Goal: Transaction & Acquisition: Purchase product/service

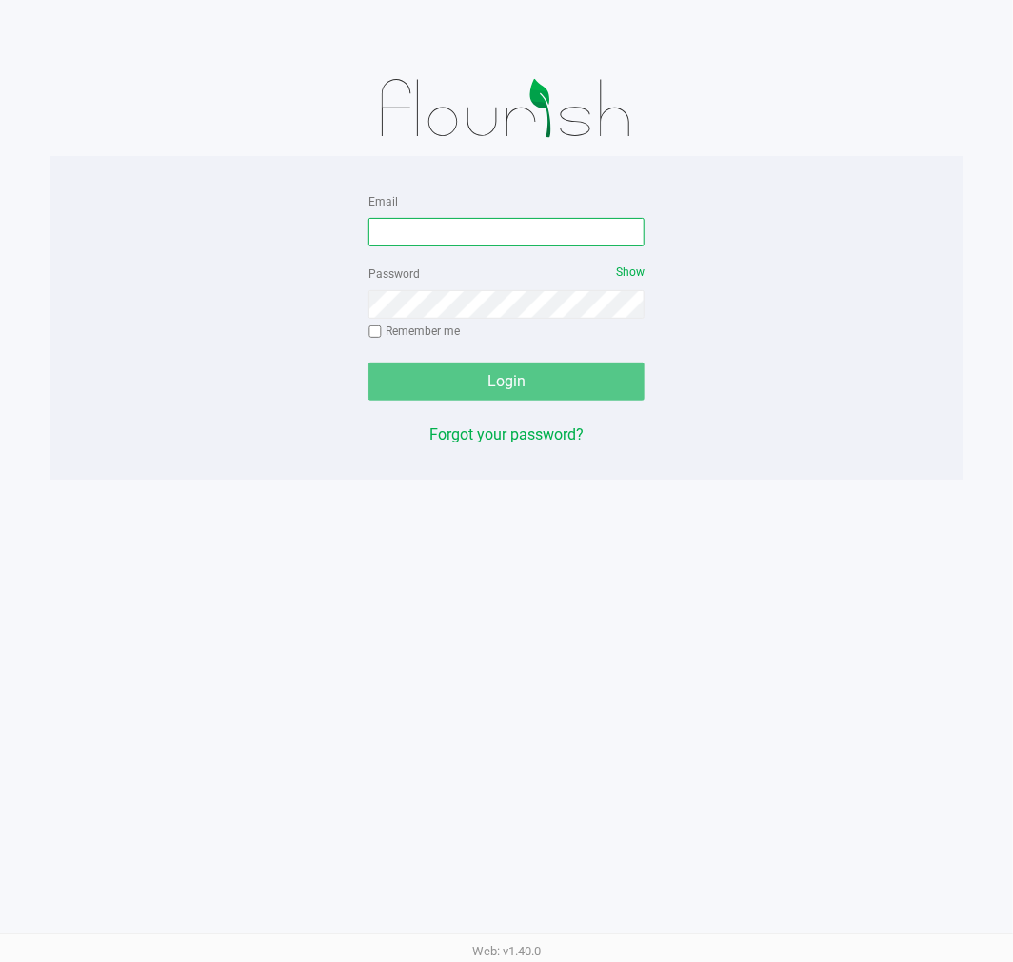
click at [451, 240] on input "Email" at bounding box center [506, 232] width 276 height 29
type input "[EMAIL_ADDRESS][DOMAIN_NAME]"
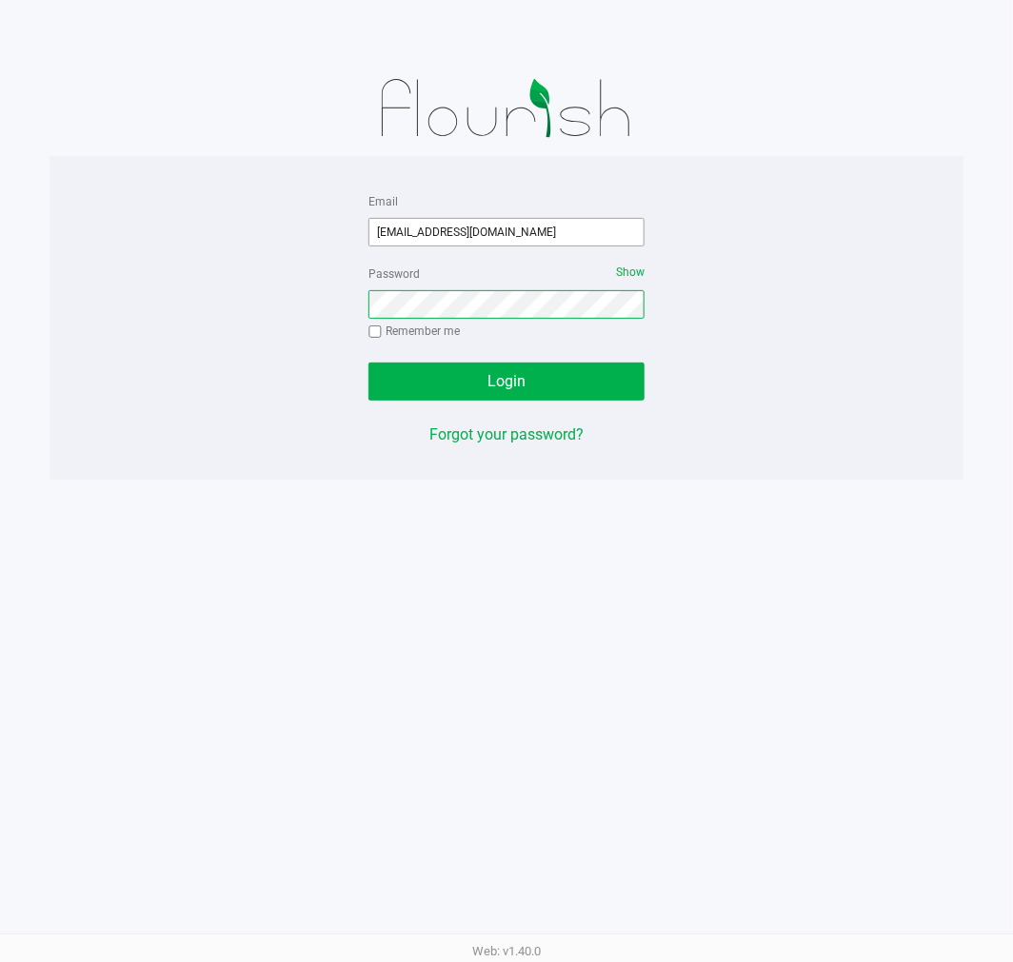
click at [368, 363] on button "Login" at bounding box center [506, 382] width 276 height 38
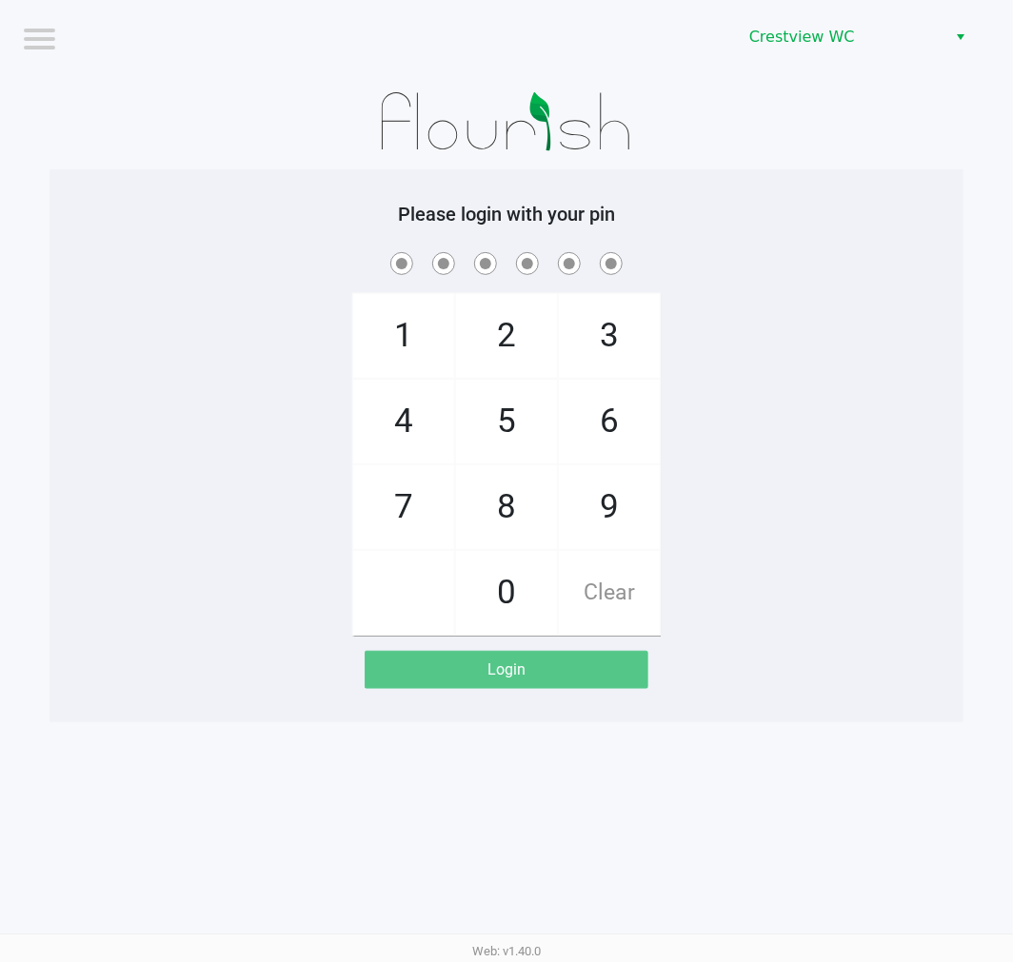
click at [908, 439] on div "1 4 7 2 5 8 0 3 6 9 Clear" at bounding box center [506, 441] width 914 height 387
checkbox input "true"
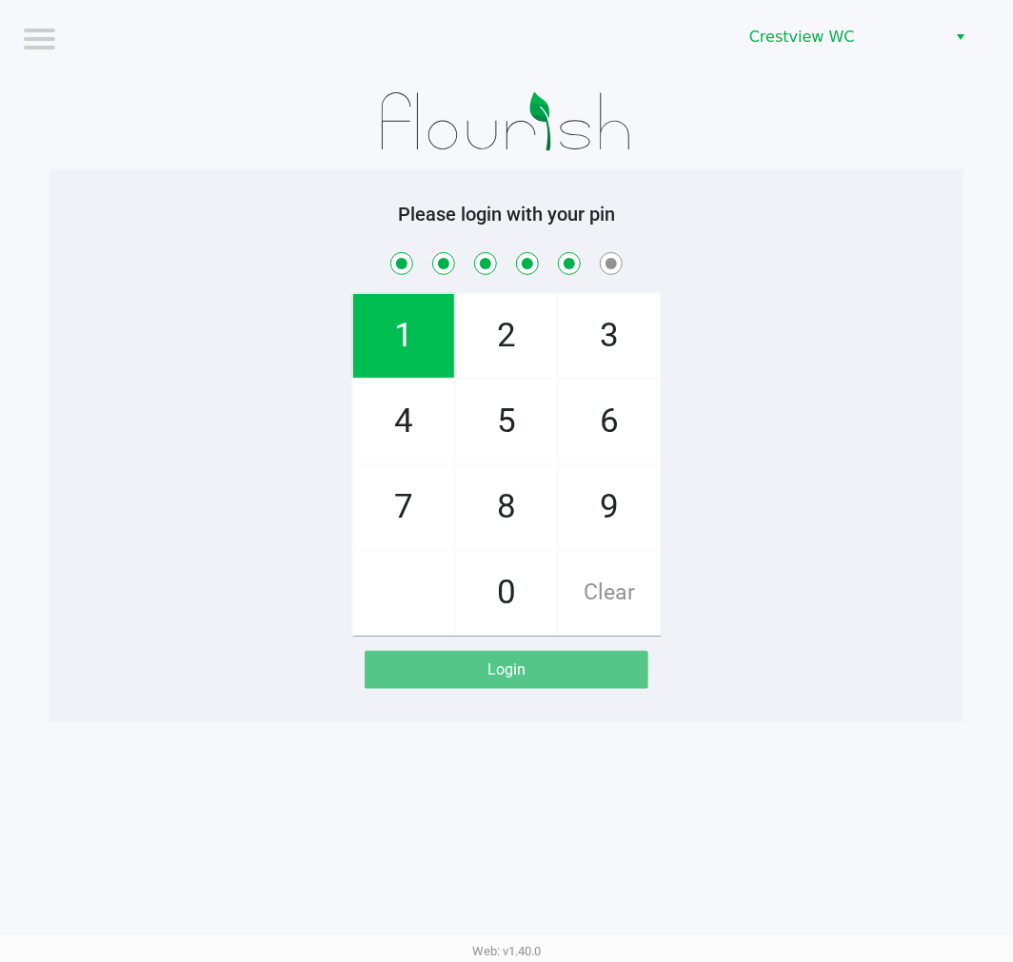
checkbox input "true"
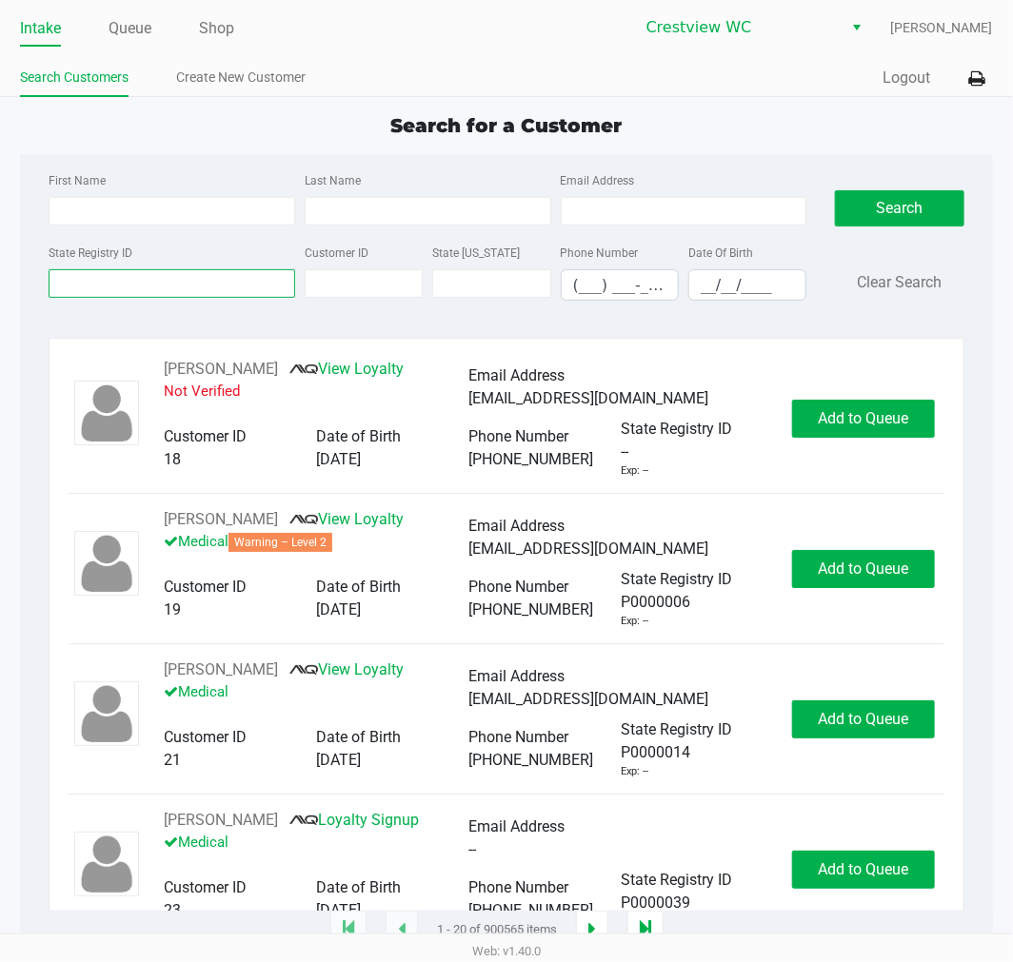
click at [169, 288] on input "State Registry ID" at bounding box center [172, 283] width 247 height 29
type input "5"
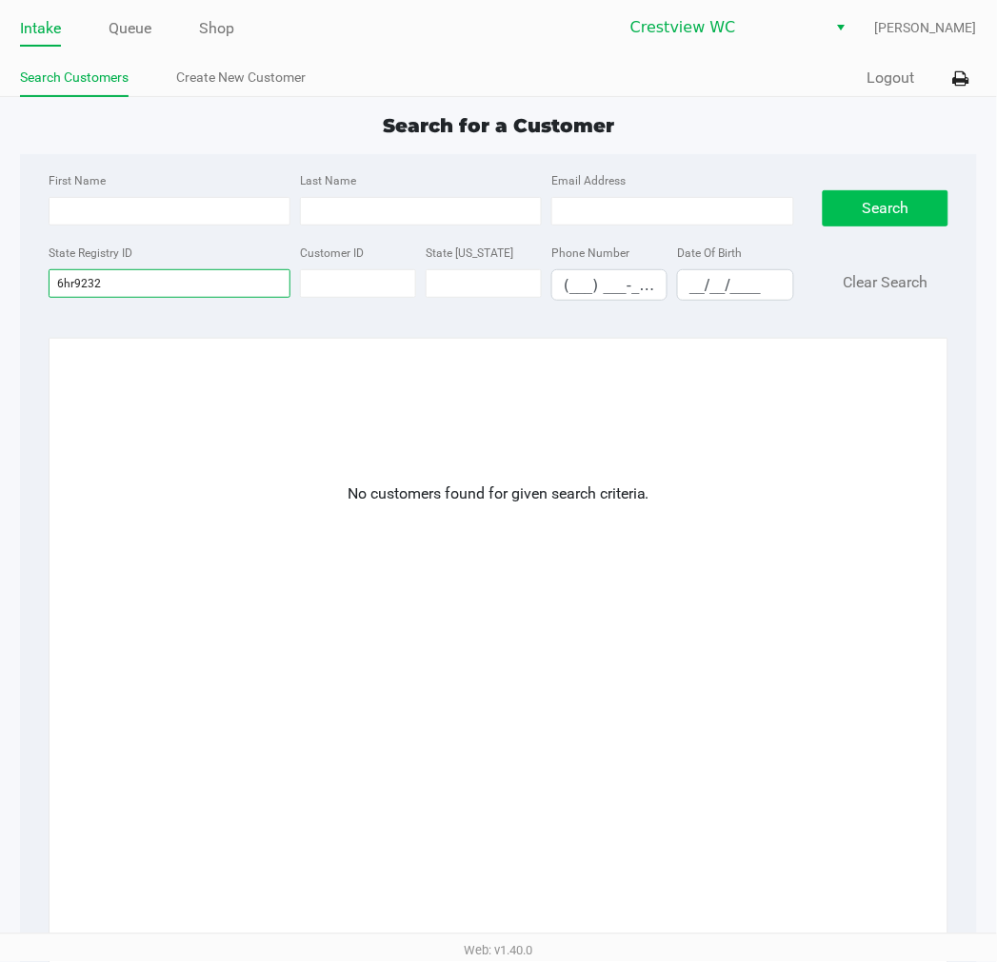
type input "6hr9232"
click at [840, 219] on button "Search" at bounding box center [885, 208] width 127 height 36
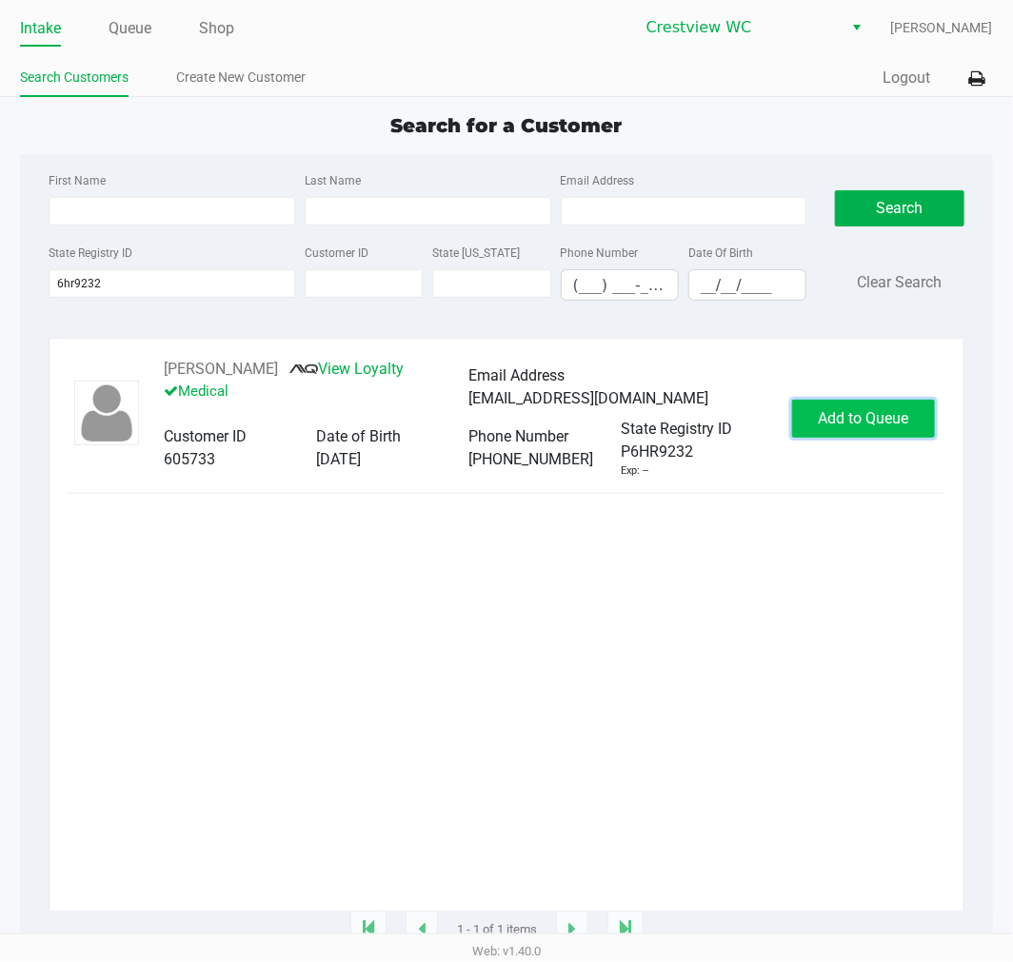
click at [887, 415] on span "Add to Queue" at bounding box center [863, 418] width 90 height 18
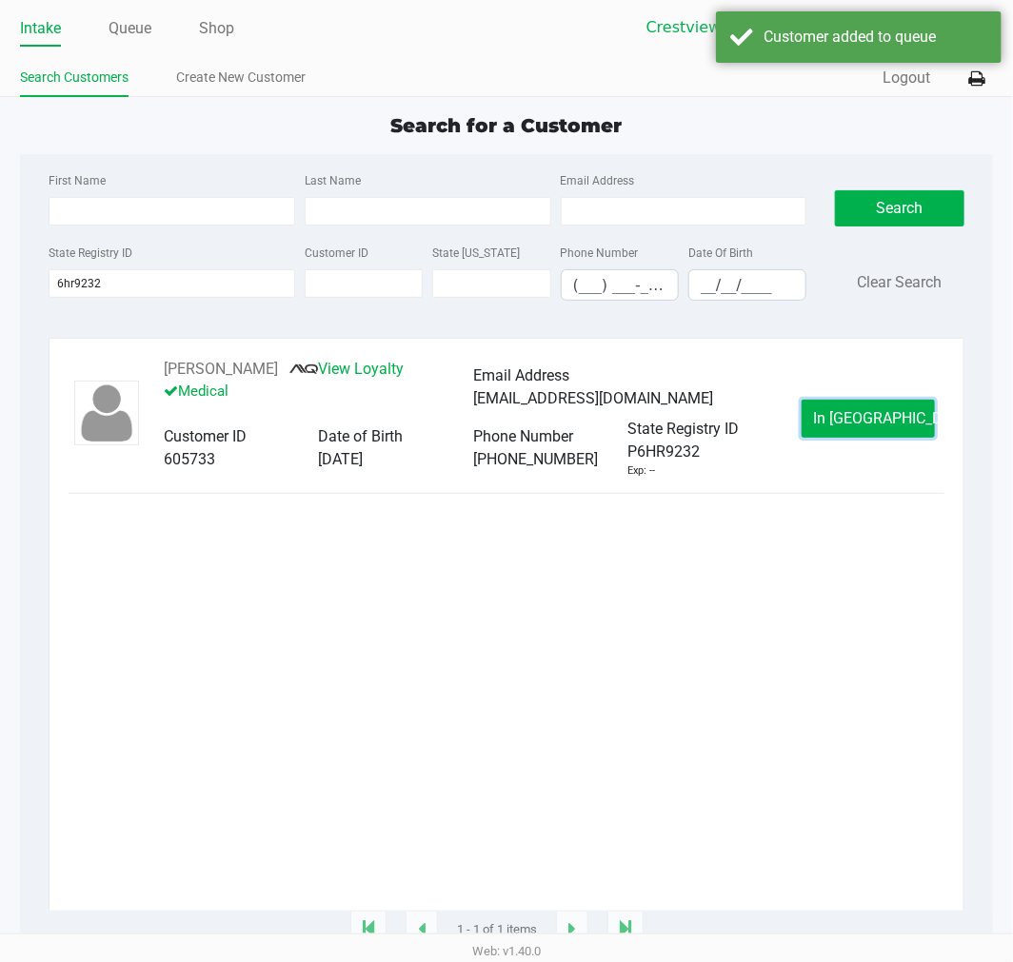
click at [862, 410] on button "In [GEOGRAPHIC_DATA]" at bounding box center [867, 419] width 133 height 38
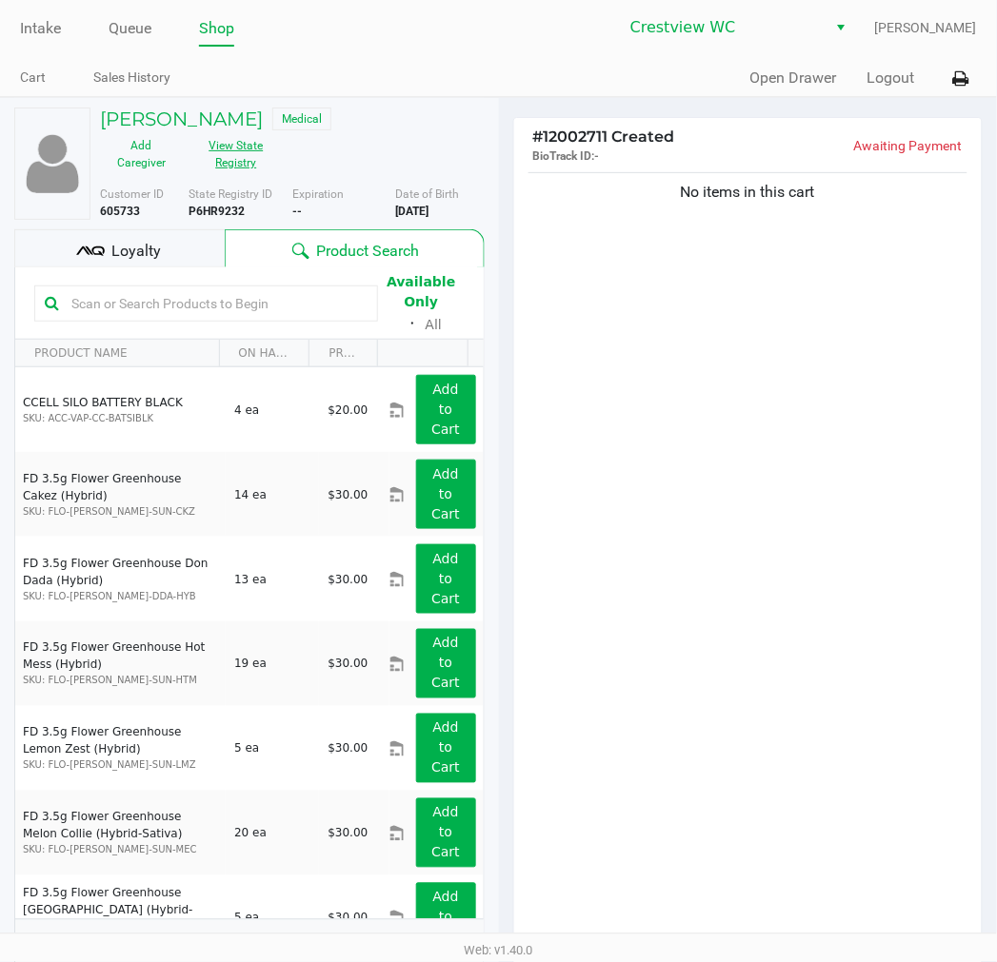
click at [243, 153] on button "View State Registry" at bounding box center [230, 154] width 95 height 48
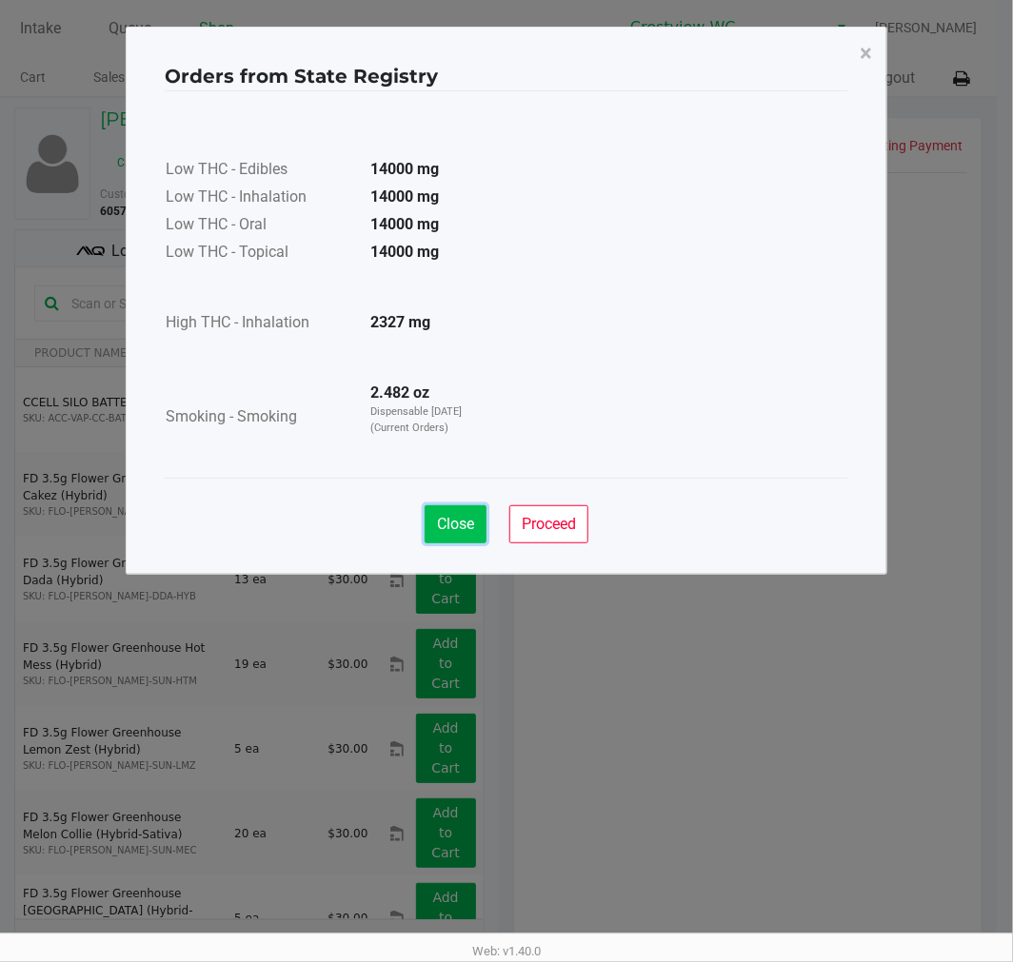
click at [465, 518] on span "Close" at bounding box center [455, 524] width 37 height 18
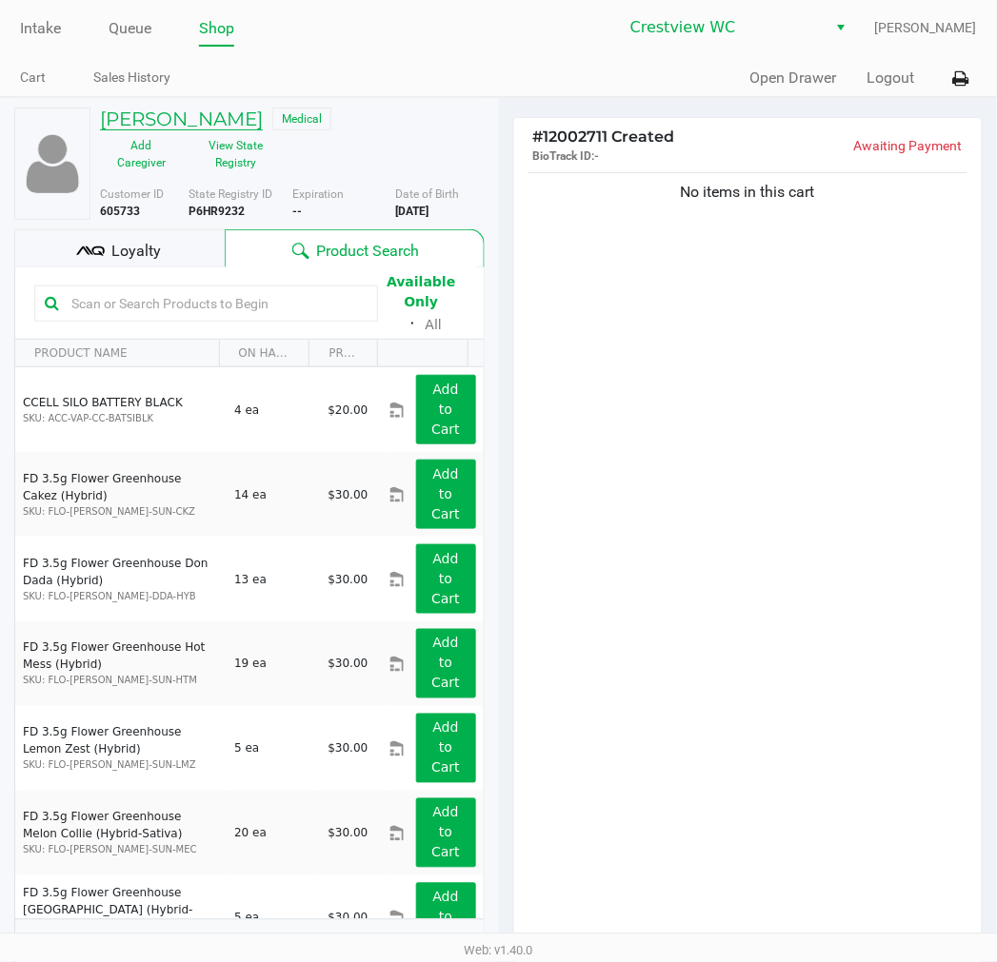
click at [198, 109] on h5 "[PERSON_NAME]" at bounding box center [181, 119] width 163 height 23
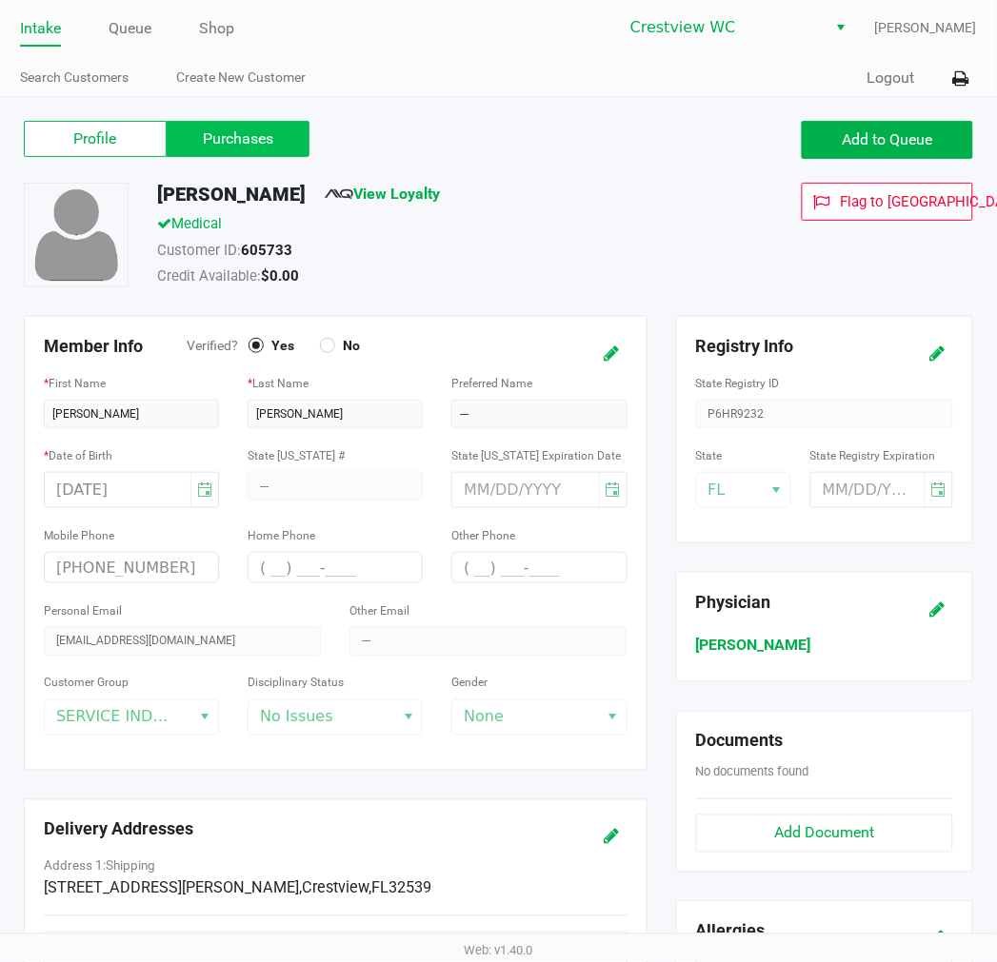
click at [228, 127] on label "Purchases" at bounding box center [238, 139] width 143 height 36
click at [0, 0] on 1 "Purchases" at bounding box center [0, 0] width 0 height 0
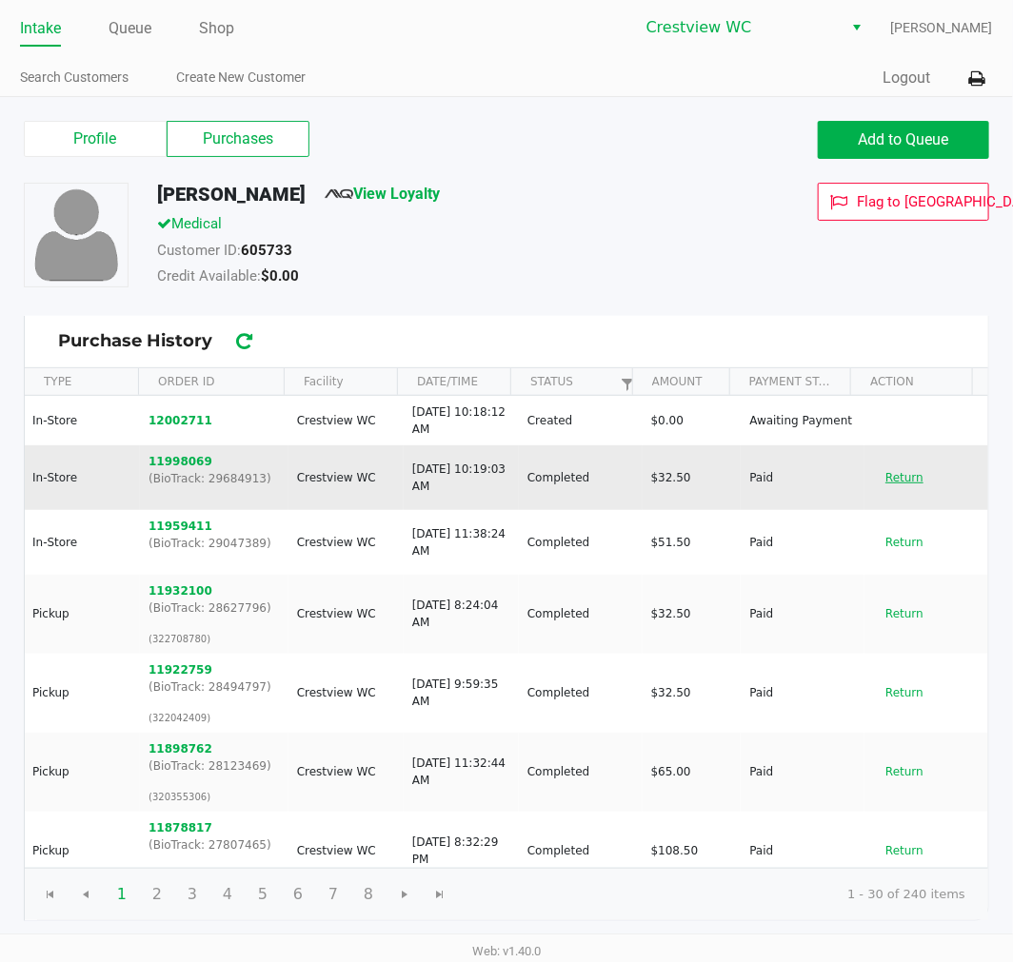
click at [877, 485] on button "Return" at bounding box center [904, 478] width 63 height 30
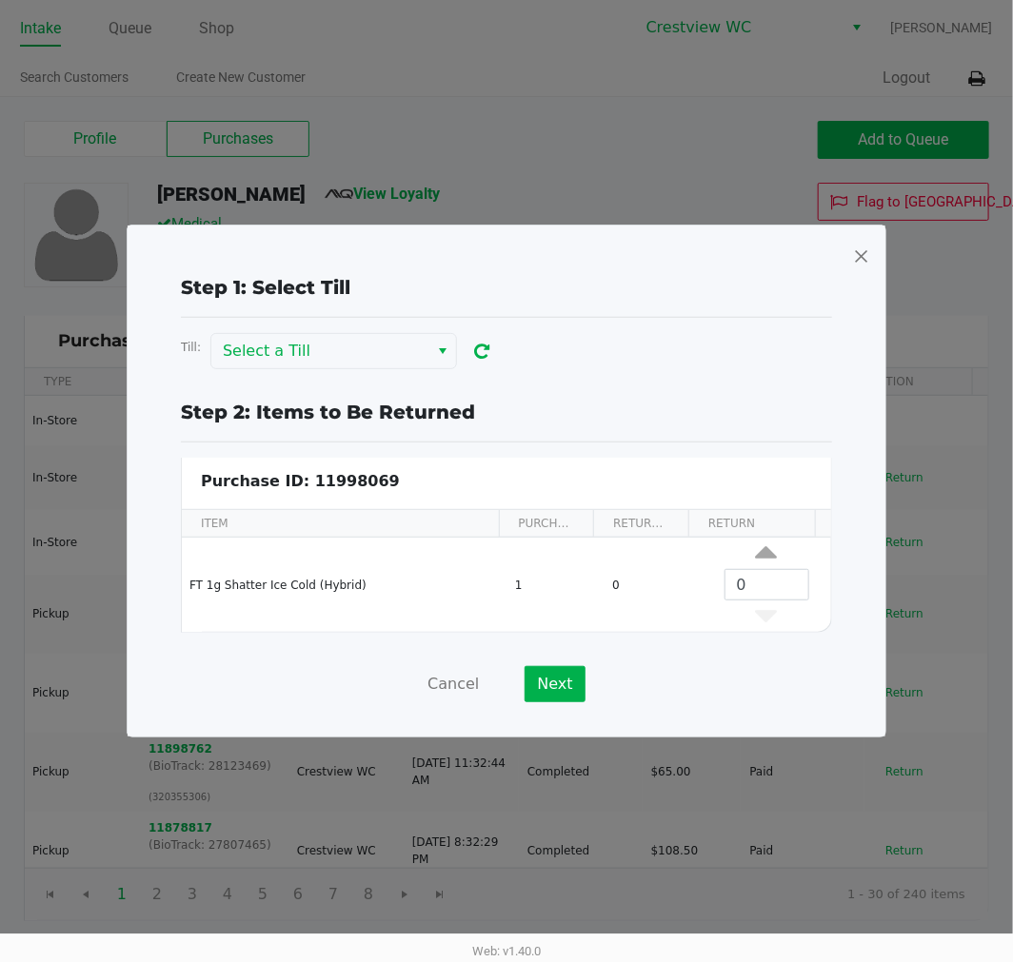
click at [850, 241] on div at bounding box center [506, 257] width 727 height 32
click at [862, 249] on span at bounding box center [861, 256] width 17 height 30
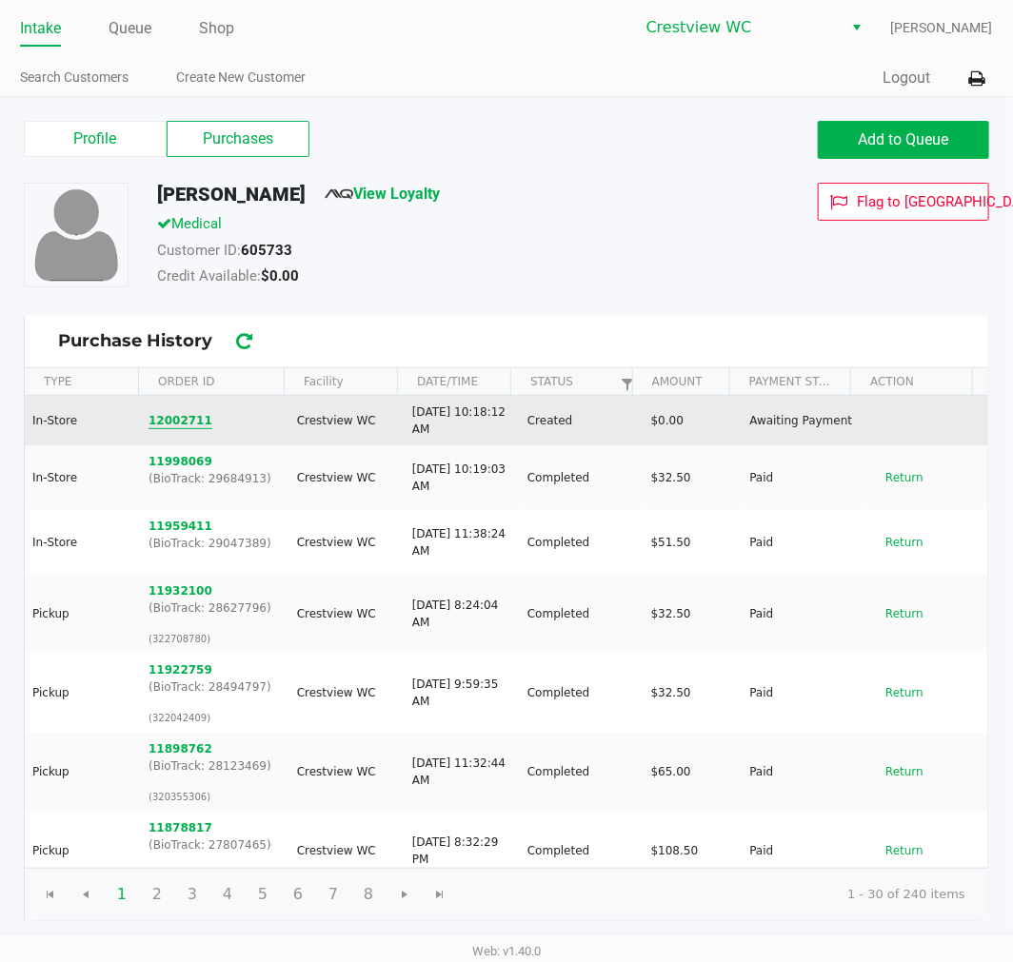
click at [179, 415] on button "12002711" at bounding box center [180, 420] width 64 height 17
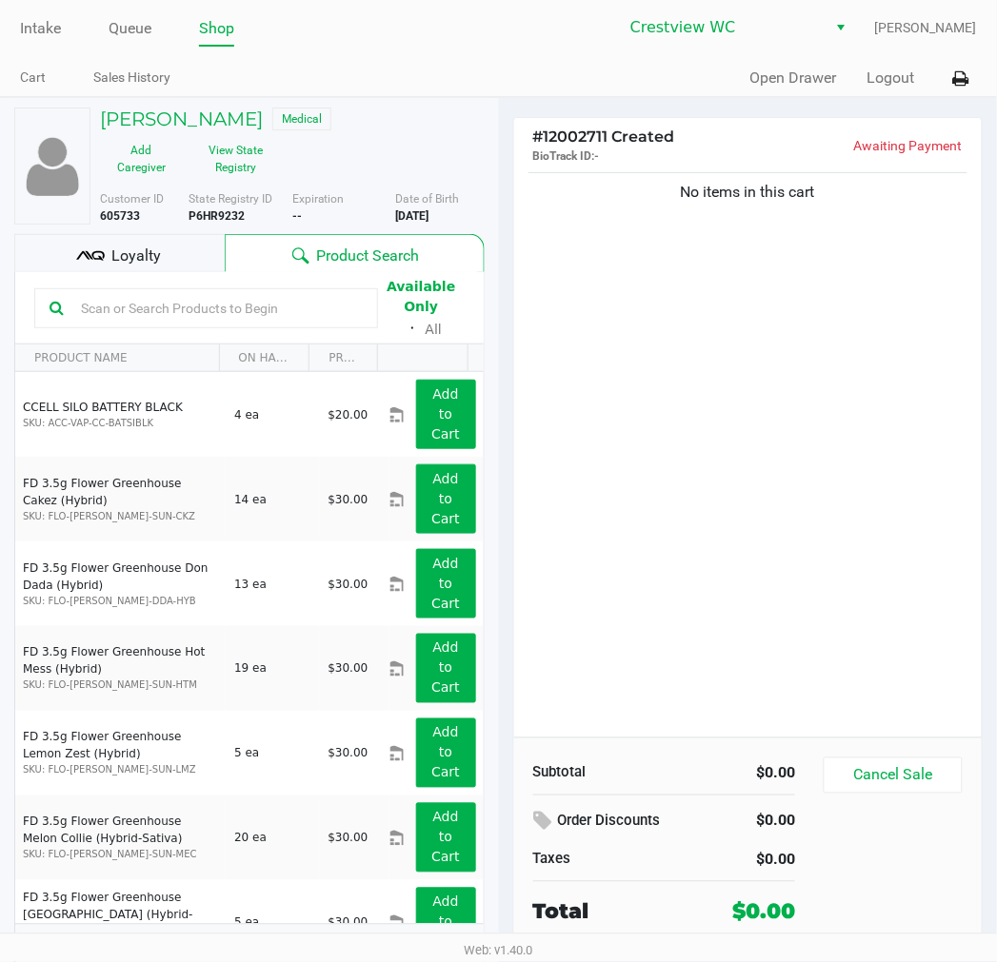
click at [96, 232] on div "[PERSON_NAME] Medical Add Caregiver View State Registry Customer ID 605733 Stat…" at bounding box center [249, 542] width 470 height 889
click at [147, 255] on span "Loyalty" at bounding box center [135, 256] width 49 height 23
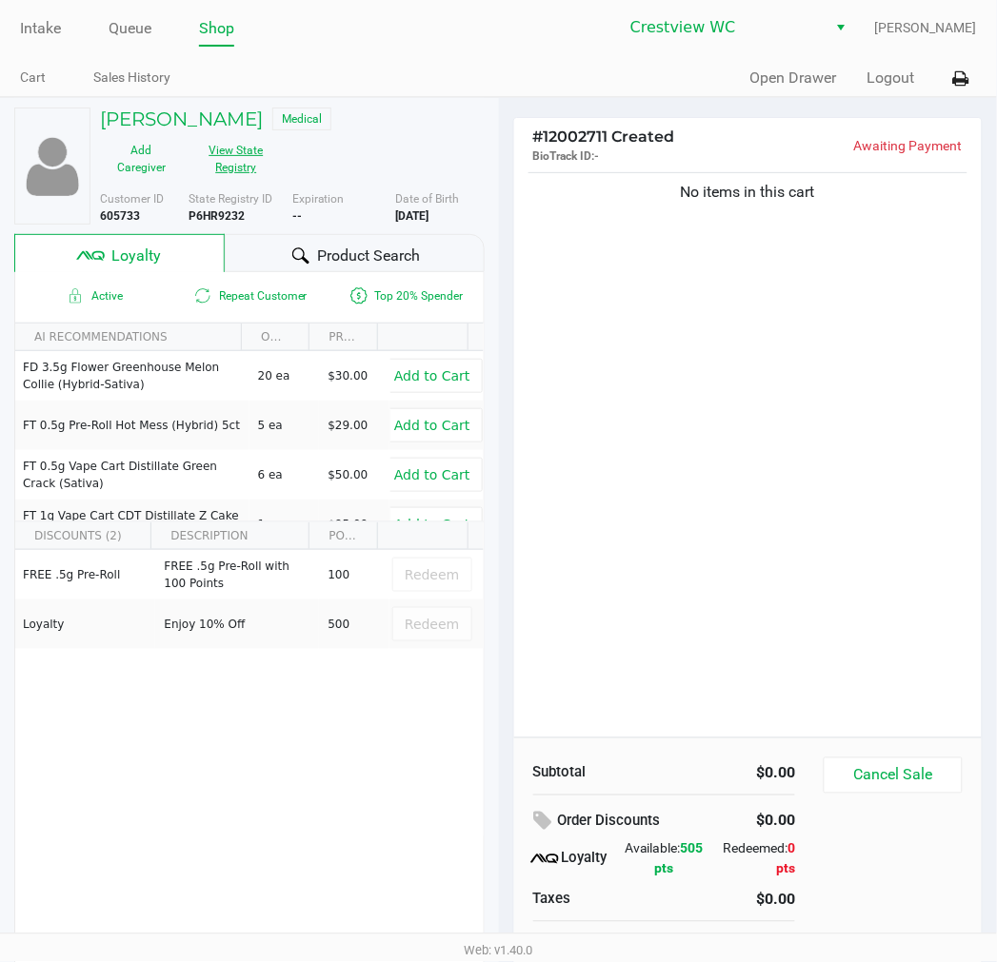
click at [235, 148] on button "View State Registry" at bounding box center [230, 159] width 95 height 48
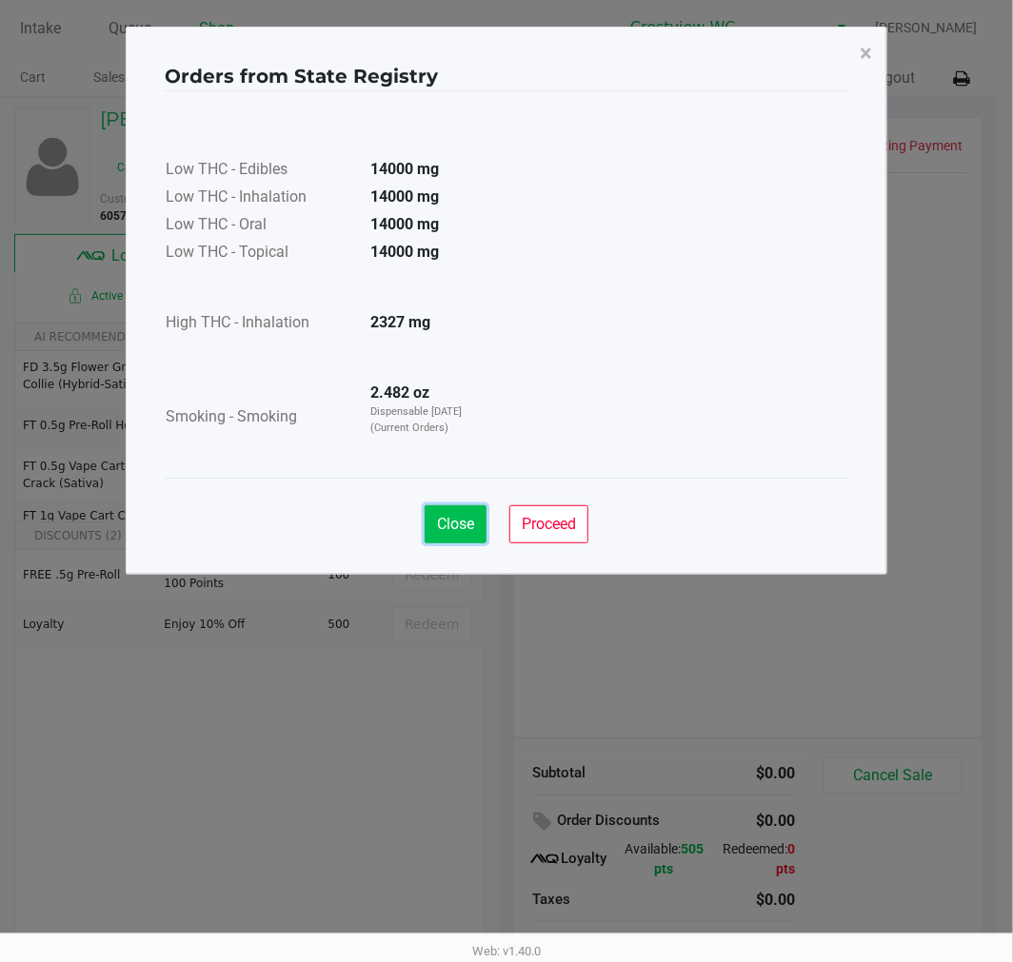
click at [467, 530] on span "Close" at bounding box center [455, 524] width 37 height 18
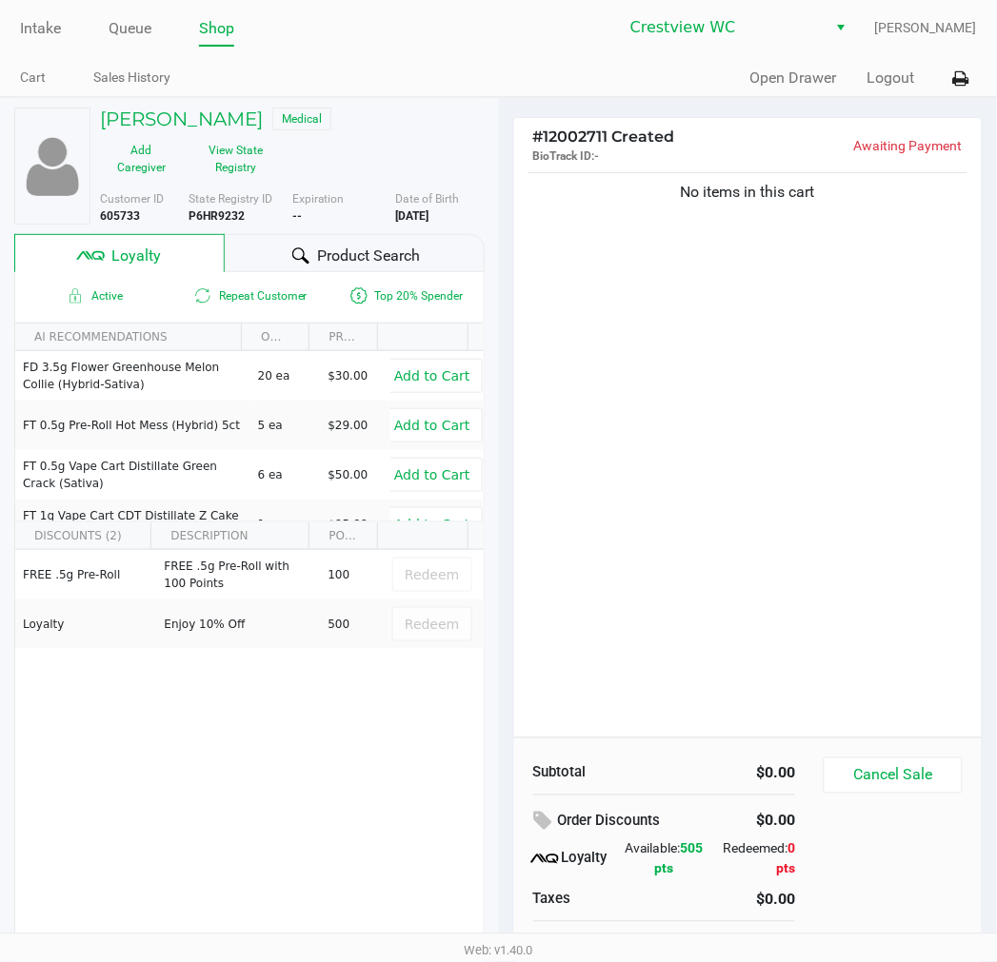
click at [366, 249] on span "Product Search" at bounding box center [368, 256] width 103 height 23
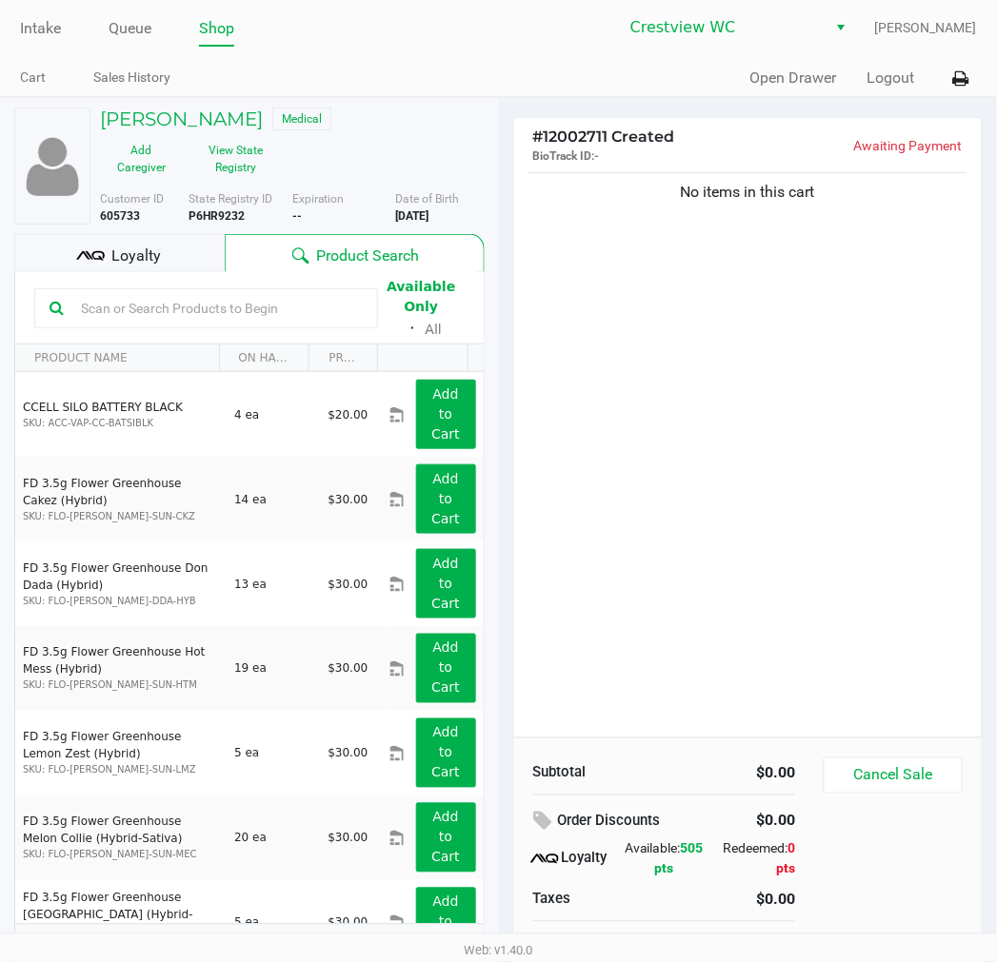
click at [677, 425] on div "No items in this cart" at bounding box center [748, 452] width 468 height 569
click at [606, 292] on div "No items in this cart" at bounding box center [748, 452] width 468 height 569
click at [362, 147] on div "[PERSON_NAME] Medical Add Caregiver View State Registry" at bounding box center [292, 145] width 413 height 75
click at [175, 224] on div "Customer ID 605733" at bounding box center [137, 207] width 103 height 34
click at [175, 238] on div "Loyalty" at bounding box center [119, 253] width 210 height 38
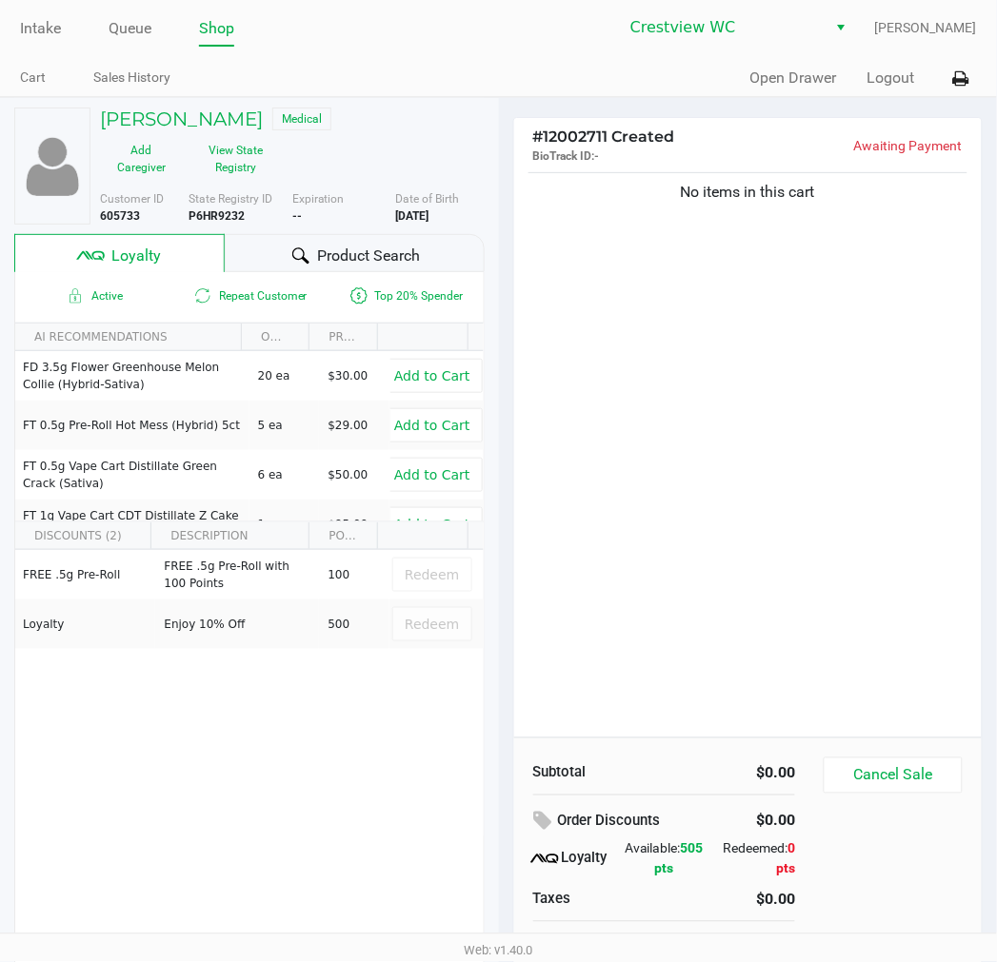
click at [352, 259] on span "Product Search" at bounding box center [368, 256] width 103 height 23
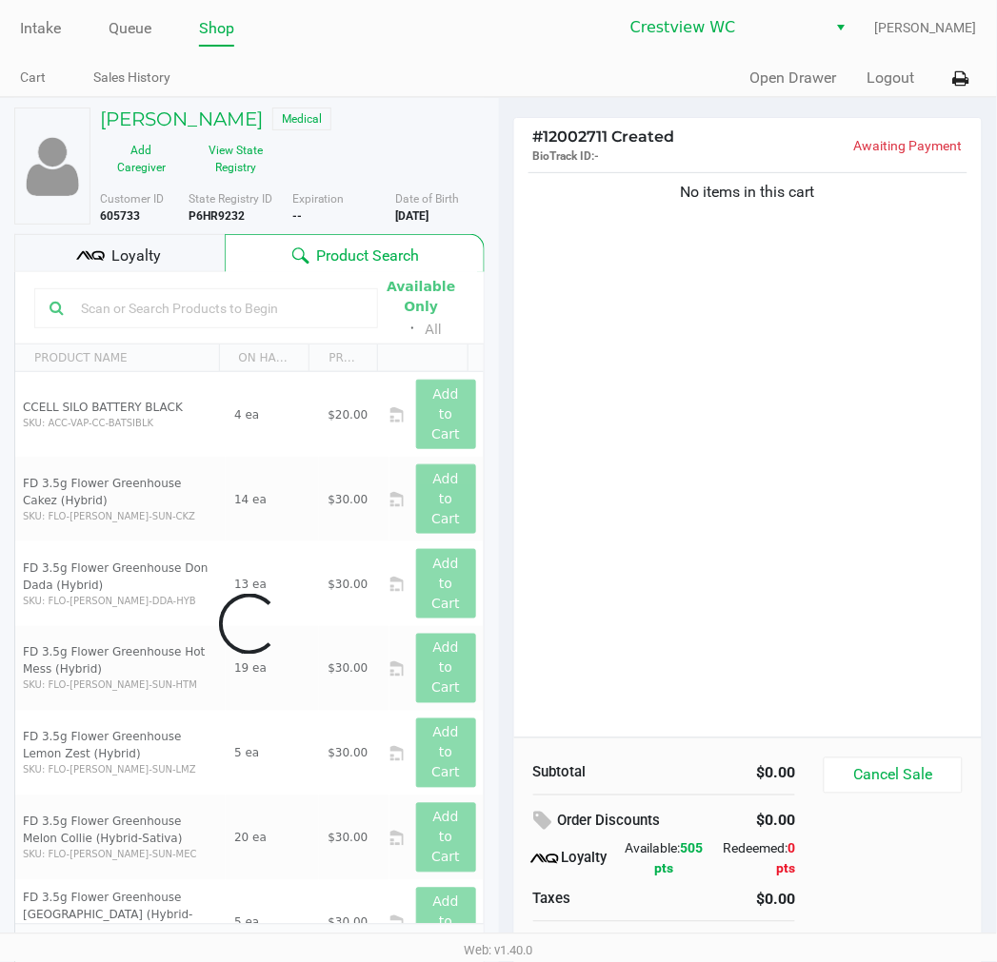
click at [686, 339] on div "No items in this cart" at bounding box center [748, 452] width 468 height 569
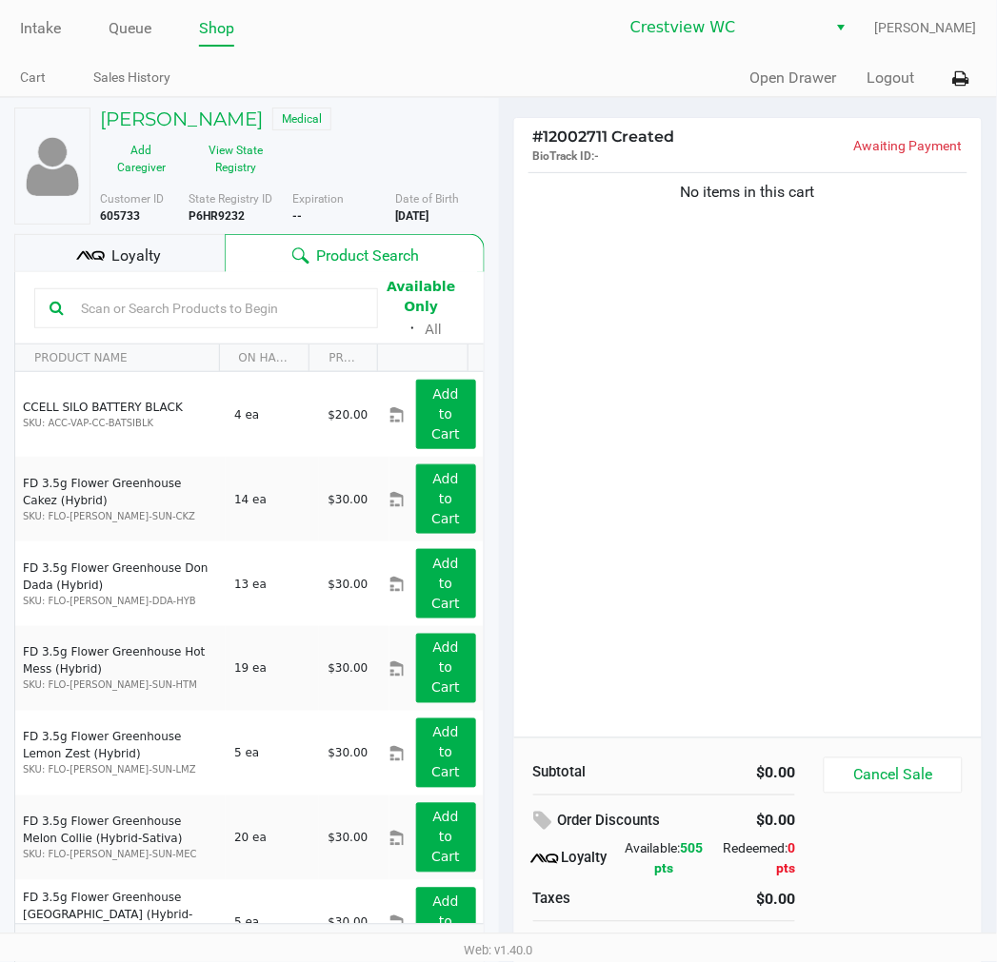
click at [746, 486] on div "No items in this cart" at bounding box center [748, 452] width 468 height 569
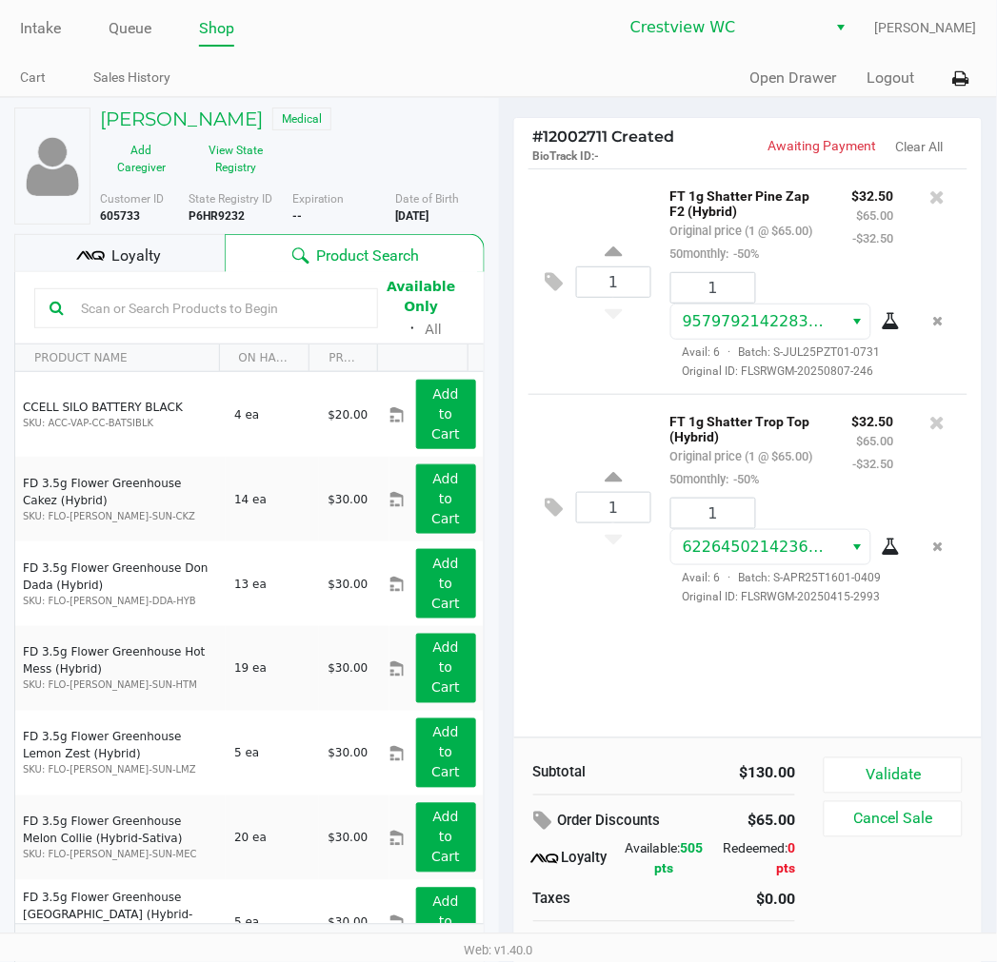
click at [148, 258] on span "Loyalty" at bounding box center [135, 256] width 49 height 23
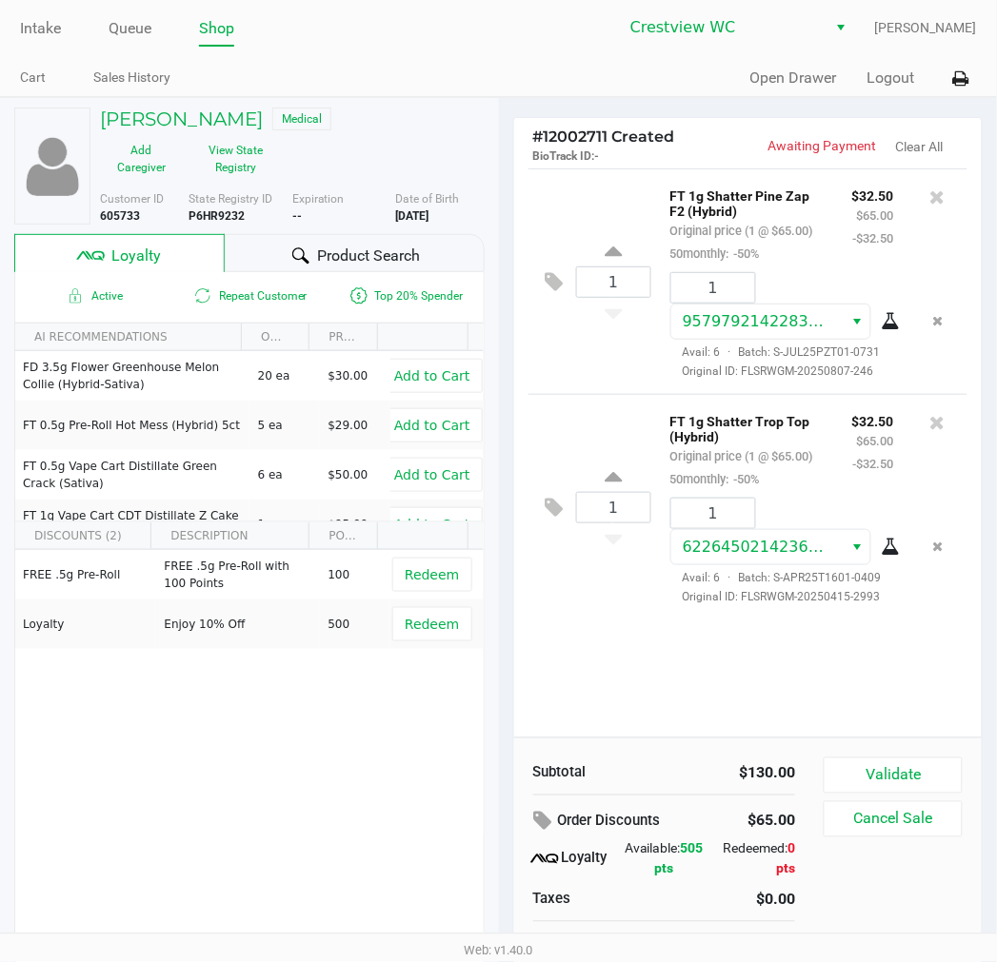
click at [937, 426] on icon at bounding box center [937, 422] width 15 height 19
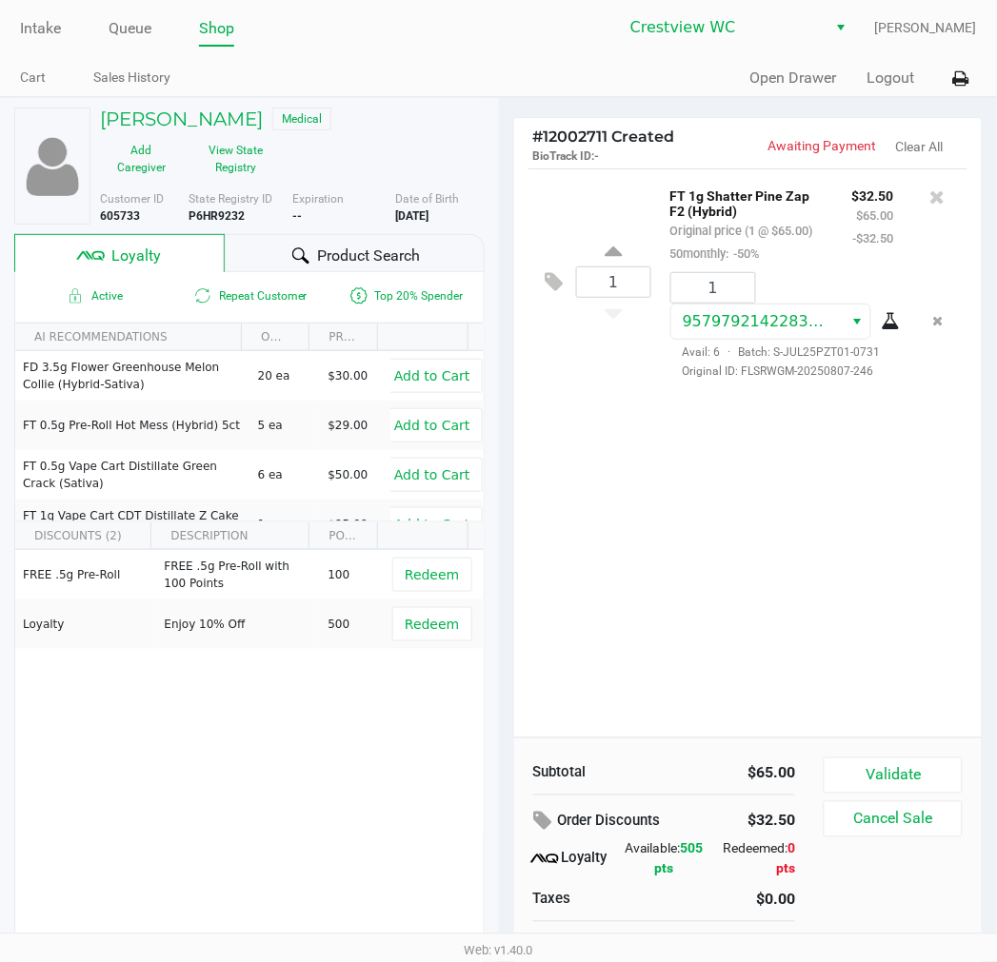
click at [747, 587] on div "1 FT 1g Shatter Pine Zap F2 (Hybrid) Original price (1 @ $65.00) 50monthly: -50…" at bounding box center [748, 452] width 468 height 569
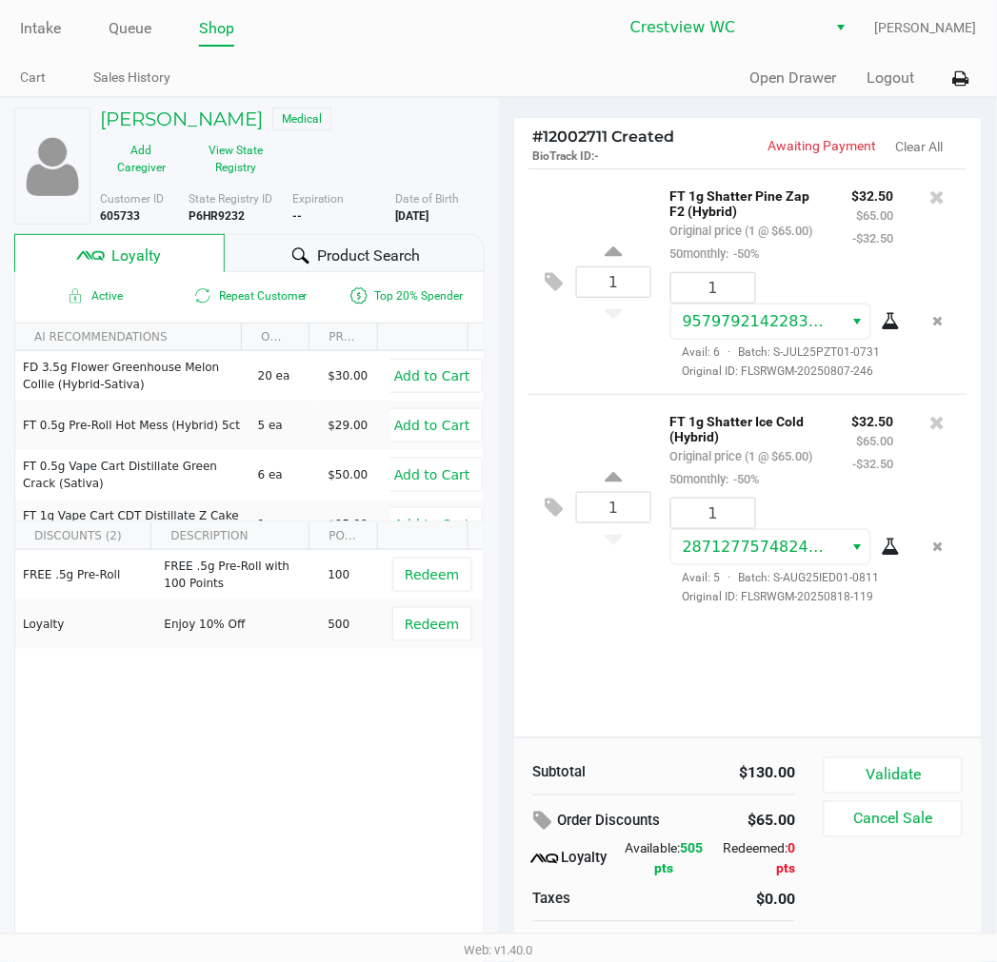
scroll to position [26, 0]
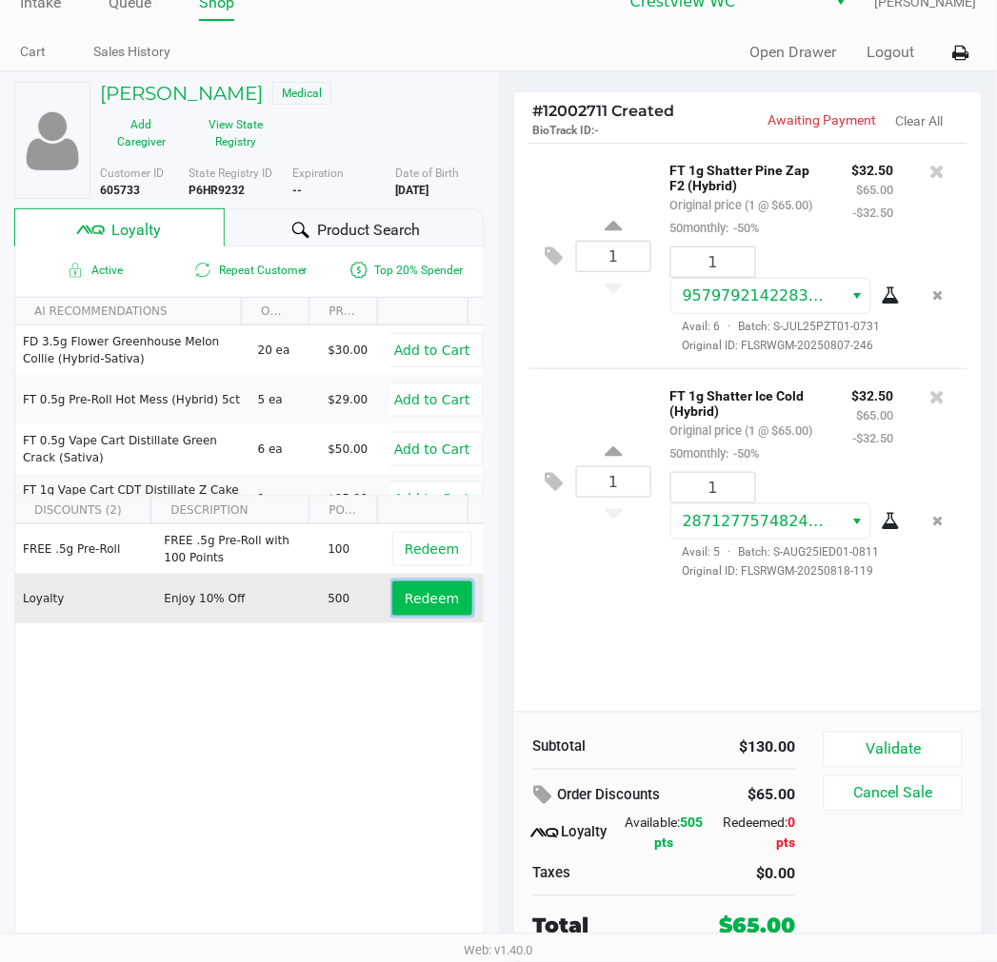
click at [422, 585] on button "Redeem" at bounding box center [431, 599] width 79 height 34
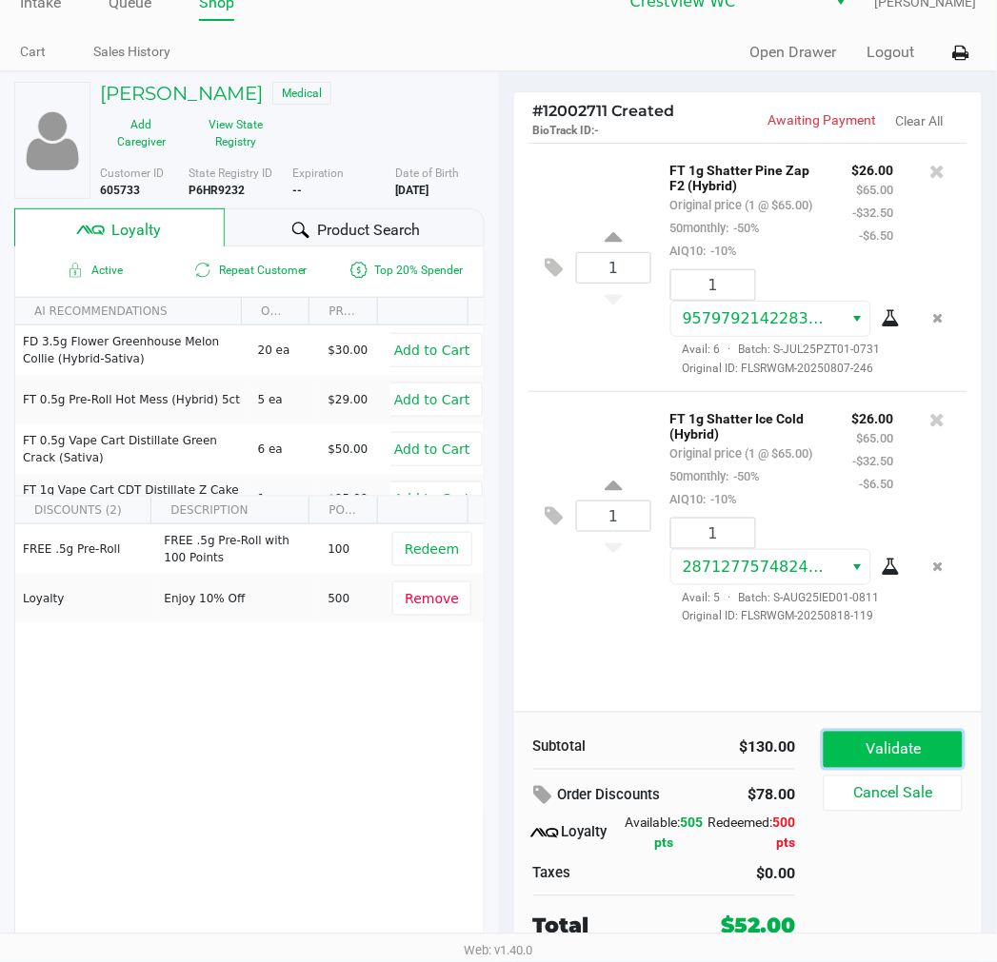
click at [893, 759] on button "Validate" at bounding box center [892, 750] width 138 height 36
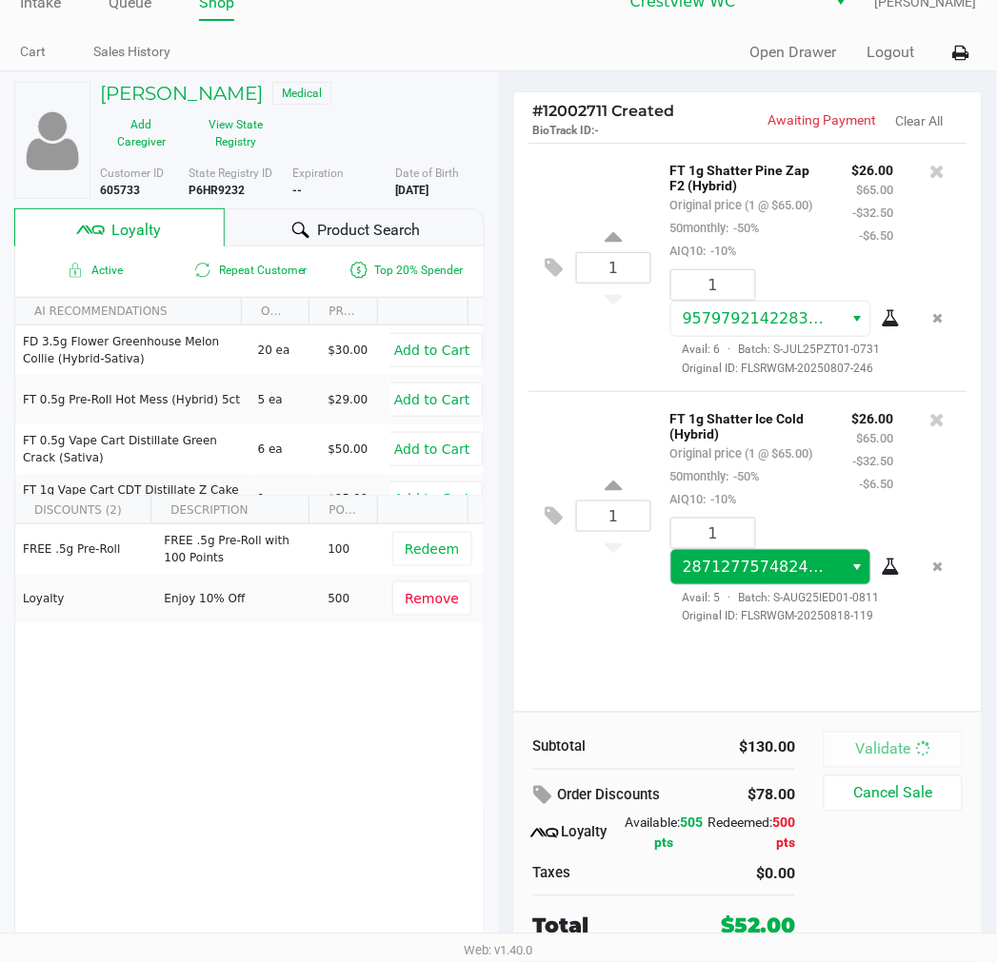
scroll to position [0, 0]
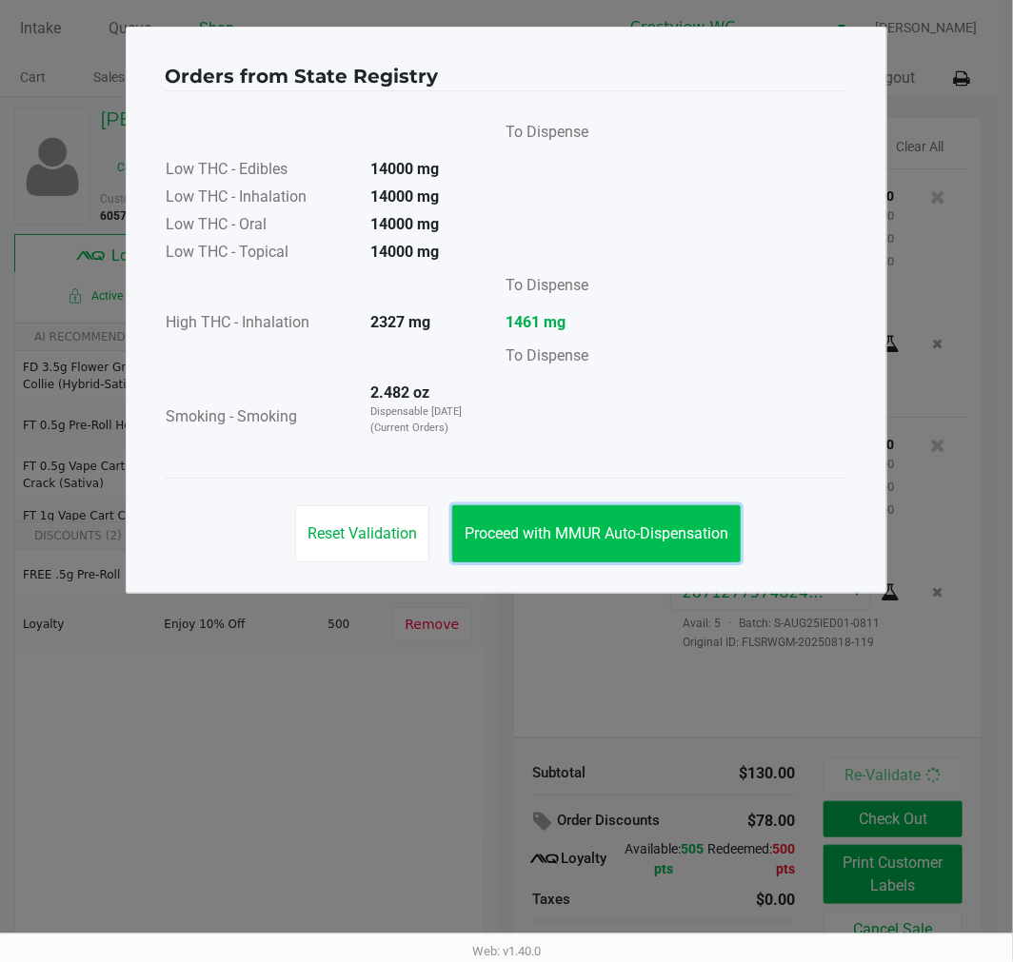
click at [624, 547] on button "Proceed with MMUR Auto-Dispensation" at bounding box center [596, 533] width 288 height 57
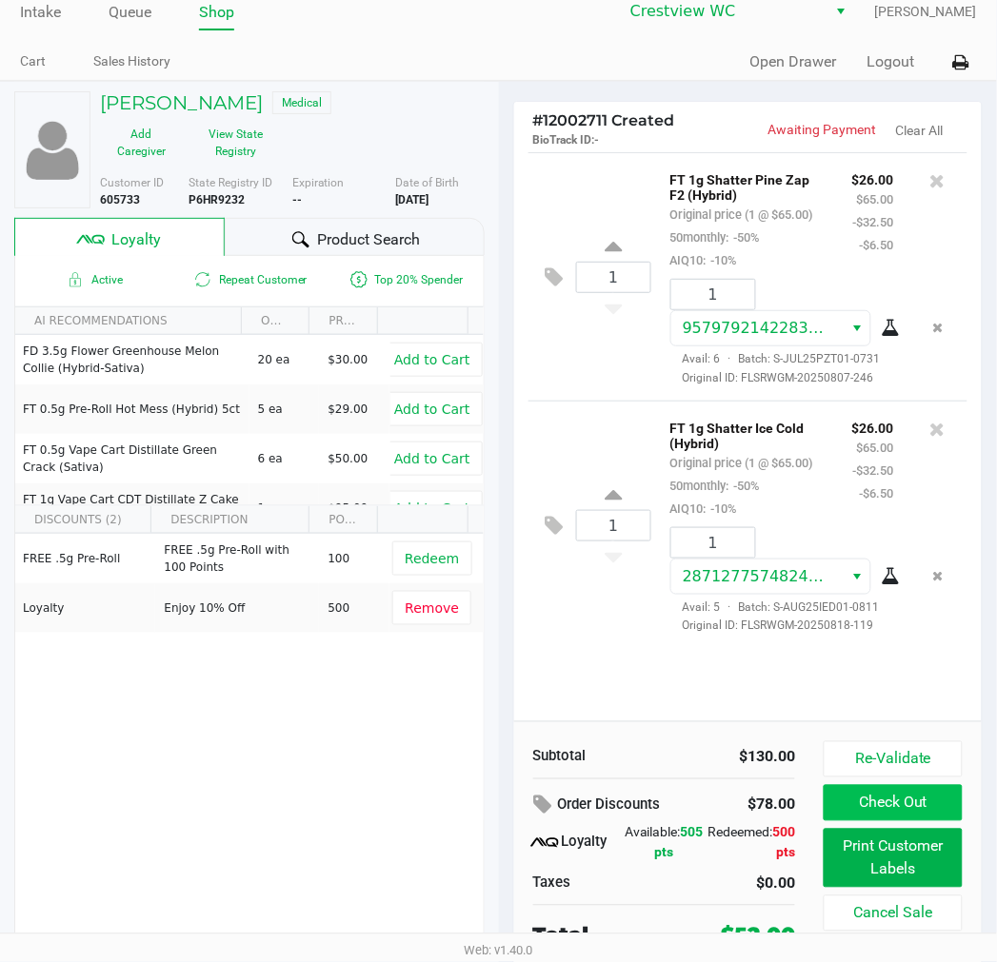
scroll to position [26, 0]
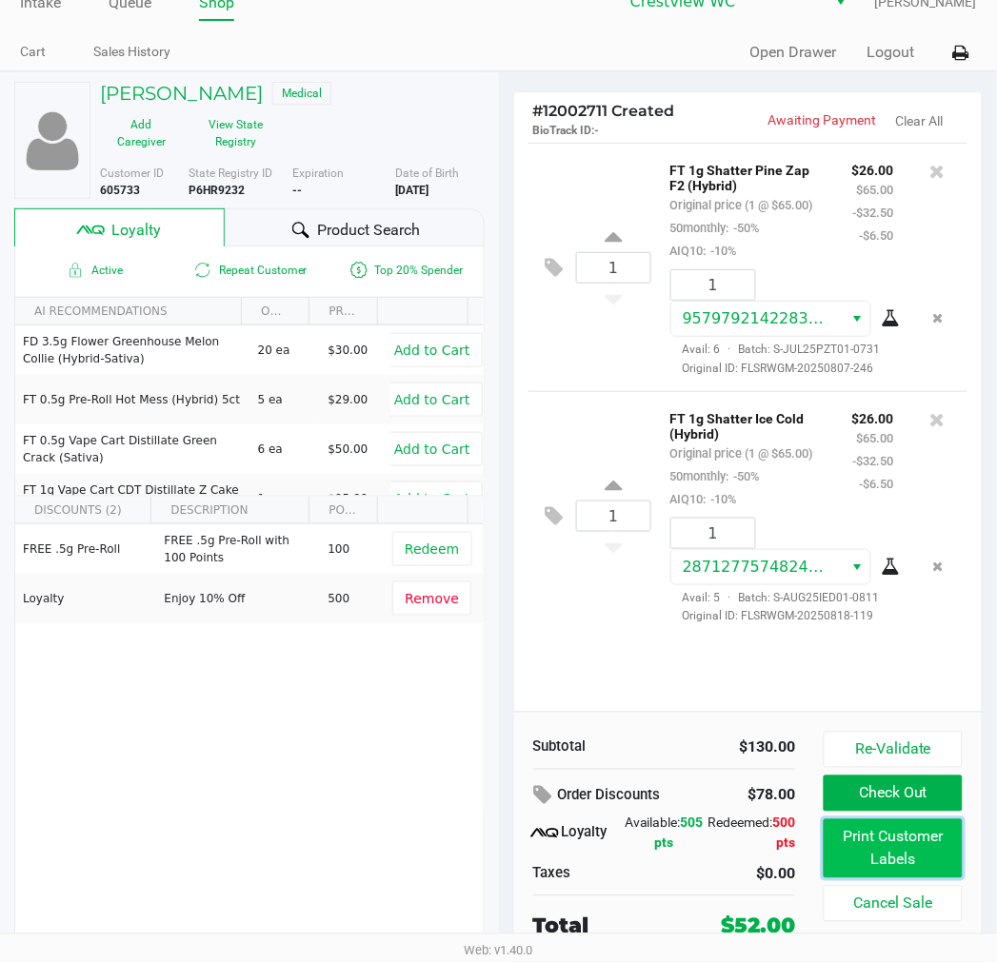
click at [840, 843] on button "Print Customer Labels" at bounding box center [892, 849] width 138 height 59
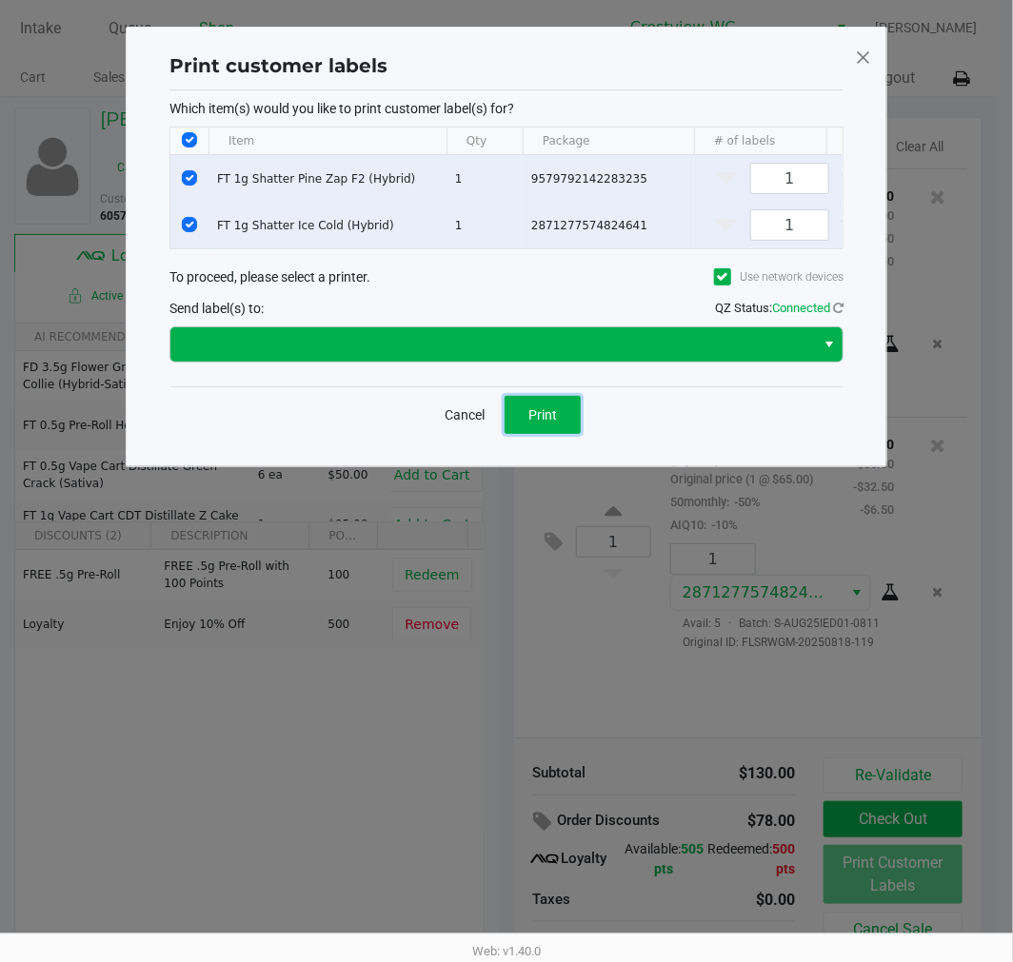
drag, startPoint x: 564, startPoint y: 452, endPoint x: 639, endPoint y: 381, distance: 103.0
click at [639, 381] on div "Print customer labels Which item(s) would you like to print customer label(s) f…" at bounding box center [506, 247] width 683 height 401
click at [641, 356] on span at bounding box center [493, 344] width 622 height 23
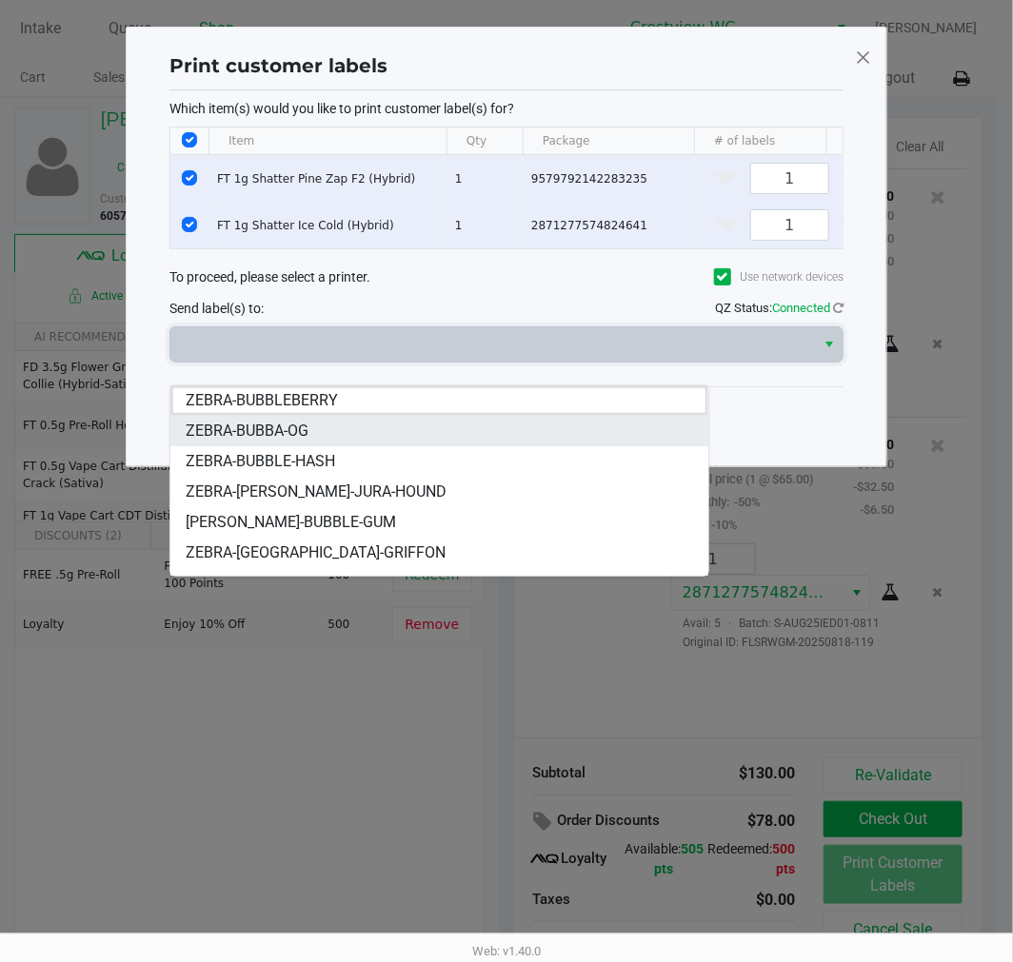
click at [375, 426] on li "ZEBRA-BUBBA-OG" at bounding box center [438, 431] width 537 height 30
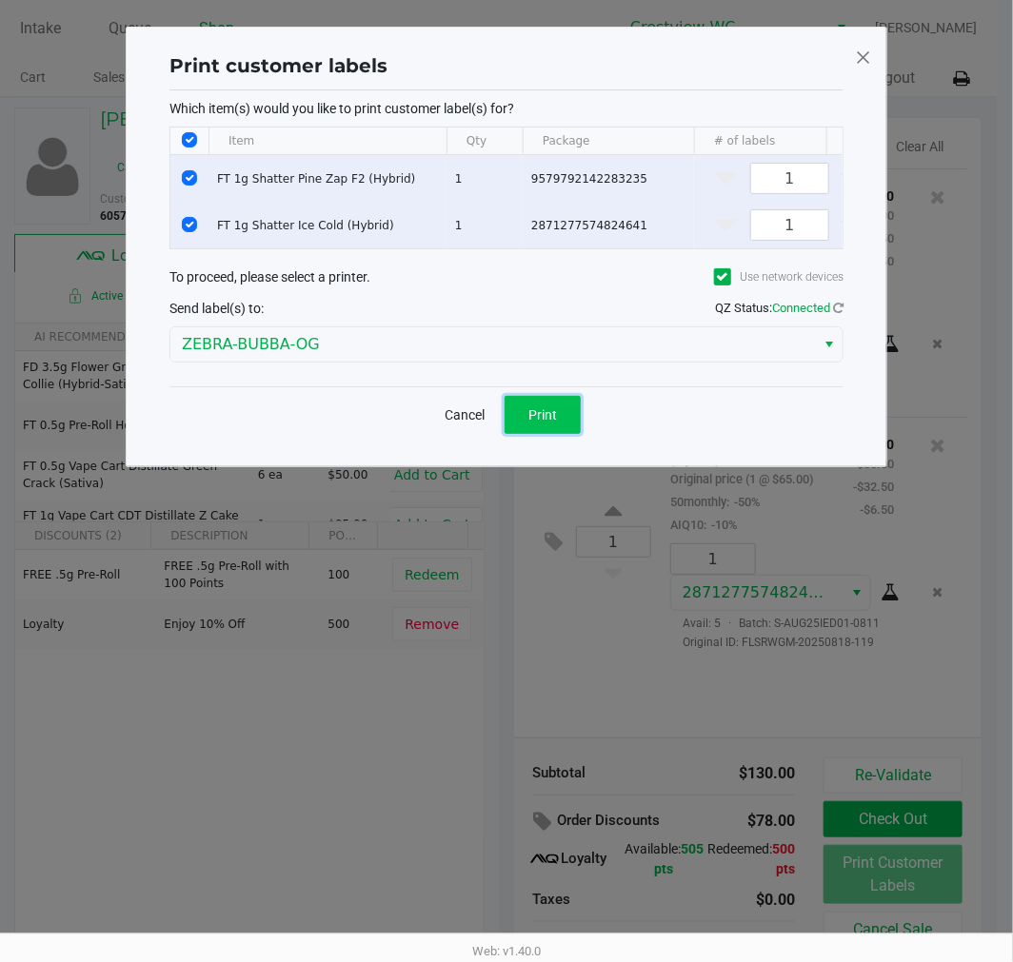
click at [537, 421] on button "Print" at bounding box center [542, 415] width 76 height 38
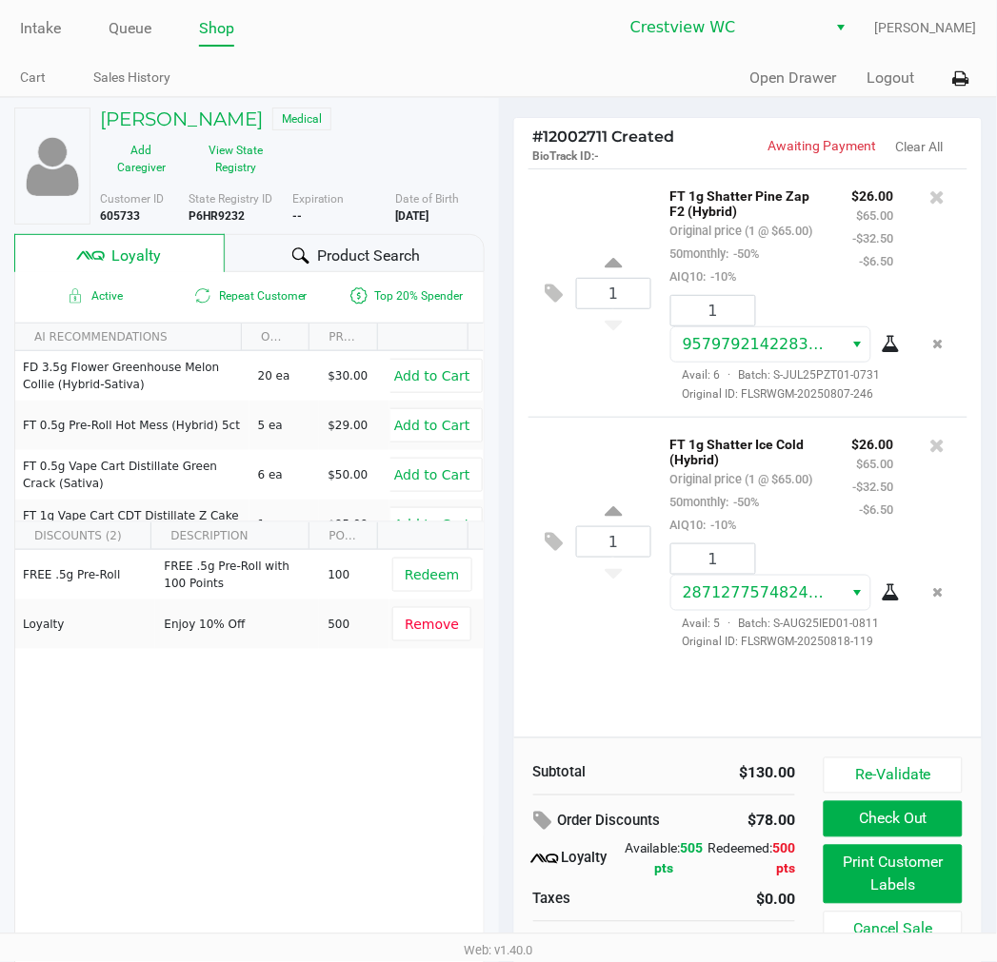
scroll to position [26, 0]
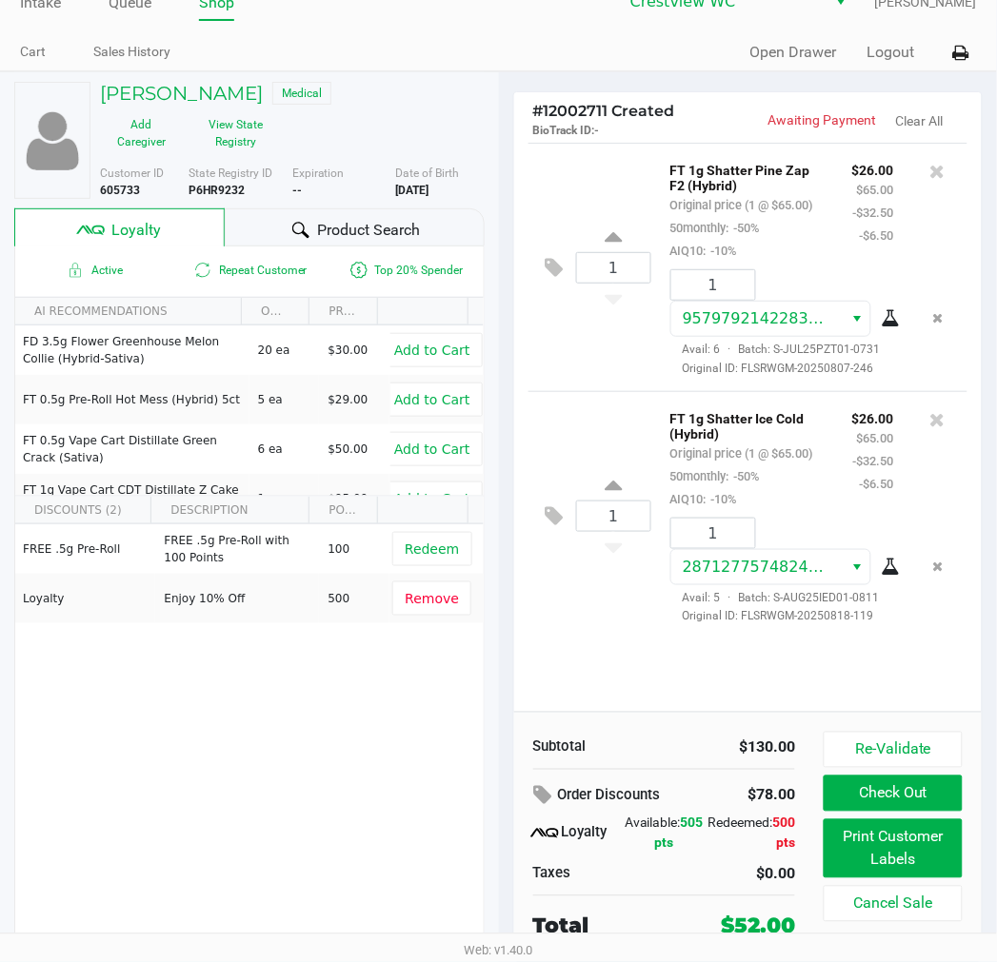
click at [916, 809] on button "Check Out" at bounding box center [892, 794] width 138 height 36
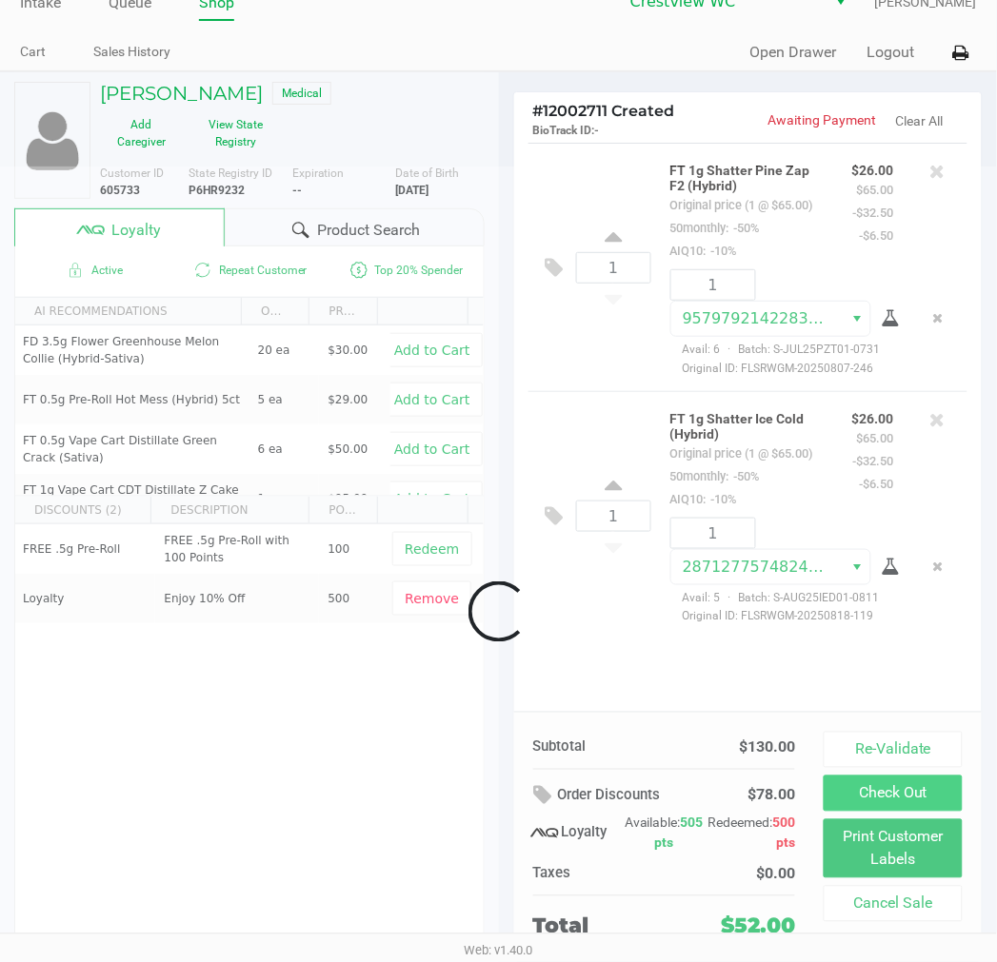
scroll to position [29, 0]
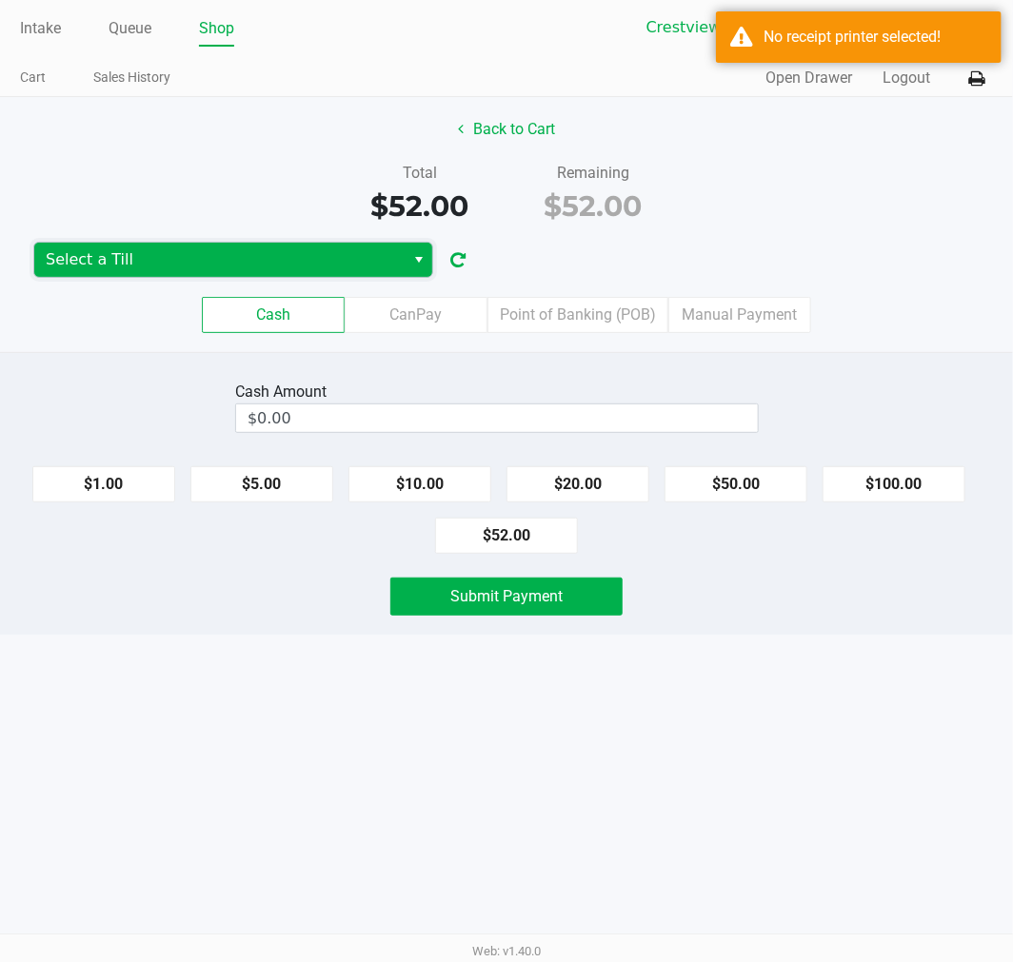
click at [365, 265] on span "Select a Till" at bounding box center [219, 259] width 347 height 23
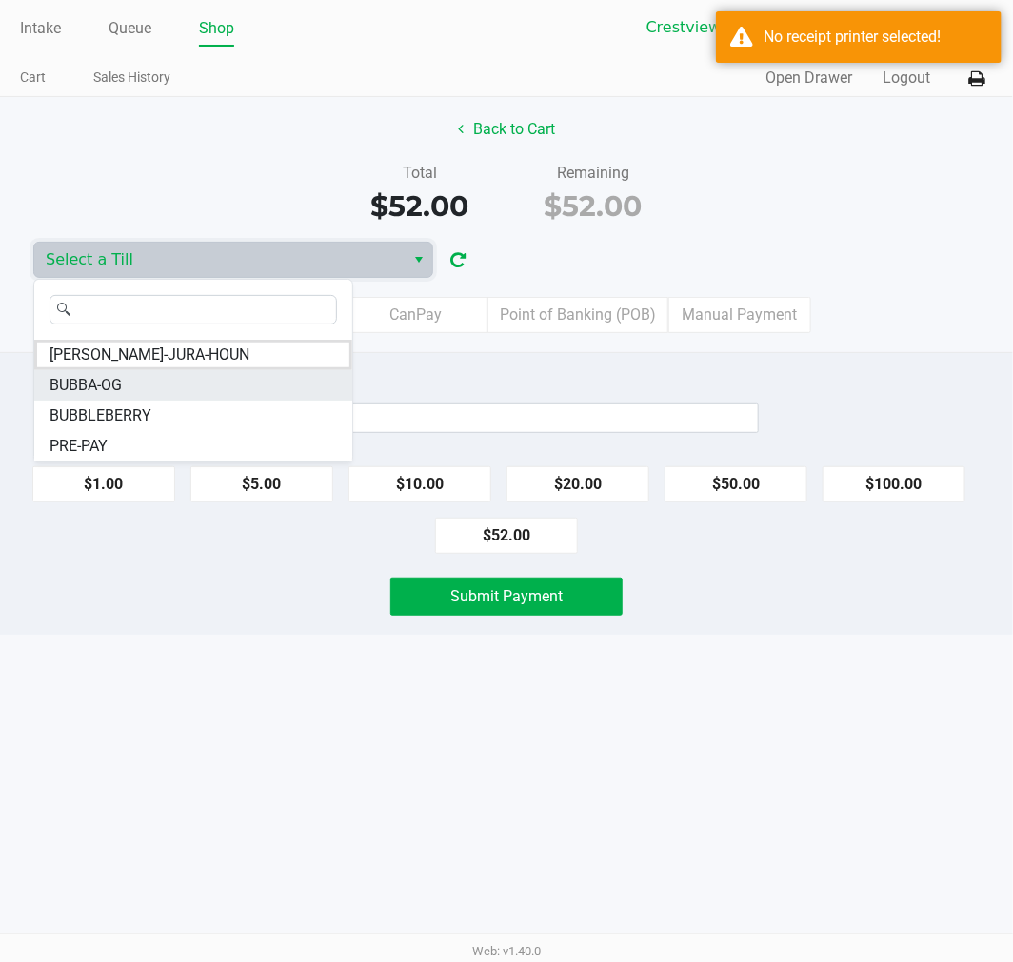
click at [139, 381] on li "BUBBA-OG" at bounding box center [193, 385] width 318 height 30
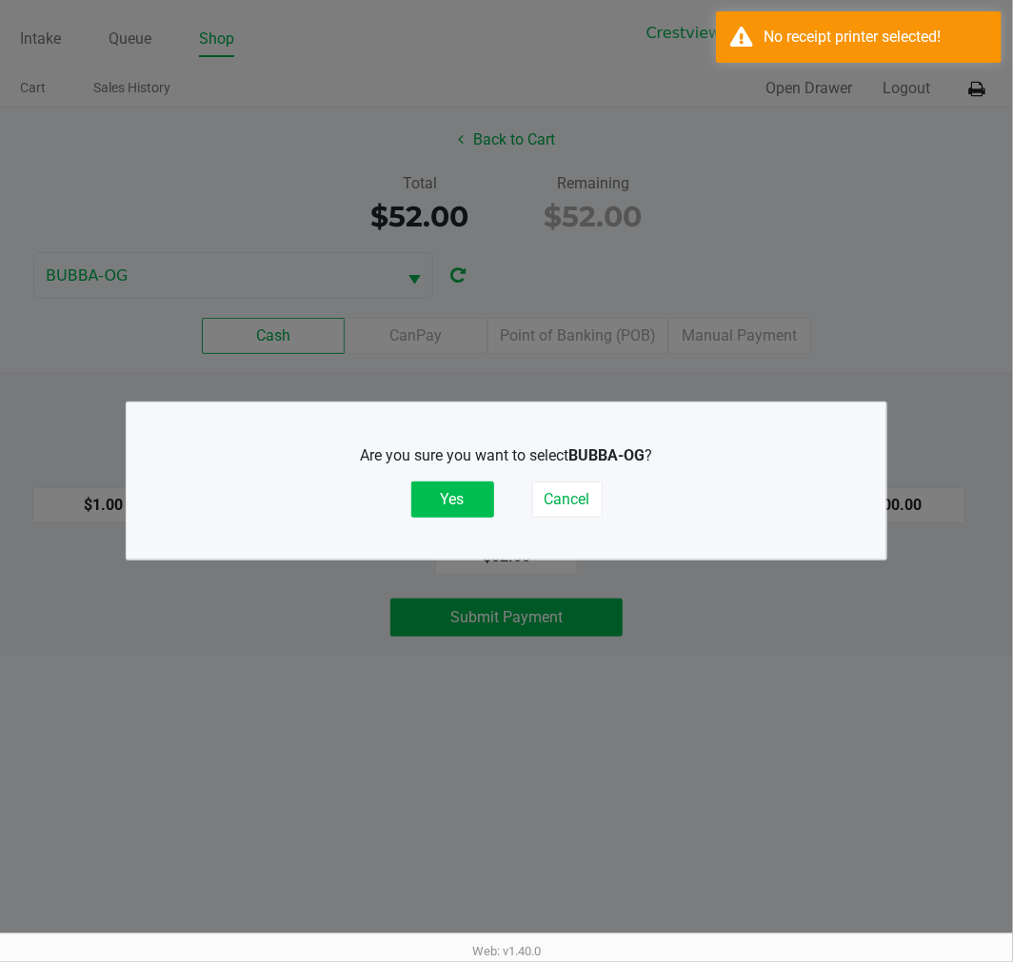
click at [472, 497] on button "Yes" at bounding box center [452, 500] width 83 height 36
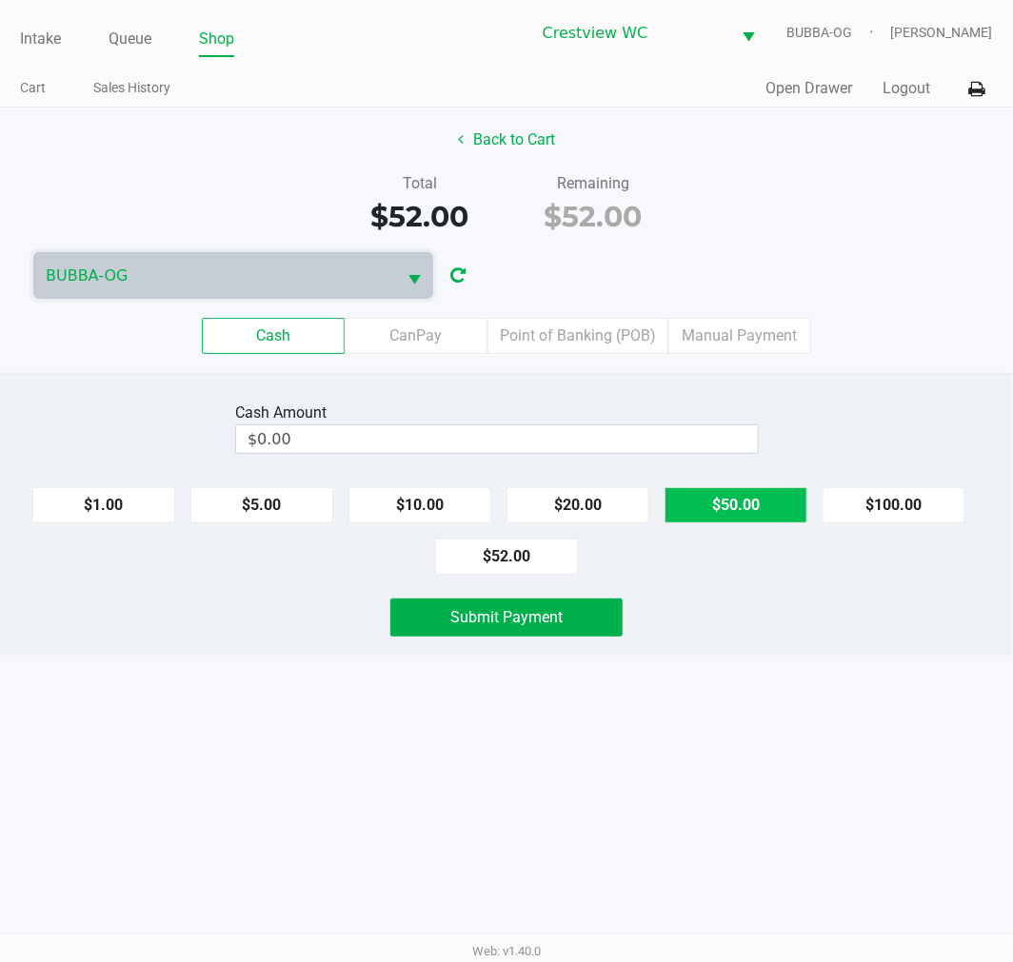
click at [717, 514] on button "$50.00" at bounding box center [735, 505] width 143 height 36
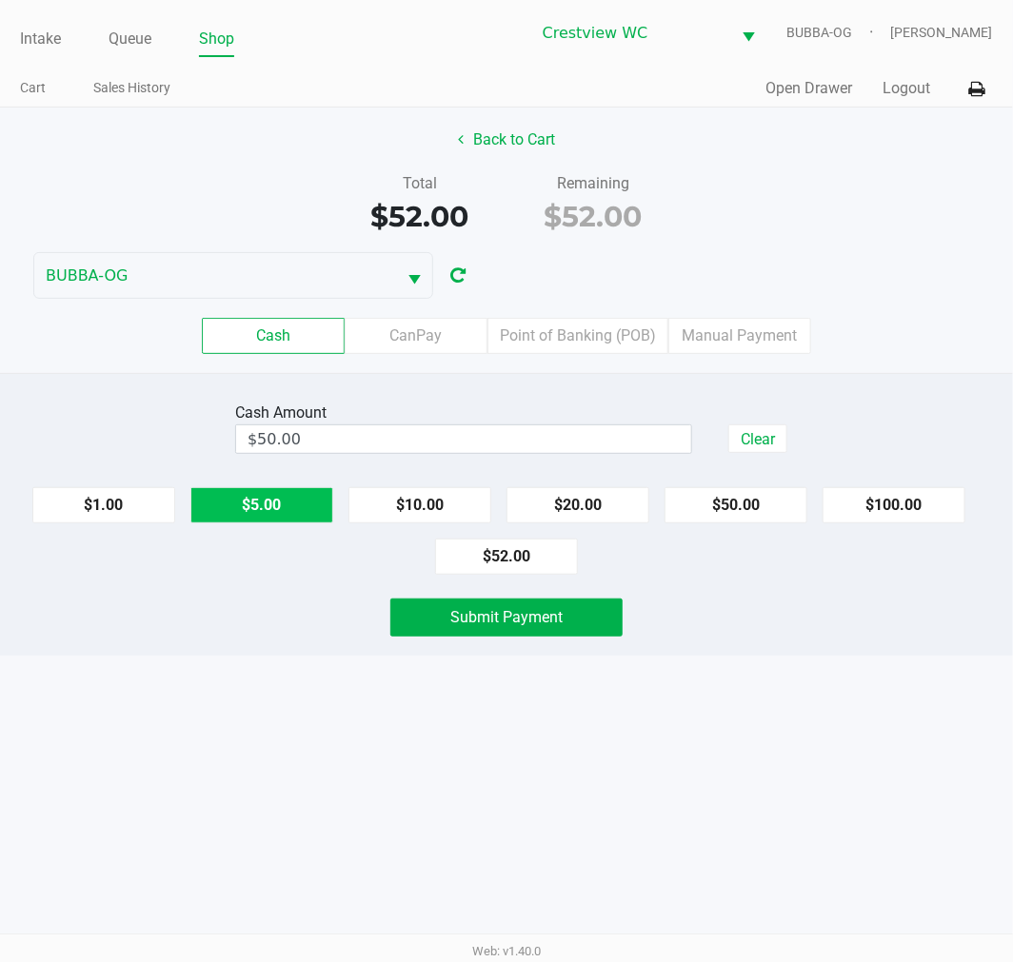
click at [277, 501] on button "$5.00" at bounding box center [261, 505] width 143 height 36
type input "$55.00"
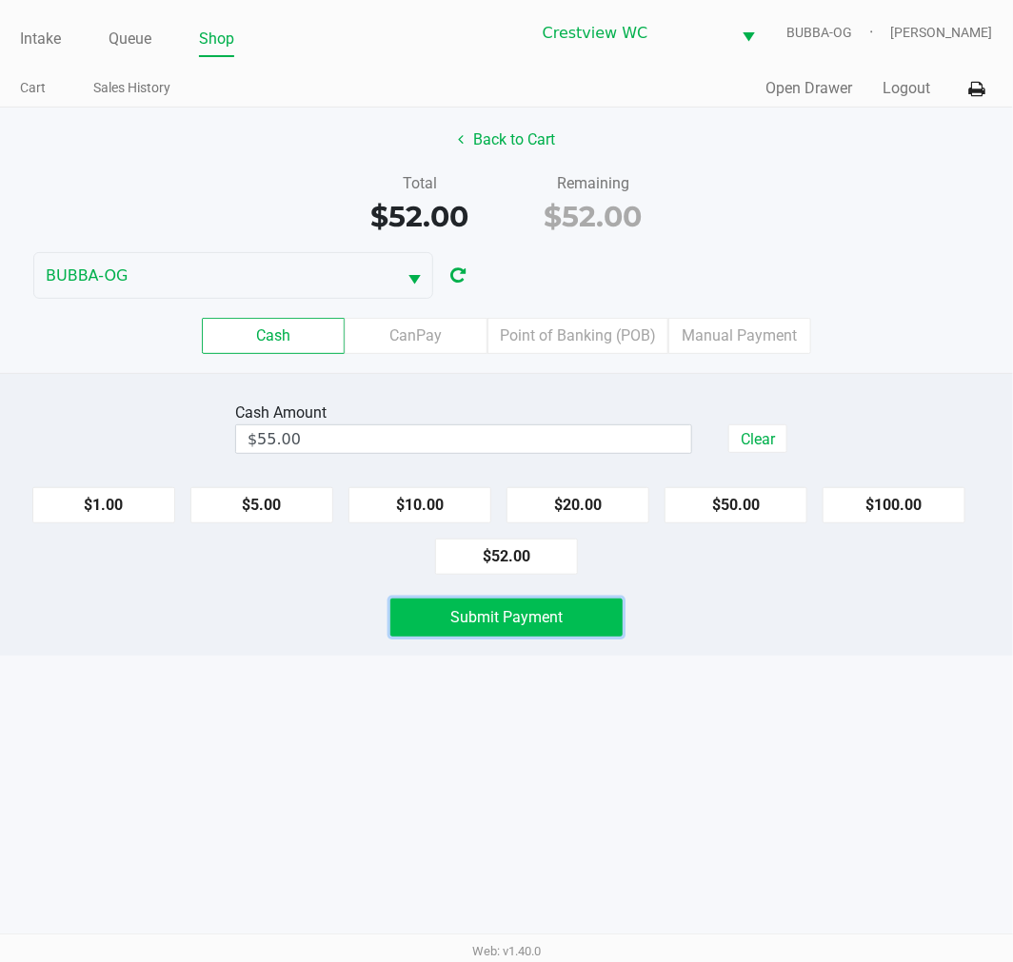
click at [435, 605] on button "Submit Payment" at bounding box center [506, 618] width 232 height 38
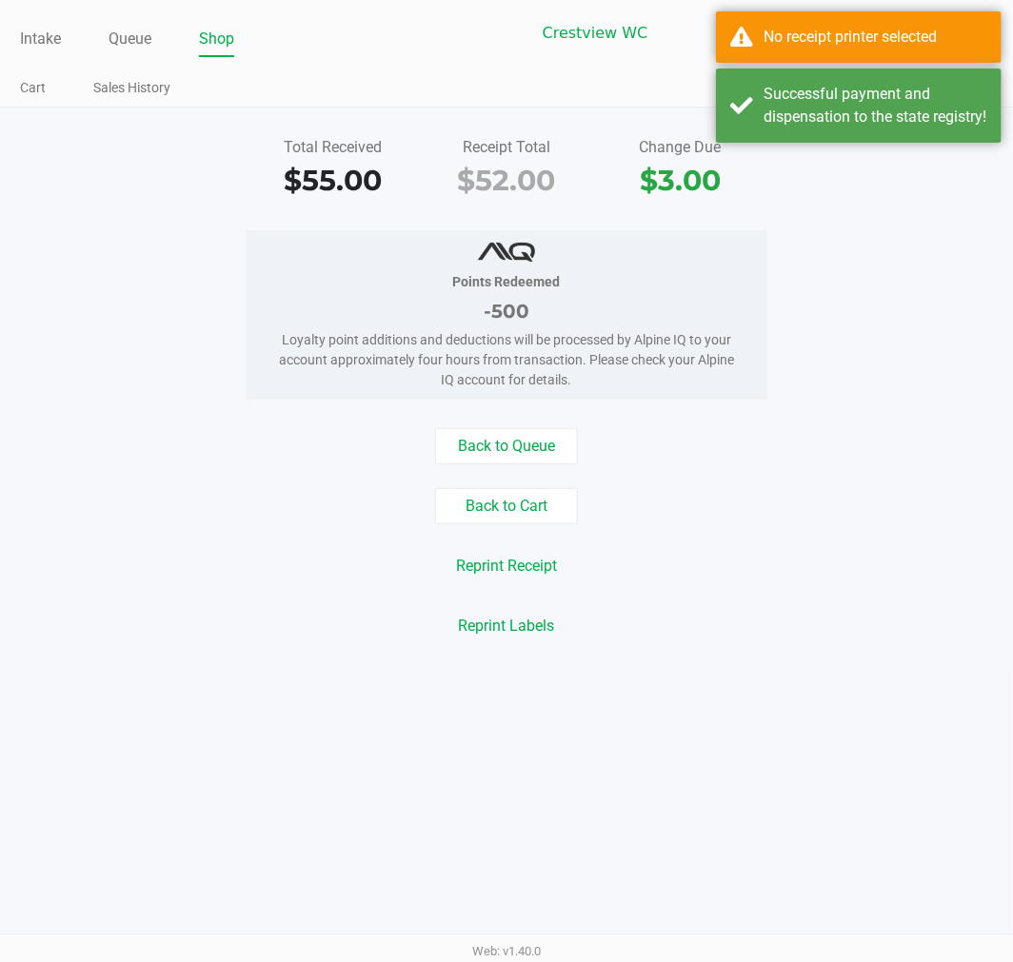
click at [888, 46] on div "No receipt printer selected" at bounding box center [875, 37] width 224 height 23
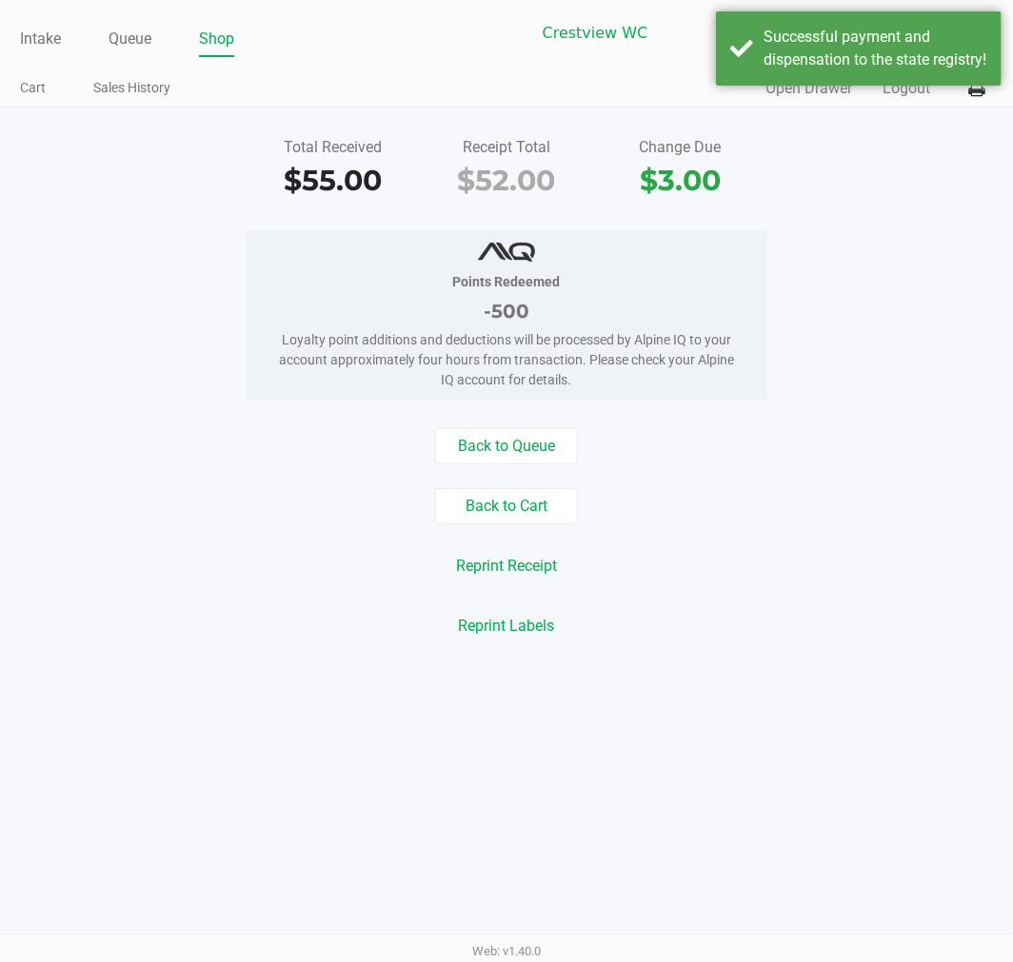
click at [891, 82] on button "Logout" at bounding box center [907, 88] width 48 height 23
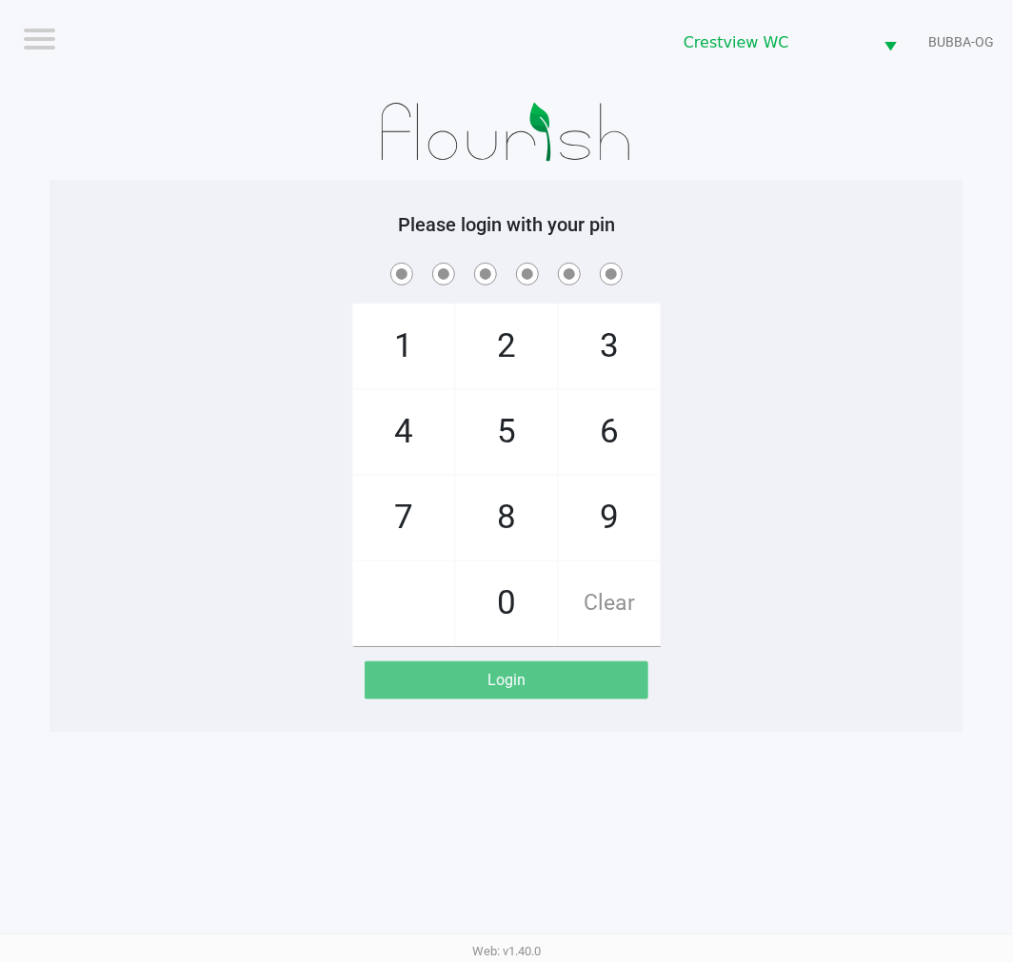
click at [800, 223] on h5 "Please login with your pin" at bounding box center [506, 224] width 885 height 23
checkbox input "true"
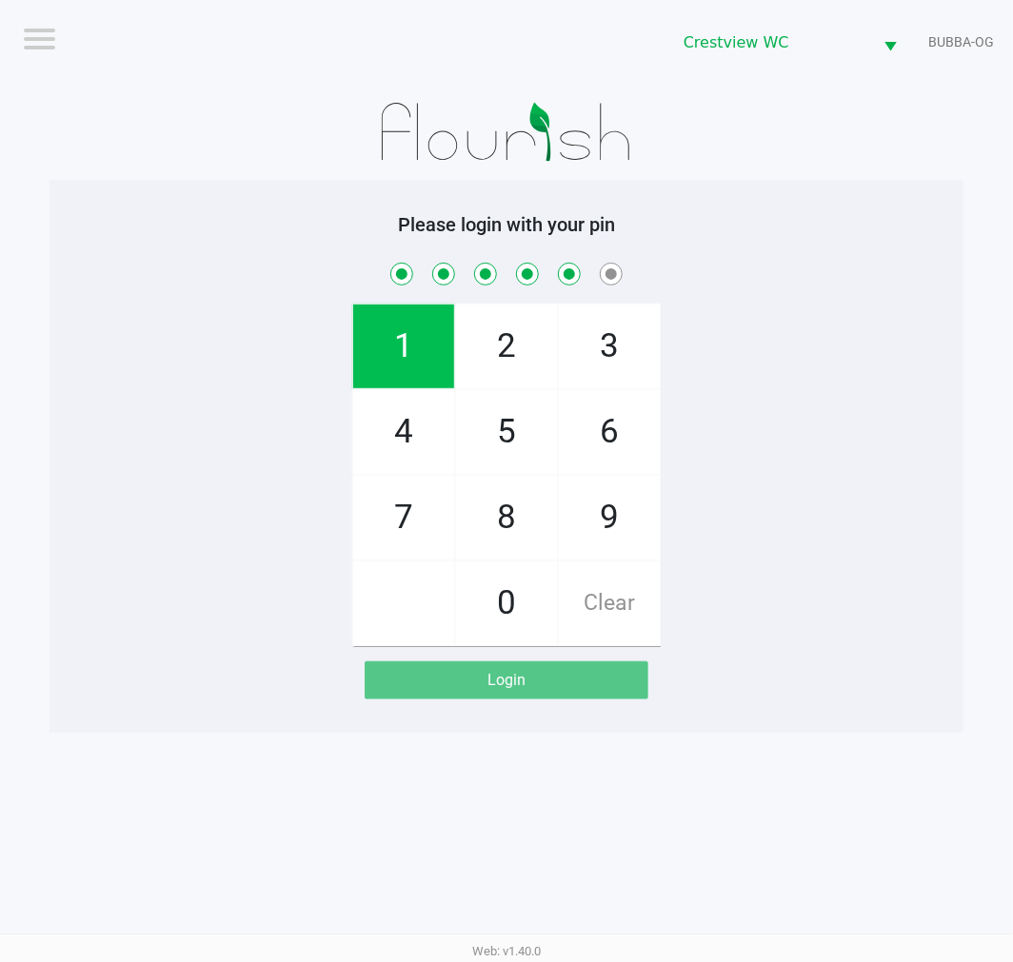
checkbox input "true"
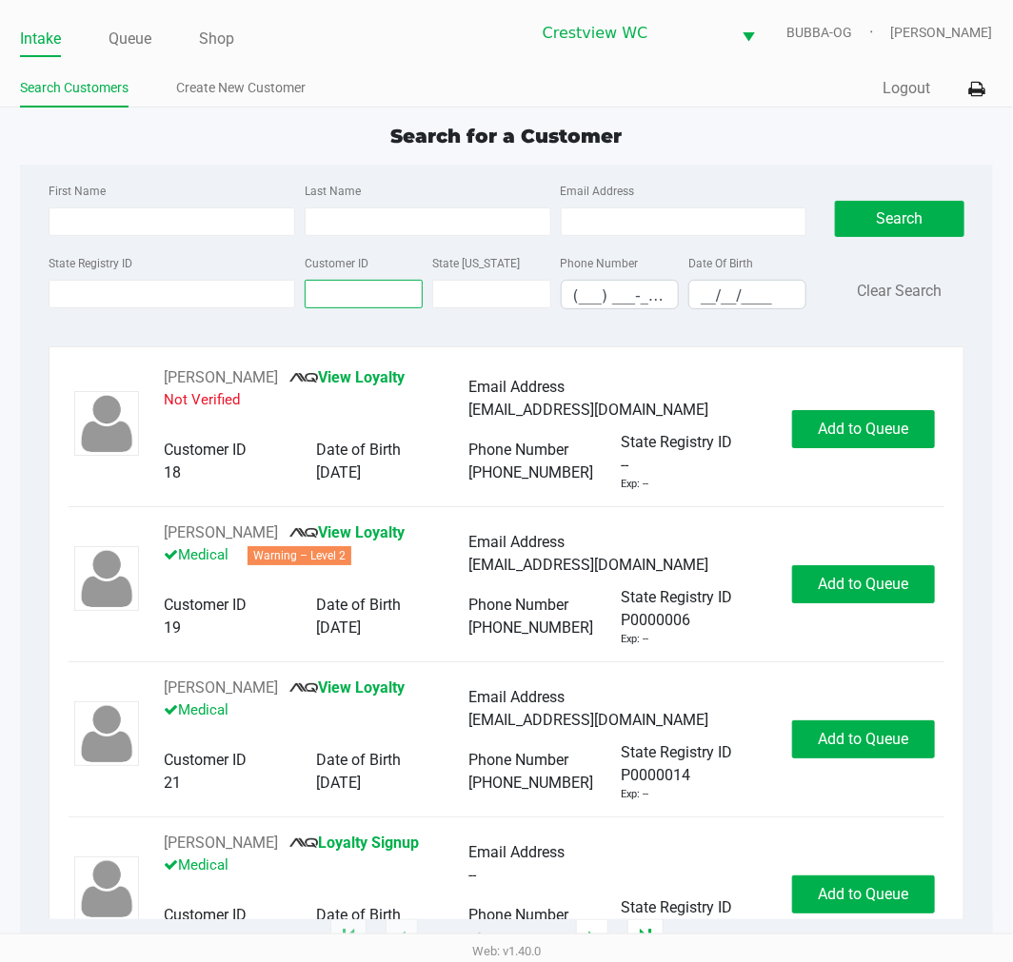
click at [401, 302] on input "Customer ID" at bounding box center [364, 294] width 118 height 29
paste input "605733"
type input "605733"
click at [916, 212] on button "Search" at bounding box center [899, 219] width 129 height 36
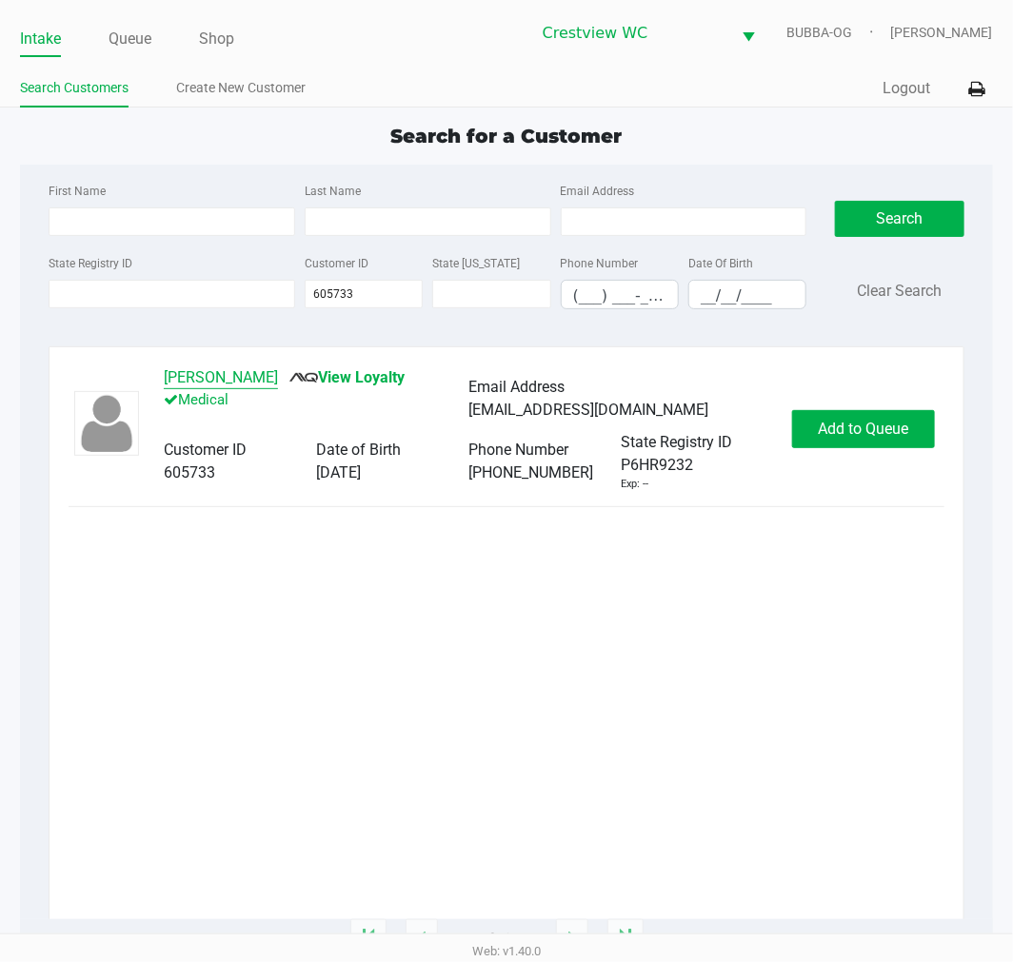
click at [202, 378] on button "[PERSON_NAME]" at bounding box center [221, 377] width 114 height 23
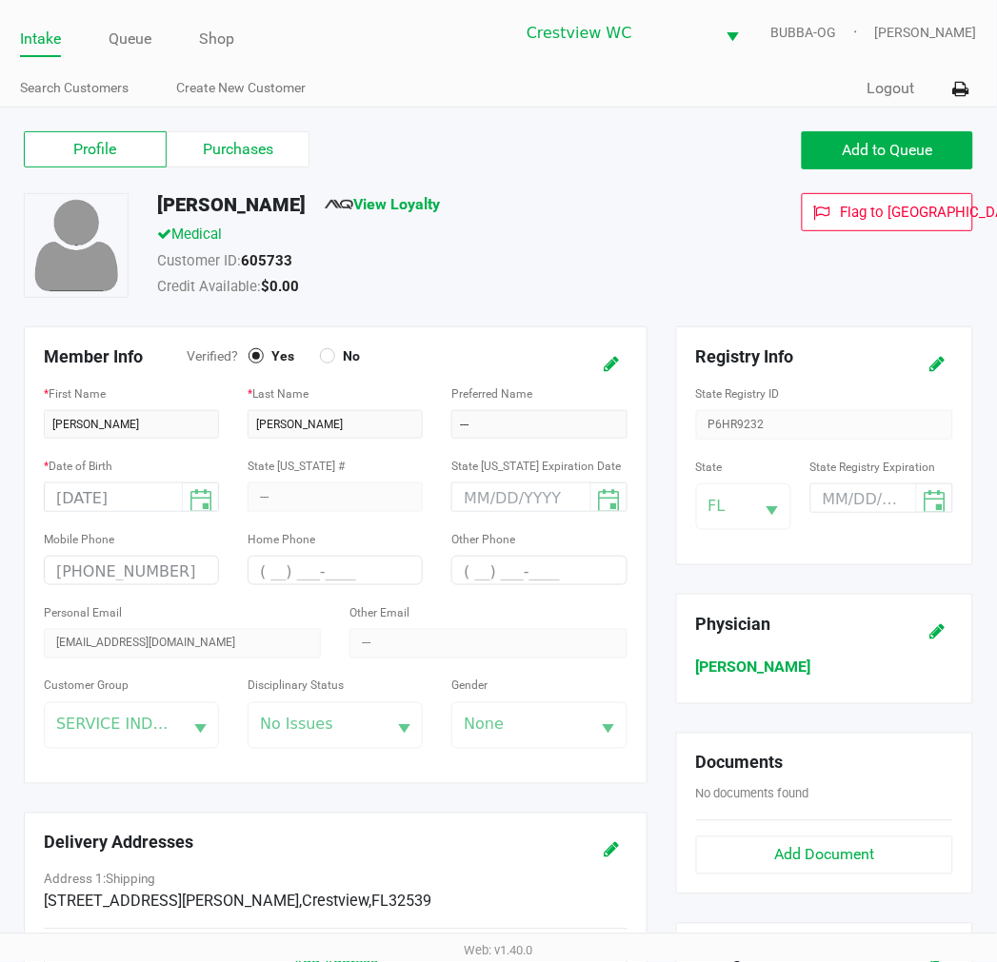
click at [287, 160] on label "Purchases" at bounding box center [238, 149] width 143 height 36
click at [0, 0] on 1 "Purchases" at bounding box center [0, 0] width 0 height 0
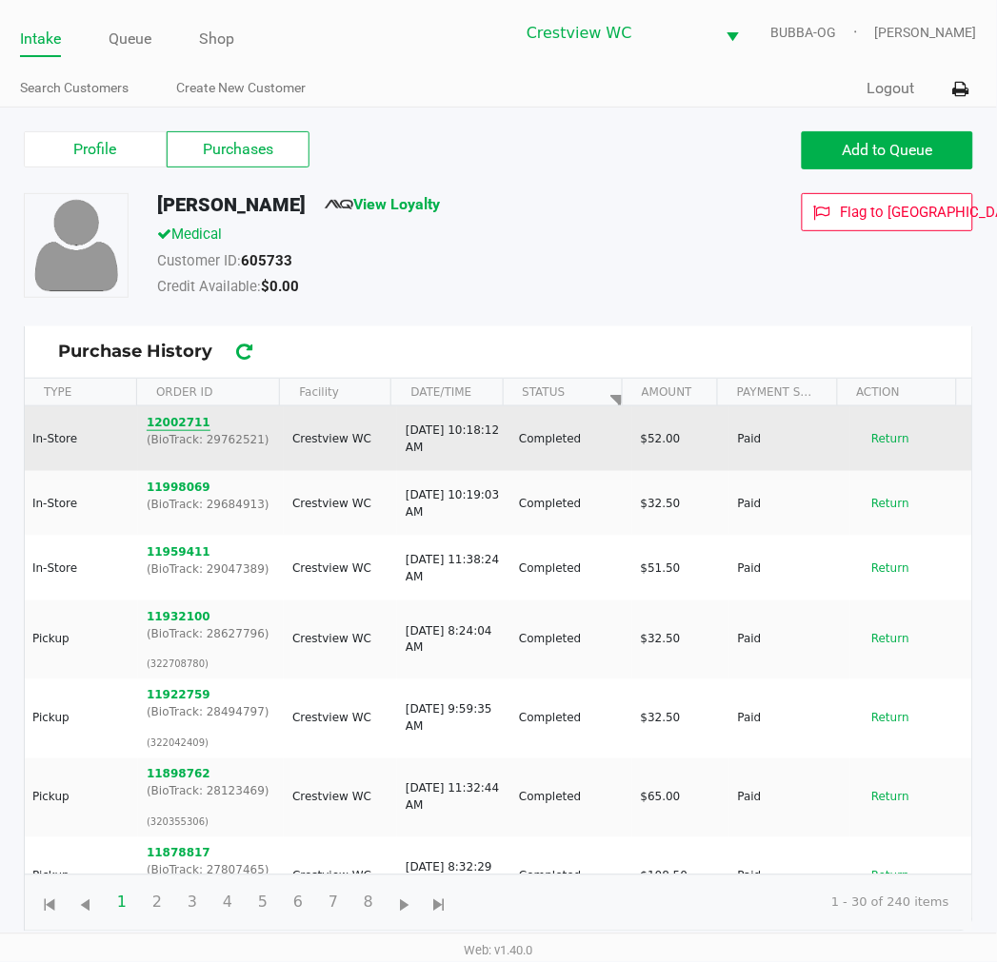
click at [182, 425] on button "12002711" at bounding box center [179, 422] width 64 height 17
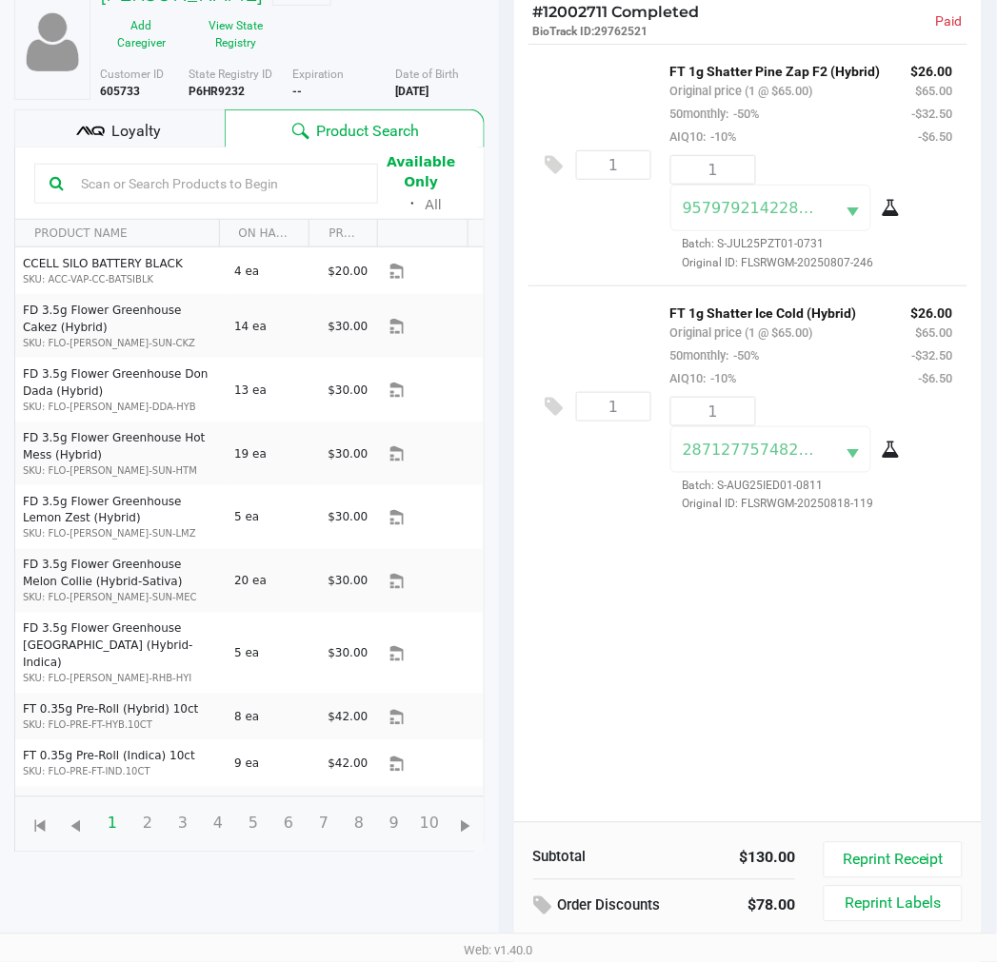
scroll to position [282, 0]
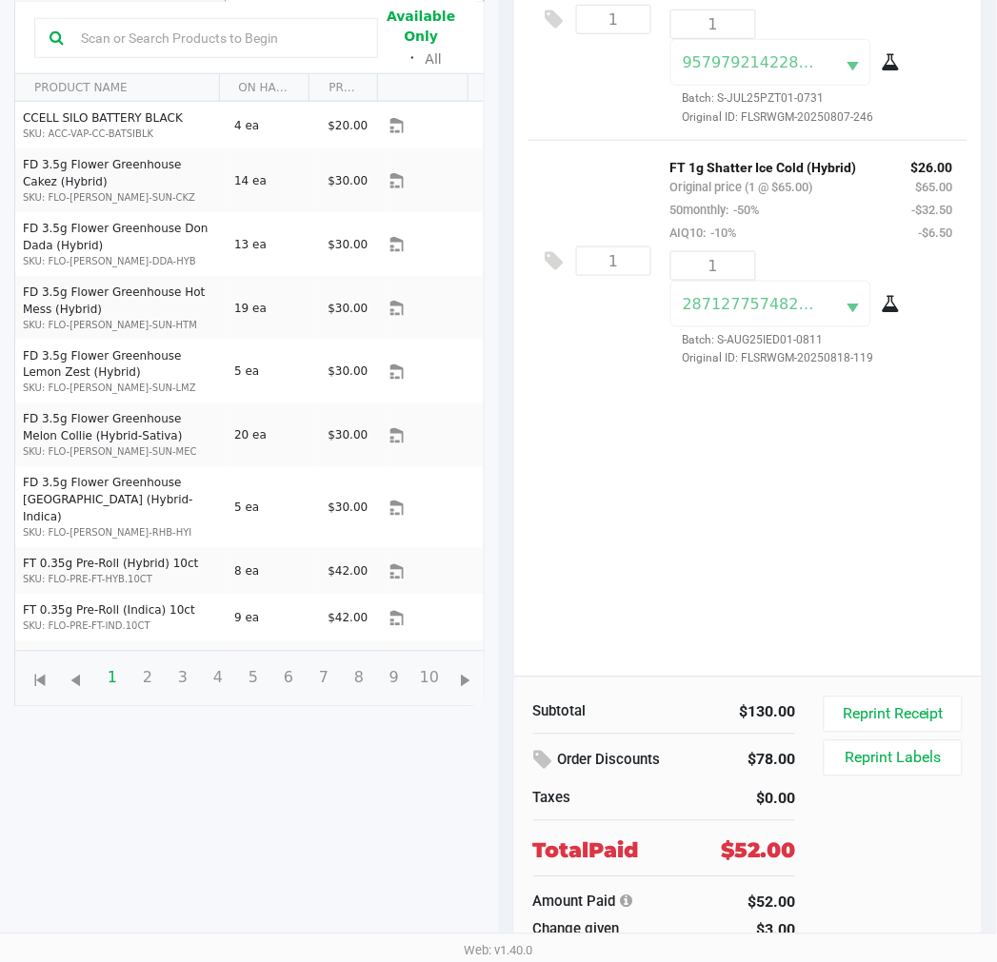
click at [905, 695] on div "Subtotal $130.00 Order Discounts $78.00 Taxes $0.00 Total Paid $52.00 Amount Pa…" at bounding box center [748, 819] width 468 height 285
click at [905, 710] on button "Reprint Receipt" at bounding box center [892, 715] width 138 height 36
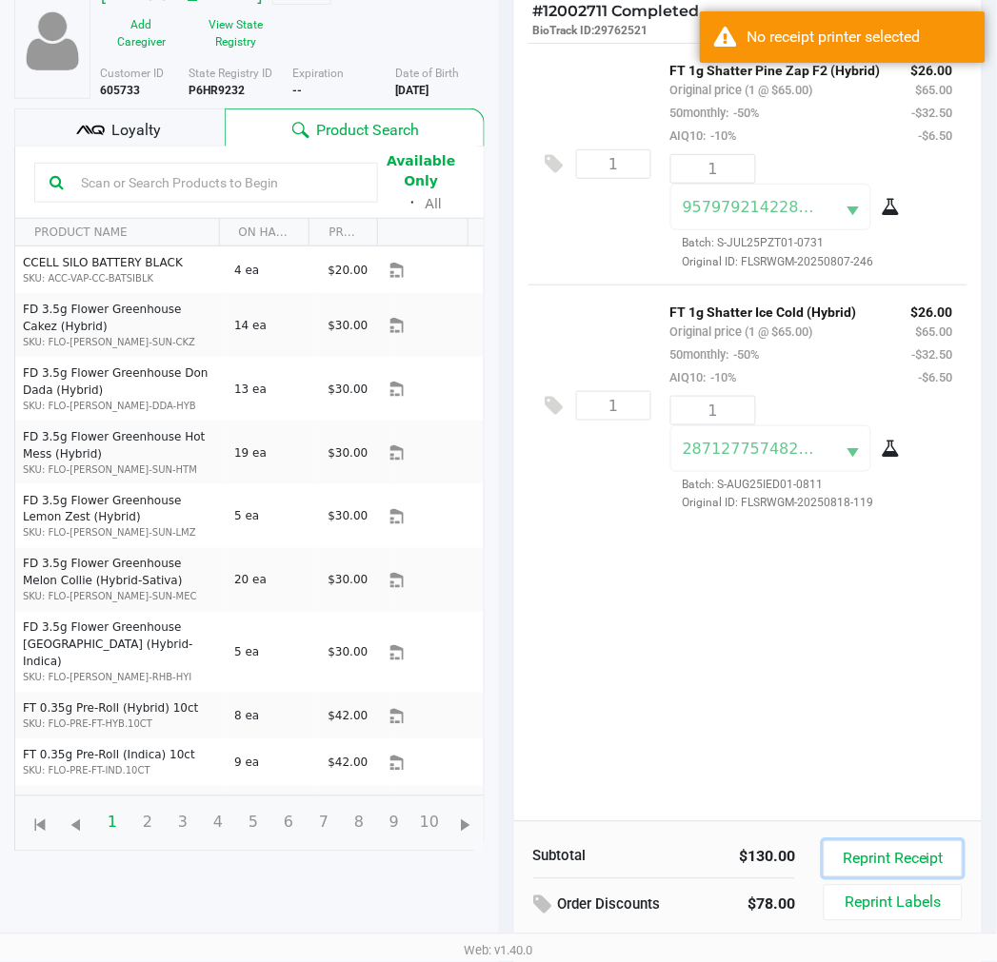
scroll to position [0, 0]
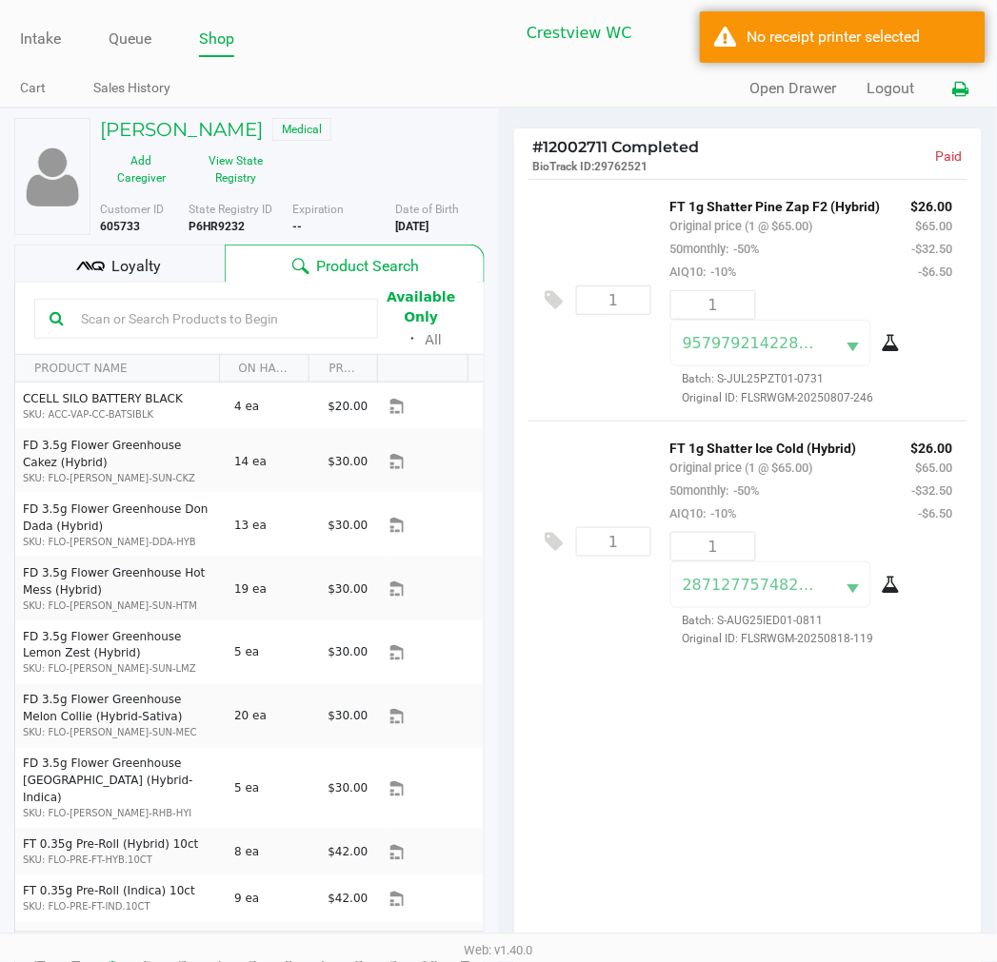
click at [966, 83] on icon at bounding box center [961, 89] width 16 height 13
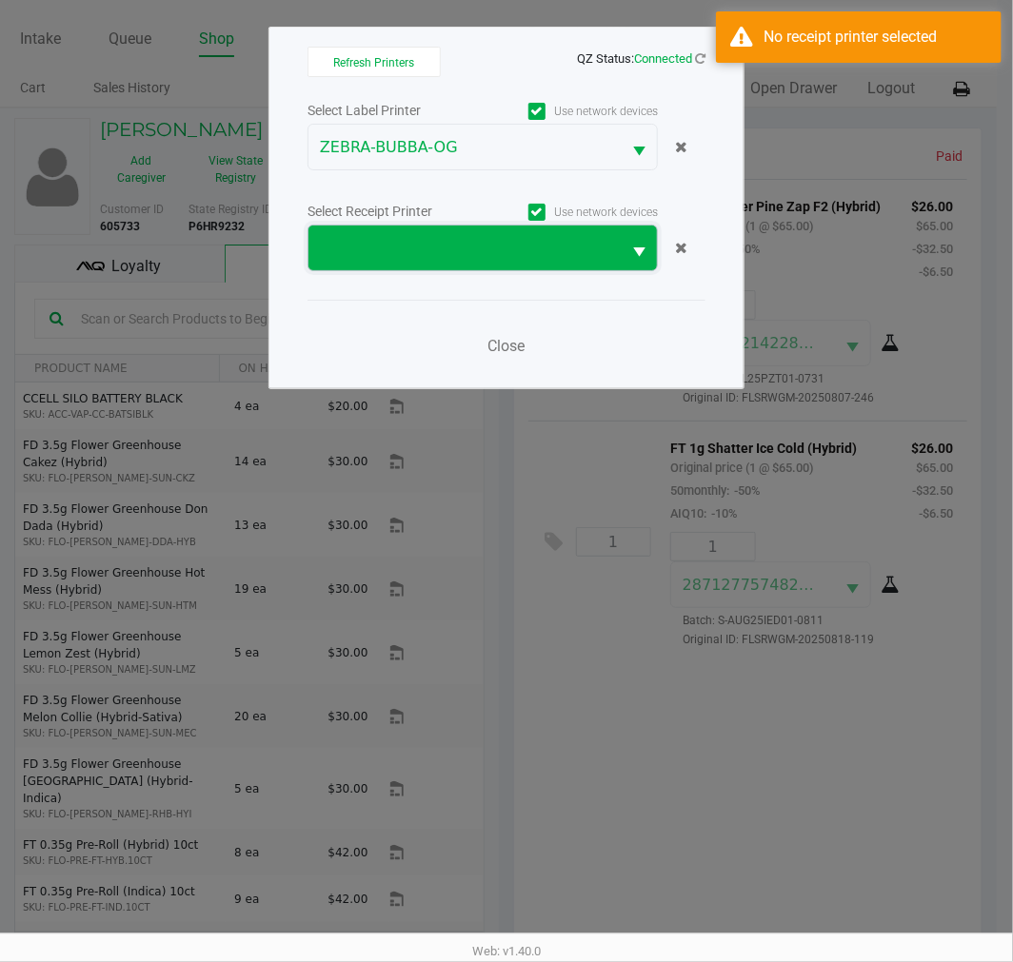
click at [448, 237] on span at bounding box center [464, 248] width 289 height 23
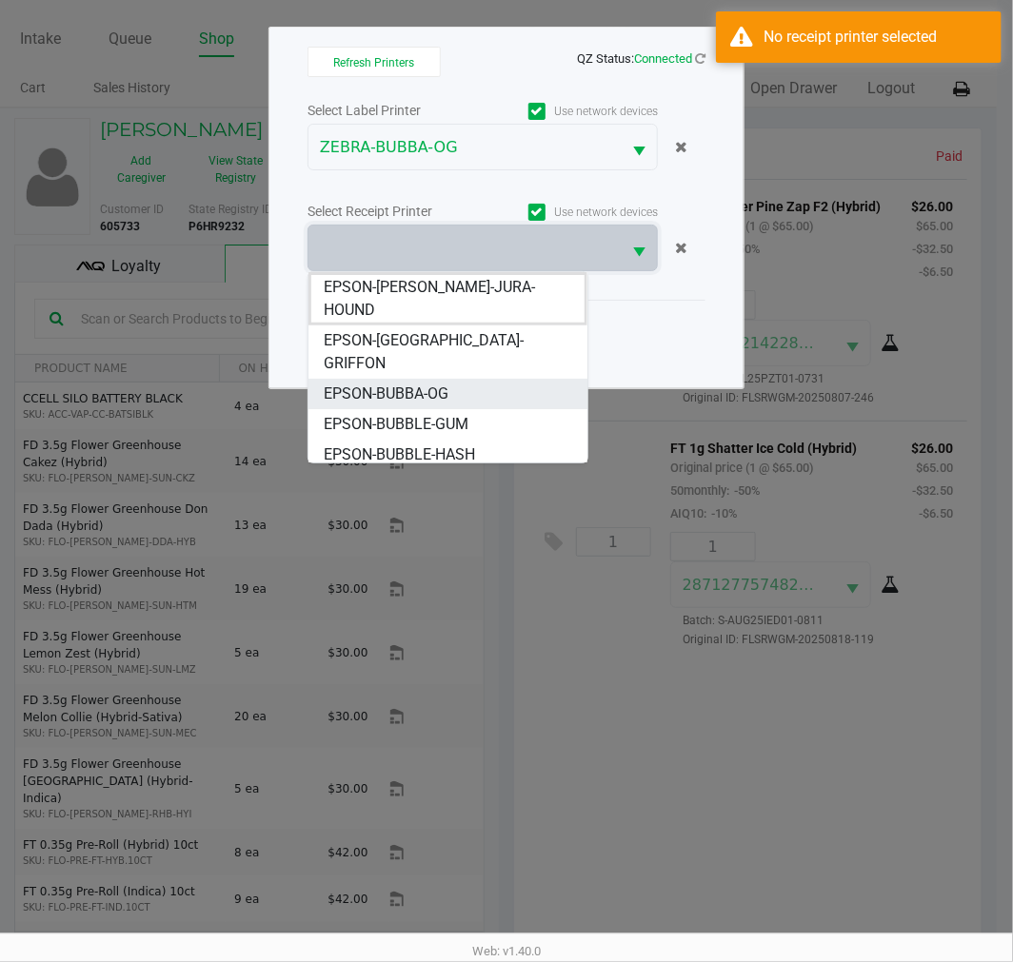
click at [426, 383] on span "EPSON-BUBBA-OG" at bounding box center [386, 394] width 125 height 23
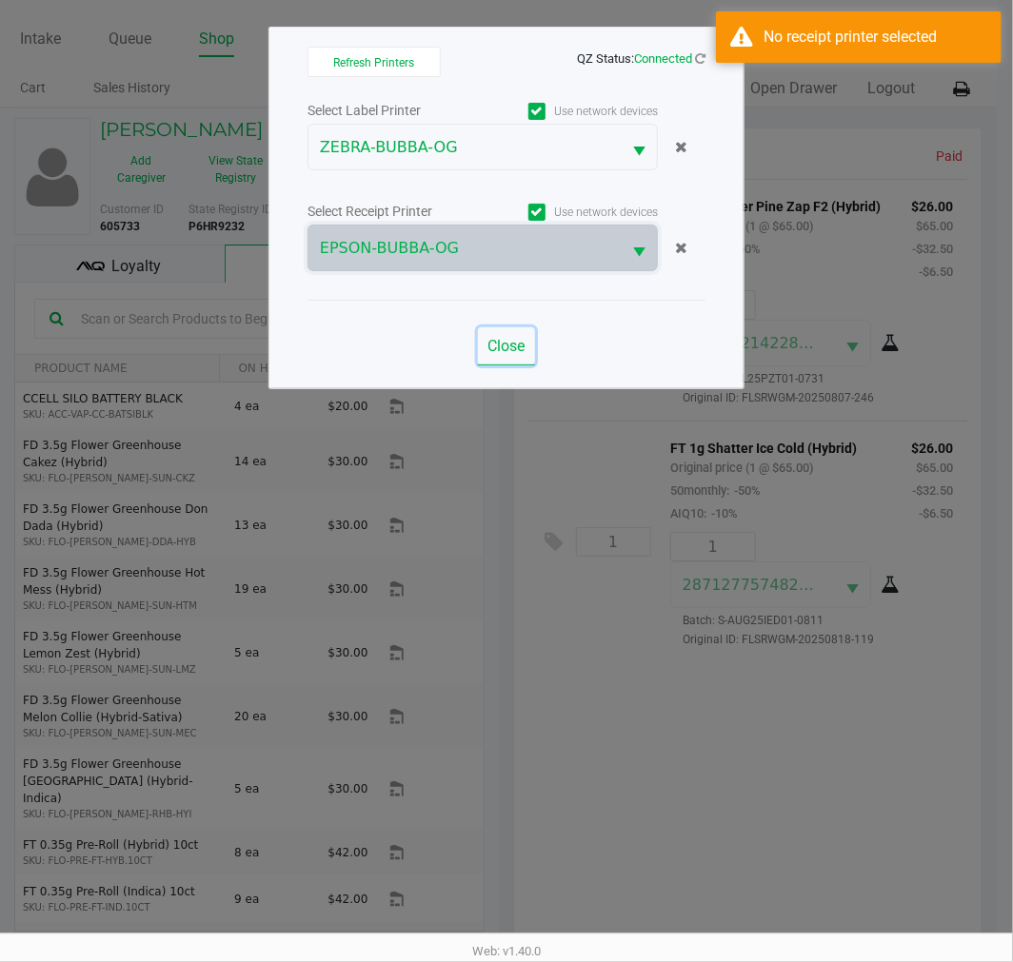
click at [491, 348] on span "Close" at bounding box center [506, 346] width 37 height 18
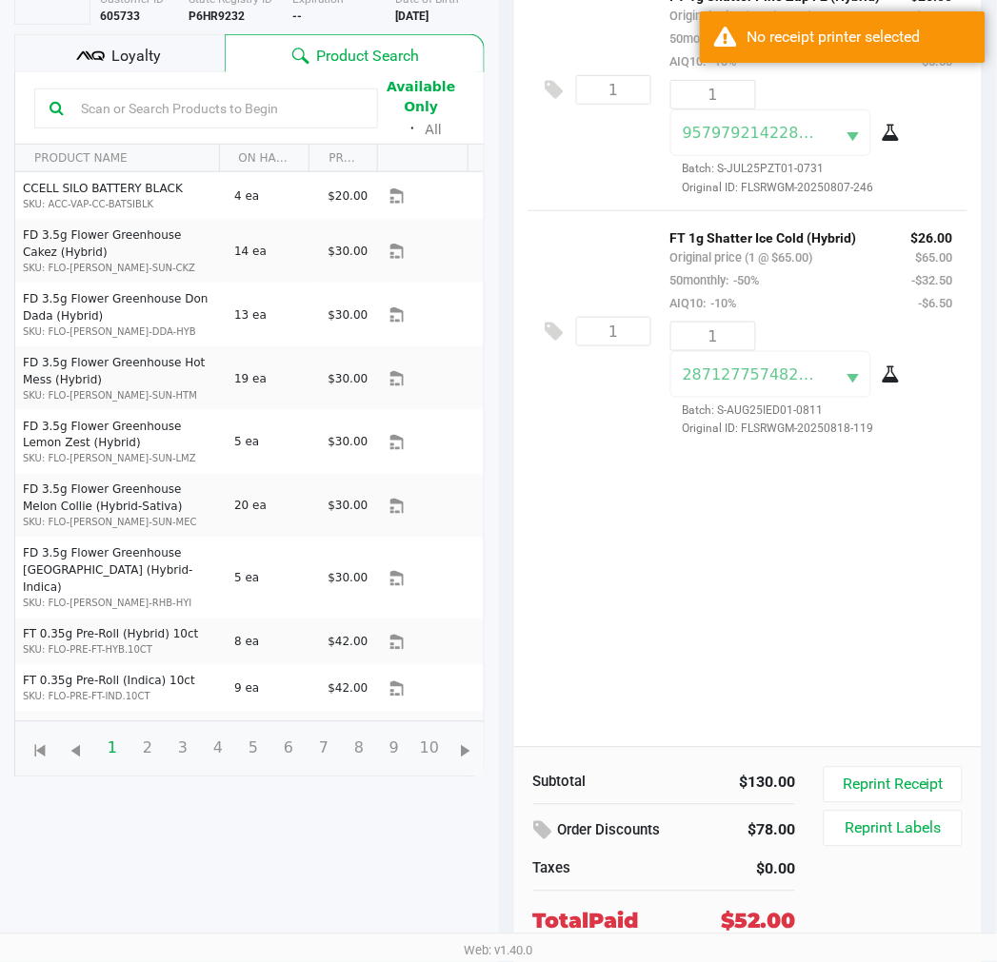
scroll to position [282, 0]
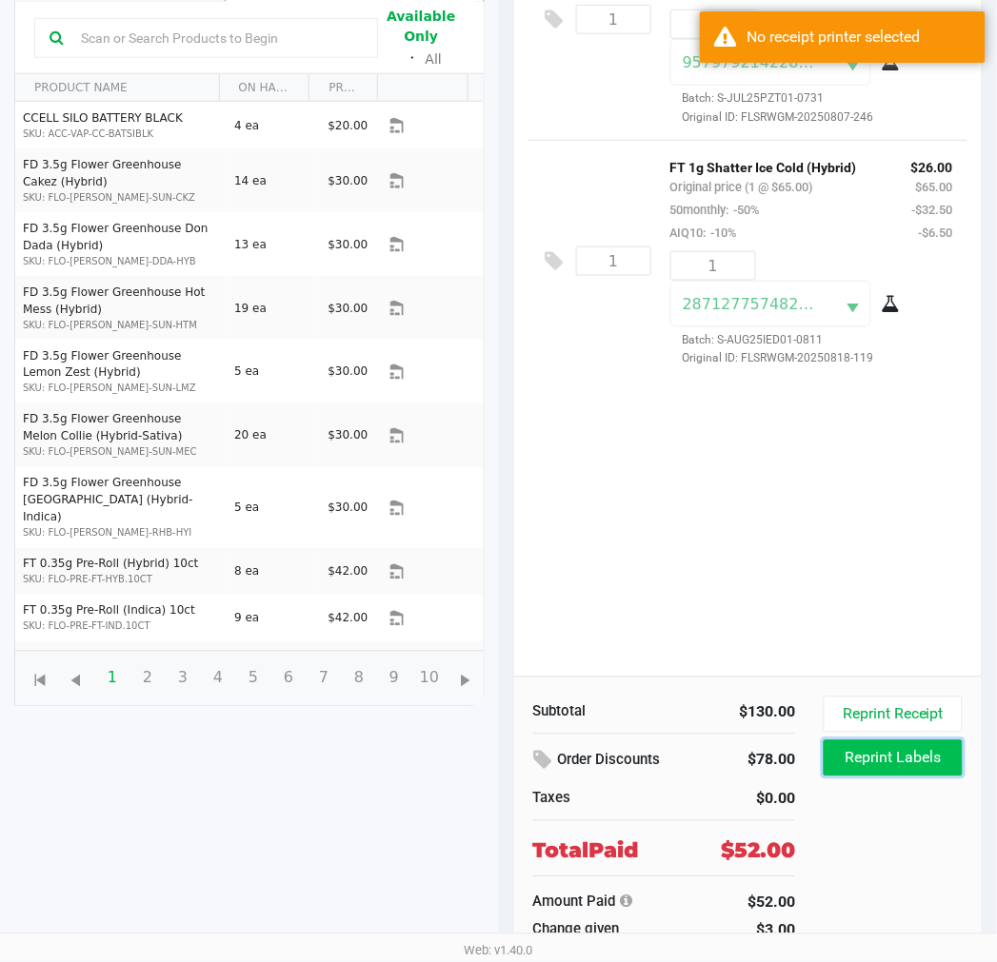
click at [876, 753] on button "Reprint Labels" at bounding box center [892, 759] width 138 height 36
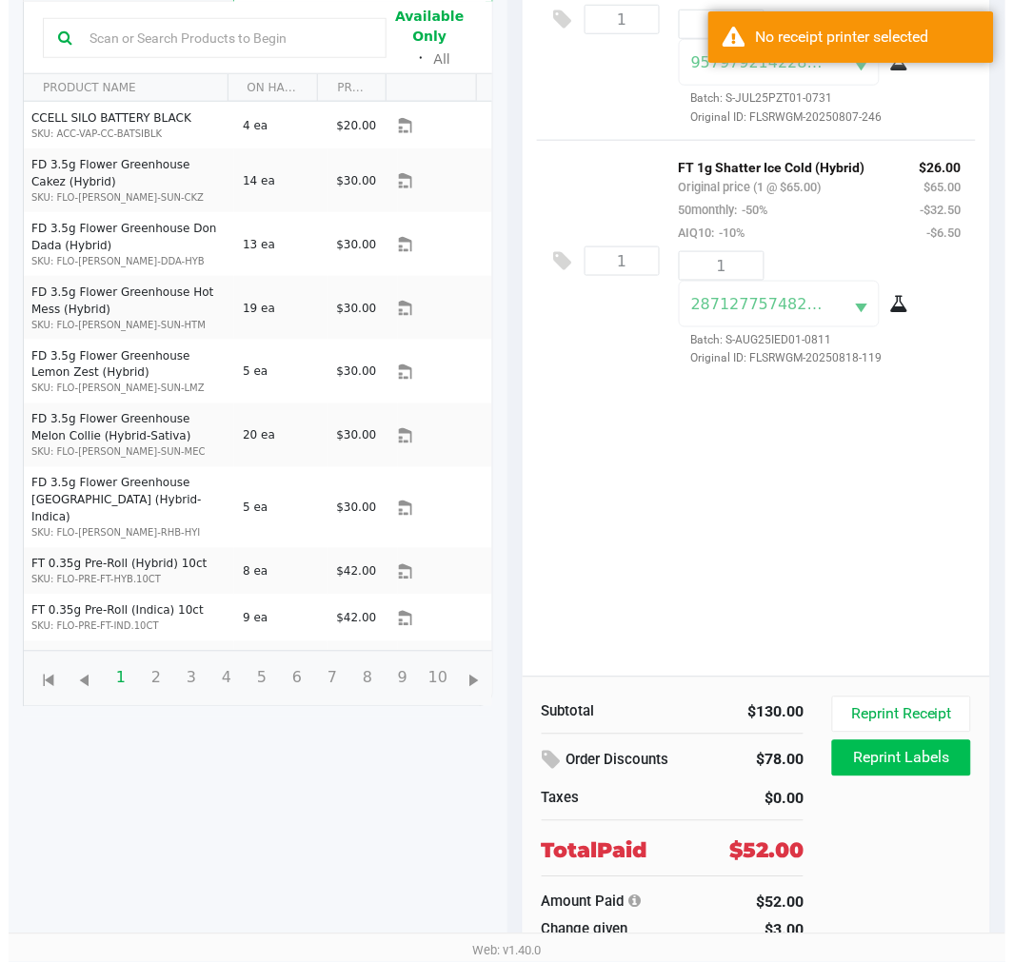
scroll to position [0, 0]
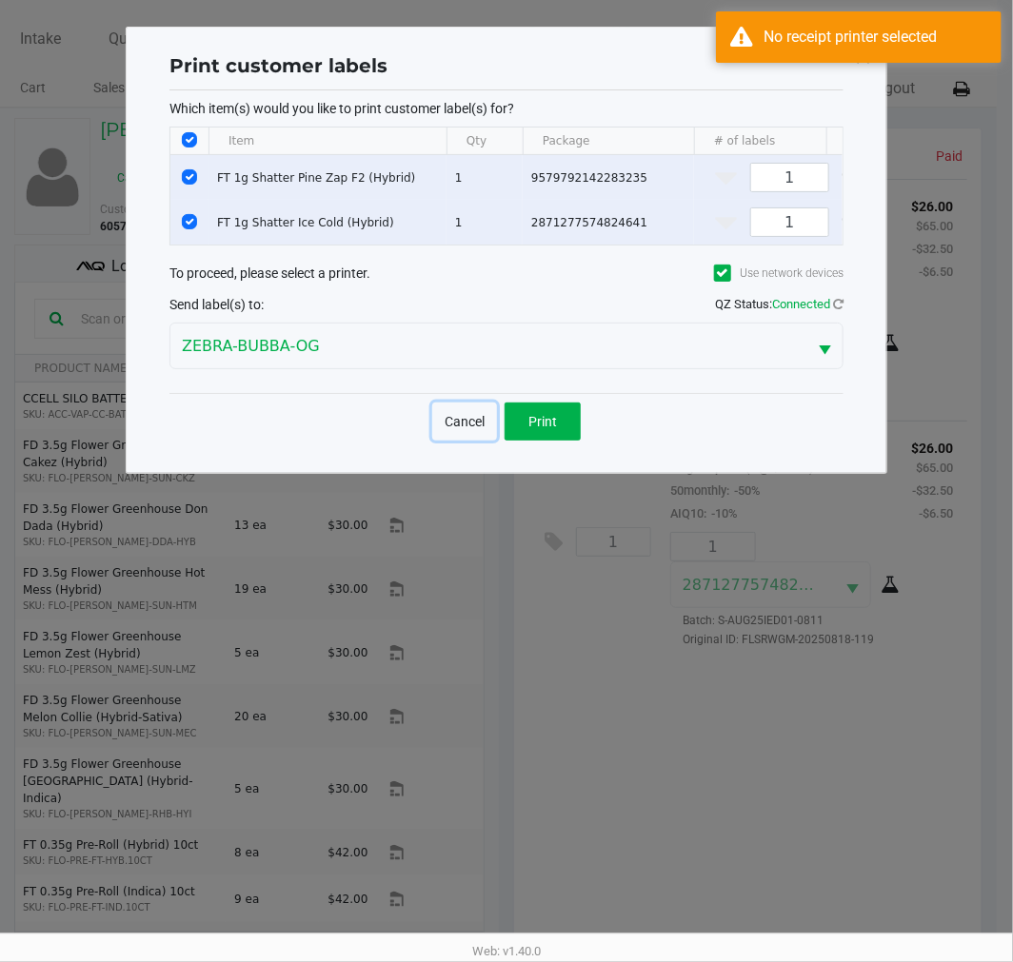
click at [479, 436] on button "Cancel" at bounding box center [464, 422] width 65 height 38
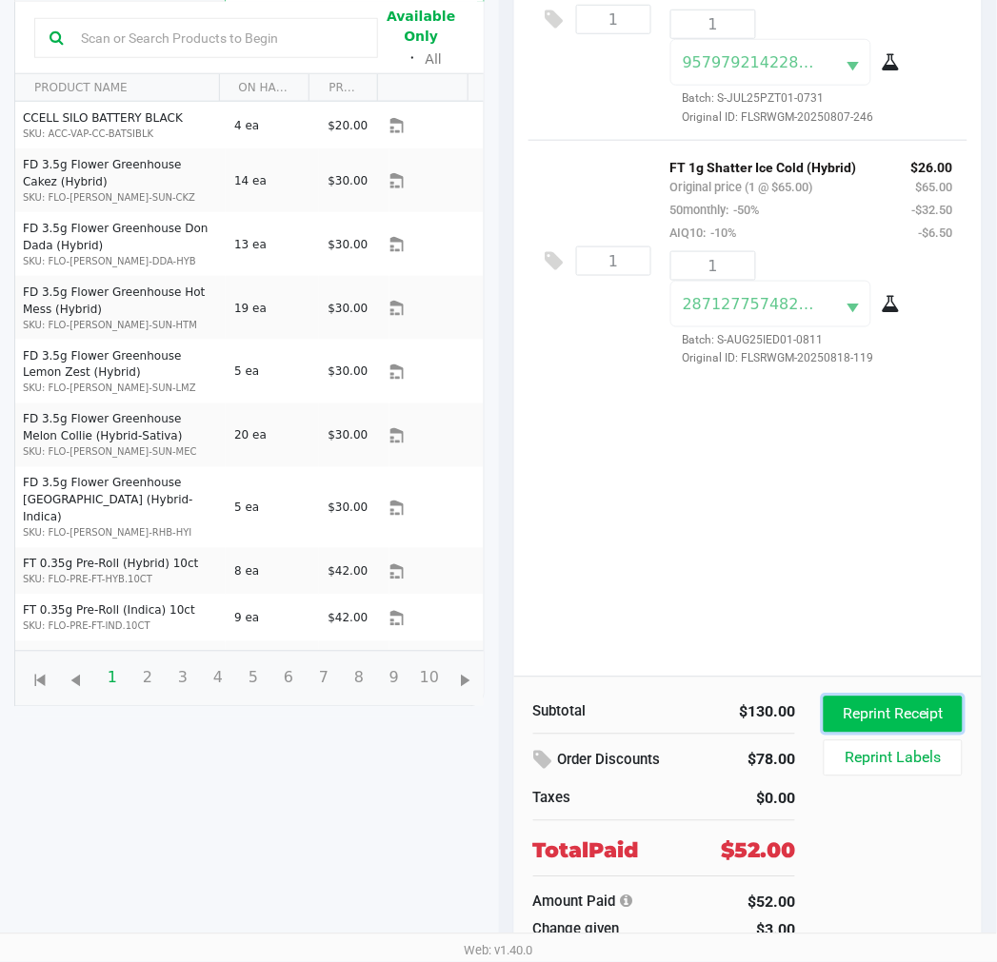
click at [872, 709] on button "Reprint Receipt" at bounding box center [892, 715] width 138 height 36
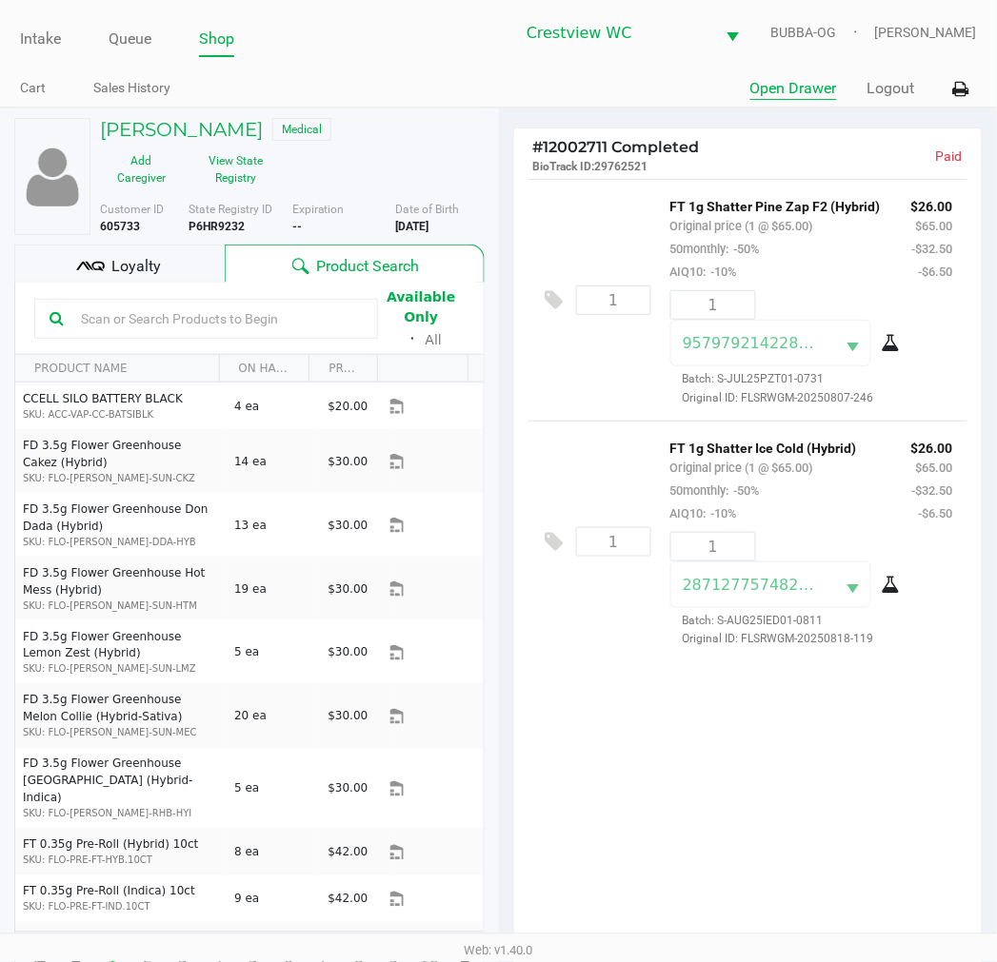
click at [792, 96] on button "Open Drawer" at bounding box center [793, 88] width 87 height 23
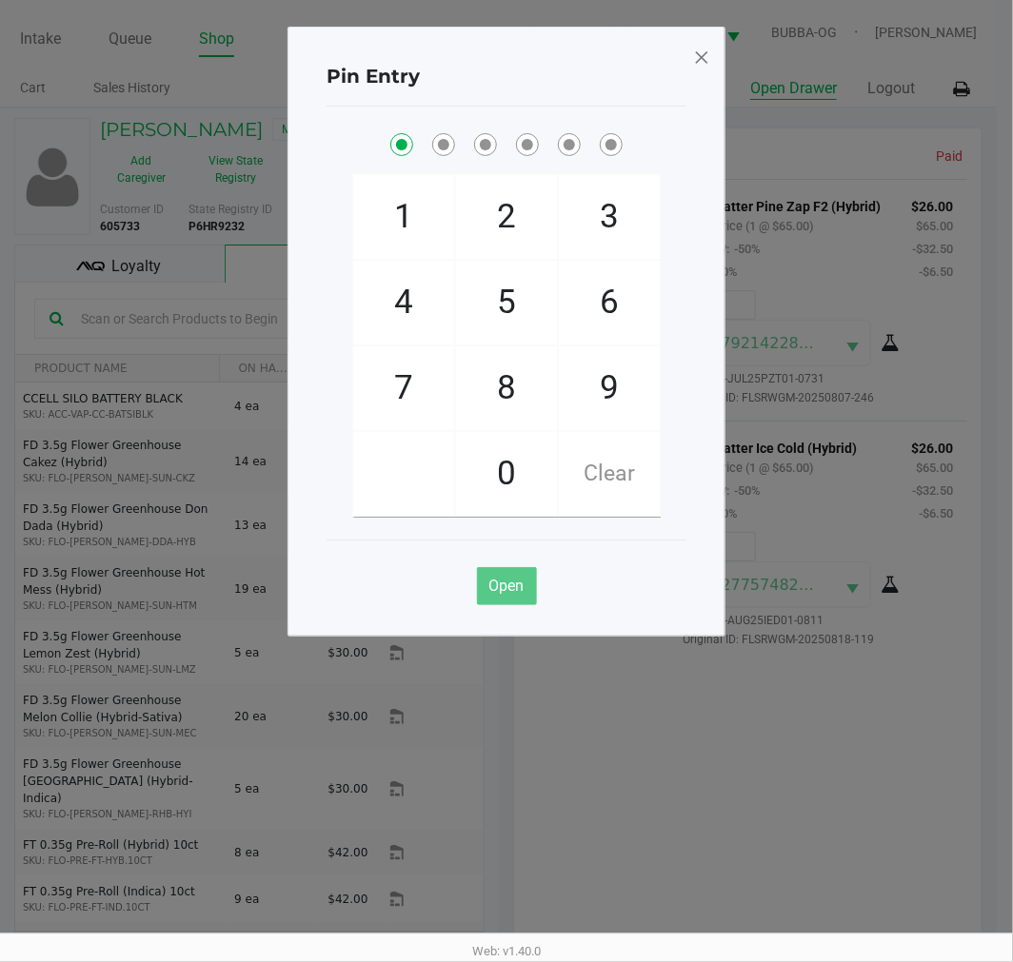
checkbox input "true"
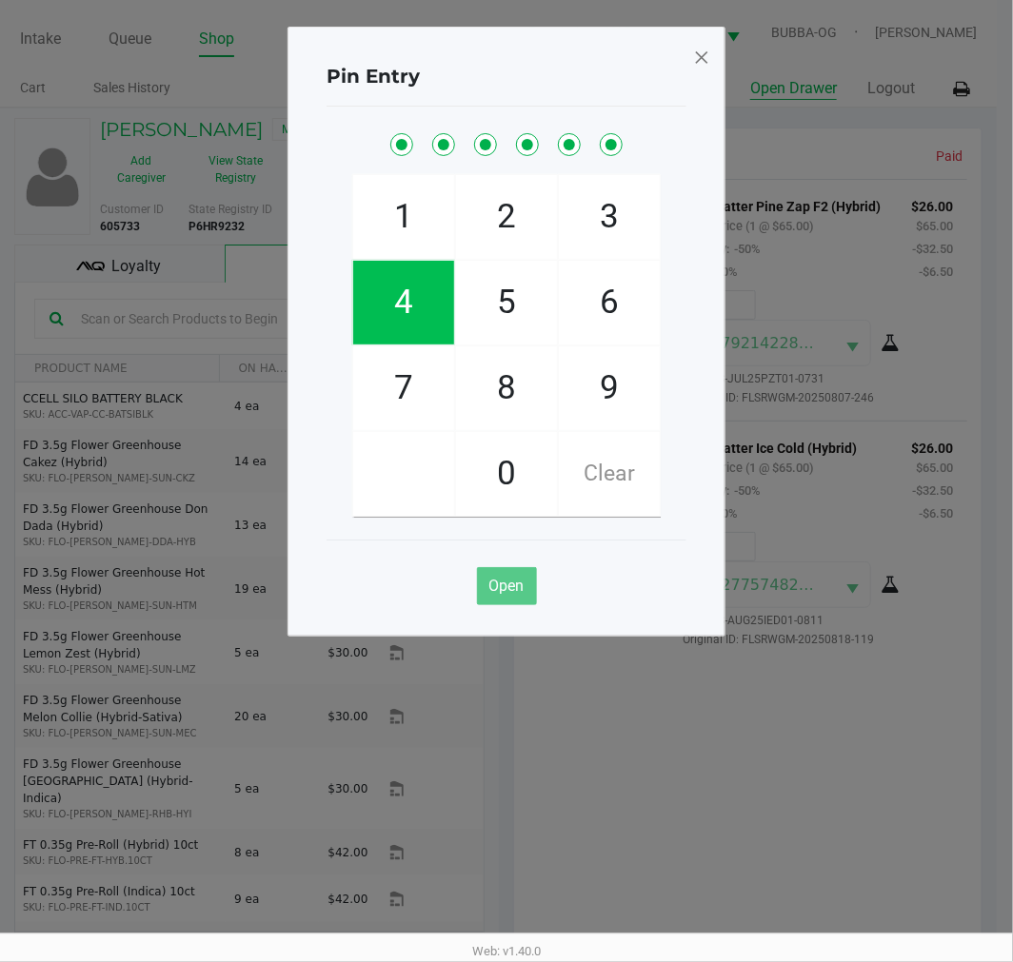
checkbox input "true"
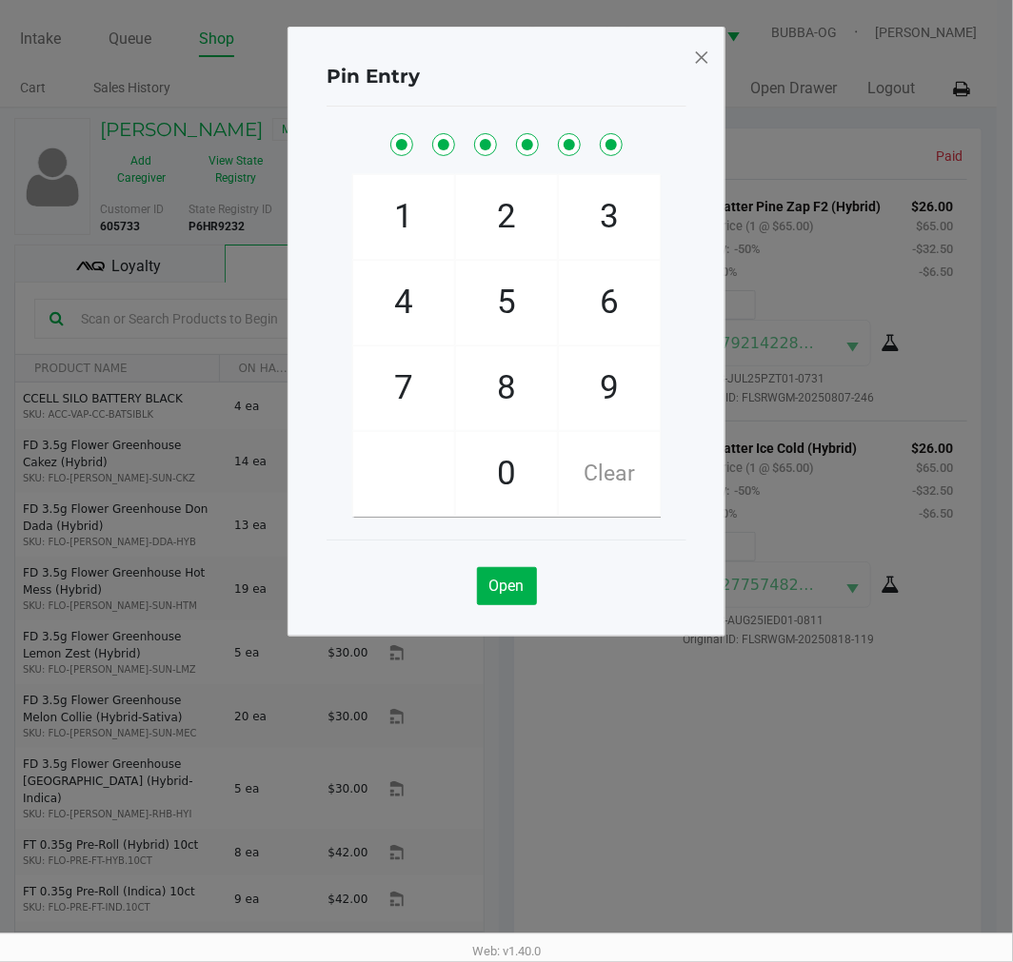
click at [697, 67] on span at bounding box center [701, 57] width 17 height 30
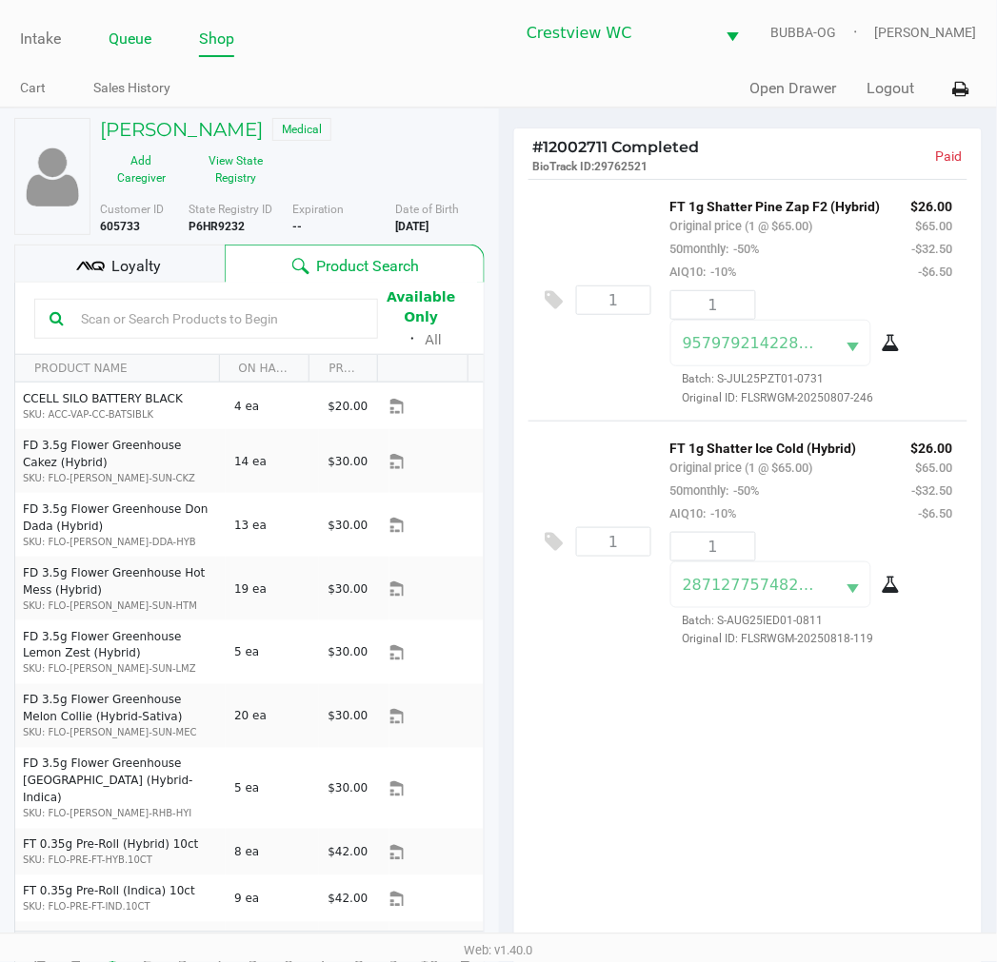
click at [127, 34] on link "Queue" at bounding box center [130, 39] width 43 height 27
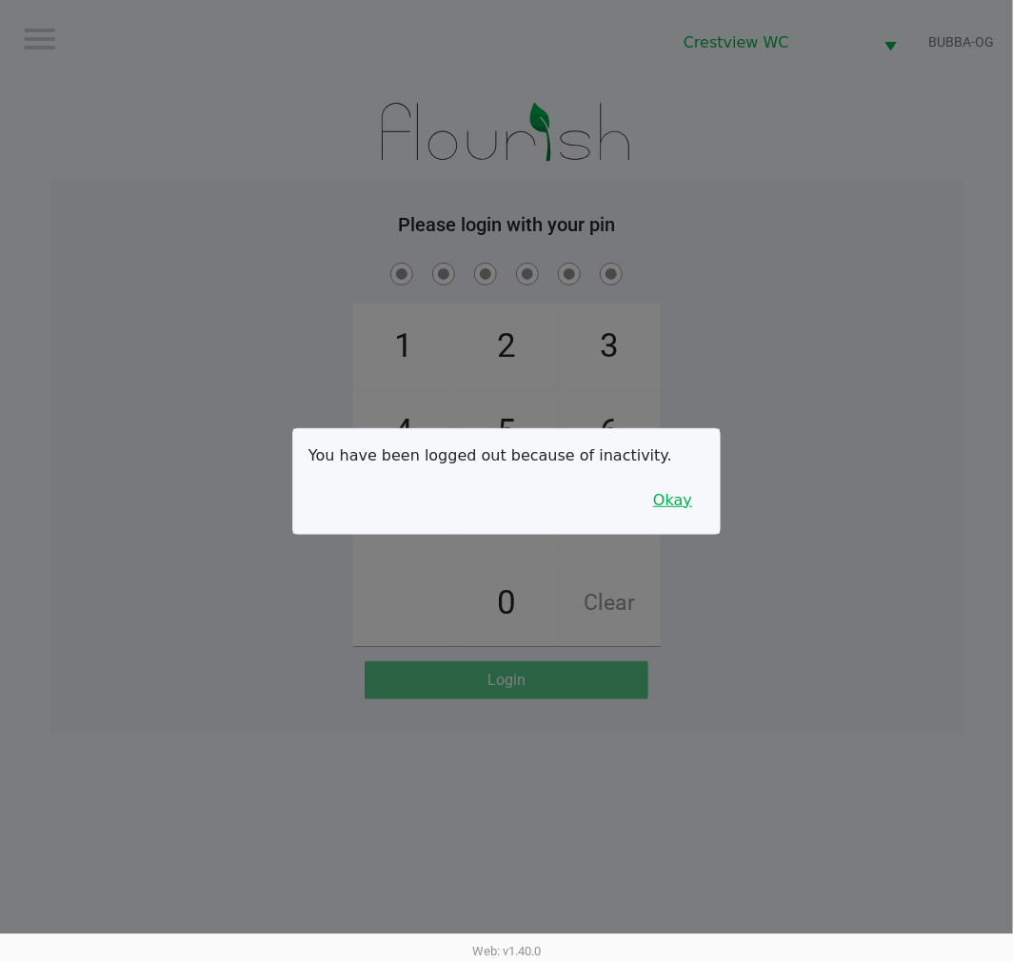
click at [676, 483] on button "Okay" at bounding box center [673, 501] width 64 height 36
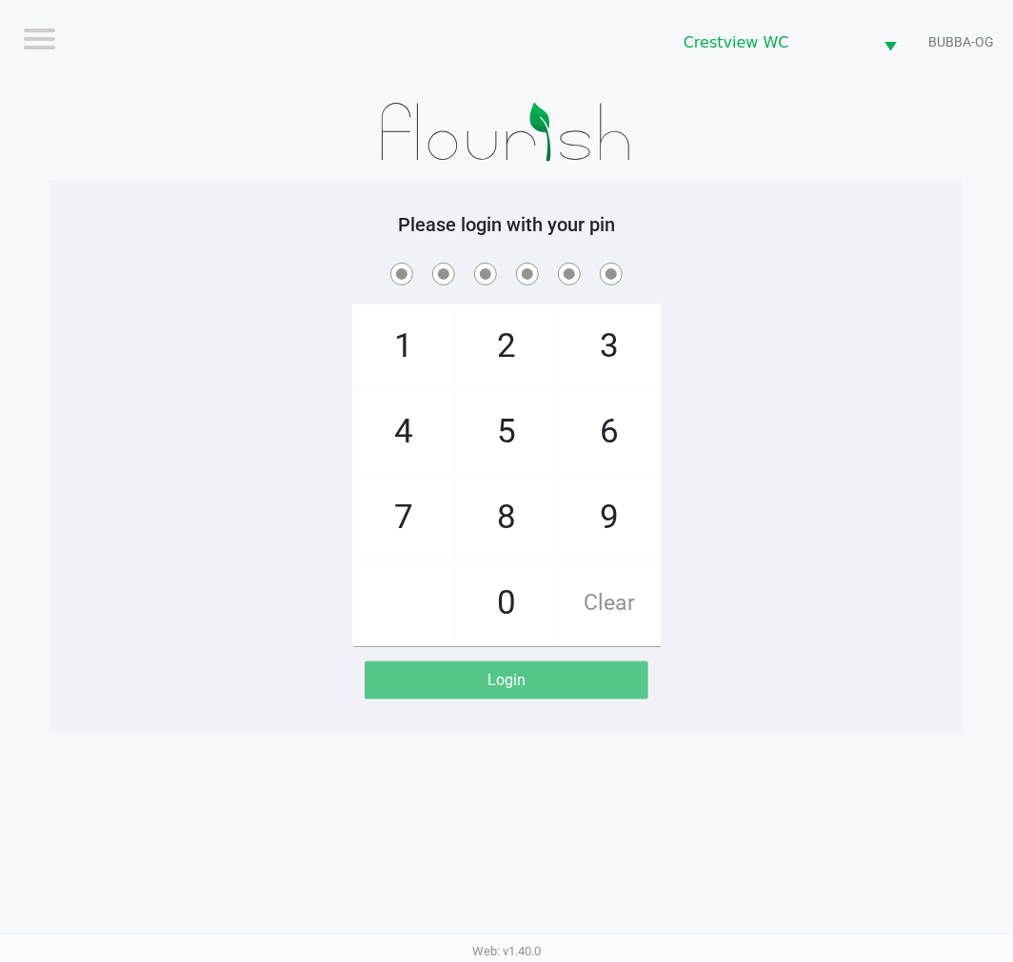
click at [672, 490] on div "1 4 7 2 5 8 0 3 6 9 Clear" at bounding box center [506, 452] width 914 height 387
checkbox input "true"
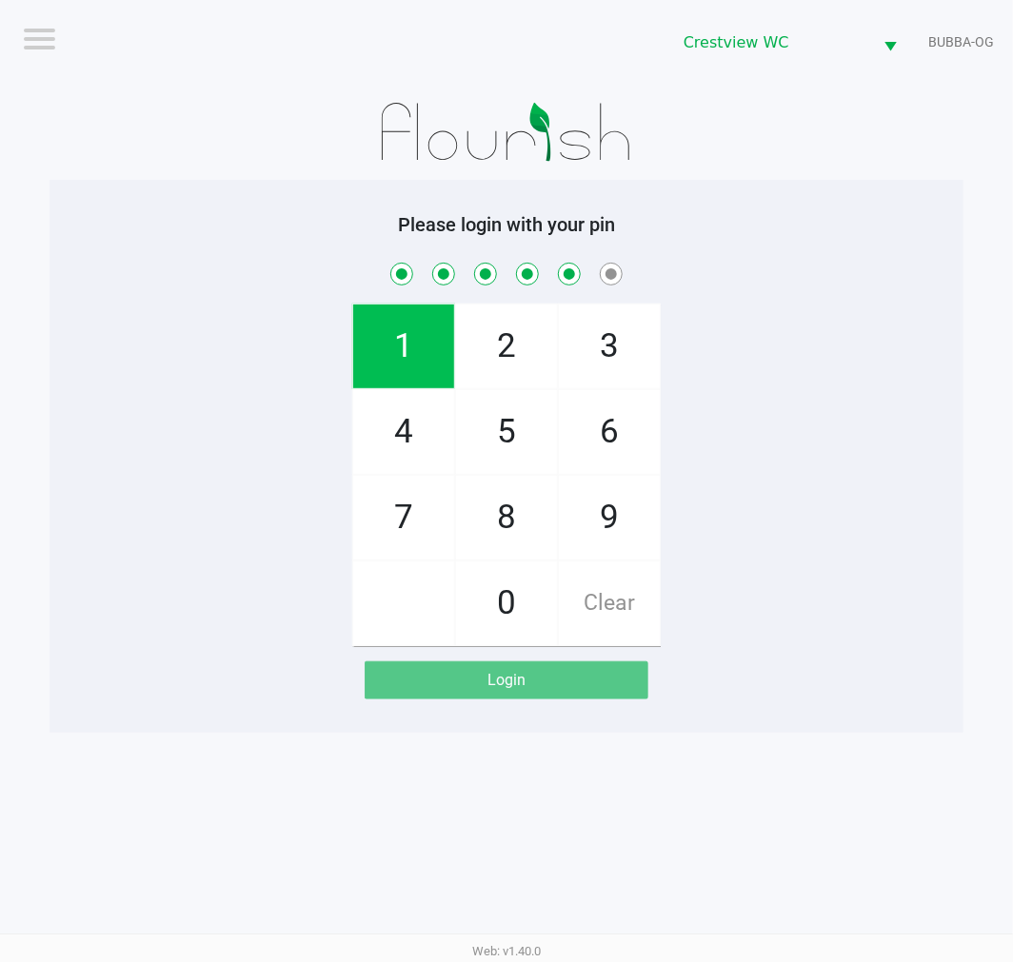
checkbox input "true"
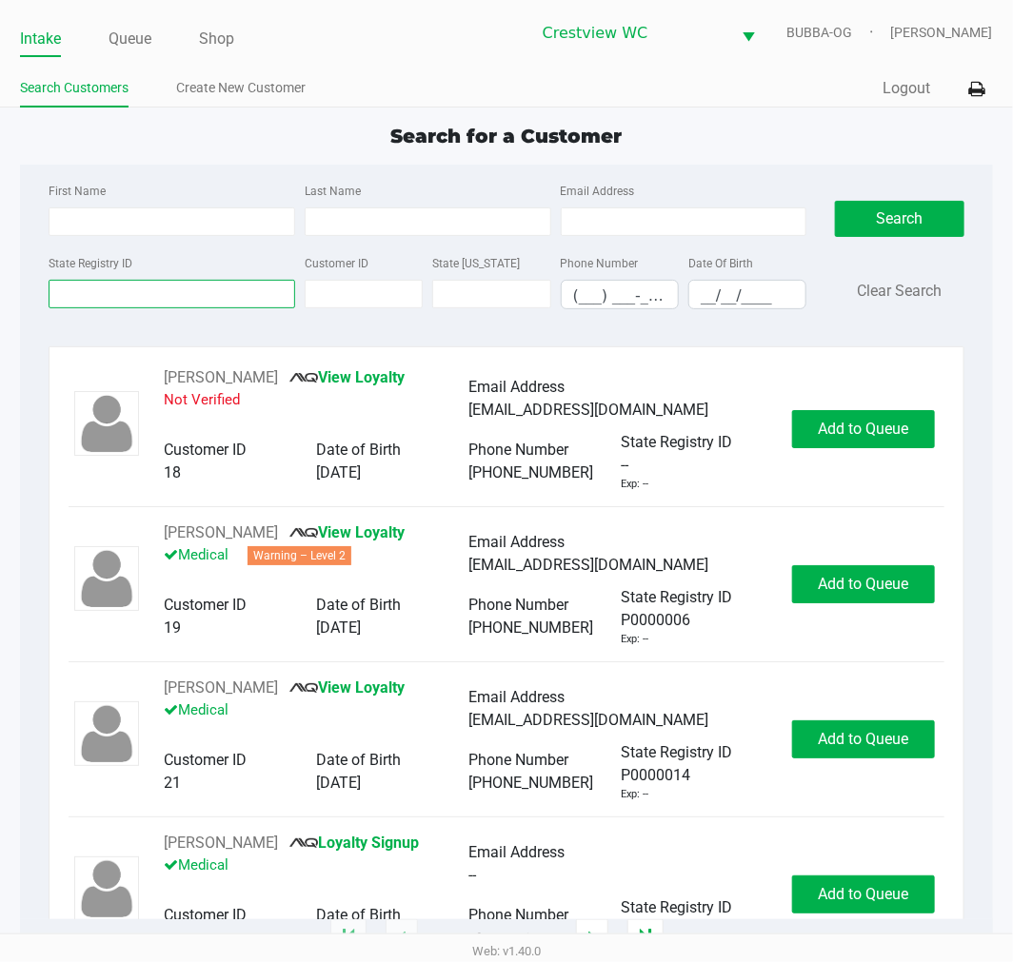
click at [128, 288] on input "State Registry ID" at bounding box center [172, 294] width 247 height 29
type input "1ee5629"
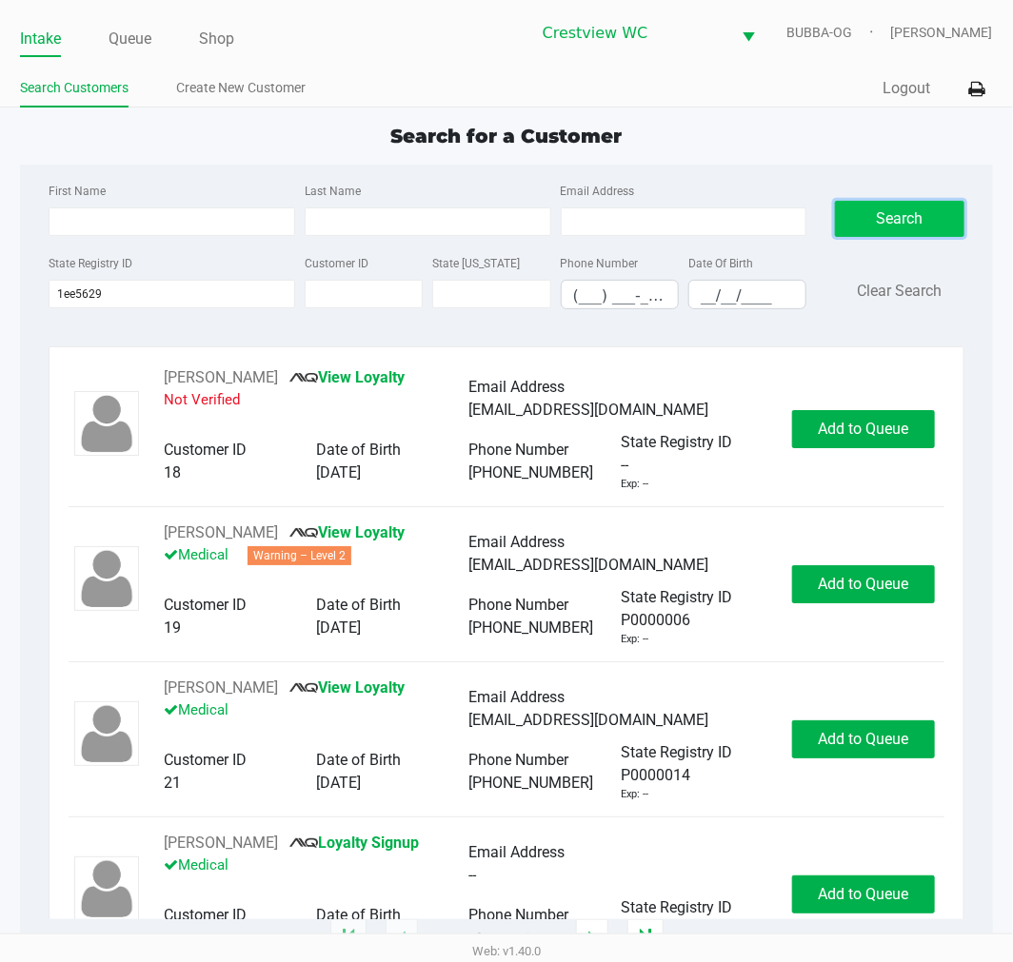
click at [925, 208] on button "Search" at bounding box center [899, 219] width 129 height 36
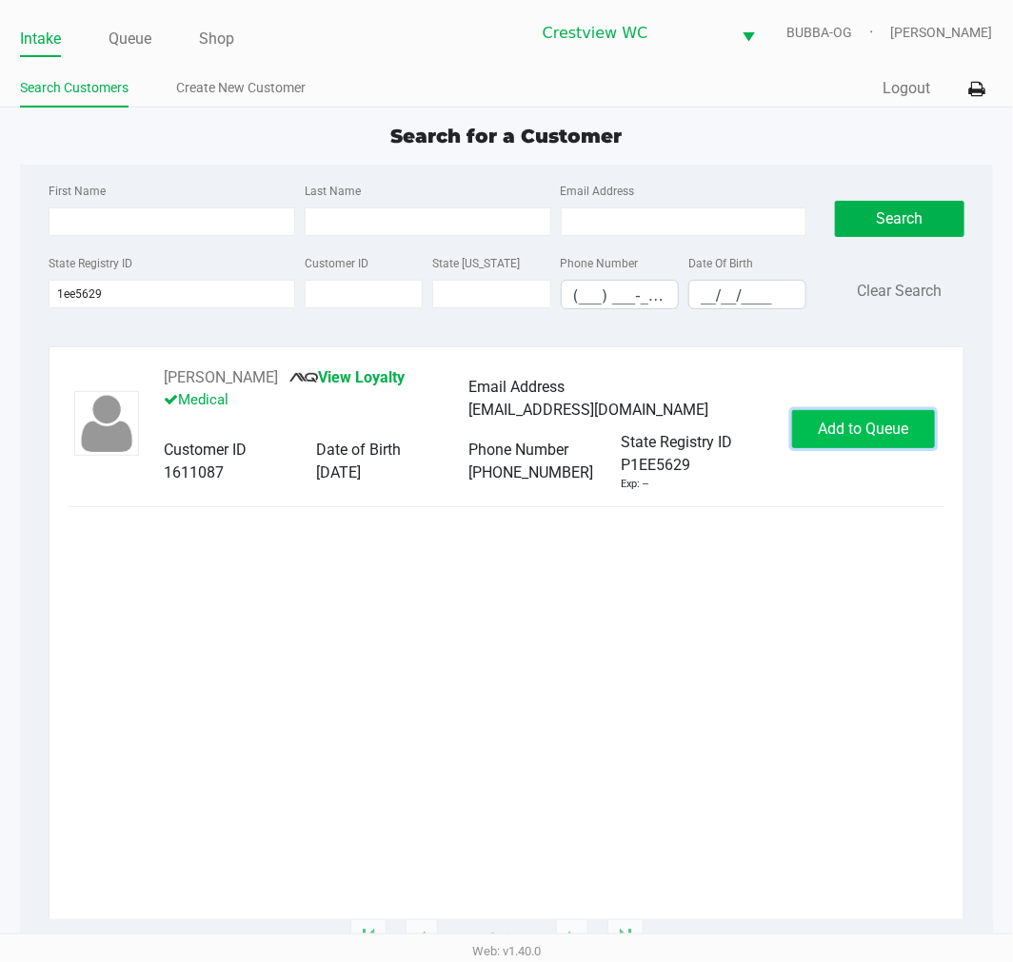
click at [815, 432] on button "Add to Queue" at bounding box center [863, 429] width 143 height 38
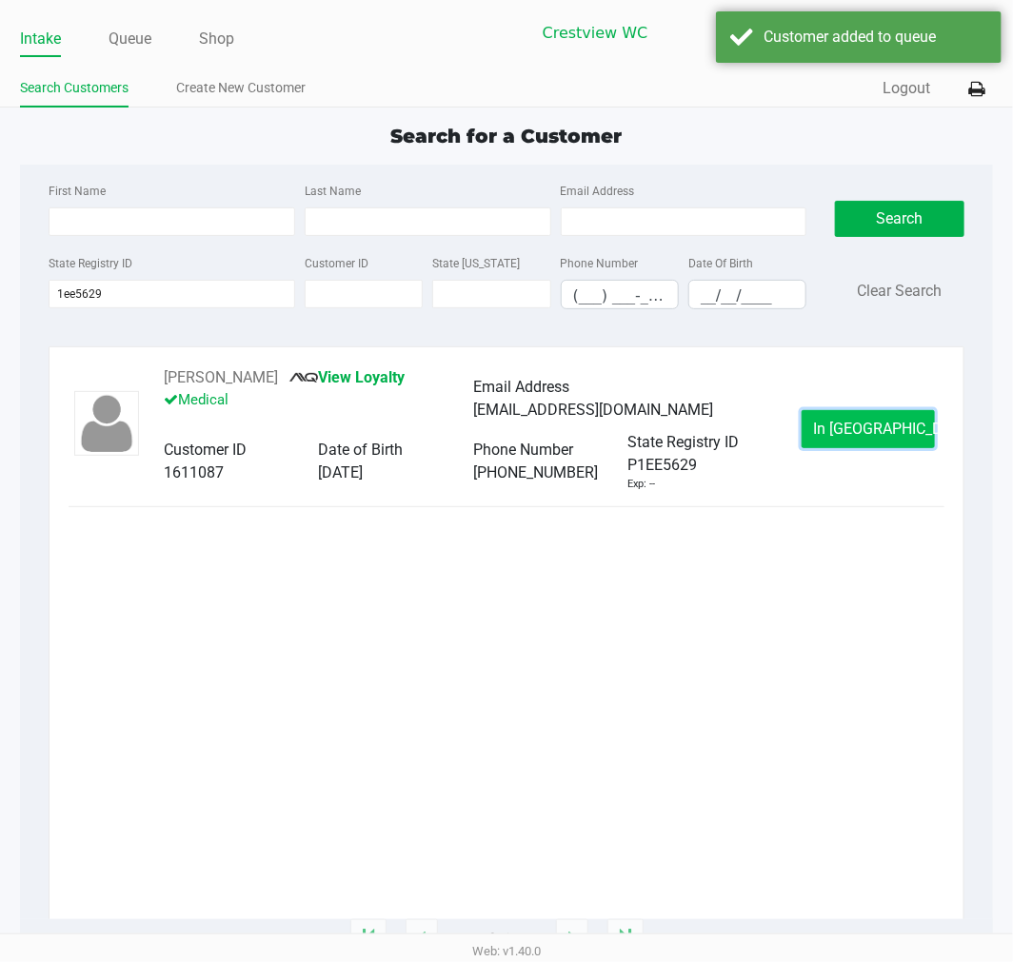
click at [842, 432] on span "In [GEOGRAPHIC_DATA]" at bounding box center [894, 429] width 160 height 18
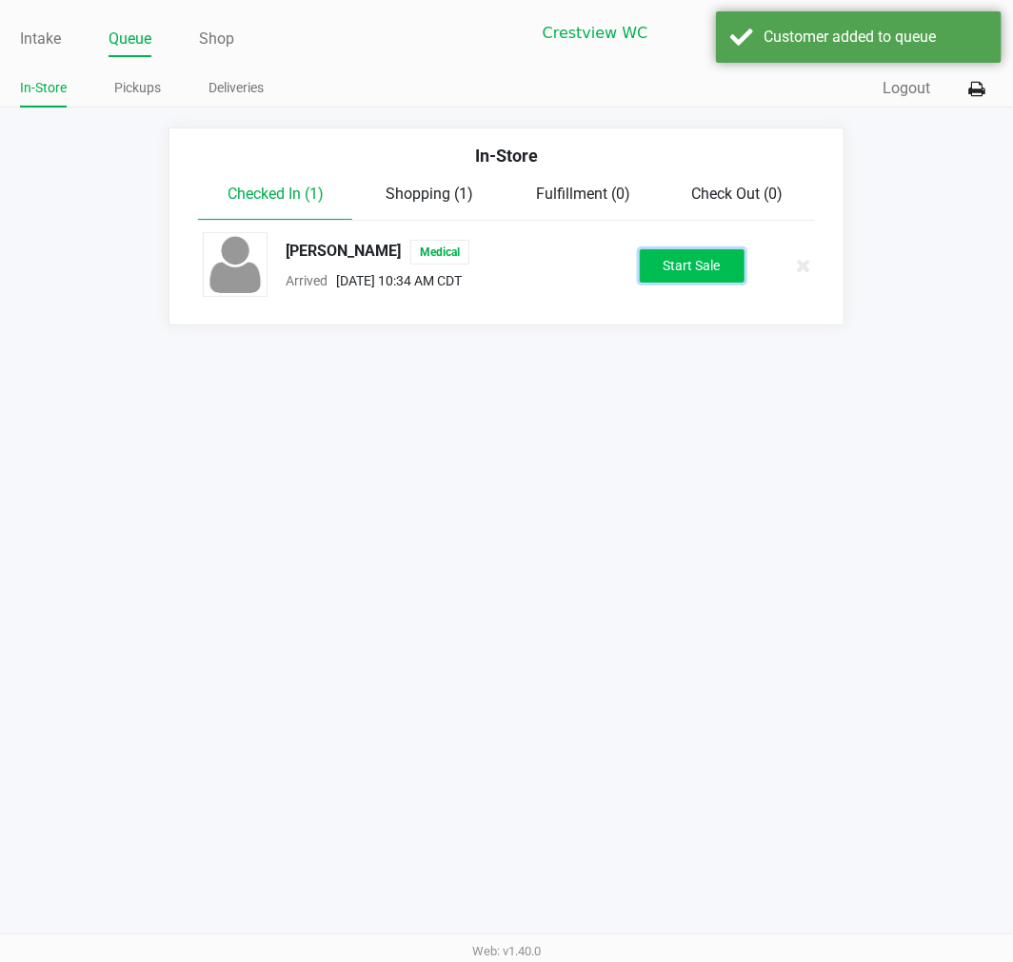
click at [679, 255] on button "Start Sale" at bounding box center [692, 265] width 105 height 33
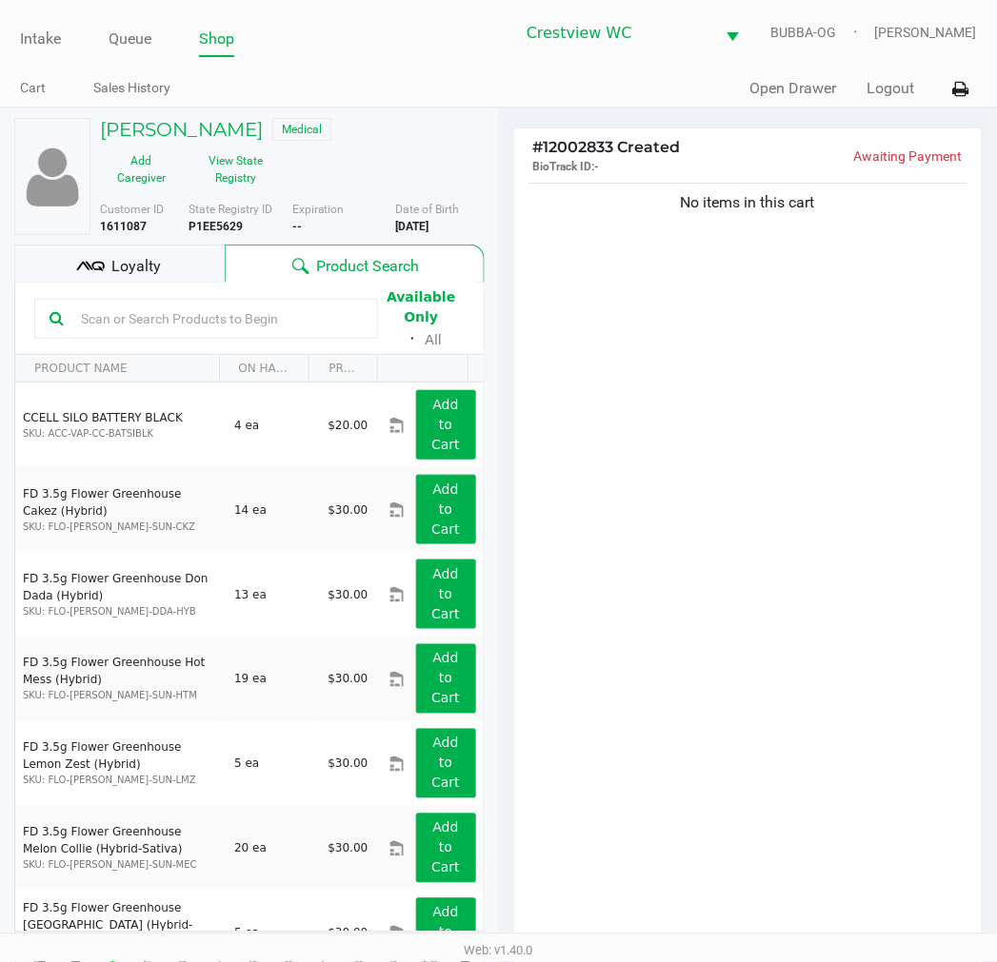
click at [278, 171] on div "Add Caregiver View State Registry" at bounding box center [189, 170] width 207 height 48
click at [267, 171] on button "View State Registry" at bounding box center [230, 170] width 95 height 48
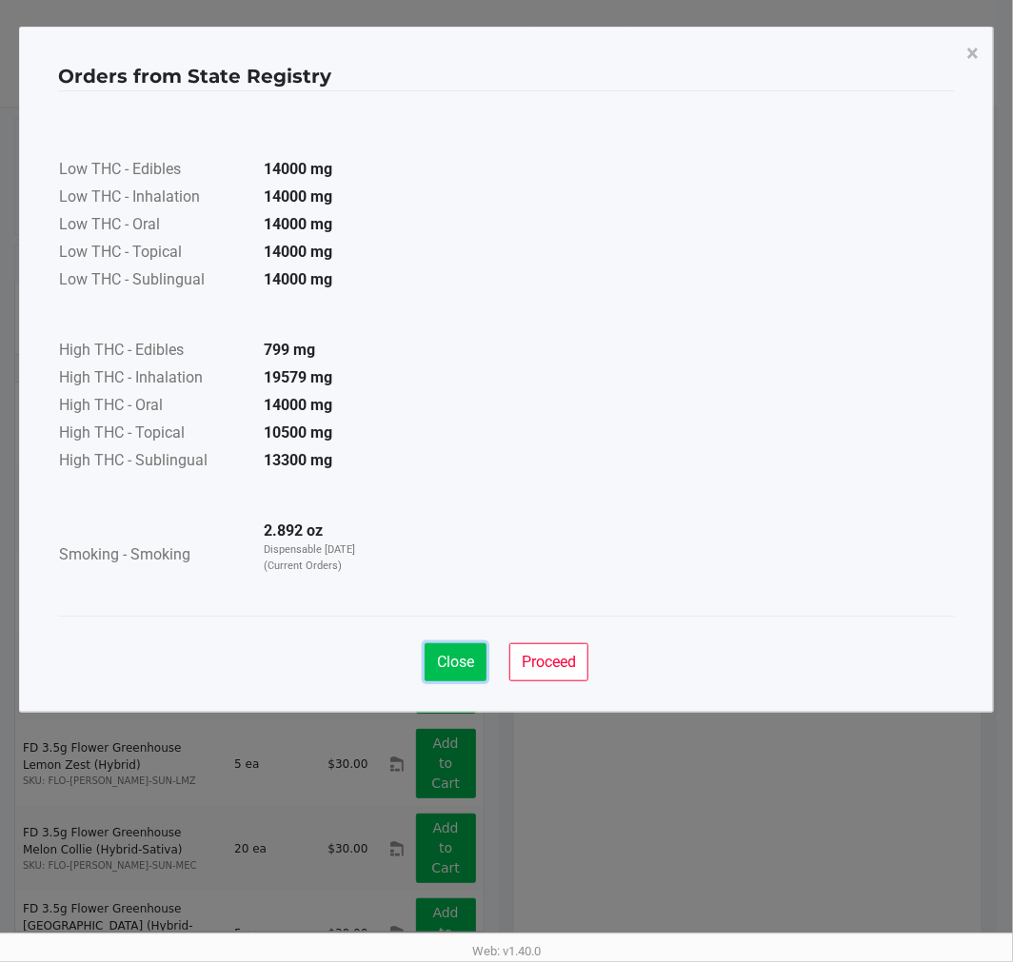
click at [458, 664] on span "Close" at bounding box center [455, 662] width 37 height 18
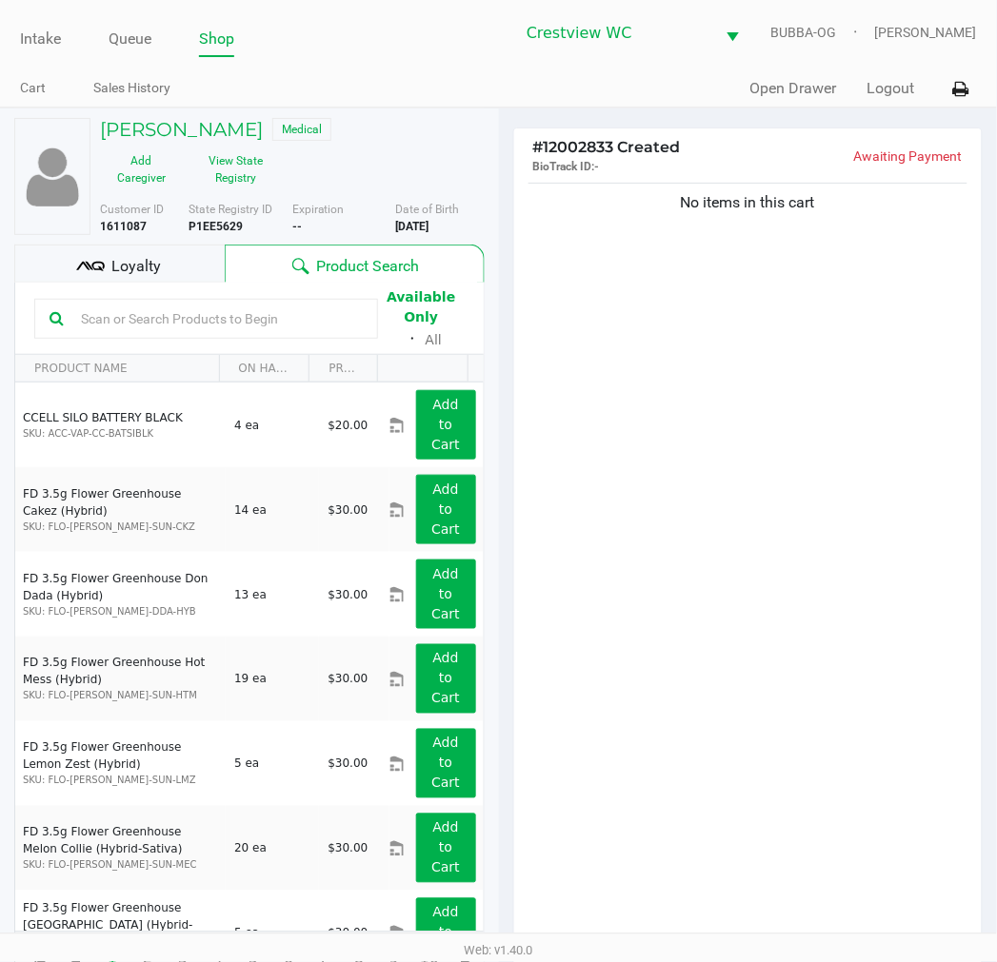
click at [810, 567] on div "No items in this cart" at bounding box center [748, 568] width 468 height 779
click at [171, 281] on div "Loyalty" at bounding box center [119, 264] width 210 height 38
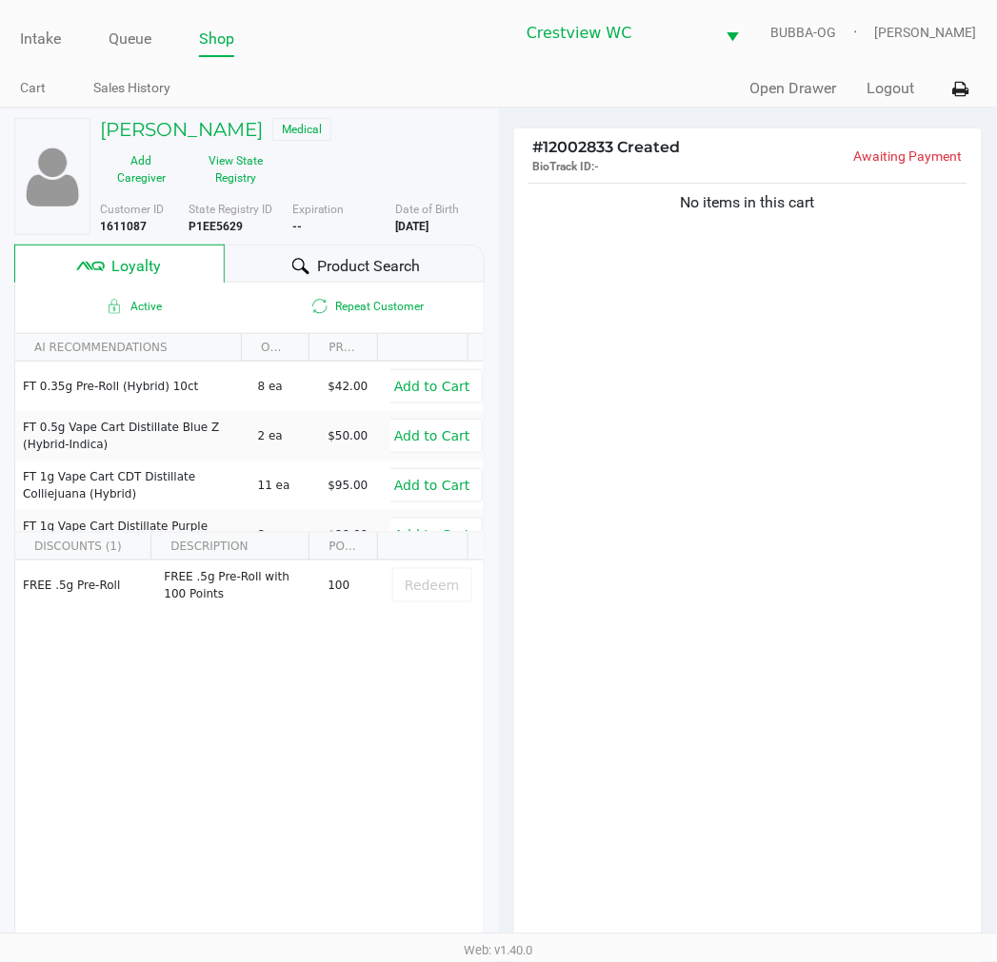
drag, startPoint x: 319, startPoint y: 249, endPoint x: 434, endPoint y: 276, distance: 118.2
click at [320, 249] on div "Product Search" at bounding box center [354, 264] width 259 height 38
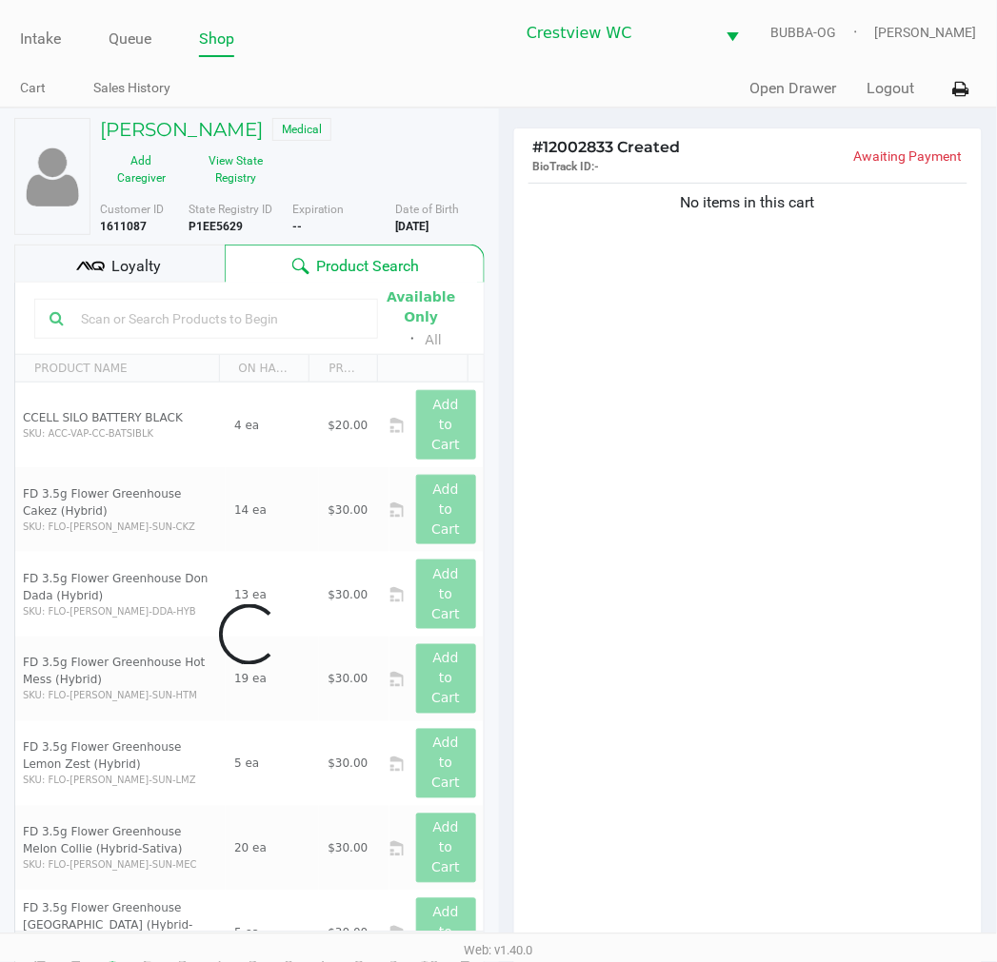
click at [695, 373] on div "No items in this cart" at bounding box center [748, 568] width 468 height 779
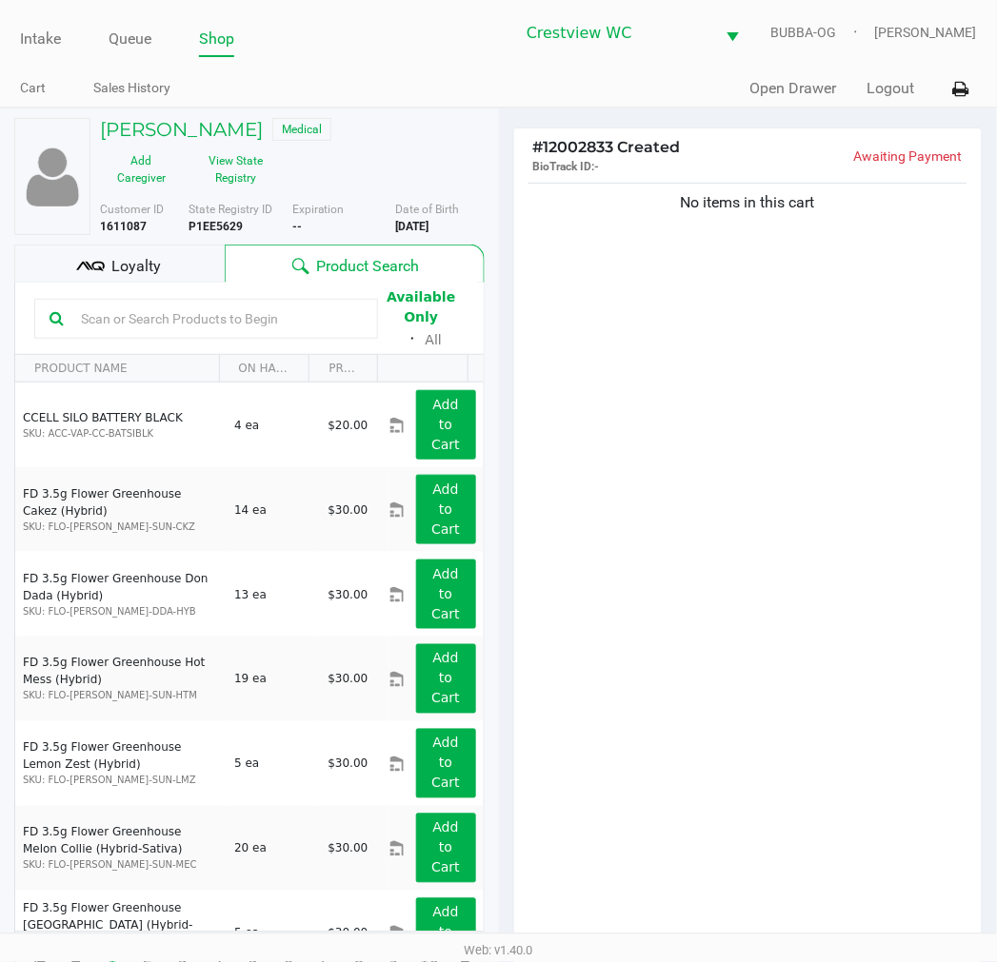
click at [707, 356] on div "No items in this cart" at bounding box center [748, 568] width 468 height 779
click at [676, 556] on div "No items in this cart" at bounding box center [748, 568] width 468 height 779
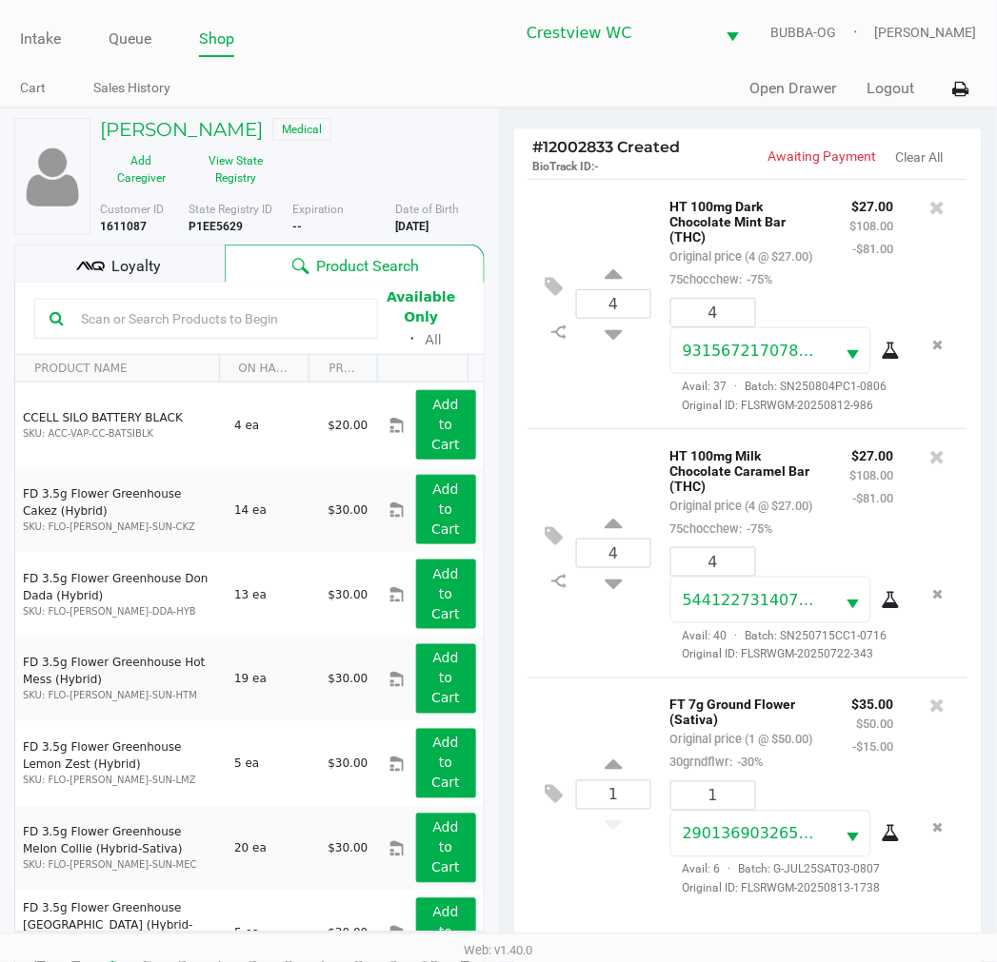
click at [124, 258] on span "Loyalty" at bounding box center [135, 266] width 49 height 23
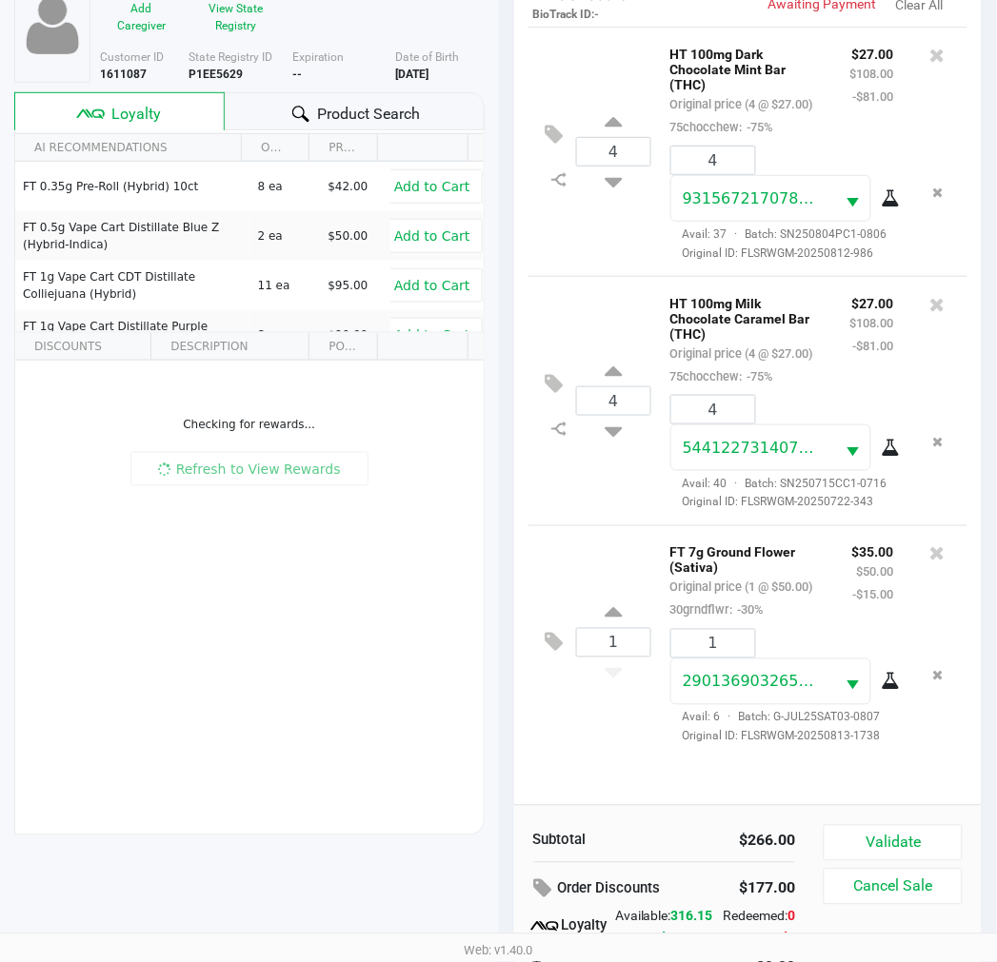
scroll to position [246, 0]
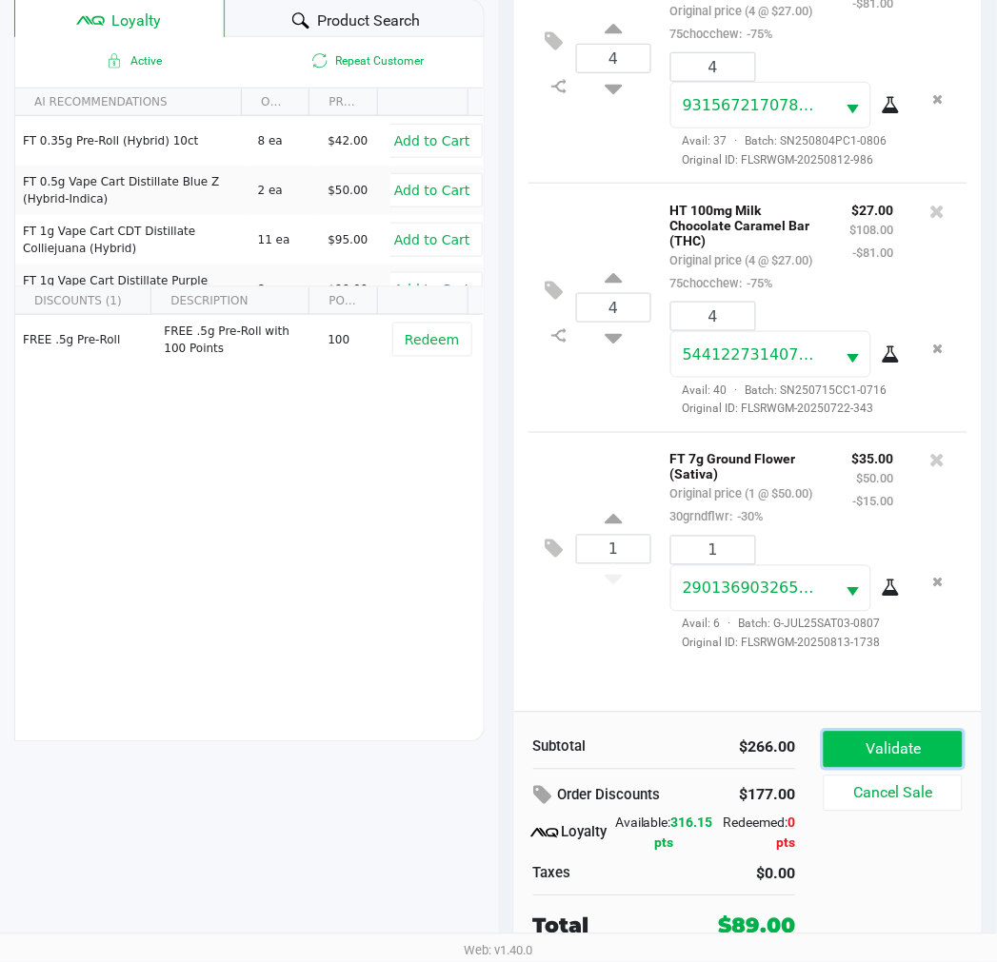
click at [877, 749] on button "Validate" at bounding box center [892, 750] width 138 height 36
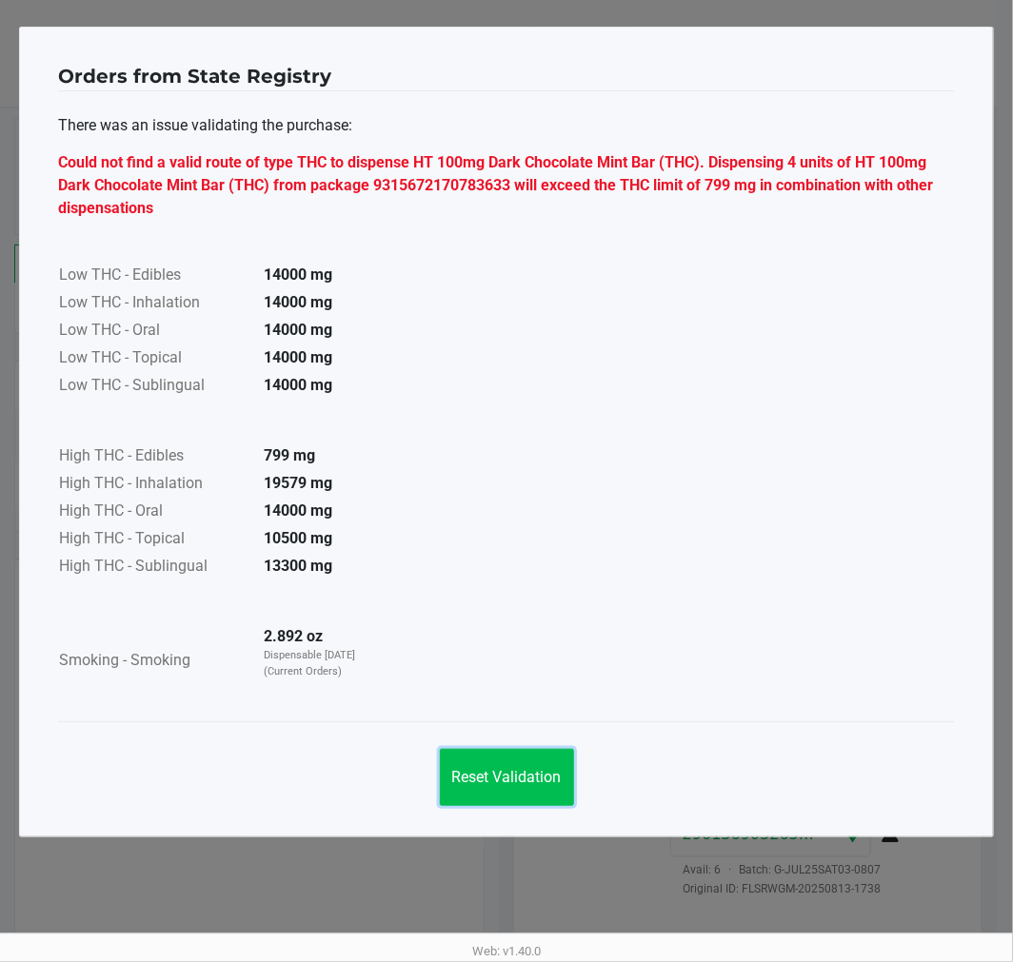
click at [525, 772] on span "Reset Validation" at bounding box center [506, 777] width 109 height 18
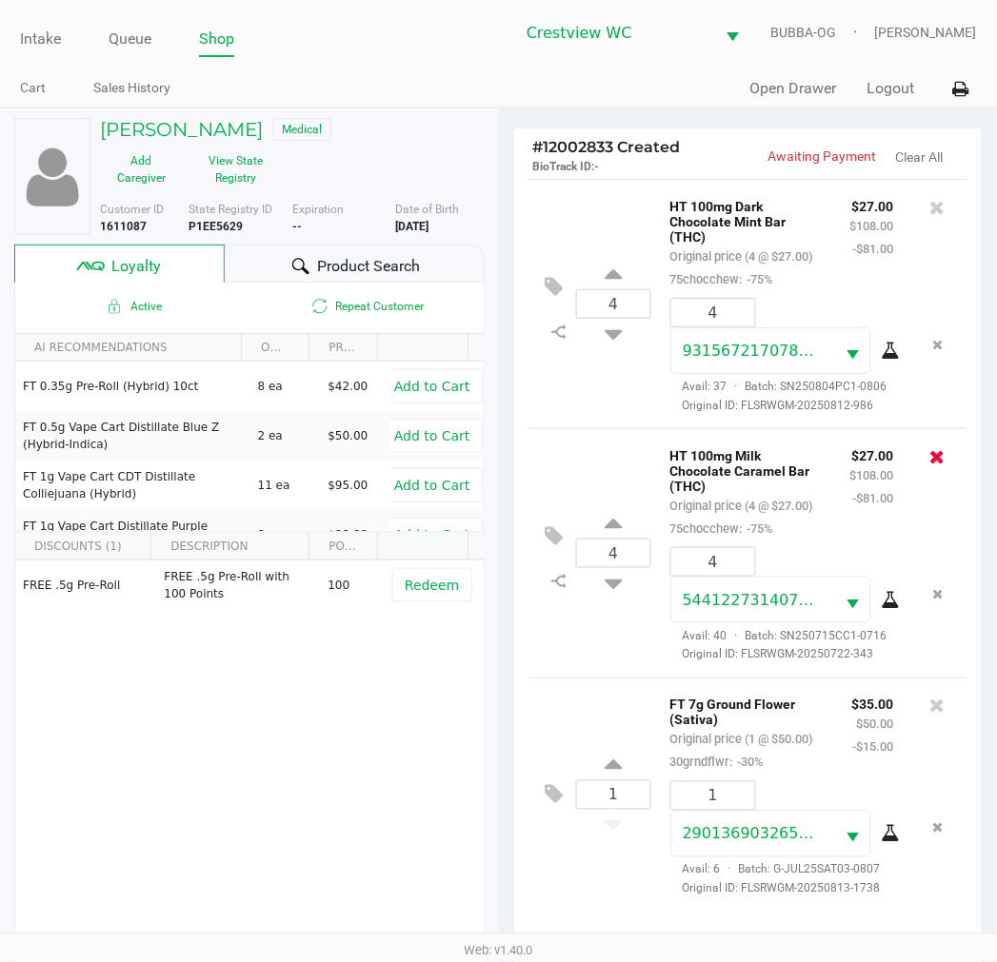
click at [930, 466] on icon at bounding box center [937, 456] width 15 height 19
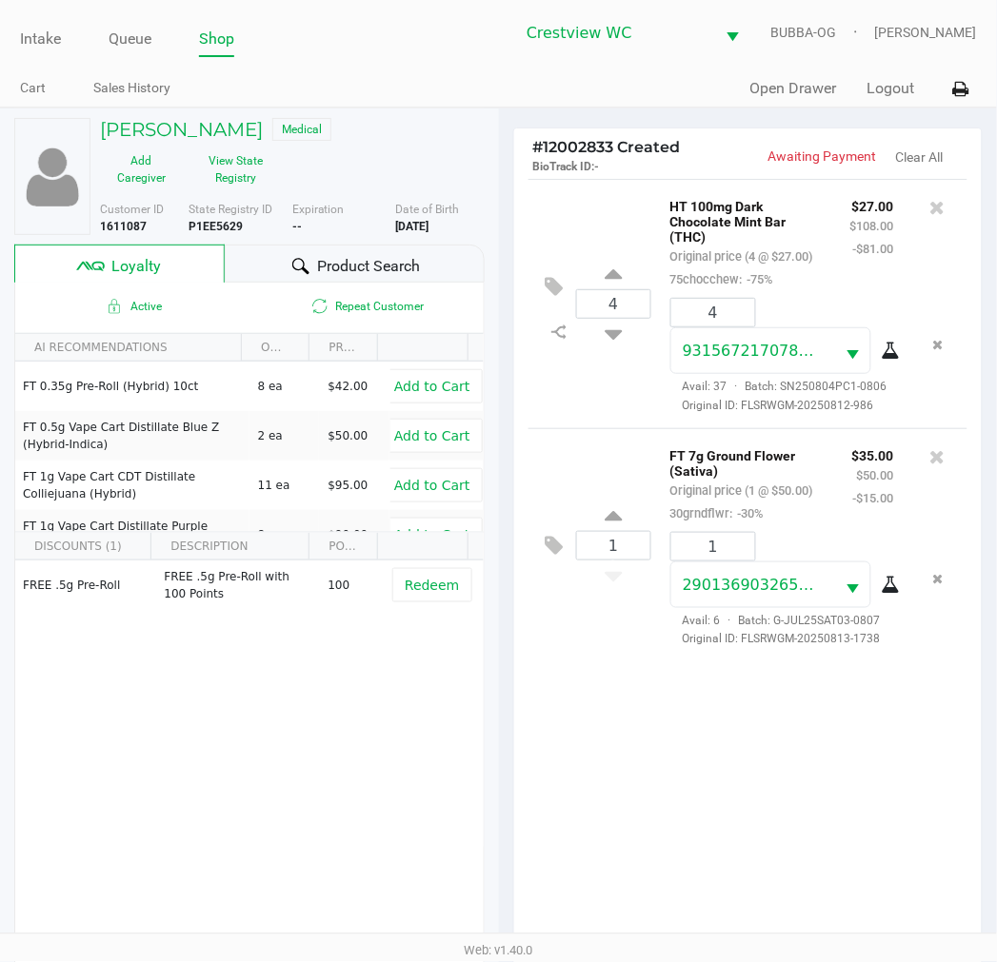
click at [873, 671] on div "4 HT 100mg Dark Chocolate Mint Bar (THC) Original price (4 @ $27.00) 75chocchew…" at bounding box center [748, 568] width 468 height 779
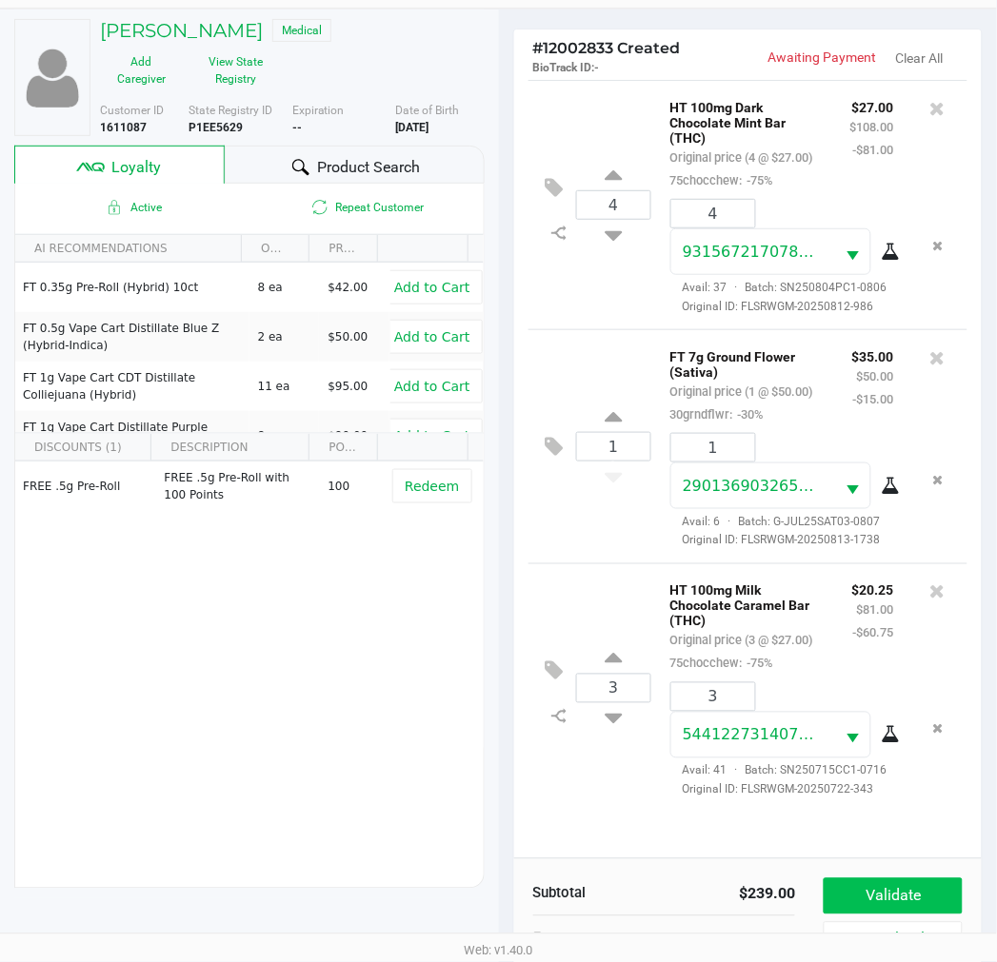
scroll to position [246, 0]
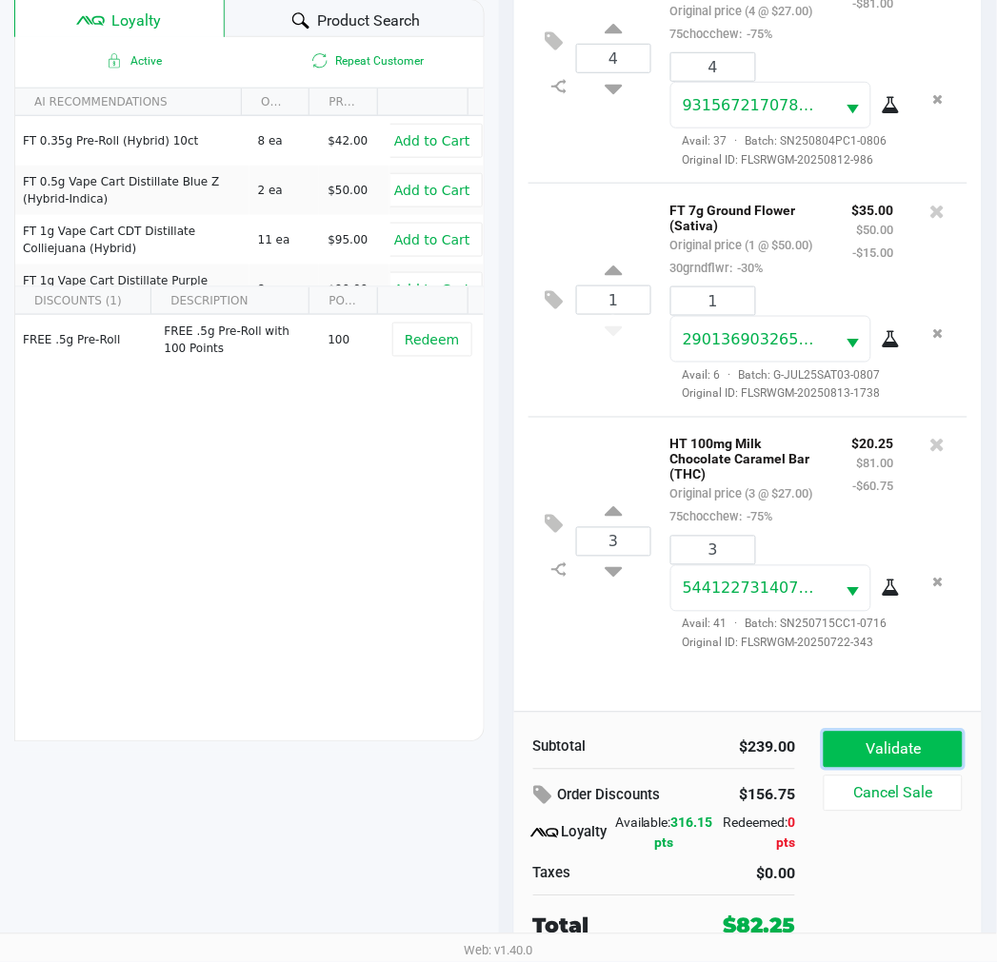
drag, startPoint x: 927, startPoint y: 735, endPoint x: 897, endPoint y: 728, distance: 31.2
click at [924, 735] on button "Validate" at bounding box center [892, 750] width 138 height 36
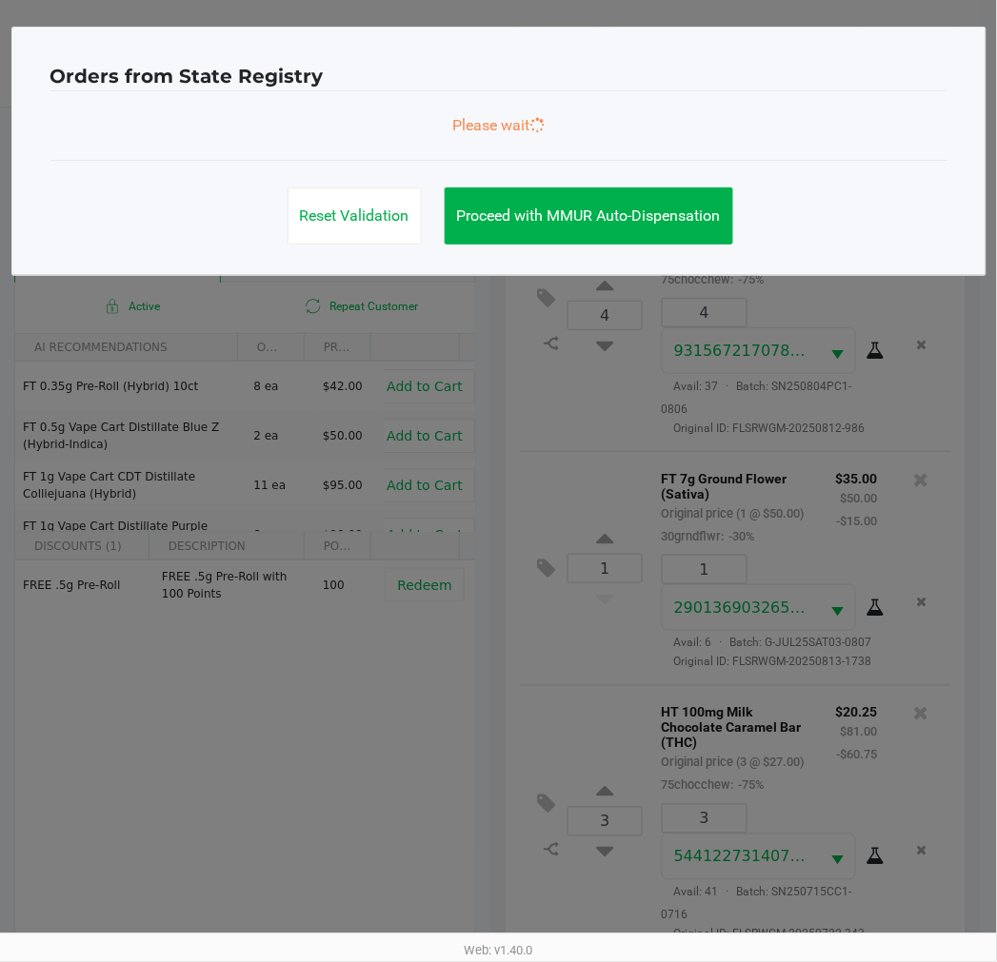
scroll to position [0, 0]
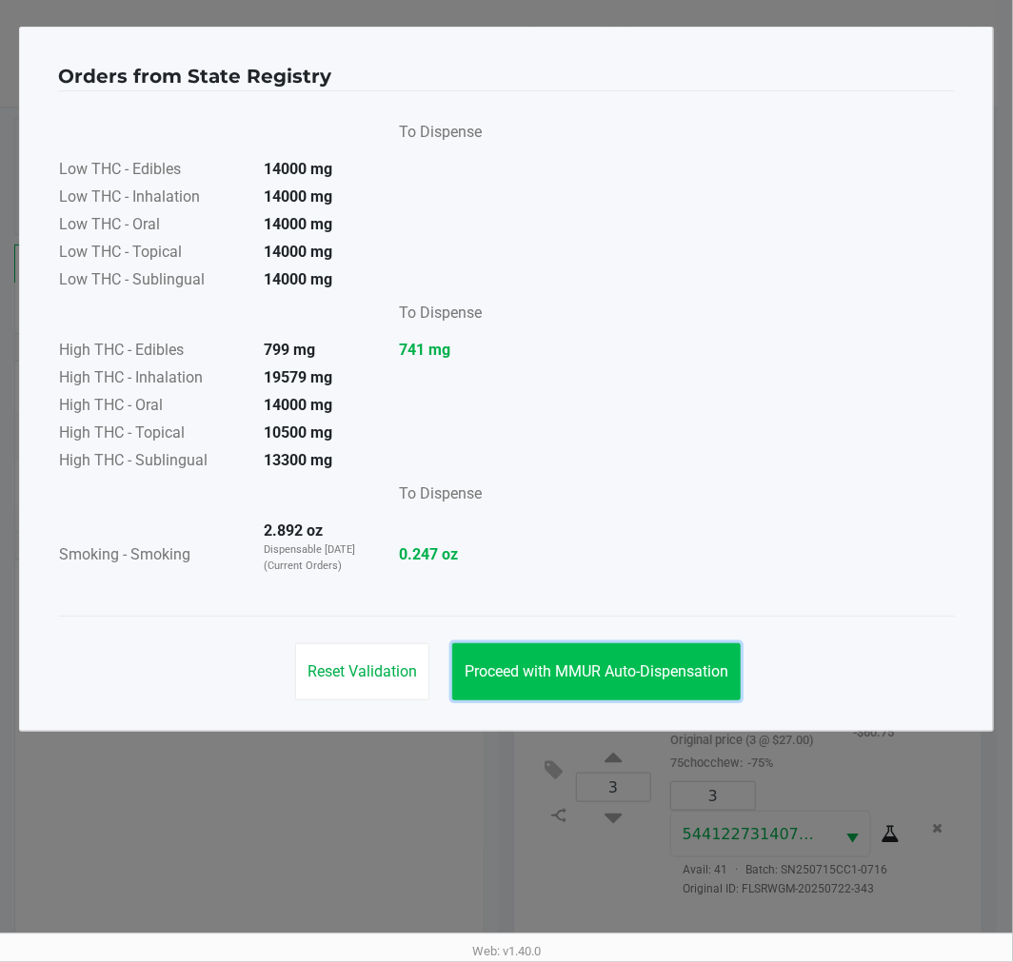
click at [541, 679] on span "Proceed with MMUR Auto-Dispensation" at bounding box center [597, 671] width 264 height 18
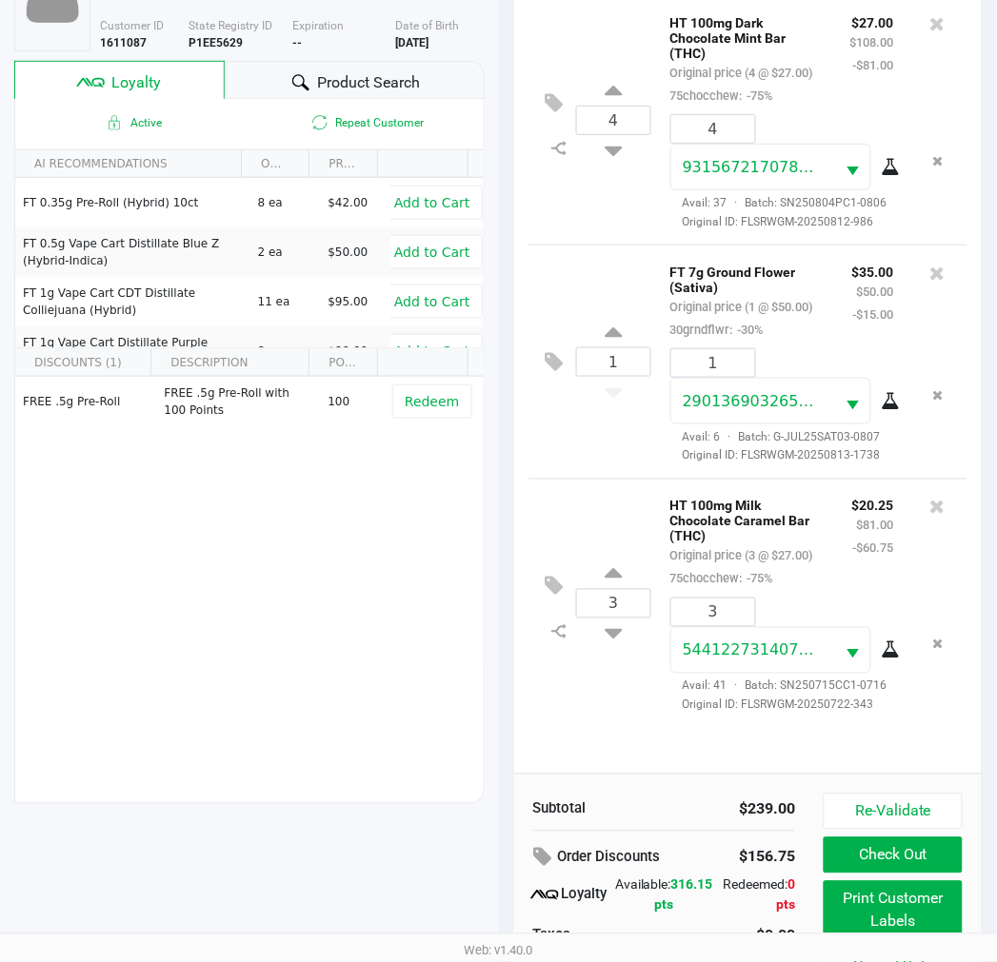
scroll to position [246, 0]
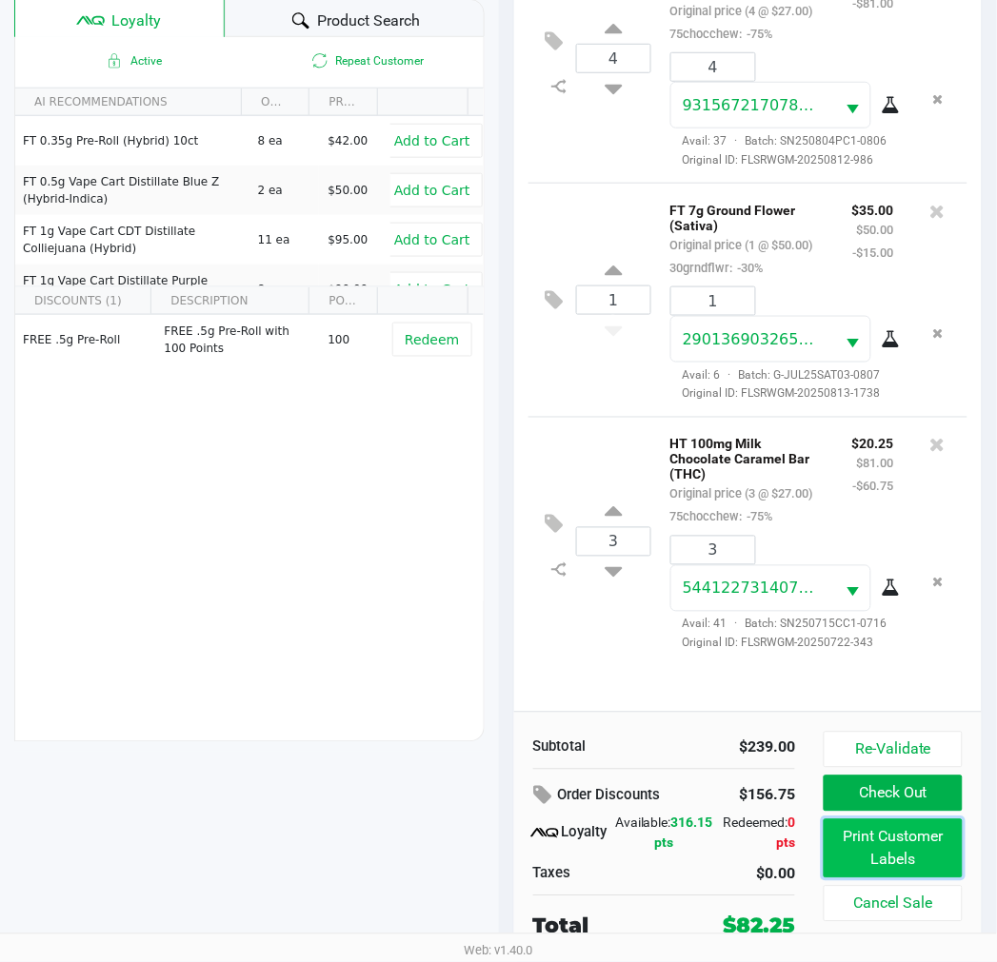
click at [910, 869] on button "Print Customer Labels" at bounding box center [892, 849] width 138 height 59
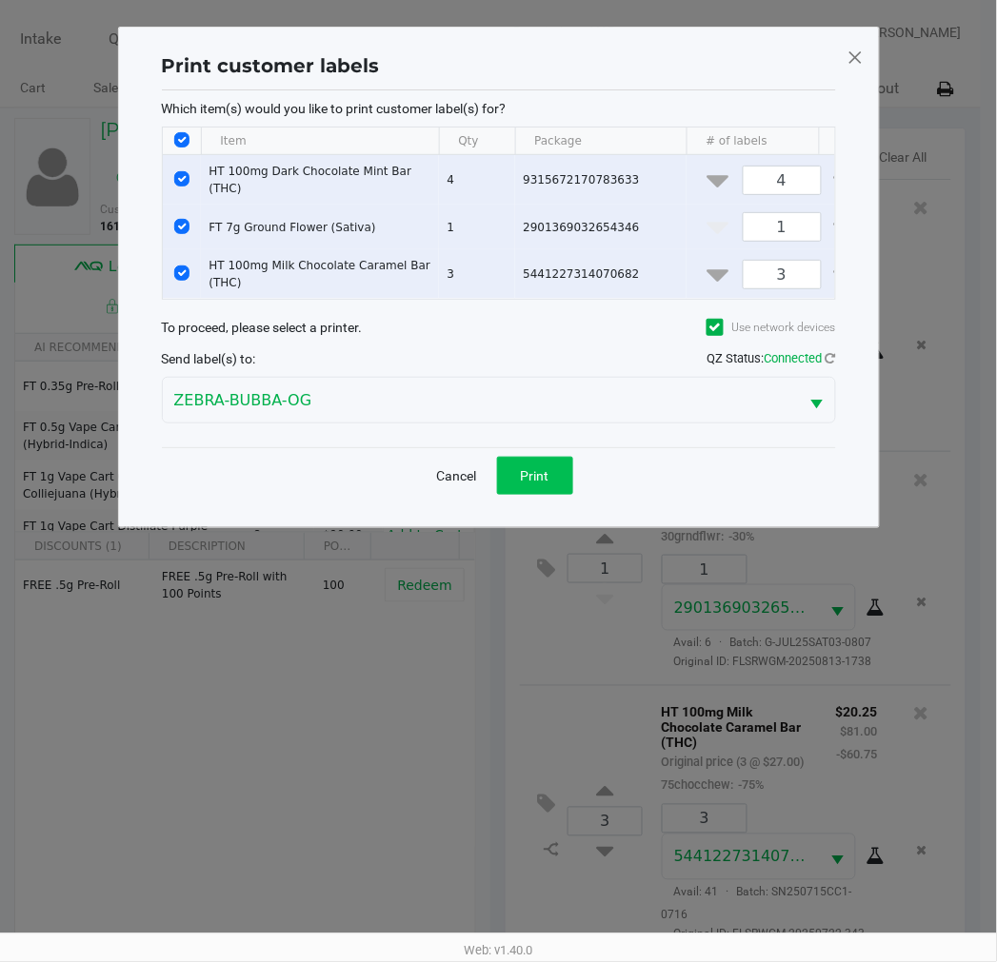
scroll to position [0, 0]
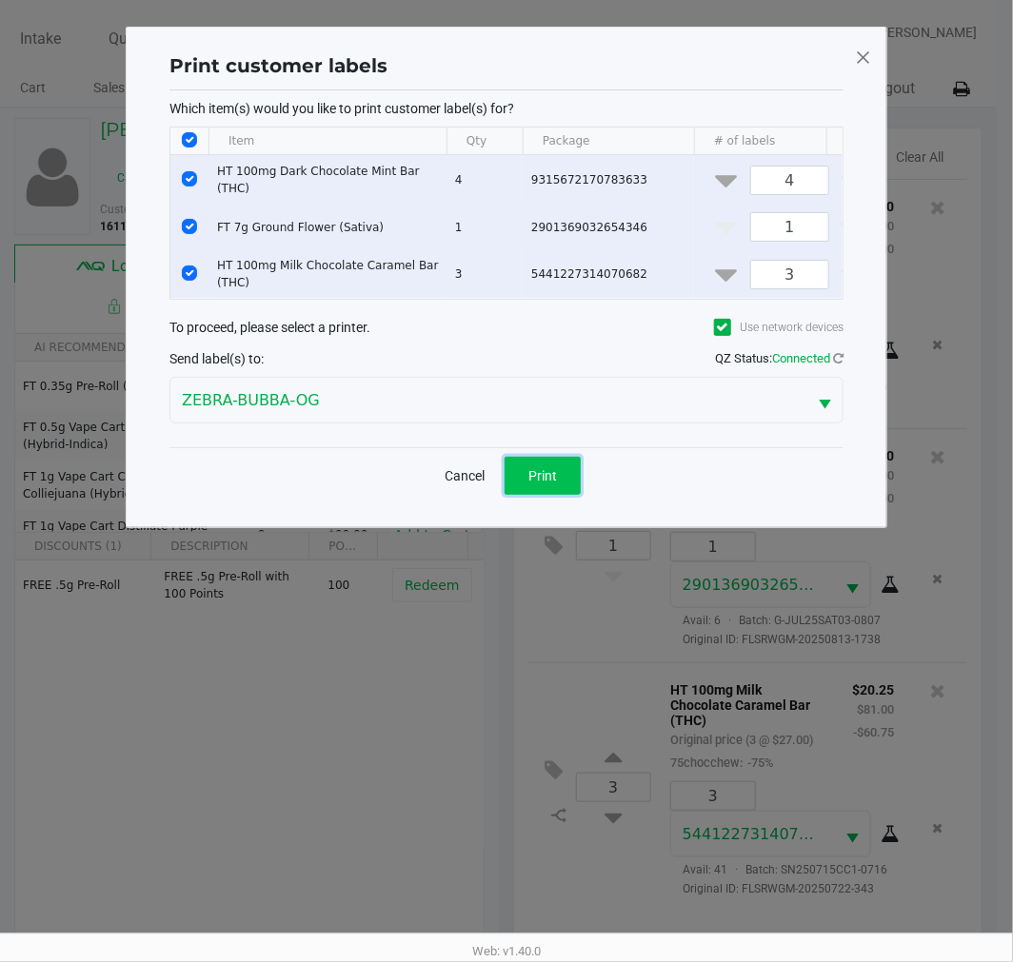
click at [558, 492] on button "Print" at bounding box center [542, 476] width 76 height 38
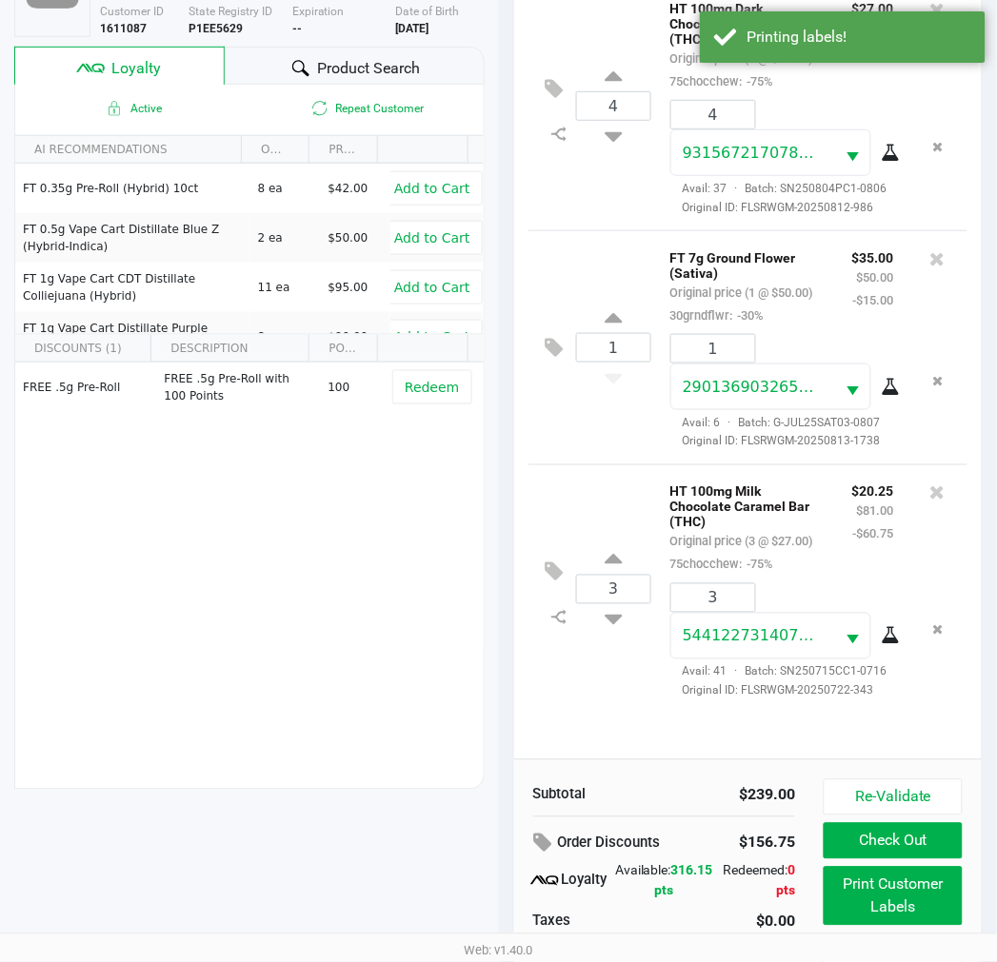
scroll to position [246, 0]
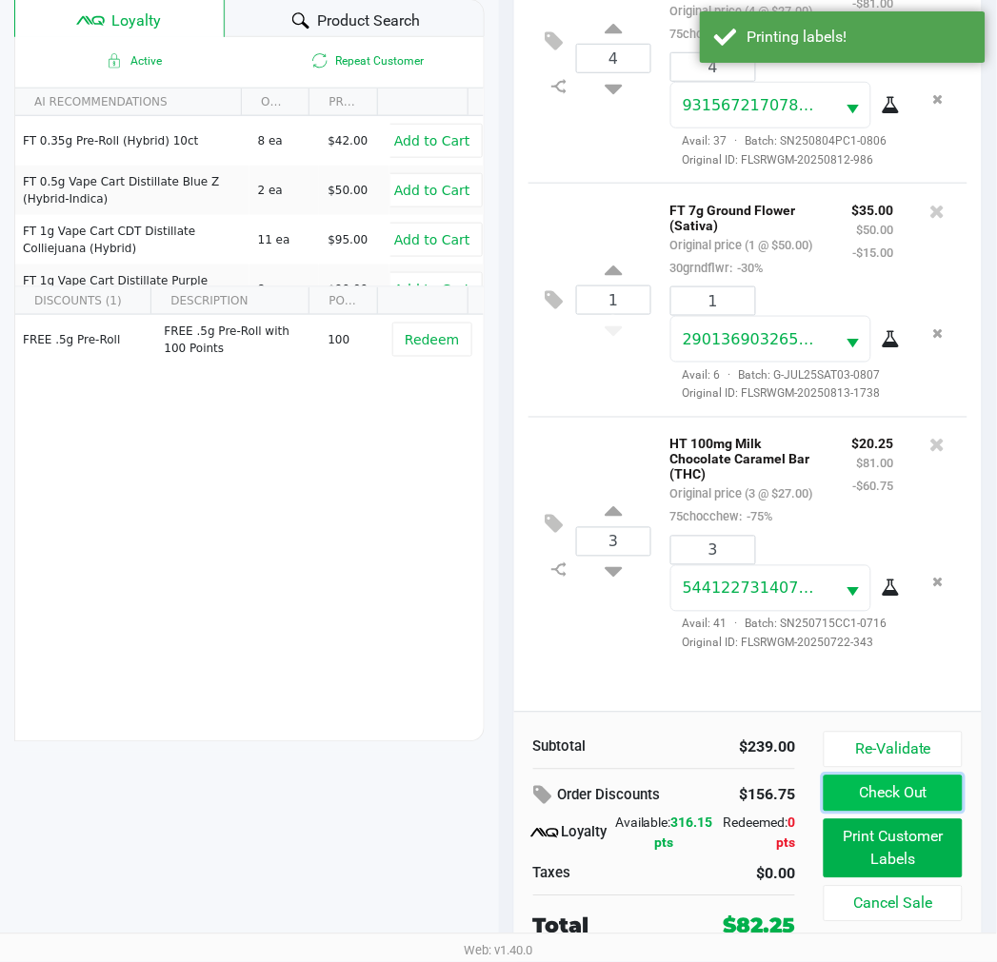
click at [878, 790] on button "Check Out" at bounding box center [892, 794] width 138 height 36
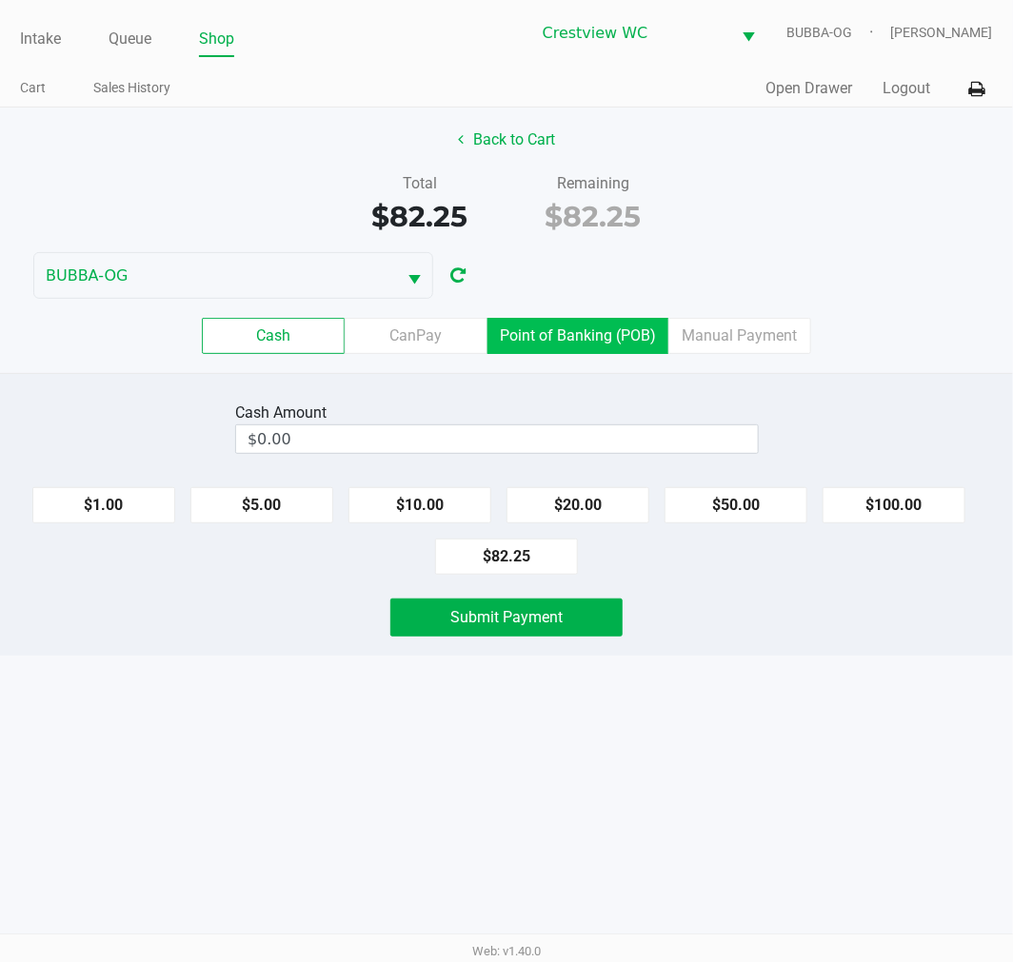
click at [564, 336] on label "Point of Banking (POB)" at bounding box center [577, 336] width 181 height 36
click at [0, 0] on 7 "Point of Banking (POB)" at bounding box center [0, 0] width 0 height 0
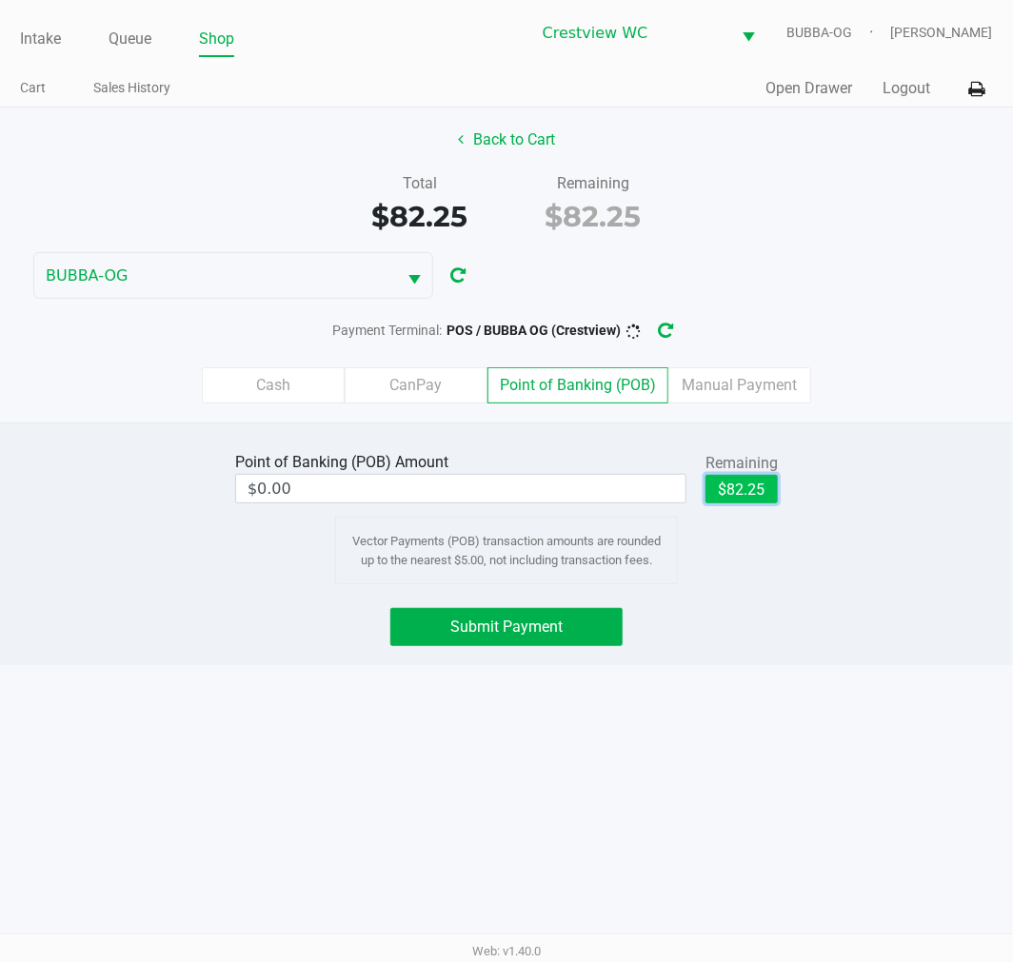
click at [755, 501] on button "$82.25" at bounding box center [741, 489] width 72 height 29
type input "$82.25"
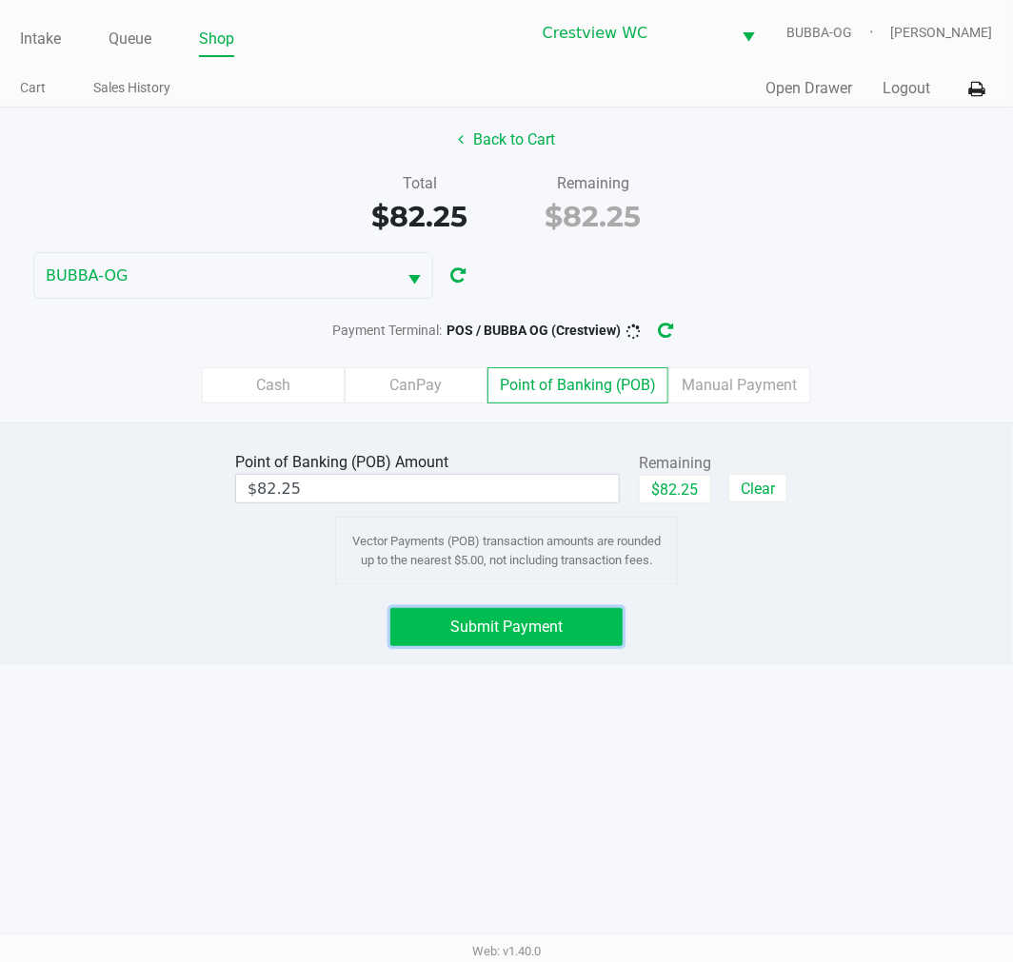
click at [506, 616] on button "Submit Payment" at bounding box center [506, 627] width 232 height 38
click at [565, 630] on button "Submit Payment" at bounding box center [506, 627] width 232 height 38
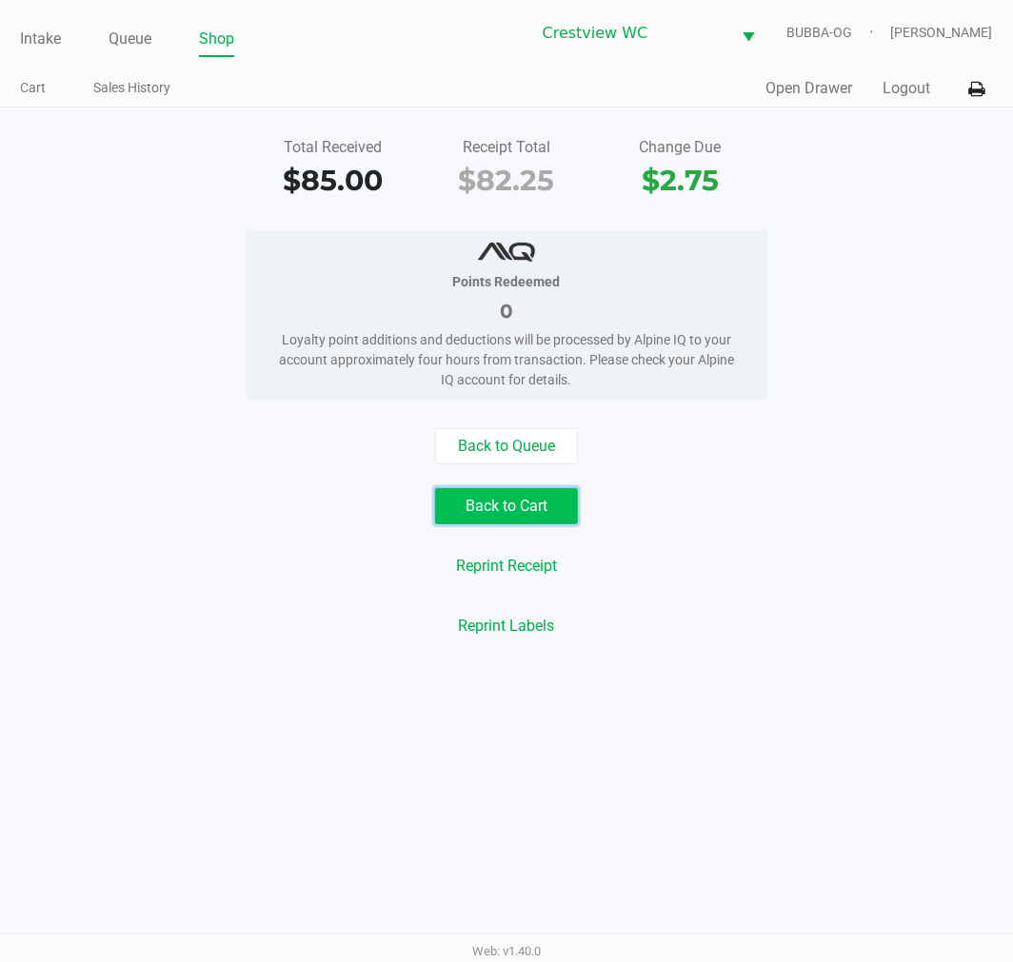
click at [536, 508] on button "Back to Cart" at bounding box center [506, 506] width 143 height 36
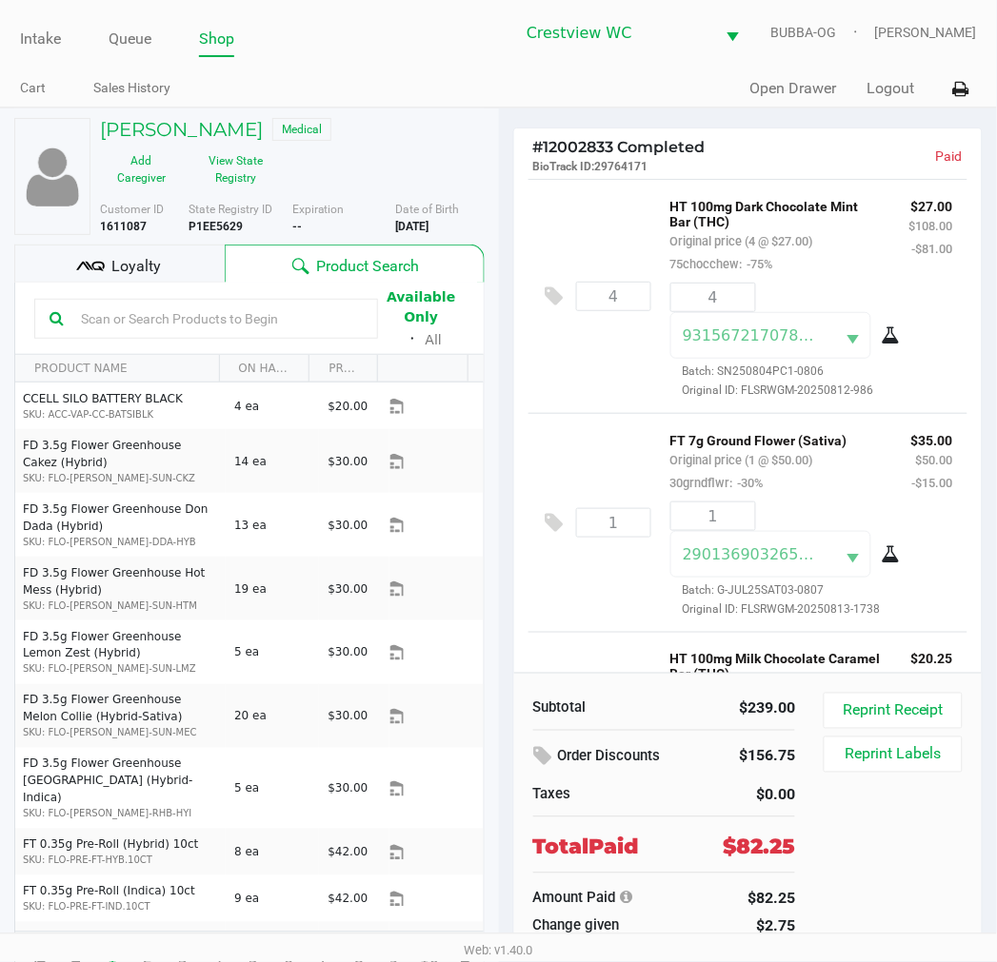
drag, startPoint x: 251, startPoint y: 221, endPoint x: 191, endPoint y: 227, distance: 60.2
click at [191, 227] on div "State Registry ID P1EE5629" at bounding box center [239, 218] width 103 height 34
copy b "P1EE5629"
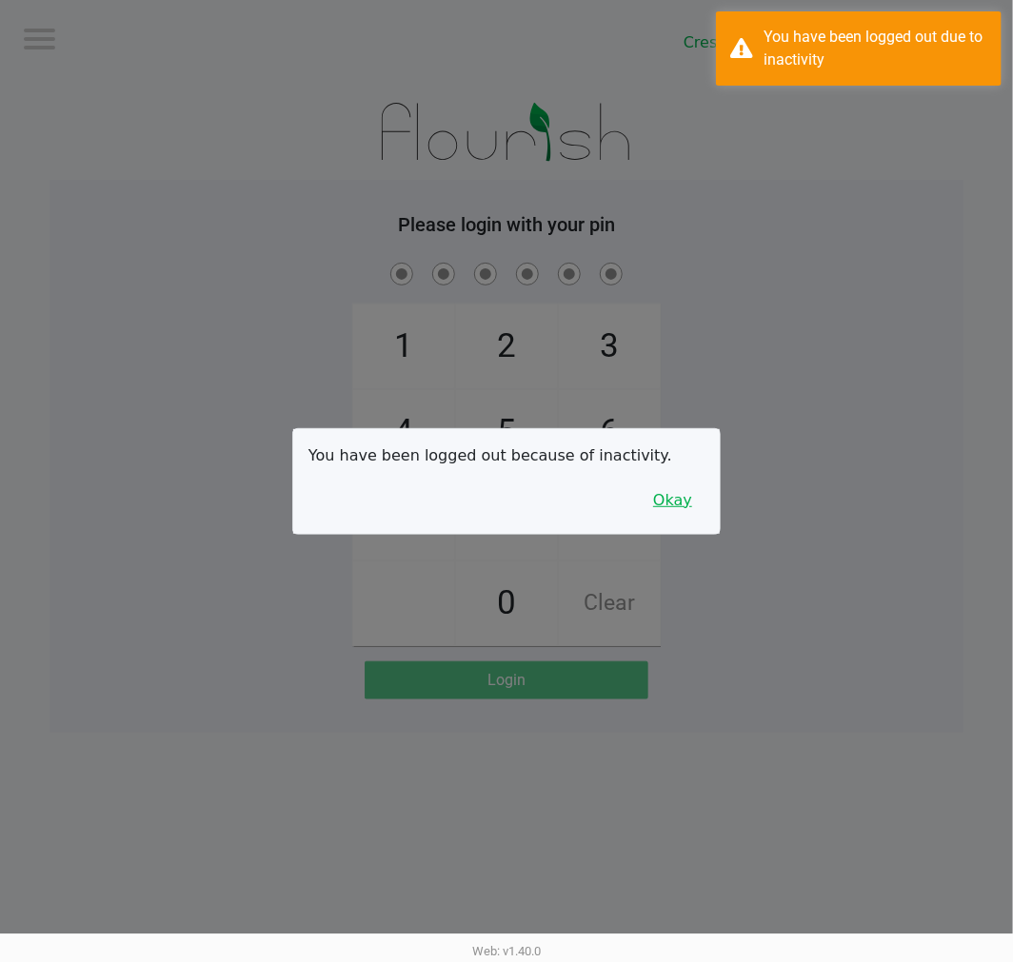
click at [685, 486] on button "Okay" at bounding box center [673, 501] width 64 height 36
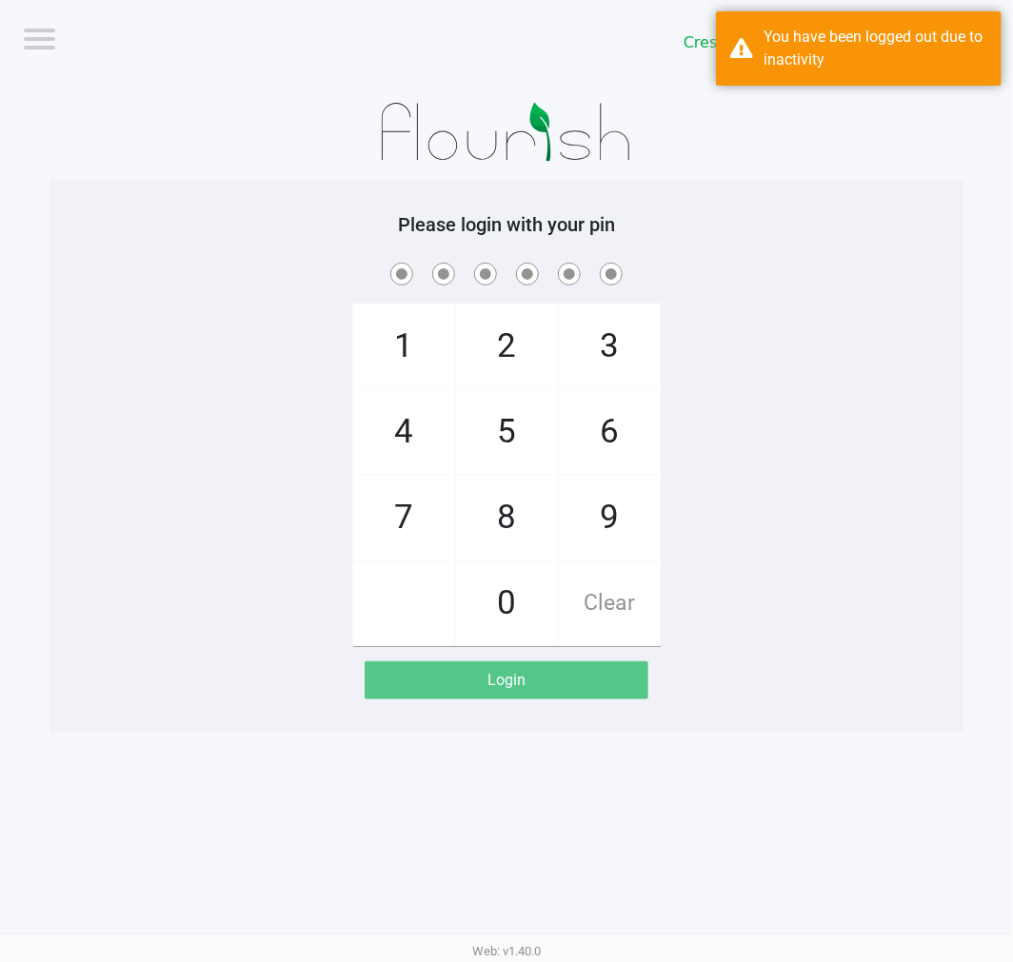
click at [736, 466] on div "1 4 7 2 5 8 0 3 6 9 Clear" at bounding box center [506, 452] width 914 height 387
checkbox input "true"
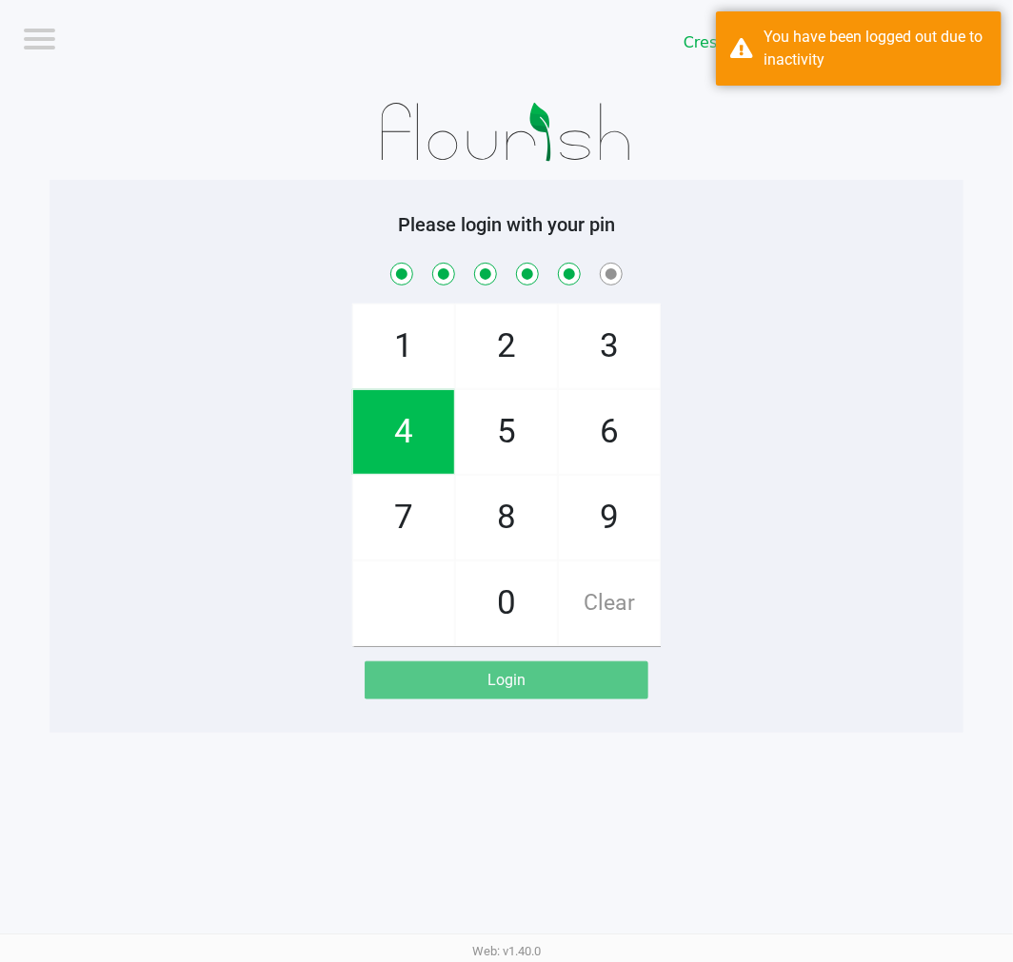
checkbox input "true"
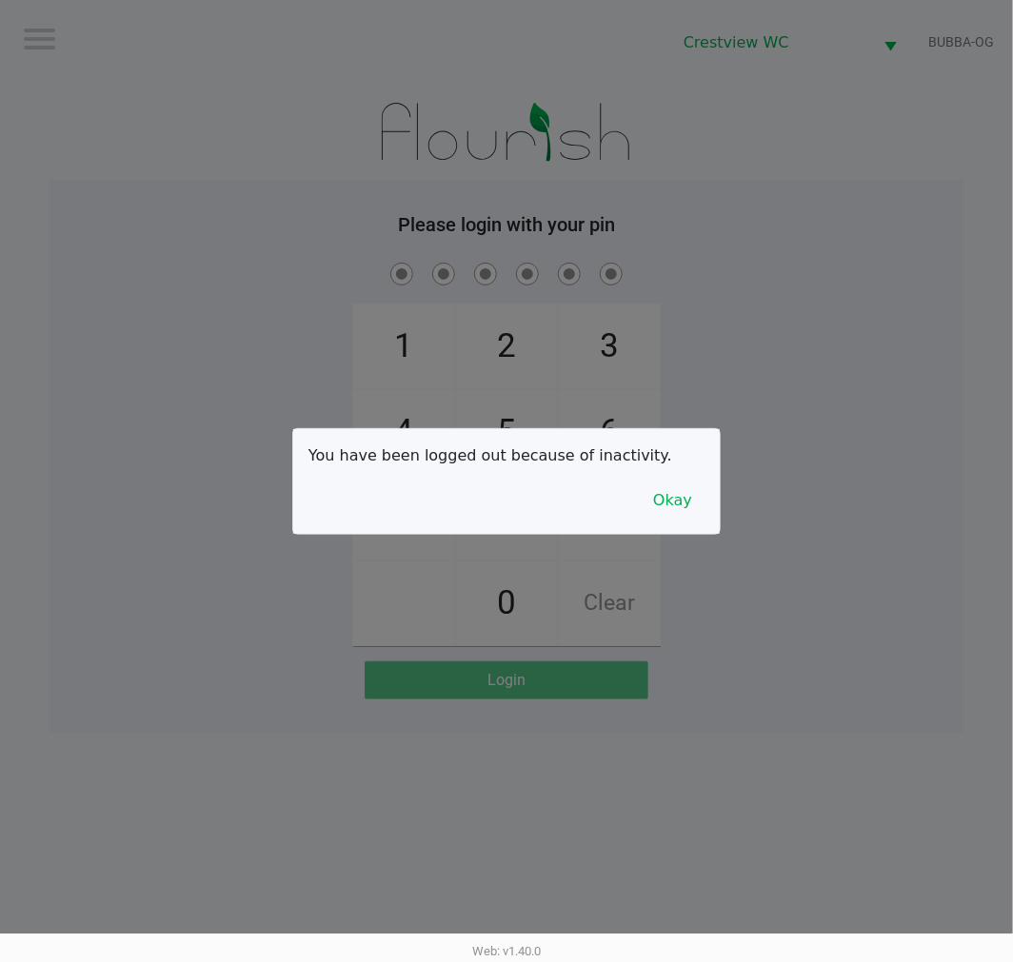
click at [702, 535] on div at bounding box center [506, 481] width 1013 height 962
click at [761, 460] on div at bounding box center [506, 481] width 1013 height 962
click at [662, 505] on button "Okay" at bounding box center [673, 501] width 64 height 36
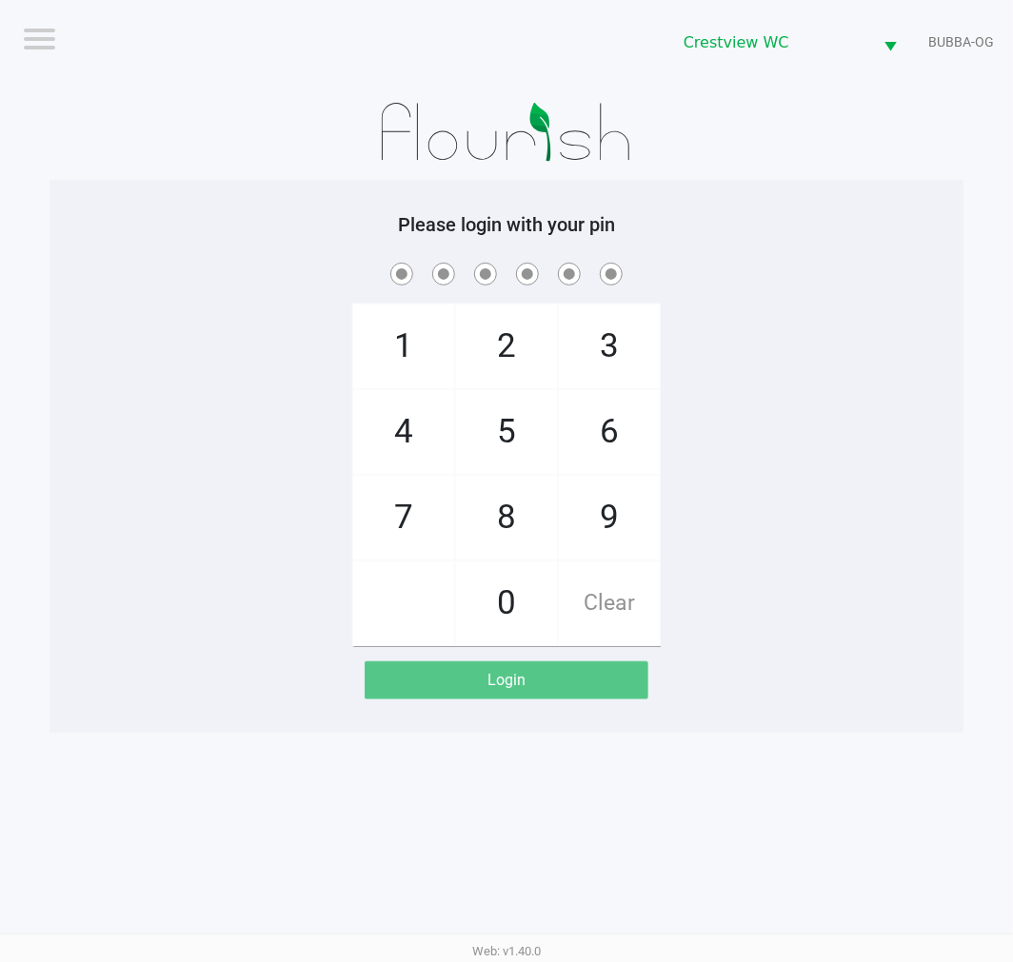
click at [775, 410] on div "1 4 7 2 5 8 0 3 6 9 Clear" at bounding box center [506, 452] width 914 height 387
checkbox input "true"
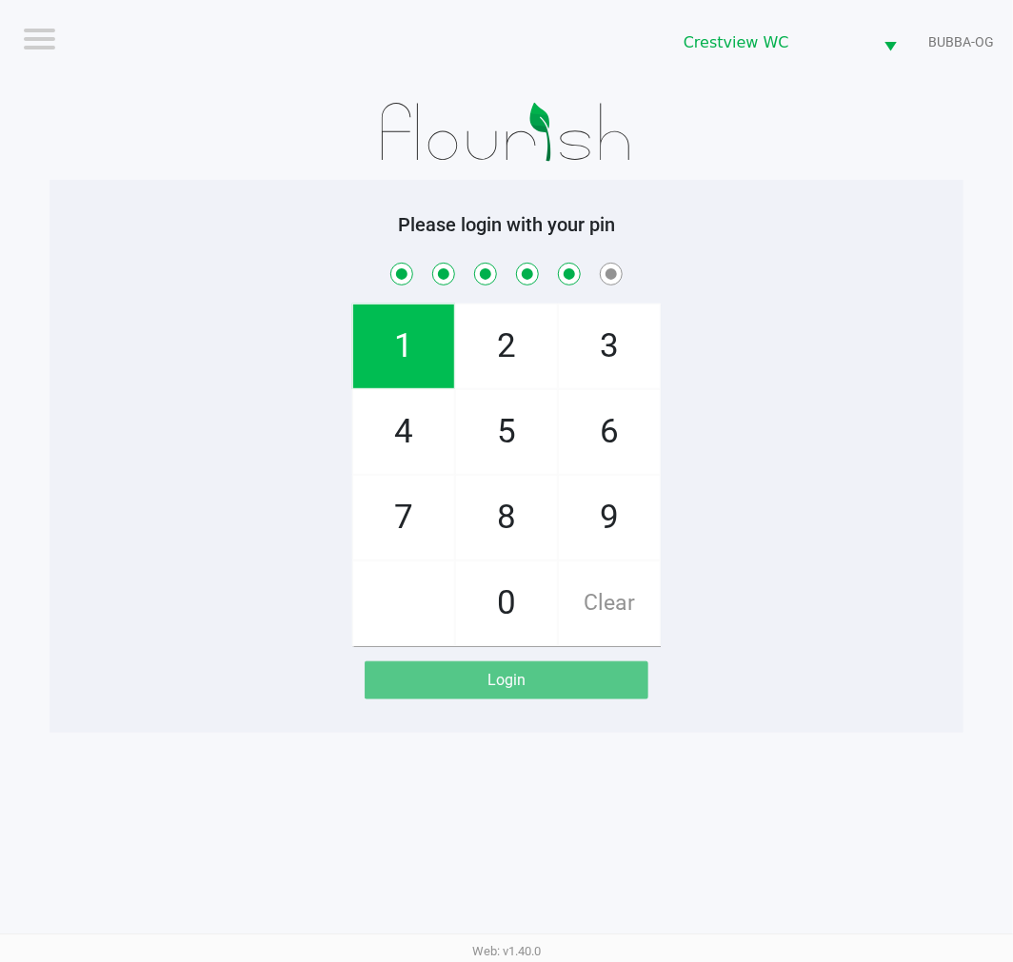
checkbox input "true"
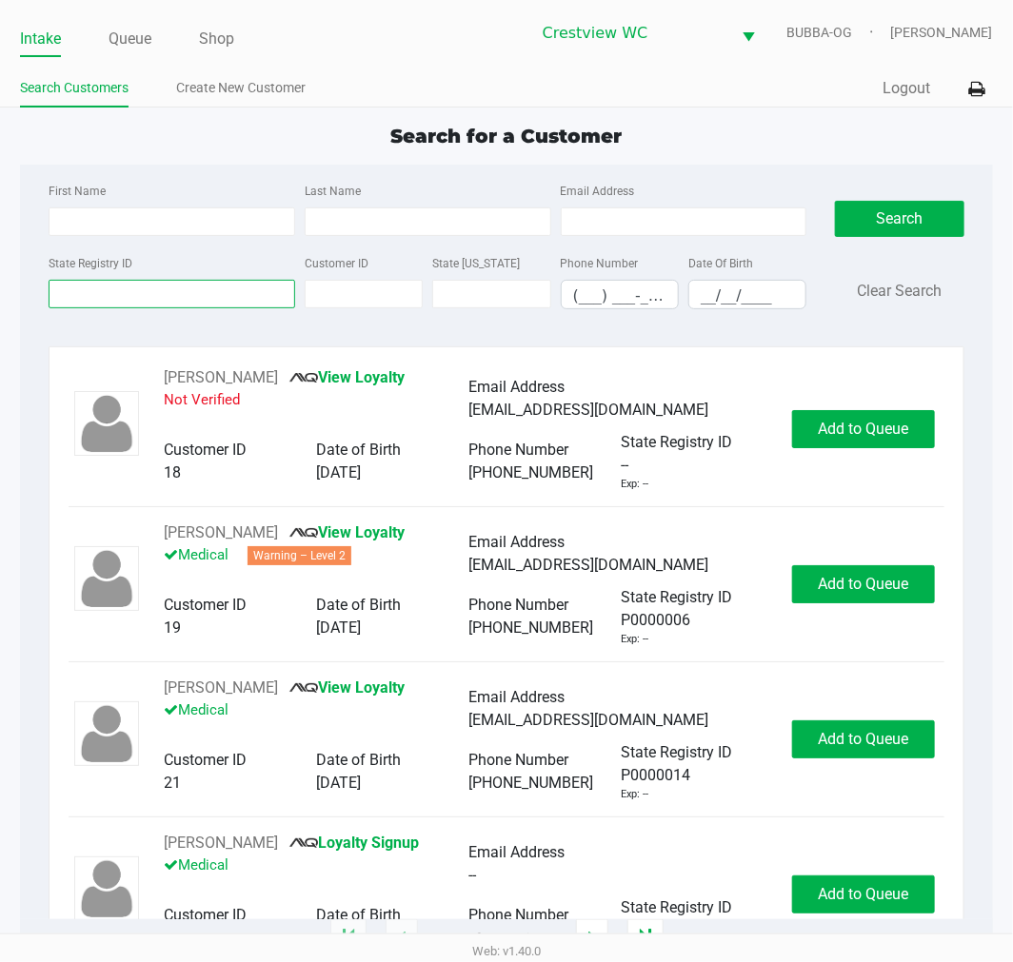
click at [141, 295] on input "State Registry ID" at bounding box center [172, 294] width 247 height 29
type input "0tr1260"
click at [912, 207] on button "Search" at bounding box center [899, 219] width 129 height 36
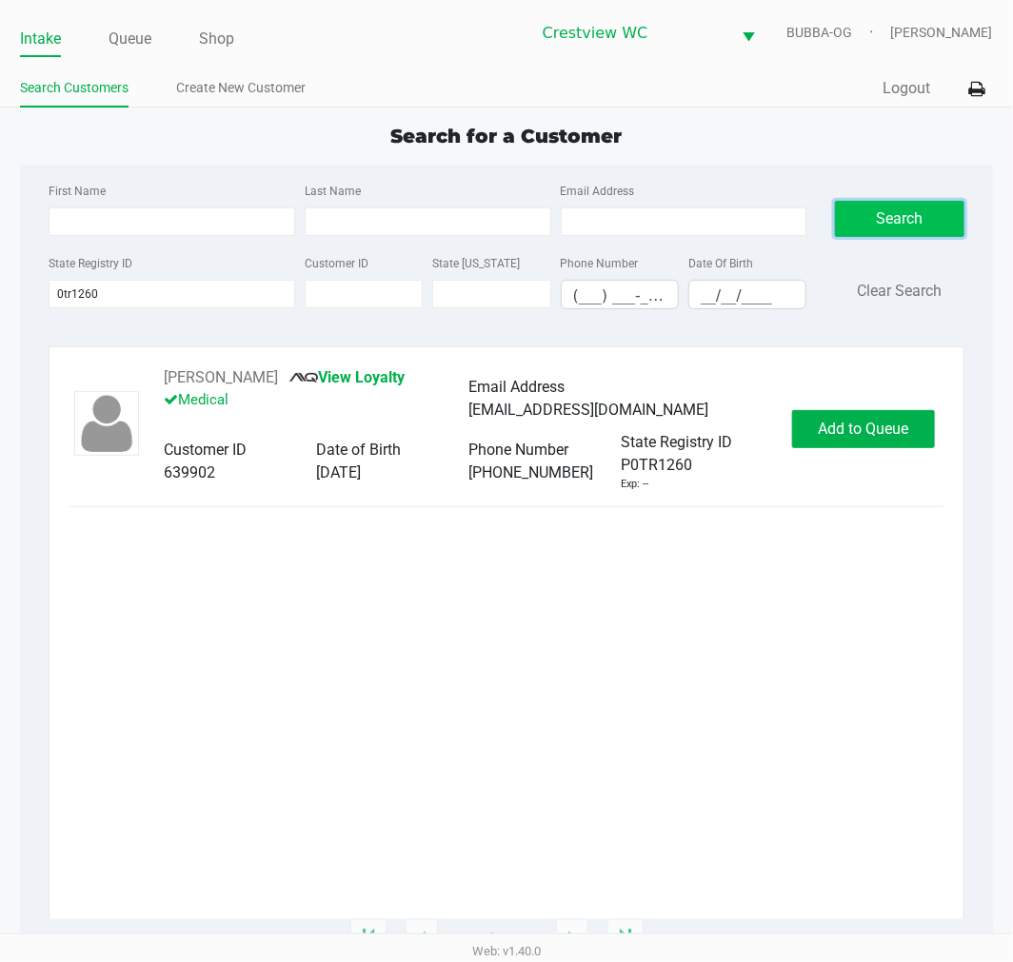
click at [843, 425] on span "Add to Queue" at bounding box center [863, 429] width 90 height 18
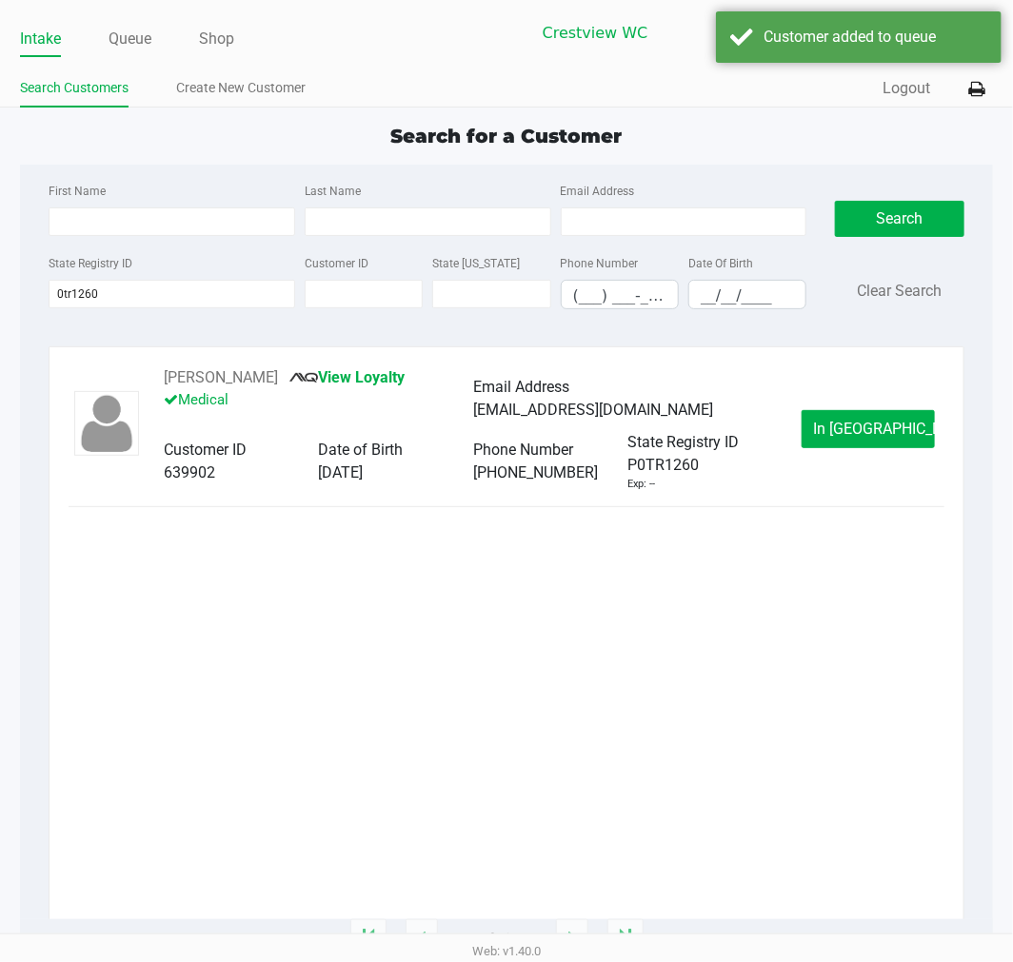
click at [861, 429] on span "In [GEOGRAPHIC_DATA]" at bounding box center [894, 429] width 160 height 18
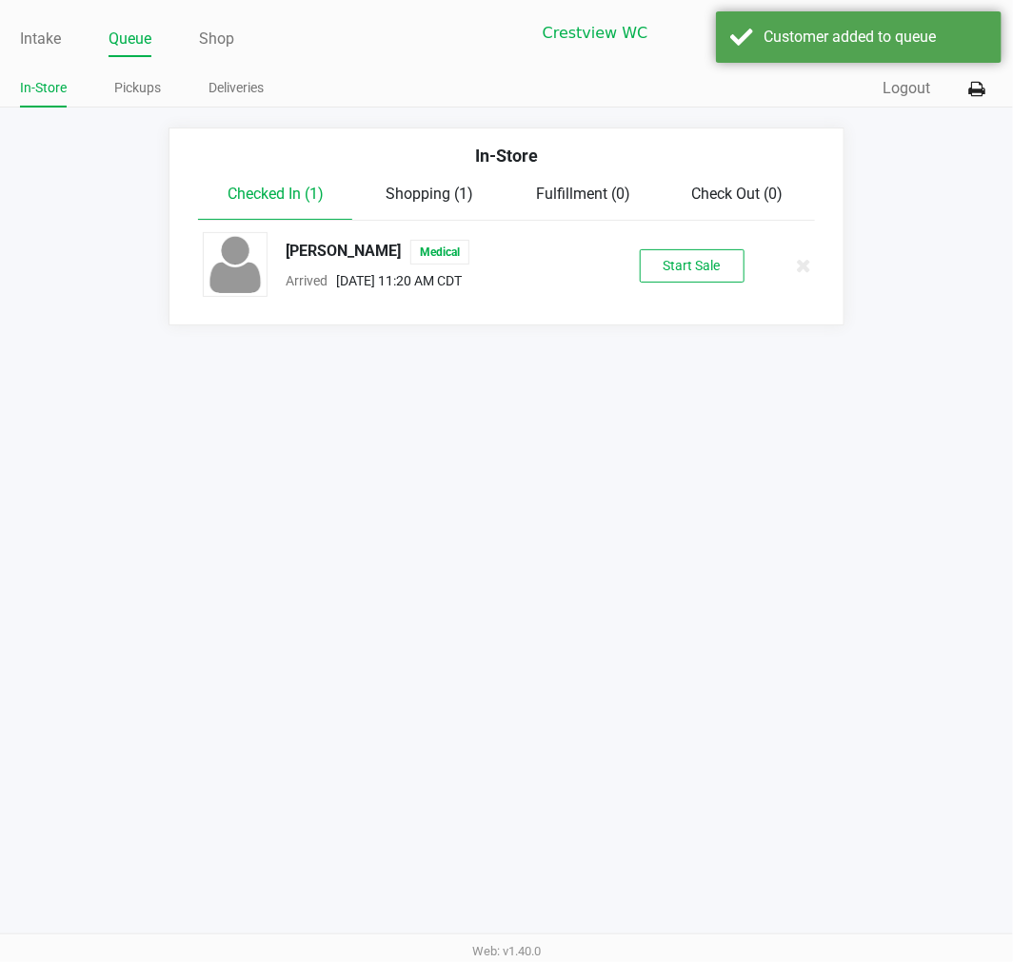
click at [689, 265] on button "Start Sale" at bounding box center [692, 265] width 105 height 33
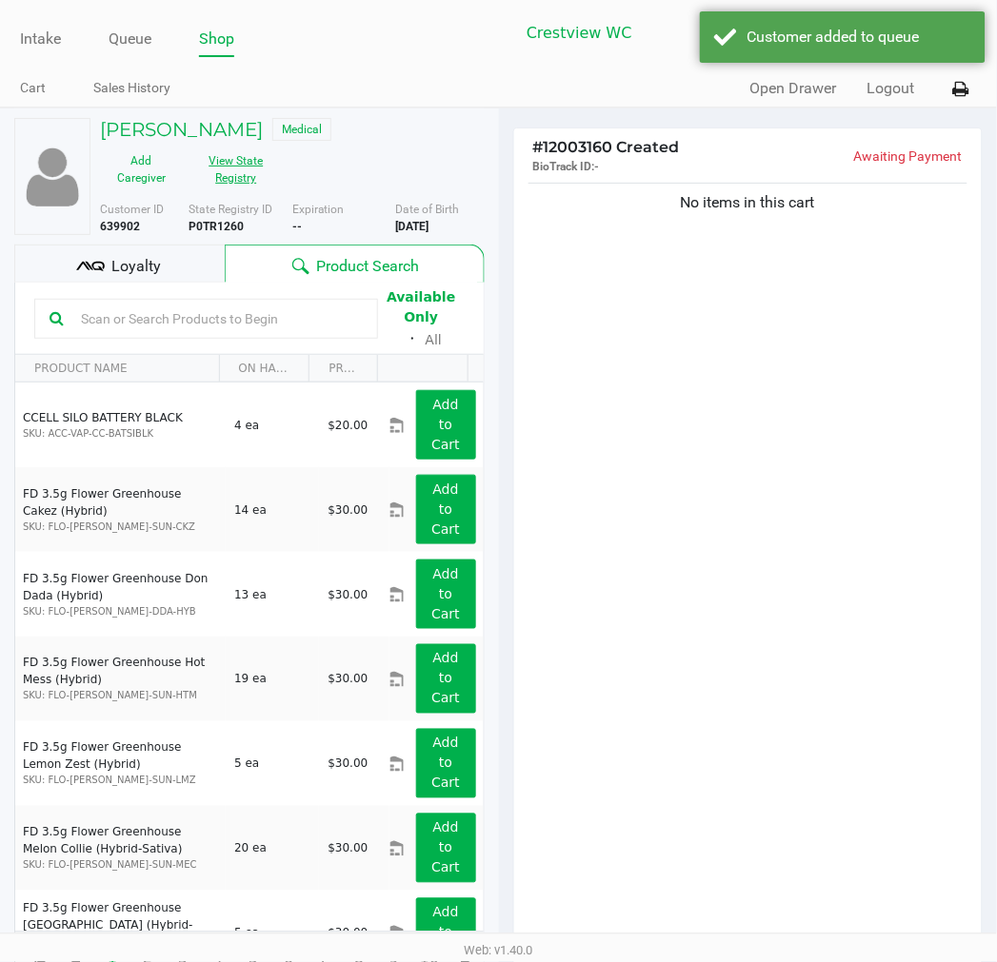
click at [250, 177] on button "View State Registry" at bounding box center [230, 170] width 95 height 48
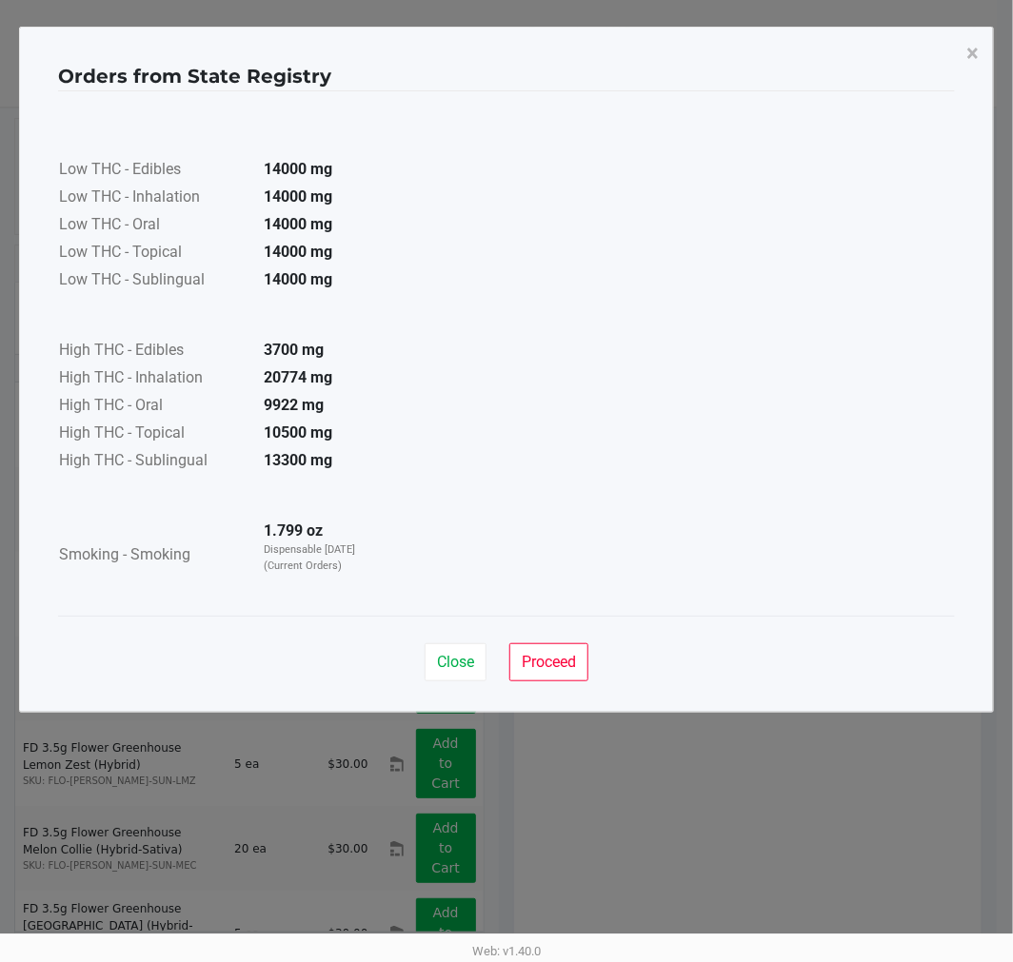
click at [453, 685] on div "Close Proceed" at bounding box center [506, 654] width 897 height 77
click at [432, 661] on button "Close" at bounding box center [456, 662] width 62 height 38
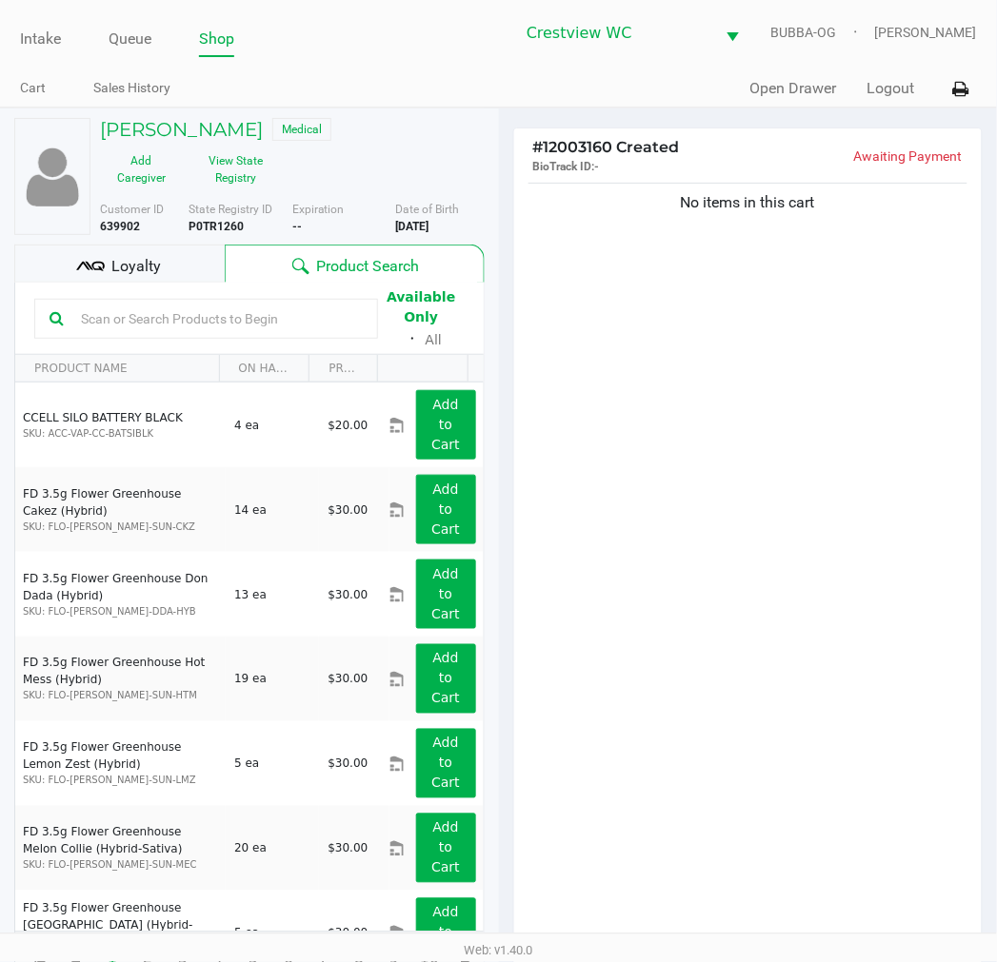
click at [702, 407] on div "No items in this cart" at bounding box center [748, 568] width 468 height 779
click at [682, 524] on div "No items in this cart" at bounding box center [748, 568] width 468 height 779
click at [725, 495] on div "No items in this cart" at bounding box center [748, 568] width 468 height 779
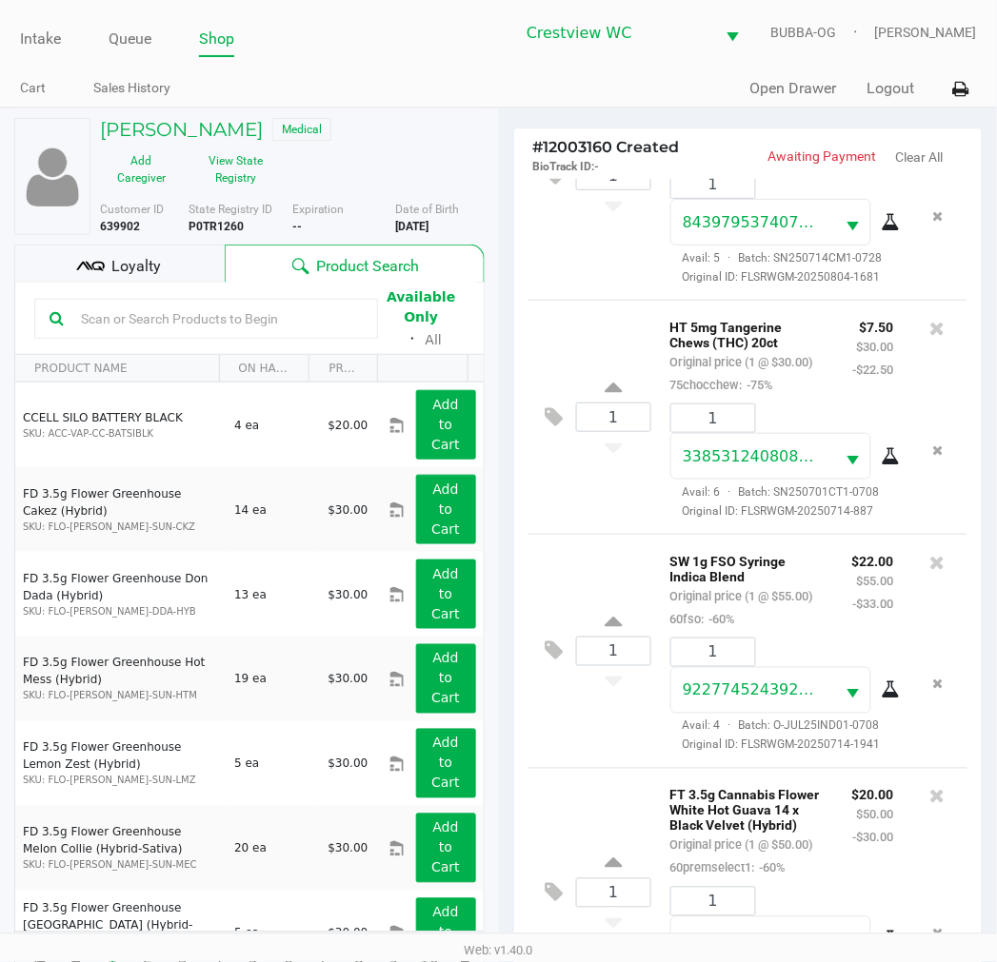
scroll to position [686, 0]
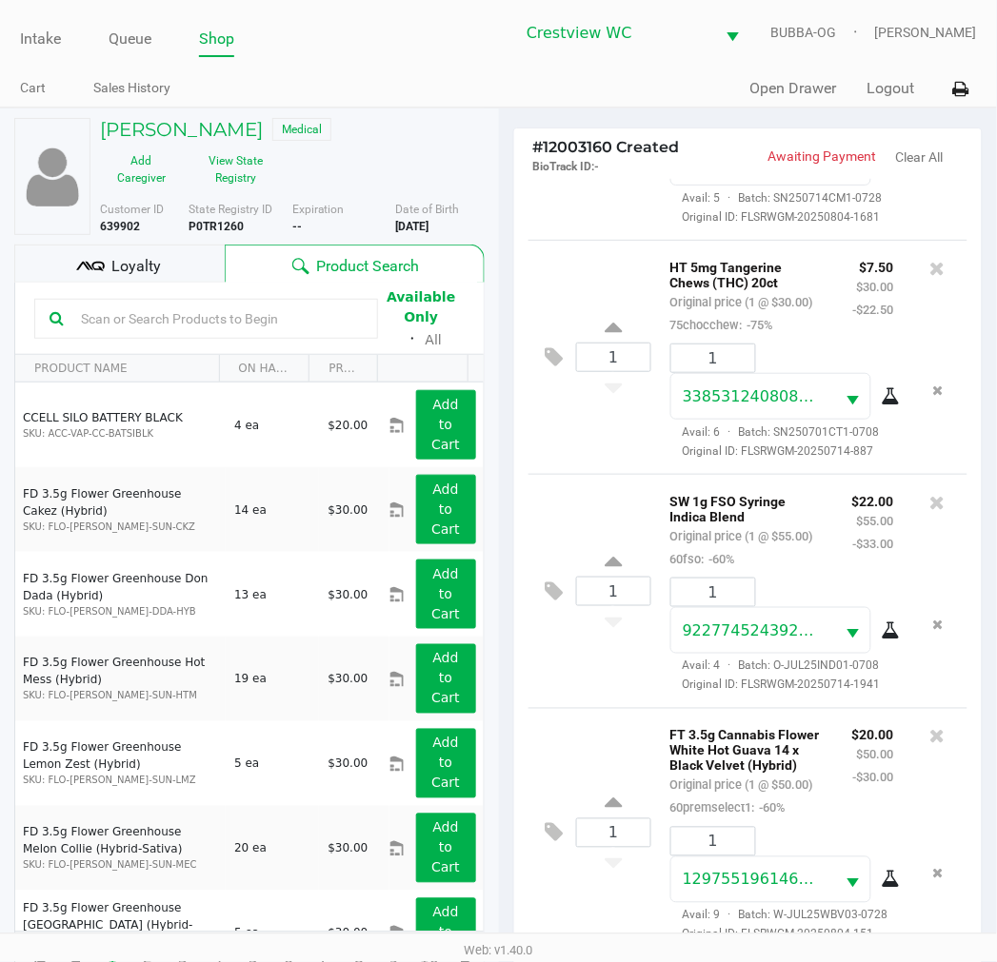
click at [560, 628] on div "1 SW 1g FSO Syringe Indica Blend Original price (1 @ $55.00) 60fso: -60% $22.00…" at bounding box center [748, 591] width 440 height 234
click at [569, 643] on div "1 SW 1g FSO Syringe Indica Blend Original price (1 @ $55.00) 60fso: -60% $22.00…" at bounding box center [748, 591] width 440 height 234
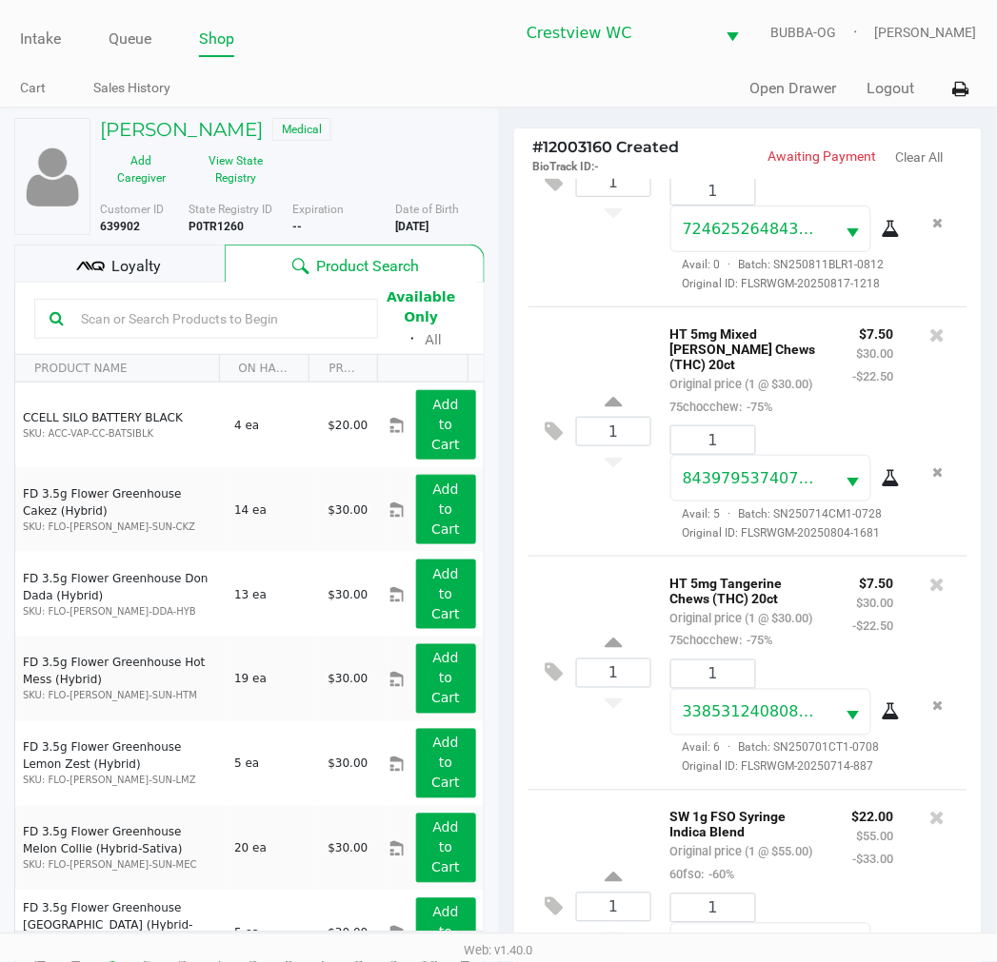
scroll to position [0, 0]
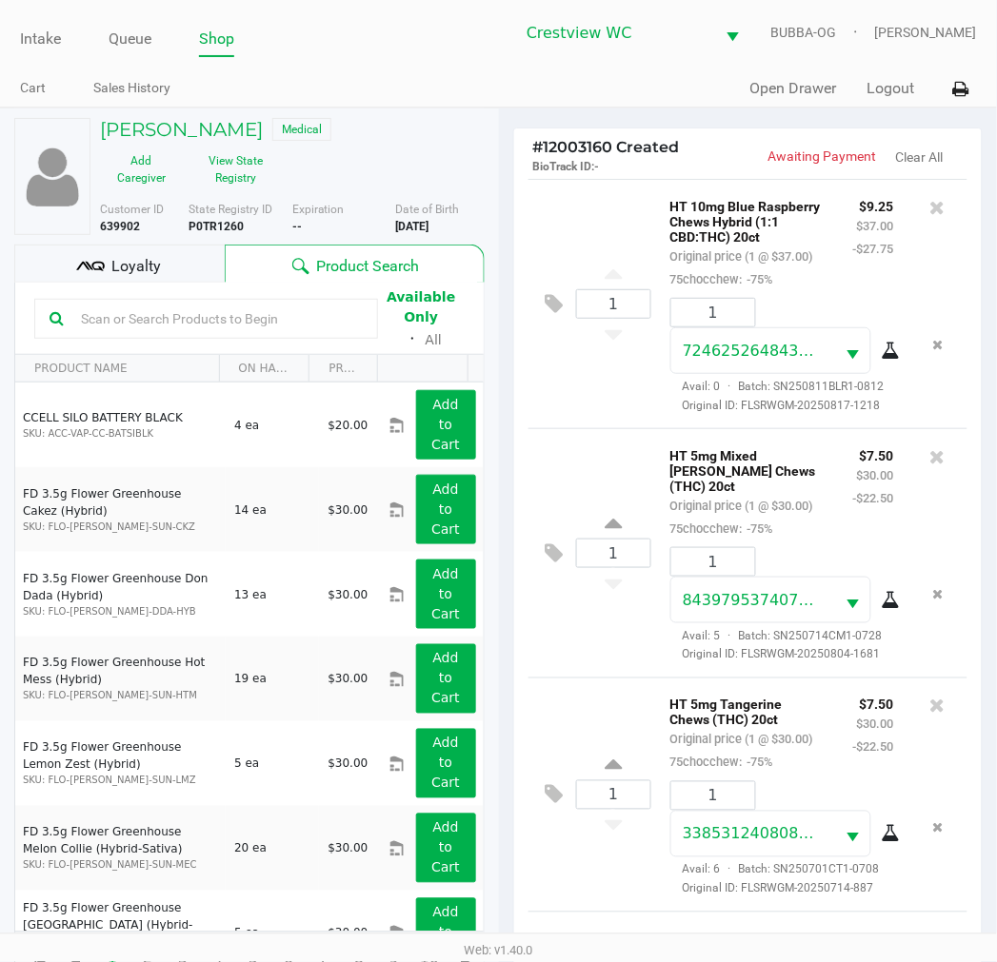
click at [158, 252] on div "Loyalty" at bounding box center [119, 264] width 210 height 38
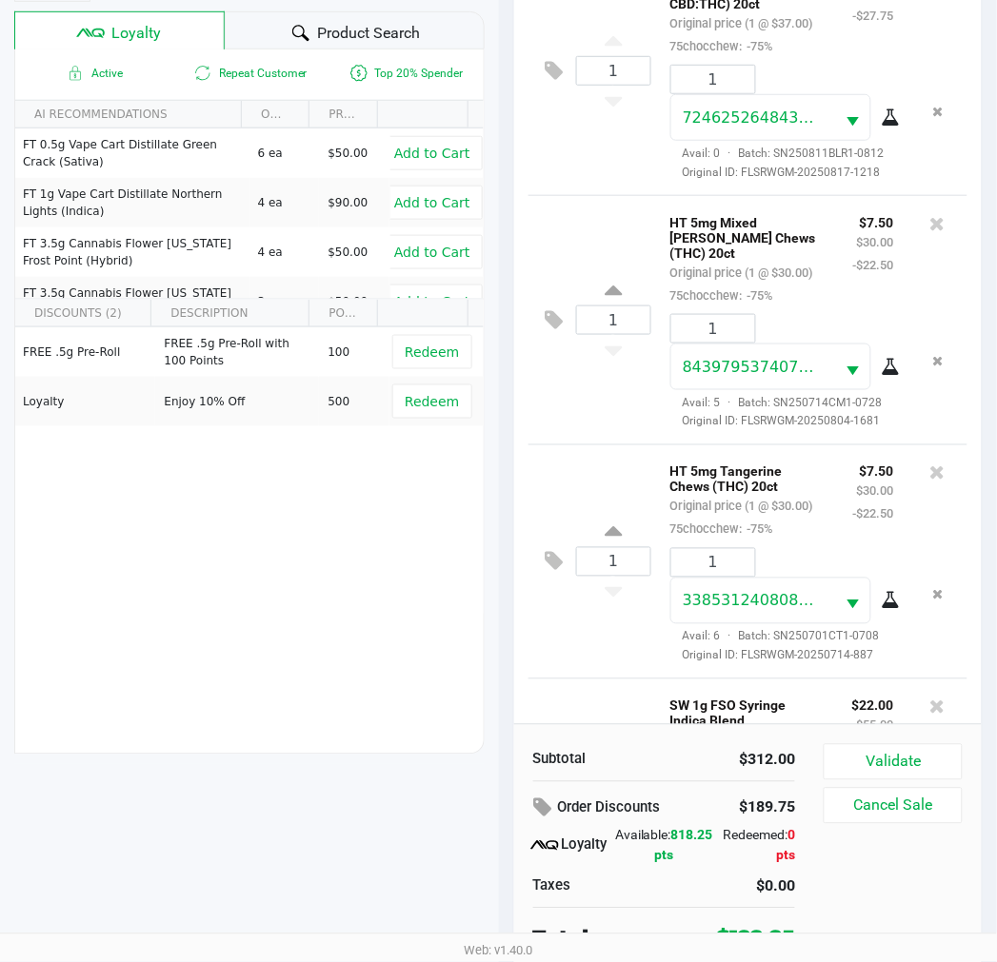
scroll to position [246, 0]
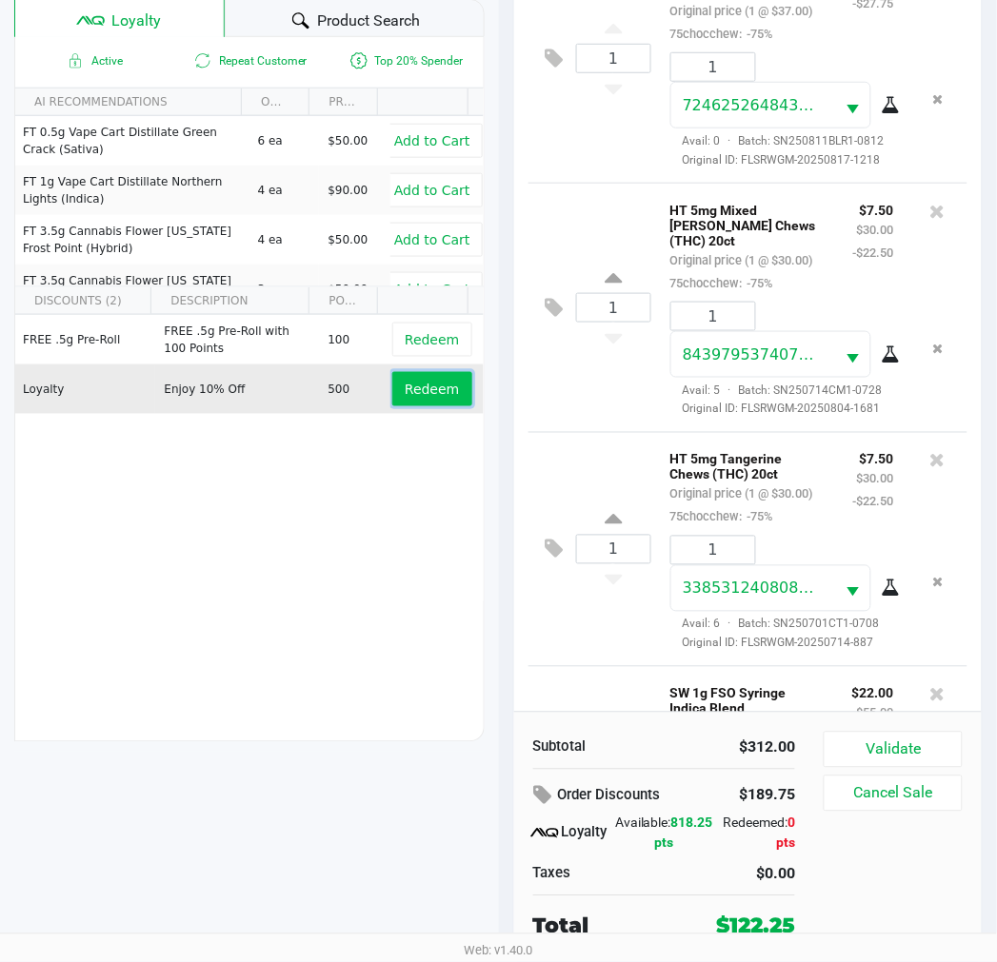
click at [420, 393] on span "Redeem" at bounding box center [432, 389] width 54 height 15
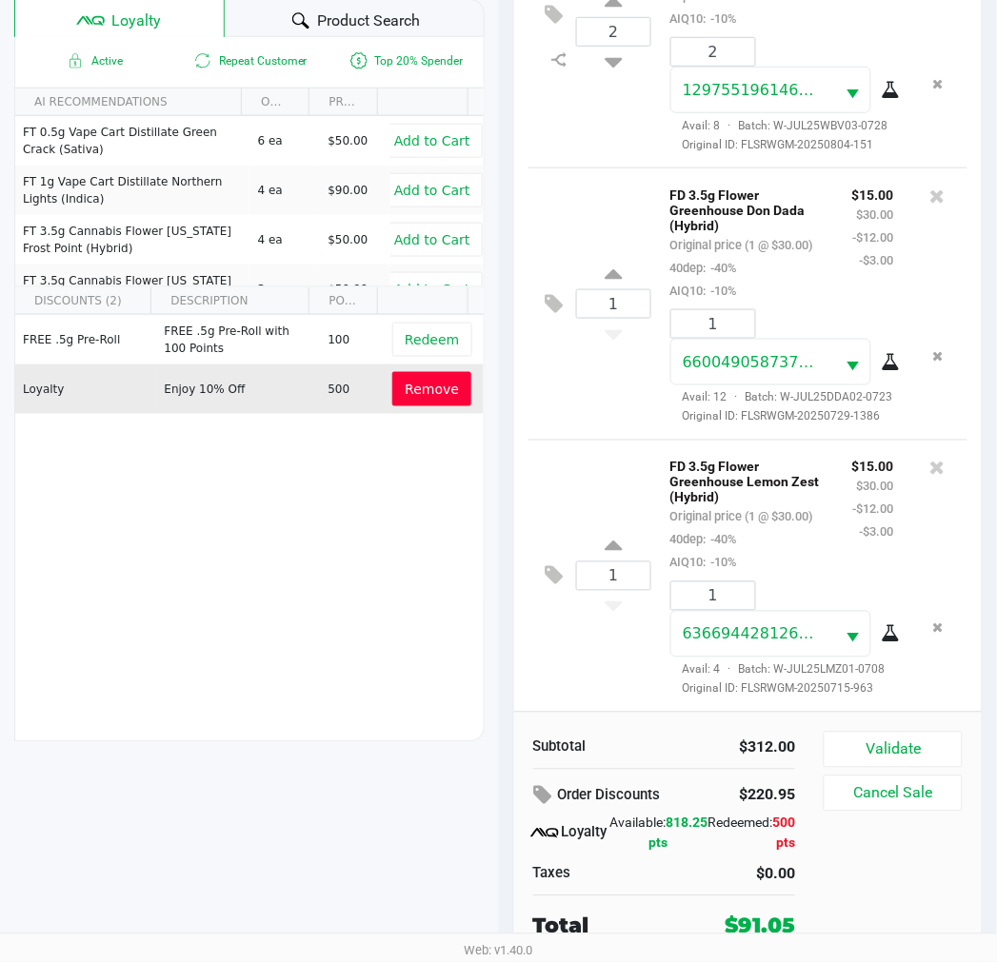
scroll to position [1447, 0]
click at [623, 649] on div "1 FD 3.5g Flower Greenhouse Lemon Zest (Hybrid) Original price (1 @ $30.00) 40d…" at bounding box center [748, 576] width 440 height 272
click at [582, 440] on div "1 FD 3.5g Flower Greenhouse Lemon Zest (Hybrid) Original price (1 @ $30.00) 40d…" at bounding box center [748, 576] width 440 height 272
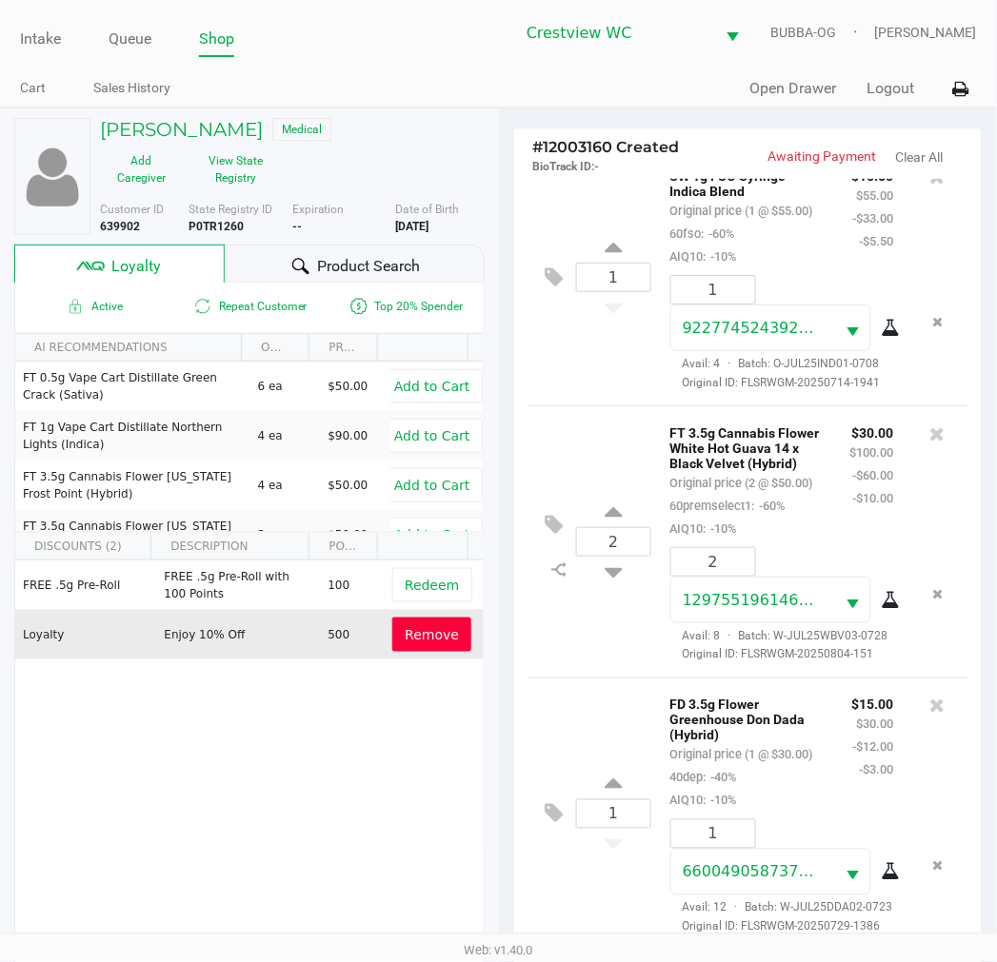
scroll to position [952, 0]
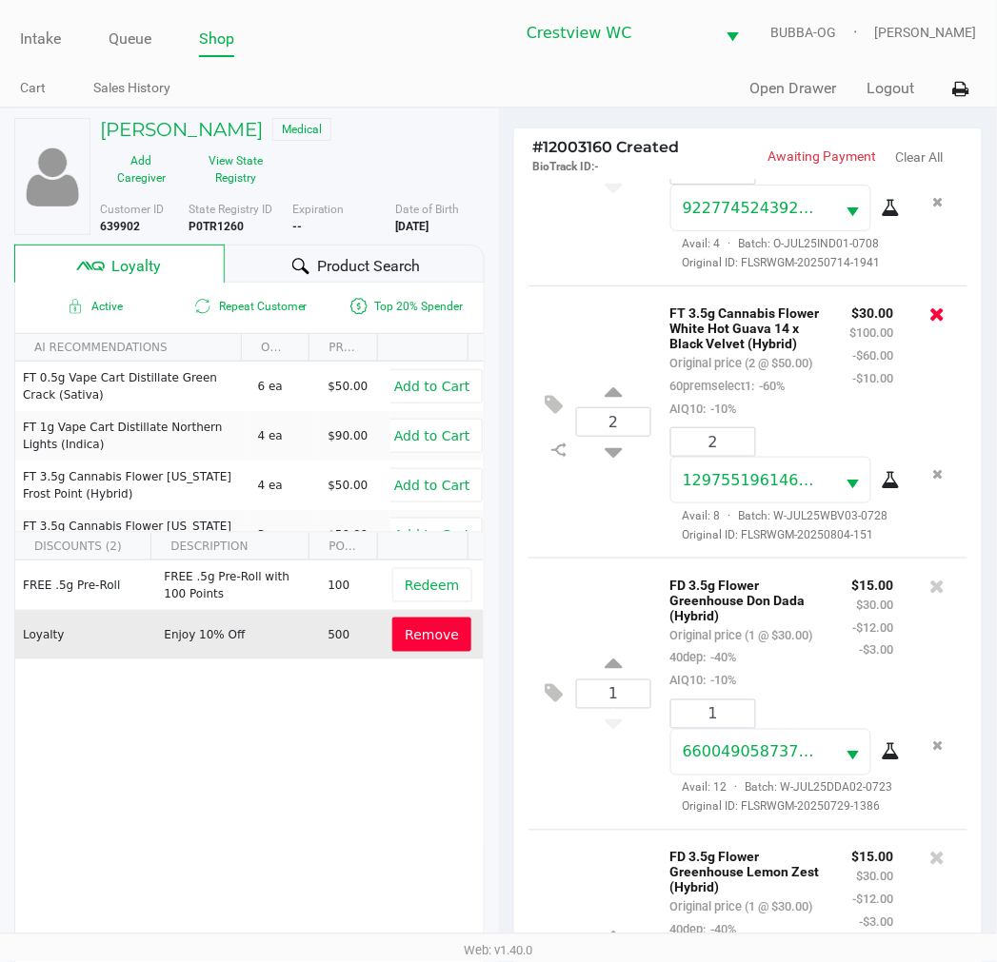
click at [930, 324] on icon at bounding box center [937, 314] width 15 height 19
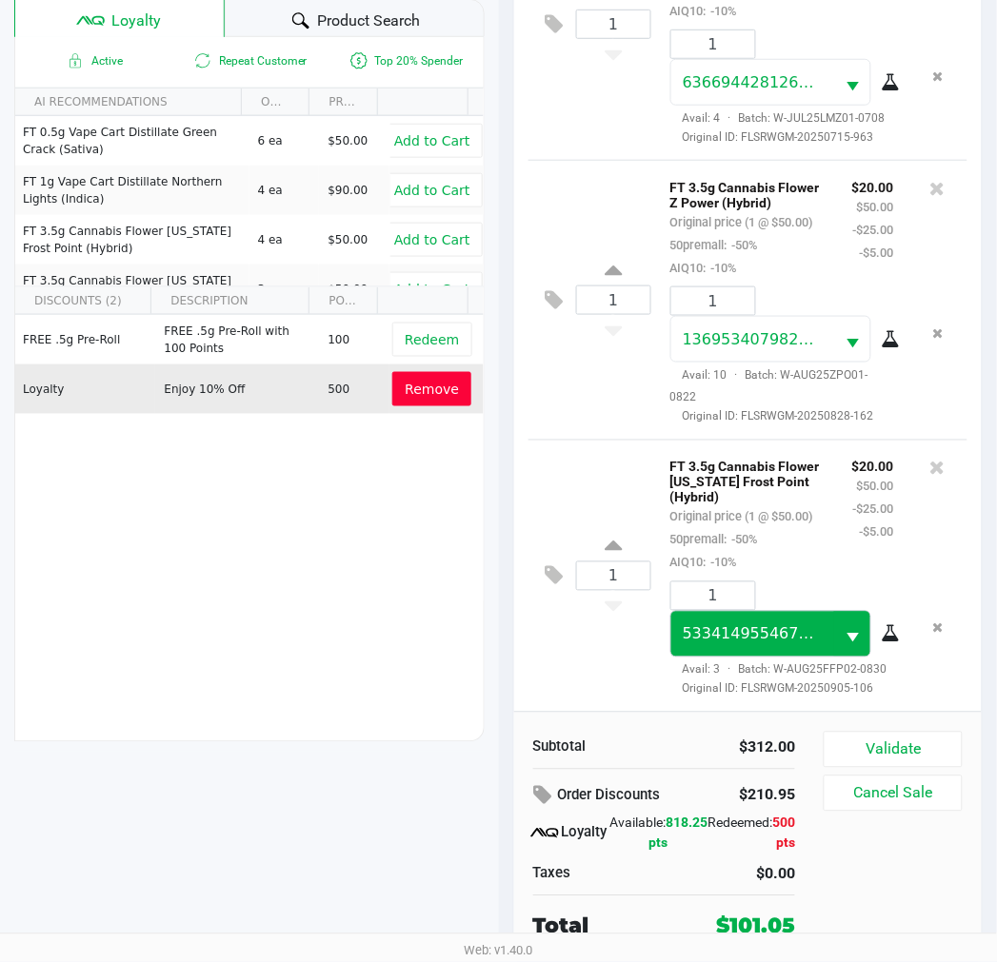
scroll to position [1433, 0]
click at [578, 429] on div "1 FT 3.5g Cannabis Flower Z Power (Hybrid) Original price (1 @ $50.00) 50premal…" at bounding box center [748, 300] width 440 height 280
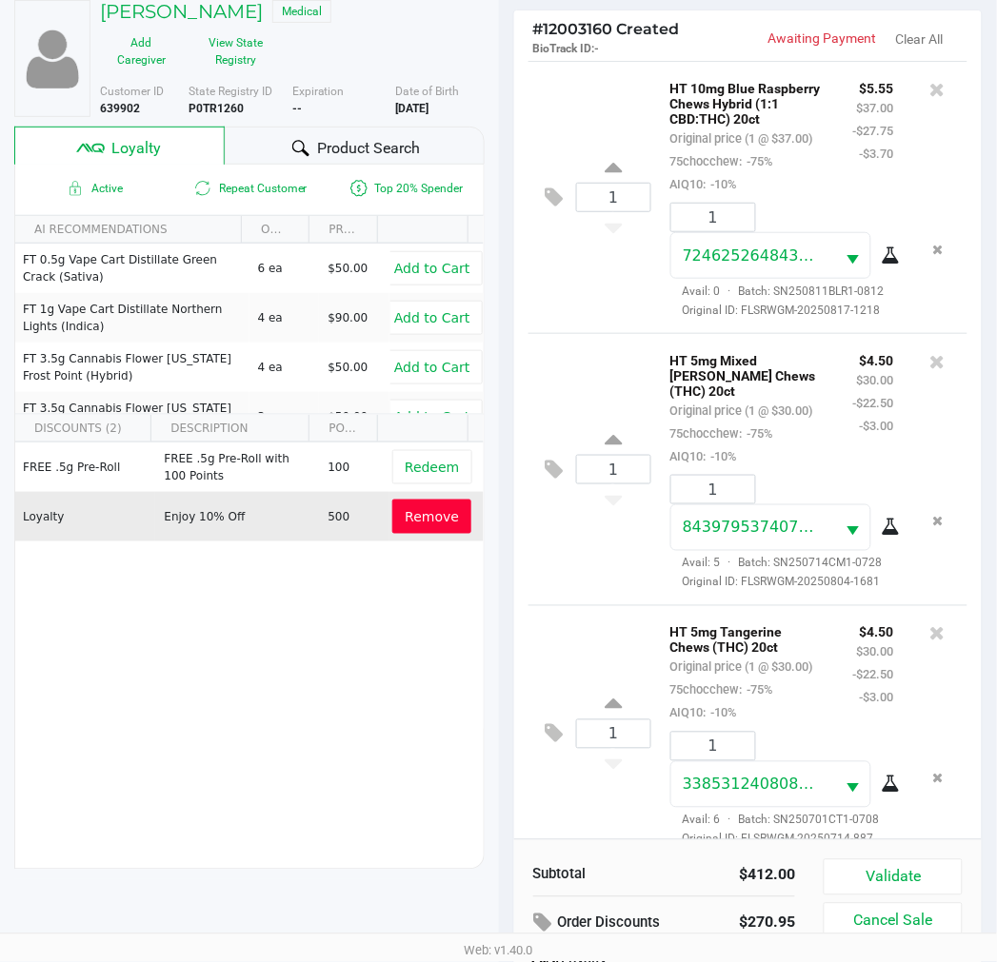
scroll to position [246, 0]
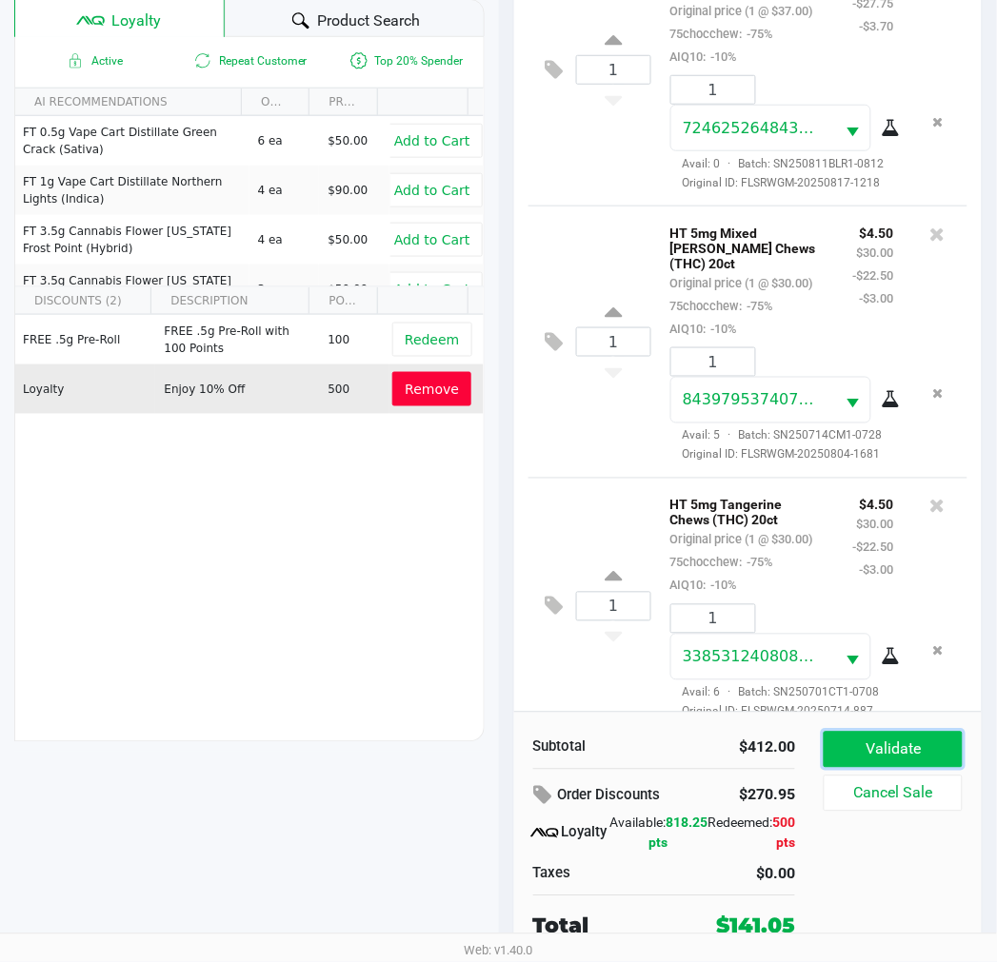
click at [900, 739] on button "Validate" at bounding box center [892, 750] width 138 height 36
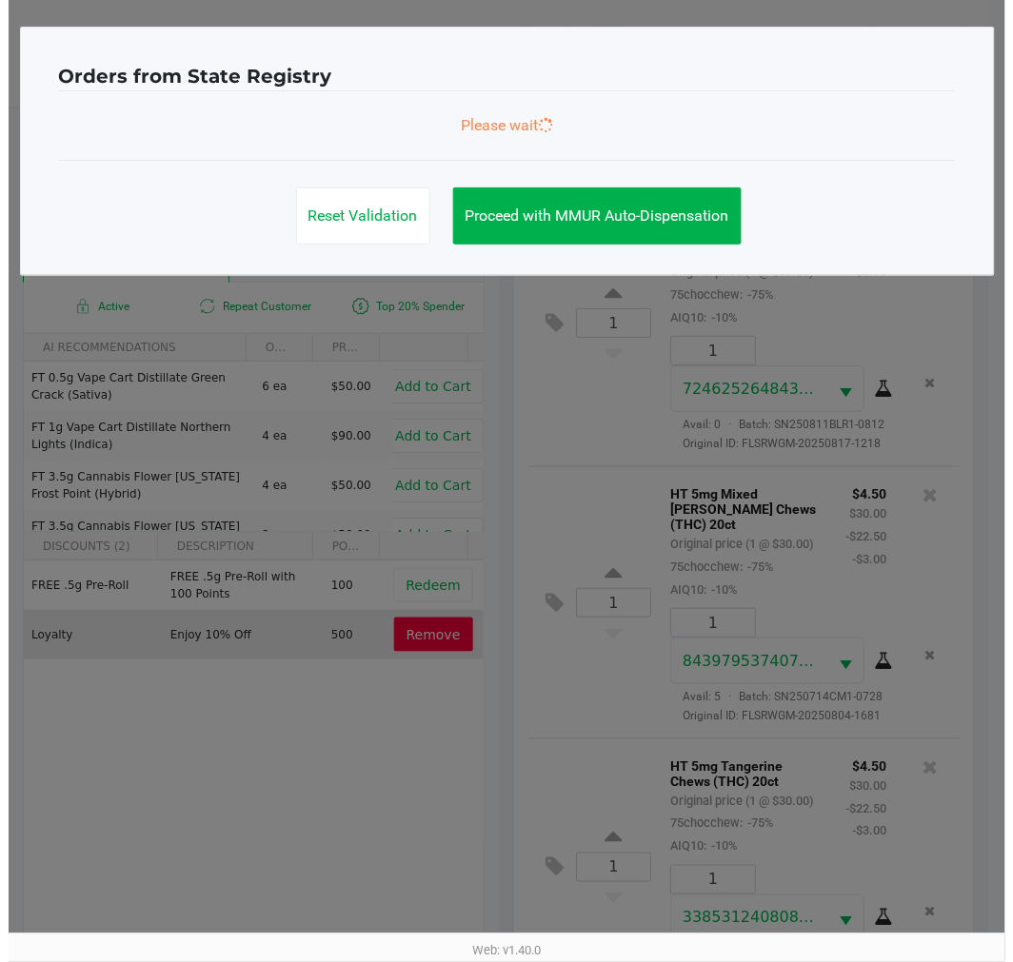
scroll to position [2391, 0]
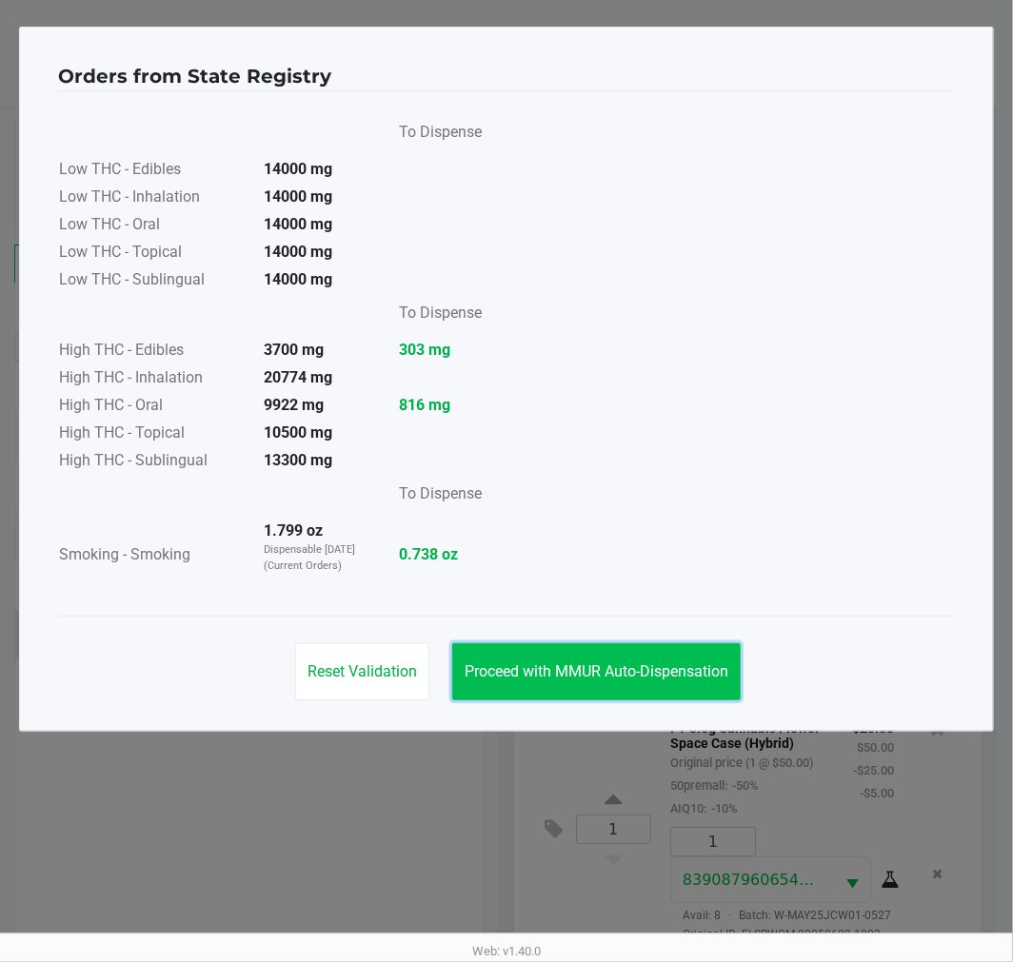
click at [593, 670] on span "Proceed with MMUR Auto-Dispensation" at bounding box center [597, 671] width 264 height 18
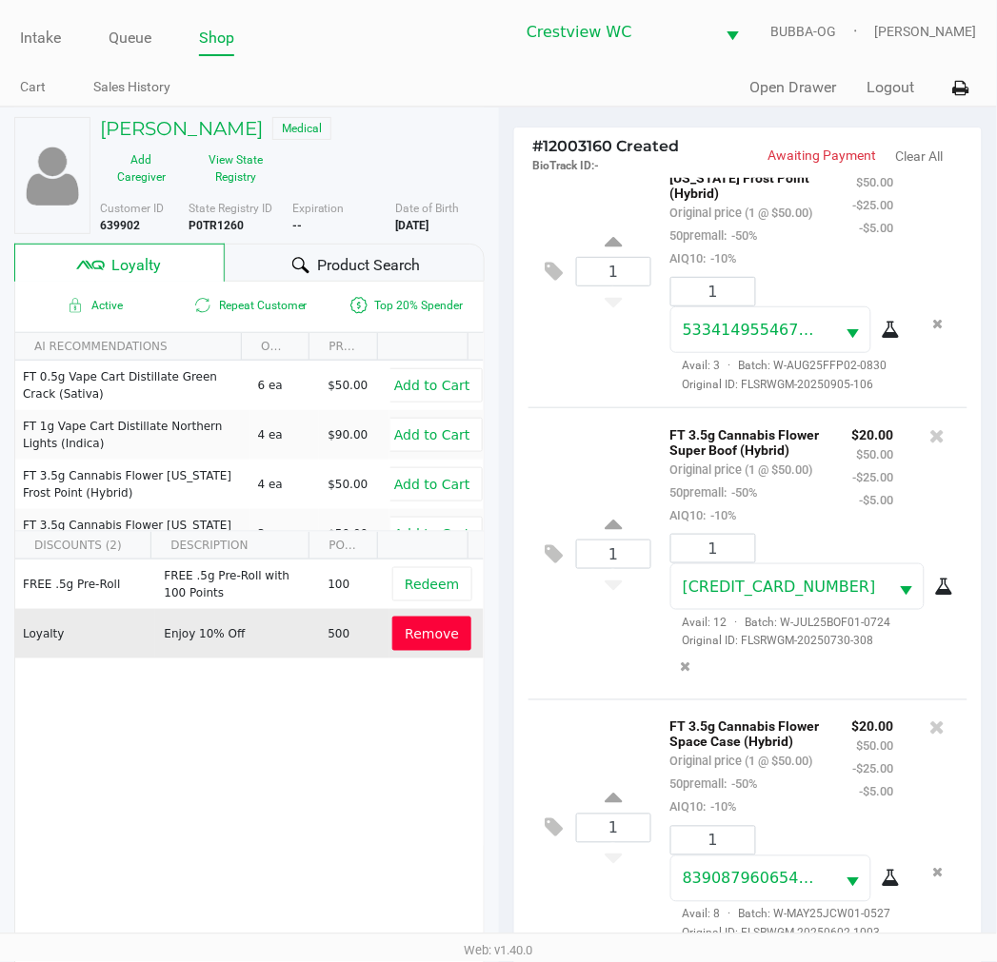
scroll to position [246, 0]
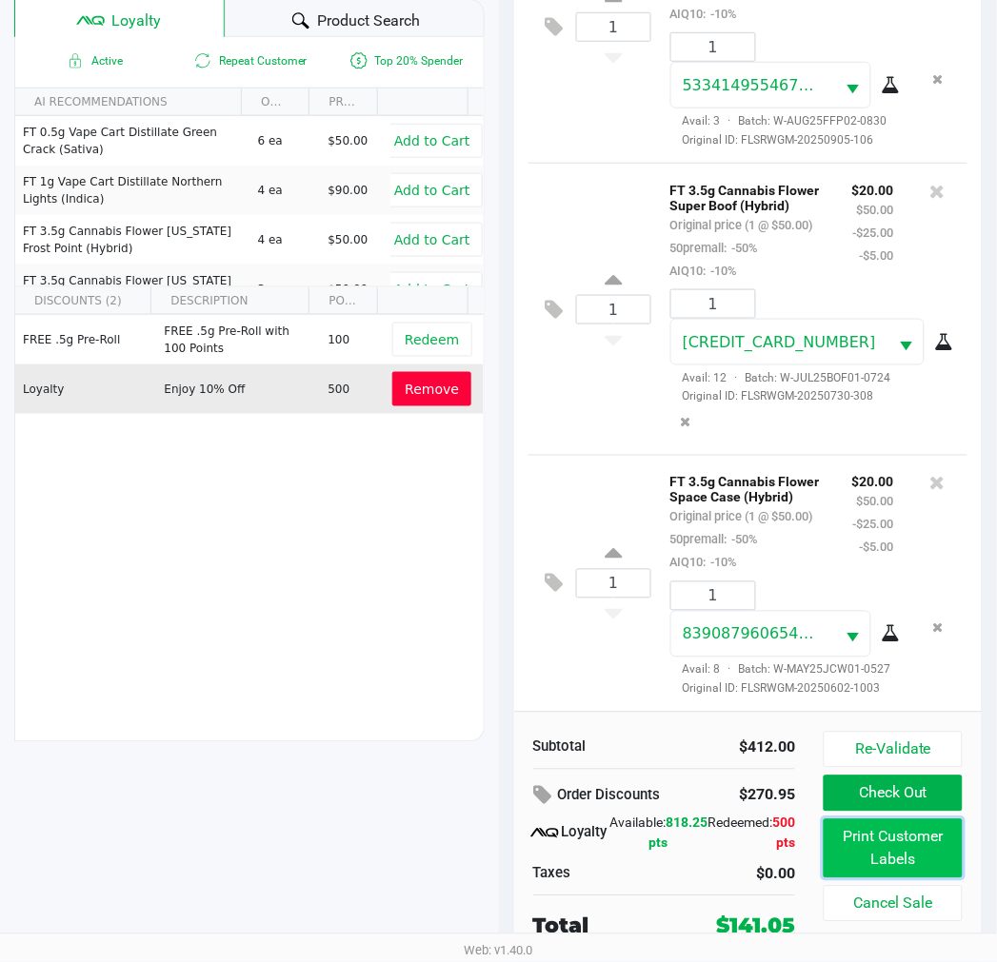
click at [904, 851] on button "Print Customer Labels" at bounding box center [892, 849] width 138 height 59
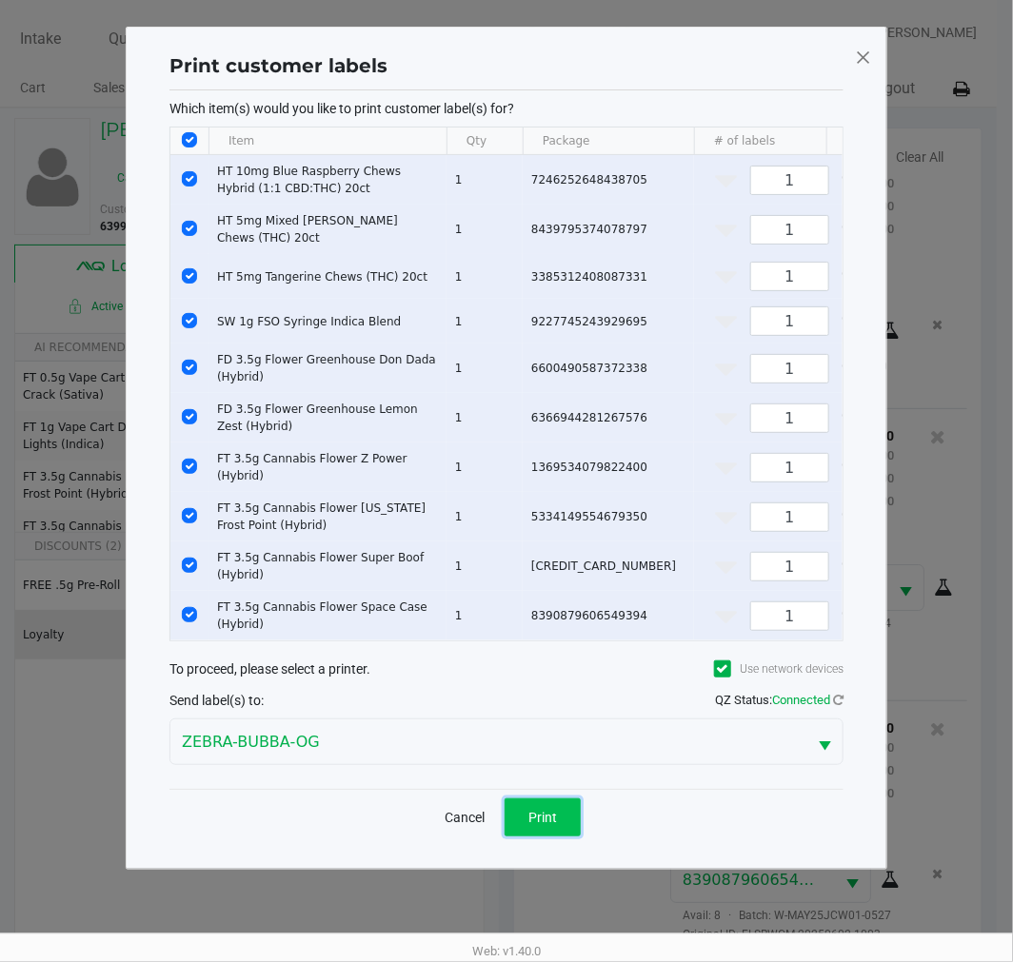
click at [533, 822] on span "Print" at bounding box center [542, 817] width 29 height 15
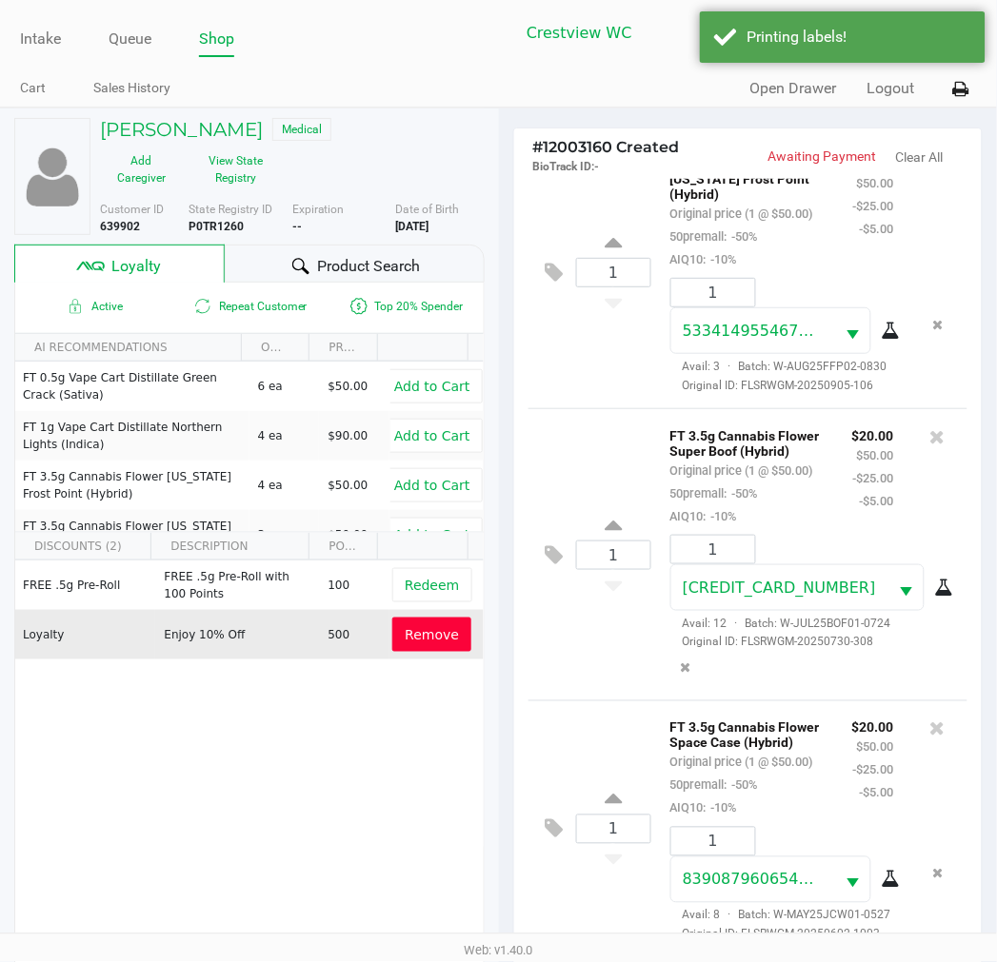
scroll to position [246, 0]
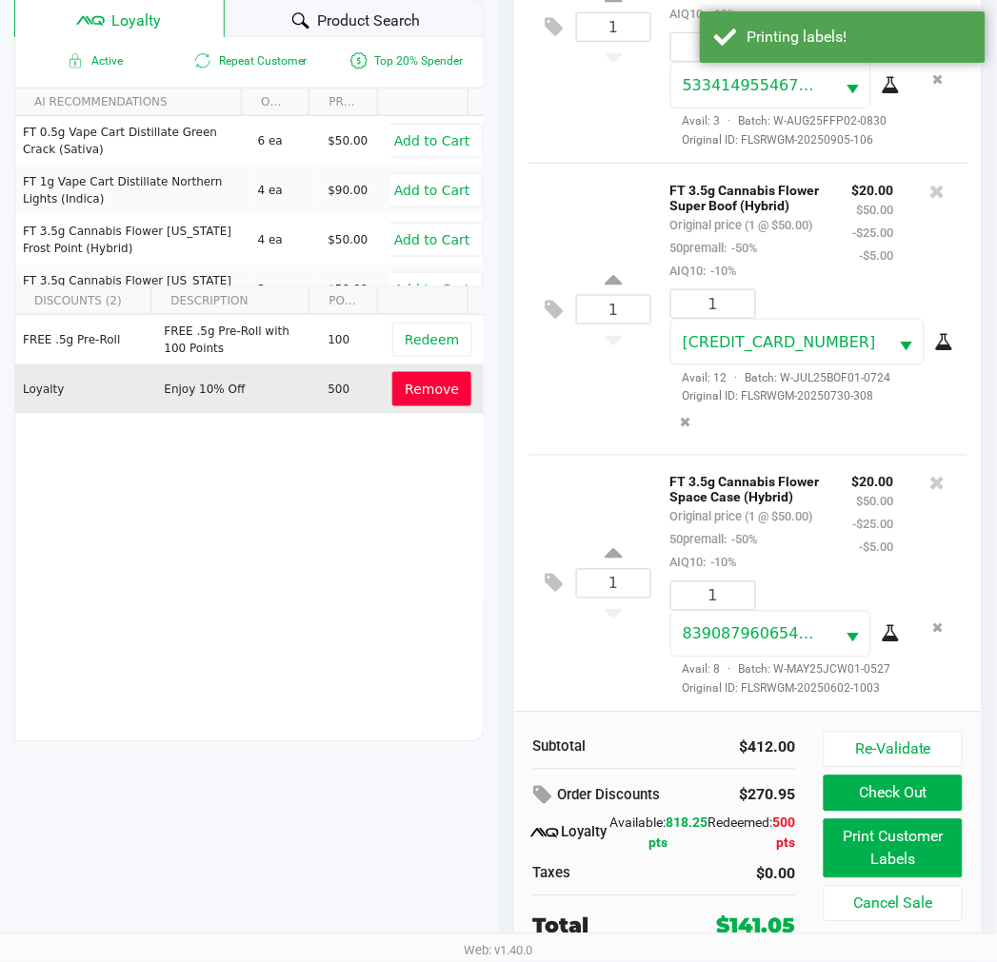
click at [895, 792] on button "Check Out" at bounding box center [892, 794] width 138 height 36
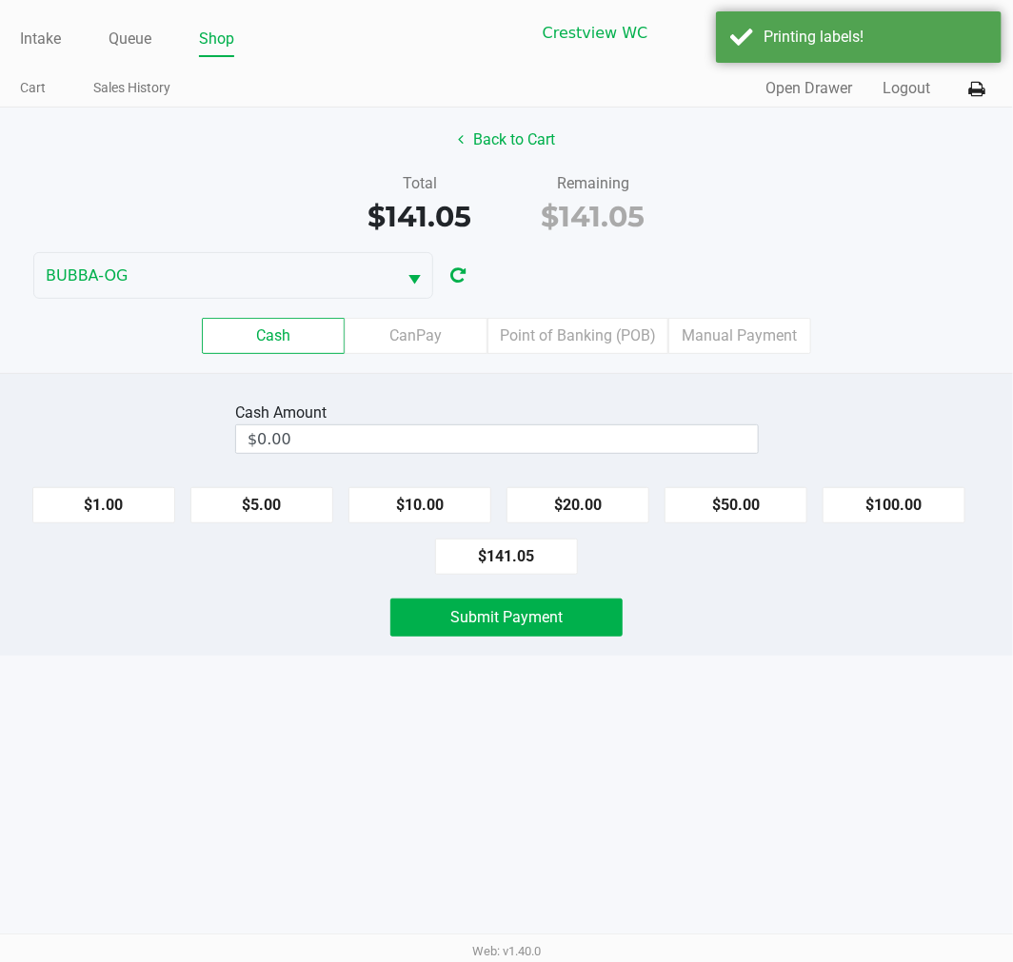
click at [554, 328] on label "Point of Banking (POB)" at bounding box center [577, 336] width 181 height 36
click at [0, 0] on 7 "Point of Banking (POB)" at bounding box center [0, 0] width 0 height 0
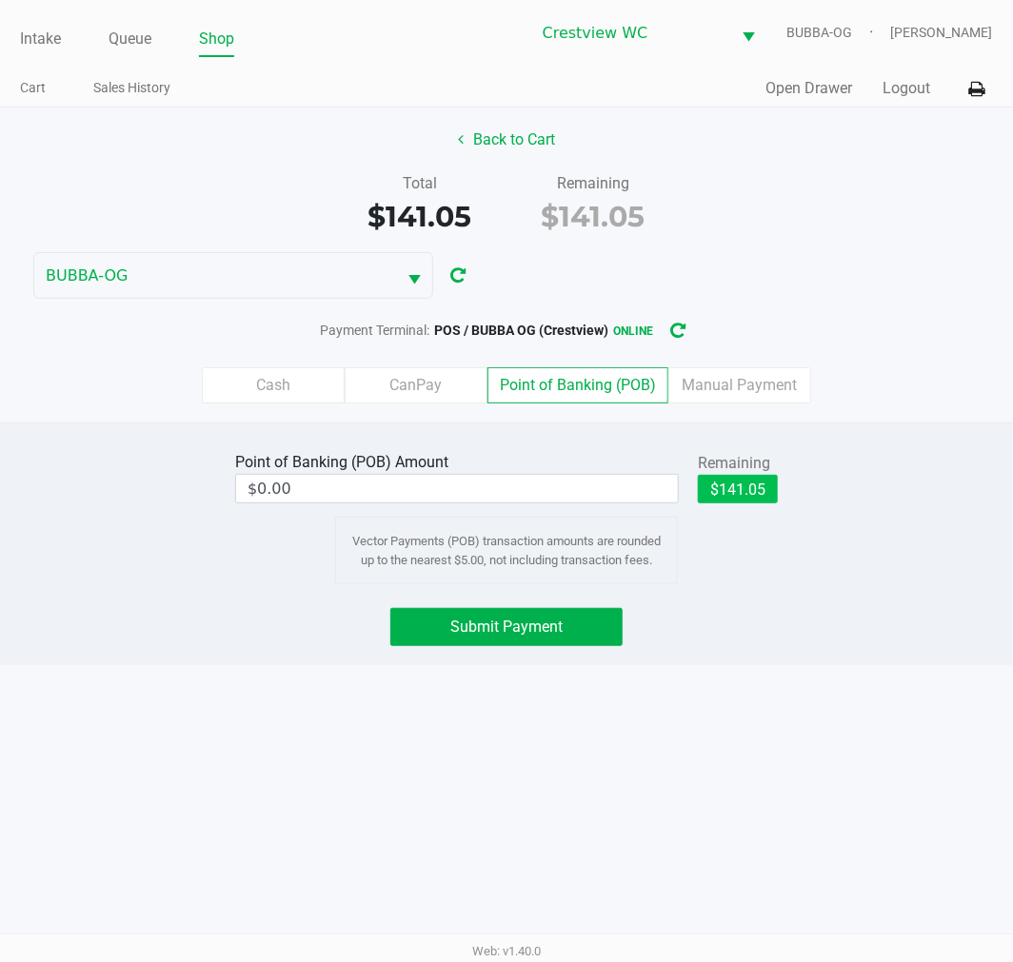
click at [761, 490] on button "$141.05" at bounding box center [738, 489] width 80 height 29
type input "$141.05"
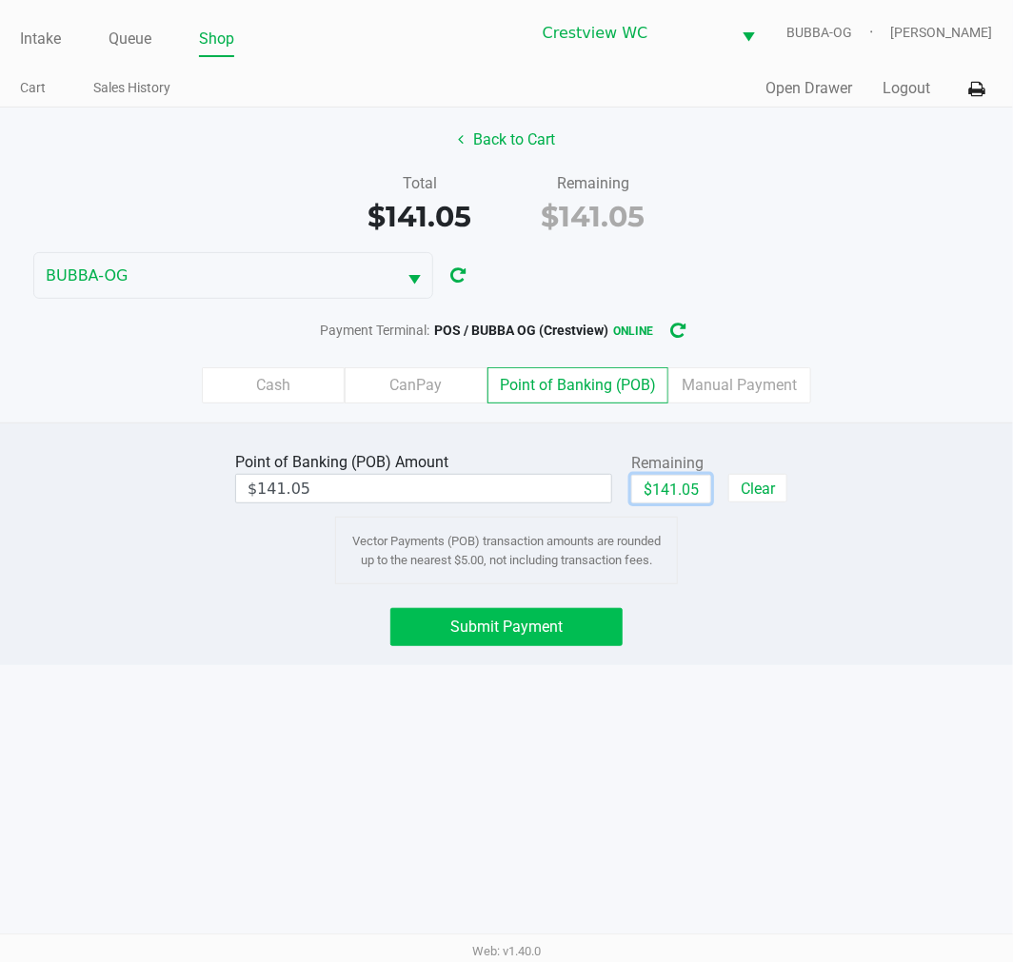
click at [514, 630] on span "Submit Payment" at bounding box center [506, 627] width 112 height 18
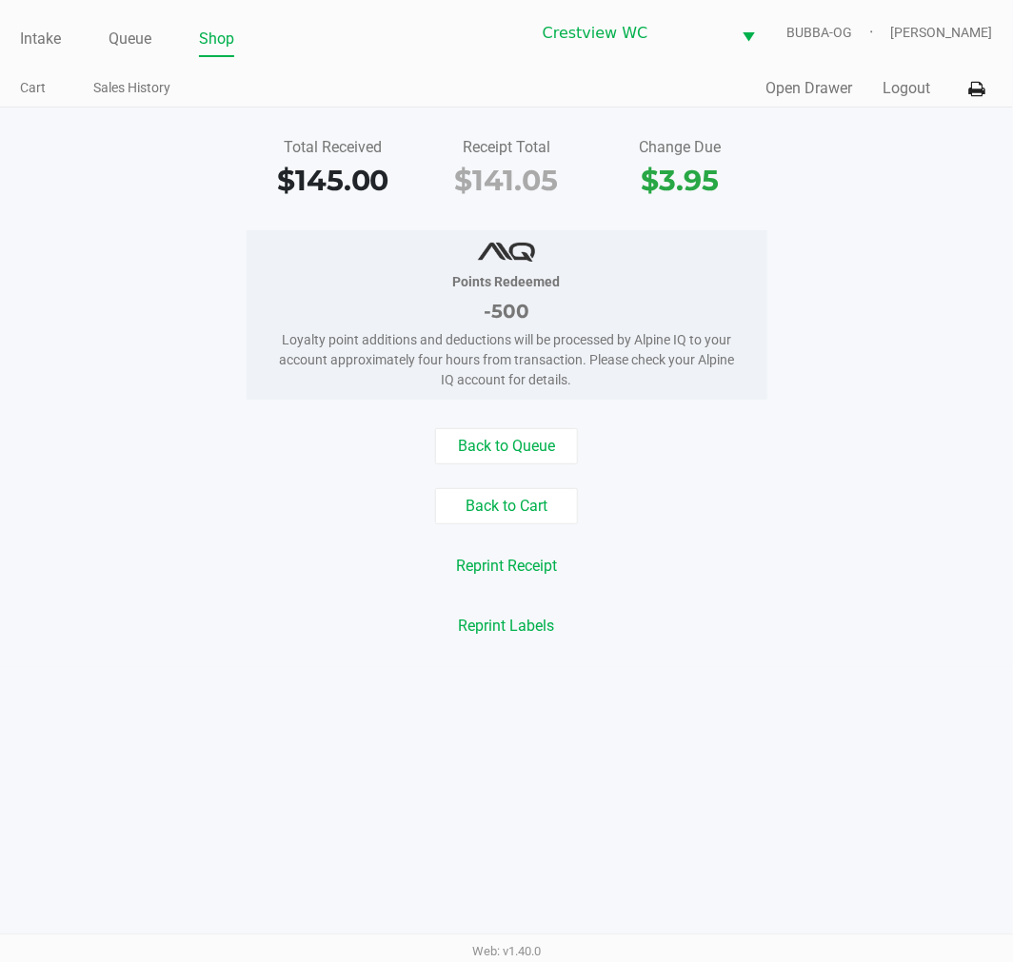
click at [138, 30] on link "Queue" at bounding box center [130, 39] width 43 height 27
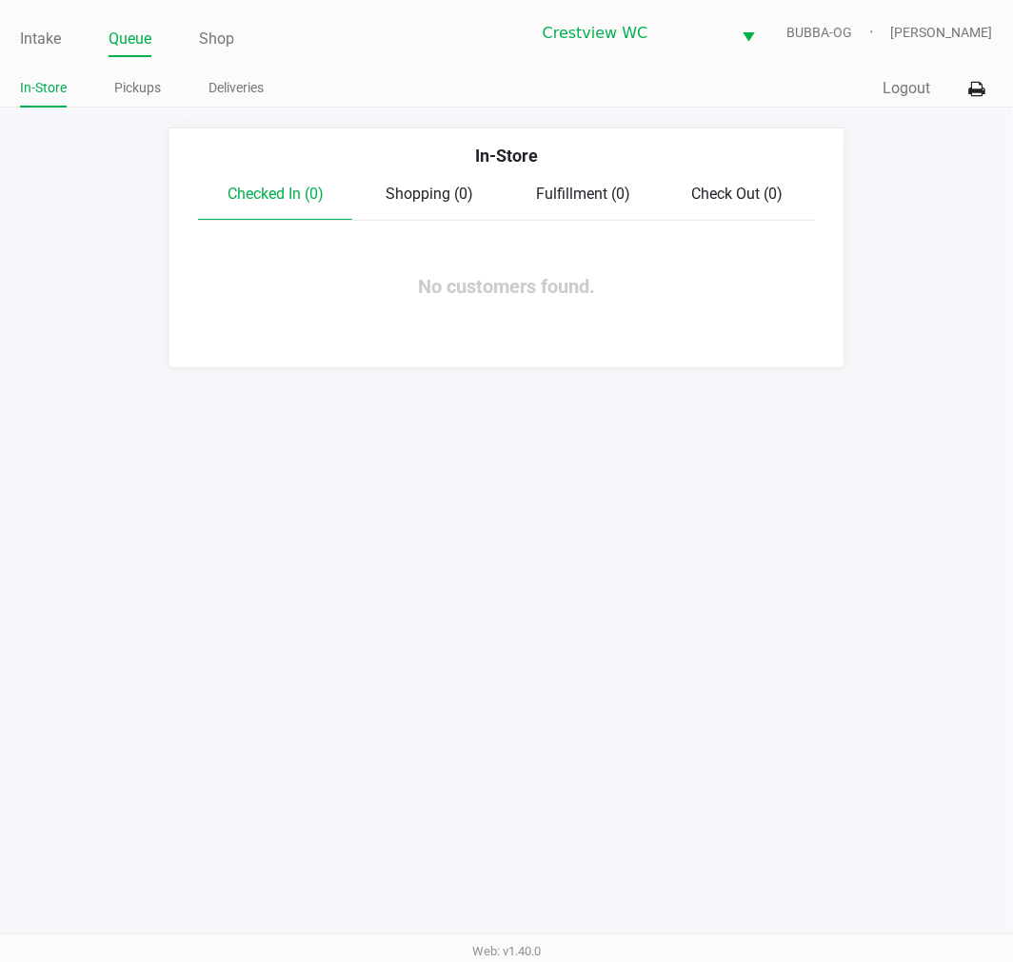
click at [214, 49] on link "Shop" at bounding box center [216, 39] width 35 height 27
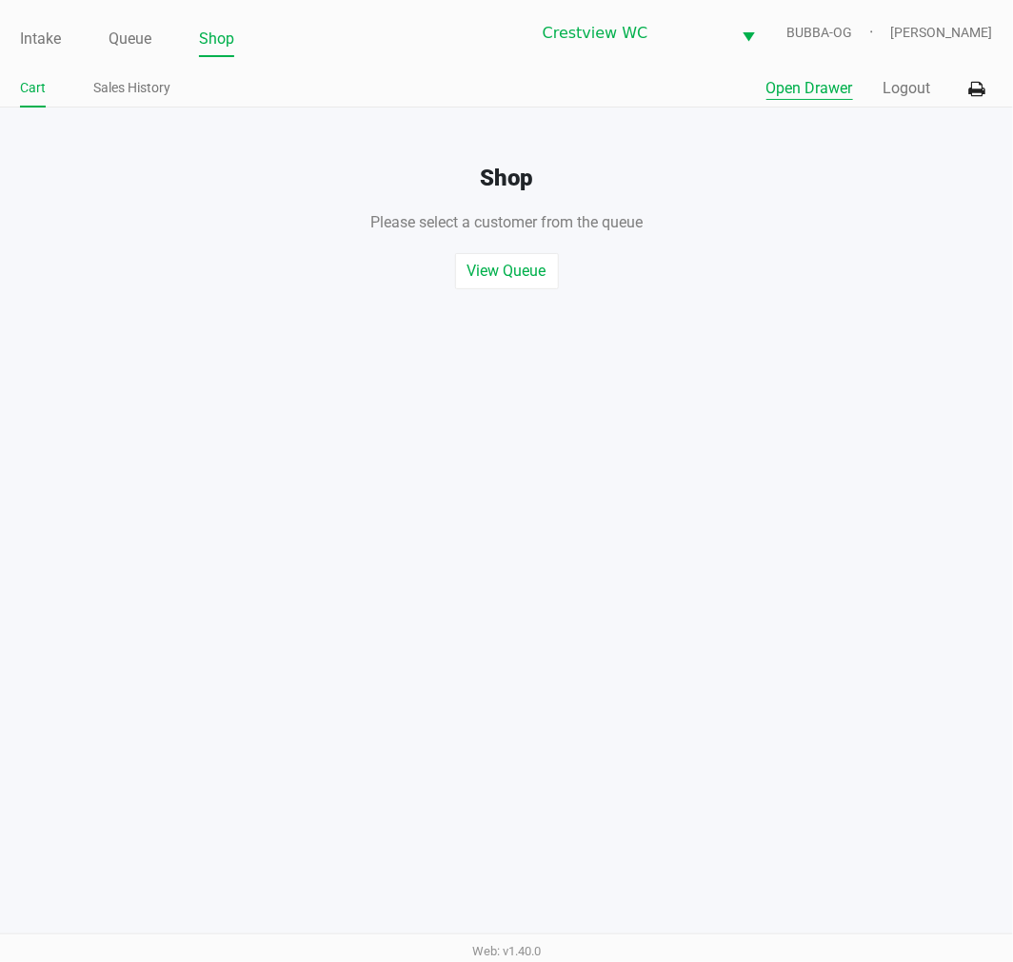
click at [794, 91] on button "Open Drawer" at bounding box center [809, 88] width 87 height 23
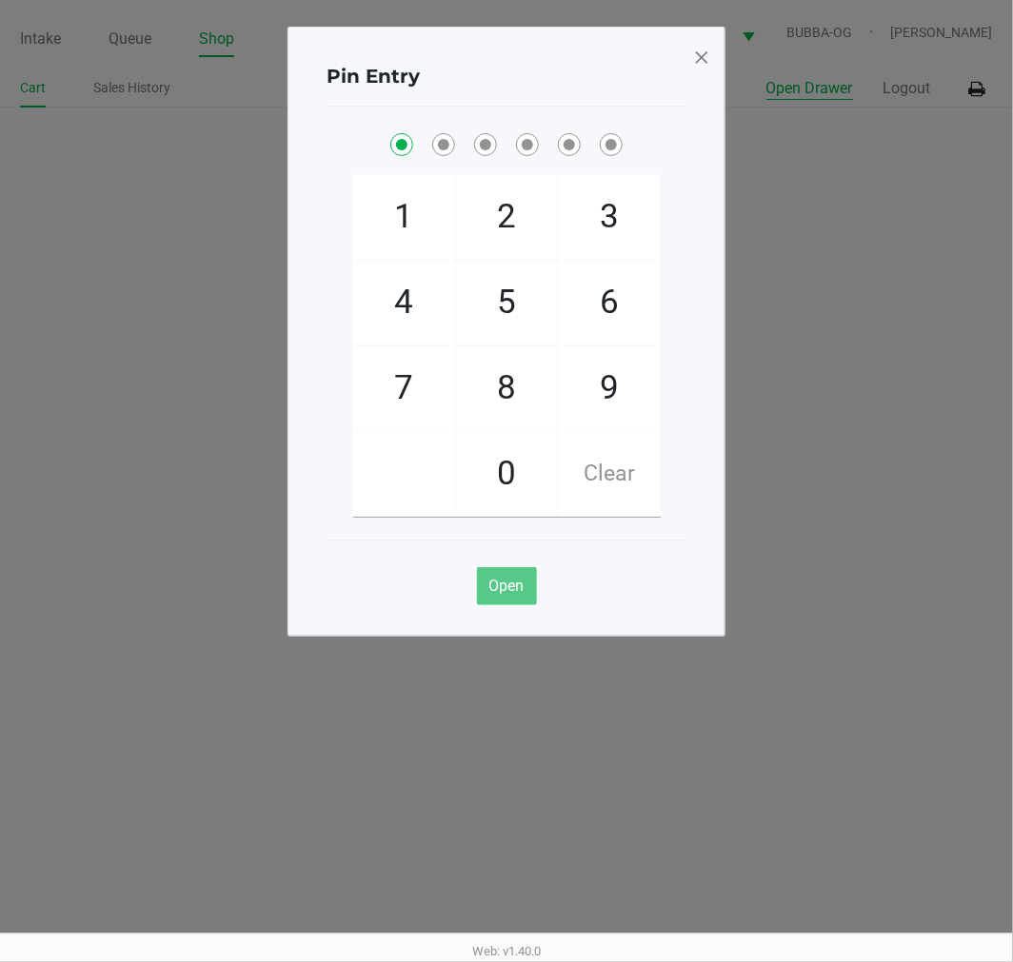
checkbox input "true"
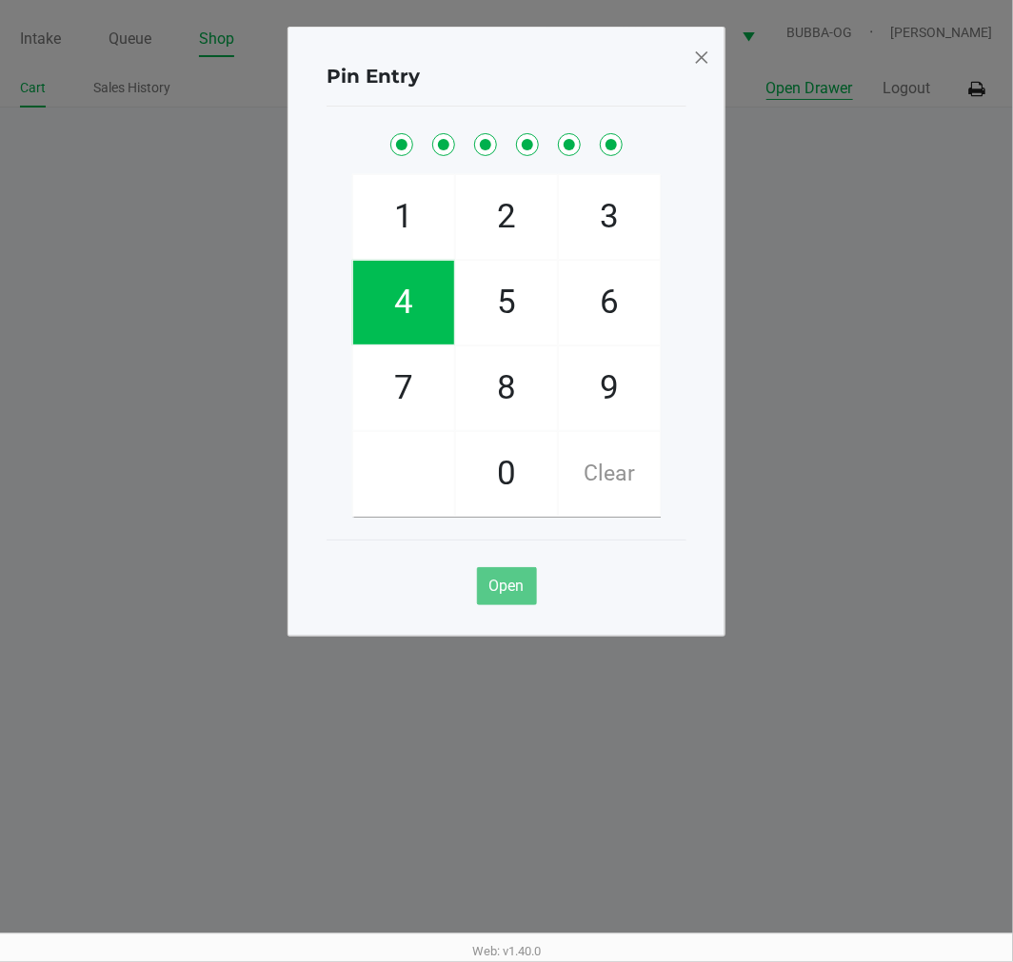
checkbox input "true"
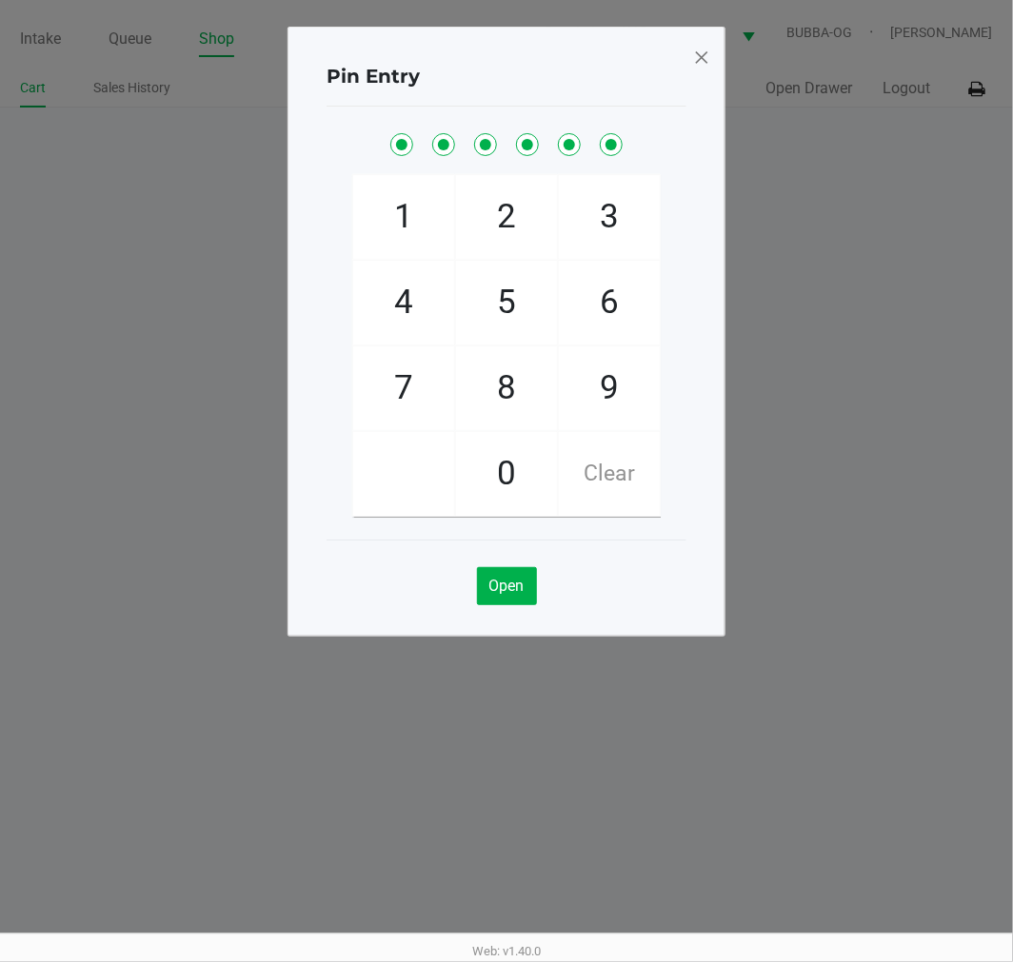
click at [702, 65] on span at bounding box center [701, 57] width 17 height 30
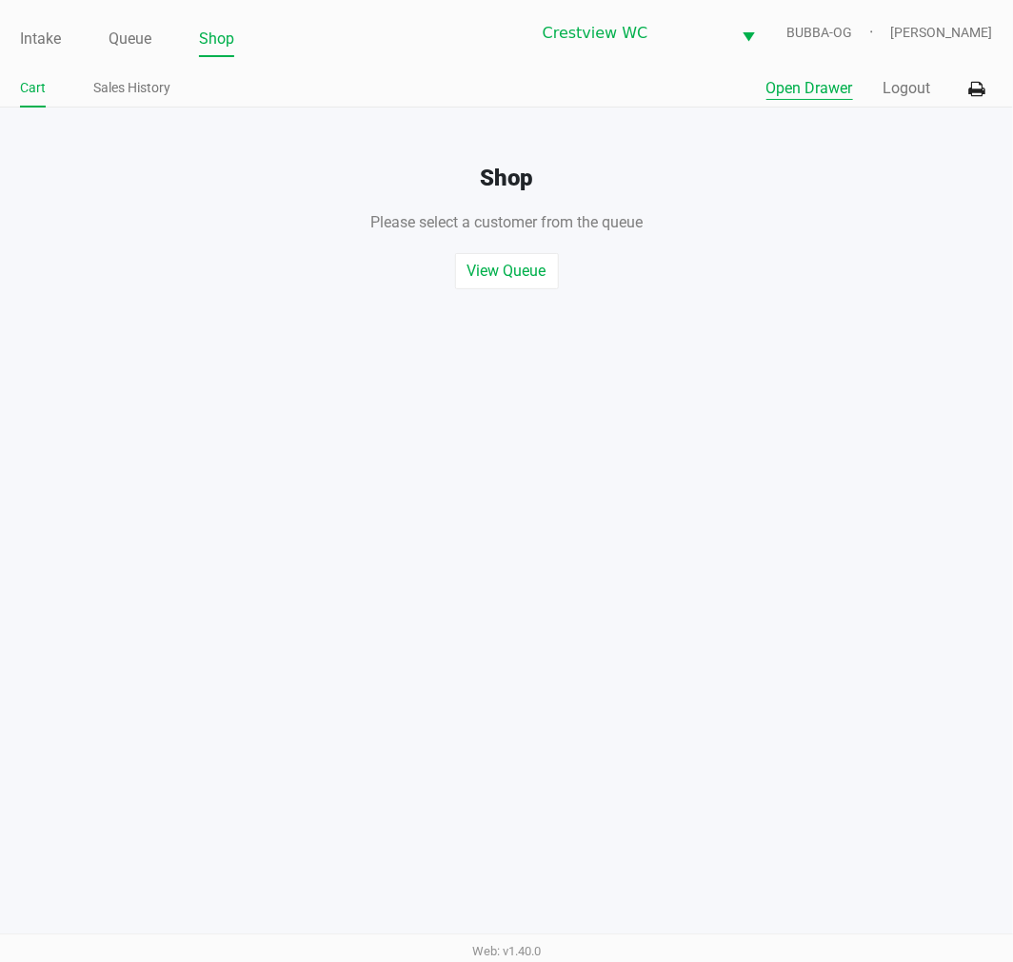
click at [49, 39] on link "Intake" at bounding box center [40, 39] width 41 height 27
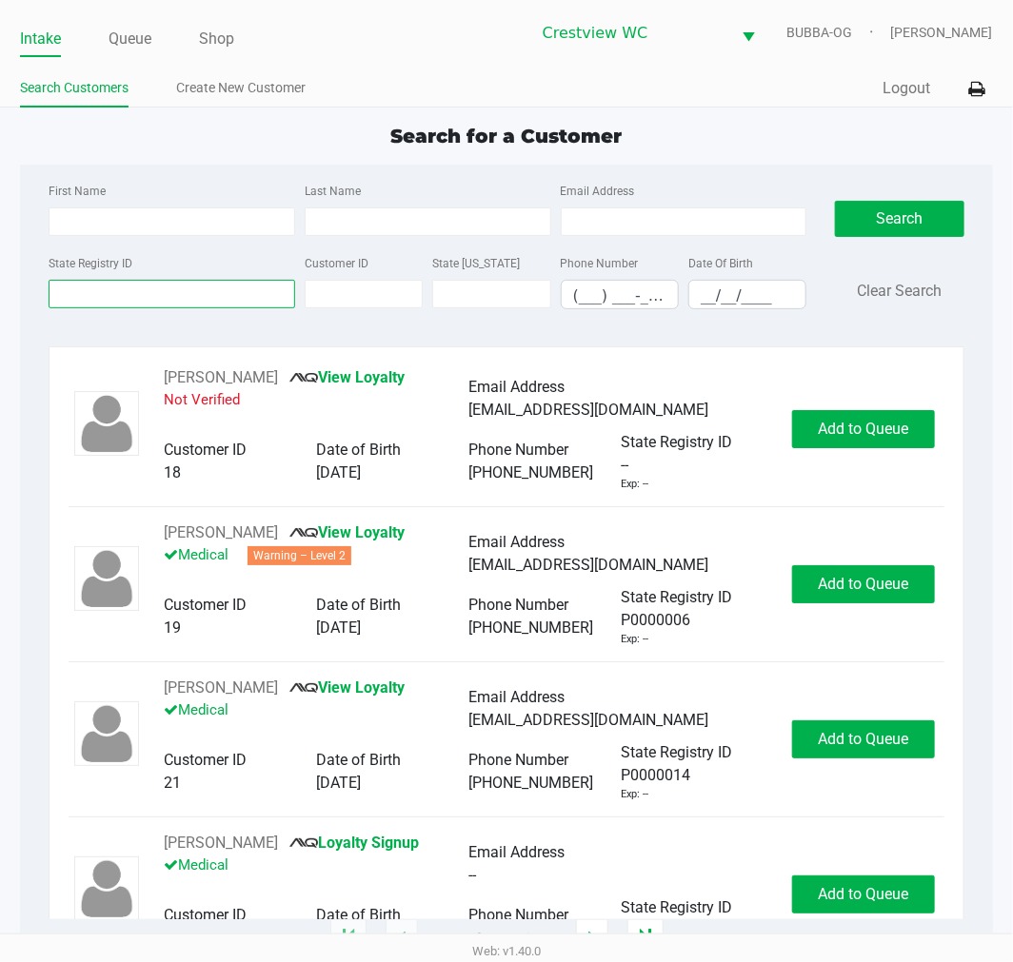
click at [129, 289] on input "State Registry ID" at bounding box center [172, 294] width 247 height 29
click at [116, 83] on link "Search Customers" at bounding box center [74, 88] width 109 height 24
click at [135, 42] on link "Queue" at bounding box center [130, 39] width 43 height 27
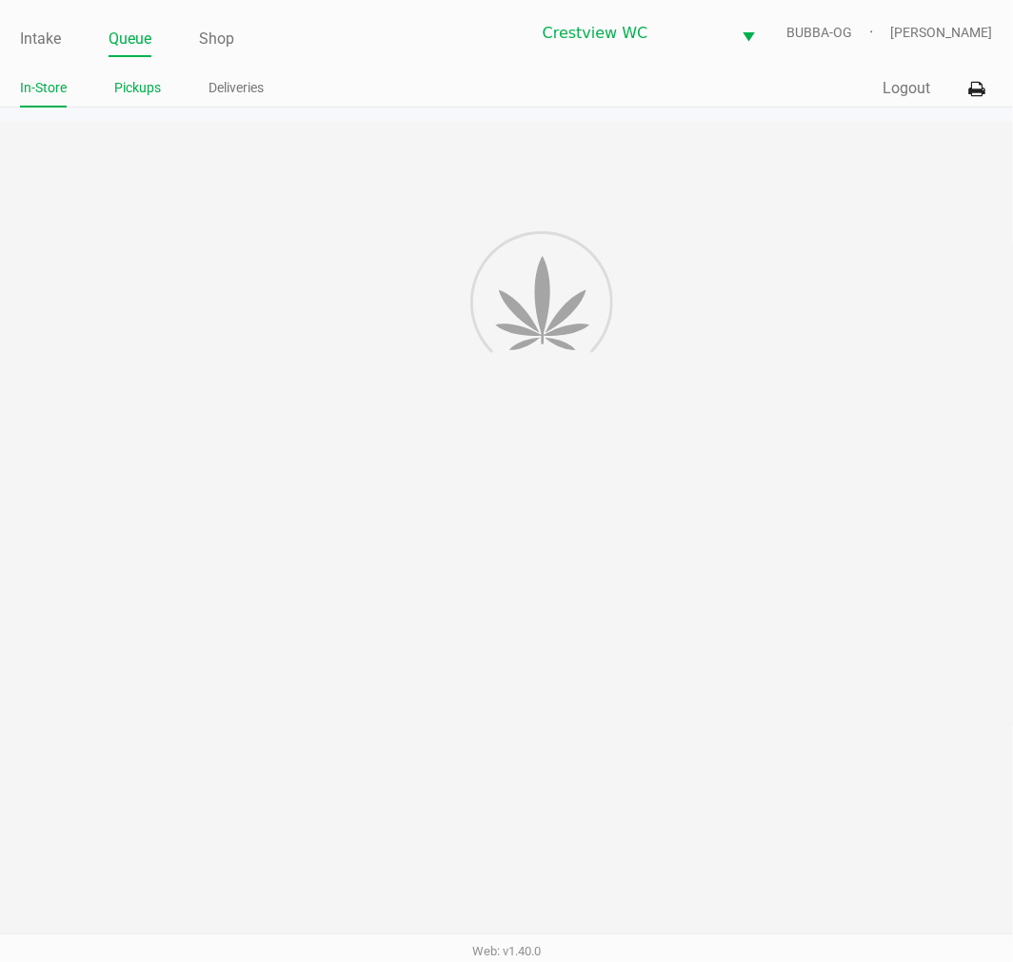
click at [143, 79] on link "Pickups" at bounding box center [137, 88] width 47 height 24
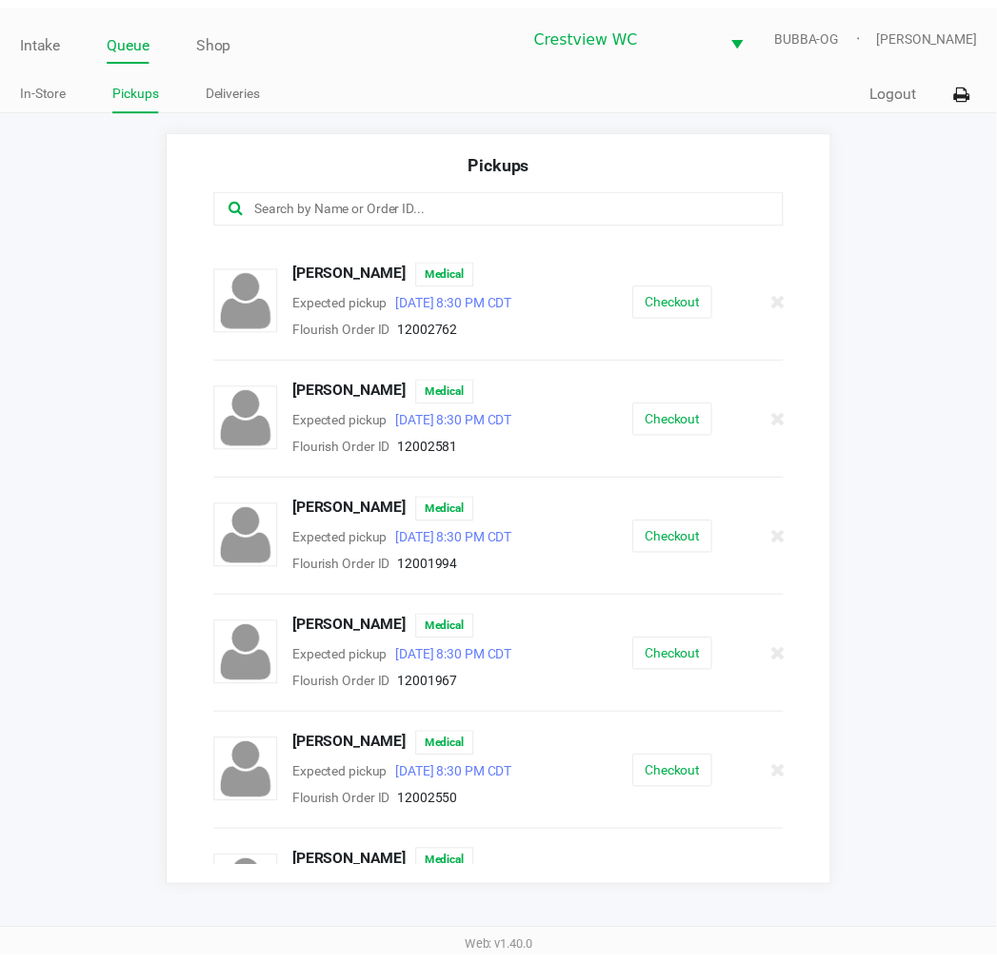
scroll to position [647, 0]
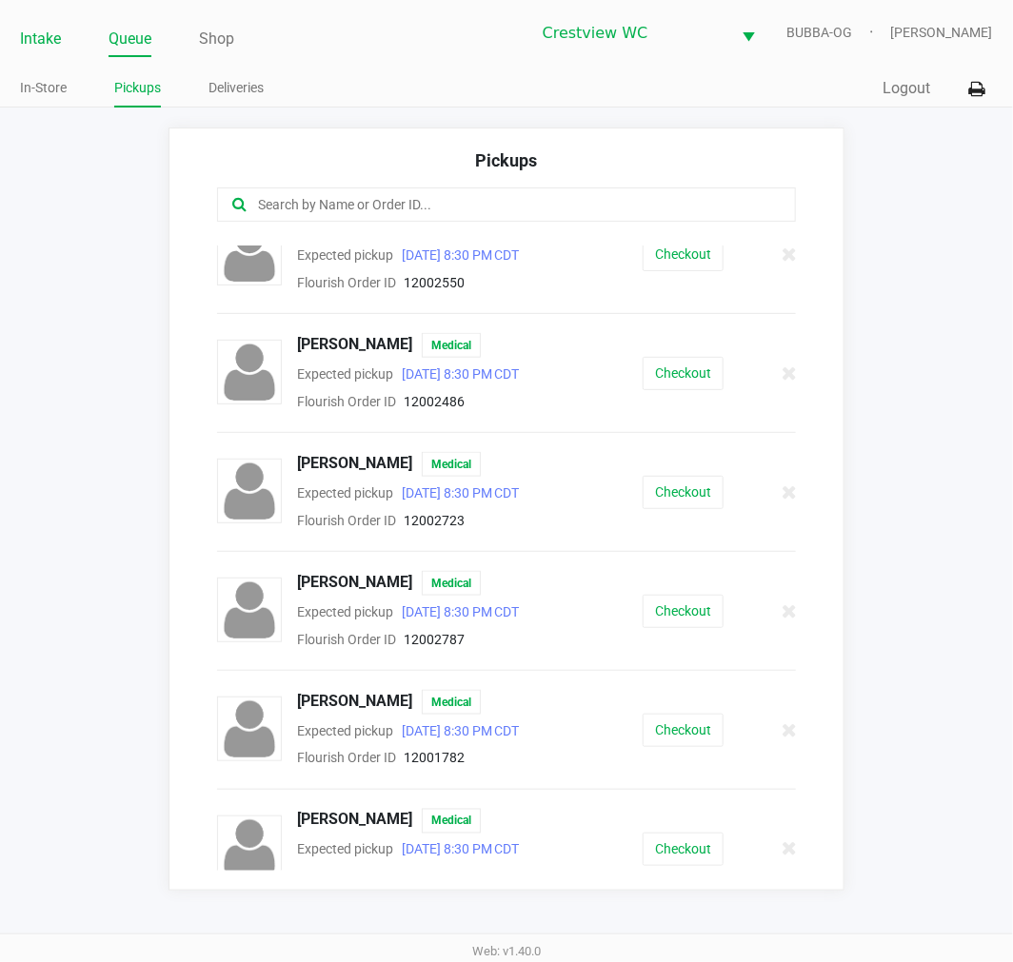
click at [34, 38] on link "Intake" at bounding box center [40, 39] width 41 height 27
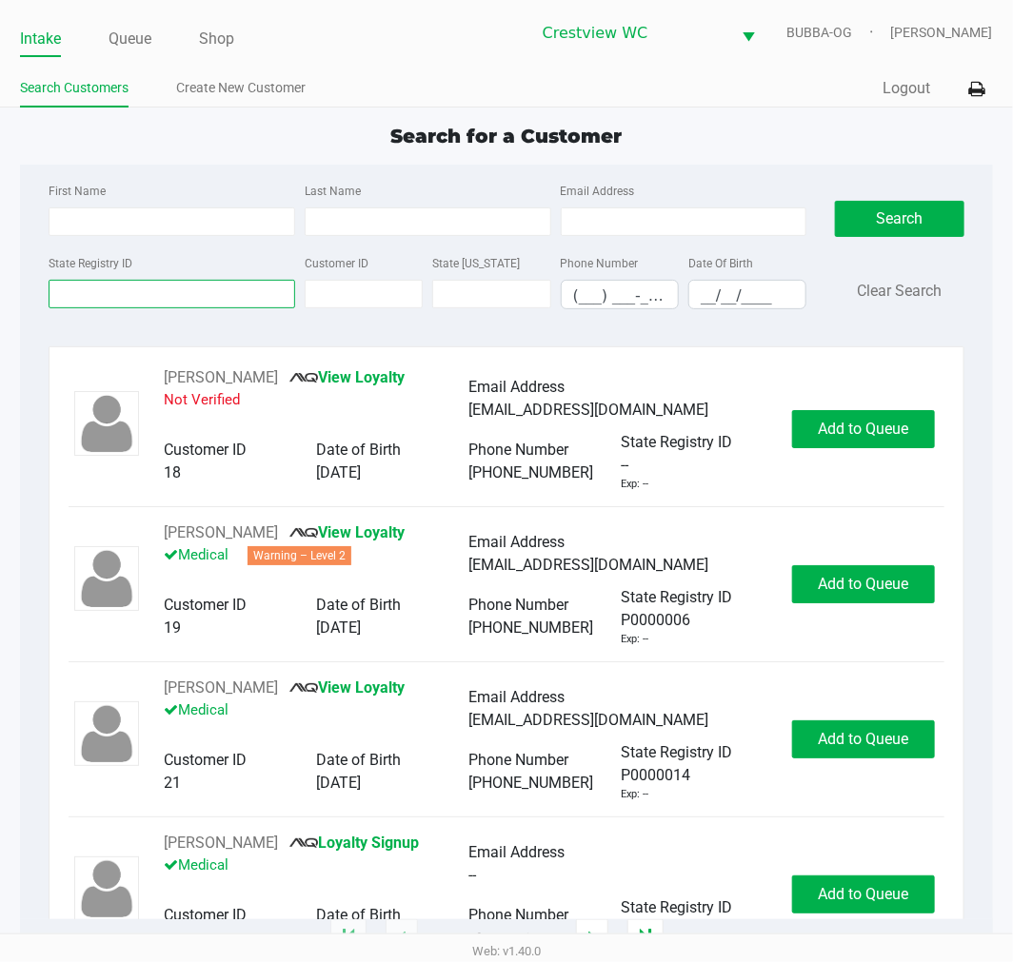
click at [86, 300] on input "State Registry ID" at bounding box center [172, 294] width 247 height 29
type input "1tt3505"
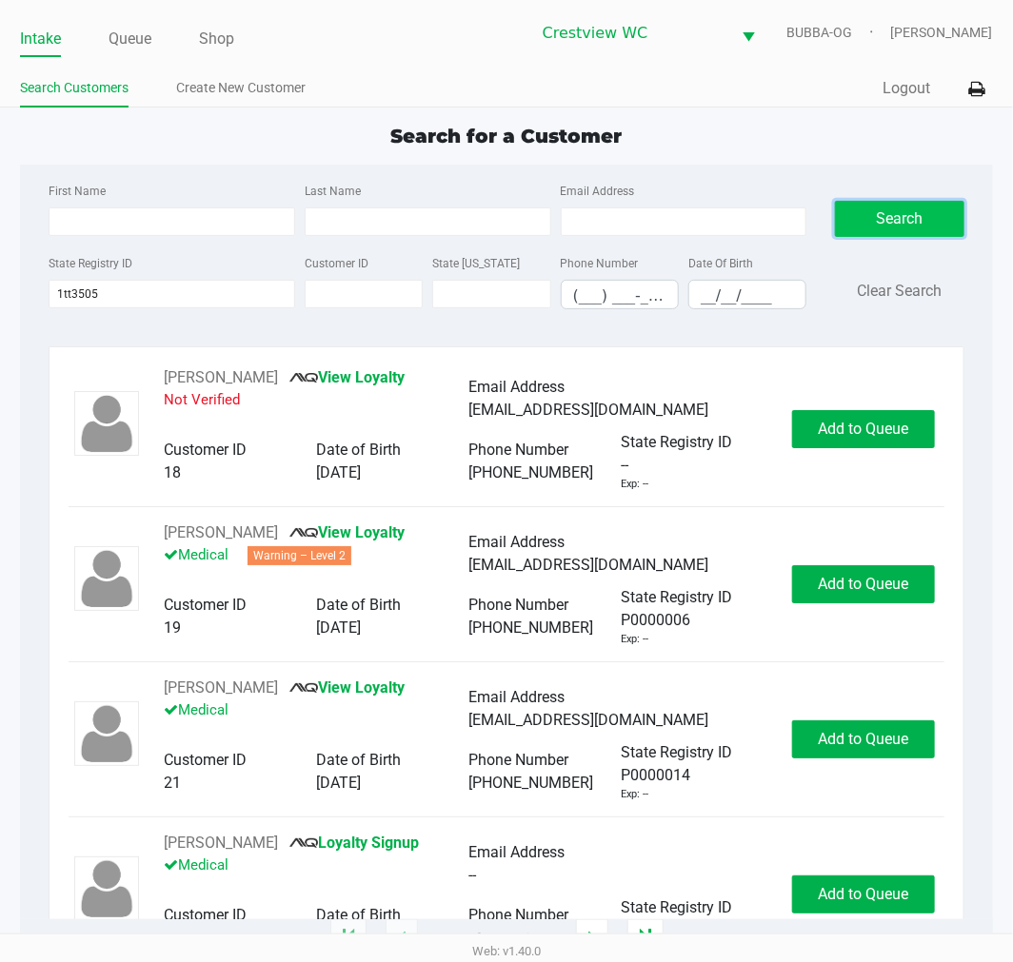
click at [899, 201] on button "Search" at bounding box center [899, 219] width 129 height 36
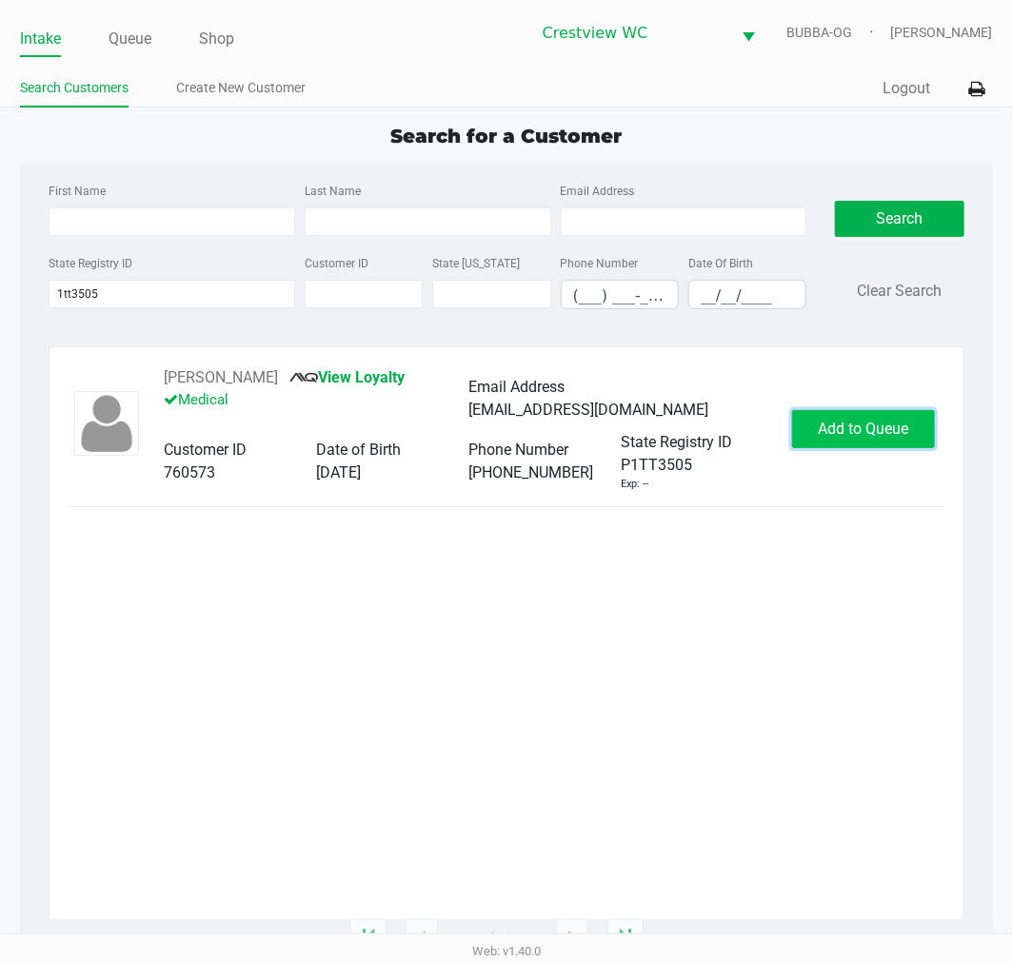
click at [806, 424] on button "Add to Queue" at bounding box center [863, 429] width 143 height 38
click at [839, 423] on span "Add to Queue" at bounding box center [873, 429] width 90 height 18
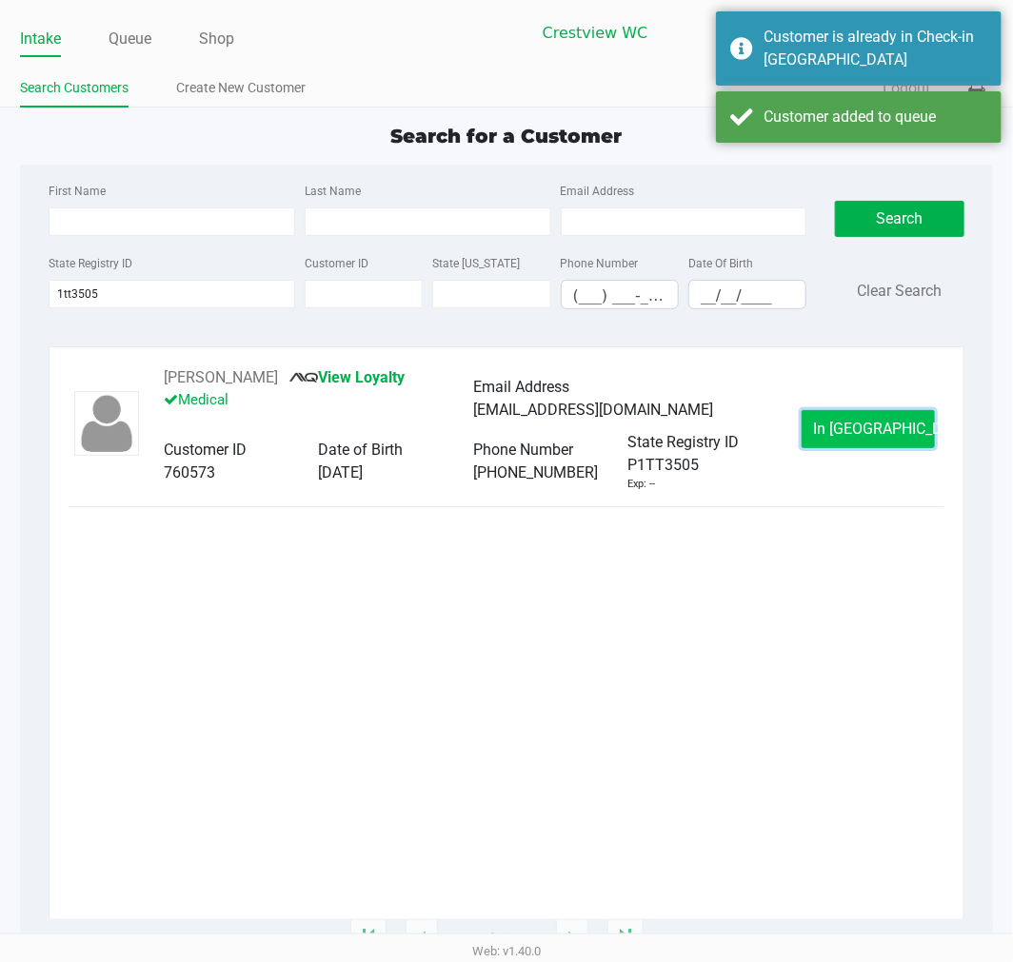
click at [855, 422] on span "In [GEOGRAPHIC_DATA]" at bounding box center [894, 429] width 160 height 18
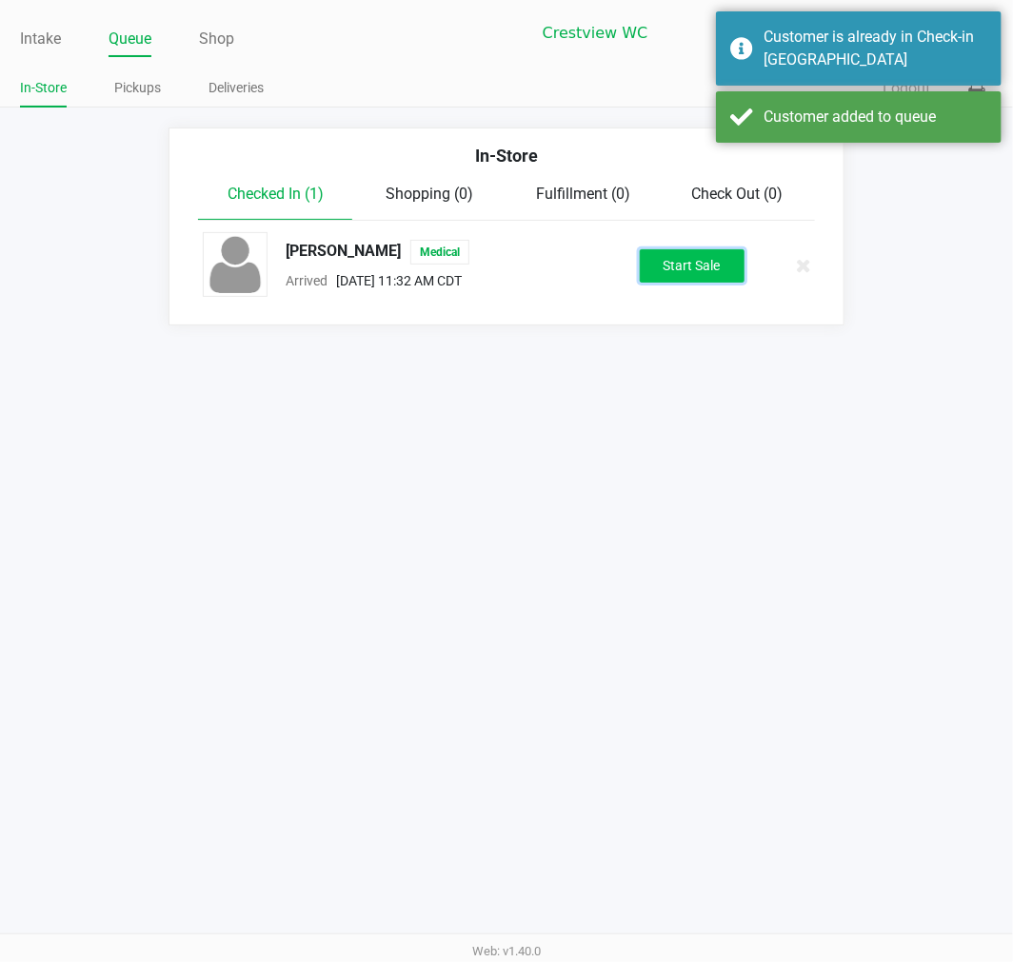
click at [674, 258] on button "Start Sale" at bounding box center [692, 265] width 105 height 33
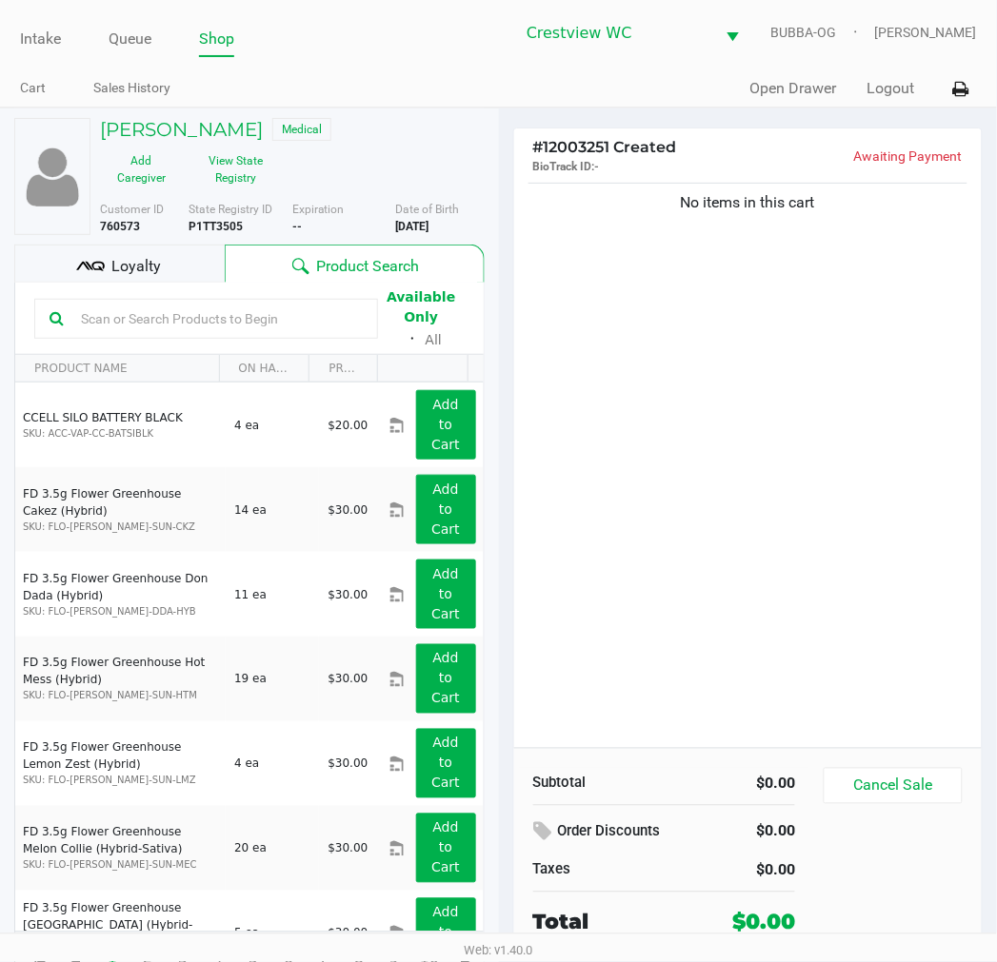
click at [772, 333] on div "No items in this cart" at bounding box center [748, 463] width 468 height 569
click at [708, 467] on div "No items in this cart" at bounding box center [748, 463] width 468 height 569
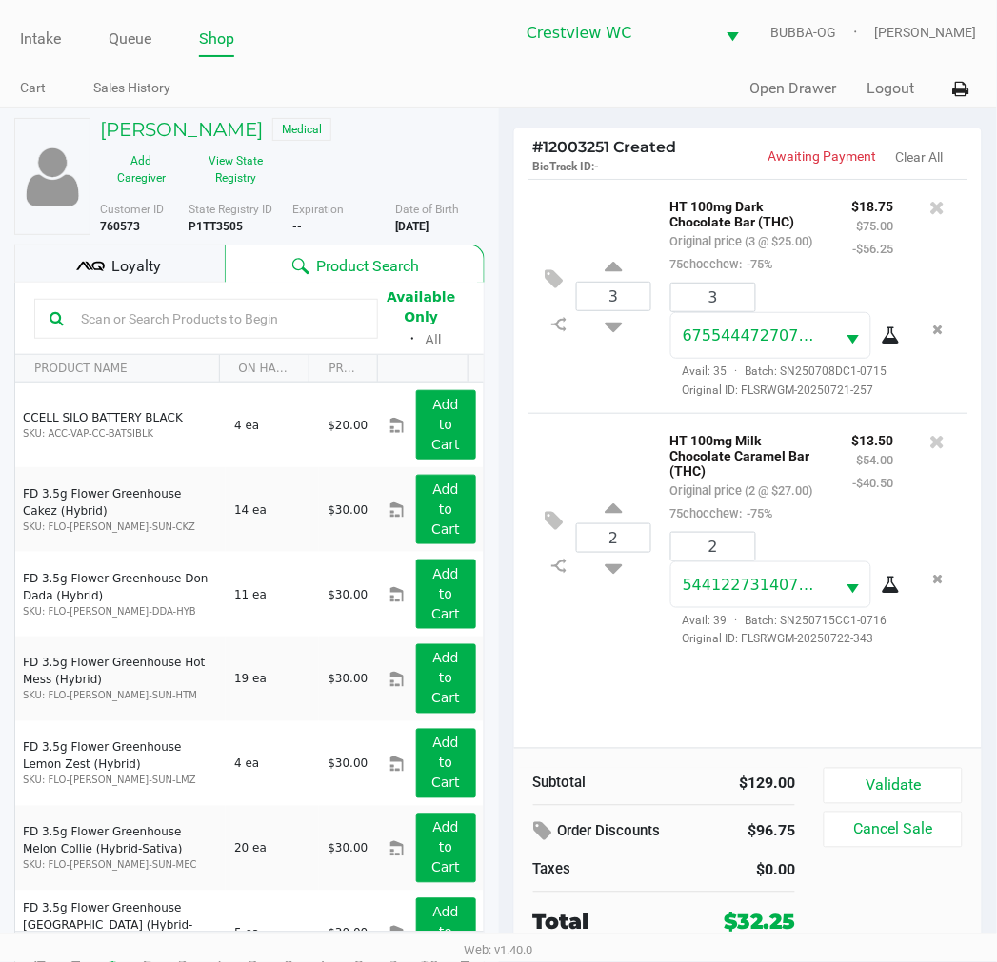
scroll to position [35, 0]
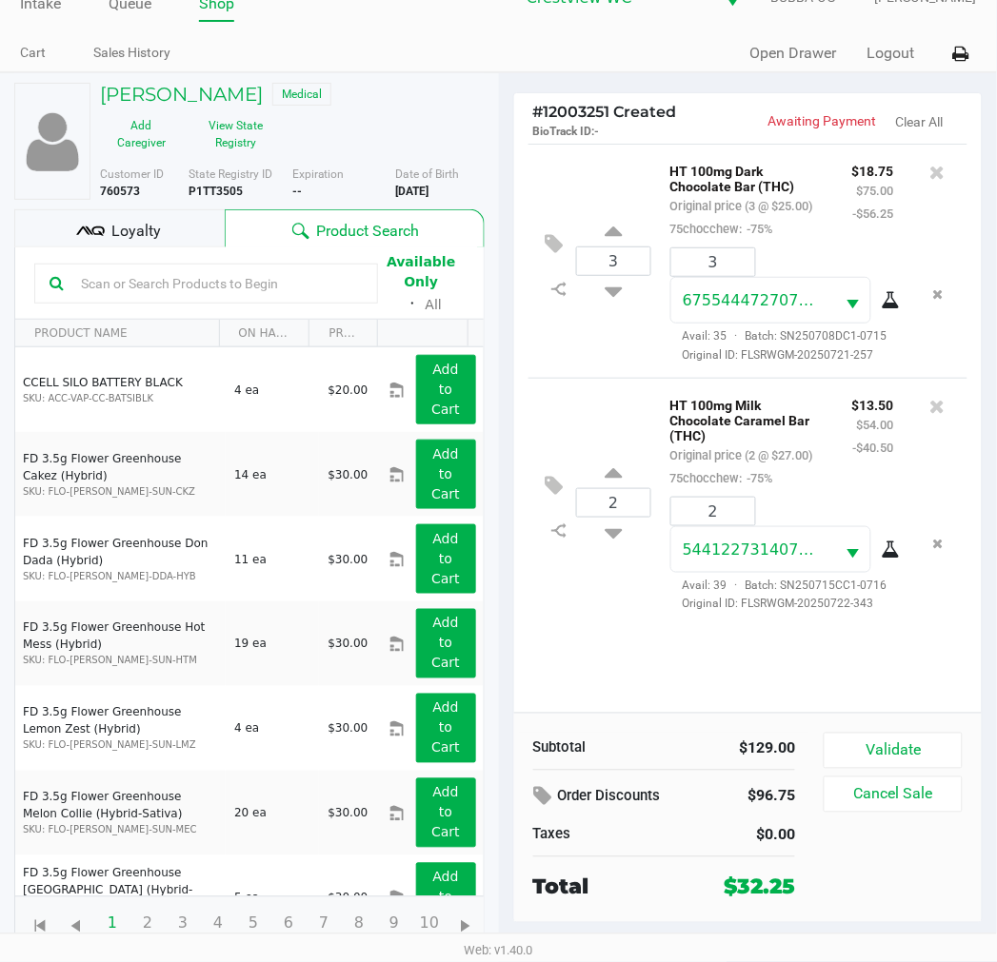
click at [156, 240] on span "Loyalty" at bounding box center [135, 231] width 49 height 23
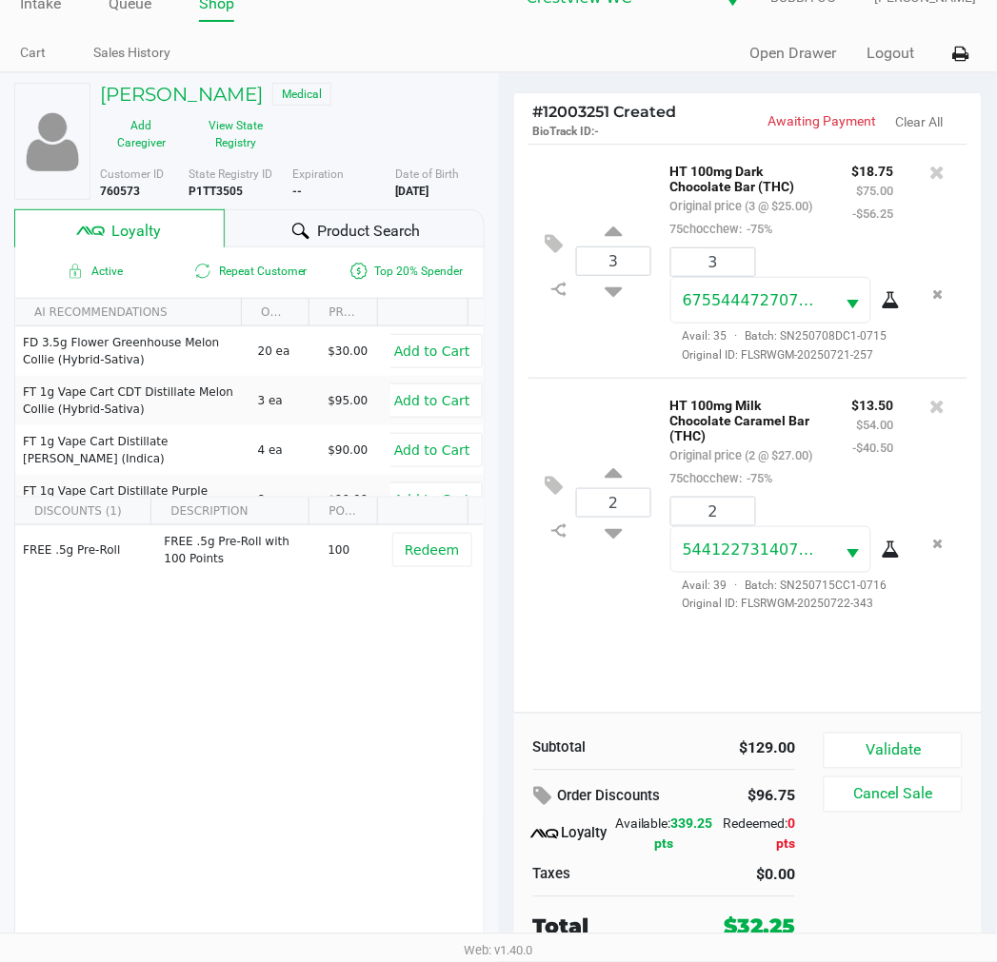
click at [911, 752] on button "Validate" at bounding box center [892, 751] width 138 height 36
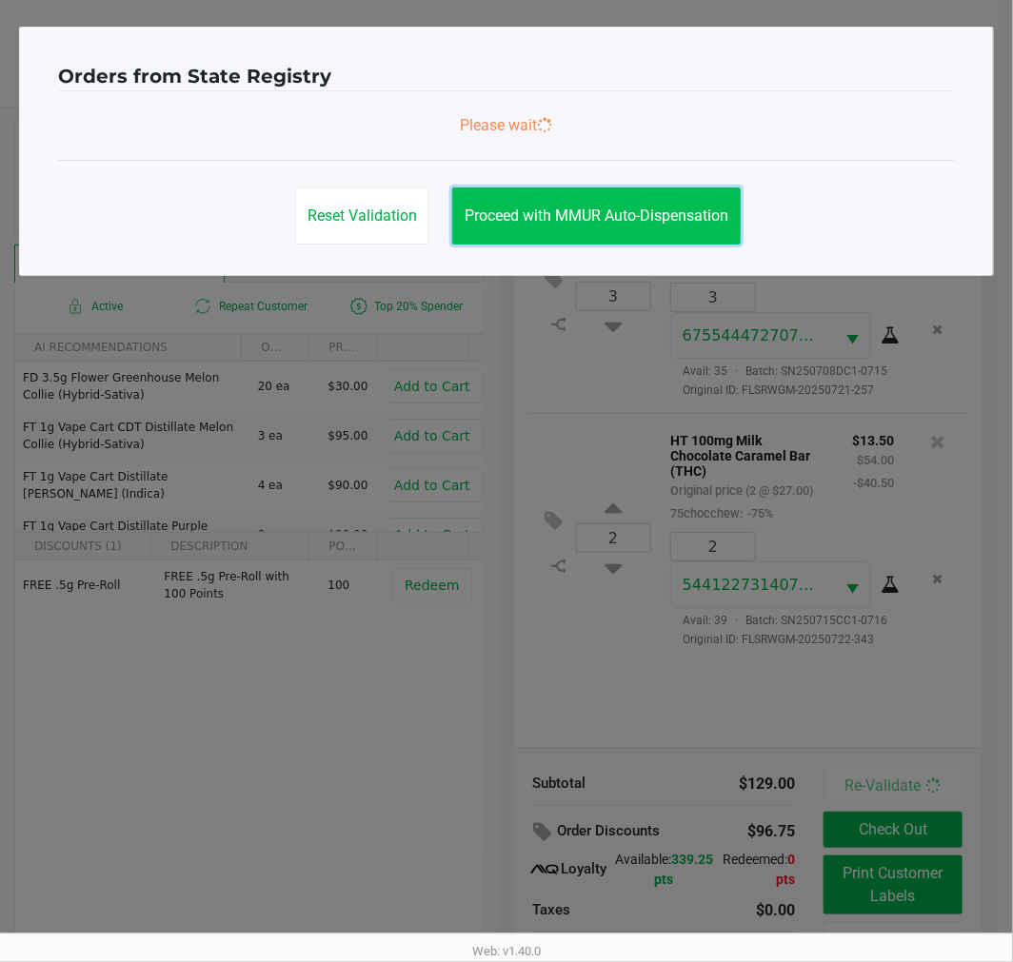
click at [636, 241] on button "Proceed with MMUR Auto-Dispensation" at bounding box center [596, 216] width 288 height 57
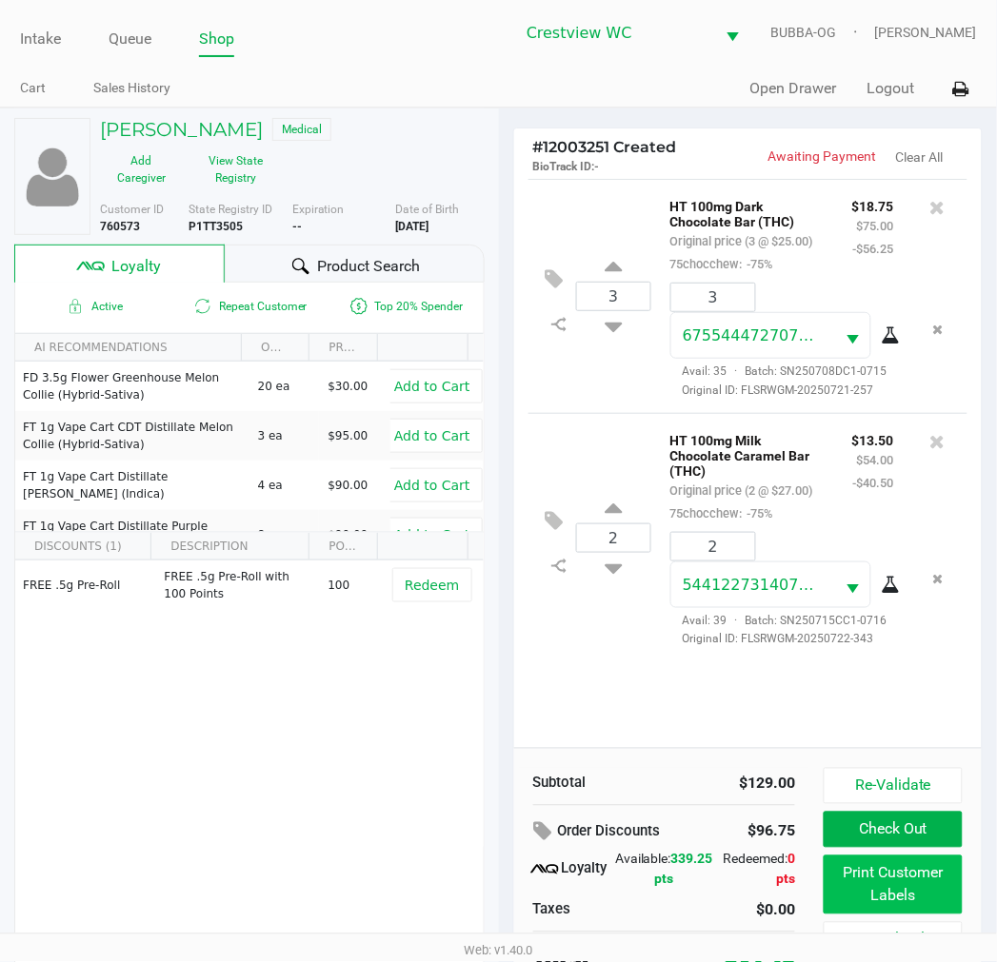
click at [887, 880] on button "Print Customer Labels" at bounding box center [892, 885] width 138 height 59
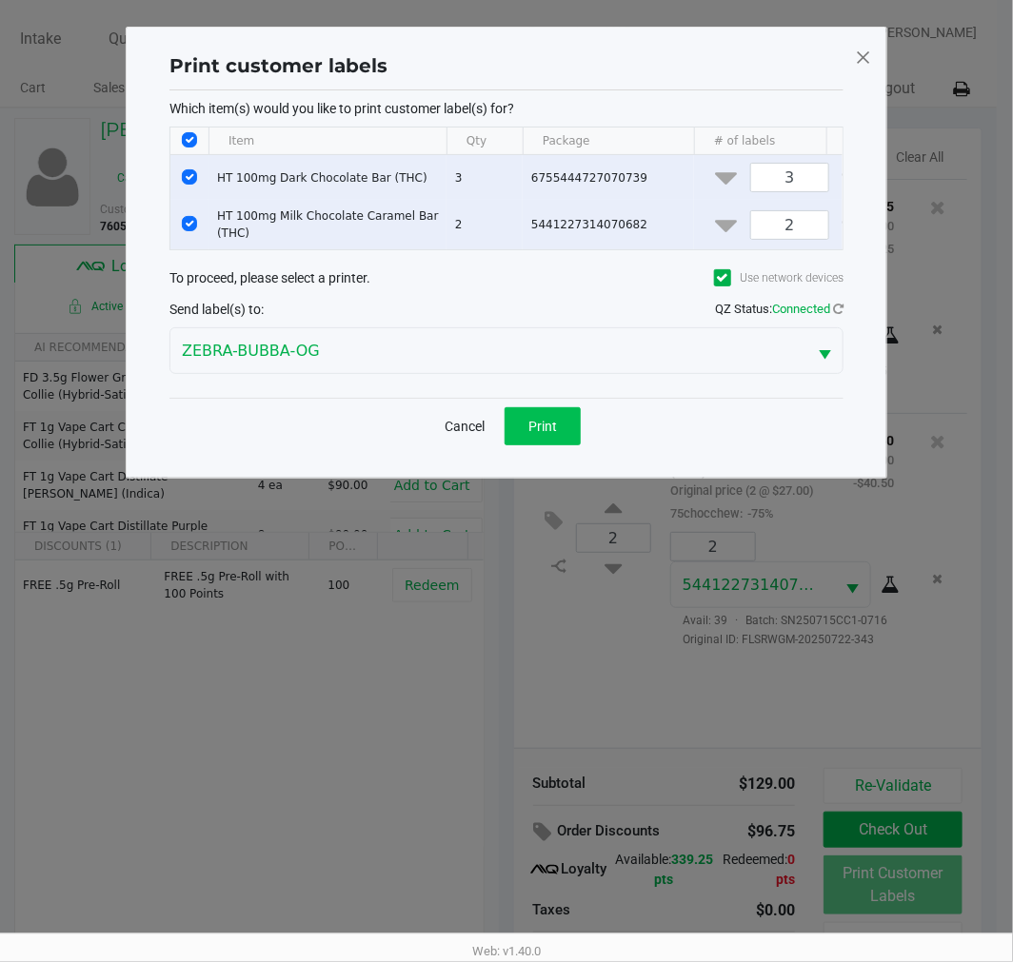
click at [538, 434] on span "Print" at bounding box center [542, 426] width 29 height 15
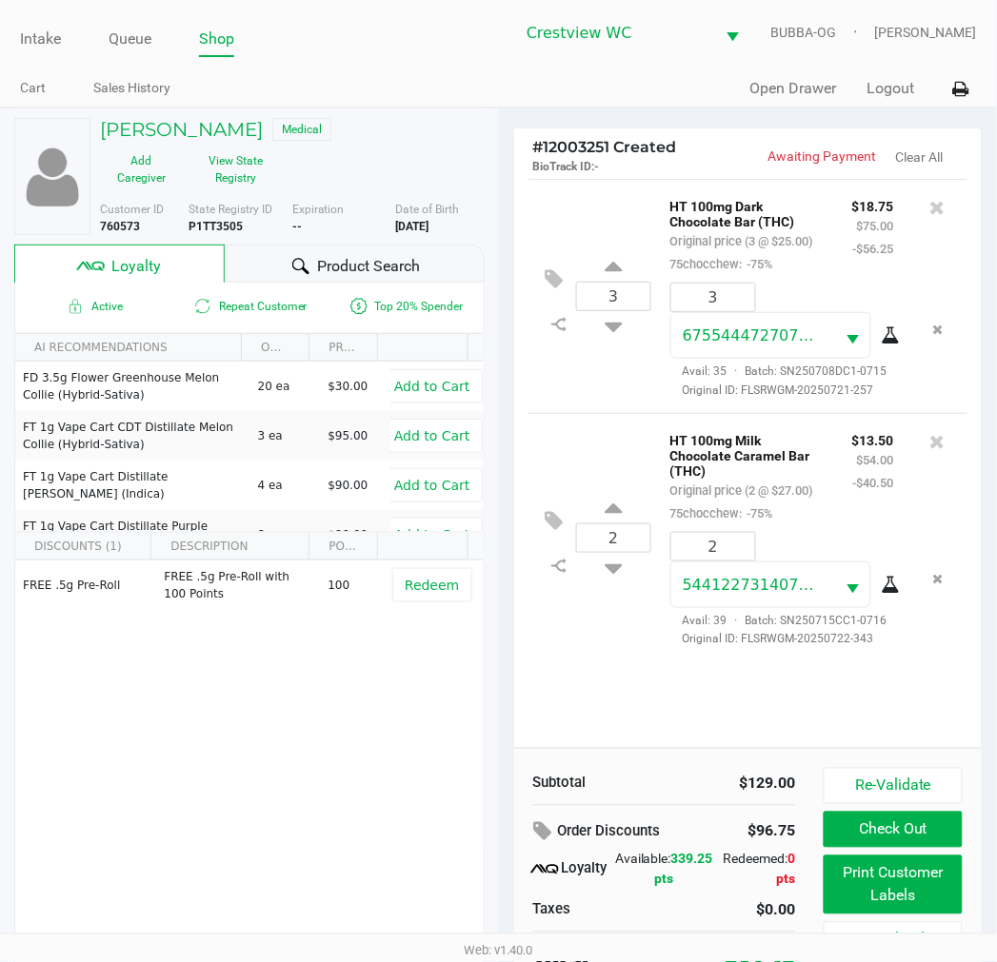
scroll to position [36, 0]
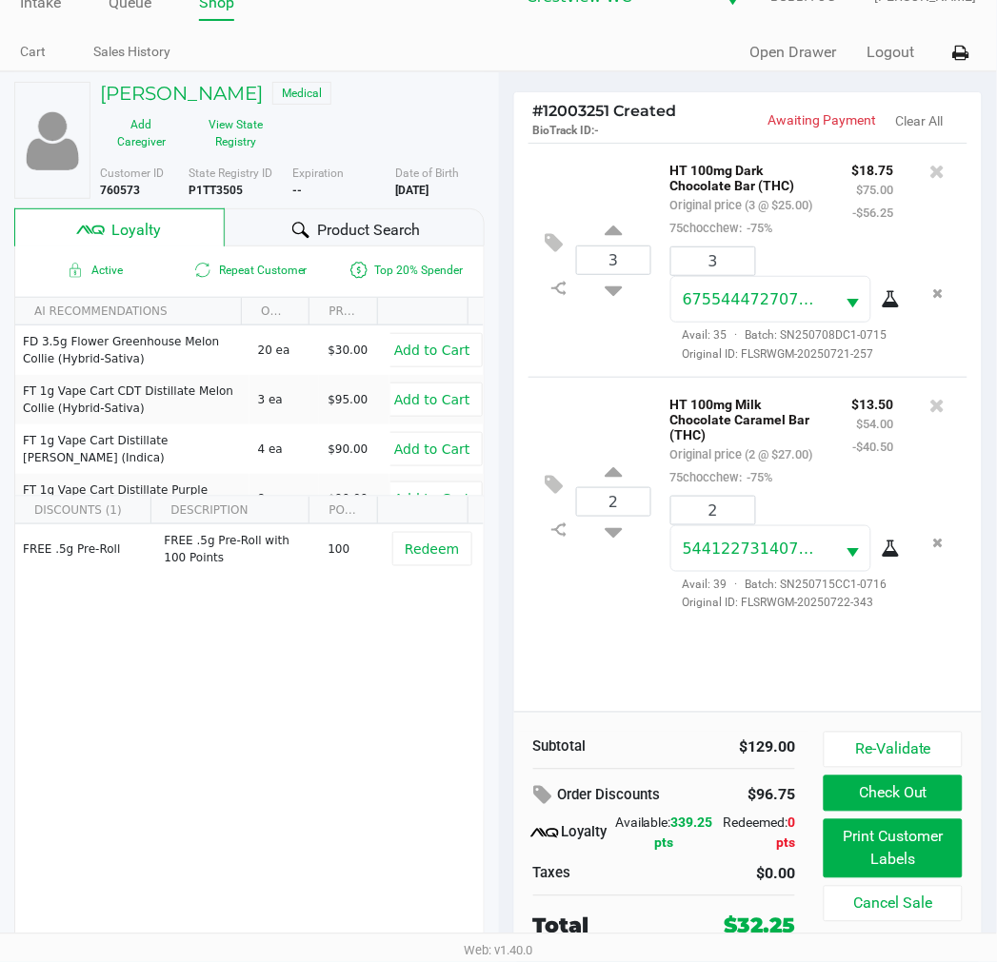
click at [909, 778] on button "Check Out" at bounding box center [892, 794] width 138 height 36
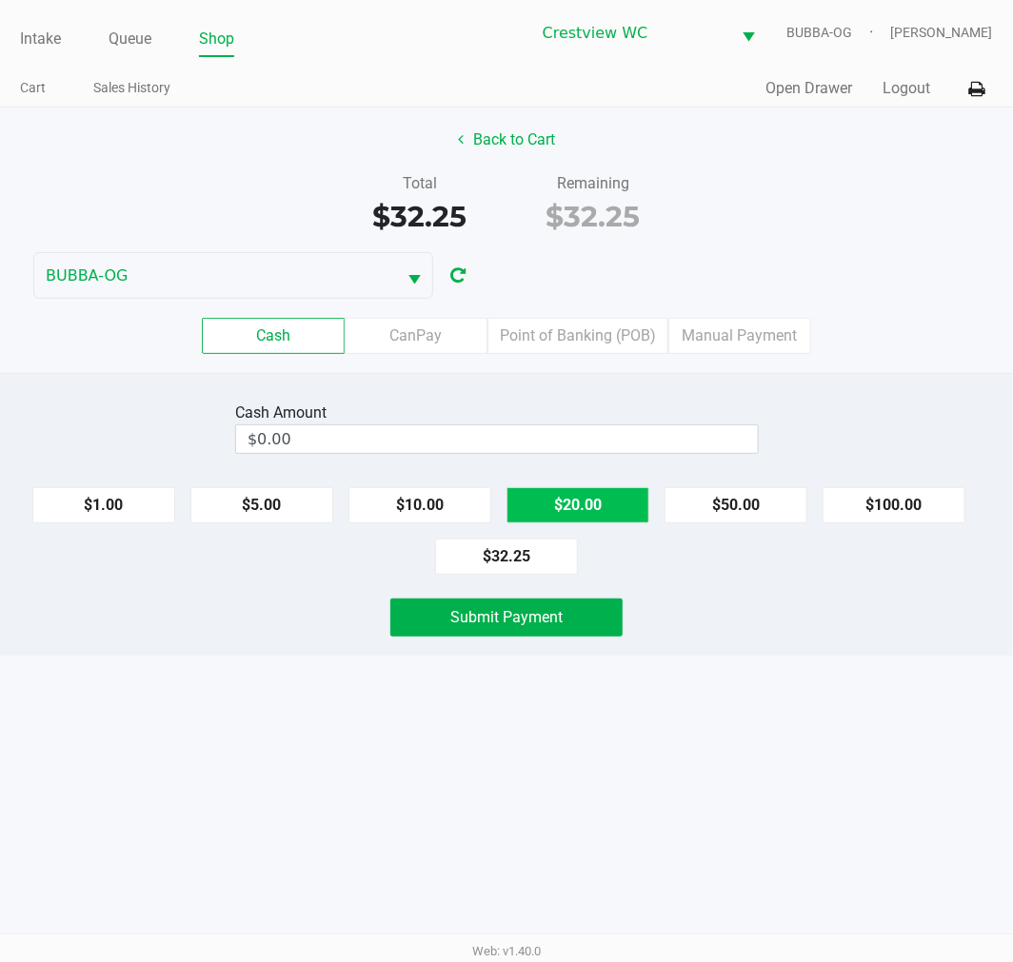
click at [584, 500] on button "$20.00" at bounding box center [577, 505] width 143 height 36
click at [581, 520] on button "$20.00" at bounding box center [577, 505] width 143 height 36
type input "$40.00"
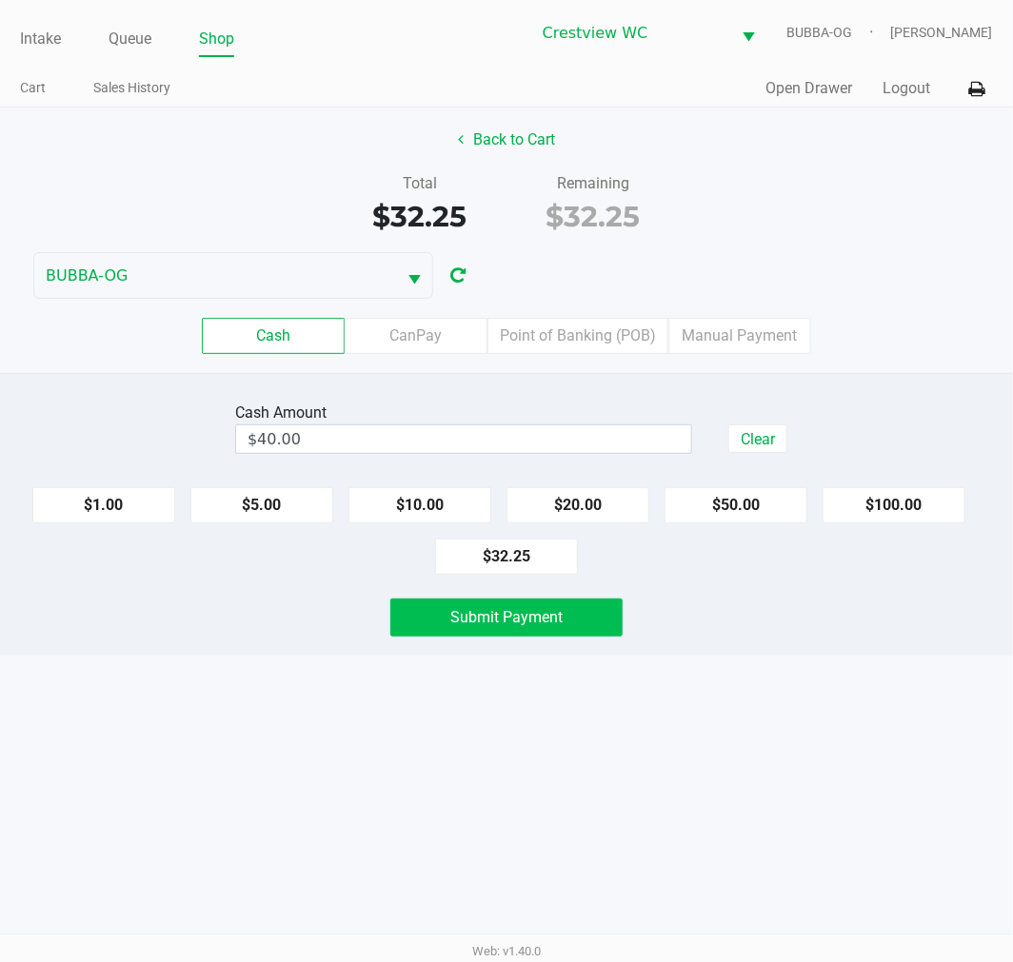
click at [500, 630] on button "Submit Payment" at bounding box center [506, 618] width 232 height 38
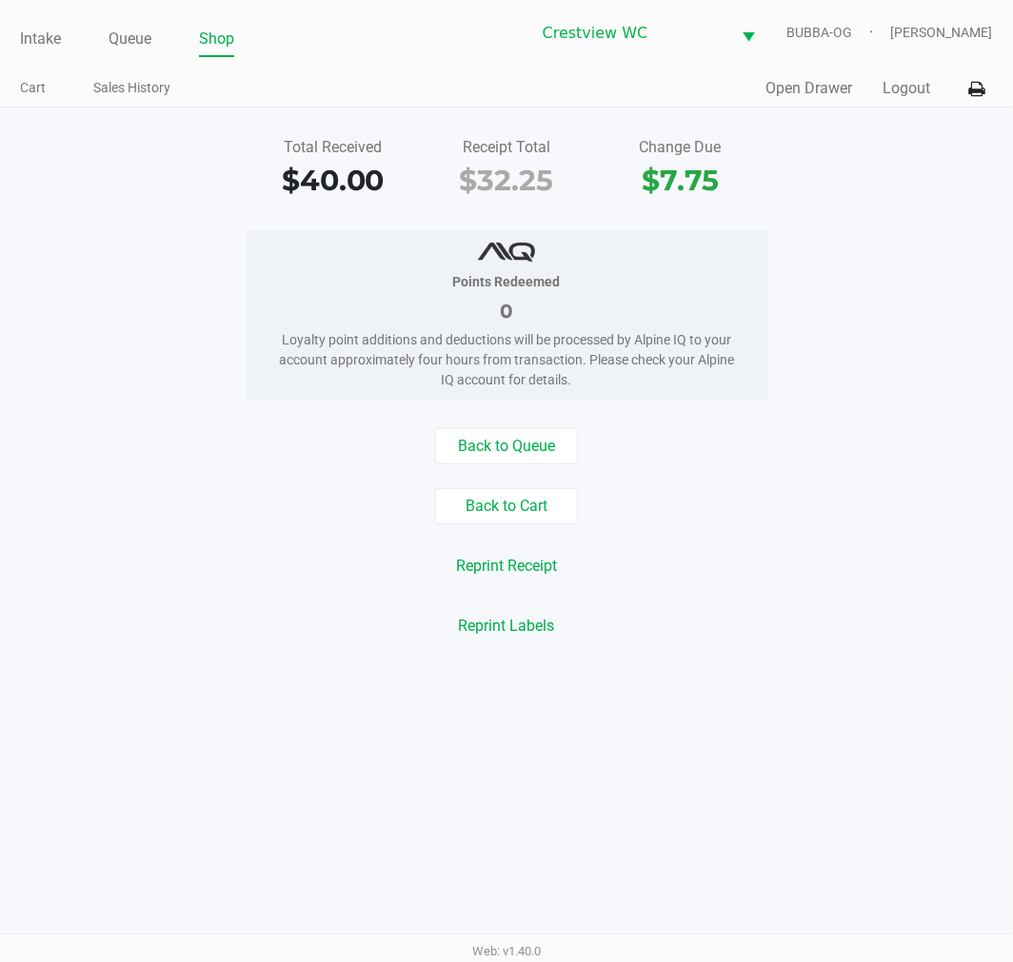
click at [545, 498] on button "Back to Cart" at bounding box center [506, 506] width 143 height 36
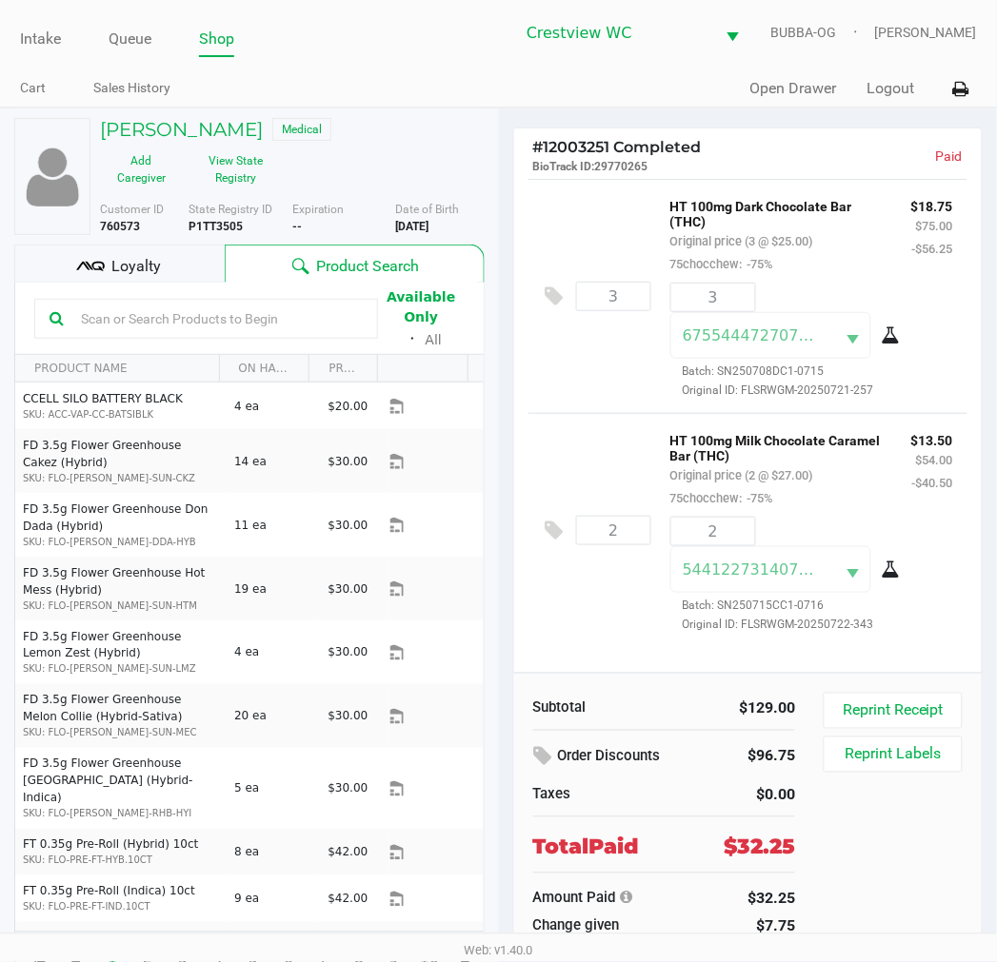
click at [188, 247] on div "Loyalty" at bounding box center [119, 264] width 210 height 38
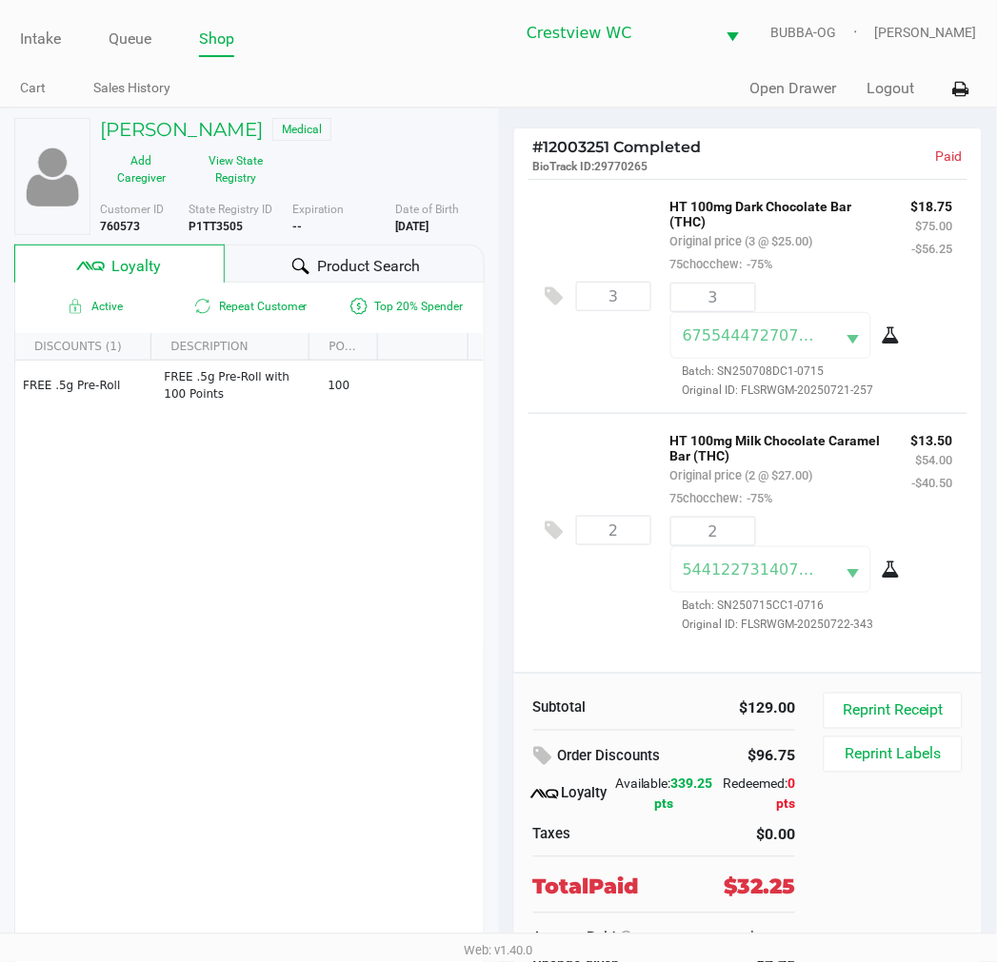
click at [122, 45] on link "Queue" at bounding box center [130, 39] width 43 height 27
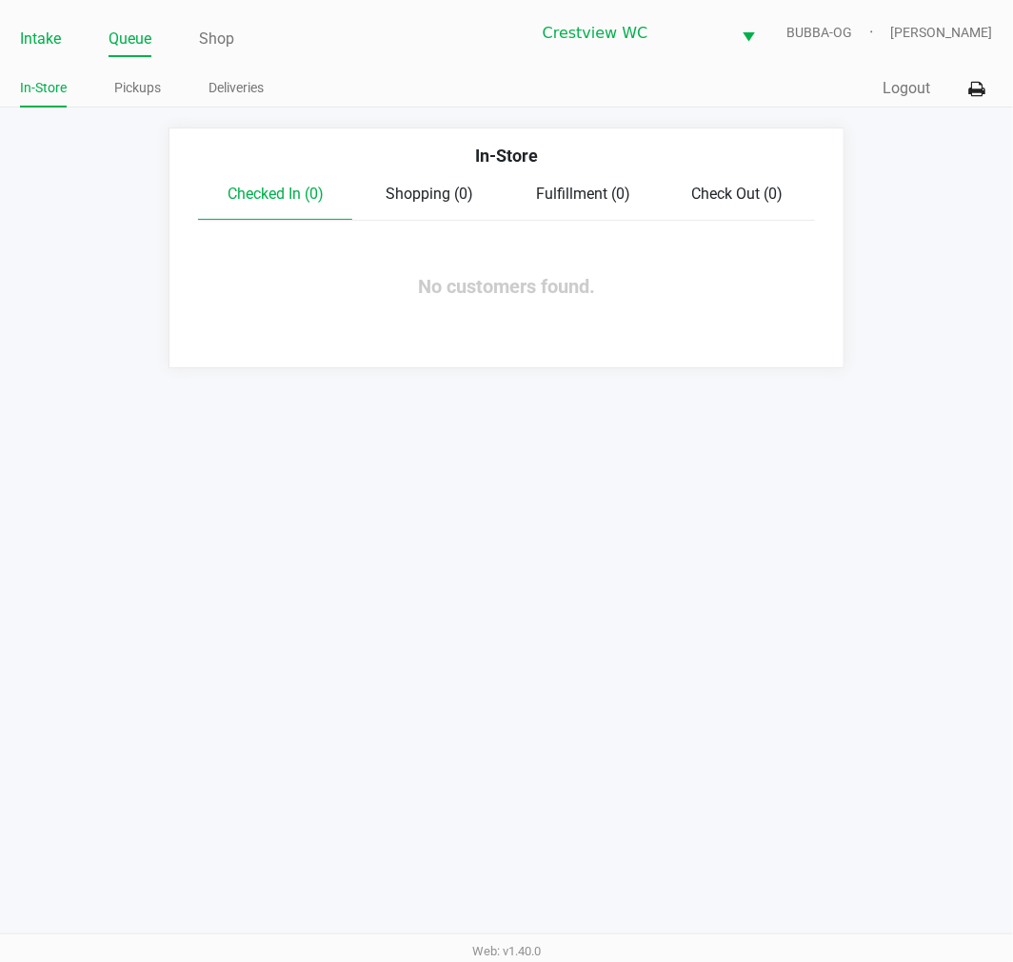
click at [27, 46] on link "Intake" at bounding box center [40, 39] width 41 height 27
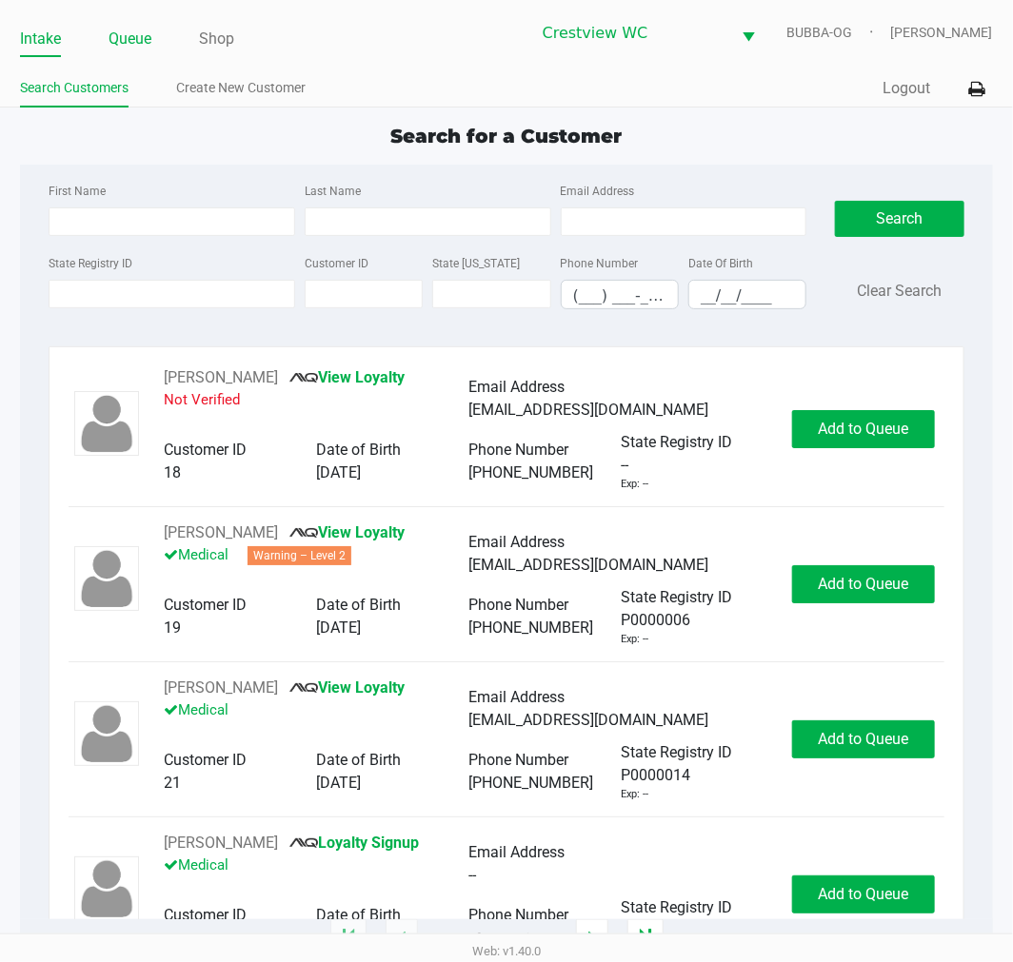
click at [147, 38] on link "Queue" at bounding box center [130, 39] width 43 height 27
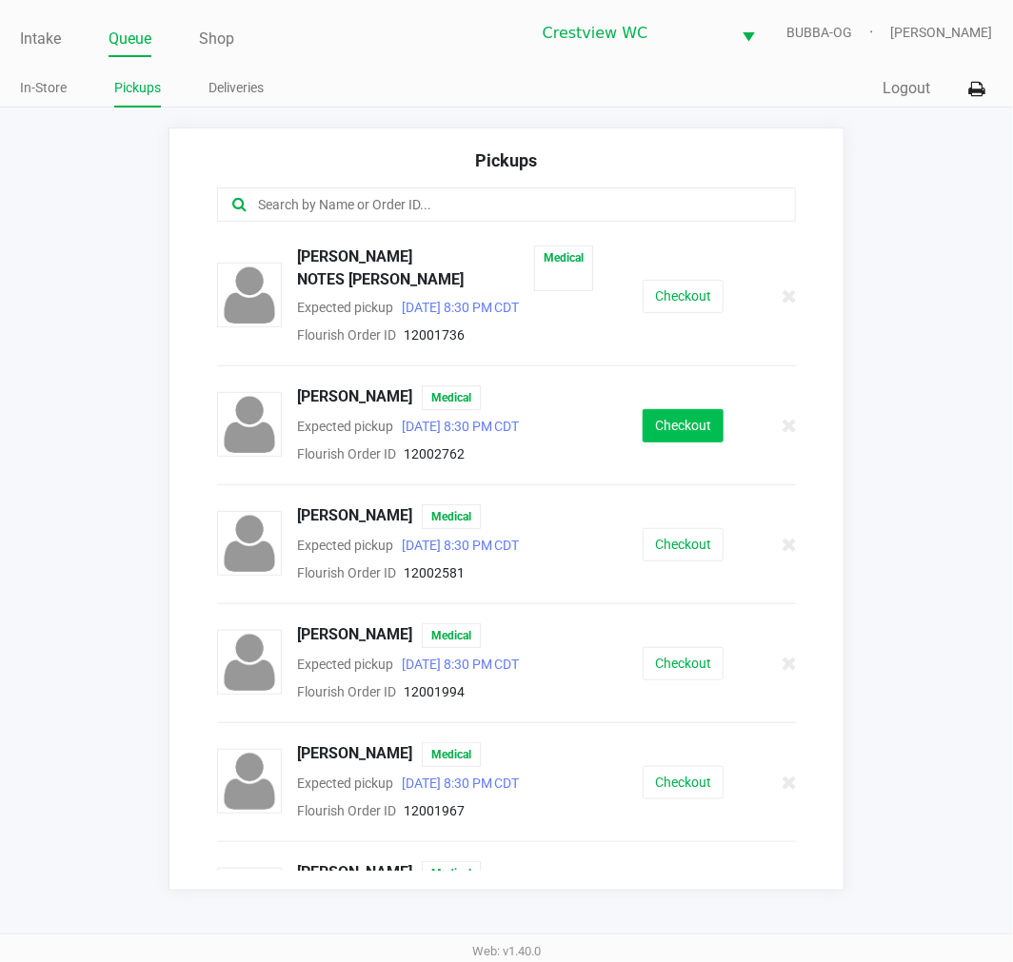
click at [677, 409] on button "Checkout" at bounding box center [683, 425] width 81 height 33
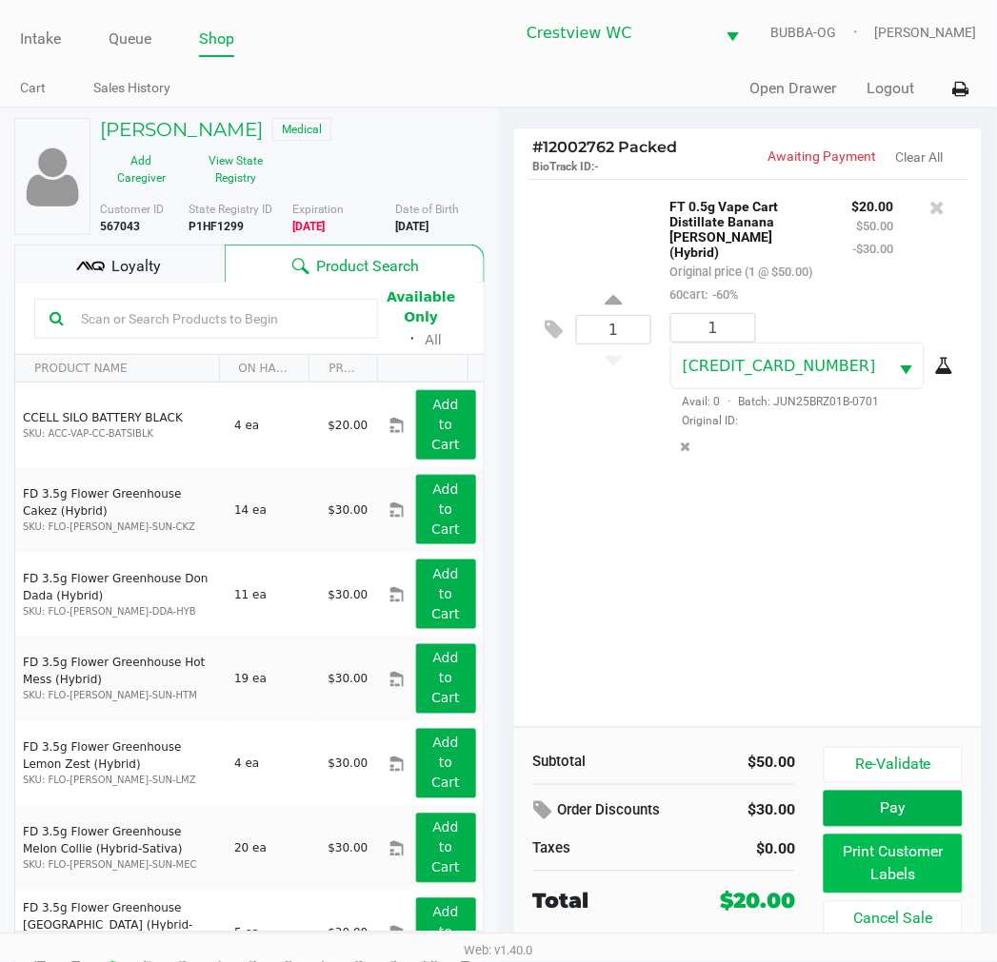
click at [881, 869] on button "Print Customer Labels" at bounding box center [892, 864] width 138 height 59
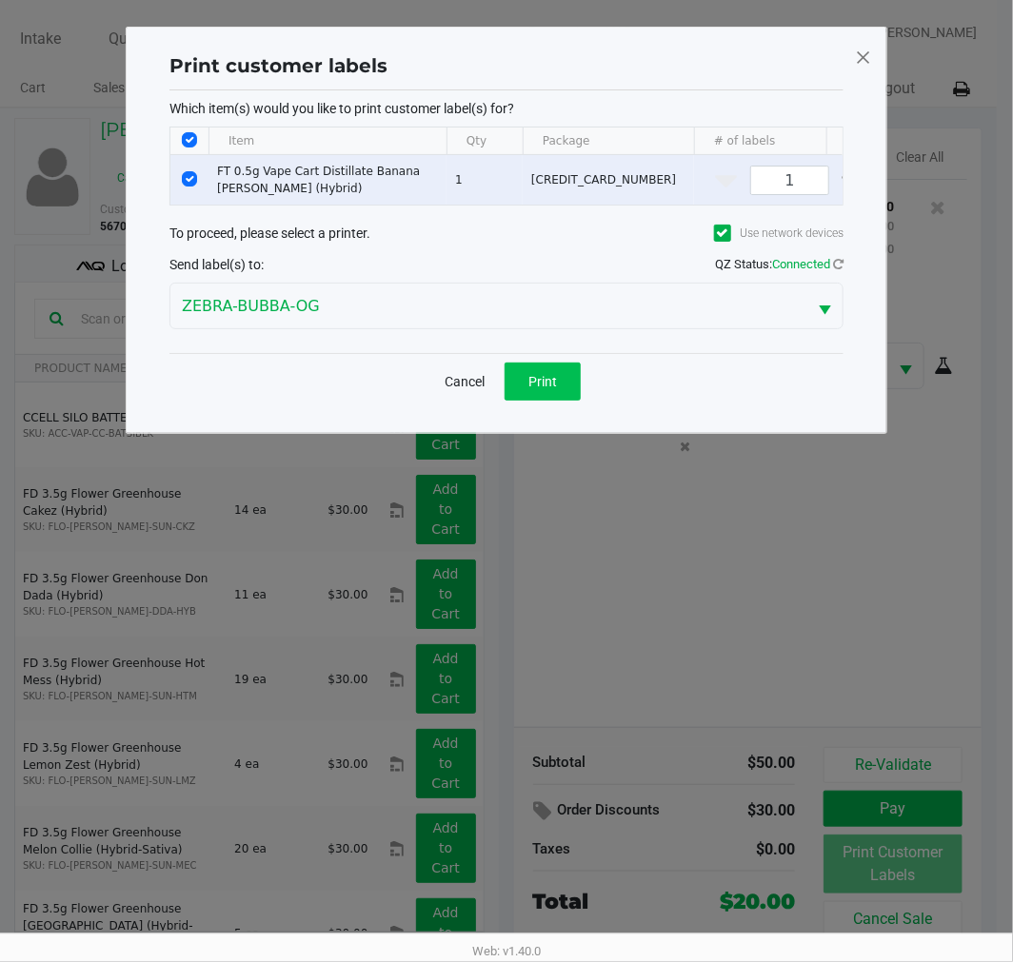
click at [541, 389] on span "Print" at bounding box center [542, 381] width 29 height 15
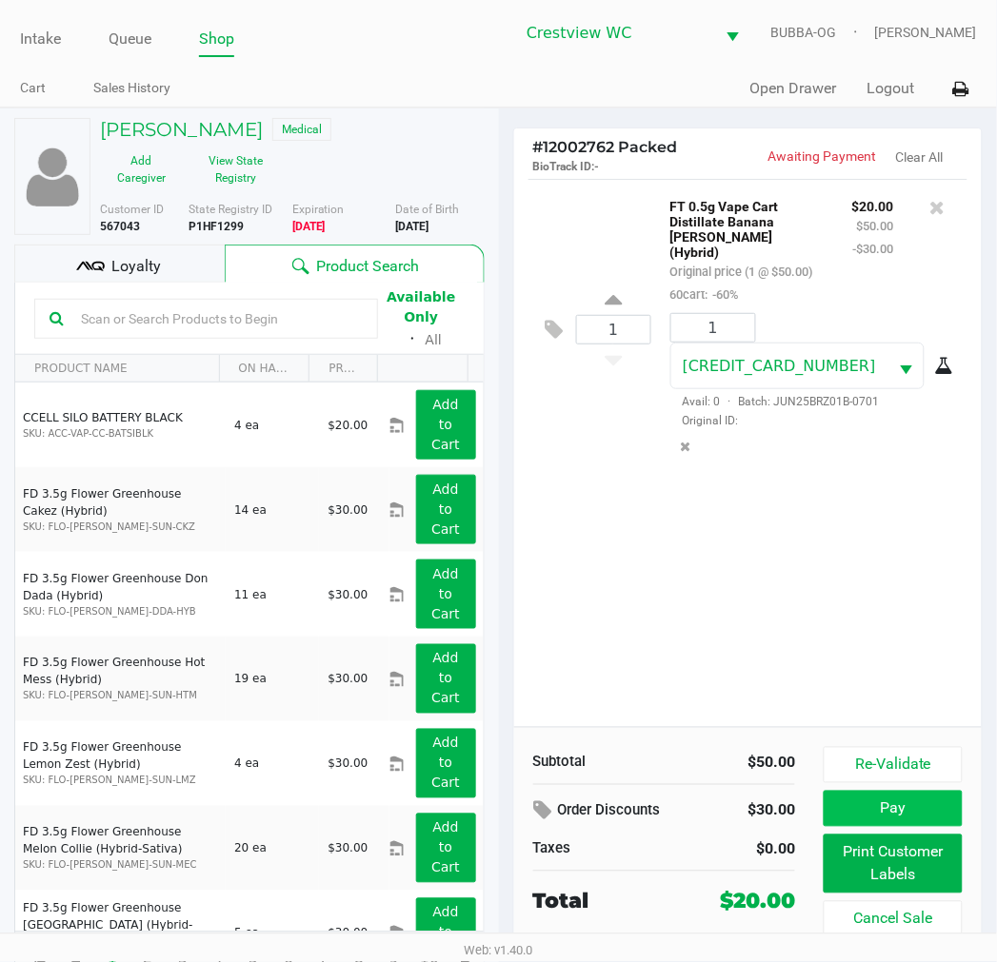
click at [872, 816] on button "Pay" at bounding box center [892, 809] width 138 height 36
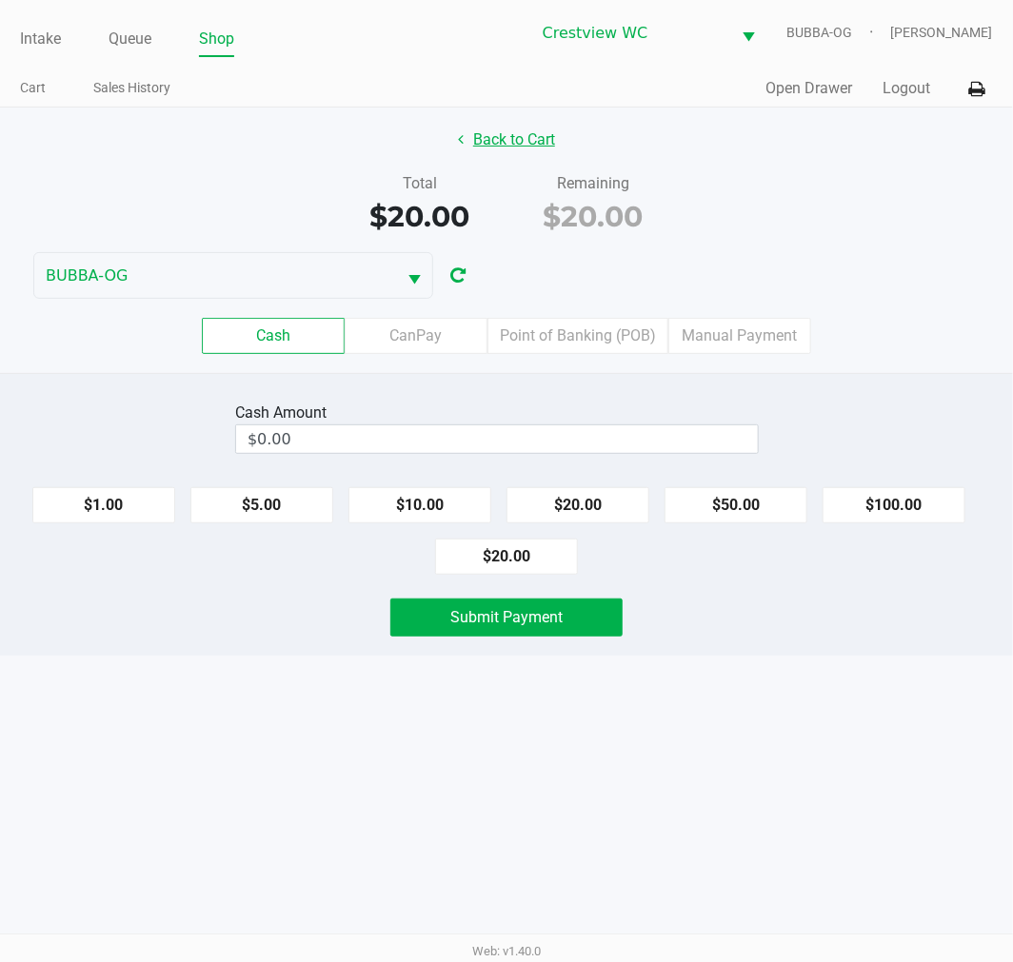
click at [487, 150] on button "Back to Cart" at bounding box center [506, 140] width 122 height 36
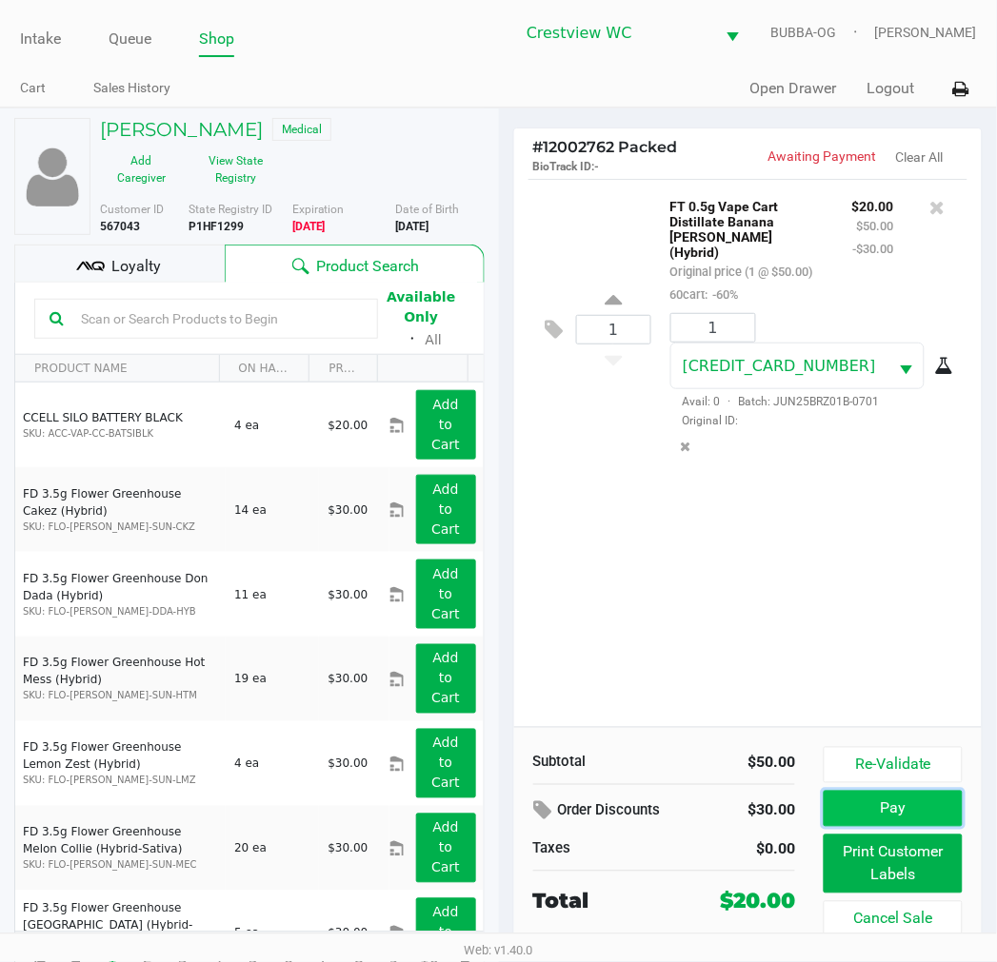
click at [921, 822] on button "Pay" at bounding box center [892, 809] width 138 height 36
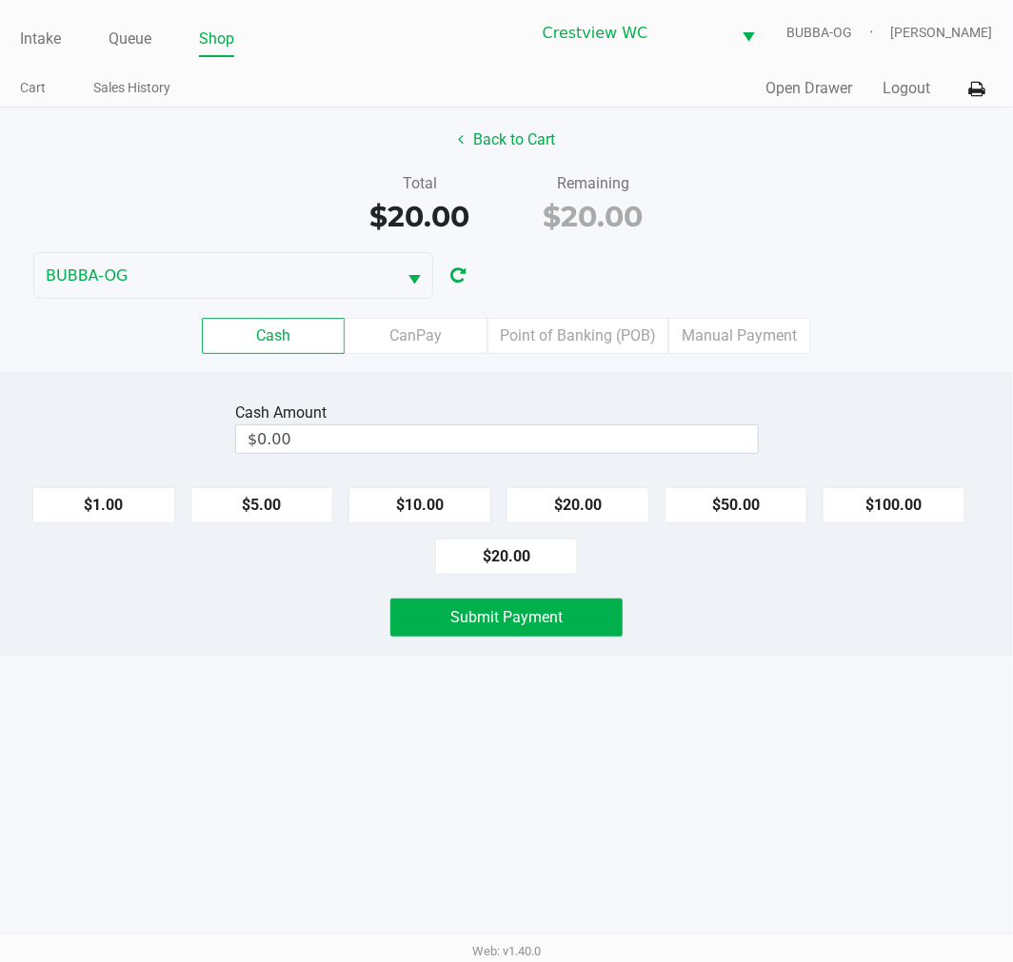
click at [534, 560] on button "$20.00" at bounding box center [506, 557] width 143 height 36
type input "$20.00"
click at [552, 611] on span "Submit Payment" at bounding box center [506, 617] width 112 height 18
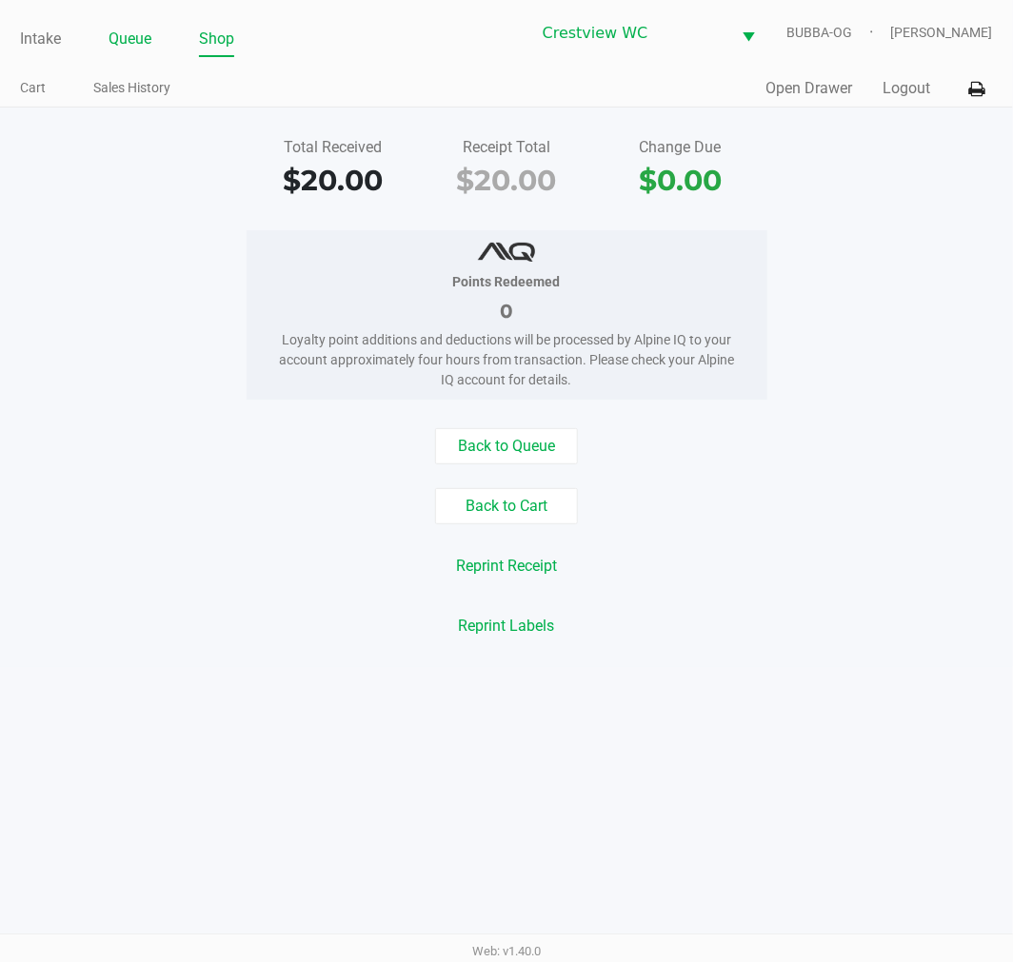
click at [138, 31] on link "Queue" at bounding box center [130, 39] width 43 height 27
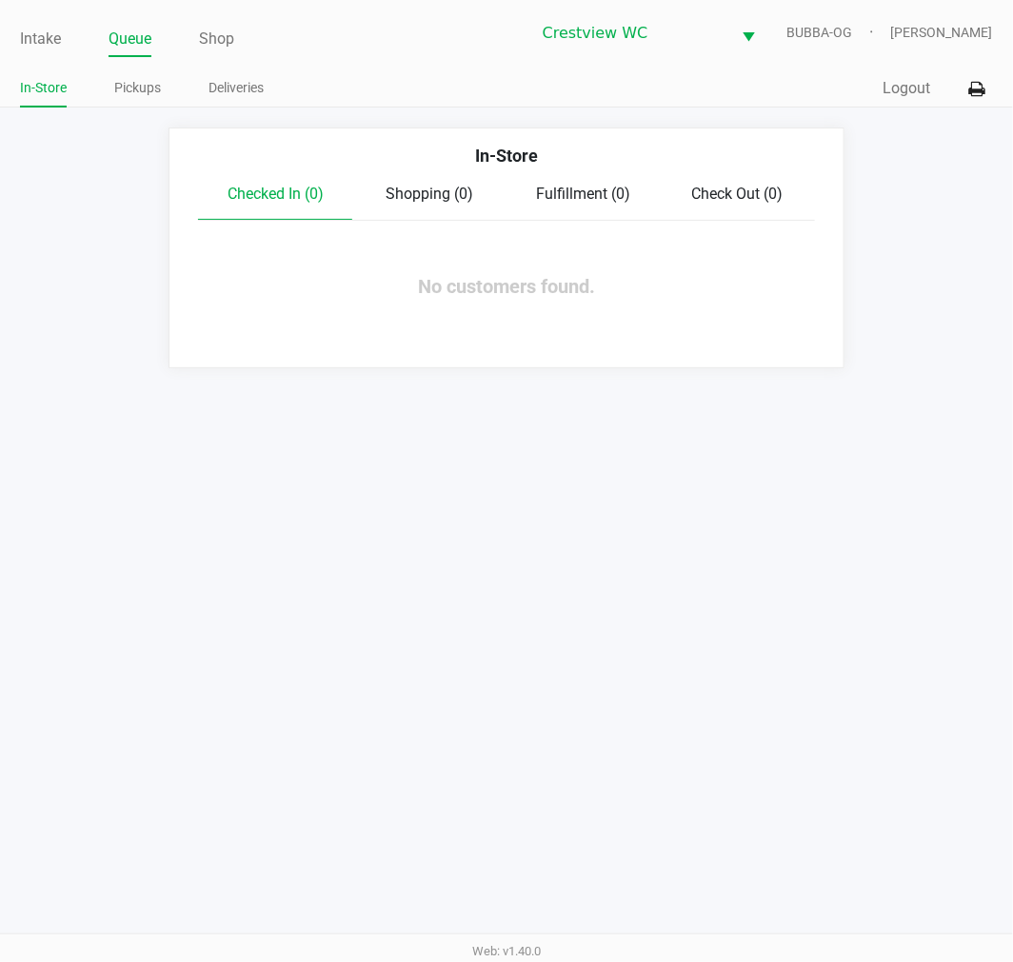
click at [26, 38] on link "Intake" at bounding box center [40, 39] width 41 height 27
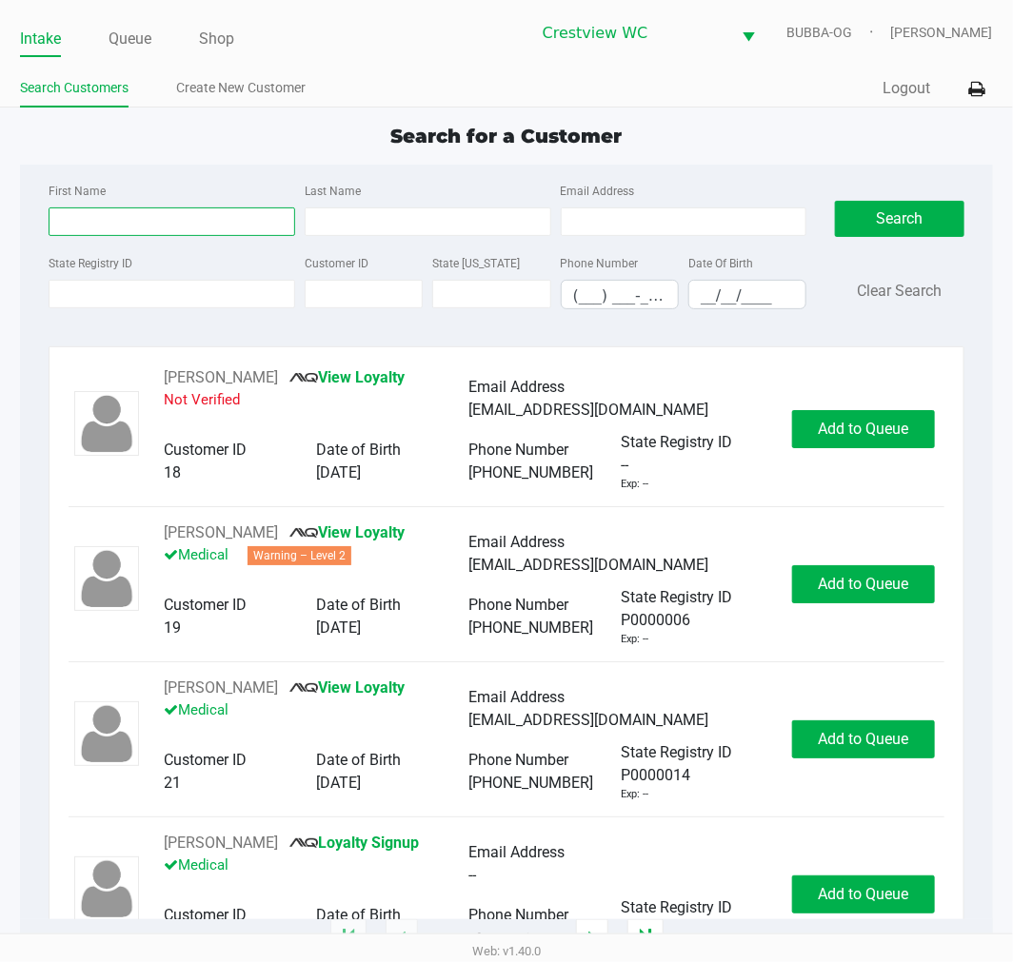
click at [136, 224] on input "First Name" at bounding box center [172, 222] width 247 height 29
click at [109, 293] on input "State Registry ID" at bounding box center [172, 294] width 247 height 29
type input "3xh8364"
click at [885, 198] on div "Search Clear Search" at bounding box center [899, 252] width 129 height 146
click at [888, 210] on button "Search" at bounding box center [899, 219] width 129 height 36
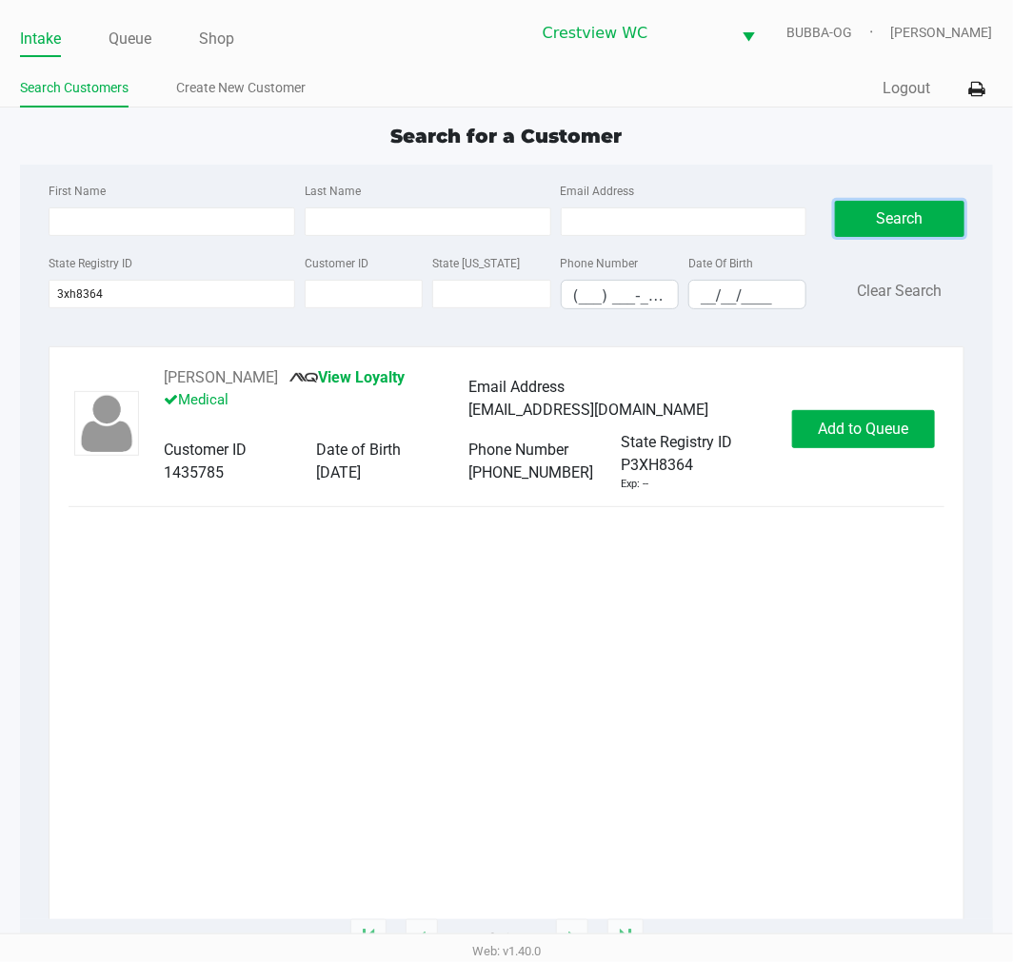
click at [857, 441] on button "Add to Queue" at bounding box center [863, 429] width 143 height 38
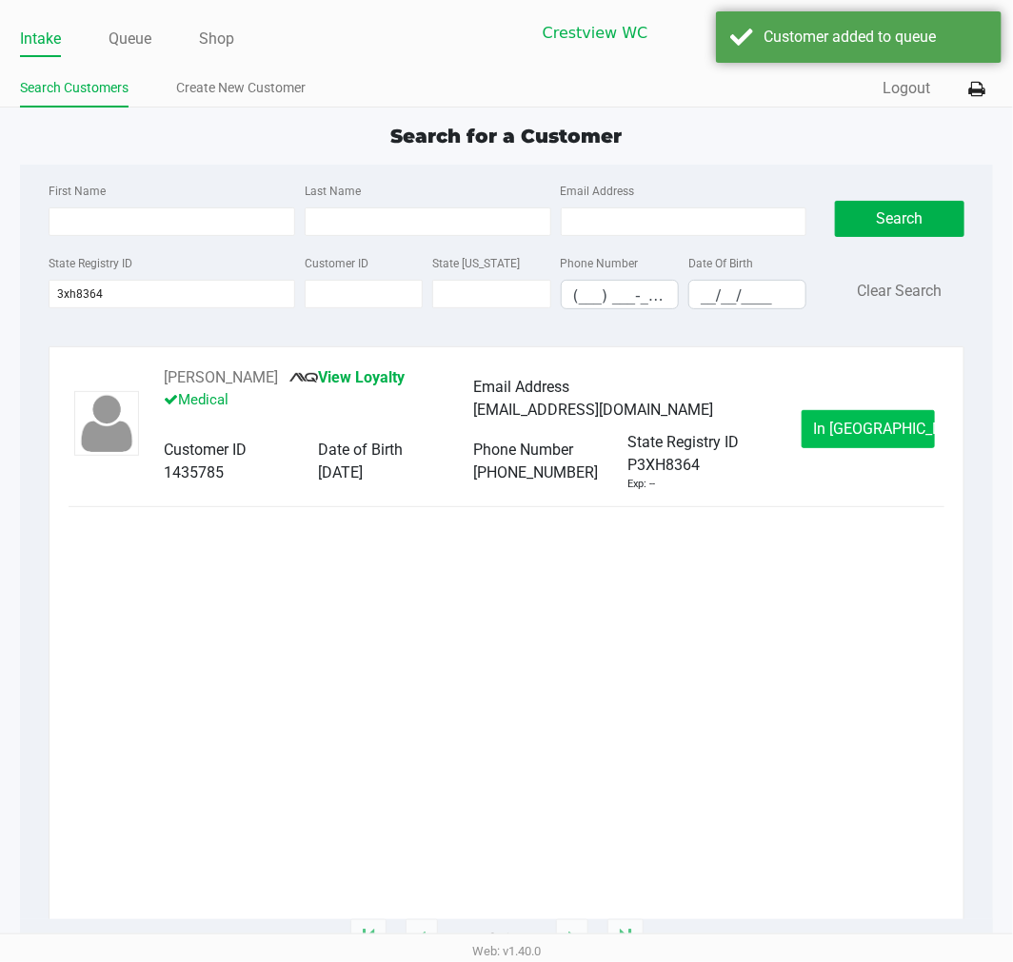
click at [860, 442] on button "In [GEOGRAPHIC_DATA]" at bounding box center [867, 429] width 133 height 38
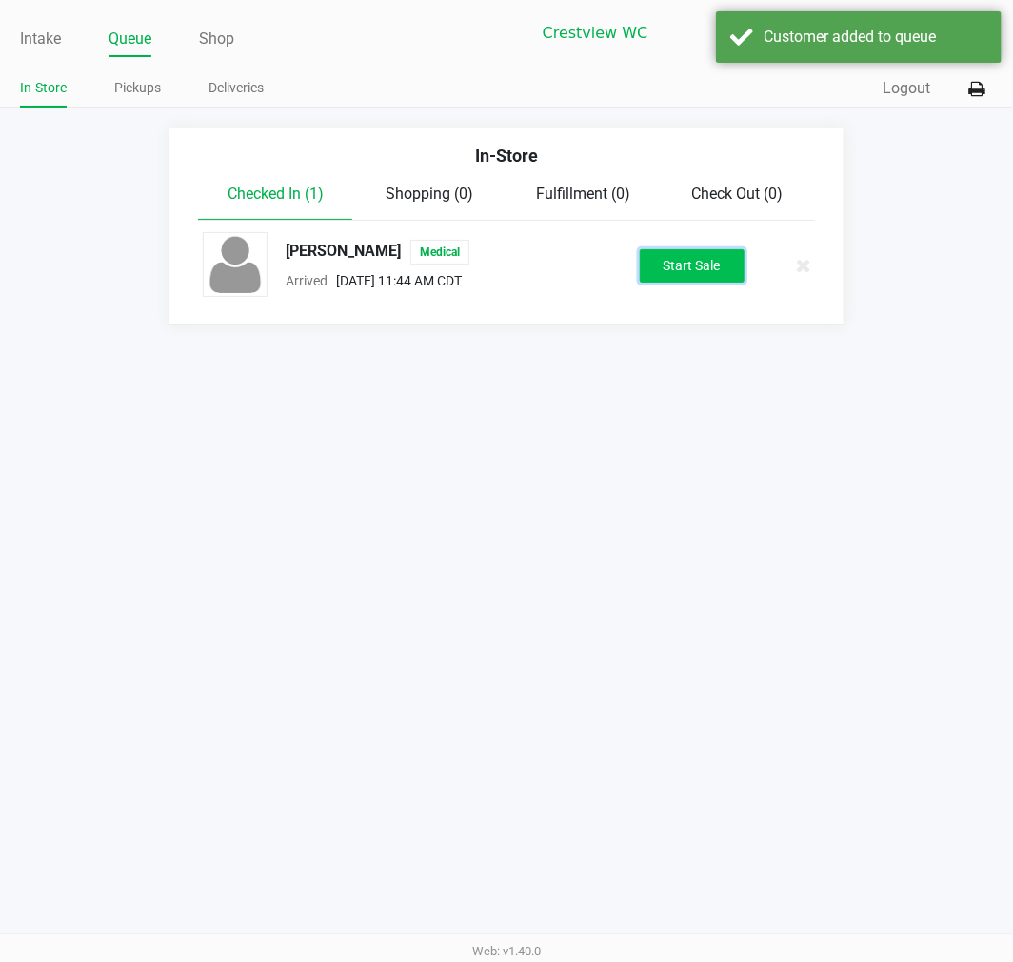
click at [686, 265] on button "Start Sale" at bounding box center [692, 265] width 105 height 33
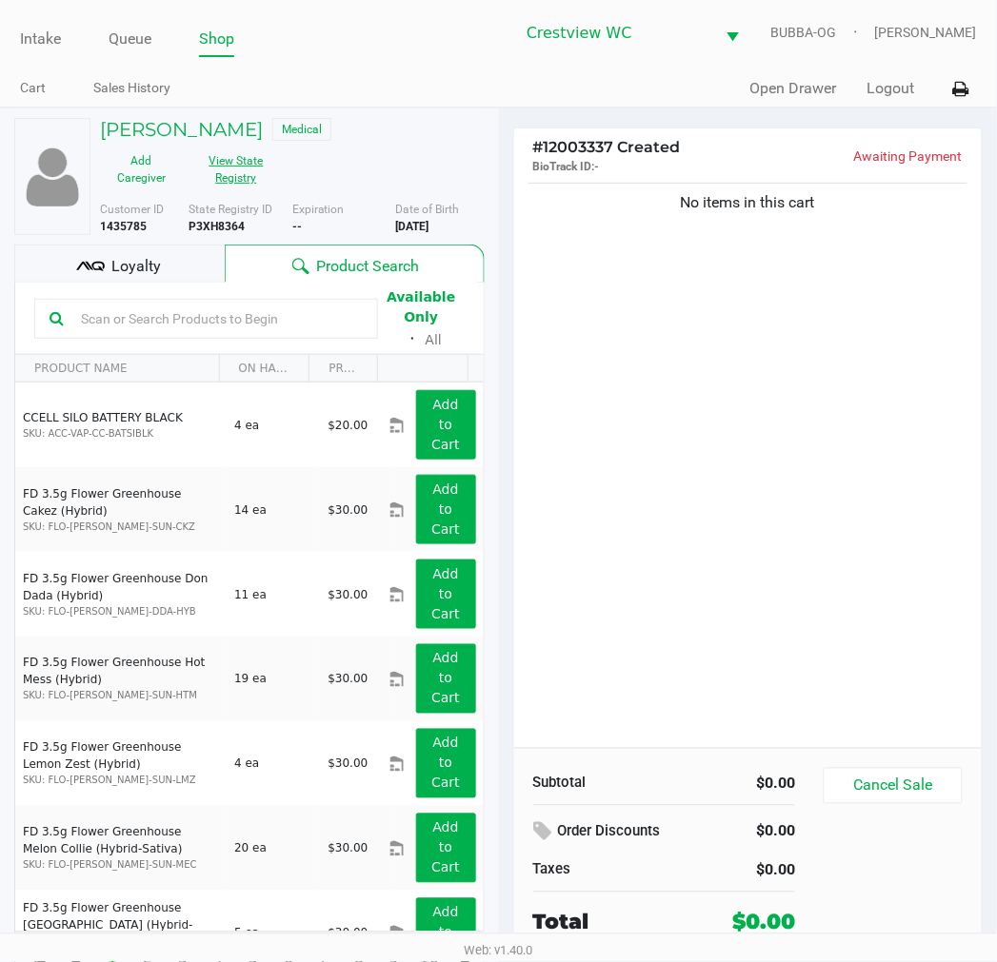
click at [265, 168] on button "View State Registry" at bounding box center [230, 170] width 95 height 48
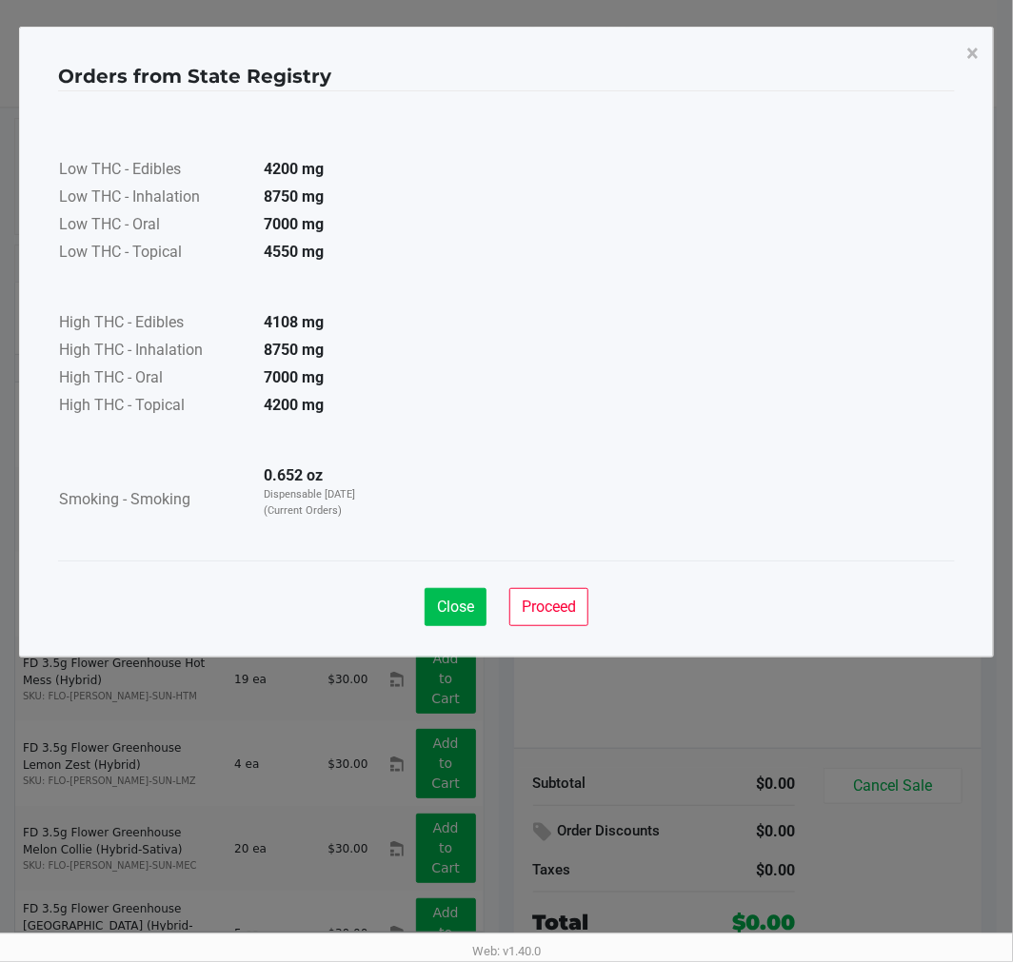
click at [447, 621] on button "Close" at bounding box center [456, 607] width 62 height 38
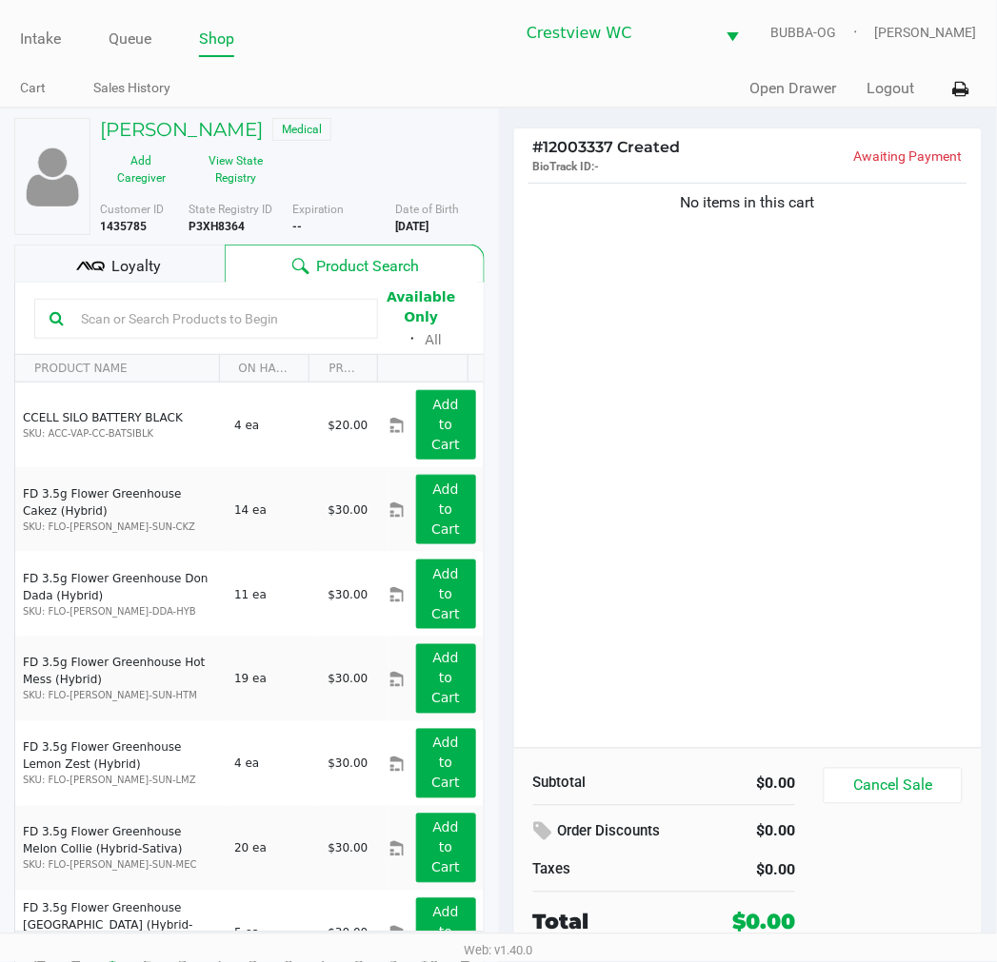
click at [642, 524] on div "Close Proceed" at bounding box center [498, 551] width 897 height 77
click at [217, 133] on h5 "[PERSON_NAME]" at bounding box center [181, 129] width 163 height 23
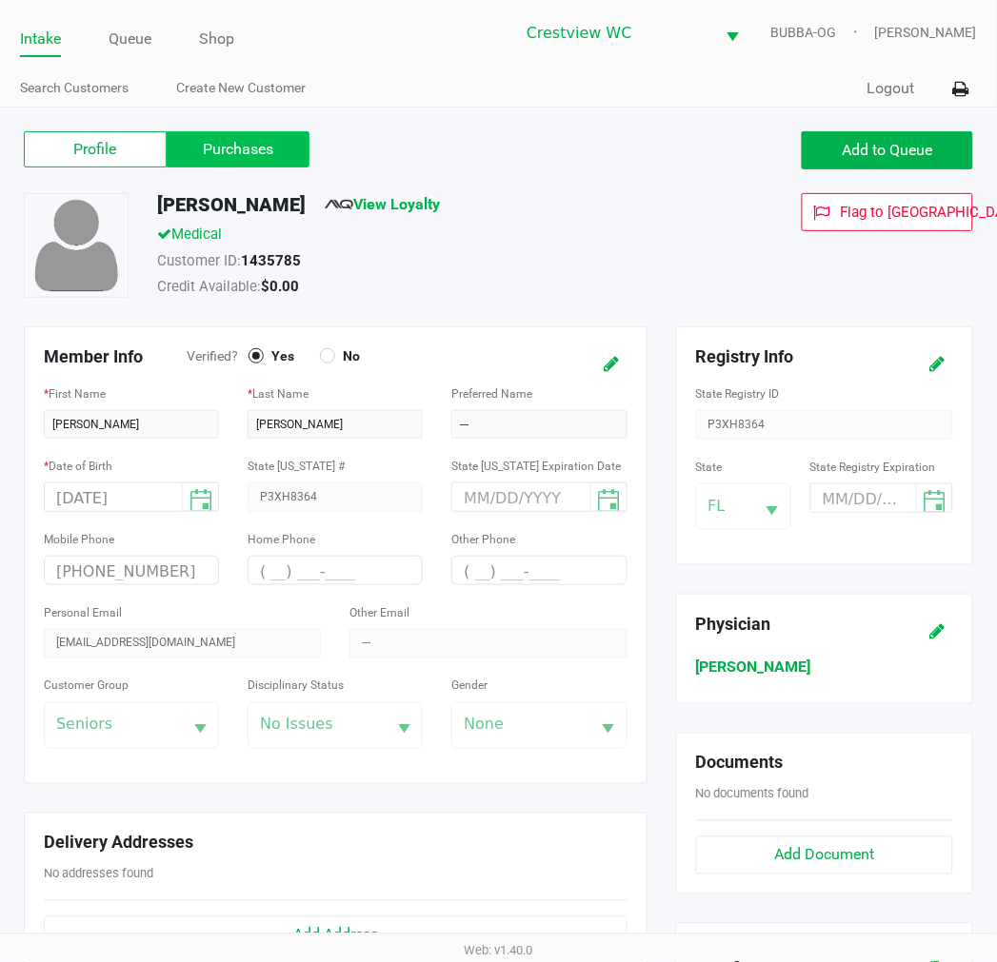
click at [287, 153] on label "Purchases" at bounding box center [238, 149] width 143 height 36
click at [0, 0] on 1 "Purchases" at bounding box center [0, 0] width 0 height 0
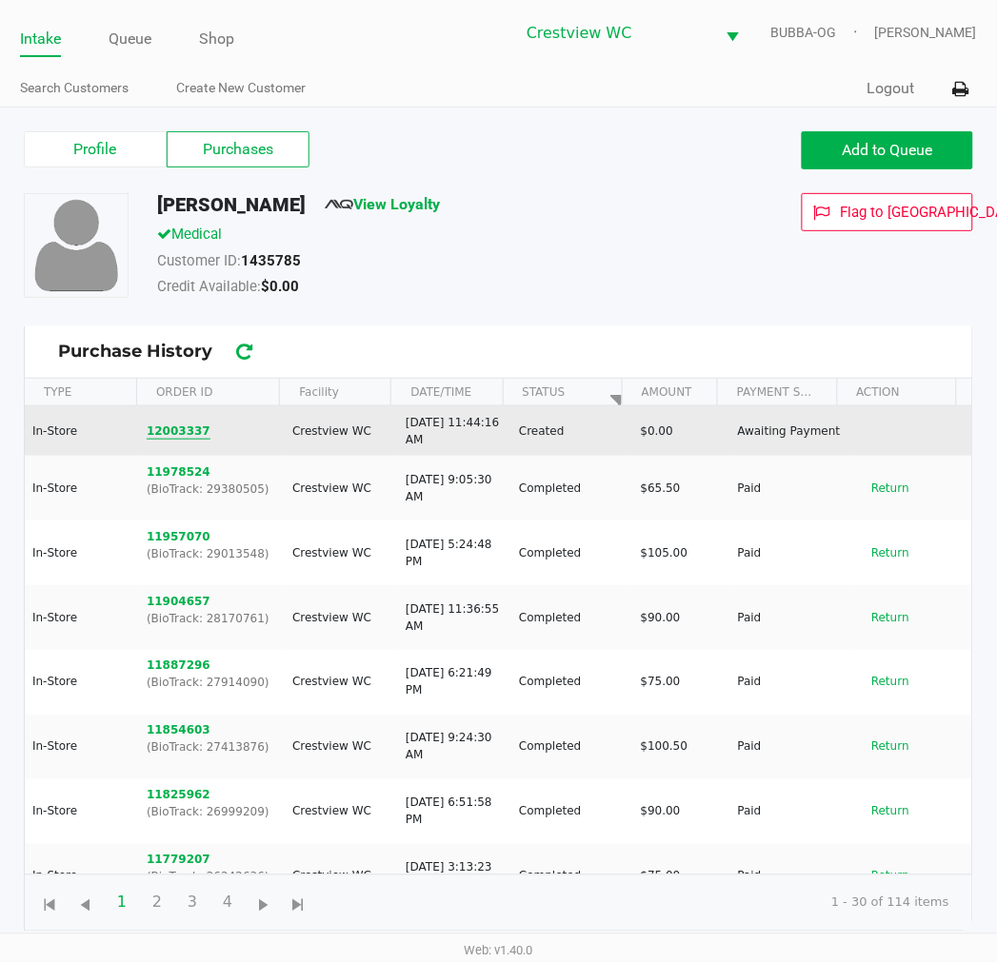
click at [183, 433] on button "12003337" at bounding box center [179, 431] width 64 height 17
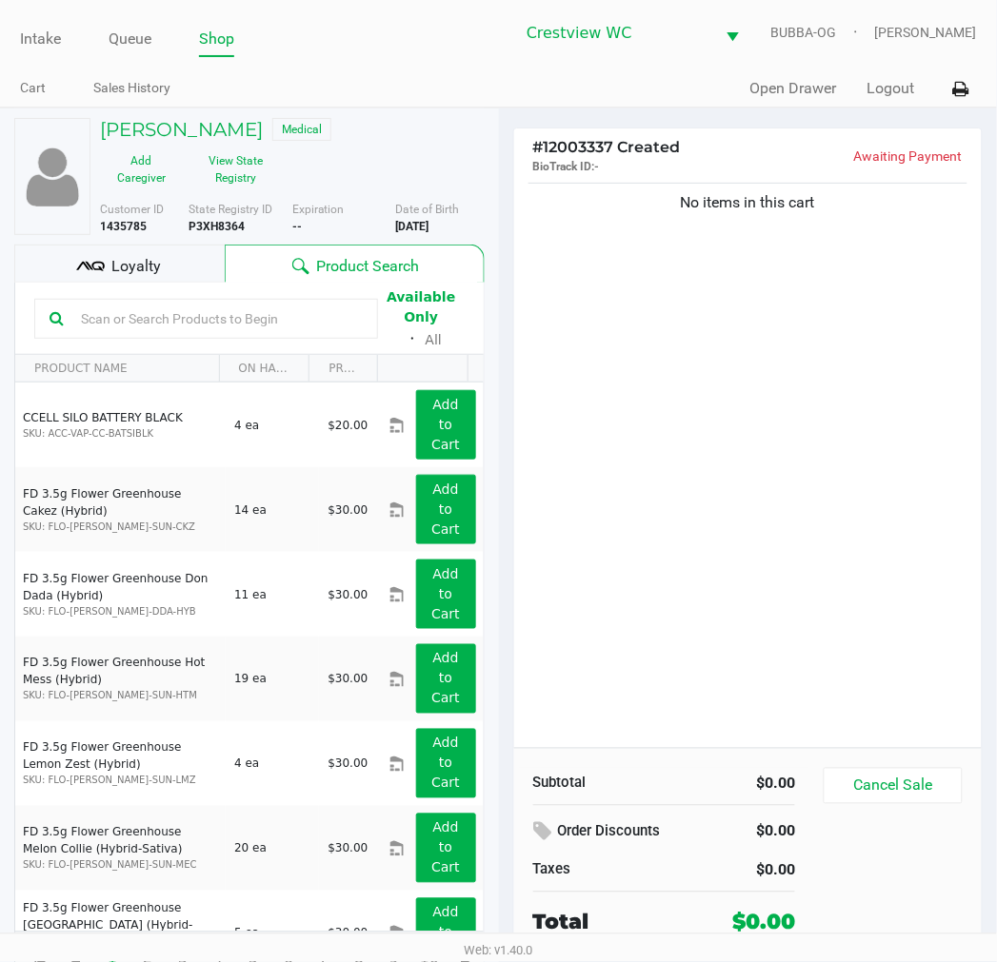
click at [263, 118] on h5 "[PERSON_NAME]" at bounding box center [181, 129] width 163 height 23
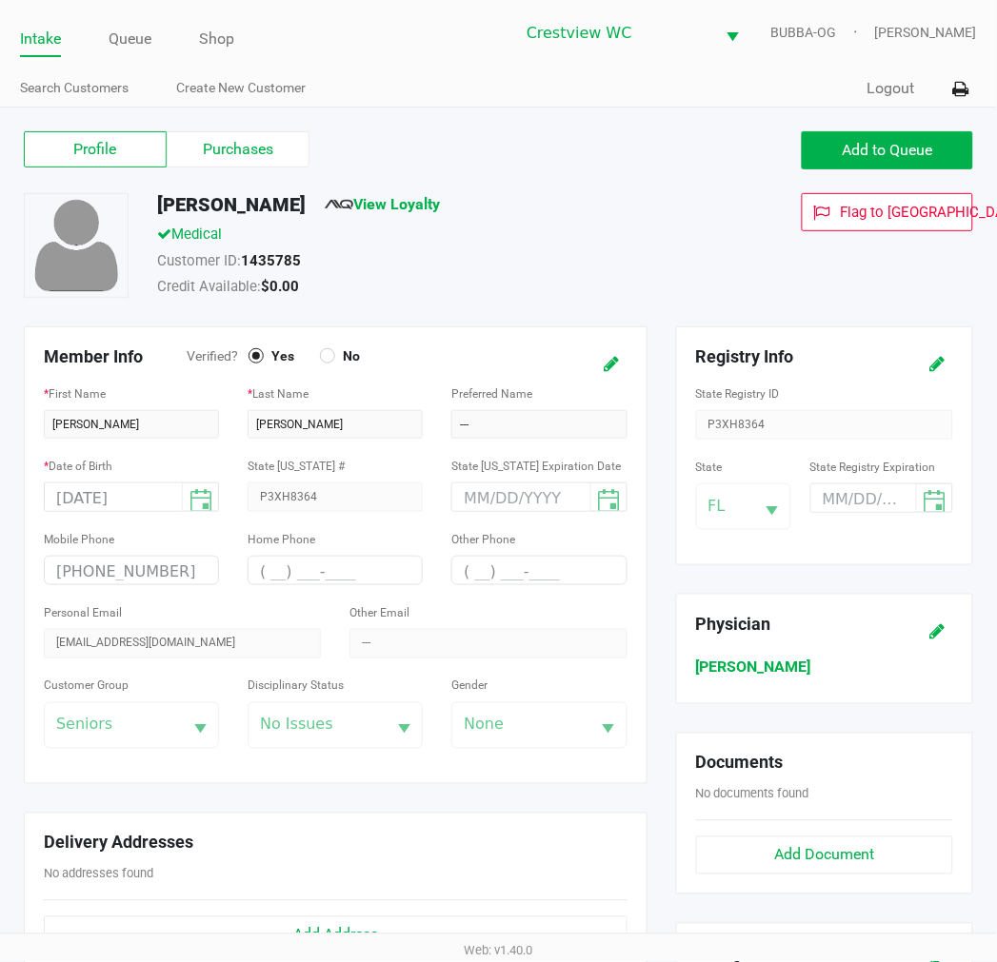
click at [271, 160] on label "Purchases" at bounding box center [238, 149] width 143 height 36
click at [0, 0] on 1 "Purchases" at bounding box center [0, 0] width 0 height 0
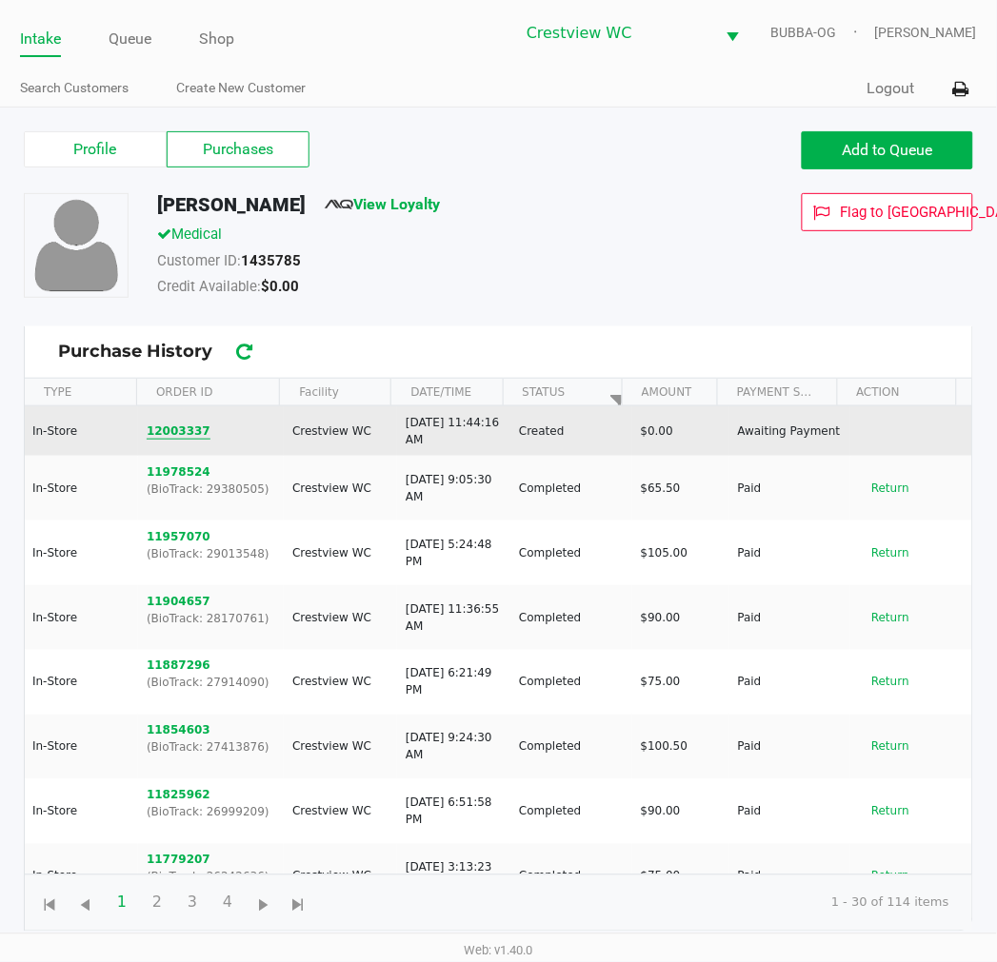
click at [181, 433] on button "12003337" at bounding box center [179, 431] width 64 height 17
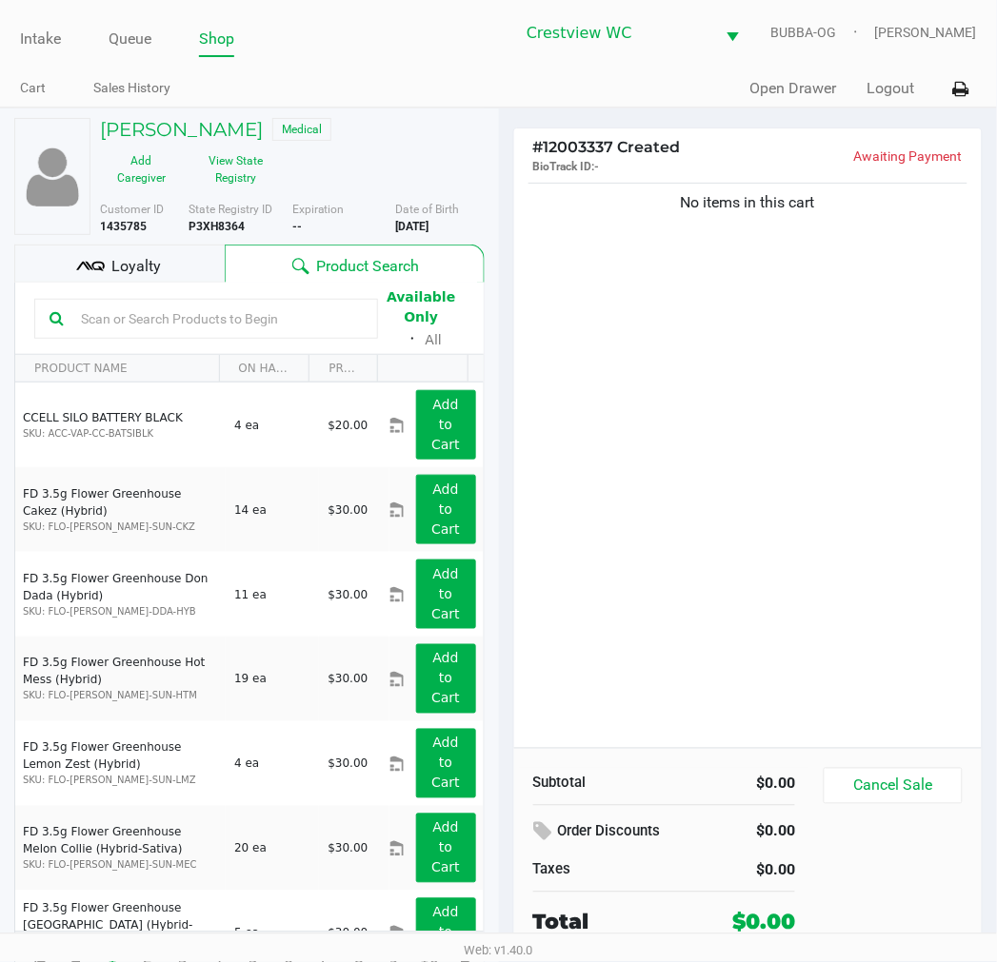
click at [262, 179] on button "View State Registry" at bounding box center [230, 170] width 95 height 48
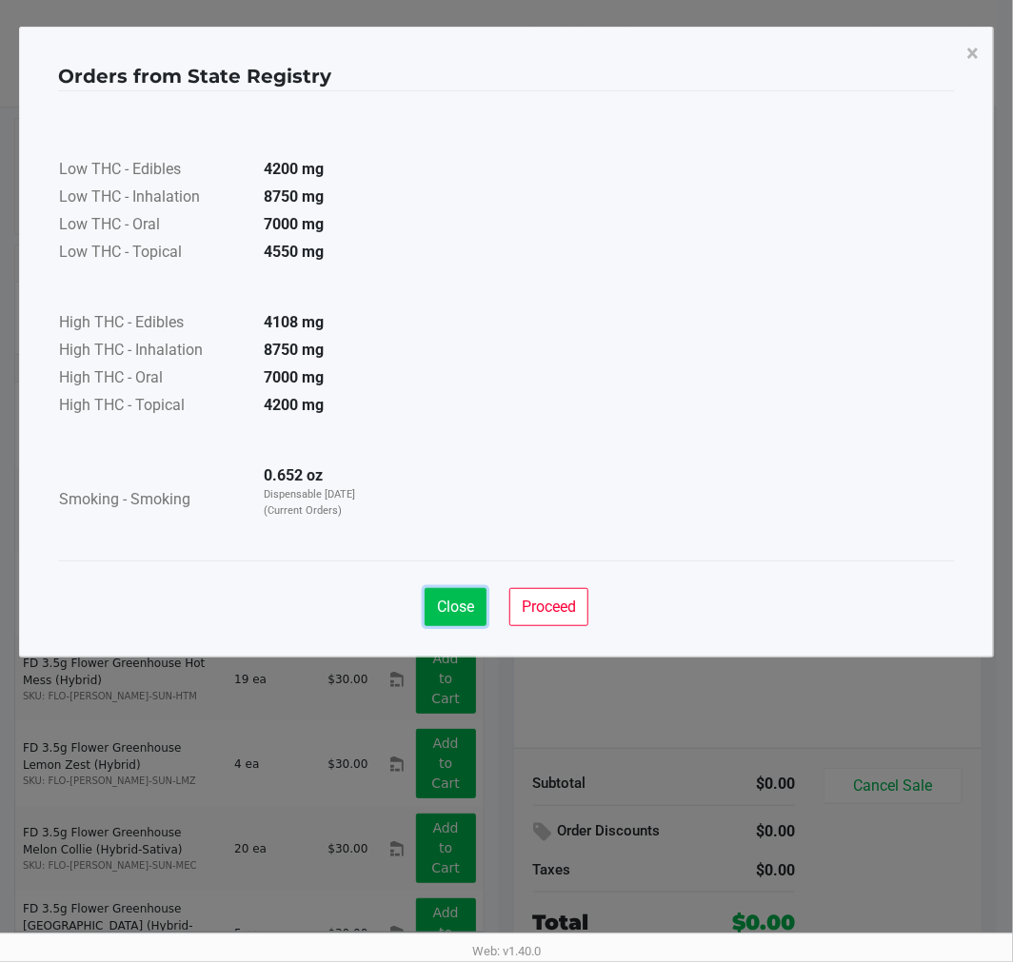
click at [465, 603] on span "Close" at bounding box center [455, 607] width 37 height 18
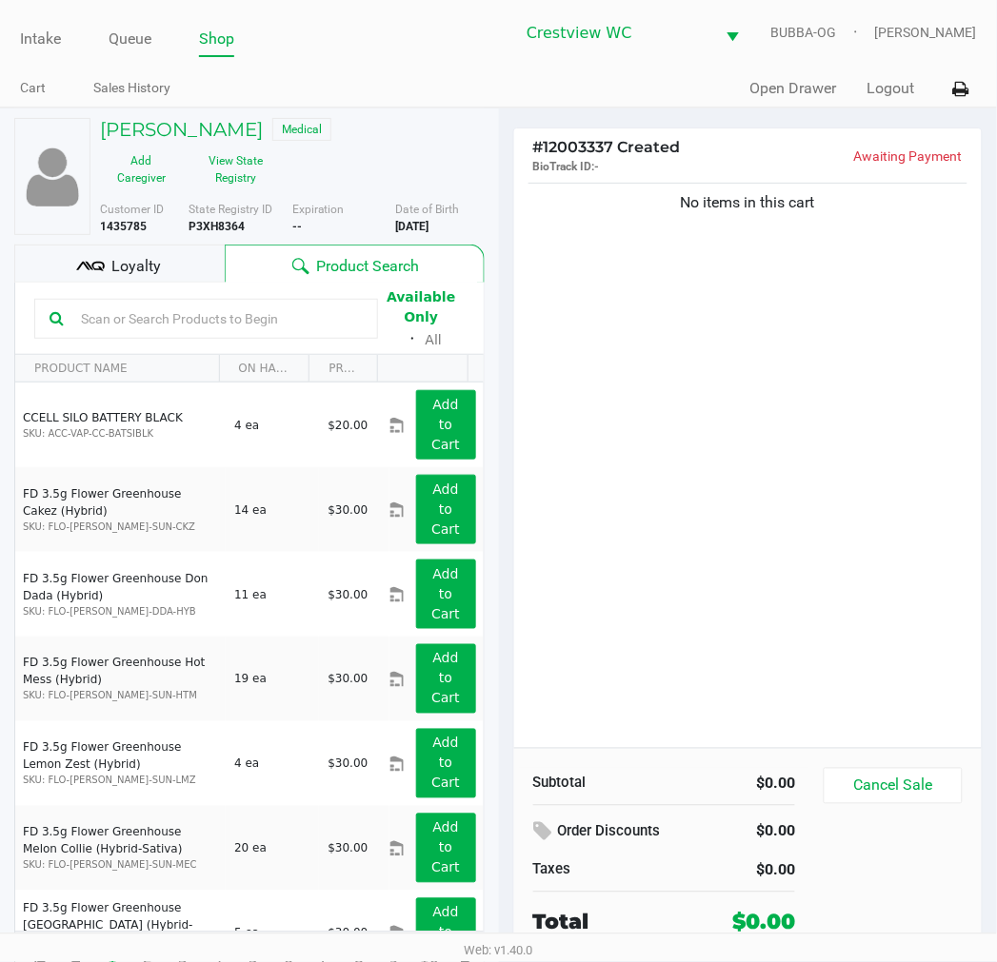
click at [687, 582] on div "No items in this cart" at bounding box center [748, 463] width 468 height 569
click at [752, 366] on div "No items in this cart" at bounding box center [748, 463] width 468 height 569
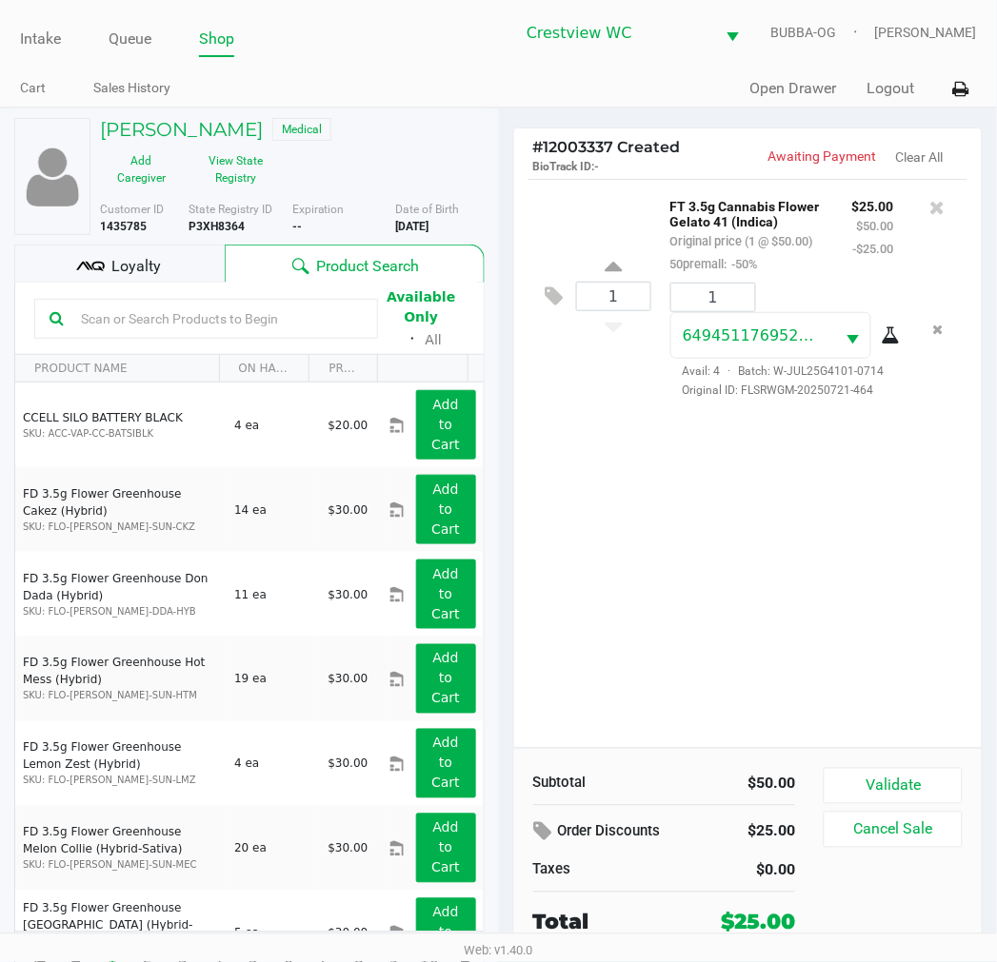
click at [141, 267] on span "Loyalty" at bounding box center [135, 266] width 49 height 23
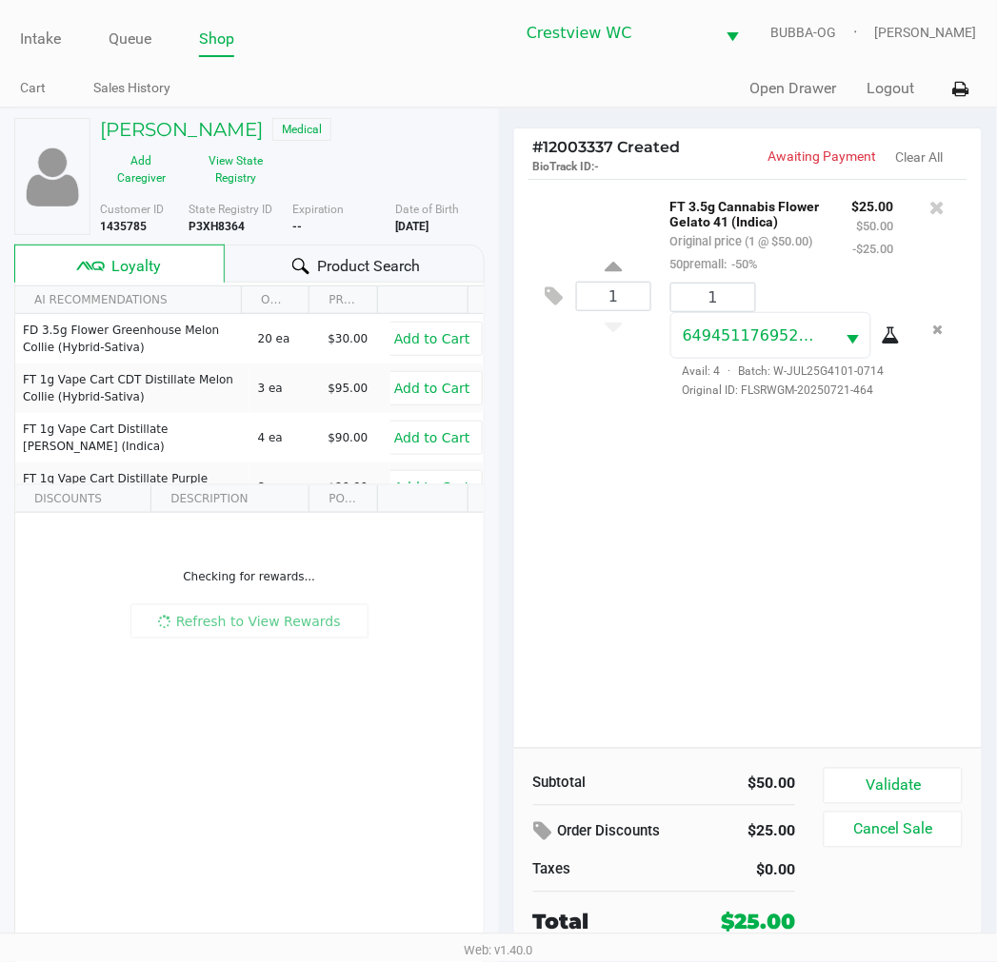
scroll to position [35, 0]
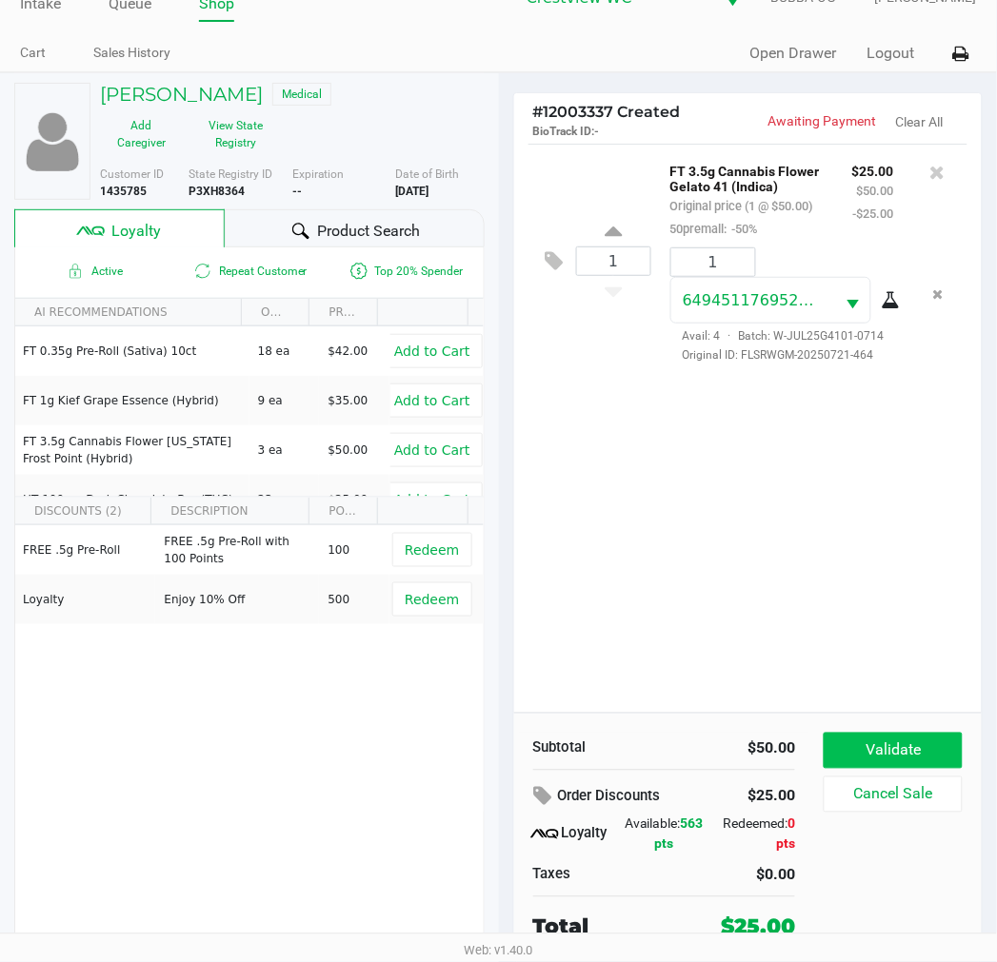
click at [881, 742] on button "Validate" at bounding box center [892, 751] width 138 height 36
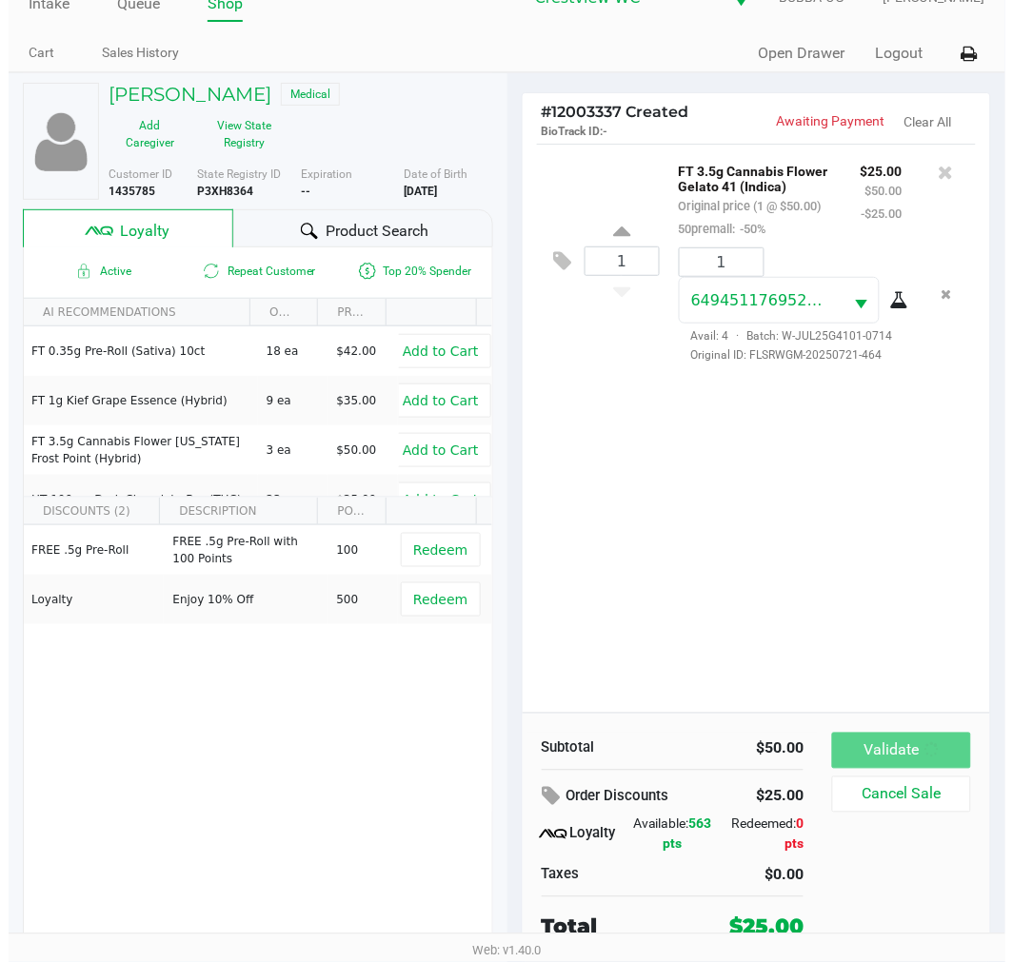
scroll to position [0, 0]
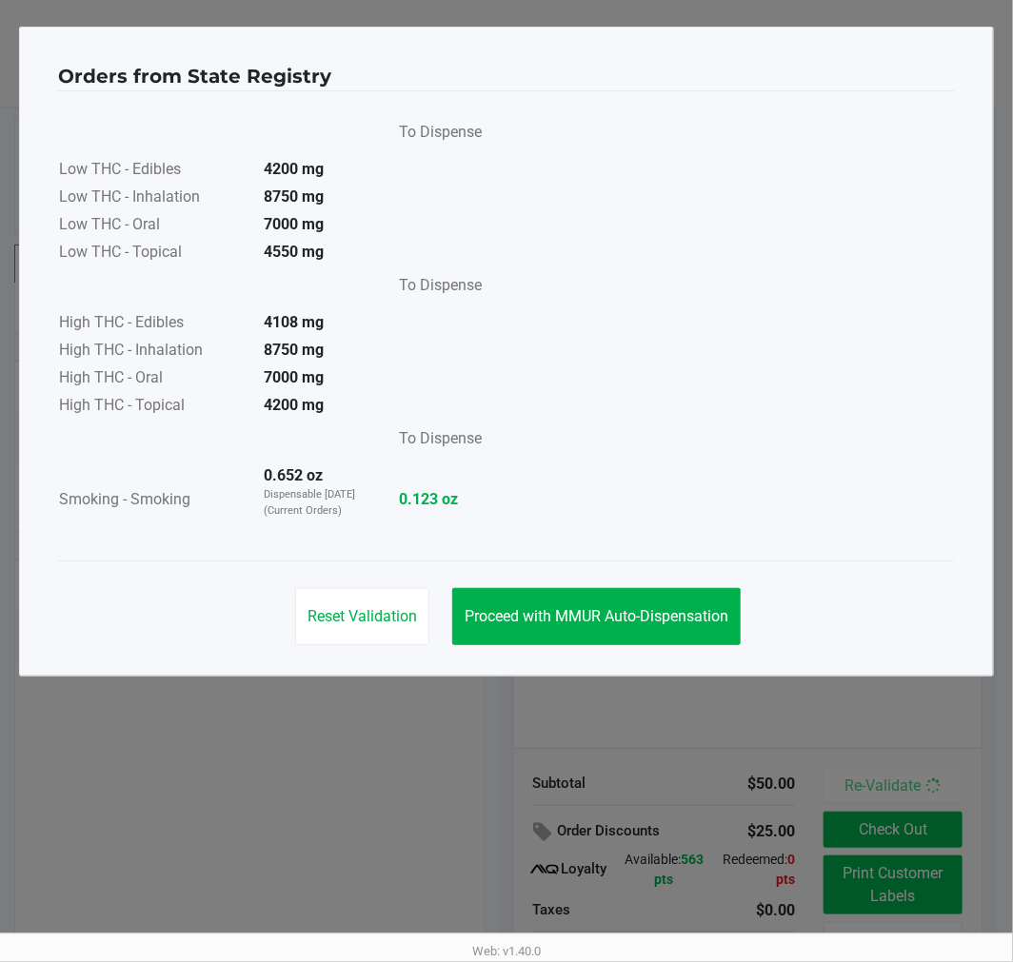
click at [584, 629] on button "Proceed with MMUR Auto-Dispensation" at bounding box center [596, 616] width 288 height 57
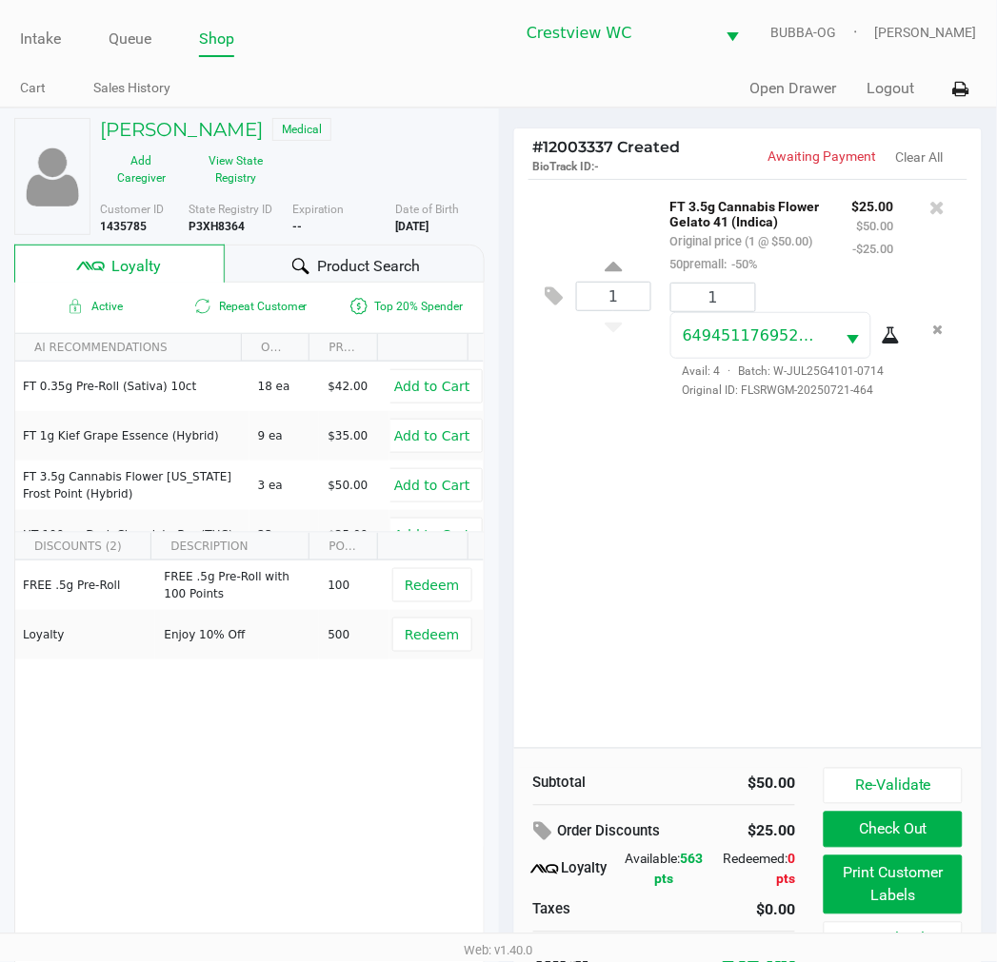
click at [881, 898] on button "Print Customer Labels" at bounding box center [892, 885] width 138 height 59
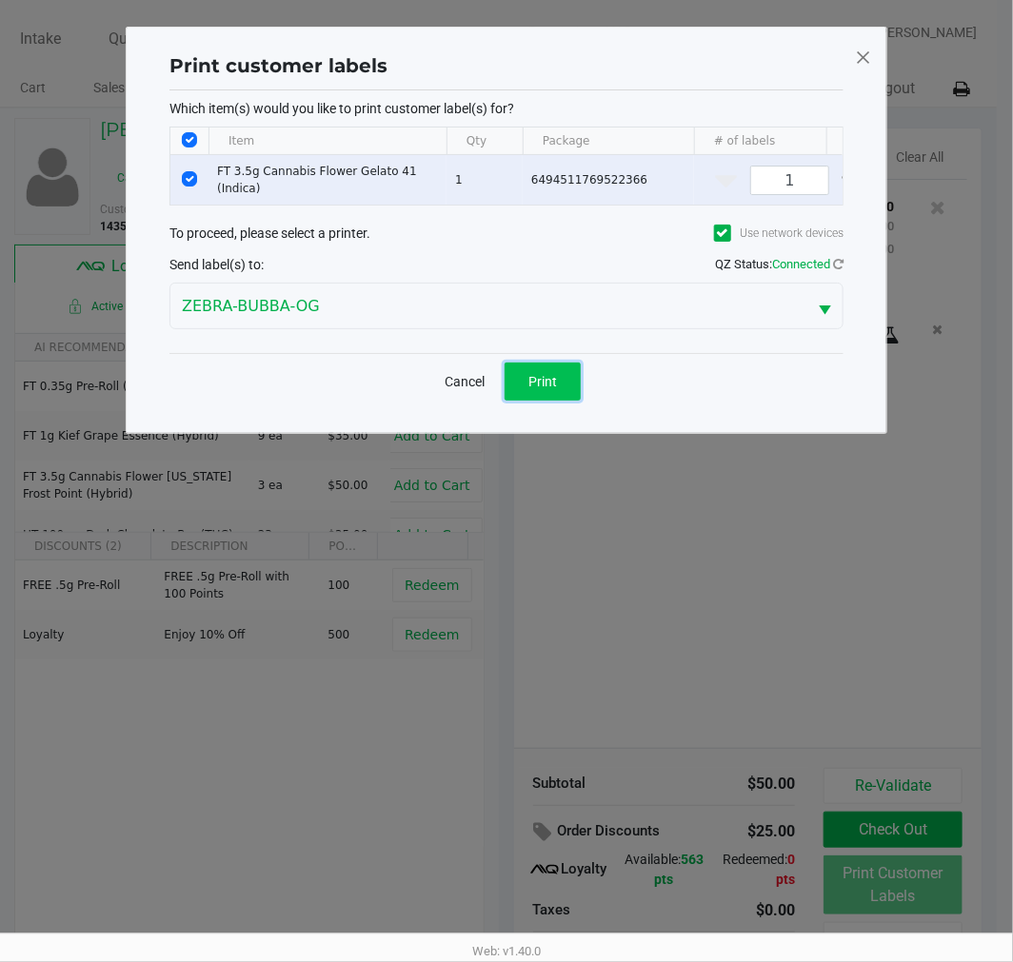
click at [533, 389] on span "Print" at bounding box center [542, 381] width 29 height 15
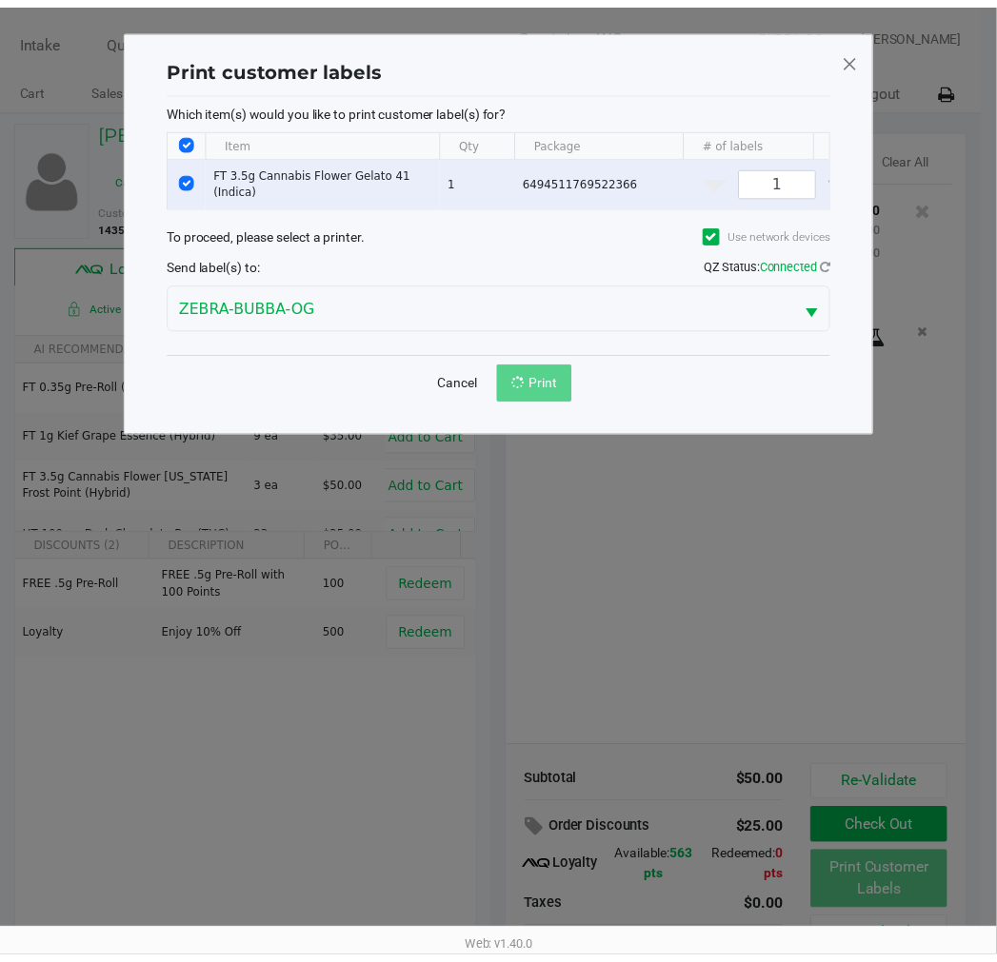
scroll to position [36, 0]
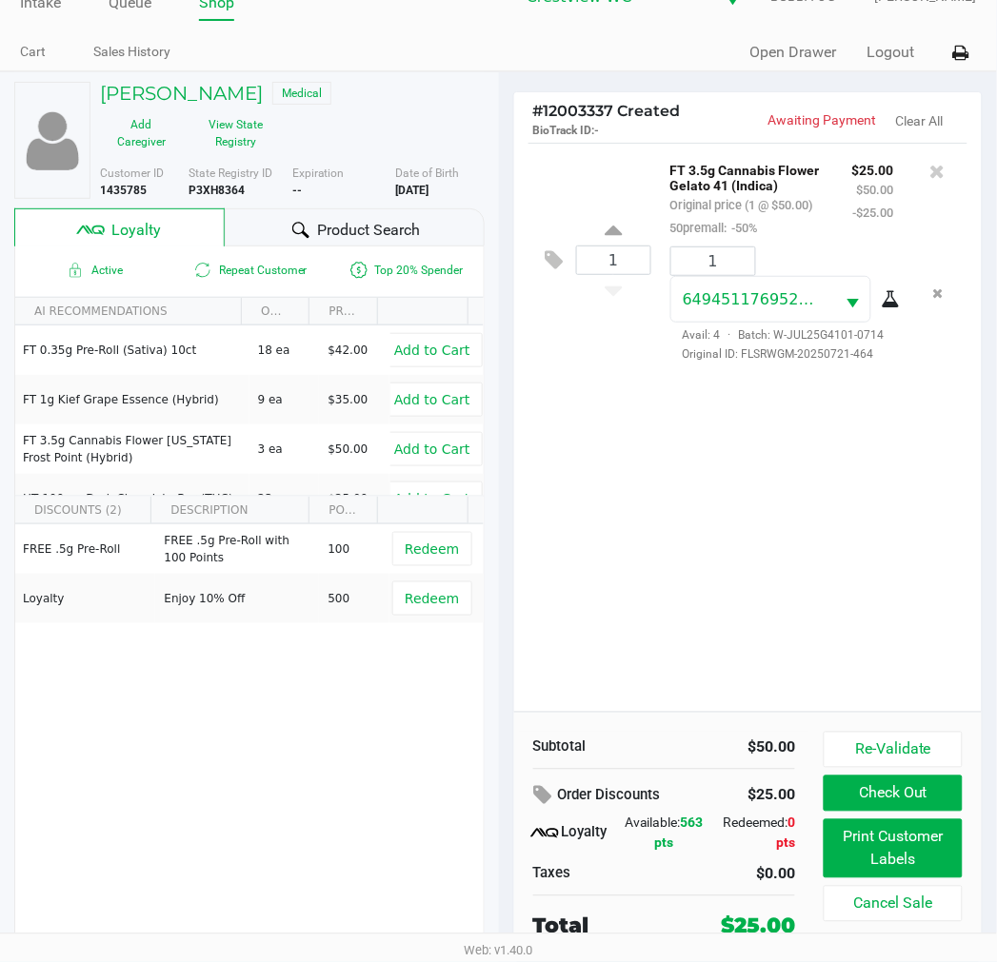
click at [909, 797] on button "Check Out" at bounding box center [892, 794] width 138 height 36
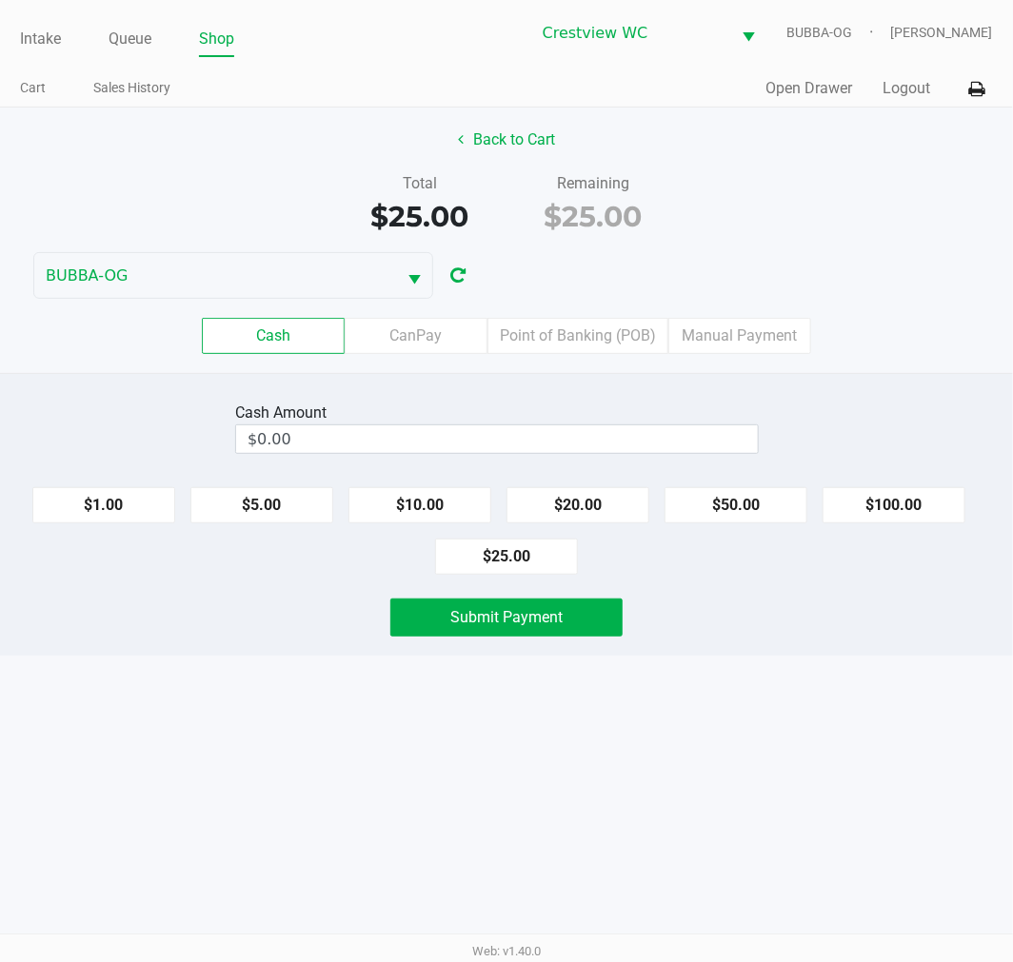
click at [556, 335] on label "Point of Banking (POB)" at bounding box center [577, 336] width 181 height 36
click at [0, 0] on 7 "Point of Banking (POB)" at bounding box center [0, 0] width 0 height 0
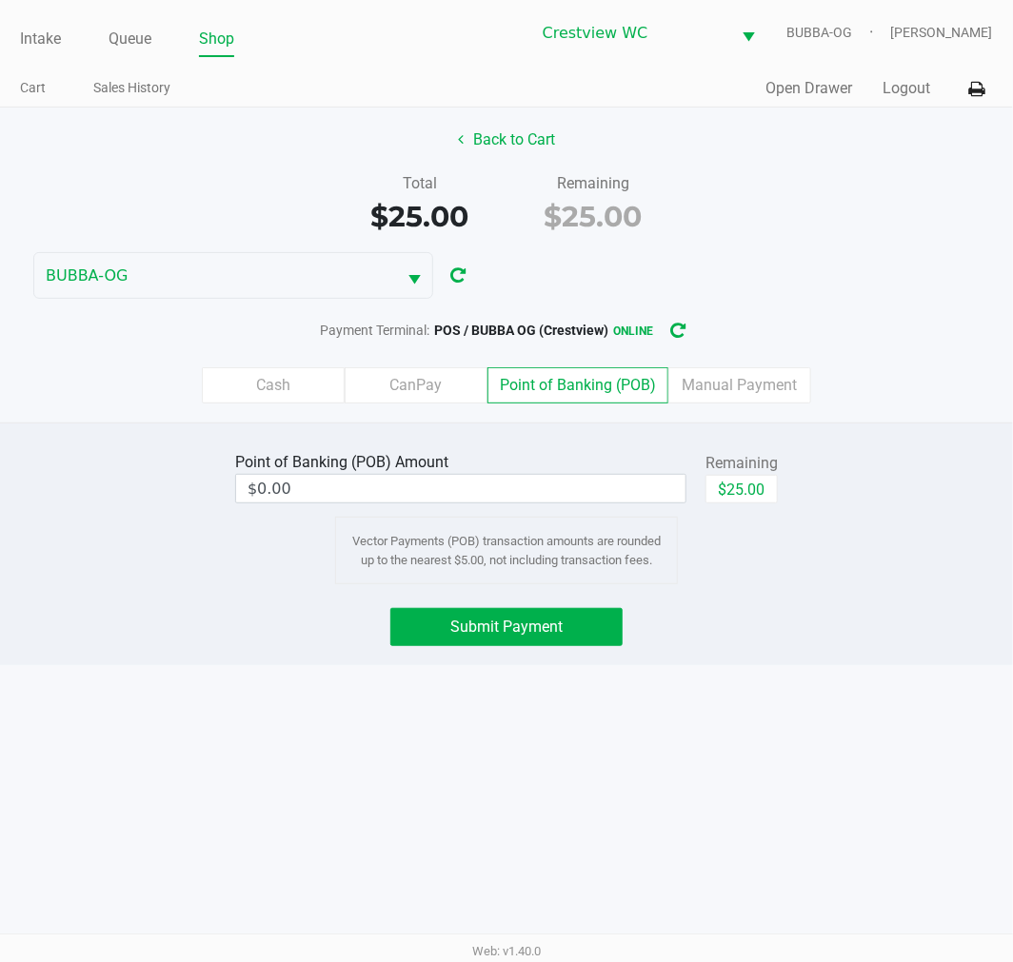
click at [768, 501] on button "$25.00" at bounding box center [741, 489] width 72 height 29
type input "$25.00"
click at [529, 622] on span "Submit Payment" at bounding box center [506, 627] width 112 height 18
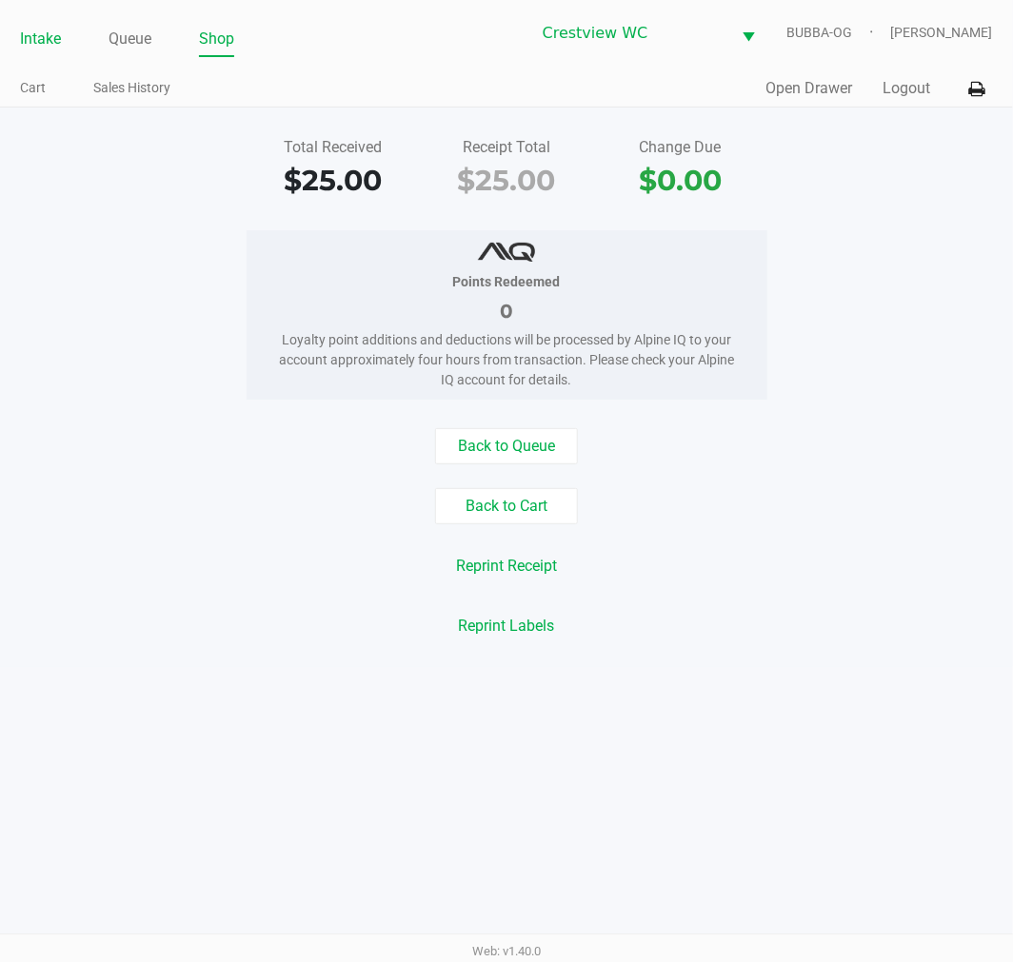
click at [32, 32] on link "Intake" at bounding box center [40, 39] width 41 height 27
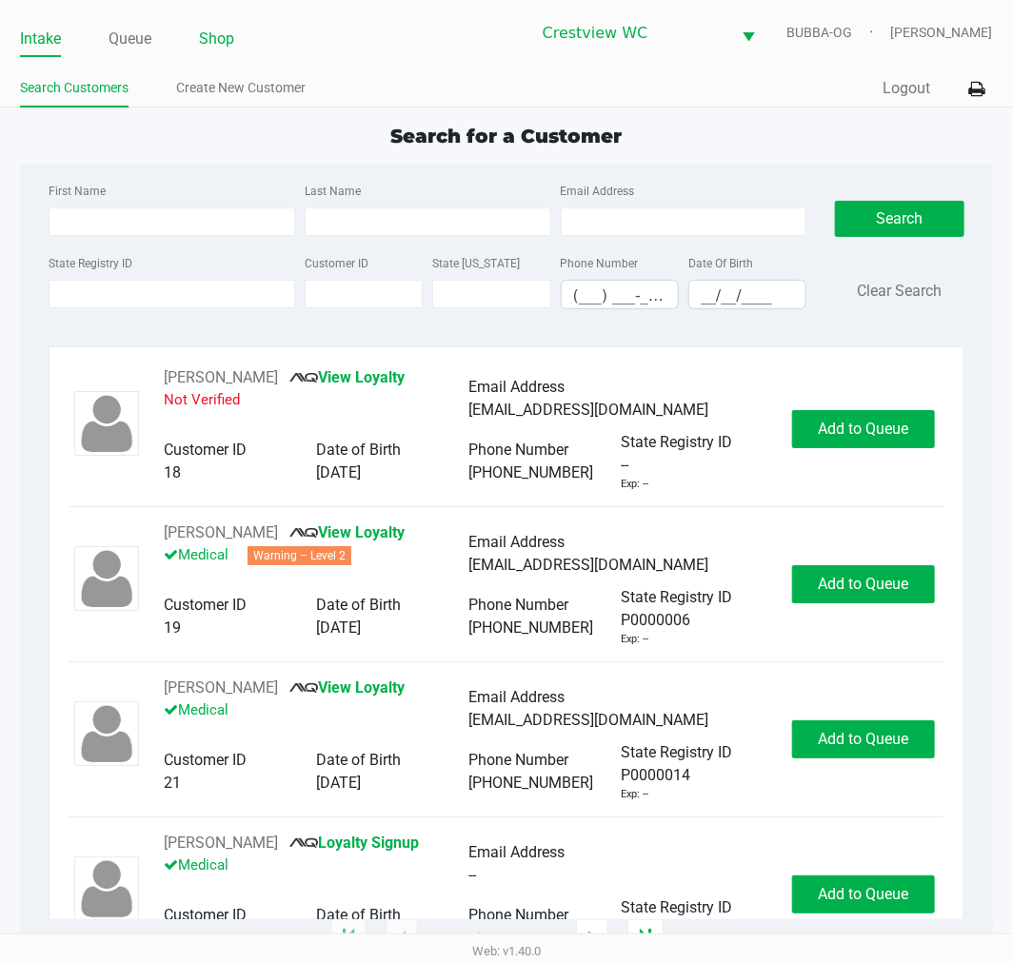
click at [215, 34] on link "Shop" at bounding box center [216, 39] width 35 height 27
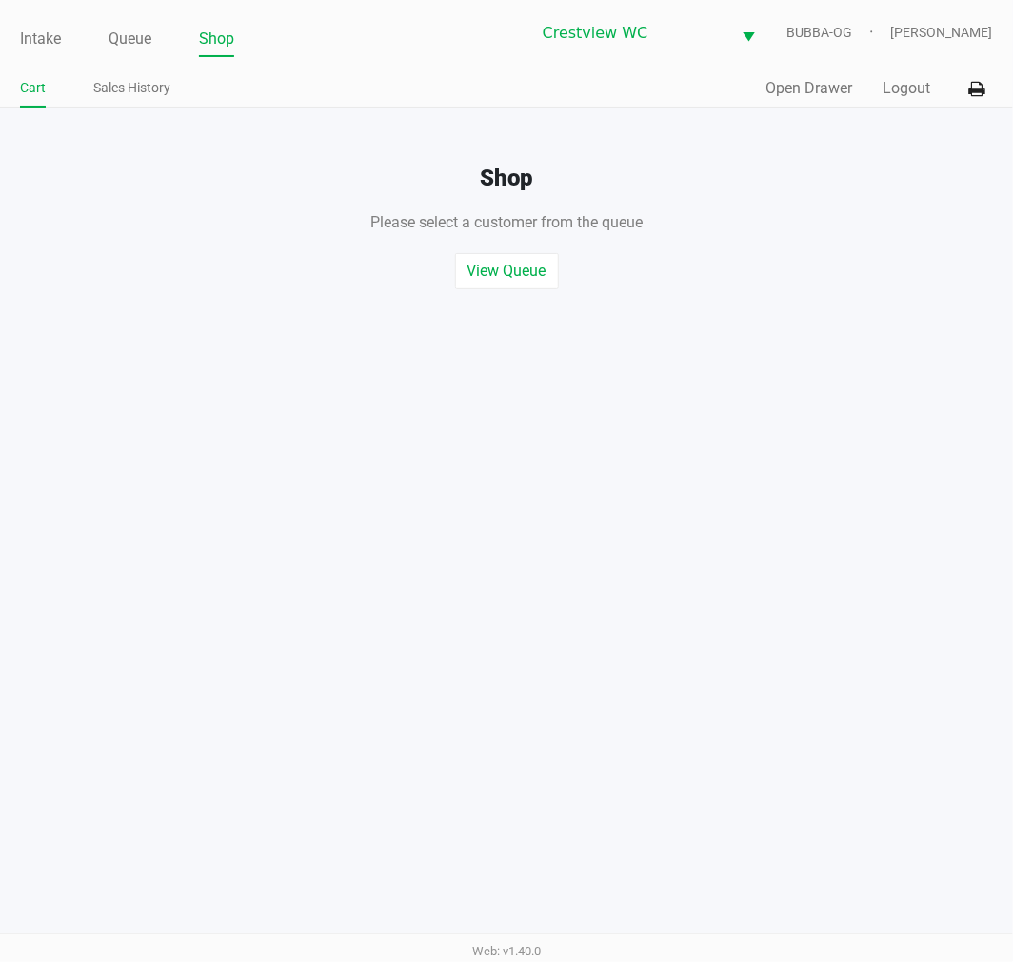
click at [806, 92] on button "Open Drawer" at bounding box center [809, 88] width 87 height 23
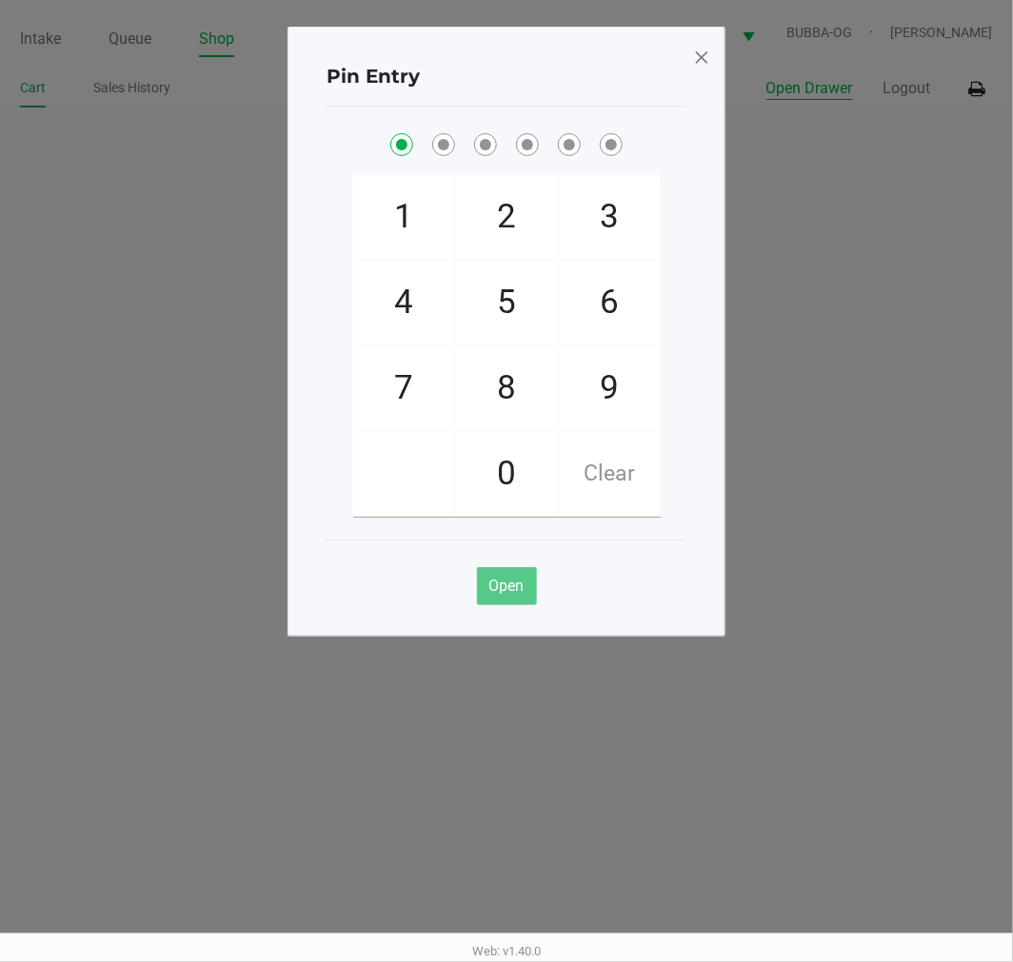
checkbox input "true"
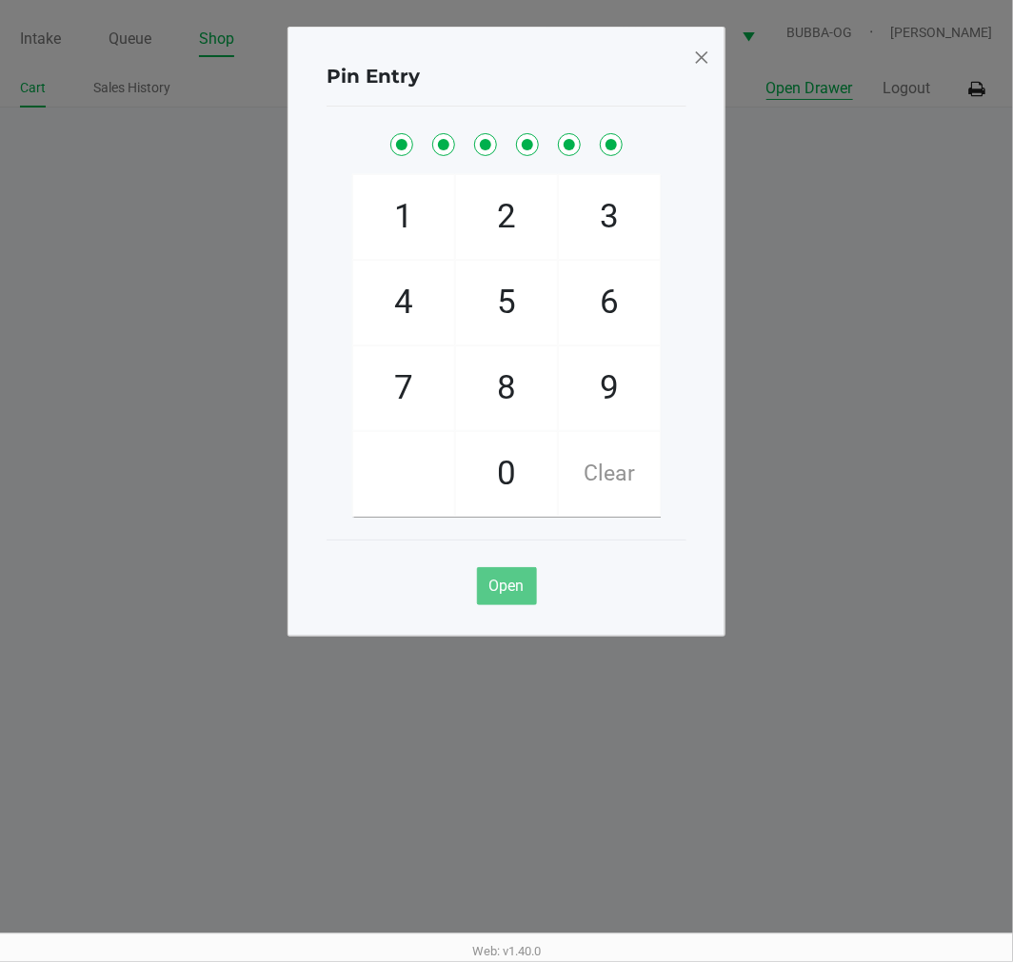
checkbox input "true"
click at [704, 50] on span at bounding box center [701, 57] width 17 height 30
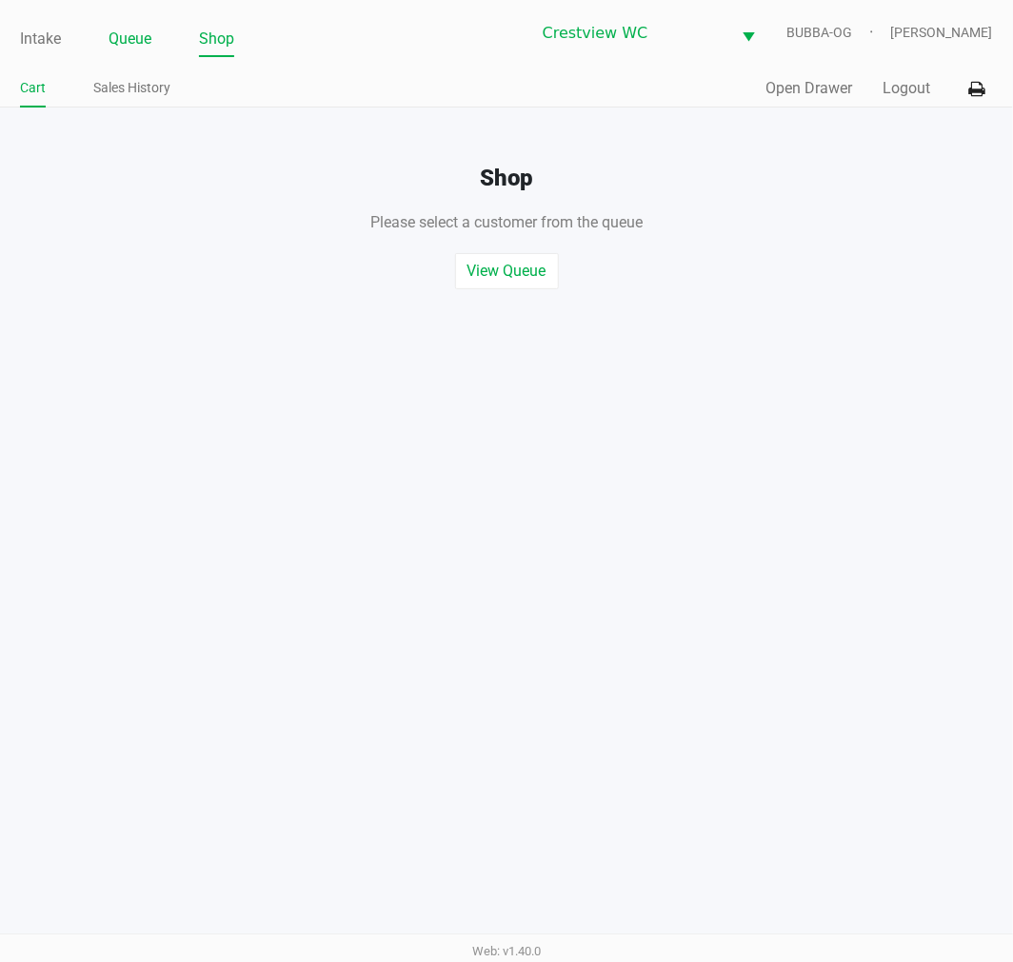
click at [131, 45] on link "Queue" at bounding box center [130, 39] width 43 height 27
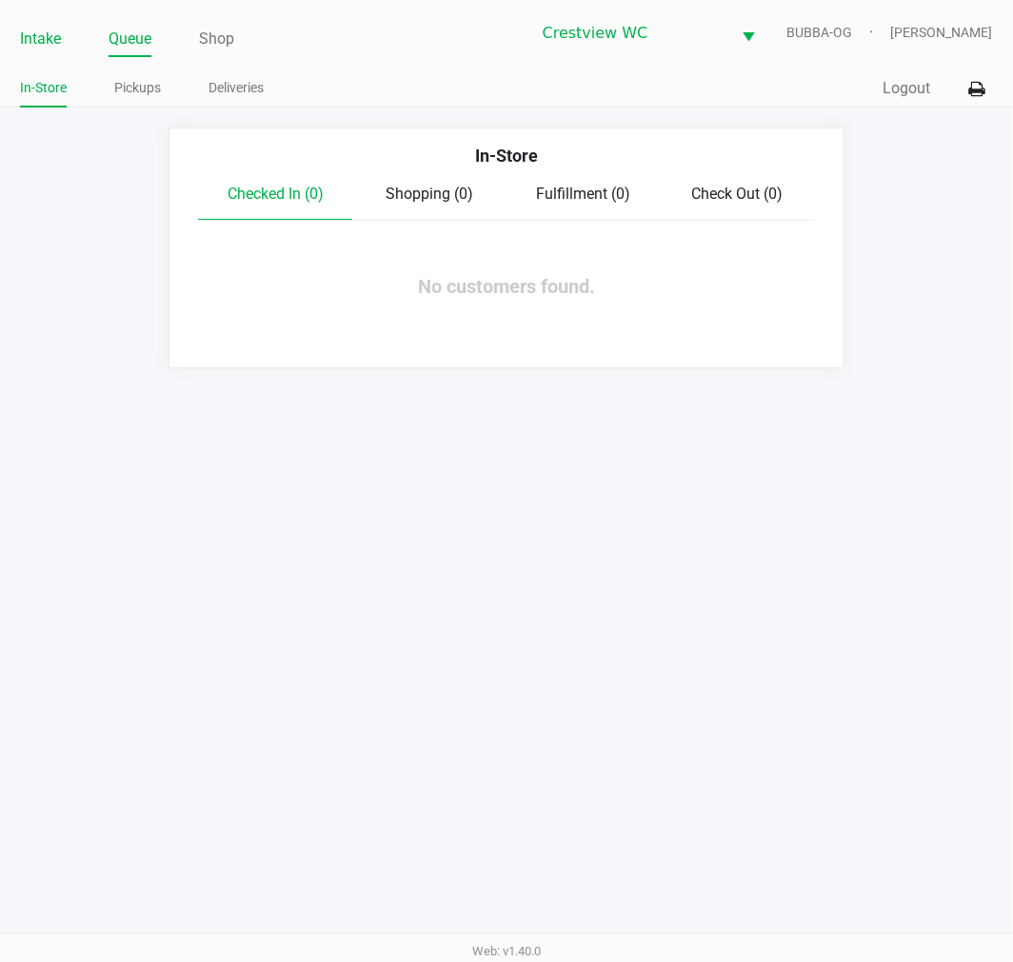
click at [46, 40] on link "Intake" at bounding box center [40, 39] width 41 height 27
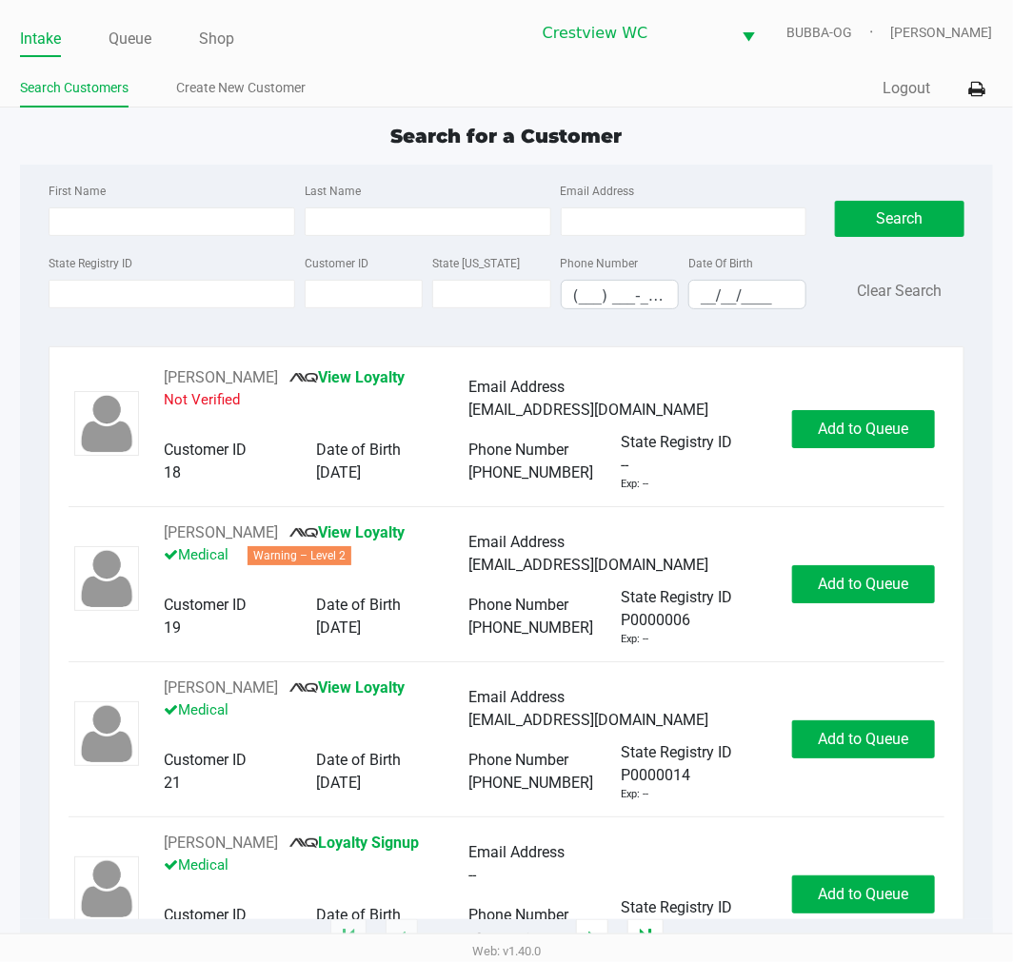
click at [108, 267] on label "State Registry ID" at bounding box center [91, 263] width 84 height 17
click at [108, 280] on input "State Registry ID" at bounding box center [172, 294] width 247 height 29
type input "2rh9782"
click at [864, 229] on button "Search" at bounding box center [899, 219] width 129 height 36
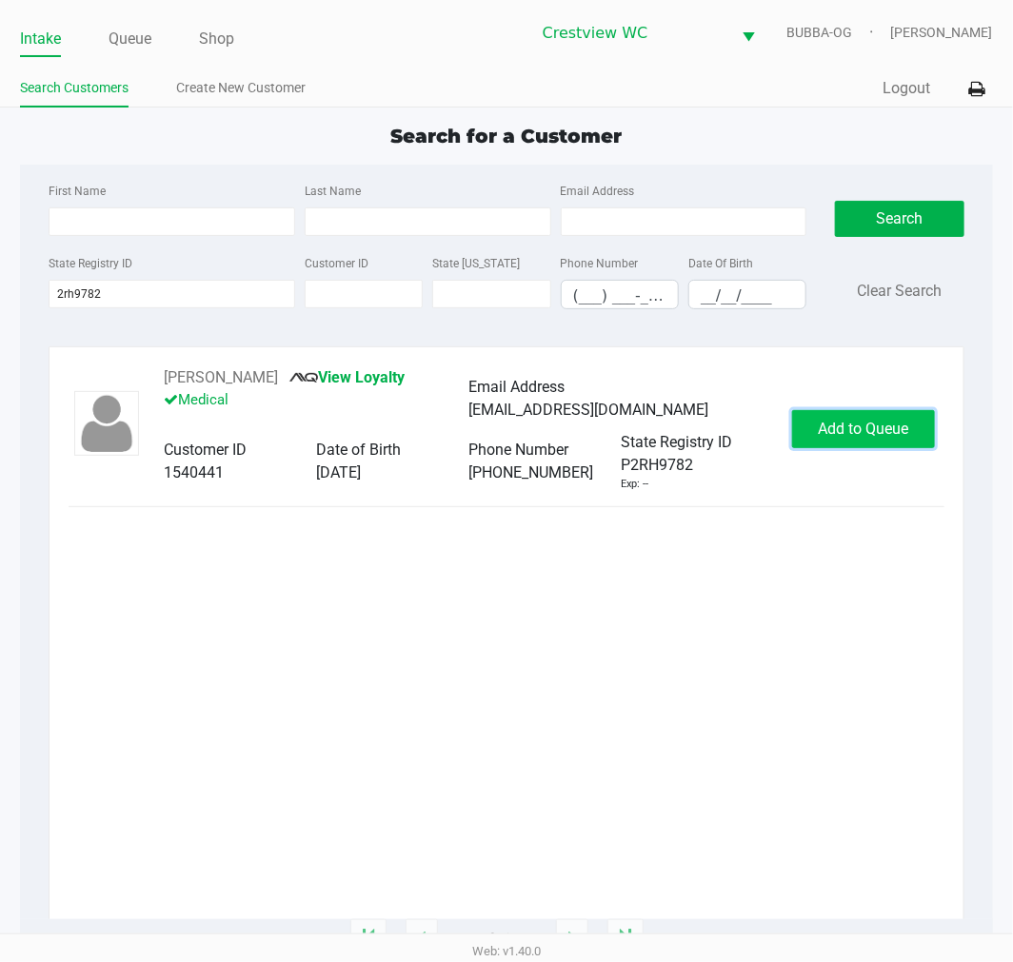
click at [859, 420] on span "Add to Queue" at bounding box center [863, 429] width 90 height 18
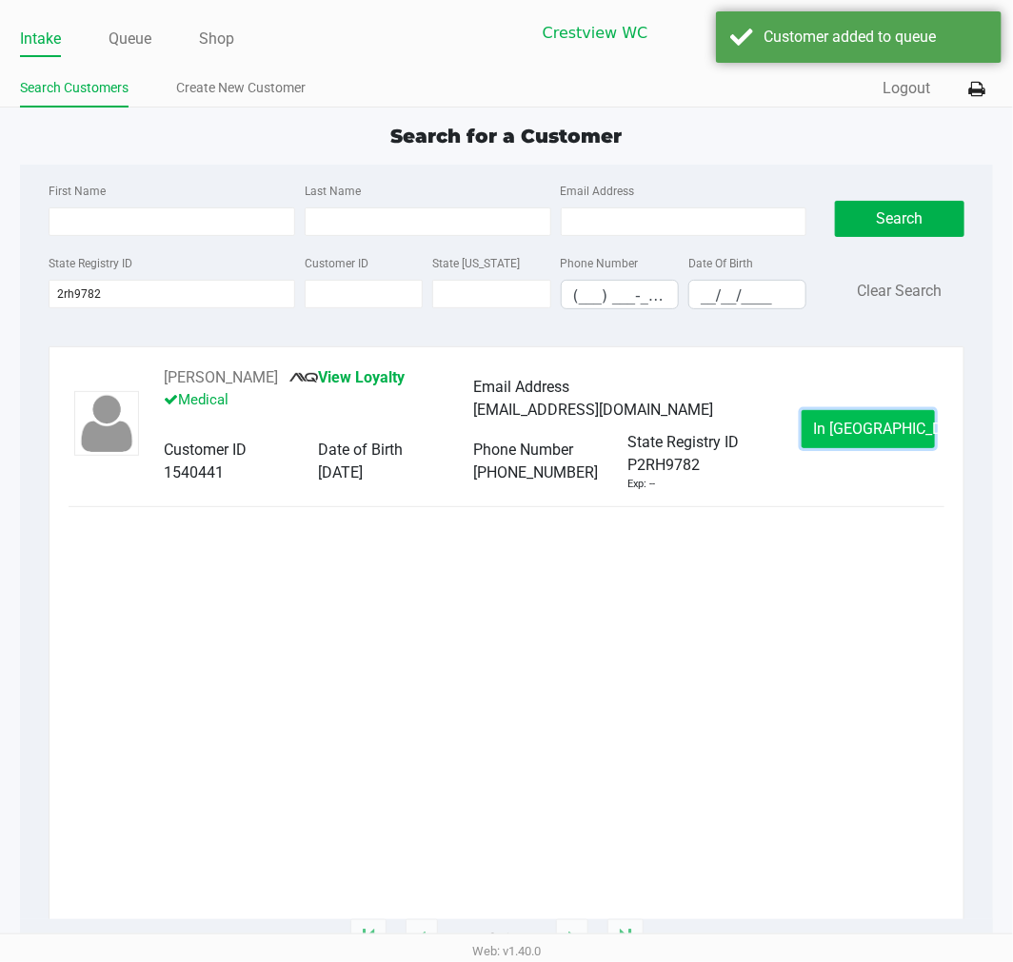
click at [863, 419] on button "In [GEOGRAPHIC_DATA]" at bounding box center [867, 429] width 133 height 38
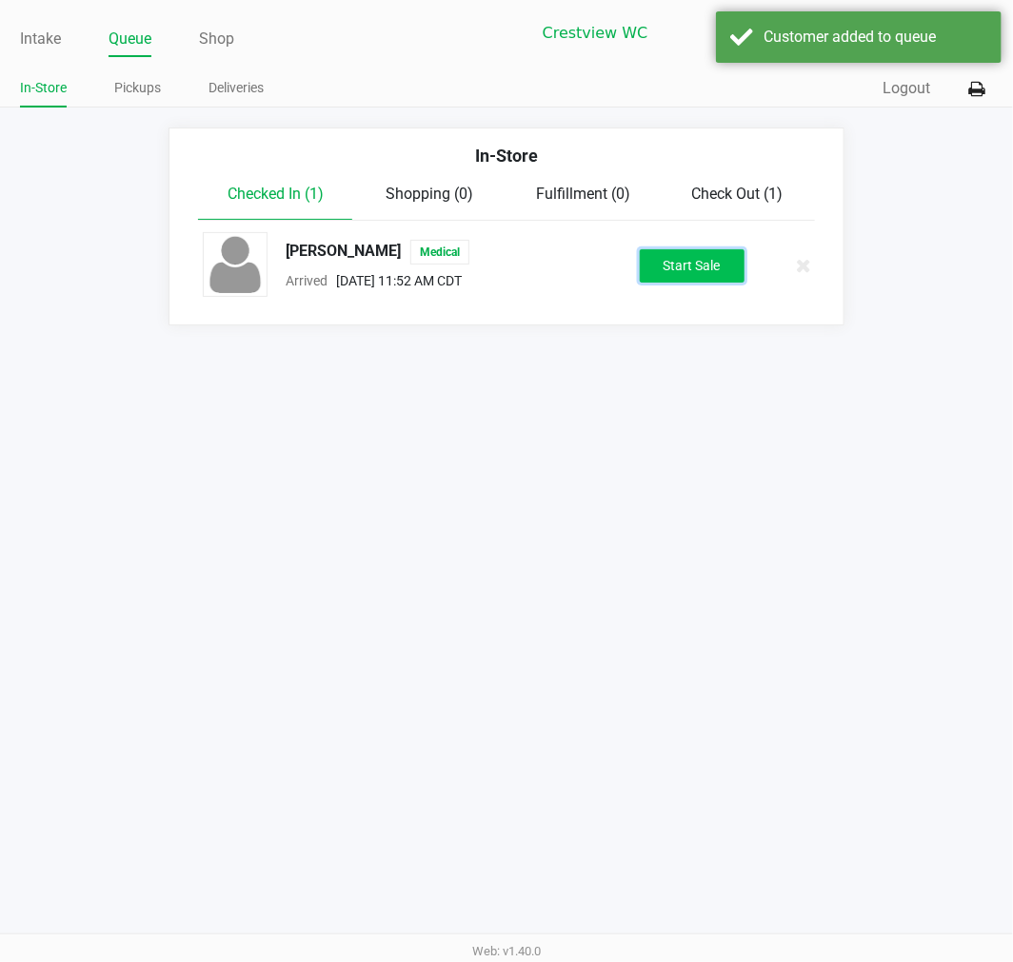
click at [730, 270] on button "Start Sale" at bounding box center [692, 265] width 105 height 33
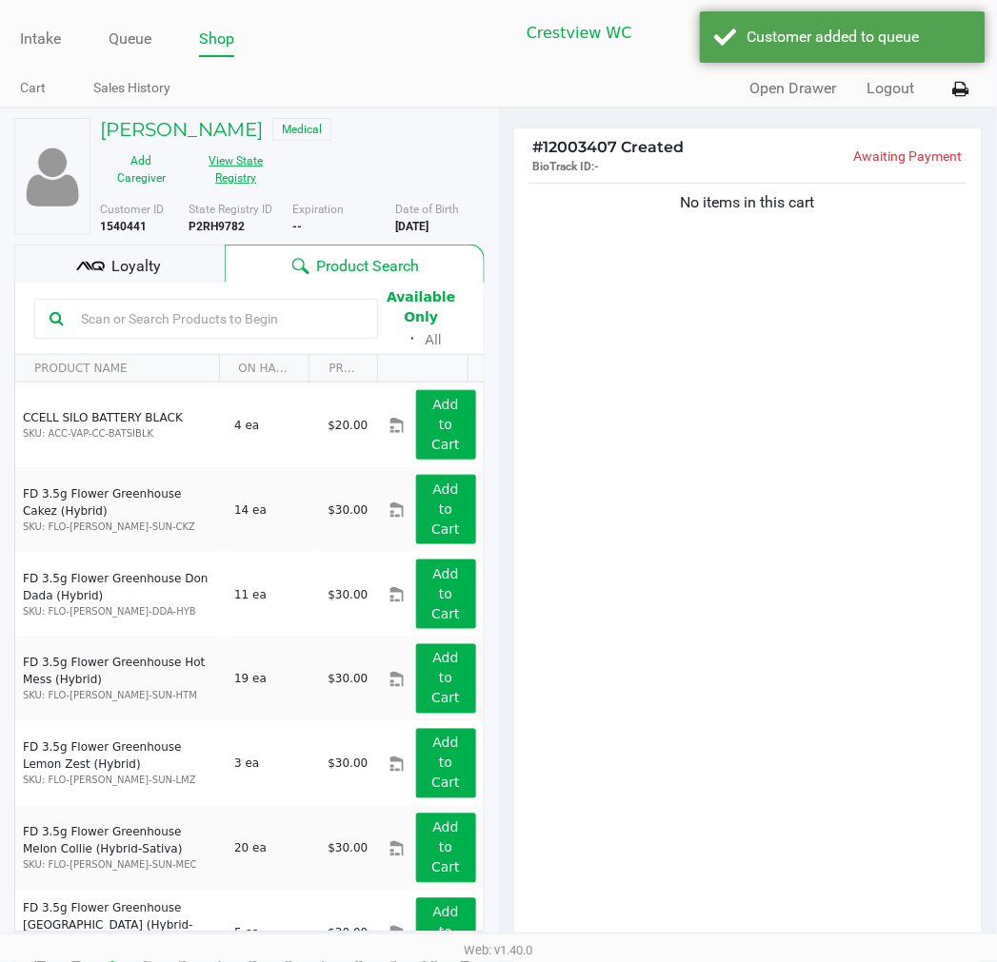
click at [251, 164] on button "View State Registry" at bounding box center [230, 170] width 95 height 48
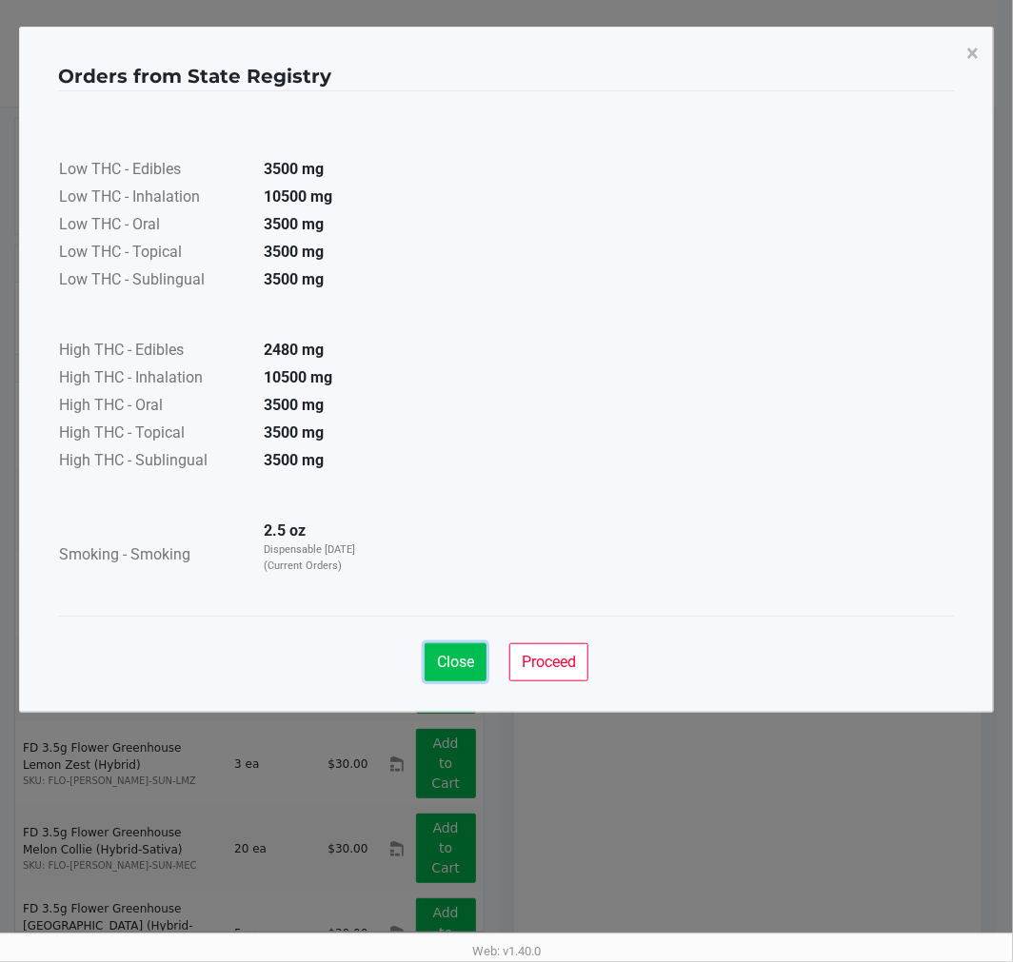
click at [471, 653] on span "Close" at bounding box center [455, 662] width 37 height 18
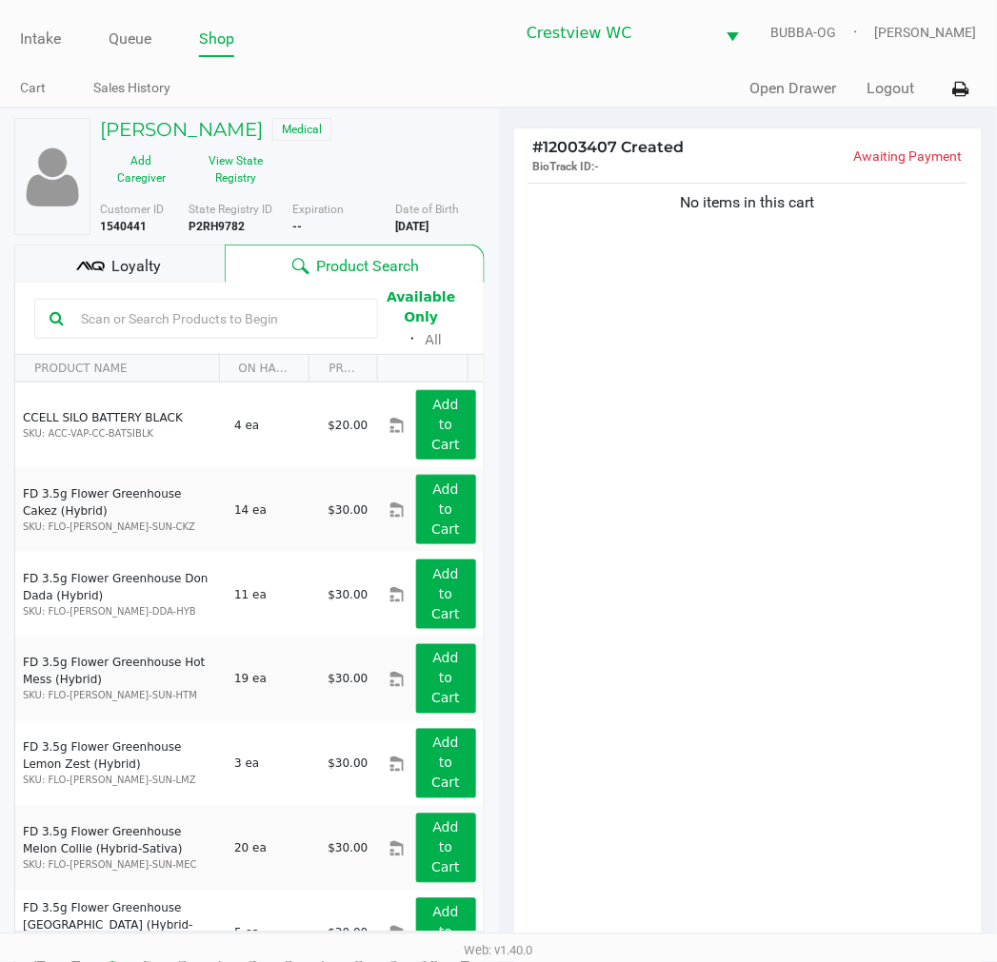
click at [157, 260] on span "Loyalty" at bounding box center [135, 266] width 49 height 23
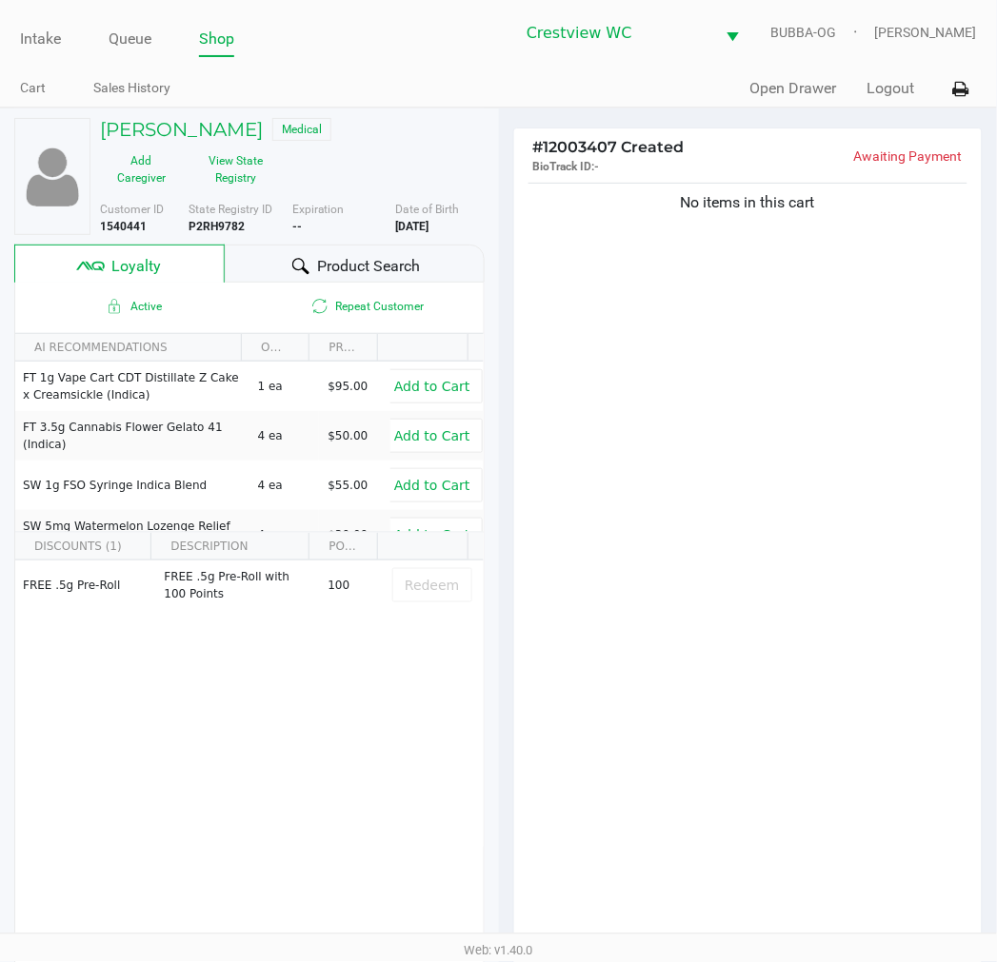
click at [761, 498] on div "No items in this cart" at bounding box center [748, 568] width 468 height 779
click at [276, 158] on button "View State Registry" at bounding box center [230, 170] width 95 height 48
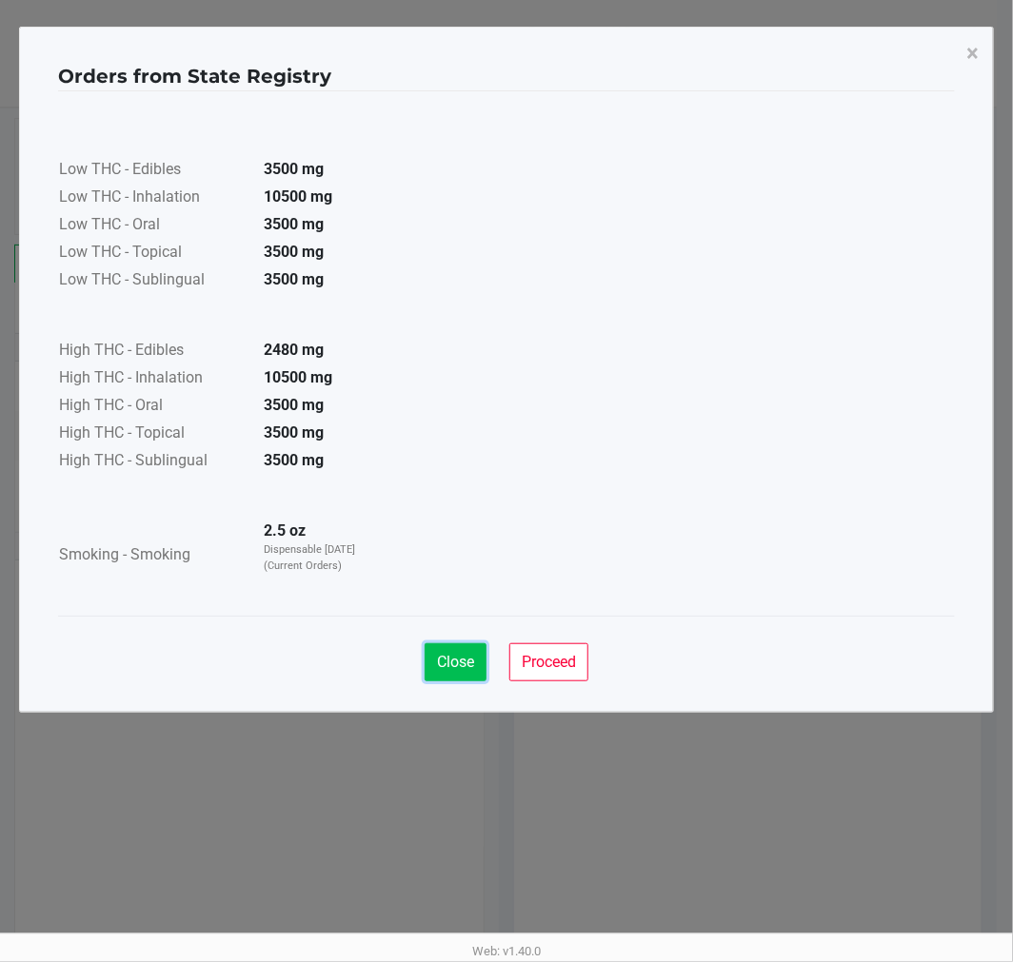
click at [462, 670] on span "Close" at bounding box center [455, 662] width 37 height 18
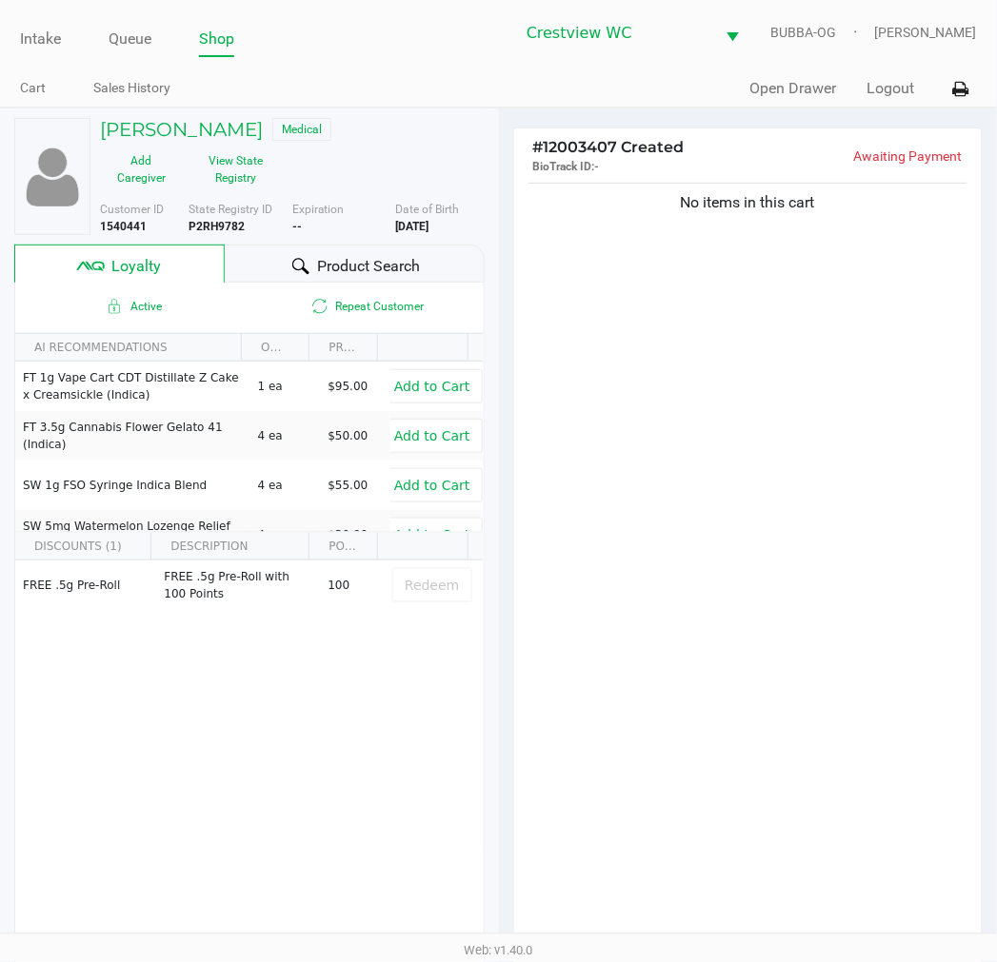
click at [699, 486] on div "No items in this cart" at bounding box center [748, 568] width 468 height 779
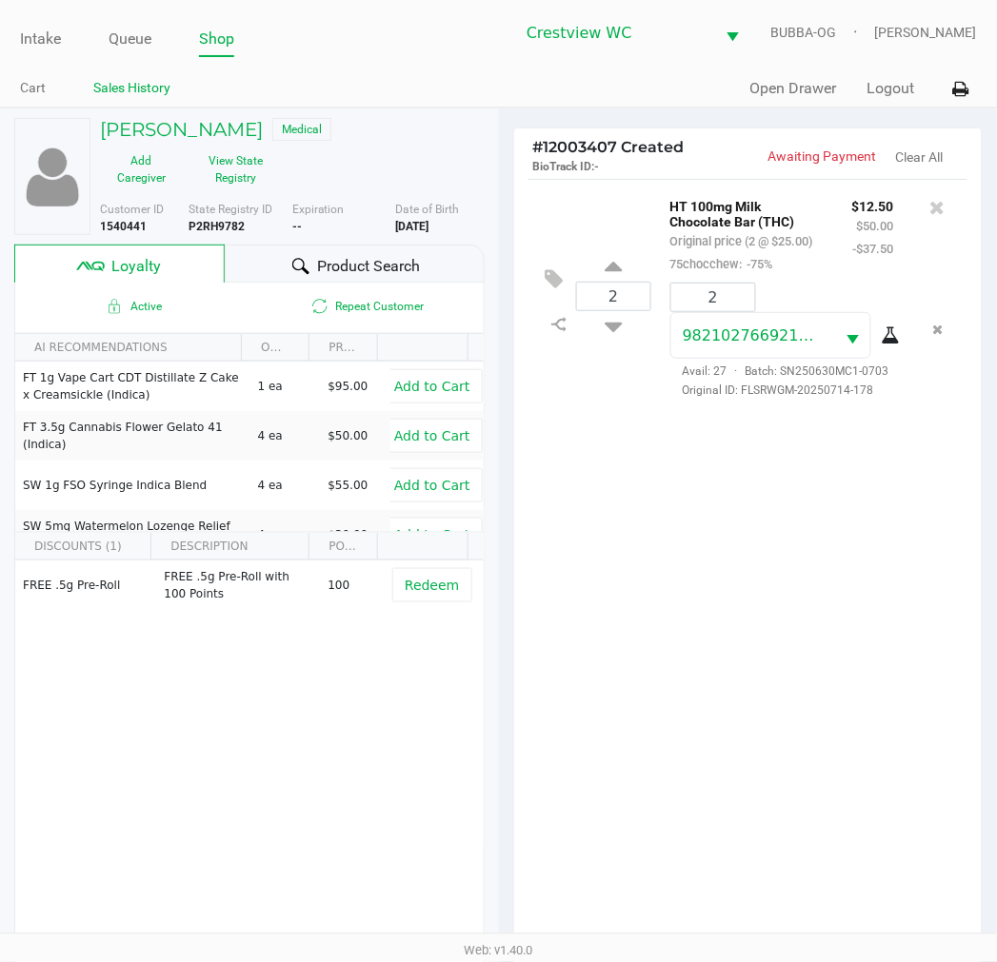
click at [136, 79] on link "Sales History" at bounding box center [131, 88] width 77 height 24
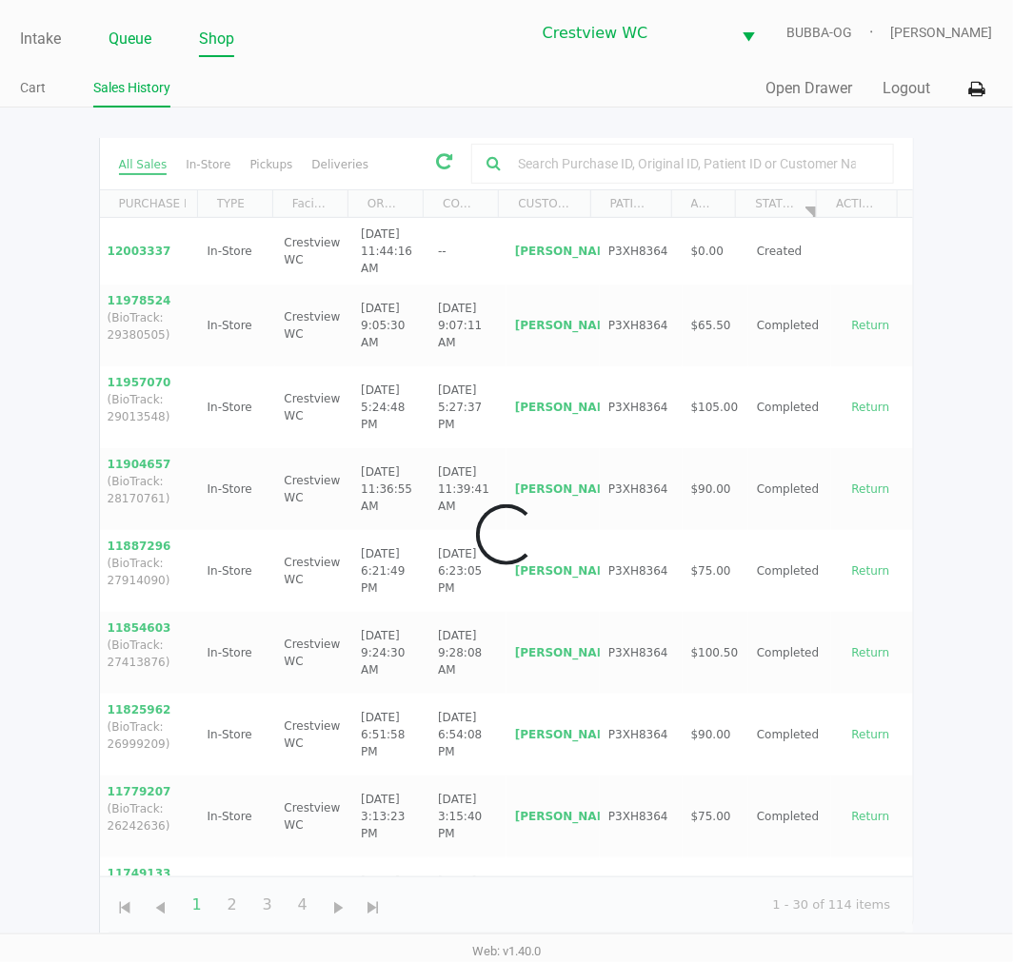
click at [124, 32] on link "Queue" at bounding box center [130, 39] width 43 height 27
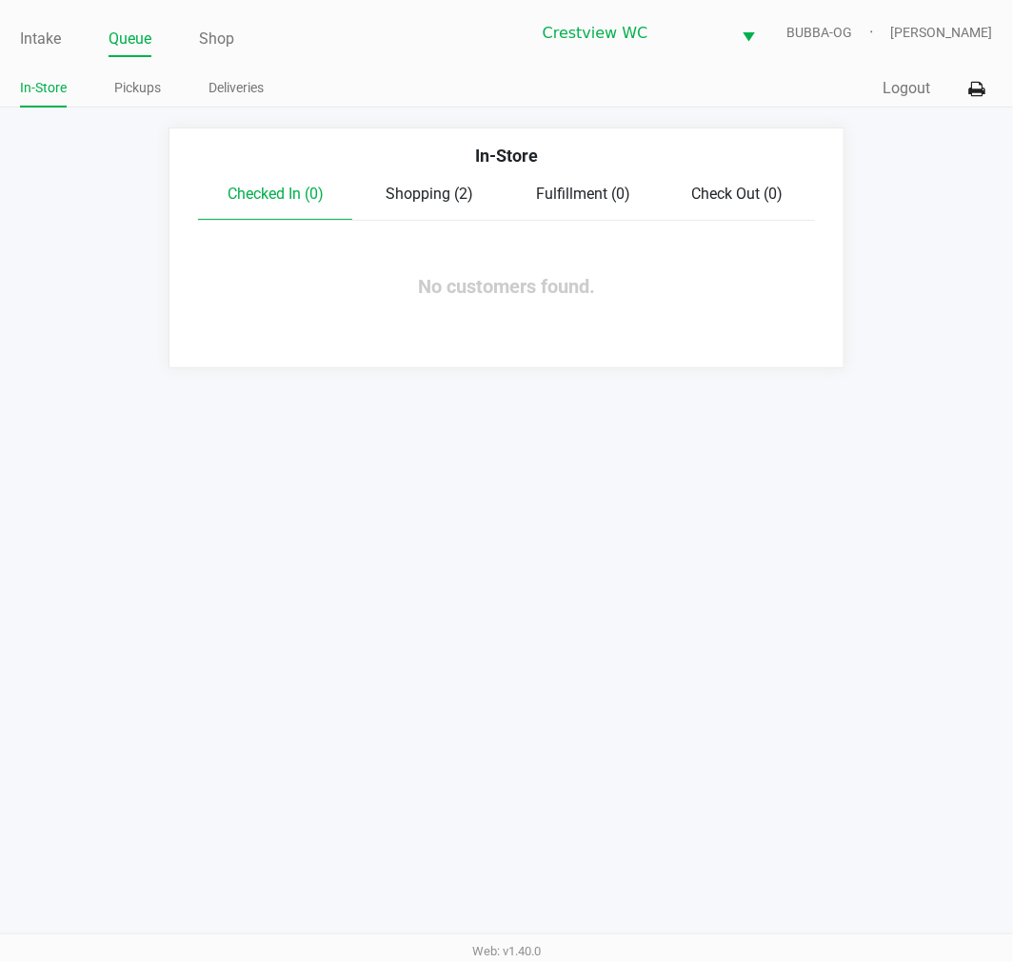
click at [451, 186] on span "Shopping (2)" at bounding box center [430, 194] width 88 height 18
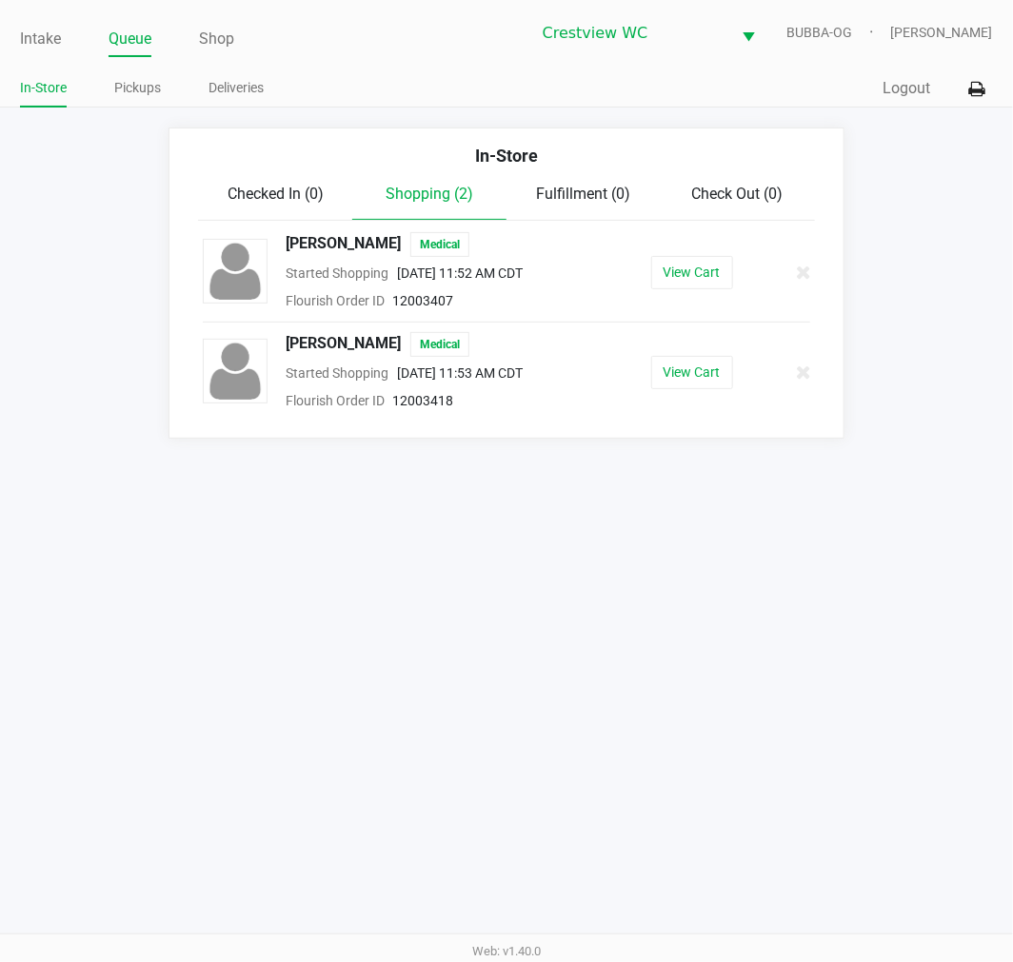
click at [670, 372] on button "View Cart" at bounding box center [692, 372] width 82 height 33
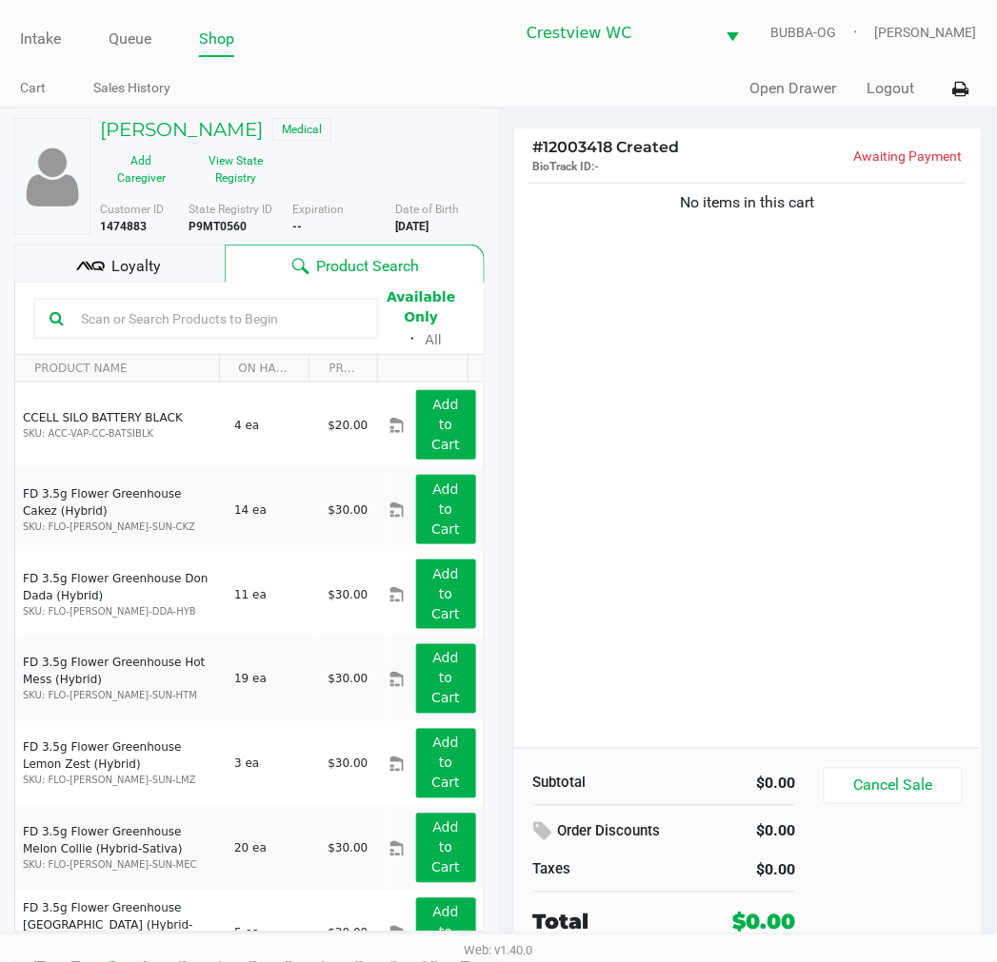
click at [127, 44] on link "Queue" at bounding box center [130, 39] width 43 height 27
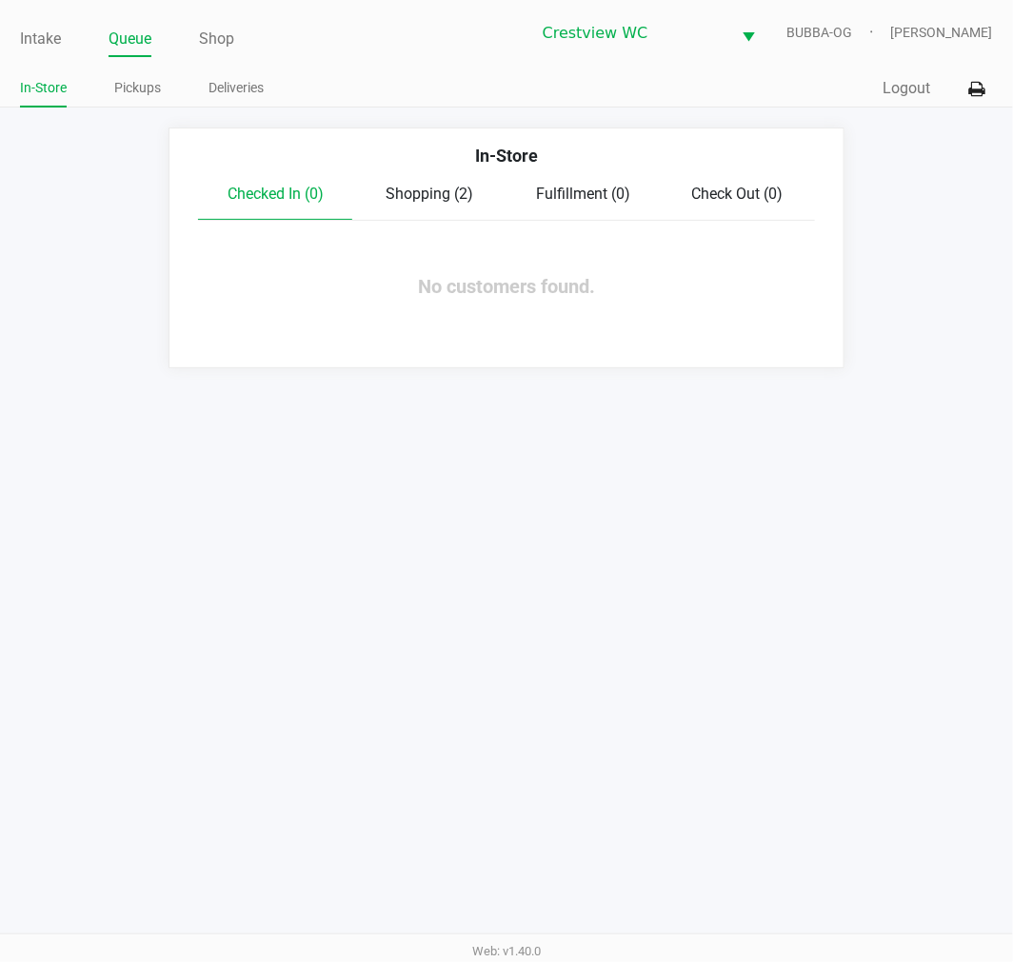
click at [421, 202] on span "Shopping (2)" at bounding box center [430, 194] width 88 height 18
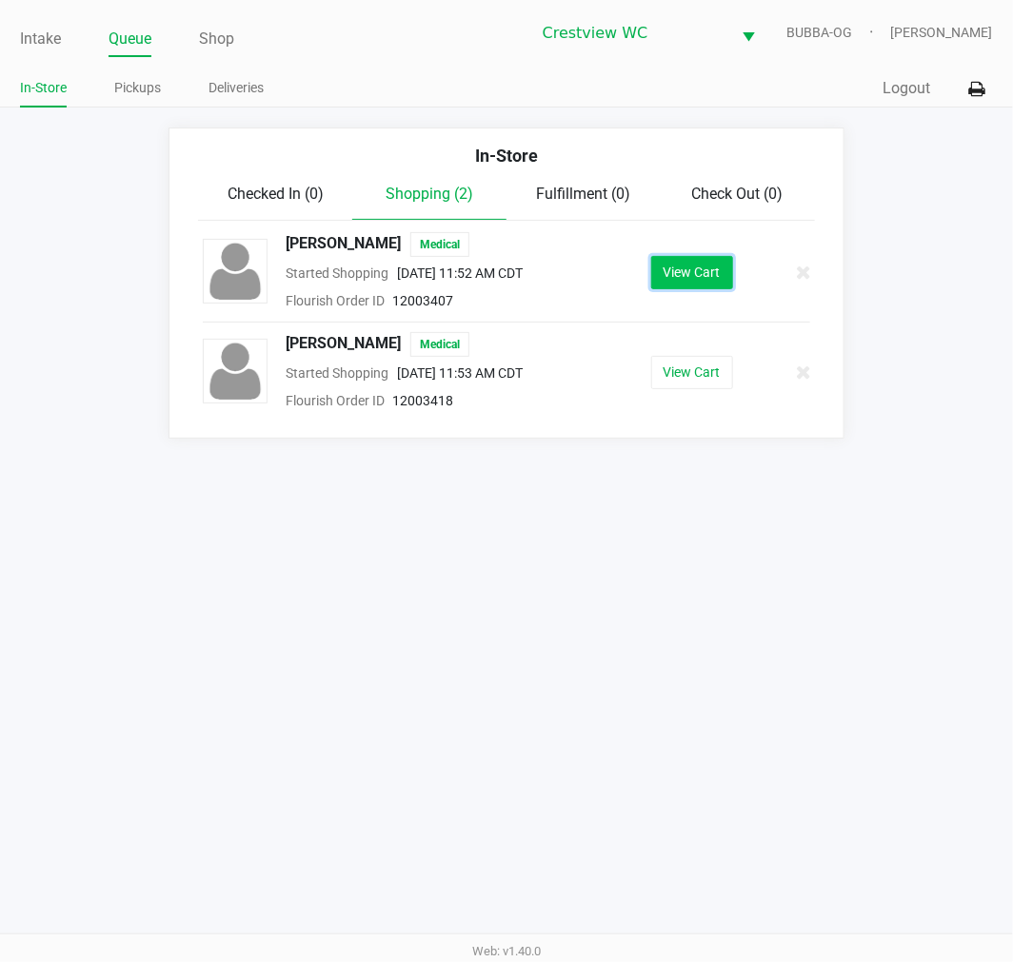
click at [683, 267] on button "View Cart" at bounding box center [692, 272] width 82 height 33
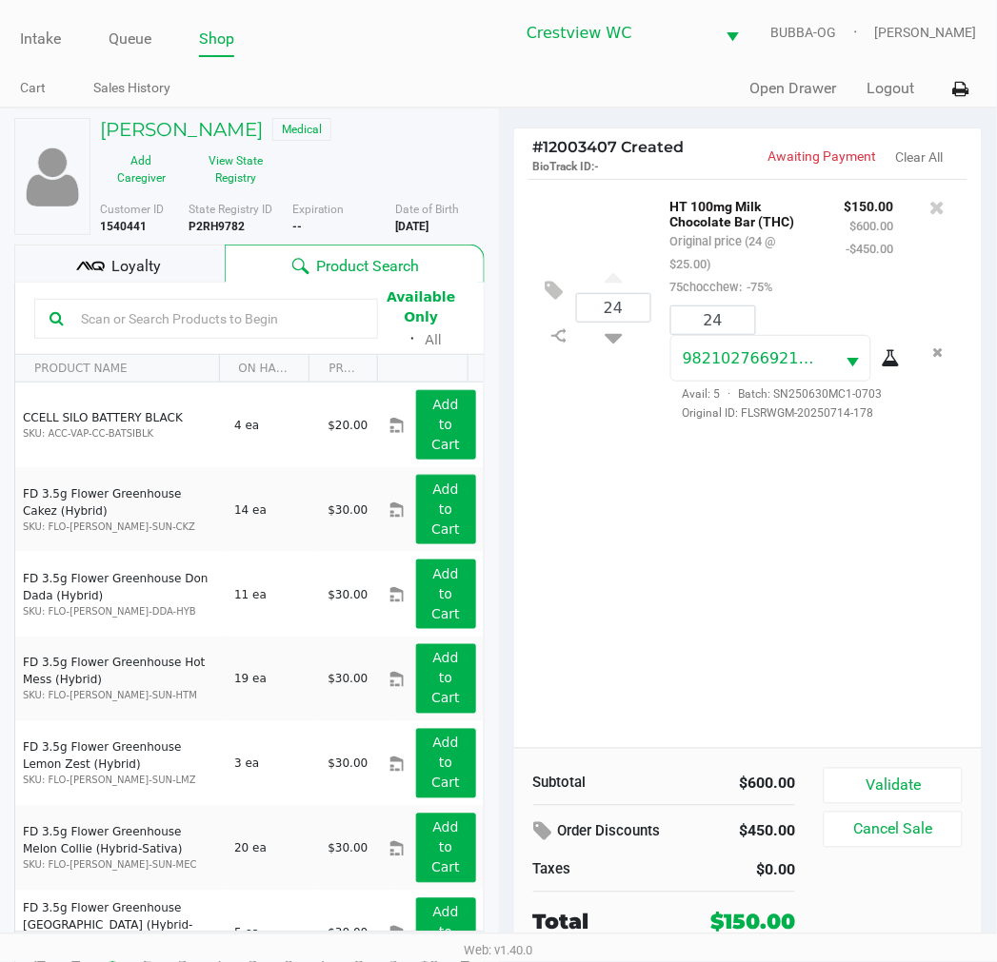
click at [950, 786] on button "Validate" at bounding box center [892, 786] width 138 height 36
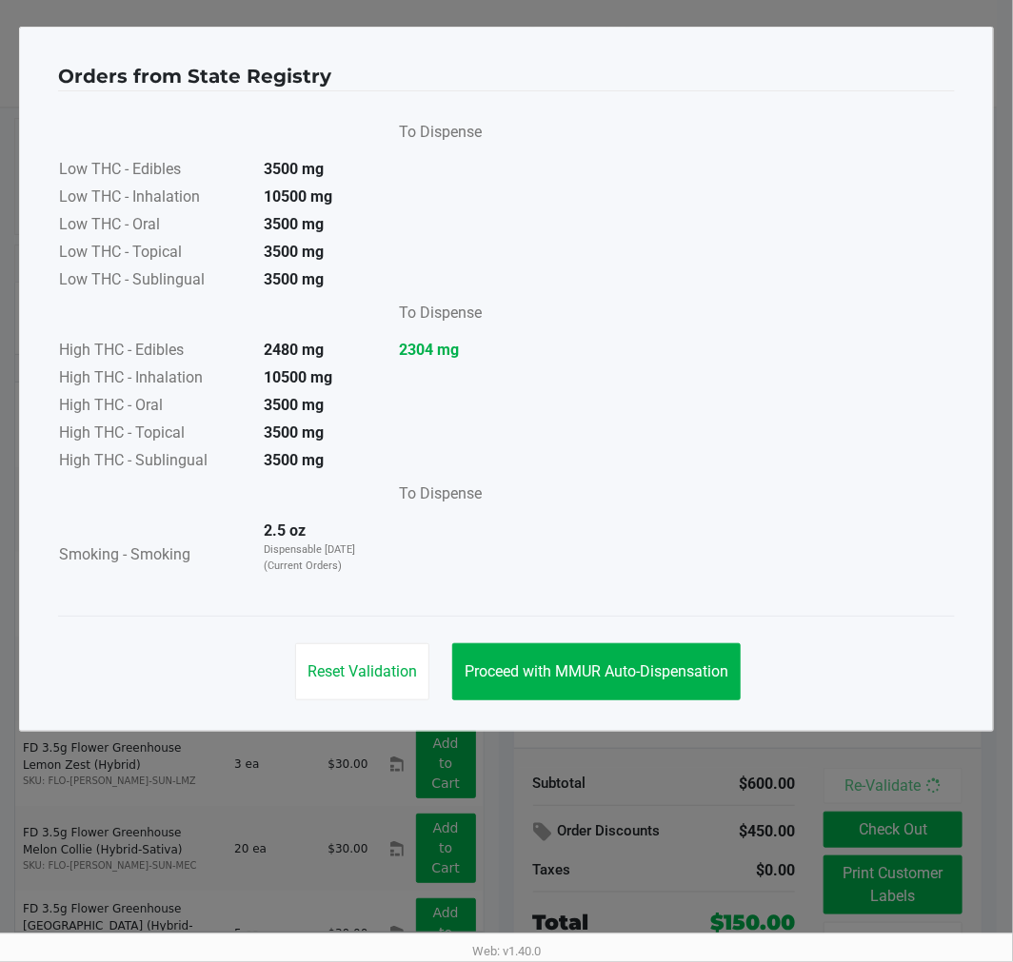
click at [547, 691] on button "Proceed with MMUR Auto-Dispensation" at bounding box center [596, 671] width 288 height 57
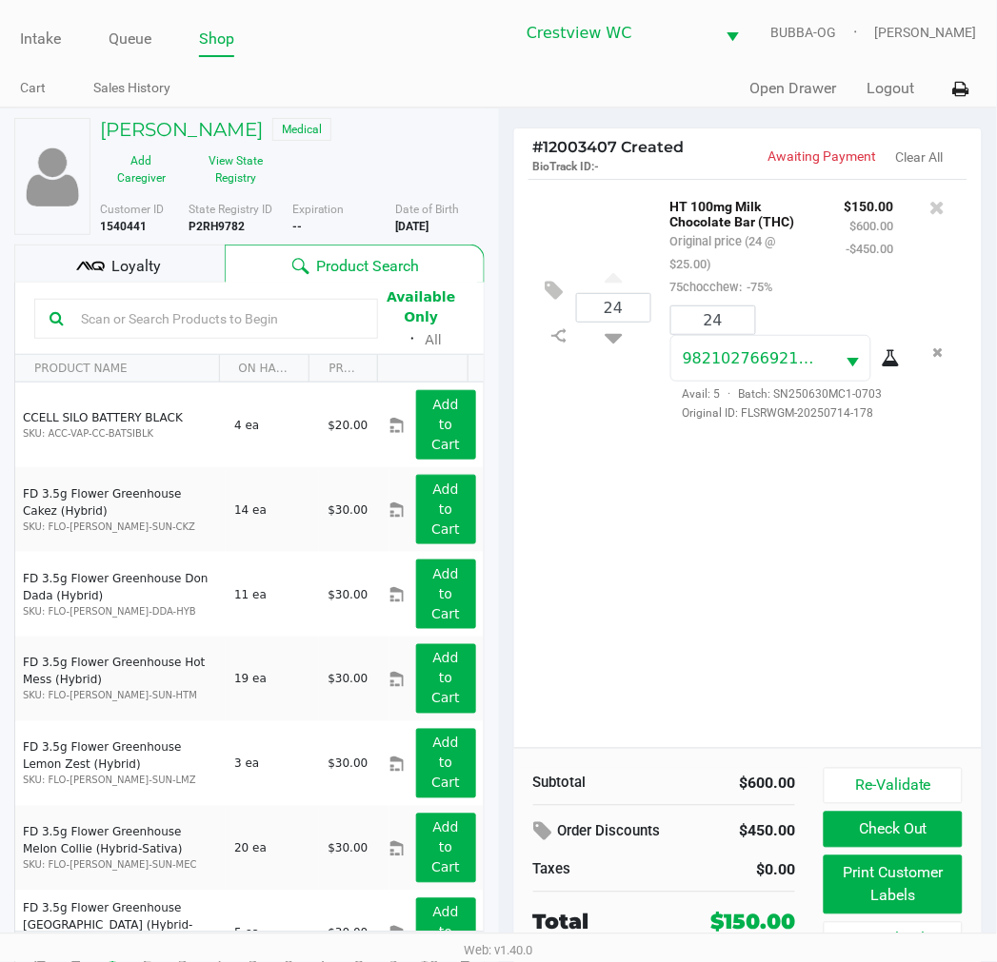
click at [685, 588] on div "24 HT 100mg Milk Chocolate Bar (THC) Original price (24 @ $25.00) 75chocchew: -…" at bounding box center [748, 463] width 468 height 569
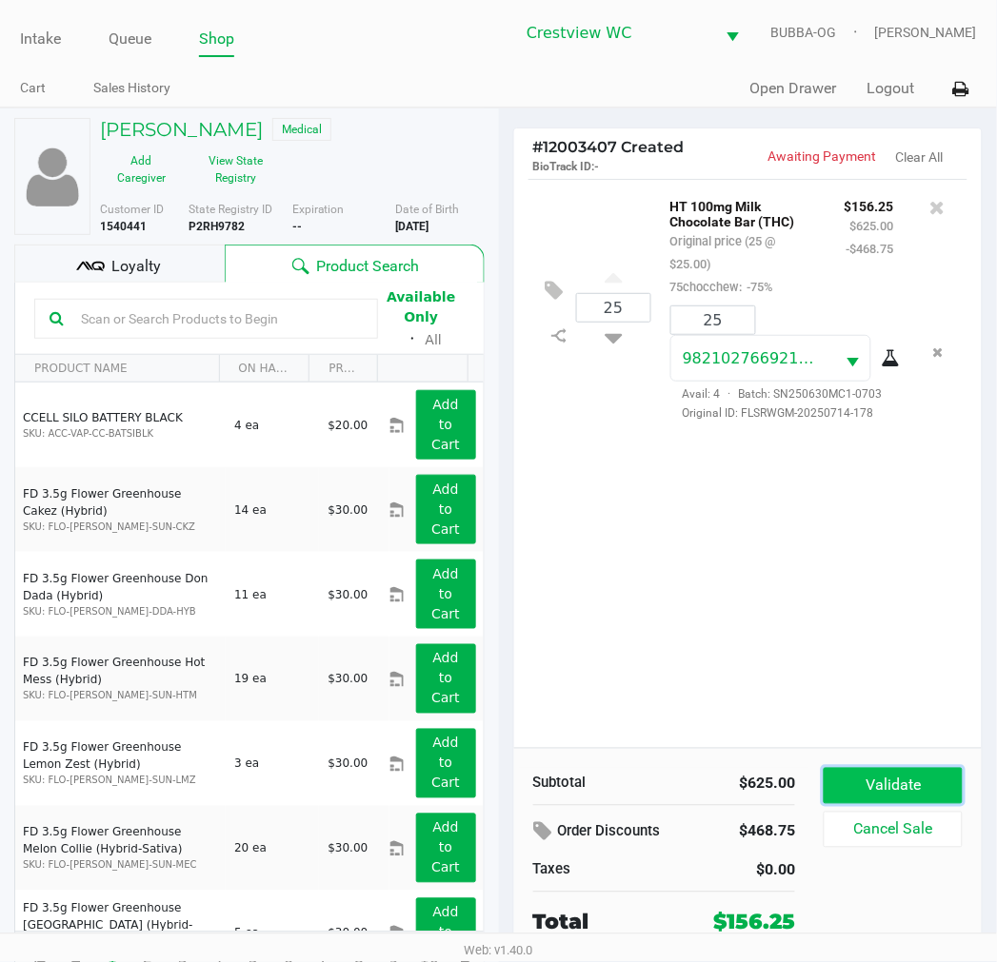
click at [921, 773] on button "Validate" at bounding box center [892, 786] width 138 height 36
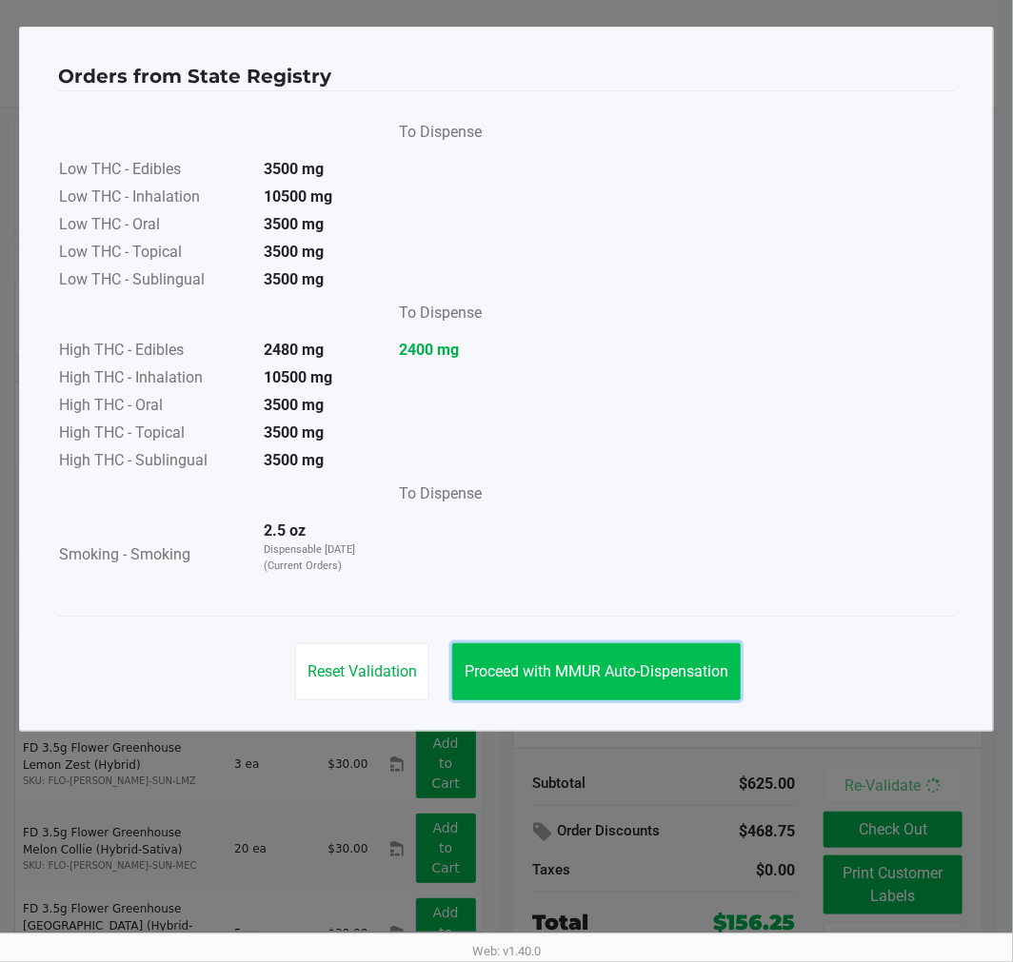
click at [630, 687] on button "Proceed with MMUR Auto-Dispensation" at bounding box center [596, 671] width 288 height 57
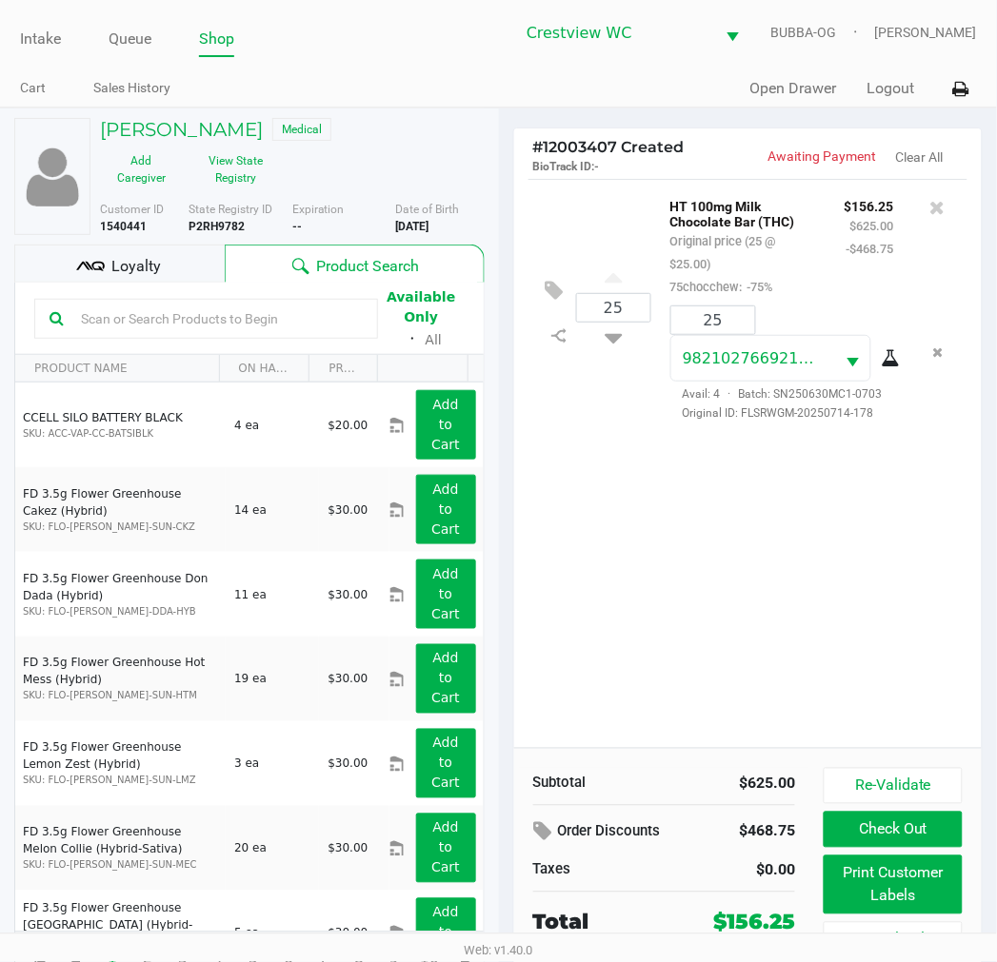
click at [188, 258] on div "Loyalty" at bounding box center [119, 264] width 210 height 38
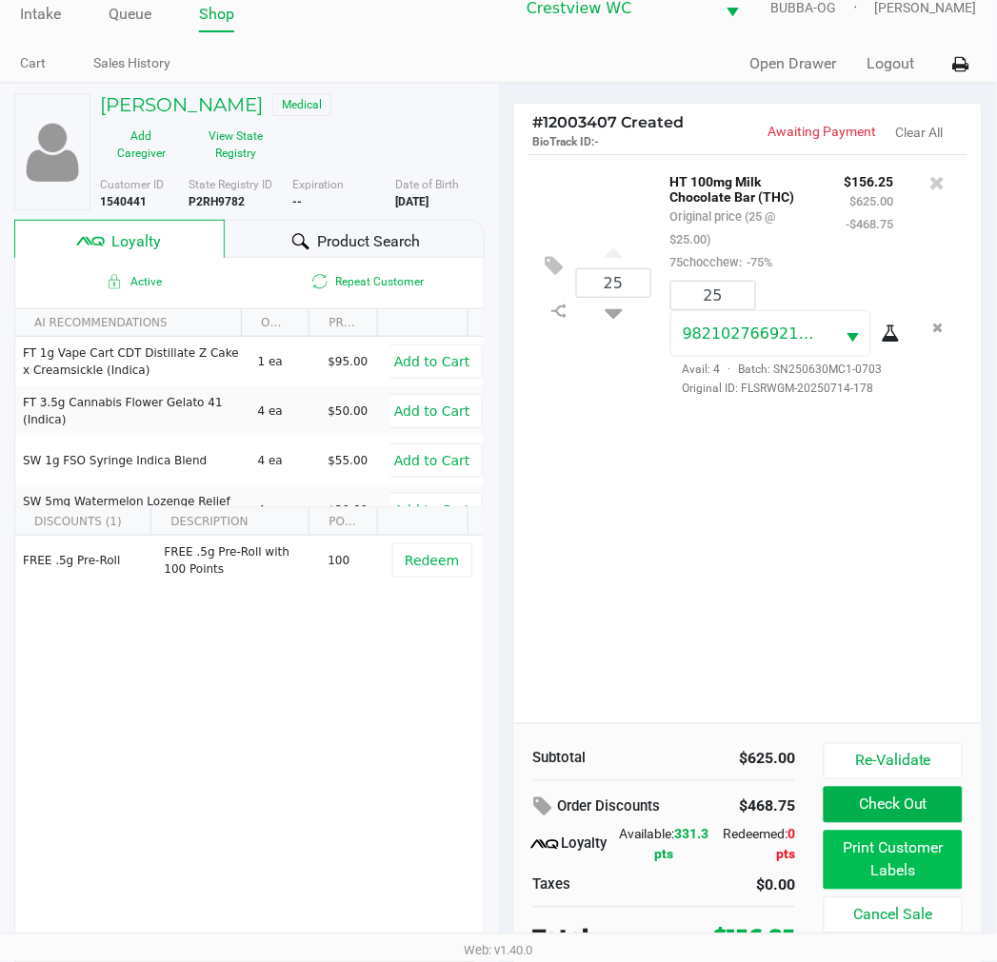
scroll to position [36, 0]
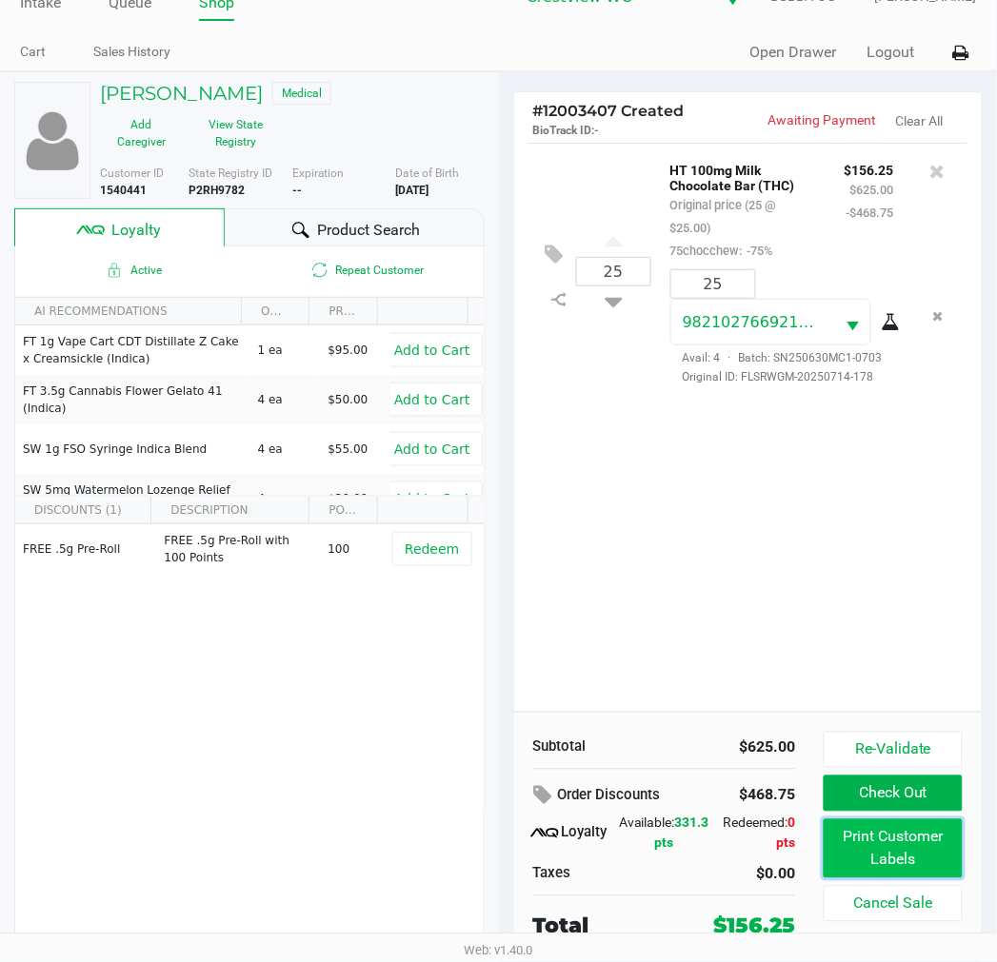
click at [860, 867] on button "Print Customer Labels" at bounding box center [892, 849] width 138 height 59
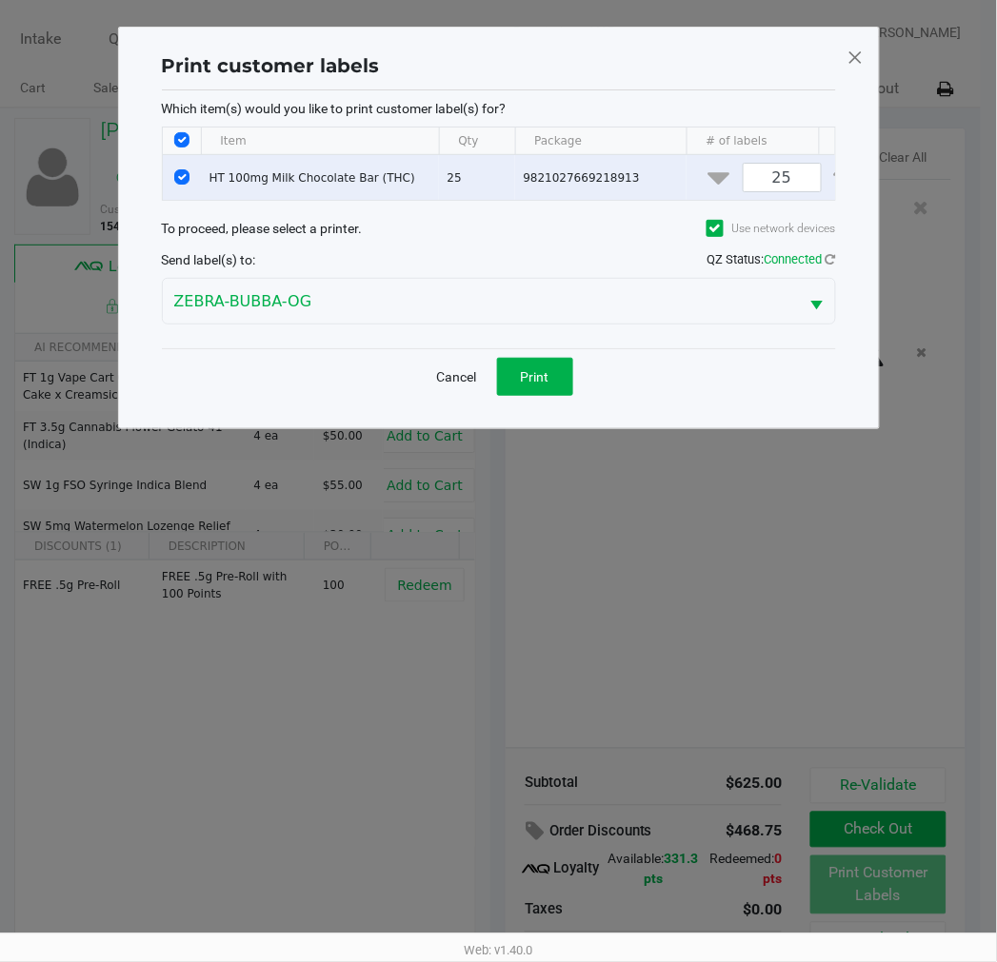
scroll to position [0, 0]
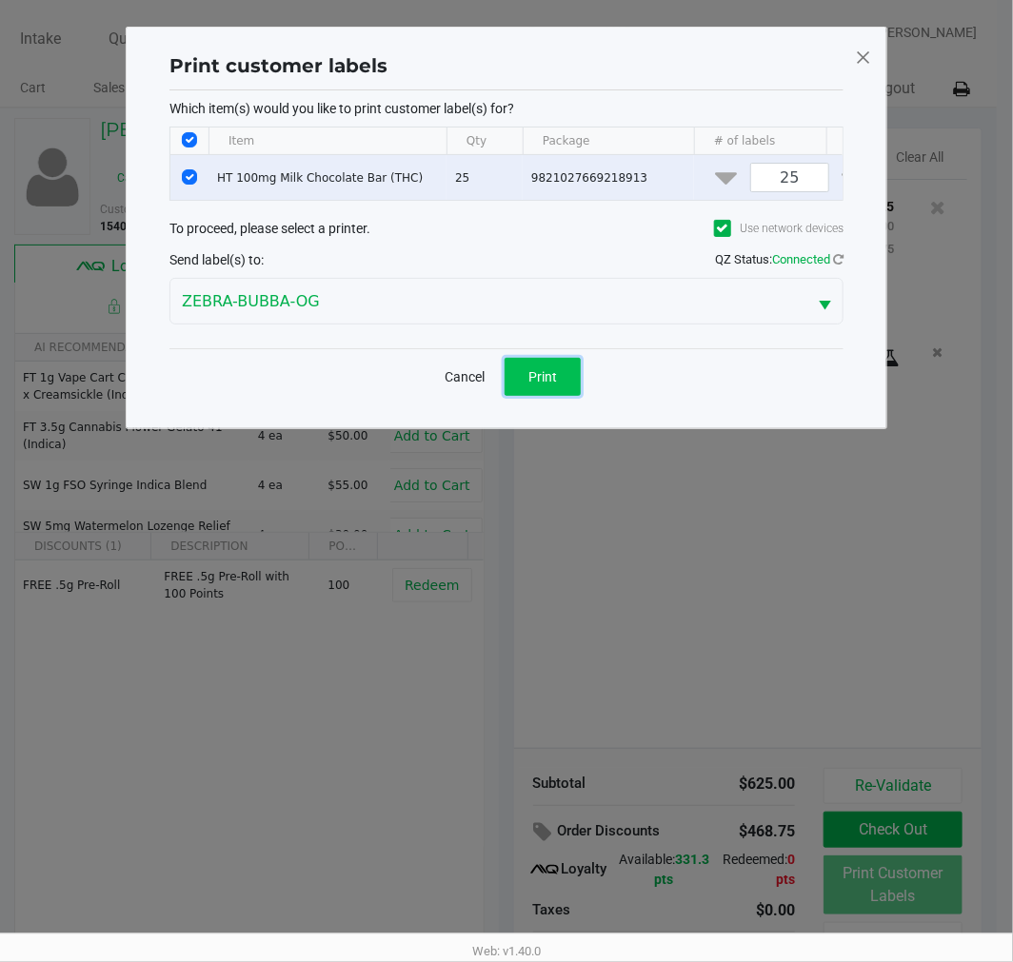
click at [558, 396] on button "Print" at bounding box center [542, 377] width 76 height 38
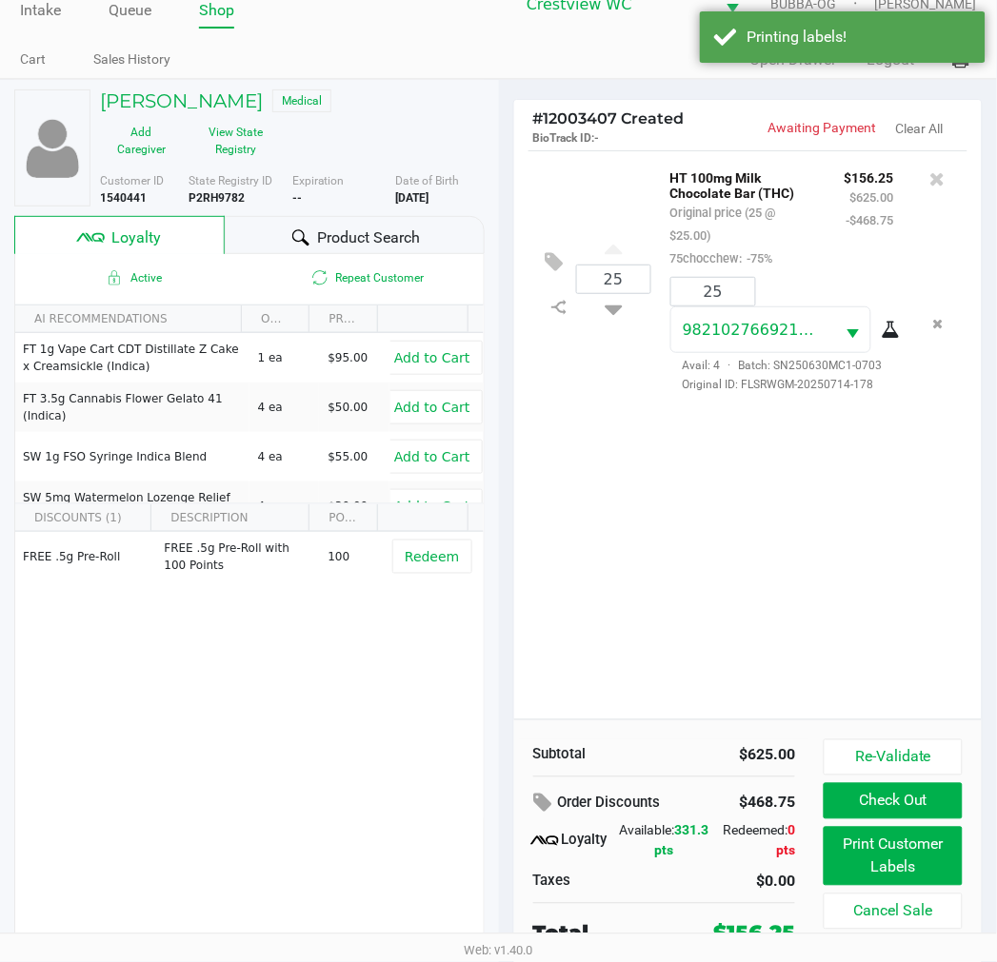
scroll to position [36, 0]
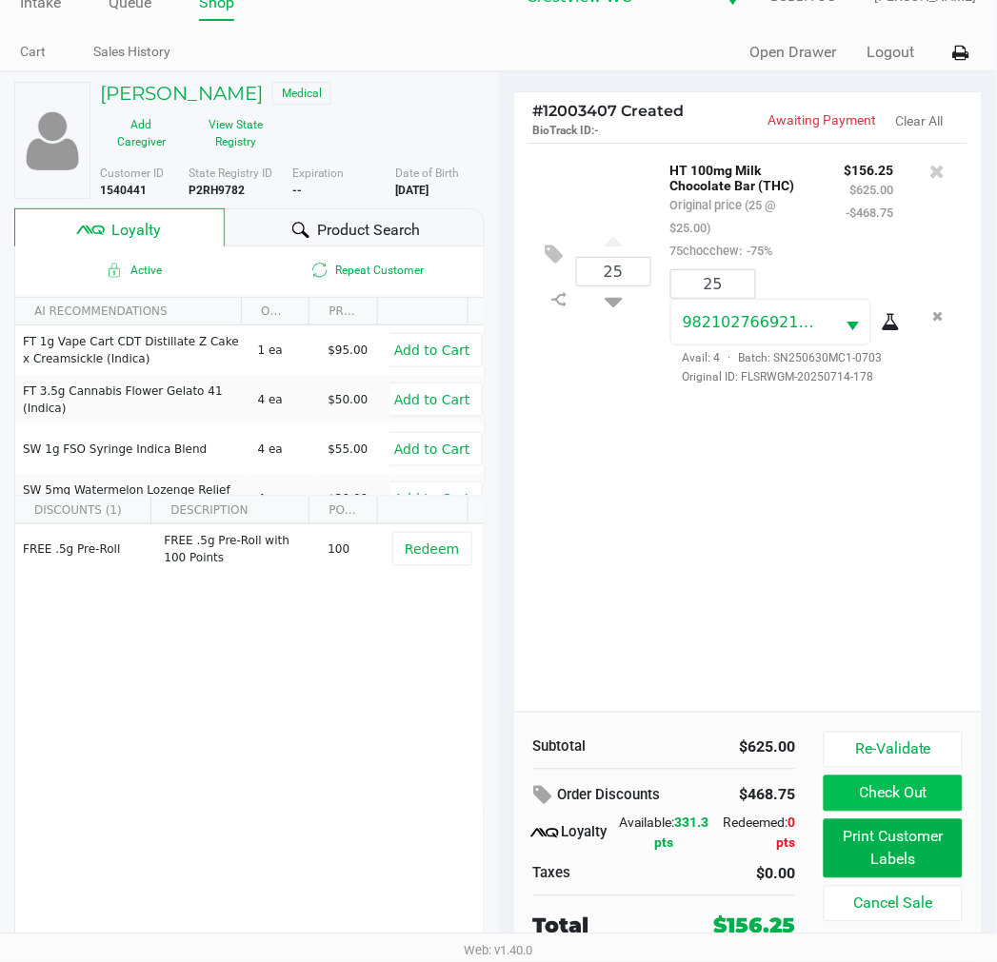
click at [905, 776] on button "Check Out" at bounding box center [892, 794] width 138 height 36
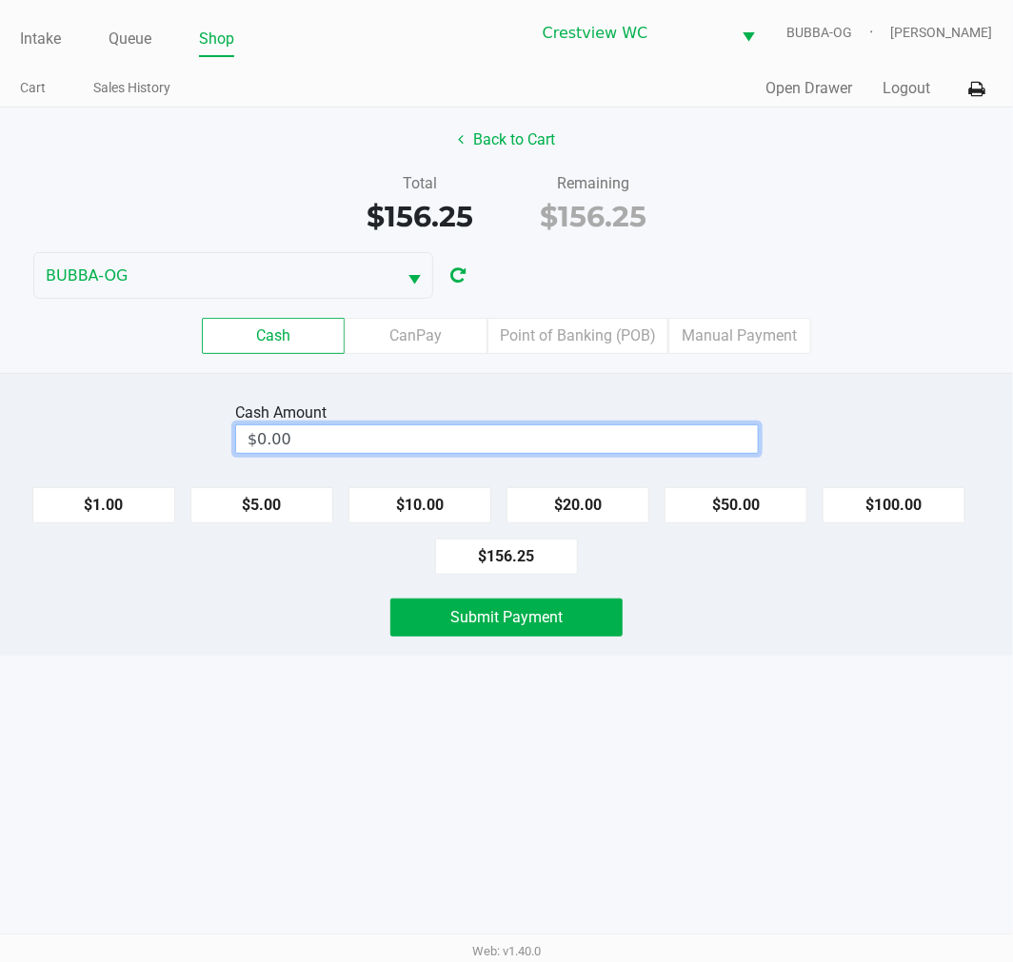
click at [457, 445] on input "$0.00" at bounding box center [497, 439] width 522 height 28
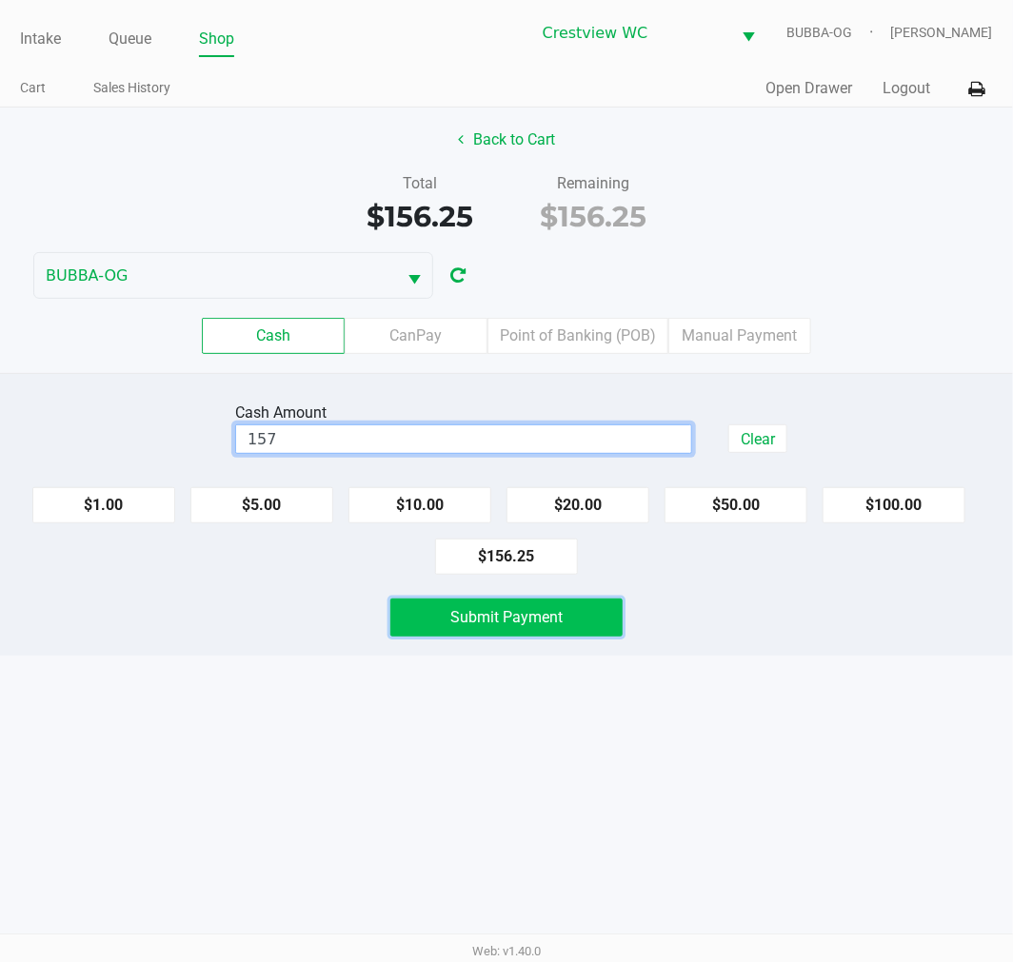
click at [556, 609] on span "Submit Payment" at bounding box center [506, 617] width 112 height 18
type input "$157.00"
click at [593, 676] on div "Intake Queue Shop Crestview WC BUBBA-OG [PERSON_NAME] Cart Sales History Quick …" at bounding box center [506, 481] width 1013 height 962
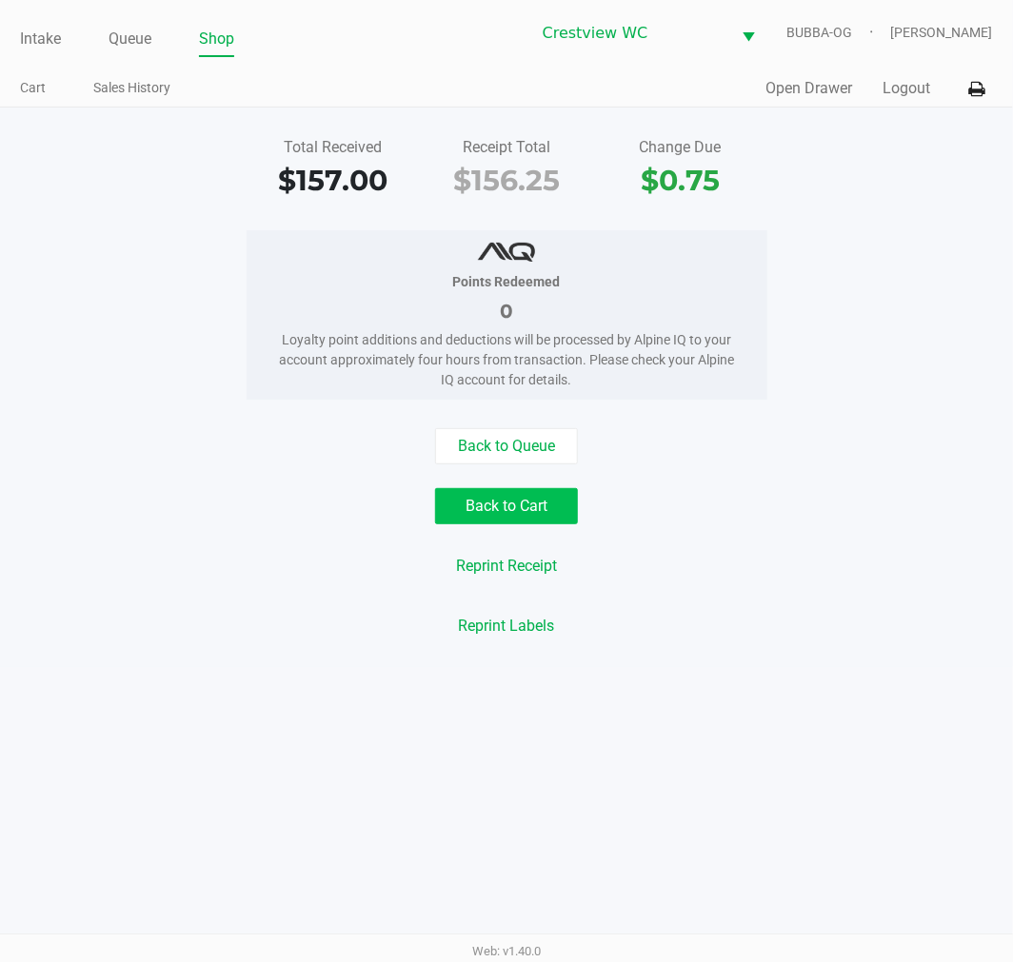
click at [503, 524] on button "Back to Cart" at bounding box center [506, 506] width 143 height 36
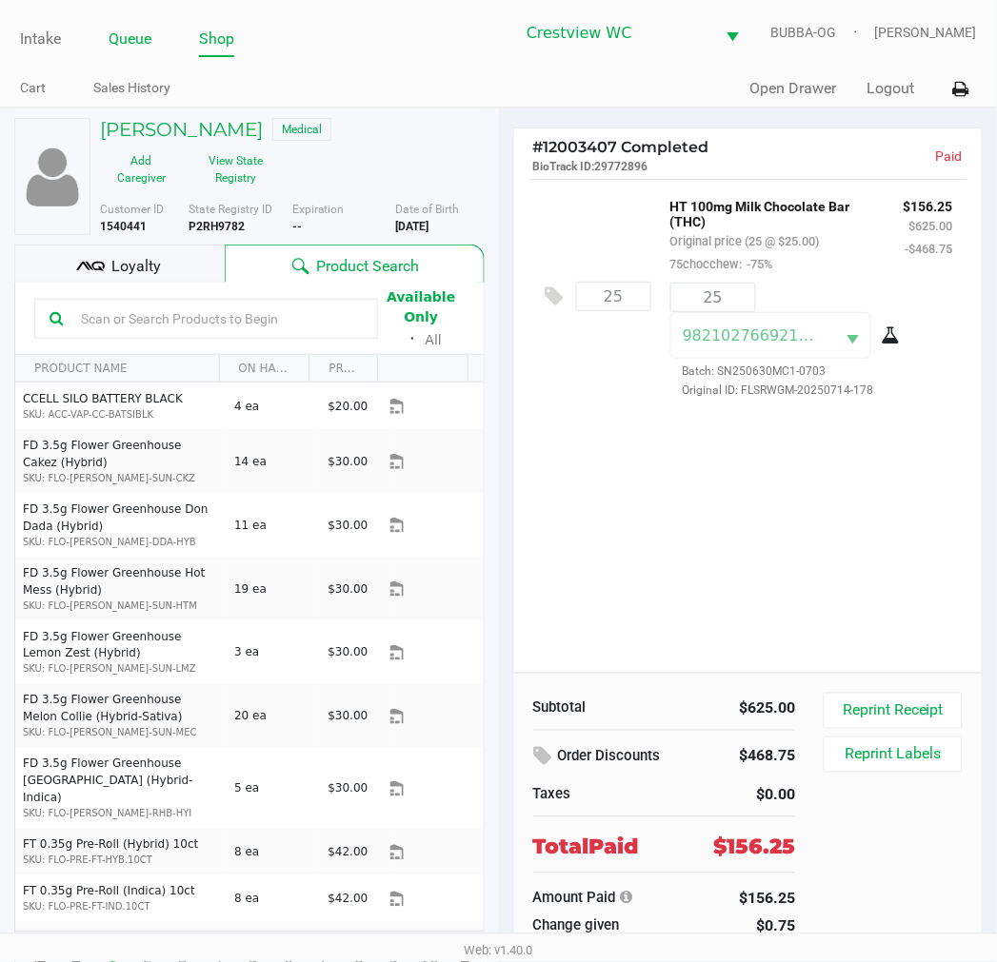
click at [149, 48] on link "Queue" at bounding box center [130, 39] width 43 height 27
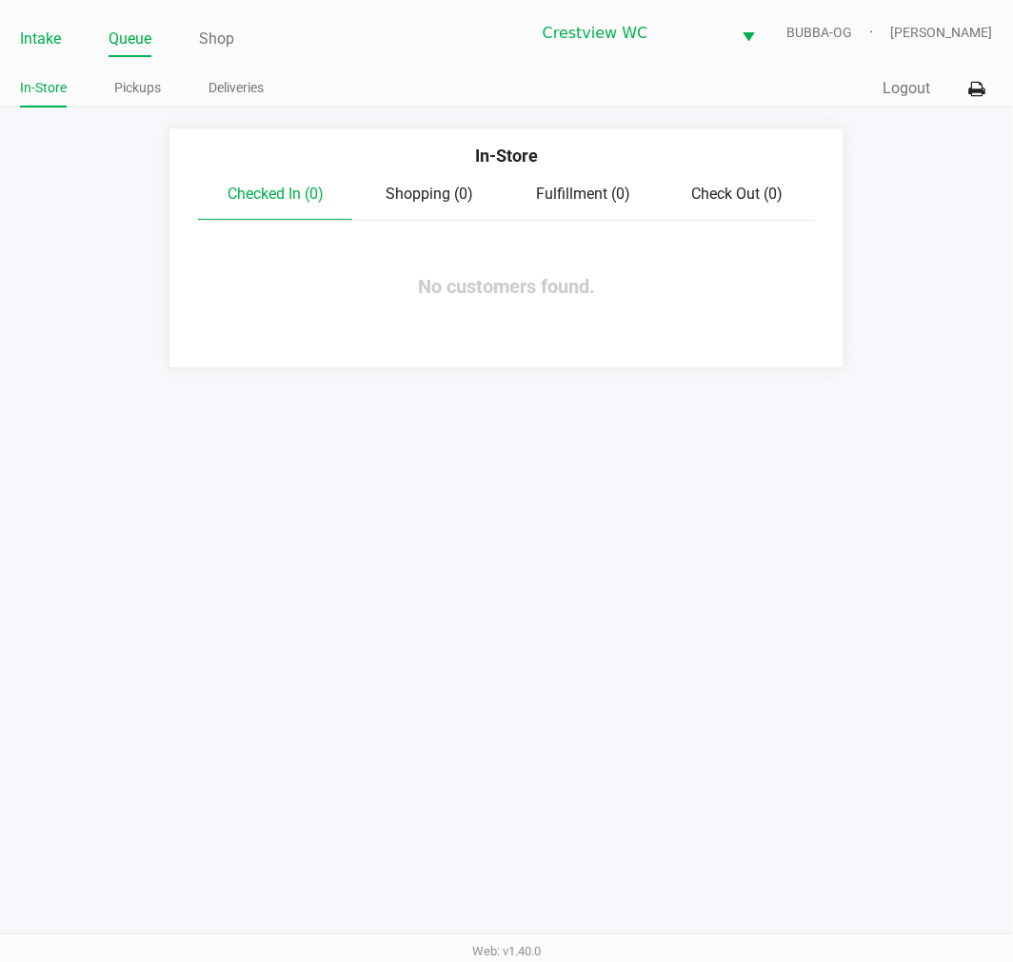
click at [49, 46] on link "Intake" at bounding box center [40, 39] width 41 height 27
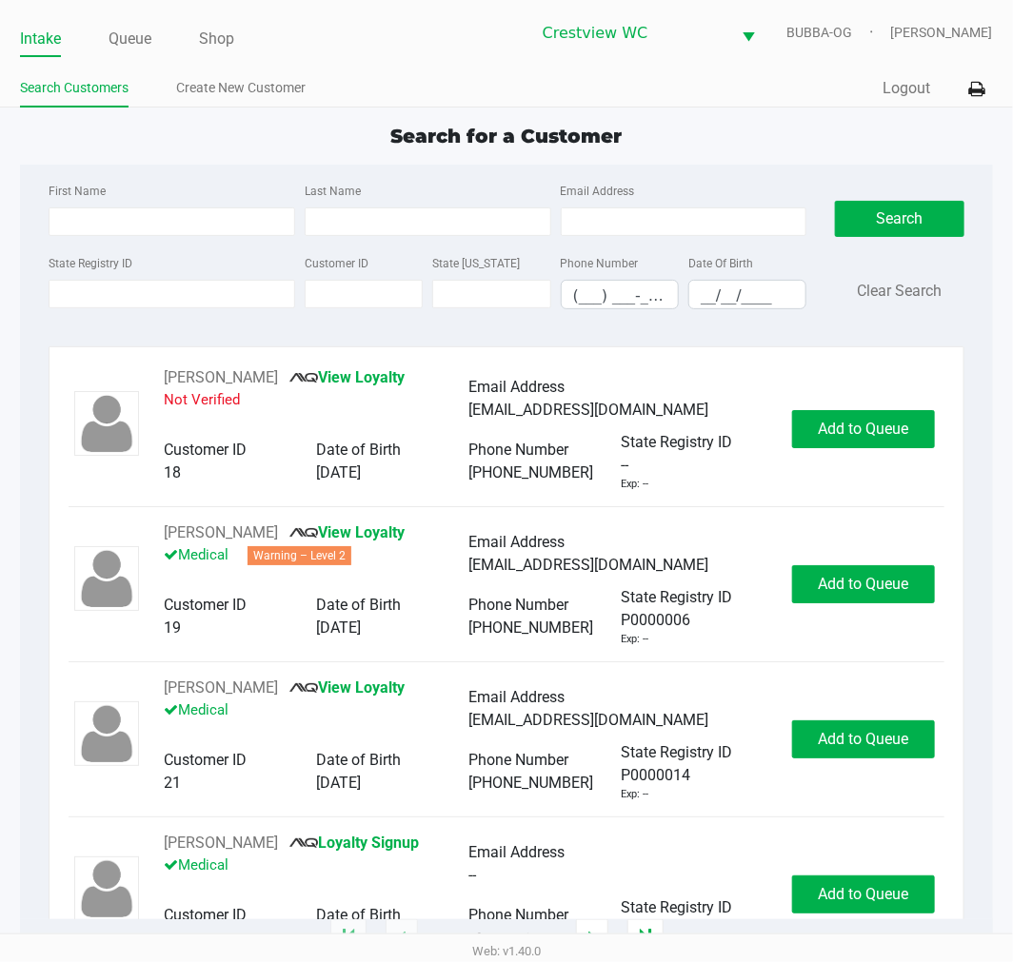
click at [84, 291] on input "State Registry ID" at bounding box center [172, 294] width 247 height 29
type input "5ff4880"
click at [898, 203] on button "Search" at bounding box center [899, 219] width 129 height 36
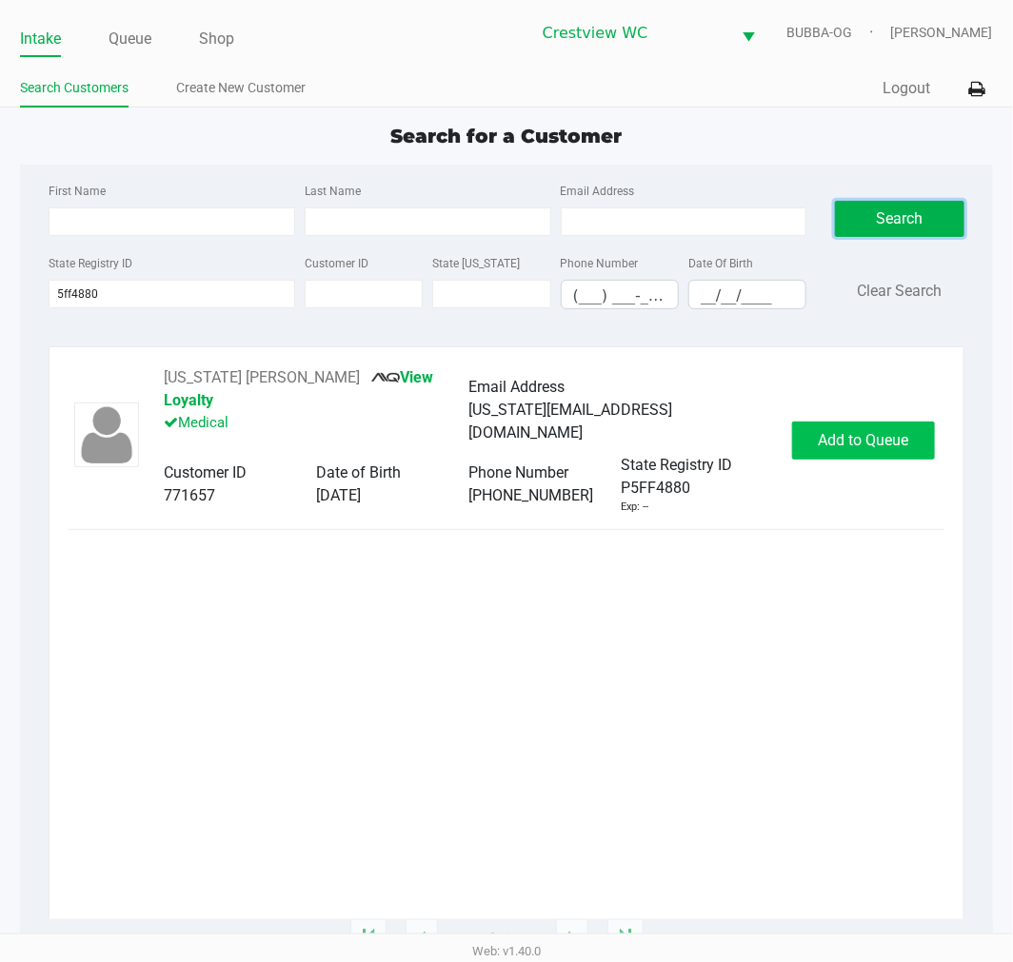
click at [832, 454] on button "Add to Queue" at bounding box center [863, 441] width 143 height 38
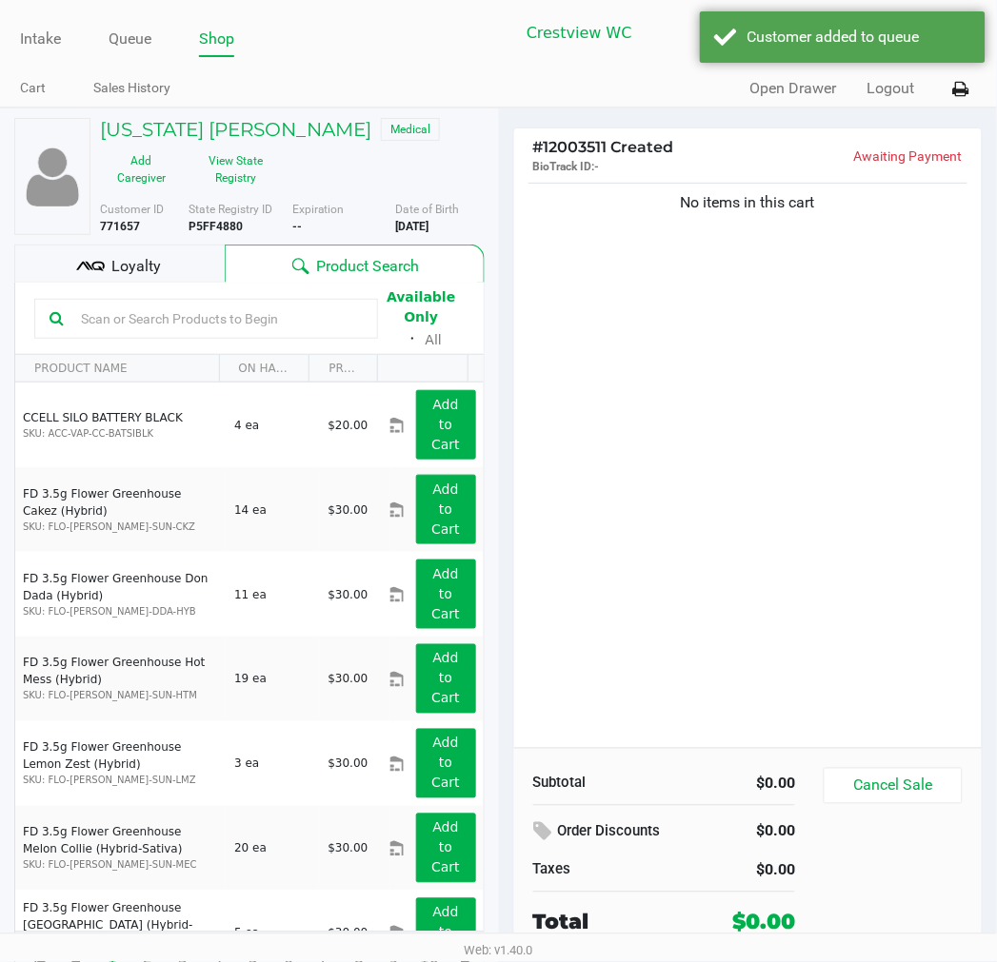
click at [279, 118] on h5 "[US_STATE] [PERSON_NAME]" at bounding box center [235, 129] width 271 height 23
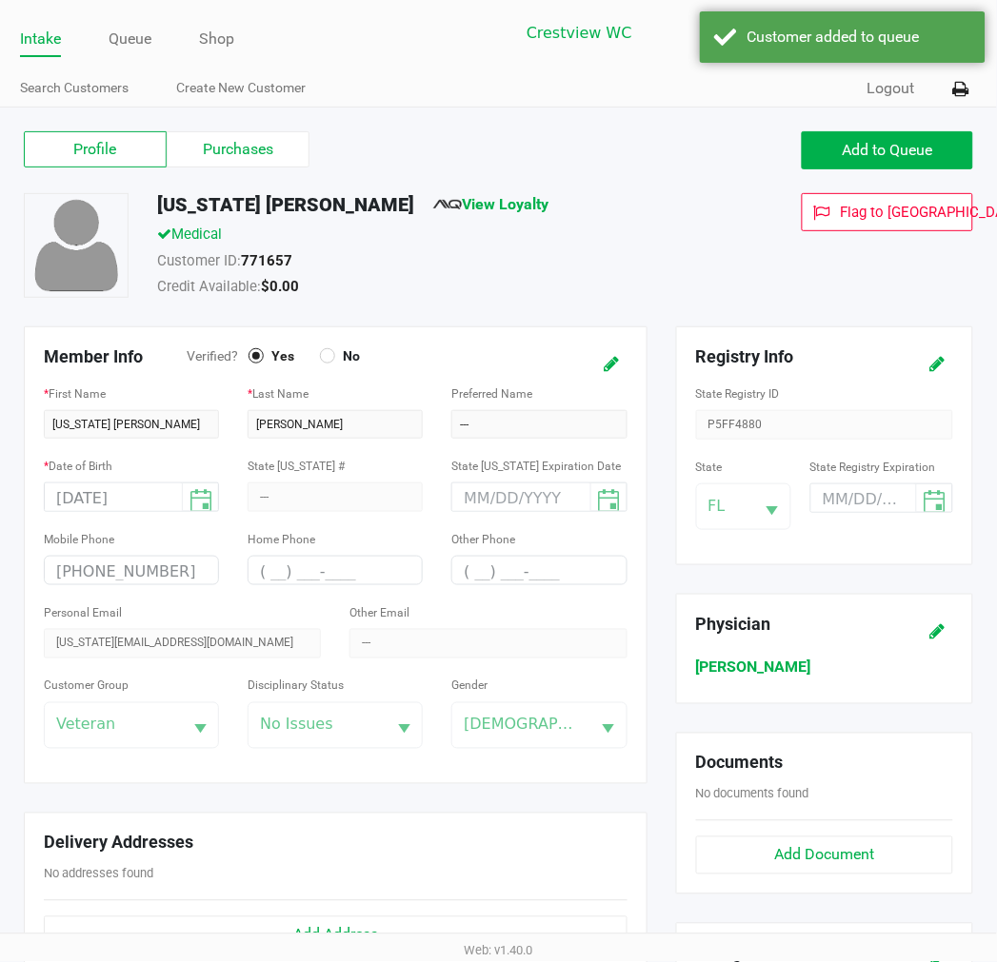
click at [245, 143] on label "Purchases" at bounding box center [238, 149] width 143 height 36
click at [0, 0] on 1 "Purchases" at bounding box center [0, 0] width 0 height 0
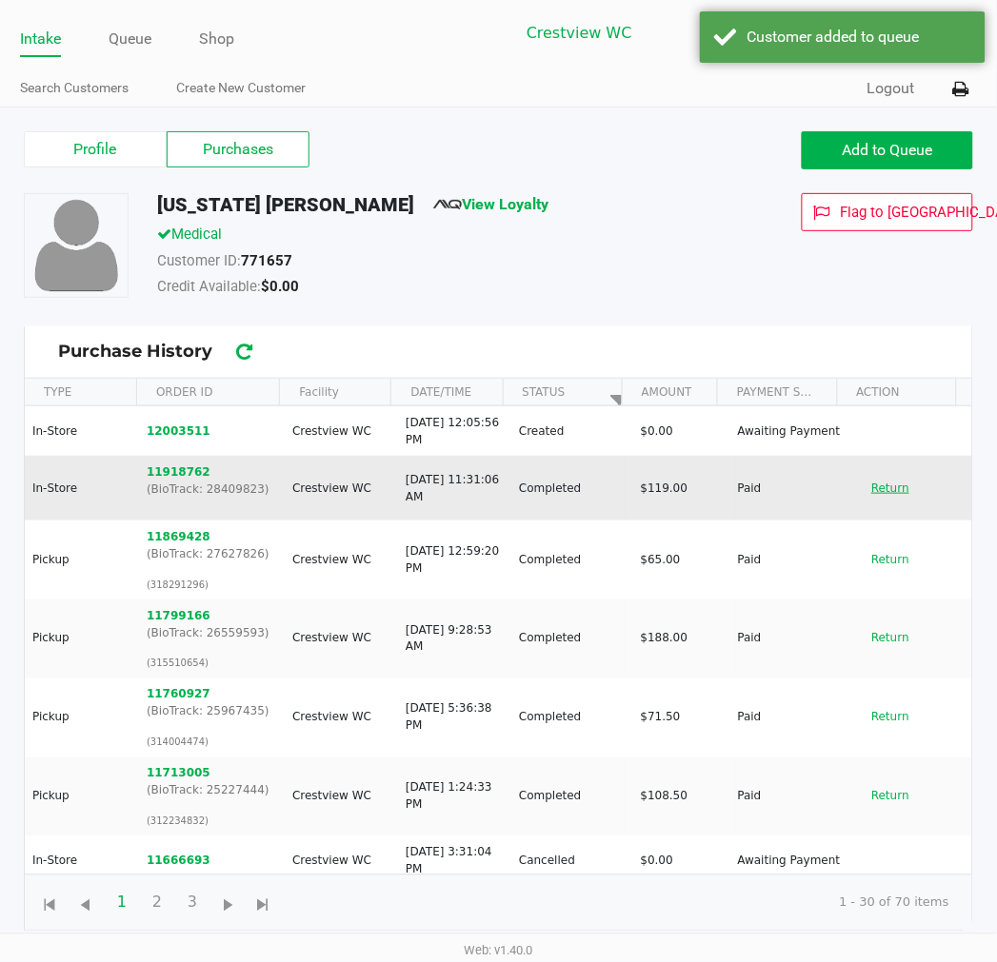
click at [893, 483] on button "Return" at bounding box center [890, 488] width 63 height 30
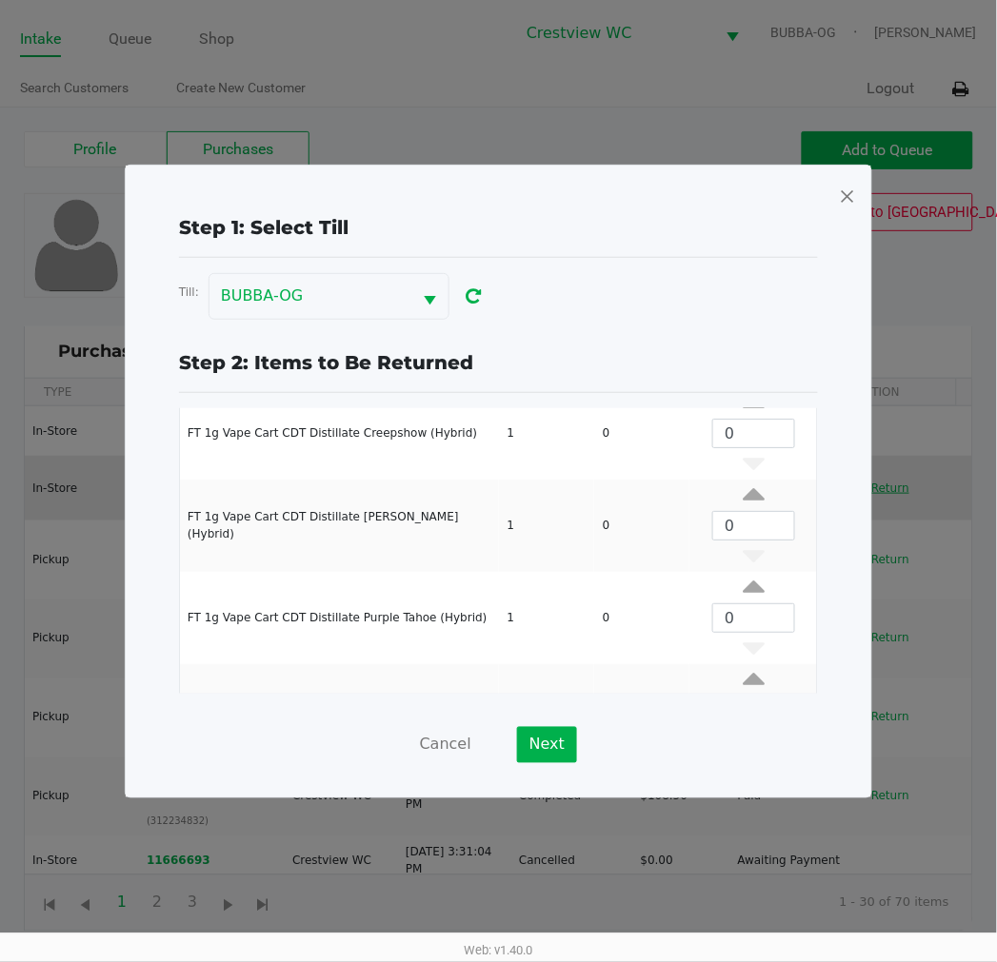
scroll to position [165, 0]
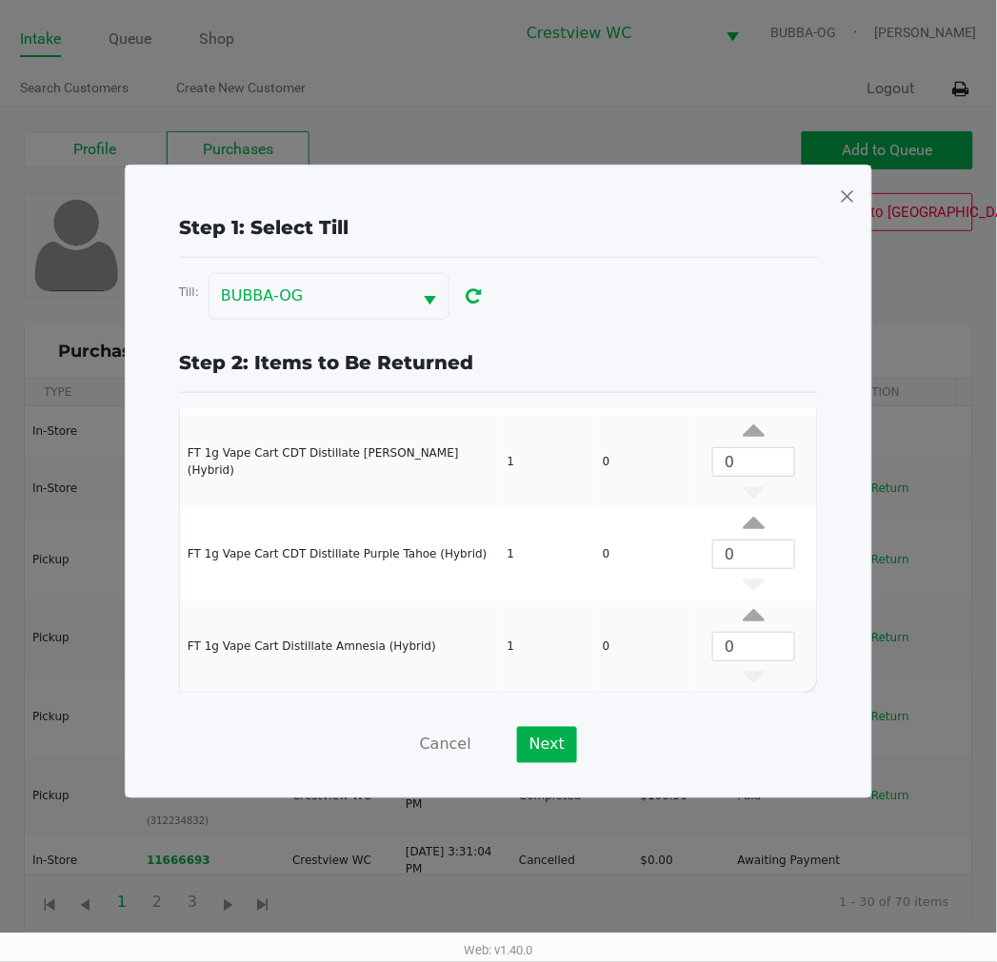
click at [850, 188] on span at bounding box center [847, 196] width 17 height 30
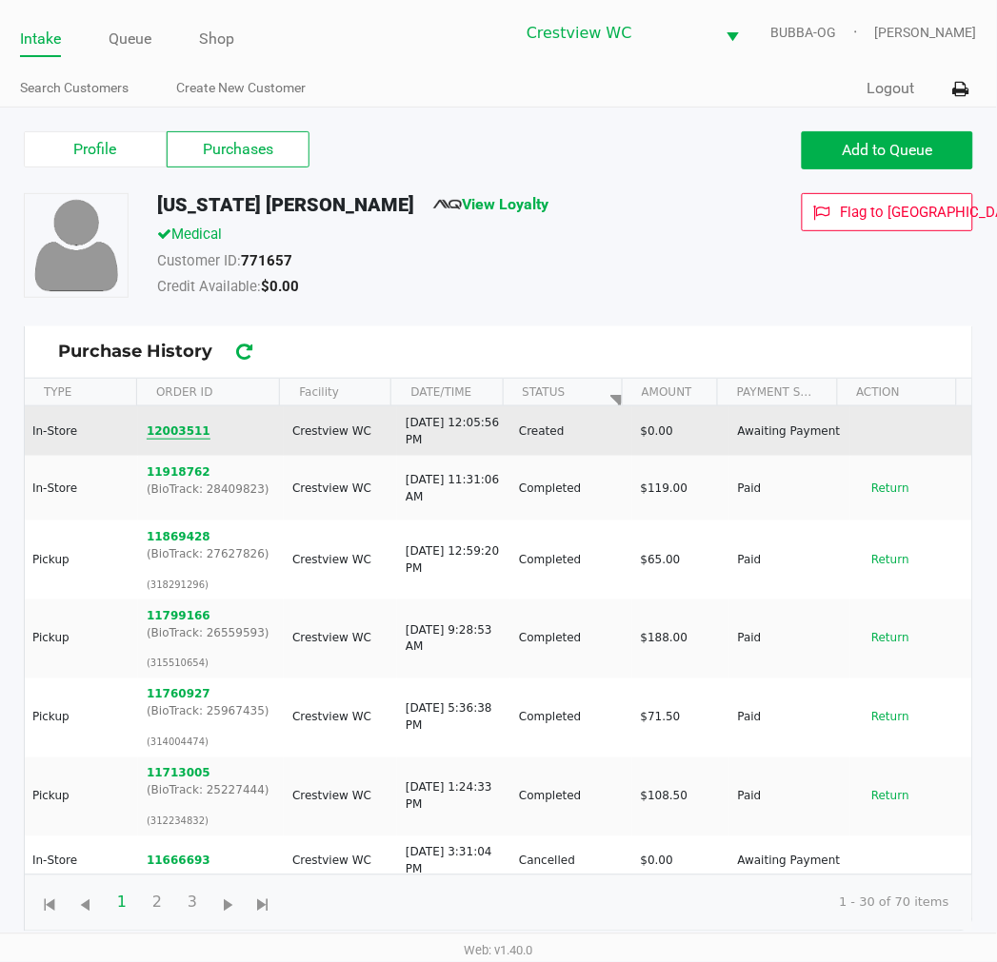
click at [173, 433] on button "12003511" at bounding box center [179, 431] width 64 height 17
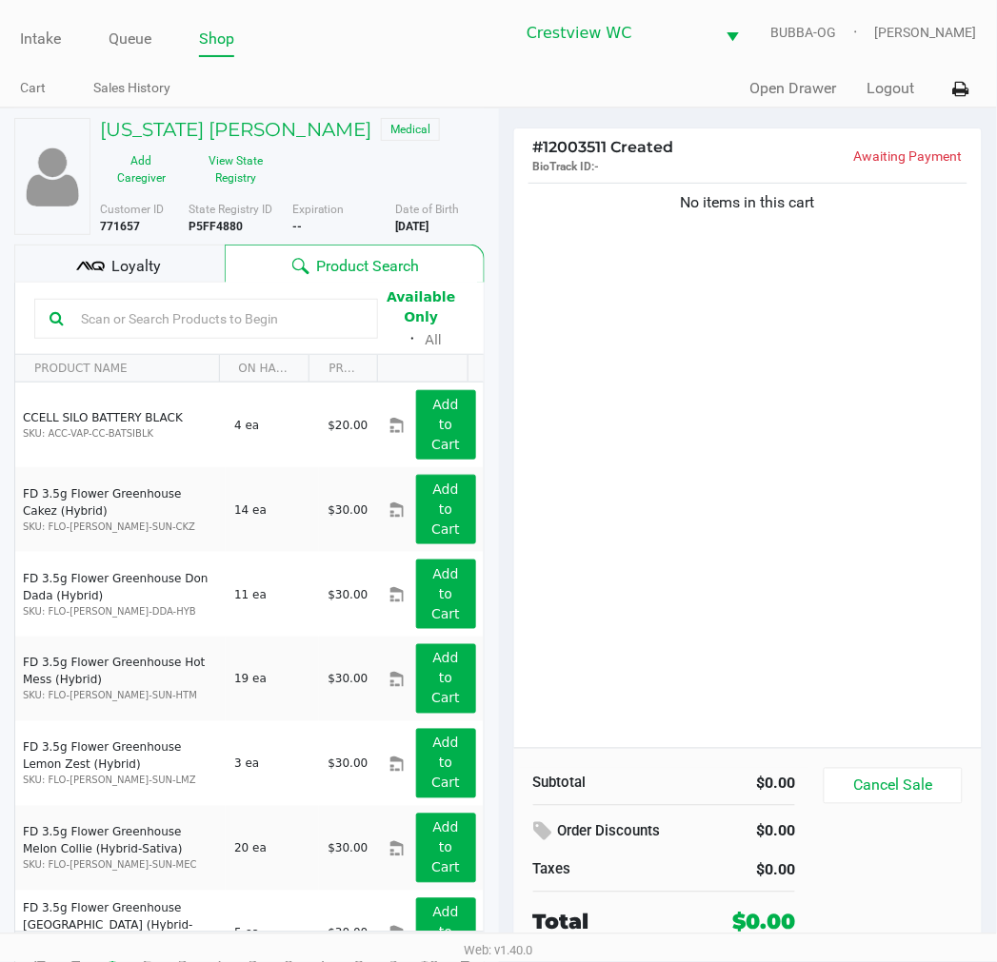
click at [708, 460] on div "No items in this cart" at bounding box center [748, 463] width 468 height 569
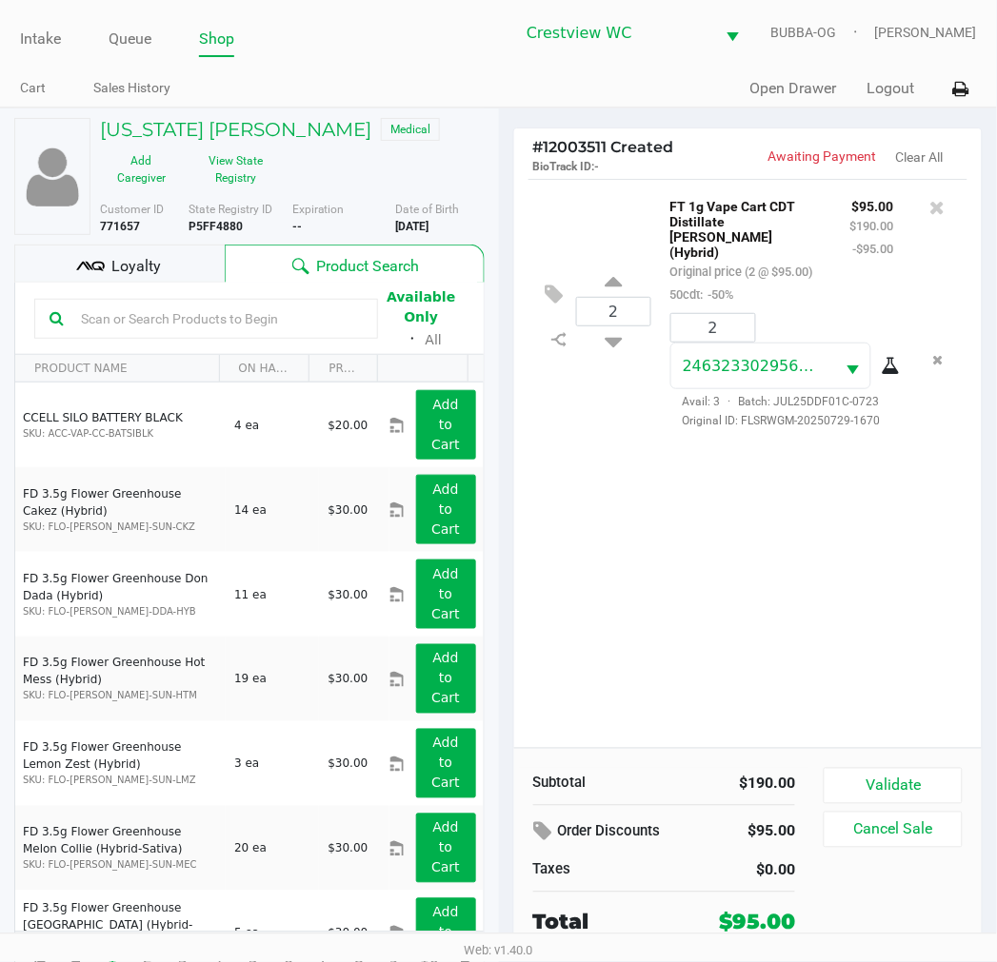
click at [134, 280] on div "Loyalty" at bounding box center [119, 264] width 210 height 38
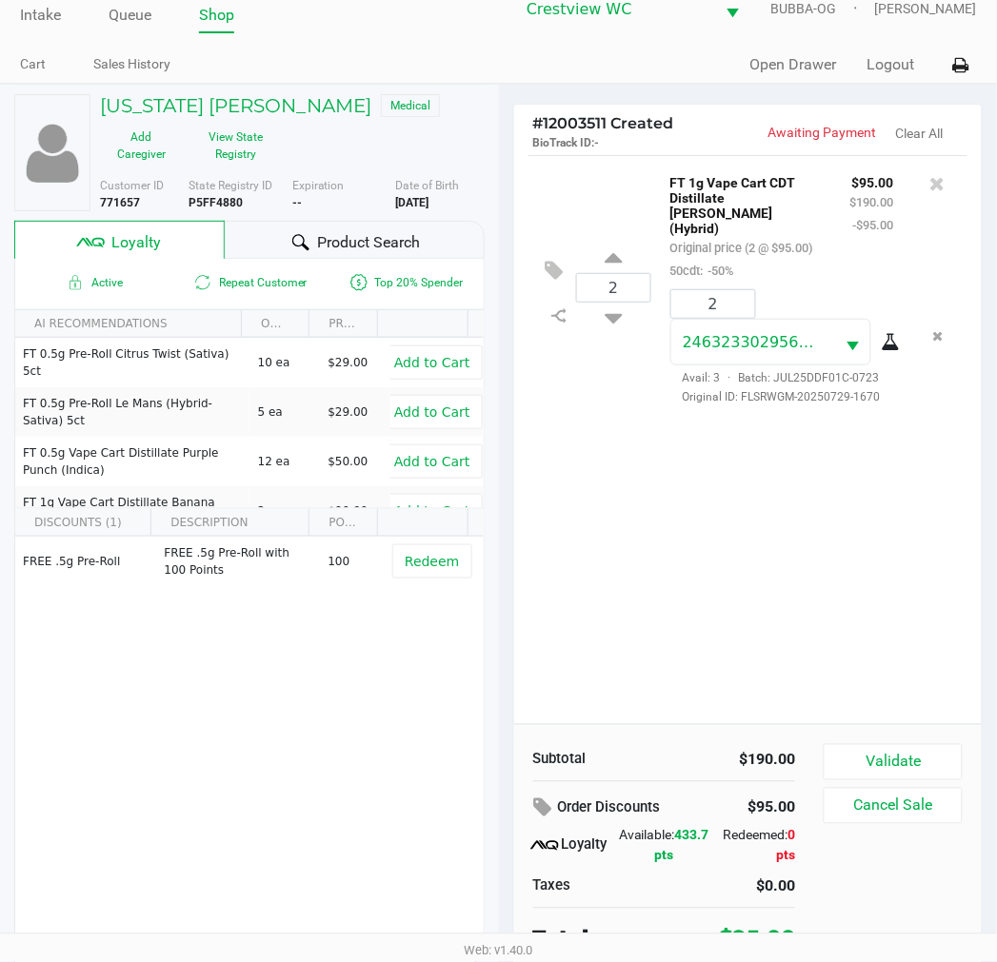
scroll to position [36, 0]
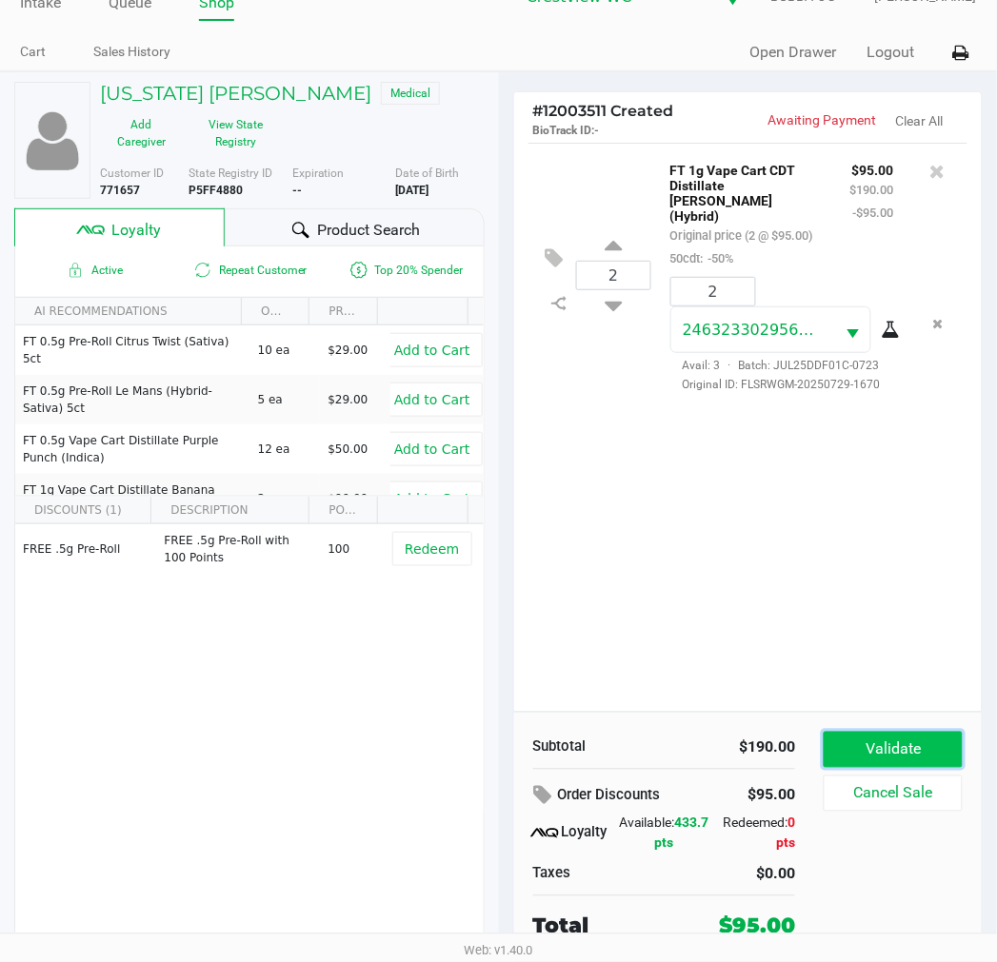
click at [869, 736] on button "Validate" at bounding box center [892, 750] width 138 height 36
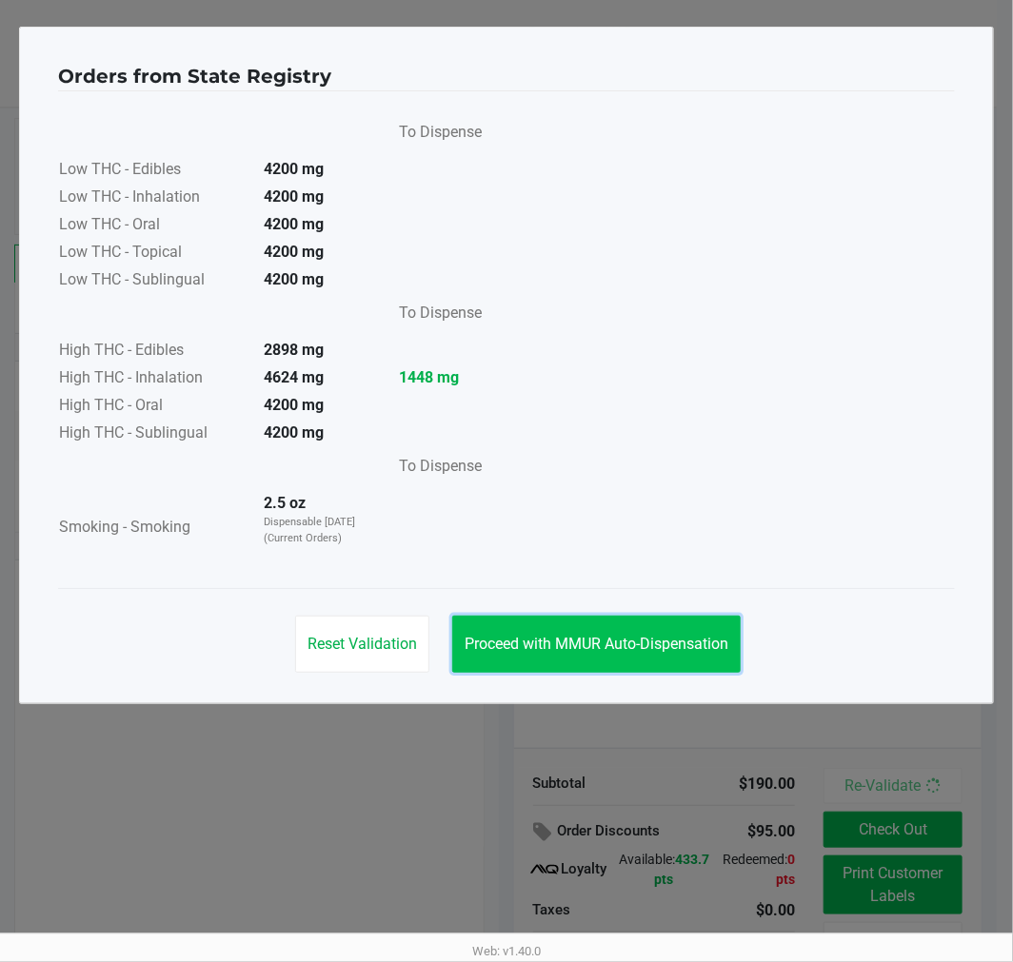
click at [568, 635] on span "Proceed with MMUR Auto-Dispensation" at bounding box center [597, 644] width 264 height 18
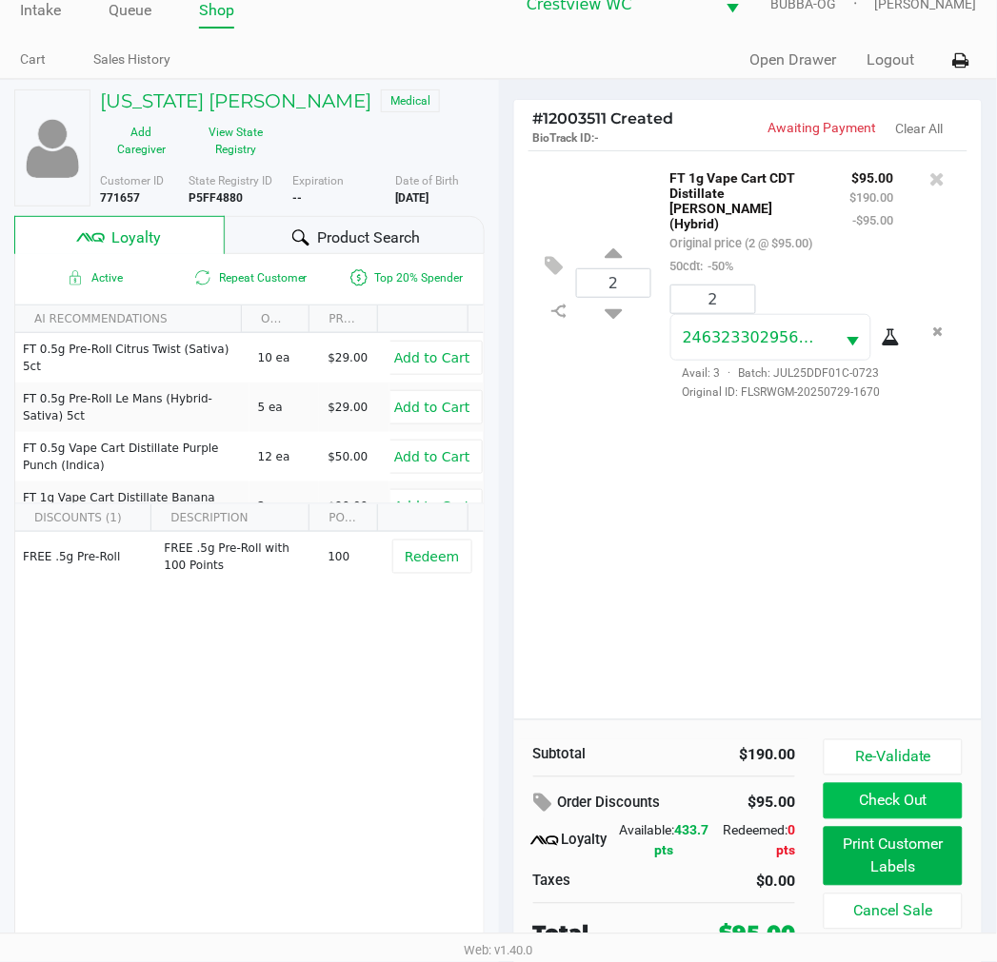
scroll to position [36, 0]
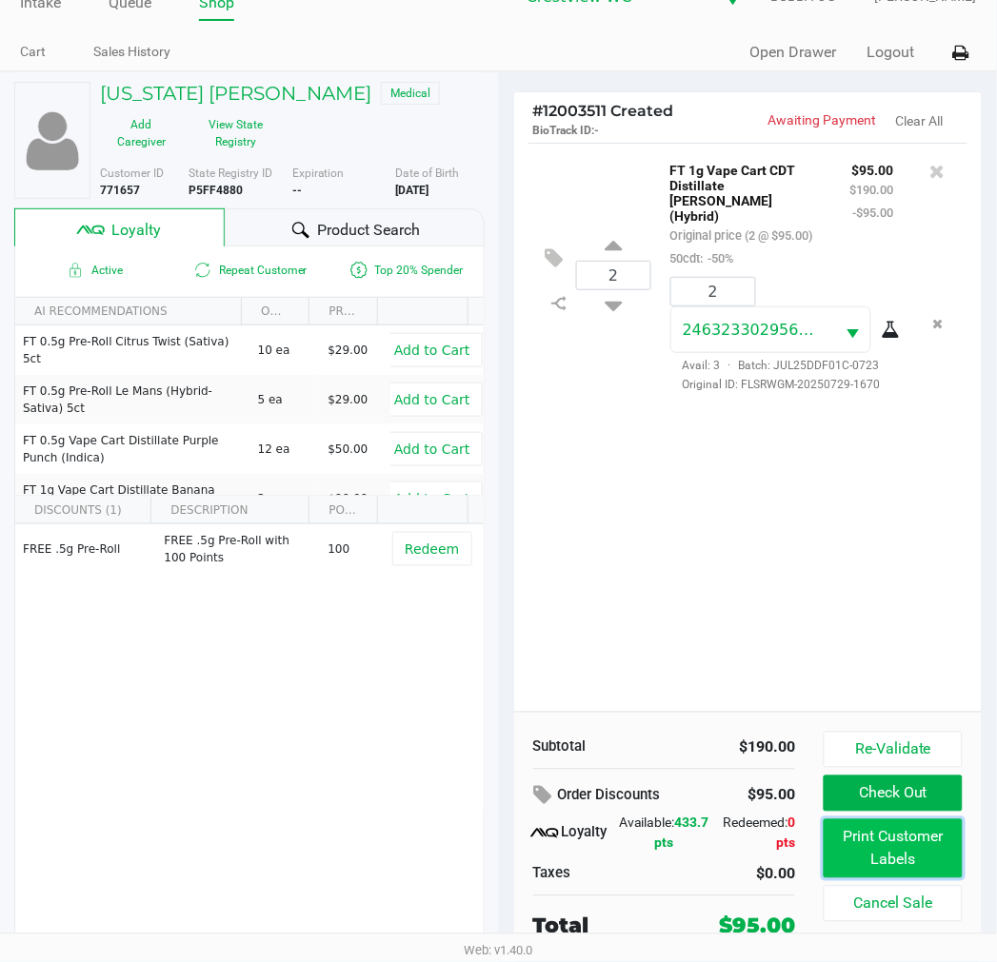
click at [878, 866] on button "Print Customer Labels" at bounding box center [892, 849] width 138 height 59
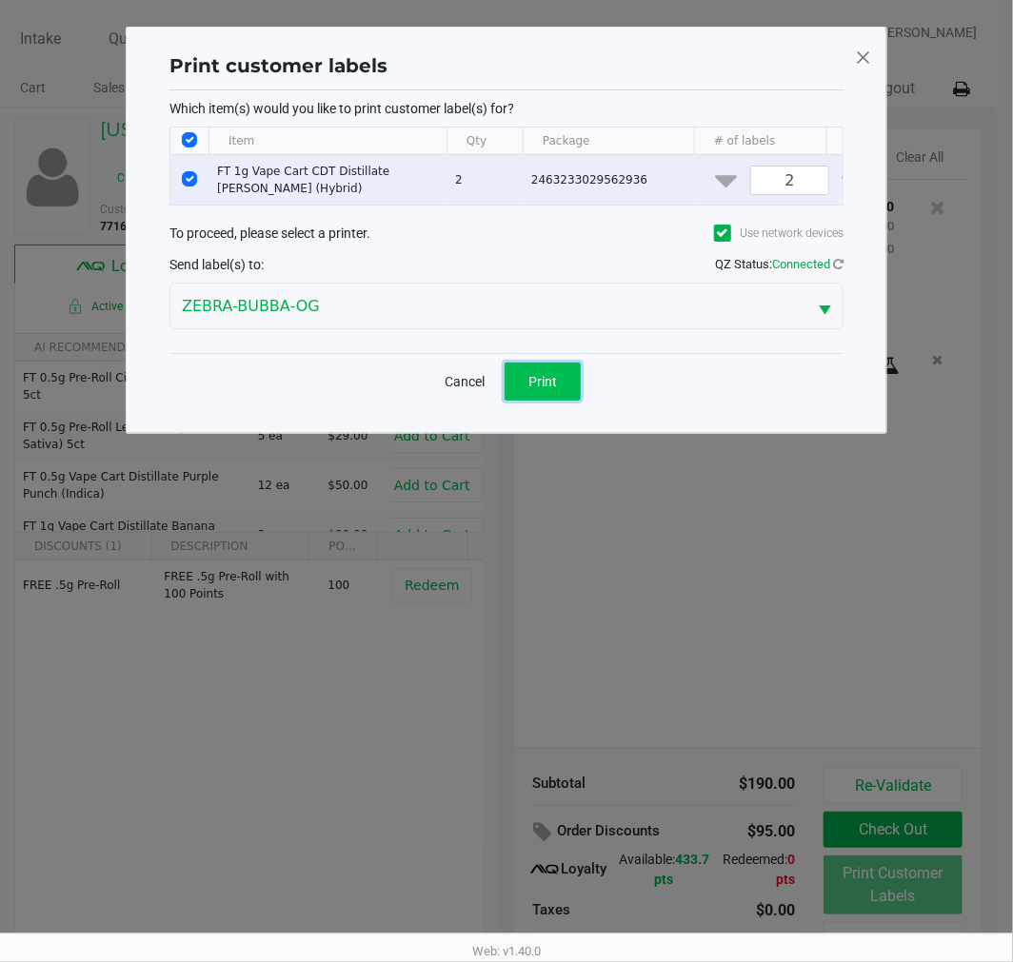
click at [535, 389] on span "Print" at bounding box center [542, 381] width 29 height 15
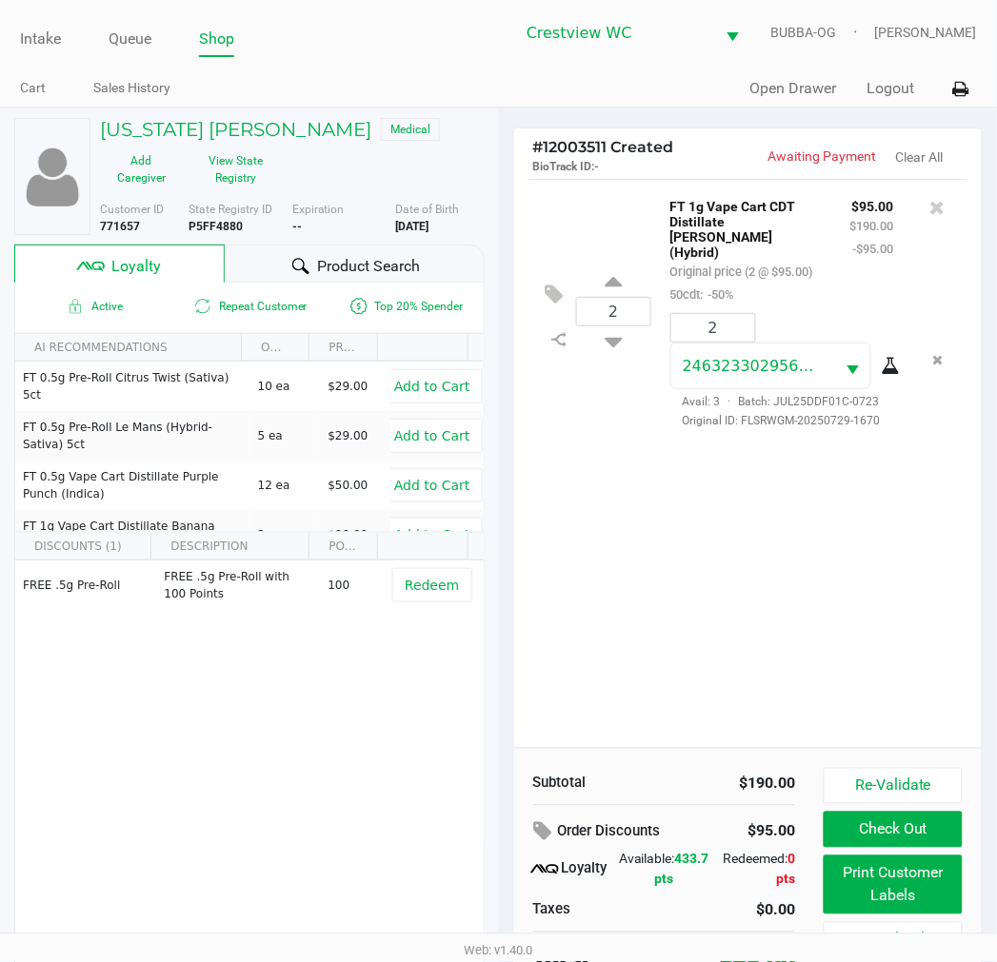
scroll to position [36, 0]
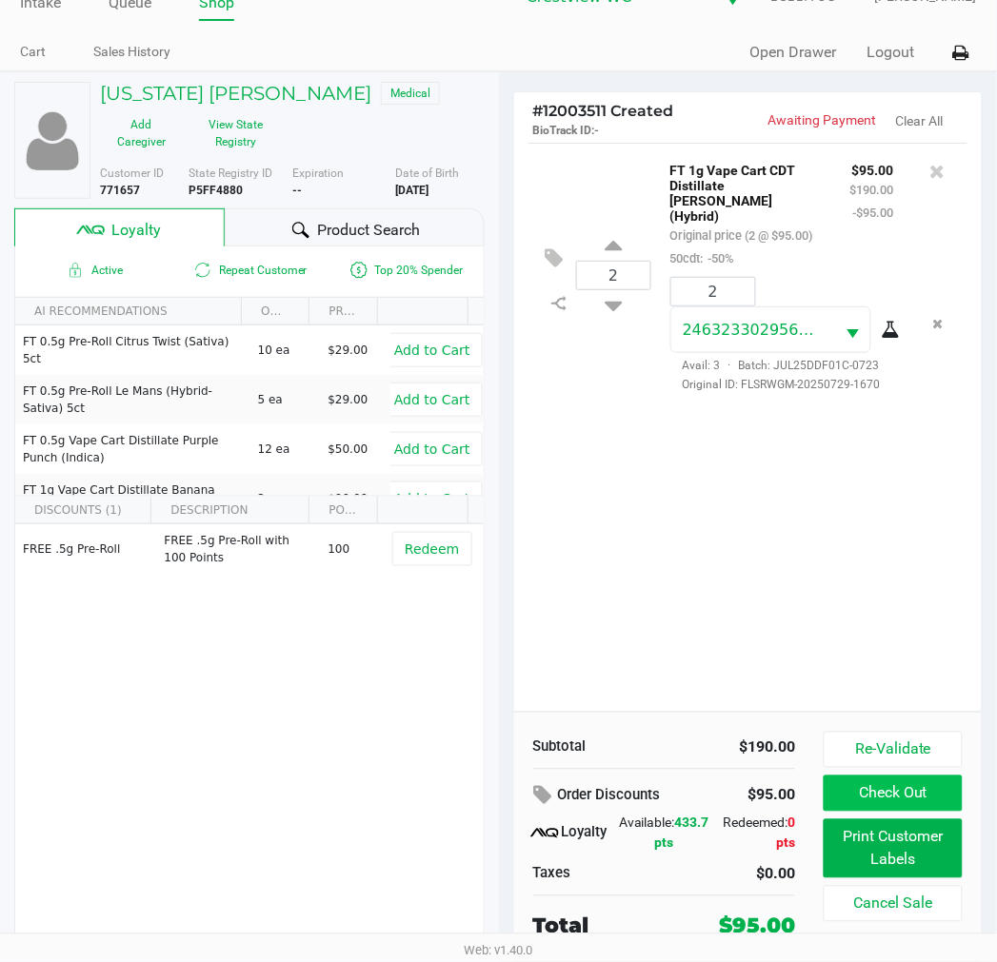
click at [908, 801] on button "Check Out" at bounding box center [892, 794] width 138 height 36
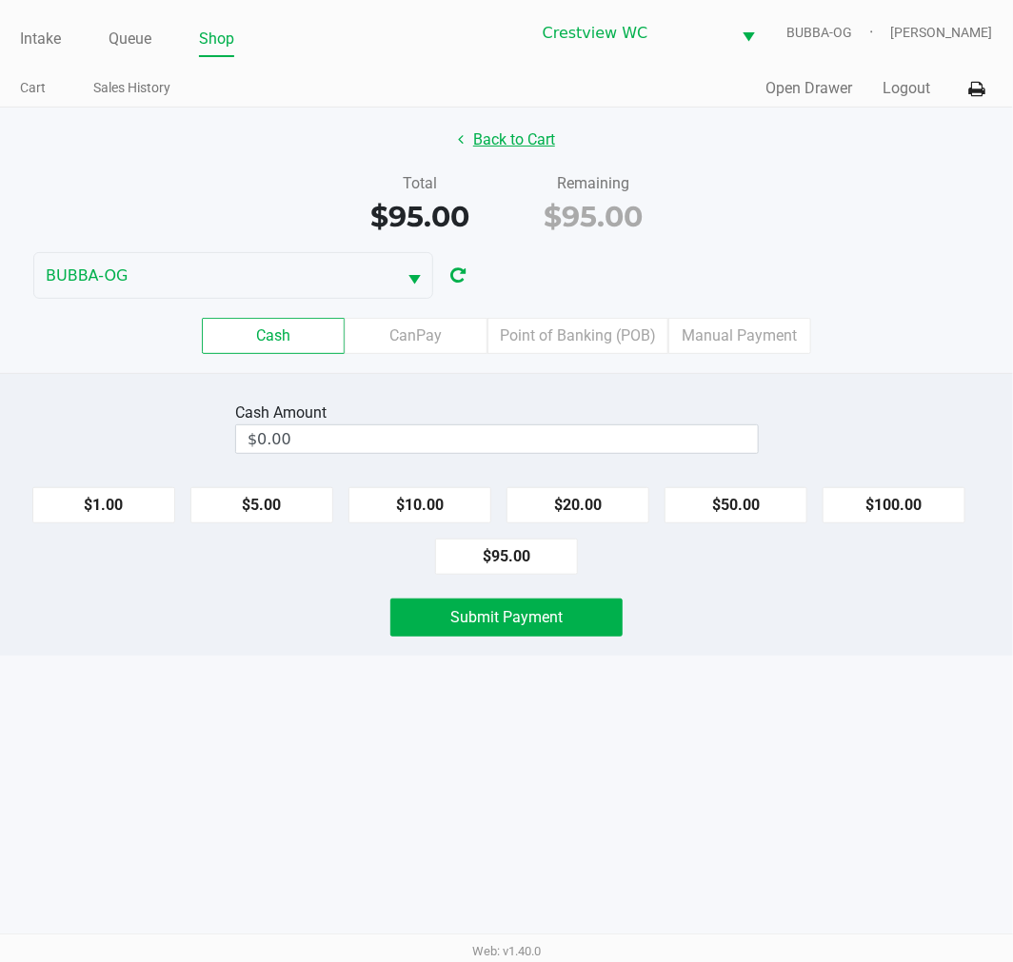
click at [533, 141] on button "Back to Cart" at bounding box center [506, 140] width 122 height 36
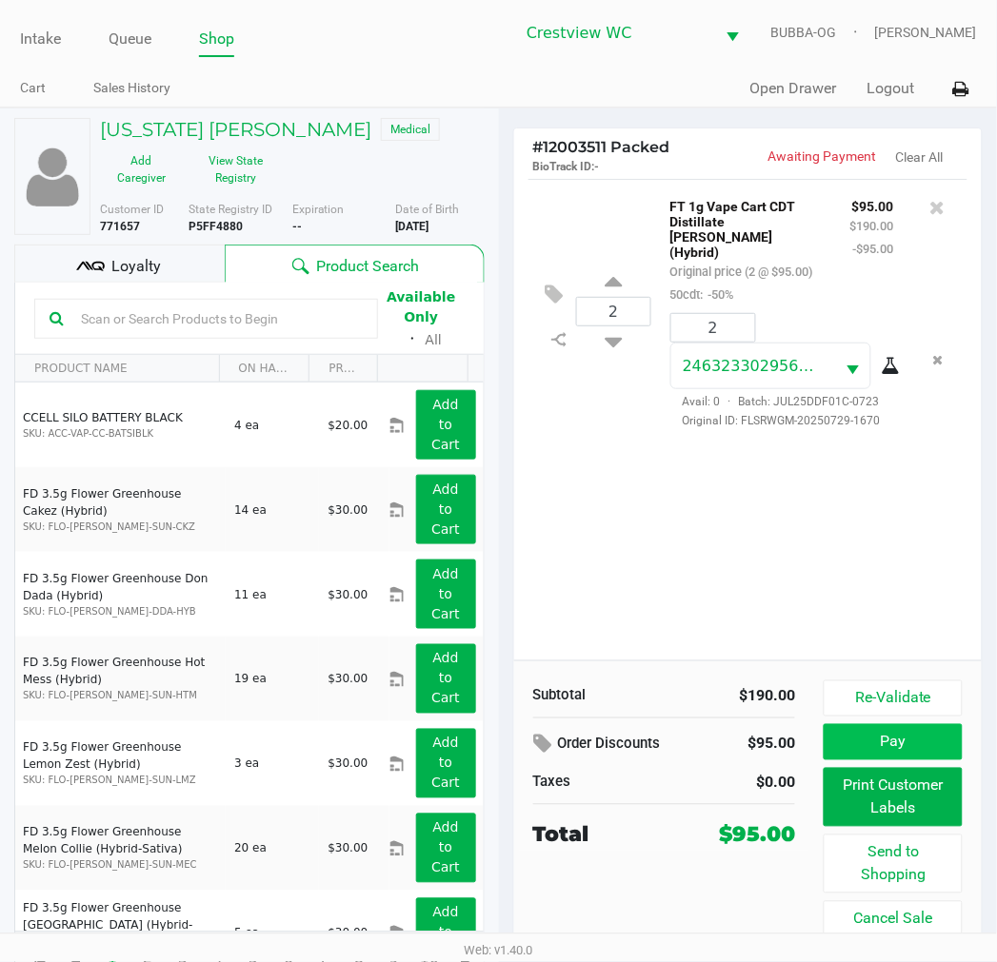
click at [900, 745] on button "Pay" at bounding box center [892, 742] width 138 height 36
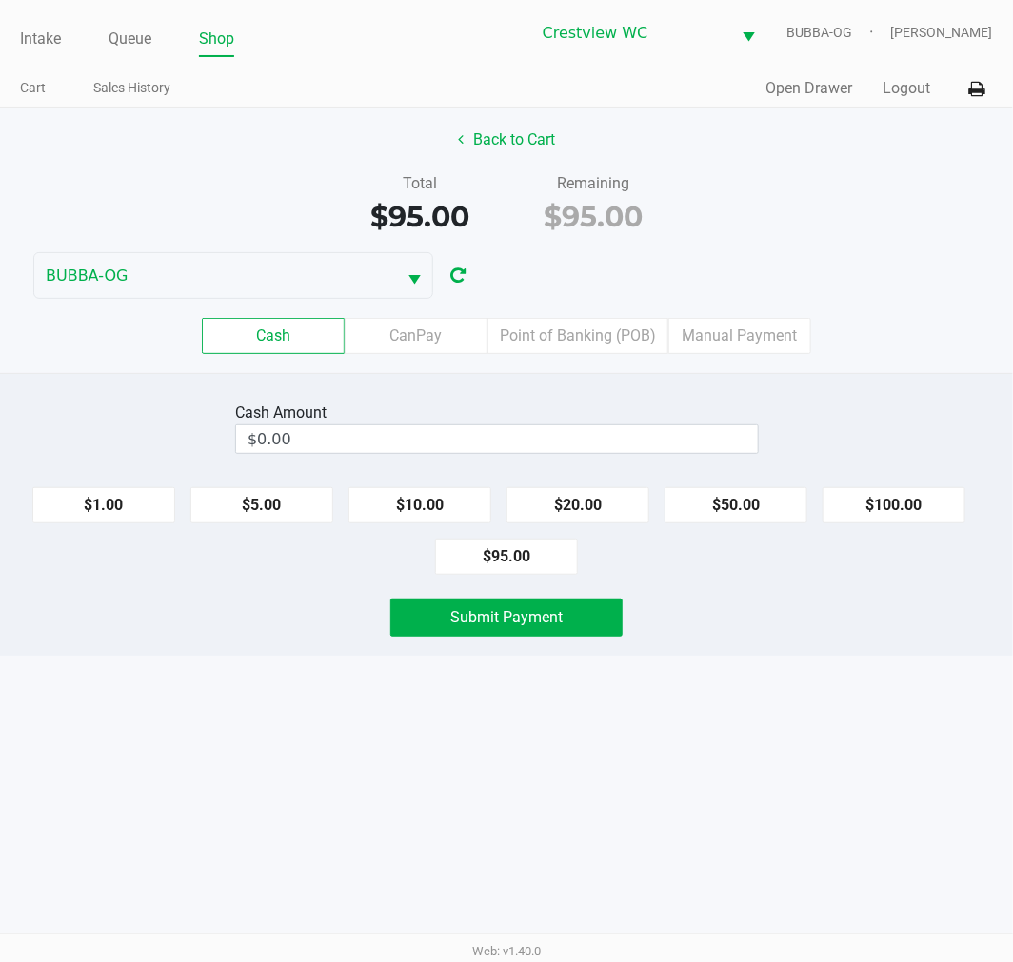
click at [562, 319] on label "Point of Banking (POB)" at bounding box center [577, 336] width 181 height 36
click at [0, 0] on 7 "Point of Banking (POB)" at bounding box center [0, 0] width 0 height 0
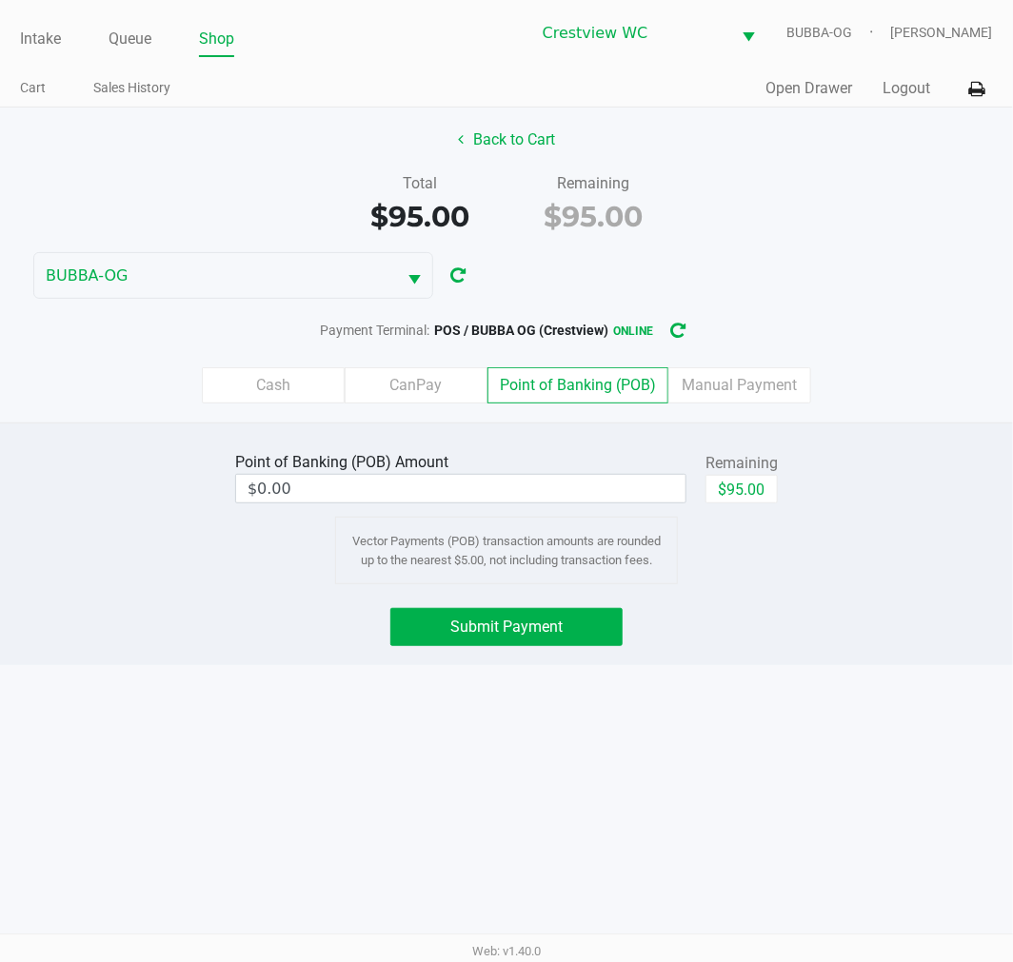
click at [750, 498] on button "$95.00" at bounding box center [741, 489] width 72 height 29
type input "$95.00"
click at [543, 623] on span "Submit Payment" at bounding box center [506, 627] width 112 height 18
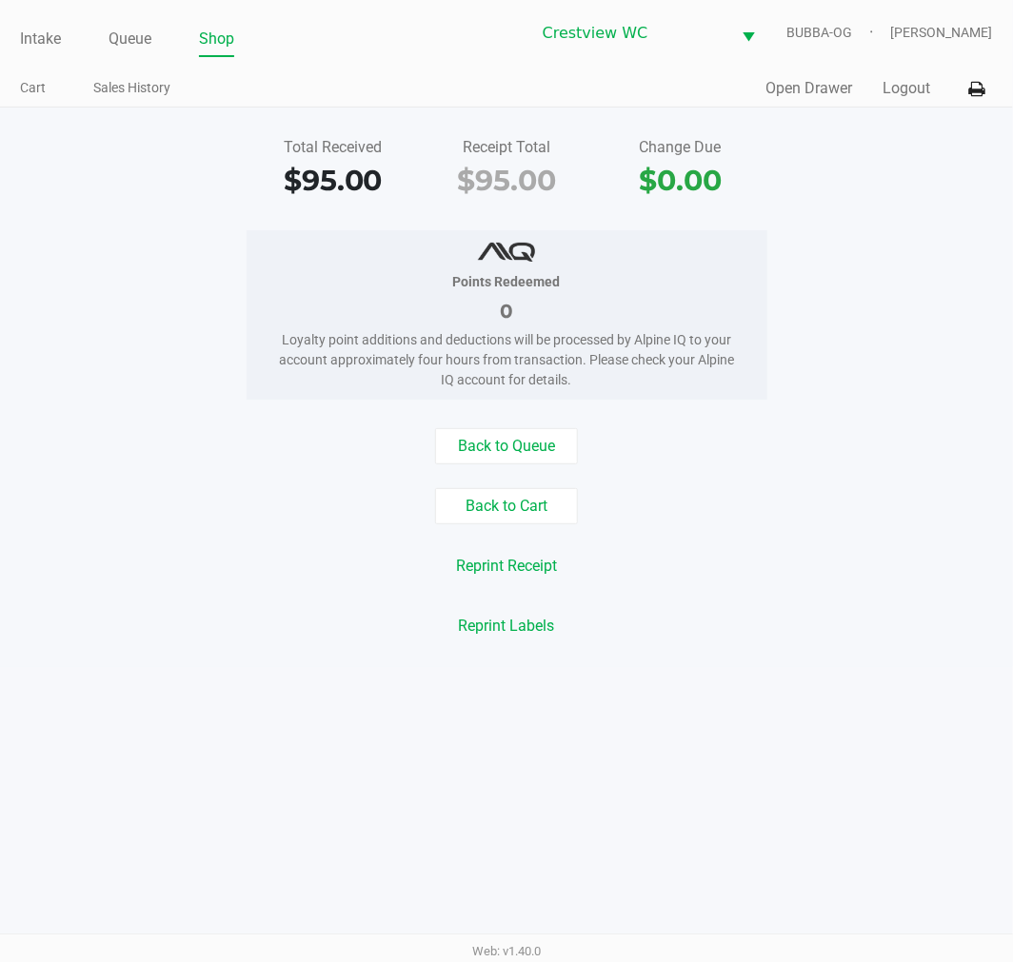
click at [811, 92] on button "Open Drawer" at bounding box center [809, 88] width 87 height 23
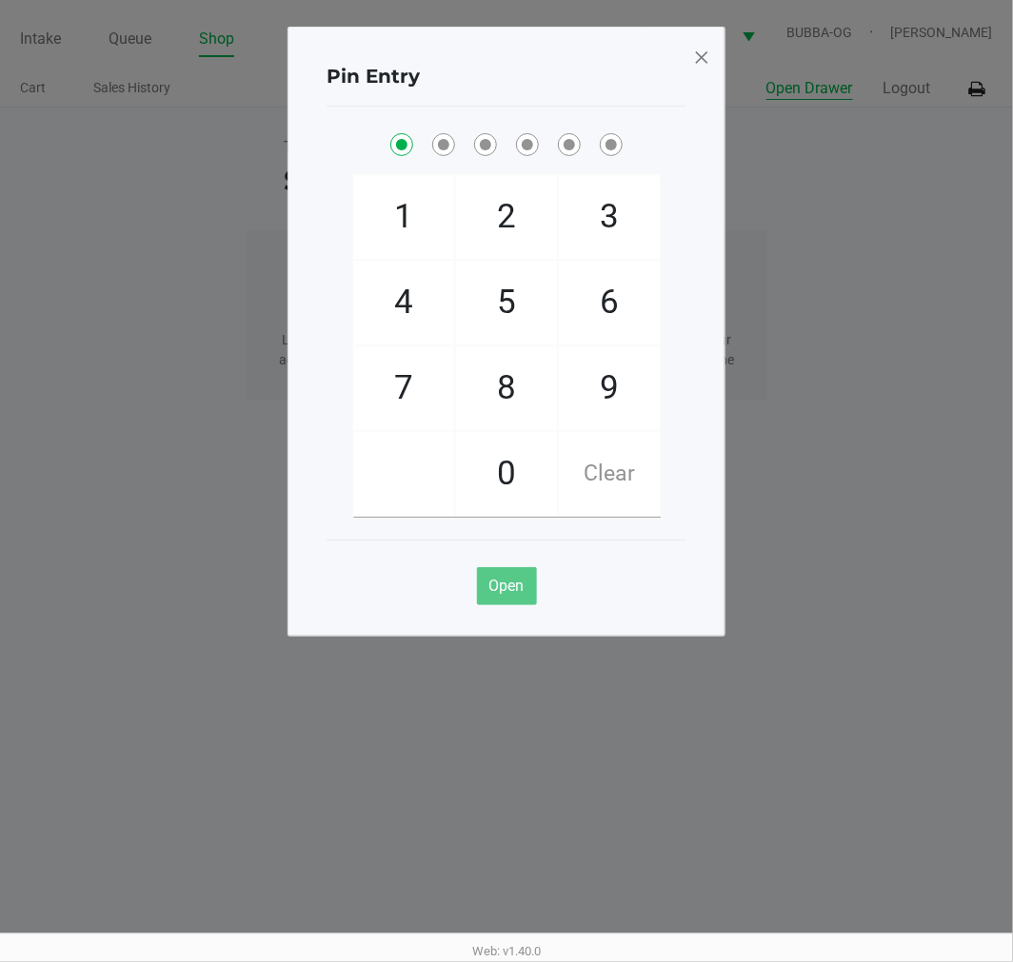
checkbox input "true"
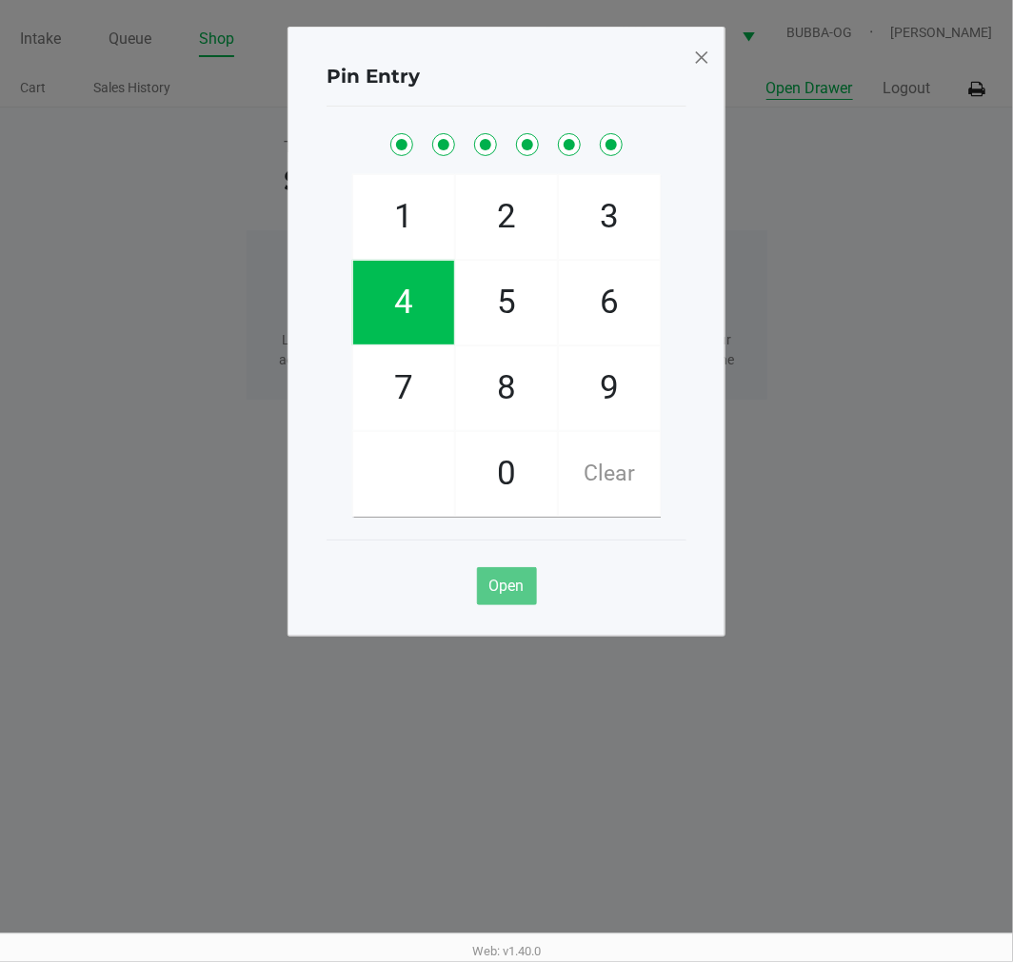
checkbox input "true"
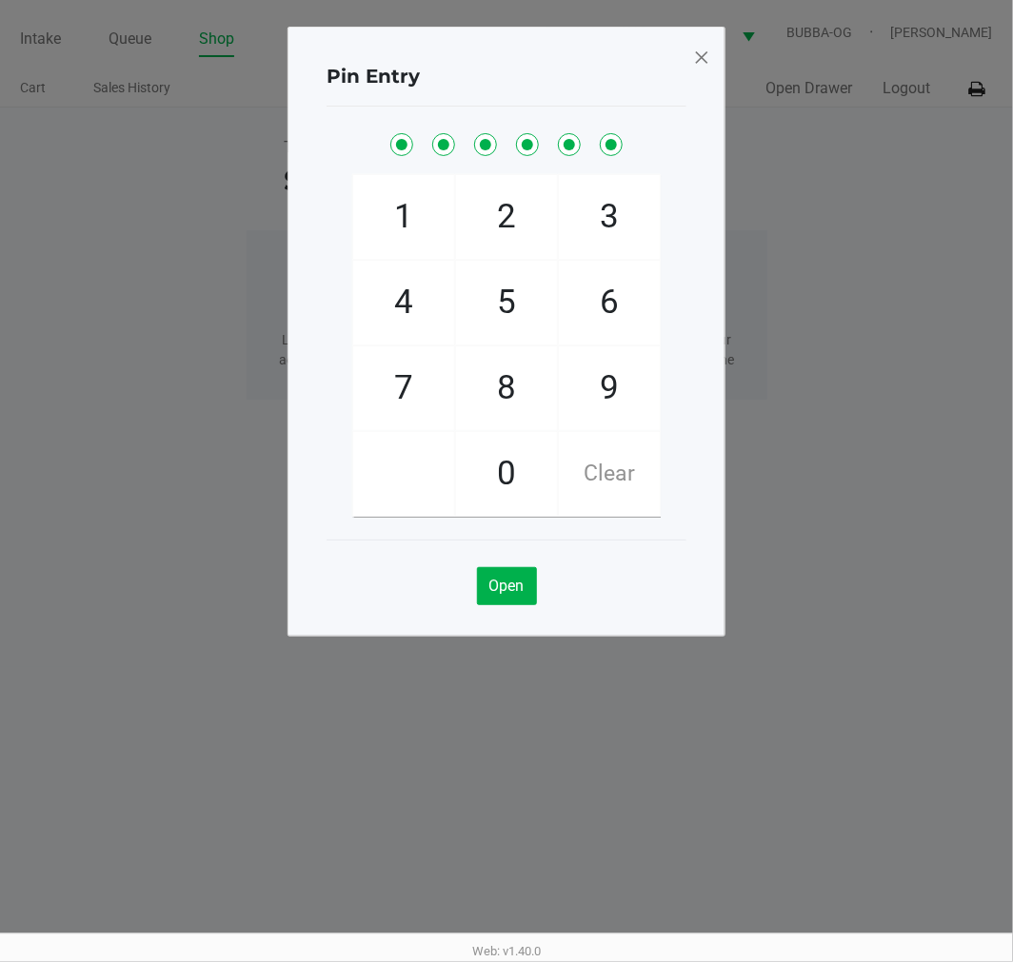
click at [707, 55] on span at bounding box center [701, 57] width 17 height 30
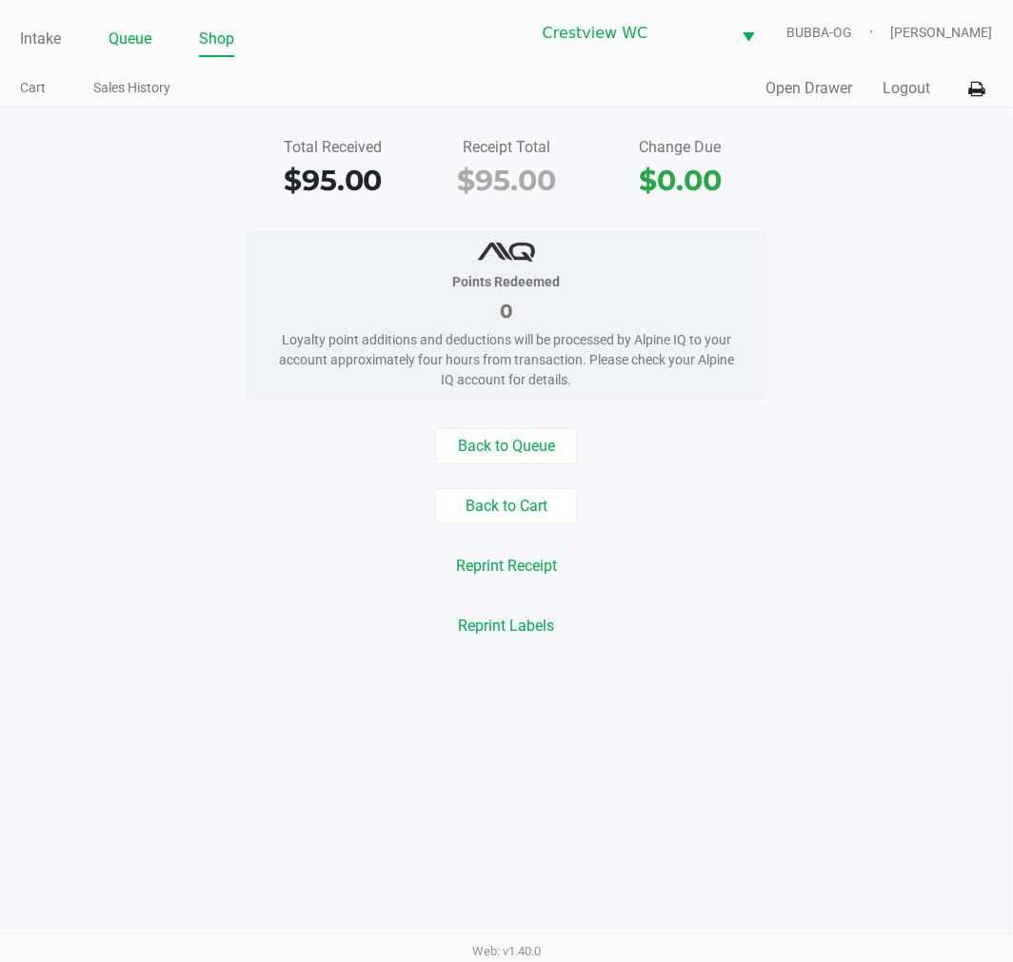
click at [130, 31] on link "Queue" at bounding box center [130, 39] width 43 height 27
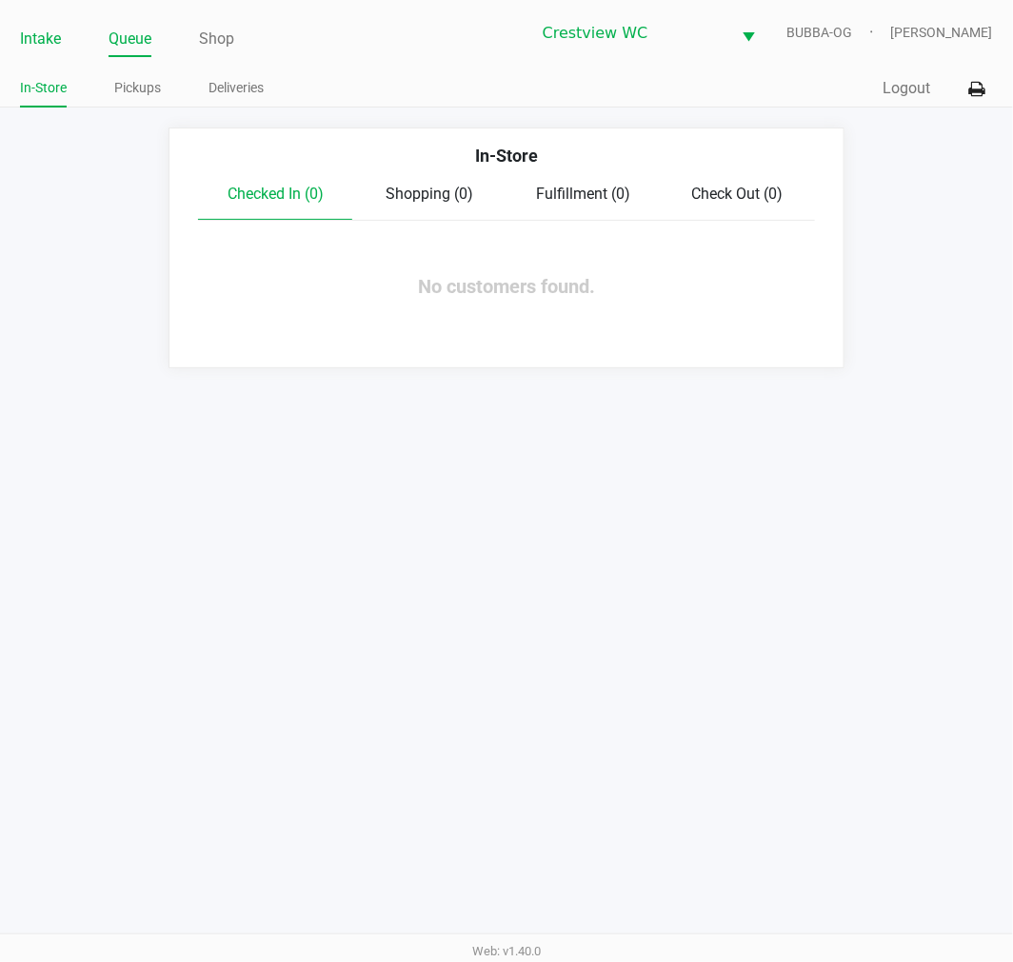
click at [32, 45] on link "Intake" at bounding box center [40, 39] width 41 height 27
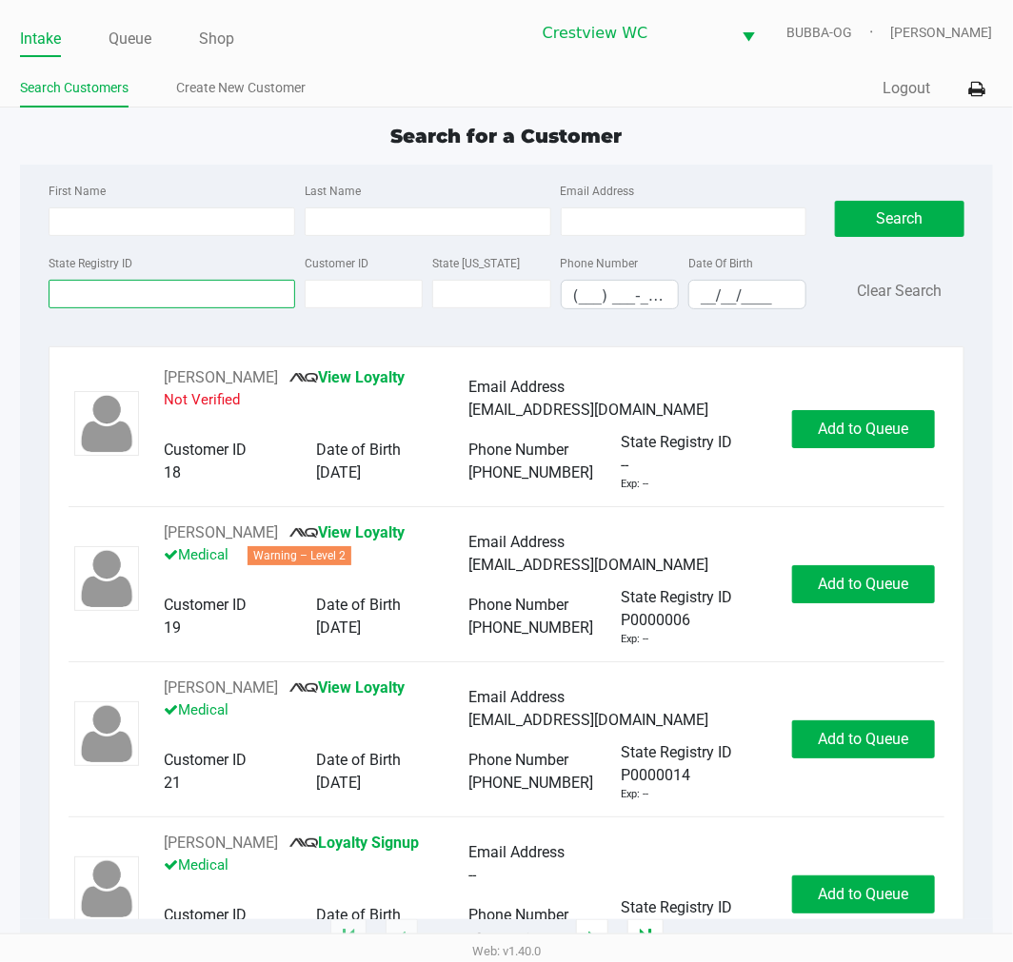
click at [166, 296] on input "State Registry ID" at bounding box center [172, 294] width 247 height 29
click at [179, 295] on input "State Registry ID" at bounding box center [172, 294] width 247 height 29
click at [159, 293] on input "State Registry ID" at bounding box center [172, 294] width 247 height 29
type input "8rm1564"
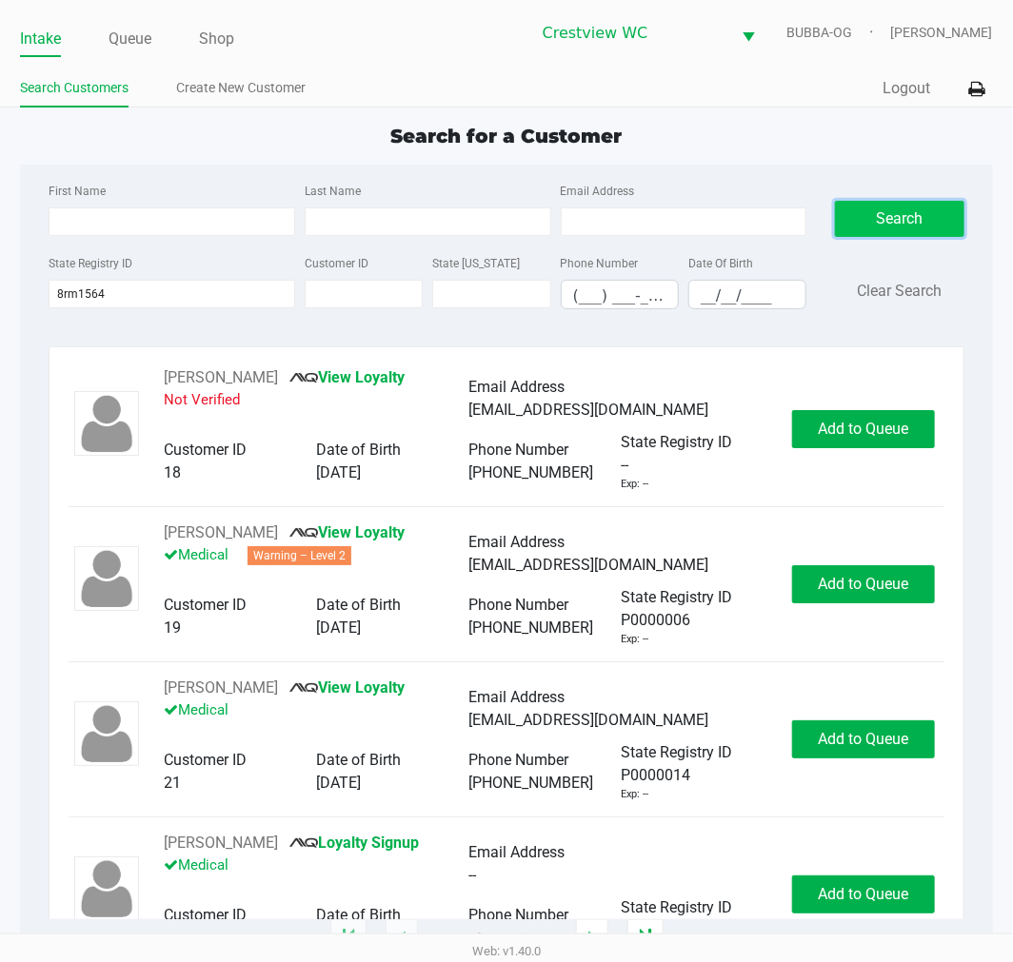
click at [925, 219] on button "Search" at bounding box center [899, 219] width 129 height 36
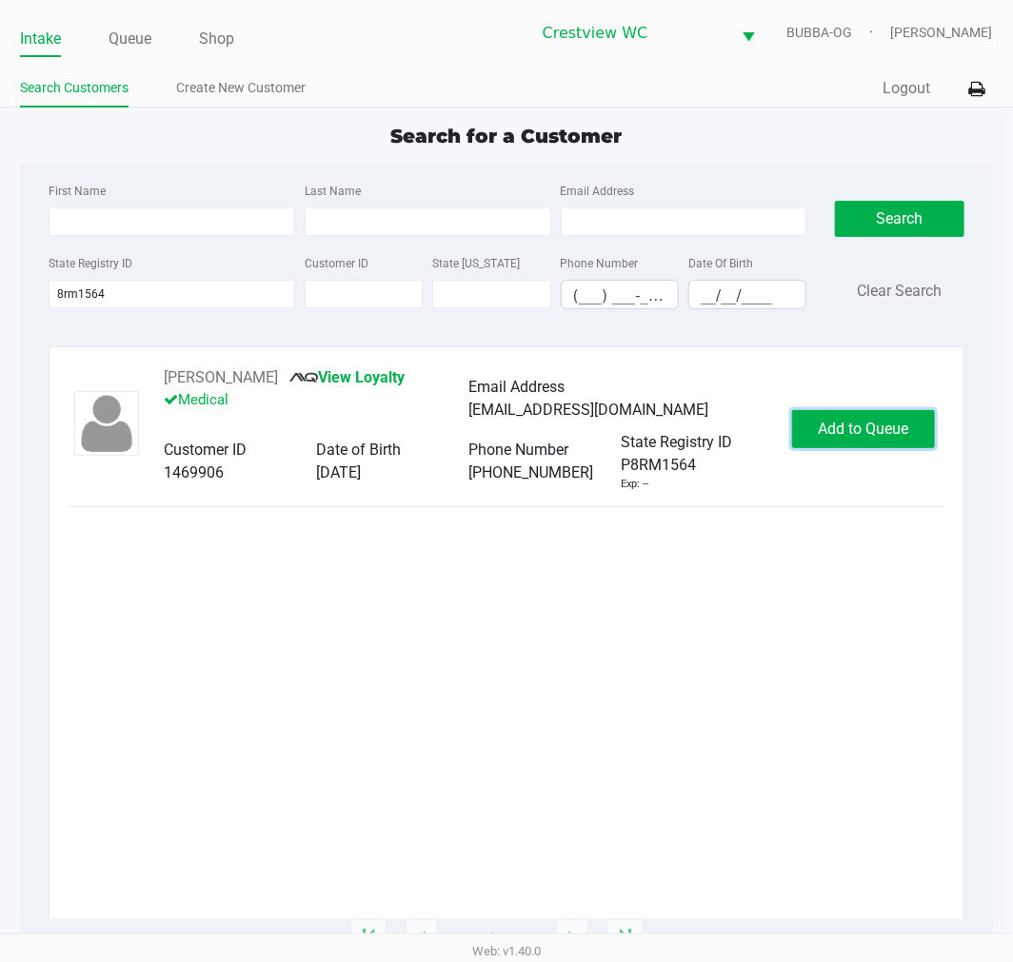
click at [838, 425] on span "Add to Queue" at bounding box center [863, 429] width 90 height 18
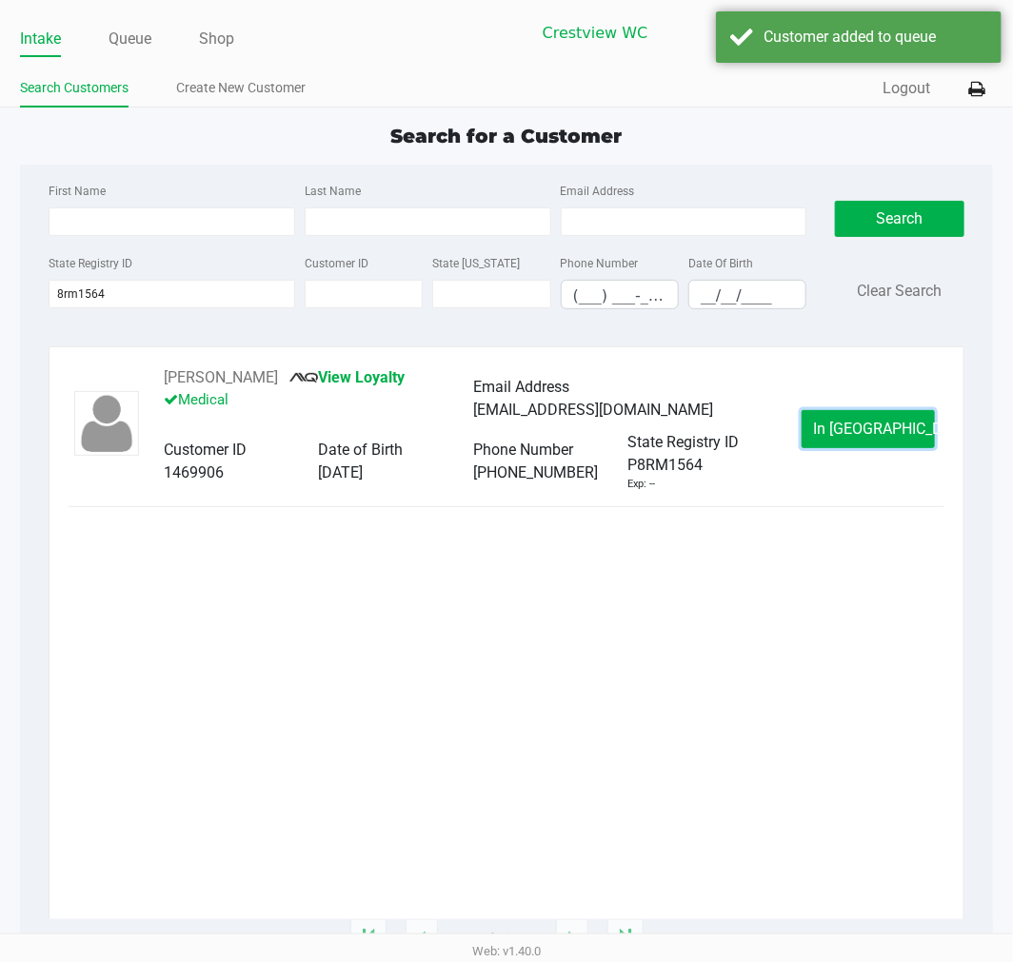
click at [843, 420] on span "In [GEOGRAPHIC_DATA]" at bounding box center [894, 429] width 160 height 18
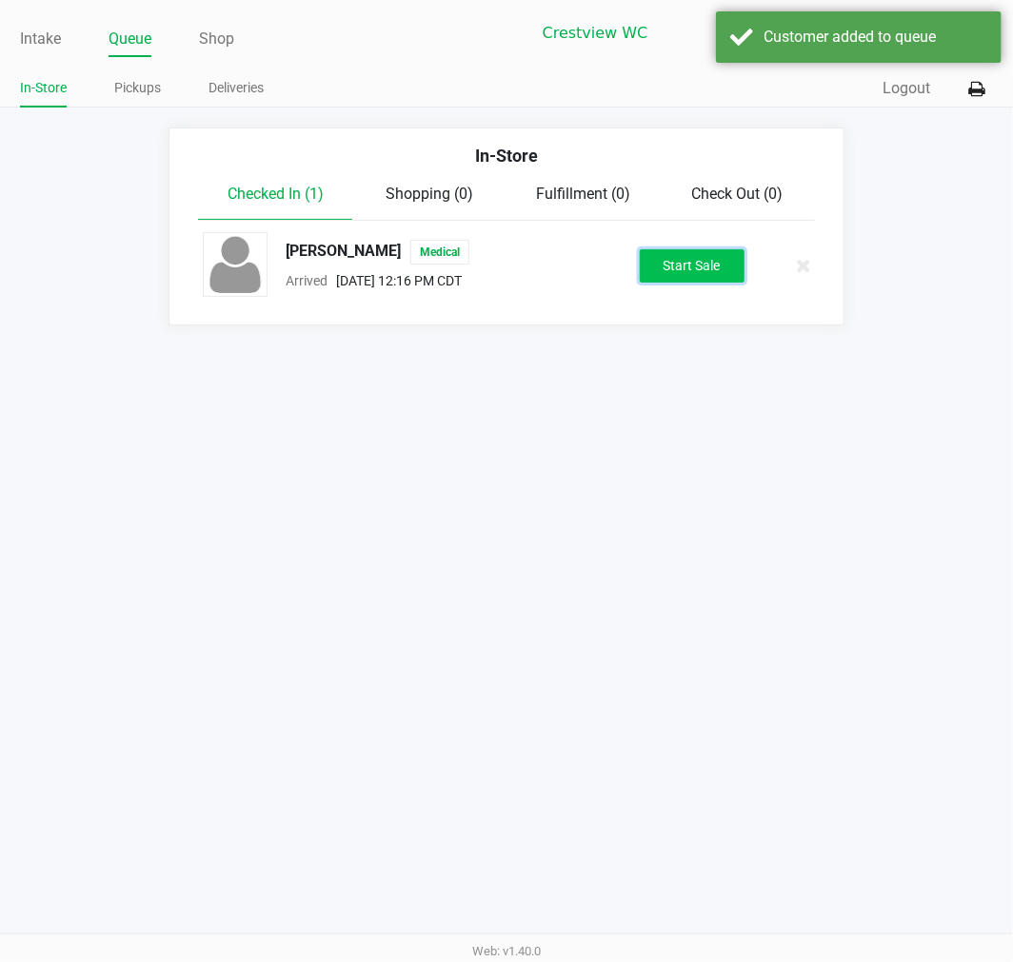
click at [641, 250] on button "Start Sale" at bounding box center [692, 265] width 105 height 33
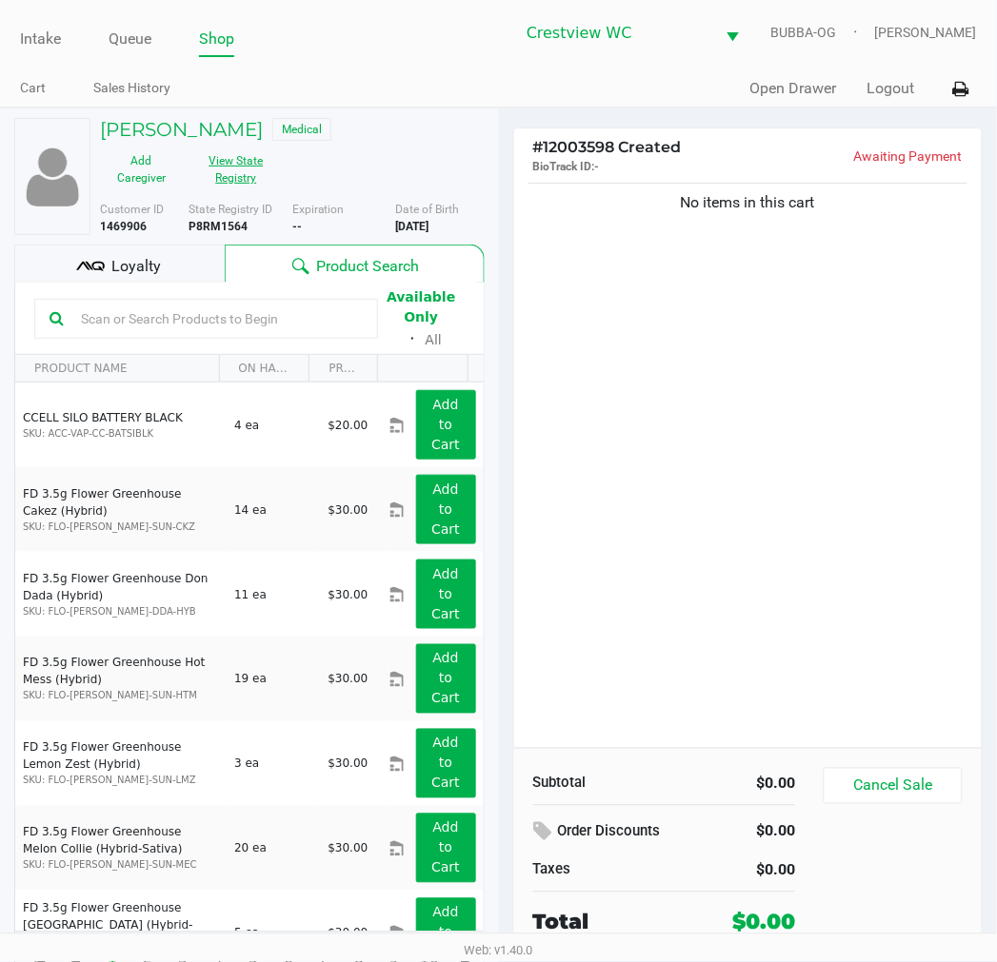
click at [234, 172] on button "View State Registry" at bounding box center [230, 170] width 95 height 48
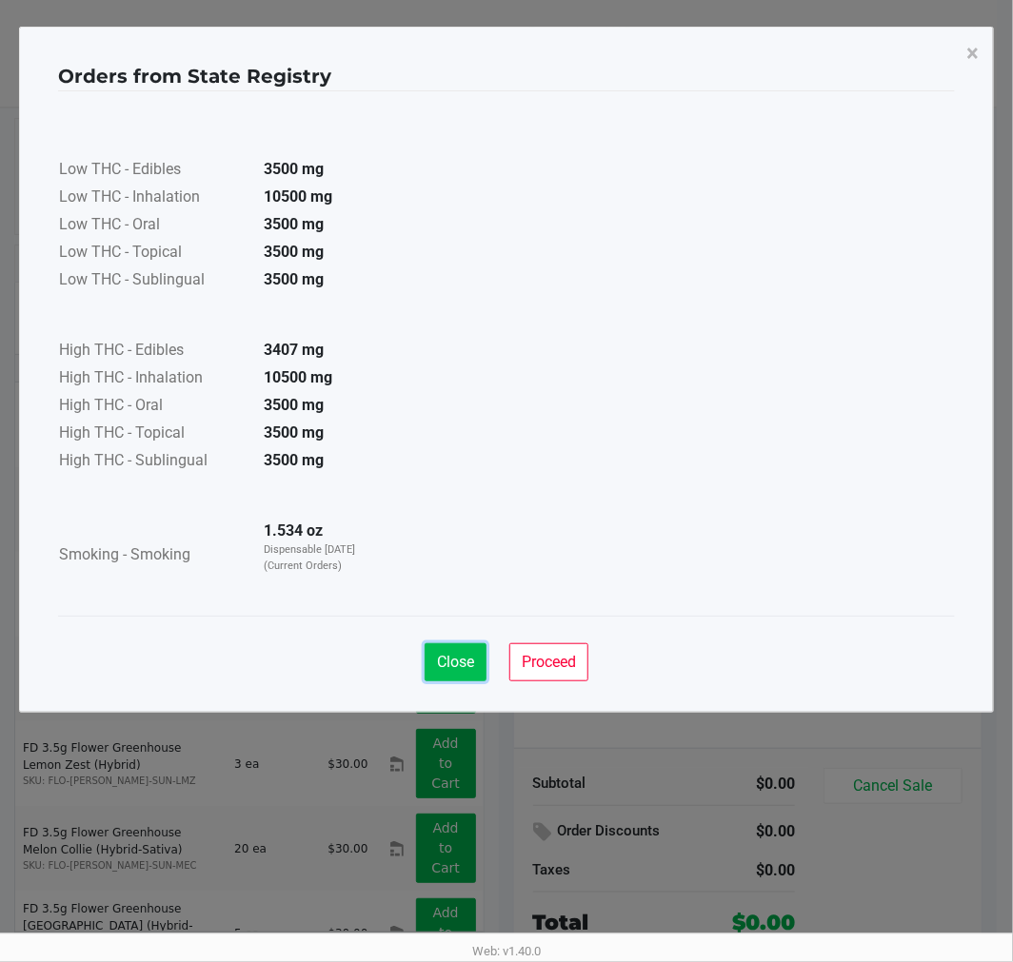
click at [450, 667] on span "Close" at bounding box center [455, 662] width 37 height 18
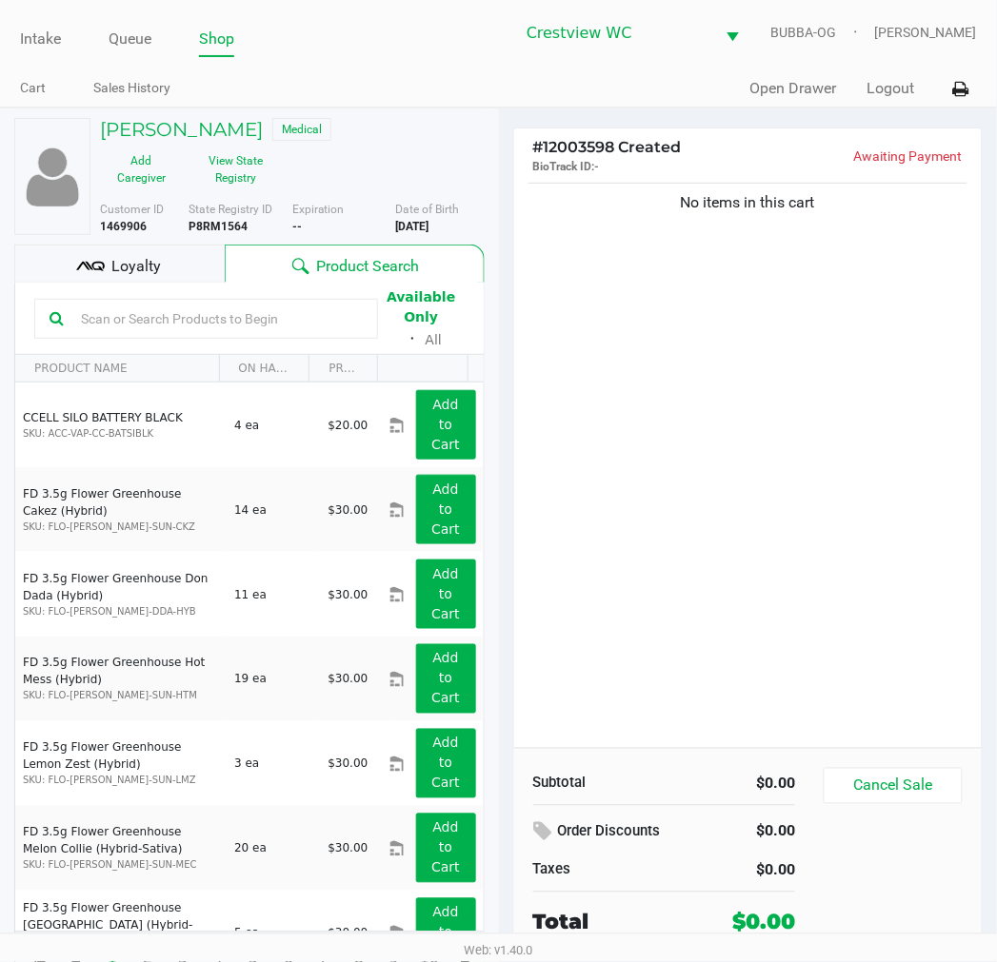
click at [174, 263] on div "Loyalty" at bounding box center [119, 264] width 210 height 38
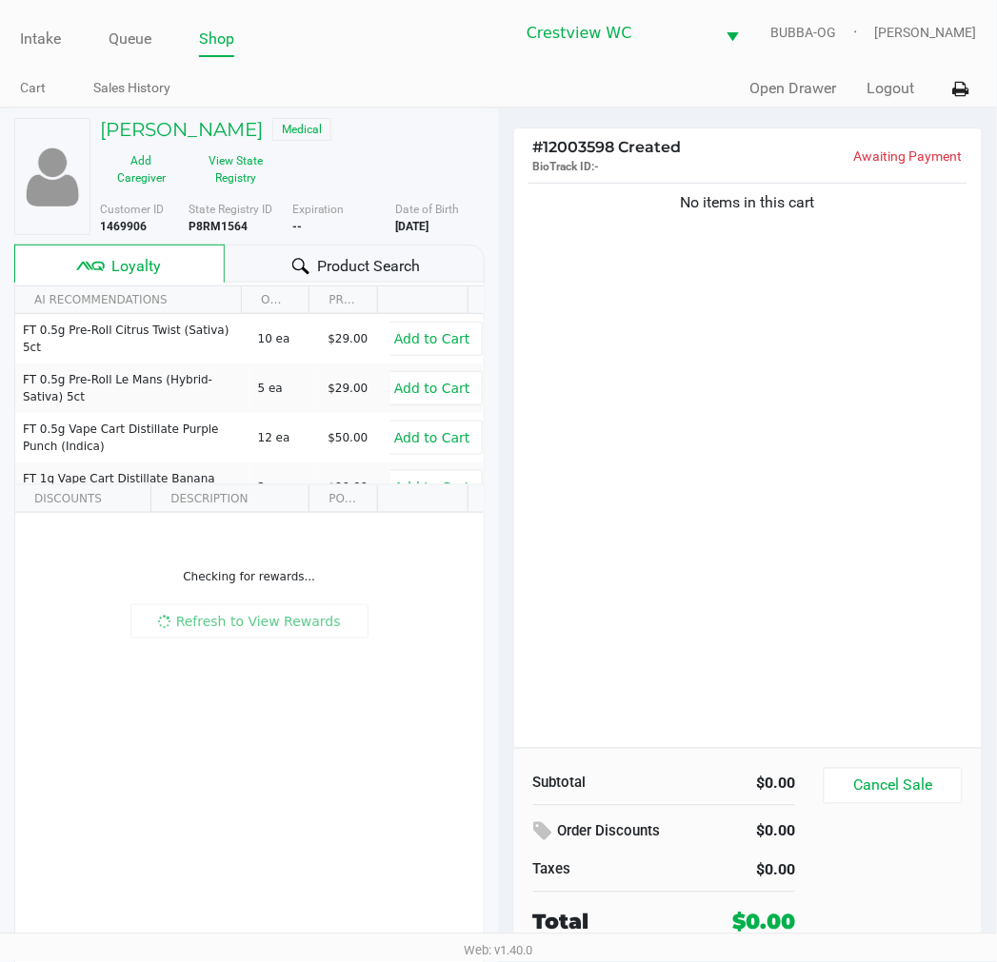
click at [748, 432] on div "No items in this cart" at bounding box center [748, 463] width 468 height 569
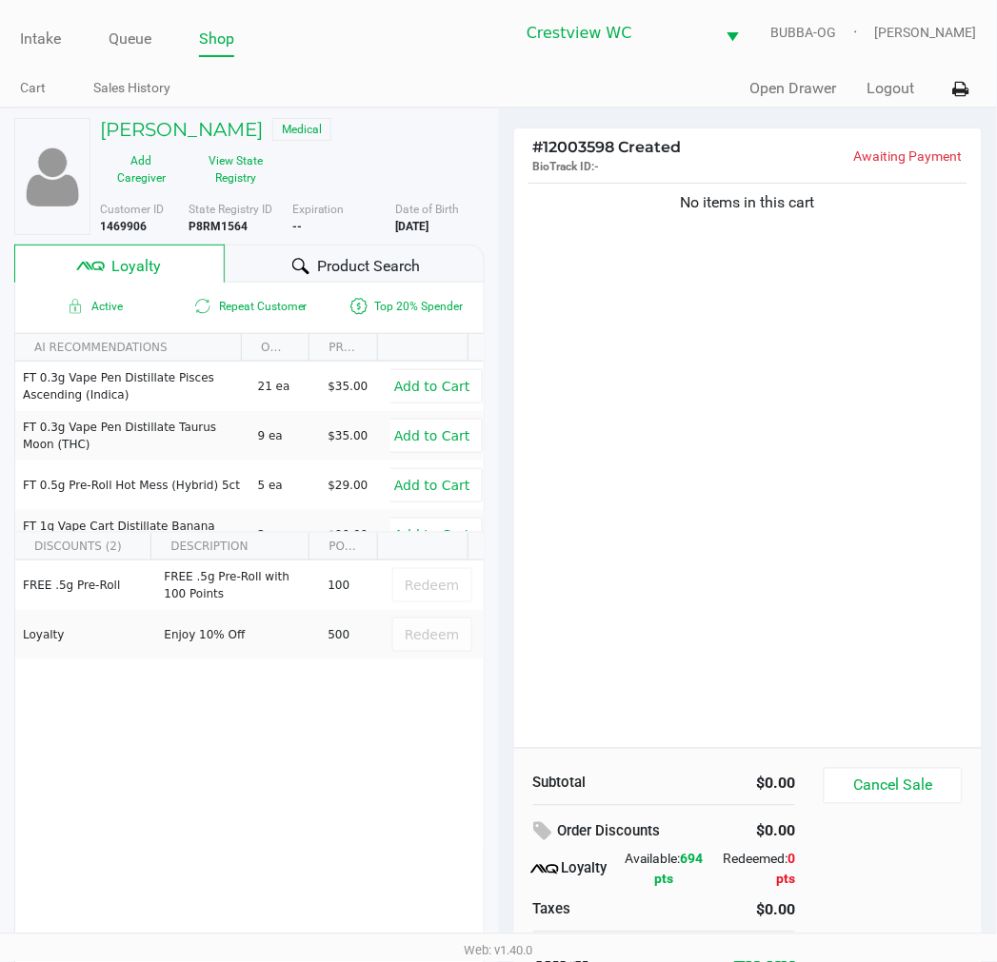
click at [820, 405] on div "No items in this cart" at bounding box center [748, 463] width 468 height 569
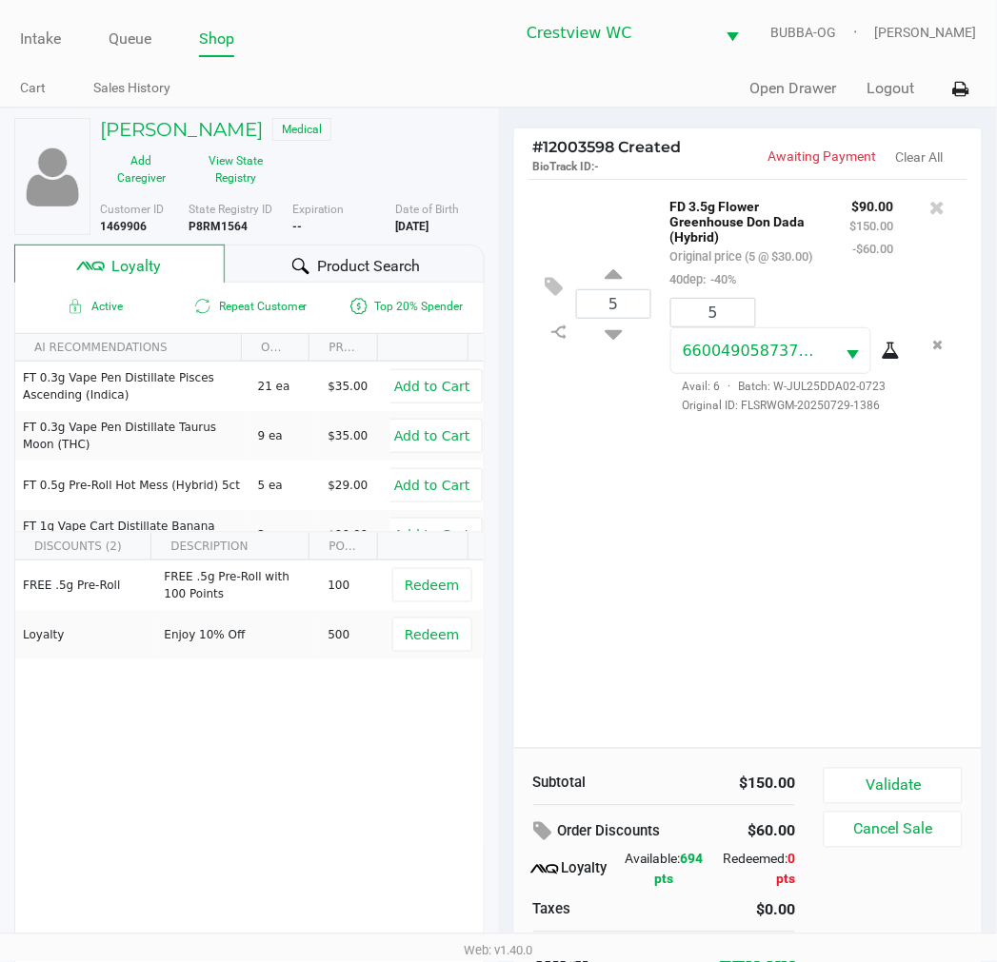
click at [234, 160] on button "View State Registry" at bounding box center [230, 170] width 95 height 48
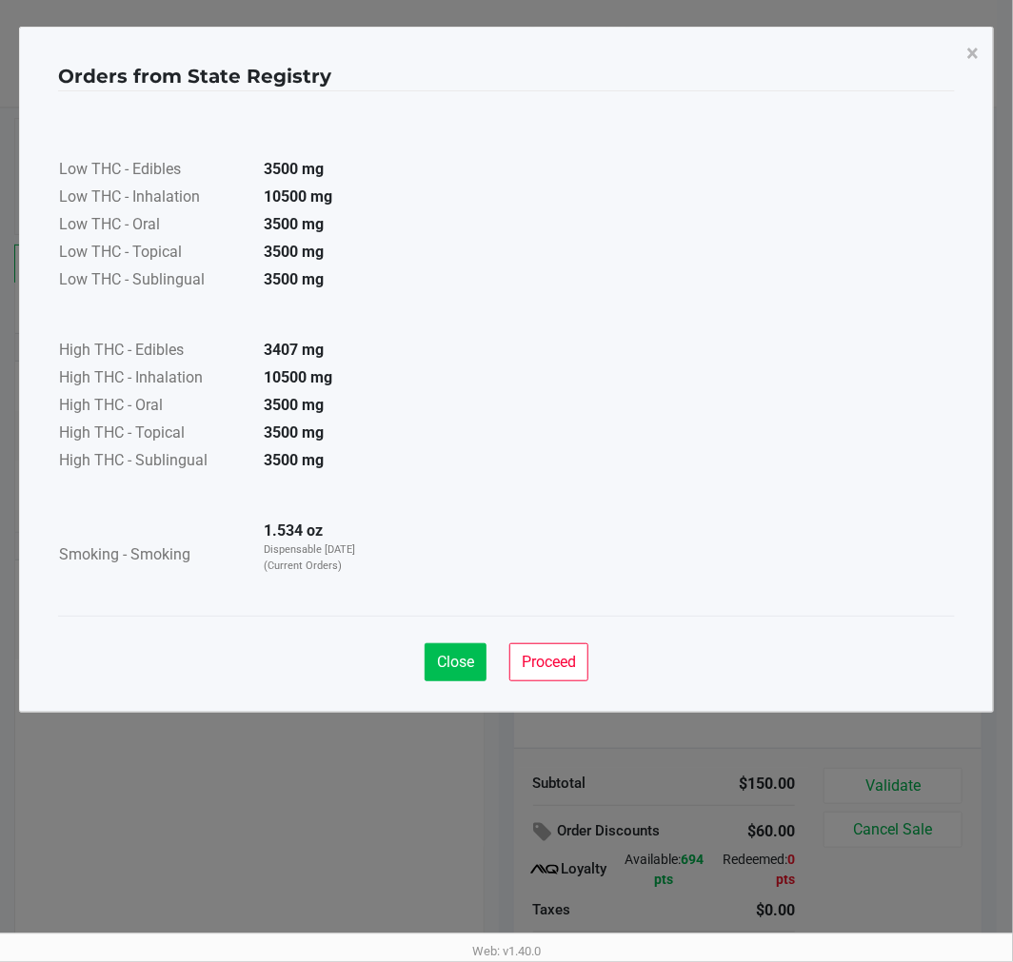
click at [443, 667] on span "Close" at bounding box center [455, 662] width 37 height 18
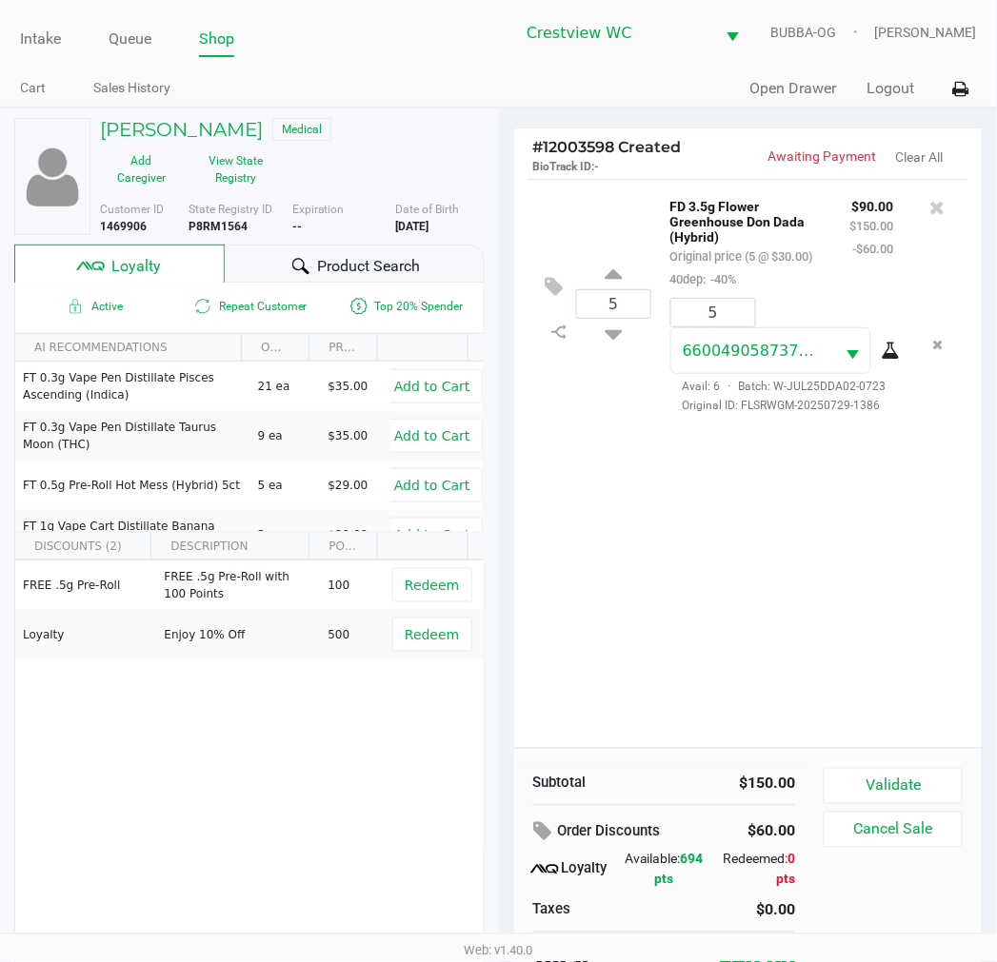
click at [692, 590] on div "5 FD 3.5g Flower Greenhouse Don Dada (Hybrid) Original price (5 @ $30.00) 40dep…" at bounding box center [748, 463] width 468 height 569
click at [702, 586] on div "5 FD 3.5g Flower Greenhouse Don Dada (Hybrid) Original price (5 @ $30.00) 40dep…" at bounding box center [748, 463] width 468 height 569
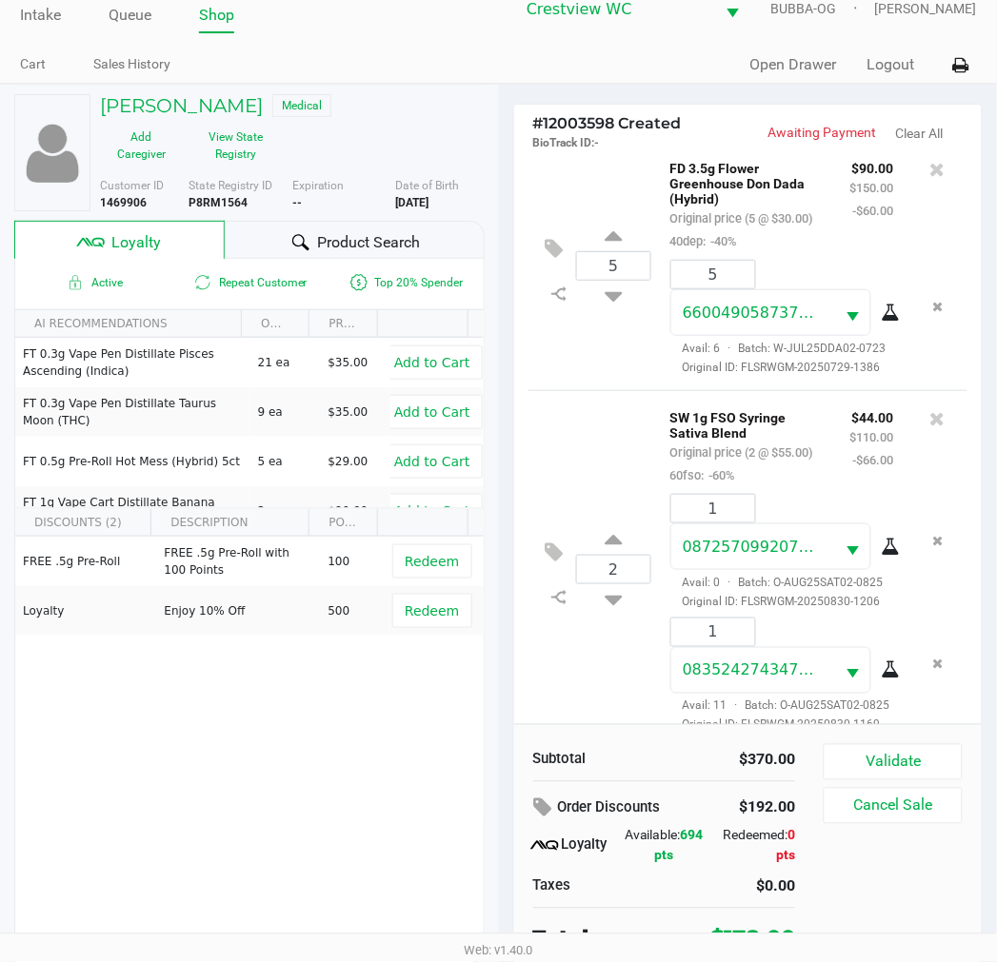
scroll to position [36, 0]
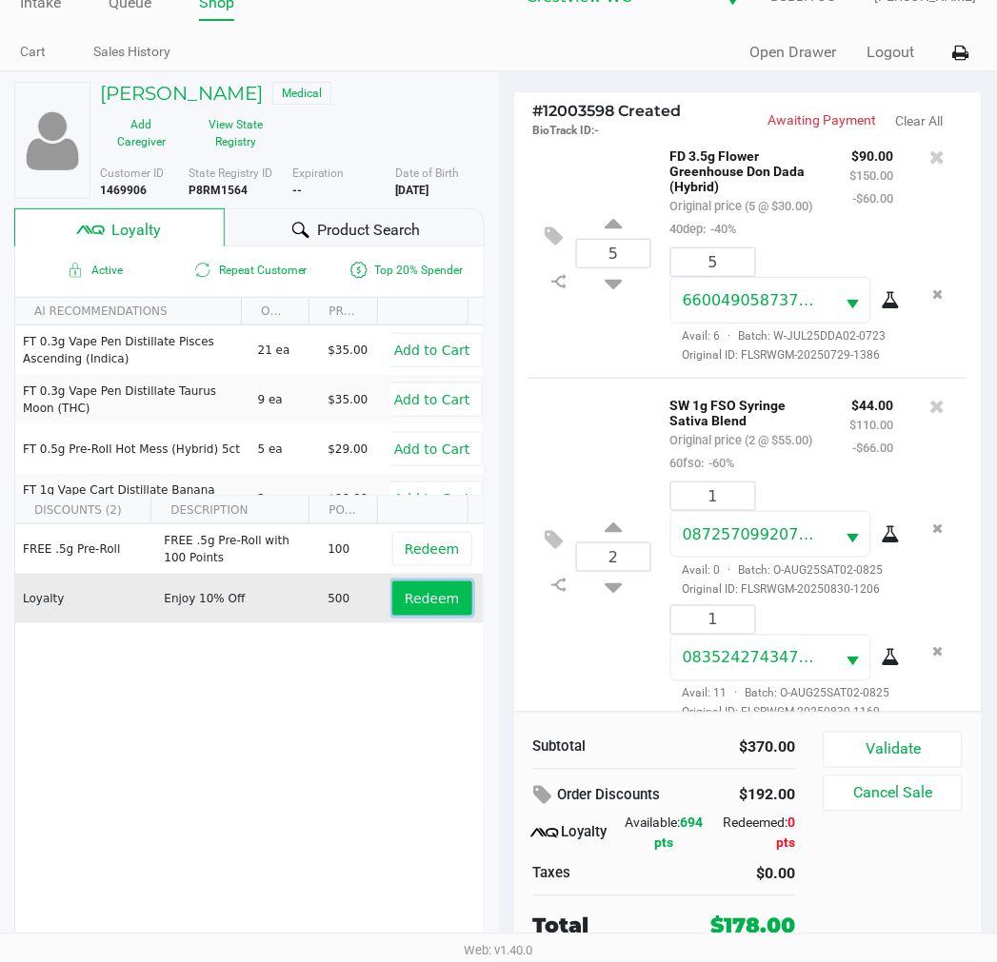
click at [423, 605] on span "Redeem" at bounding box center [432, 598] width 54 height 15
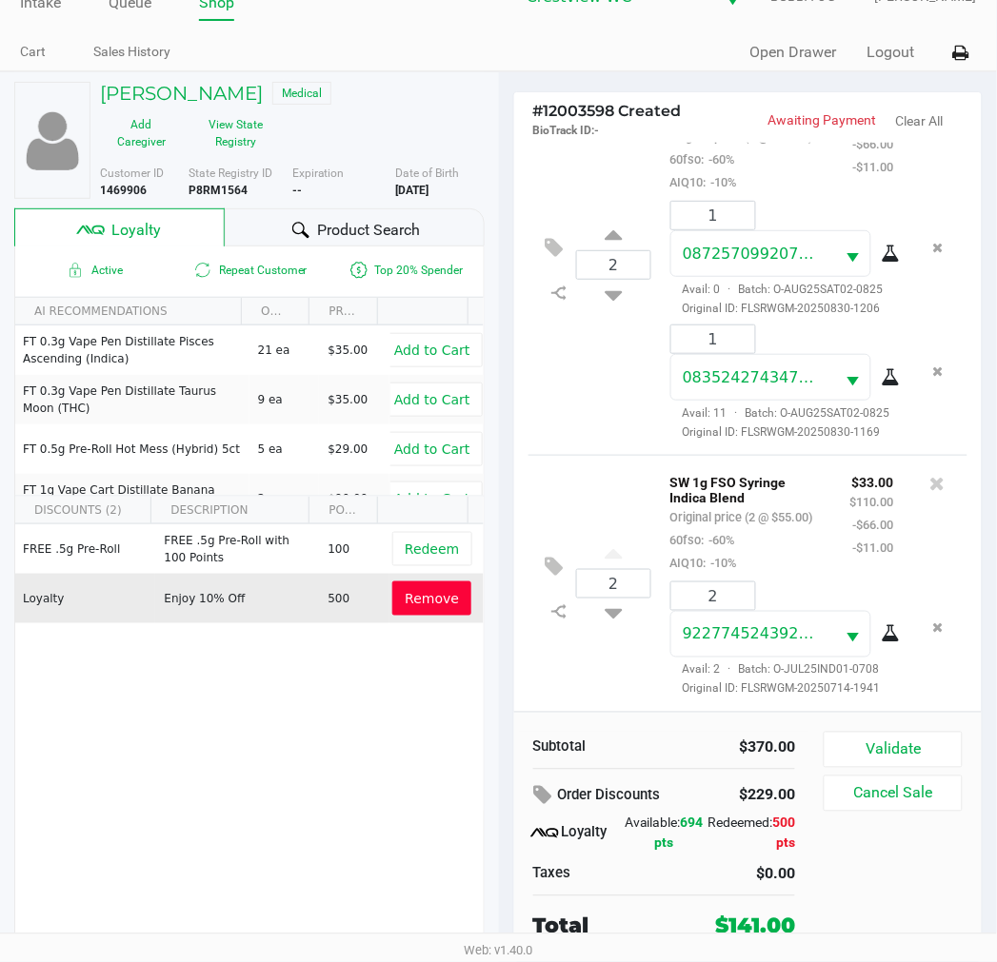
scroll to position [506, 0]
click at [907, 754] on button "Validate" at bounding box center [892, 750] width 138 height 36
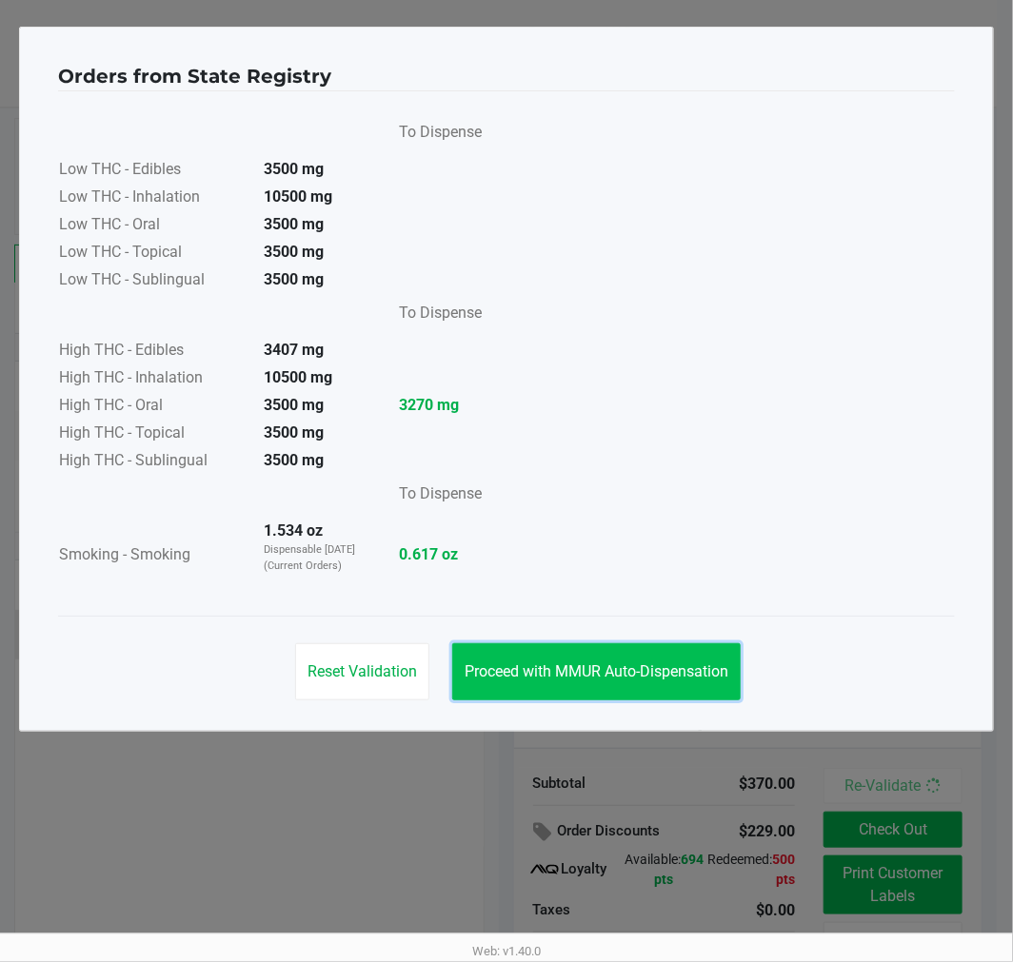
click at [679, 670] on span "Proceed with MMUR Auto-Dispensation" at bounding box center [597, 671] width 264 height 18
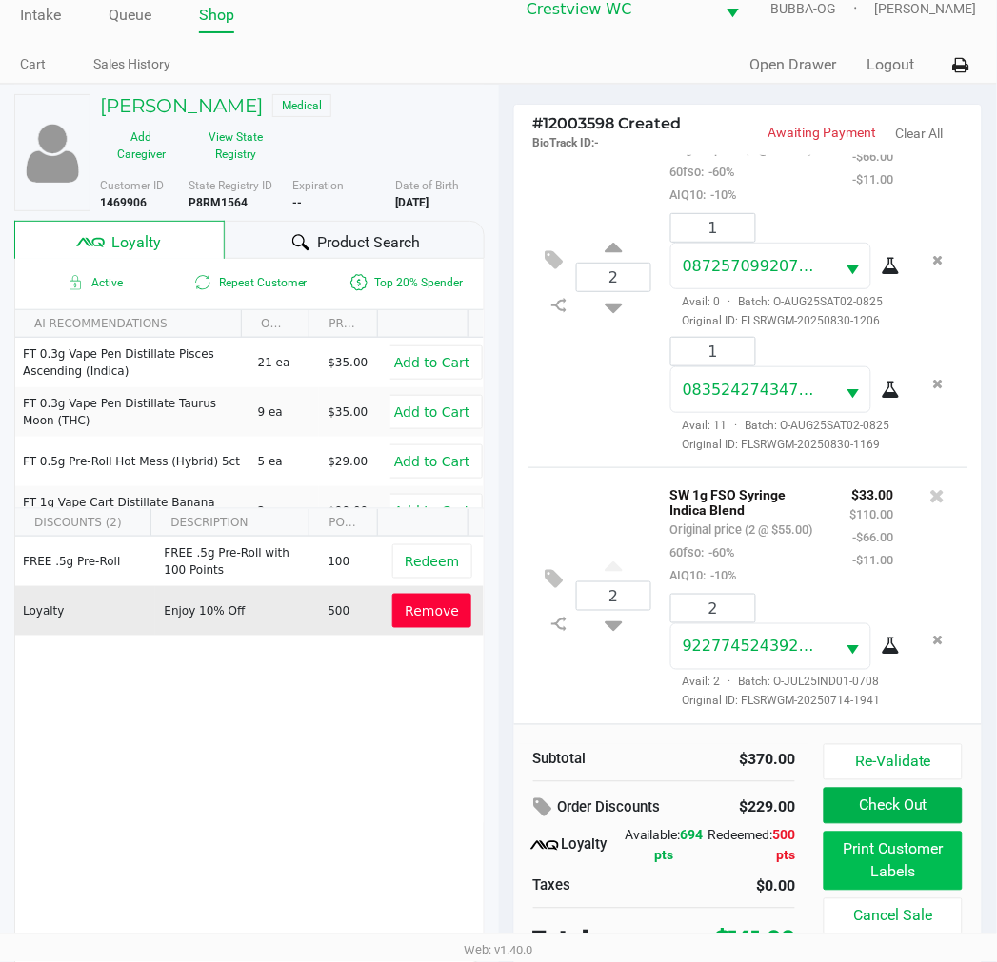
scroll to position [36, 0]
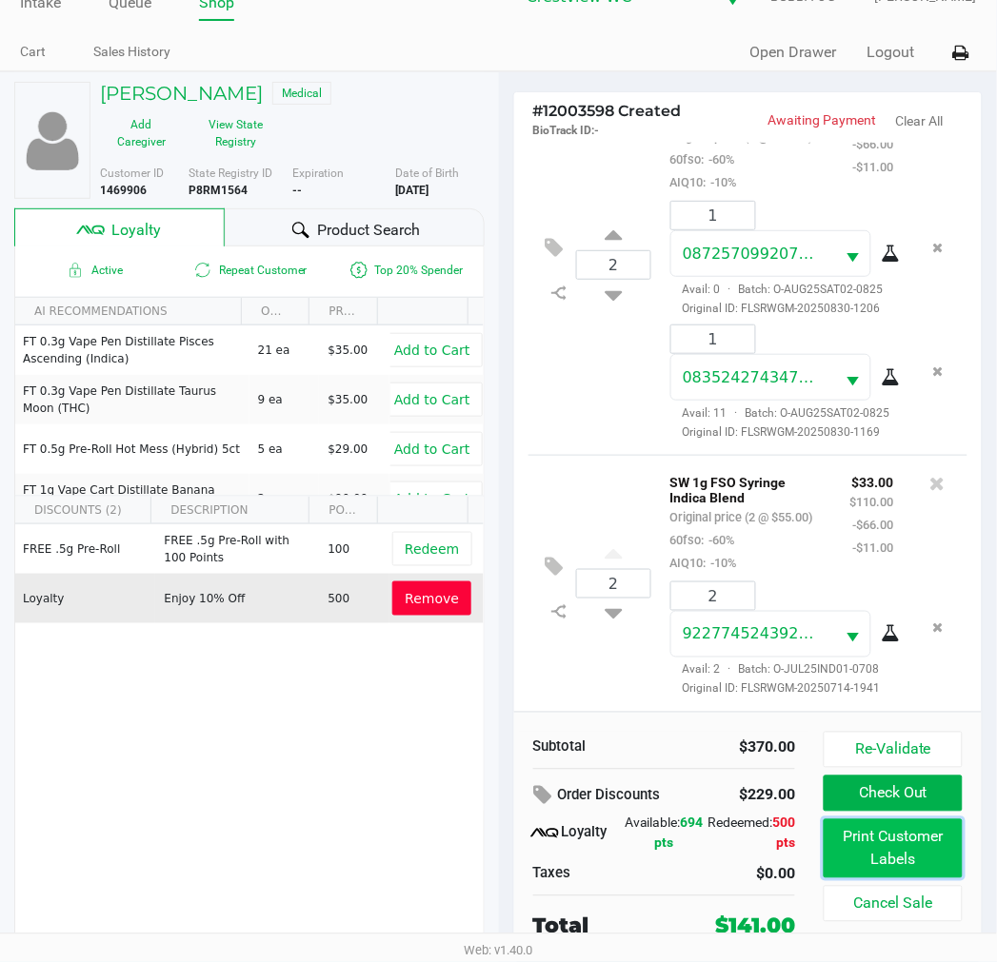
click at [948, 866] on button "Print Customer Labels" at bounding box center [892, 849] width 138 height 59
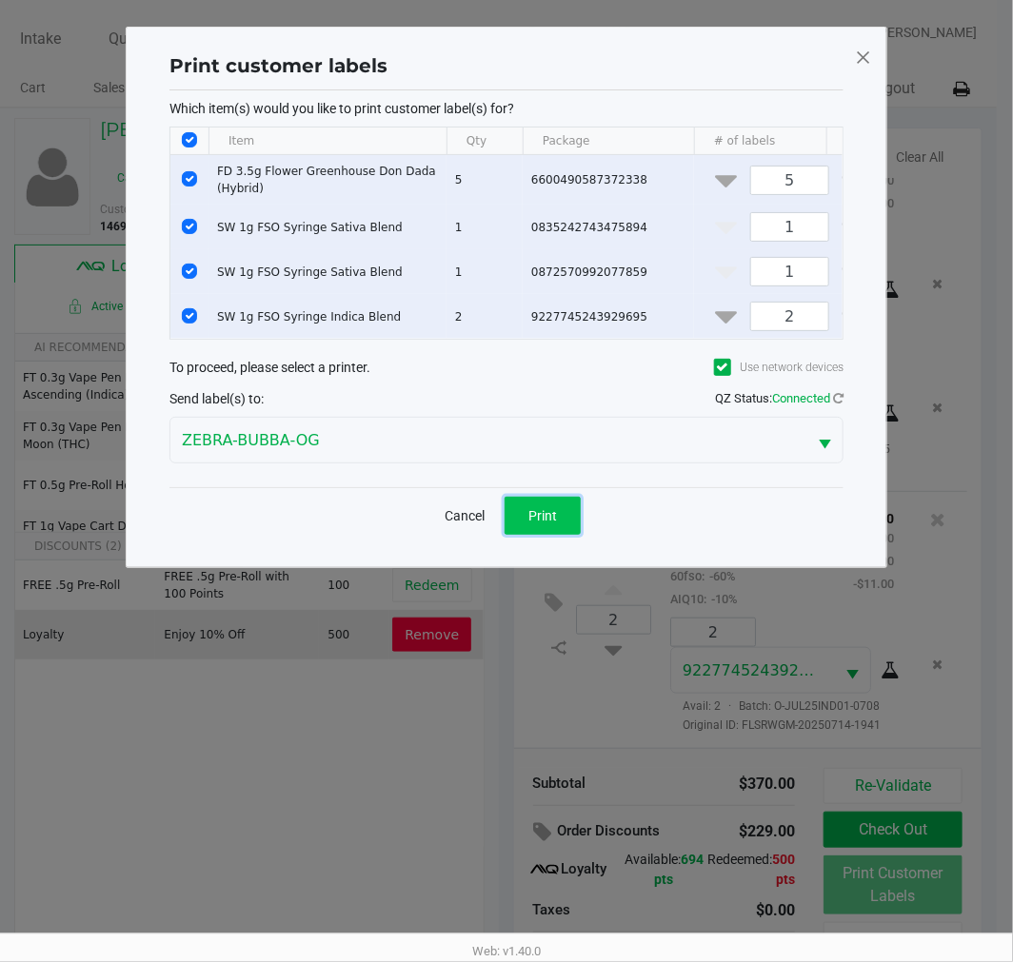
click at [531, 524] on span "Print" at bounding box center [542, 515] width 29 height 15
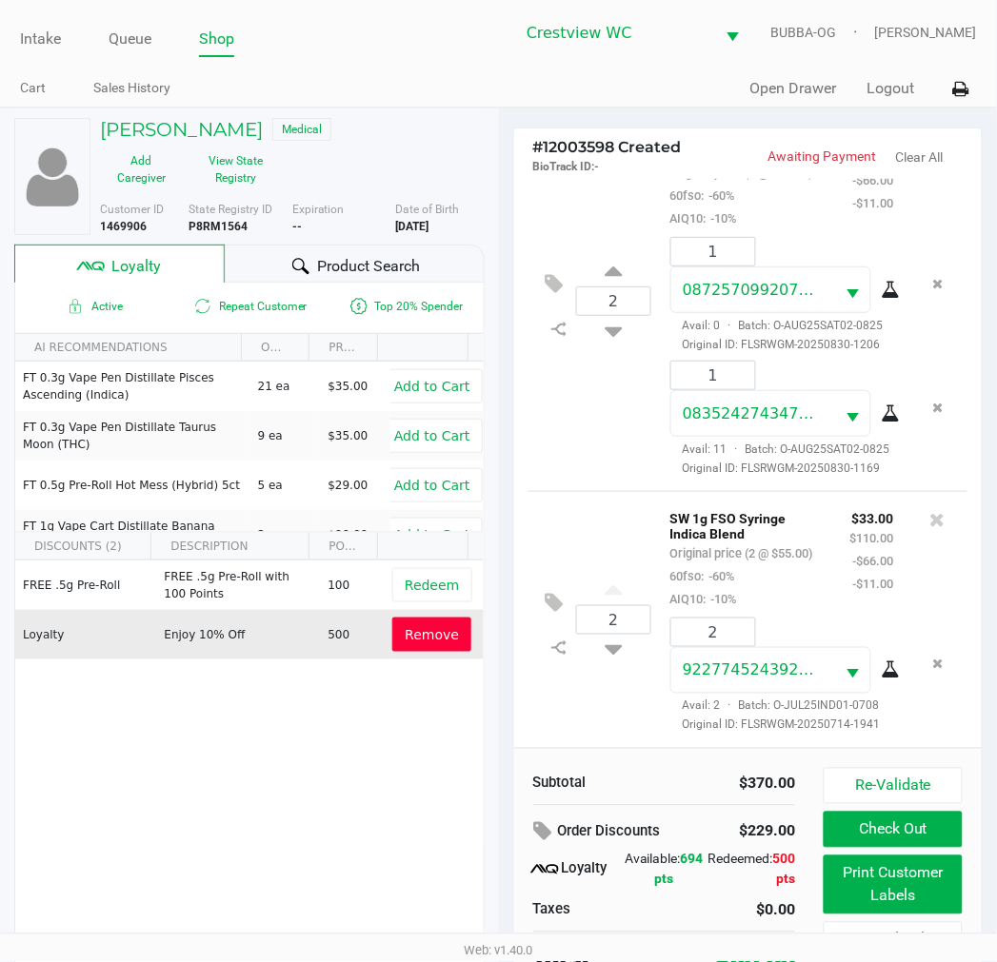
scroll to position [36, 0]
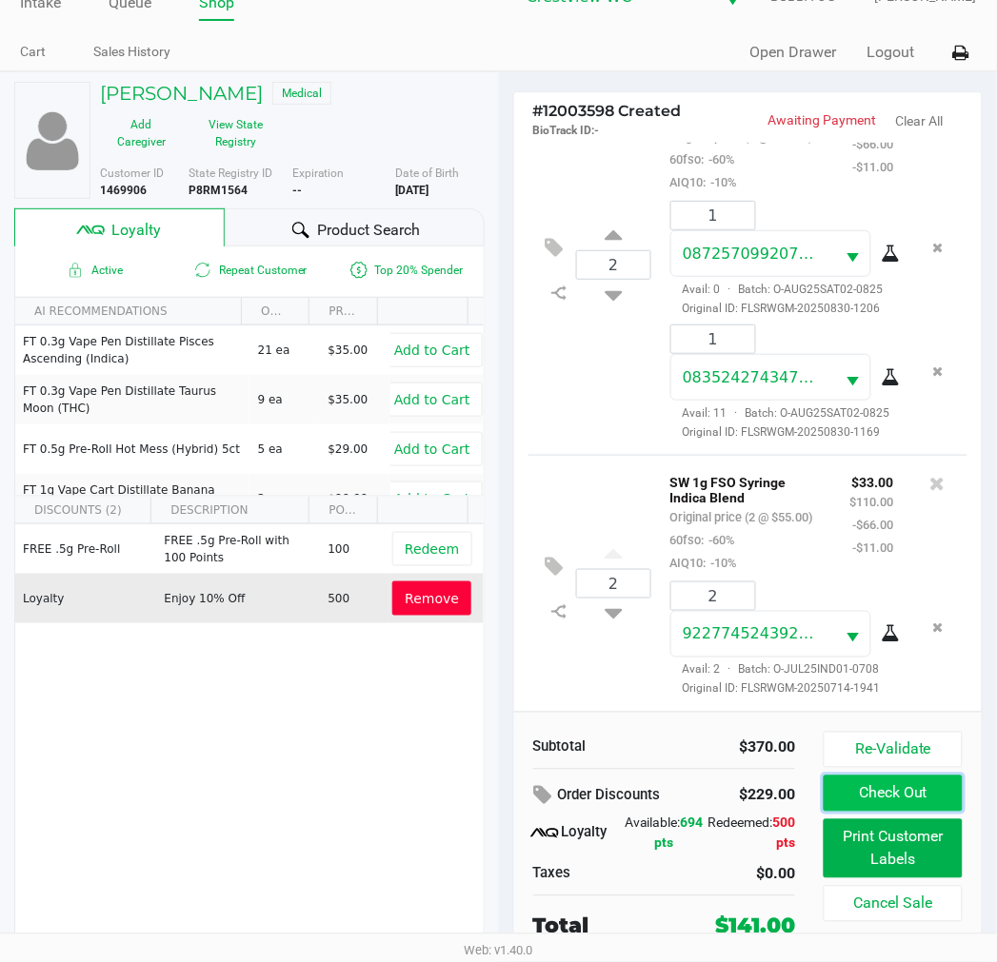
click at [902, 791] on button "Check Out" at bounding box center [892, 794] width 138 height 36
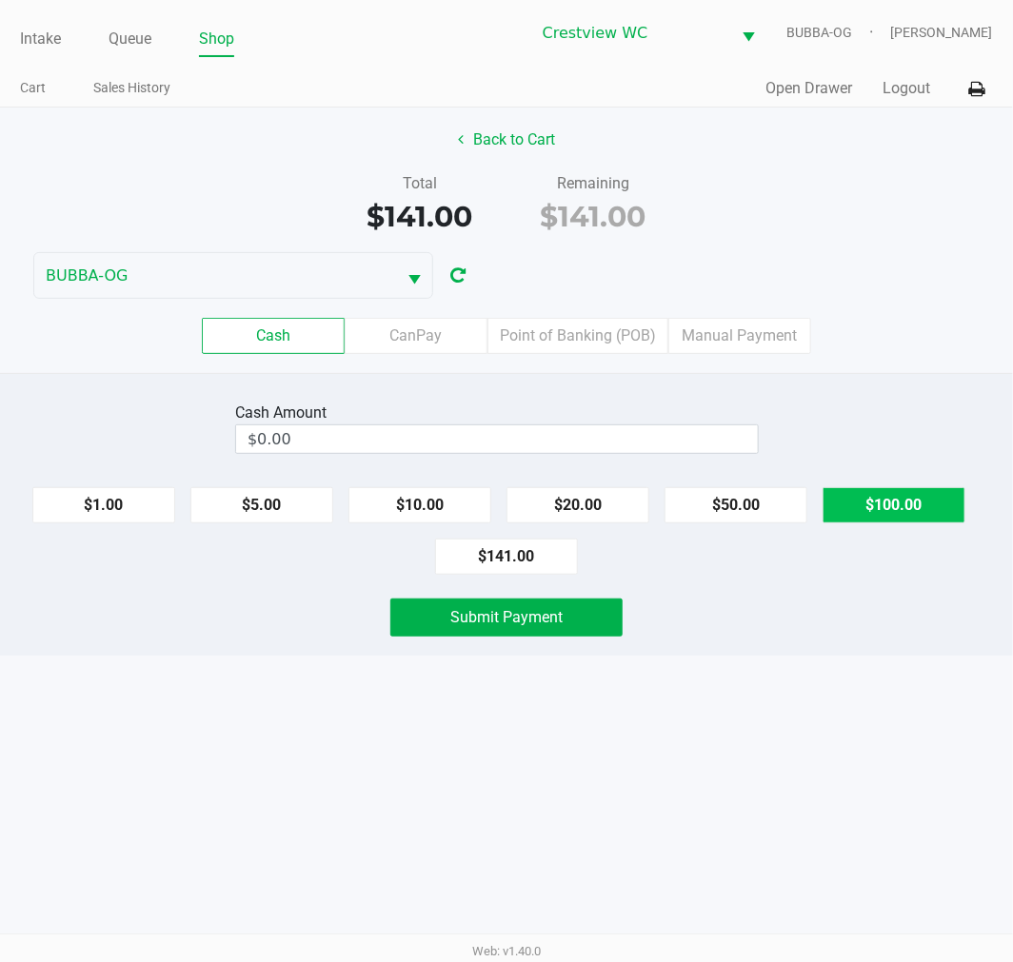
click at [889, 497] on button "$100.00" at bounding box center [893, 505] width 143 height 36
click at [886, 502] on button "$100.00" at bounding box center [893, 505] width 143 height 36
type input "$200.00"
click at [535, 634] on button "Submit Payment" at bounding box center [506, 618] width 232 height 38
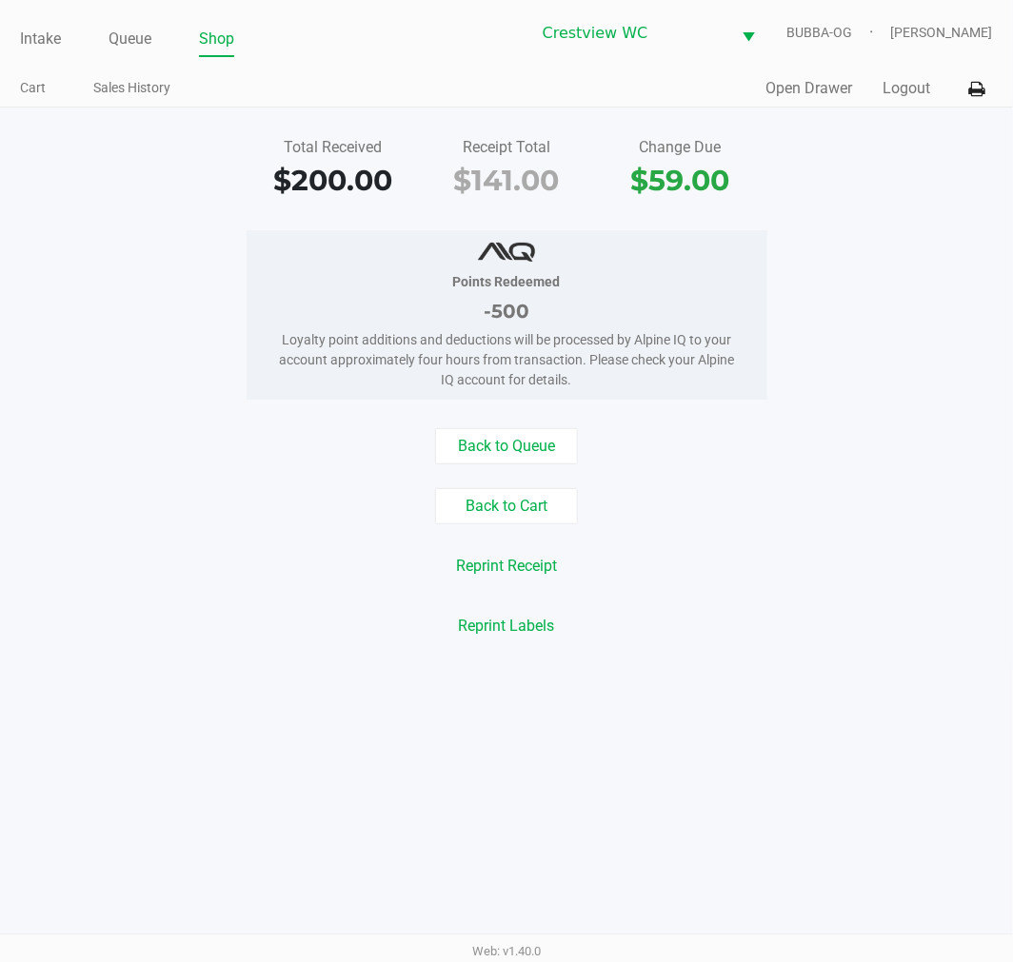
click at [127, 38] on link "Queue" at bounding box center [130, 39] width 43 height 27
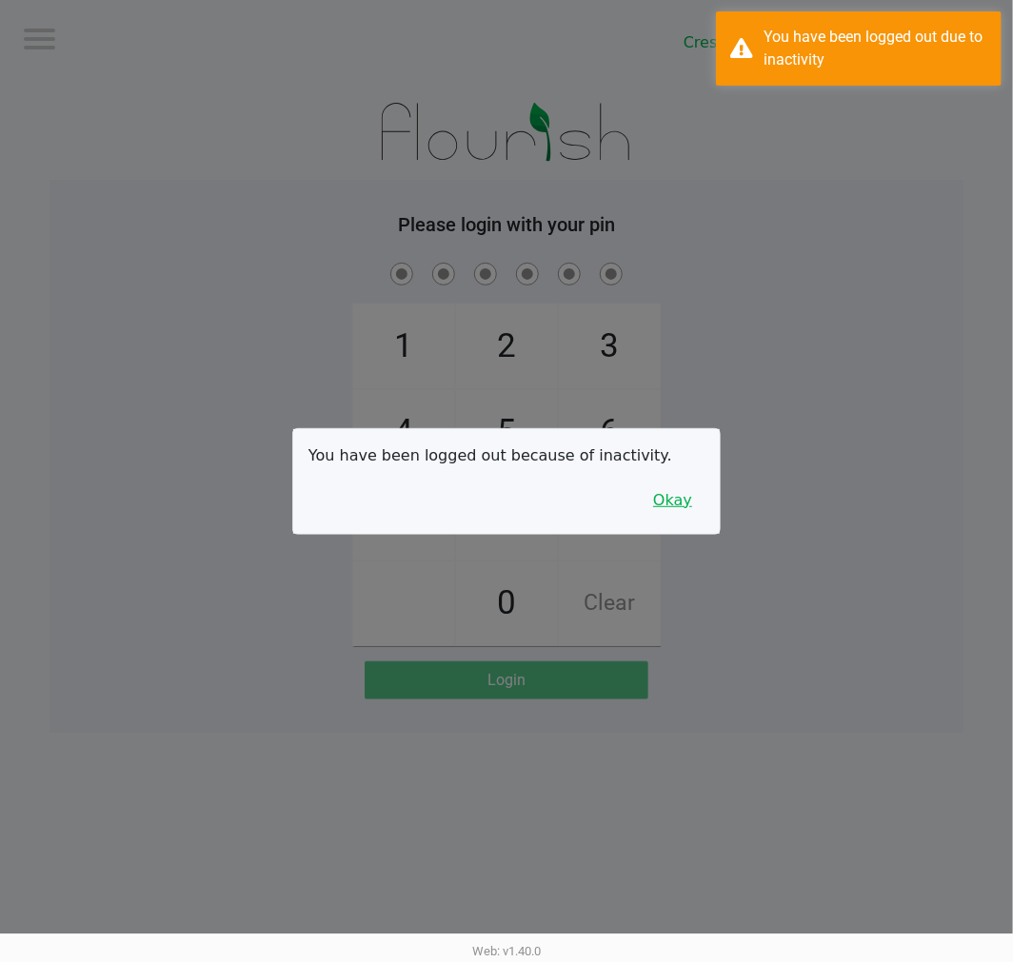
click at [682, 512] on button "Okay" at bounding box center [673, 501] width 64 height 36
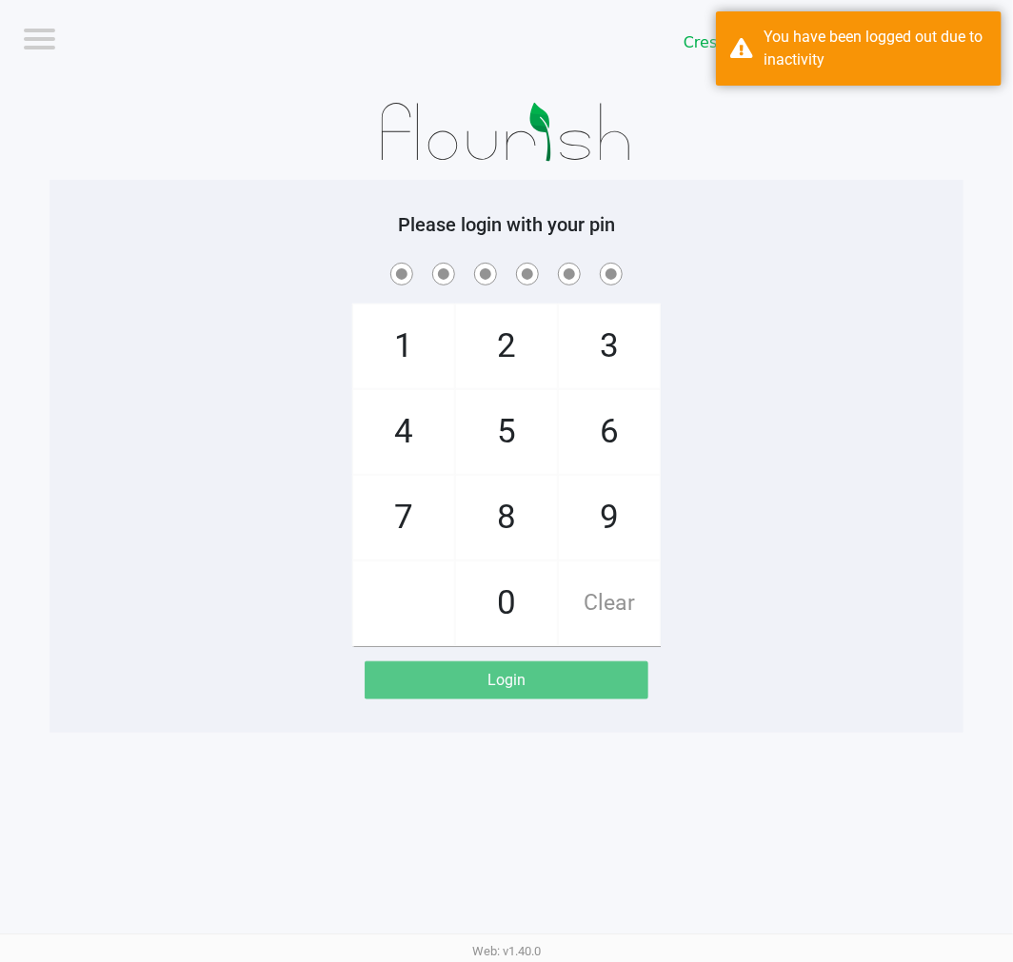
click at [793, 479] on div "1 4 7 2 5 8 0 3 6 9 Clear" at bounding box center [506, 452] width 914 height 387
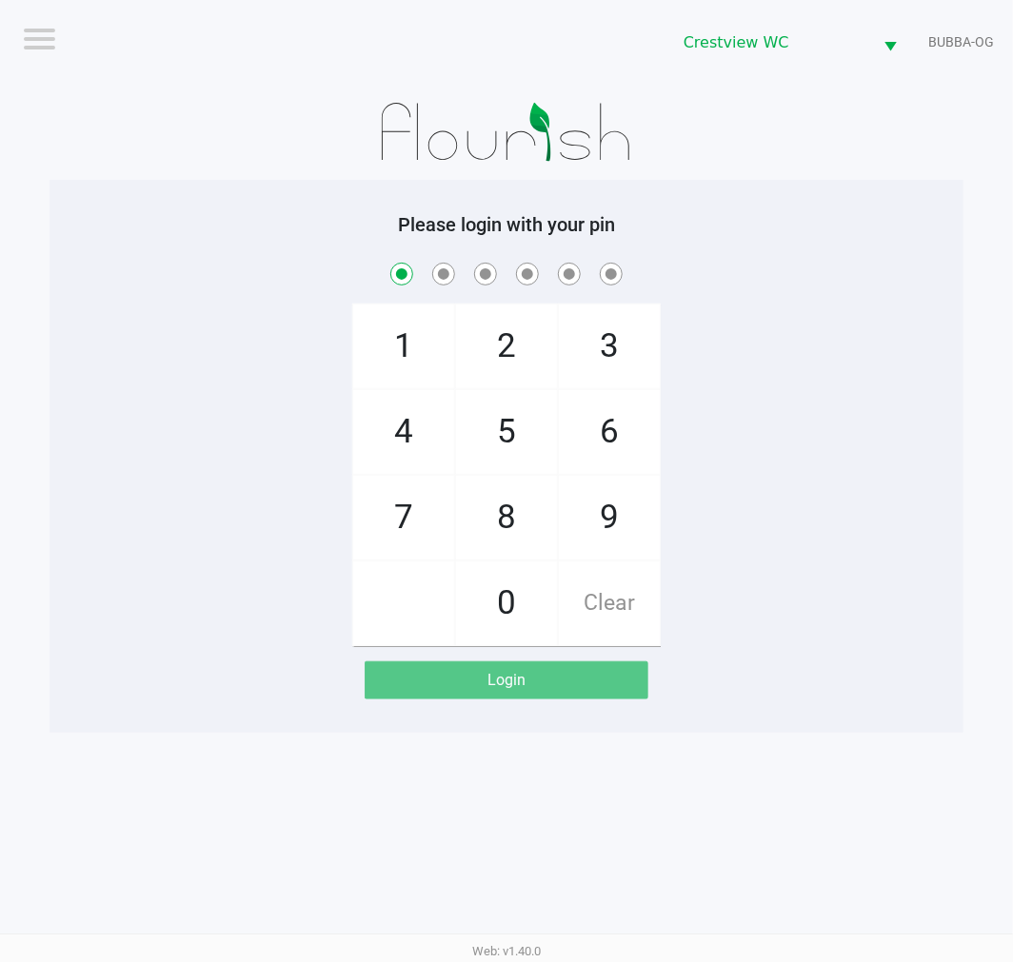
checkbox input "true"
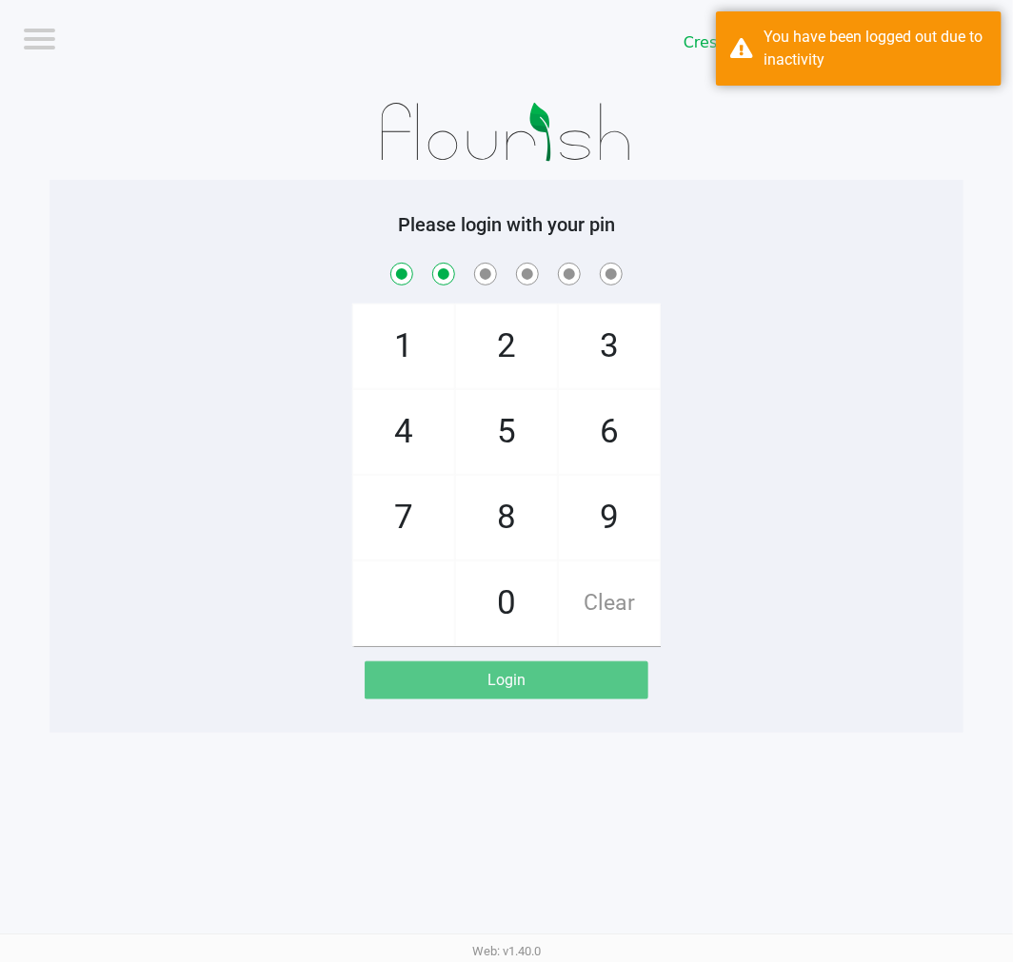
checkbox input "true"
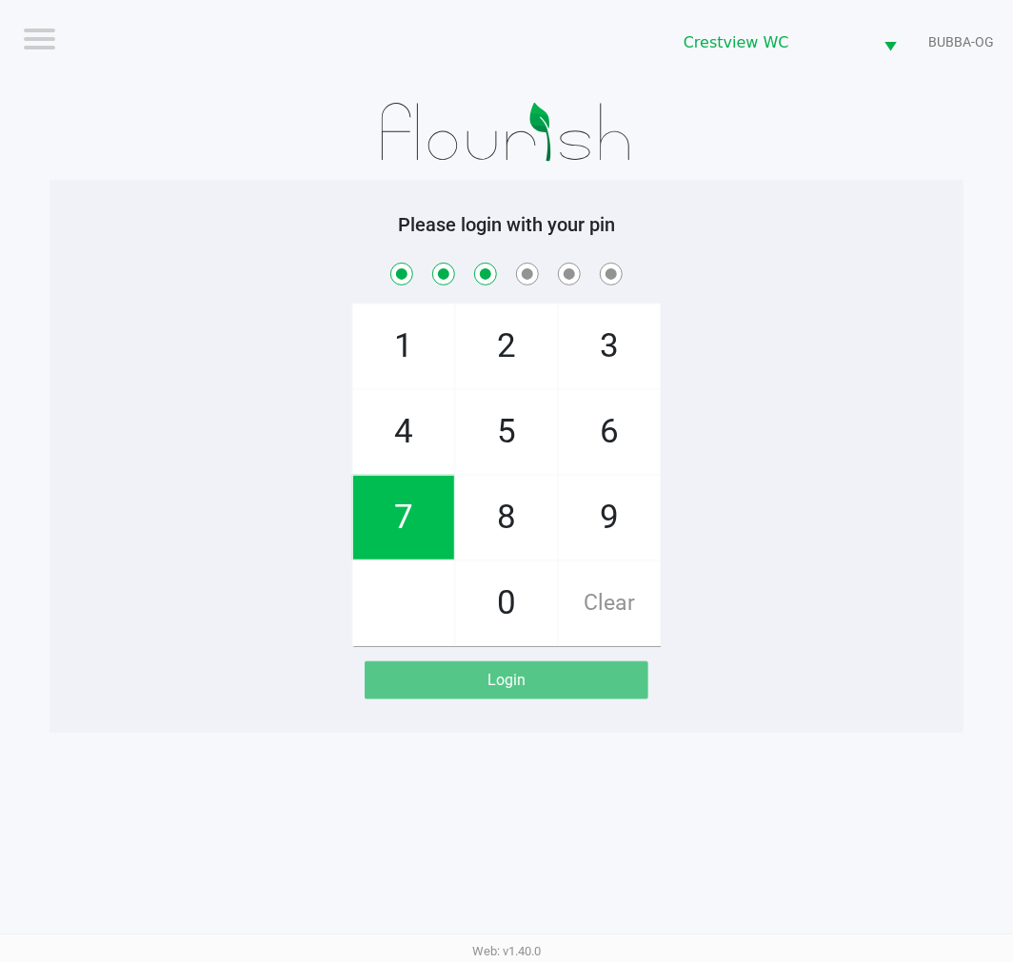
checkbox input "true"
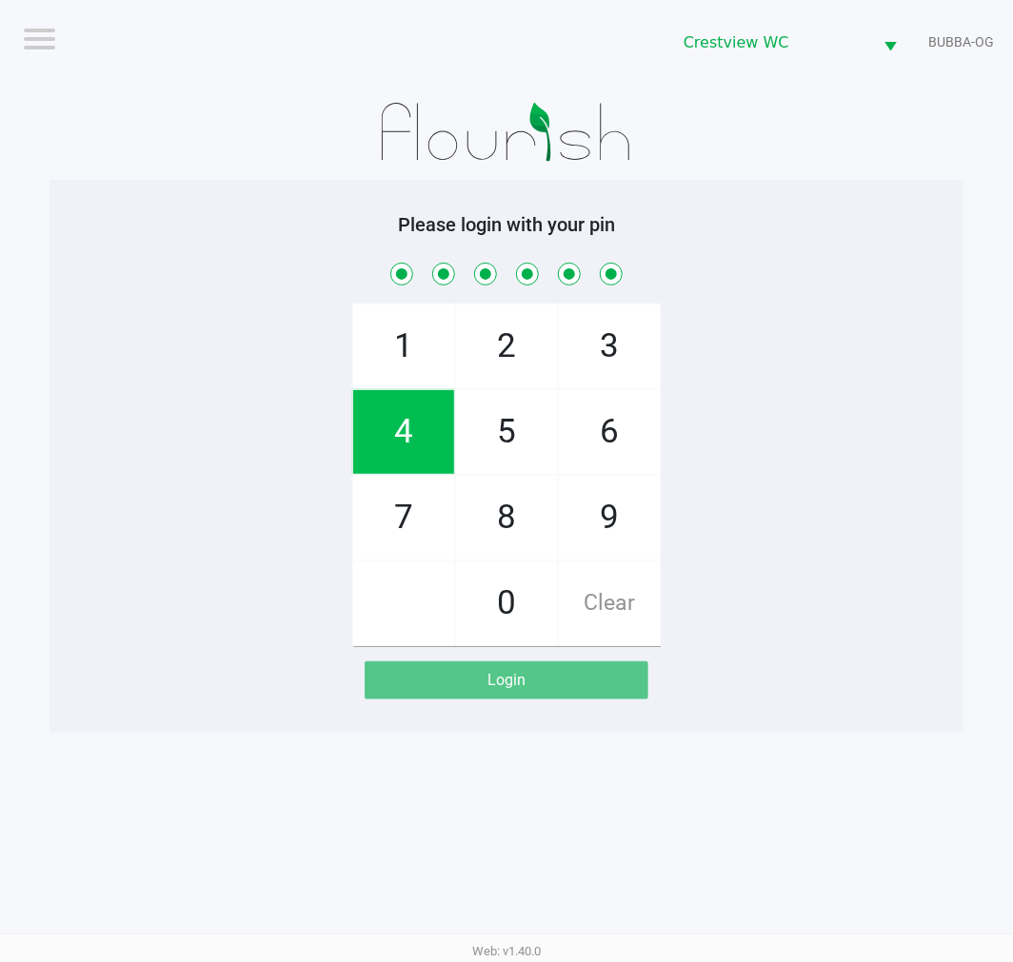
checkbox input "true"
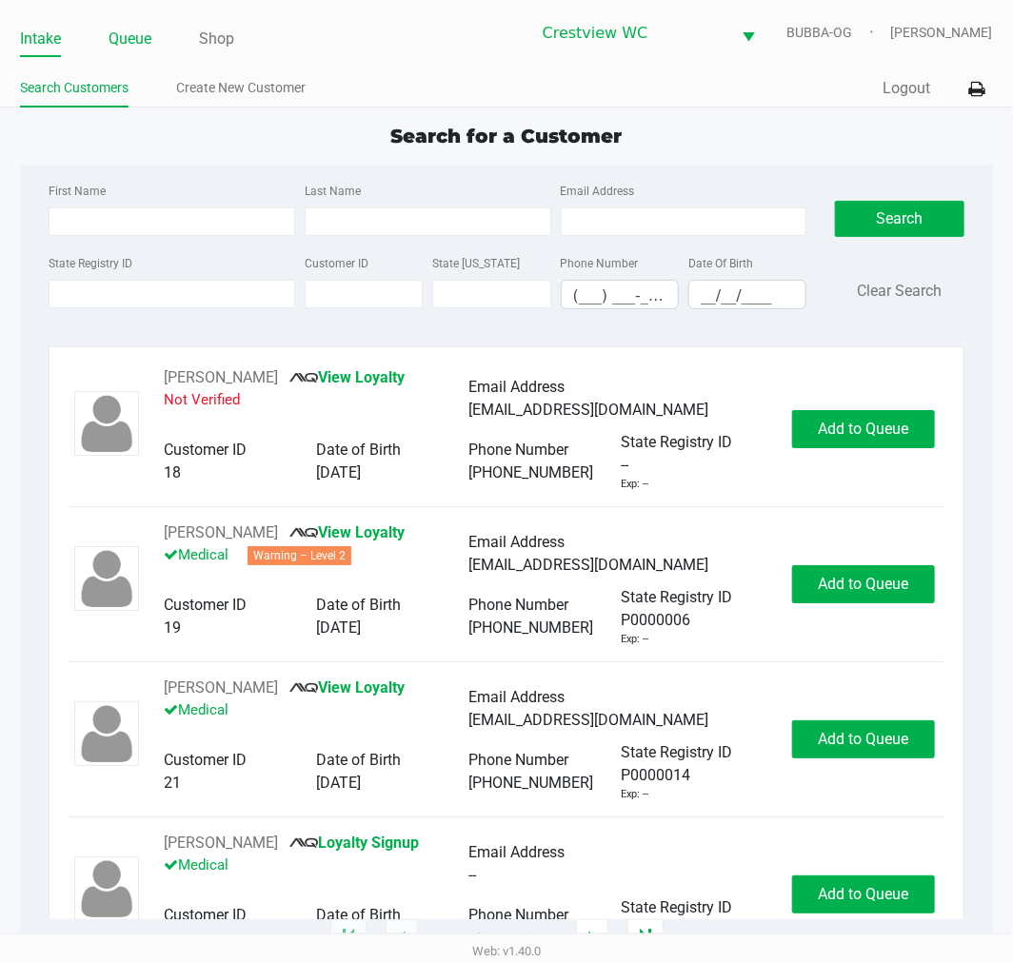
click at [145, 46] on link "Queue" at bounding box center [130, 39] width 43 height 27
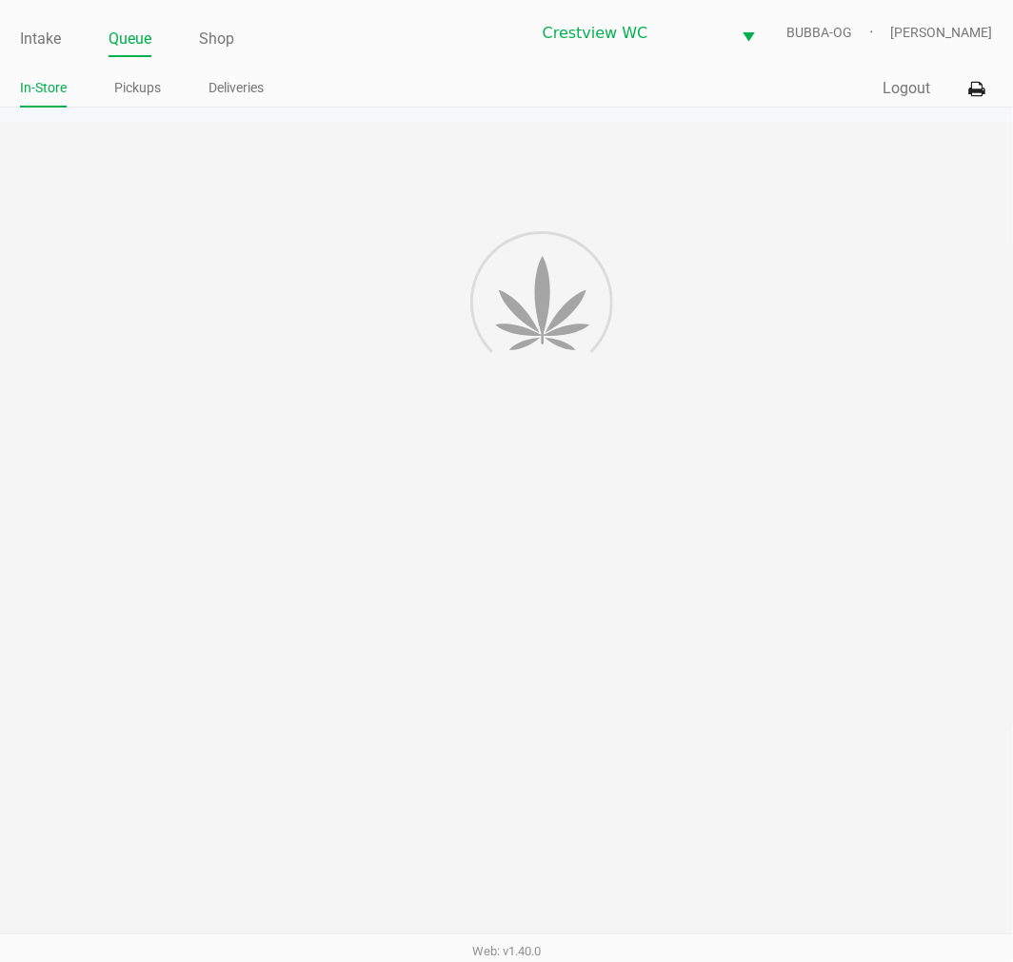
click at [133, 93] on link "Pickups" at bounding box center [137, 88] width 47 height 24
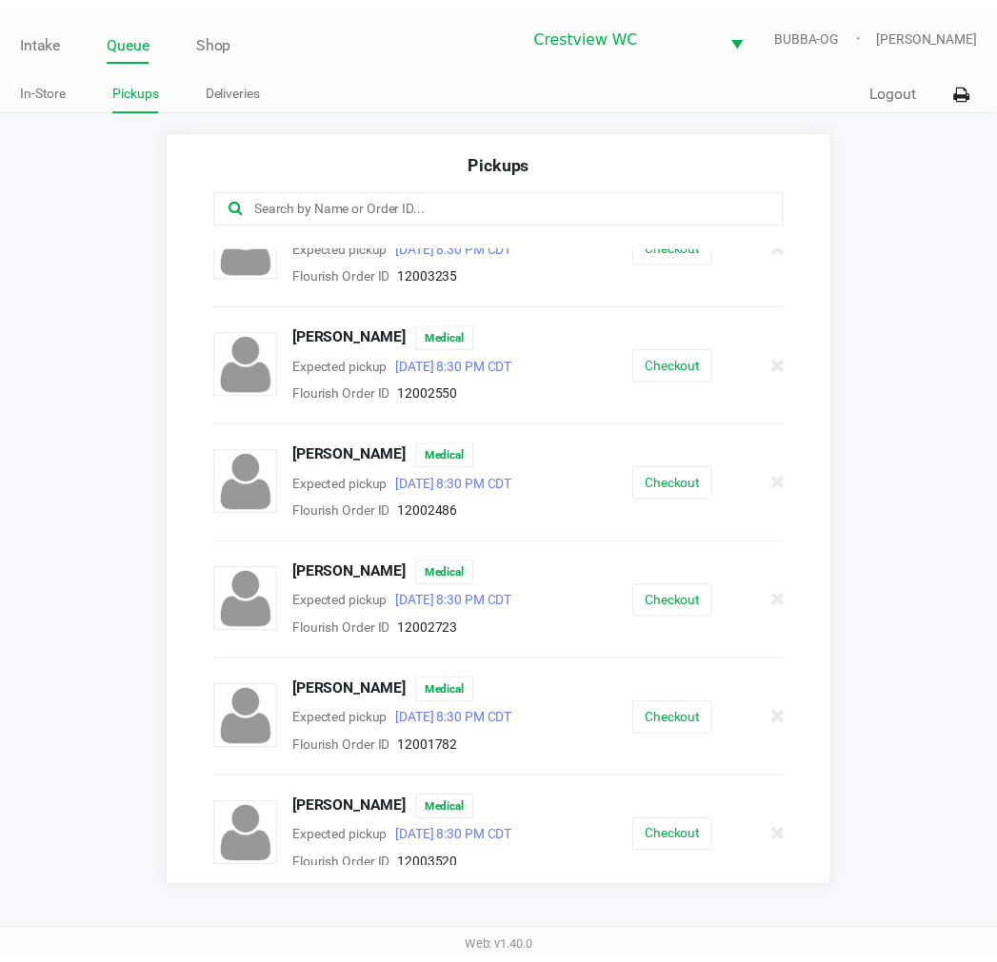
scroll to position [765, 0]
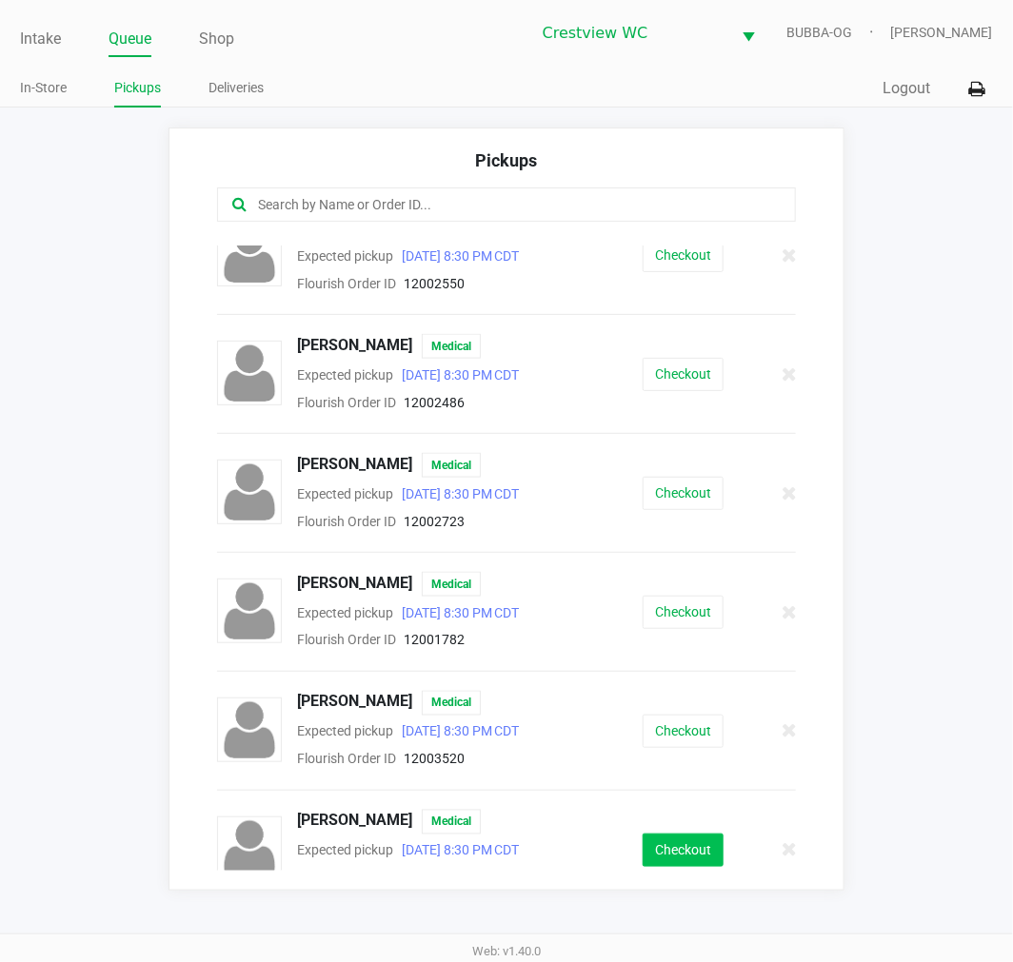
click at [682, 834] on button "Checkout" at bounding box center [683, 850] width 81 height 33
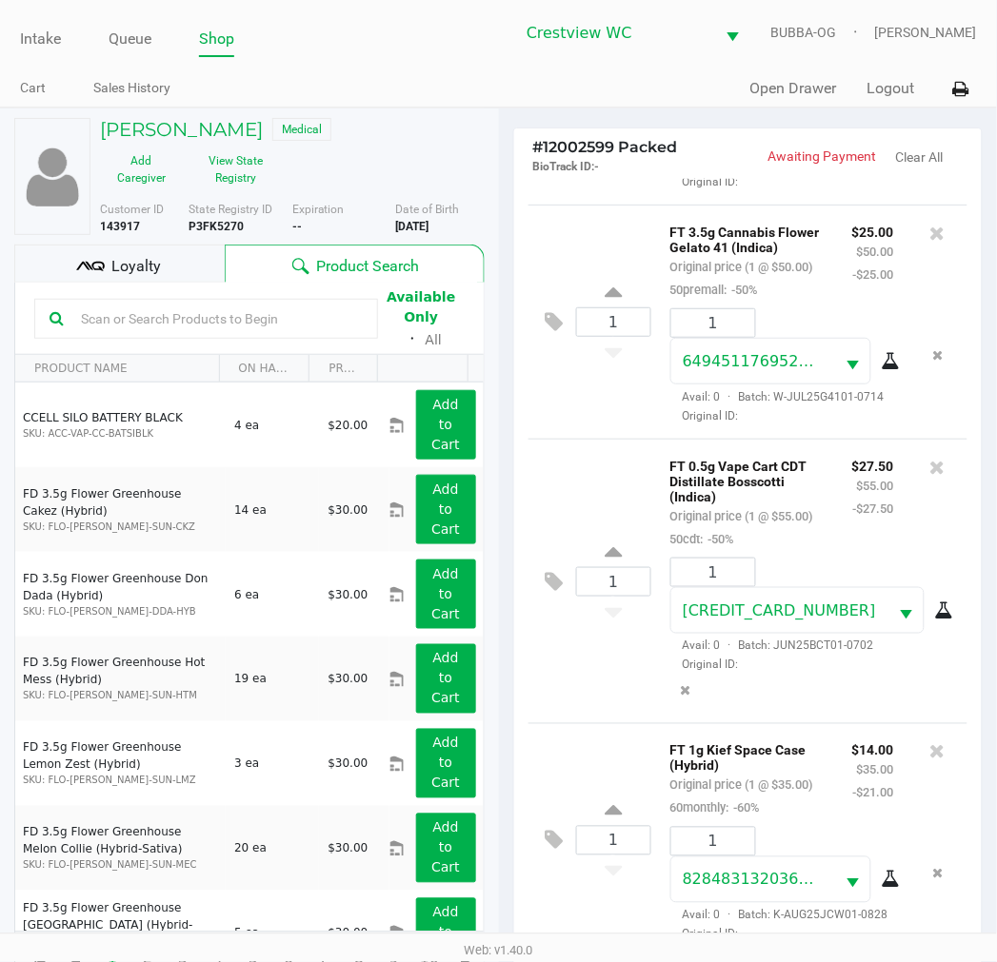
scroll to position [1708, 0]
click at [152, 262] on span "Loyalty" at bounding box center [135, 266] width 49 height 23
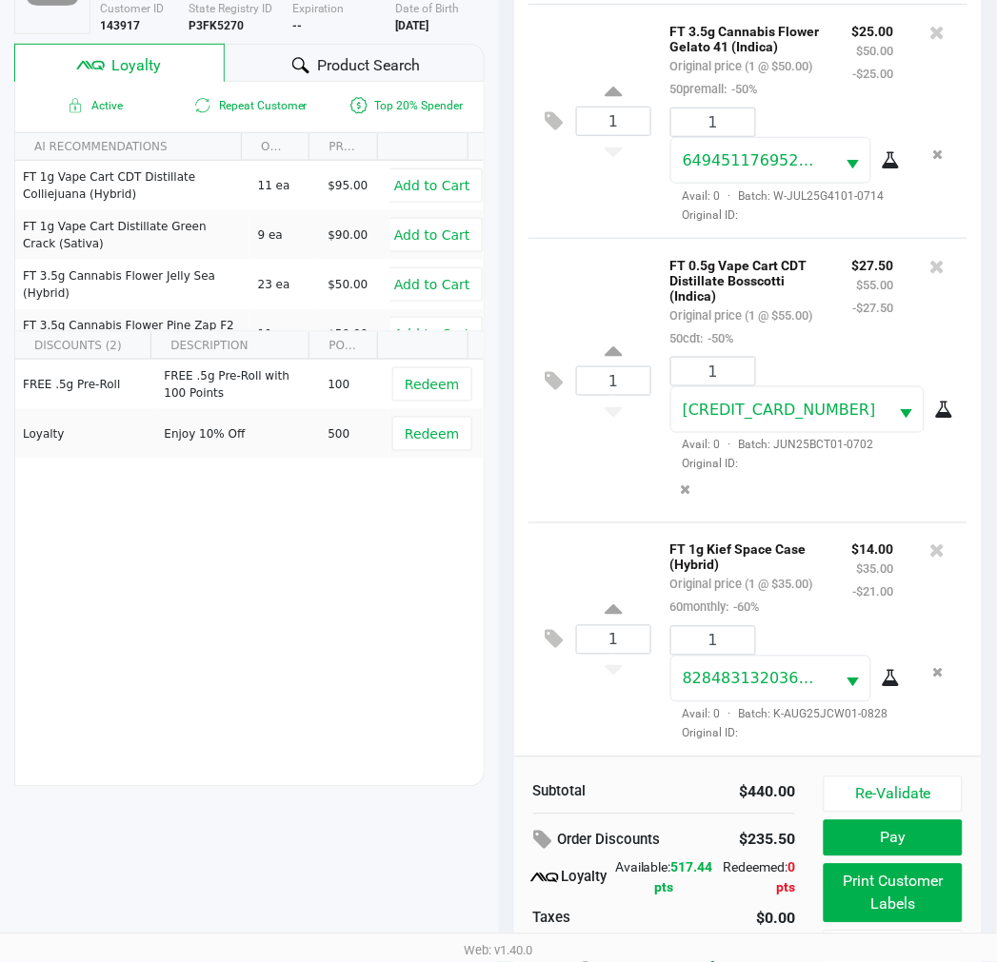
scroll to position [246, 0]
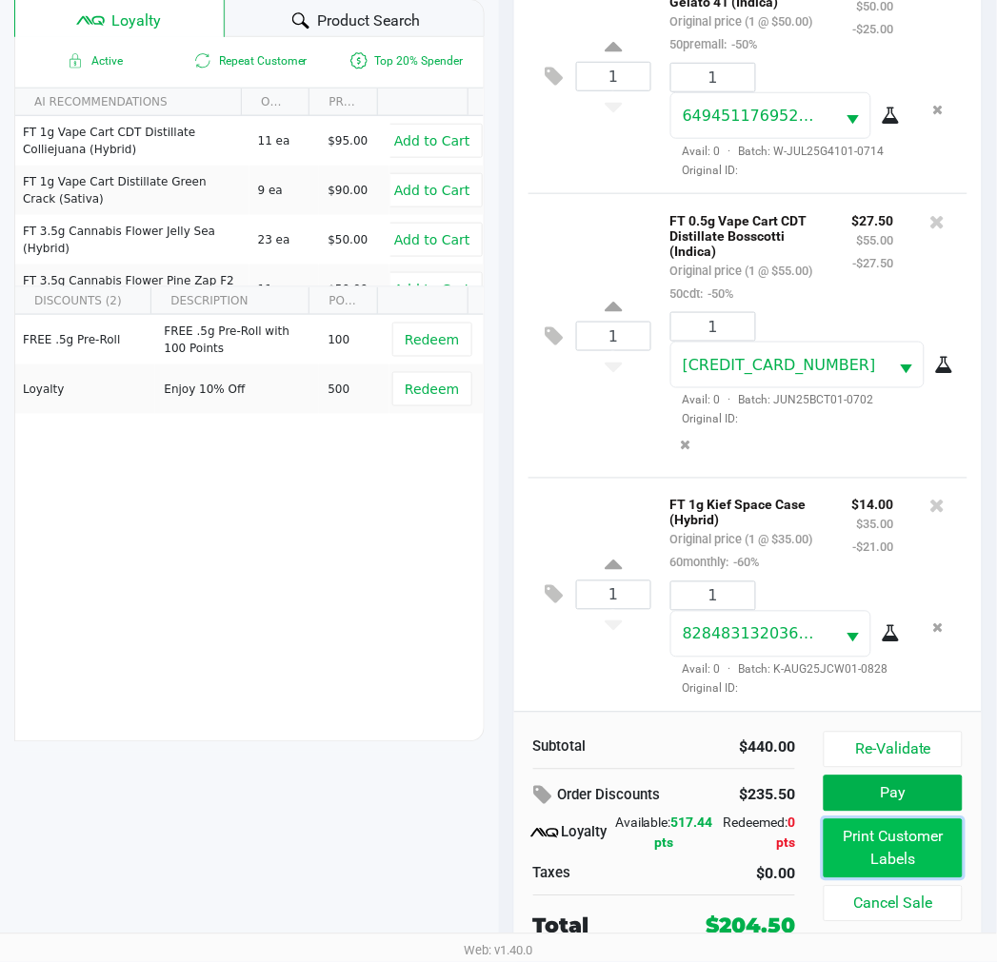
click at [896, 871] on button "Print Customer Labels" at bounding box center [892, 849] width 138 height 59
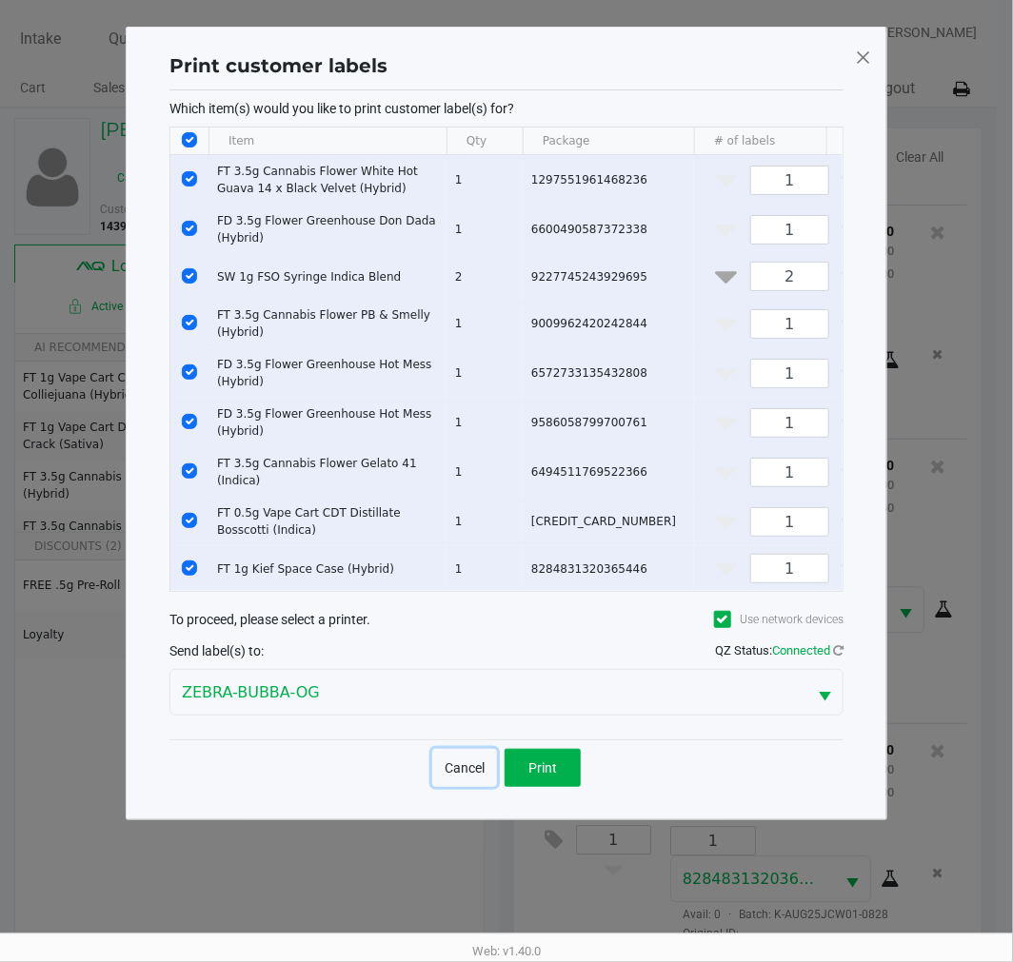
click at [470, 781] on button "Cancel" at bounding box center [464, 768] width 65 height 38
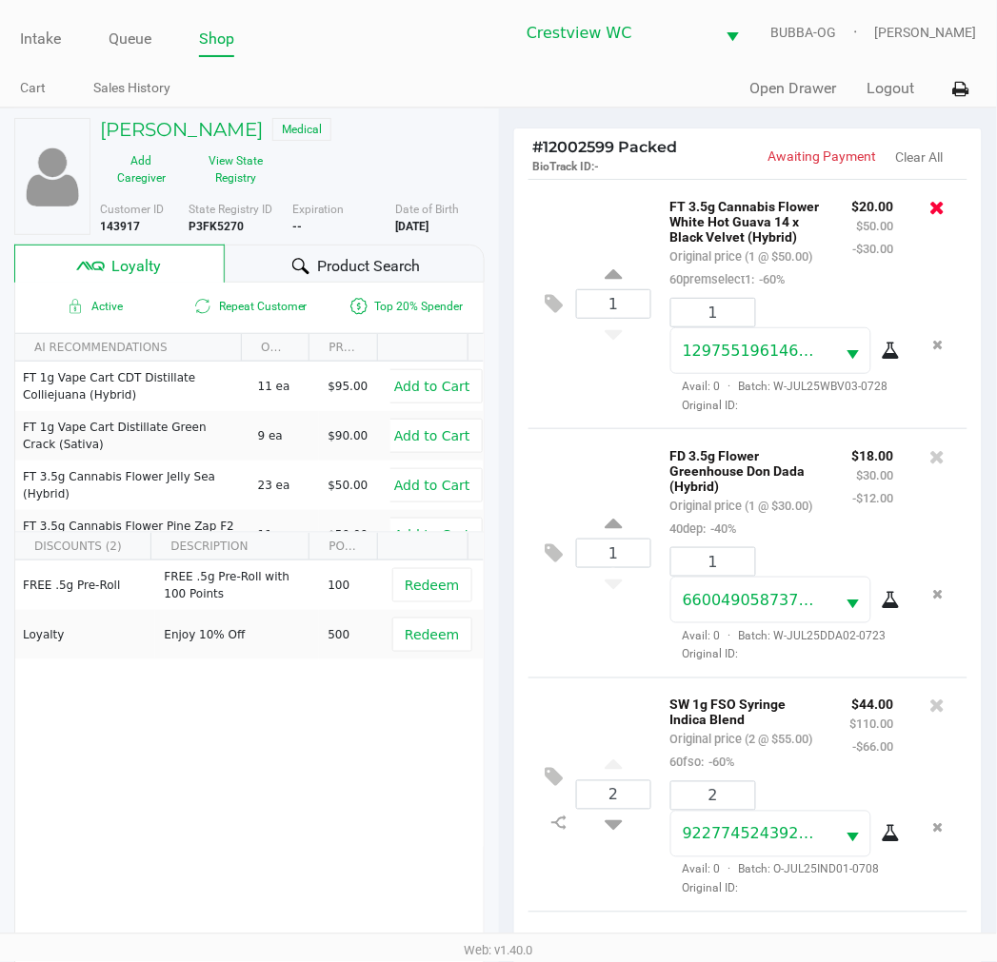
click at [930, 202] on icon at bounding box center [937, 207] width 15 height 19
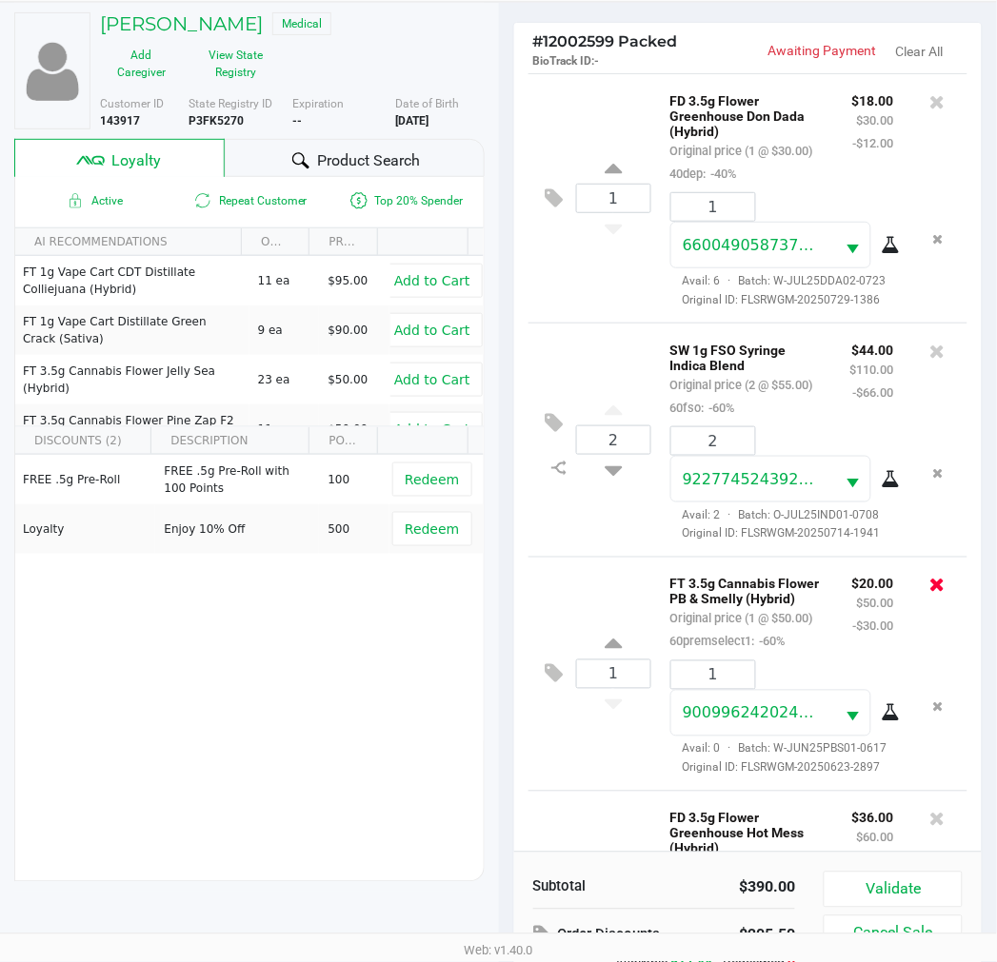
click at [930, 595] on icon at bounding box center [937, 585] width 15 height 19
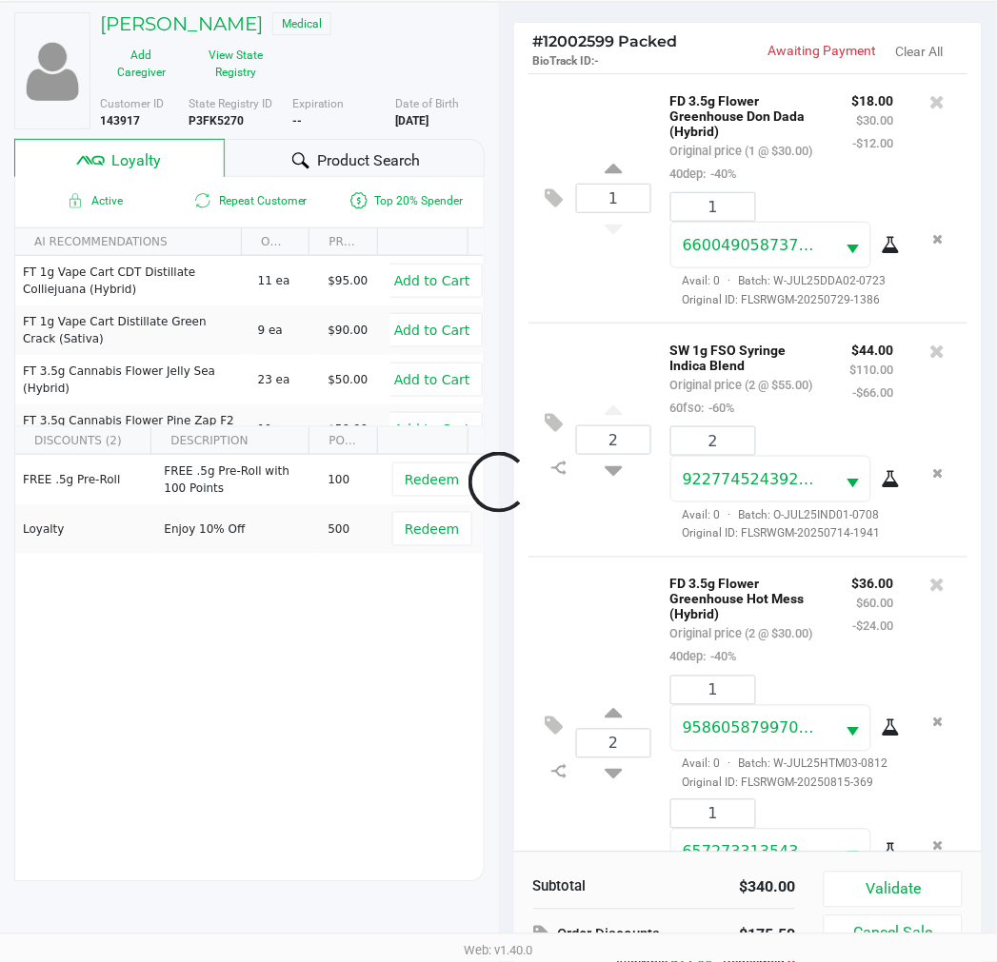
scroll to position [1097, 0]
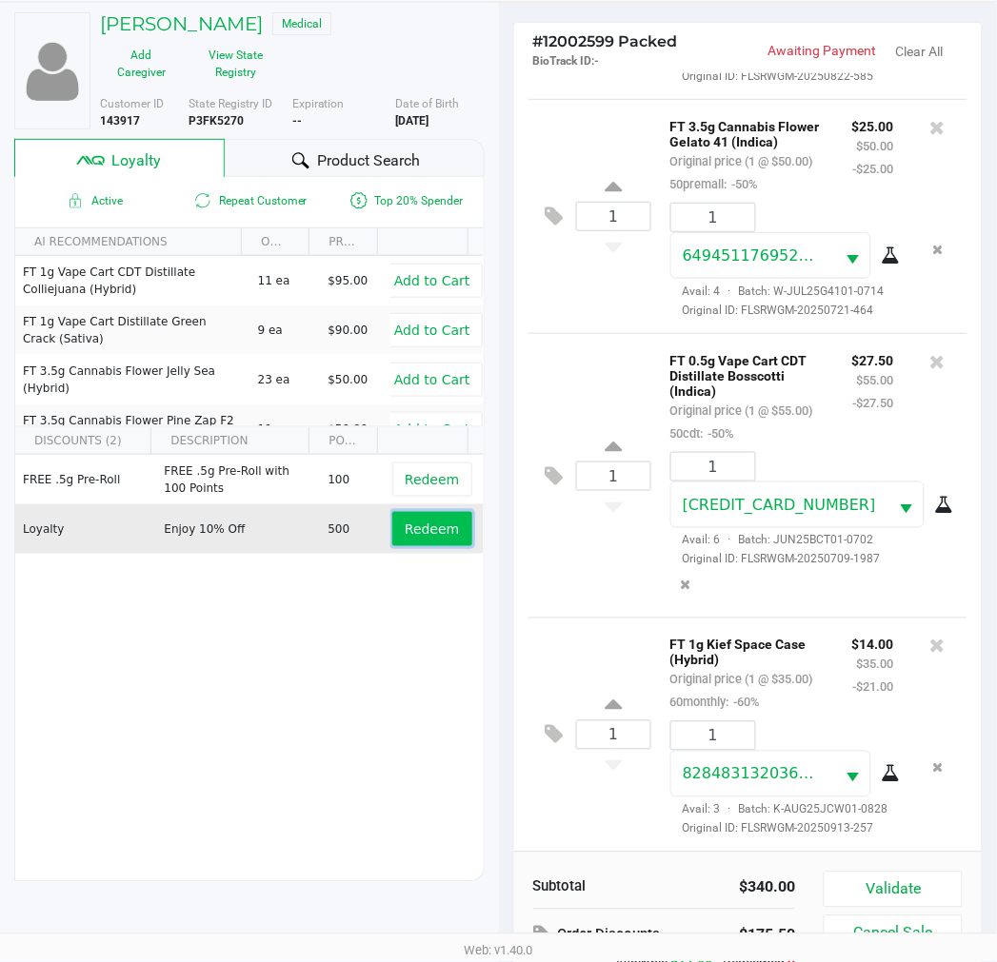
click at [392, 536] on button "Redeem" at bounding box center [431, 529] width 79 height 34
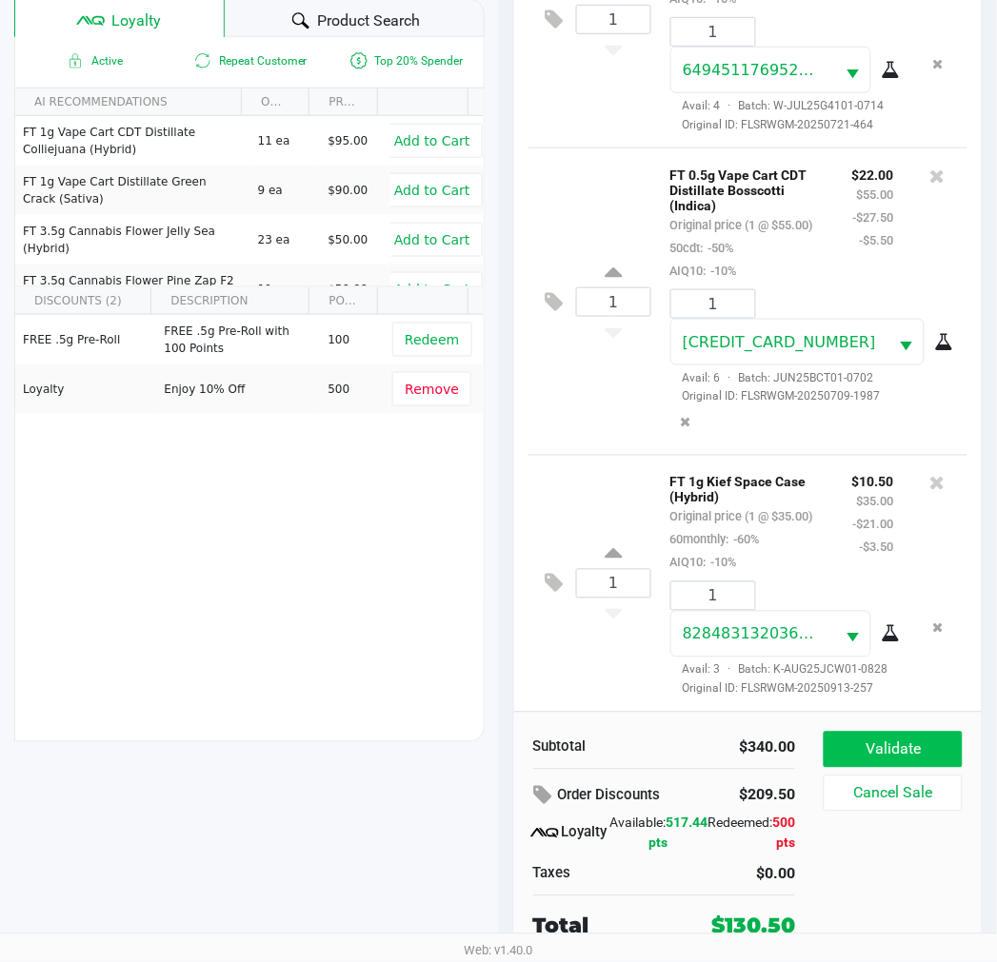
scroll to position [1234, 0]
click at [919, 747] on button "Validate" at bounding box center [892, 750] width 138 height 36
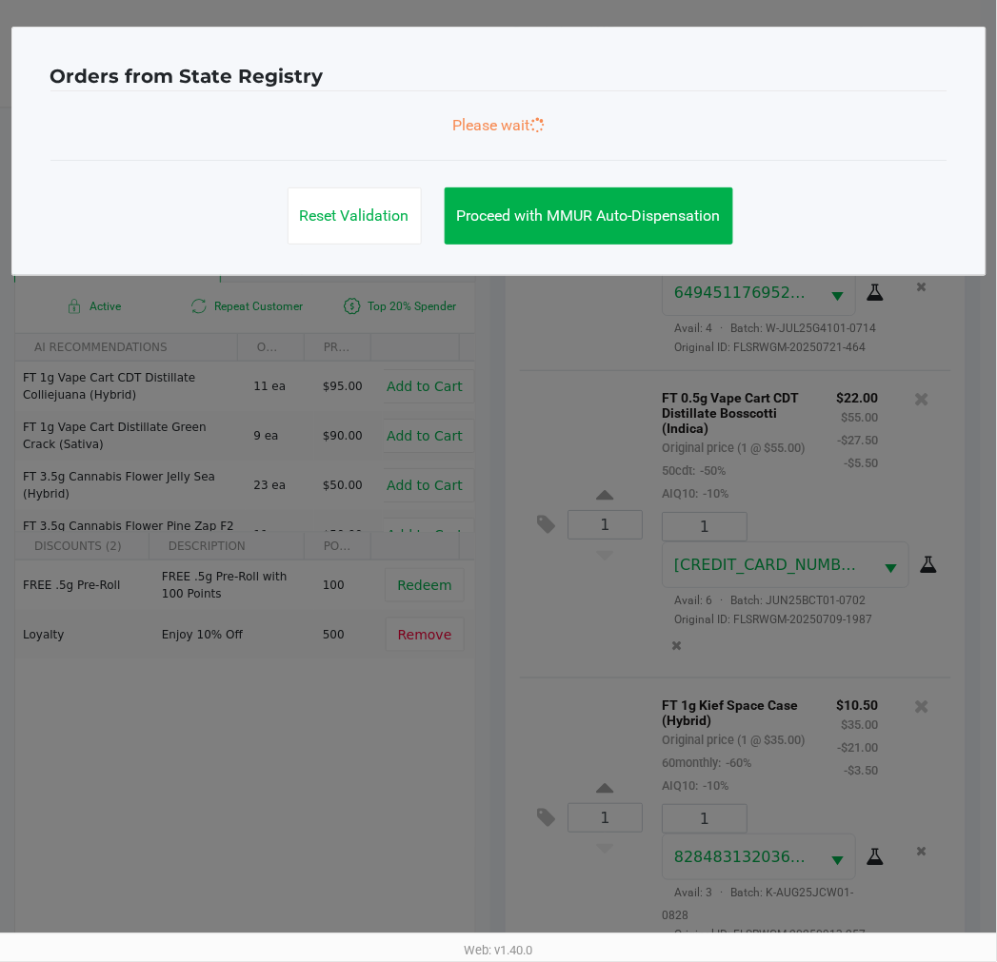
scroll to position [0, 0]
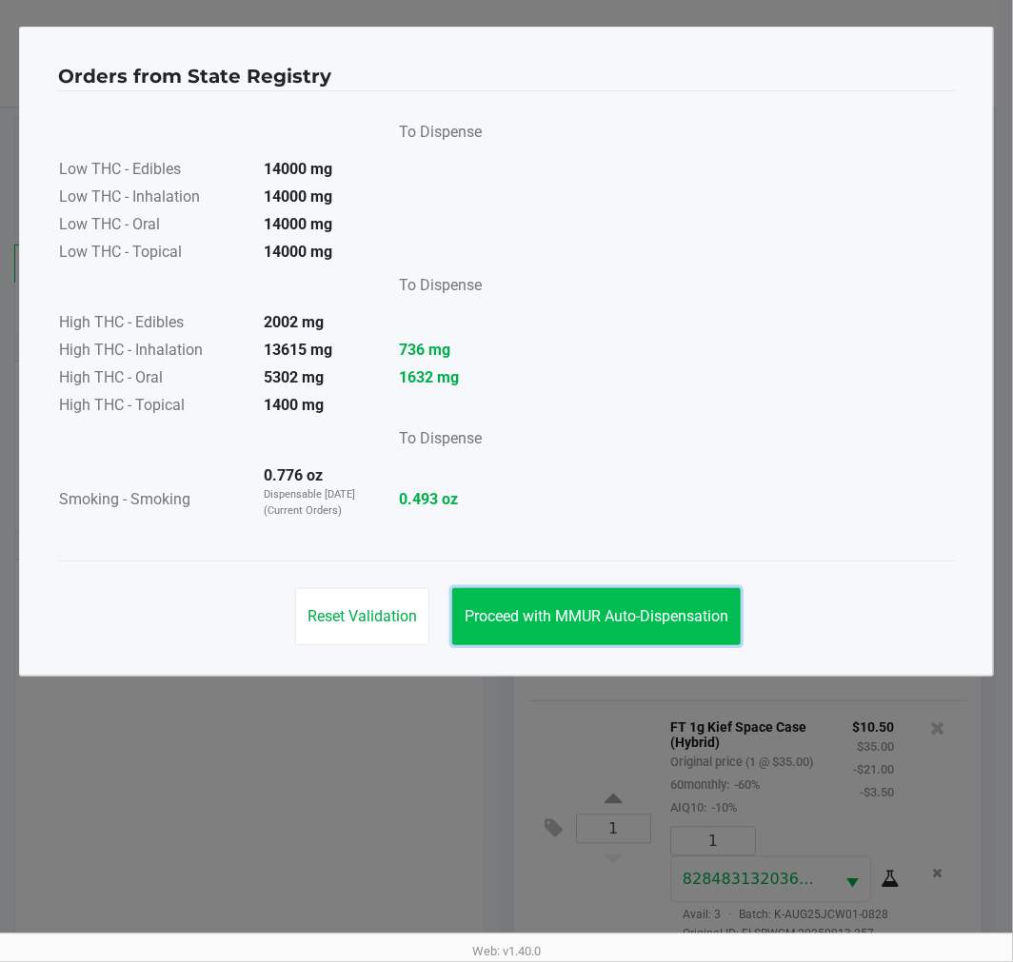
click at [538, 619] on span "Proceed with MMUR Auto-Dispensation" at bounding box center [597, 616] width 264 height 18
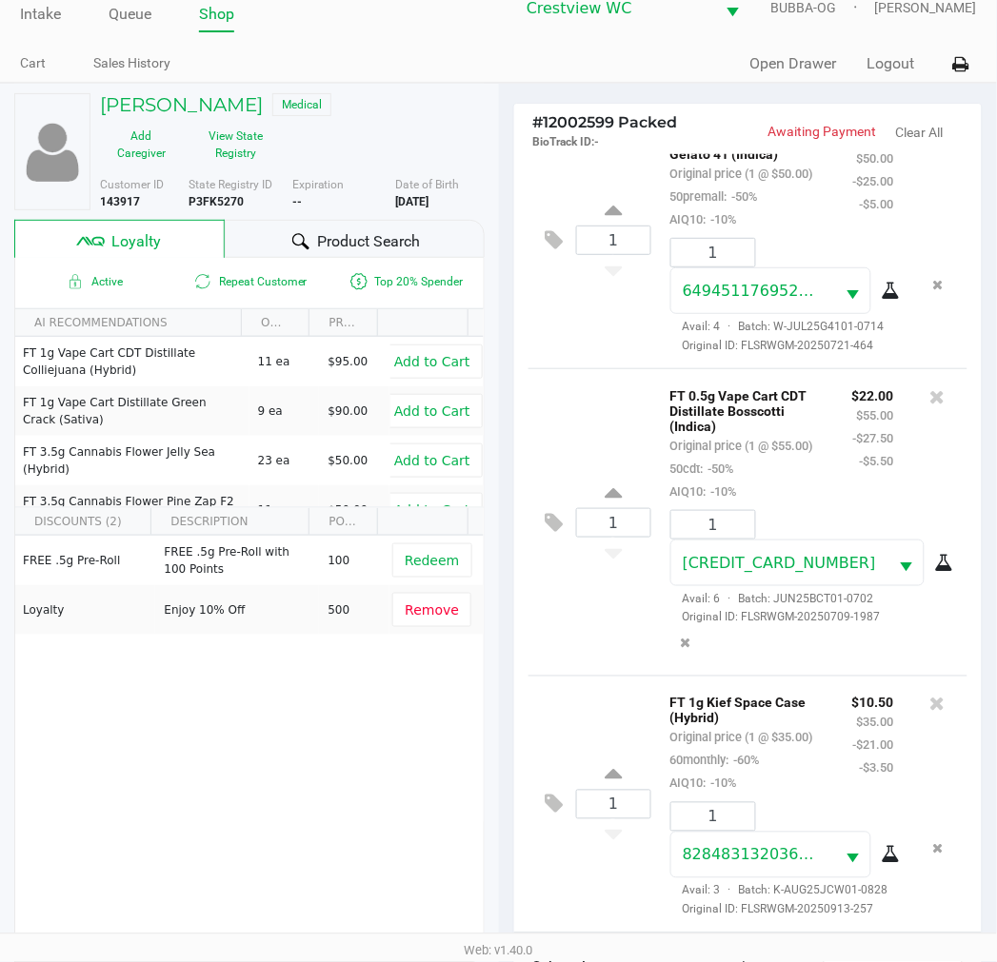
scroll to position [246, 0]
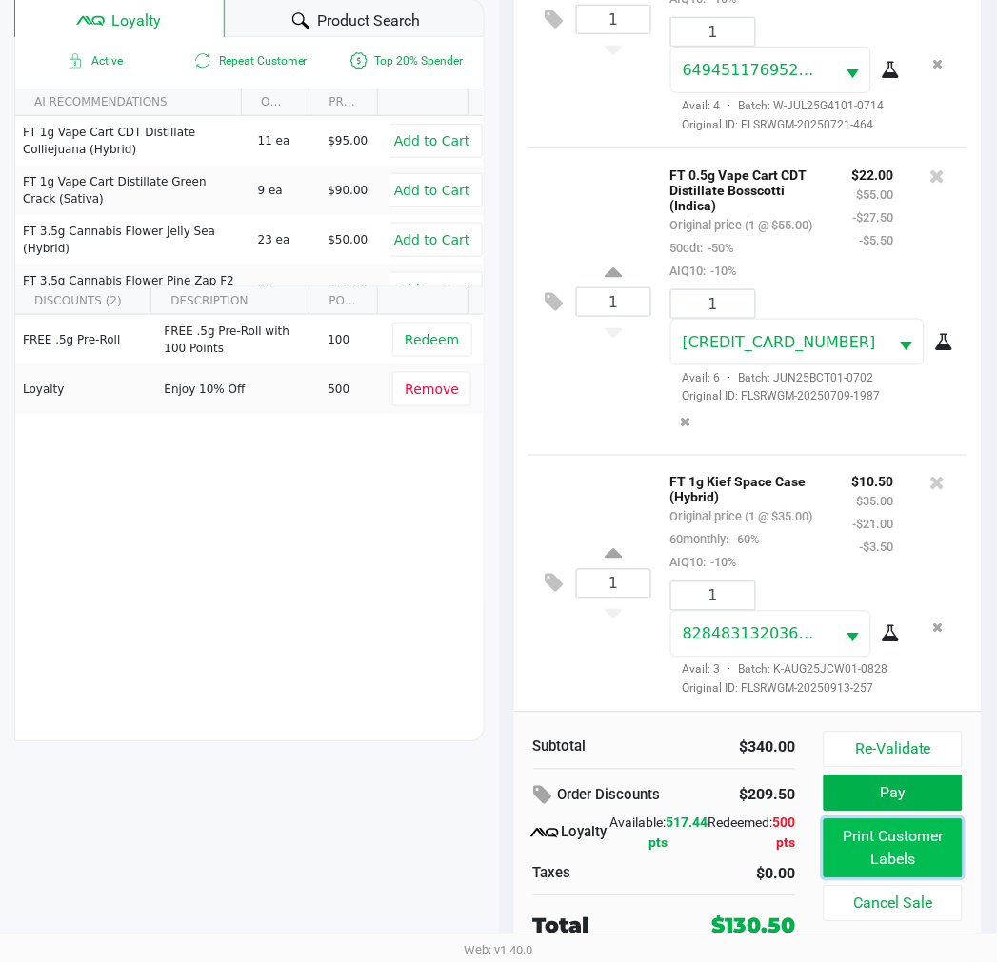
click at [880, 840] on button "Print Customer Labels" at bounding box center [892, 849] width 138 height 59
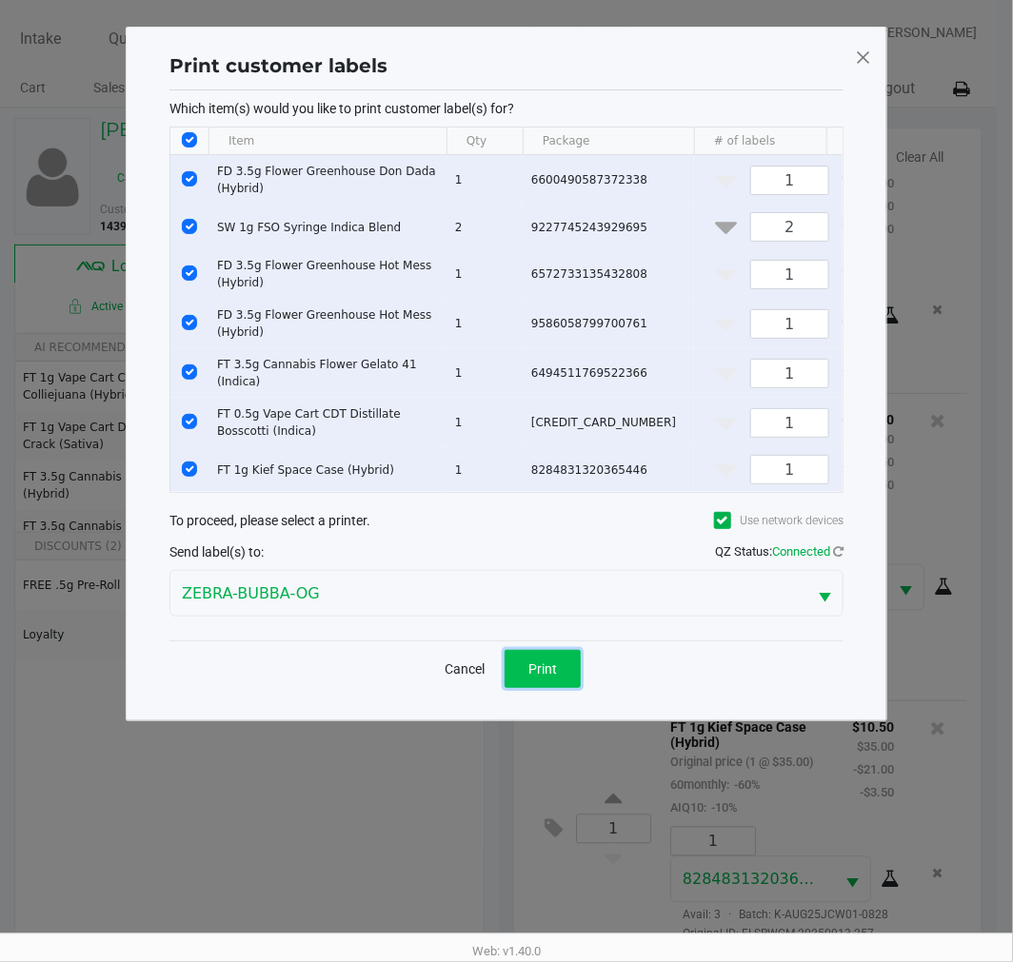
click at [537, 677] on span "Print" at bounding box center [542, 669] width 29 height 15
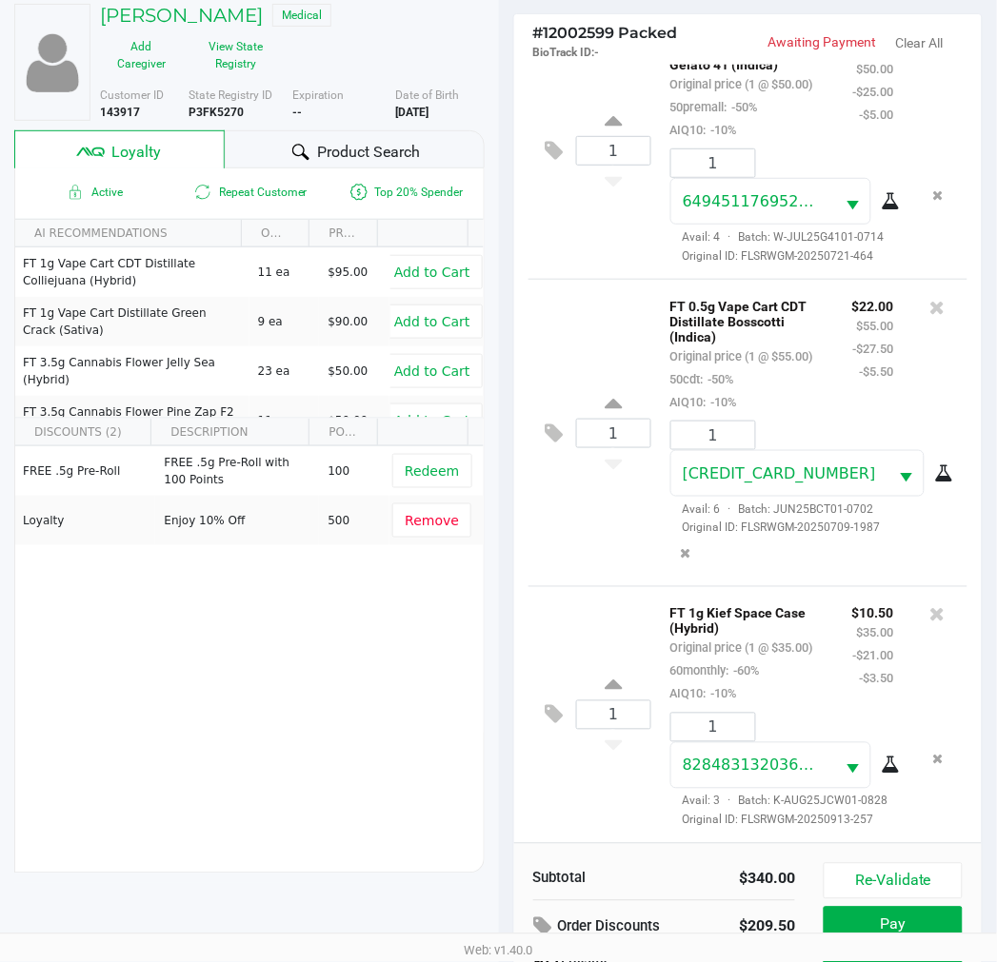
scroll to position [246, 0]
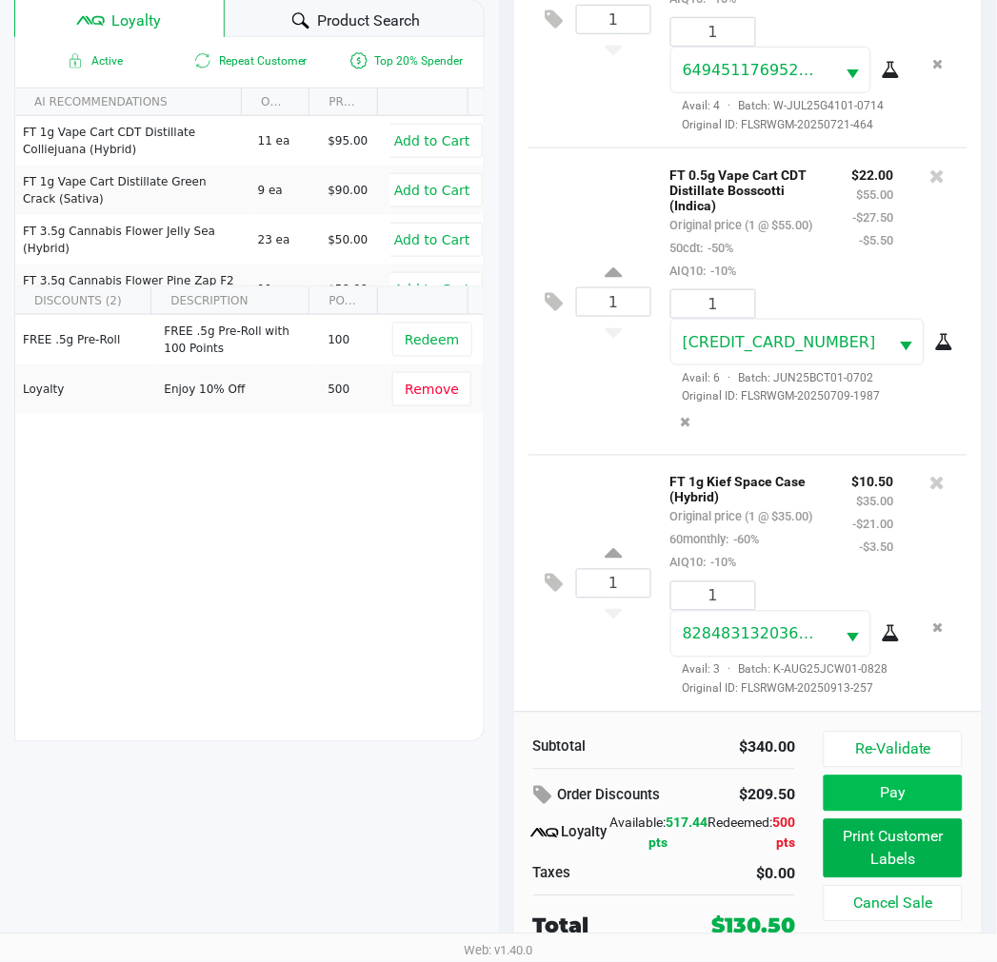
click at [893, 796] on button "Pay" at bounding box center [892, 794] width 138 height 36
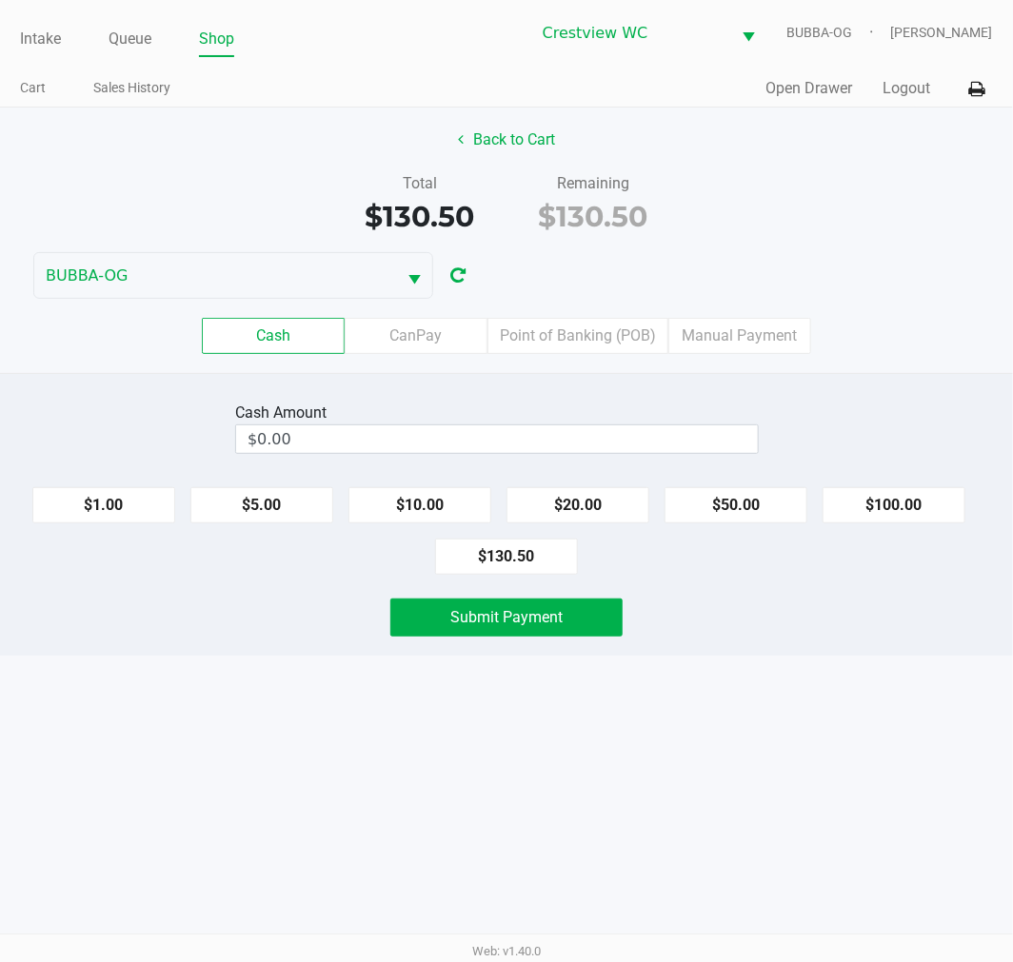
click at [508, 554] on button "$130.50" at bounding box center [506, 557] width 143 height 36
type input "$130.50"
click at [529, 147] on button "Back to Cart" at bounding box center [506, 140] width 122 height 36
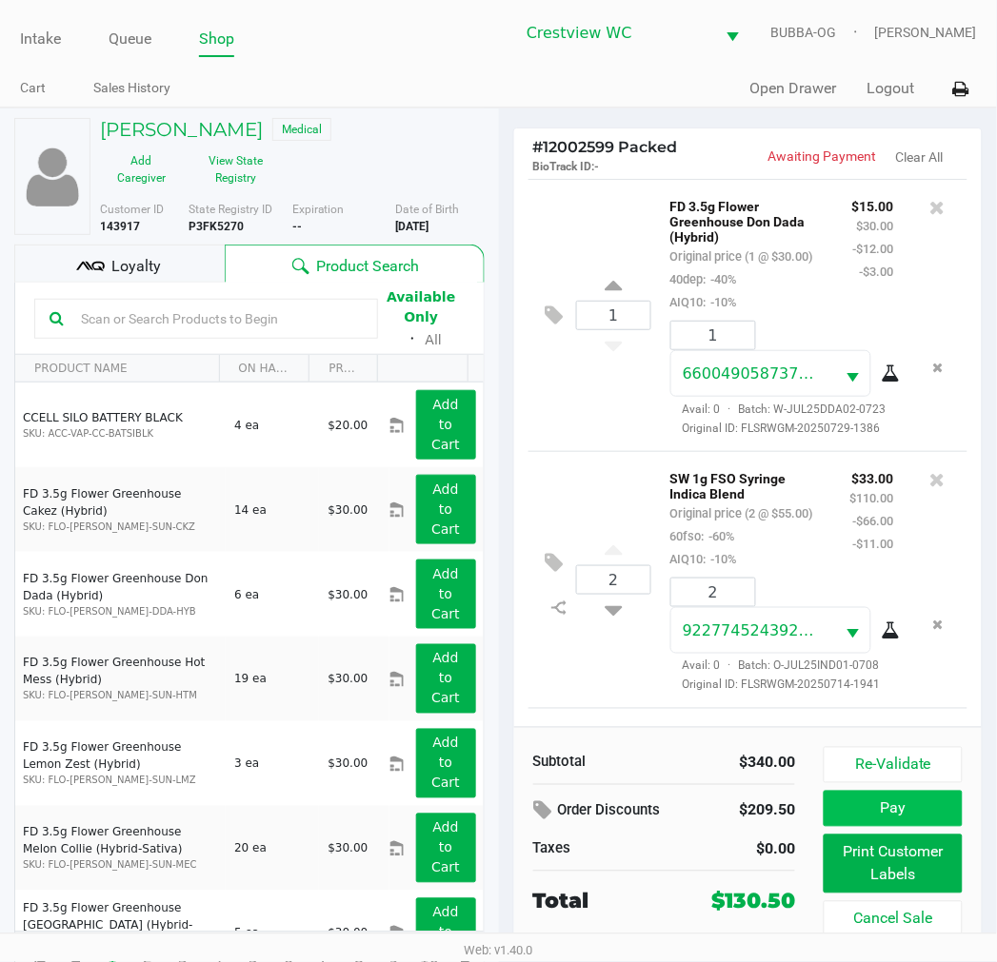
click at [909, 817] on button "Pay" at bounding box center [892, 809] width 138 height 36
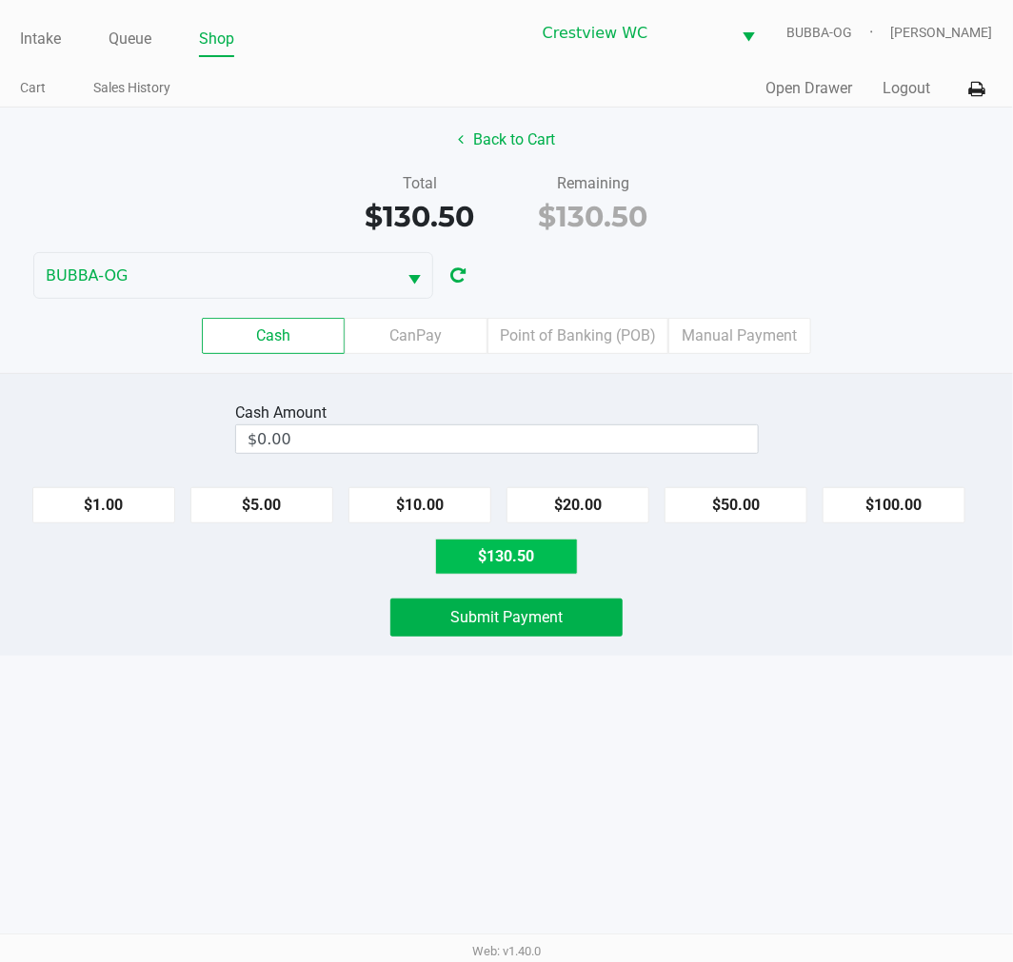
click at [525, 573] on button "$130.50" at bounding box center [506, 557] width 143 height 36
type input "$130.50"
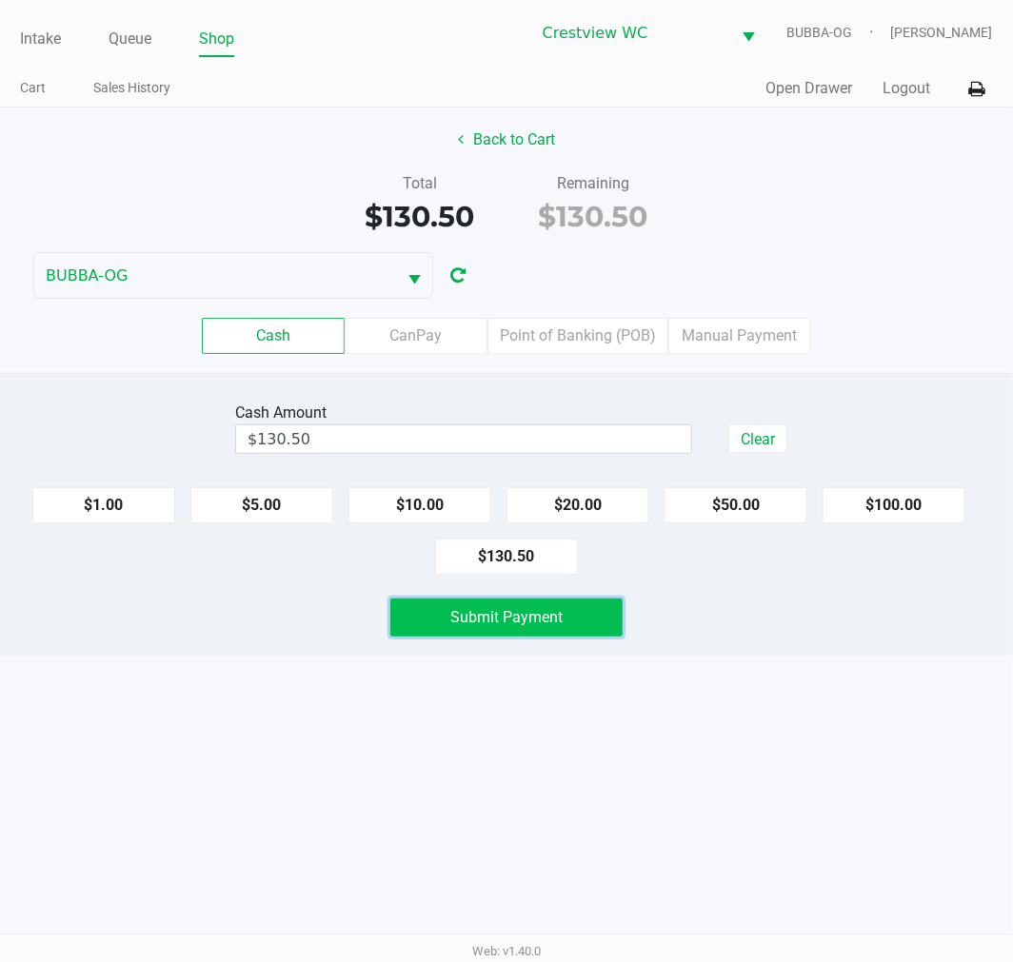
click at [549, 601] on button "Submit Payment" at bounding box center [506, 618] width 232 height 38
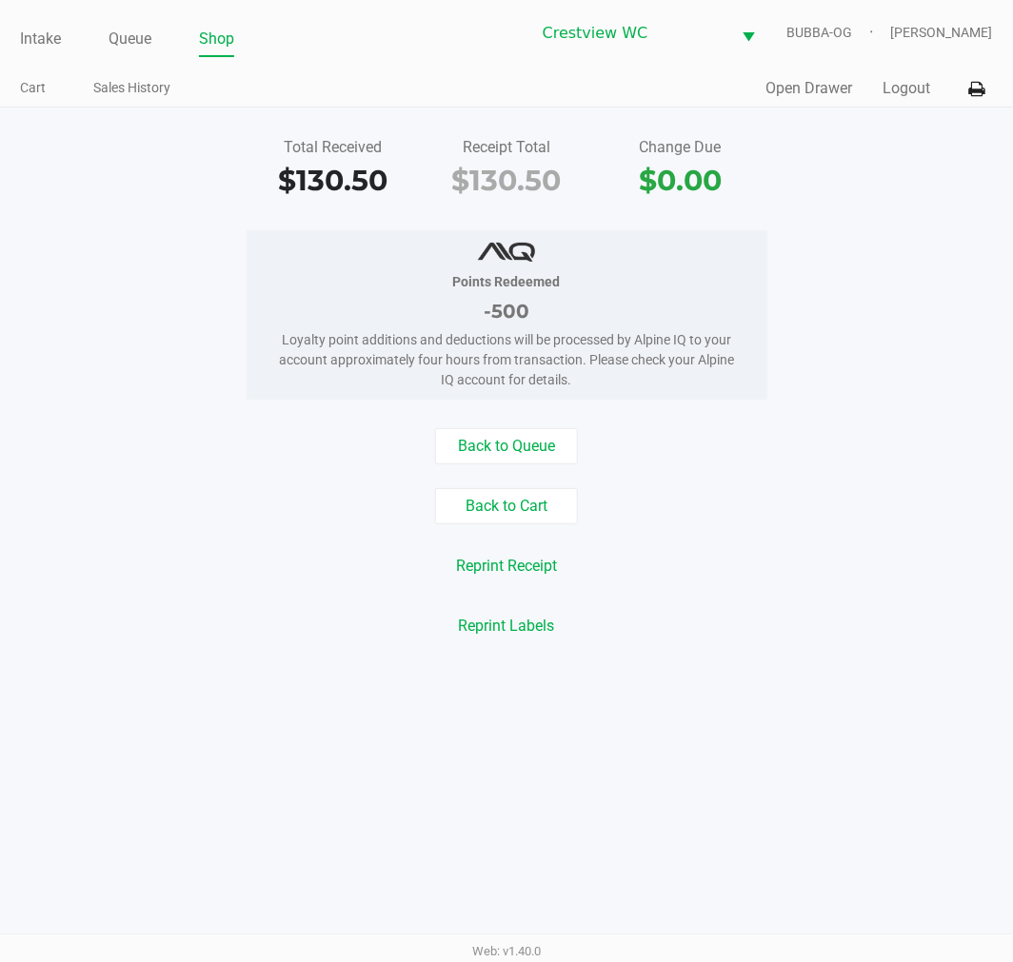
click at [535, 501] on button "Back to Cart" at bounding box center [506, 506] width 143 height 36
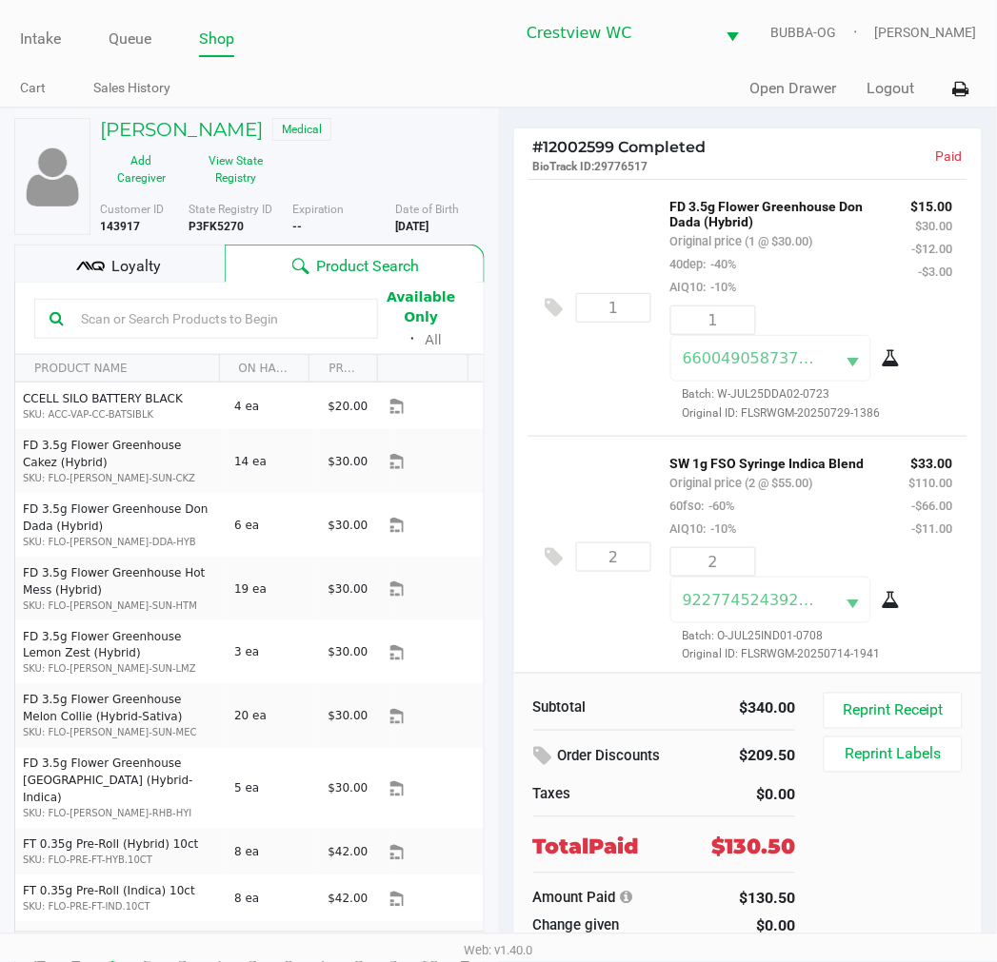
drag, startPoint x: 244, startPoint y: 225, endPoint x: 192, endPoint y: 221, distance: 51.5
click at [192, 221] on div "State Registry ID P3FK5270" at bounding box center [239, 218] width 103 height 34
copy b "P3FK5270"
click at [45, 36] on link "Intake" at bounding box center [40, 39] width 41 height 27
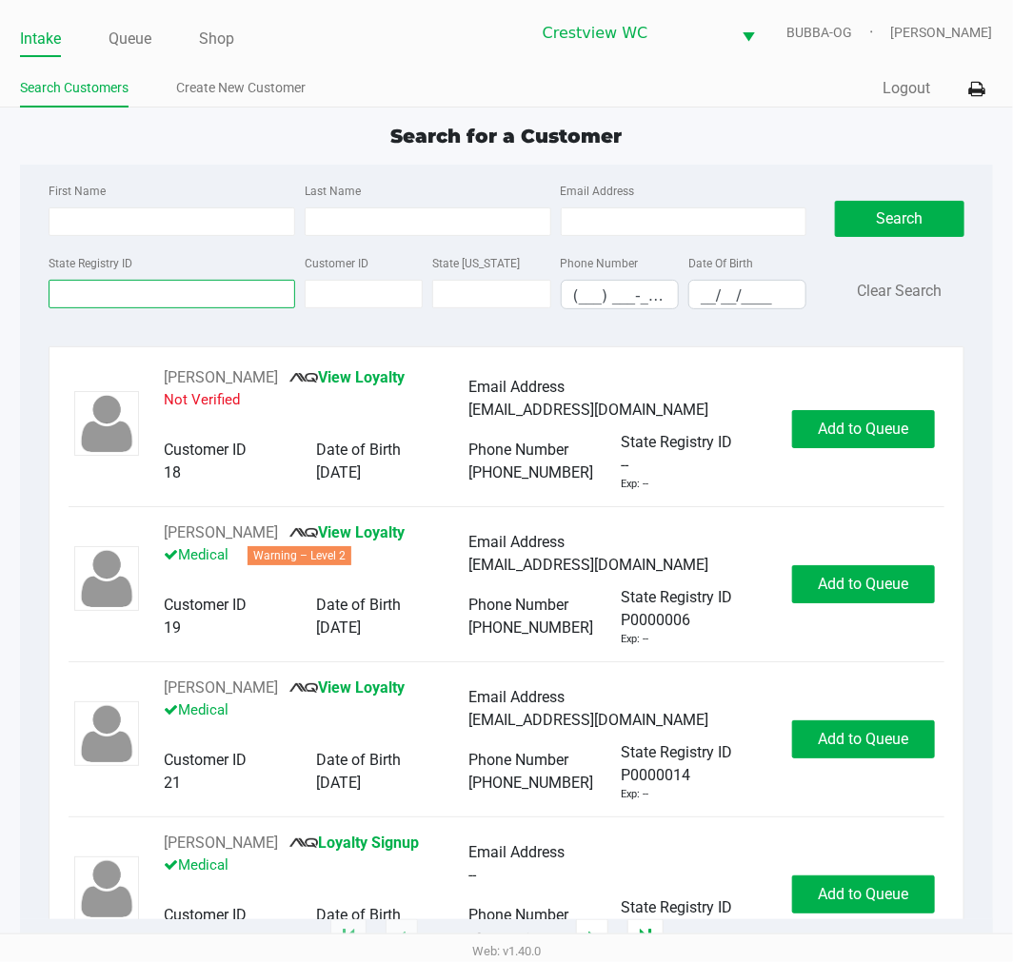
click at [152, 302] on input "State Registry ID" at bounding box center [172, 294] width 247 height 29
paste input "P3FK5270"
type input "P3FK5270"
click at [904, 200] on div "Search Clear Search" at bounding box center [899, 252] width 129 height 146
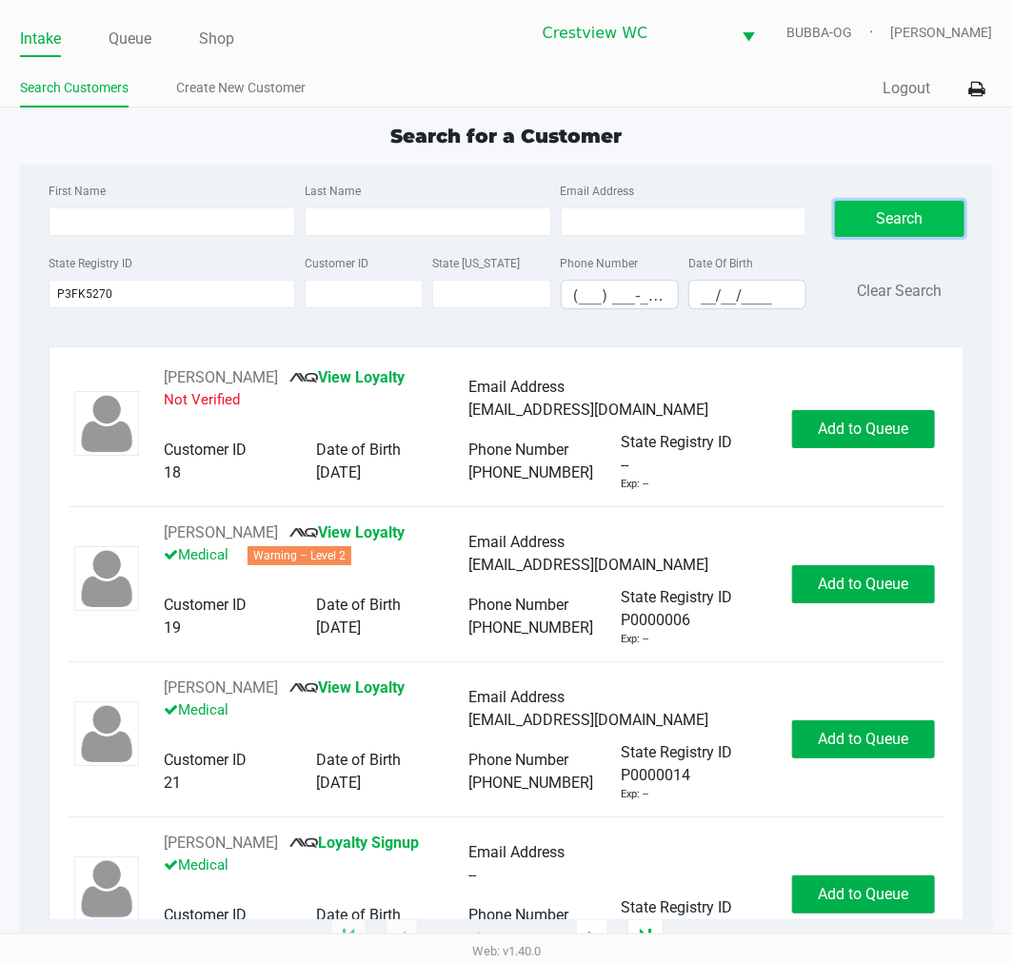
click at [897, 214] on button "Search" at bounding box center [899, 219] width 129 height 36
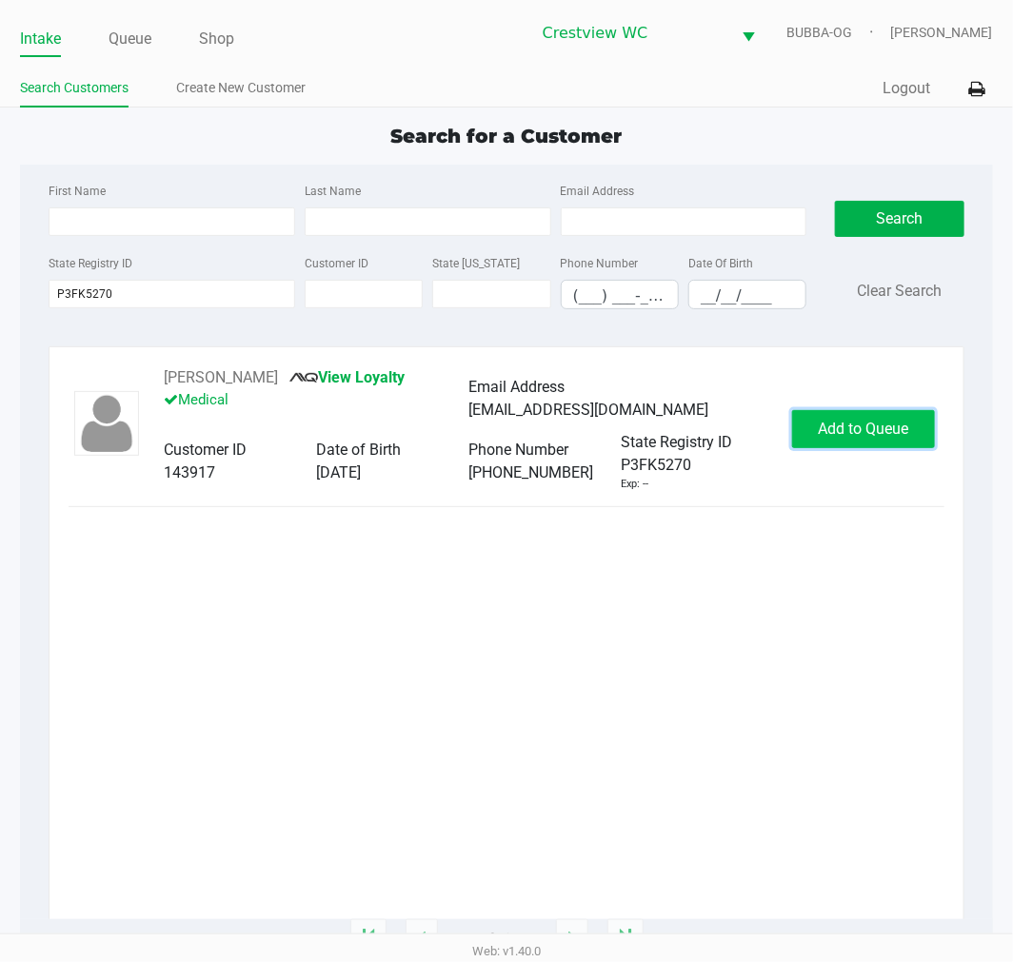
click at [825, 420] on span "Add to Queue" at bounding box center [863, 429] width 90 height 18
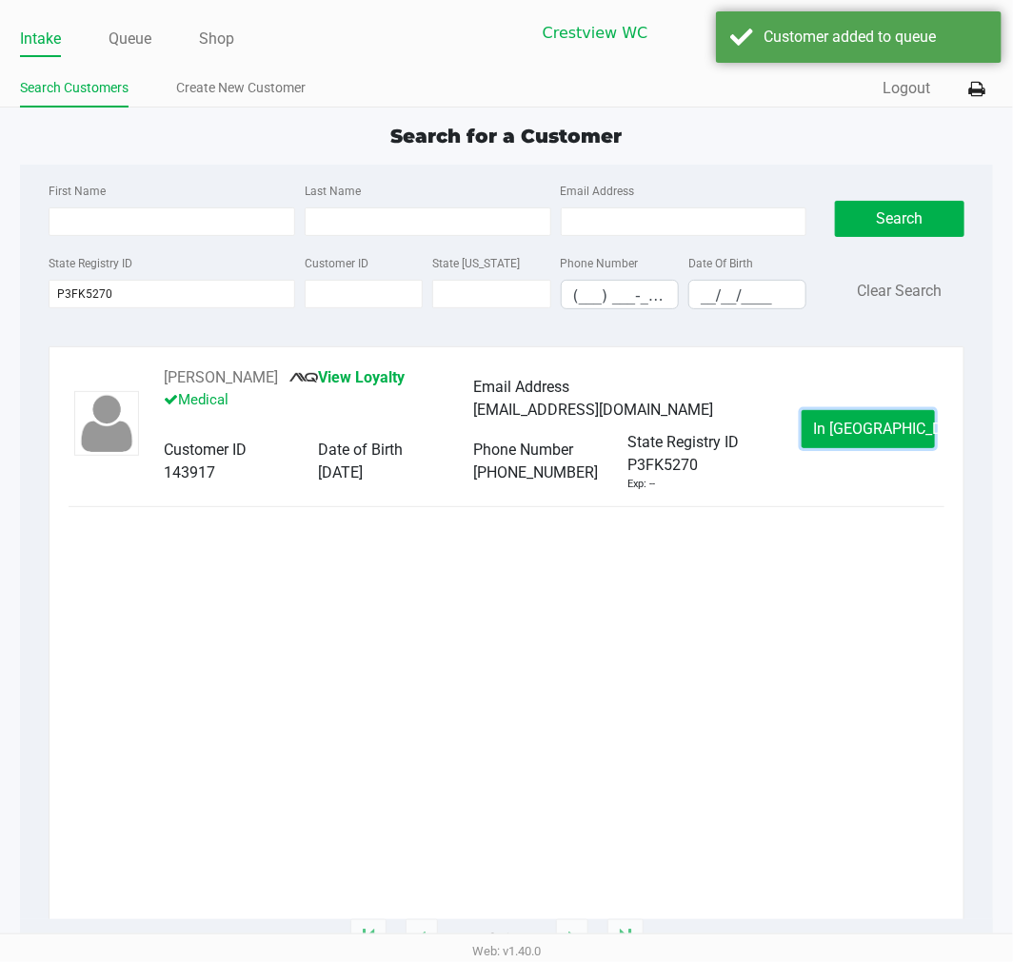
click at [849, 426] on span "In [GEOGRAPHIC_DATA]" at bounding box center [894, 429] width 160 height 18
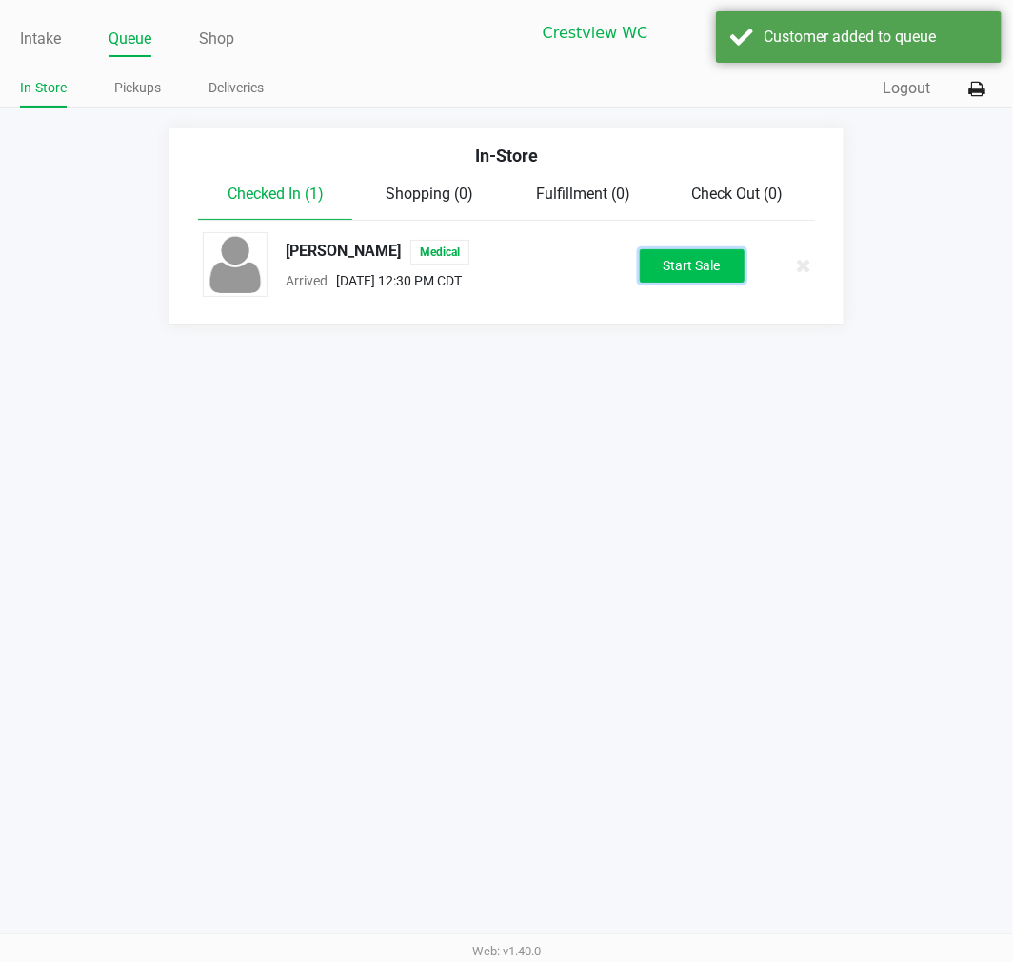
click at [662, 252] on button "Start Sale" at bounding box center [692, 265] width 105 height 33
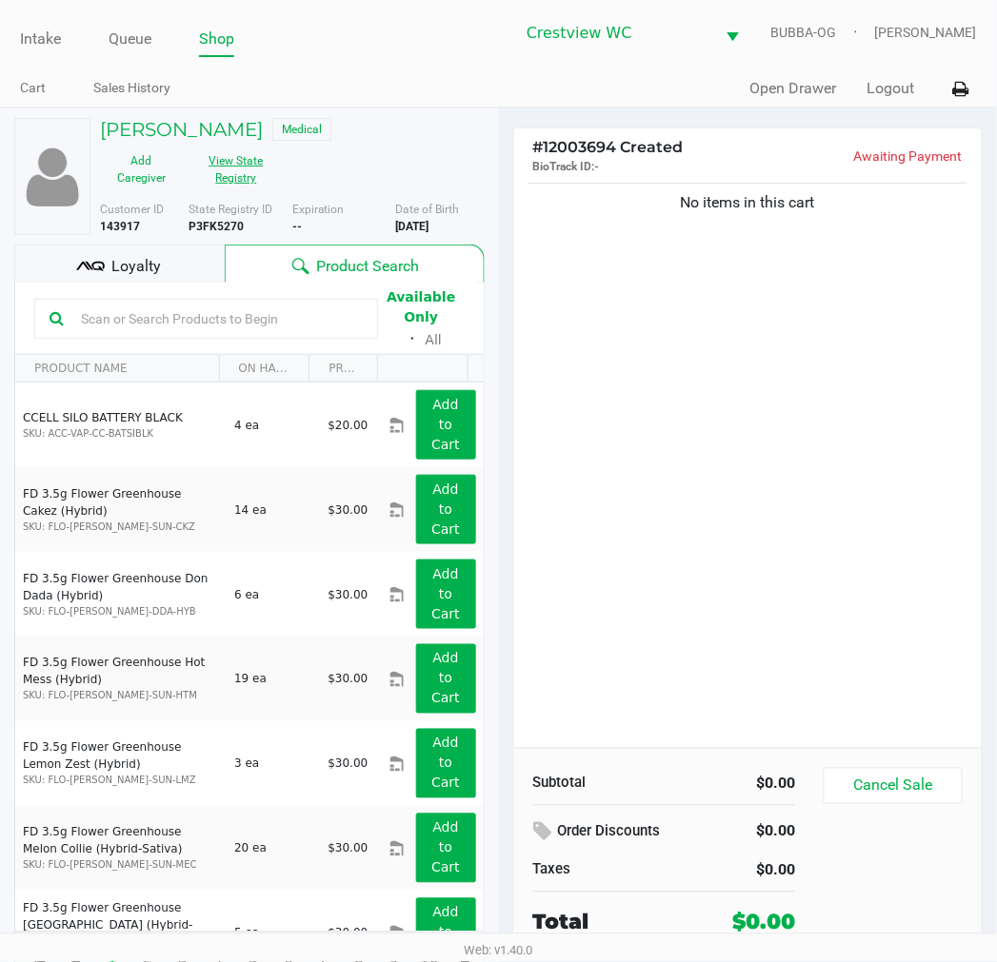
click at [229, 171] on button "View State Registry" at bounding box center [230, 170] width 95 height 48
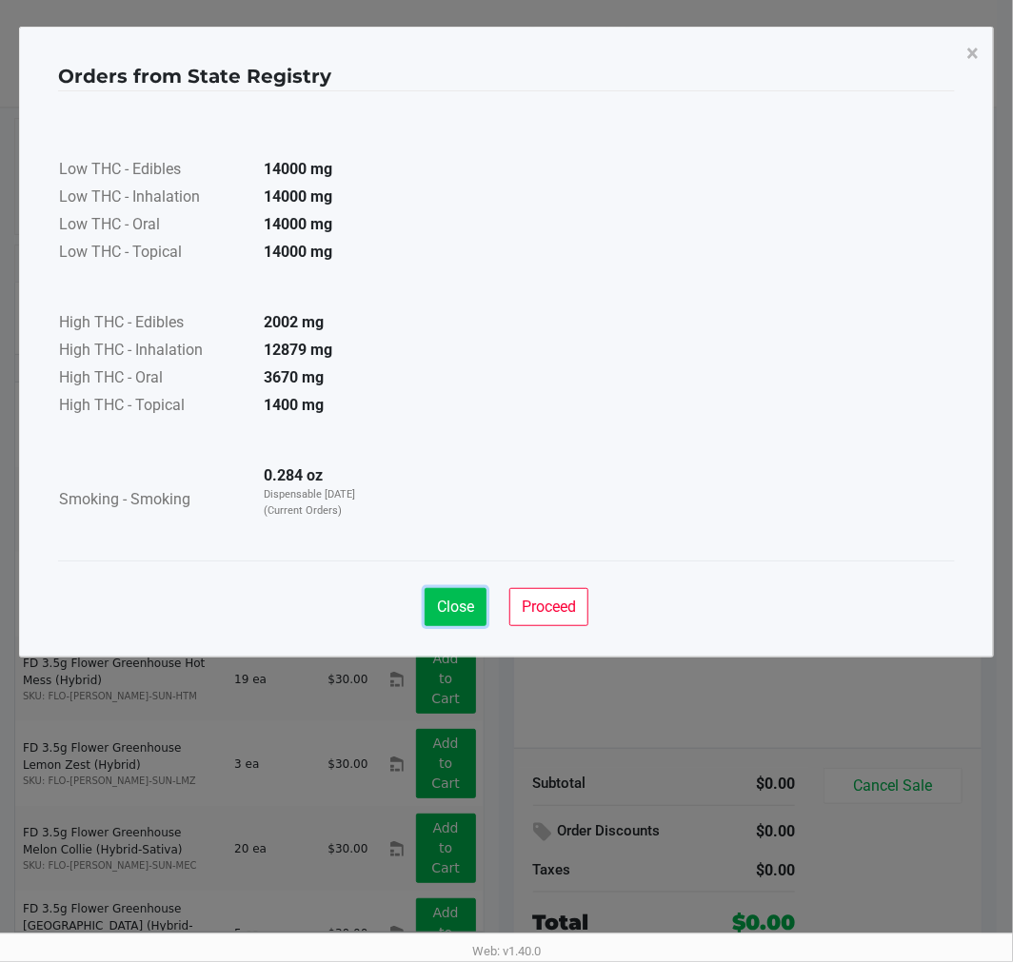
click at [450, 598] on span "Close" at bounding box center [455, 607] width 37 height 18
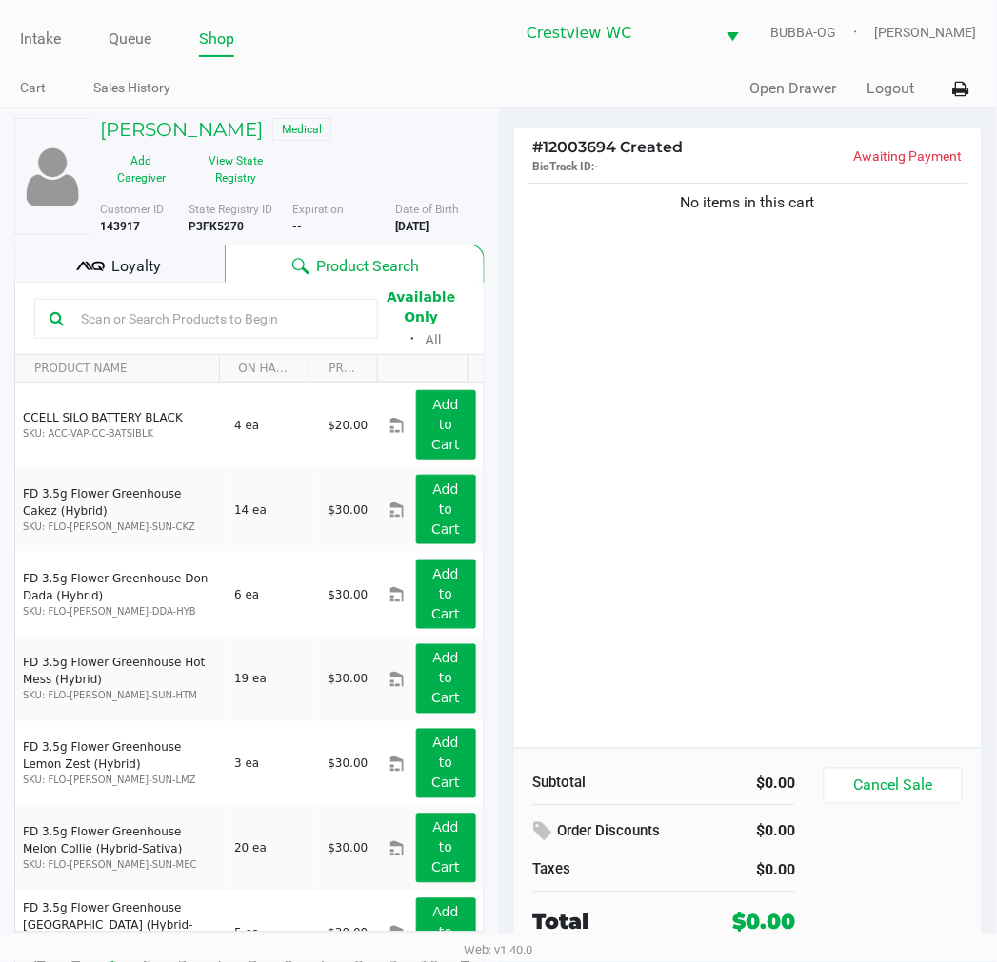
click at [698, 416] on div "No items in this cart" at bounding box center [748, 463] width 468 height 569
click at [662, 376] on div "No items in this cart" at bounding box center [748, 463] width 468 height 569
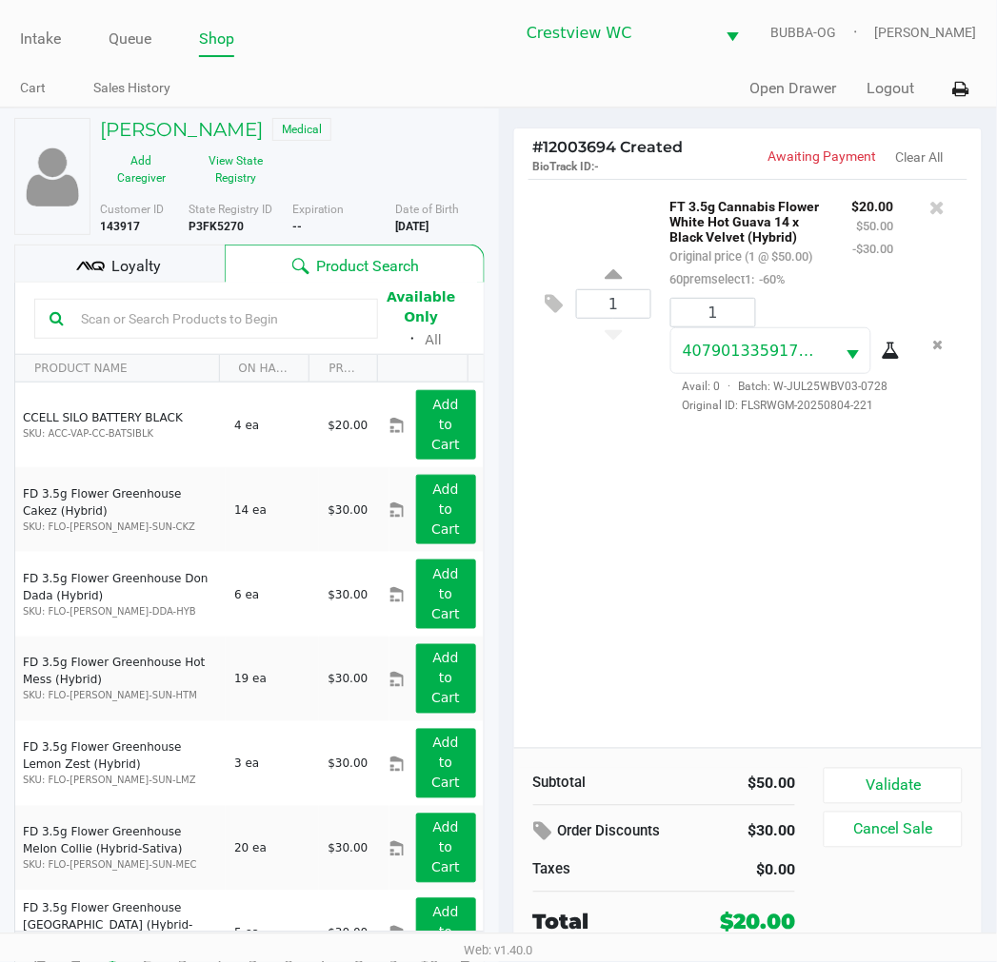
click at [718, 490] on div "1 FT 3.5g Cannabis Flower White Hot Guava 14 x Black Velvet (Hybrid) Original p…" at bounding box center [748, 463] width 468 height 569
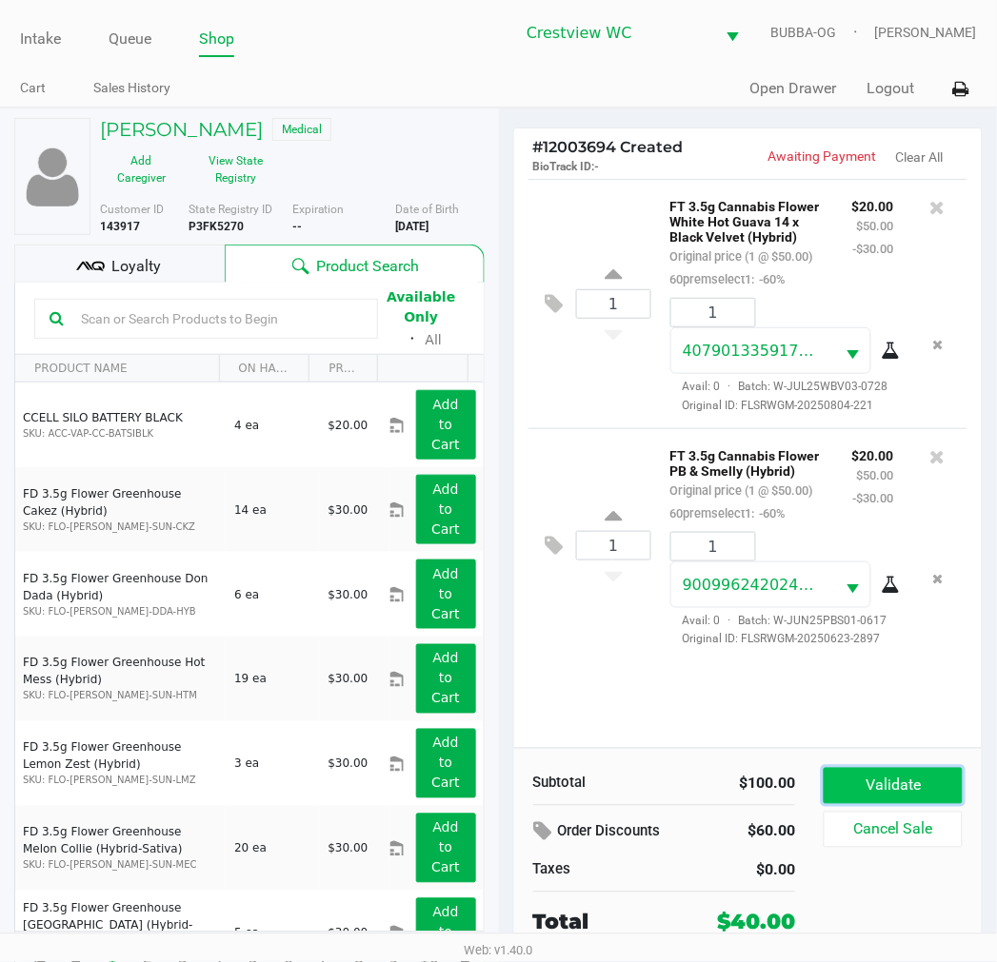
click at [915, 781] on button "Validate" at bounding box center [892, 786] width 138 height 36
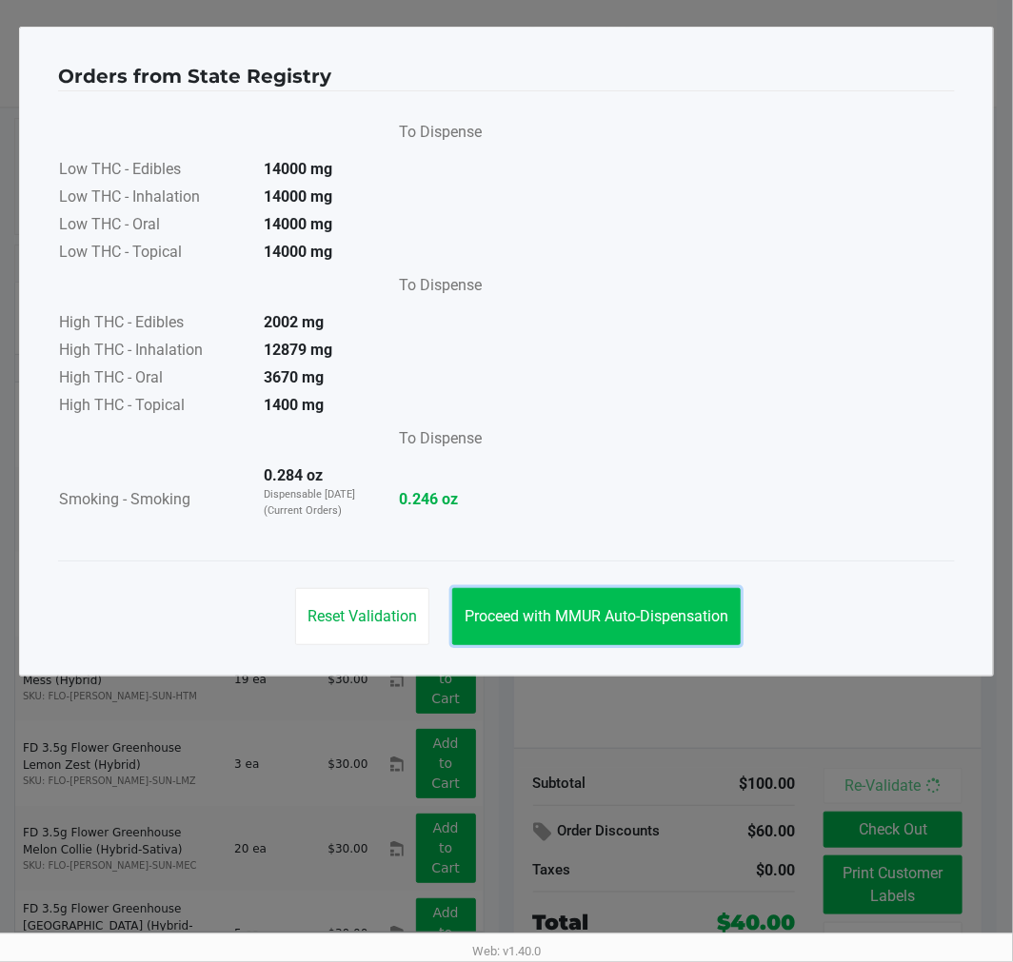
drag, startPoint x: 611, startPoint y: 610, endPoint x: 573, endPoint y: 611, distance: 38.1
click at [610, 610] on span "Proceed with MMUR Auto-Dispensation" at bounding box center [597, 616] width 264 height 18
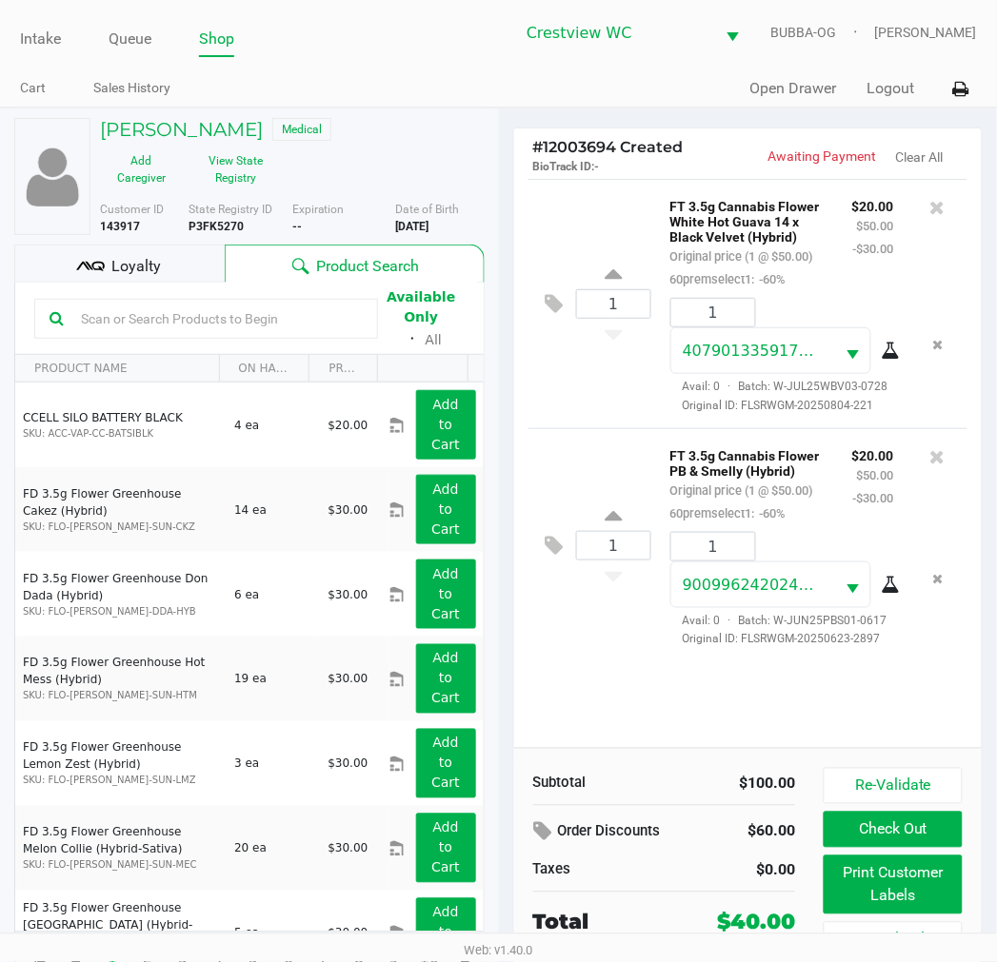
click at [191, 250] on div "Loyalty" at bounding box center [119, 264] width 210 height 38
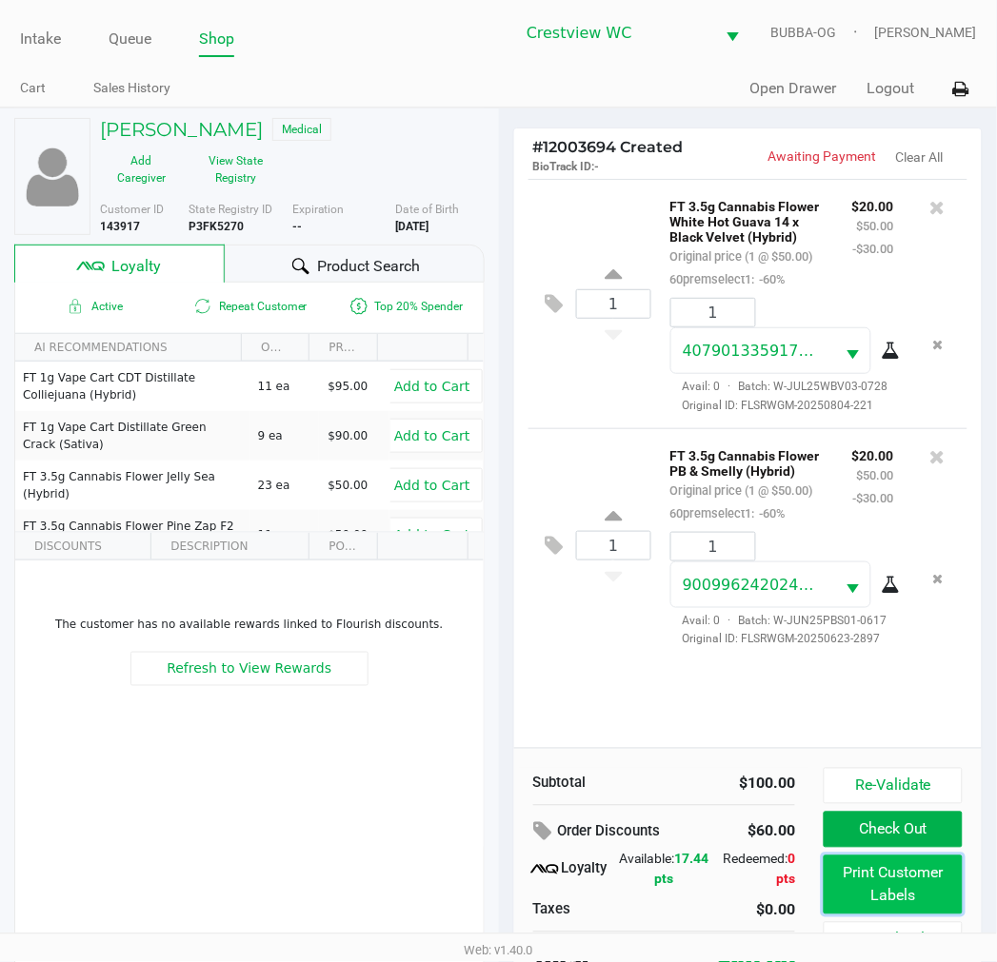
click at [939, 882] on button "Print Customer Labels" at bounding box center [892, 885] width 138 height 59
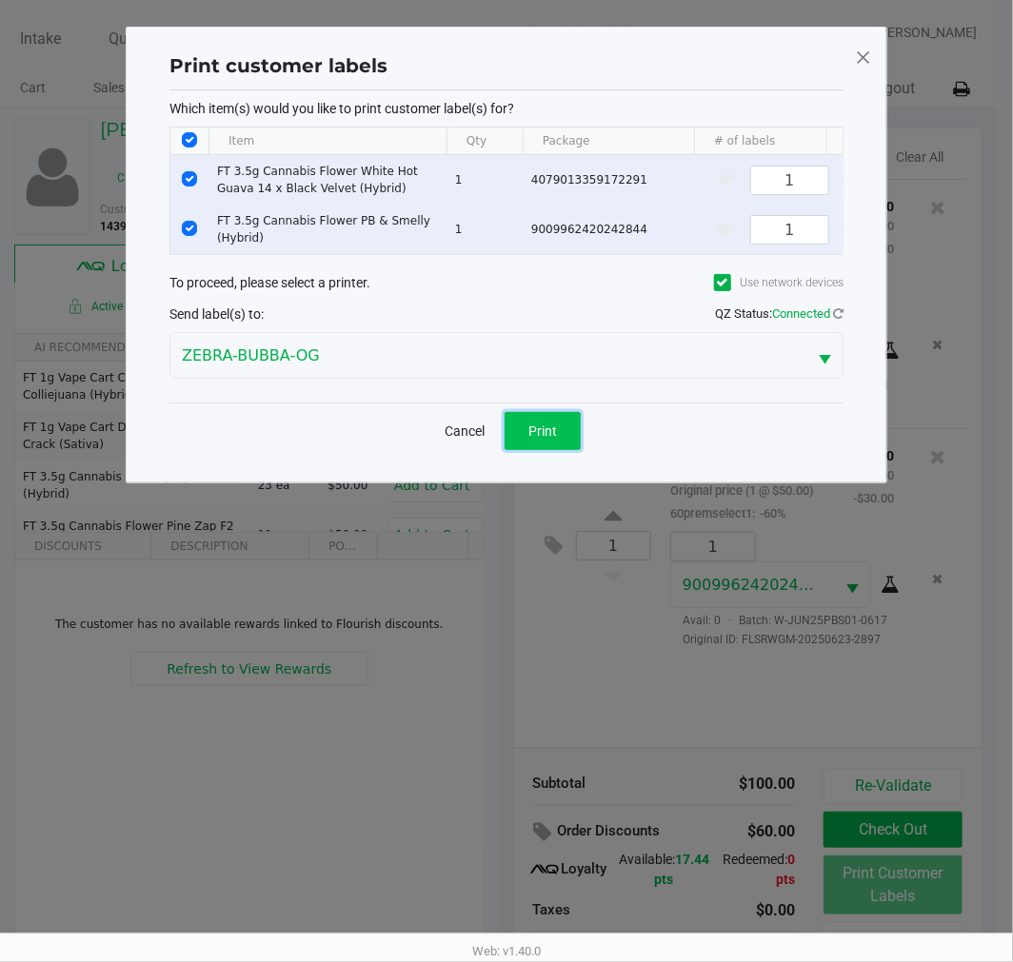
click at [533, 434] on button "Print" at bounding box center [542, 431] width 76 height 38
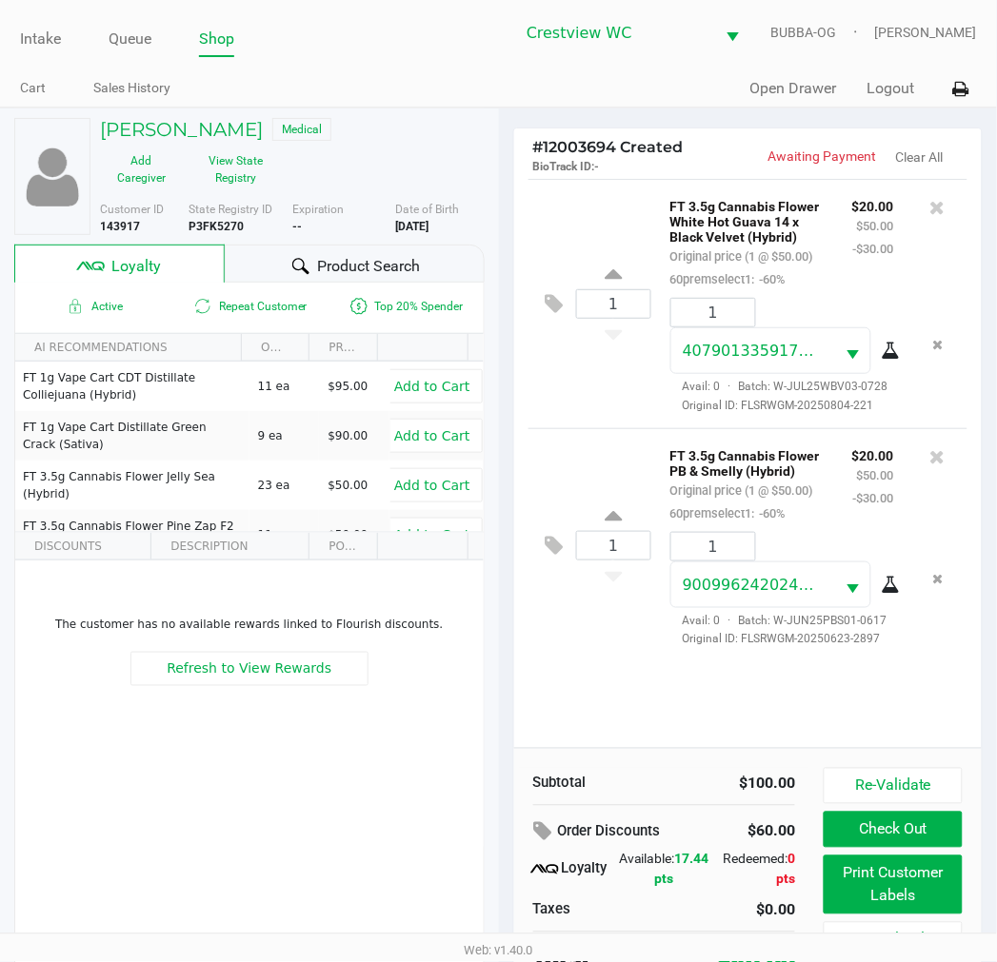
scroll to position [36, 0]
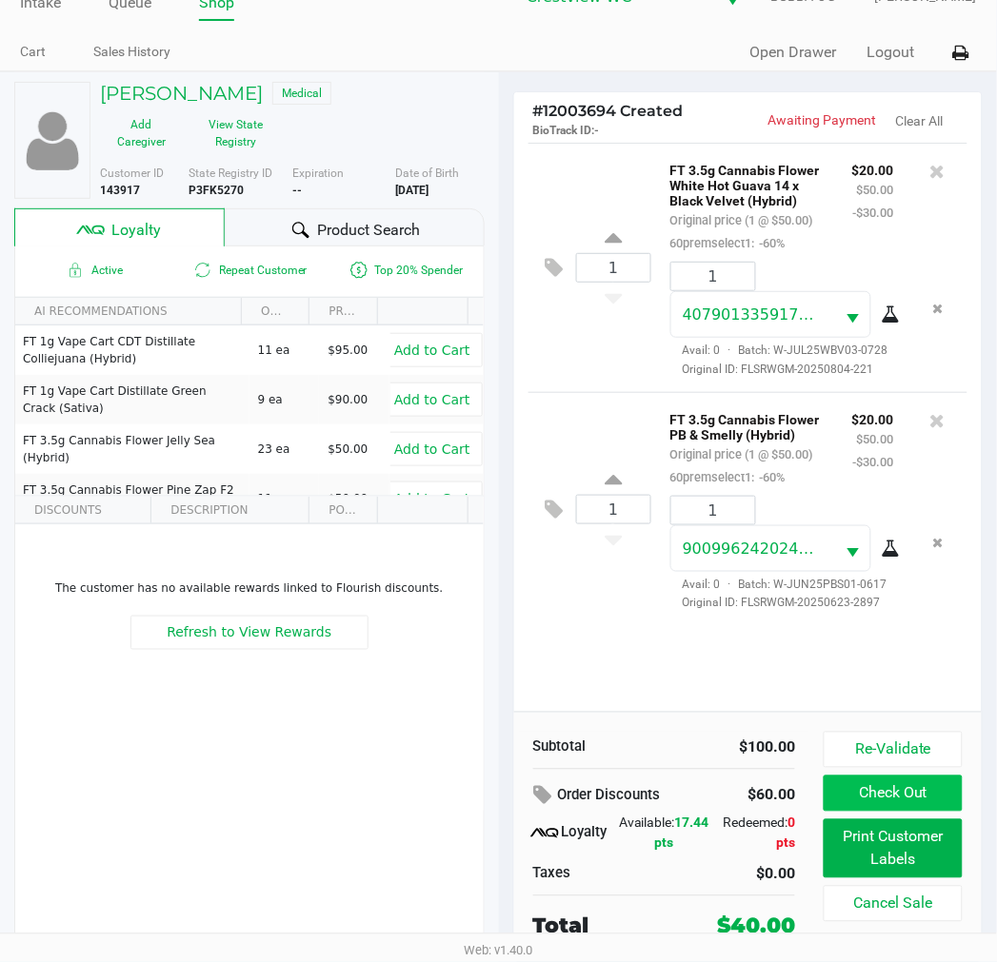
click at [895, 787] on button "Check Out" at bounding box center [892, 794] width 138 height 36
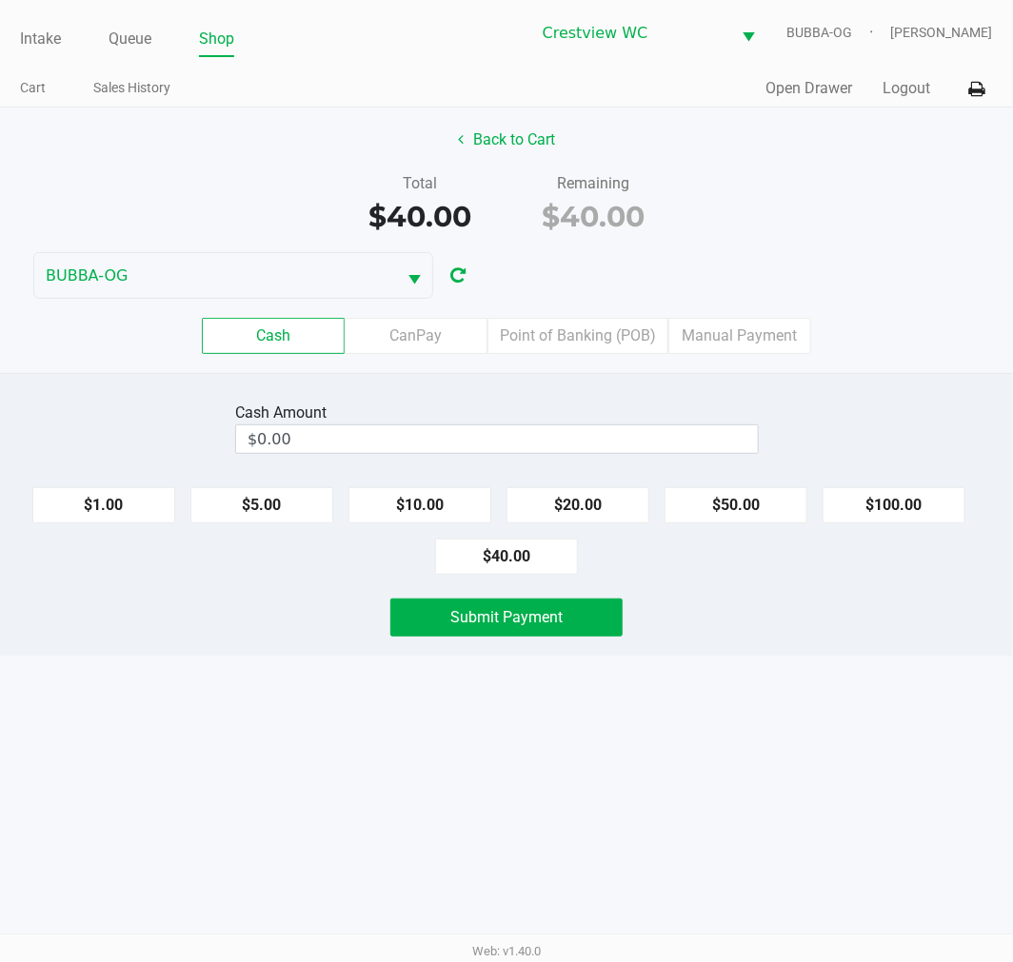
click at [534, 567] on button "$40.00" at bounding box center [506, 557] width 143 height 36
type input "$40.00"
click at [534, 617] on span "Submit Payment" at bounding box center [506, 617] width 112 height 18
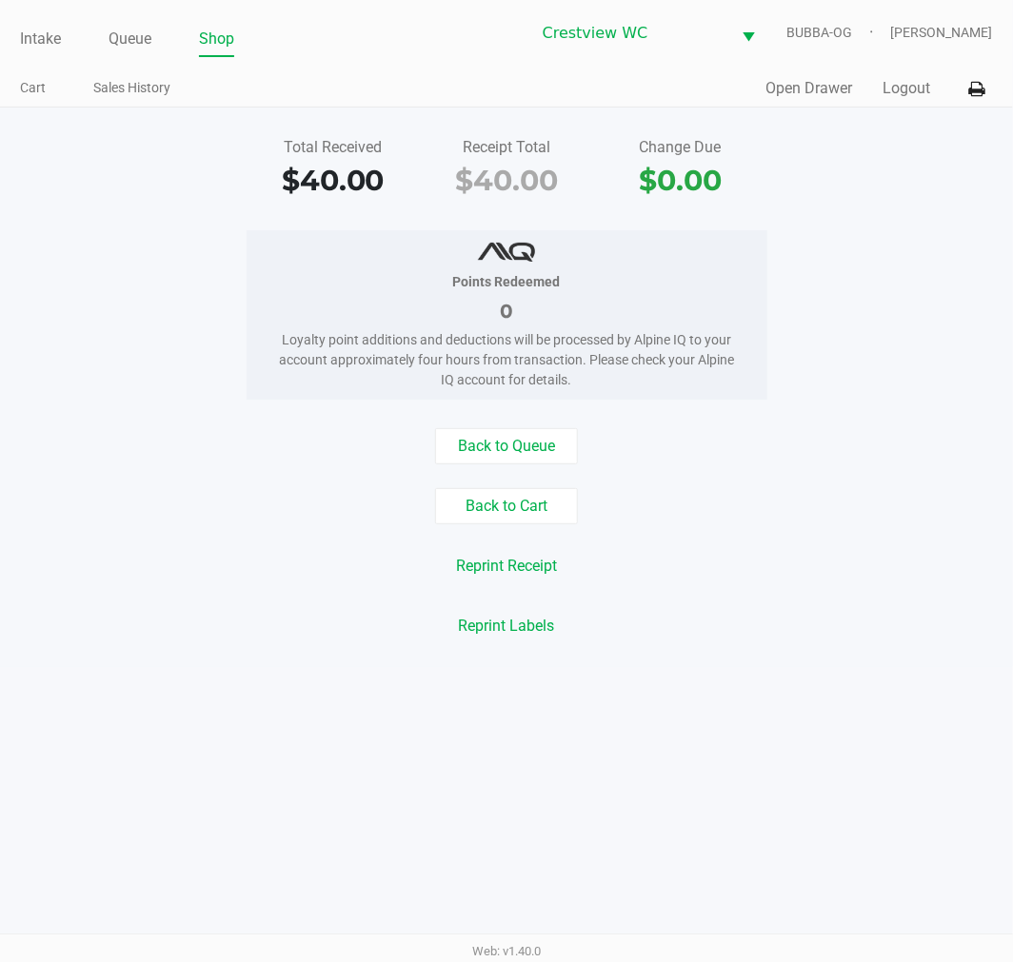
drag, startPoint x: 139, startPoint y: 36, endPoint x: 543, endPoint y: 103, distance: 409.1
click at [139, 36] on link "Queue" at bounding box center [130, 39] width 43 height 27
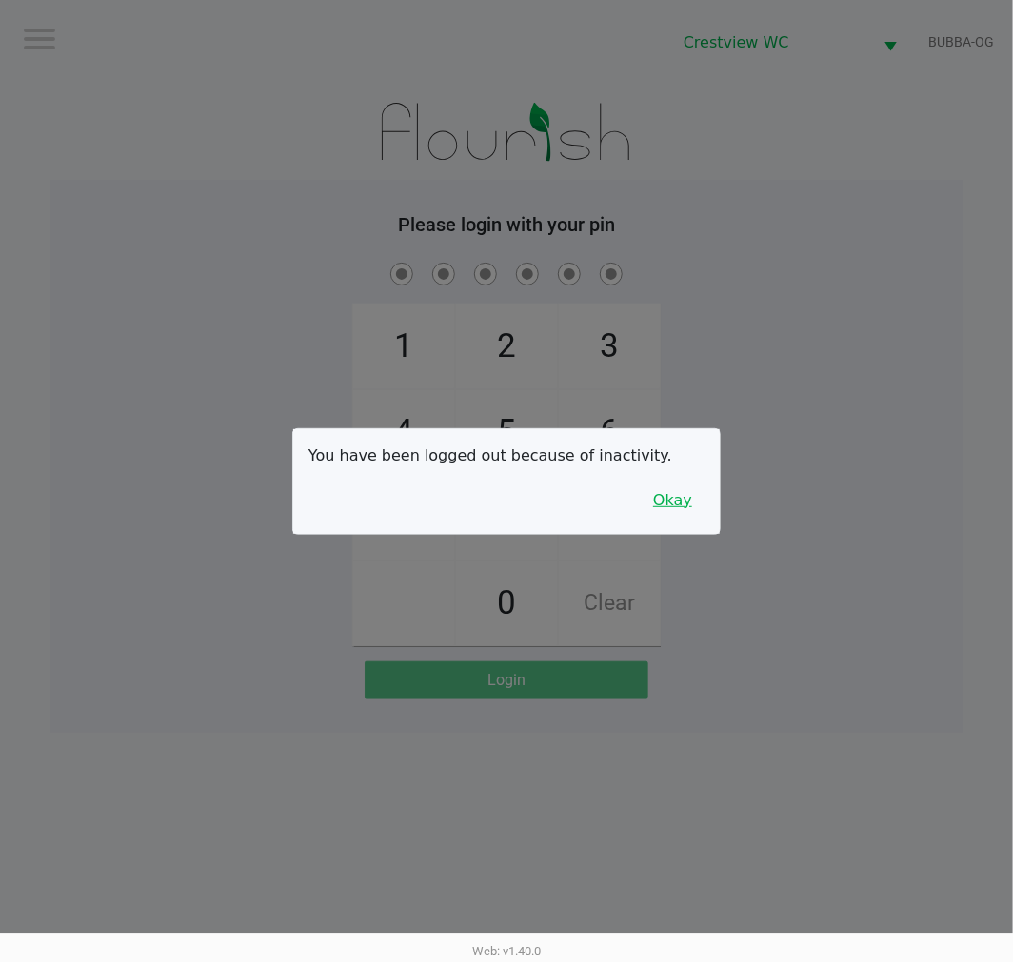
click at [676, 518] on button "Okay" at bounding box center [673, 501] width 64 height 36
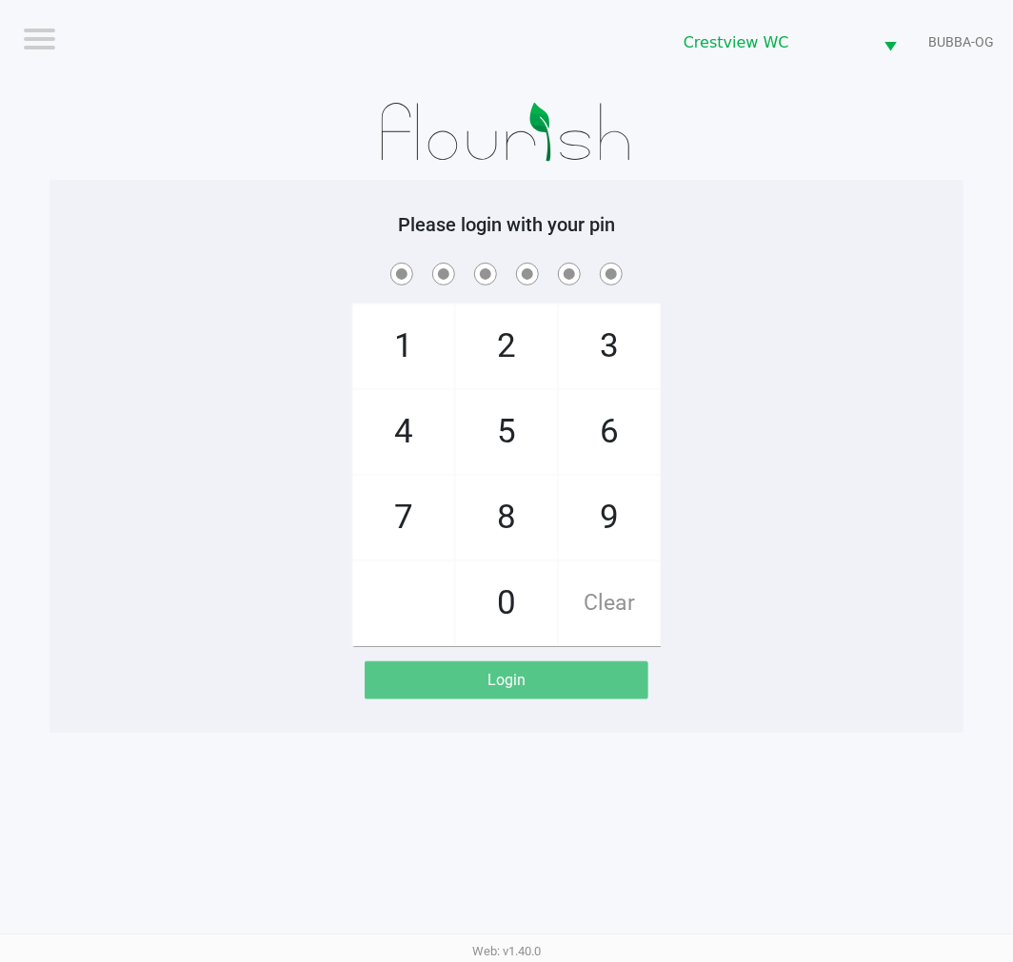
click at [826, 397] on div "1 4 7 2 5 8 0 3 6 9 Clear" at bounding box center [506, 452] width 914 height 387
click at [803, 524] on div "1 4 7 2 5 8 0 3 6 9 Clear" at bounding box center [506, 452] width 914 height 387
checkbox input "true"
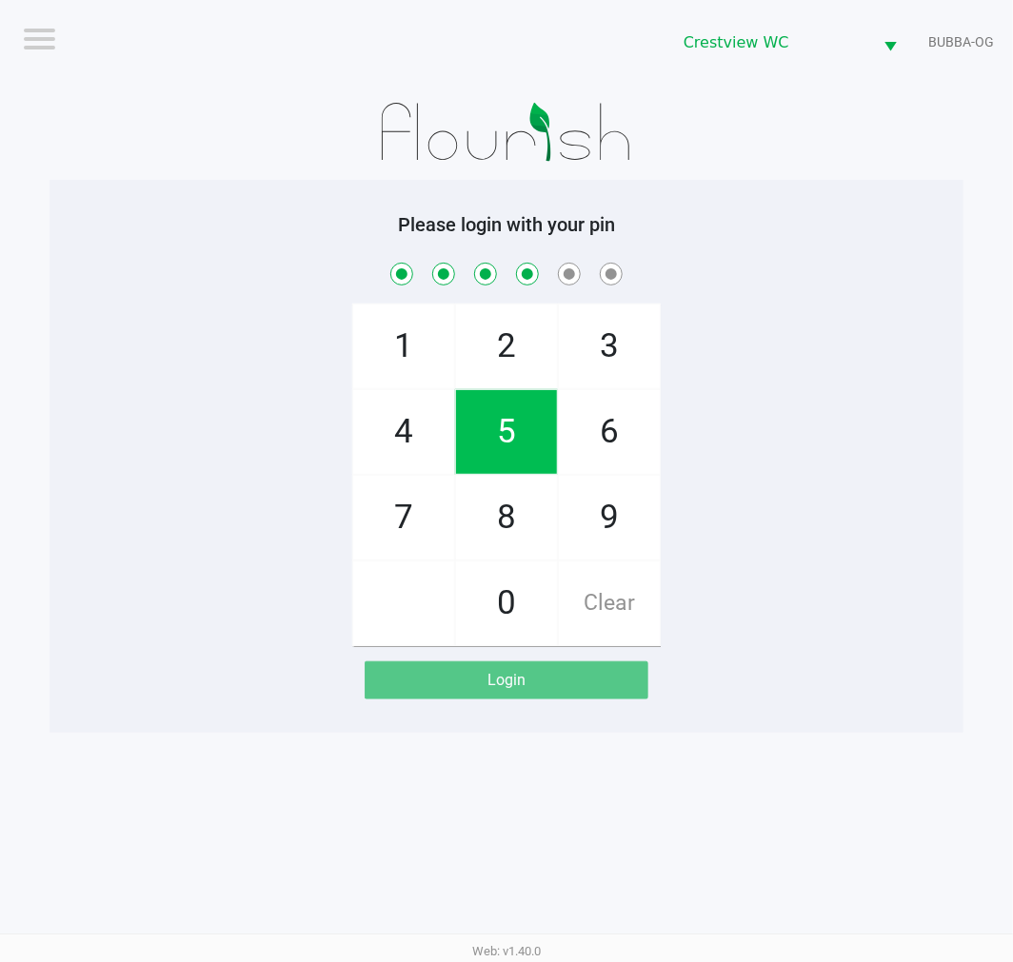
checkbox input "true"
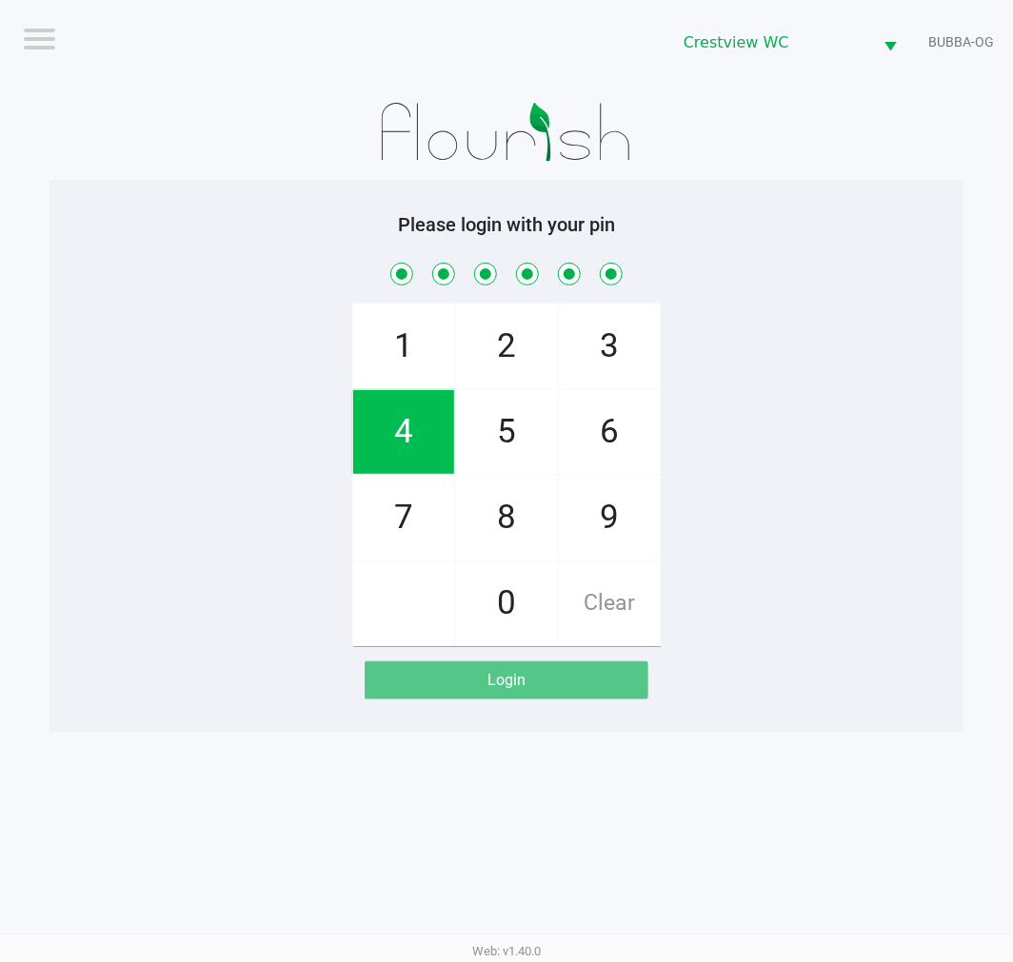
checkbox input "true"
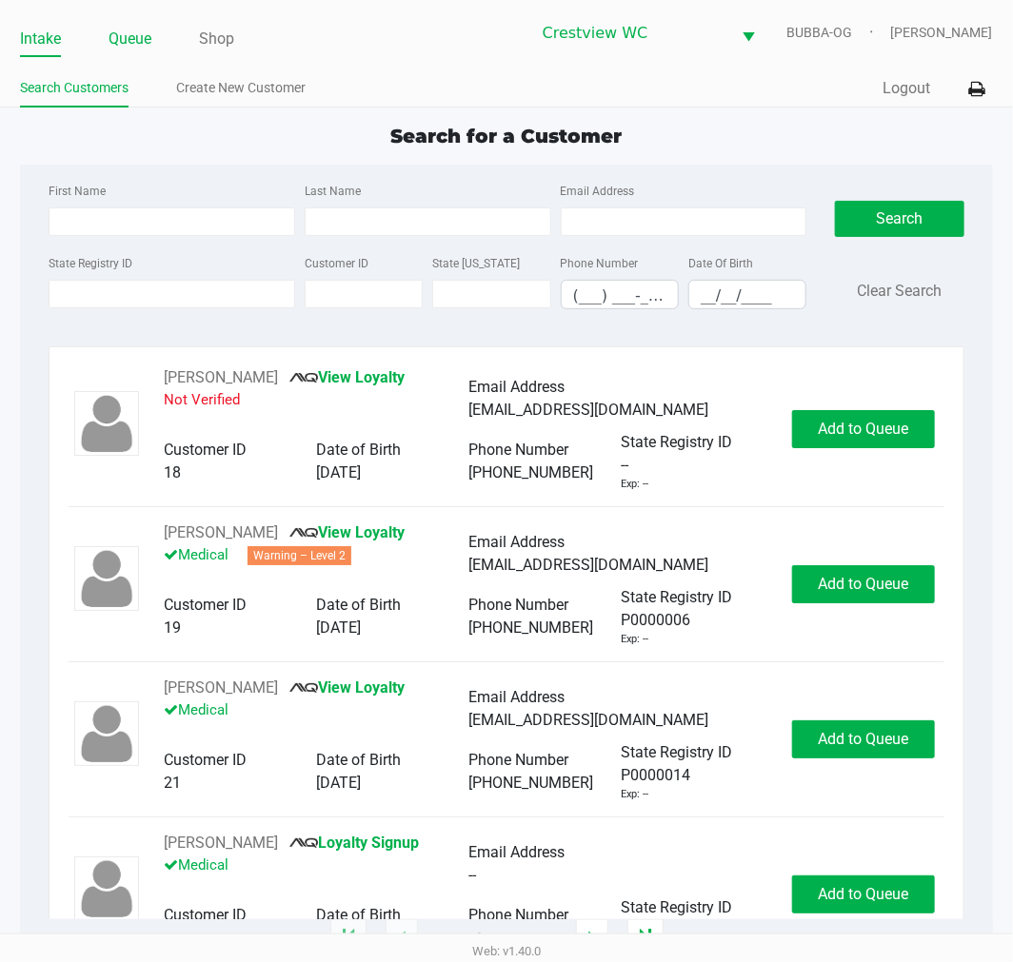
click at [126, 33] on link "Queue" at bounding box center [130, 39] width 43 height 27
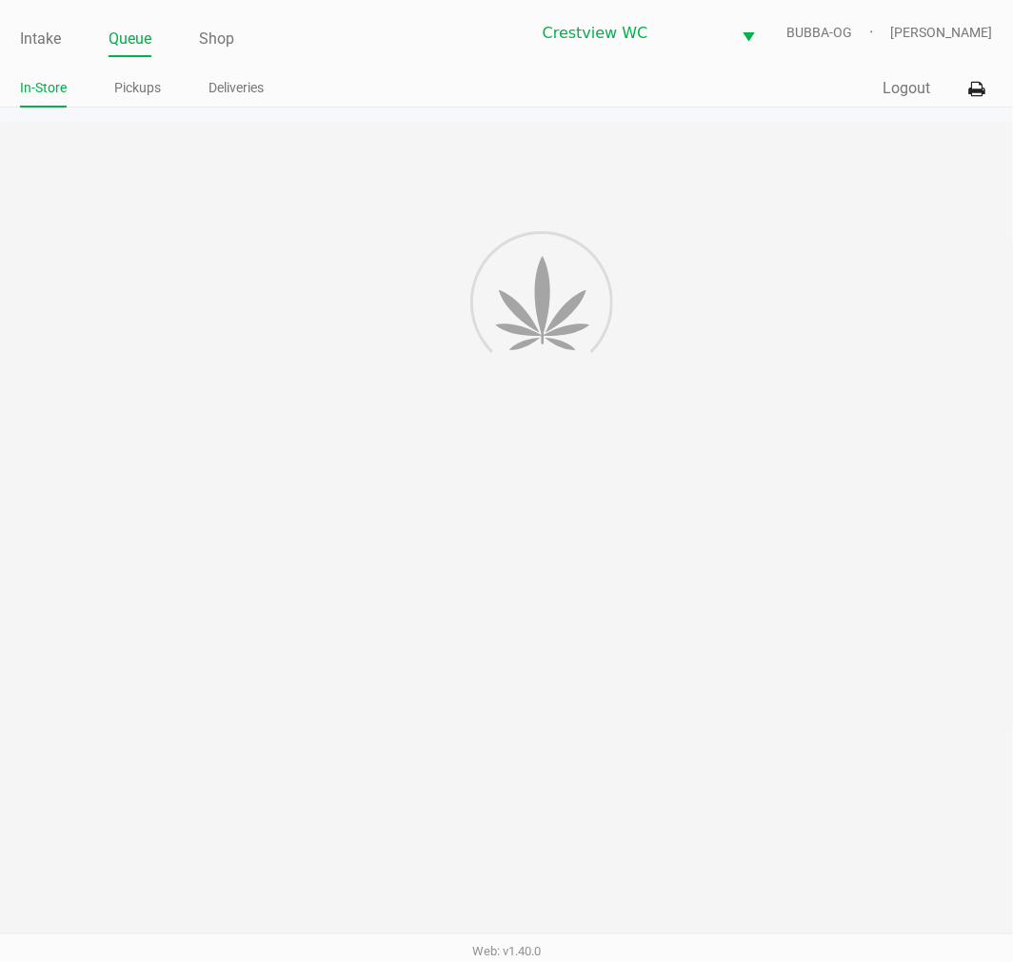
click at [147, 86] on link "Pickups" at bounding box center [137, 88] width 47 height 24
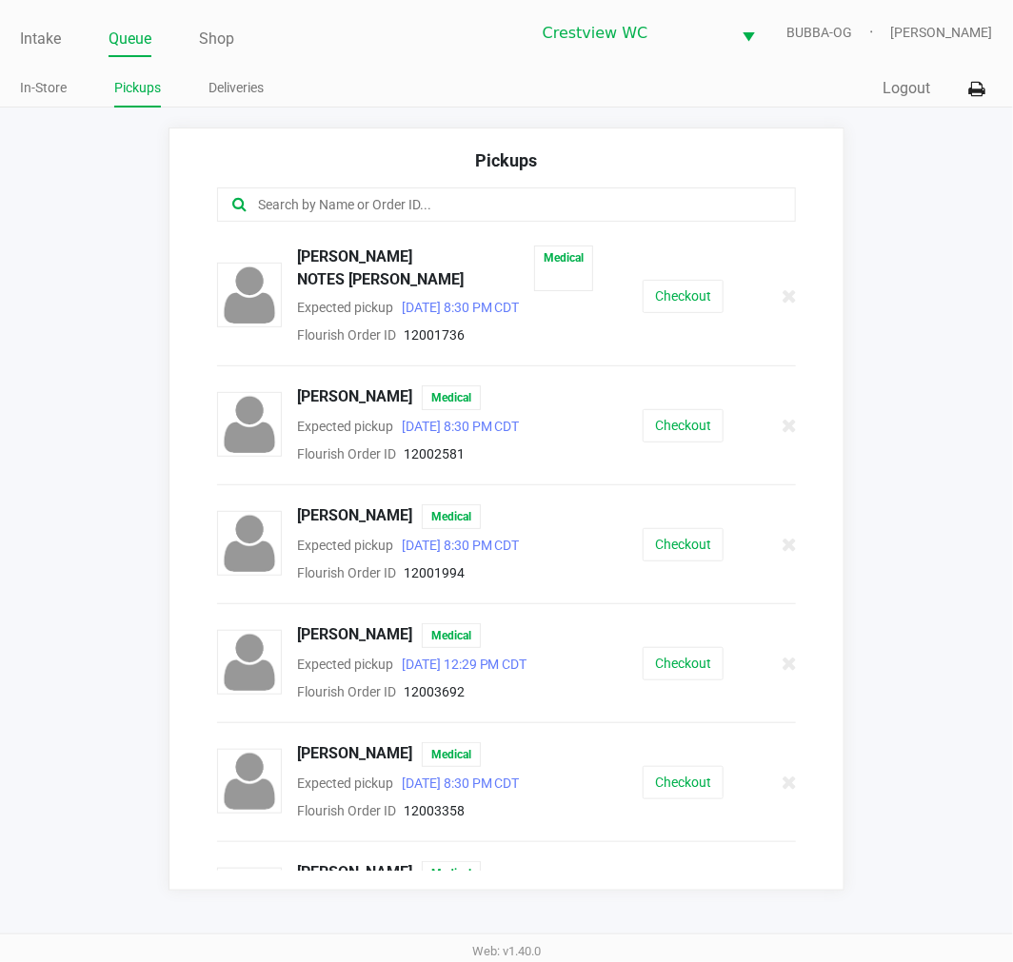
click at [39, 46] on link "Intake" at bounding box center [40, 39] width 41 height 27
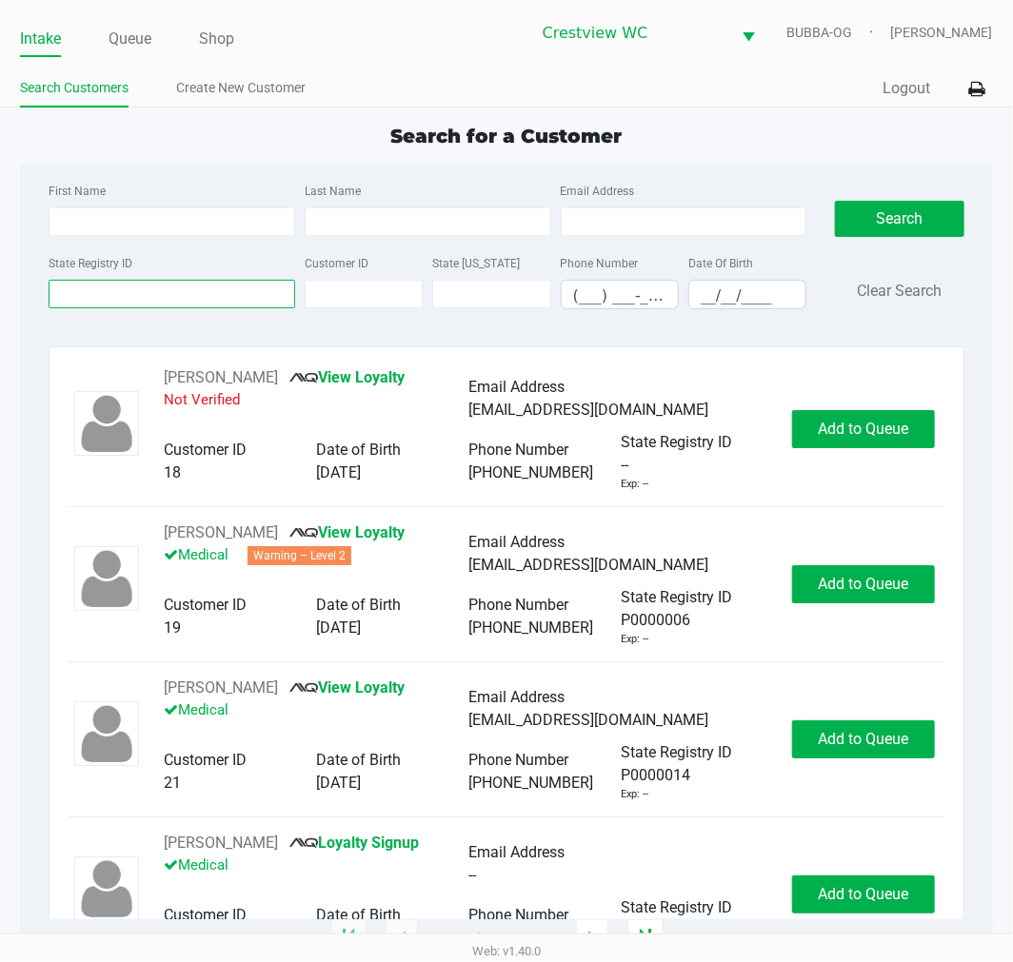
click at [69, 297] on input "State Registry ID" at bounding box center [172, 294] width 247 height 29
type input "4fr3830"
click at [895, 220] on button "Search" at bounding box center [899, 219] width 129 height 36
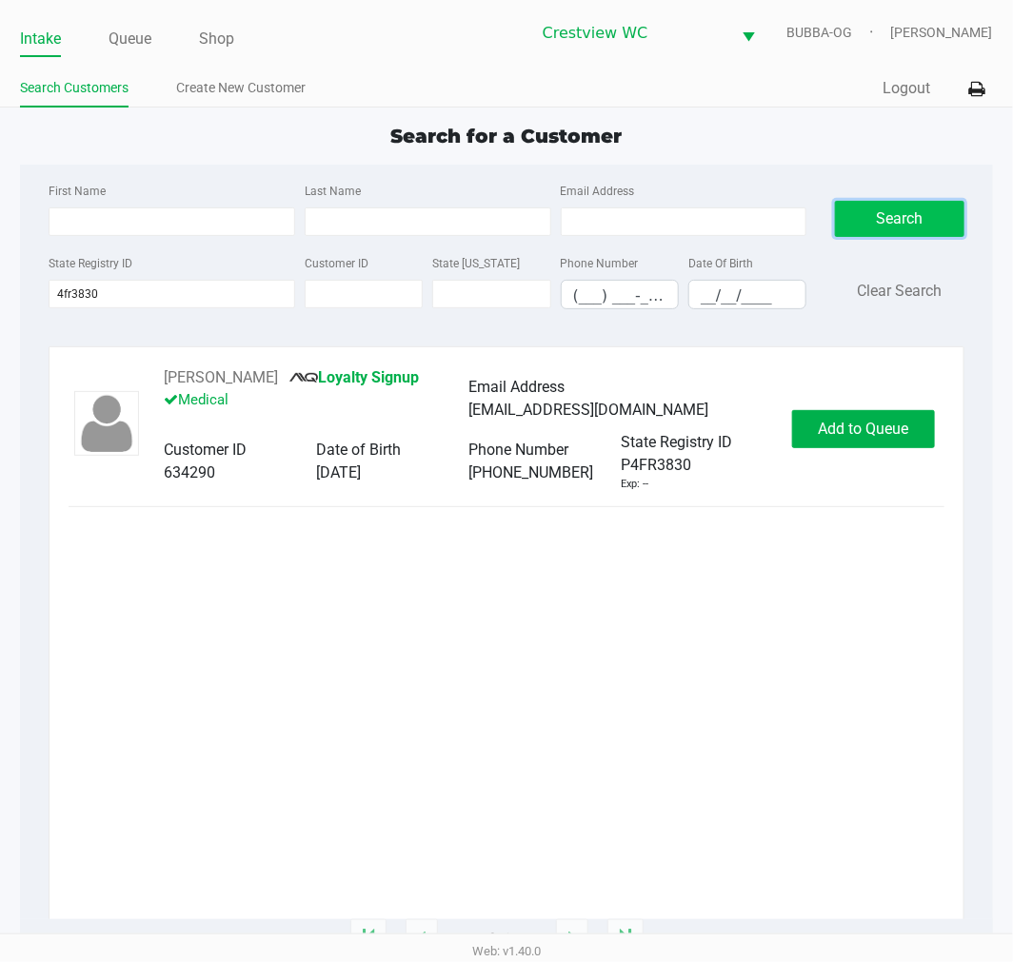
click at [223, 372] on button "[PERSON_NAME]" at bounding box center [221, 377] width 114 height 23
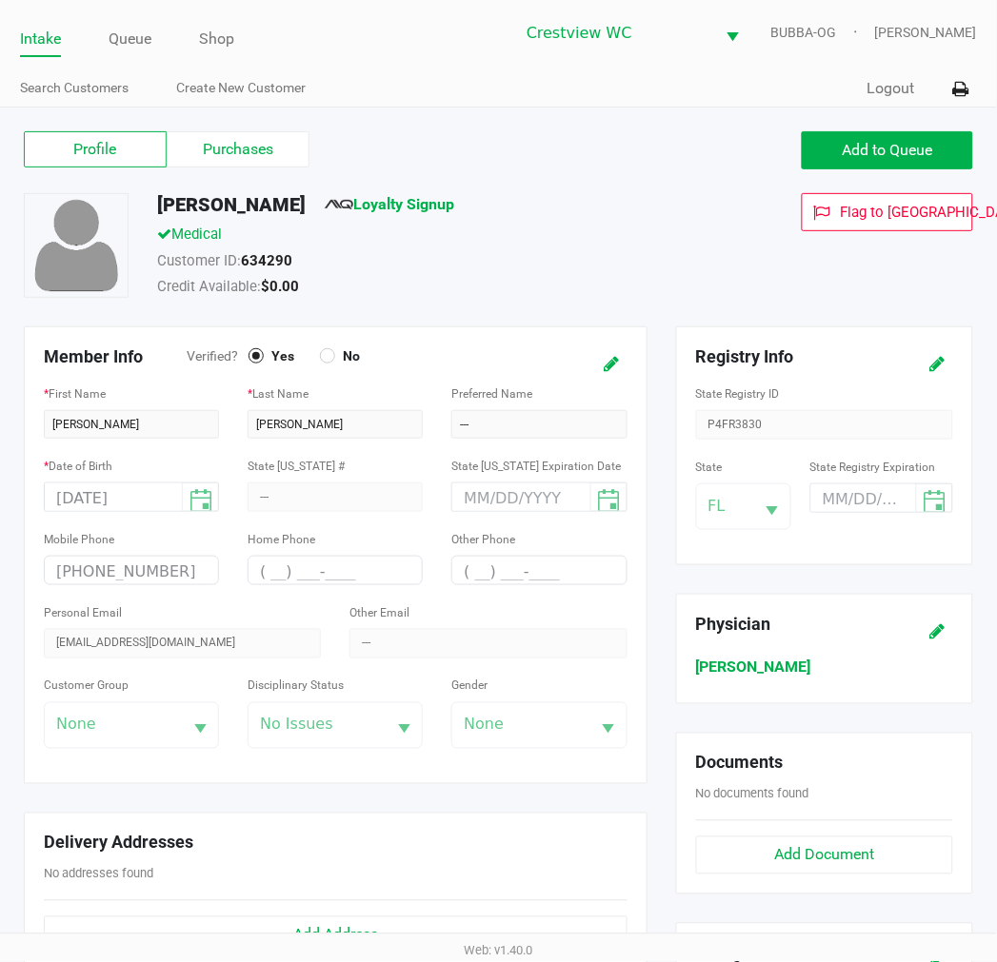
click at [233, 146] on label "Purchases" at bounding box center [238, 149] width 143 height 36
click at [0, 0] on 1 "Purchases" at bounding box center [0, 0] width 0 height 0
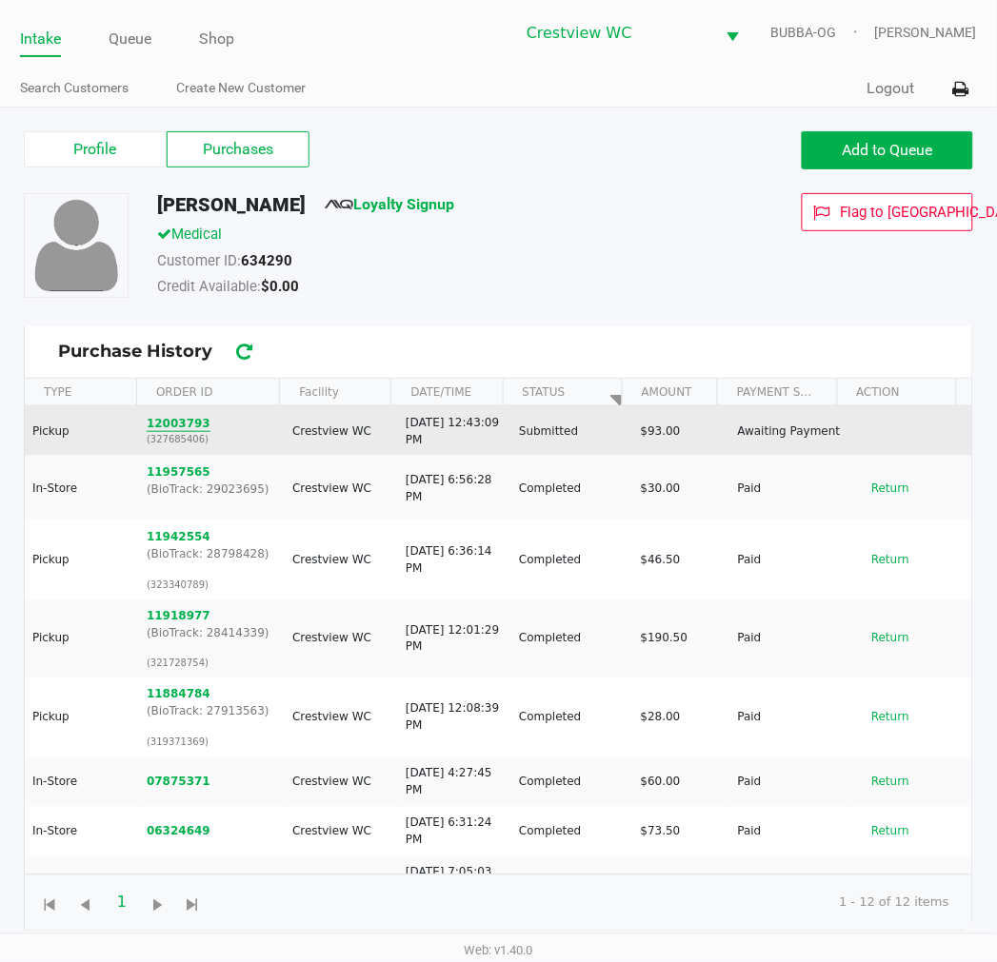
click at [181, 423] on button "12003793" at bounding box center [179, 423] width 64 height 17
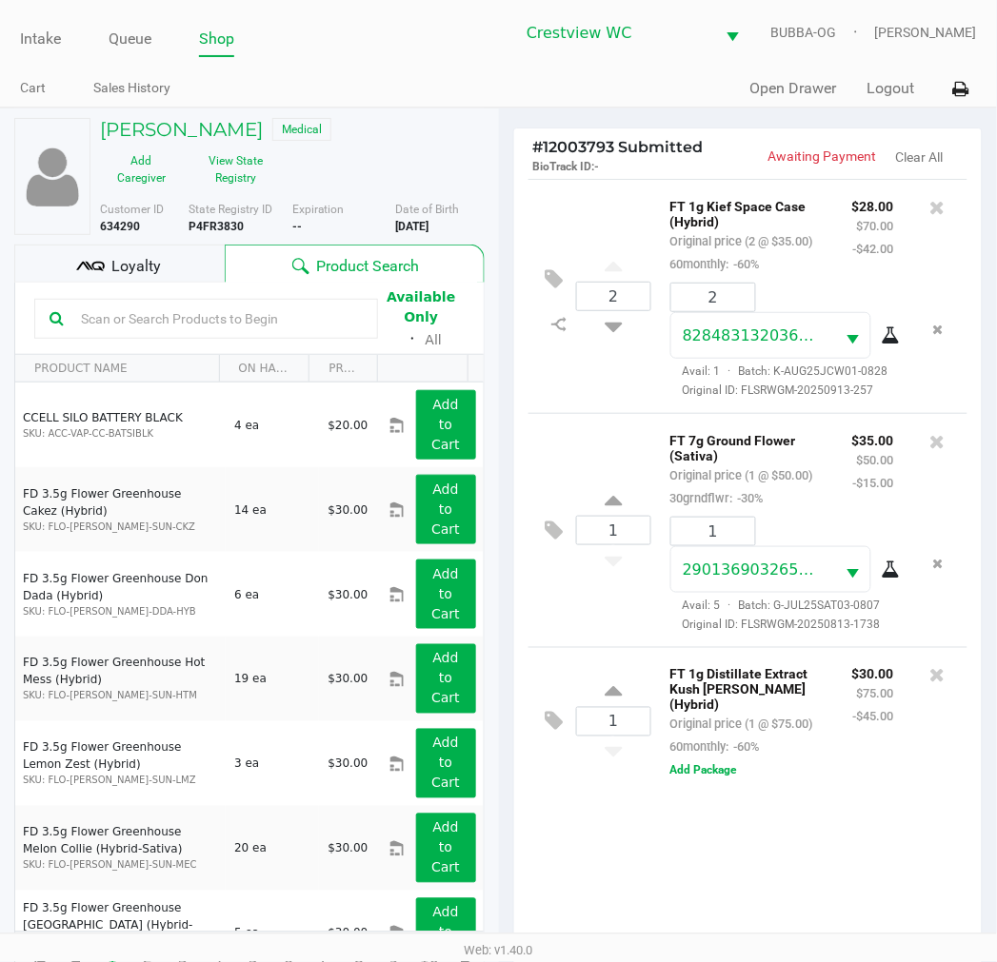
click at [611, 843] on div "2 FT 1g Kief Space Case (Hybrid) Original price (2 @ $35.00) 60monthly: -60% $2…" at bounding box center [748, 568] width 468 height 779
click at [173, 265] on div "Loyalty" at bounding box center [119, 264] width 210 height 38
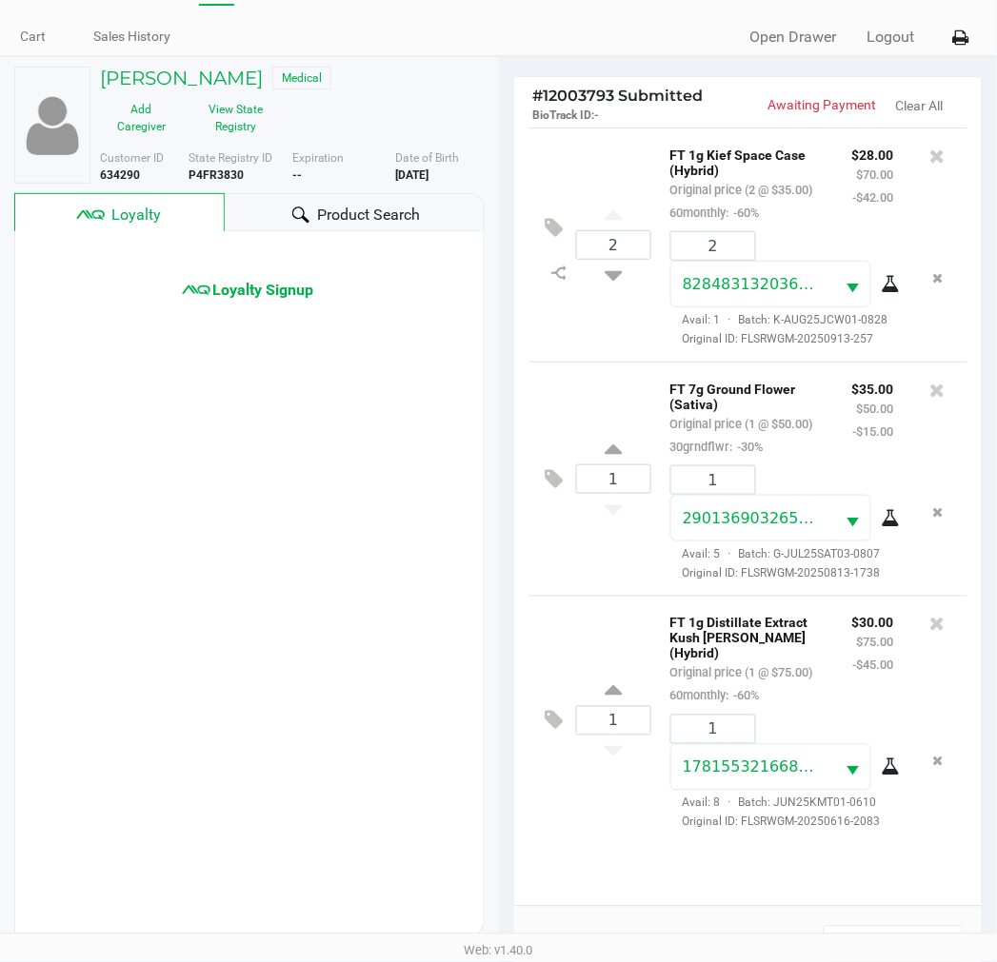
scroll to position [207, 0]
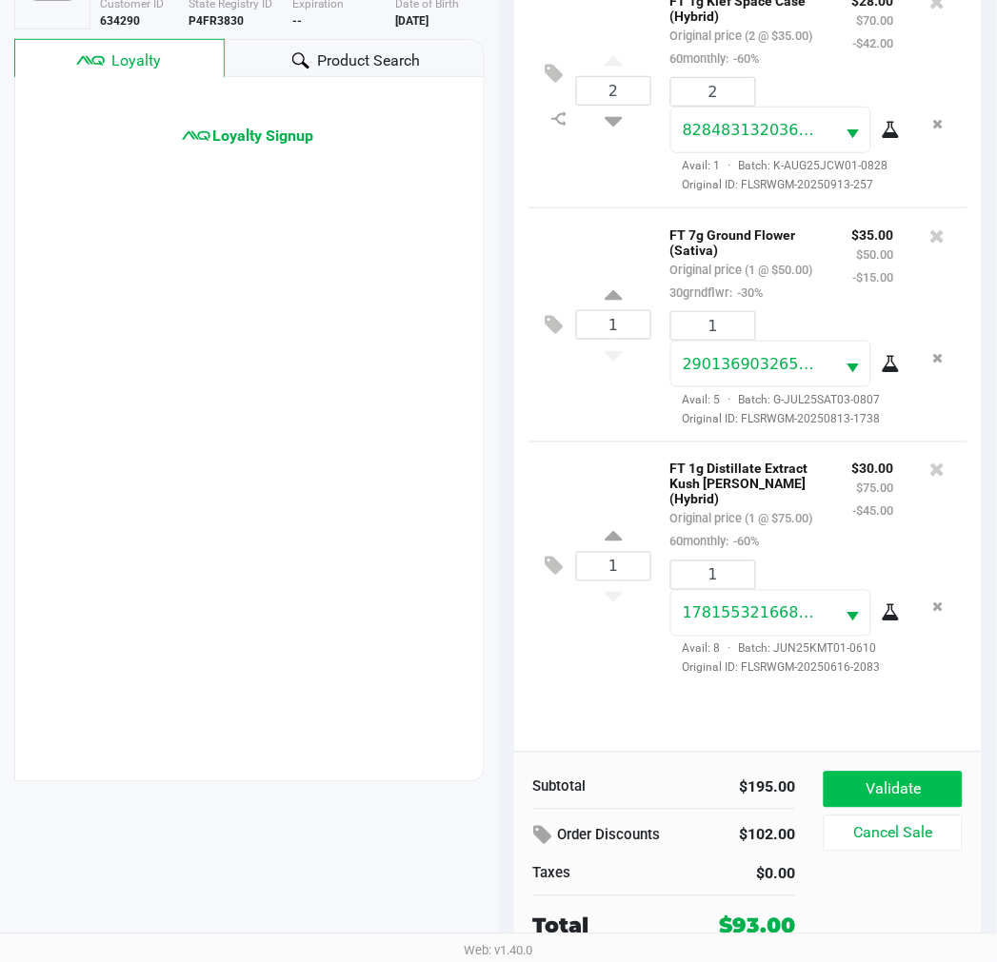
click at [890, 778] on button "Validate" at bounding box center [892, 790] width 138 height 36
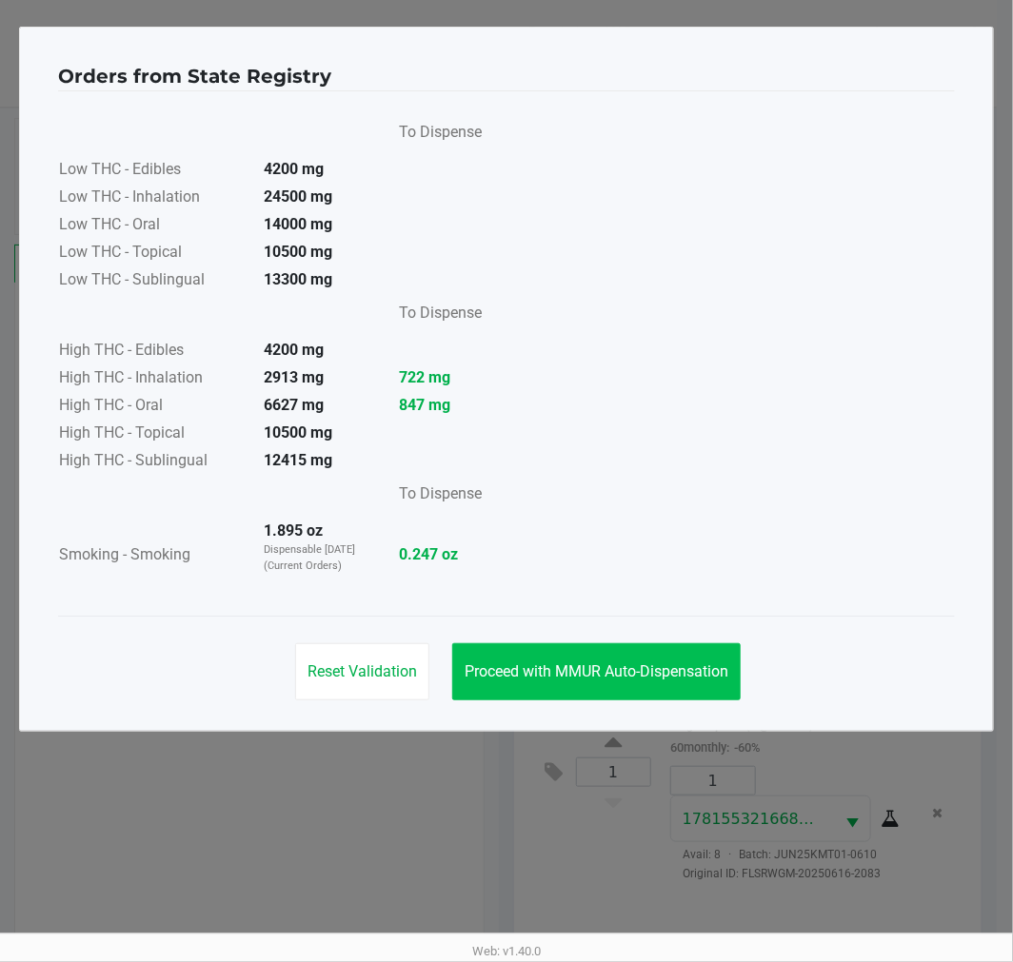
click at [560, 663] on span "Proceed with MMUR Auto-Dispensation" at bounding box center [597, 671] width 264 height 18
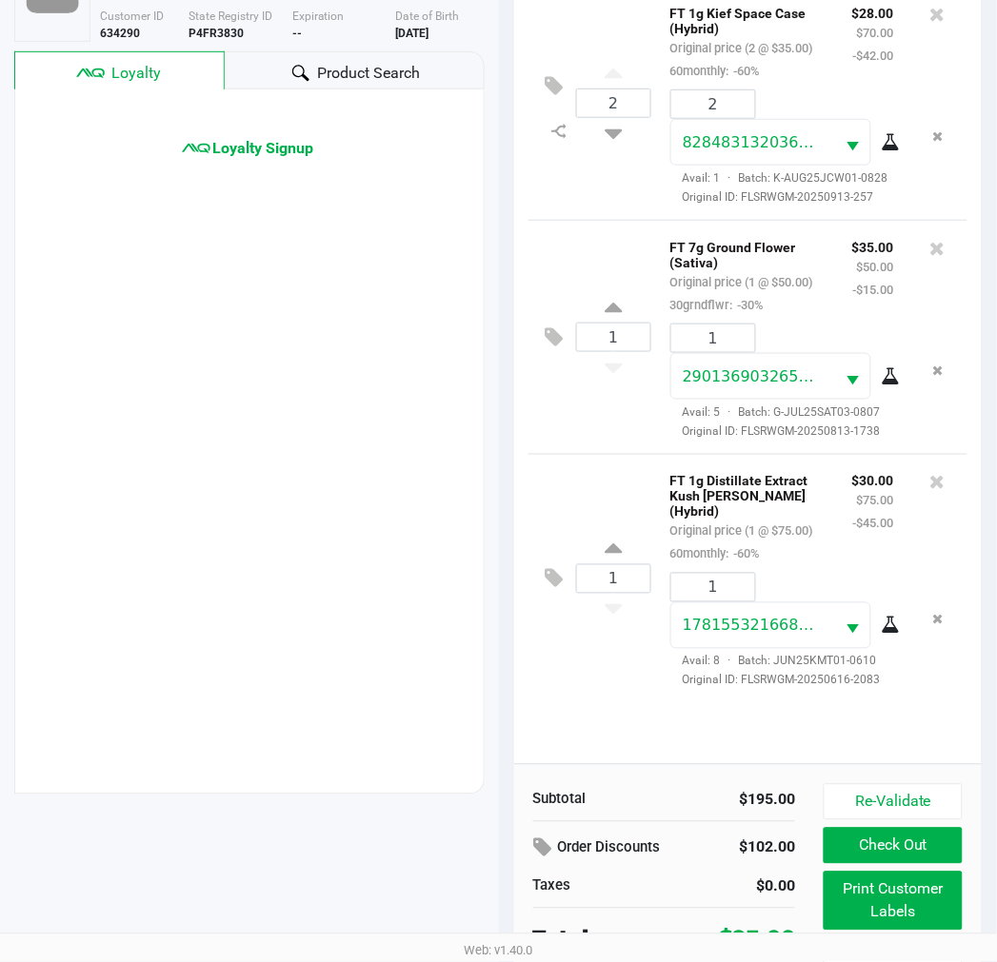
scroll to position [227, 0]
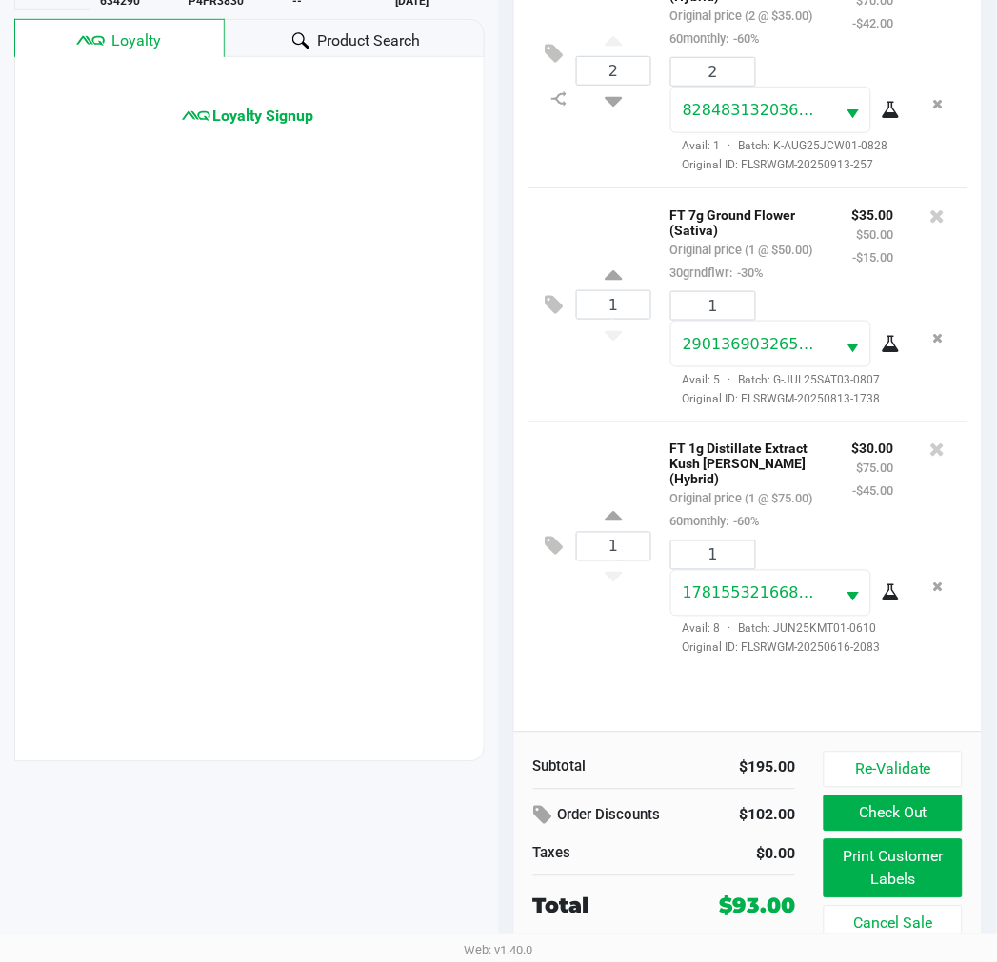
click at [880, 874] on button "Print Customer Labels" at bounding box center [892, 869] width 138 height 59
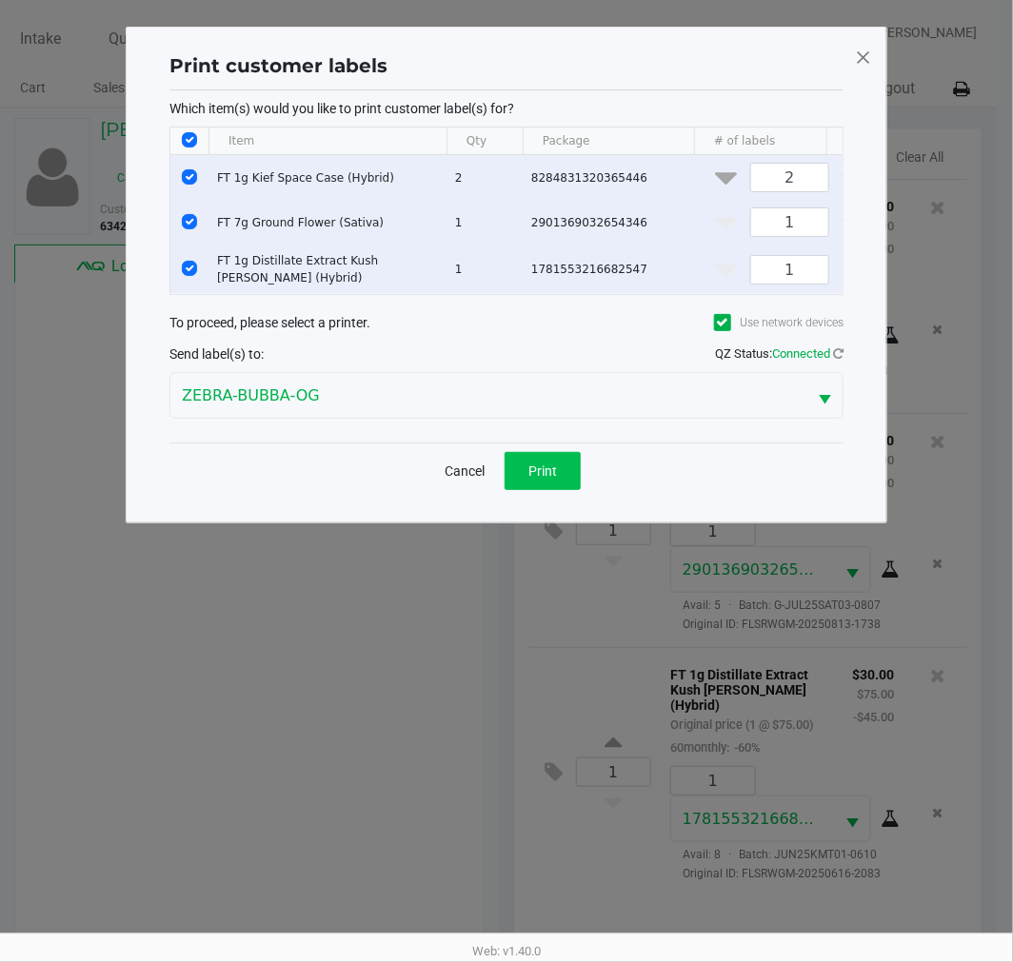
click at [565, 490] on button "Print" at bounding box center [542, 471] width 76 height 38
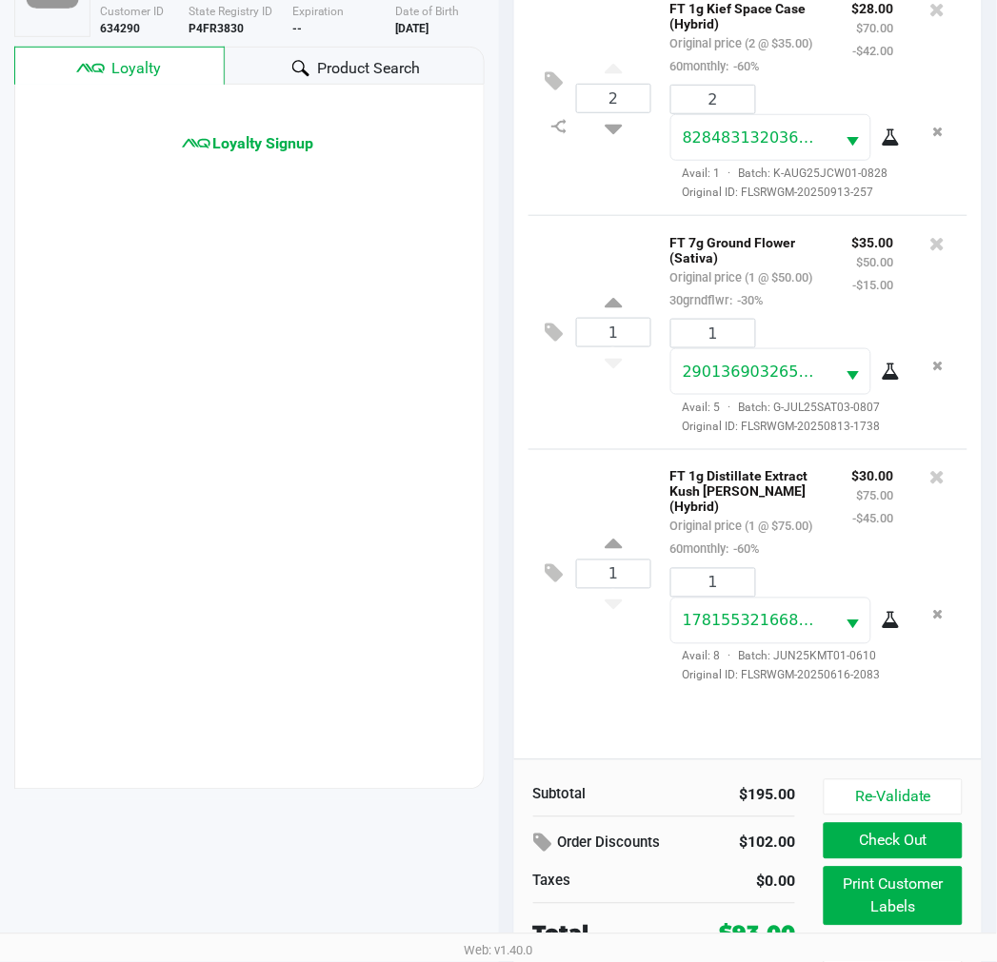
scroll to position [227, 0]
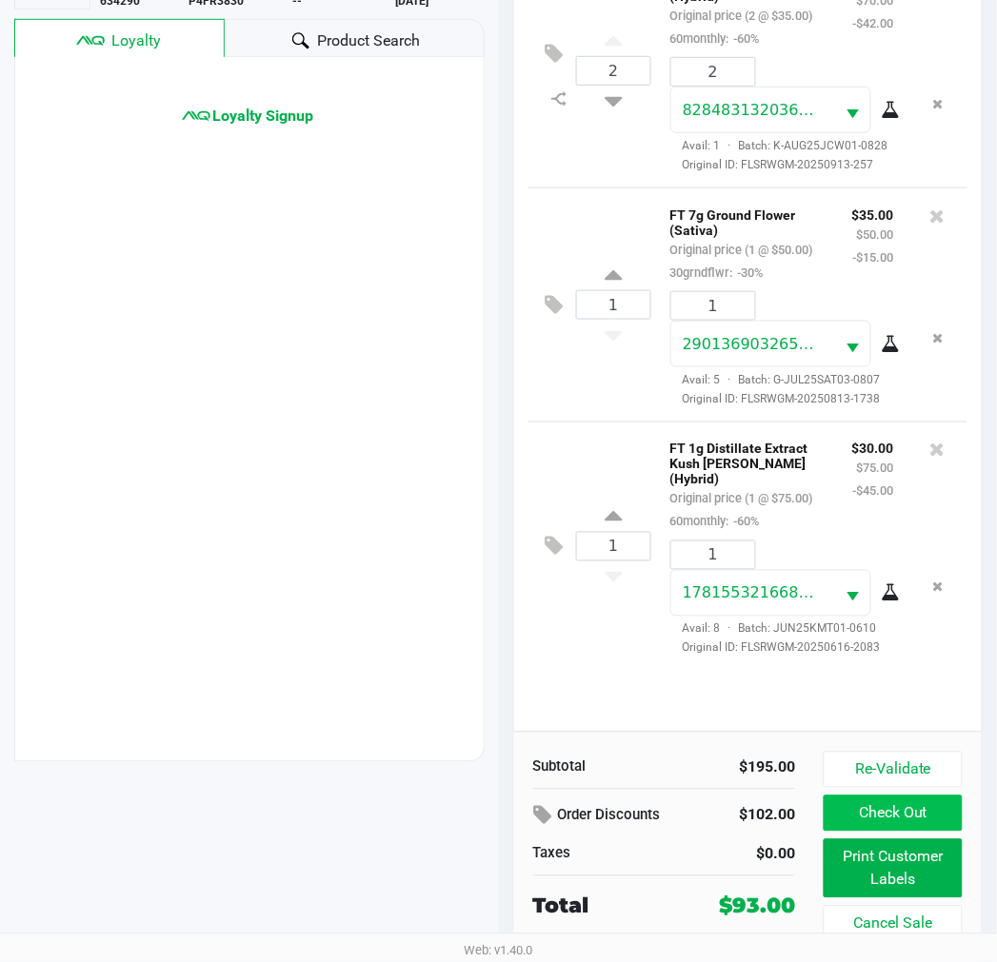
click at [916, 810] on button "Check Out" at bounding box center [892, 814] width 138 height 36
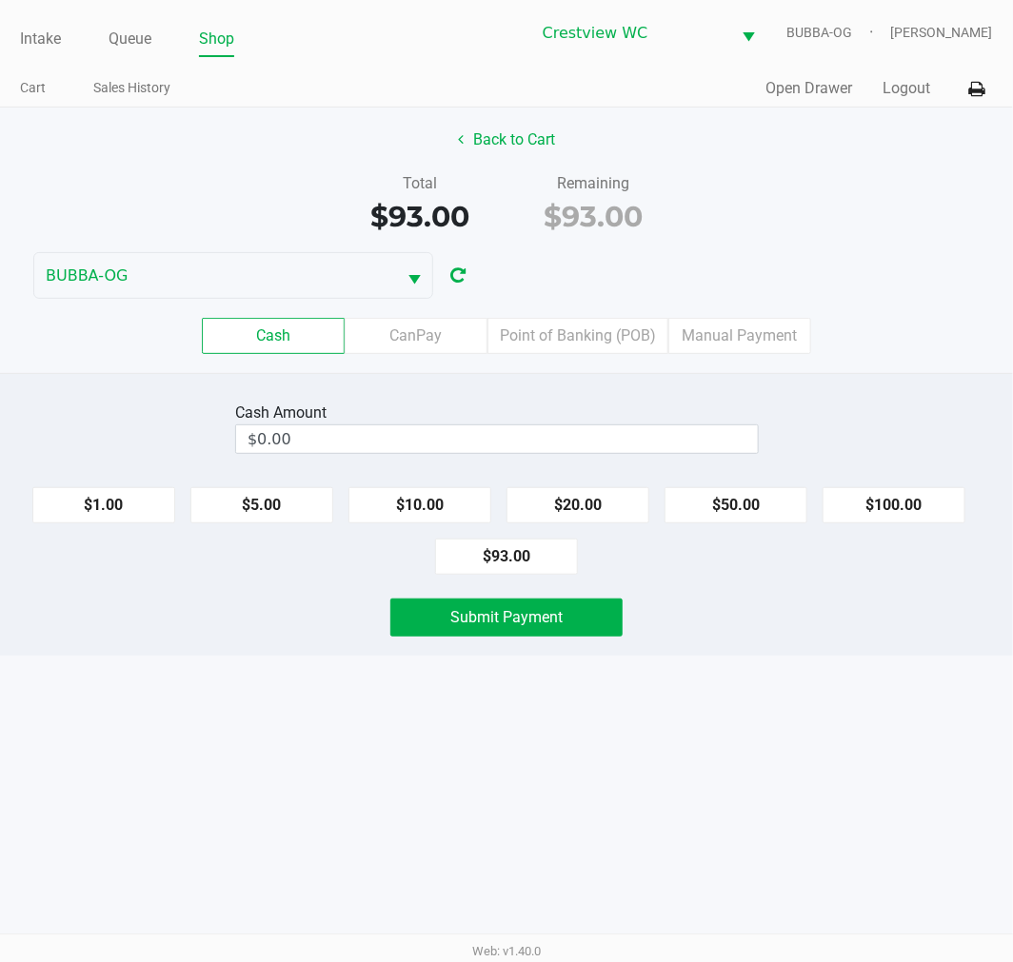
click at [737, 506] on button "$50.00" at bounding box center [735, 505] width 143 height 36
click at [579, 499] on button "$20.00" at bounding box center [577, 505] width 143 height 36
click at [582, 507] on button "$20.00" at bounding box center [577, 505] width 143 height 36
click at [278, 507] on button "$5.00" at bounding box center [261, 505] width 143 height 36
type input "$95.00"
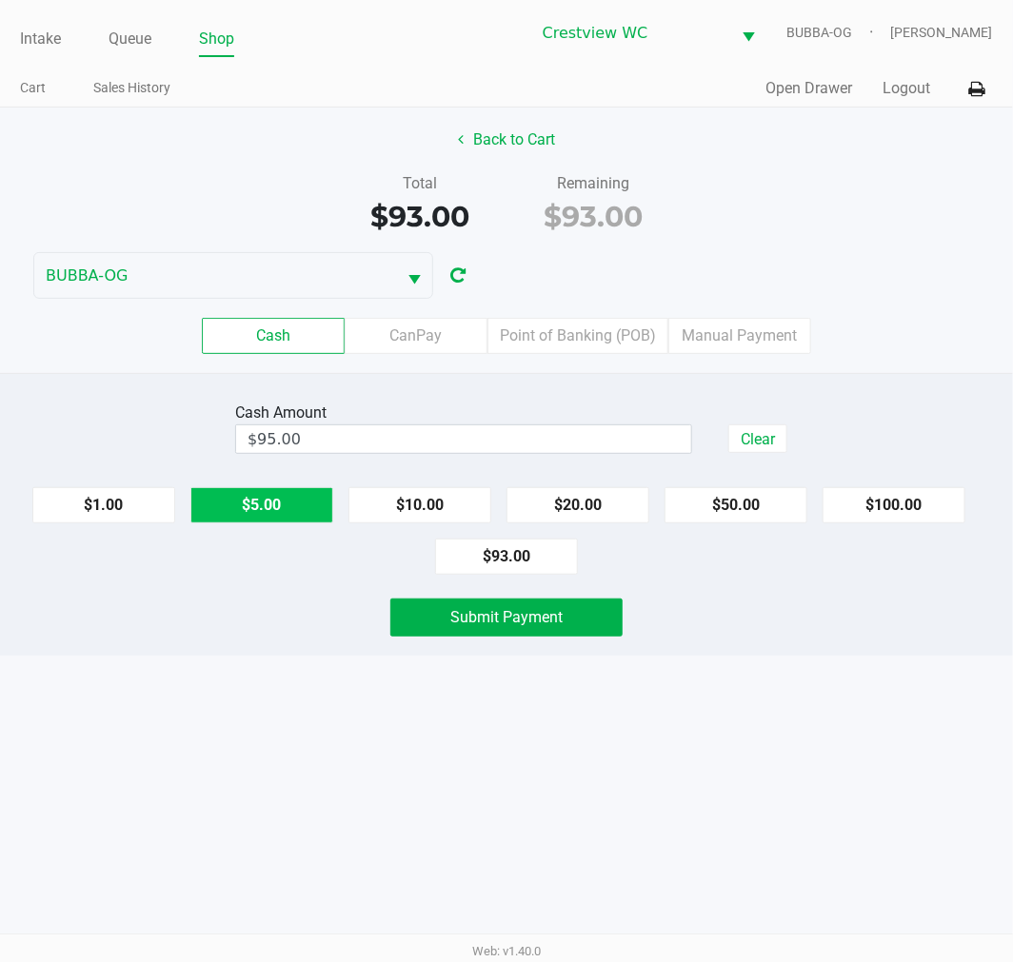
click at [492, 626] on span "Submit Payment" at bounding box center [506, 617] width 112 height 18
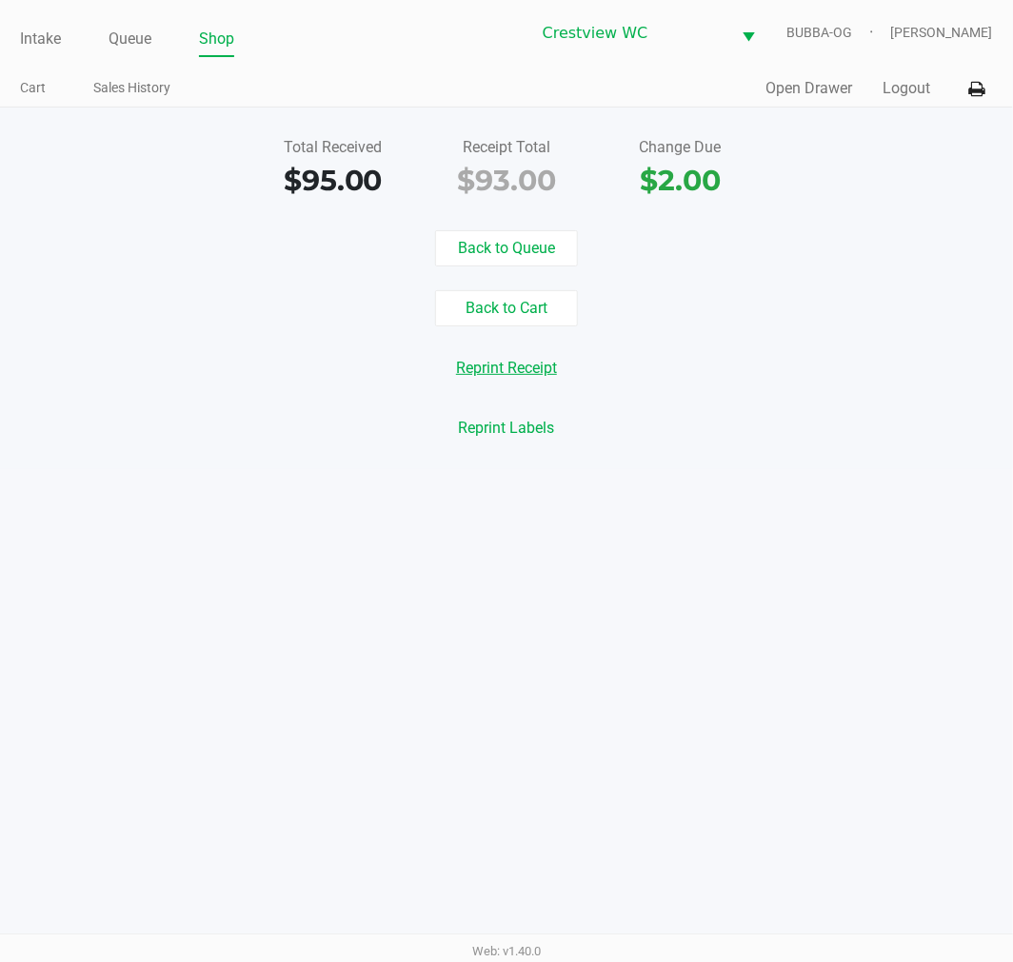
click at [517, 377] on button "Reprint Receipt" at bounding box center [507, 368] width 126 height 36
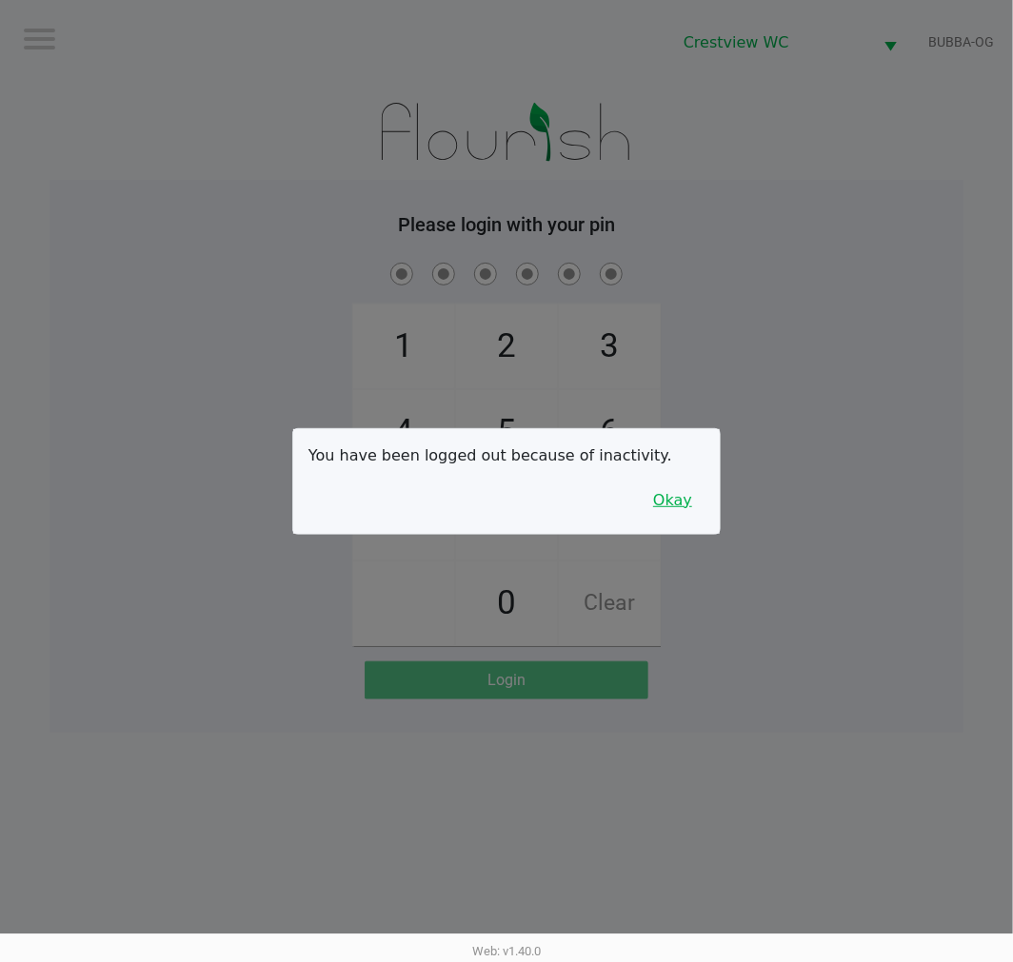
click at [666, 511] on button "Okay" at bounding box center [673, 501] width 64 height 36
click at [782, 445] on div "1 4 7 2 5 8 0 3 6 9 Clear" at bounding box center [506, 452] width 914 height 387
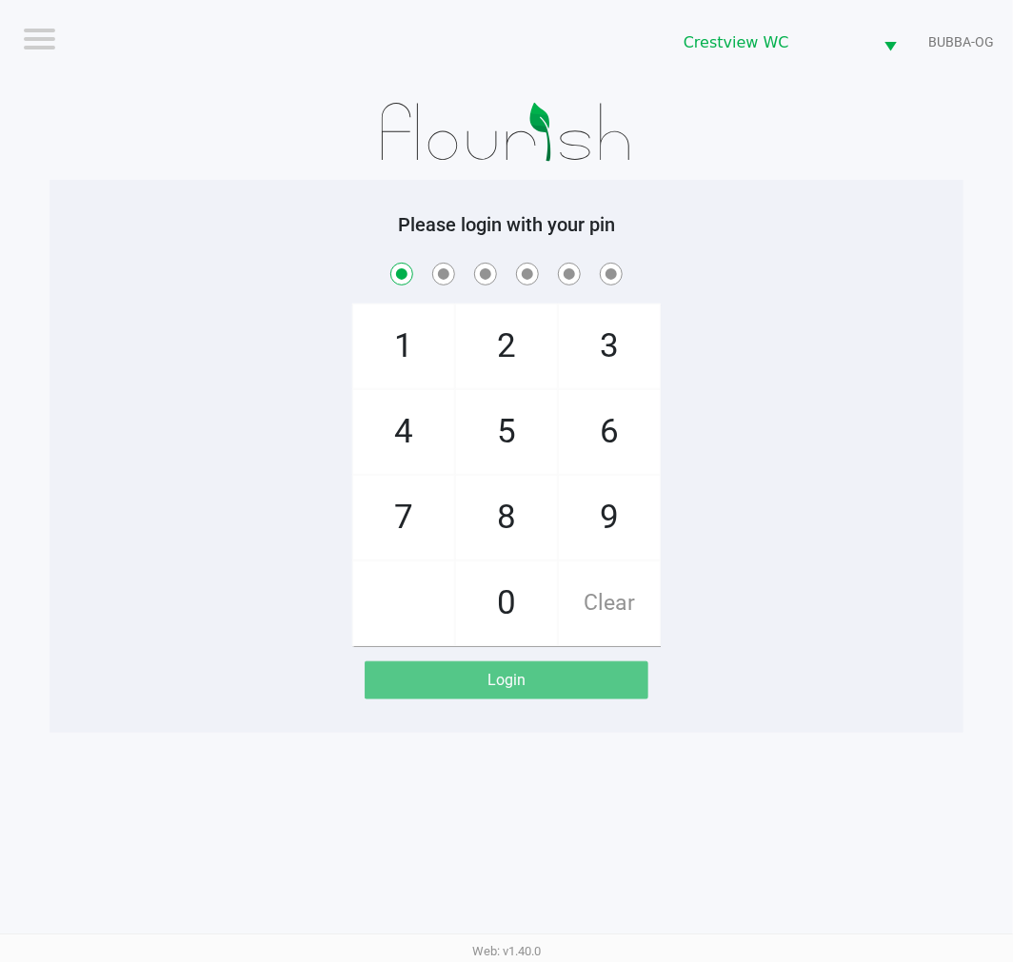
checkbox input "true"
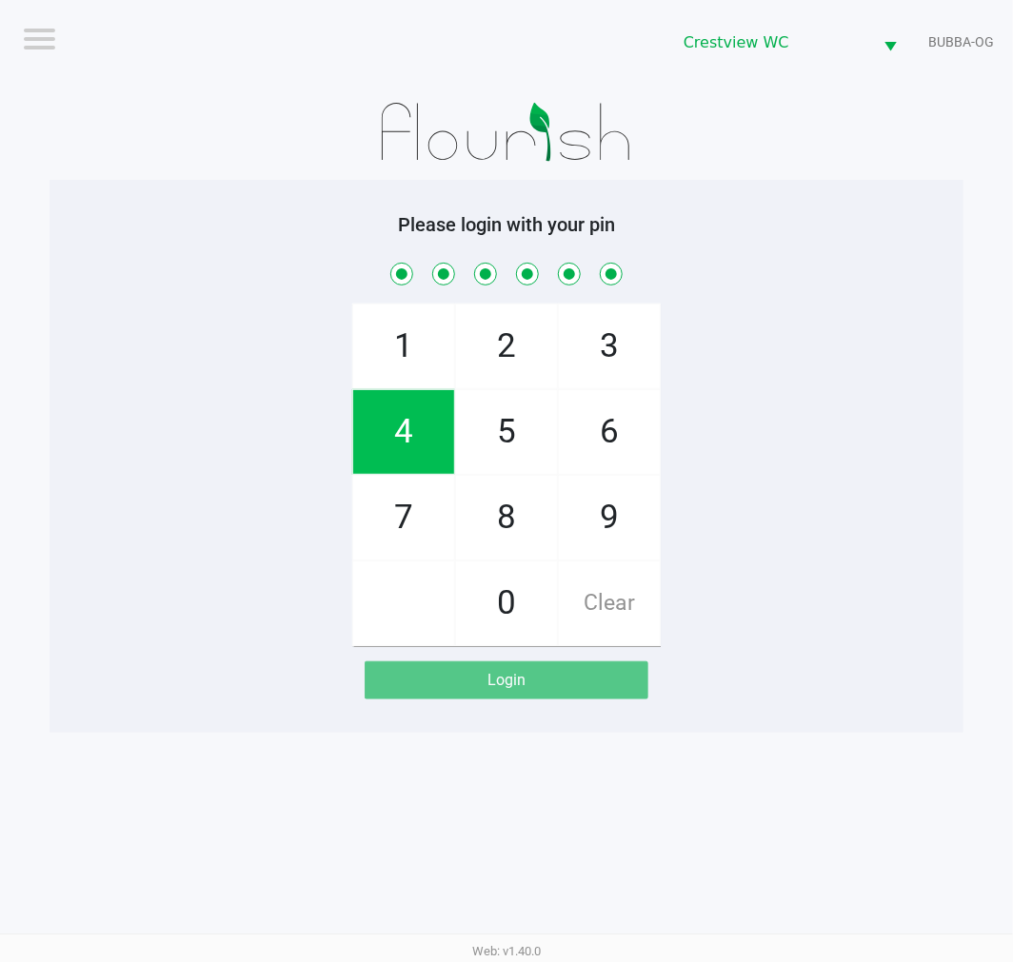
checkbox input "true"
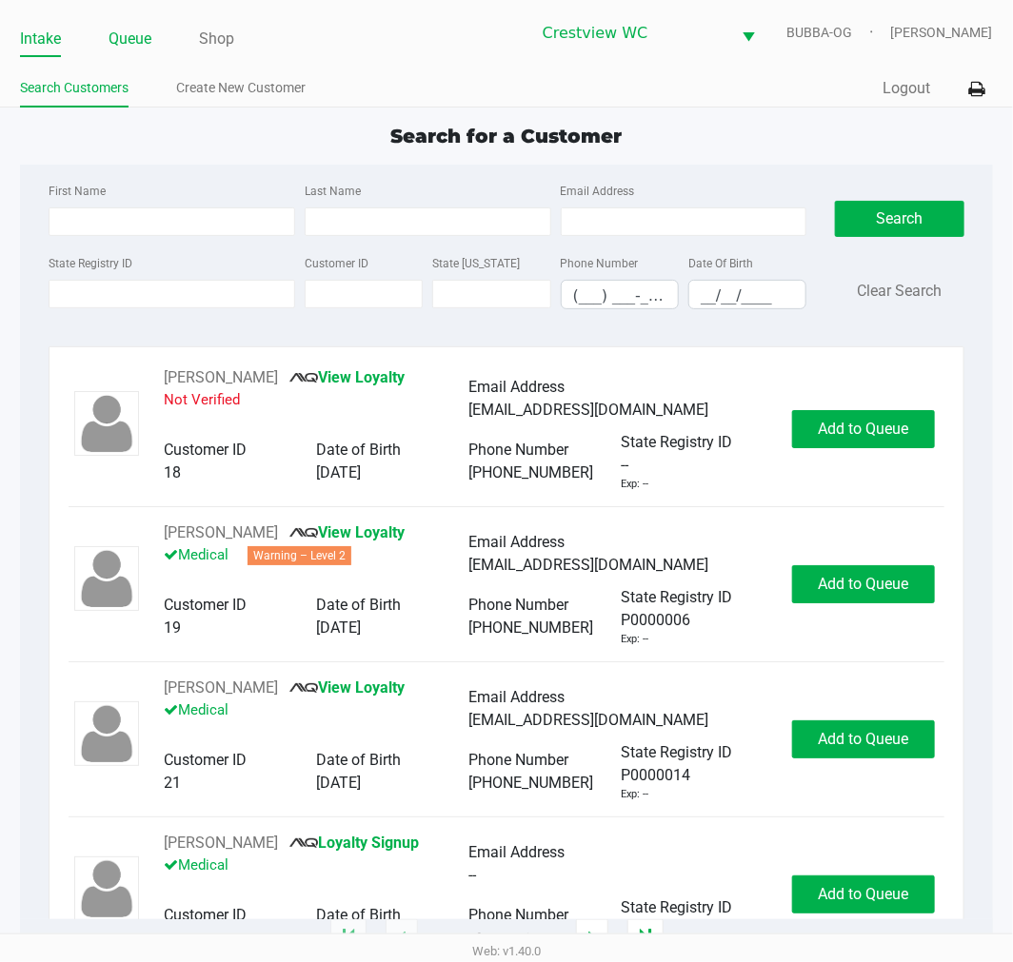
click at [111, 26] on link "Queue" at bounding box center [130, 39] width 43 height 27
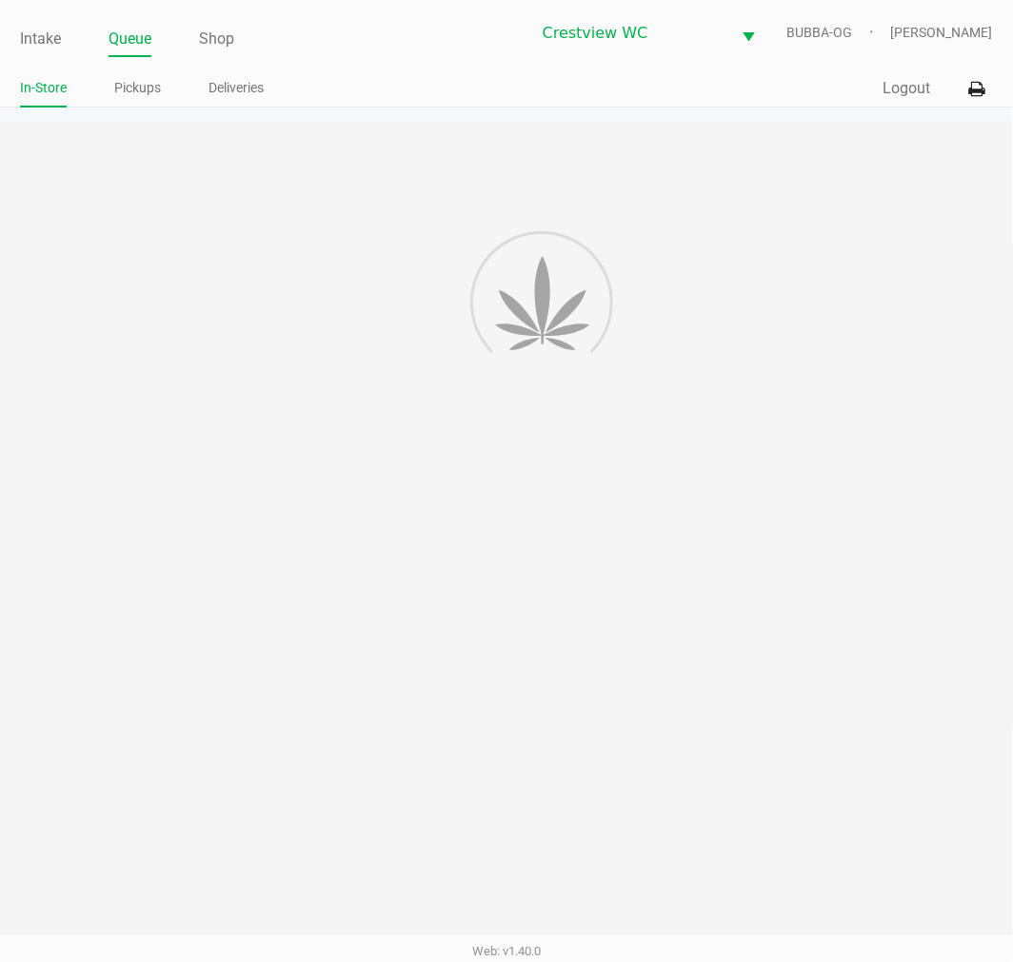
click at [120, 69] on div "Intake Queue Shop Crestview WC BUBBA-OG [PERSON_NAME] In-Store Pickups Deliveri…" at bounding box center [506, 54] width 1013 height 108
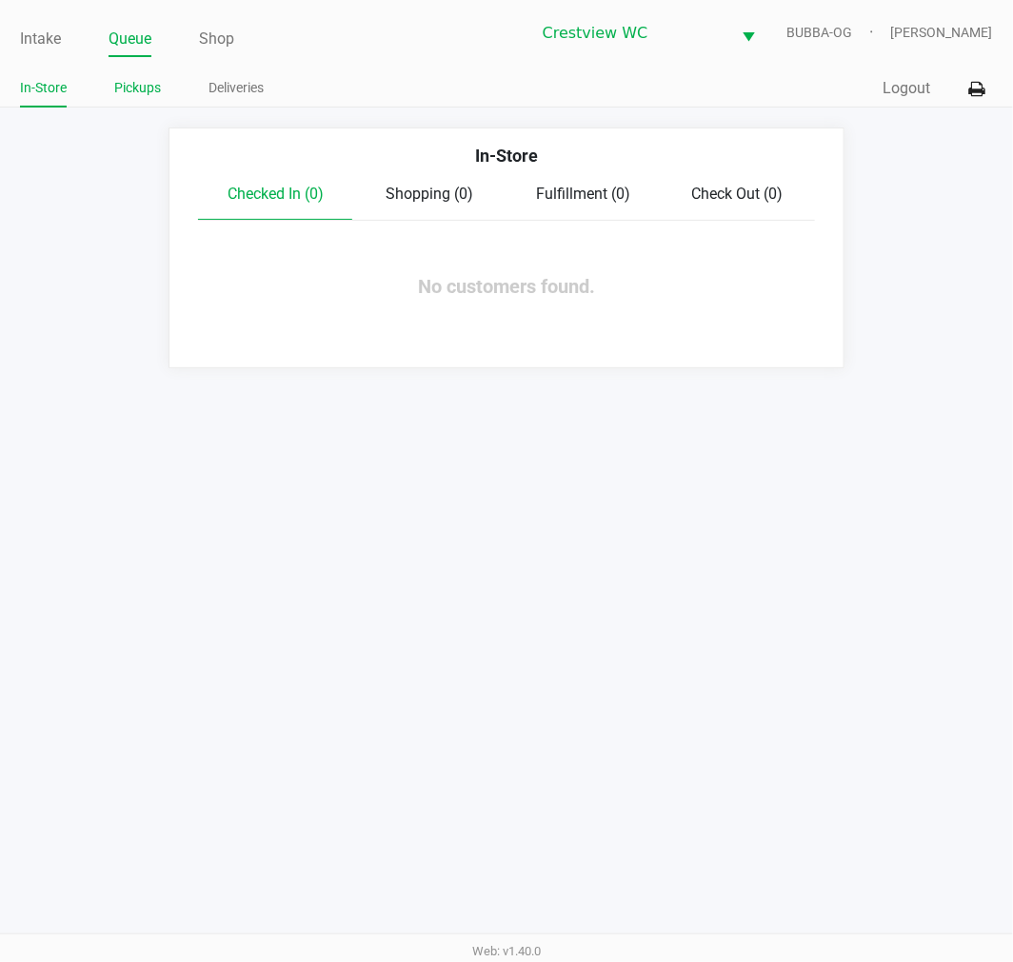
click at [121, 89] on link "Pickups" at bounding box center [137, 88] width 47 height 24
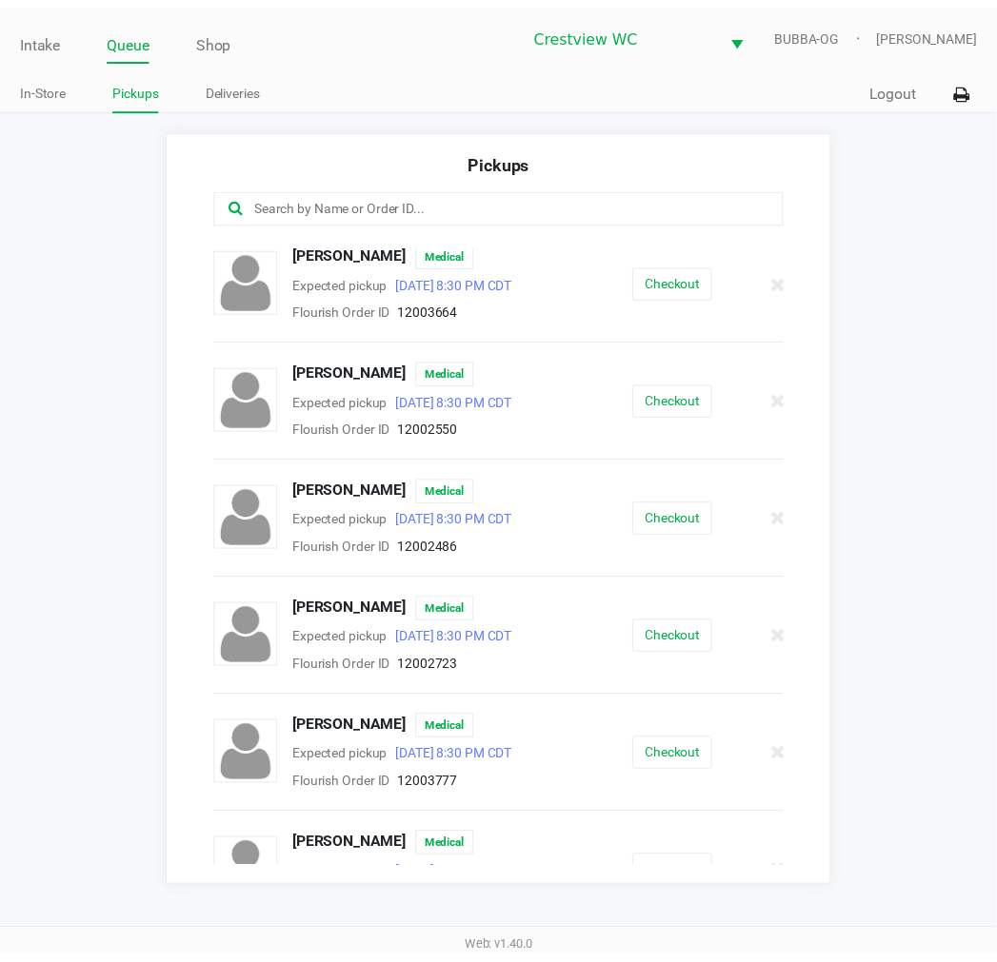
scroll to position [845, 0]
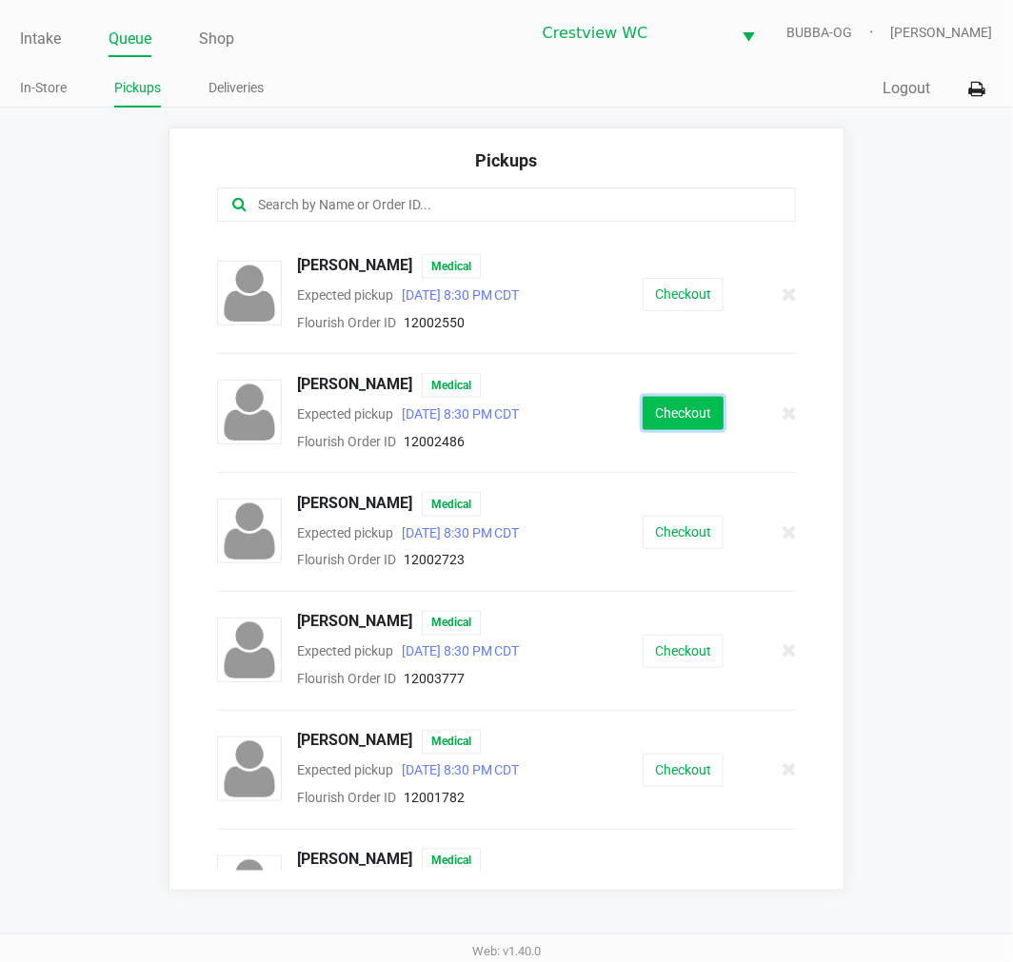
click at [643, 397] on button "Checkout" at bounding box center [683, 413] width 81 height 33
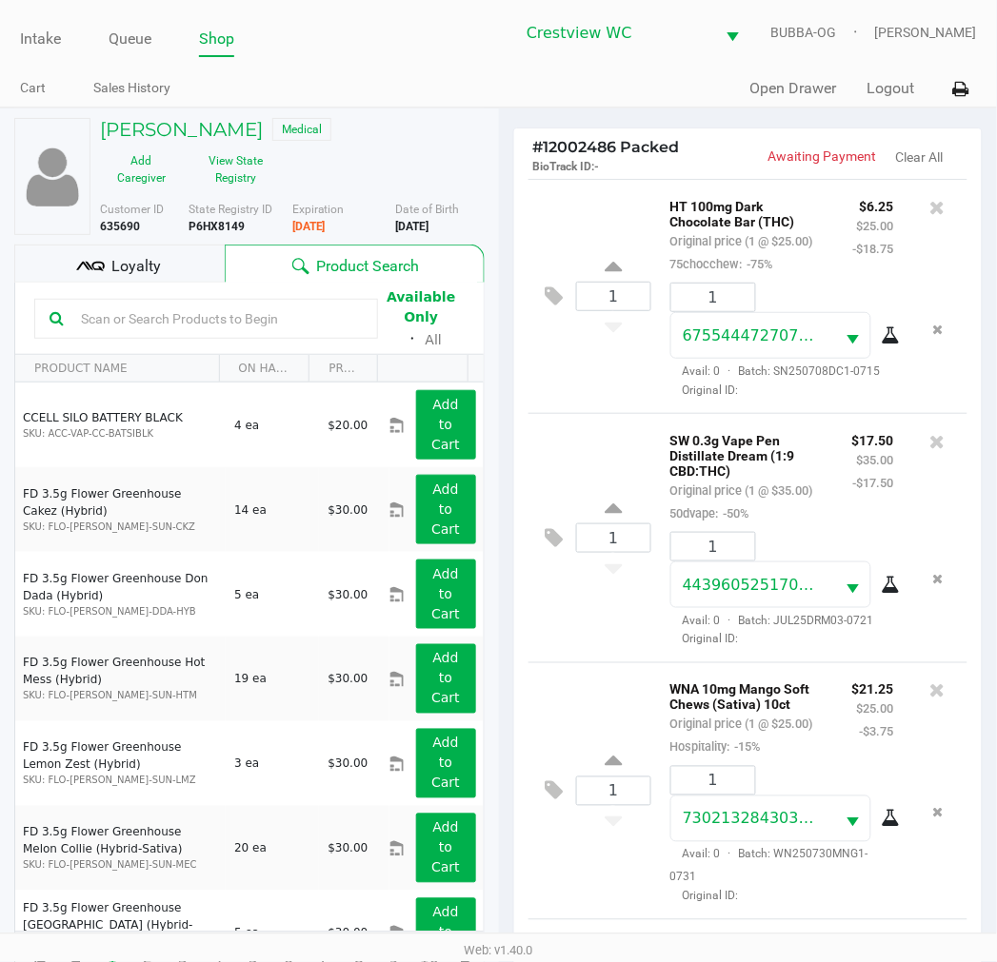
drag, startPoint x: 130, startPoint y: 43, endPoint x: 178, endPoint y: 74, distance: 57.0
click at [130, 43] on link "Queue" at bounding box center [130, 39] width 43 height 27
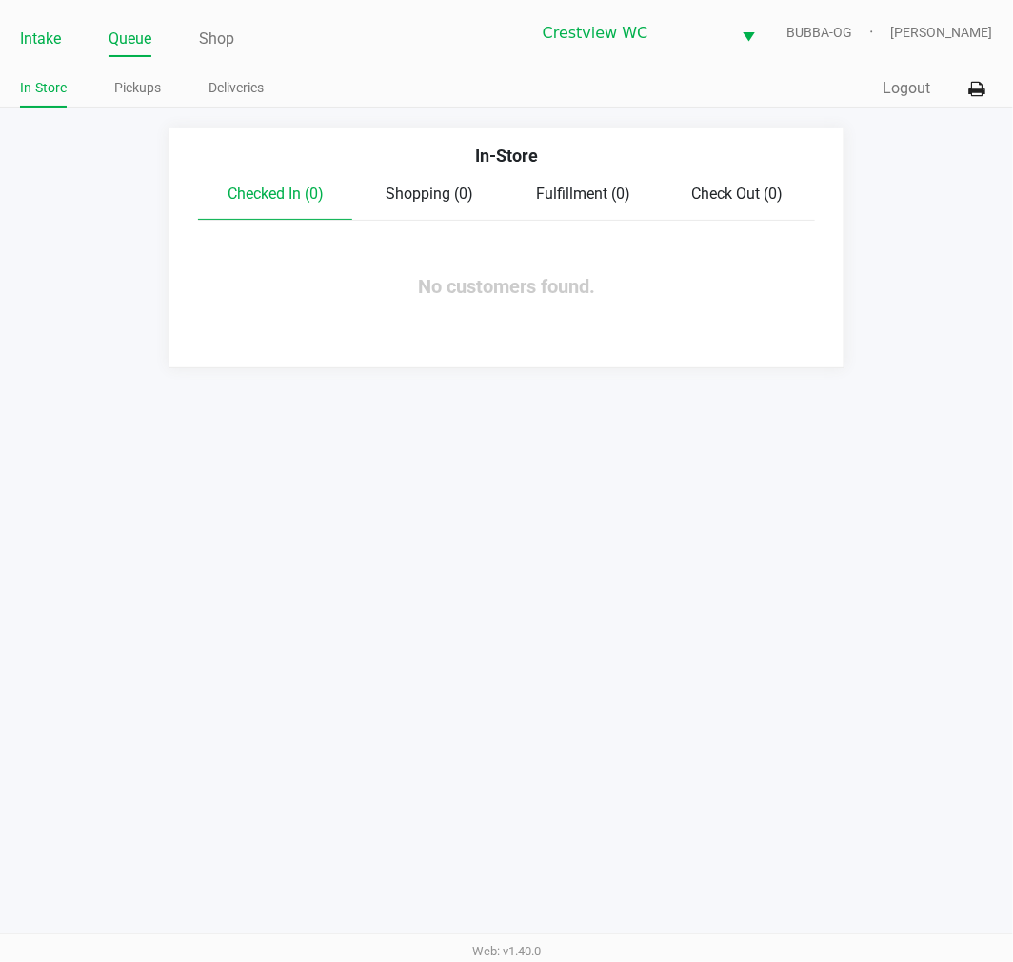
click at [51, 42] on link "Intake" at bounding box center [40, 39] width 41 height 27
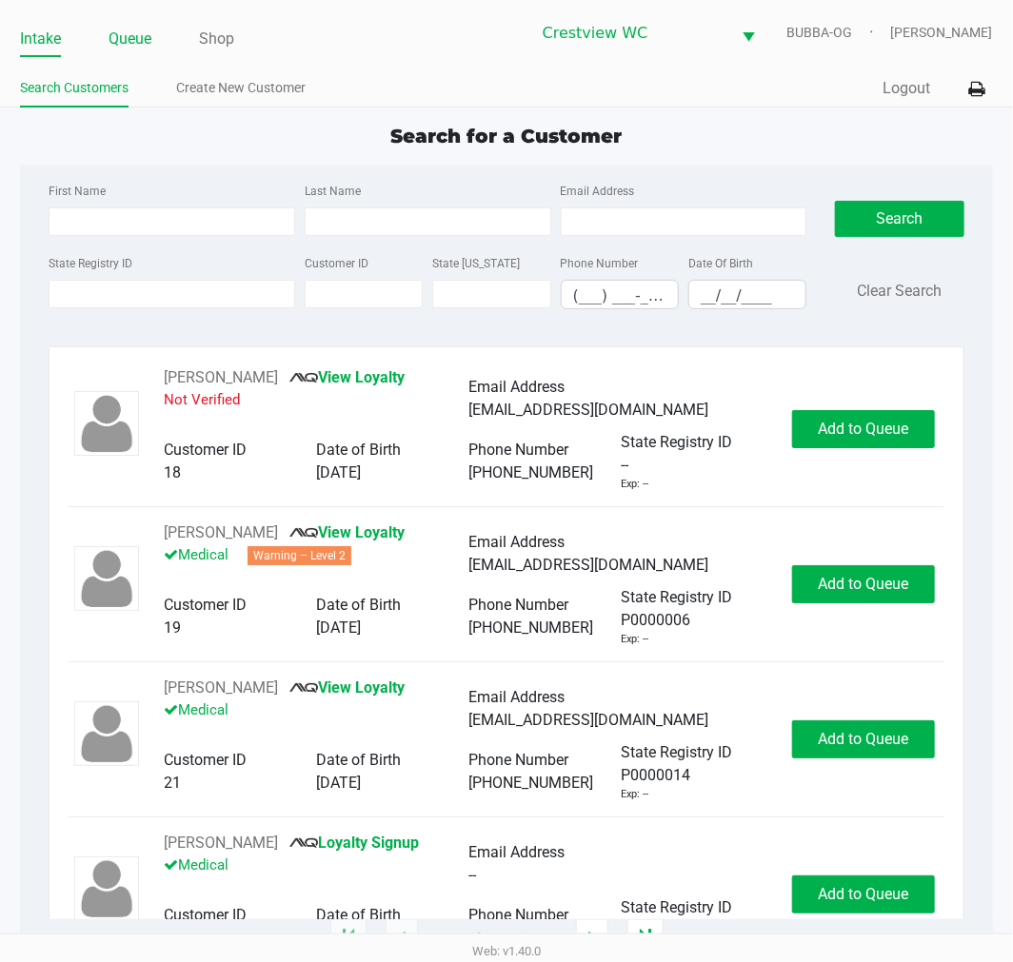
click at [143, 24] on li "Queue" at bounding box center [130, 40] width 43 height 33
click at [102, 35] on ul "Intake Queue Shop" at bounding box center [263, 40] width 486 height 32
click at [184, 33] on ul "Intake Queue Shop" at bounding box center [263, 40] width 486 height 32
click at [149, 33] on link "Queue" at bounding box center [130, 39] width 43 height 27
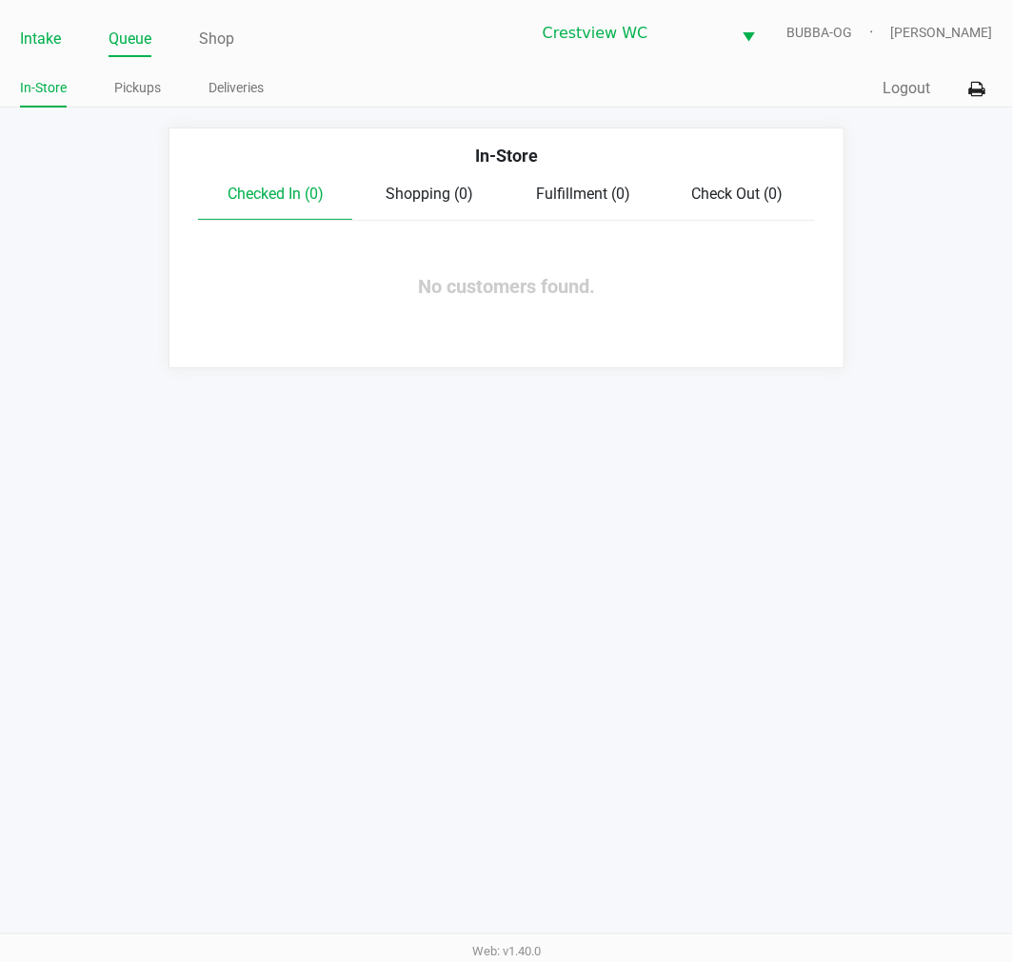
click at [39, 34] on link "Intake" at bounding box center [40, 39] width 41 height 27
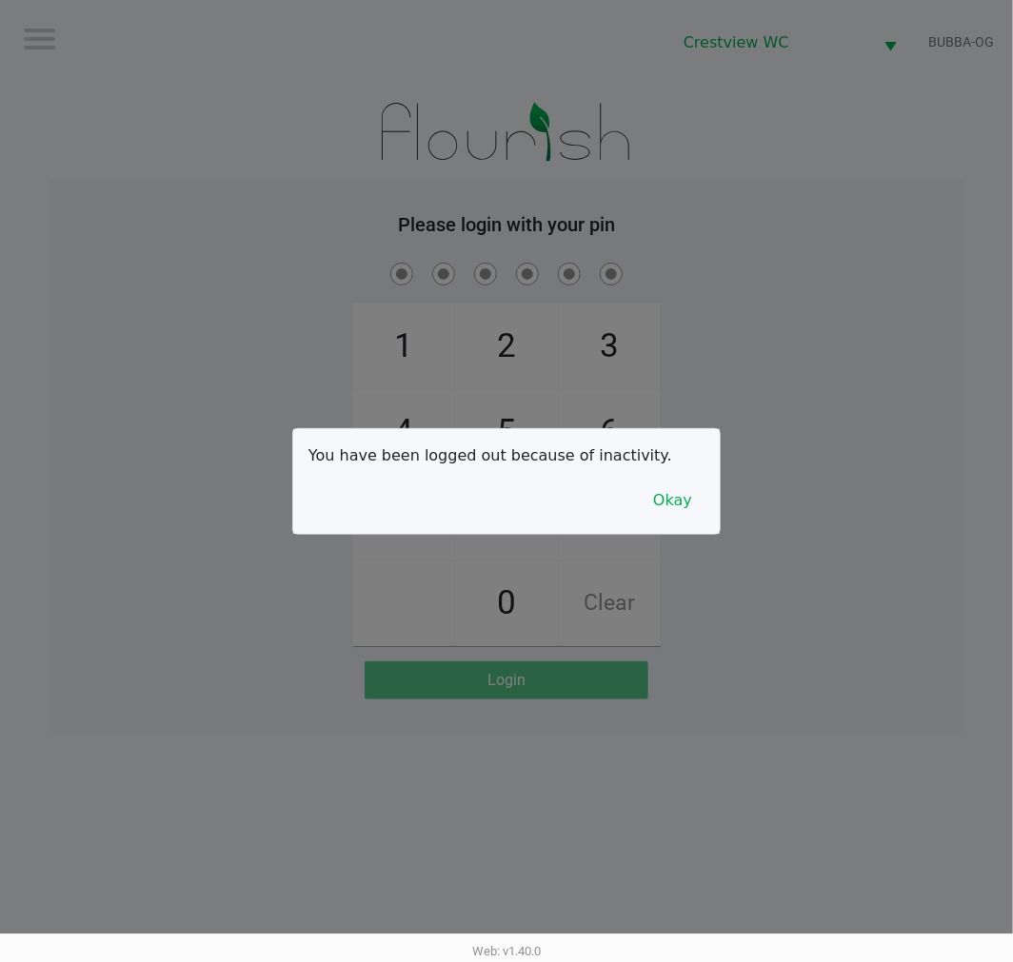
click at [673, 511] on button "Okay" at bounding box center [673, 501] width 64 height 36
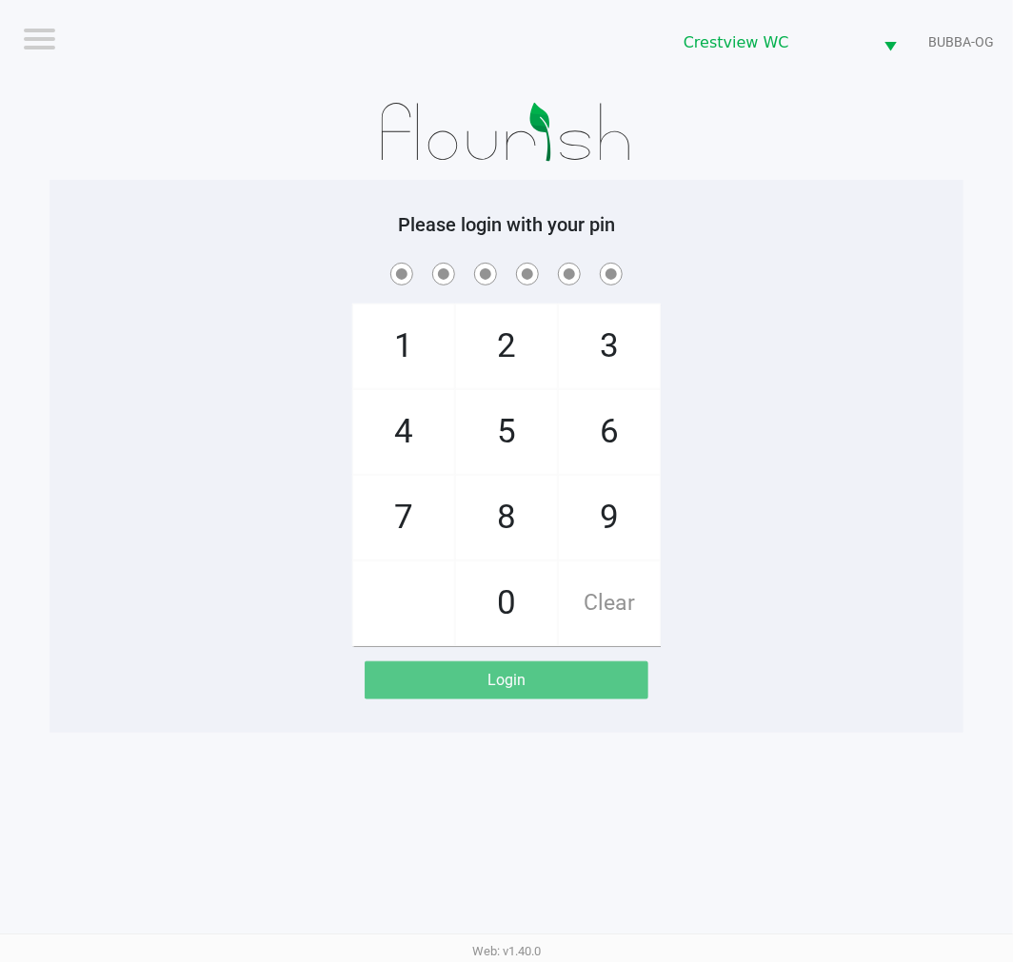
click at [710, 563] on div "1 4 7 2 5 8 0 3 6 9 Clear" at bounding box center [506, 452] width 914 height 387
checkbox input "true"
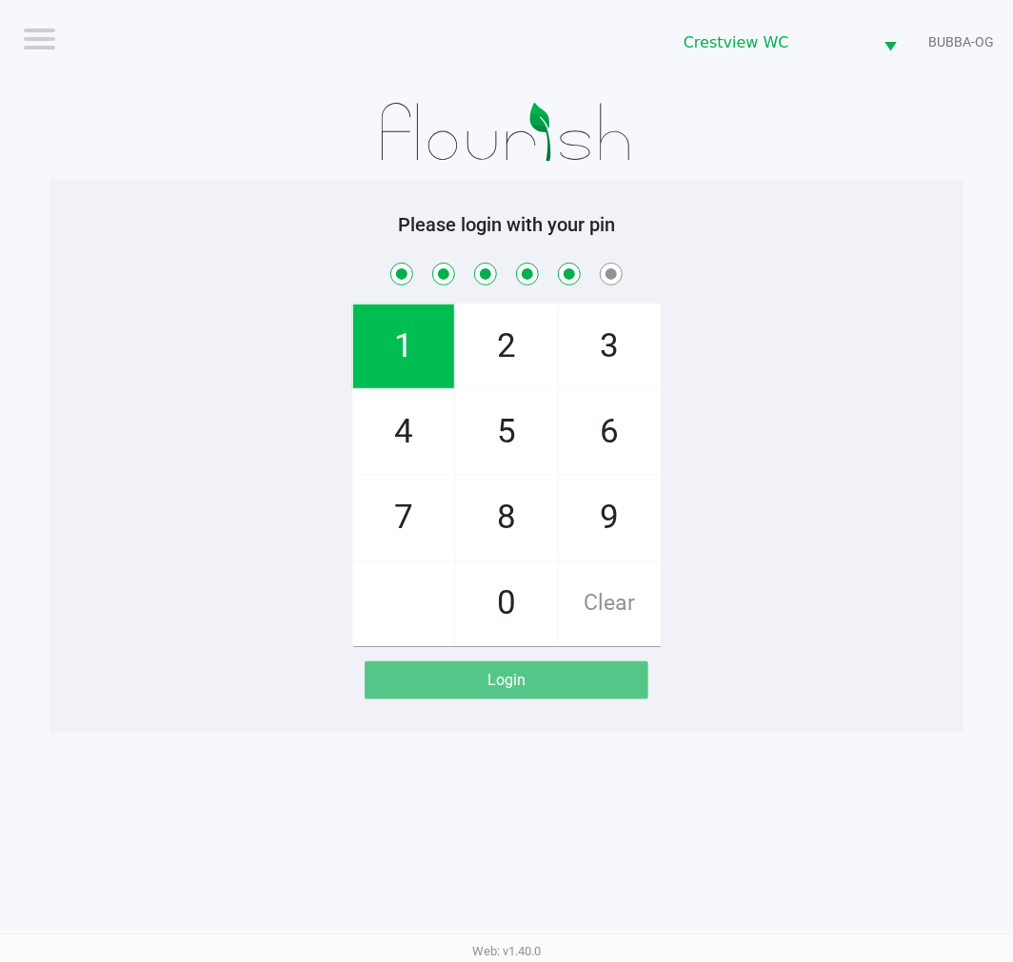
checkbox input "true"
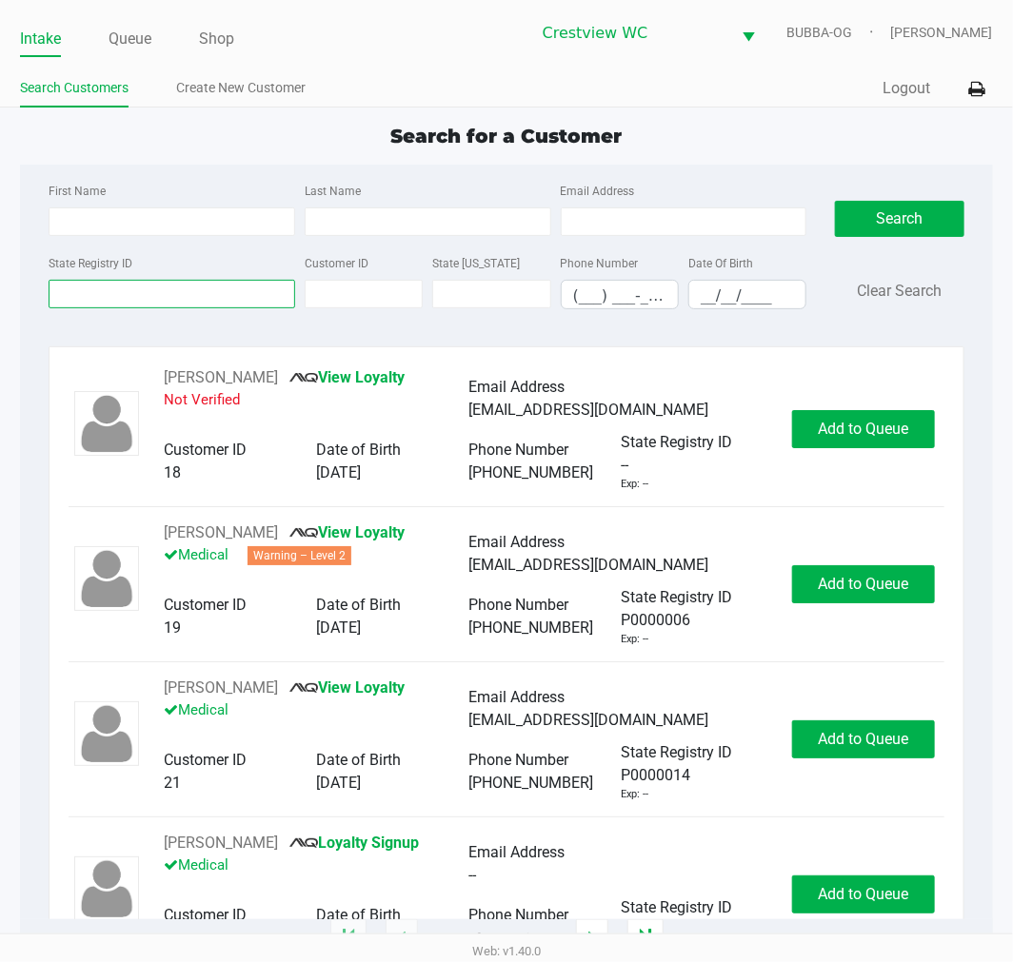
click at [102, 291] on input "State Registry ID" at bounding box center [172, 294] width 247 height 29
type input "8tm4753"
click at [935, 202] on button "Search" at bounding box center [899, 219] width 129 height 36
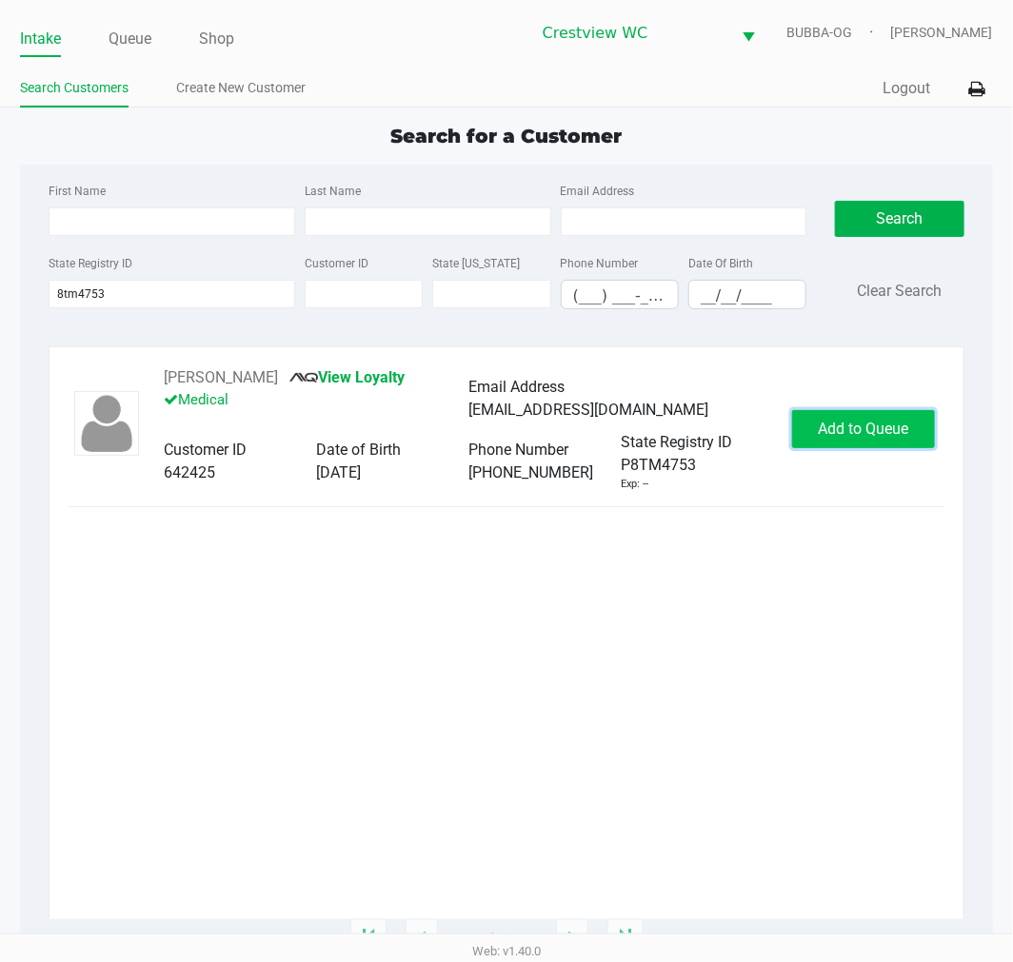
click at [858, 429] on span "Add to Queue" at bounding box center [863, 429] width 90 height 18
click at [858, 426] on div "Add to Queue" at bounding box center [863, 429] width 143 height 38
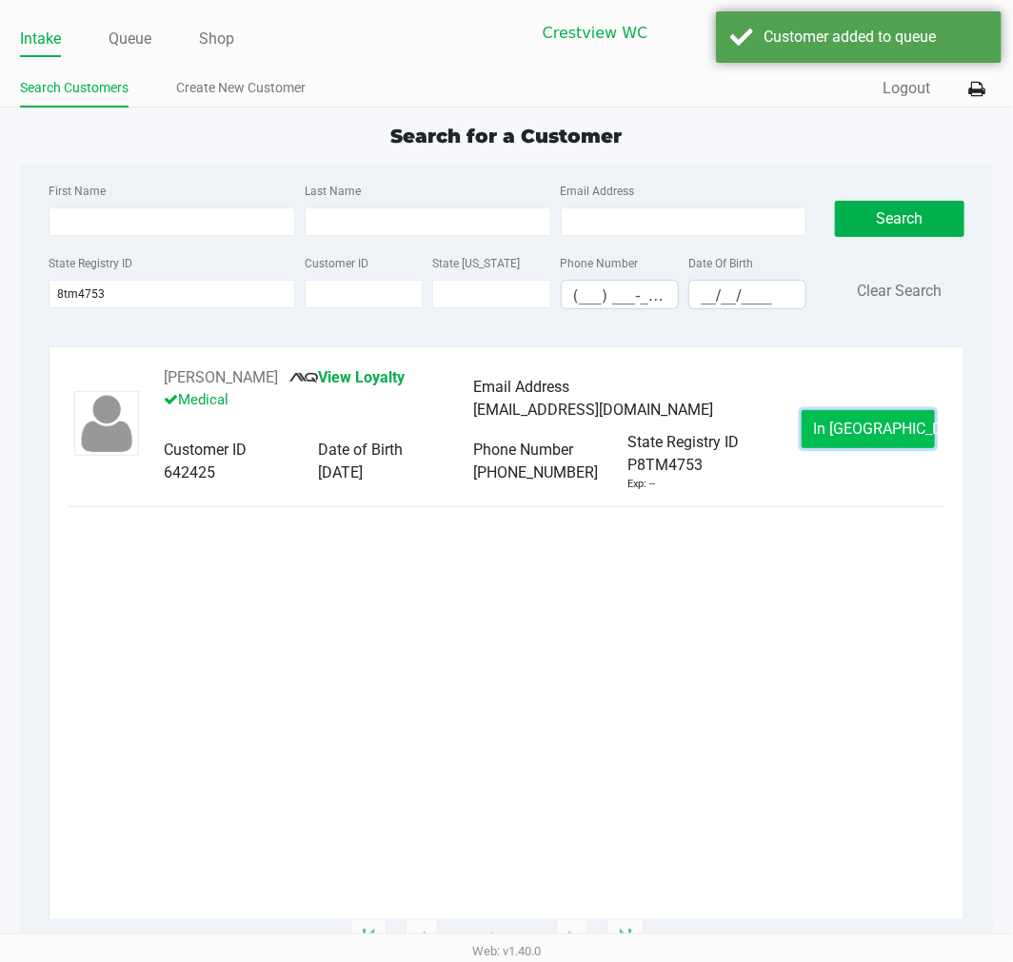
click at [860, 423] on span "In [GEOGRAPHIC_DATA]" at bounding box center [894, 429] width 160 height 18
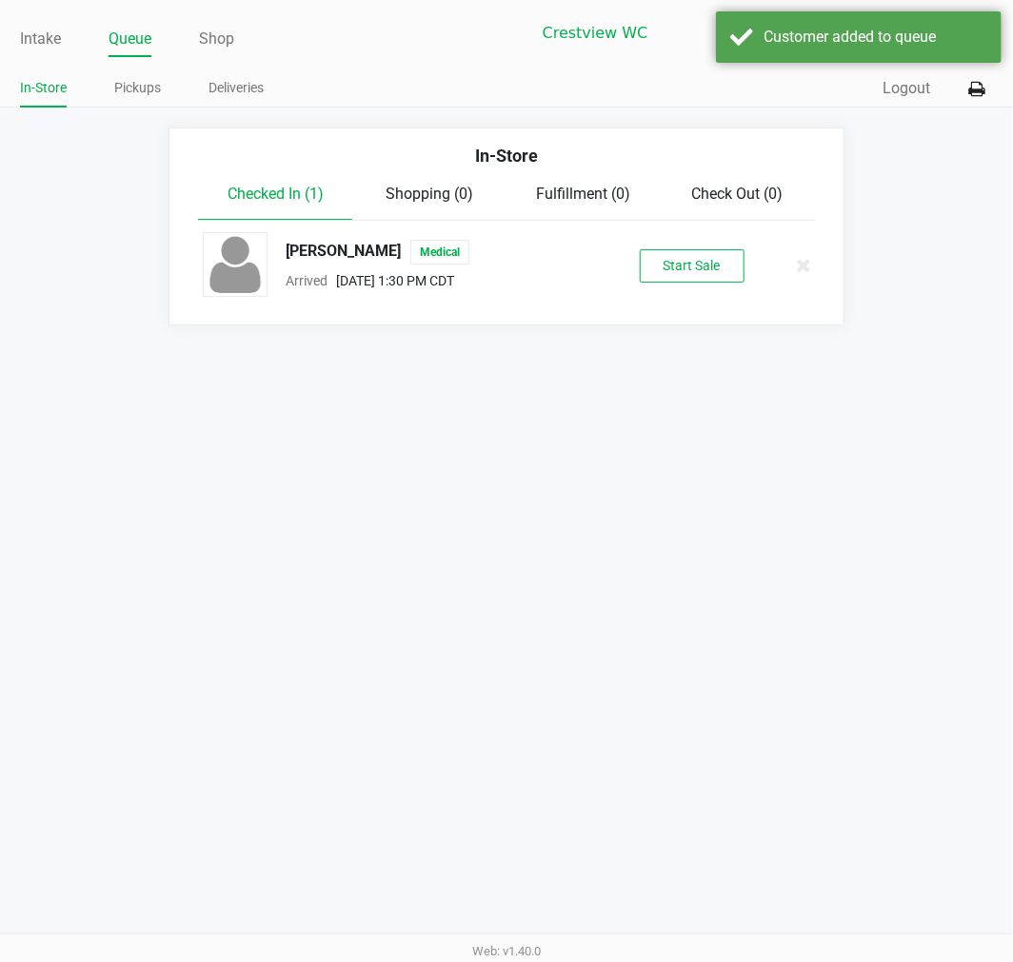
click at [711, 242] on div "[PERSON_NAME] Medical Arrived [DATE] 1:30 PM CDT Start Sale" at bounding box center [505, 265] width 635 height 67
click at [708, 268] on button "Start Sale" at bounding box center [692, 265] width 105 height 33
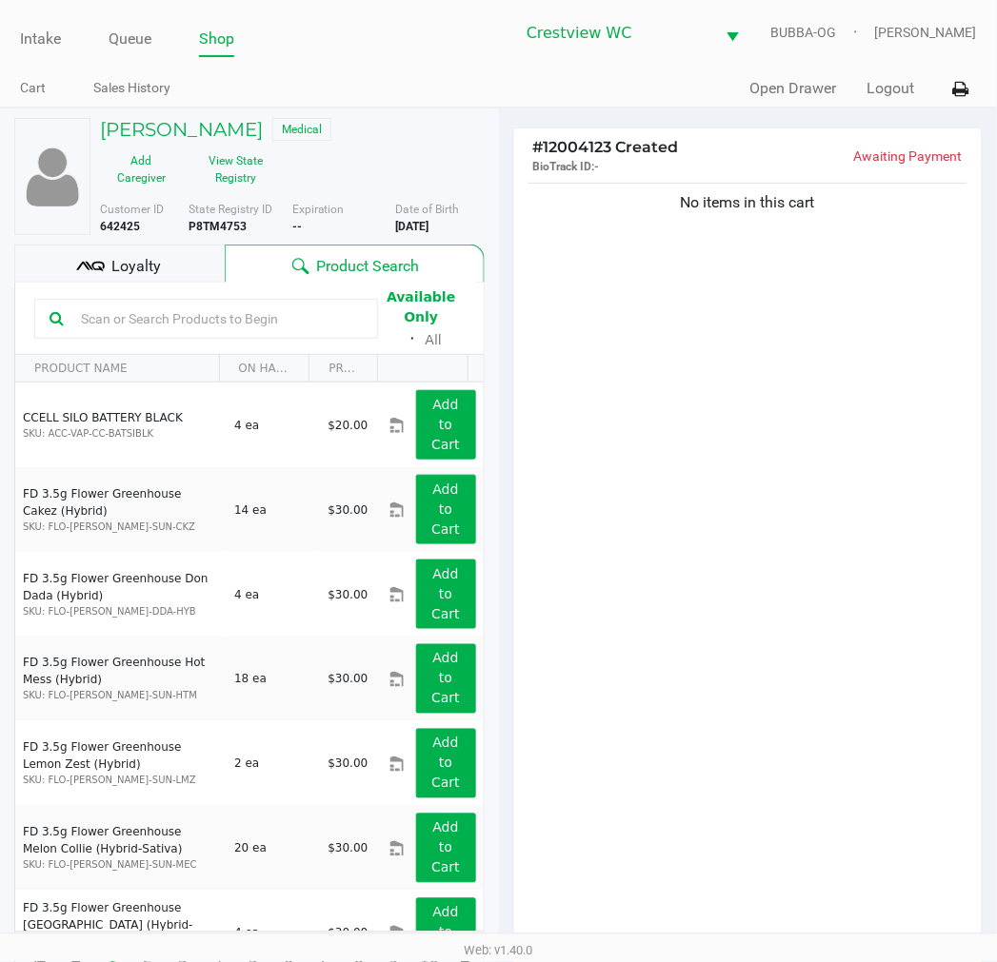
click at [761, 449] on div "No items in this cart" at bounding box center [748, 568] width 468 height 779
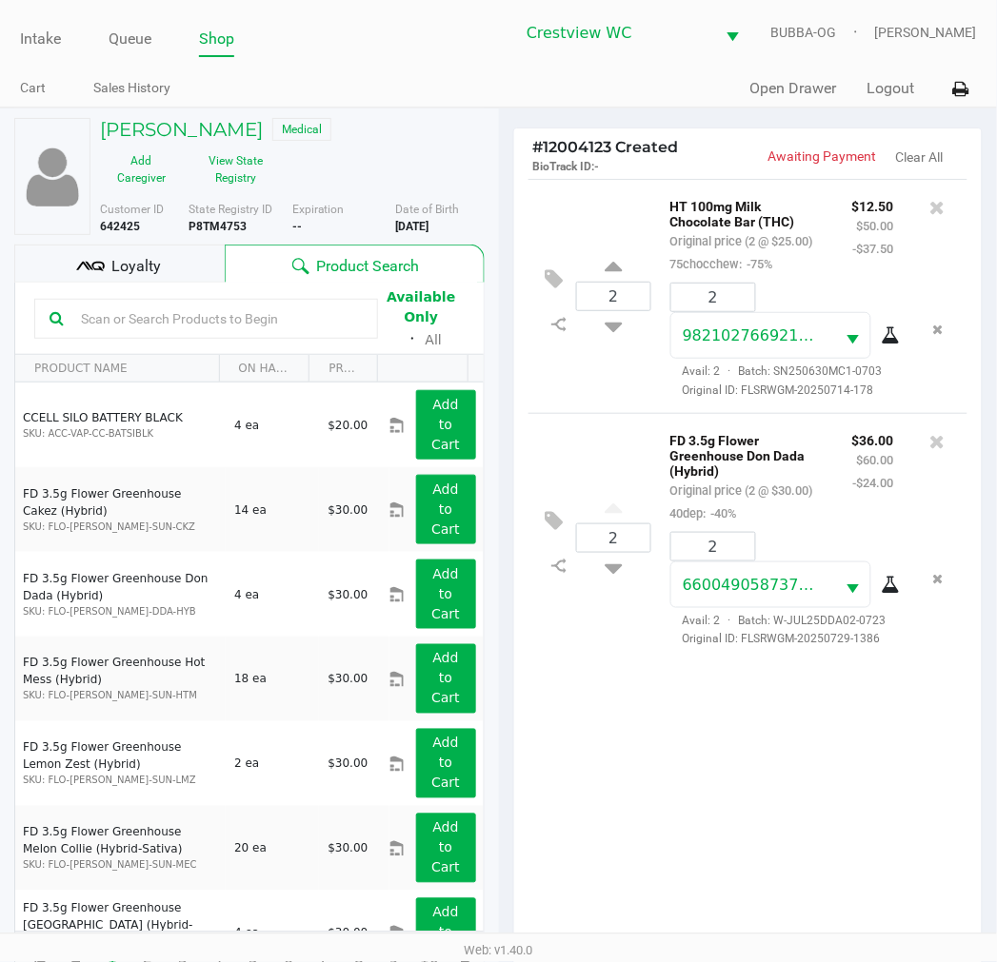
click at [137, 270] on span "Loyalty" at bounding box center [135, 266] width 49 height 23
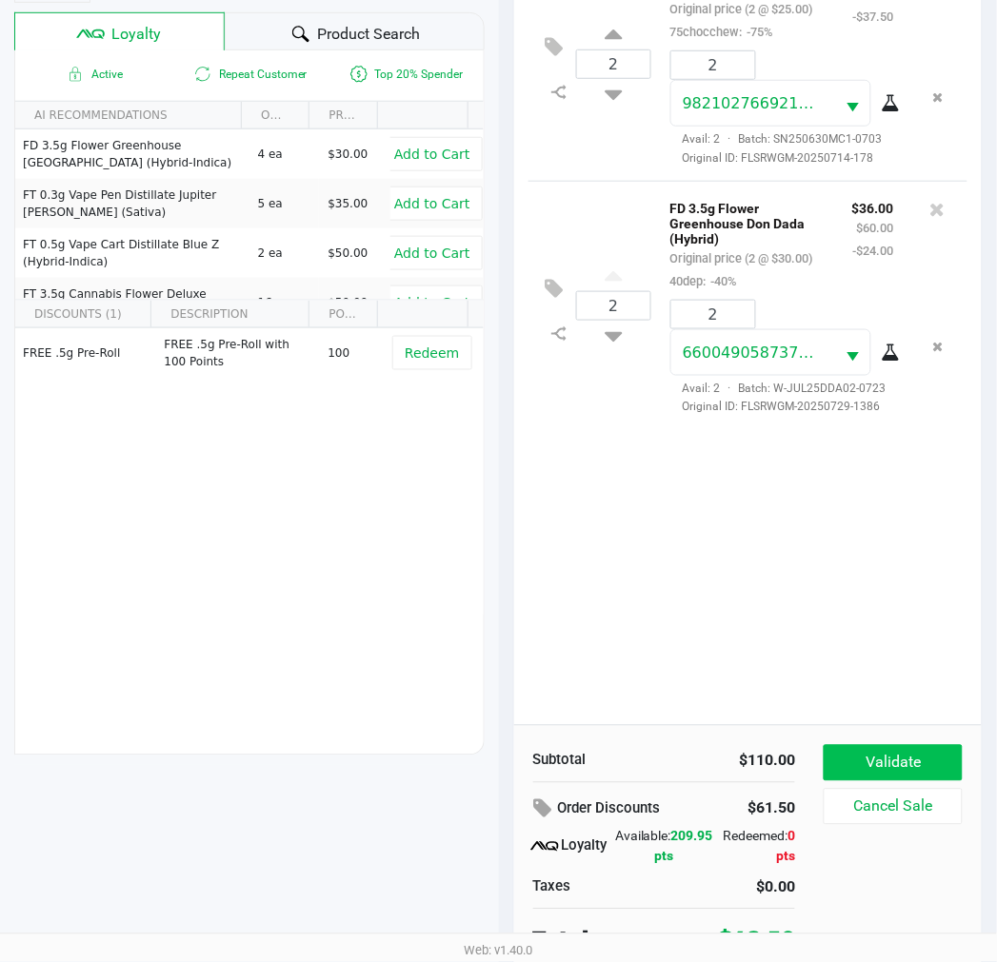
scroll to position [246, 0]
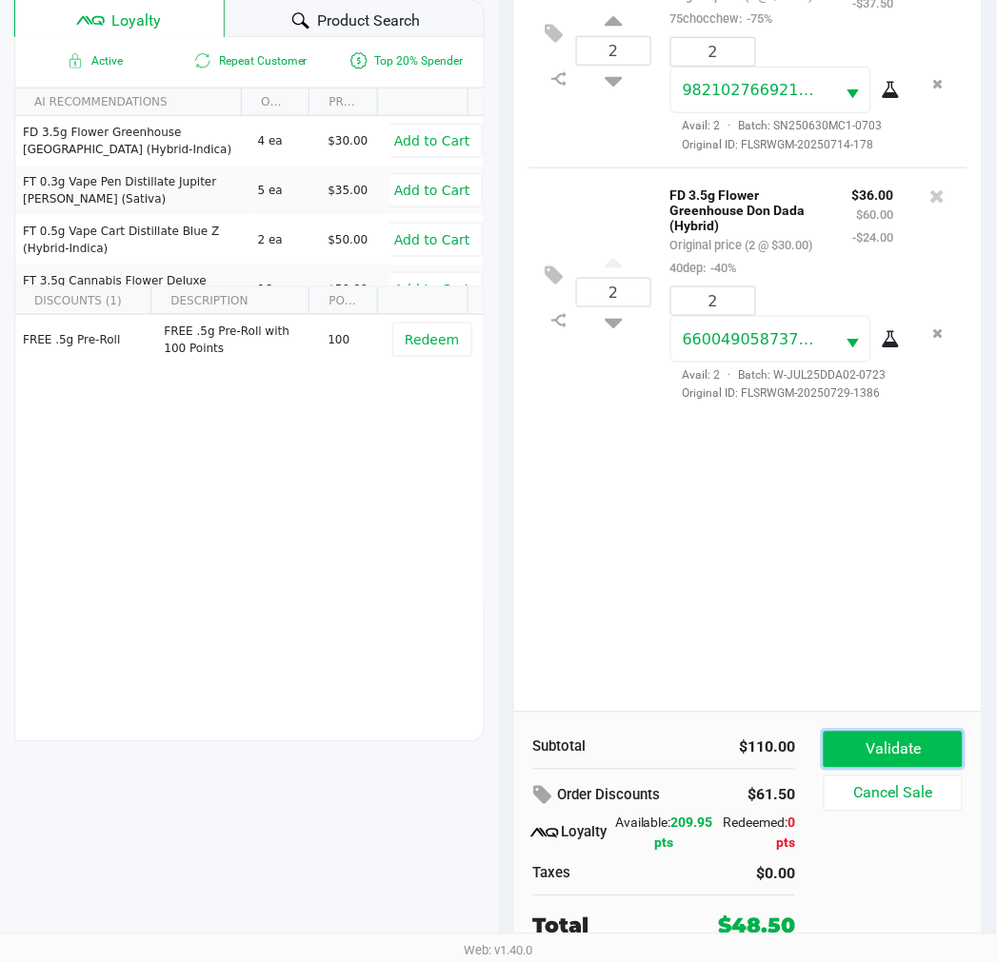
click at [918, 748] on button "Validate" at bounding box center [892, 750] width 138 height 36
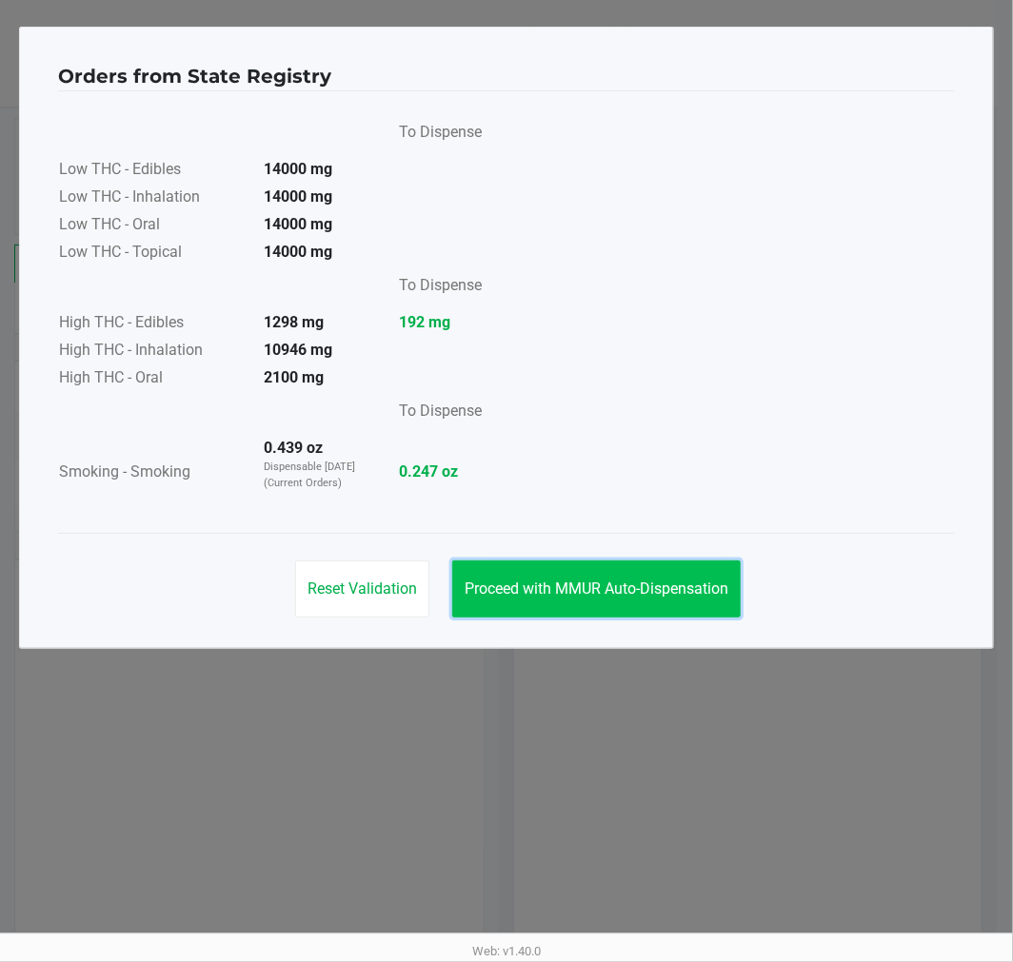
drag, startPoint x: 634, startPoint y: 576, endPoint x: 611, endPoint y: 628, distance: 57.1
click at [633, 576] on button "Proceed with MMUR Auto-Dispensation" at bounding box center [596, 589] width 288 height 57
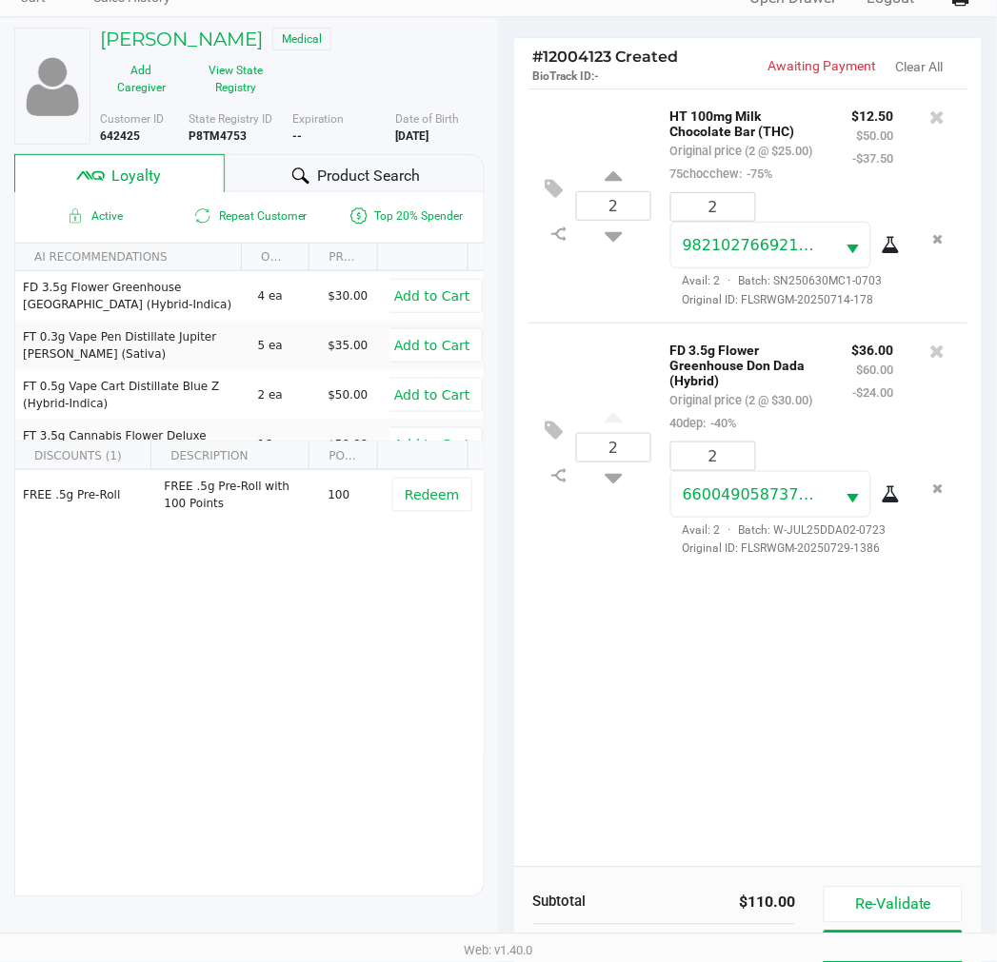
scroll to position [246, 0]
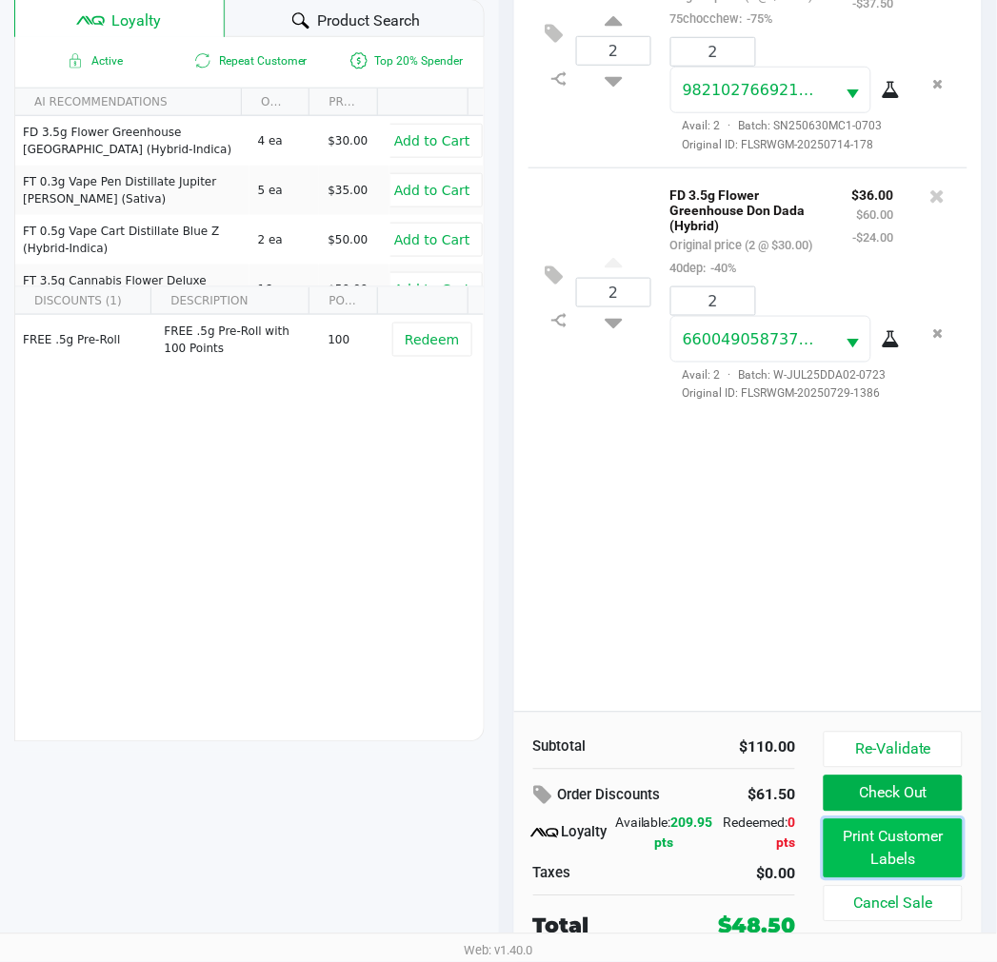
click at [838, 833] on button "Print Customer Labels" at bounding box center [892, 849] width 138 height 59
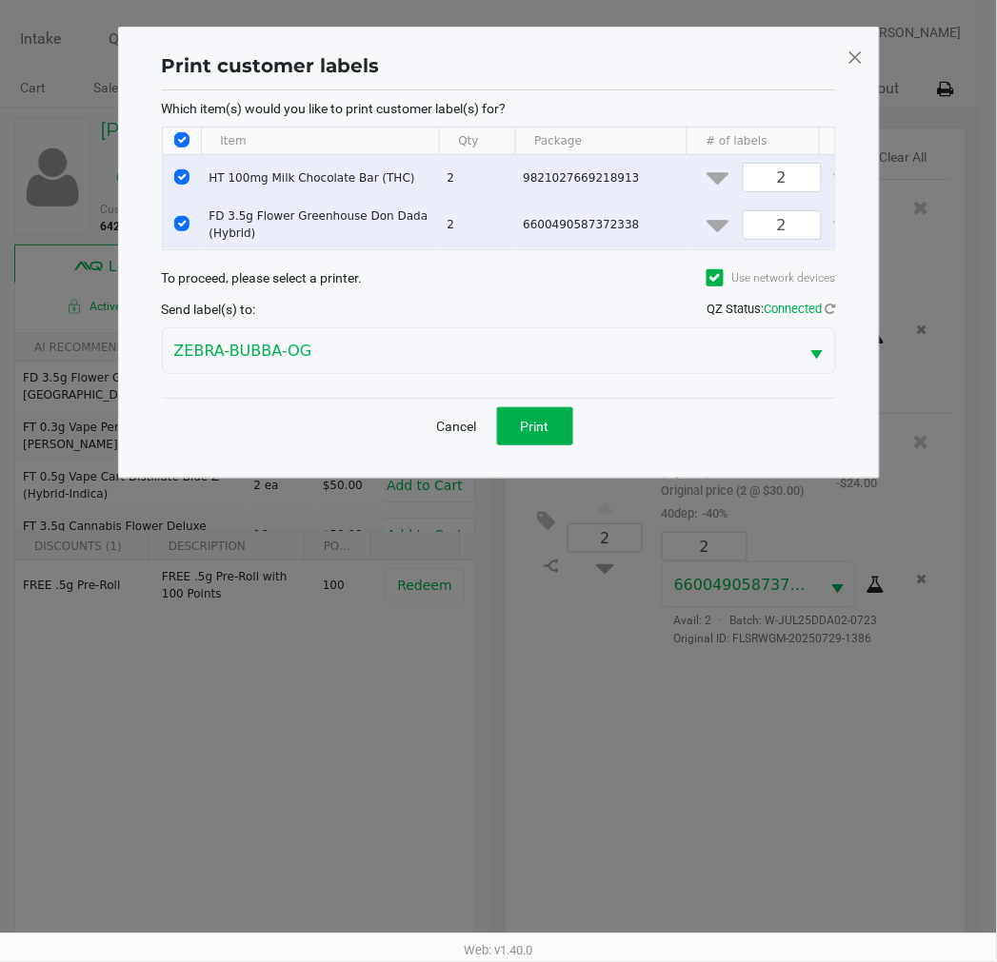
scroll to position [0, 0]
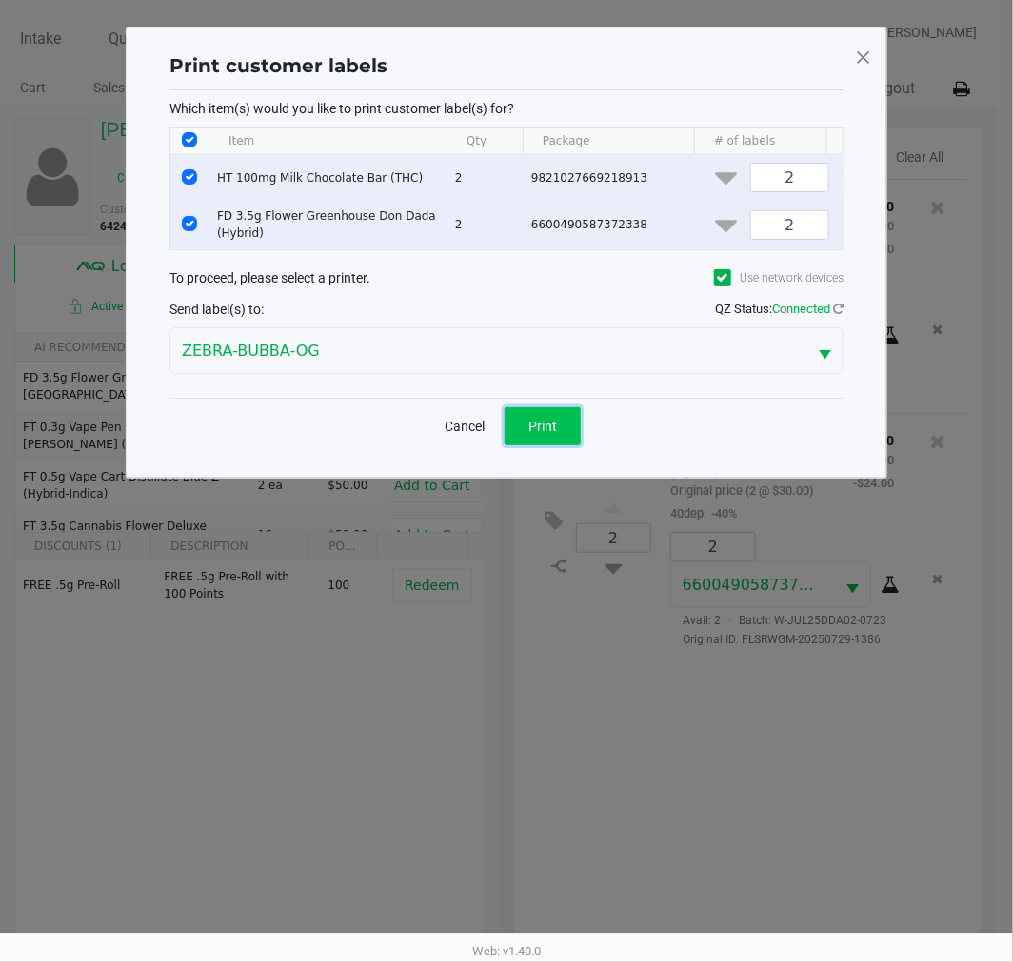
click at [526, 445] on button "Print" at bounding box center [542, 426] width 76 height 38
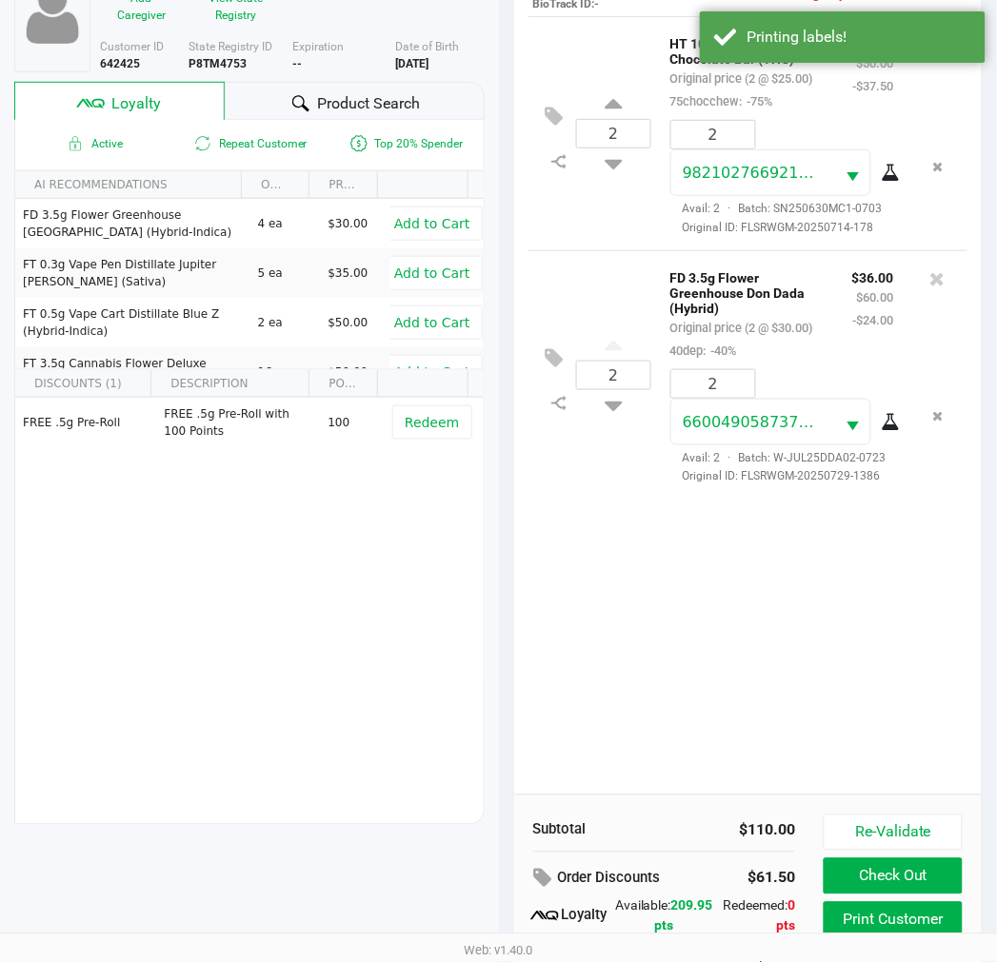
scroll to position [246, 0]
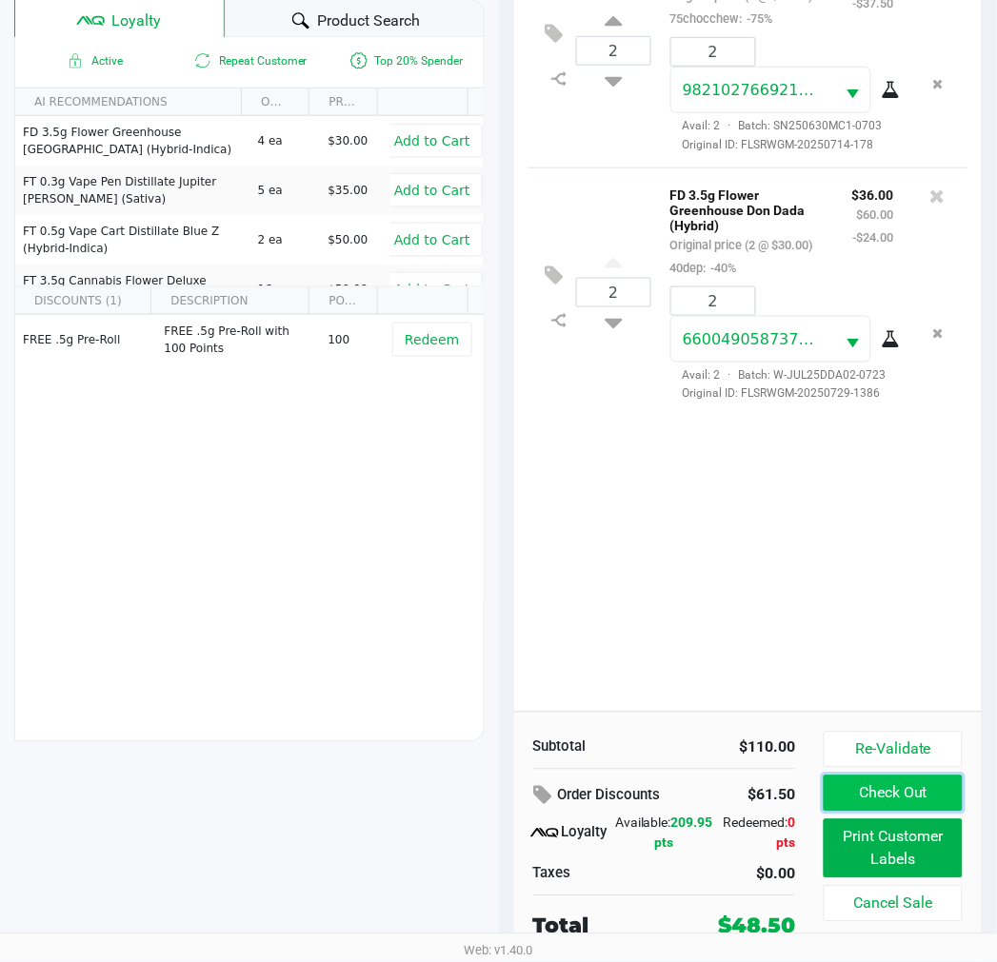
click at [879, 793] on button "Check Out" at bounding box center [892, 794] width 138 height 36
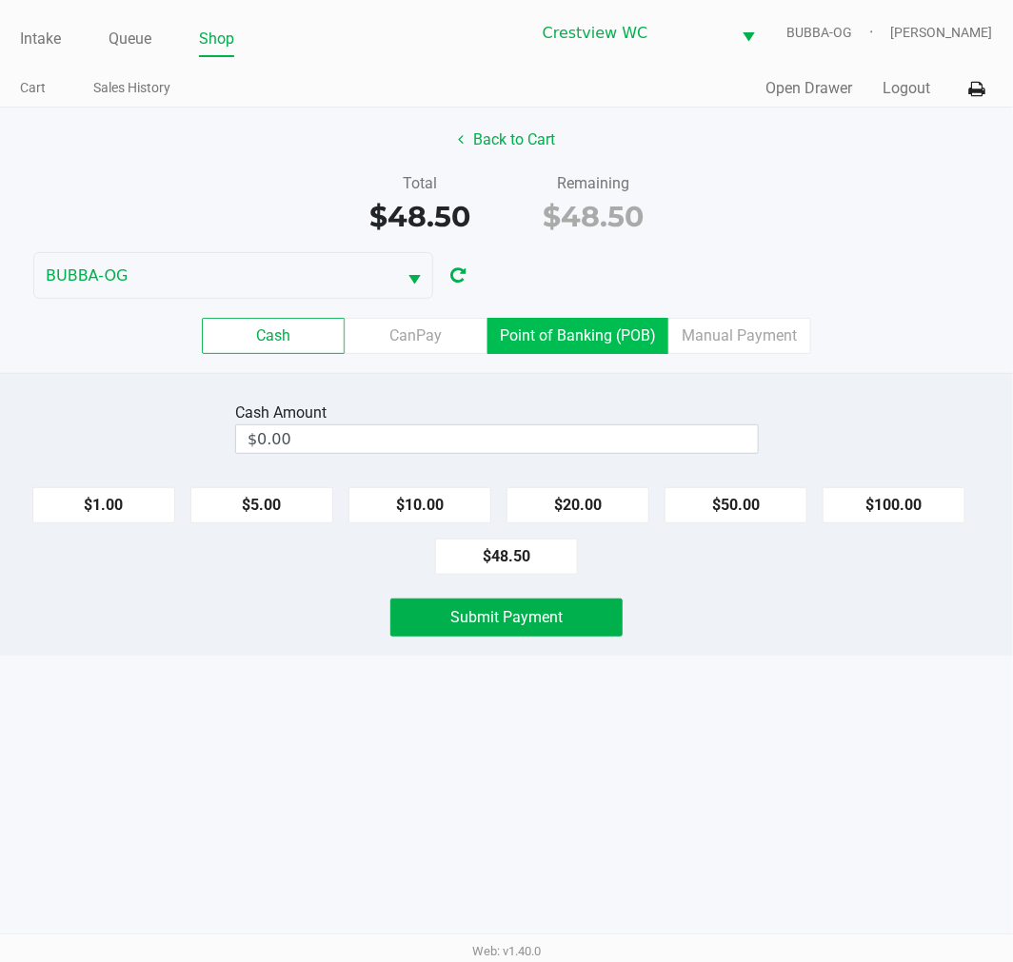
click at [573, 346] on label "Point of Banking (POB)" at bounding box center [577, 336] width 181 height 36
click at [0, 0] on 7 "Point of Banking (POB)" at bounding box center [0, 0] width 0 height 0
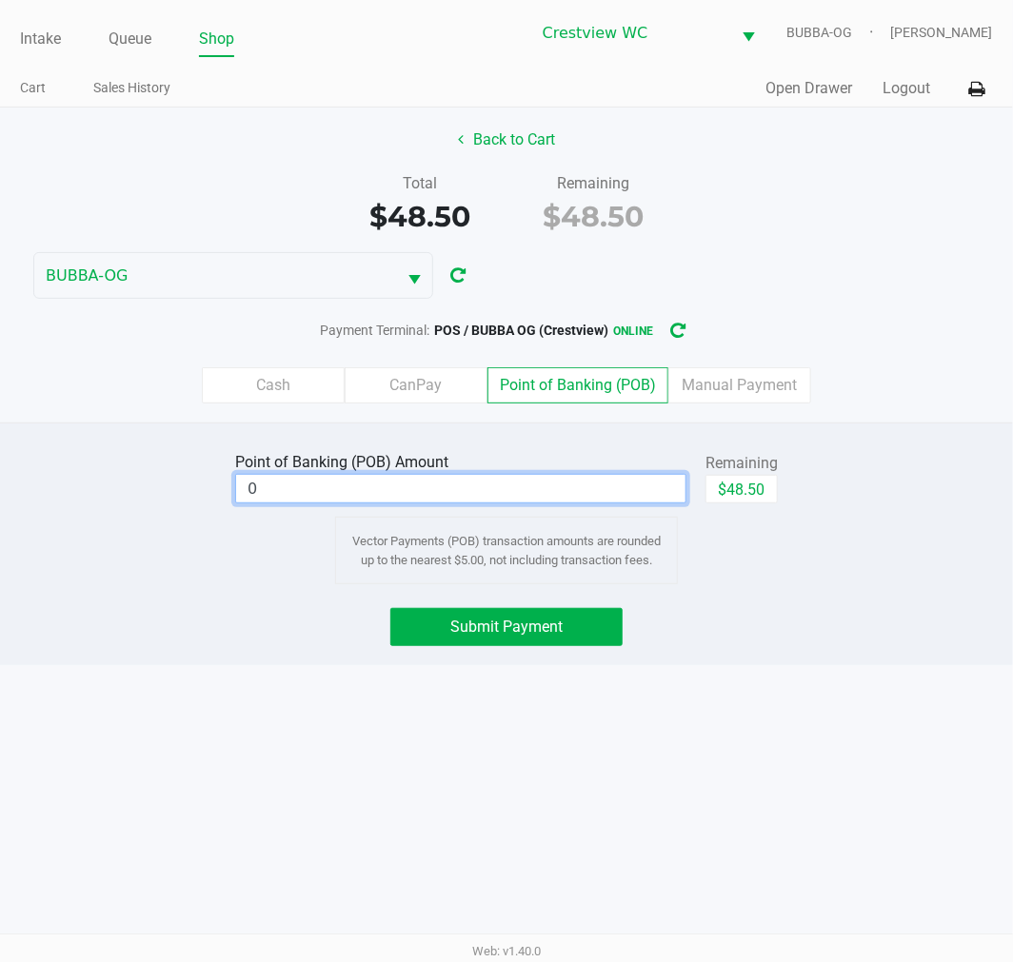
click at [528, 484] on input "0" at bounding box center [460, 489] width 449 height 28
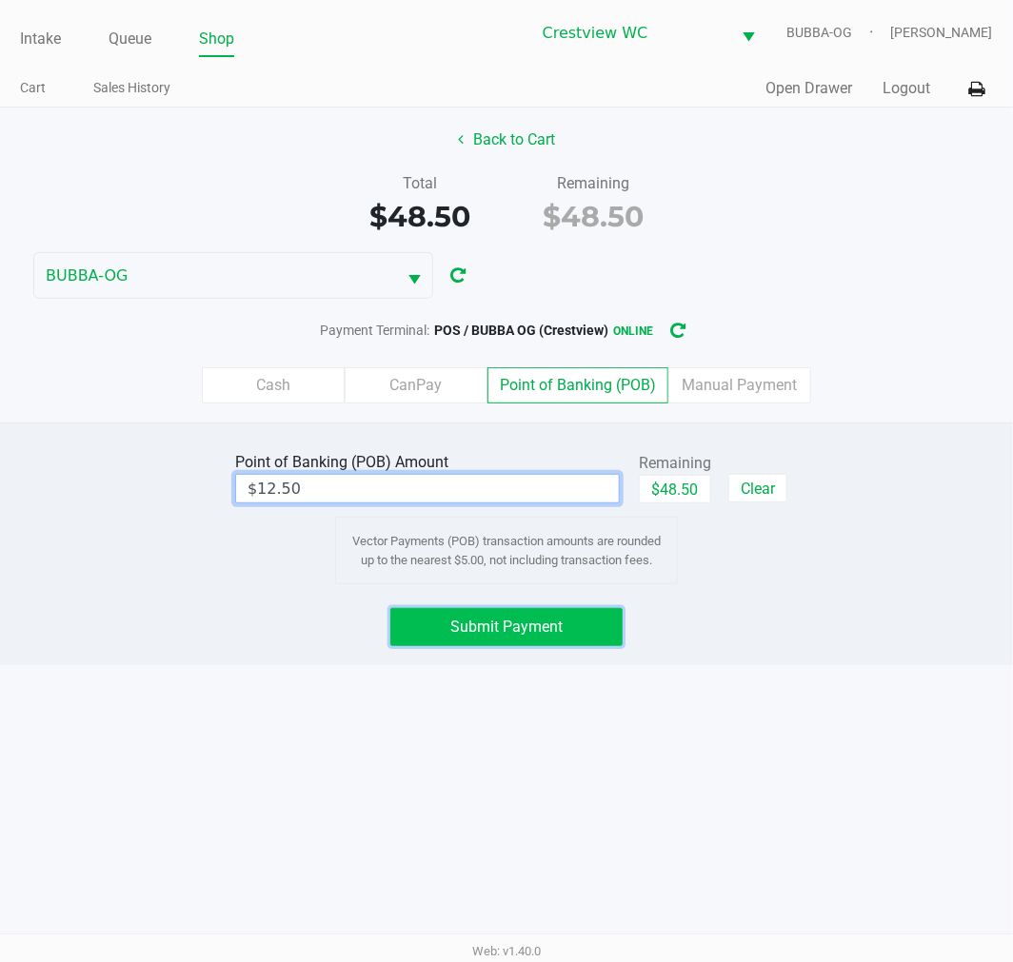
click at [524, 644] on button "Submit Payment" at bounding box center [506, 627] width 232 height 38
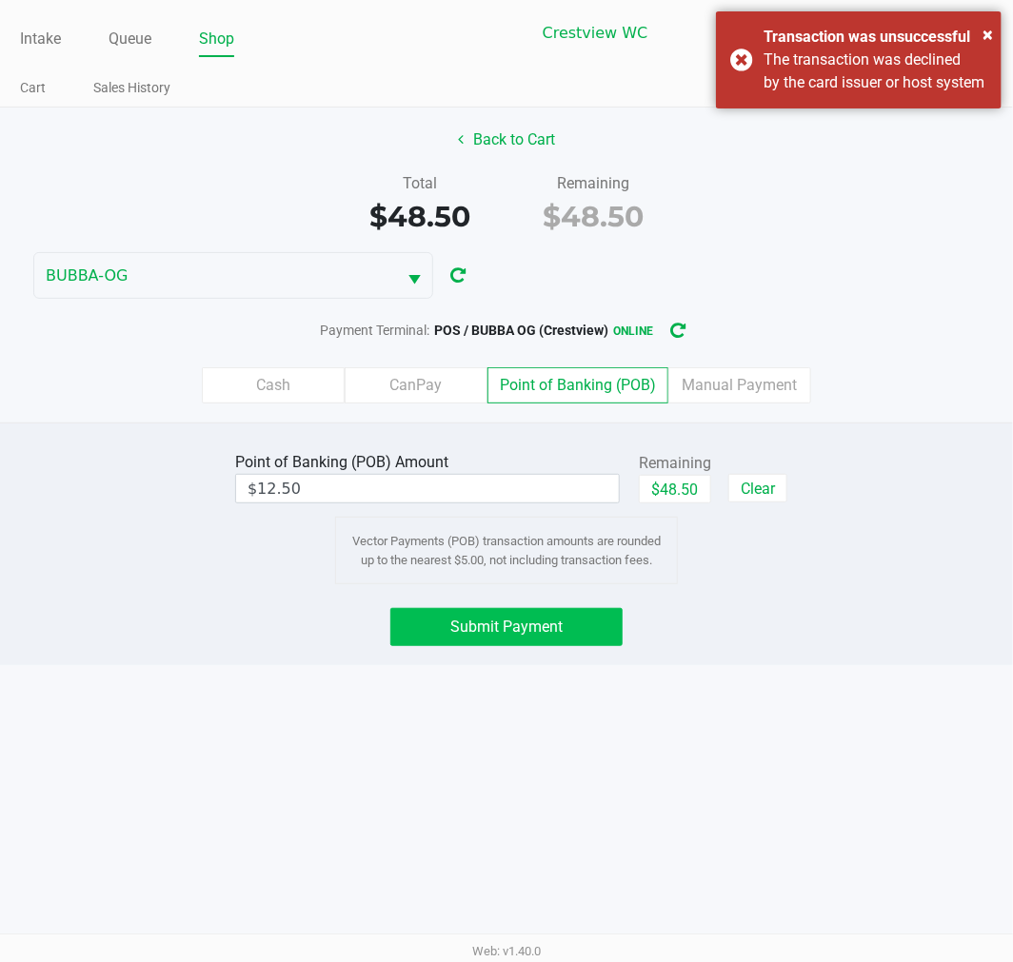
click at [477, 619] on span "Submit Payment" at bounding box center [506, 627] width 112 height 18
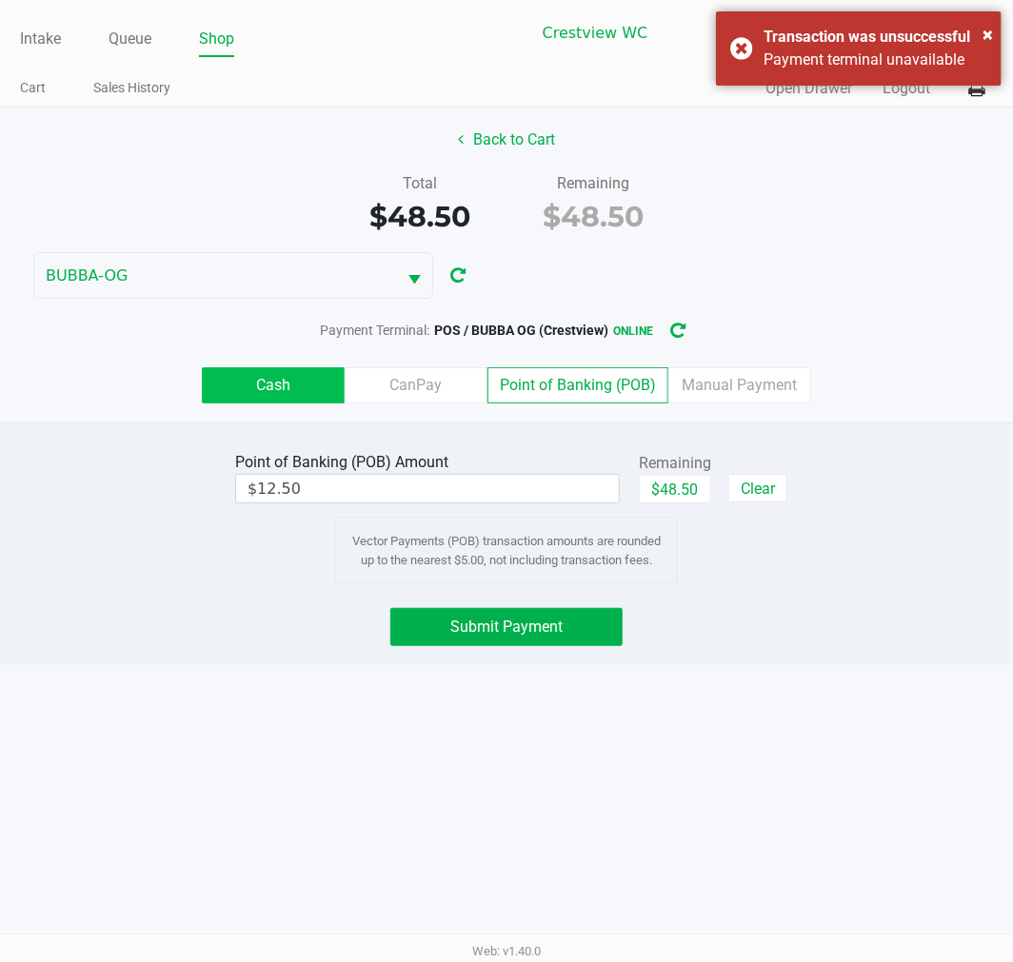
click at [318, 376] on label "Cash" at bounding box center [273, 385] width 143 height 36
click at [0, 0] on 0 "Cash" at bounding box center [0, 0] width 0 height 0
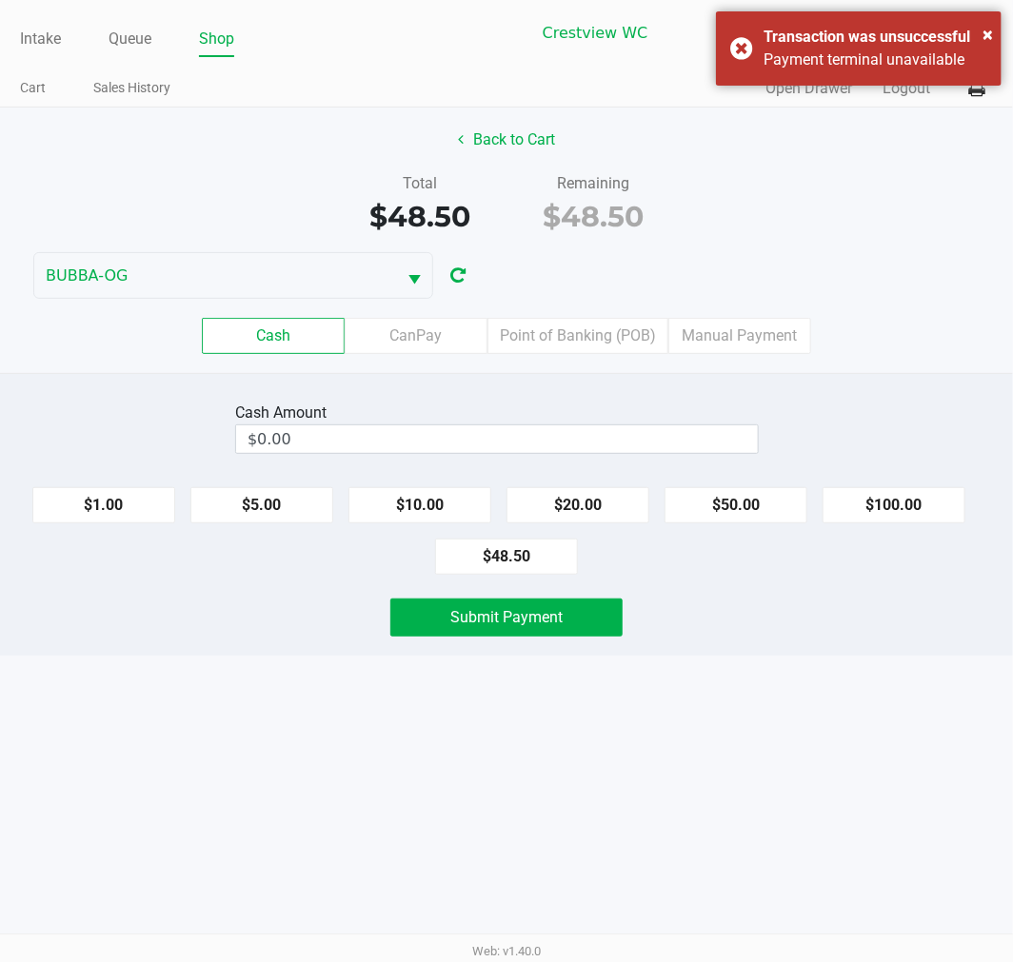
click at [745, 492] on button "$50.00" at bounding box center [735, 505] width 143 height 36
type input "$50.00"
click at [568, 601] on button "Submit Payment" at bounding box center [506, 618] width 232 height 38
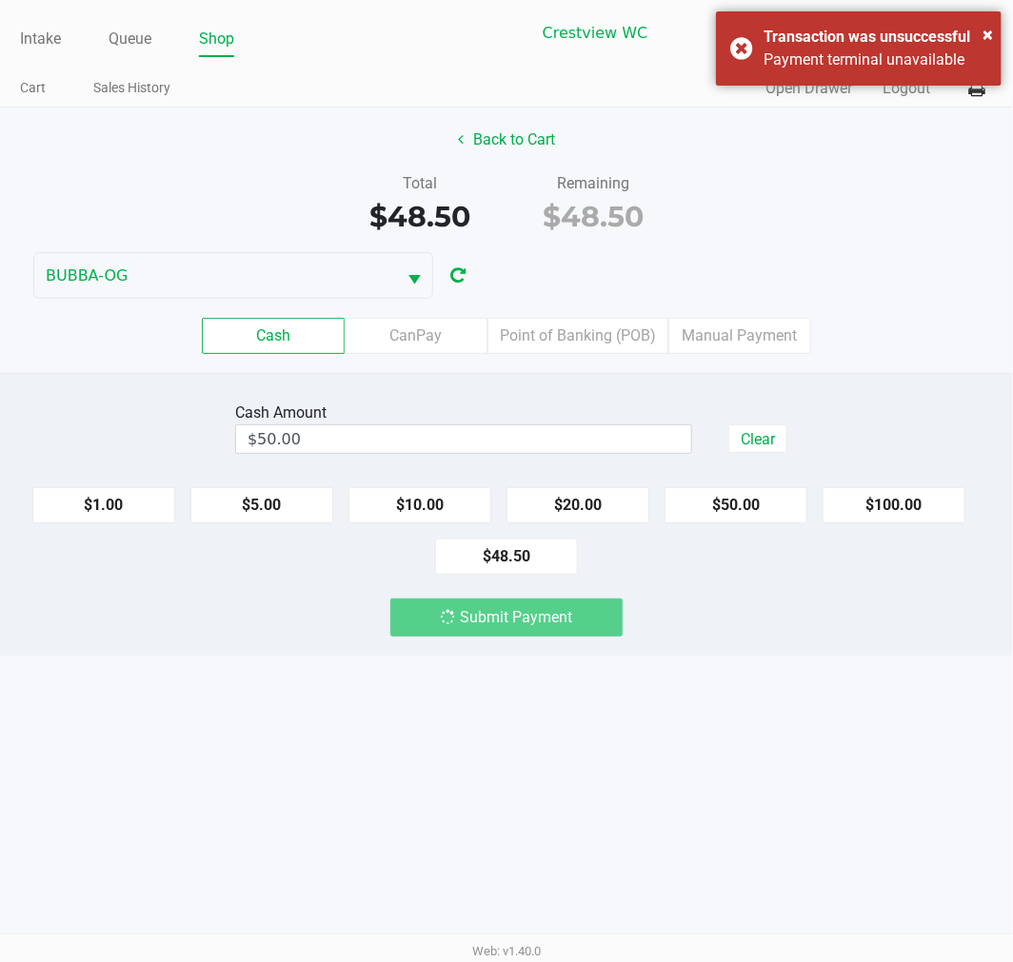
click at [609, 681] on div "Intake Queue Shop Crestview WC BUBBA-OG [PERSON_NAME] Cart Sales History Quick …" at bounding box center [506, 481] width 1013 height 962
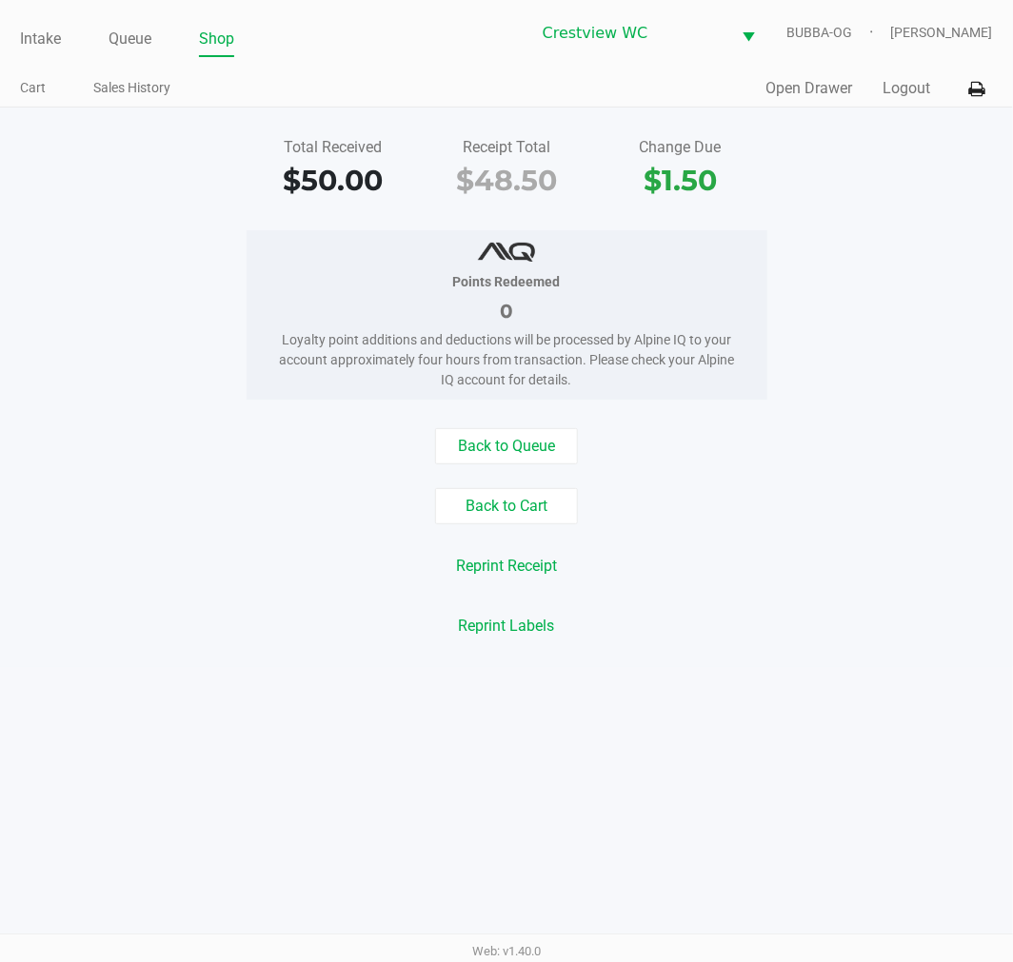
click at [143, 30] on link "Queue" at bounding box center [130, 39] width 43 height 27
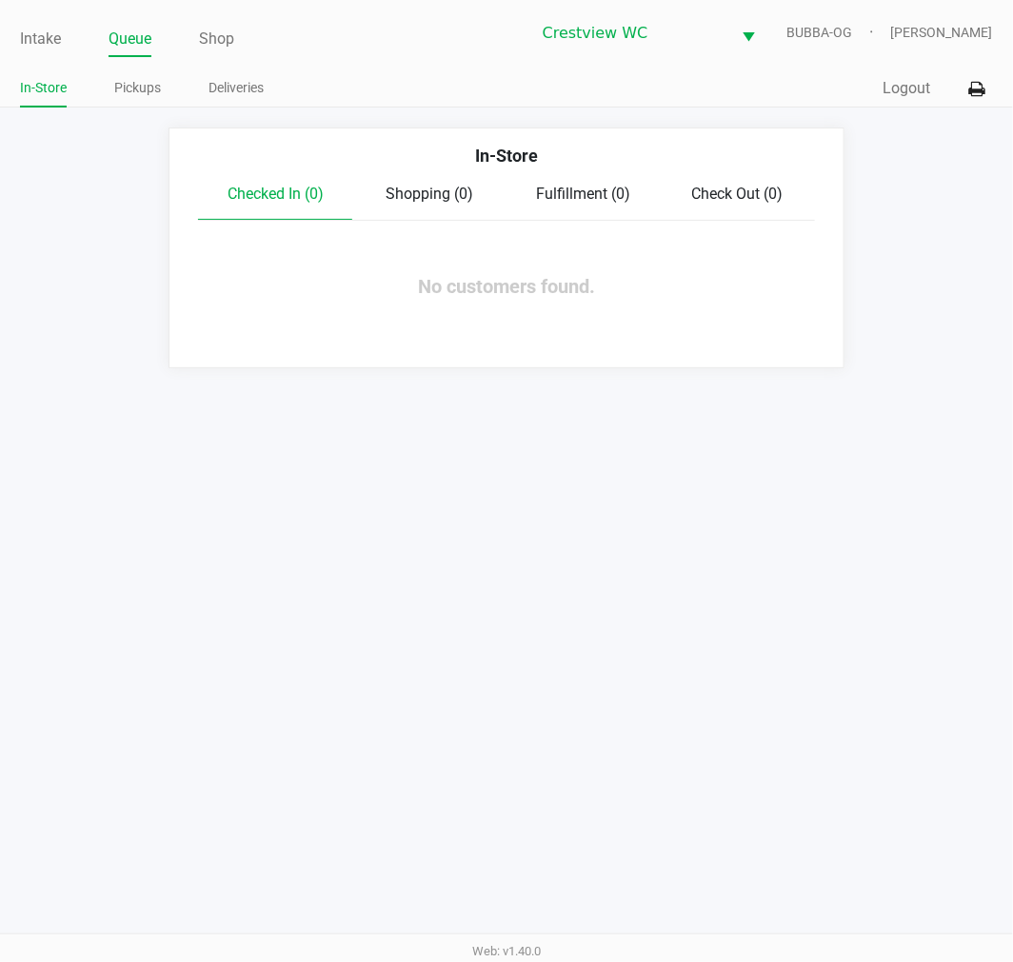
click at [141, 95] on link "Pickups" at bounding box center [137, 88] width 47 height 24
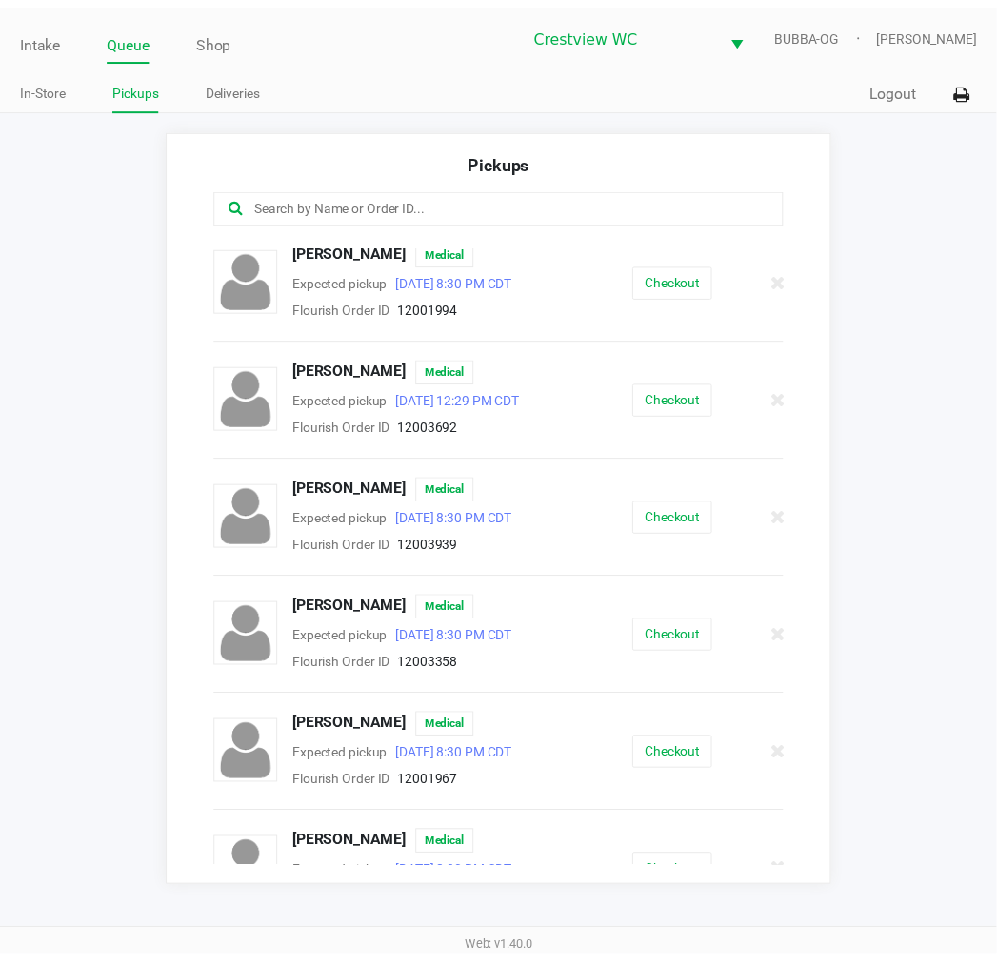
scroll to position [885, 0]
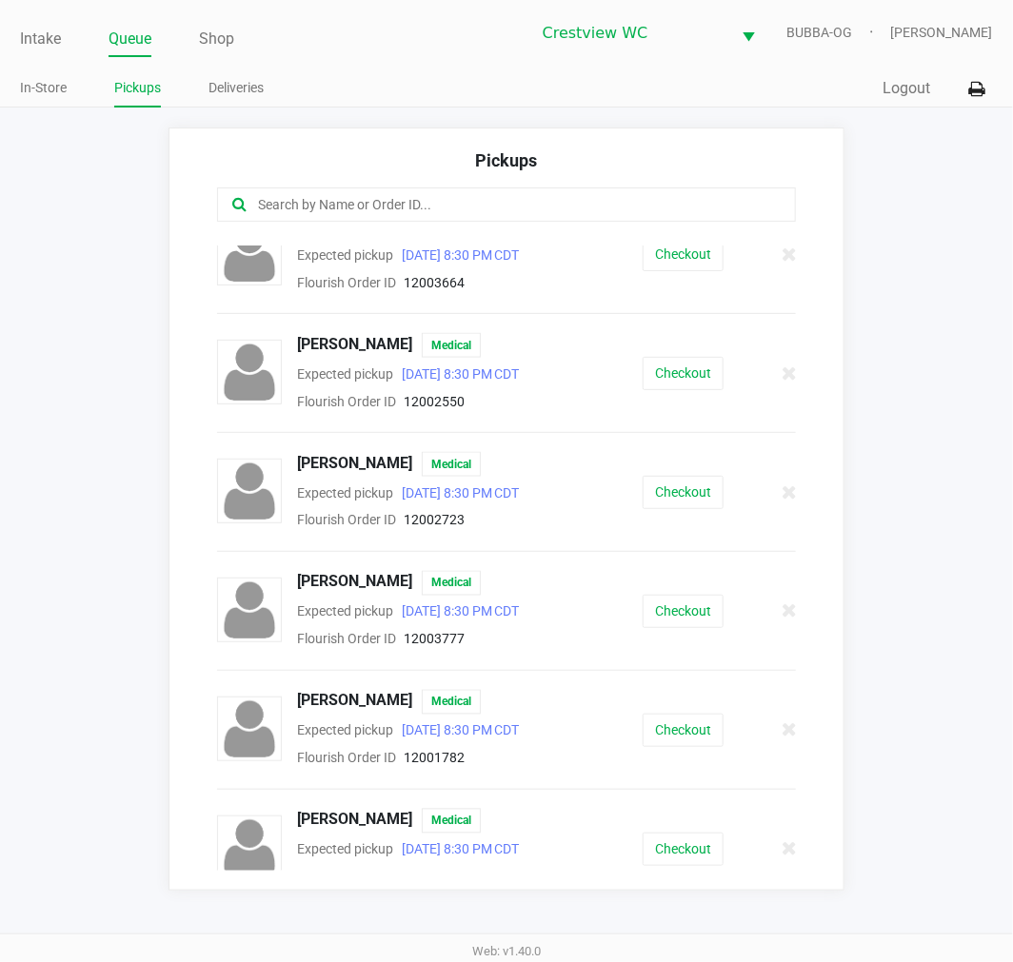
click at [669, 595] on button "Checkout" at bounding box center [683, 611] width 81 height 33
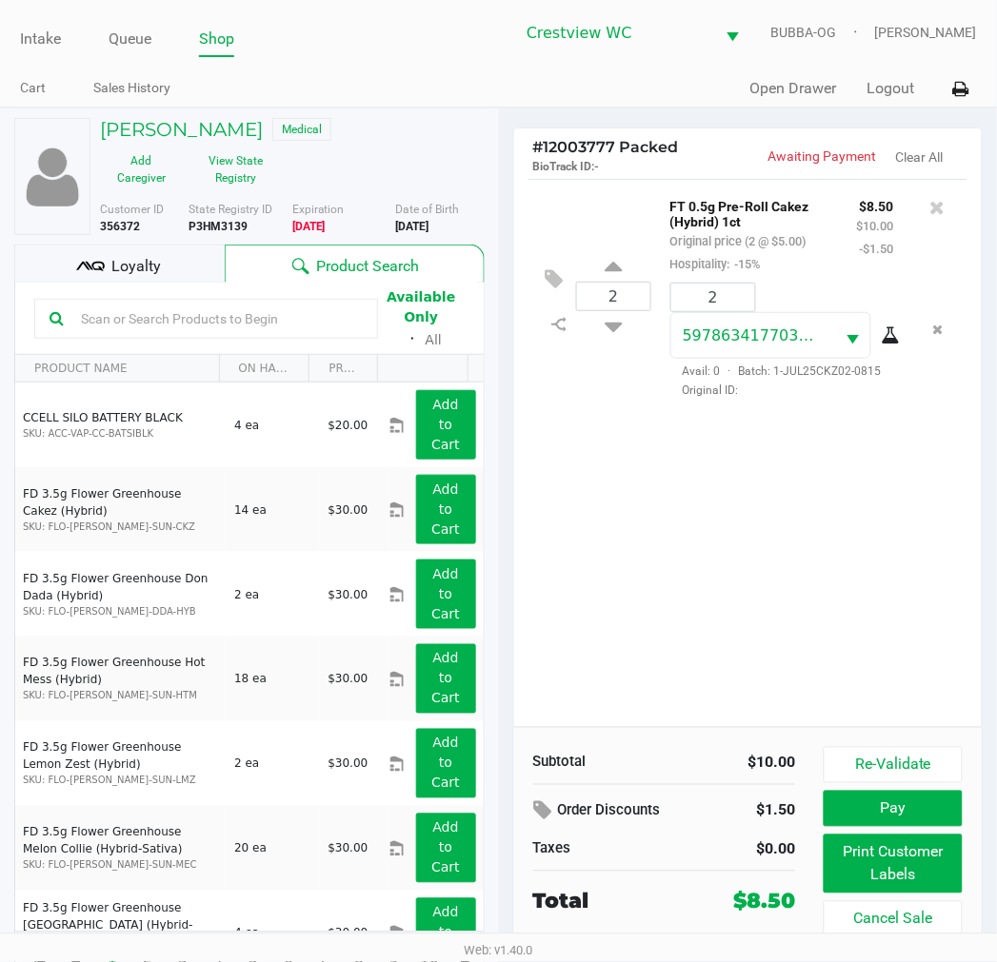
click at [133, 252] on div "Loyalty" at bounding box center [119, 264] width 210 height 38
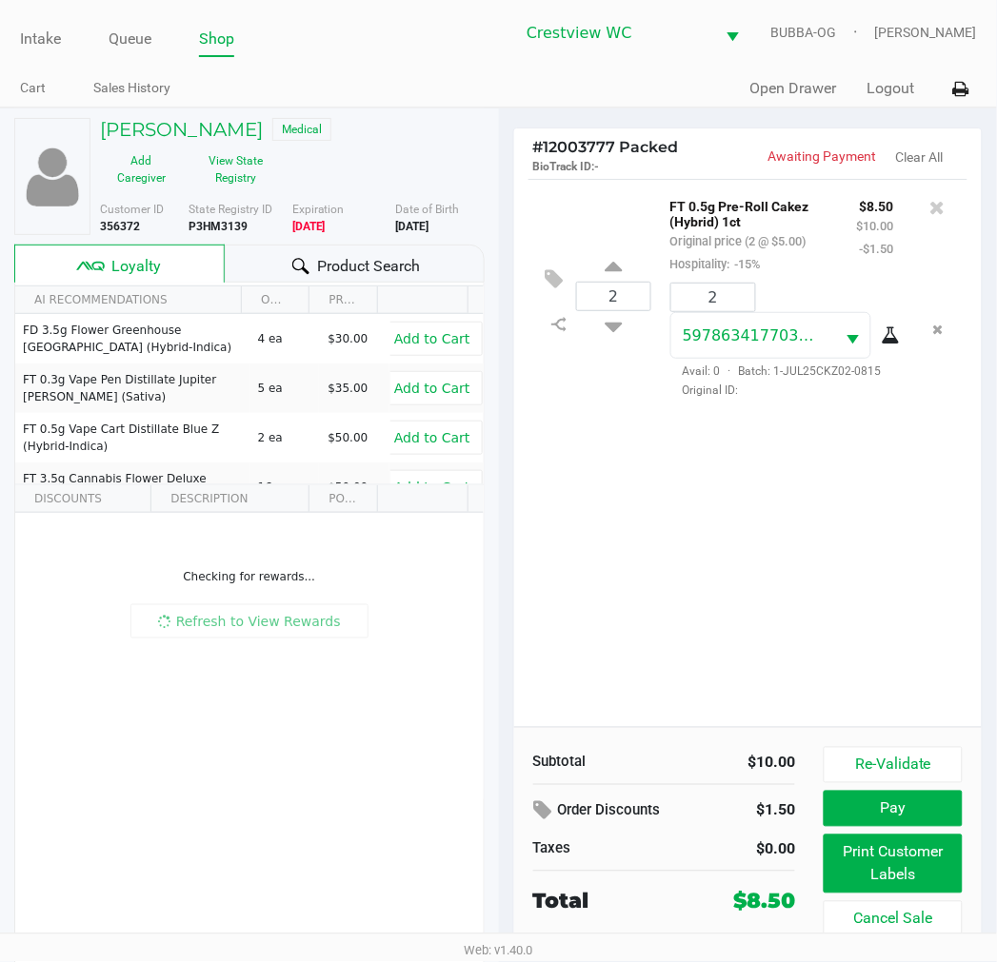
scroll to position [25, 0]
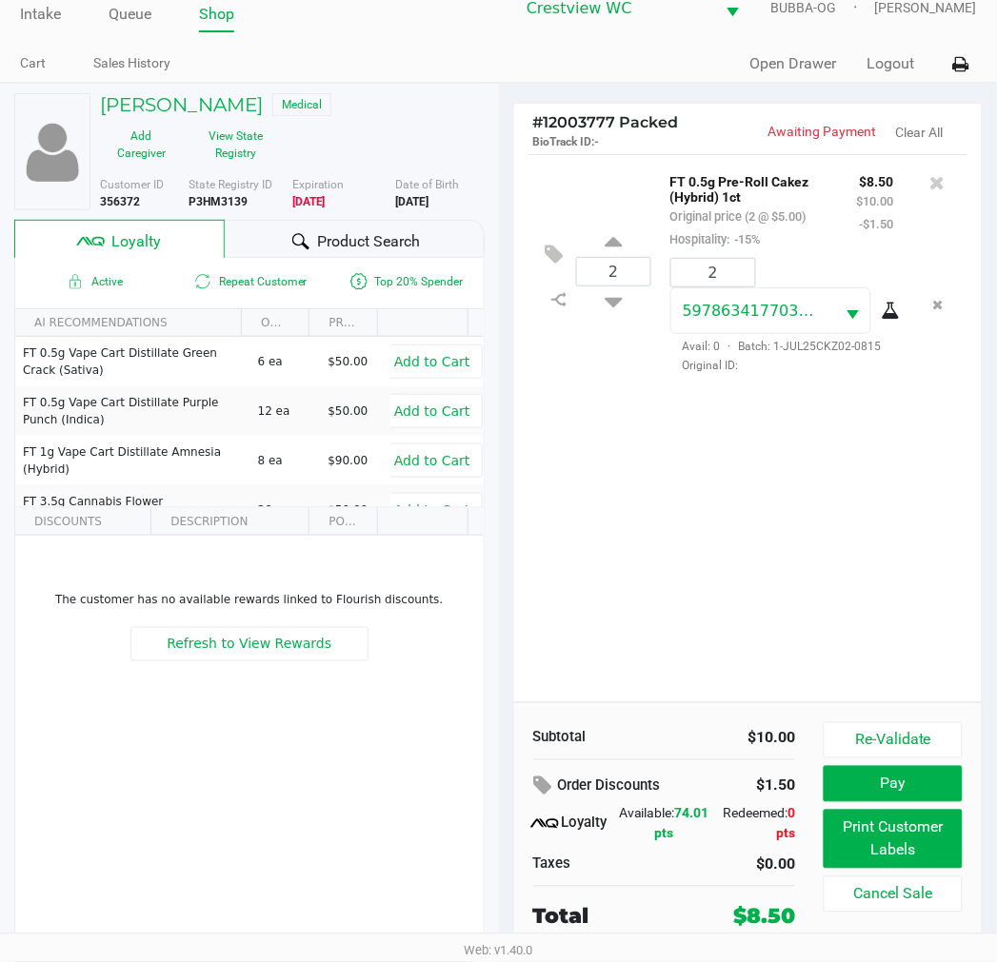
click at [892, 852] on button "Print Customer Labels" at bounding box center [892, 839] width 138 height 59
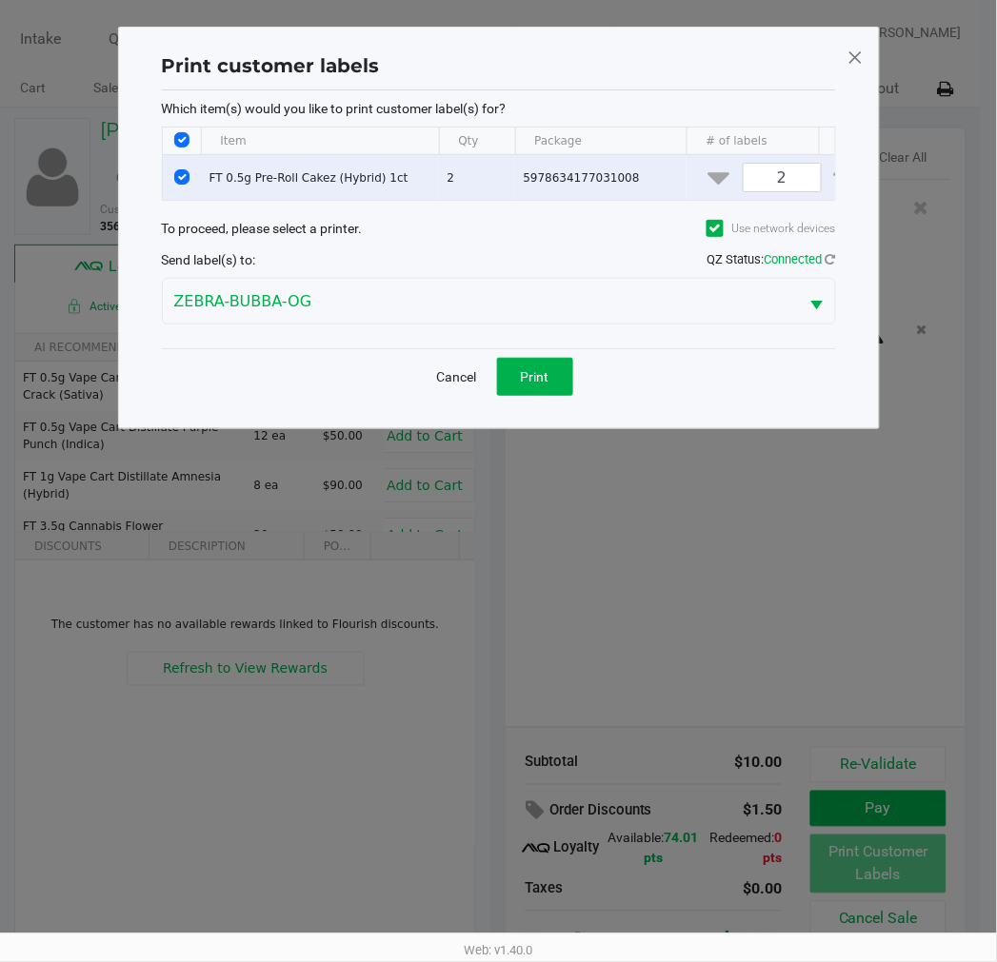
scroll to position [0, 0]
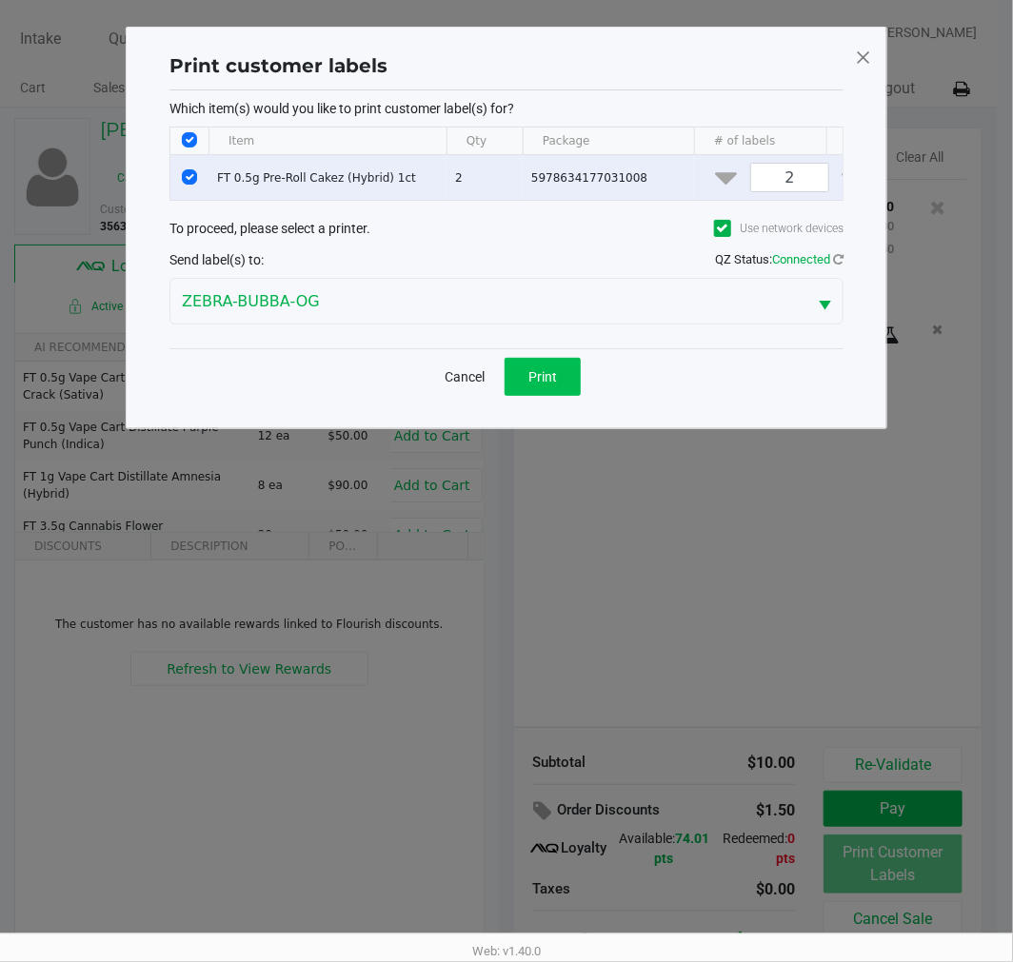
click at [556, 396] on button "Print" at bounding box center [542, 377] width 76 height 38
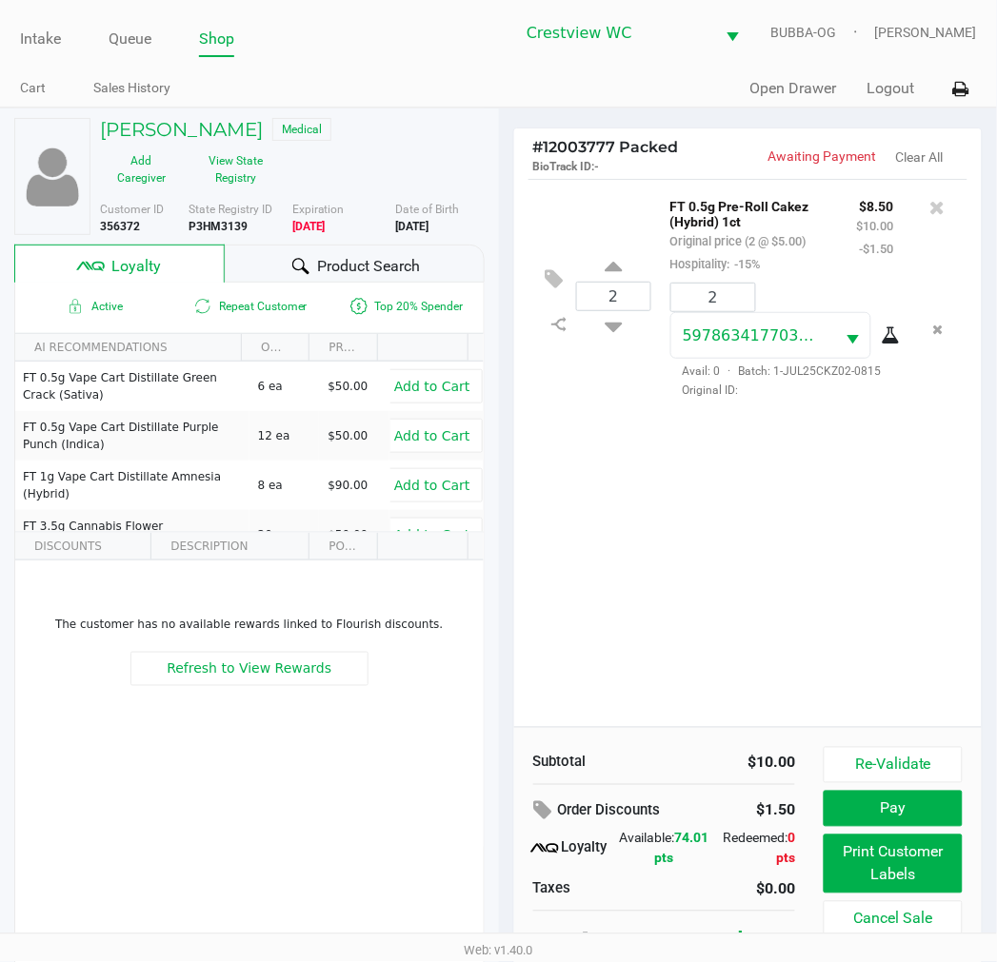
scroll to position [35, 0]
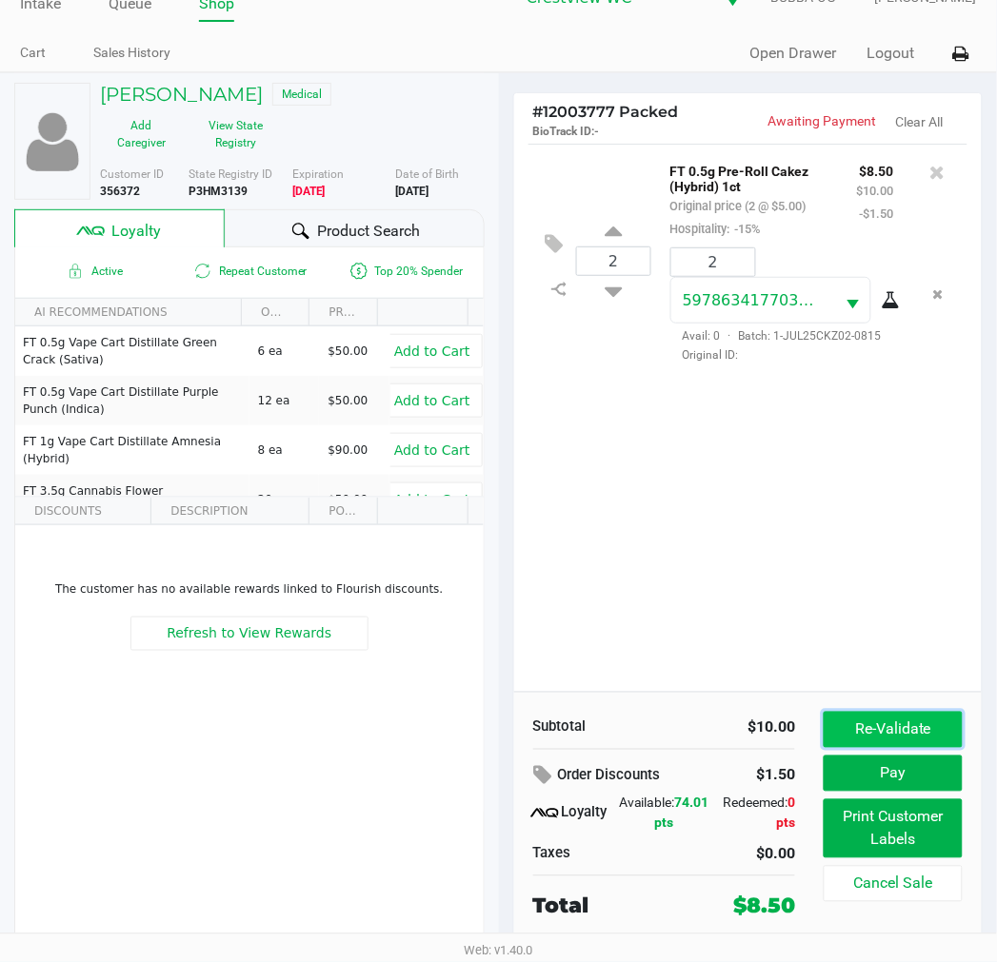
click at [891, 740] on button "Re-Validate" at bounding box center [892, 730] width 138 height 36
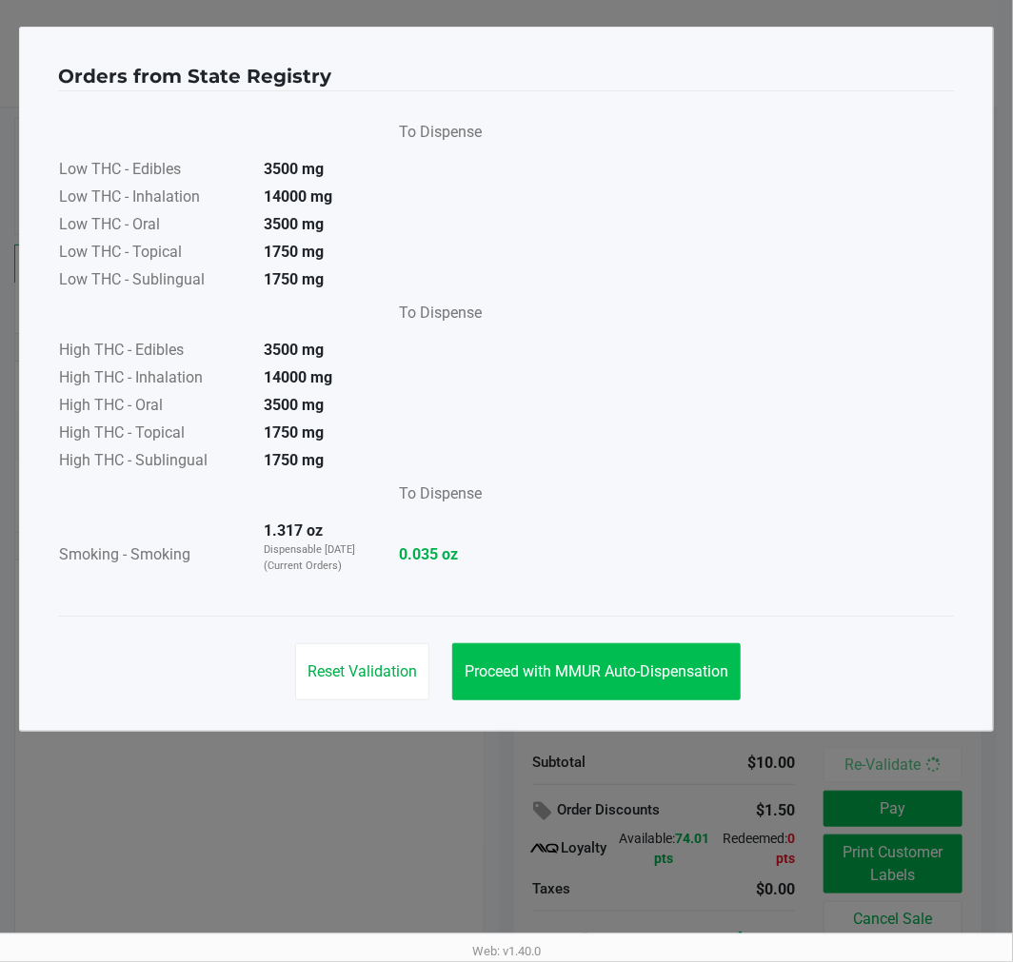
click at [588, 655] on button "Proceed with MMUR Auto-Dispensation" at bounding box center [596, 671] width 288 height 57
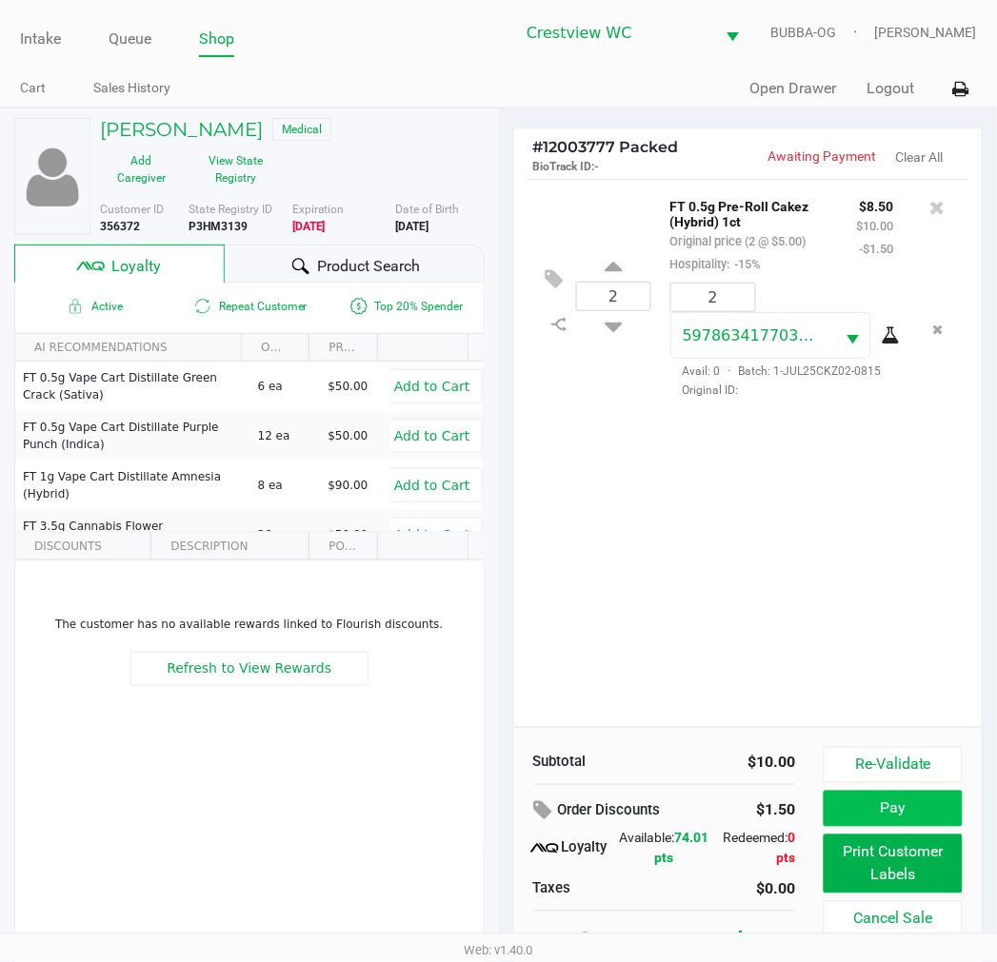
click at [892, 806] on button "Pay" at bounding box center [892, 809] width 138 height 36
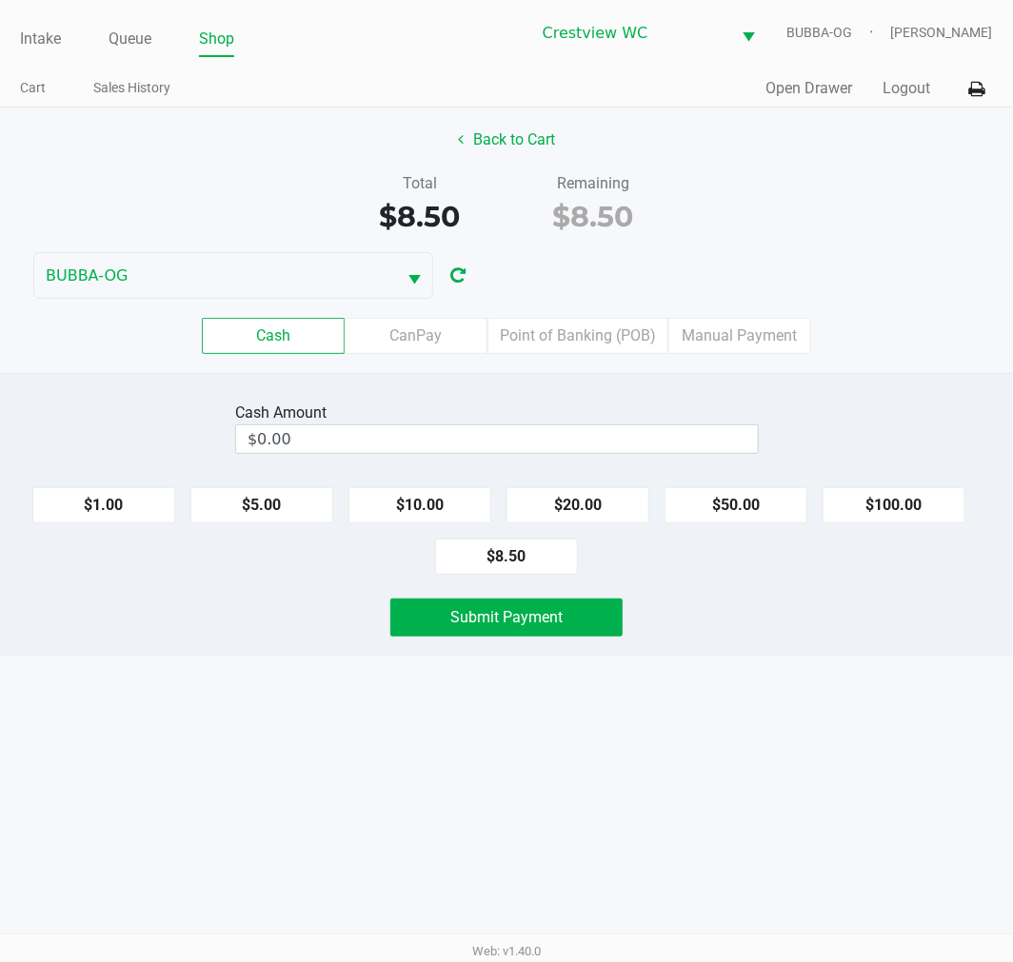
click at [455, 434] on input "$0.00" at bounding box center [497, 439] width 522 height 28
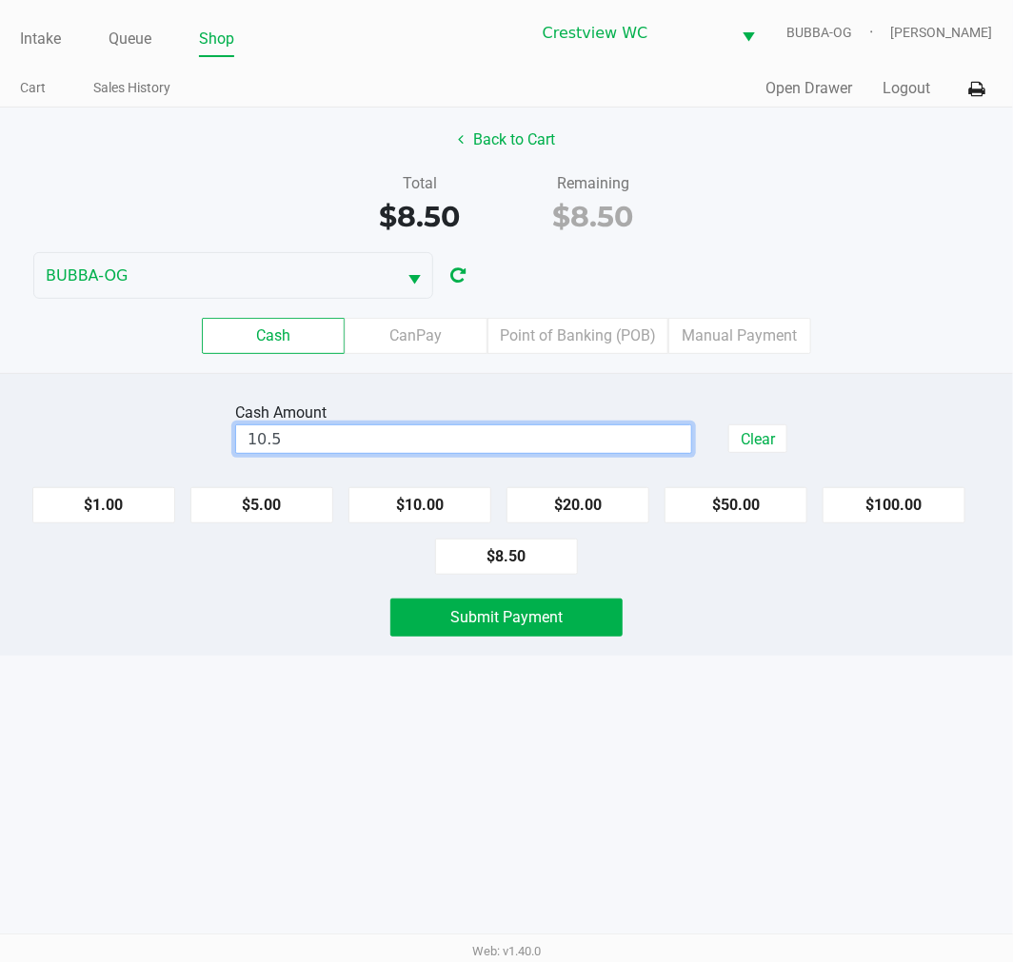
click at [518, 683] on div "Intake Queue Shop Crestview WC BUBBA-OG [PERSON_NAME] Cart Sales History Quick …" at bounding box center [506, 481] width 1013 height 962
type input "$10.50"
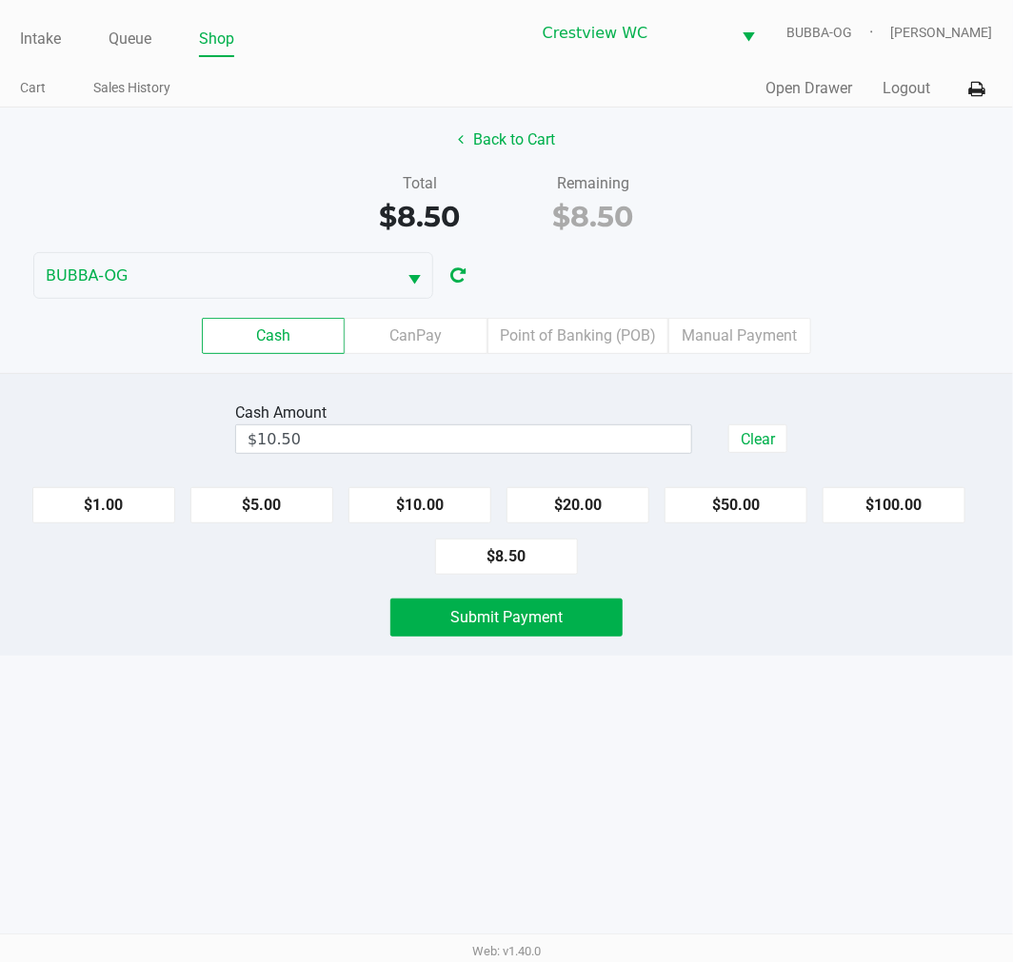
click at [519, 609] on span "Submit Payment" at bounding box center [506, 617] width 112 height 18
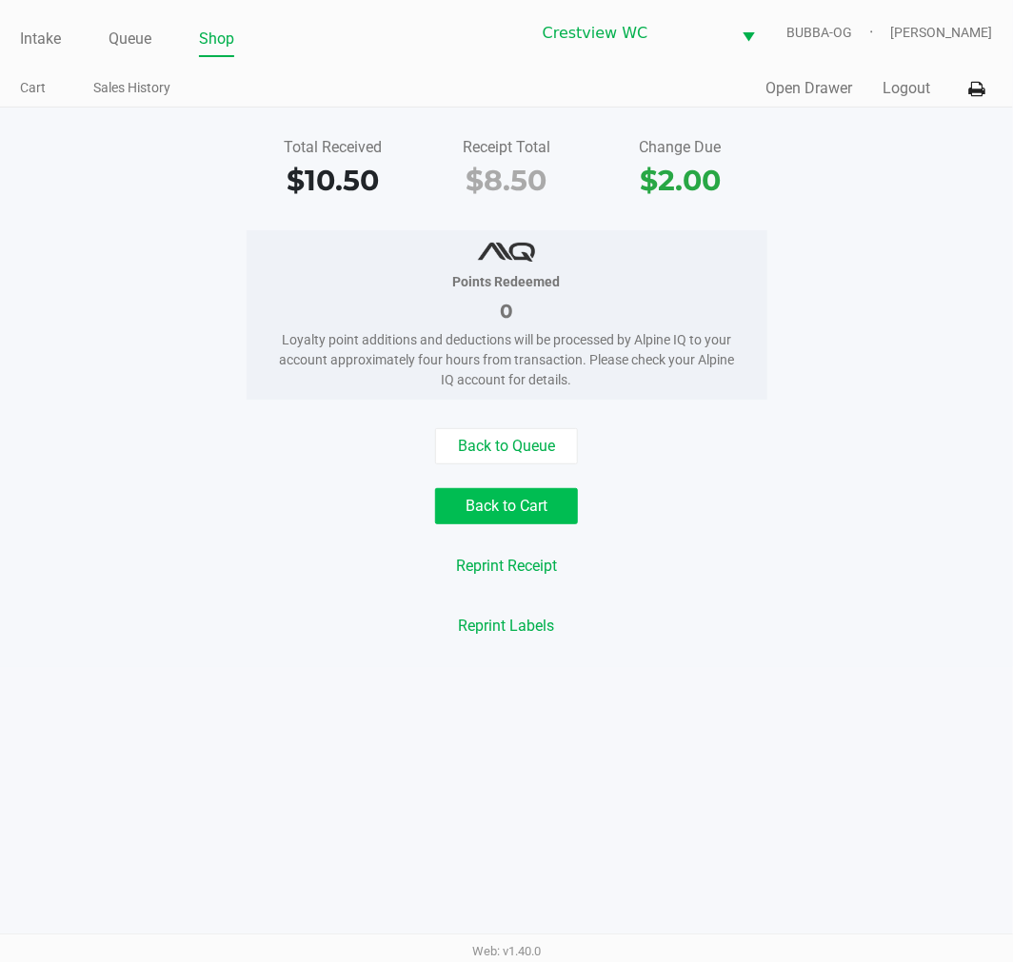
click at [533, 503] on button "Back to Cart" at bounding box center [506, 506] width 143 height 36
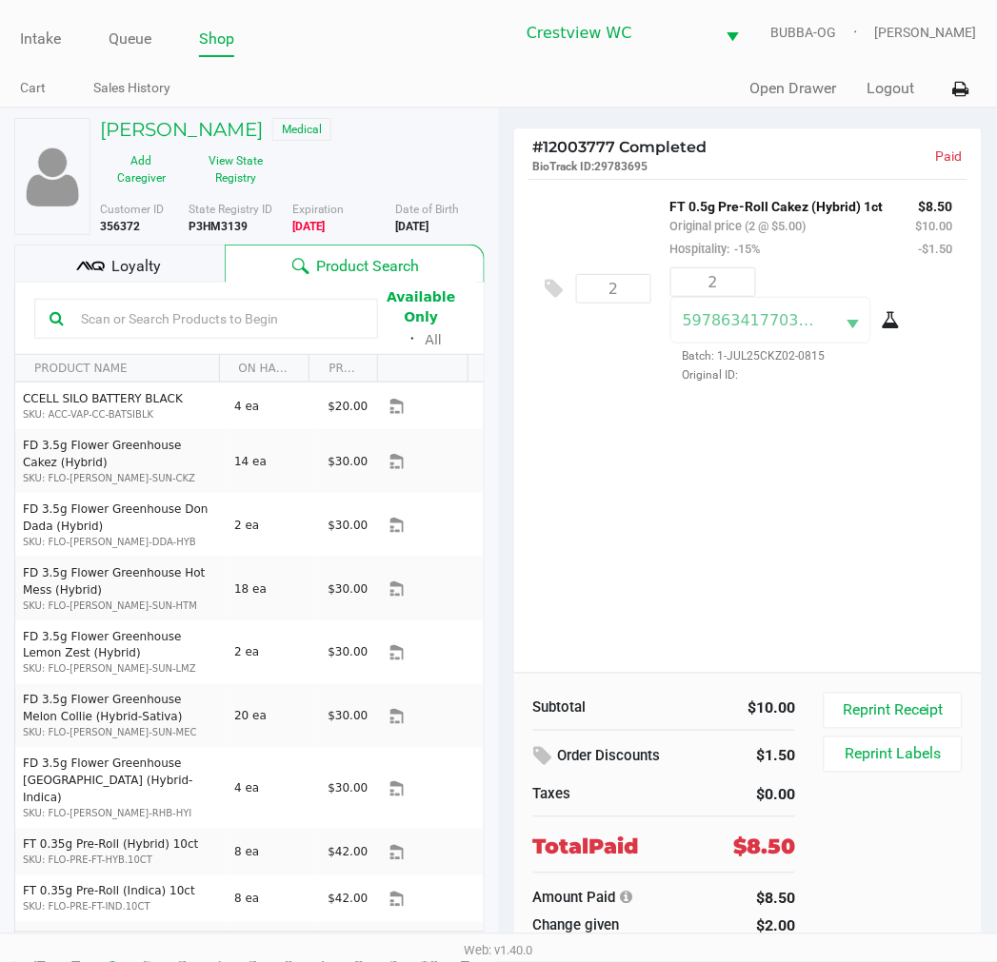
click at [145, 38] on link "Queue" at bounding box center [130, 39] width 43 height 27
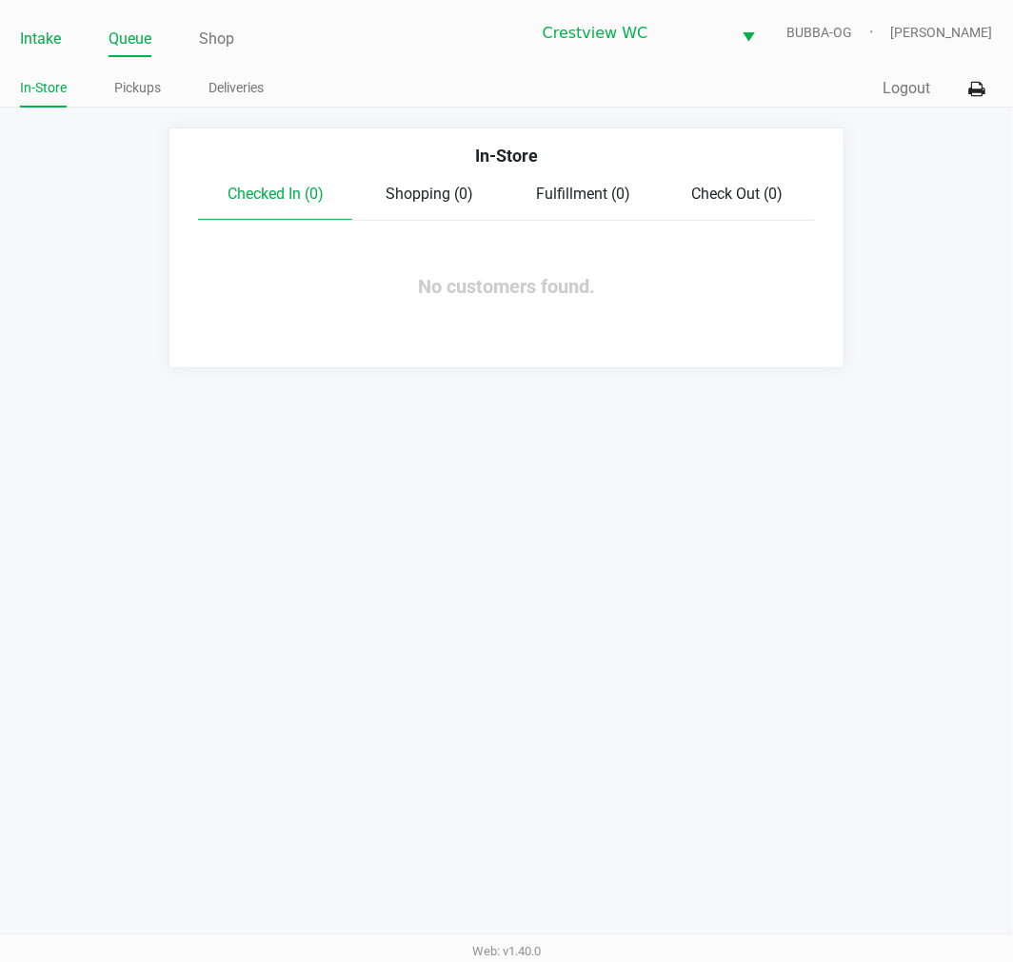
click at [40, 34] on link "Intake" at bounding box center [40, 39] width 41 height 27
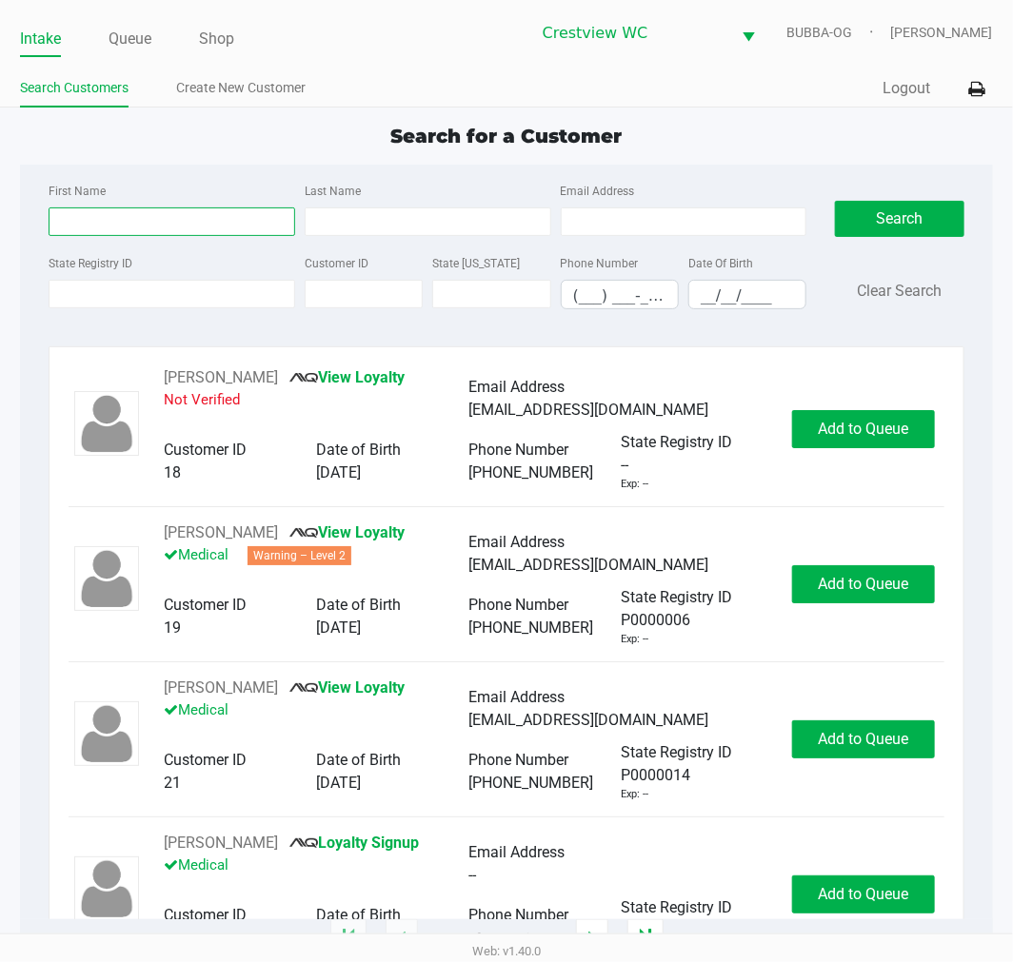
click at [191, 221] on input "First Name" at bounding box center [172, 222] width 247 height 29
type input "lauren"
type input "[PERSON_NAME]"
click at [692, 308] on input "__/__/____" at bounding box center [747, 296] width 116 height 30
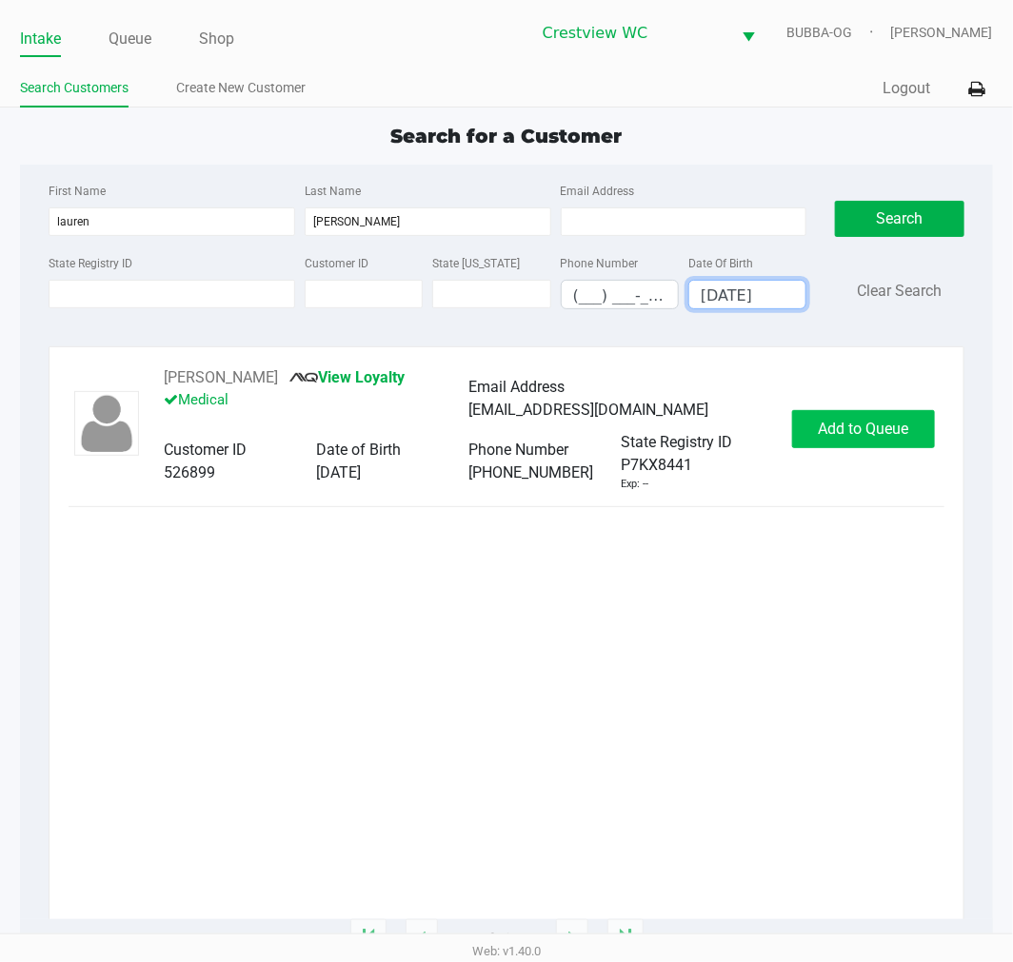
type input "[DATE]"
click at [873, 445] on button "Add to Queue" at bounding box center [863, 429] width 143 height 38
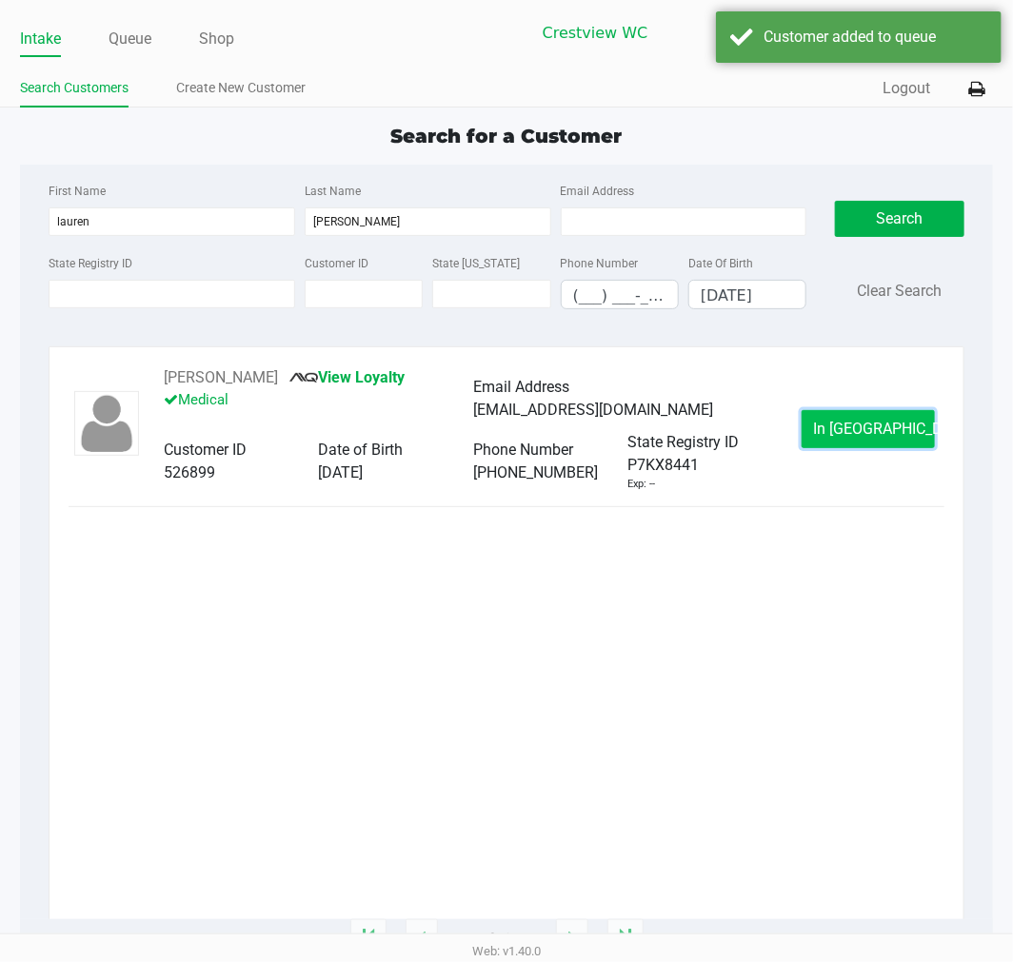
click at [861, 436] on span "In [GEOGRAPHIC_DATA]" at bounding box center [894, 429] width 160 height 18
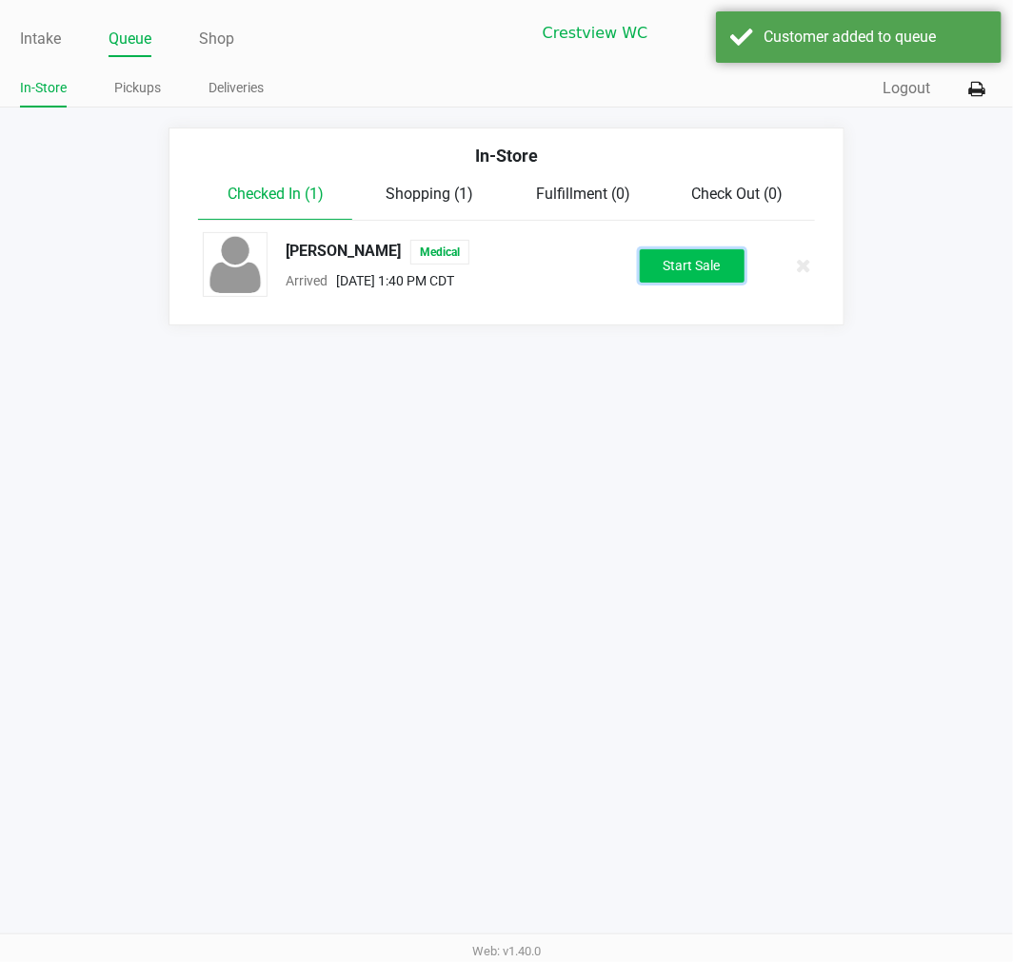
click at [698, 269] on button "Start Sale" at bounding box center [692, 265] width 105 height 33
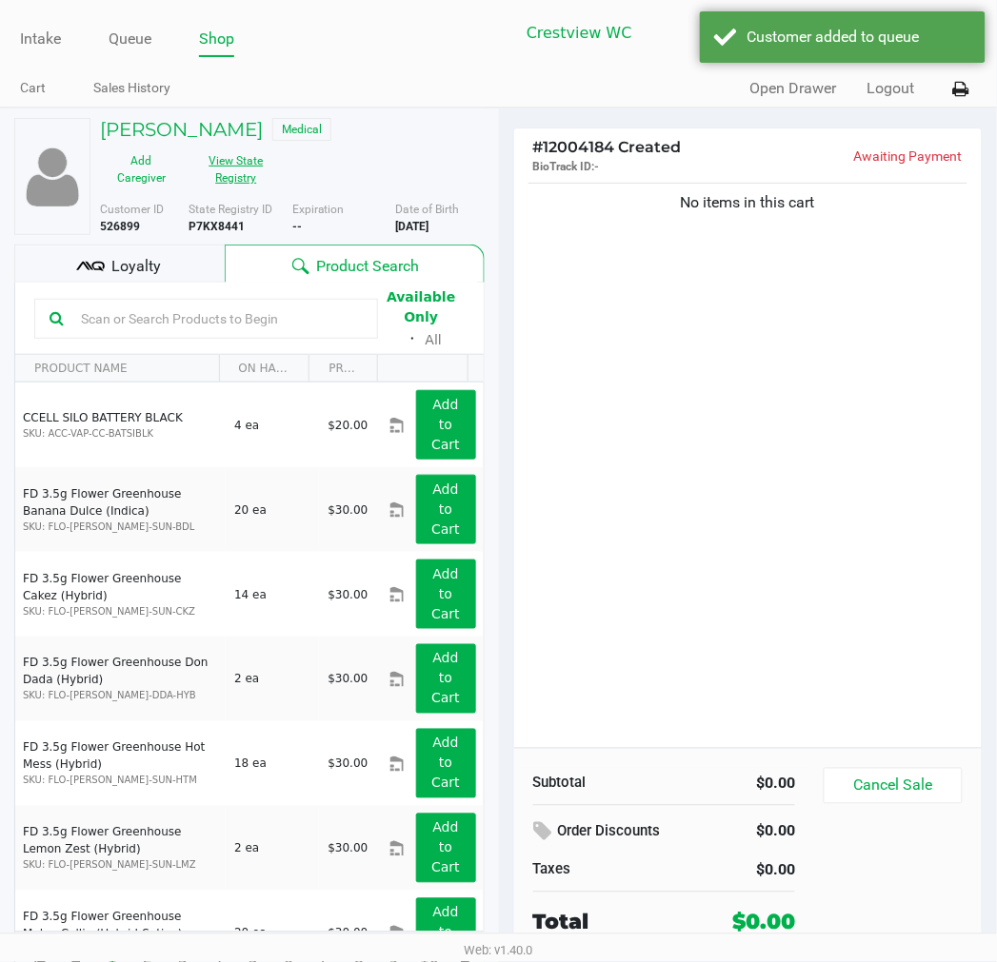
click at [211, 159] on button "View State Registry" at bounding box center [230, 170] width 95 height 48
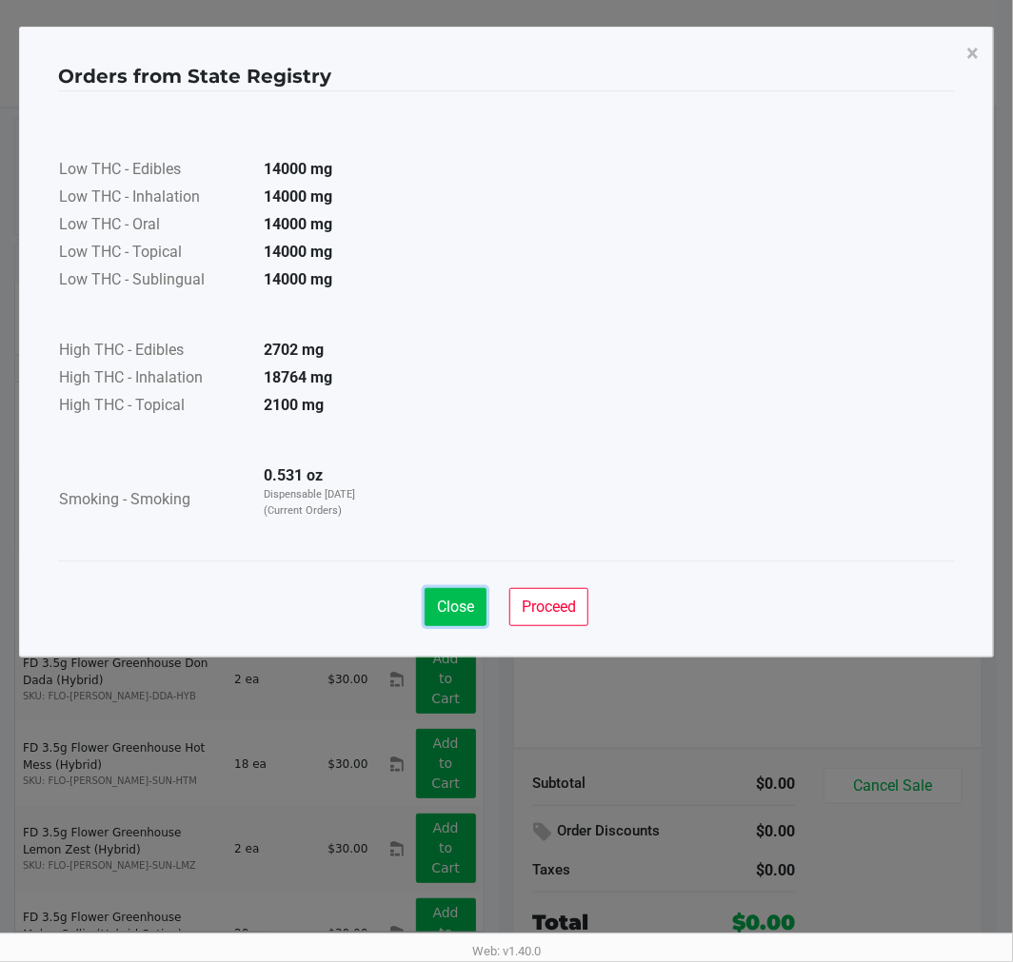
click at [425, 588] on button "Close" at bounding box center [456, 607] width 62 height 38
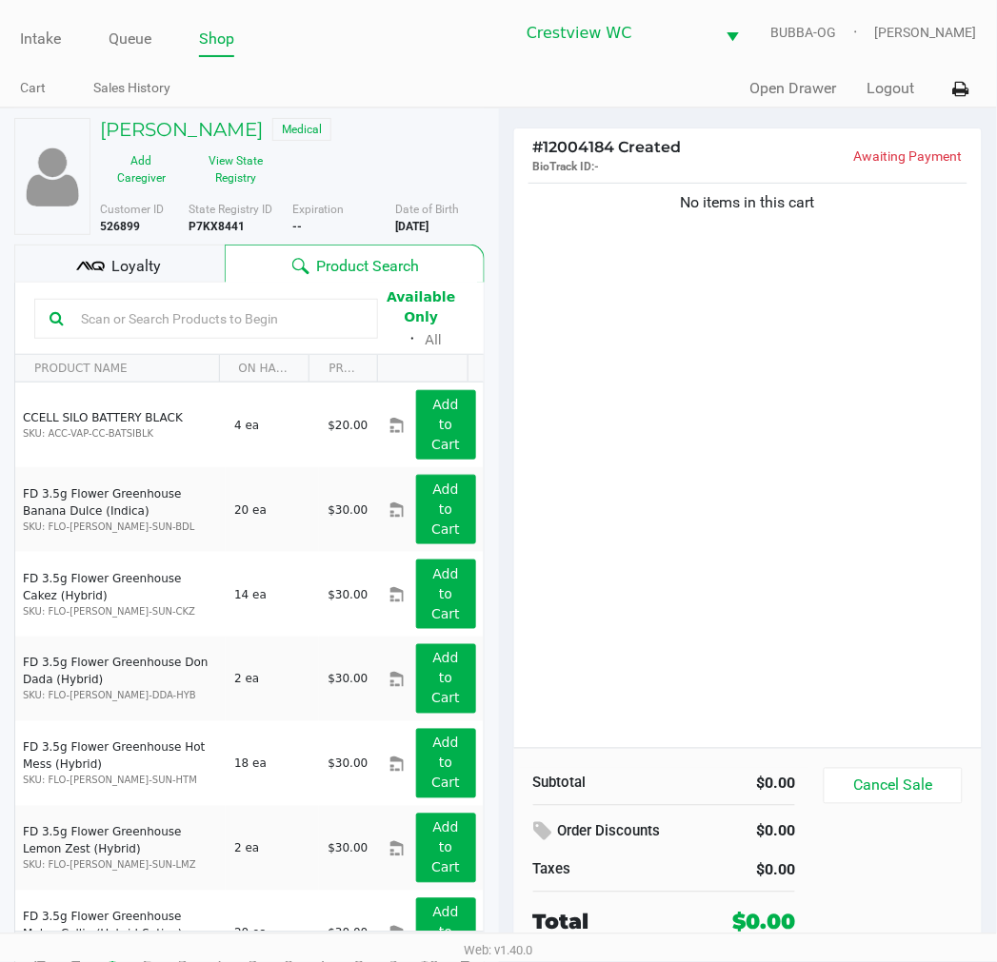
click at [623, 583] on div "No items in this cart" at bounding box center [748, 463] width 468 height 569
click at [804, 338] on div "No items in this cart" at bounding box center [748, 463] width 468 height 569
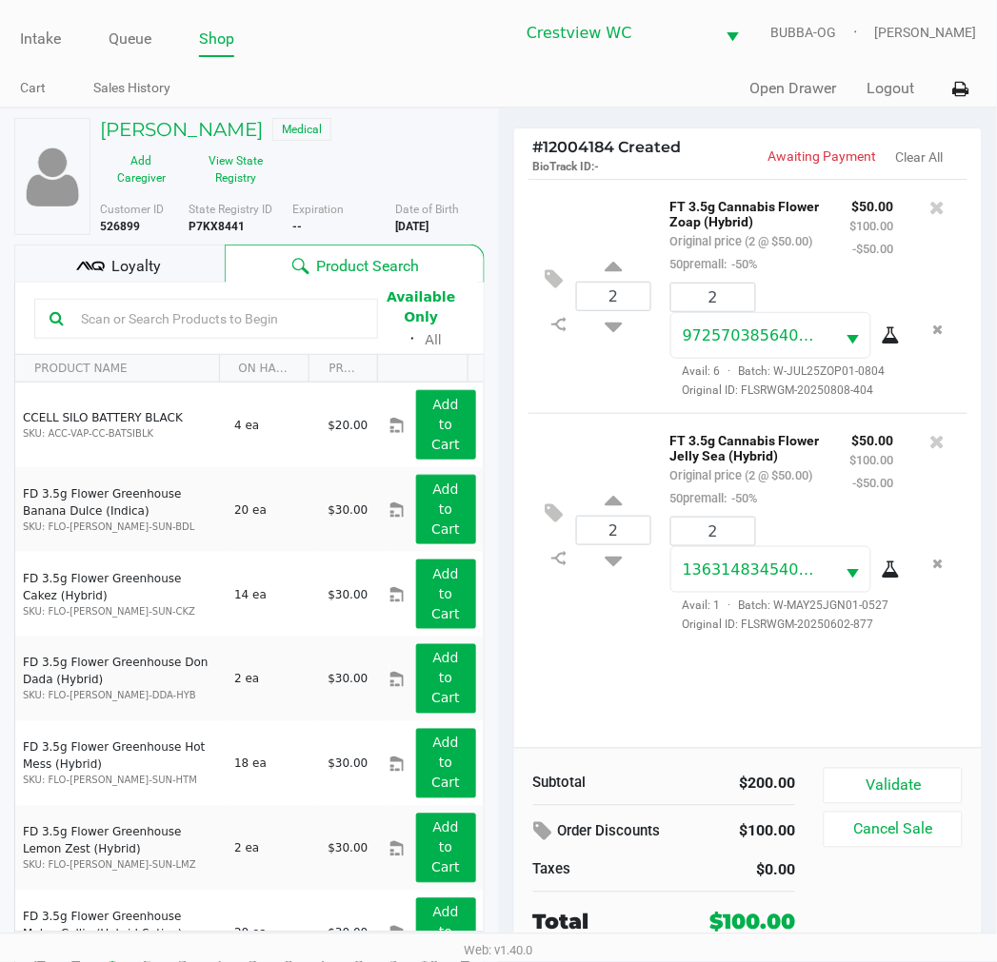
click at [577, 689] on div "2 FT 3.5g Cannabis Flower Zoap (Hybrid) Original price (2 @ $50.00) 50premall: …" at bounding box center [748, 463] width 468 height 569
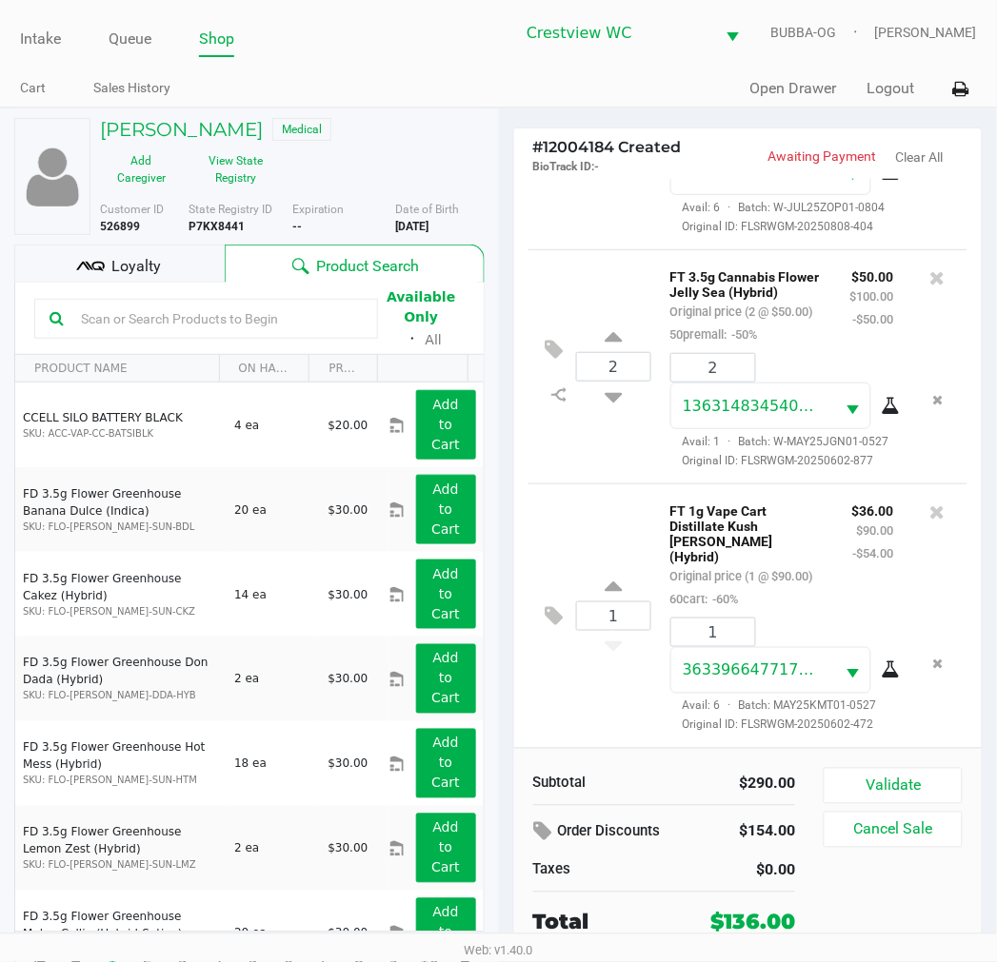
scroll to position [35, 0]
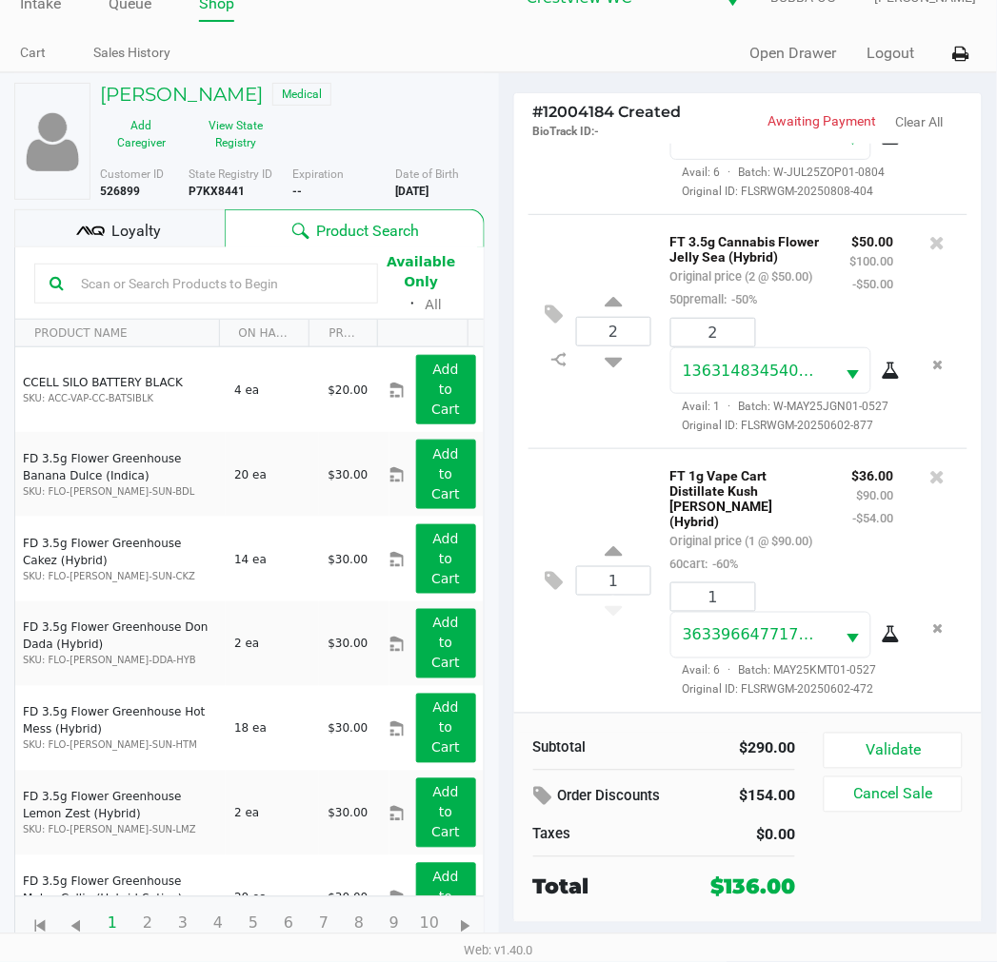
click at [126, 229] on span "Loyalty" at bounding box center [135, 231] width 49 height 23
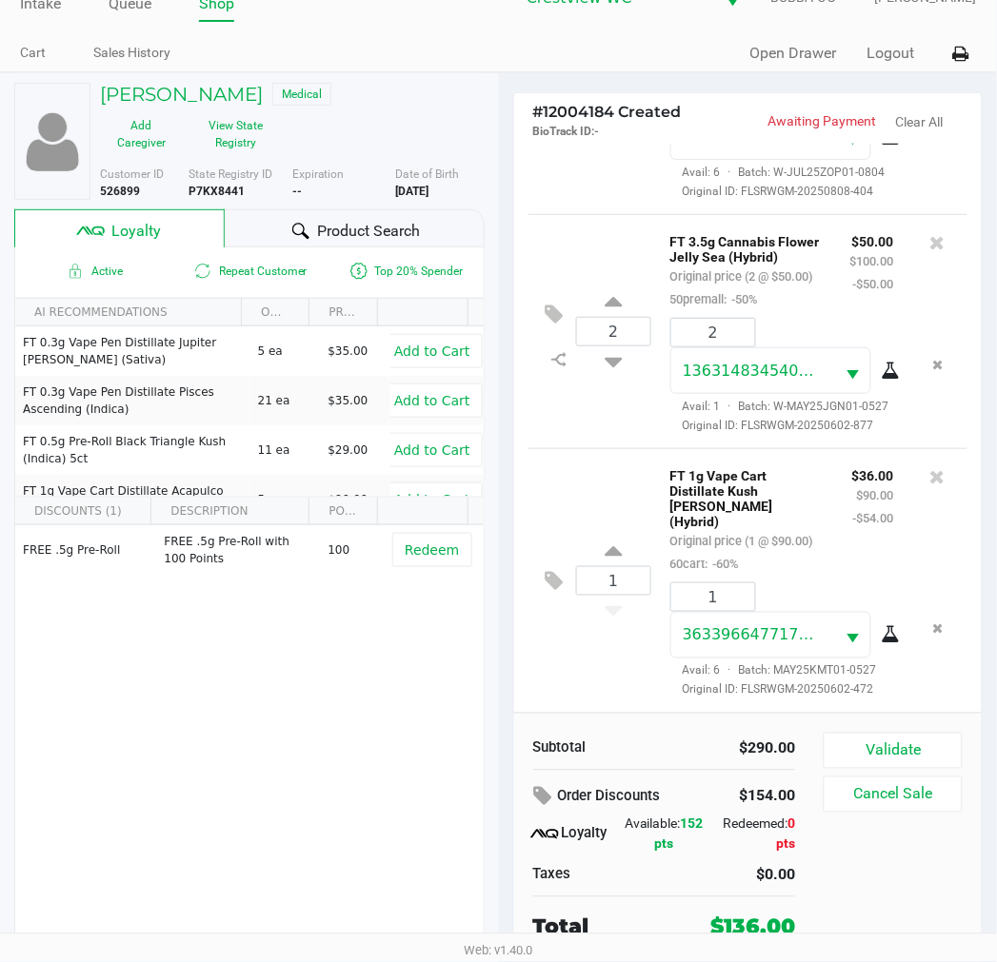
scroll to position [36, 0]
click at [921, 758] on button "Validate" at bounding box center [892, 750] width 138 height 36
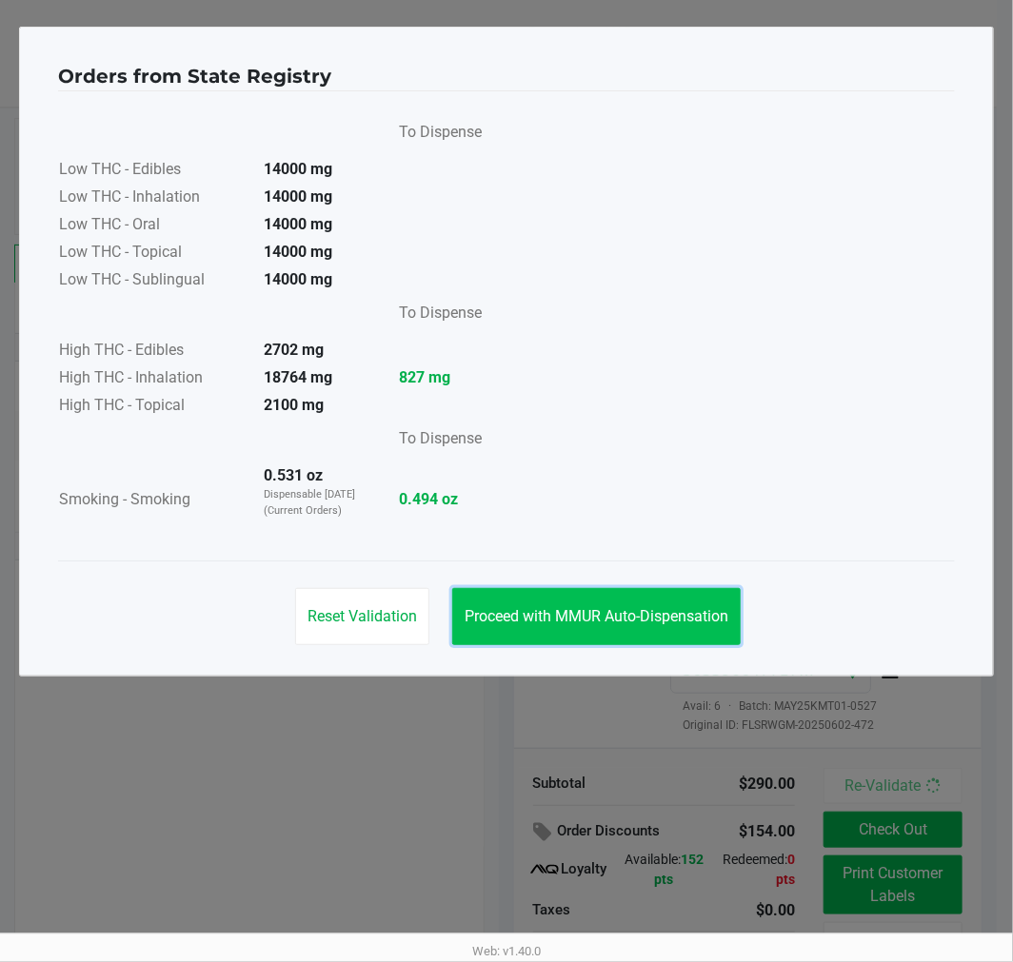
click at [528, 610] on span "Proceed with MMUR Auto-Dispensation" at bounding box center [597, 616] width 264 height 18
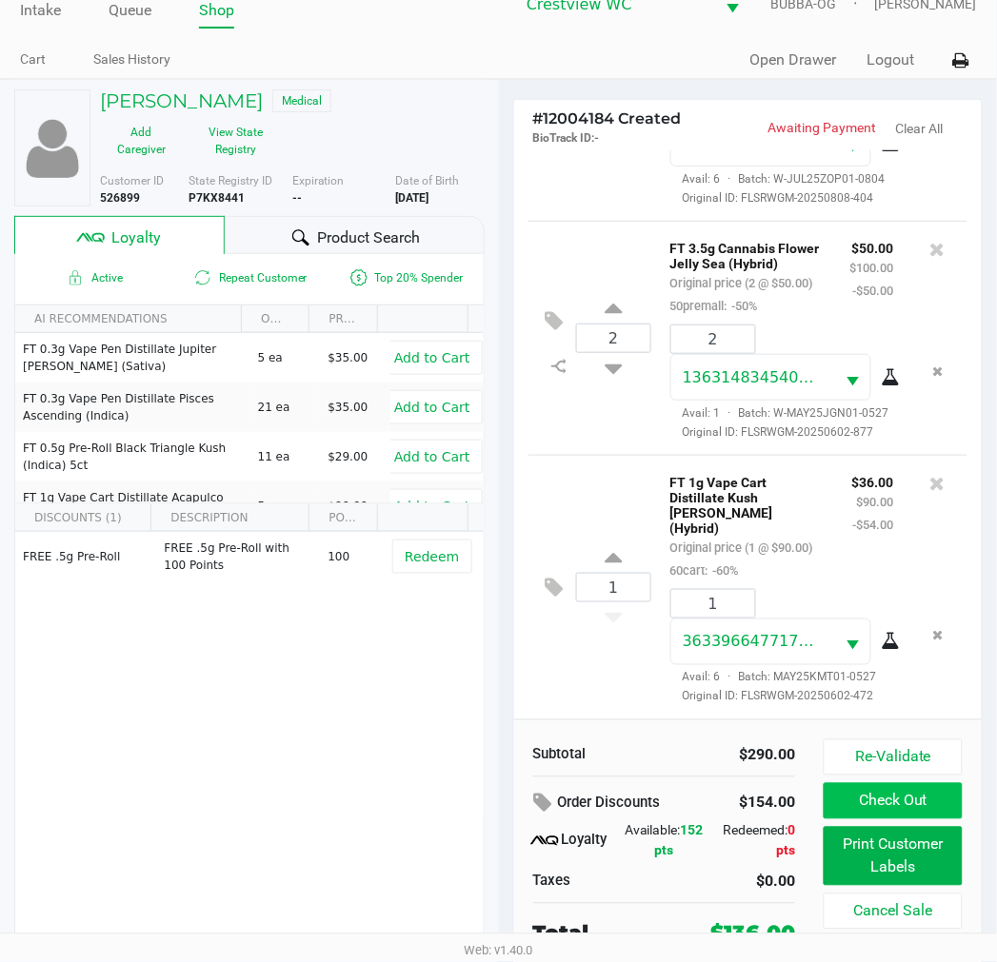
scroll to position [36, 0]
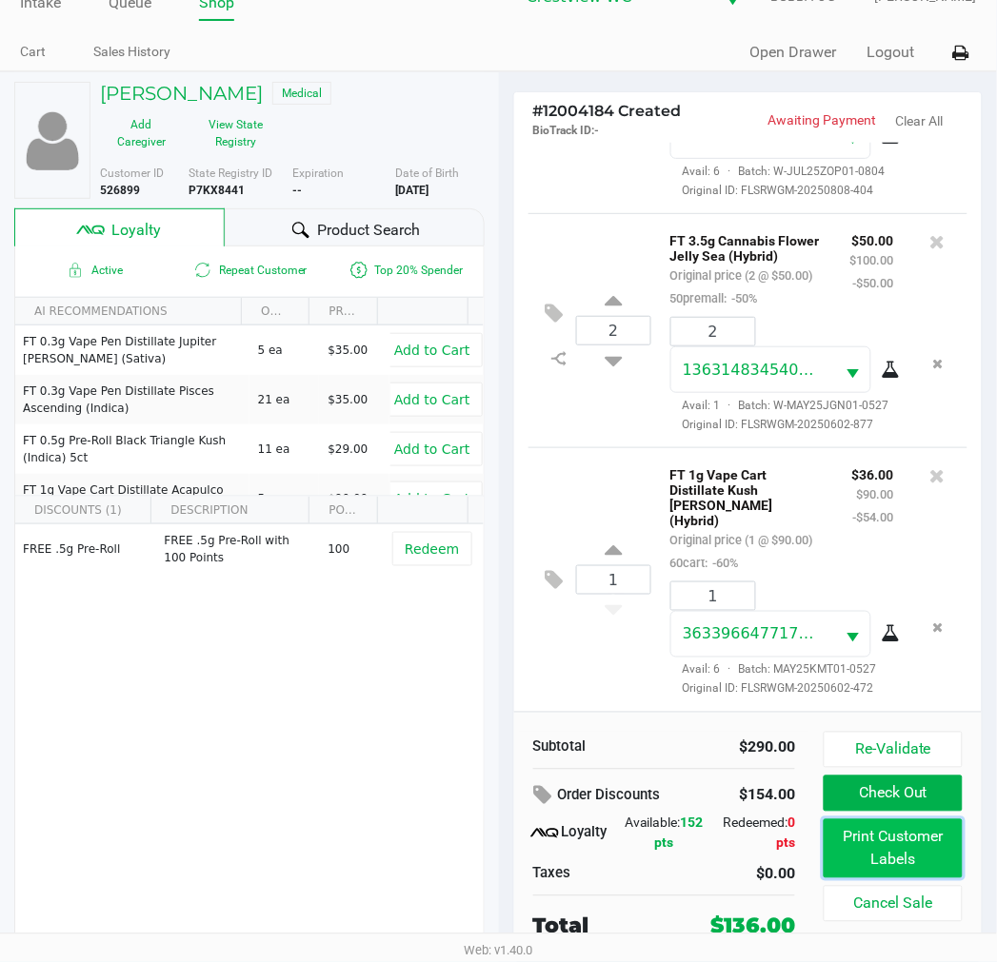
click at [907, 838] on button "Print Customer Labels" at bounding box center [892, 849] width 138 height 59
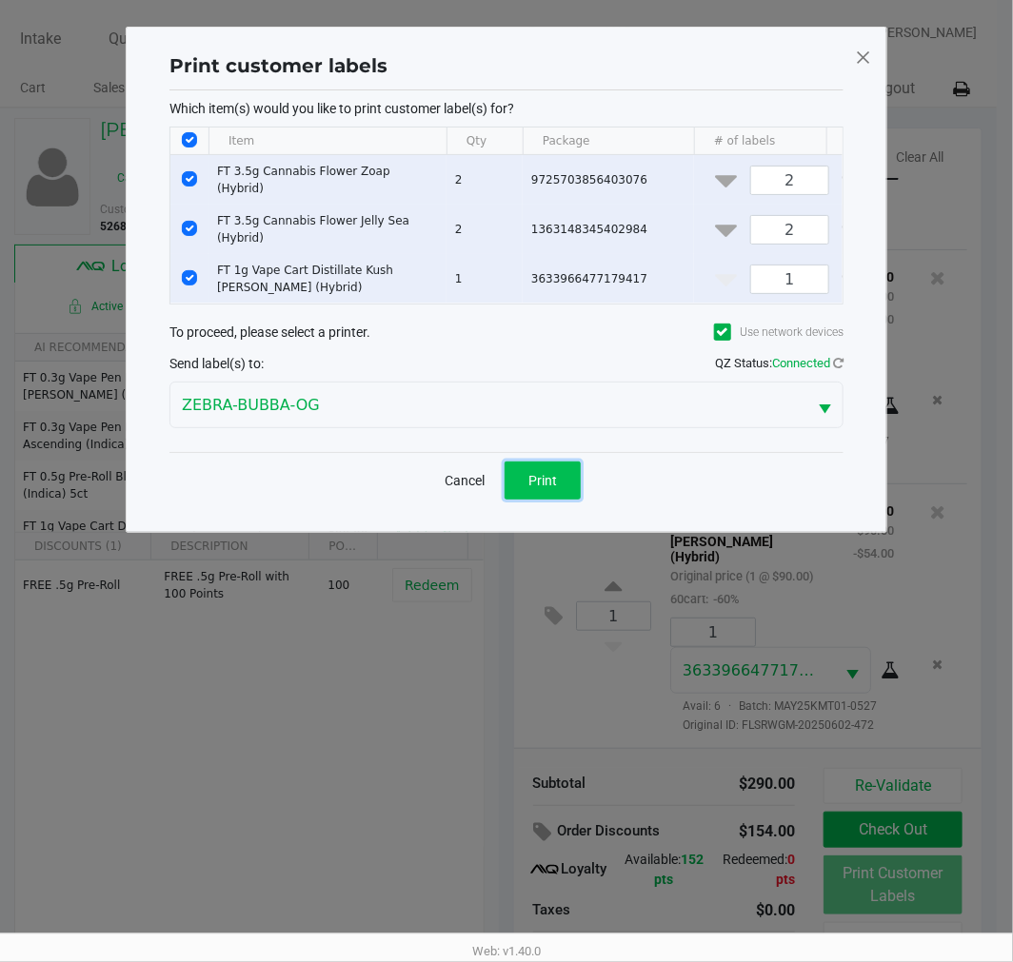
click at [541, 477] on span "Print" at bounding box center [542, 480] width 29 height 15
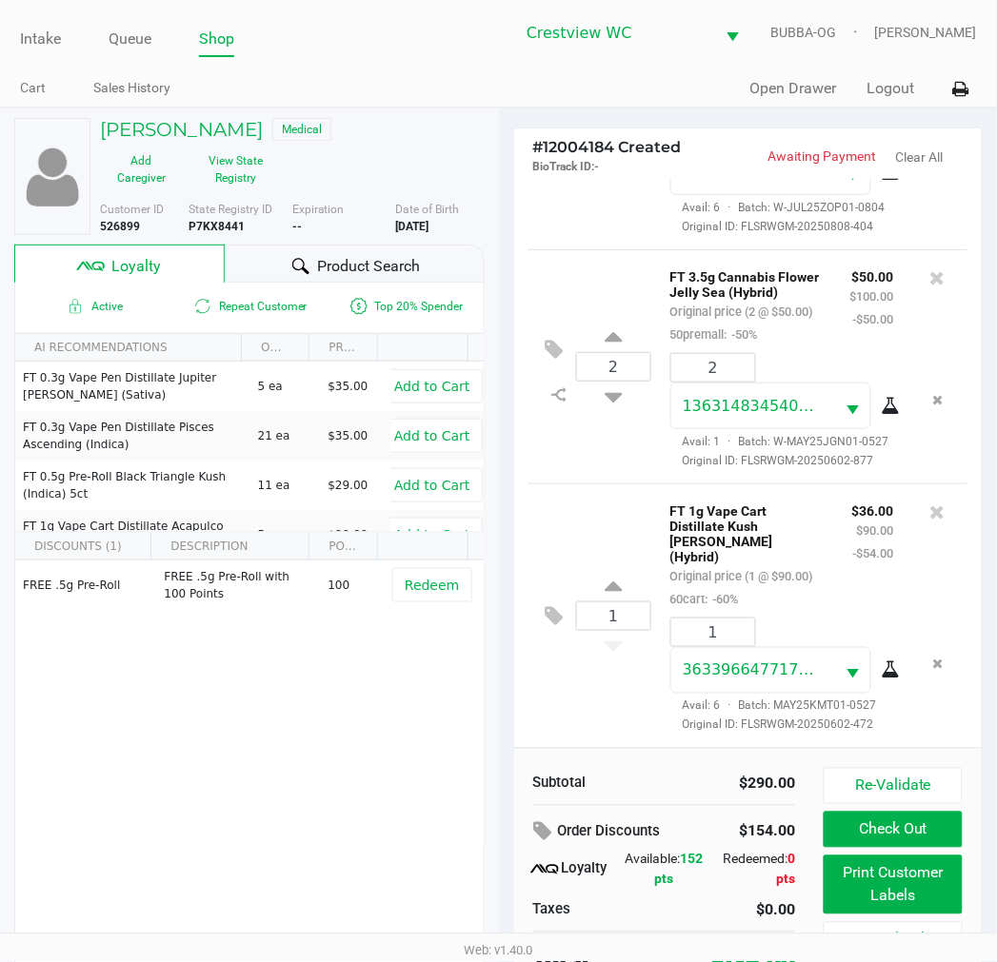
scroll to position [36, 0]
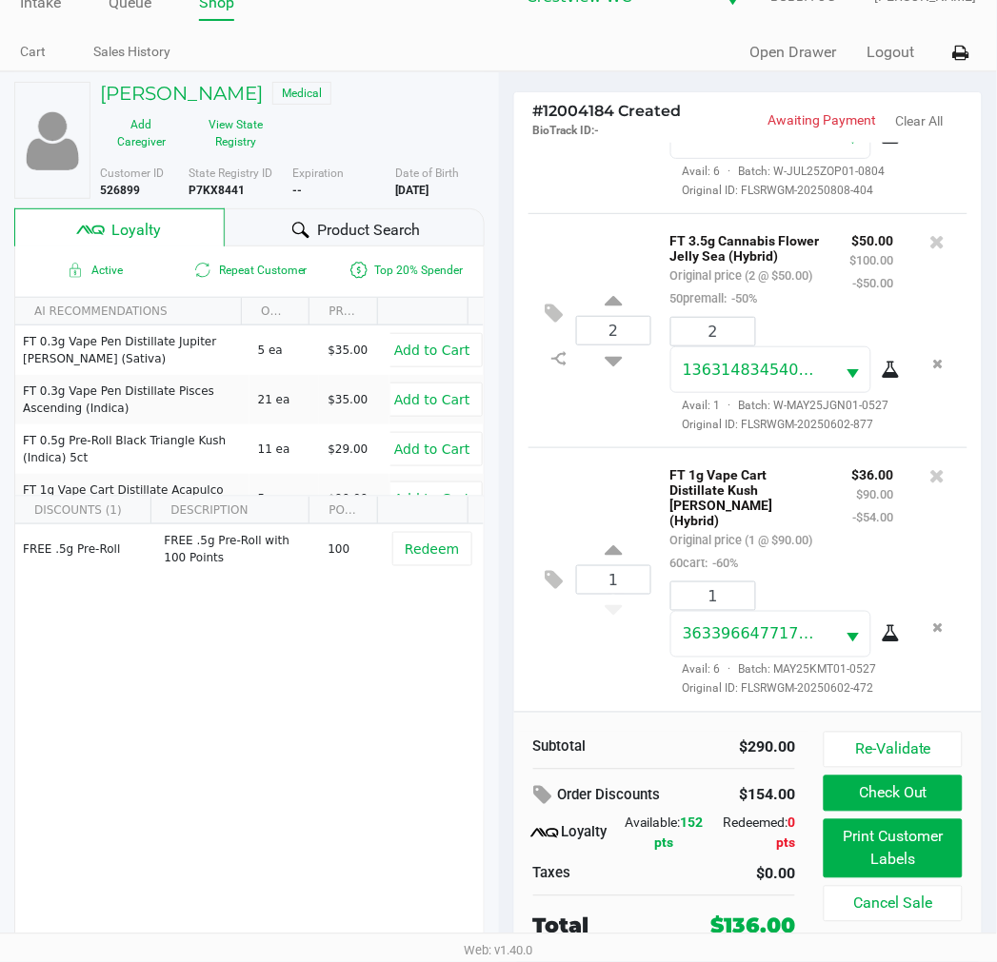
click at [900, 797] on button "Check Out" at bounding box center [892, 794] width 138 height 36
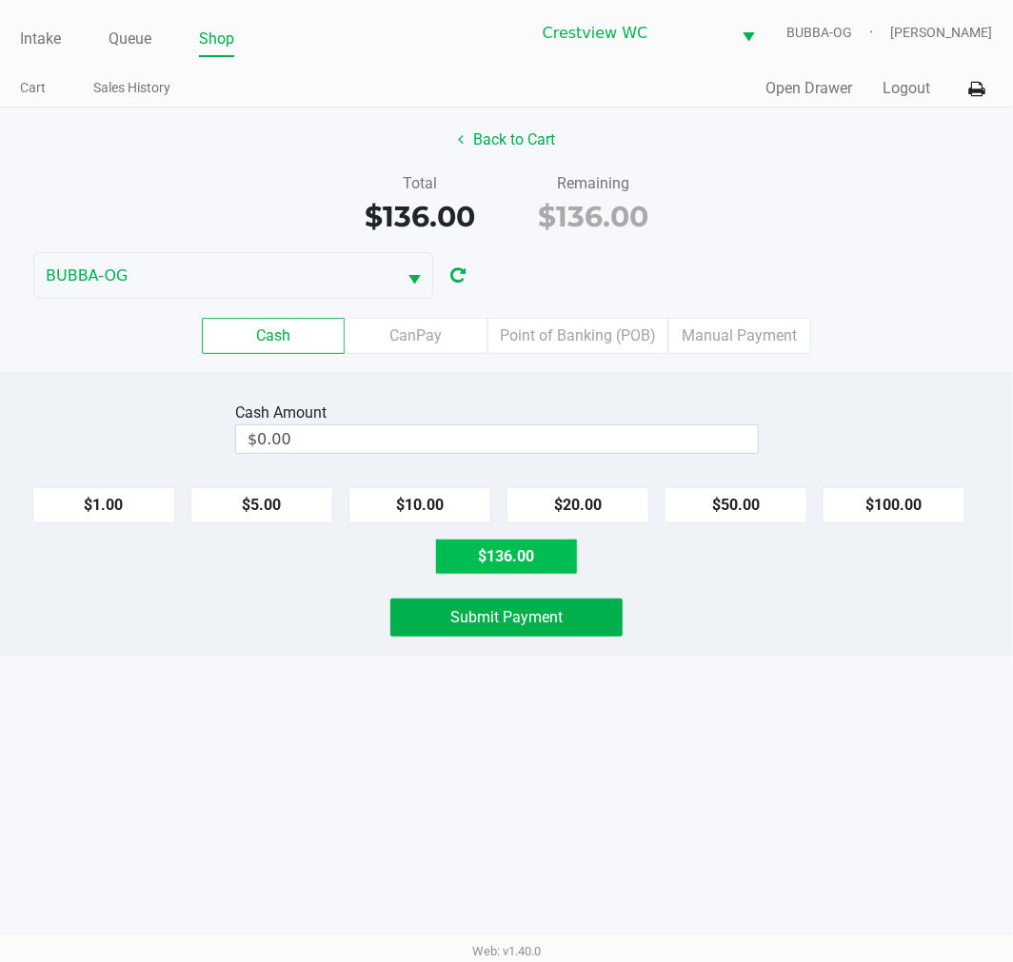
click at [506, 557] on button "$136.00" at bounding box center [506, 557] width 143 height 36
type input "$136.00"
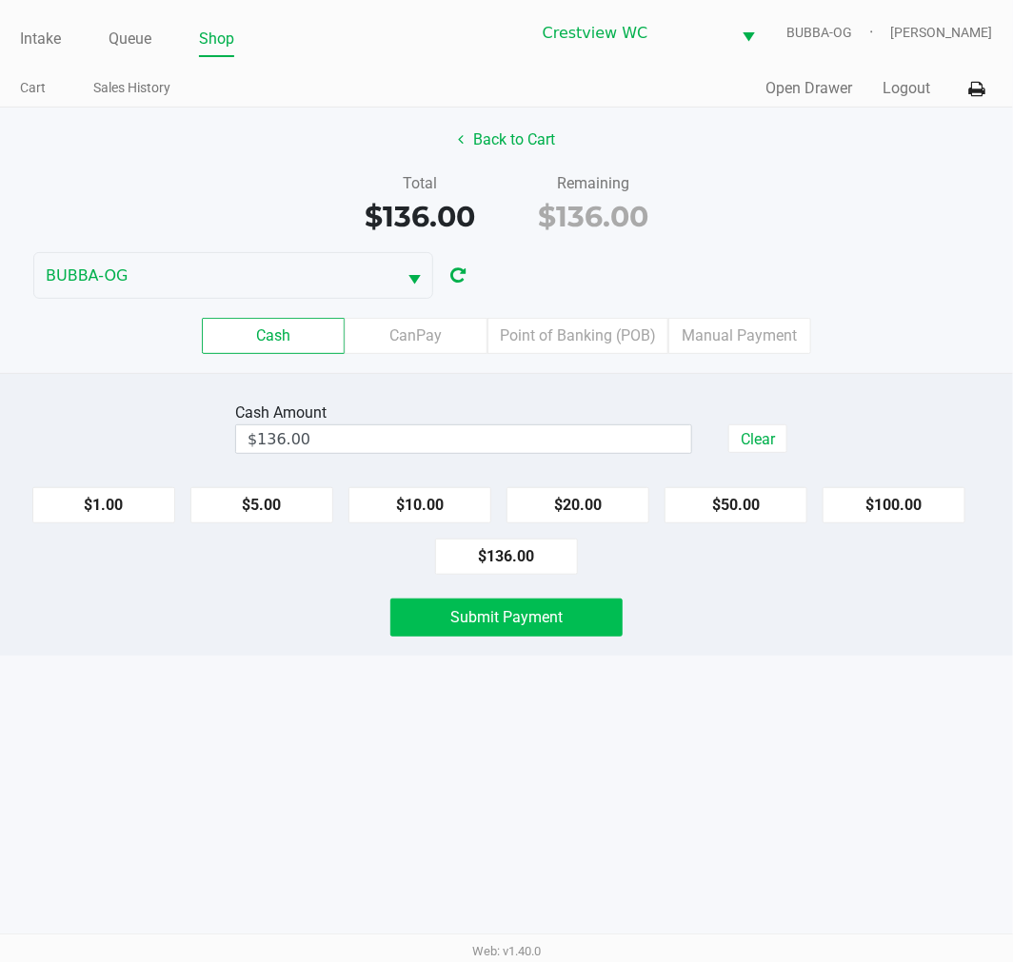
click at [511, 615] on span "Submit Payment" at bounding box center [506, 617] width 112 height 18
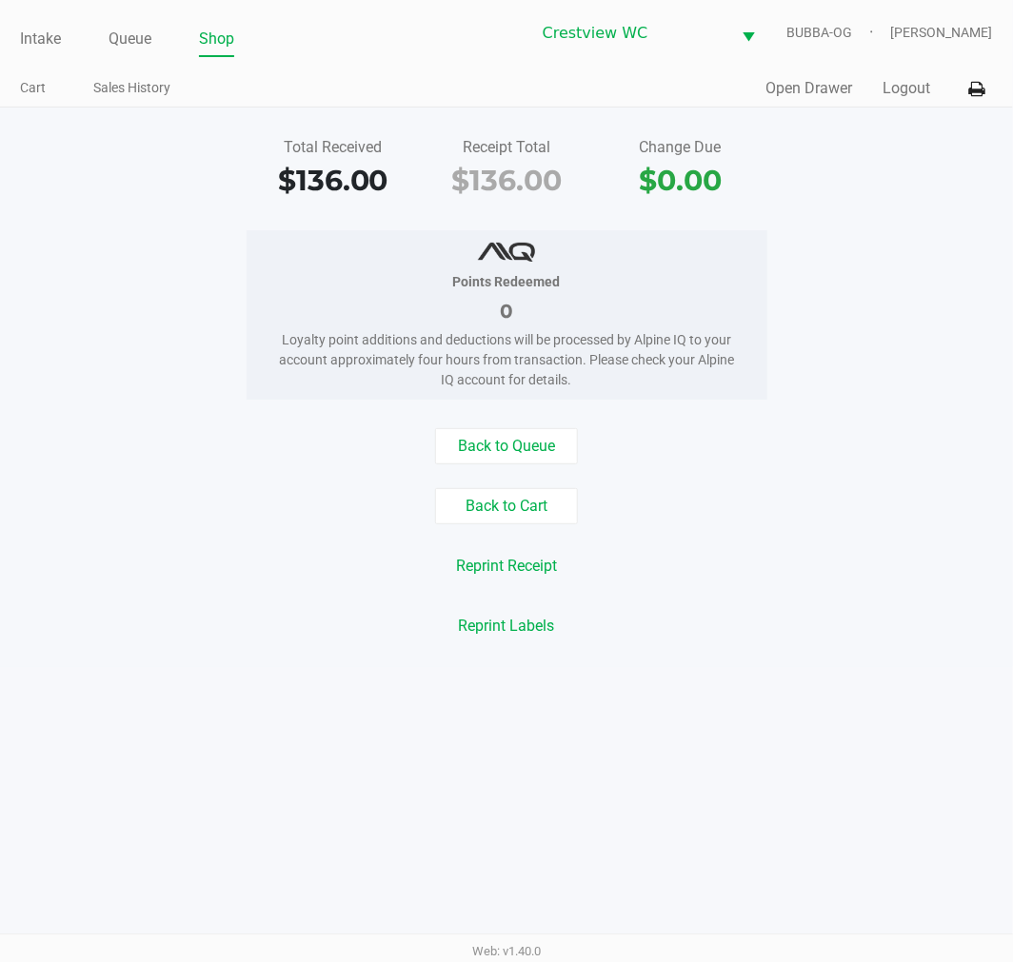
click at [44, 34] on link "Intake" at bounding box center [40, 39] width 41 height 27
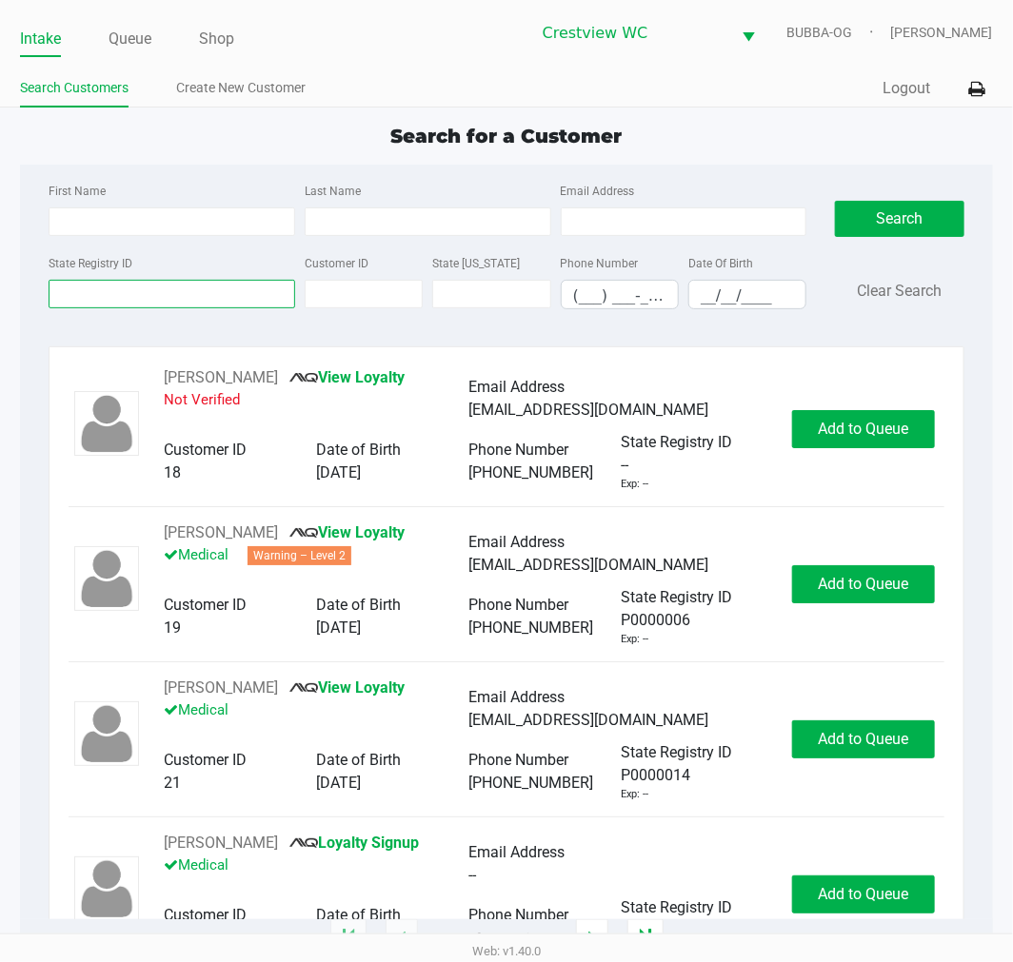
click at [164, 293] on input "State Registry ID" at bounding box center [172, 294] width 247 height 29
type input "8yv6442"
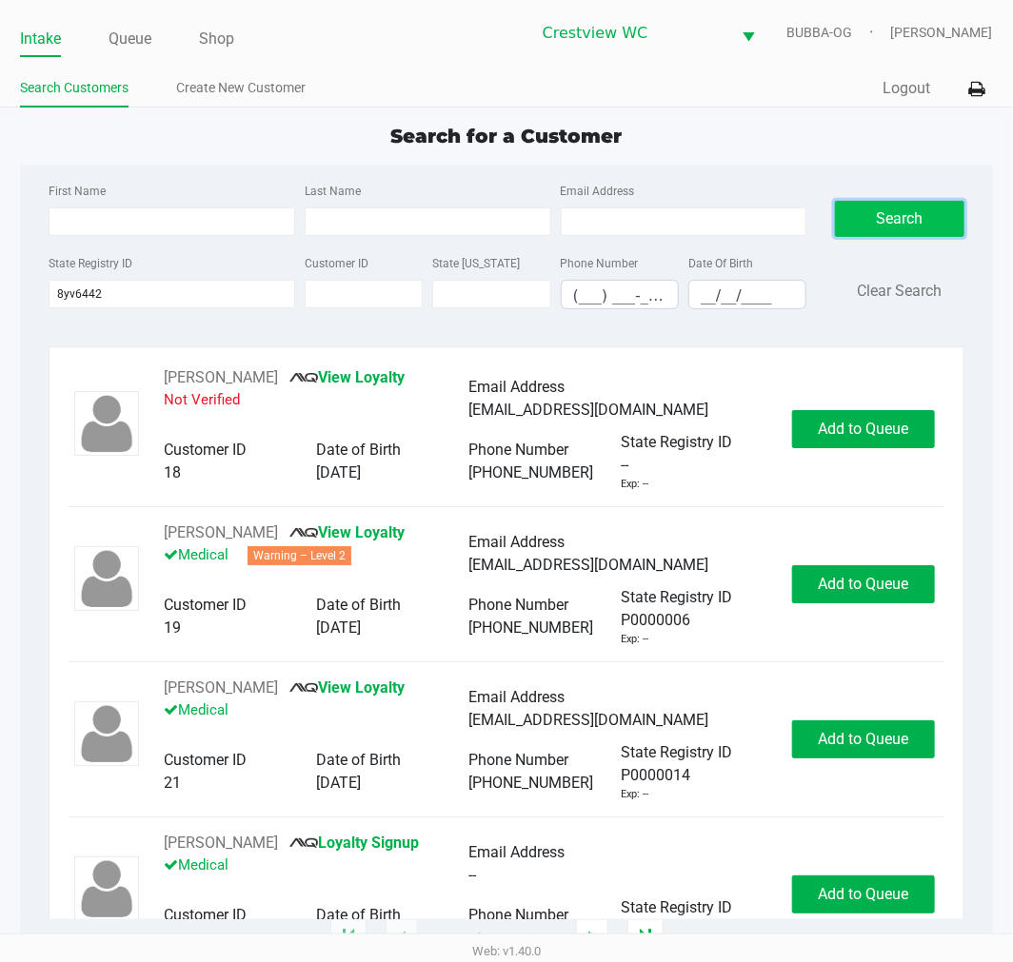
click at [931, 206] on button "Search" at bounding box center [899, 219] width 129 height 36
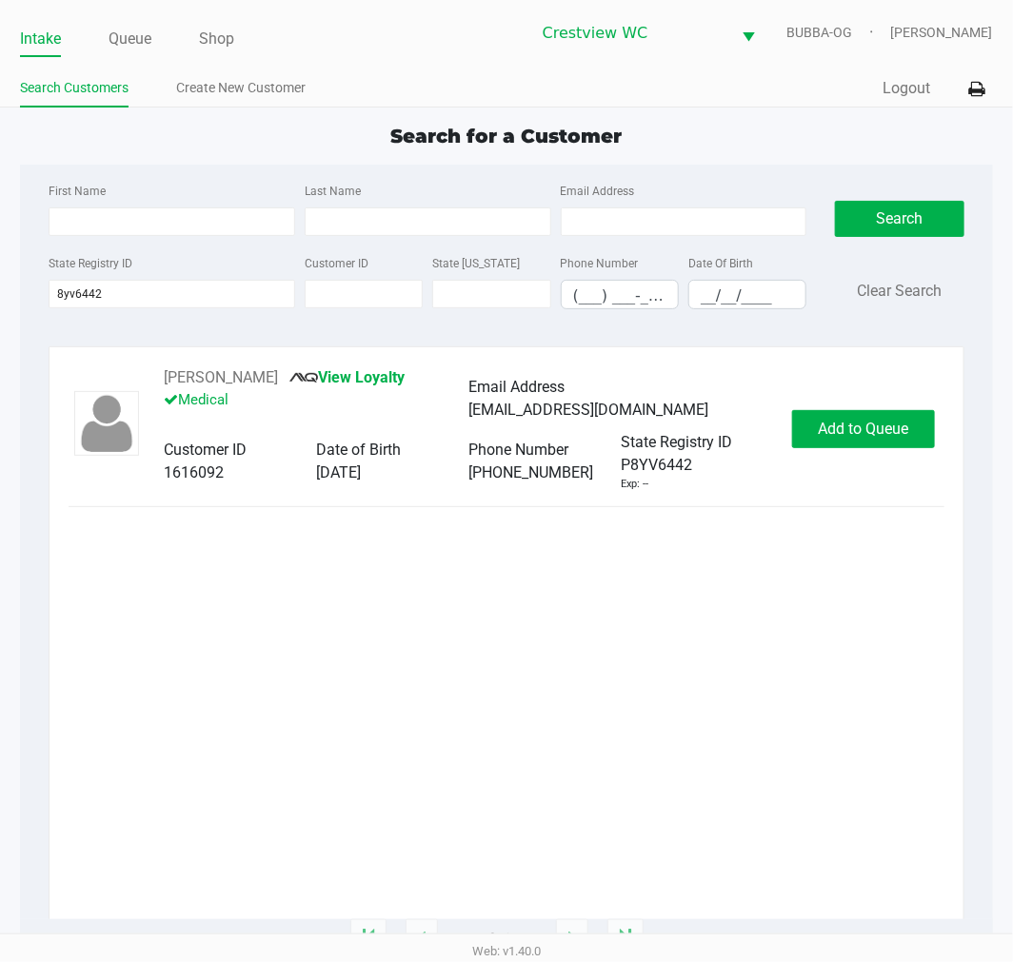
click at [834, 407] on div "[PERSON_NAME] View Loyalty Medical Email Address [EMAIL_ADDRESS][DOMAIN_NAME] C…" at bounding box center [506, 429] width 875 height 126
click at [831, 422] on span "Add to Queue" at bounding box center [863, 429] width 90 height 18
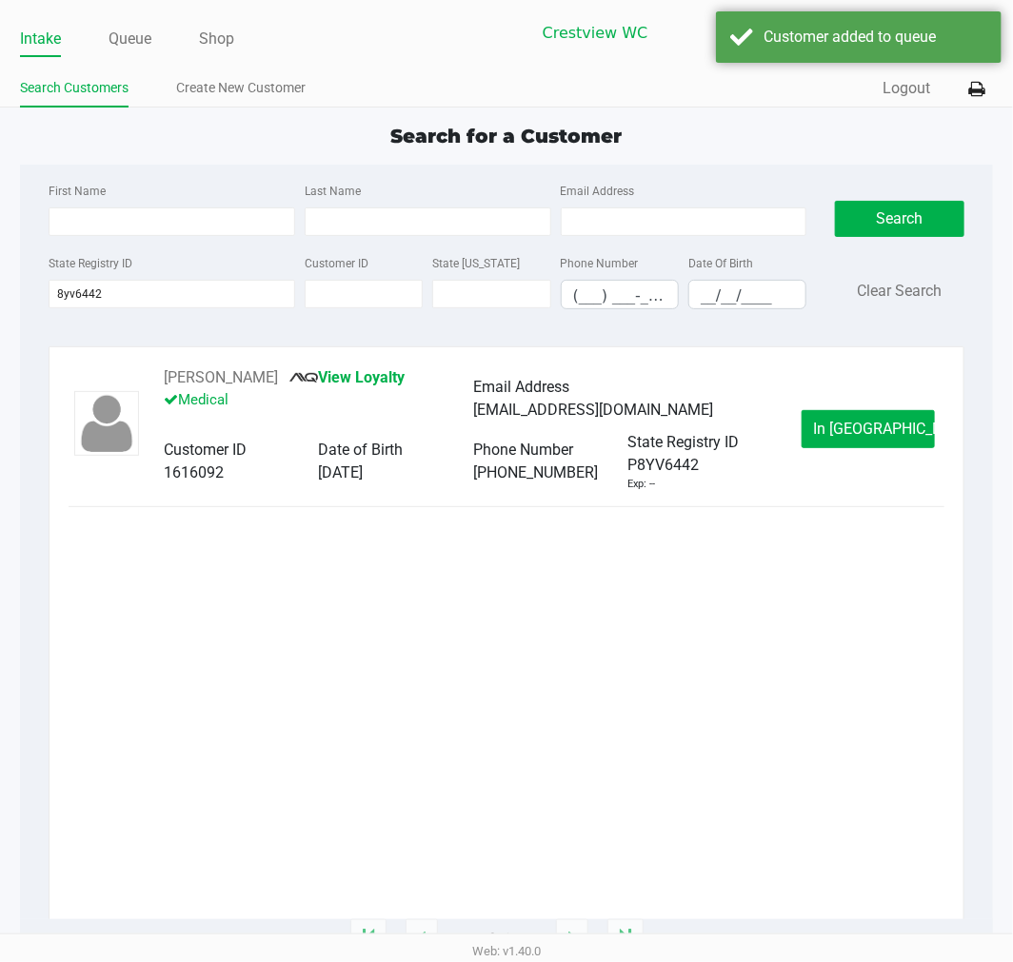
click at [831, 422] on button "In [GEOGRAPHIC_DATA]" at bounding box center [867, 429] width 133 height 38
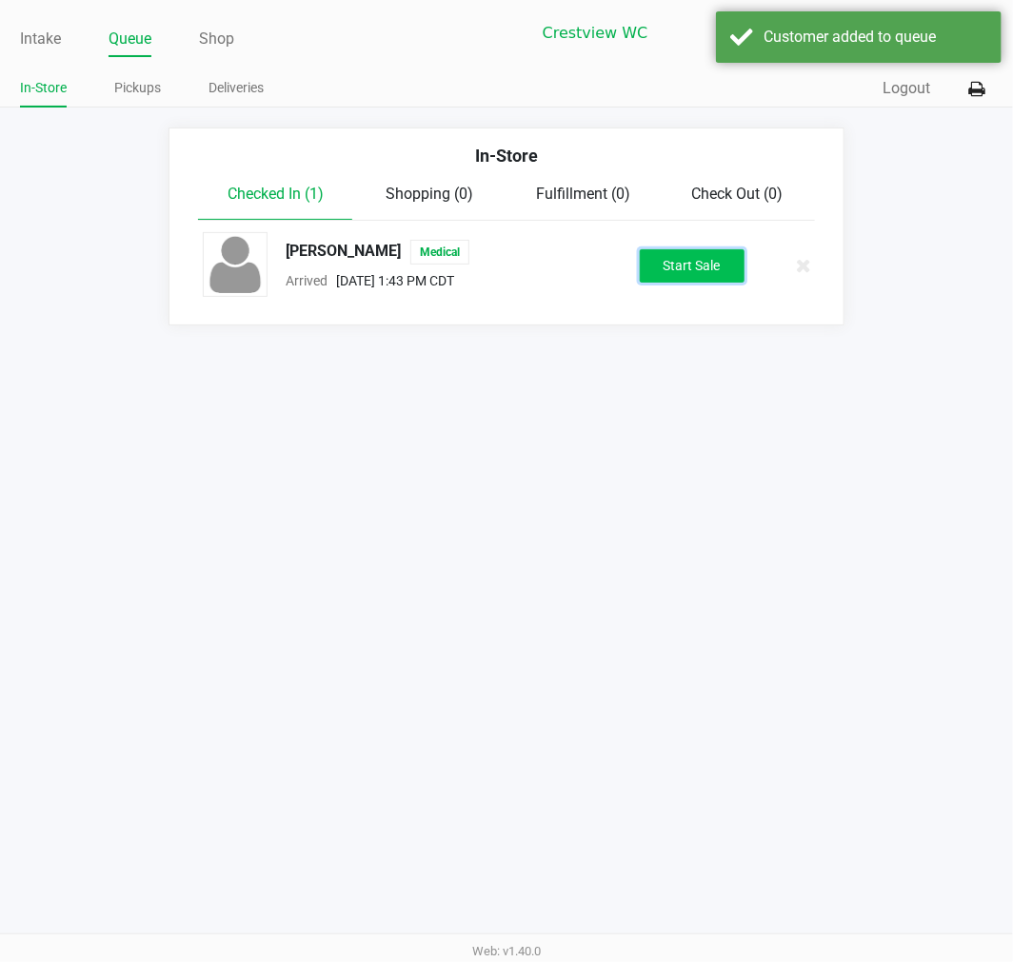
click at [698, 269] on button "Start Sale" at bounding box center [692, 265] width 105 height 33
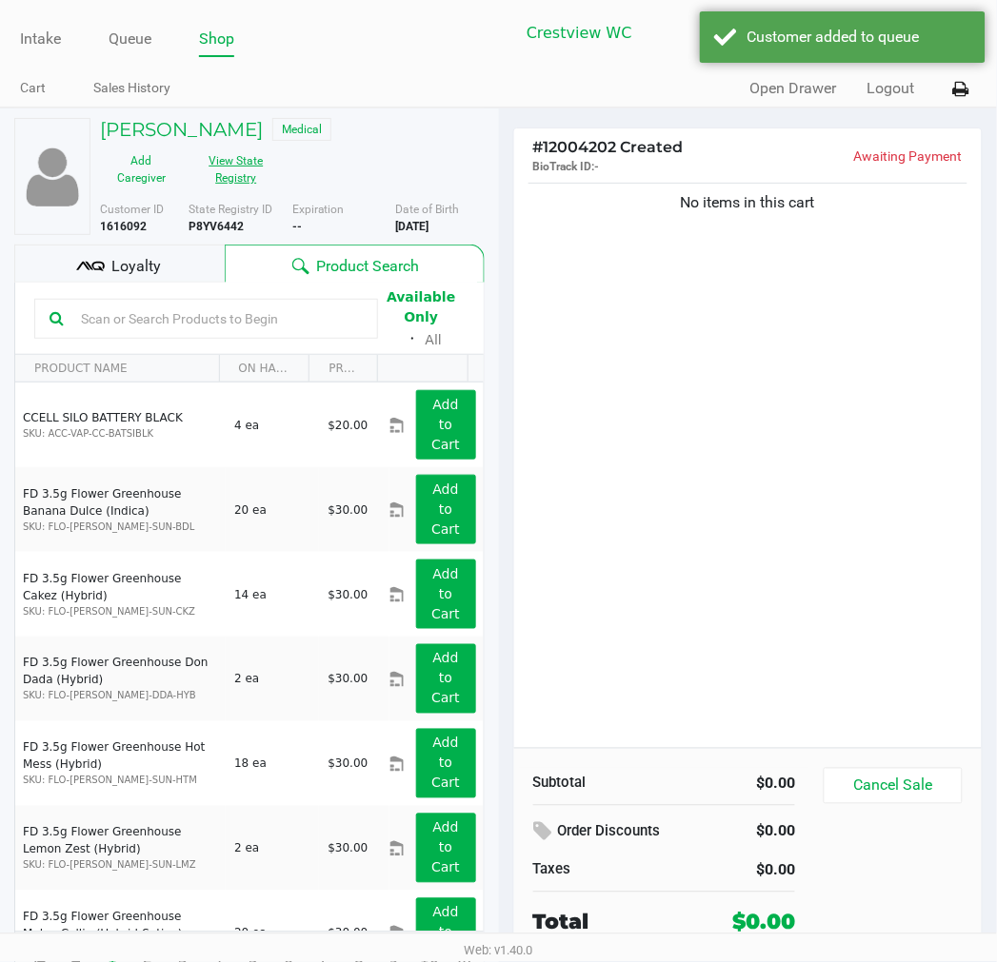
click at [254, 158] on button "View State Registry" at bounding box center [230, 170] width 95 height 48
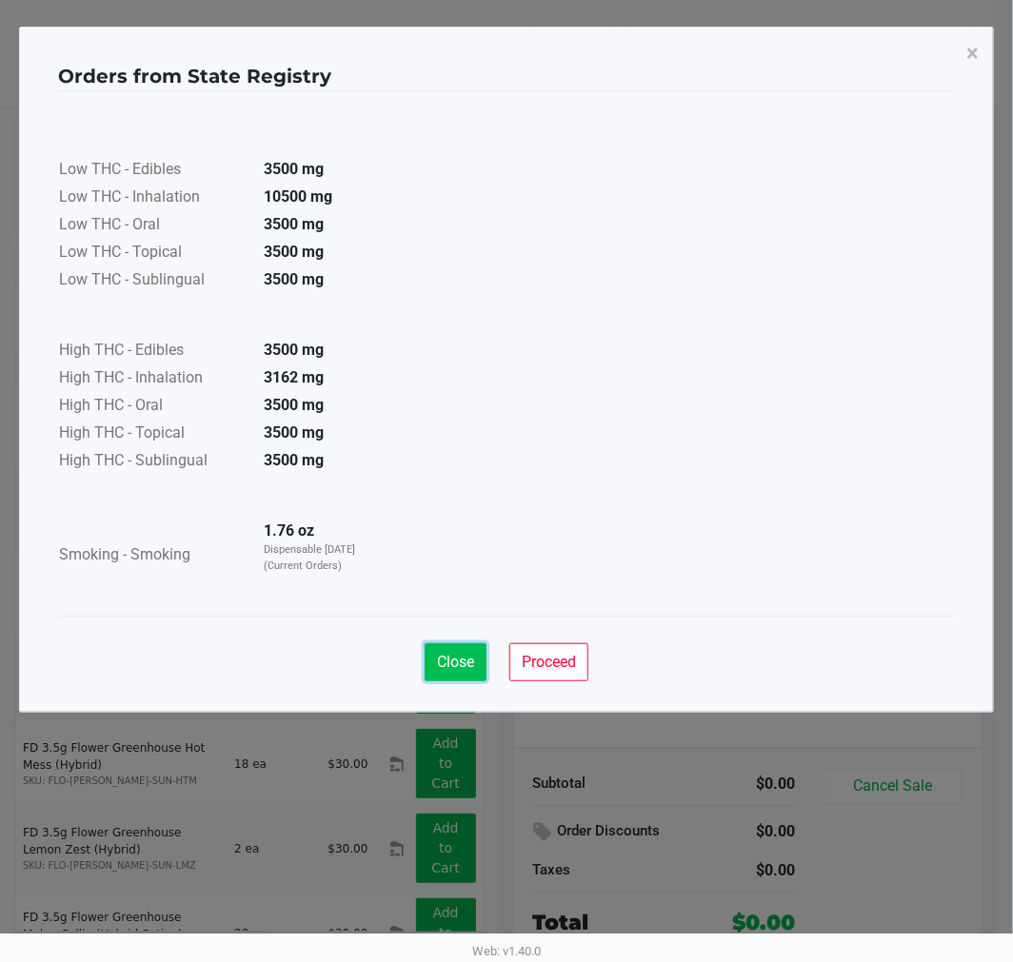
click at [443, 653] on span "Close" at bounding box center [455, 662] width 37 height 18
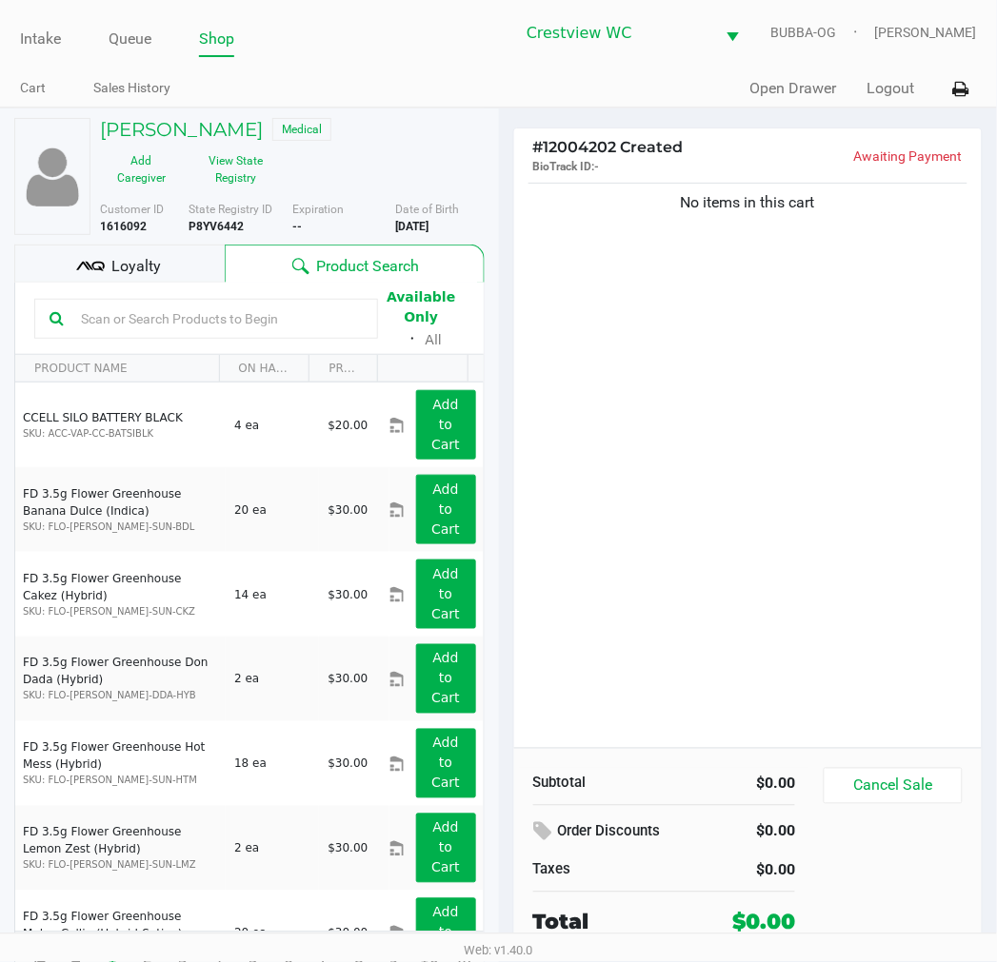
click at [194, 241] on div "[PERSON_NAME] Medical Add Caregiver View State Registry Customer ID 1616092 Sta…" at bounding box center [249, 553] width 470 height 889
click at [188, 254] on div "Loyalty" at bounding box center [119, 264] width 210 height 38
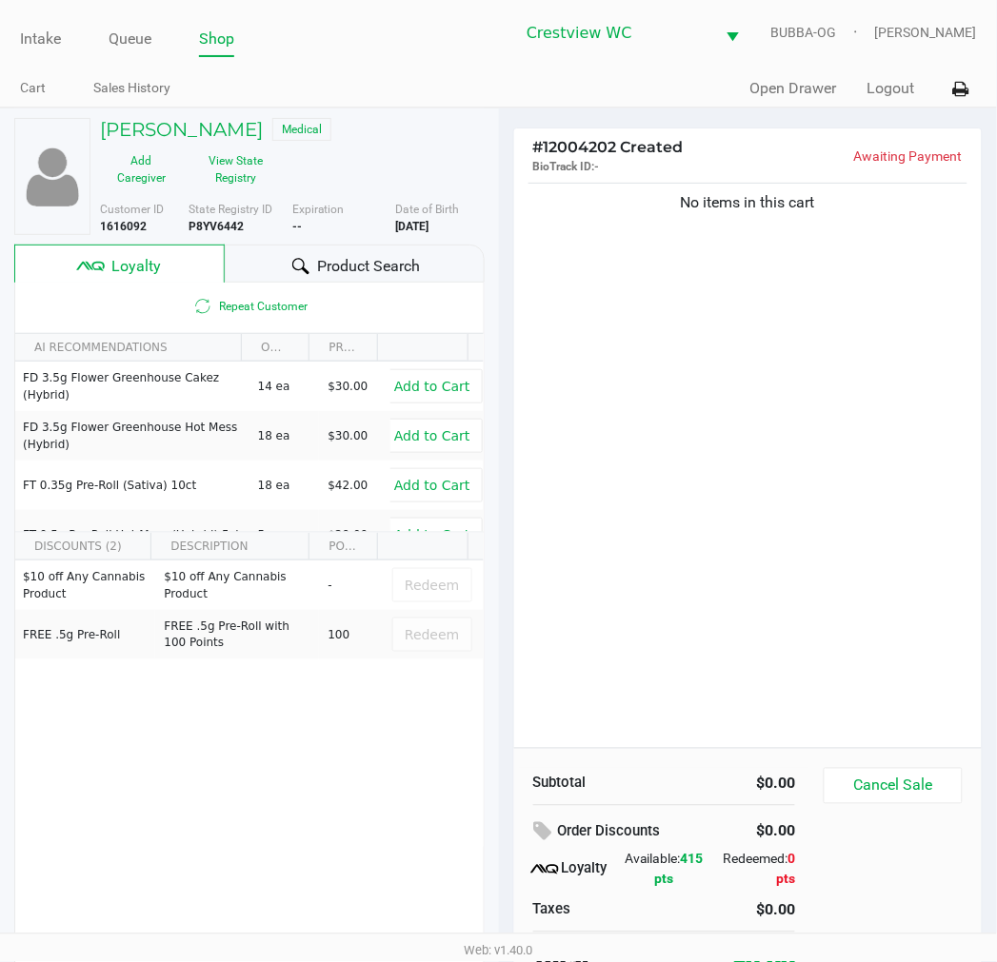
click at [625, 352] on div "No items in this cart" at bounding box center [748, 463] width 468 height 569
click at [912, 455] on div "No items in this cart" at bounding box center [748, 463] width 468 height 569
click at [787, 429] on div "No items in this cart" at bounding box center [748, 463] width 468 height 569
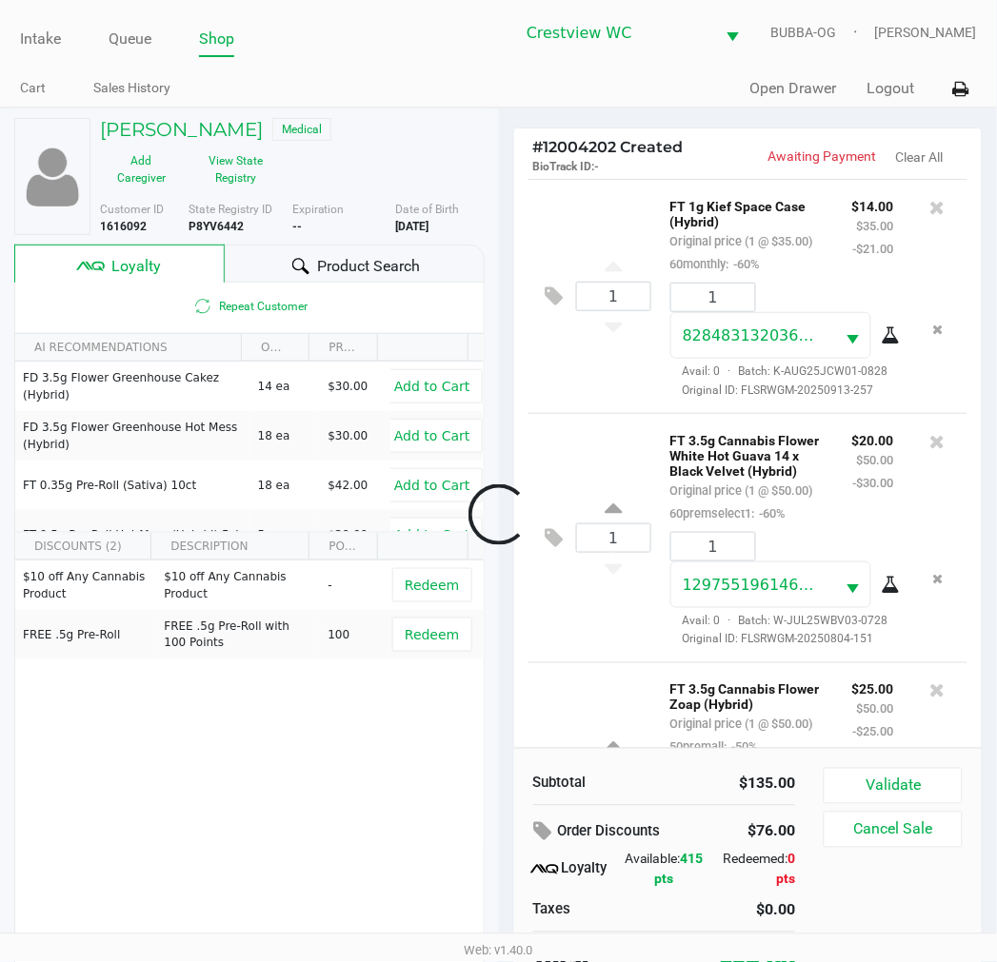
scroll to position [278, 0]
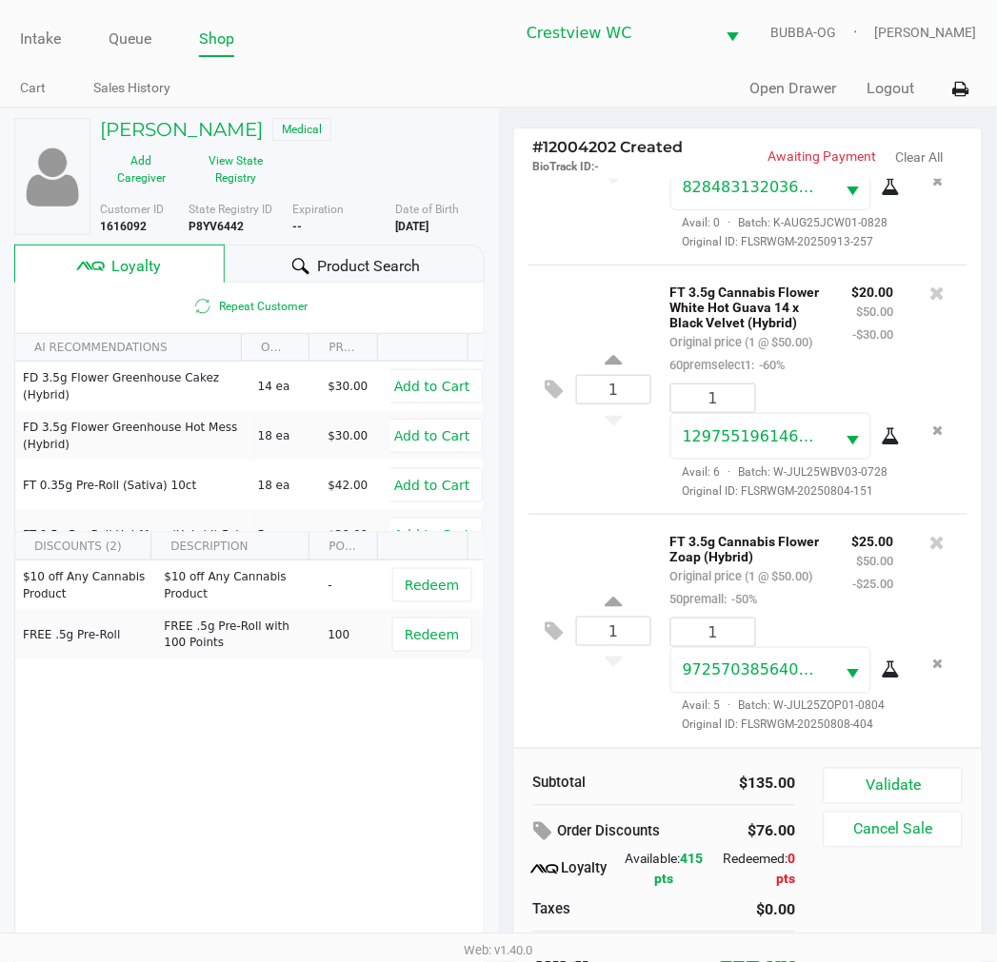
click at [593, 460] on div "1 FT 3.5g Cannabis Flower White Hot Guava 14 x Black Velvet (Hybrid) Original p…" at bounding box center [748, 389] width 440 height 249
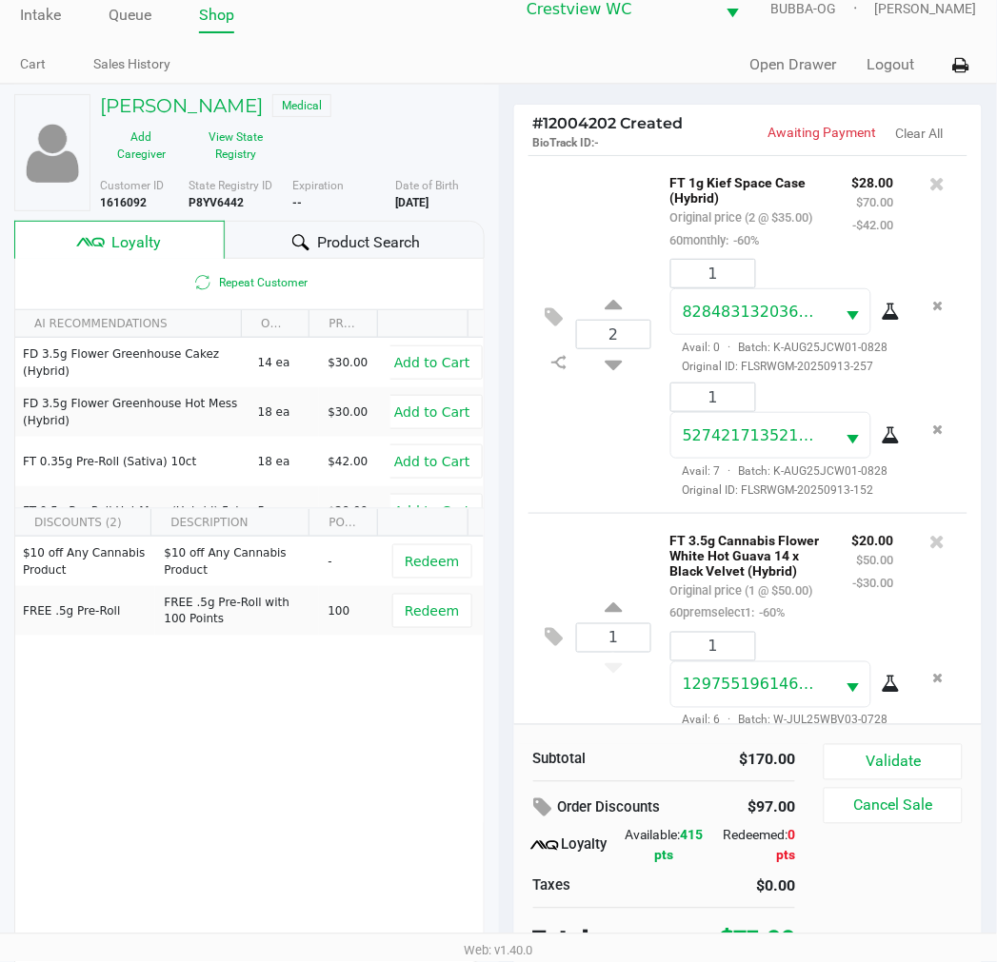
scroll to position [36, 0]
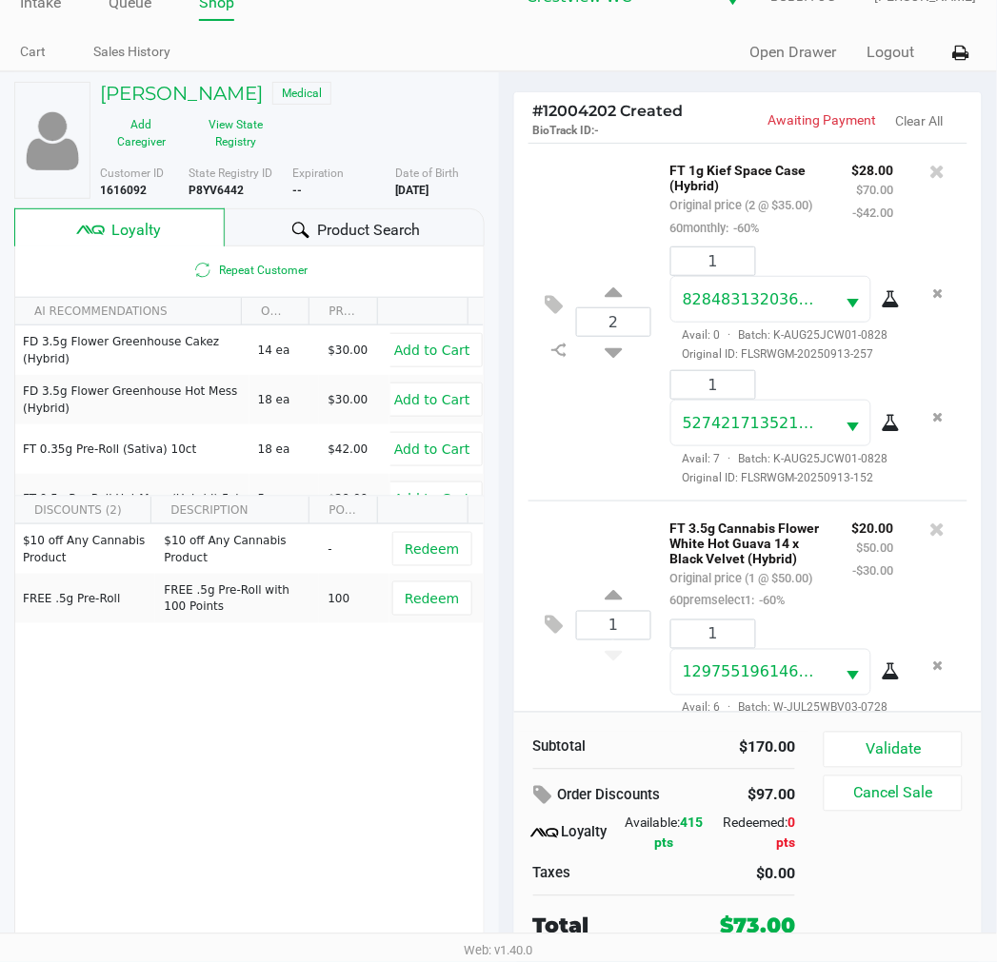
click at [859, 769] on div "Validate Cancel Sale" at bounding box center [899, 837] width 152 height 210
click at [844, 758] on button "Validate" at bounding box center [892, 750] width 138 height 36
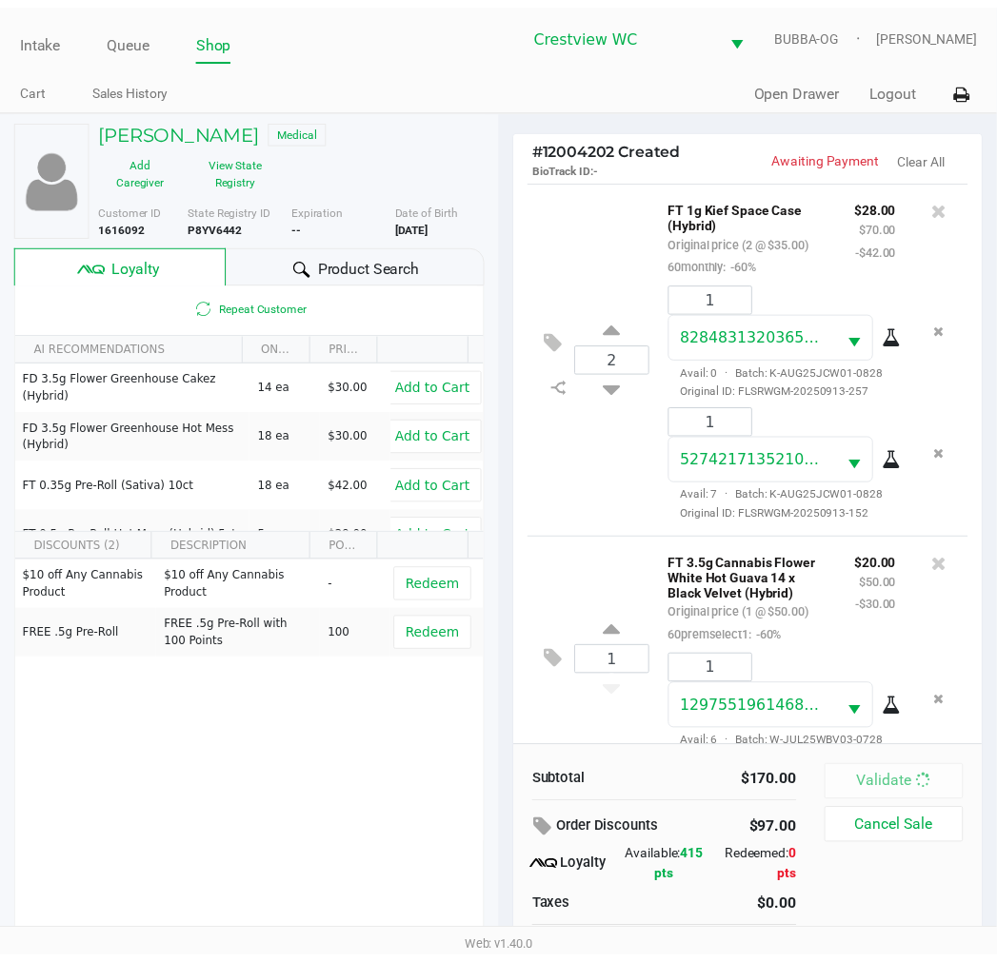
scroll to position [453, 0]
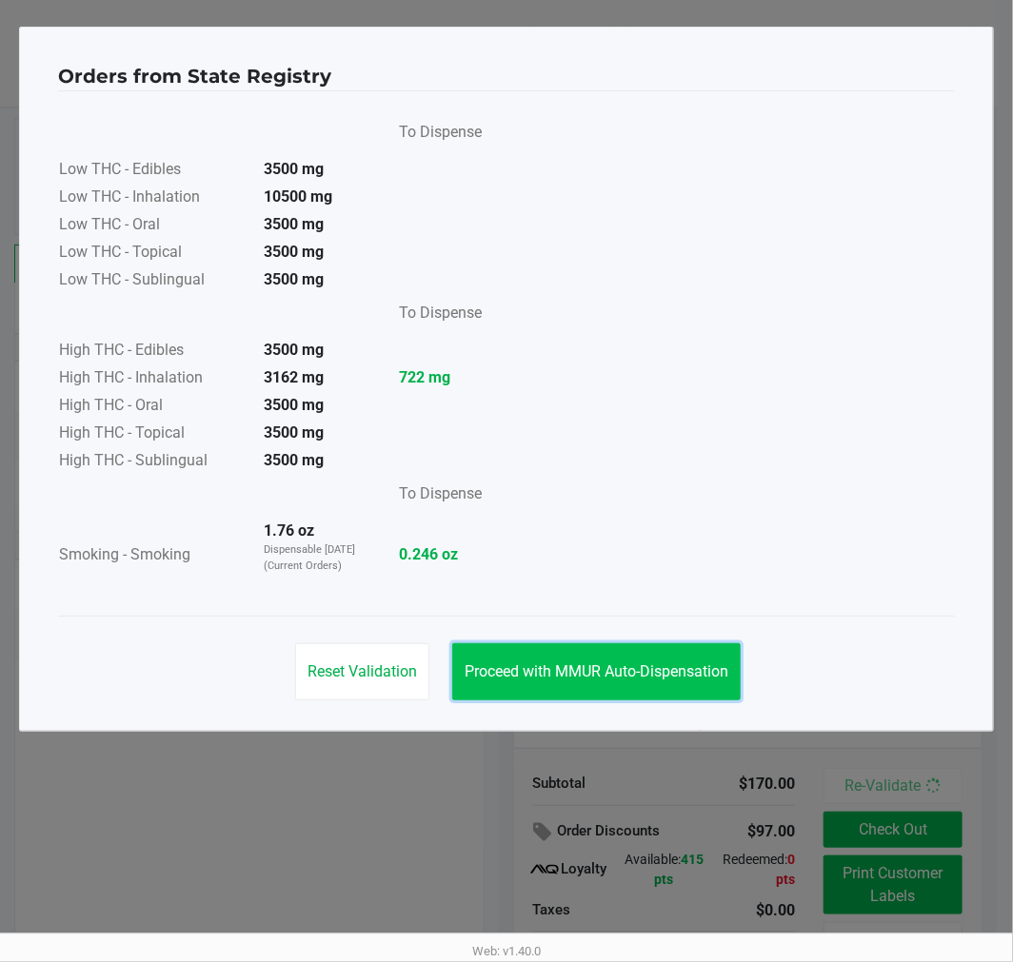
click at [597, 655] on button "Proceed with MMUR Auto-Dispensation" at bounding box center [596, 671] width 288 height 57
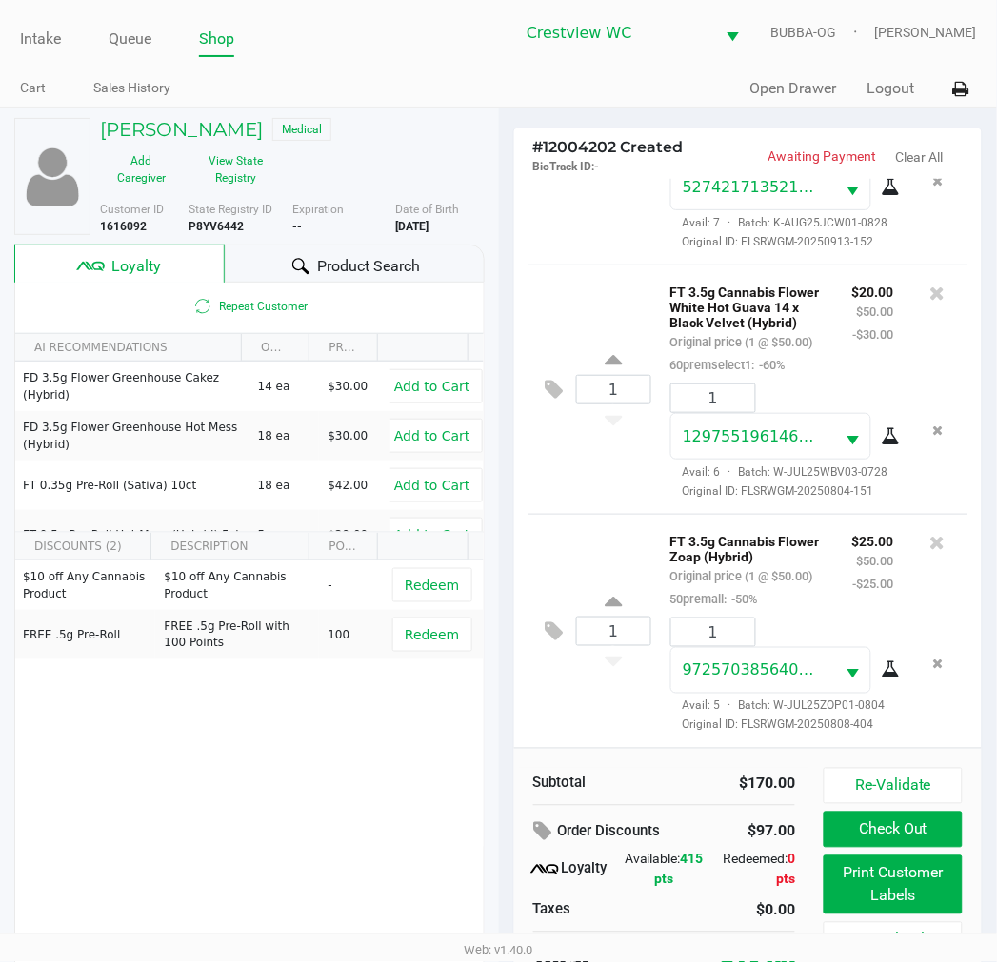
scroll to position [36, 0]
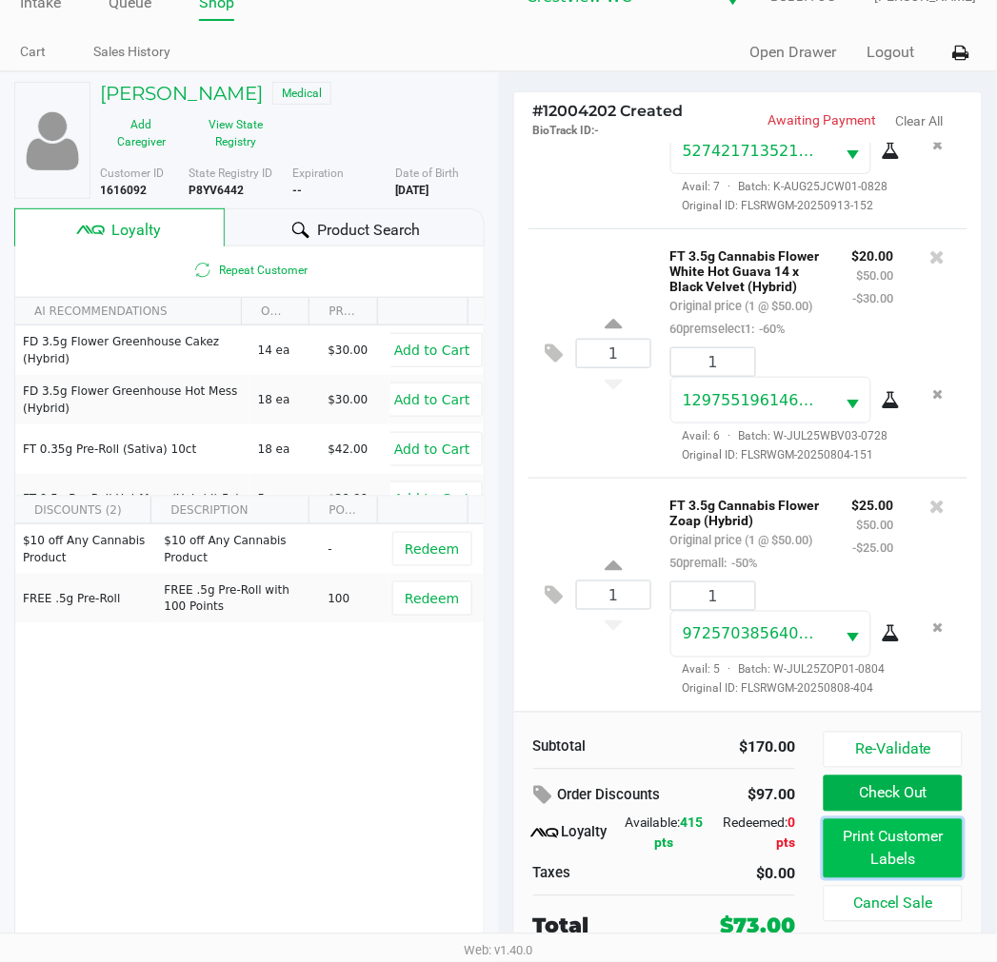
click at [933, 850] on button "Print Customer Labels" at bounding box center [892, 849] width 138 height 59
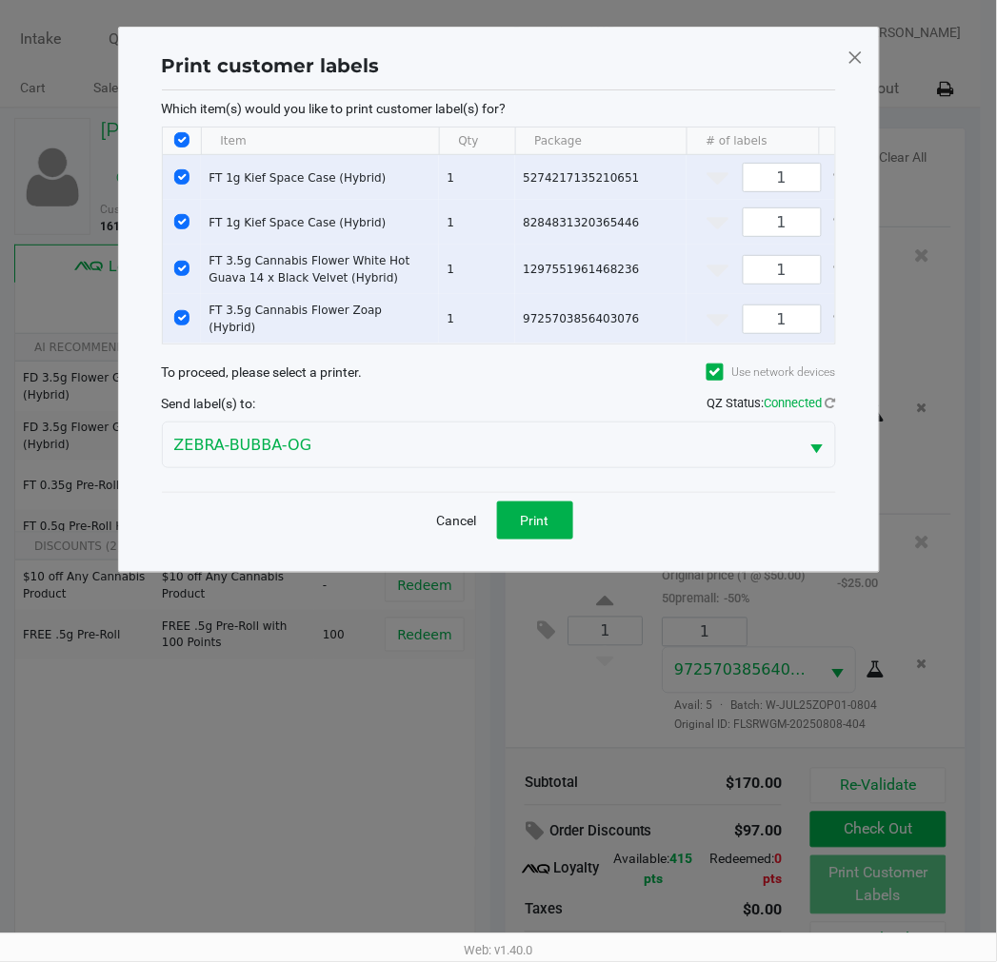
scroll to position [0, 0]
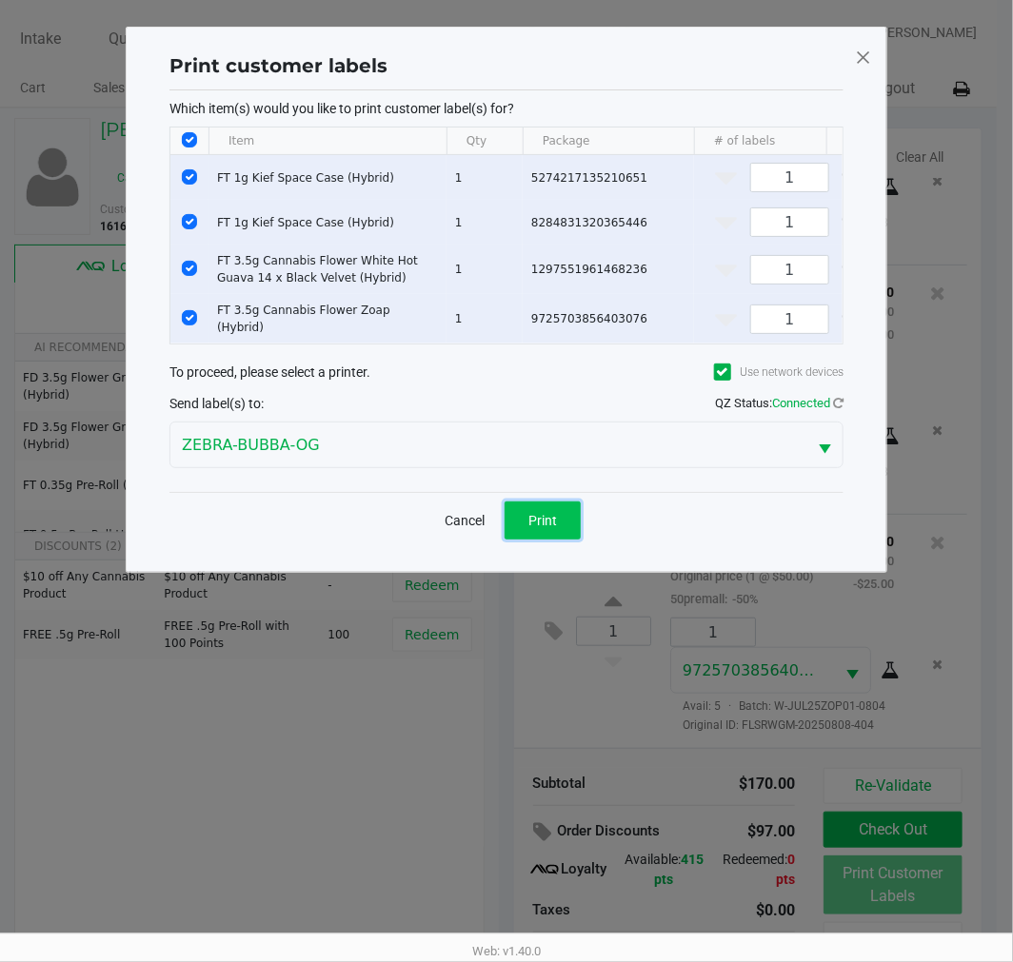
click at [526, 517] on button "Print" at bounding box center [542, 521] width 76 height 38
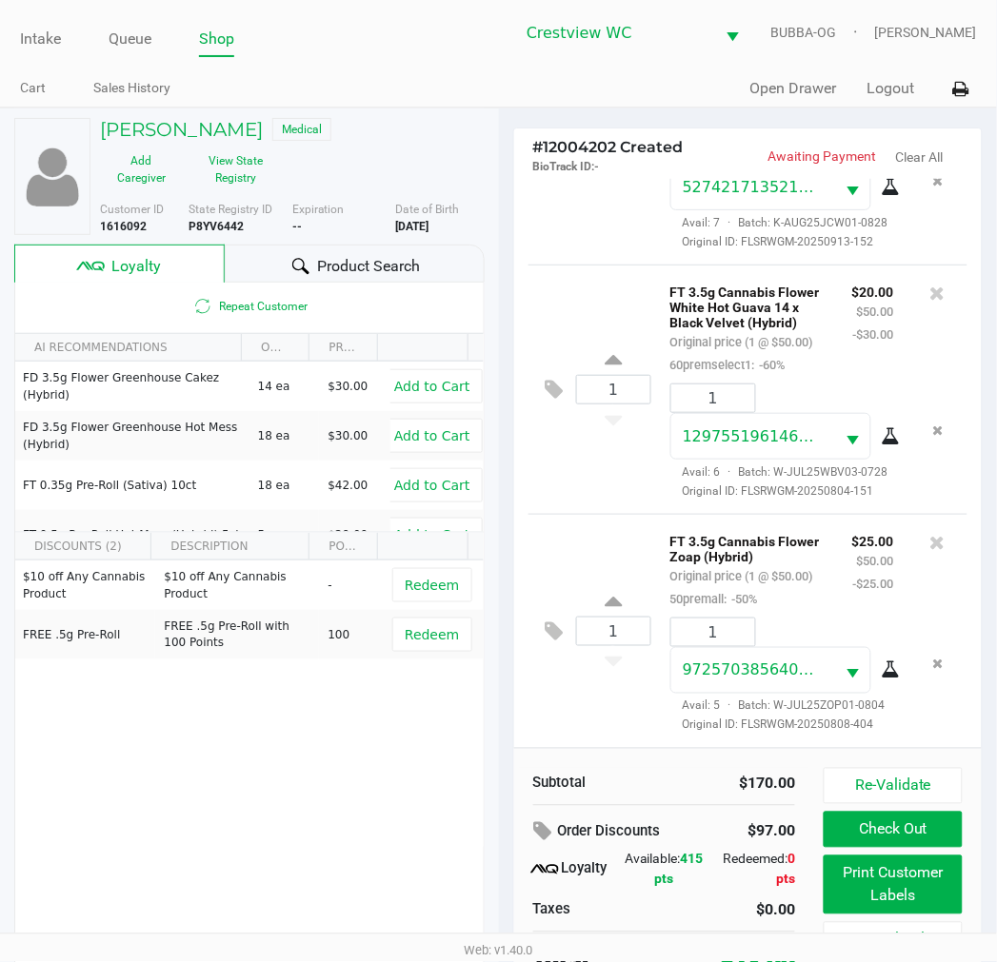
scroll to position [36, 0]
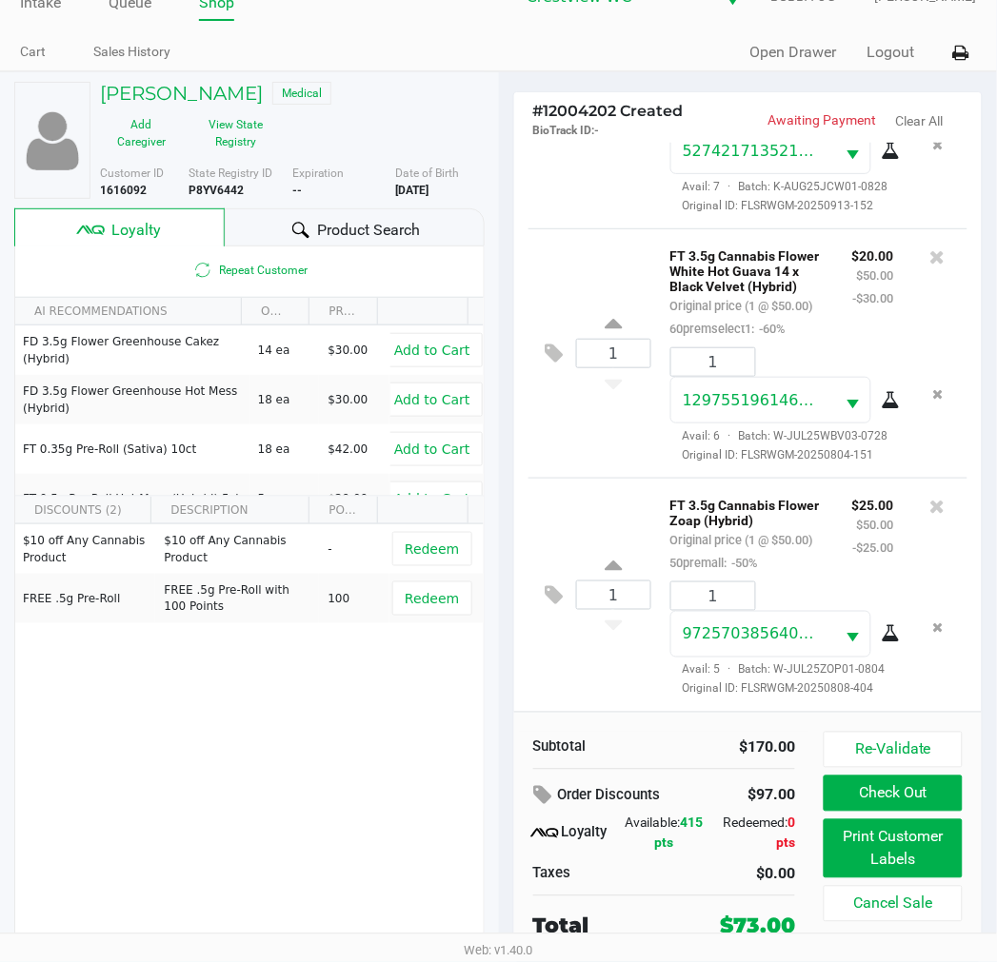
click at [918, 811] on button "Check Out" at bounding box center [892, 794] width 138 height 36
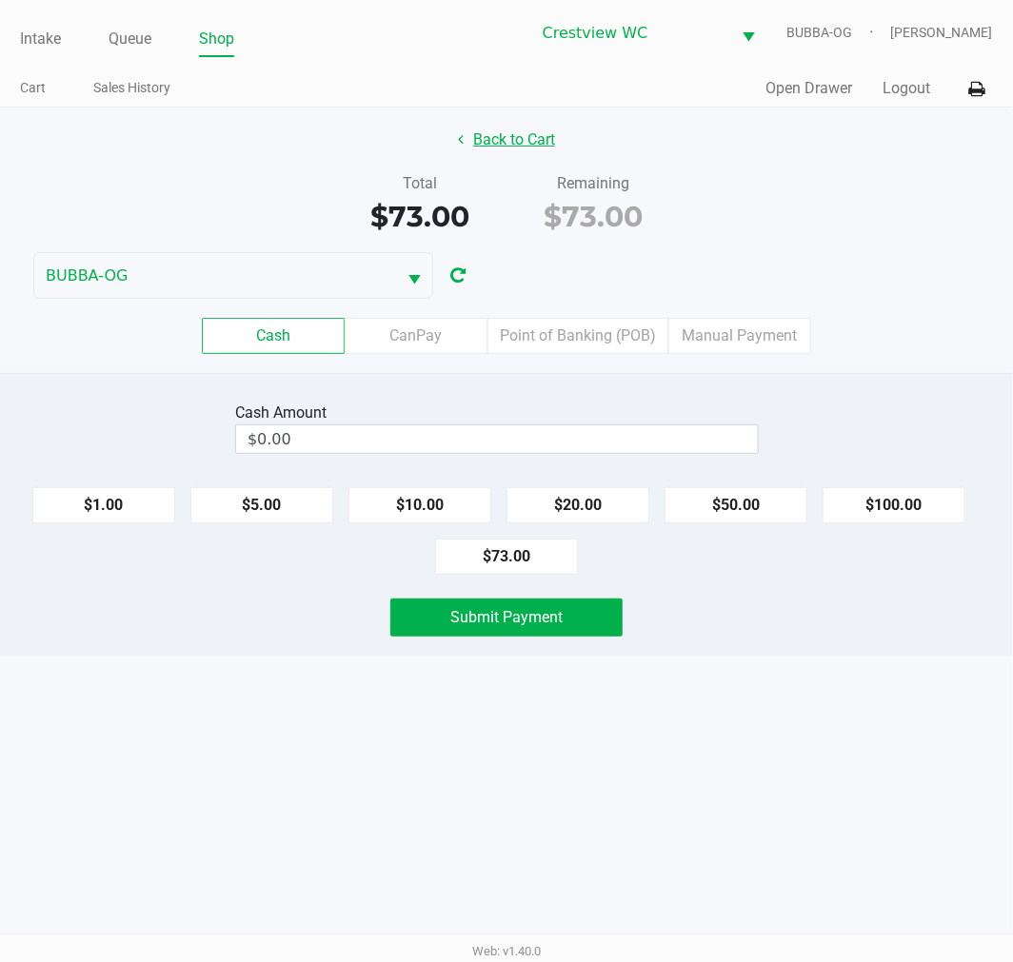
click at [536, 143] on button "Back to Cart" at bounding box center [506, 140] width 122 height 36
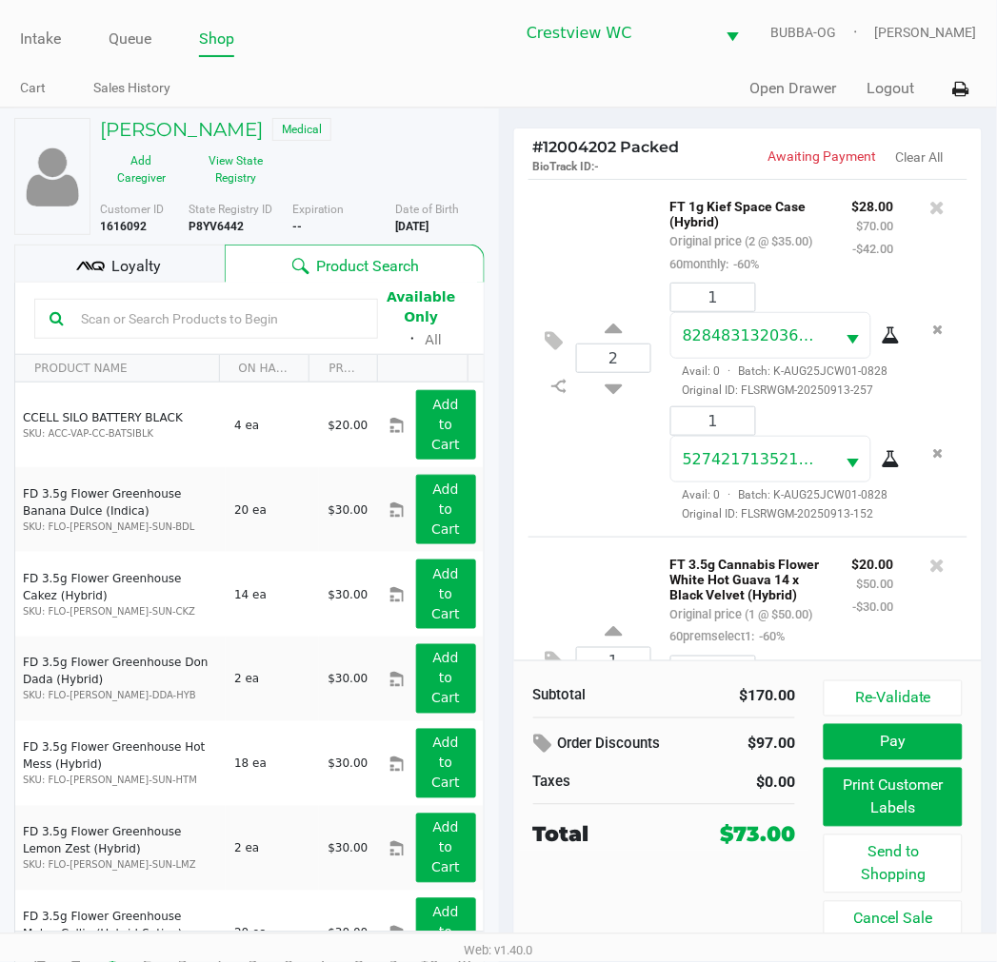
click at [154, 259] on span "Loyalty" at bounding box center [135, 266] width 49 height 23
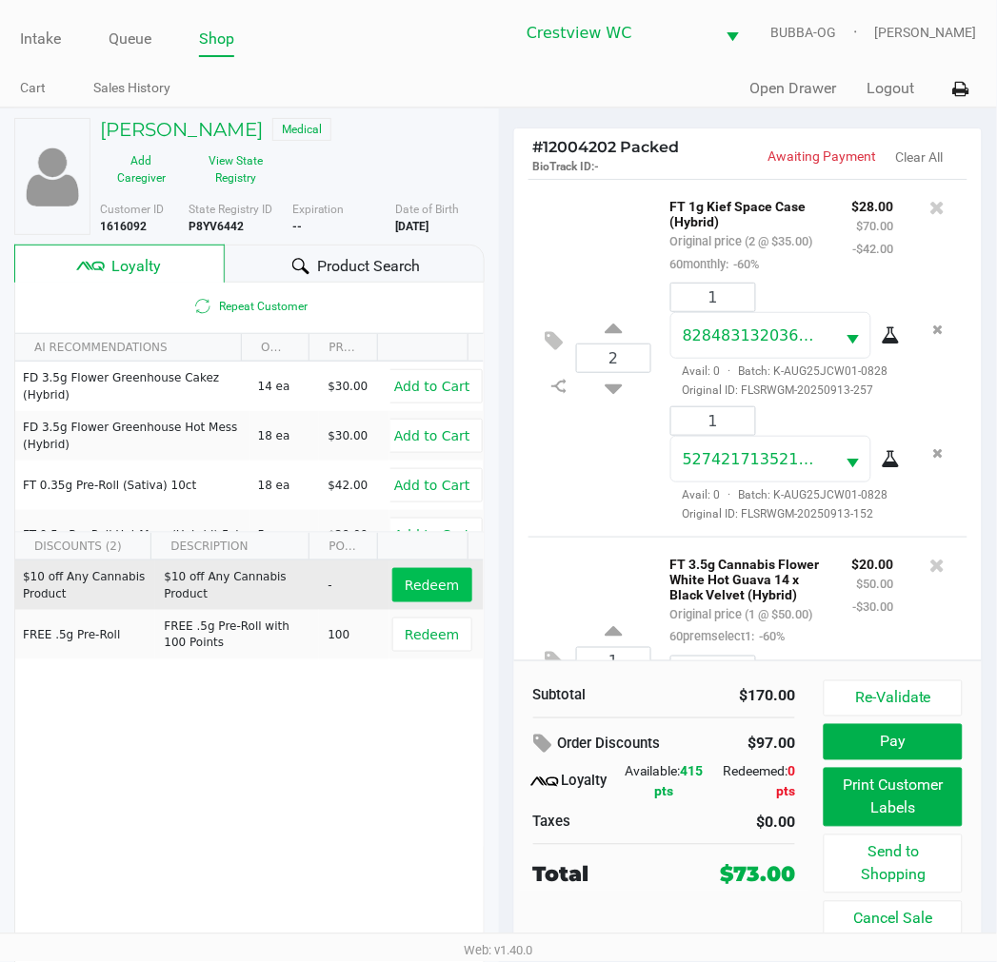
click at [432, 585] on span "Redeem" at bounding box center [432, 585] width 54 height 15
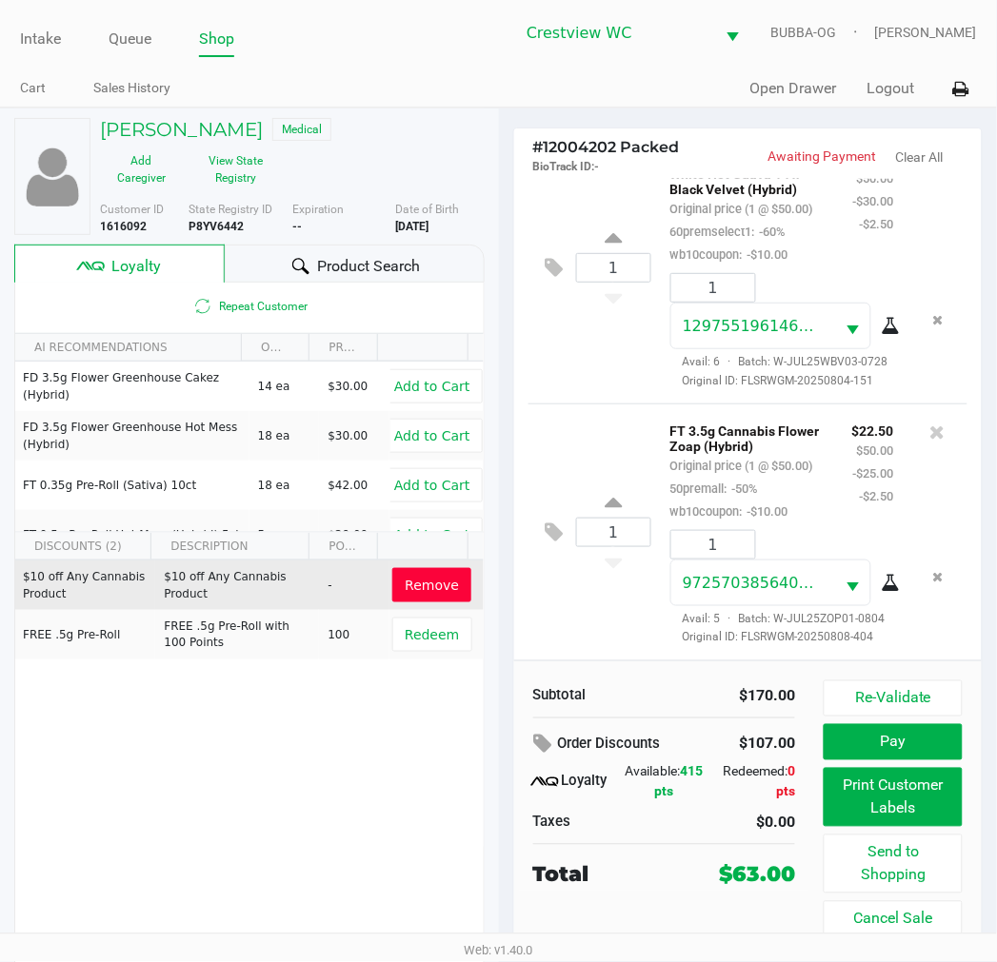
scroll to position [610, 0]
click at [906, 744] on button "Pay" at bounding box center [892, 742] width 138 height 36
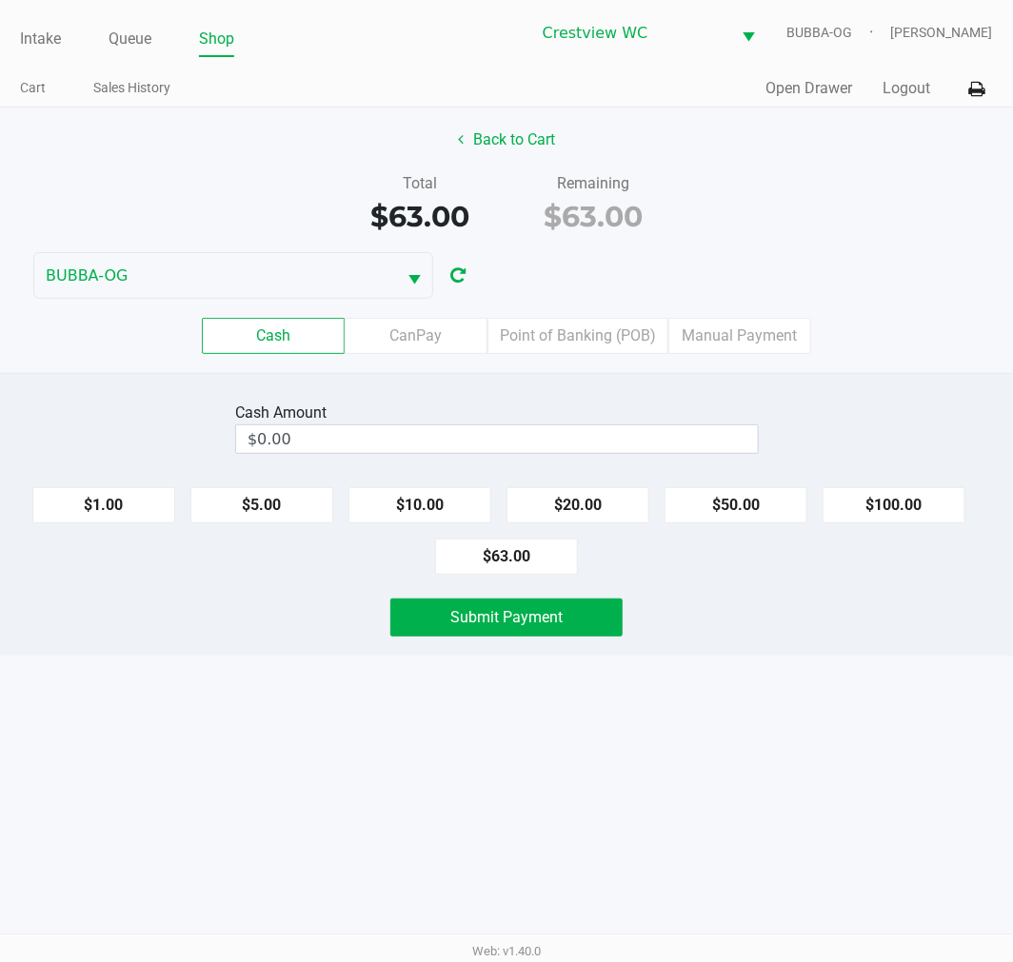
click at [575, 330] on label "Point of Banking (POB)" at bounding box center [577, 336] width 181 height 36
click at [0, 0] on 7 "Point of Banking (POB)" at bounding box center [0, 0] width 0 height 0
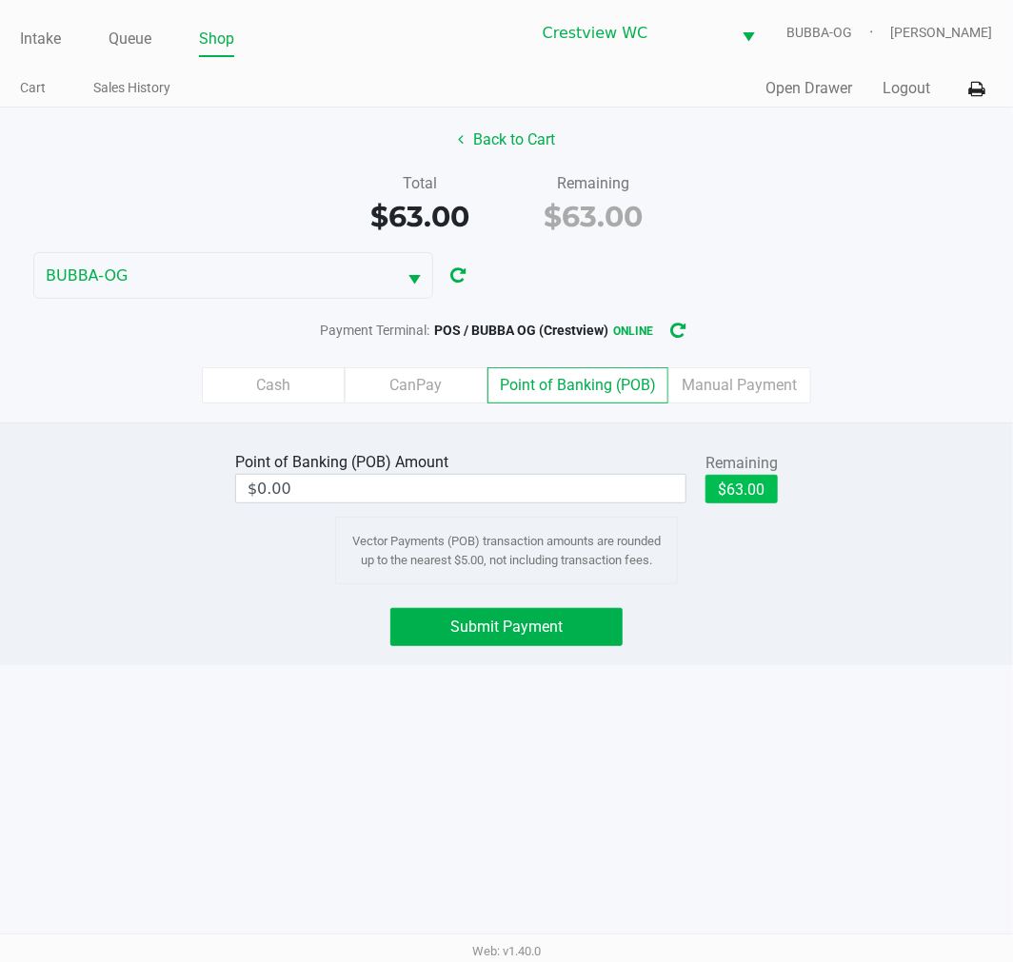
click at [775, 498] on button "$63.00" at bounding box center [741, 489] width 72 height 29
type input "$63.00"
click at [539, 612] on button "Submit Payment" at bounding box center [506, 627] width 232 height 38
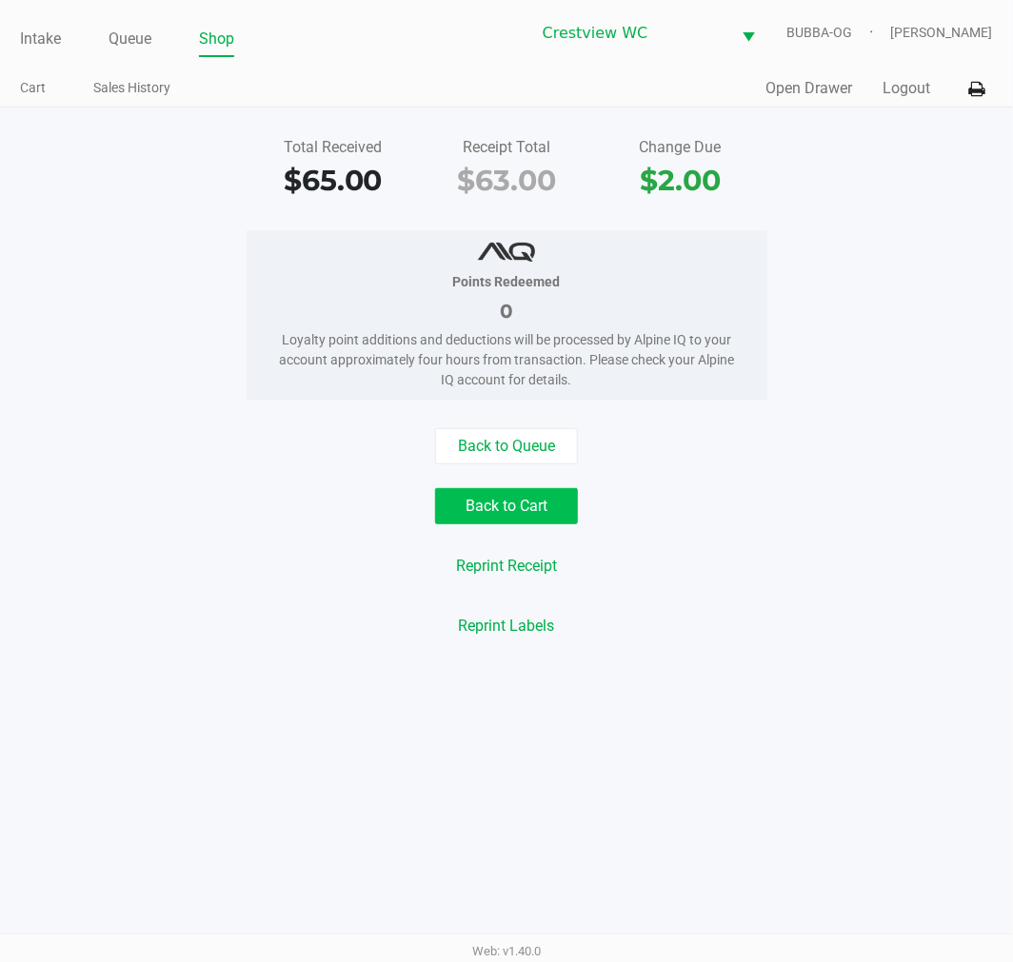
click at [34, 26] on link "Intake" at bounding box center [40, 39] width 41 height 27
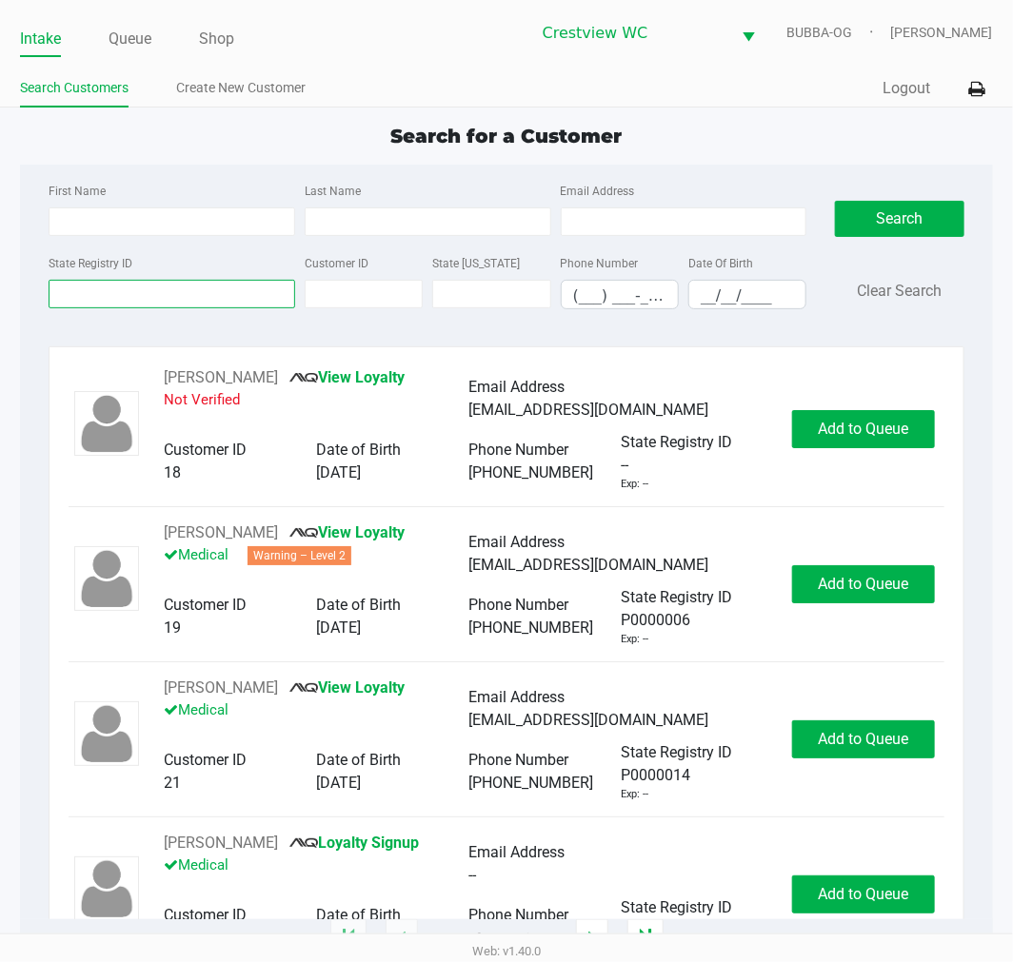
click at [205, 290] on input "State Registry ID" at bounding box center [172, 294] width 247 height 29
type input "8et6098"
click at [930, 230] on button "Search" at bounding box center [899, 219] width 129 height 36
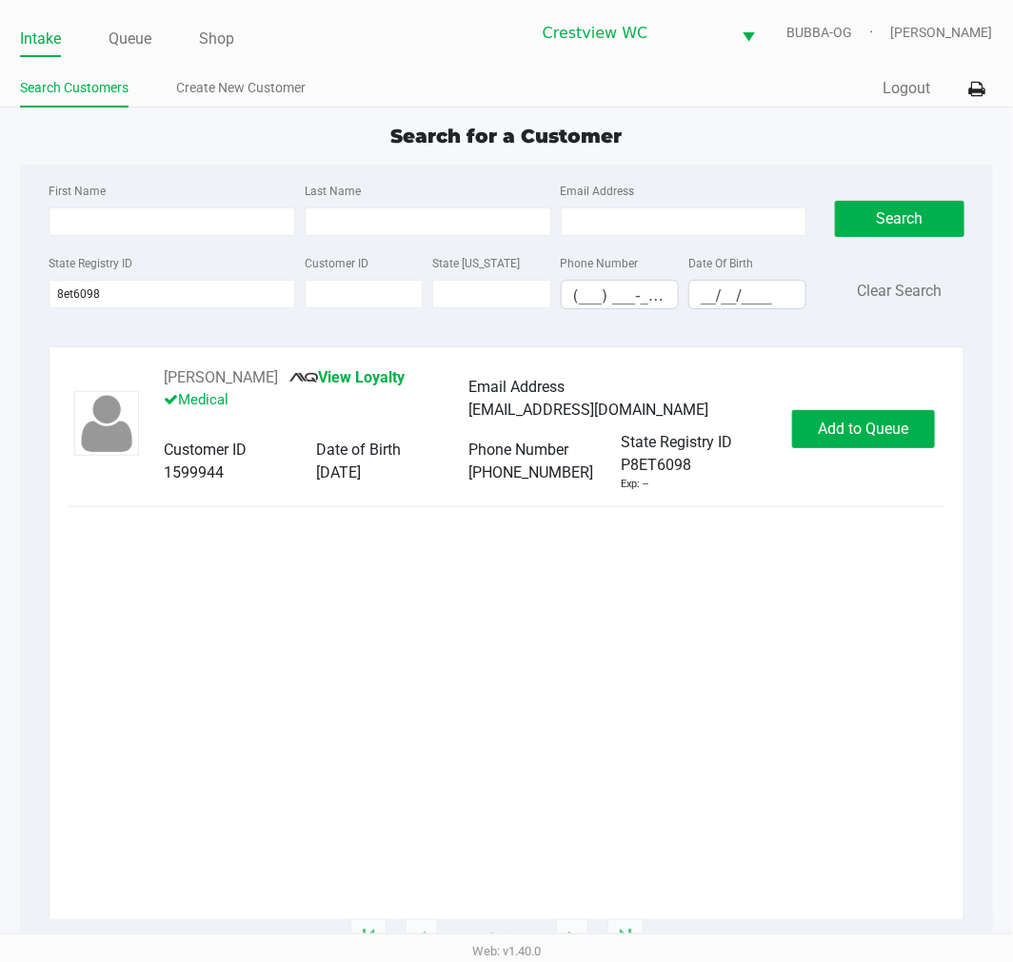
click at [848, 377] on div "[PERSON_NAME] View Loyalty Medical Email Address [EMAIL_ADDRESS][DOMAIN_NAME] C…" at bounding box center [506, 429] width 875 height 126
click at [861, 415] on button "Add to Queue" at bounding box center [863, 429] width 143 height 38
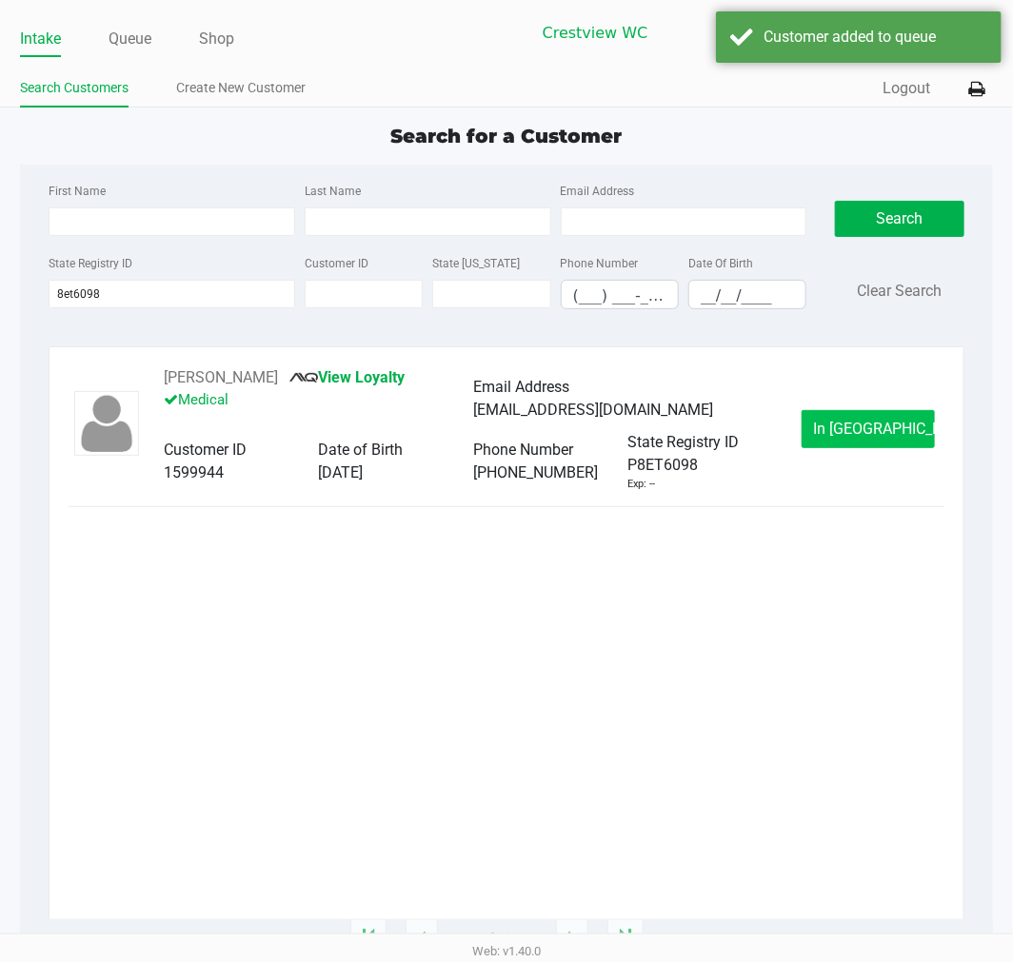
click at [868, 429] on span "In [GEOGRAPHIC_DATA]" at bounding box center [894, 429] width 160 height 18
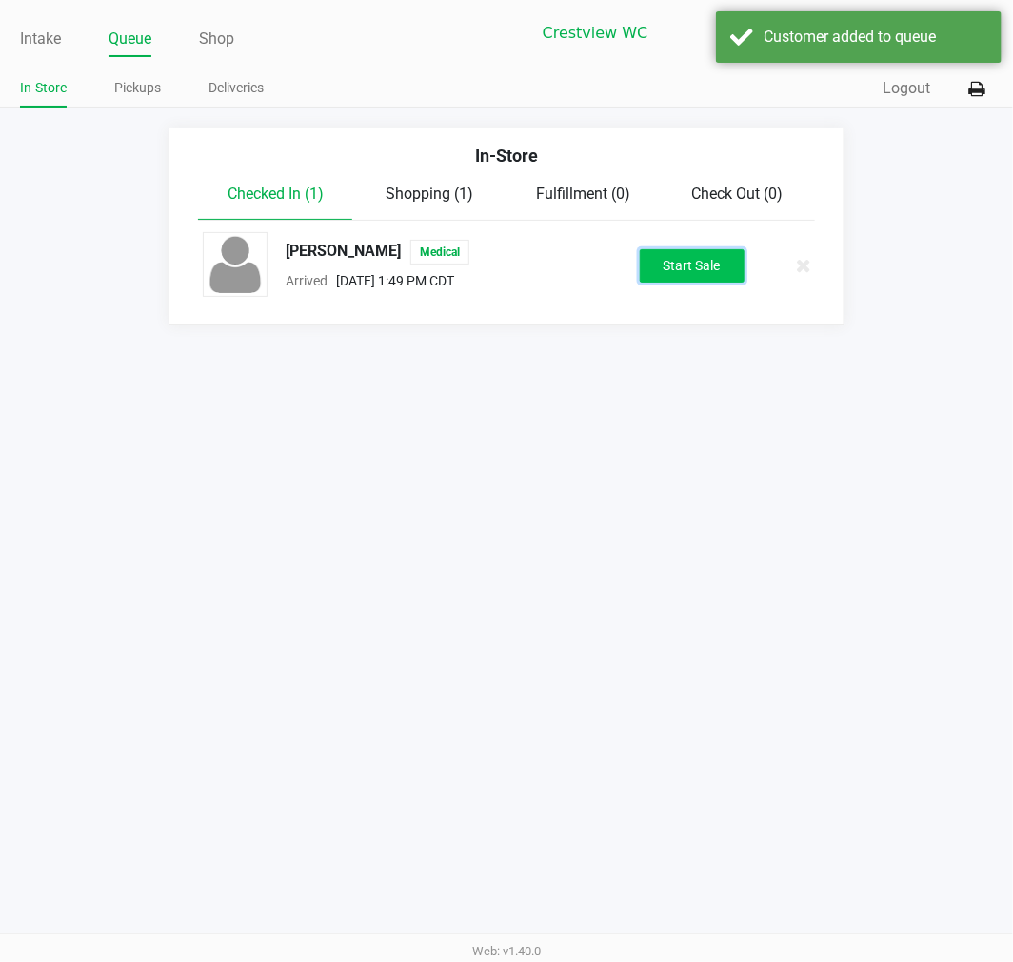
click at [671, 270] on button "Start Sale" at bounding box center [692, 265] width 105 height 33
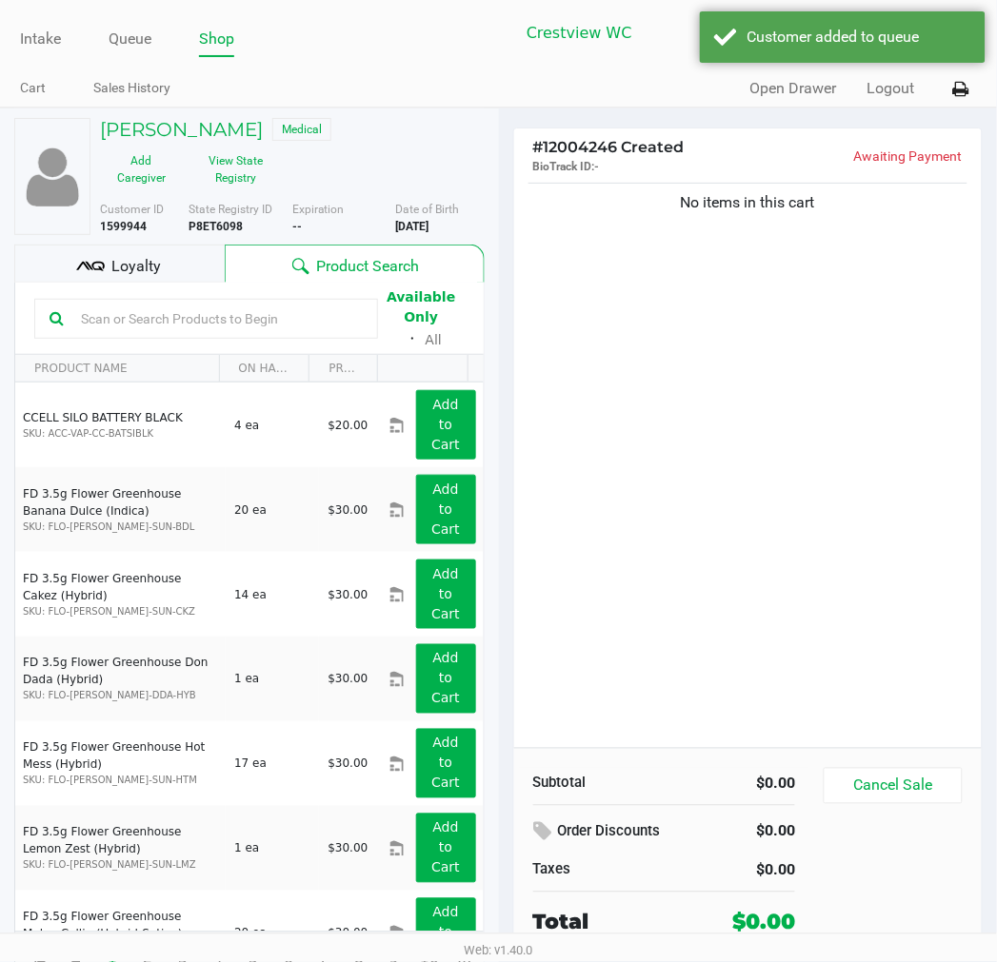
click at [764, 441] on div "No items in this cart" at bounding box center [748, 463] width 468 height 569
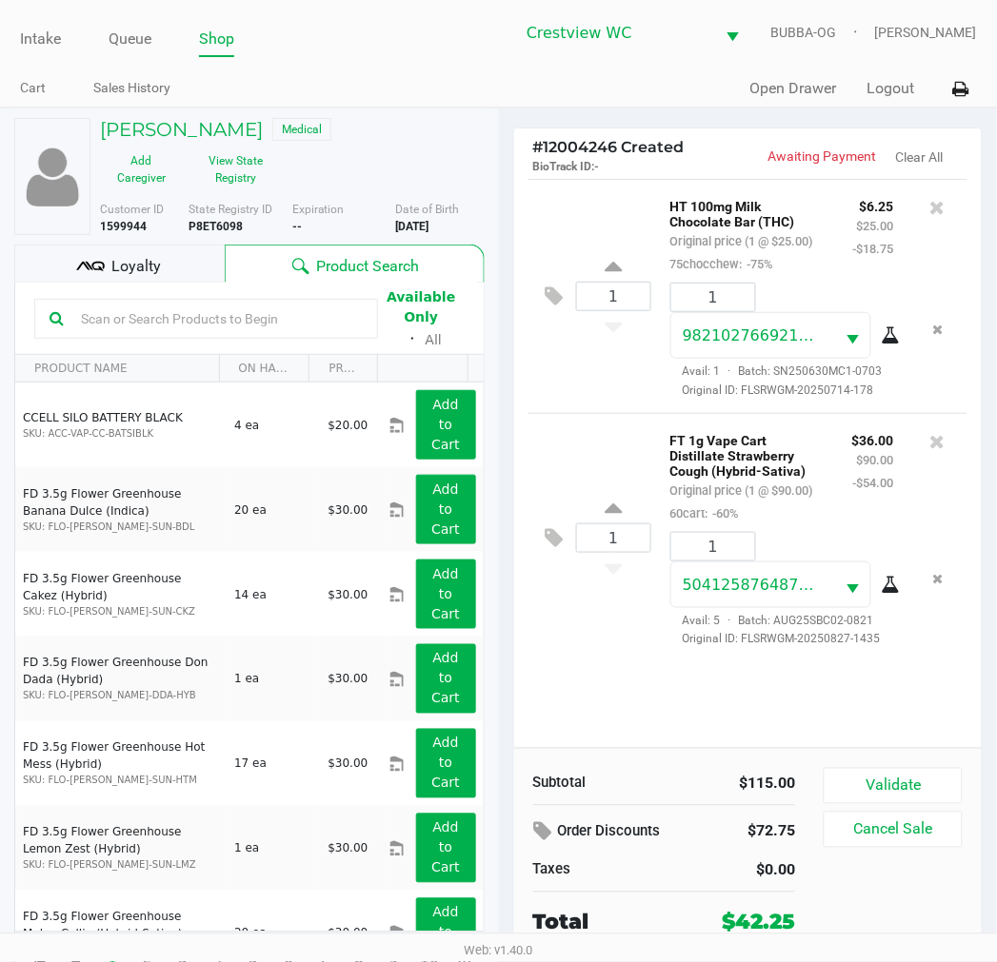
click at [148, 261] on span "Loyalty" at bounding box center [135, 266] width 49 height 23
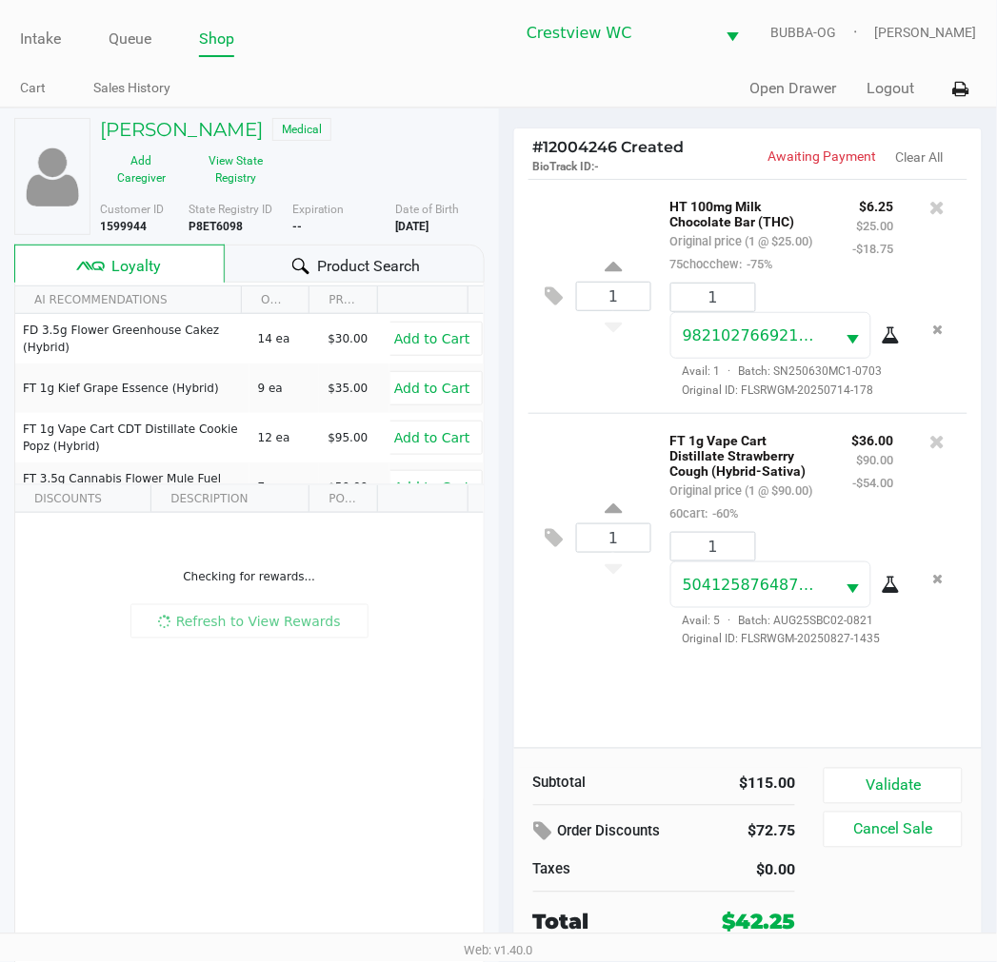
scroll to position [36, 0]
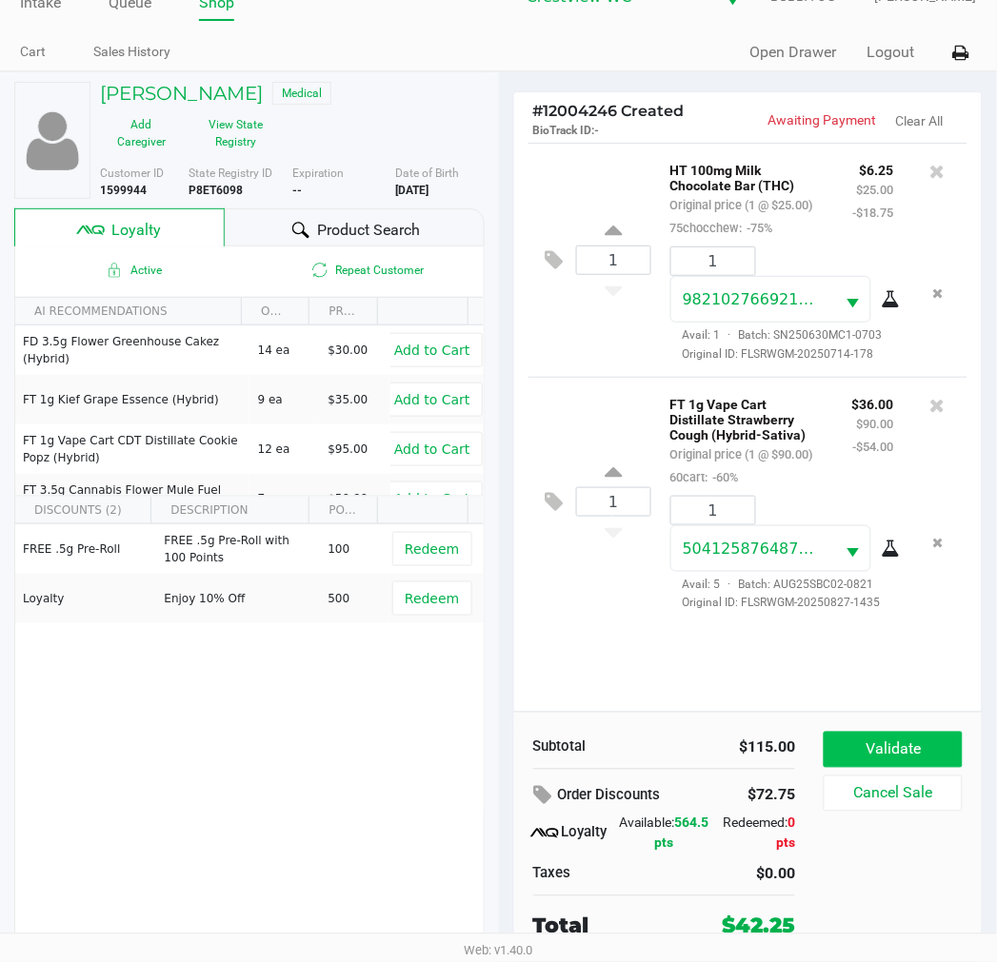
click at [908, 739] on button "Validate" at bounding box center [892, 750] width 138 height 36
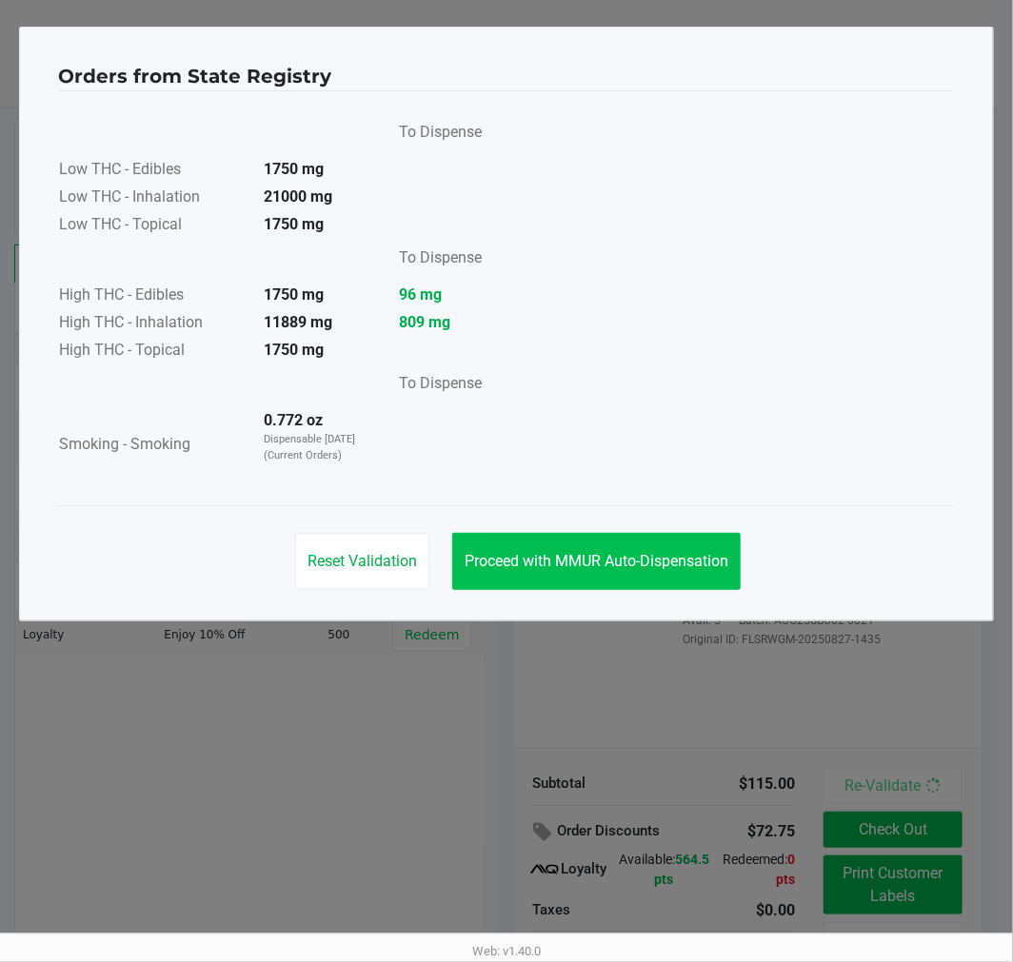
click at [596, 585] on button "Proceed with MMUR Auto-Dispensation" at bounding box center [596, 561] width 288 height 57
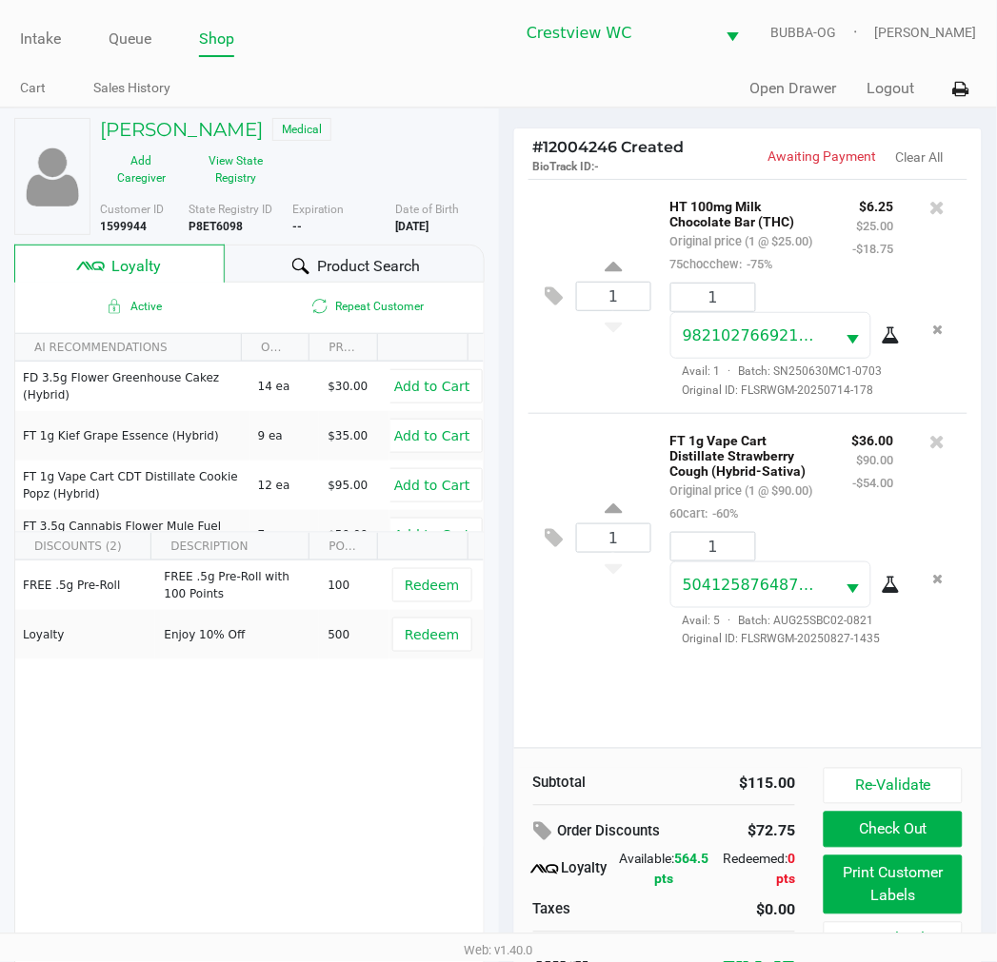
scroll to position [36, 0]
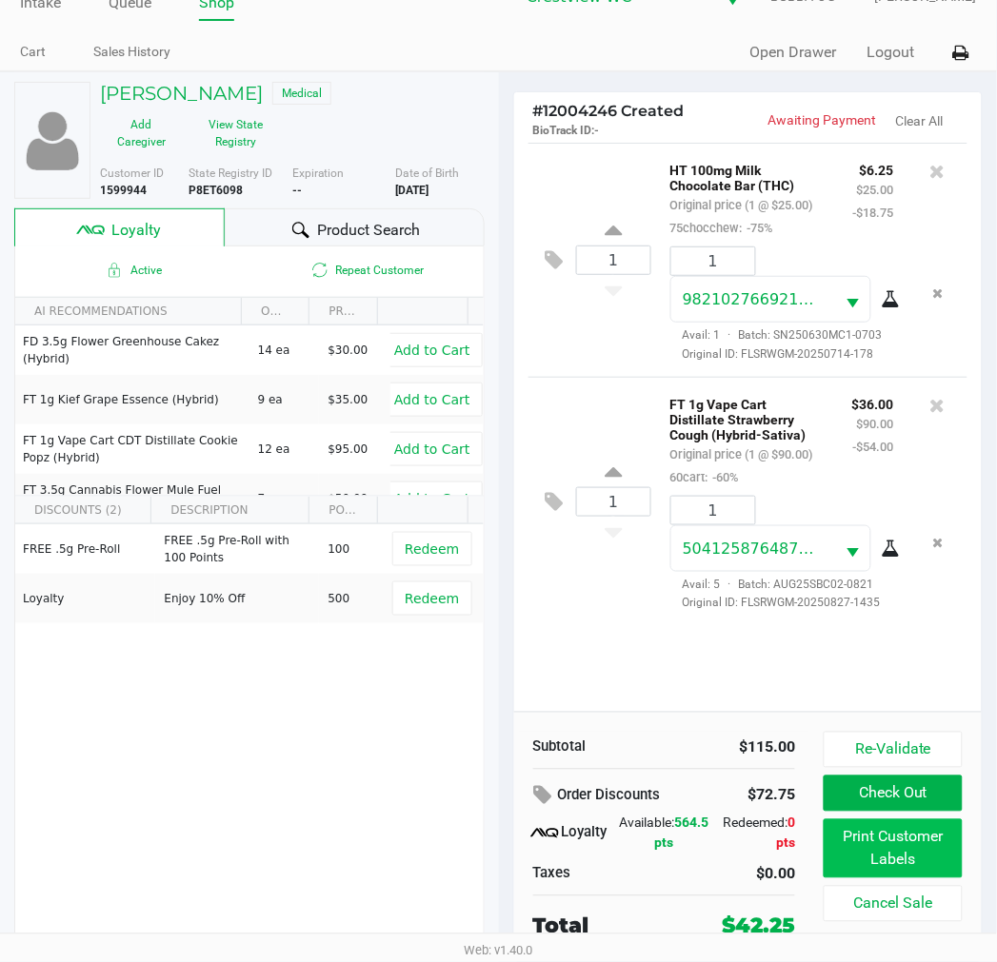
click at [877, 860] on button "Print Customer Labels" at bounding box center [892, 849] width 138 height 59
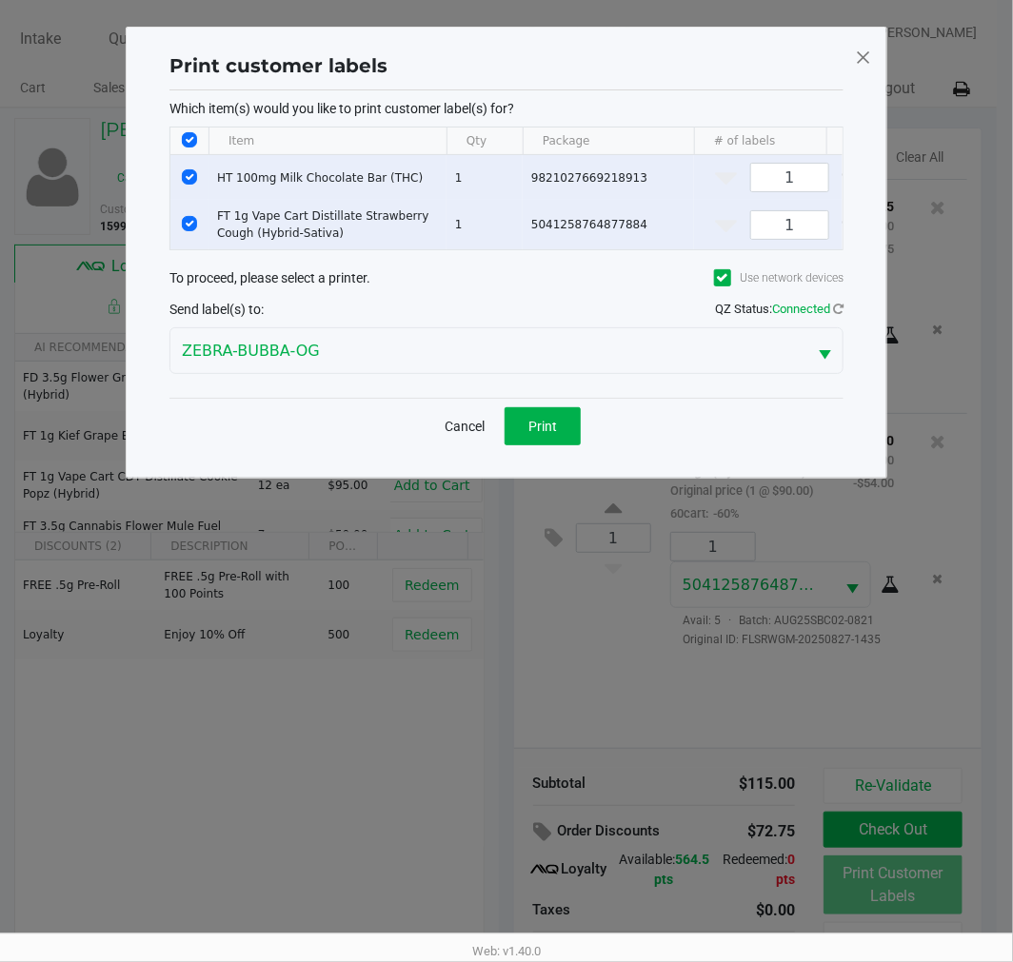
click at [454, 436] on button "Cancel" at bounding box center [464, 426] width 65 height 38
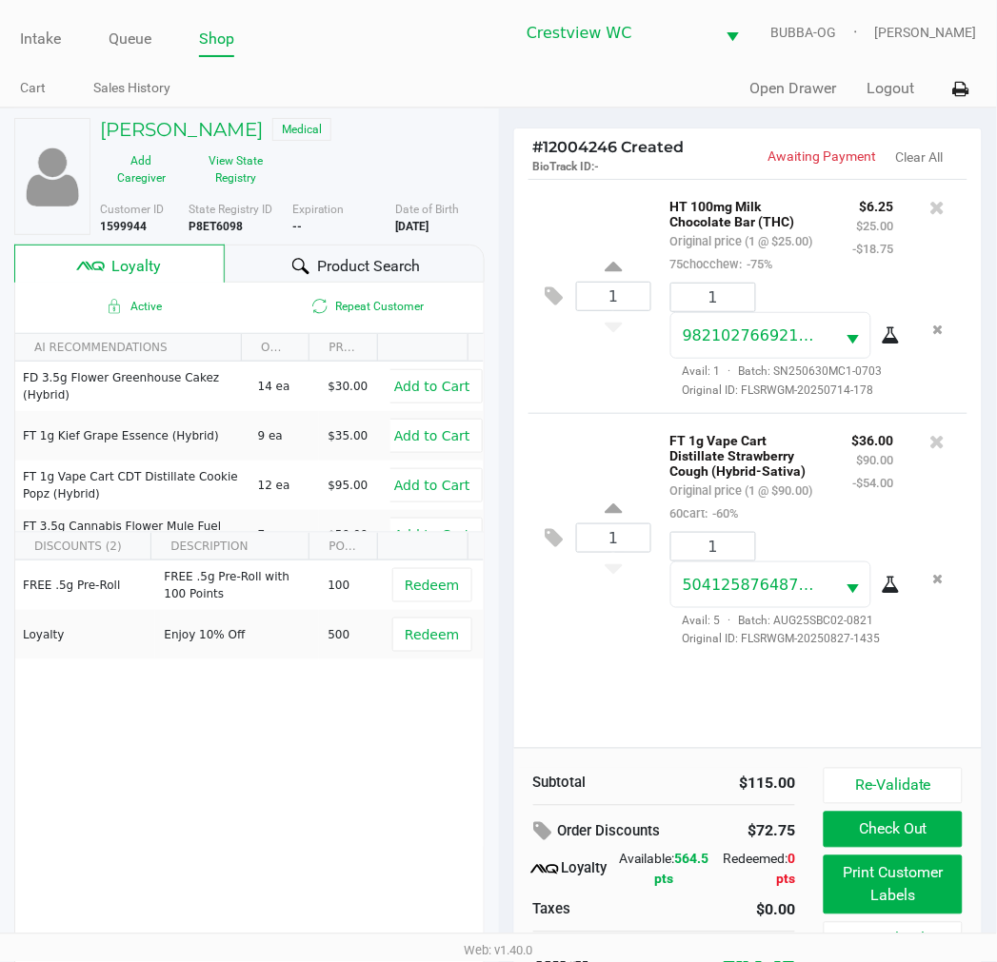
click at [420, 629] on ngb-modal-window "Print customer labels Which item(s) would you like to print customer label(s) f…" at bounding box center [498, 481] width 997 height 962
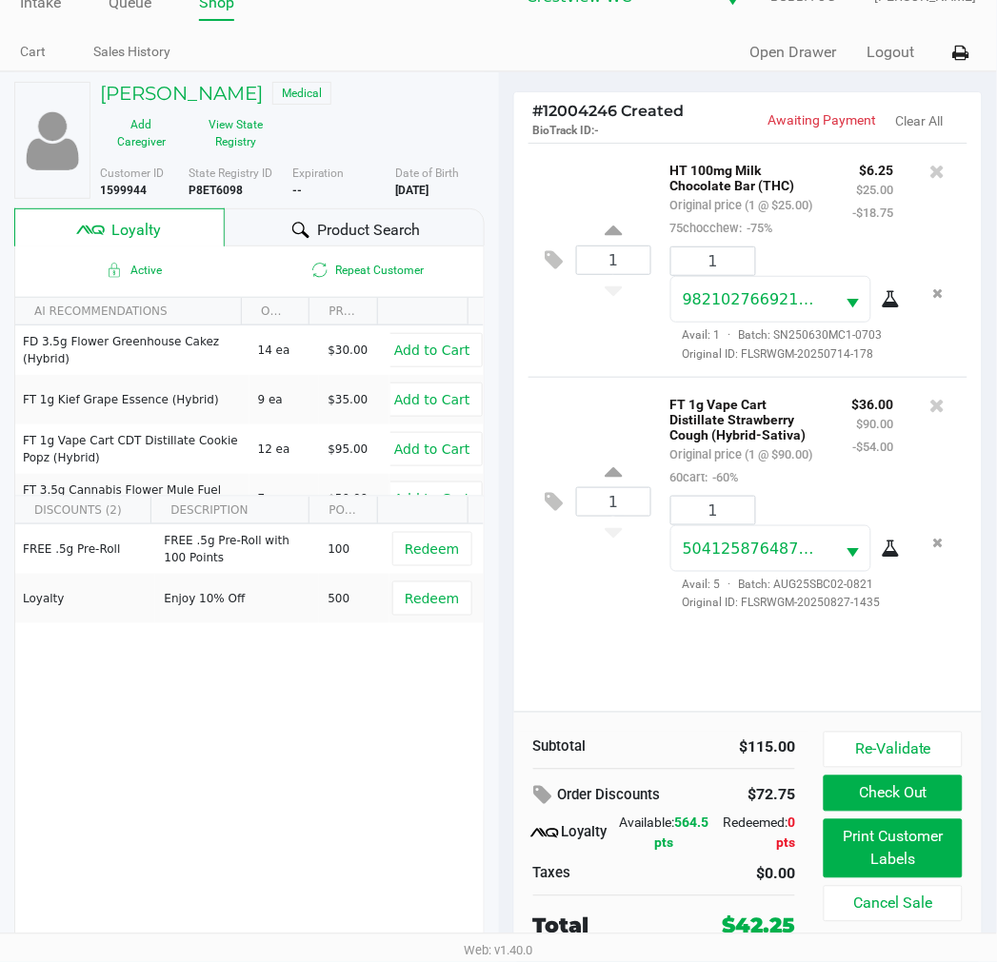
click at [429, 591] on span "Redeem" at bounding box center [432, 598] width 54 height 15
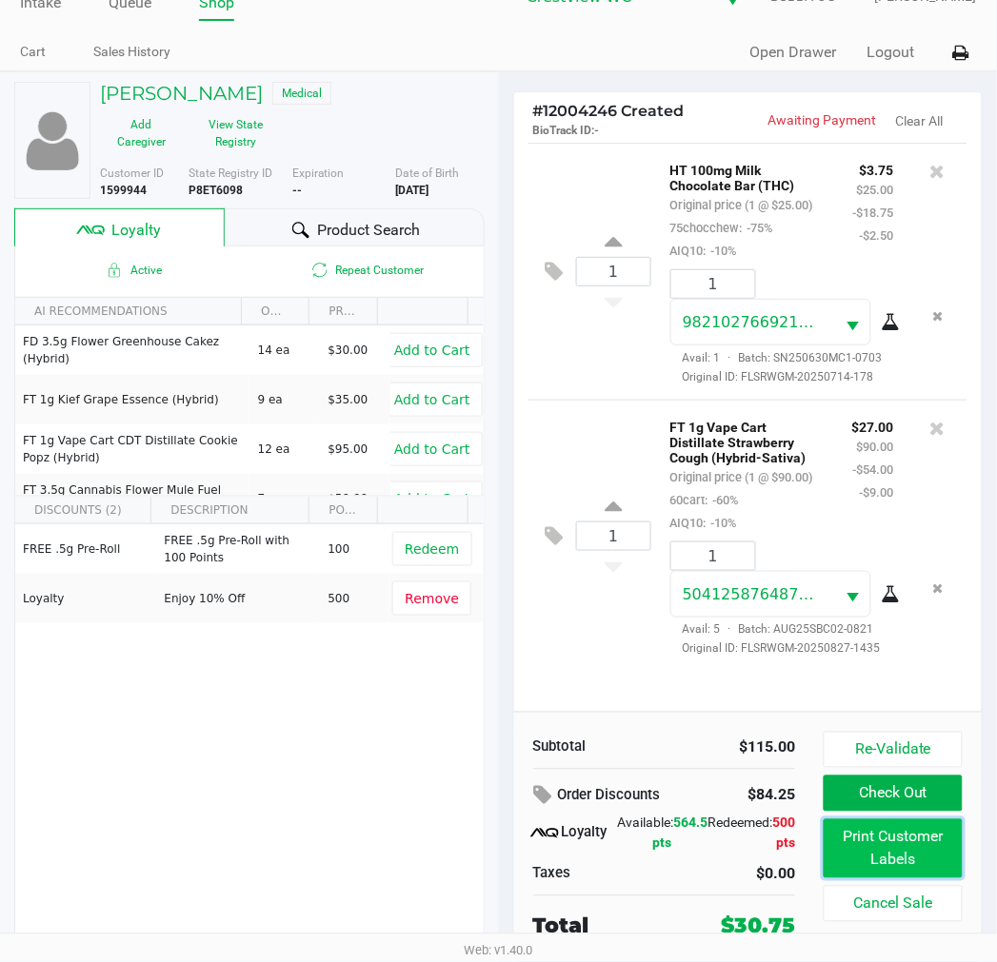
click at [901, 850] on button "Print Customer Labels" at bounding box center [892, 849] width 138 height 59
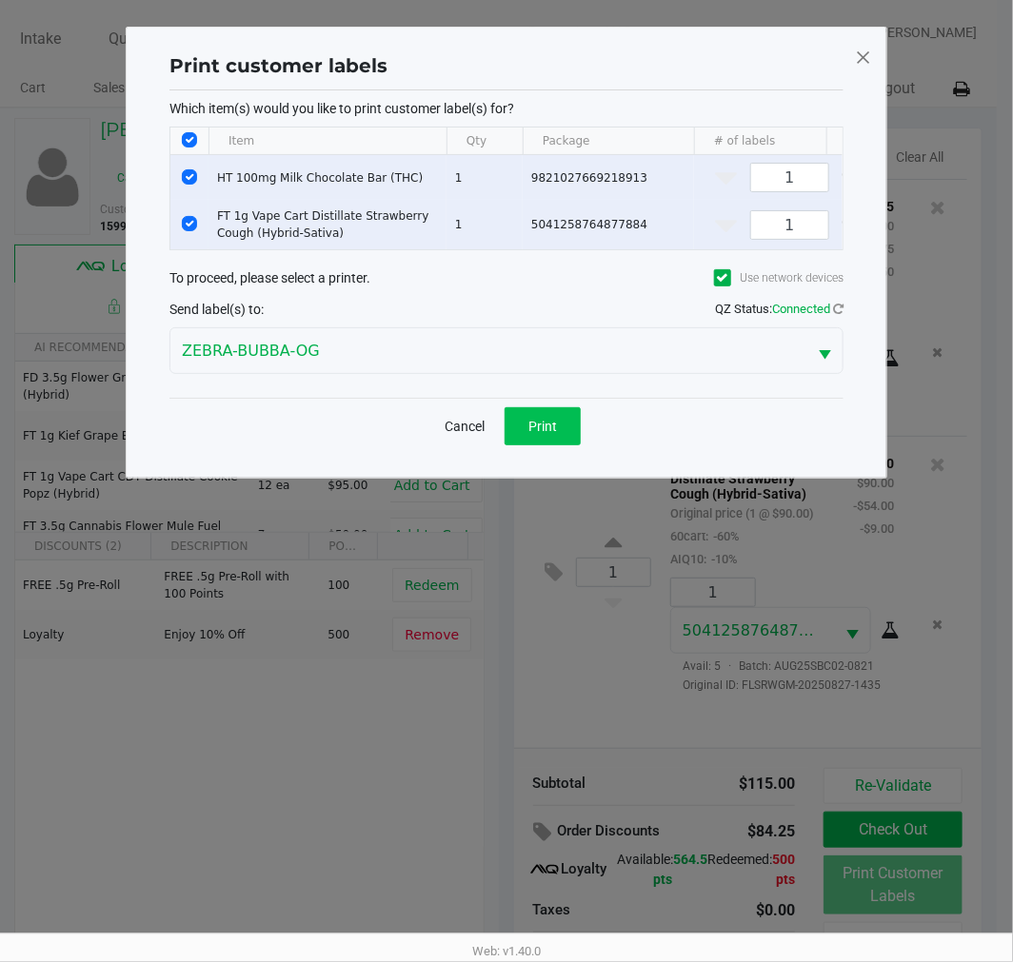
click at [547, 445] on button "Print" at bounding box center [542, 426] width 76 height 38
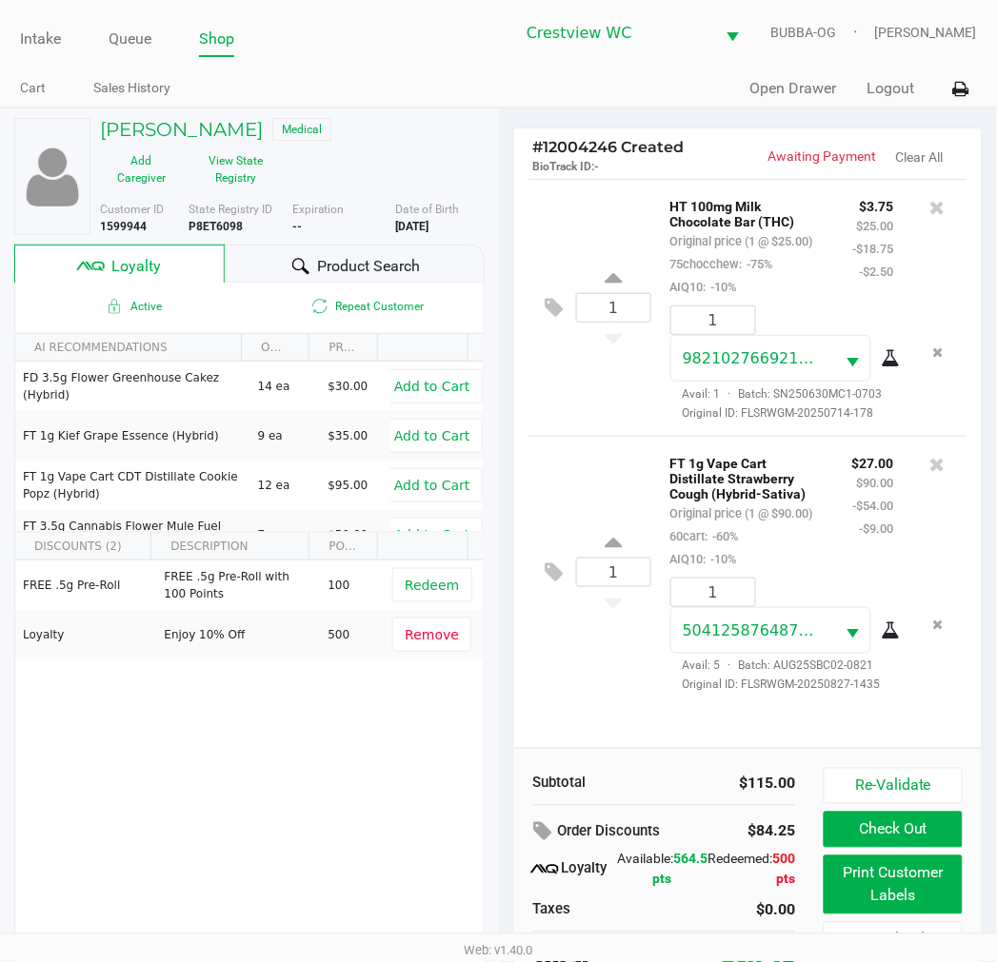
scroll to position [36, 0]
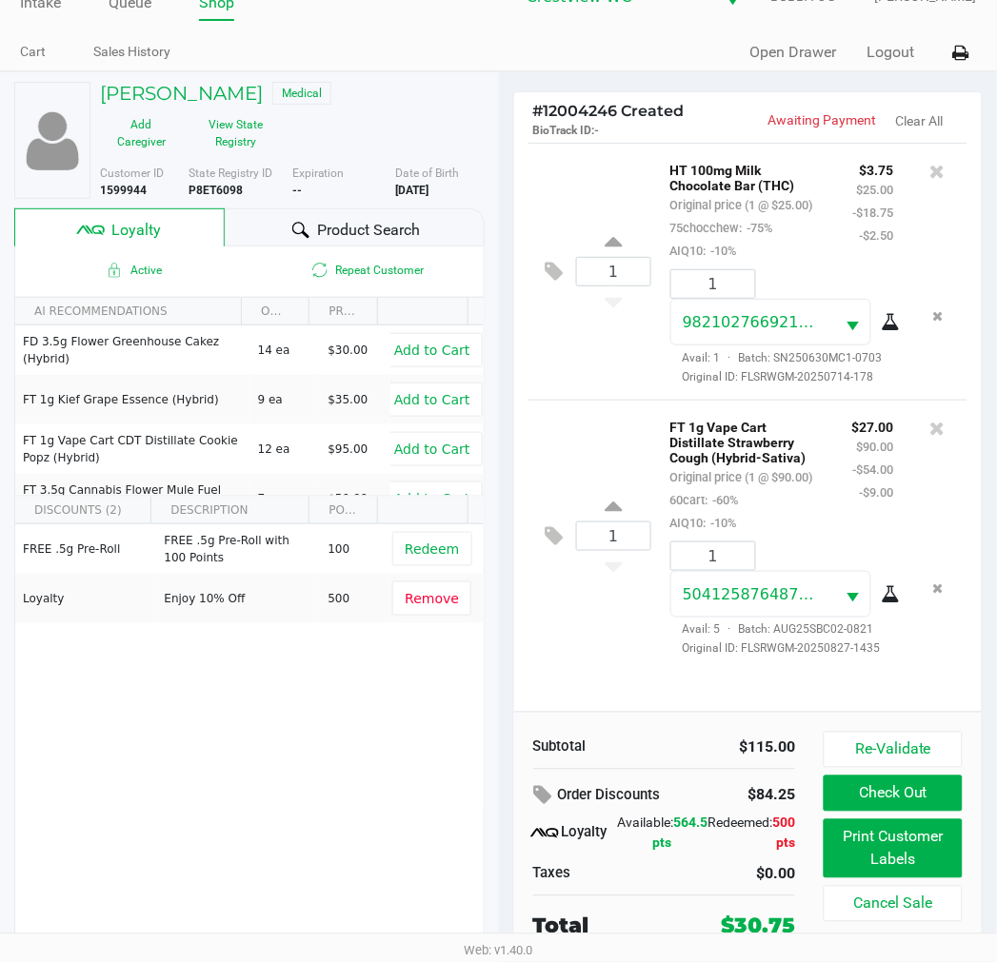
click at [910, 796] on button "Check Out" at bounding box center [892, 794] width 138 height 36
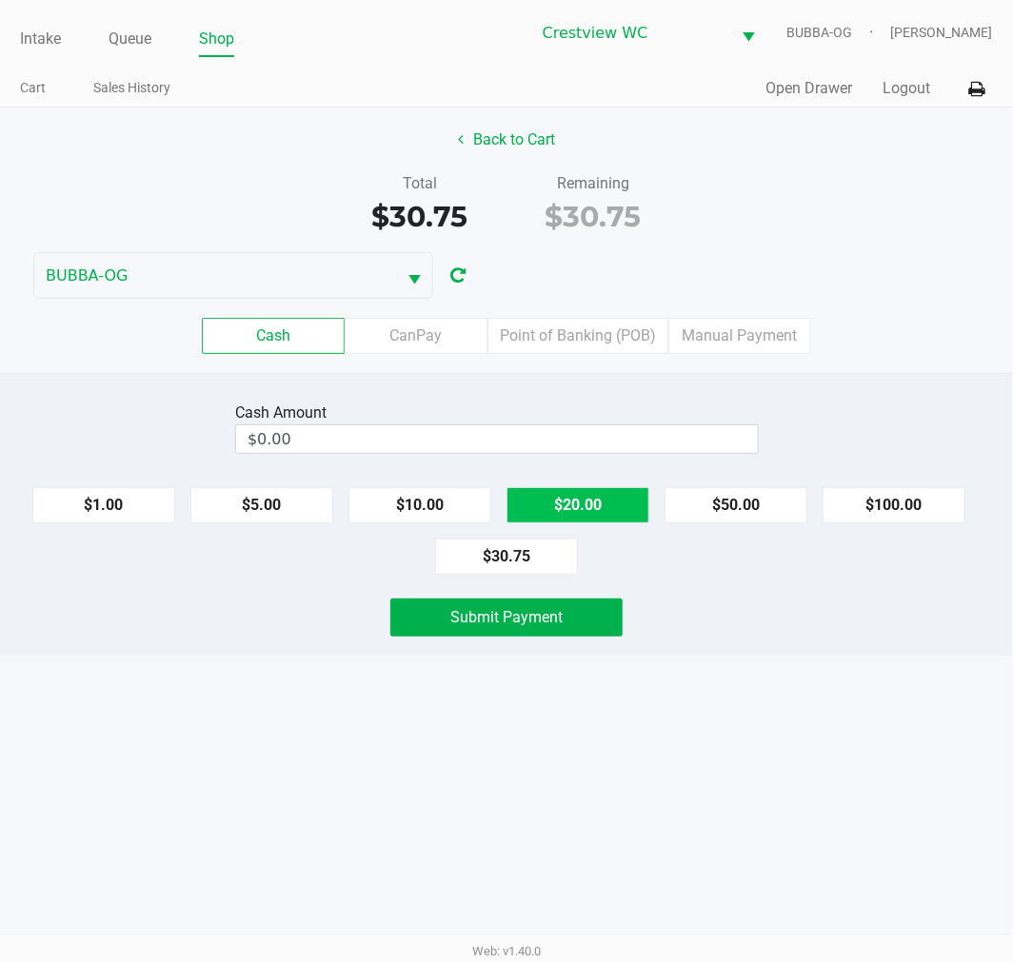
click at [587, 517] on button "$20.00" at bounding box center [577, 505] width 143 height 36
click at [600, 517] on button "$20.00" at bounding box center [577, 505] width 143 height 36
type input "$40.00"
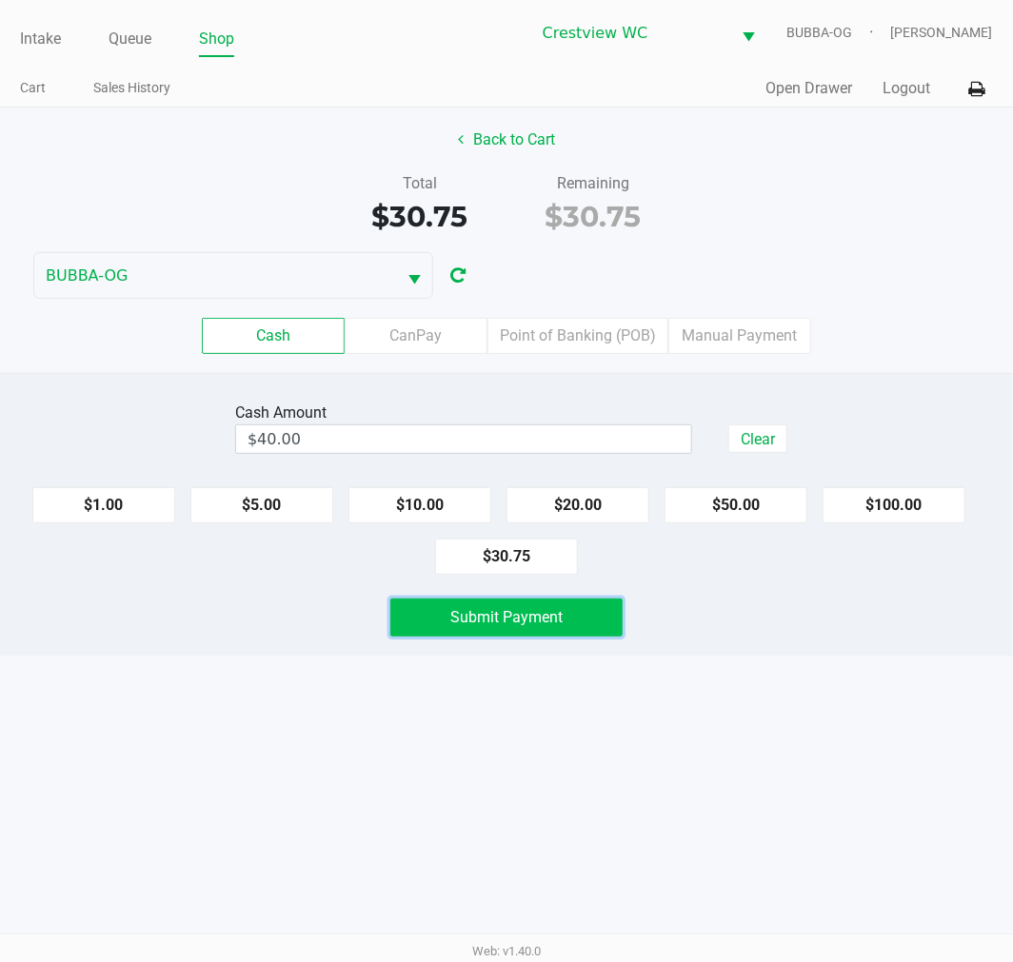
click at [547, 615] on span "Submit Payment" at bounding box center [506, 617] width 112 height 18
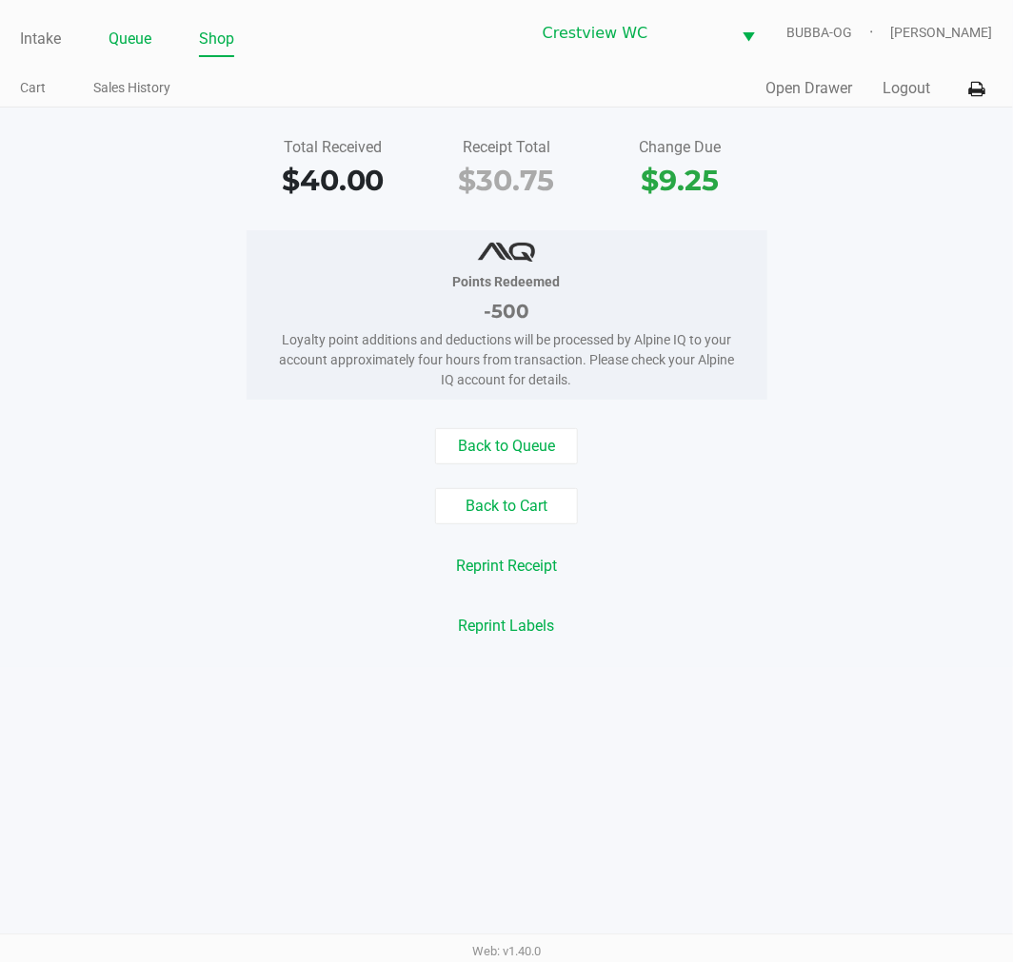
click at [147, 46] on link "Queue" at bounding box center [130, 39] width 43 height 27
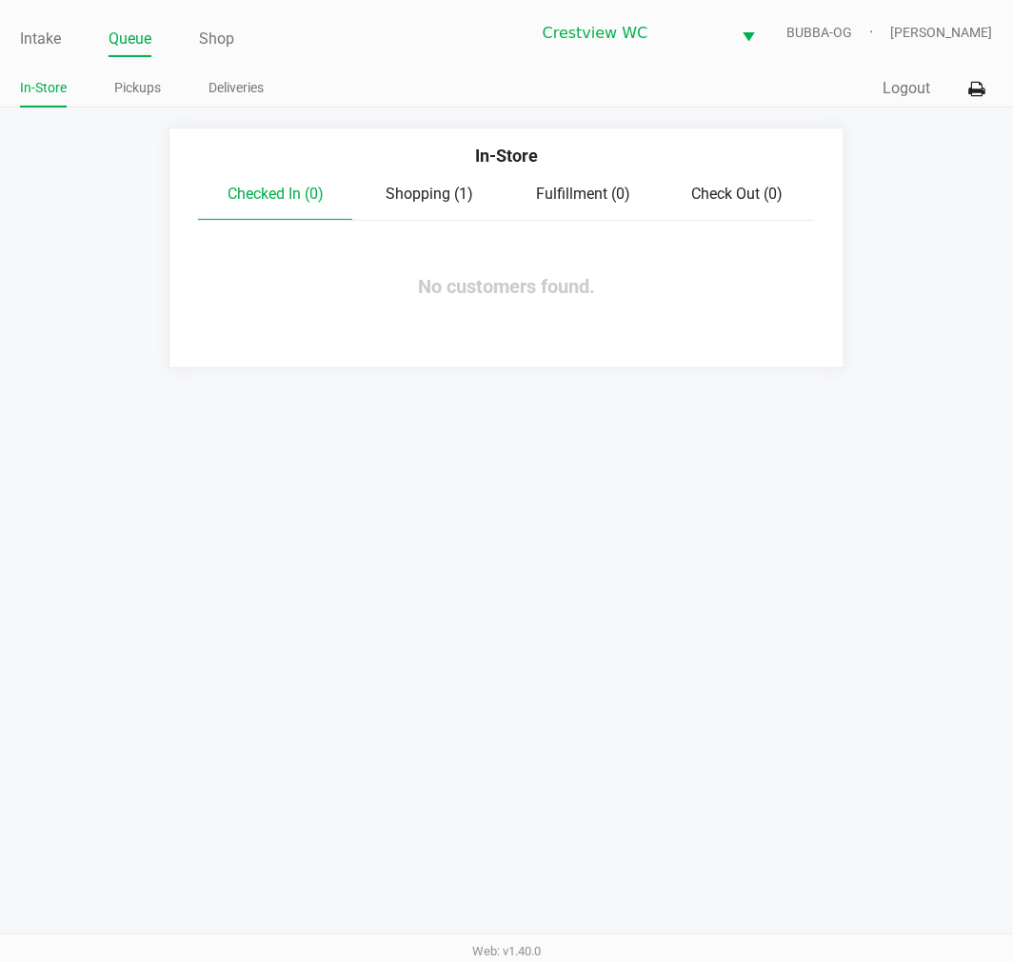
click at [46, 44] on link "Intake" at bounding box center [40, 39] width 41 height 27
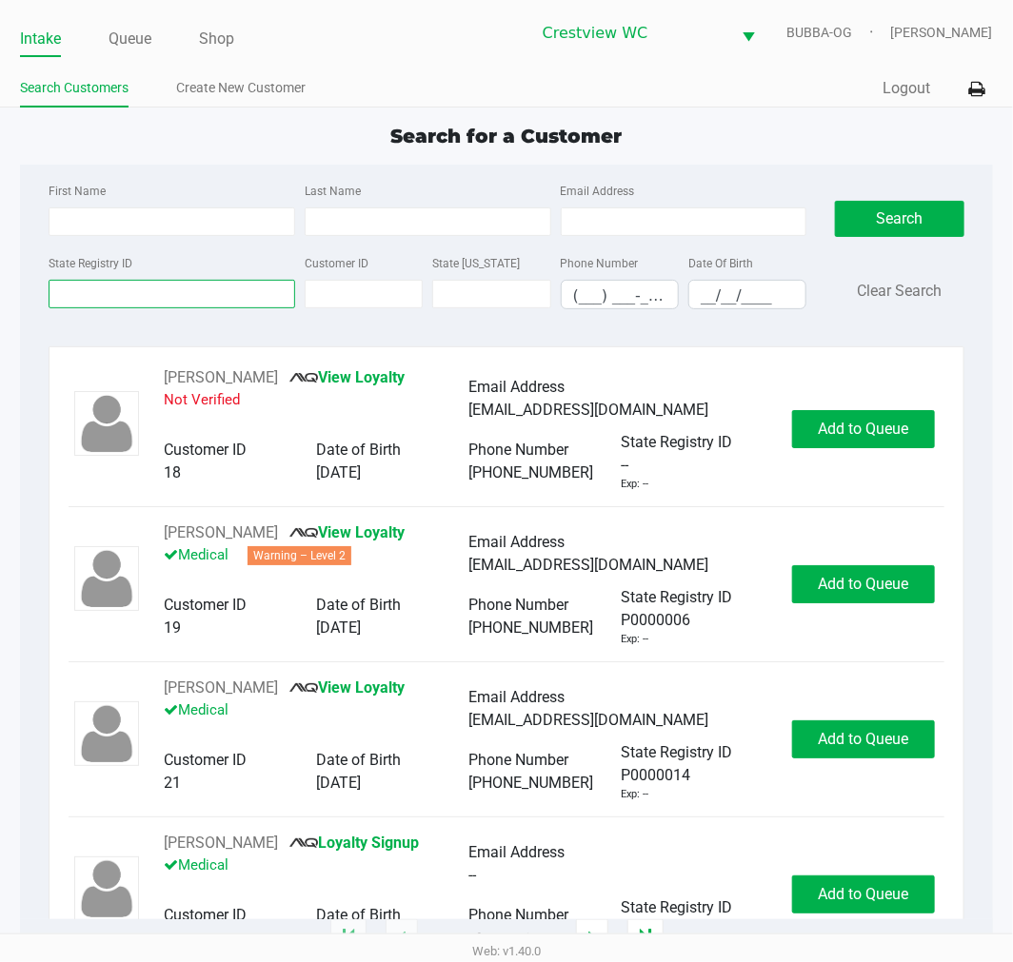
click at [95, 295] on input "State Registry ID" at bounding box center [172, 294] width 247 height 29
type input "2xr4154"
click at [919, 207] on button "Search" at bounding box center [899, 219] width 129 height 36
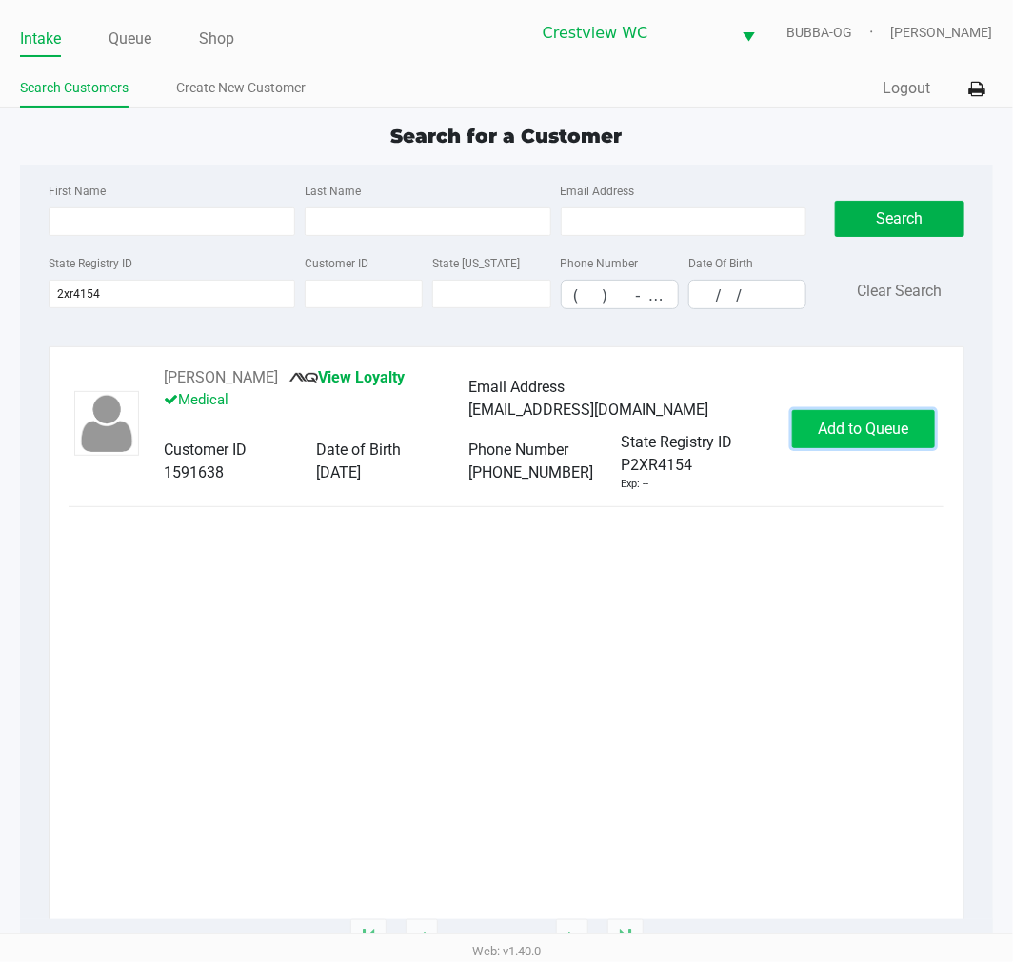
click at [854, 430] on span "Add to Queue" at bounding box center [863, 429] width 90 height 18
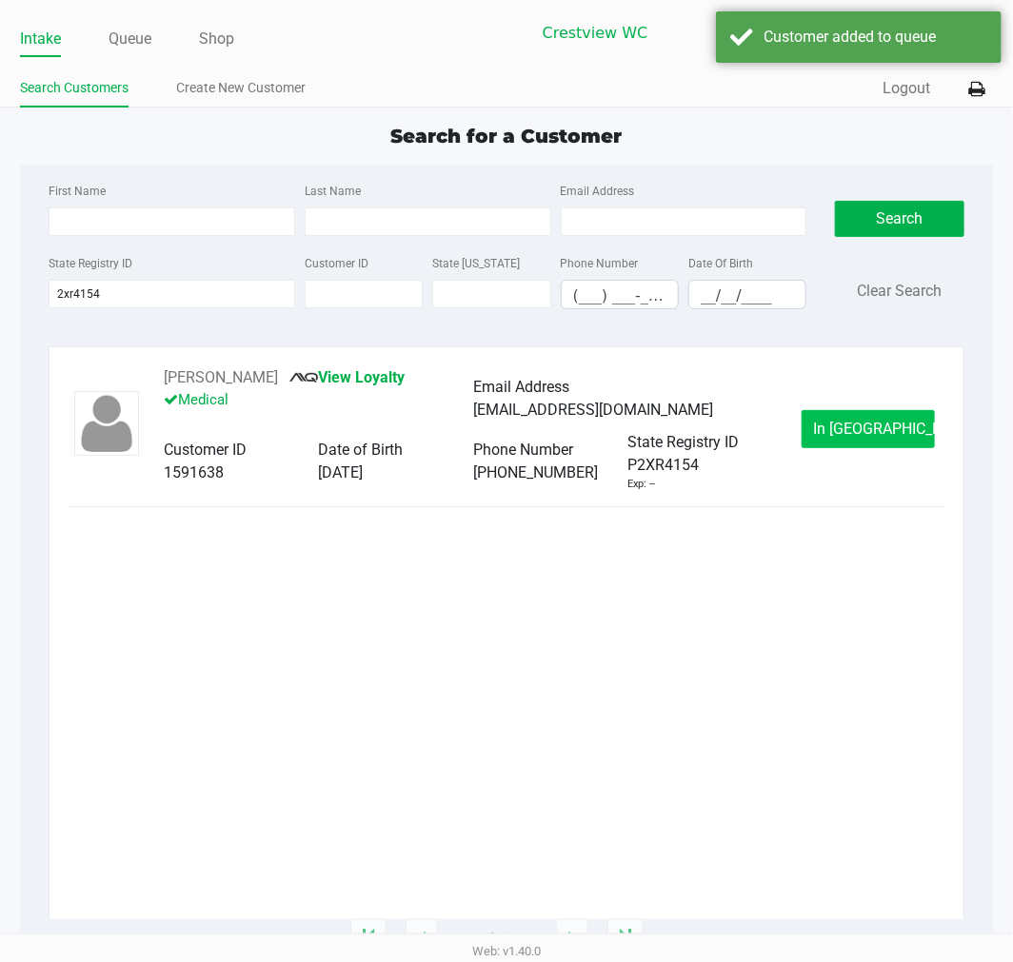
click at [850, 448] on button "In [GEOGRAPHIC_DATA]" at bounding box center [867, 429] width 133 height 38
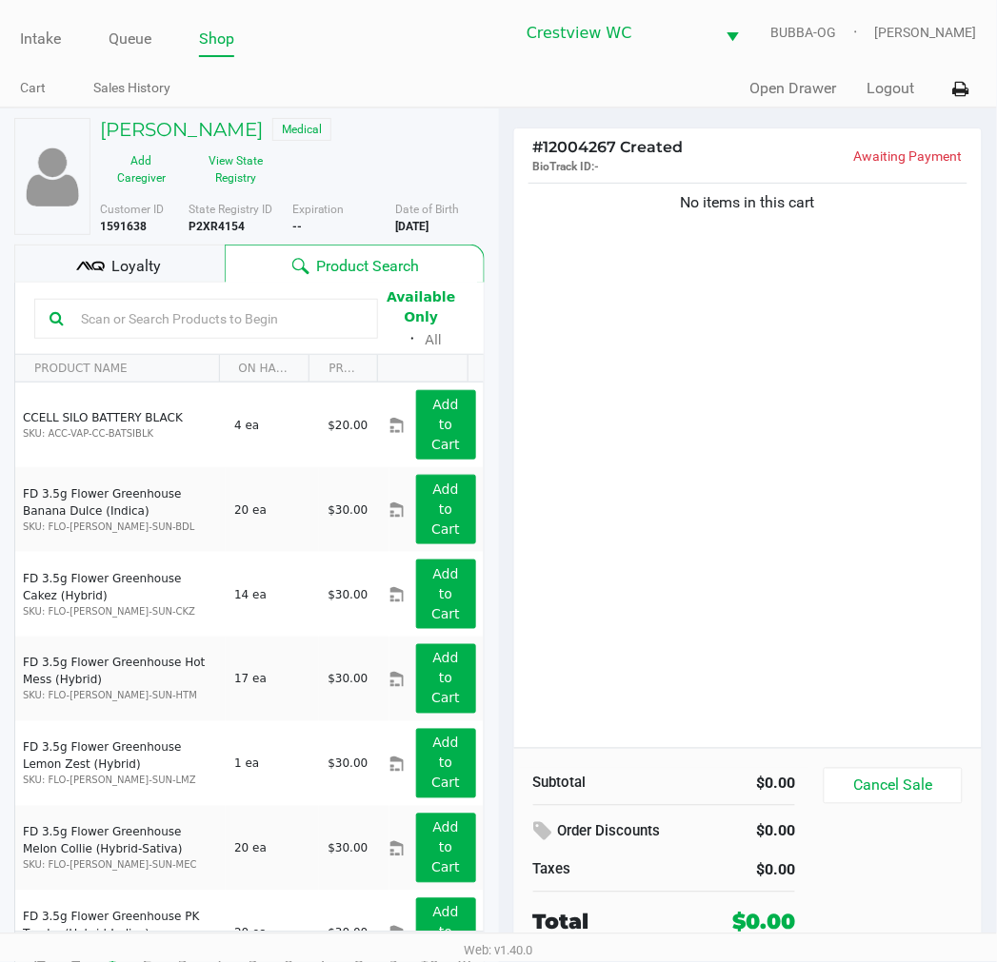
click at [153, 273] on span "Loyalty" at bounding box center [135, 266] width 49 height 23
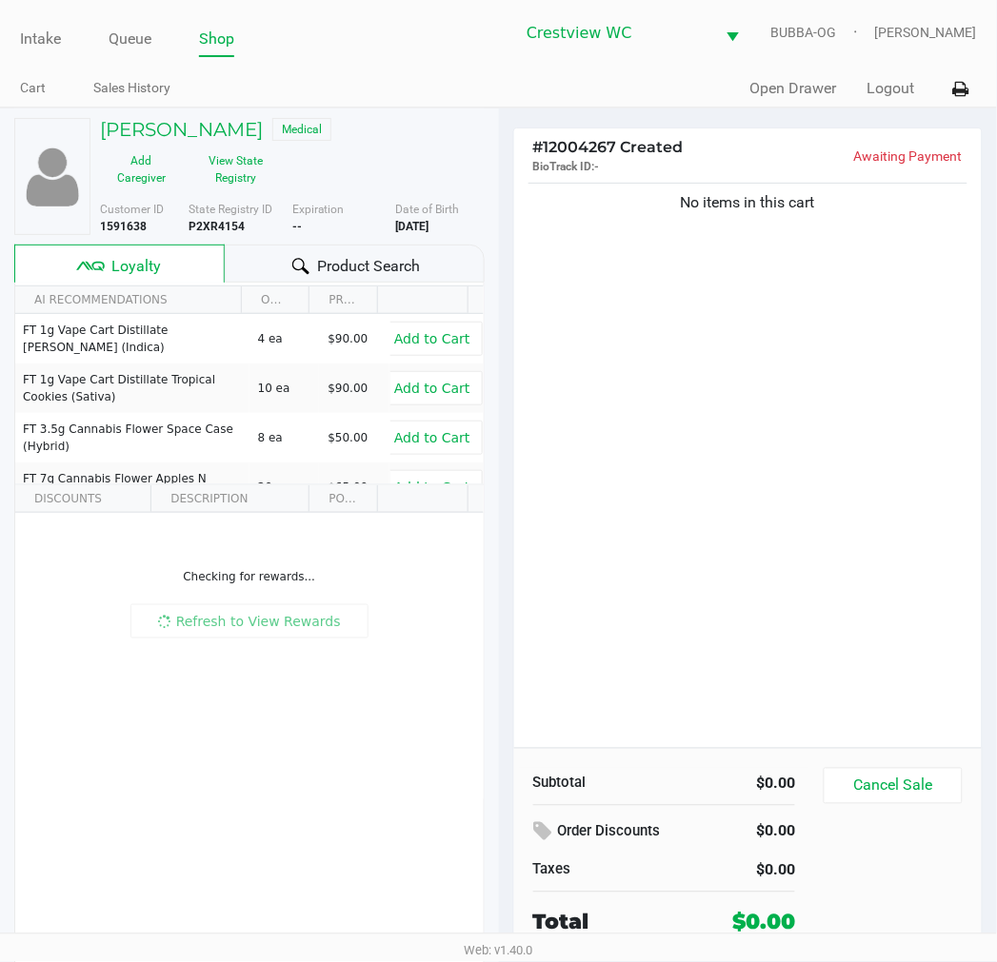
click at [754, 413] on div "No items in this cart" at bounding box center [748, 463] width 468 height 569
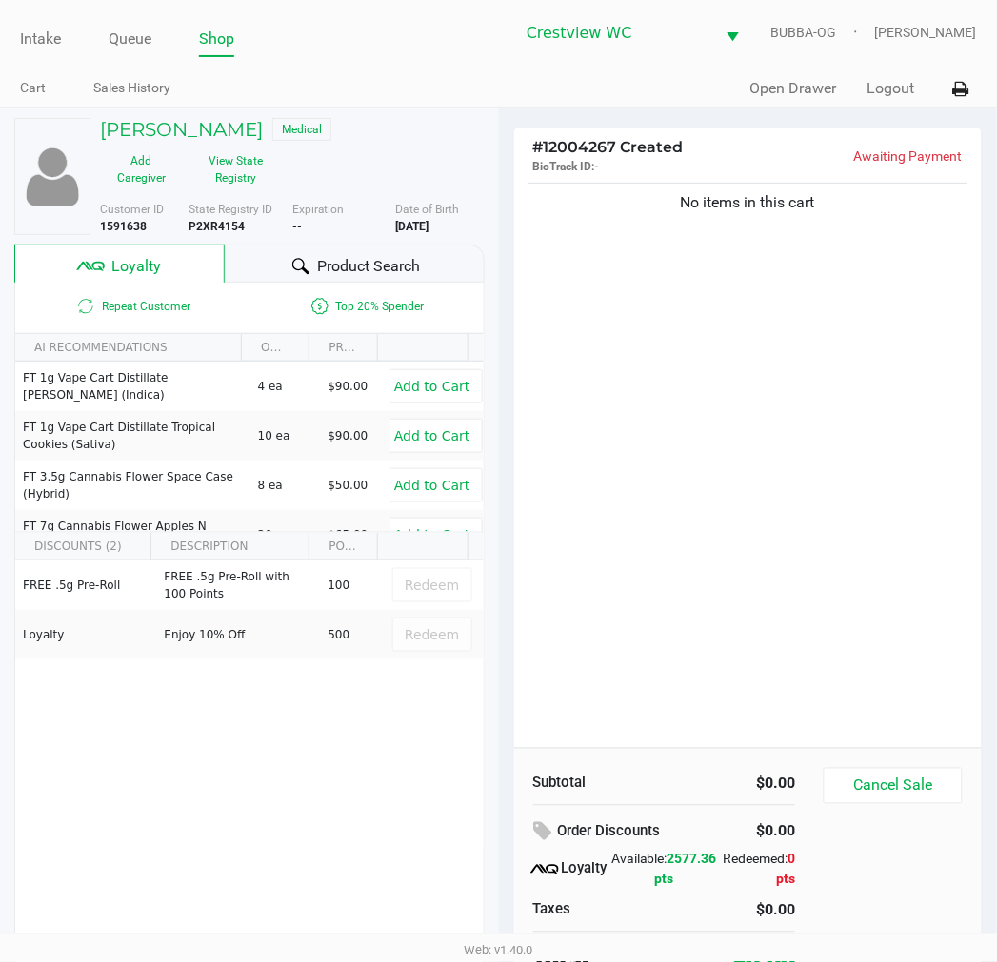
click at [786, 360] on div "No items in this cart" at bounding box center [748, 463] width 468 height 569
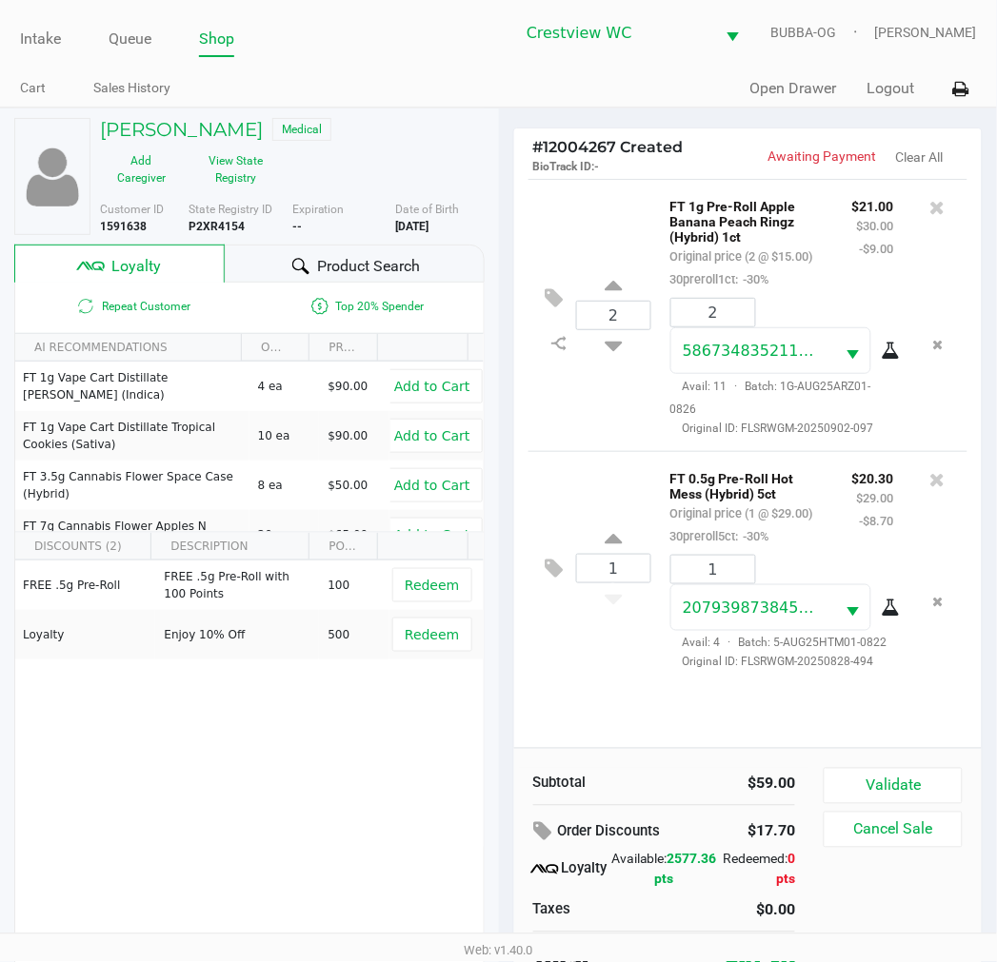
click at [588, 685] on div "1 FT 0.5g Pre-Roll Hot Mess (Hybrid) 5ct Original price (1 @ $29.00) 30preroll5…" at bounding box center [748, 568] width 440 height 234
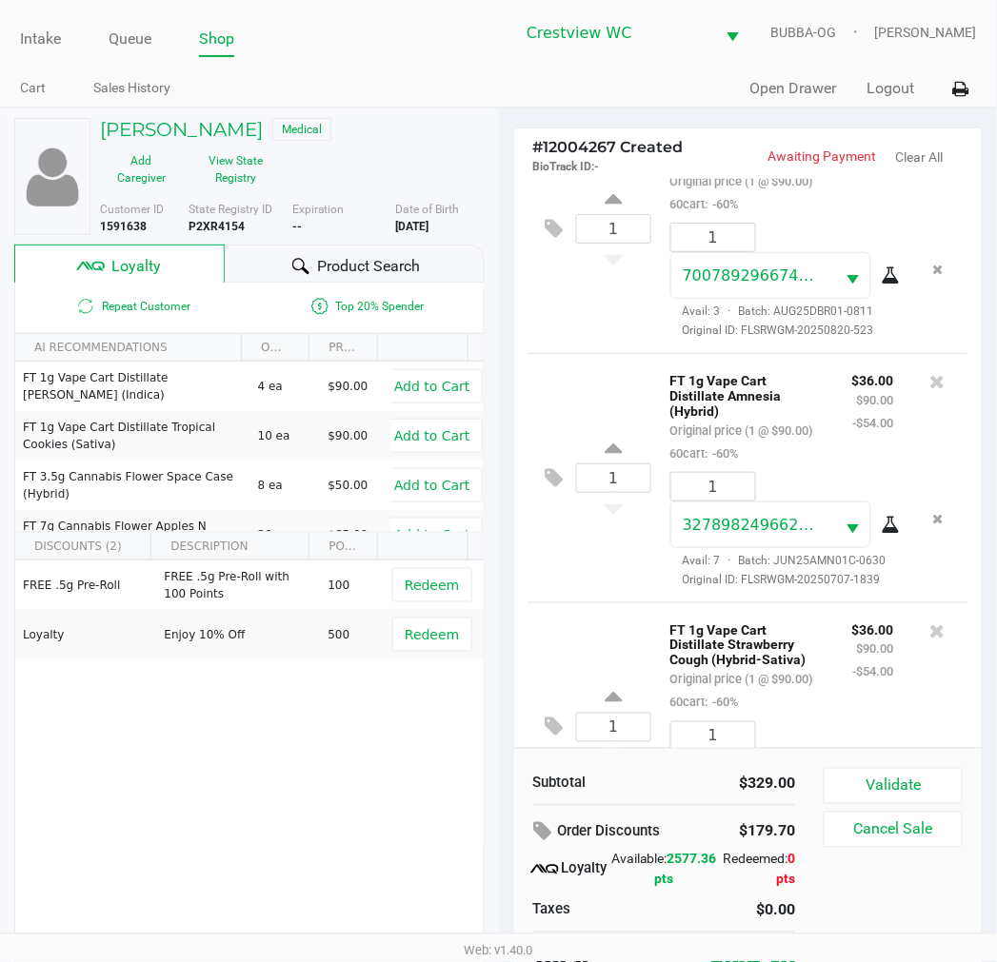
scroll to position [850, 0]
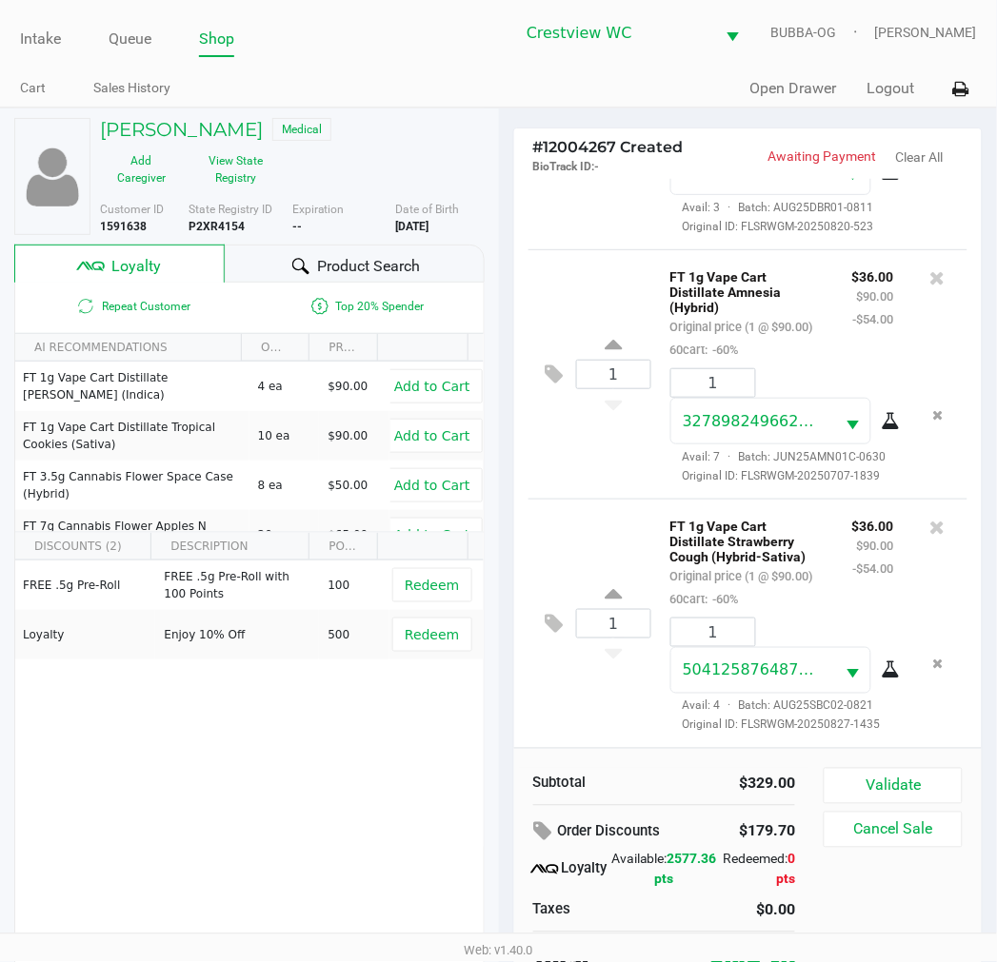
click at [567, 499] on div "1 FT 1g Vape Cart Distillate Strawberry Cough (Hybrid-Sativa) Original price (1…" at bounding box center [748, 623] width 440 height 249
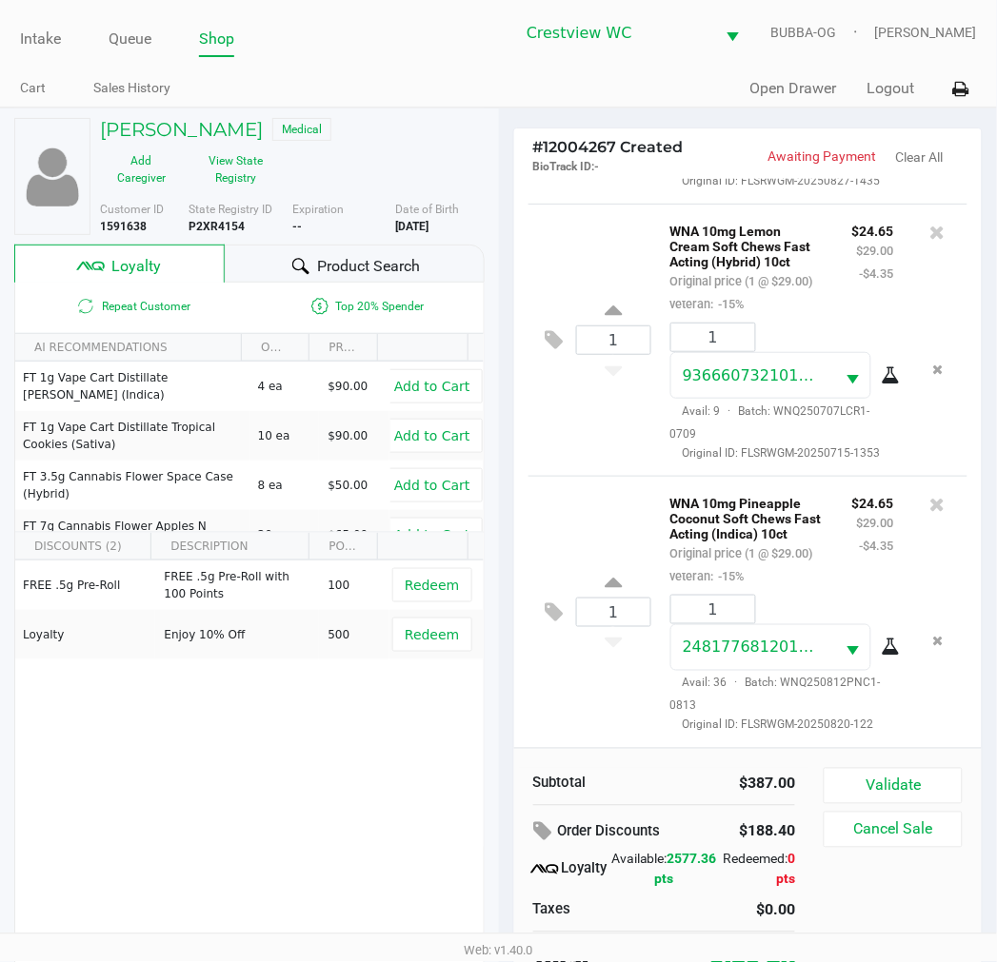
scroll to position [1481, 0]
click at [564, 596] on button at bounding box center [559, 613] width 33 height 46
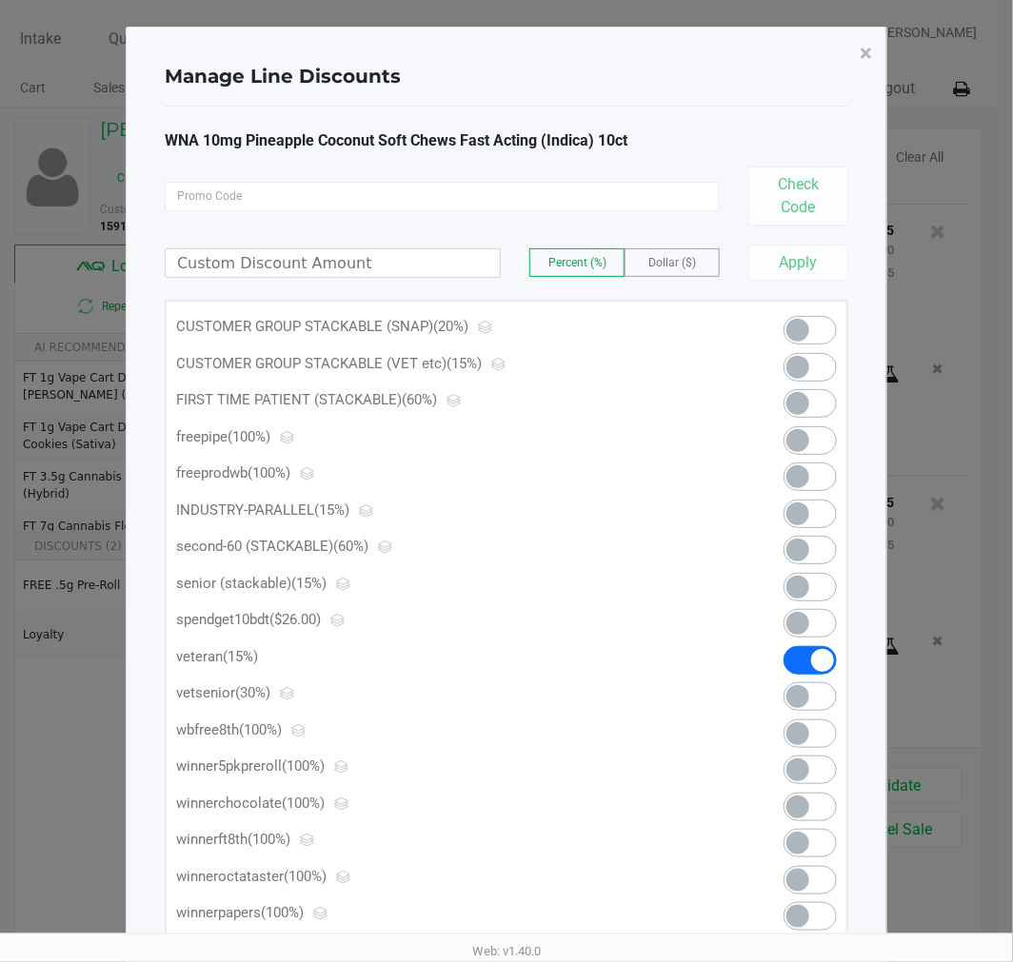
click at [815, 359] on span at bounding box center [809, 367] width 53 height 29
click at [858, 53] on button "×" at bounding box center [865, 53] width 43 height 53
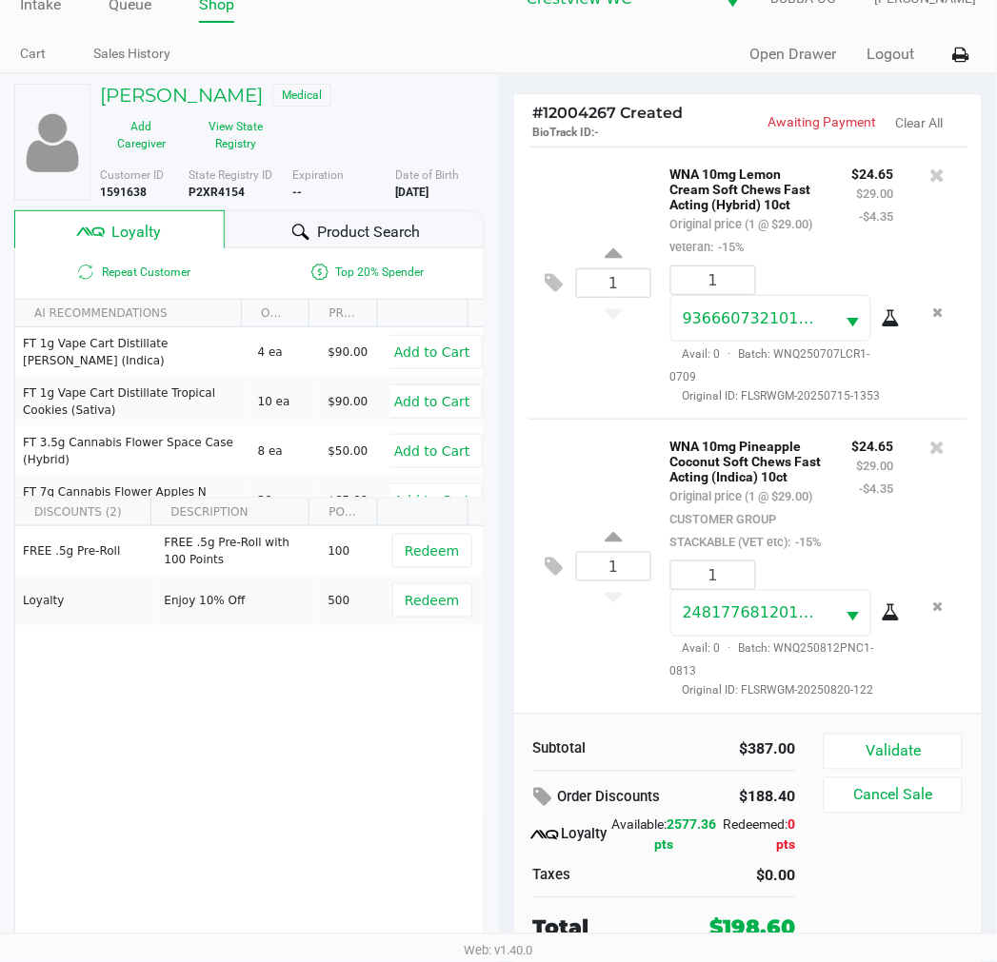
scroll to position [36, 0]
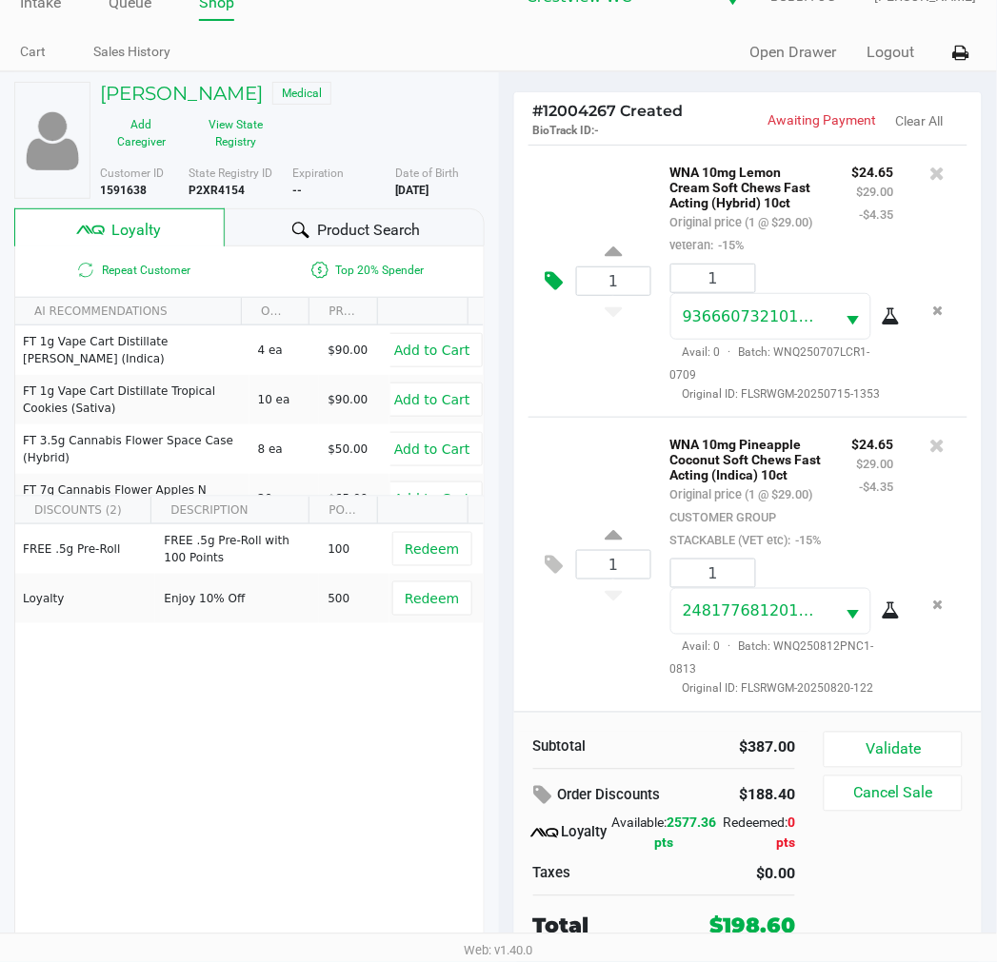
click at [556, 270] on icon at bounding box center [554, 281] width 18 height 22
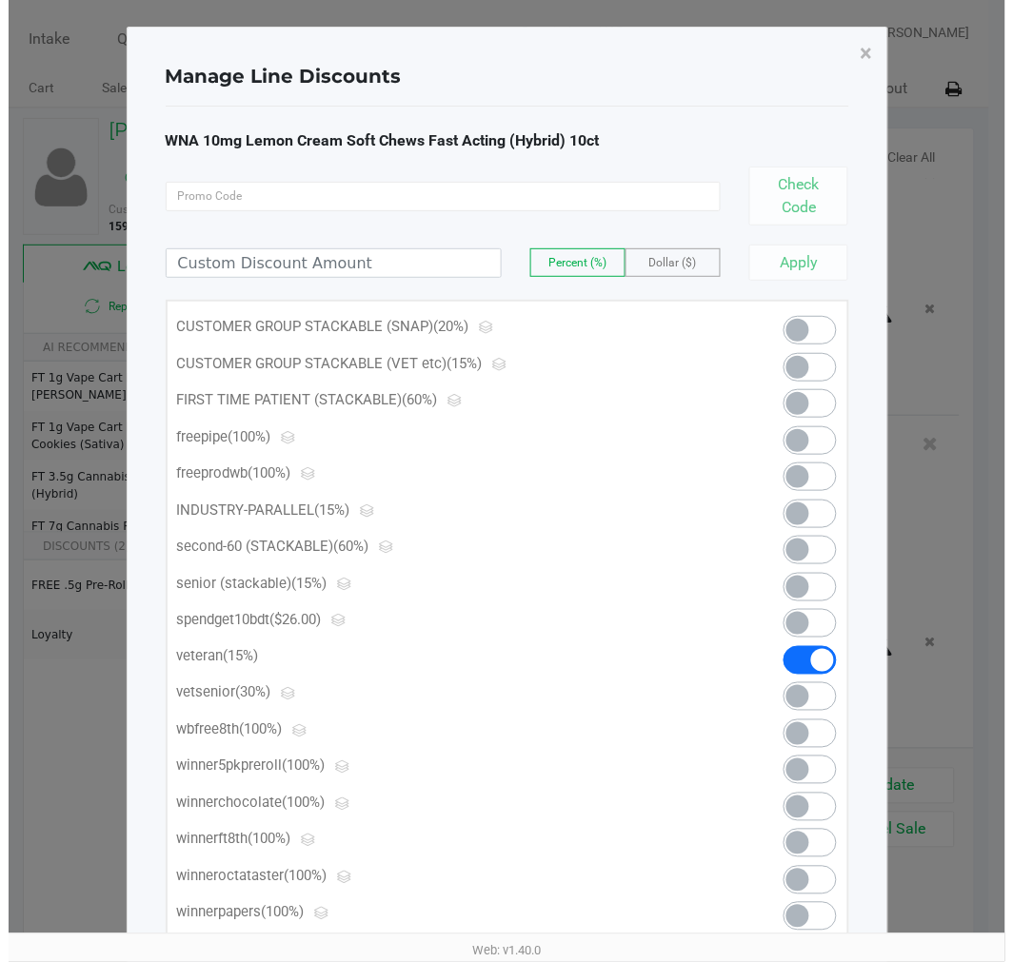
scroll to position [0, 0]
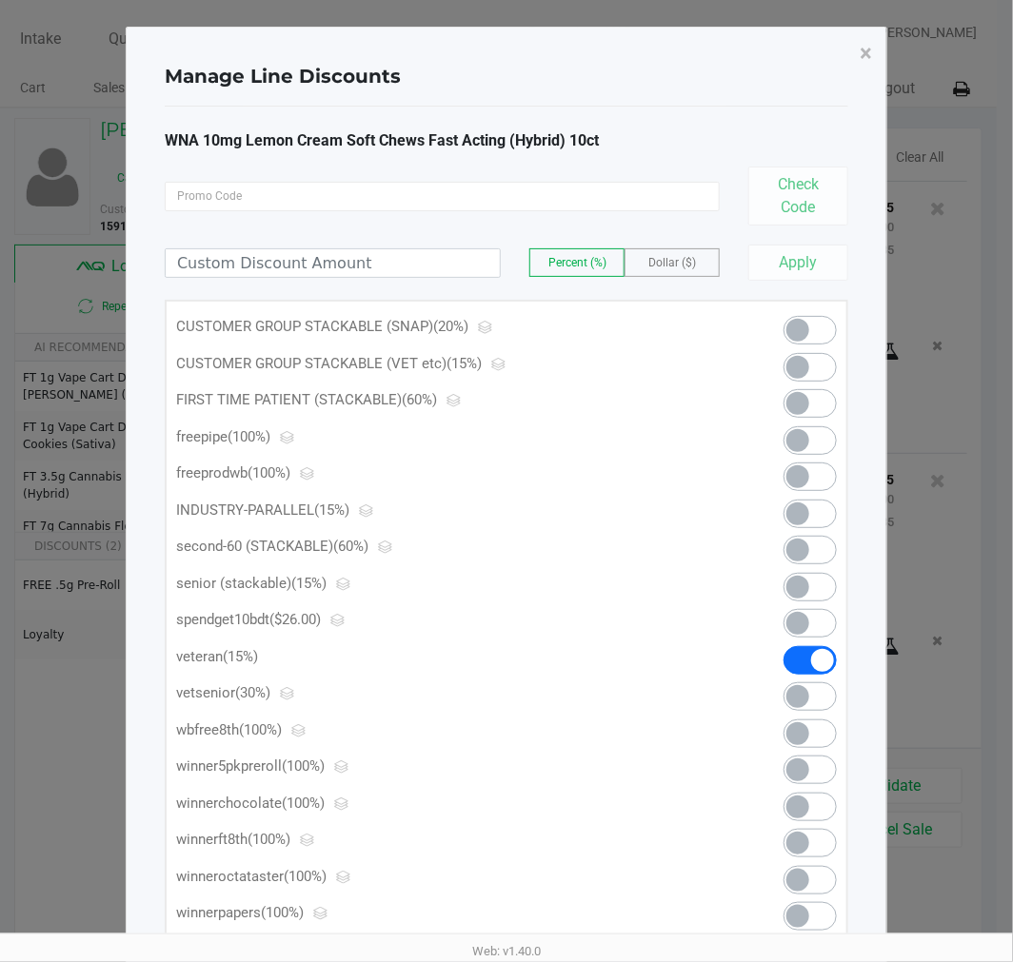
click at [790, 368] on div at bounding box center [793, 371] width 115 height 37
click at [792, 367] on span at bounding box center [797, 367] width 23 height 23
click at [862, 54] on span "×" at bounding box center [866, 53] width 12 height 27
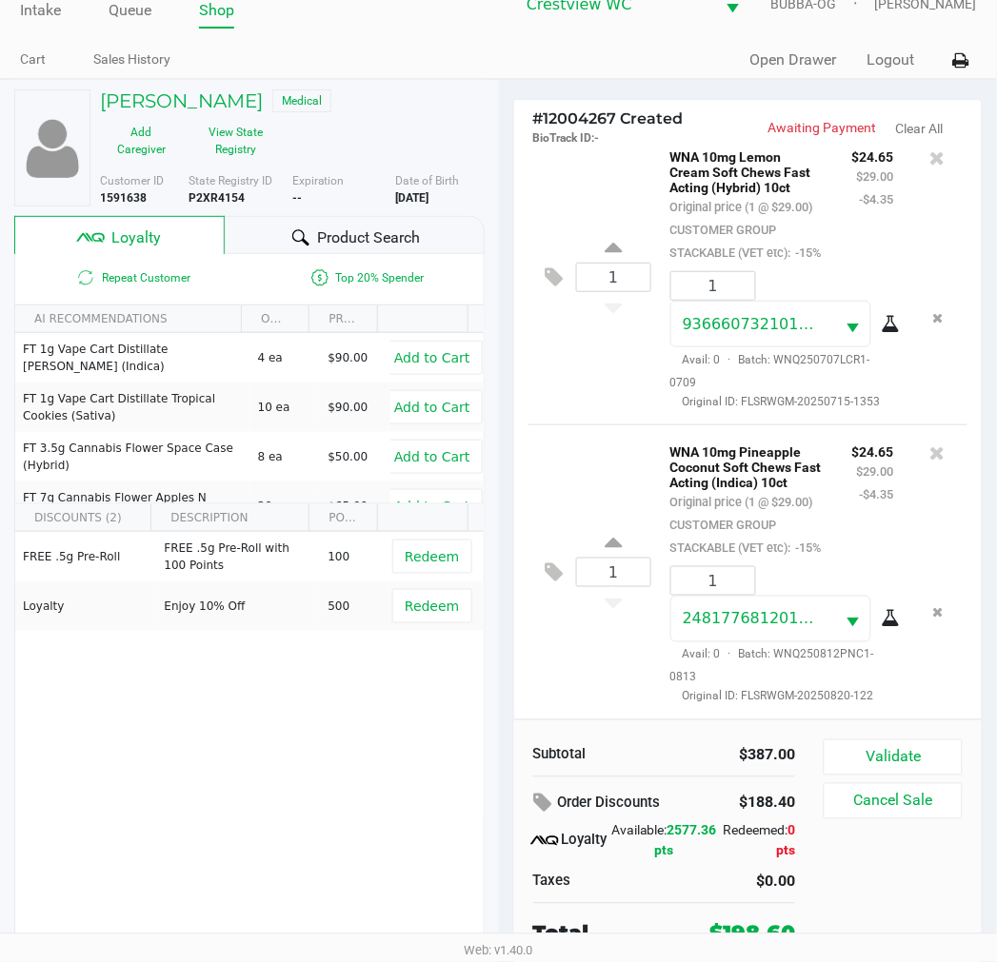
scroll to position [36, 0]
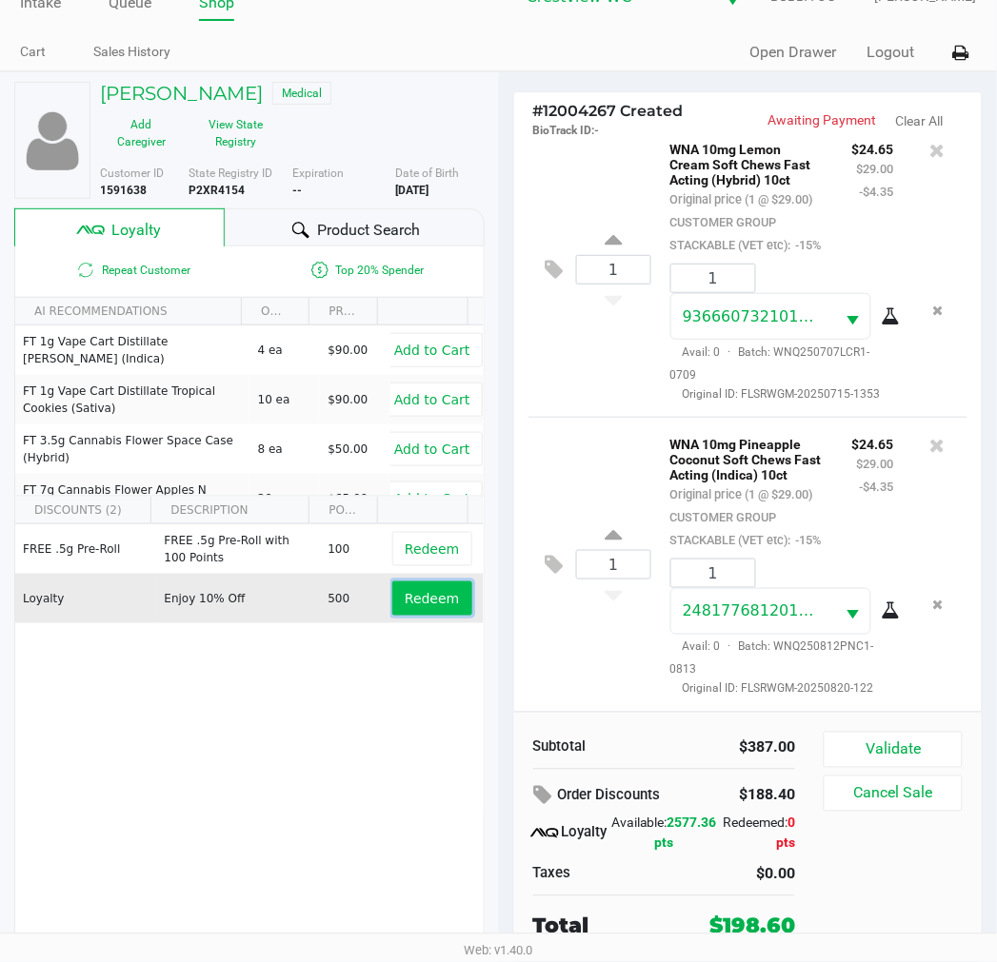
click at [410, 596] on span "Redeem" at bounding box center [432, 598] width 54 height 15
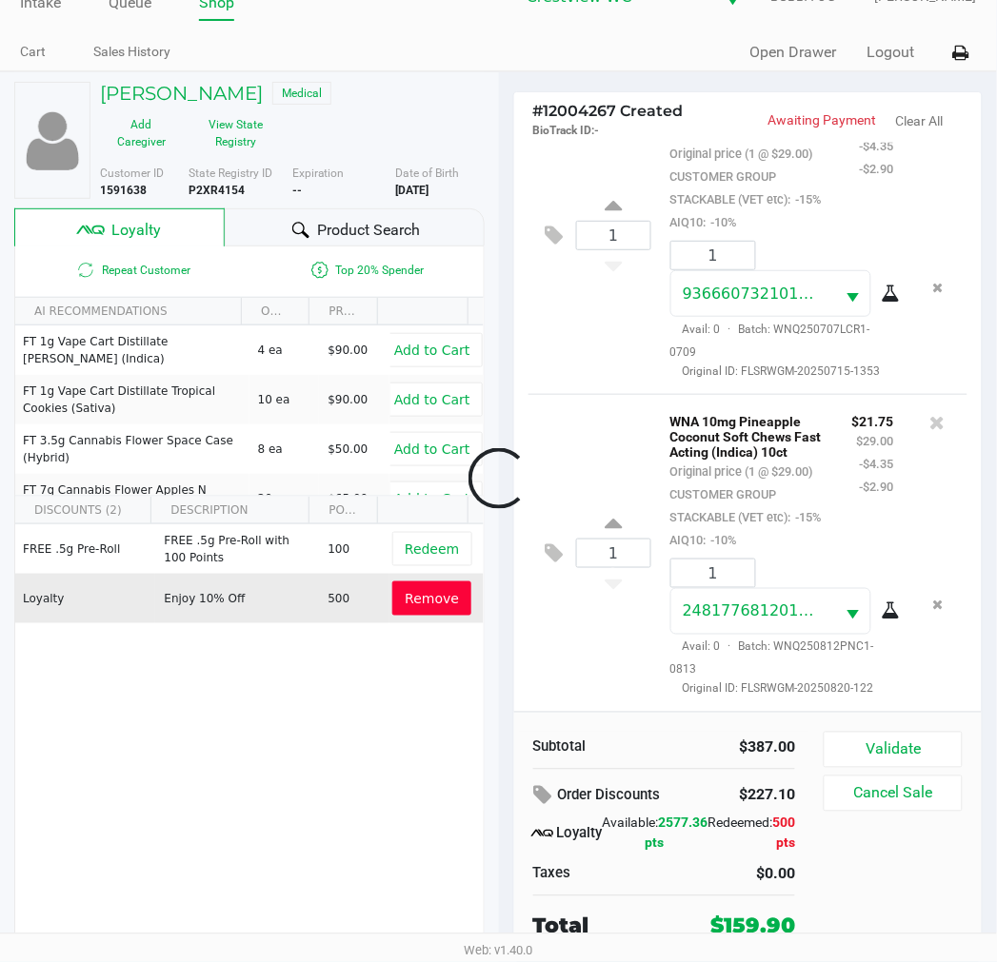
scroll to position [1733, 0]
click at [866, 736] on button "Validate" at bounding box center [892, 750] width 138 height 36
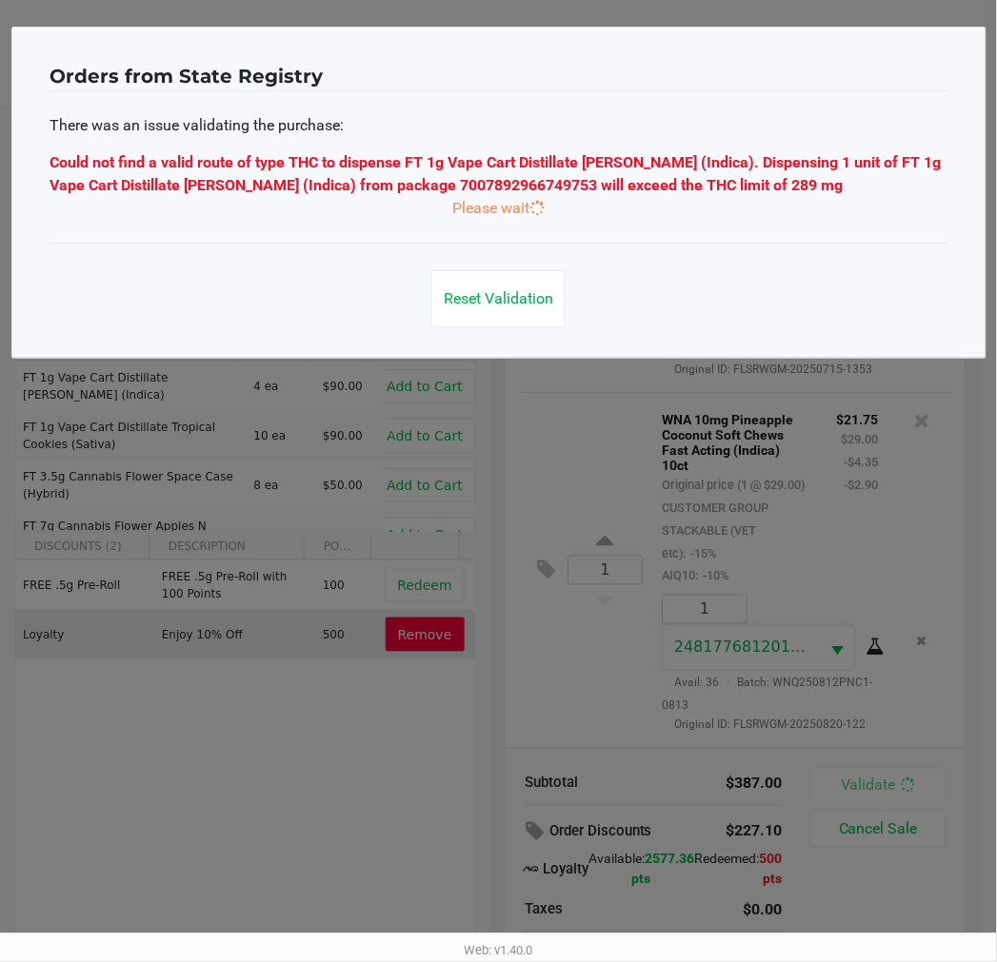
scroll to position [0, 0]
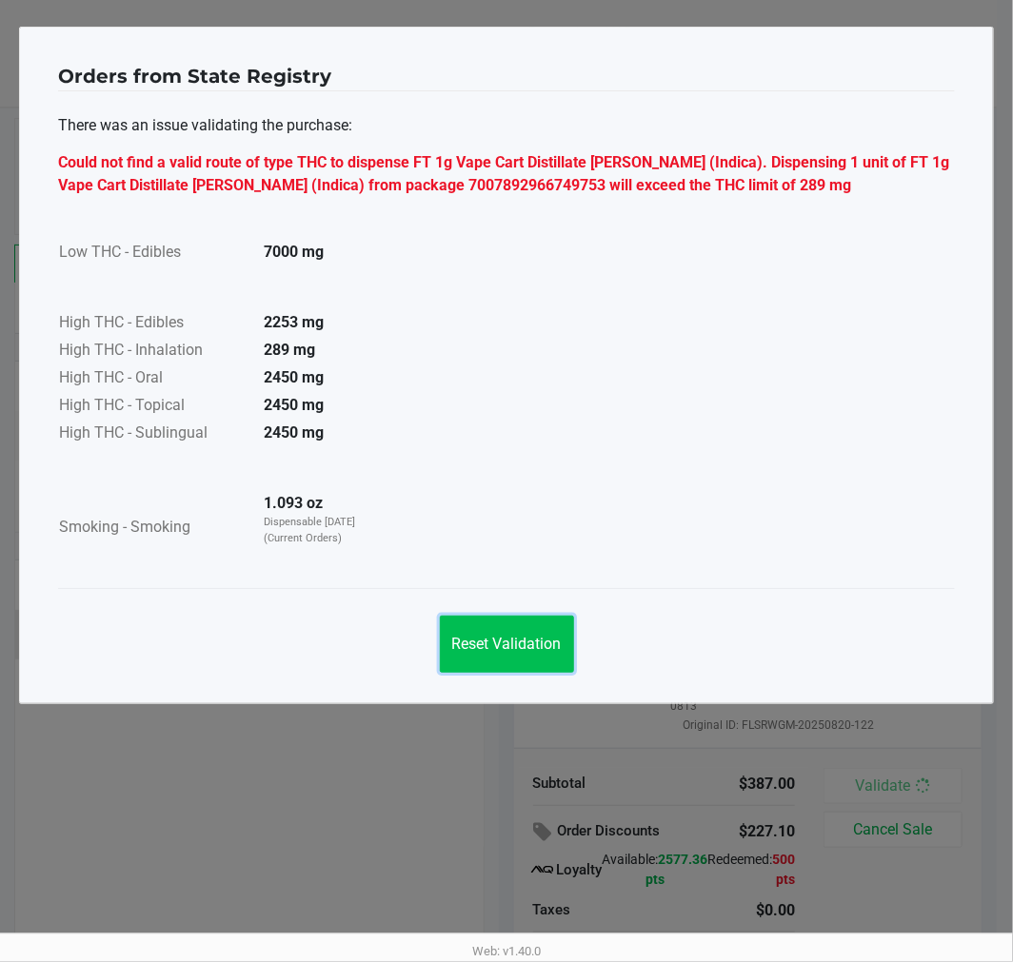
click at [489, 639] on span "Reset Validation" at bounding box center [506, 644] width 109 height 18
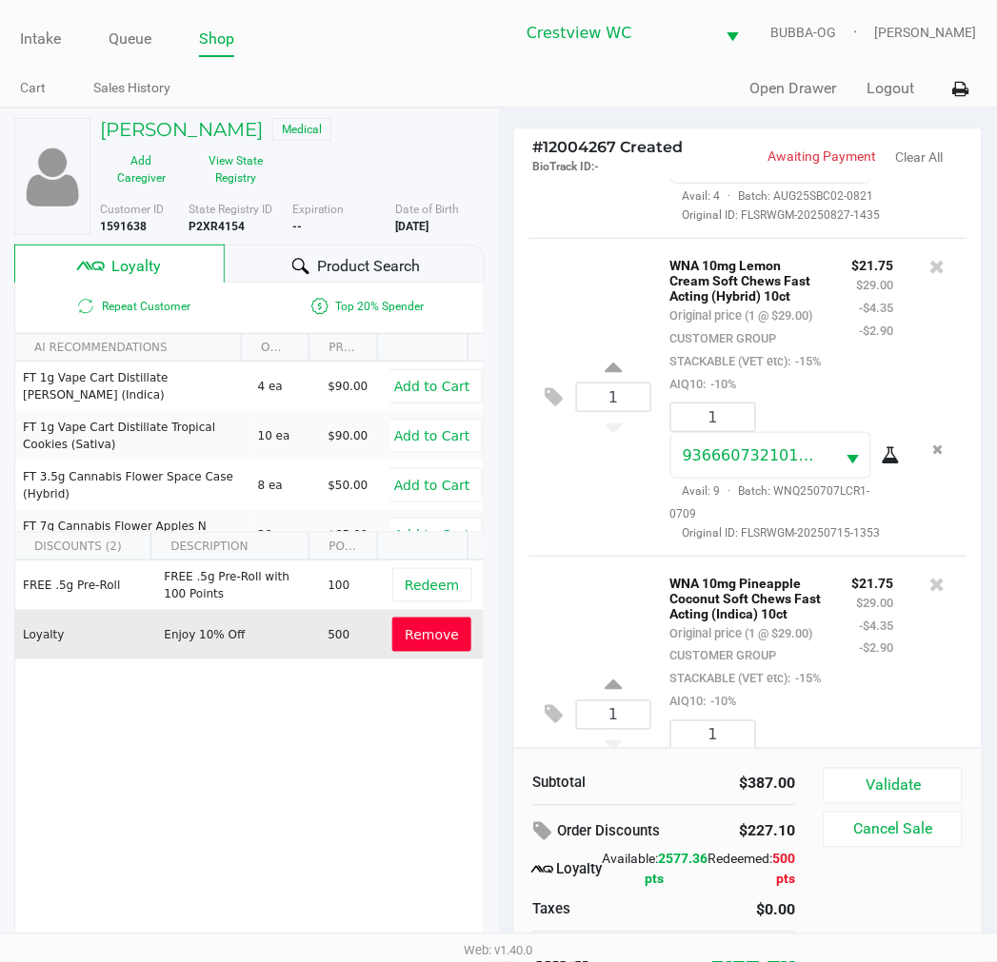
scroll to position [887, 0]
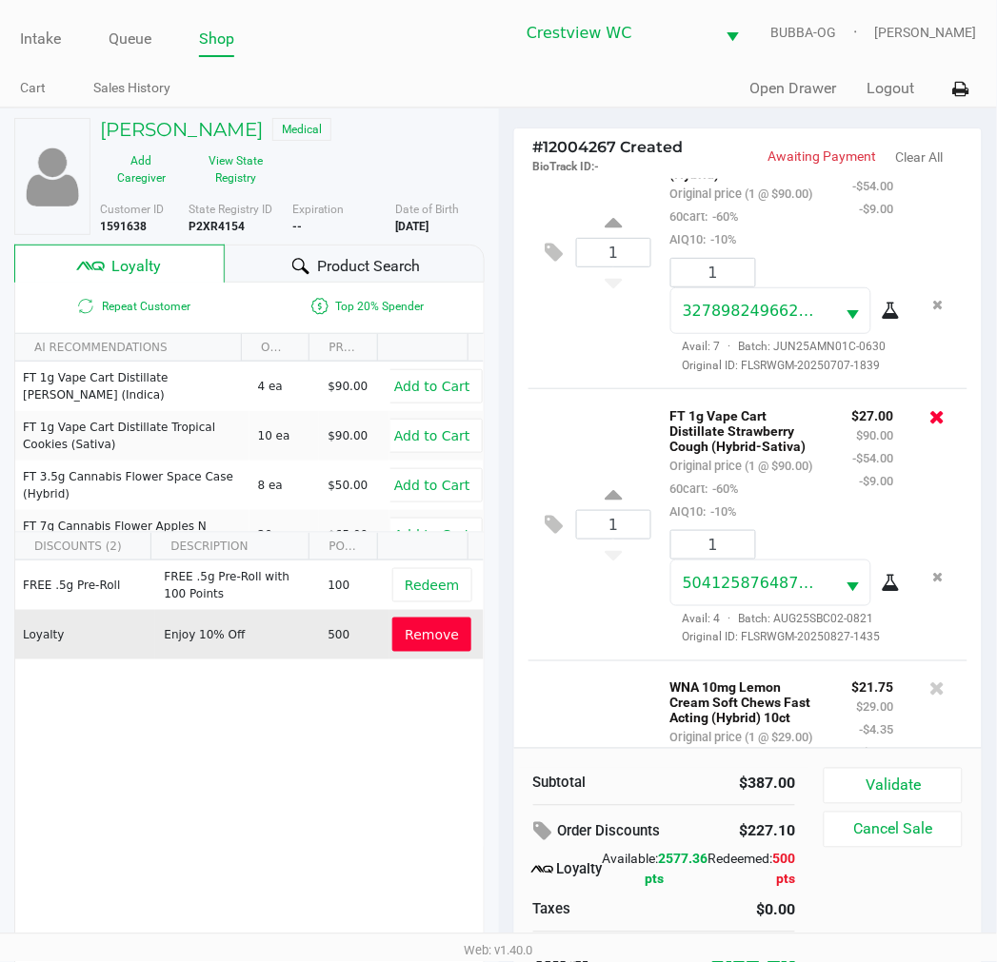
click at [930, 426] on icon at bounding box center [937, 416] width 15 height 19
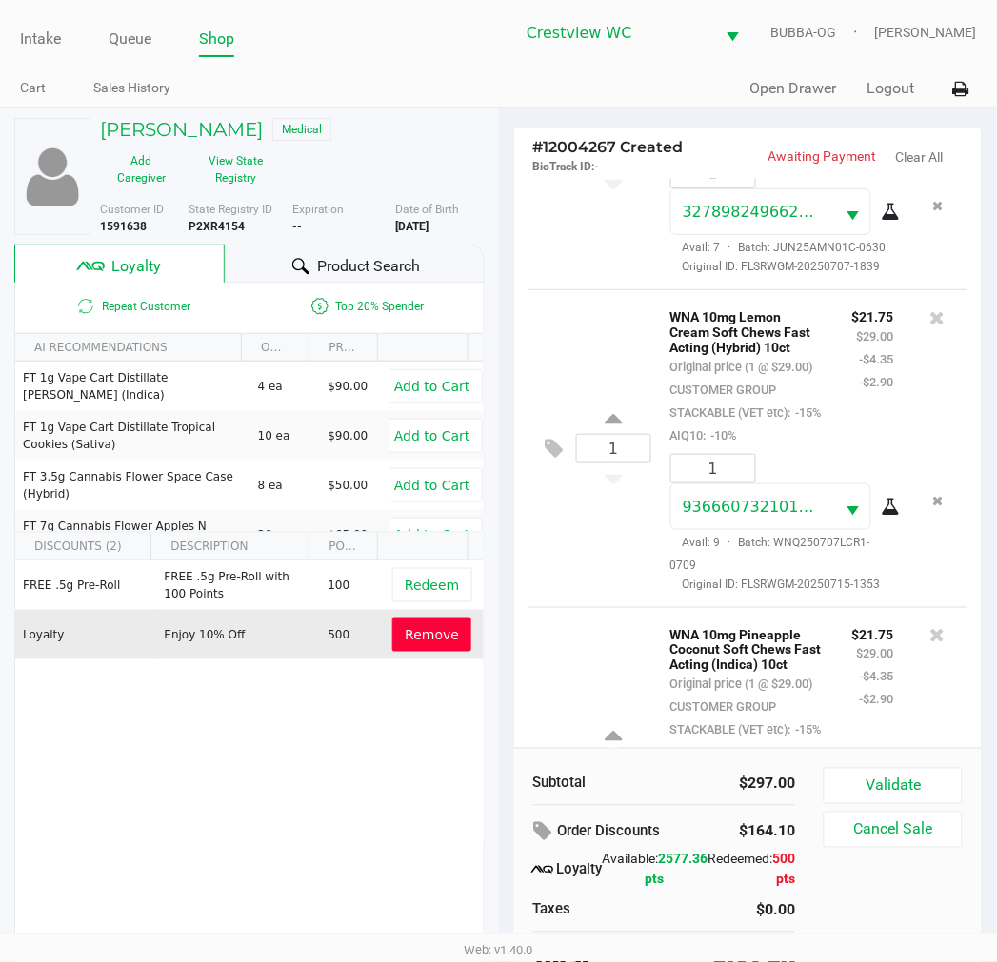
scroll to position [696, 0]
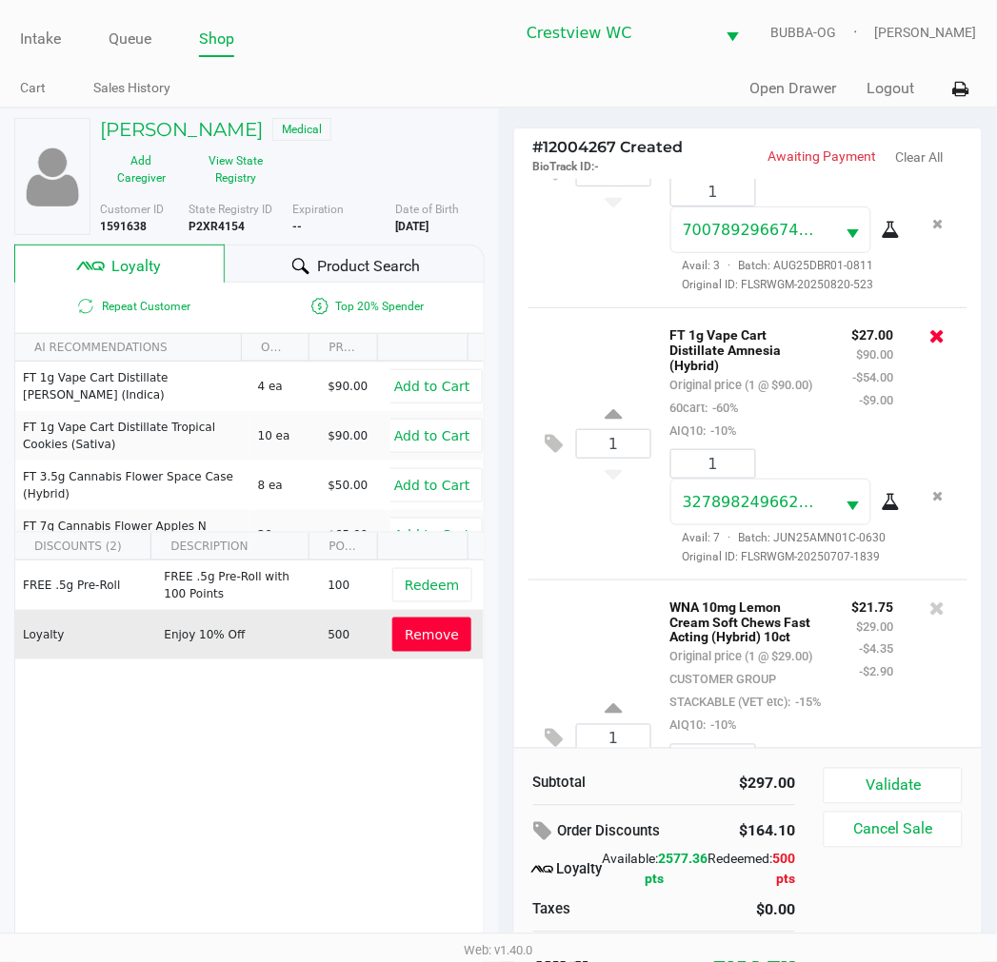
click at [930, 346] on icon at bounding box center [937, 335] width 15 height 19
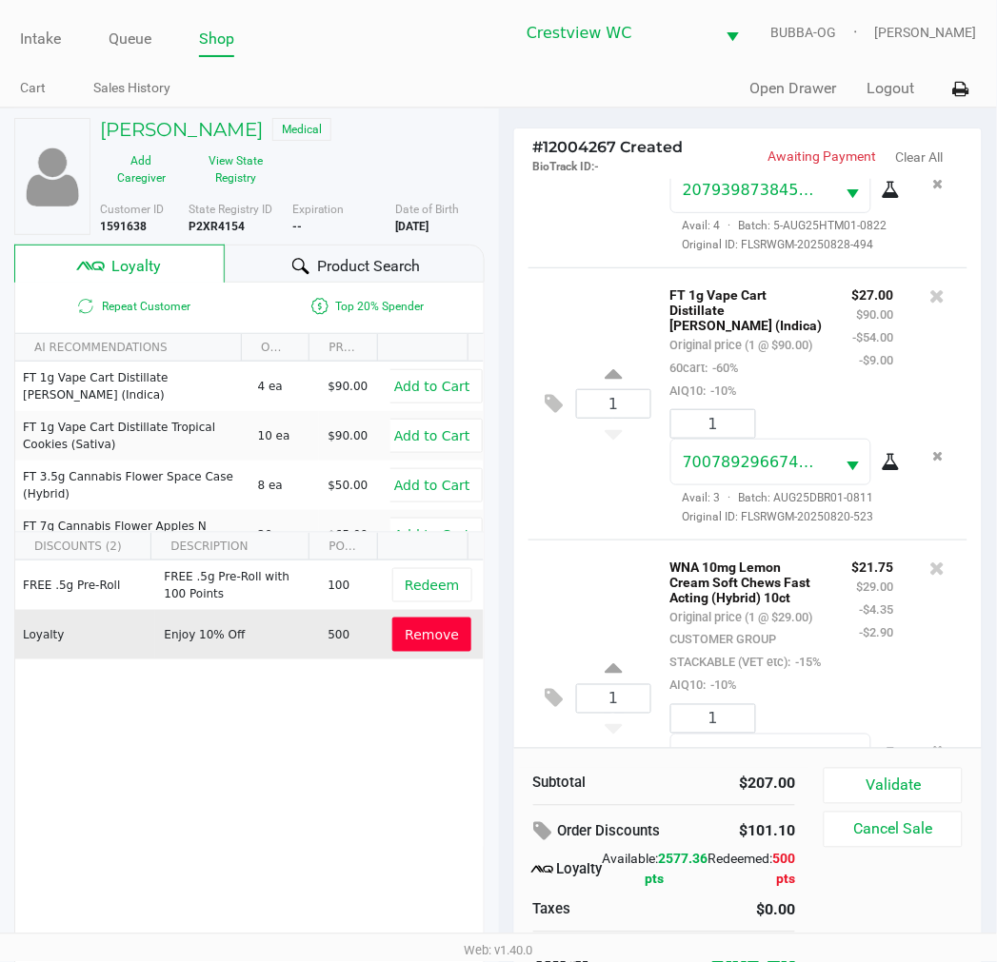
scroll to position [269, 0]
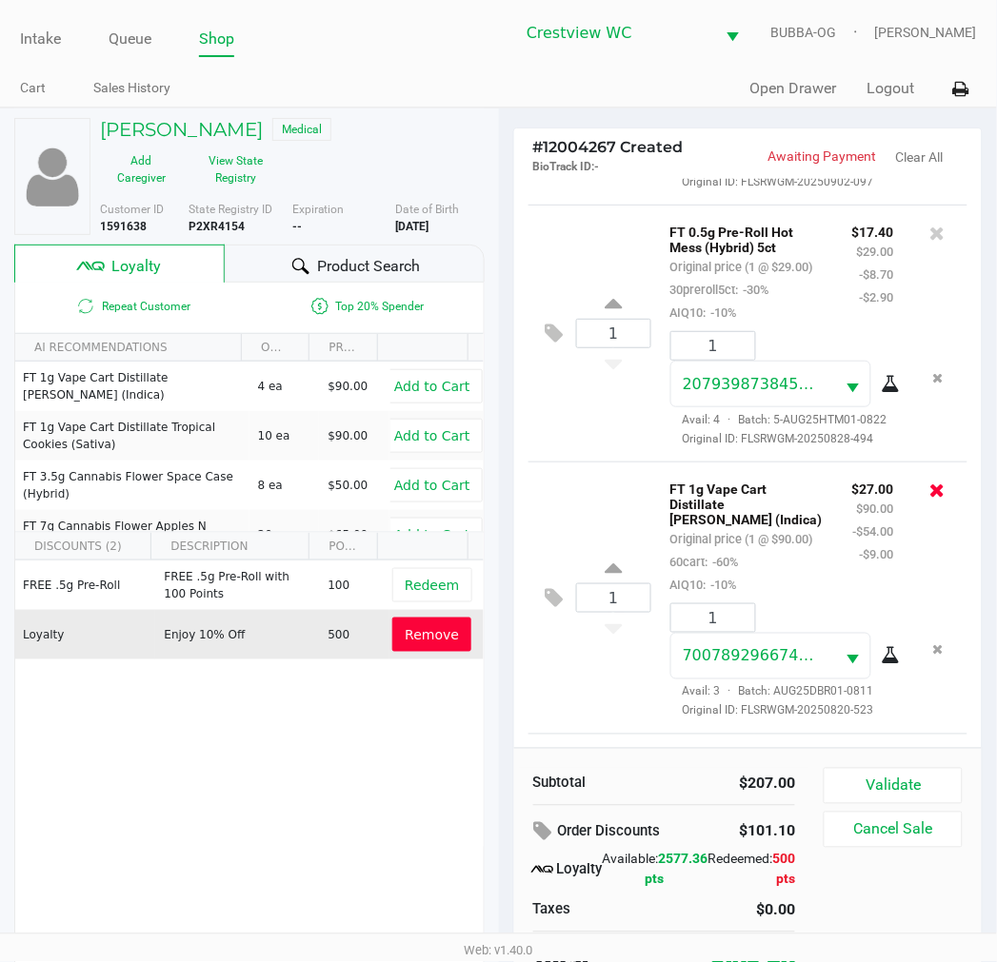
click at [930, 500] on icon at bounding box center [937, 490] width 15 height 19
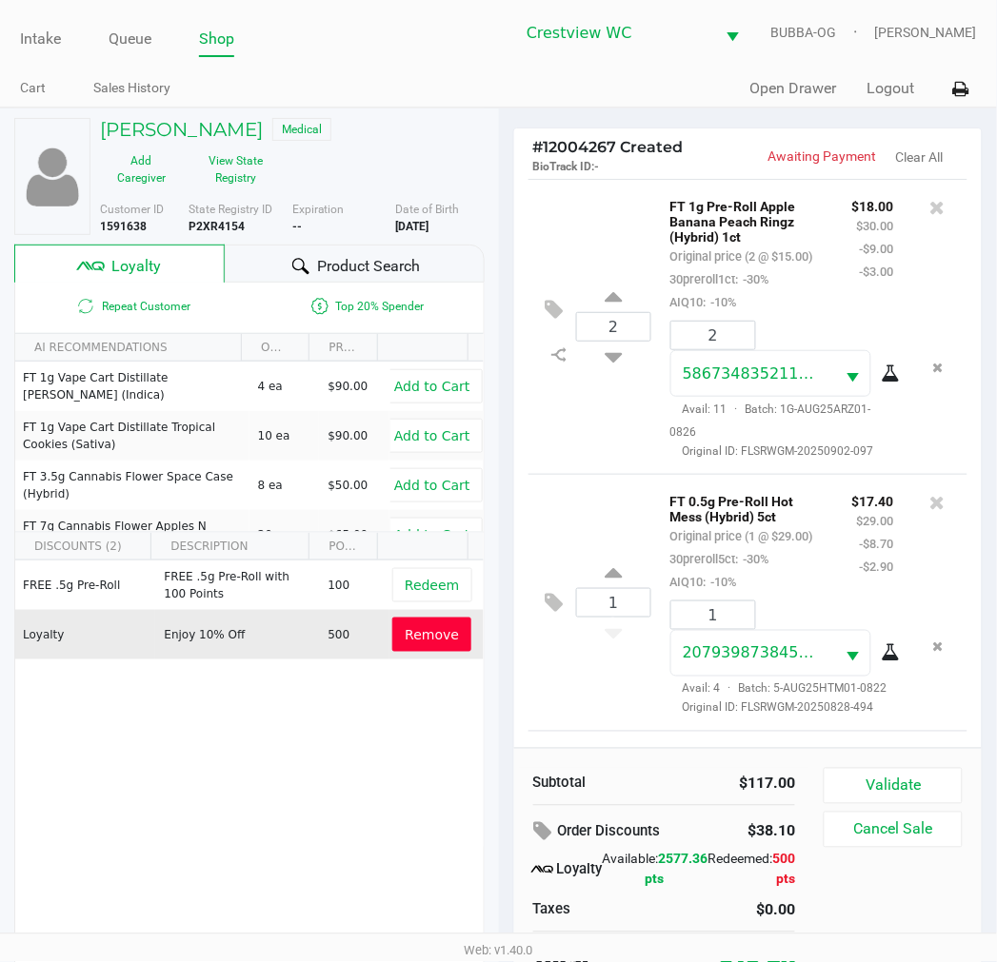
scroll to position [36, 0]
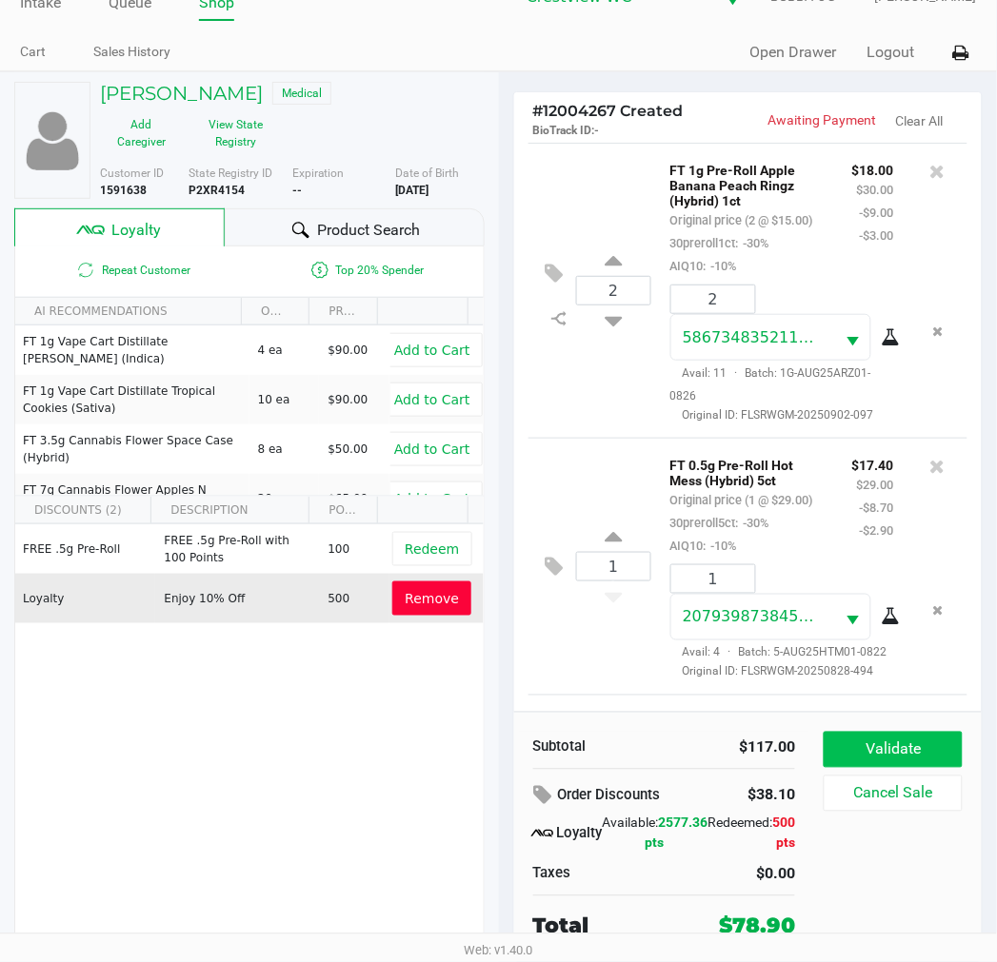
click at [944, 745] on button "Validate" at bounding box center [892, 750] width 138 height 36
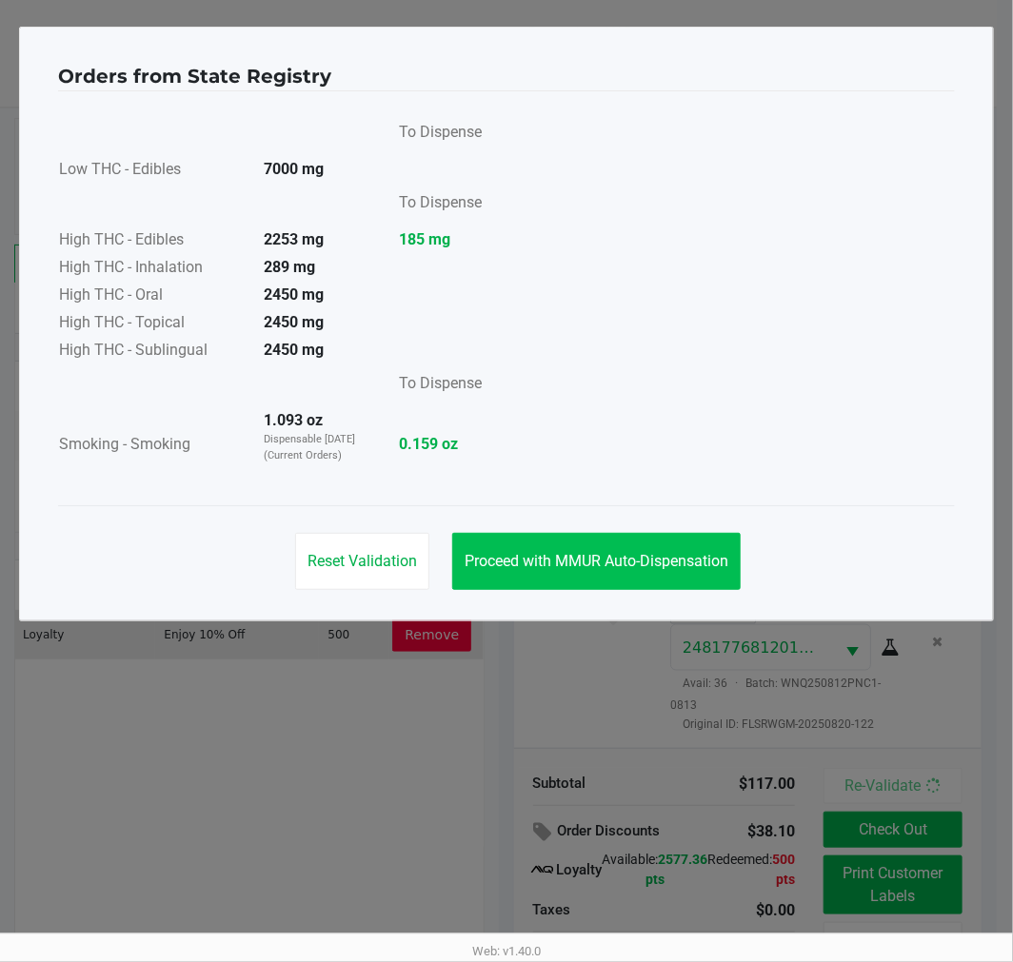
click at [595, 545] on button "Proceed with MMUR Auto-Dispensation" at bounding box center [596, 561] width 288 height 57
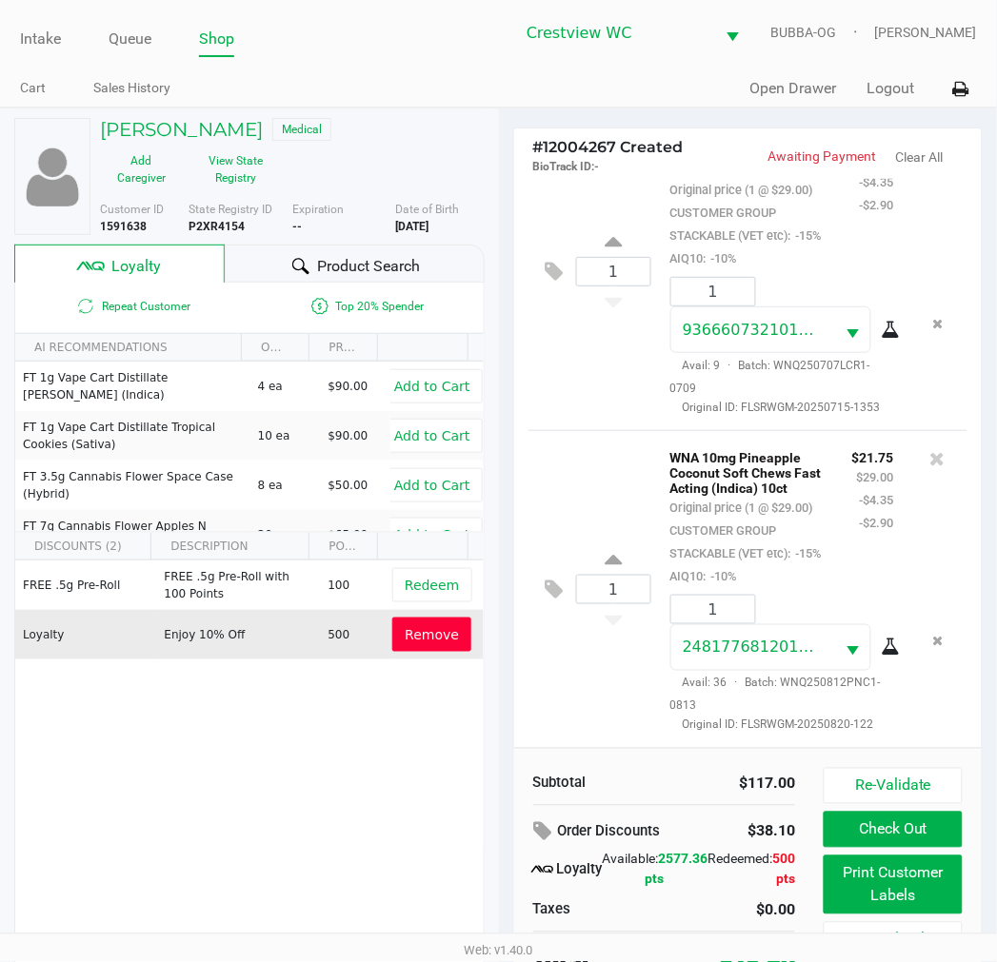
click at [556, 430] on div "1 WNA 10mg Pineapple Coconut Soft Chews Fast Acting (Indica) 10ct Original pric…" at bounding box center [748, 589] width 440 height 318
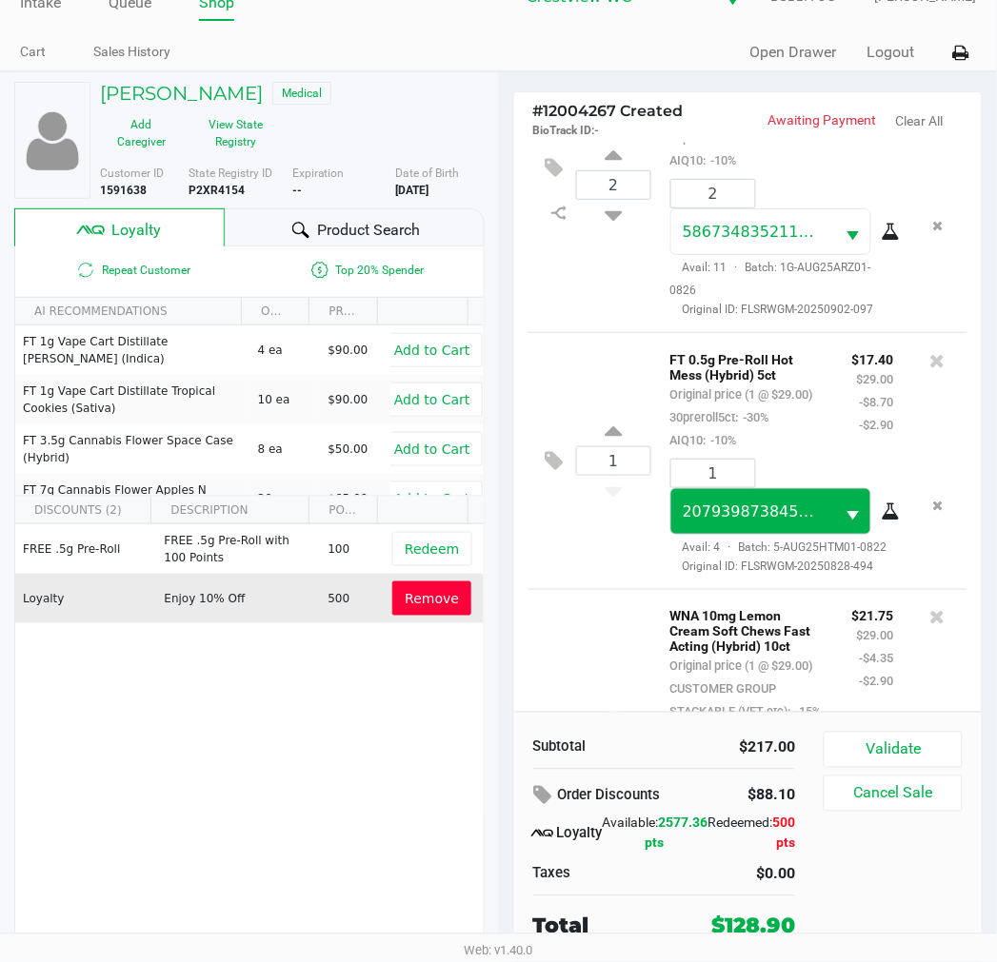
scroll to position [0, 0]
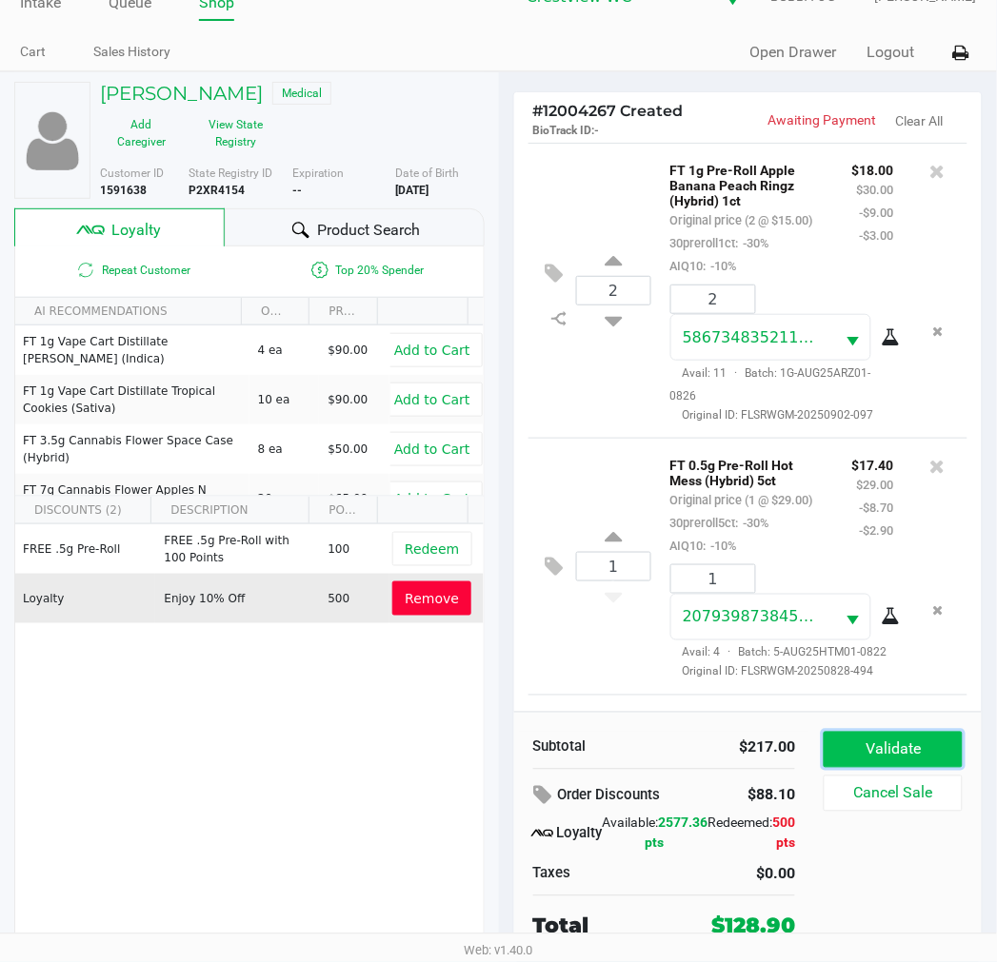
click at [916, 741] on button "Validate" at bounding box center [892, 750] width 138 height 36
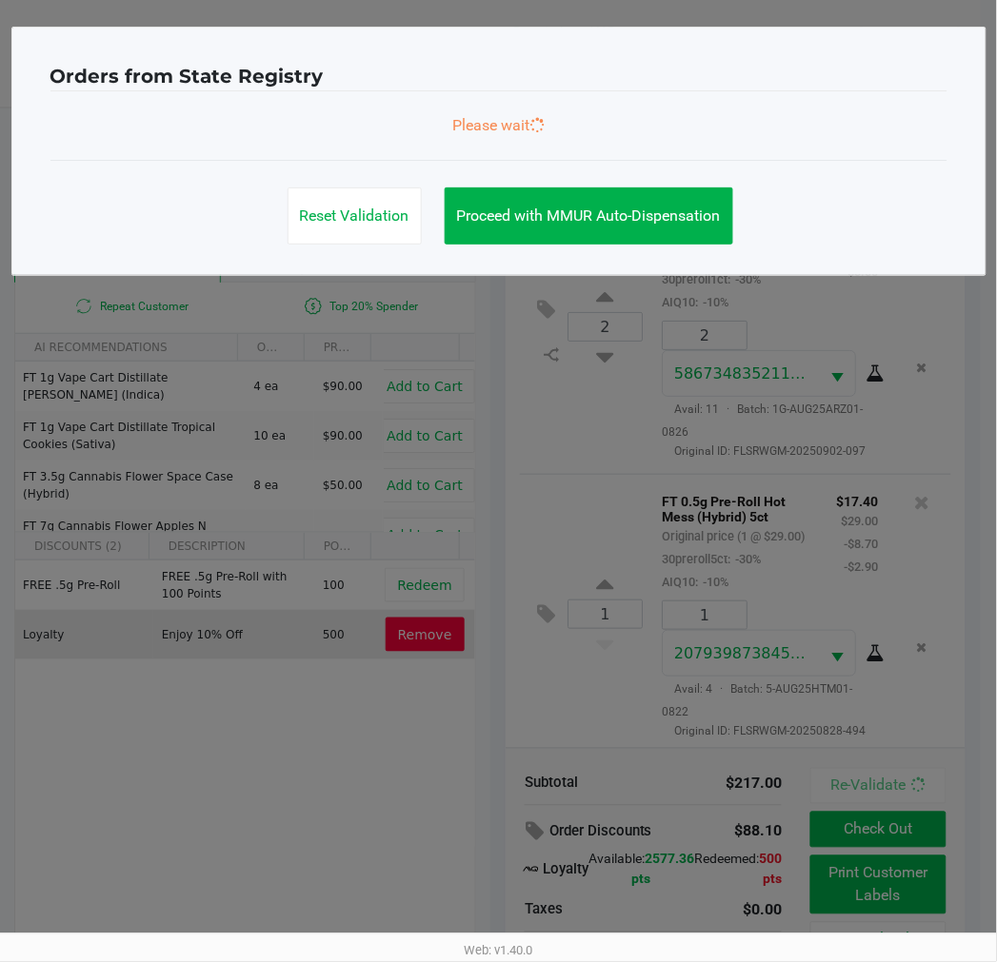
scroll to position [1459, 0]
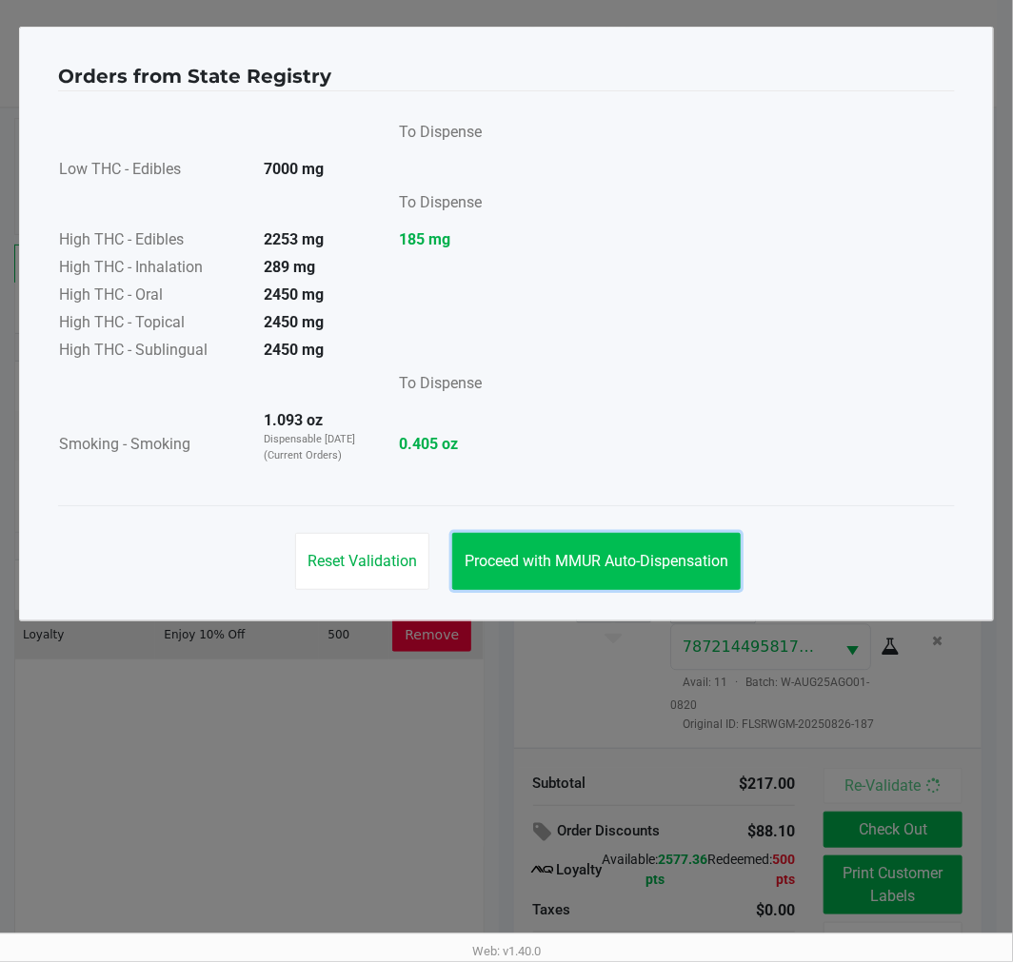
click at [587, 539] on button "Proceed with MMUR Auto-Dispensation" at bounding box center [596, 561] width 288 height 57
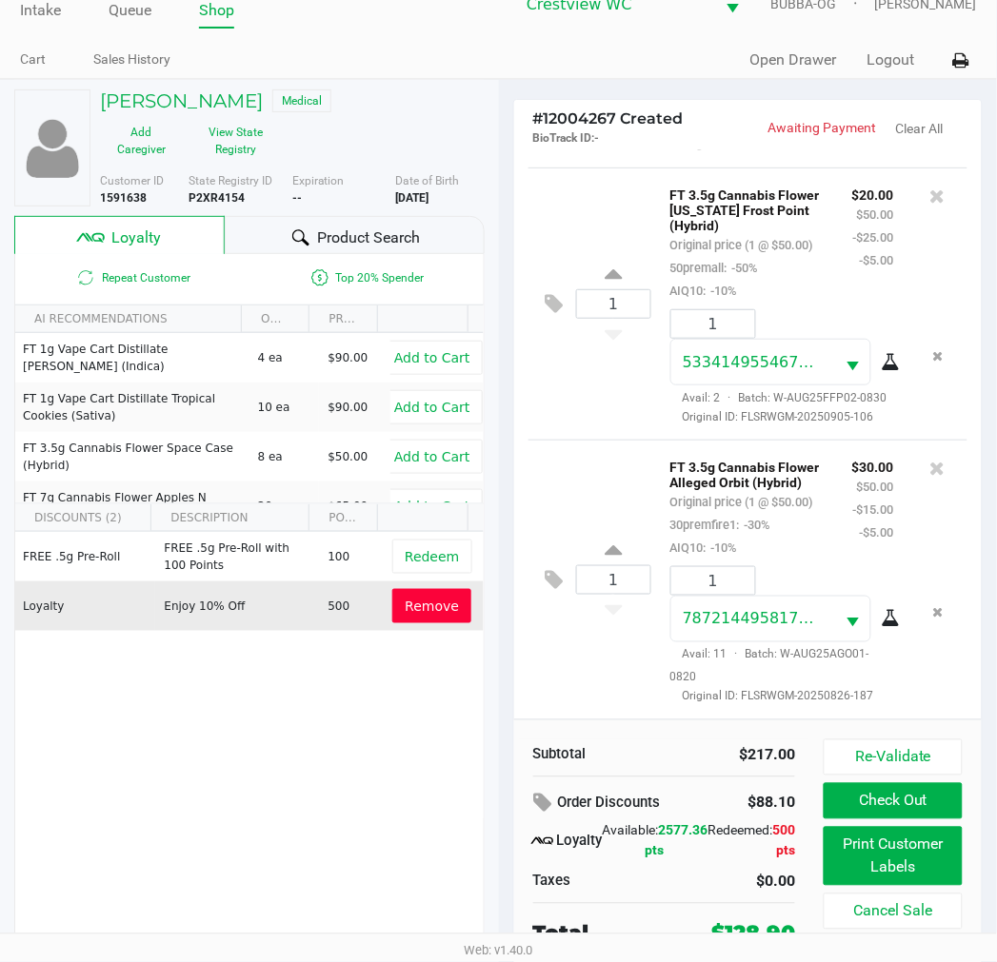
scroll to position [36, 0]
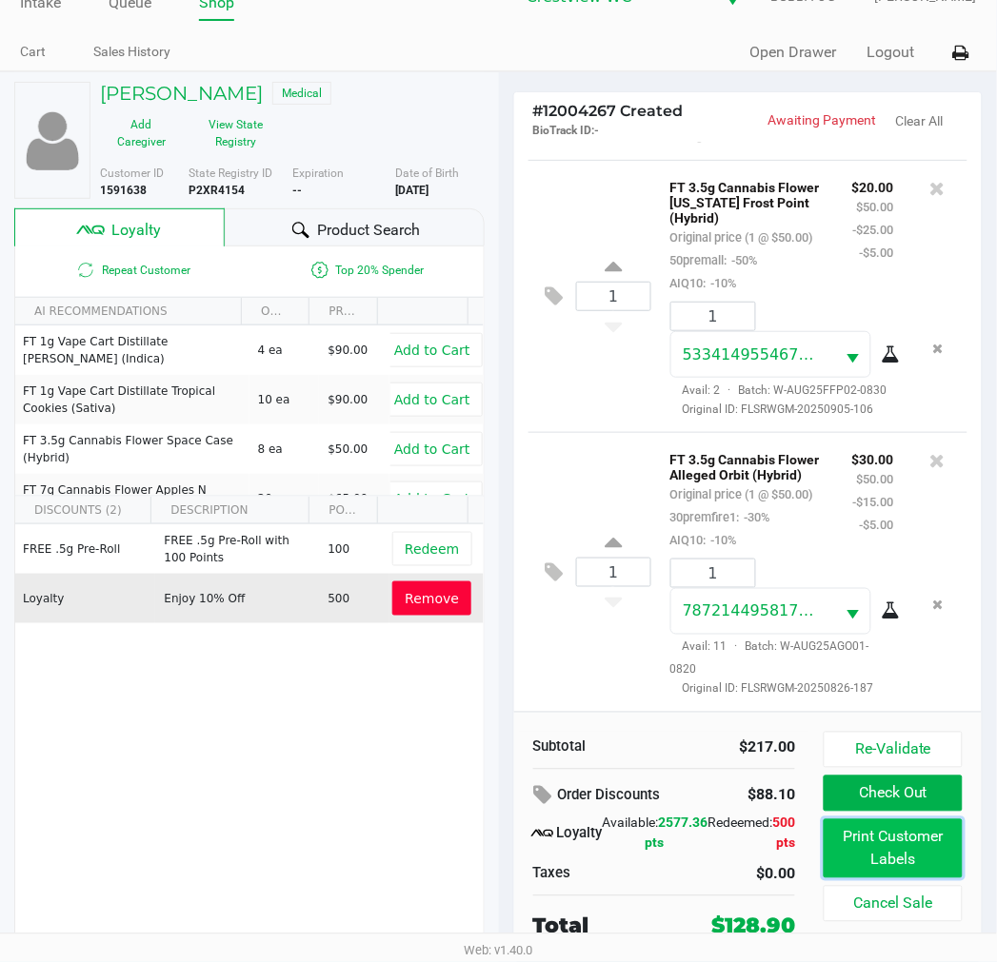
click at [916, 838] on button "Print Customer Labels" at bounding box center [892, 849] width 138 height 59
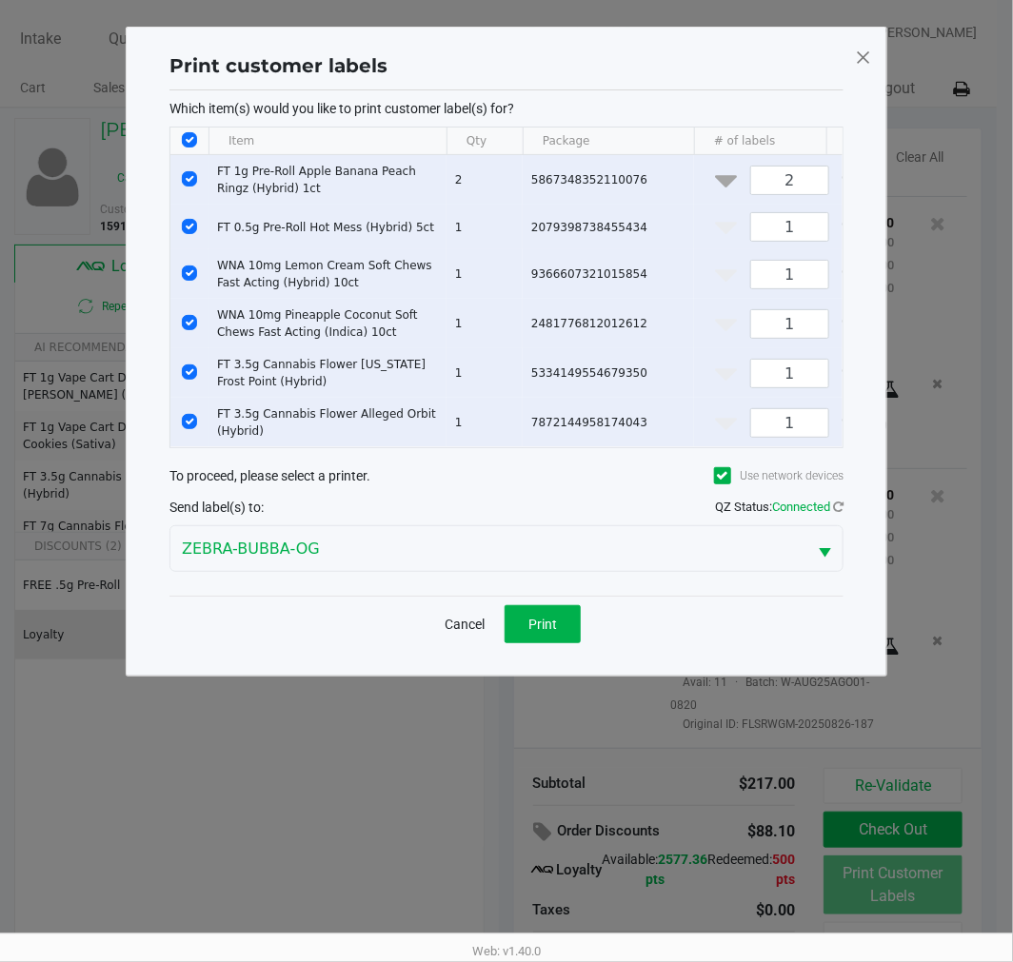
click at [536, 620] on div "Cancel Print" at bounding box center [506, 624] width 674 height 56
click at [548, 626] on button "Print" at bounding box center [542, 624] width 76 height 38
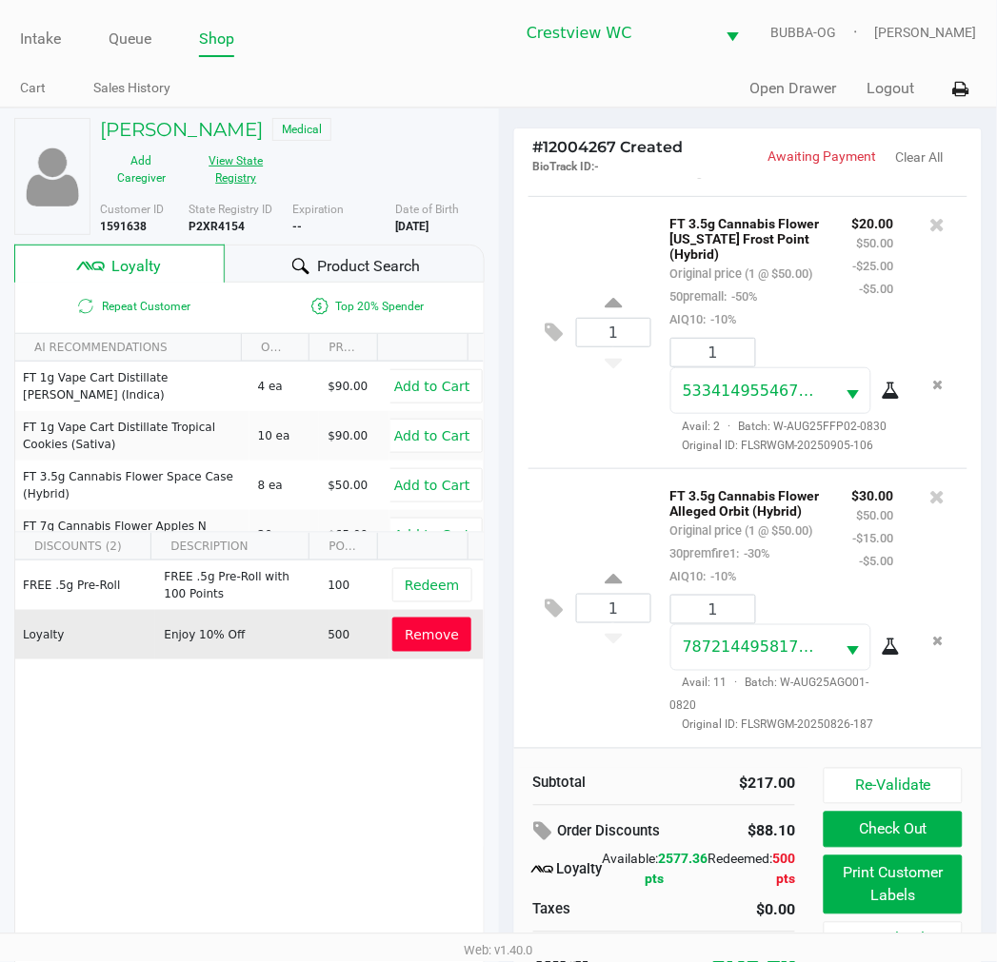
click at [254, 171] on button "View State Registry" at bounding box center [230, 170] width 95 height 48
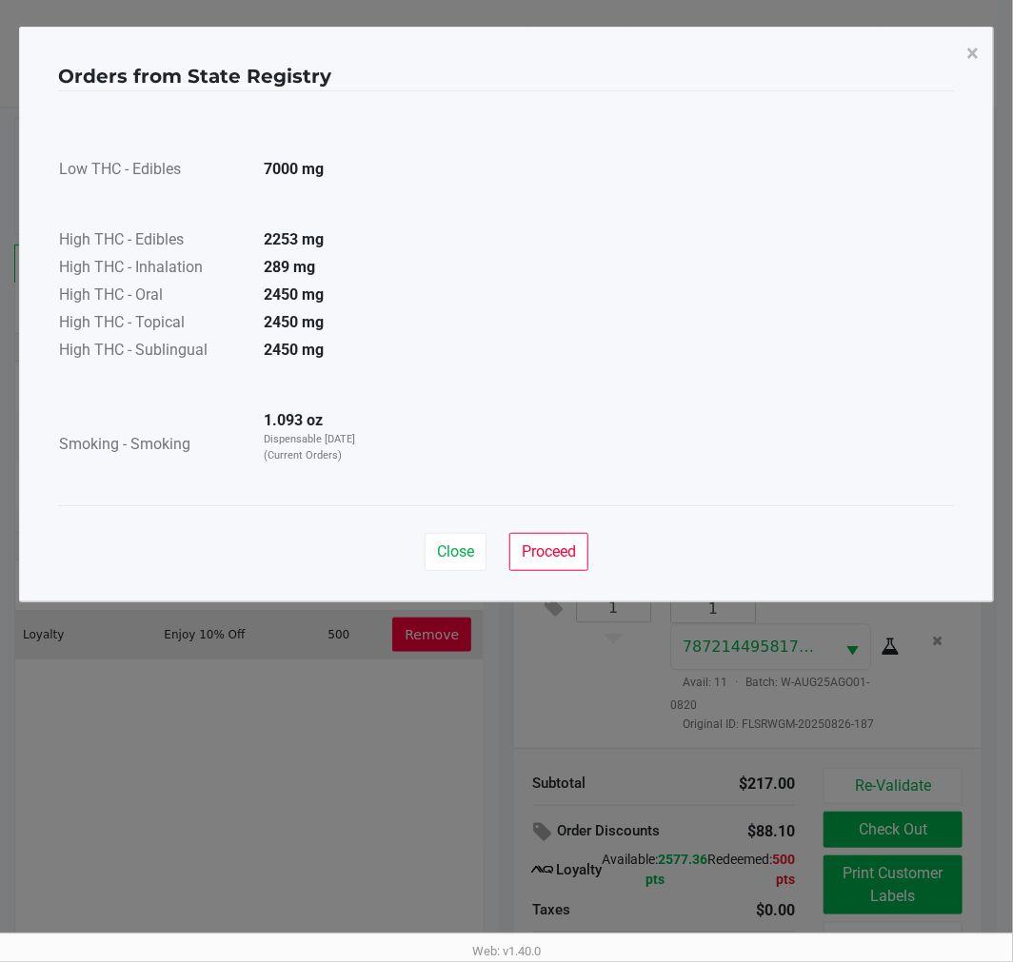
click at [443, 555] on span "Close" at bounding box center [455, 552] width 37 height 18
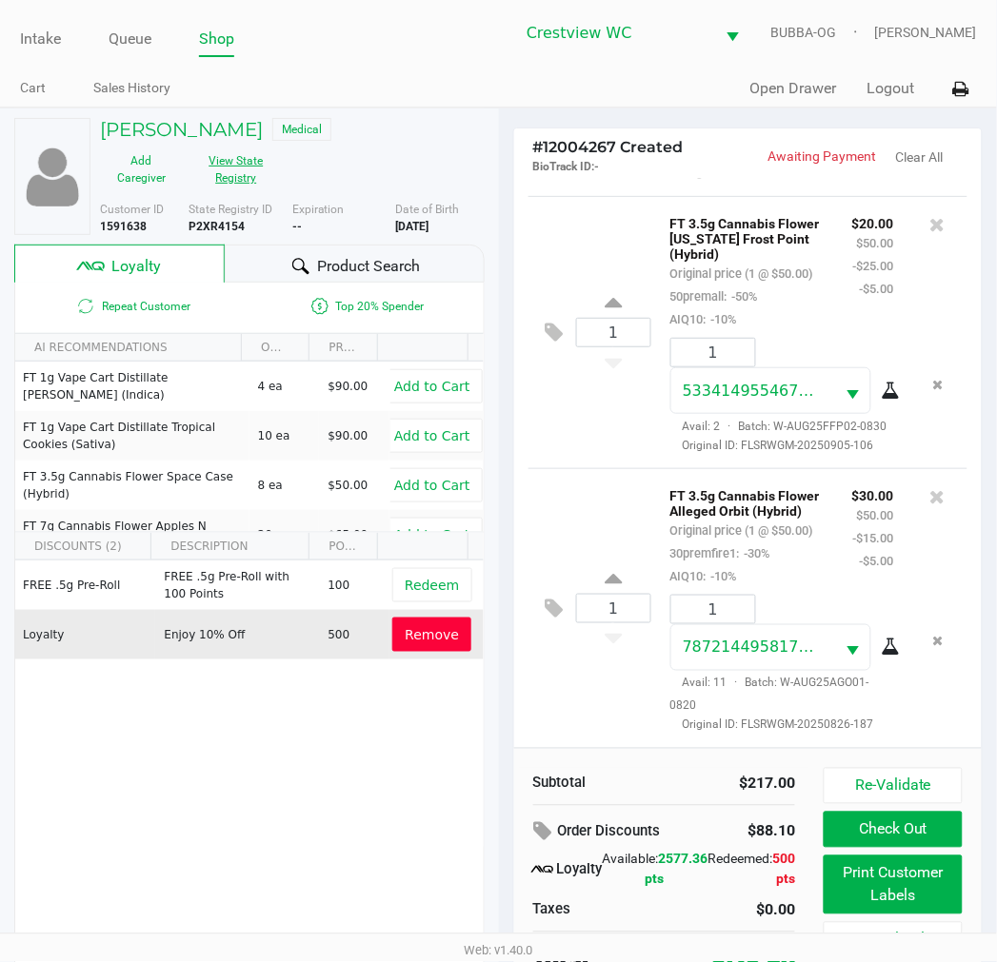
scroll to position [36, 0]
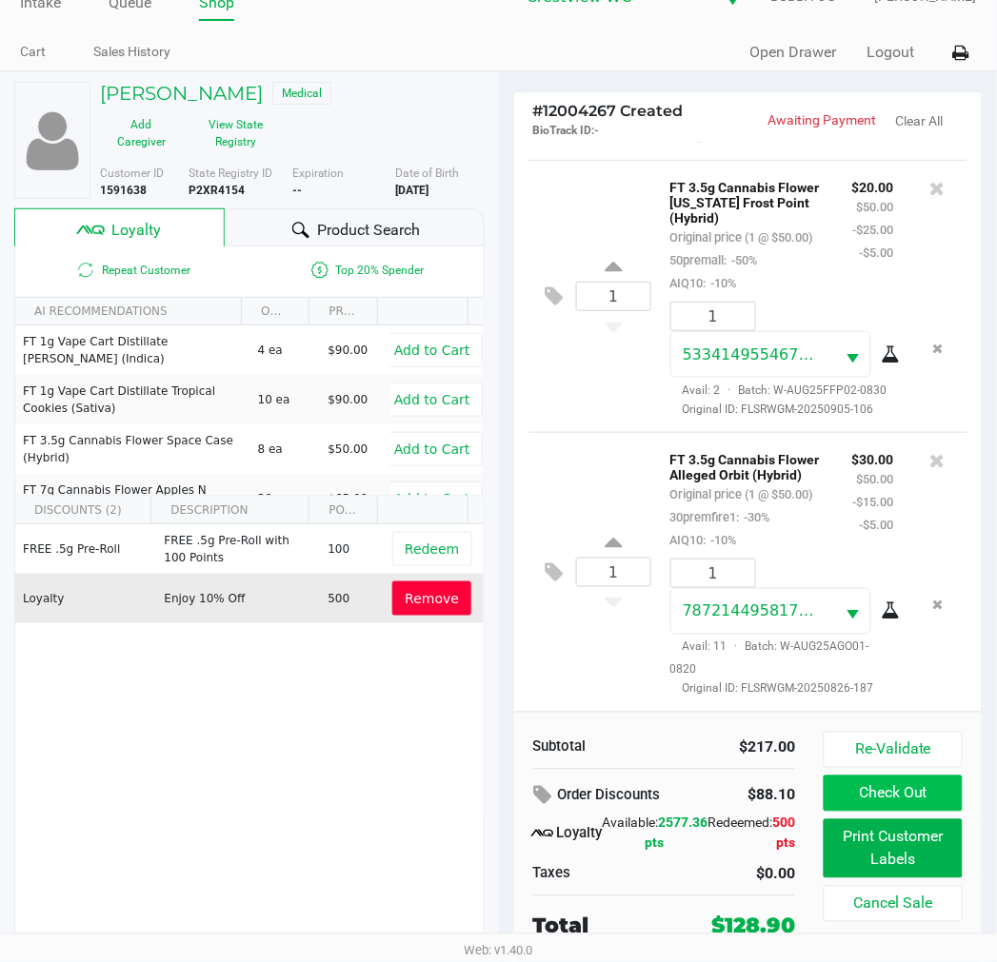
click at [915, 797] on button "Check Out" at bounding box center [892, 794] width 138 height 36
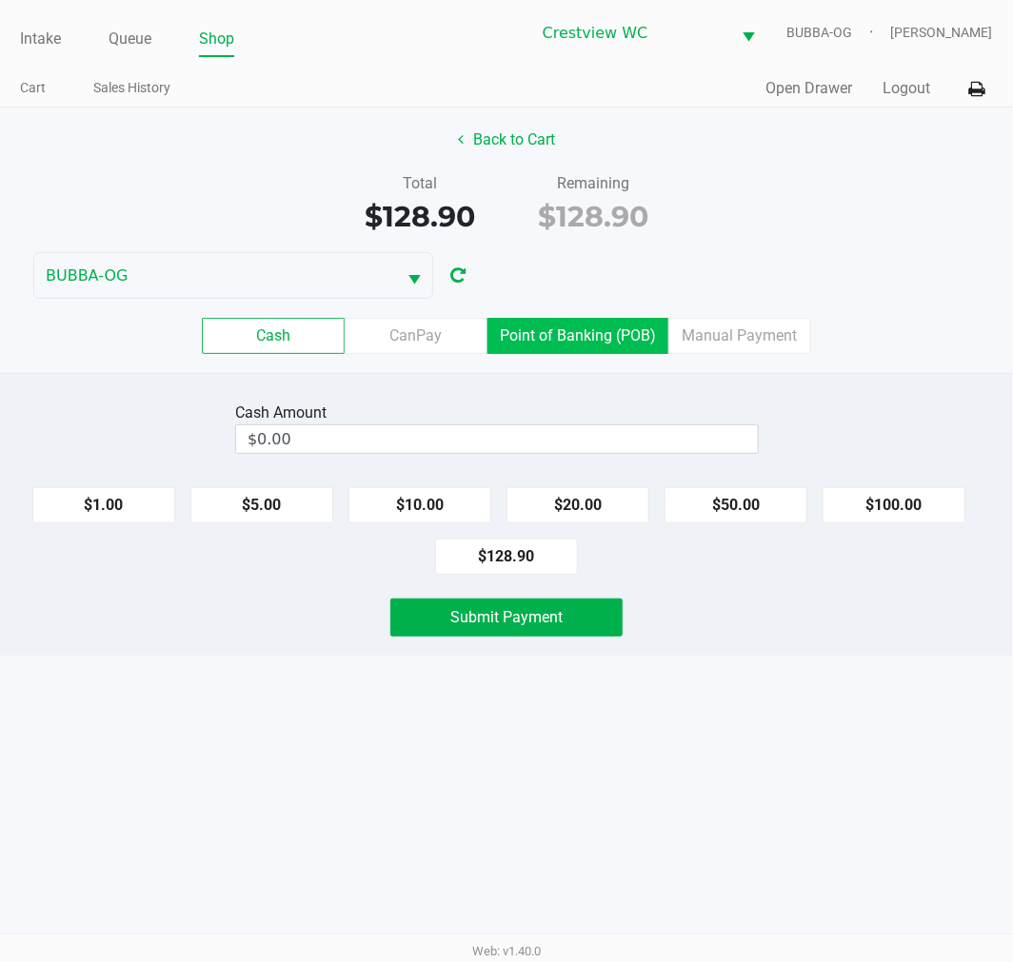
click at [600, 331] on label "Point of Banking (POB)" at bounding box center [577, 336] width 181 height 36
click at [0, 0] on 7 "Point of Banking (POB)" at bounding box center [0, 0] width 0 height 0
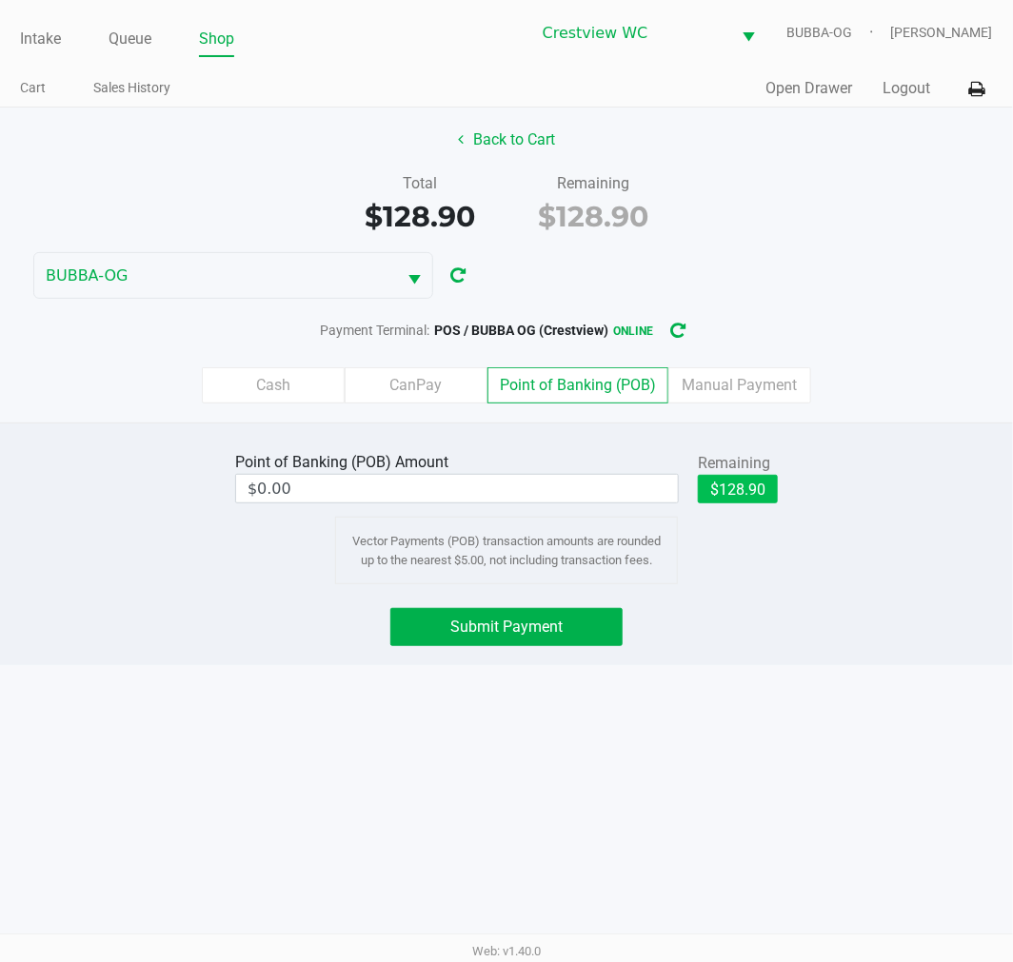
click at [745, 490] on button "$128.90" at bounding box center [738, 489] width 80 height 29
type input "$128.90"
click at [555, 591] on div "Point of Banking (POB) Amount $128.90 Remaining $128.90 Clear Vector Payments (…" at bounding box center [506, 544] width 1013 height 243
click at [521, 619] on span "Submit Payment" at bounding box center [506, 627] width 112 height 18
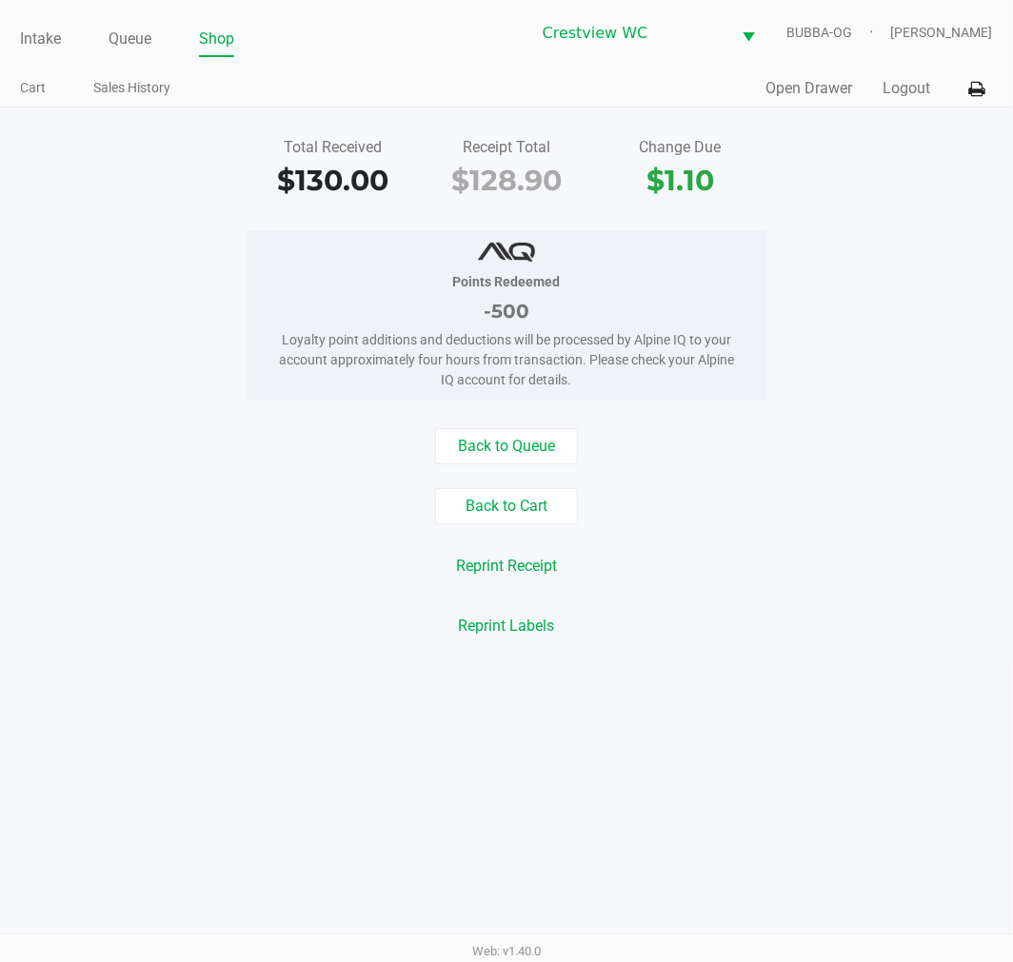
click at [49, 1] on div "Intake Queue Shop Crestview WC BUBBA-OG [PERSON_NAME] Cart Sales History Quick …" at bounding box center [506, 54] width 1013 height 108
click at [57, 43] on link "Intake" at bounding box center [40, 39] width 41 height 27
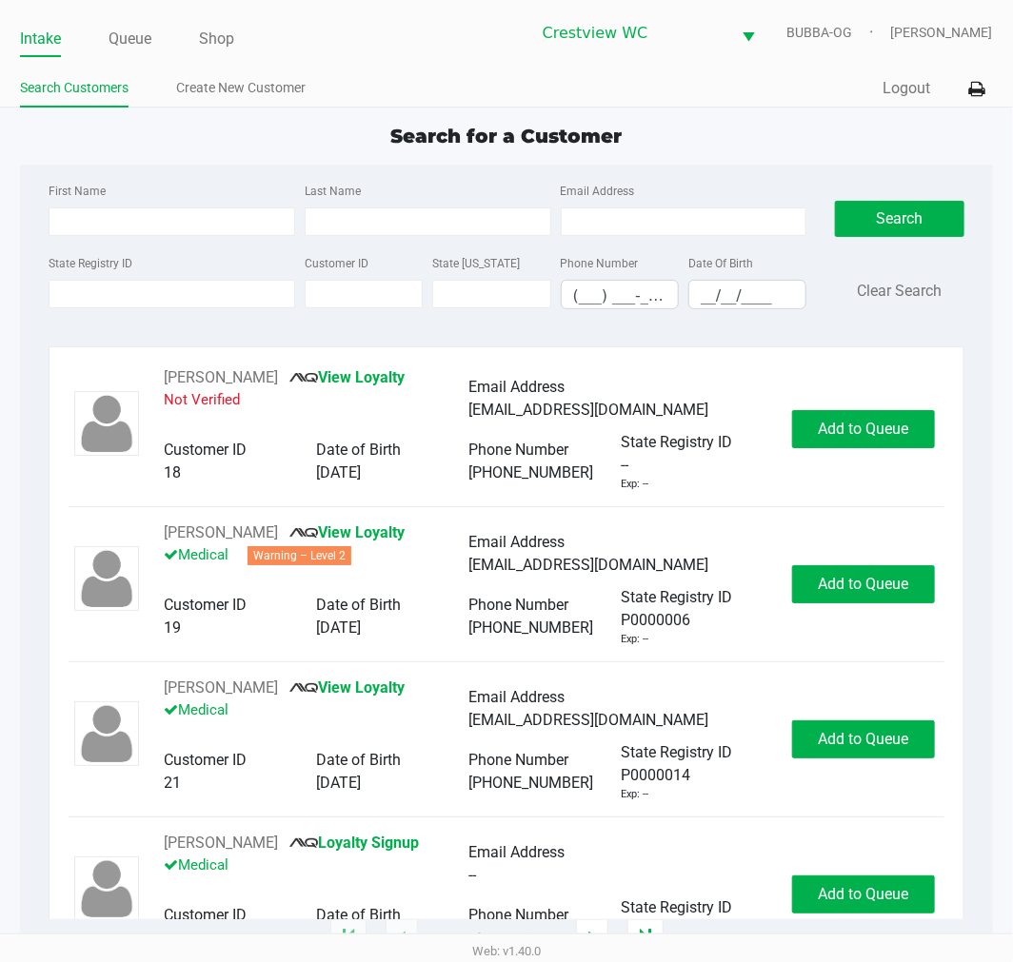
click at [760, 934] on div "Web: v1.40.0" at bounding box center [506, 951] width 1013 height 34
click at [217, 299] on input "State Registry ID" at bounding box center [172, 294] width 247 height 29
type input "0054717"
click at [911, 233] on button "Search" at bounding box center [899, 219] width 129 height 36
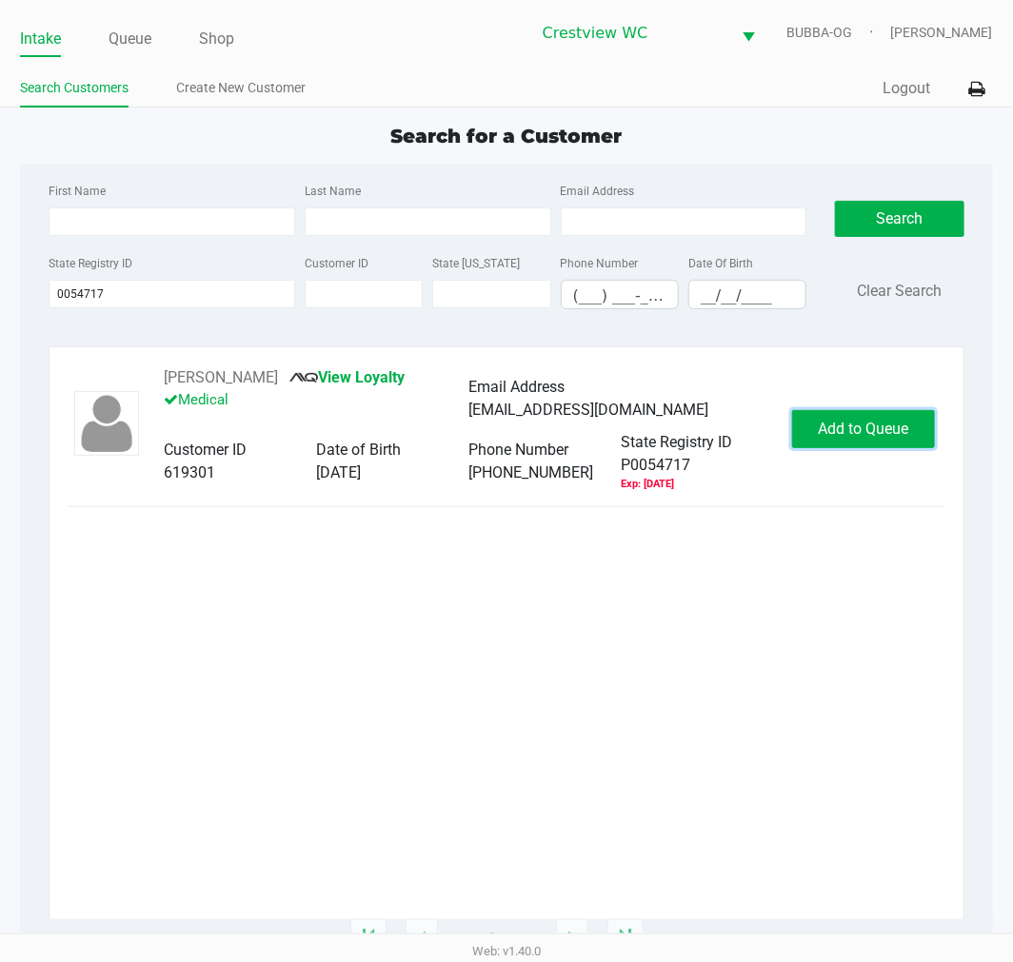
drag, startPoint x: 831, startPoint y: 433, endPoint x: 842, endPoint y: 433, distance: 11.4
click at [832, 433] on span "Add to Queue" at bounding box center [863, 429] width 90 height 18
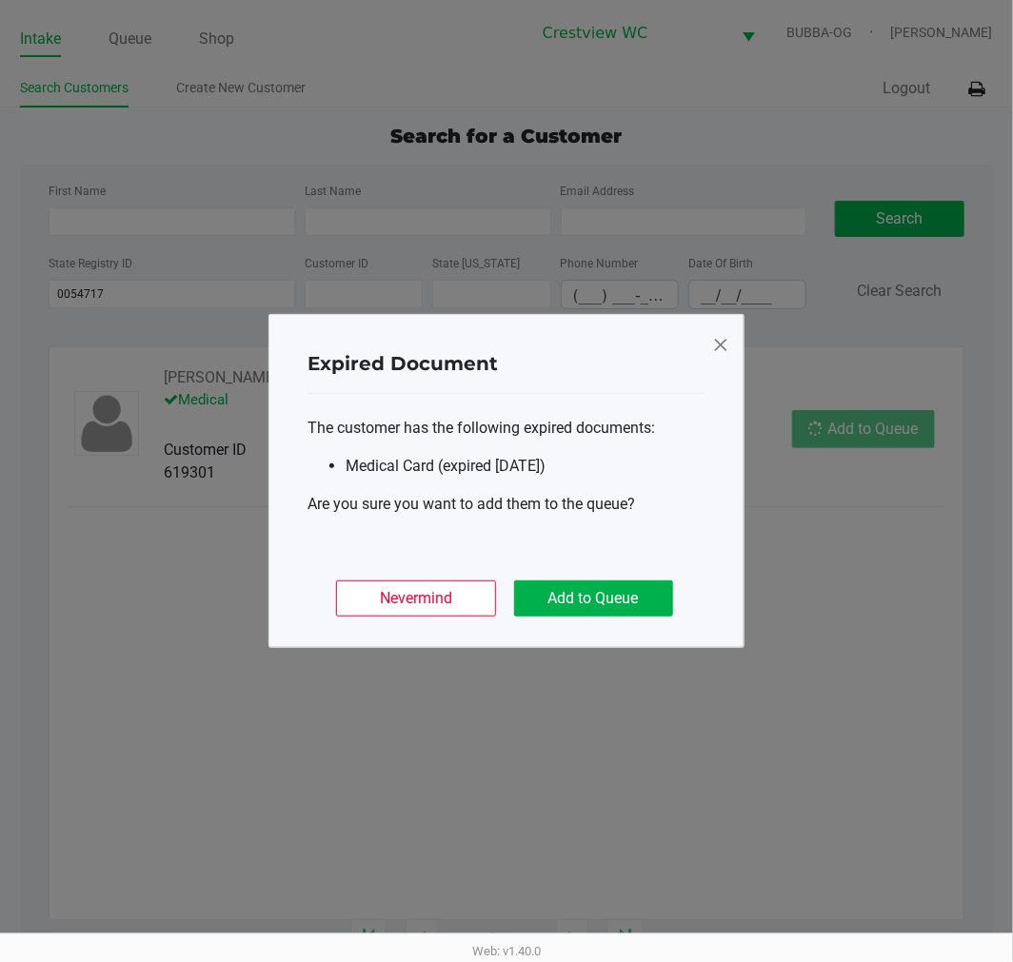
click at [870, 422] on ngb-modal-window "Expired Document The customer has the following expired documents: Medical Card…" at bounding box center [506, 481] width 1013 height 962
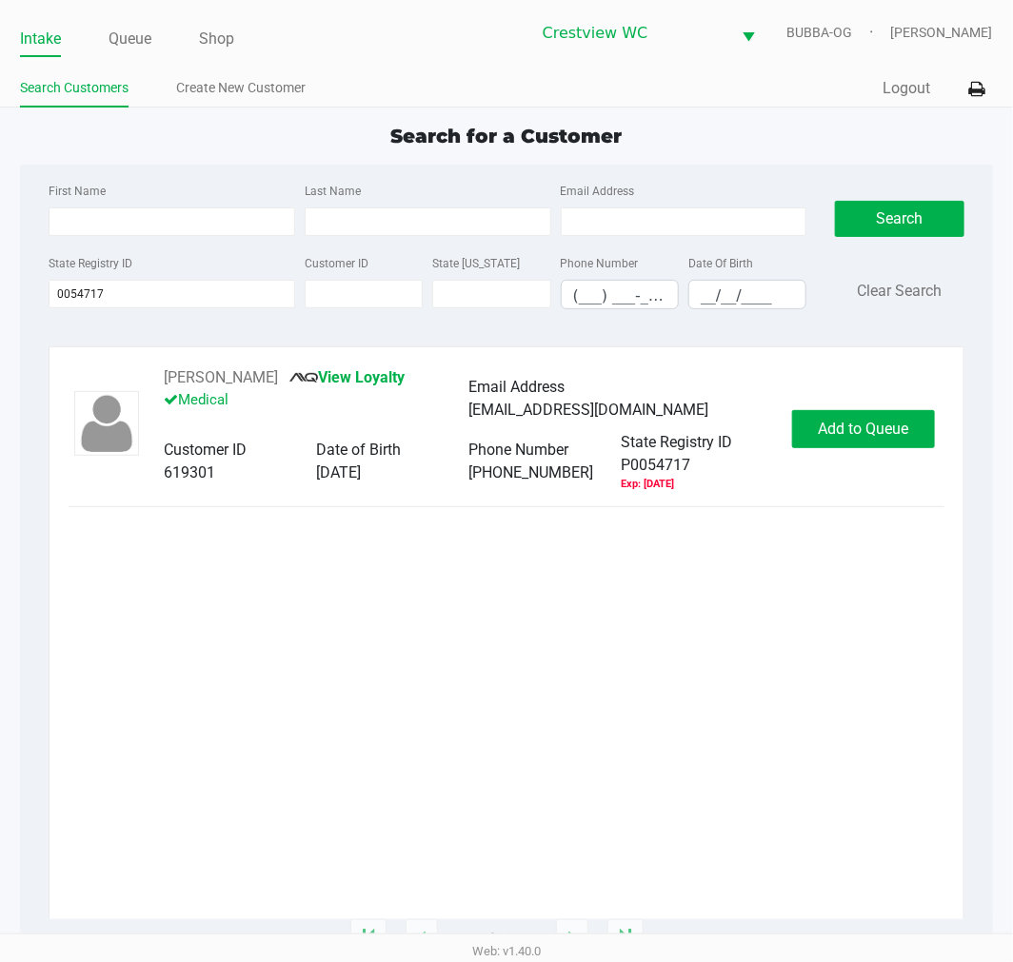
click at [921, 395] on div "[PERSON_NAME] View Loyalty Medical Email Address [EMAIL_ADDRESS][DOMAIN_NAME] C…" at bounding box center [506, 429] width 875 height 126
click at [879, 421] on span "Add to Queue" at bounding box center [863, 429] width 90 height 18
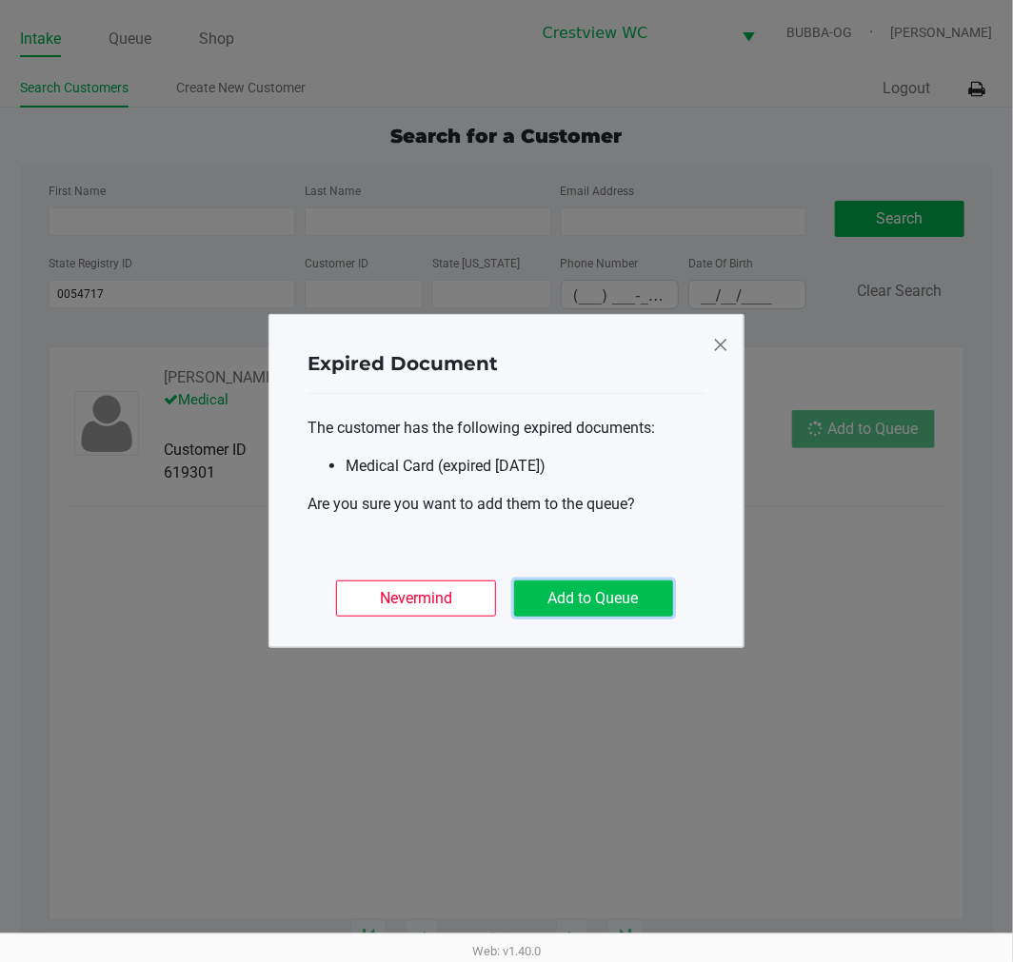
click at [610, 611] on button "Add to Queue" at bounding box center [593, 599] width 159 height 36
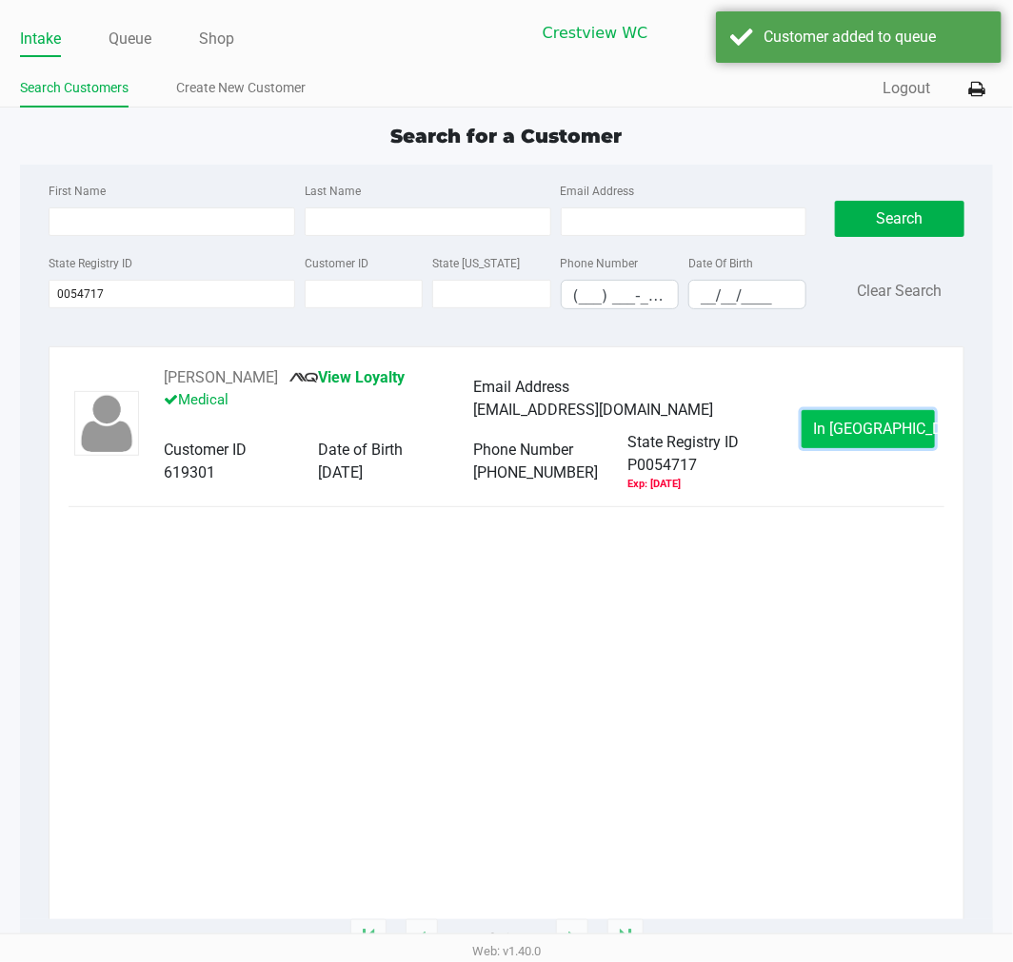
click at [853, 420] on span "In [GEOGRAPHIC_DATA]" at bounding box center [894, 429] width 160 height 18
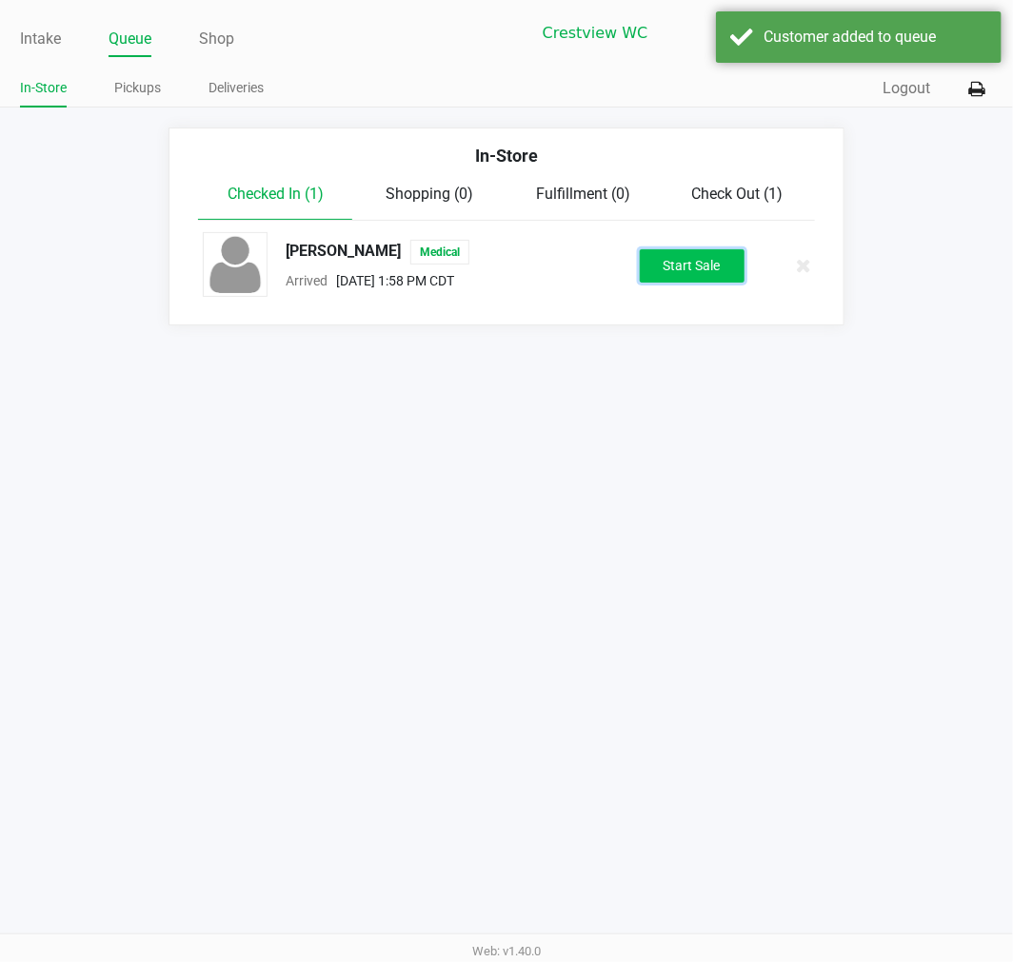
click at [643, 259] on button "Start Sale" at bounding box center [692, 265] width 105 height 33
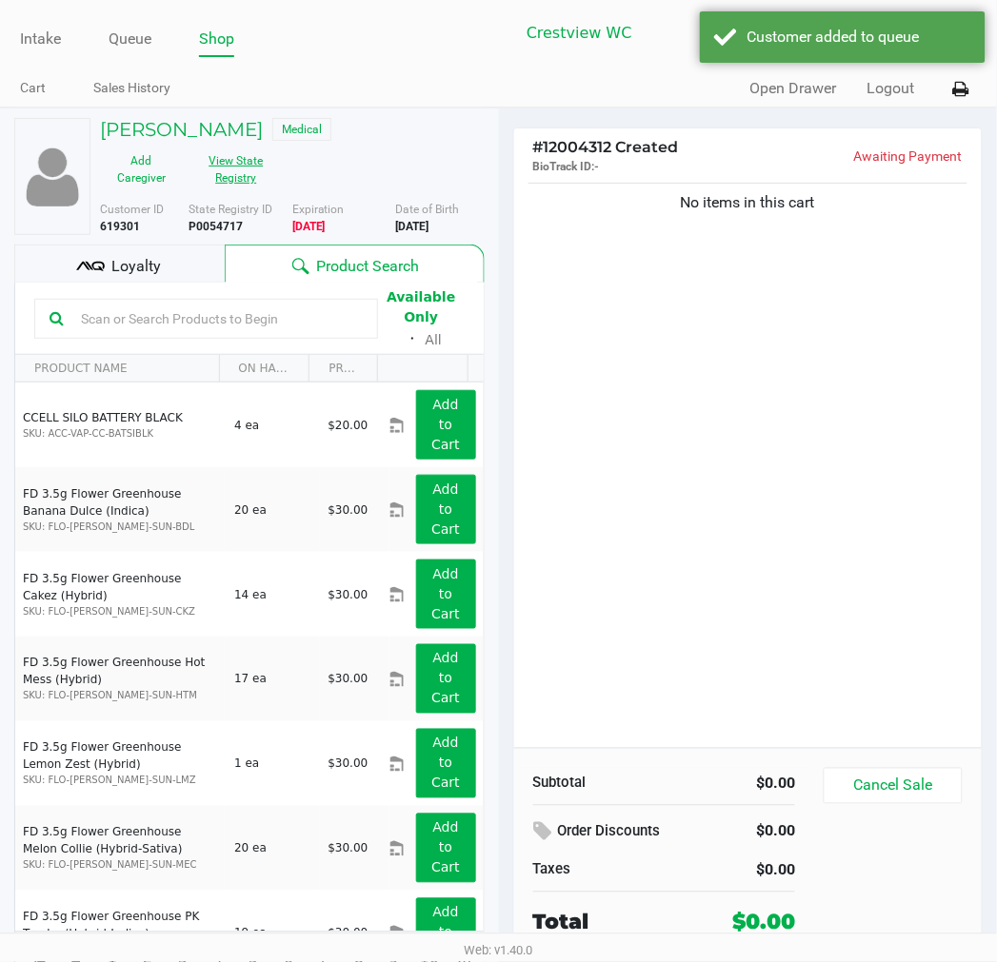
click at [230, 173] on button "View State Registry" at bounding box center [230, 170] width 95 height 48
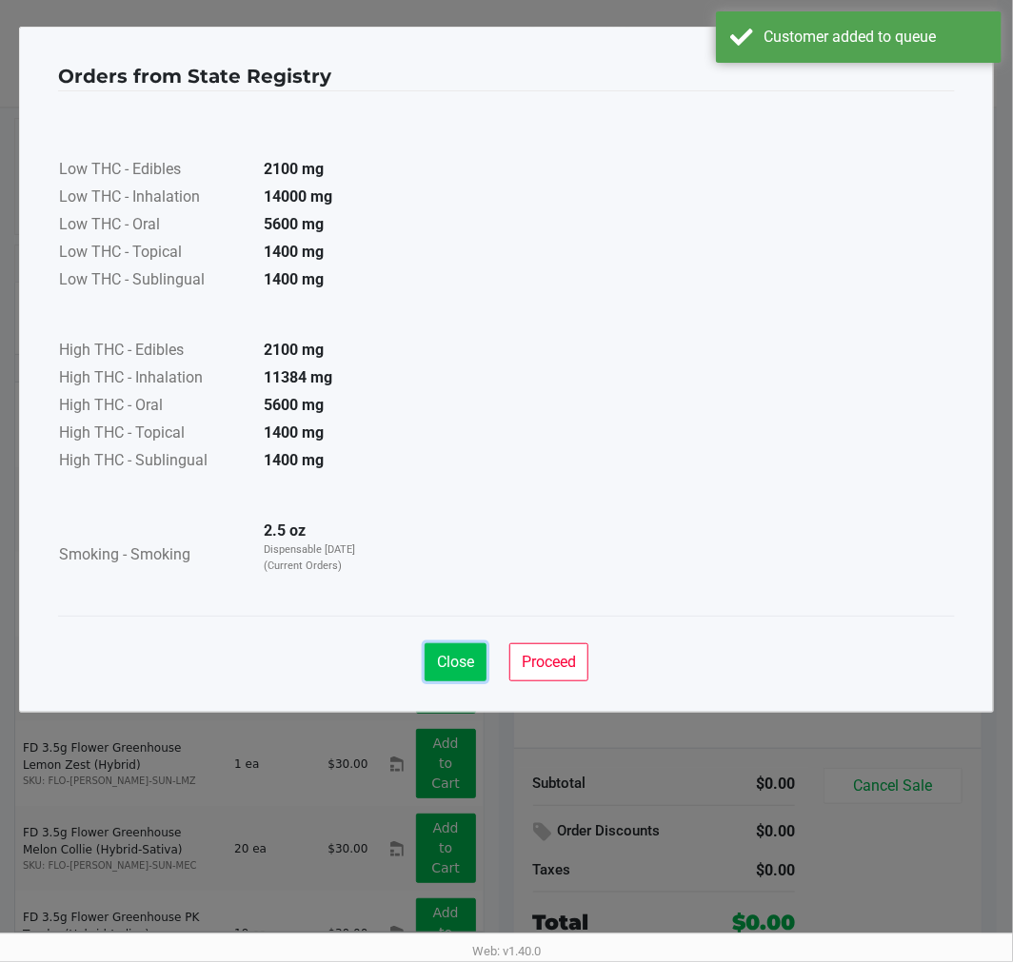
click at [457, 644] on button "Close" at bounding box center [456, 662] width 62 height 38
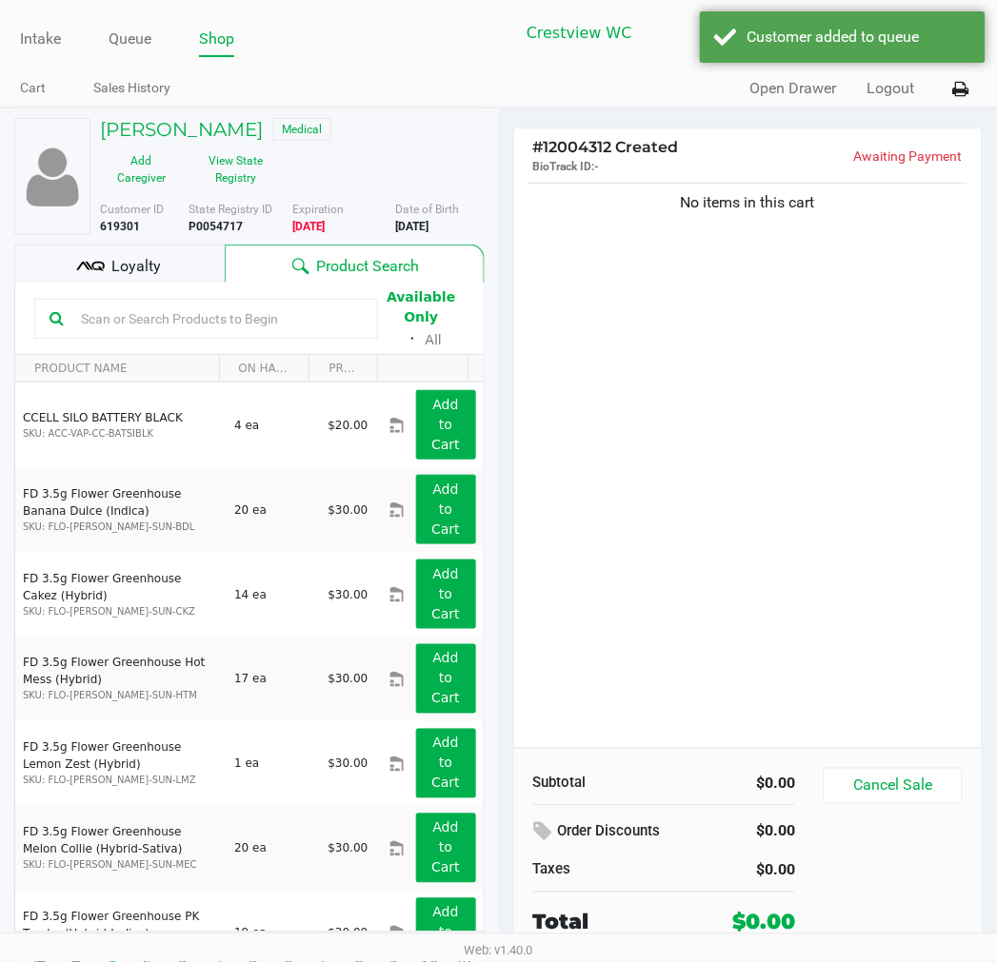
click at [163, 271] on div "Loyalty" at bounding box center [119, 264] width 210 height 38
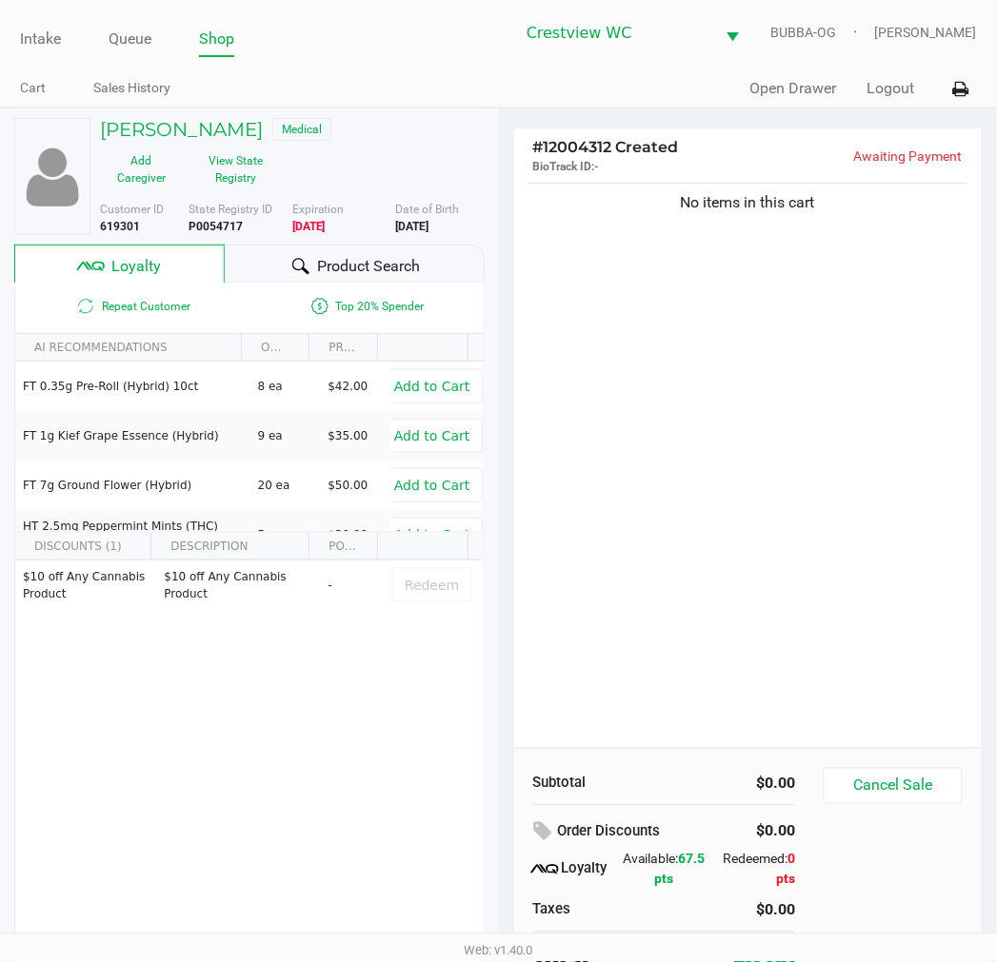
click at [724, 374] on div "No items in this cart" at bounding box center [748, 463] width 468 height 569
click at [739, 386] on div "No items in this cart" at bounding box center [748, 463] width 468 height 569
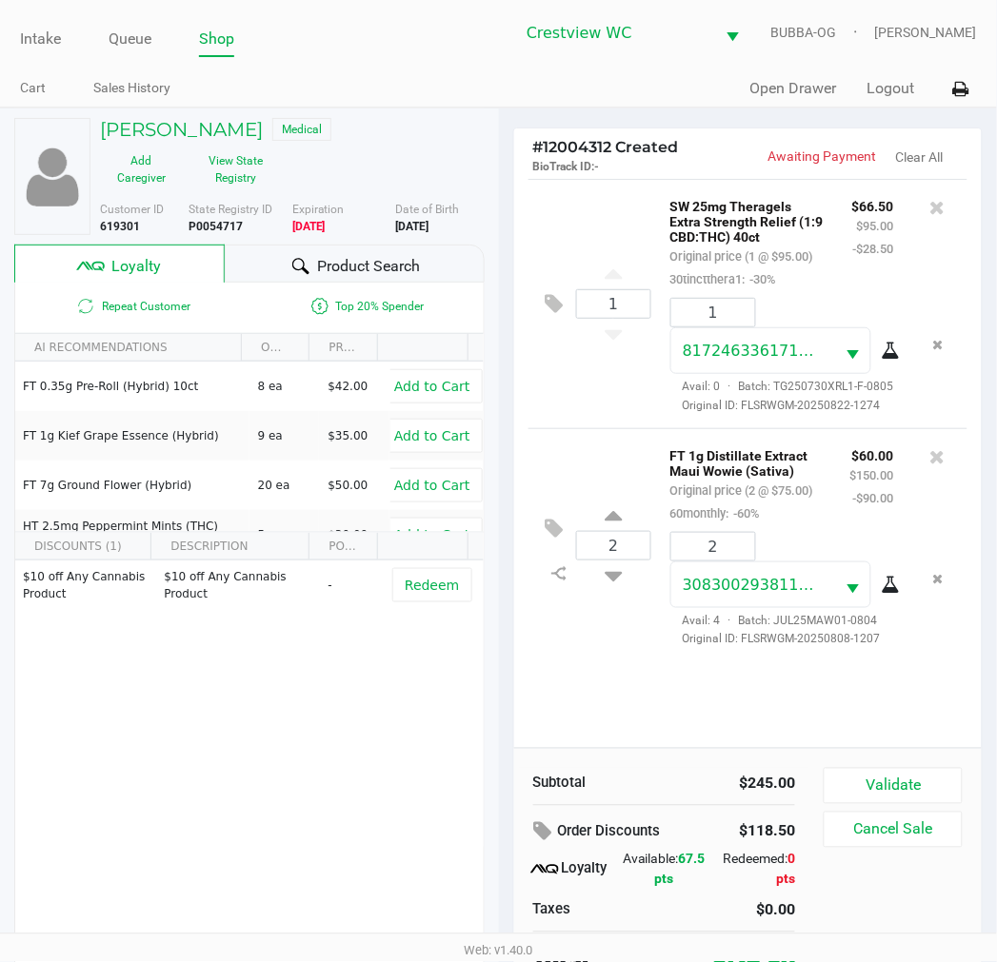
scroll to position [36, 0]
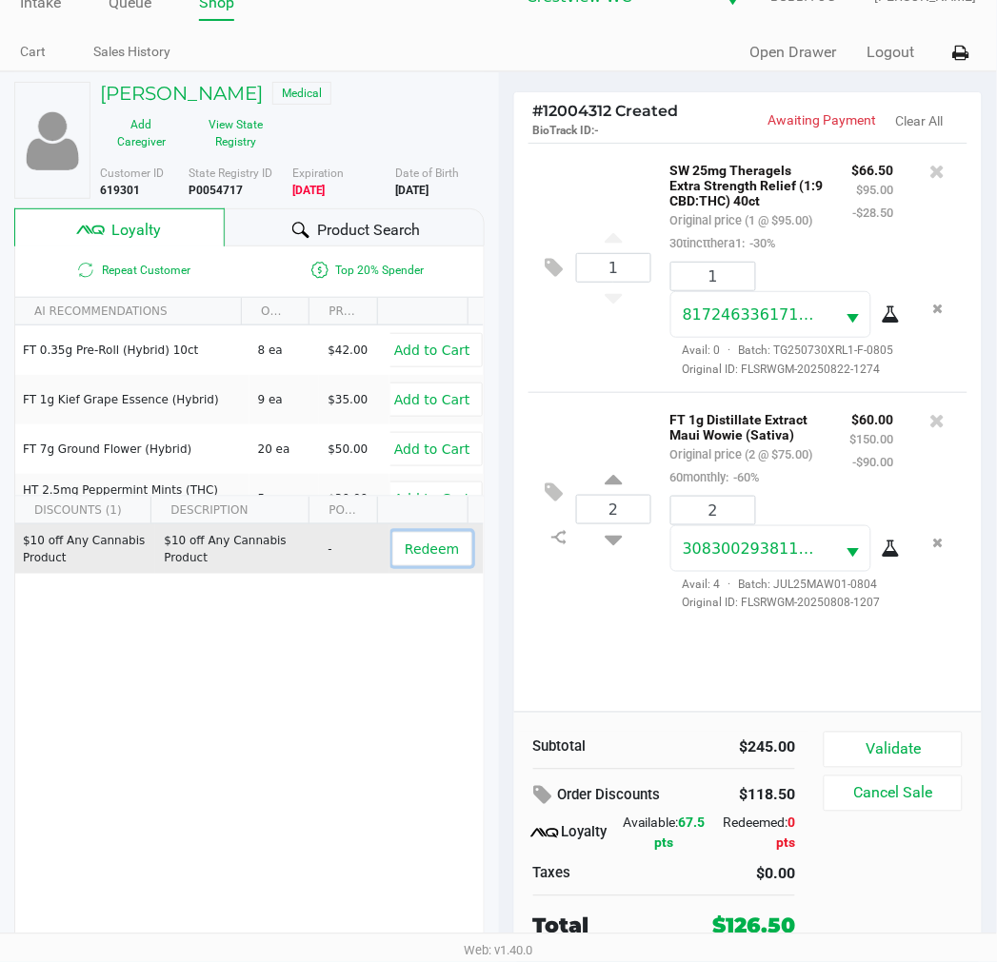
click at [428, 563] on button "Redeem" at bounding box center [431, 549] width 79 height 34
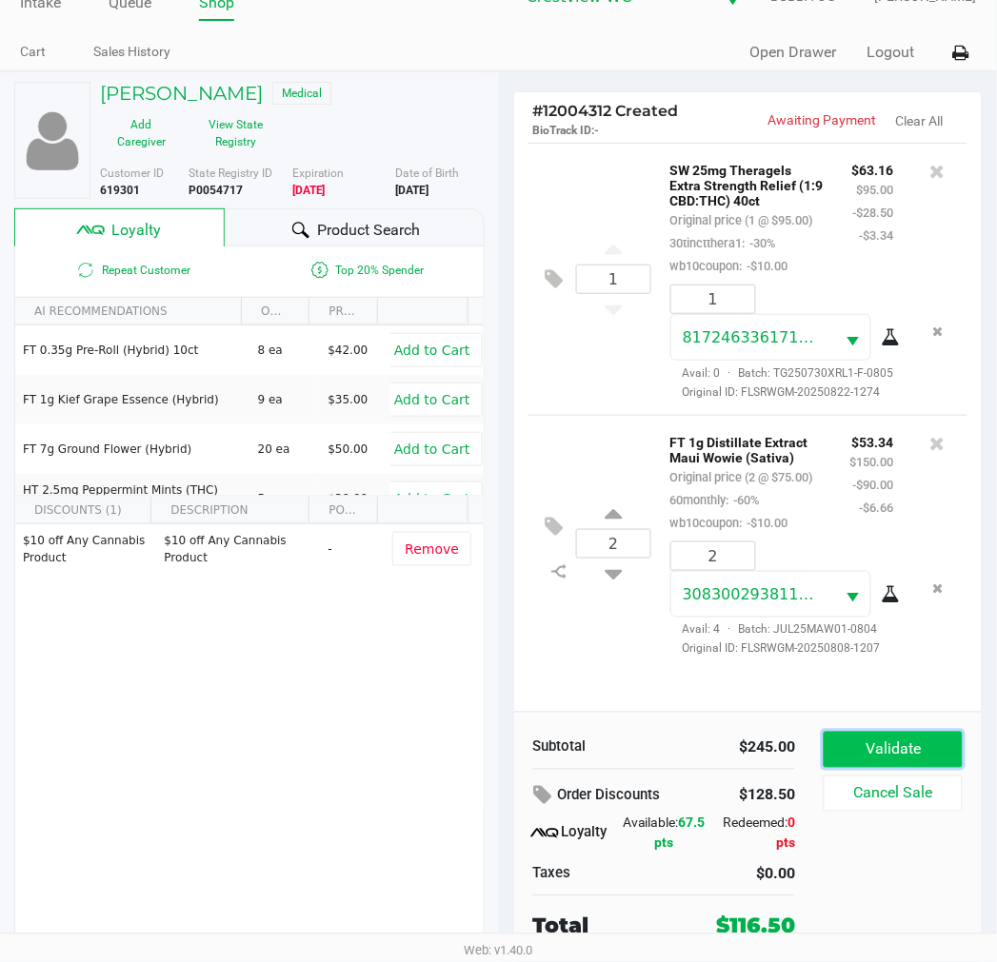
click at [901, 759] on button "Validate" at bounding box center [892, 750] width 138 height 36
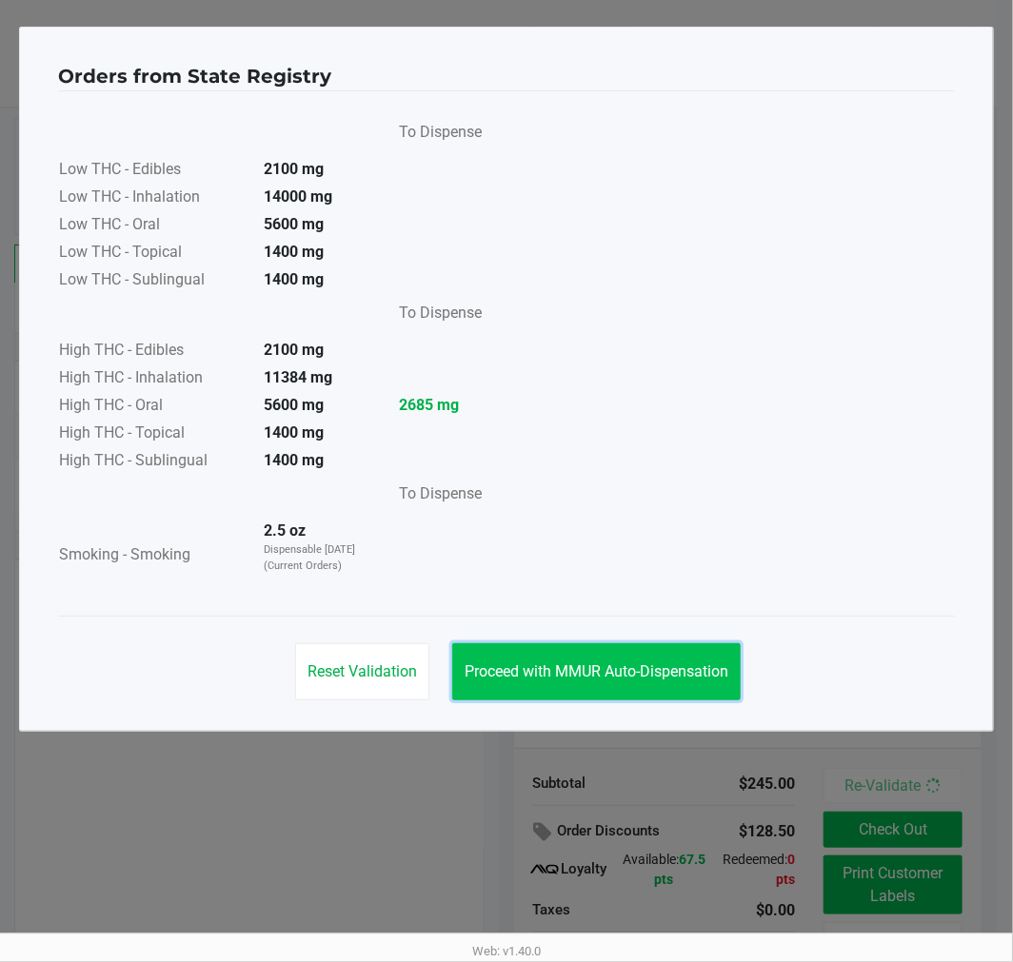
click at [578, 645] on button "Proceed with MMUR Auto-Dispensation" at bounding box center [596, 671] width 288 height 57
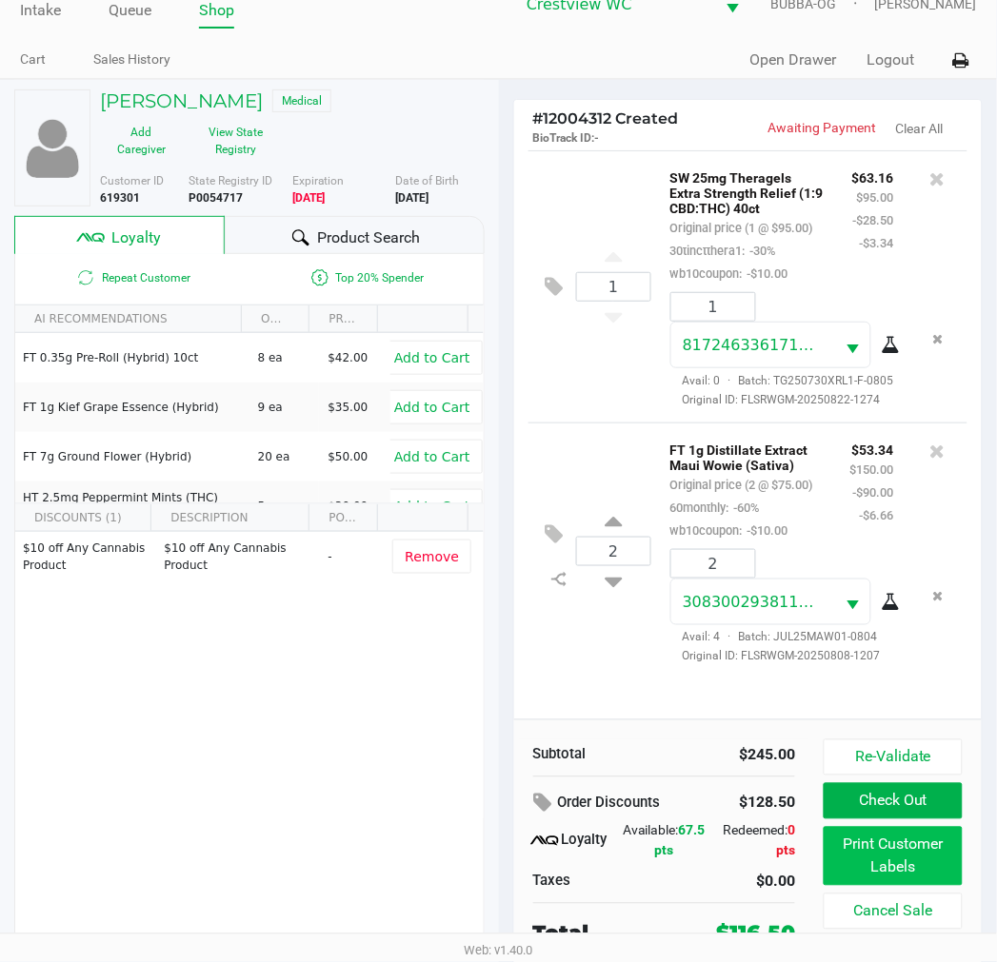
scroll to position [36, 0]
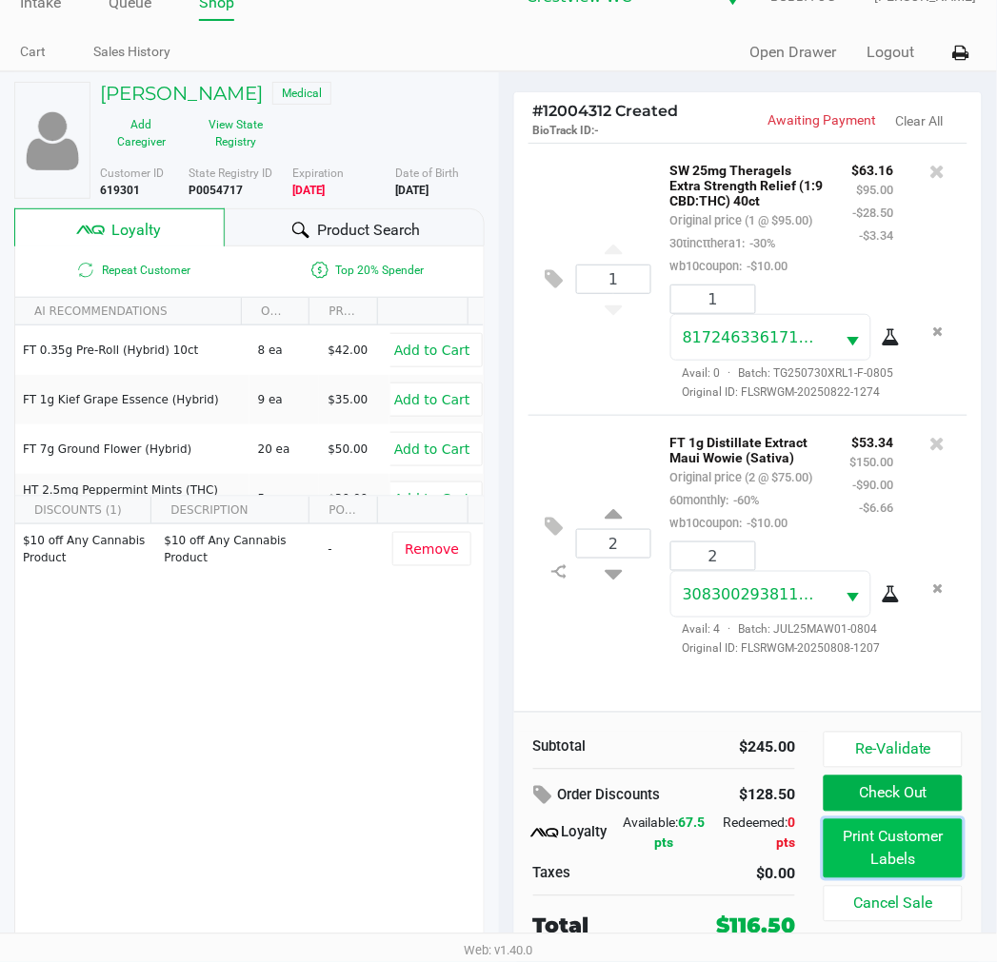
click at [850, 844] on button "Print Customer Labels" at bounding box center [892, 849] width 138 height 59
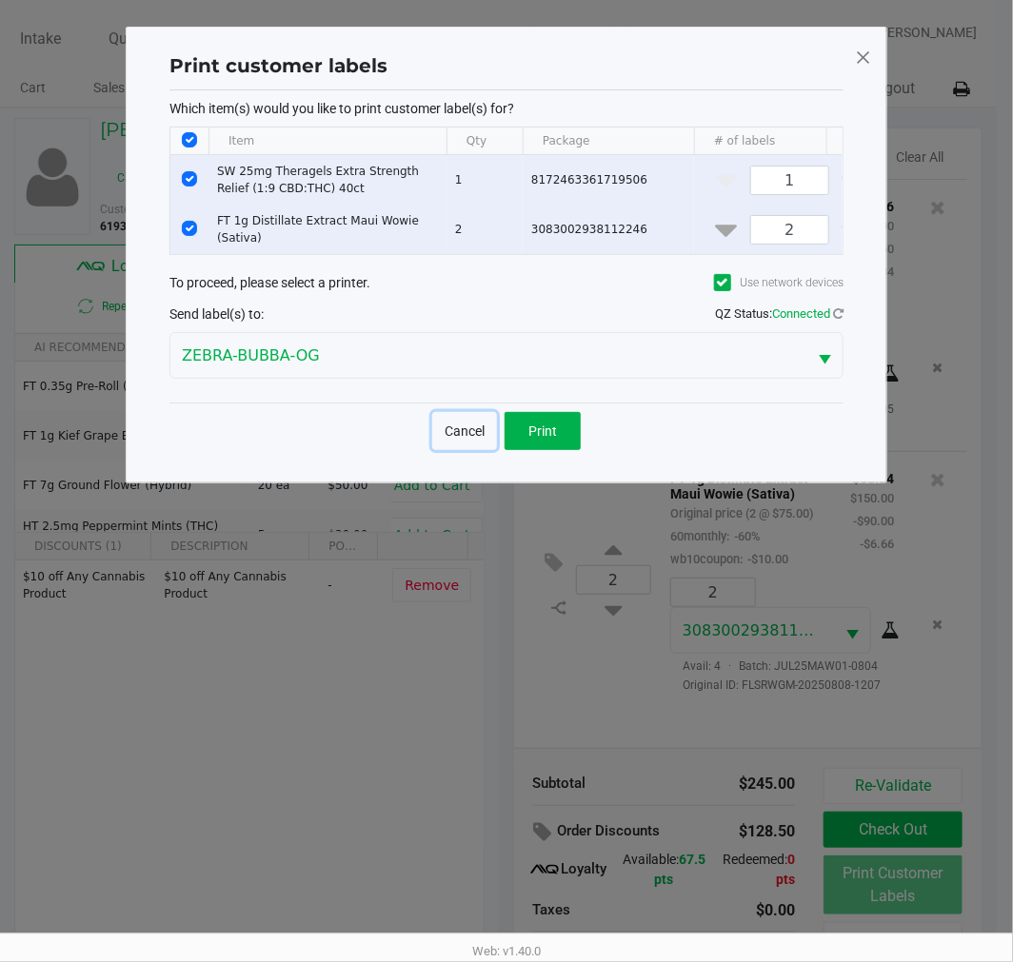
click at [447, 434] on button "Cancel" at bounding box center [464, 431] width 65 height 38
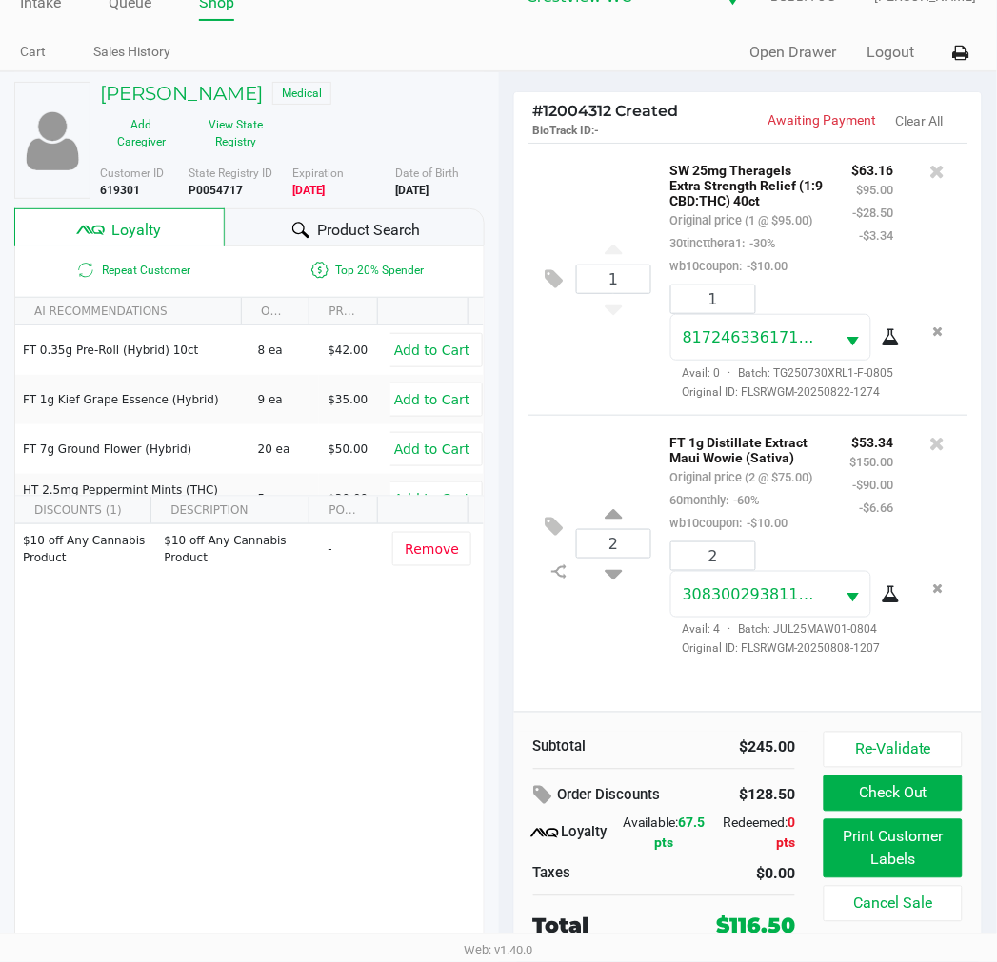
scroll to position [70, 0]
click at [593, 648] on div "2 FT 1g Distillate Extract Maui Wowie (Sativa) Original price (2 @ $75.00) 60mo…" at bounding box center [748, 543] width 440 height 257
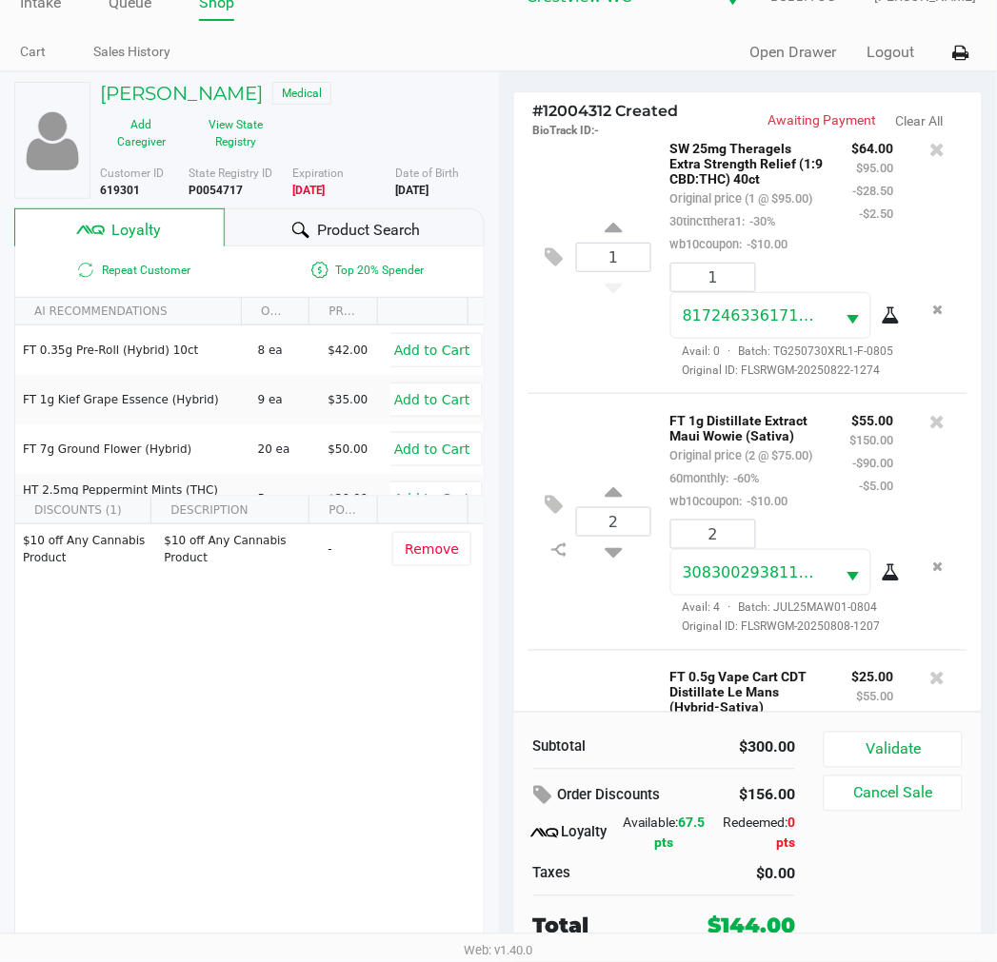
scroll to position [0, 0]
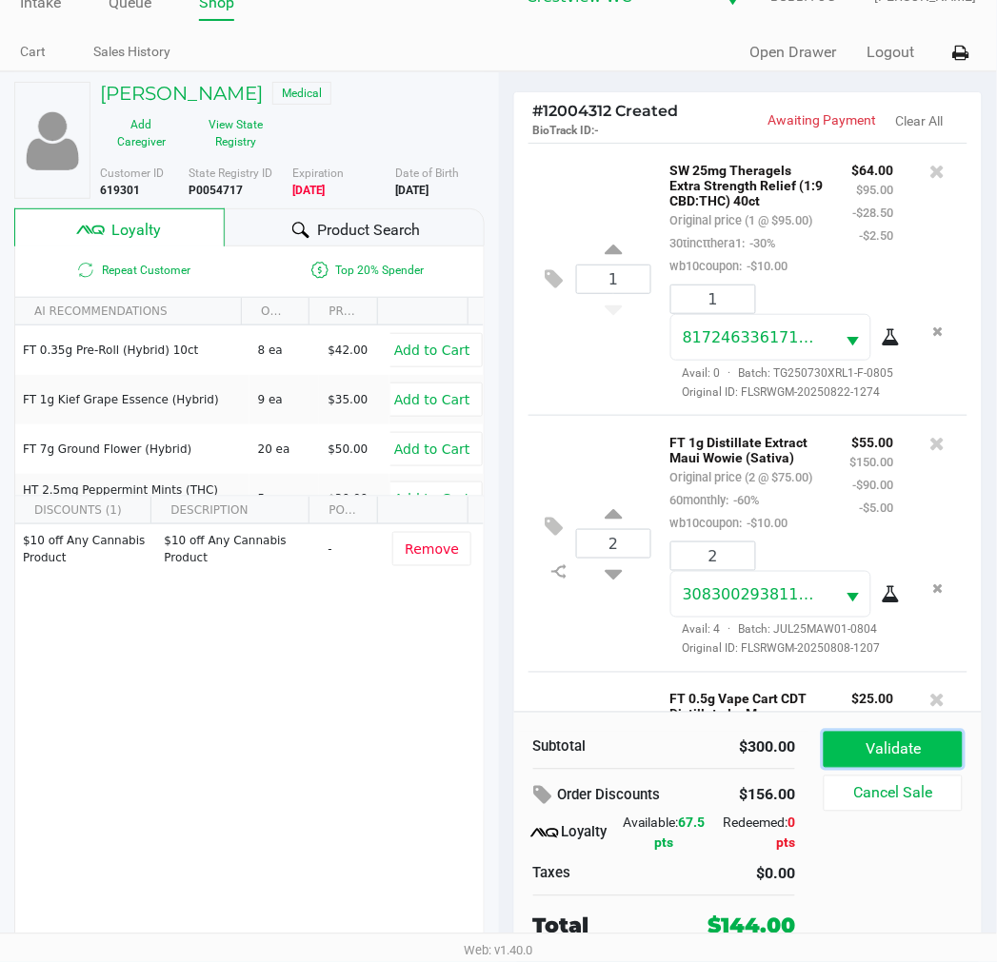
click at [897, 744] on button "Validate" at bounding box center [892, 750] width 138 height 36
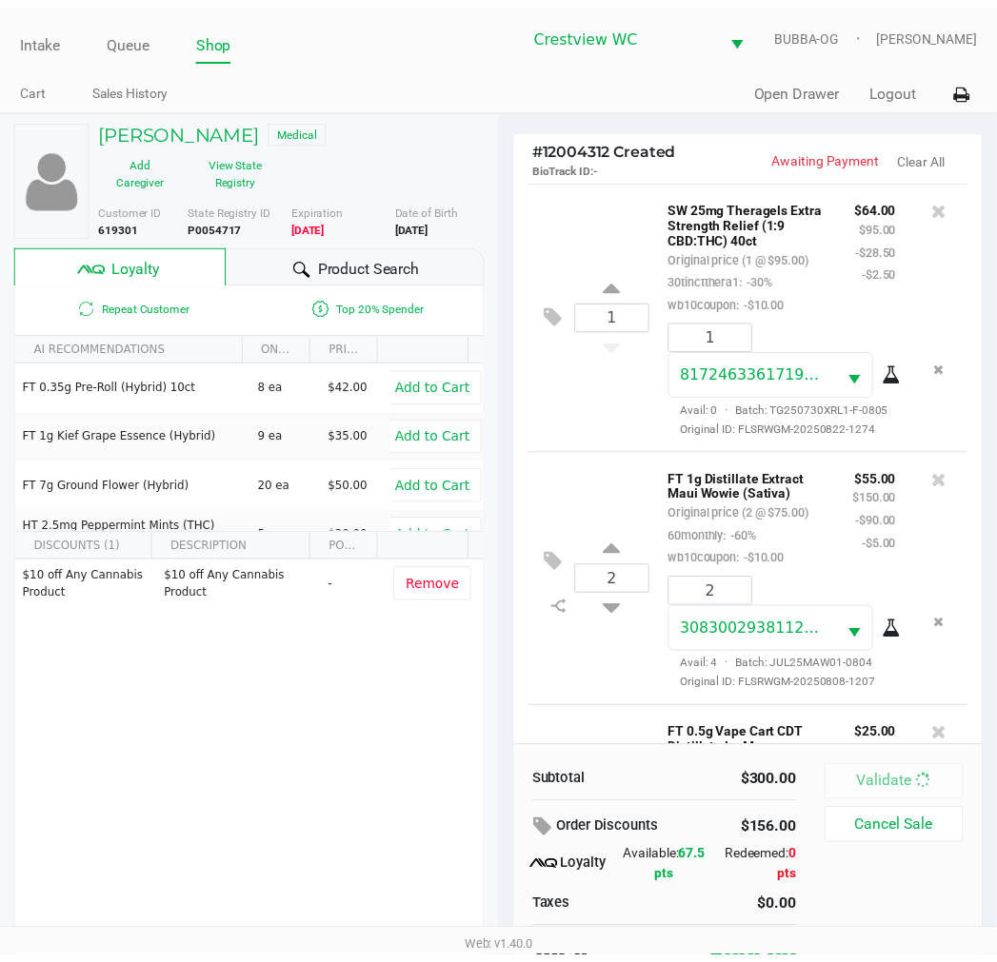
scroll to position [391, 0]
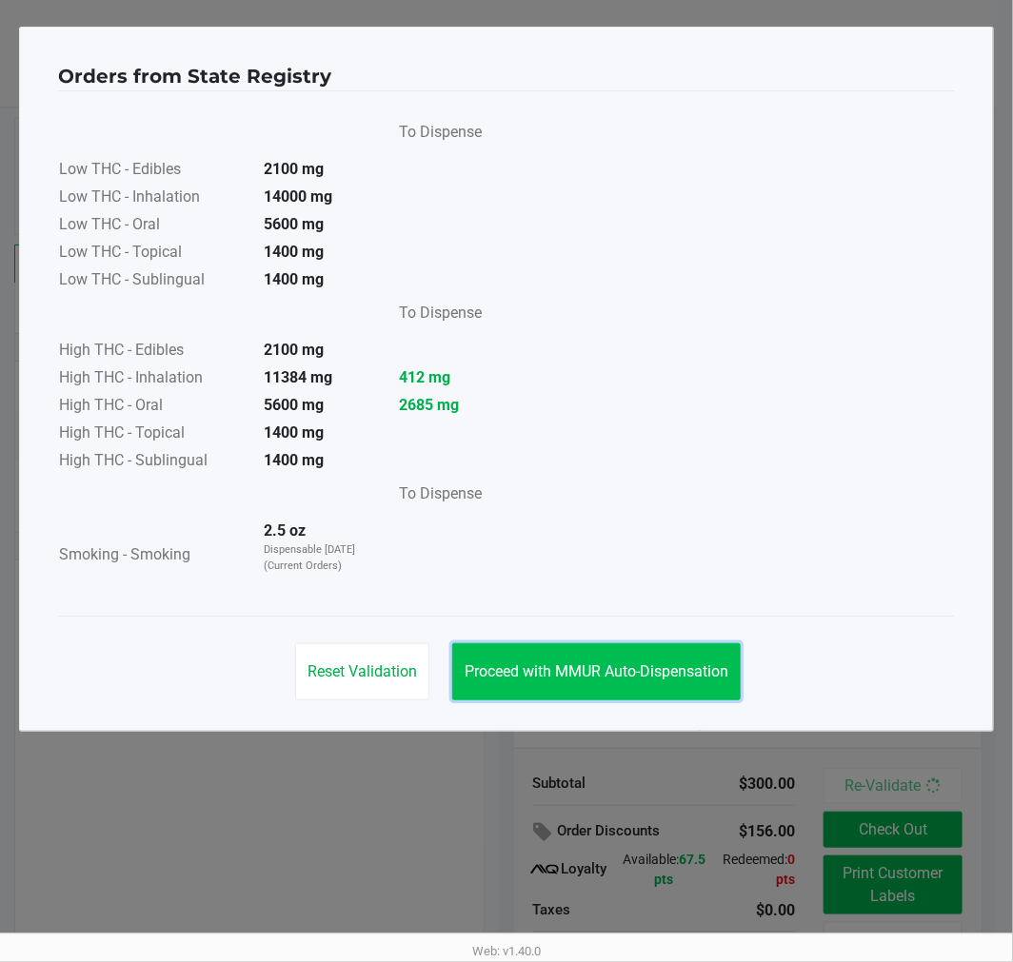
click at [571, 655] on button "Proceed with MMUR Auto-Dispensation" at bounding box center [596, 671] width 288 height 57
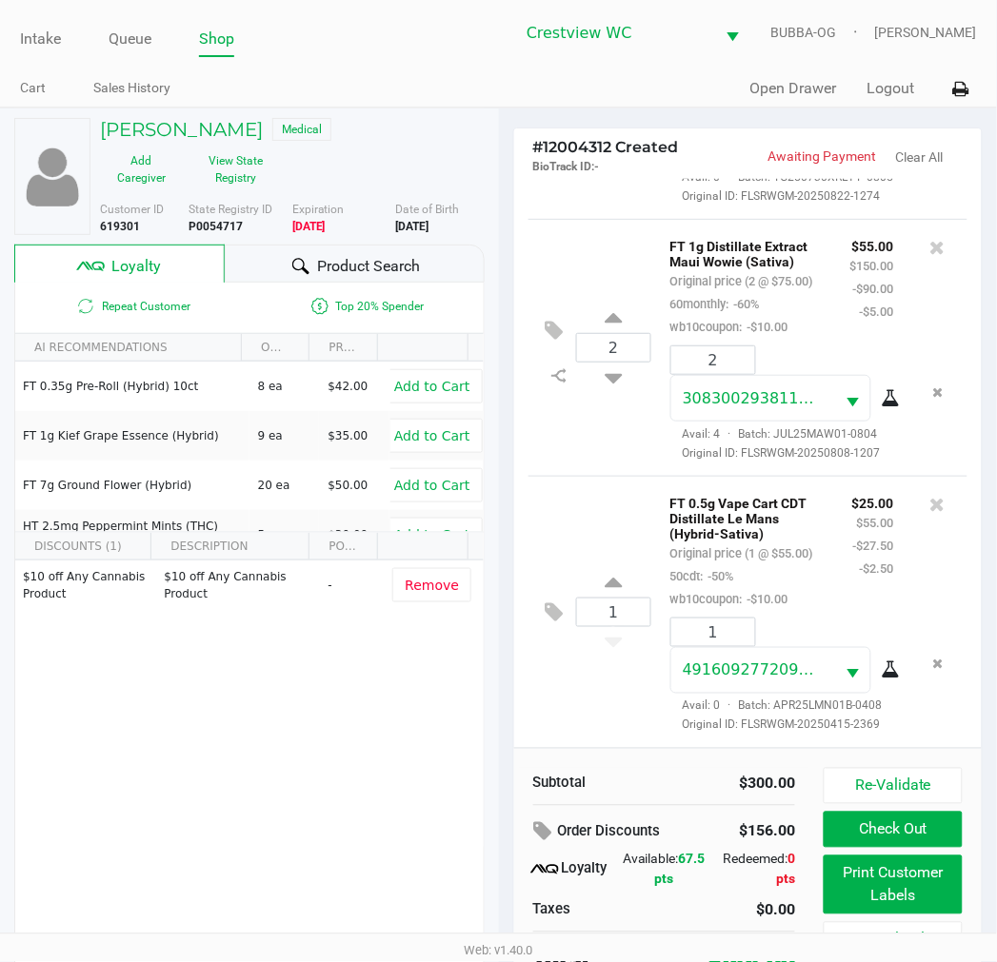
click at [889, 899] on button "Print Customer Labels" at bounding box center [892, 885] width 138 height 59
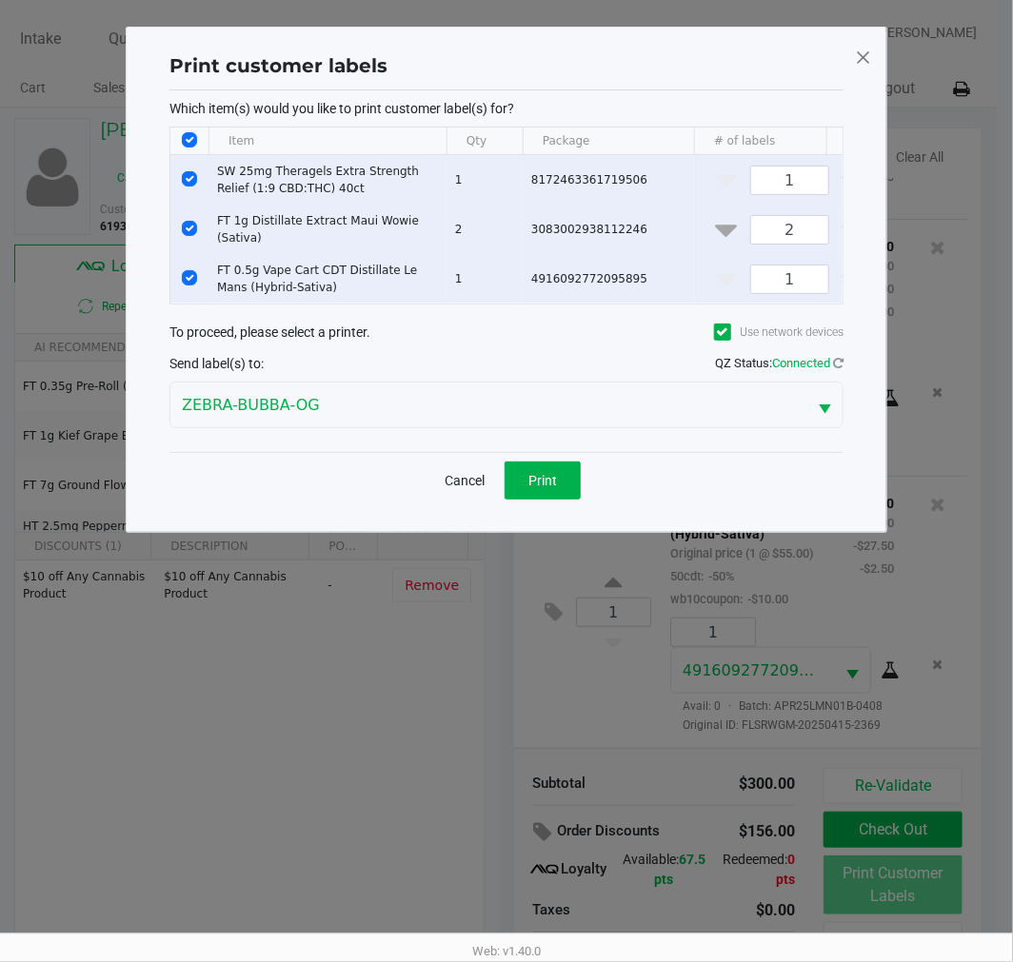
click at [573, 500] on button "Print" at bounding box center [542, 481] width 76 height 38
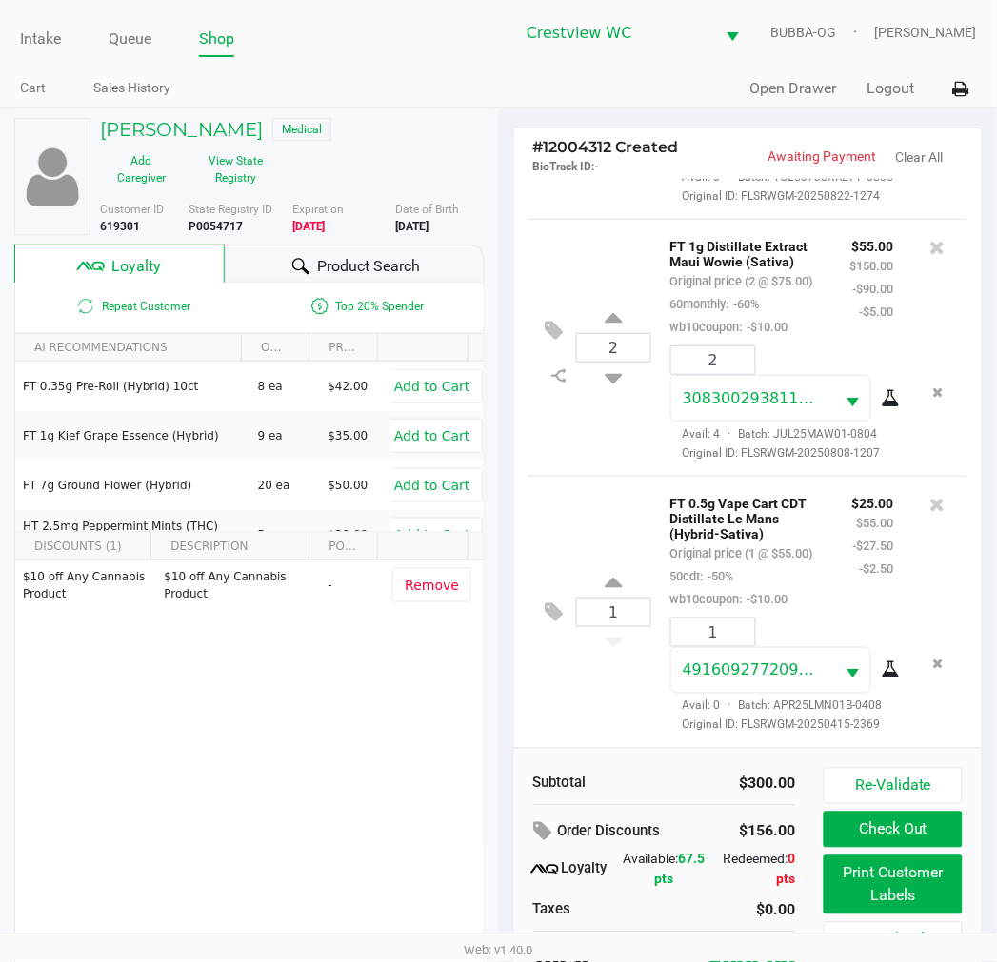
scroll to position [36, 0]
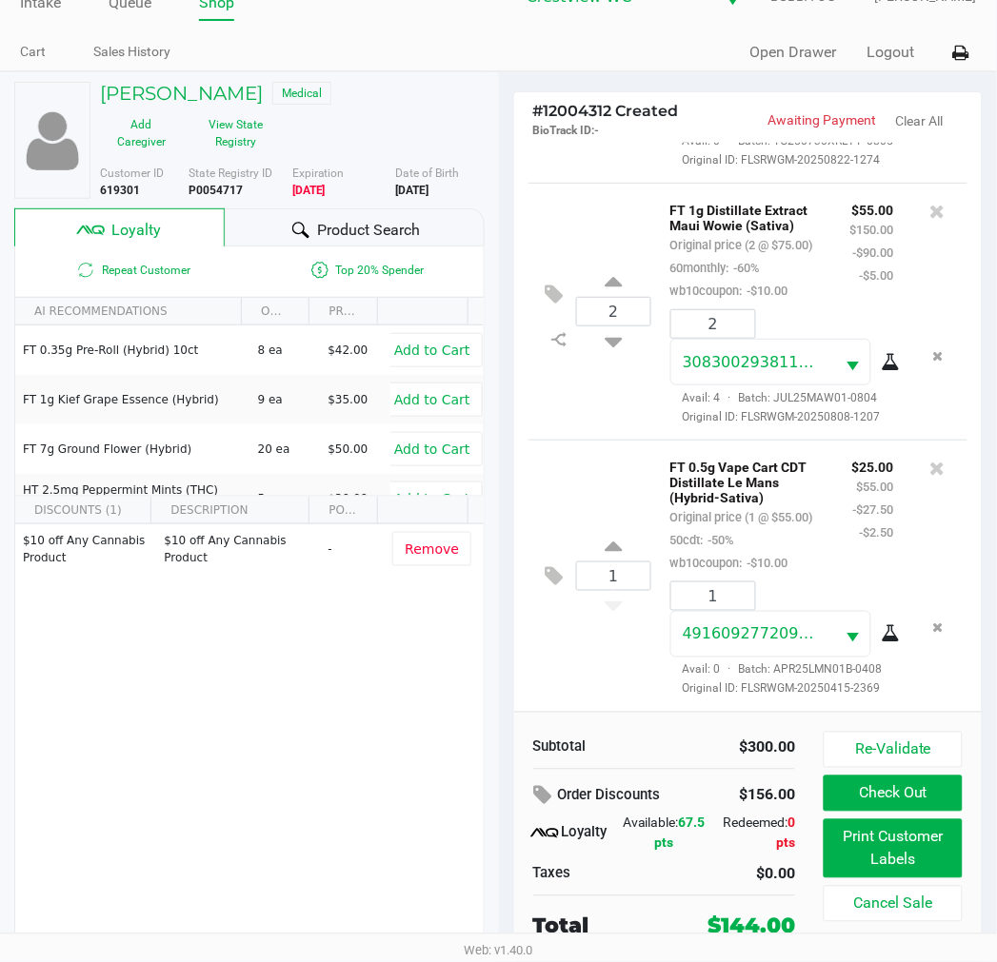
click at [908, 798] on button "Check Out" at bounding box center [892, 794] width 138 height 36
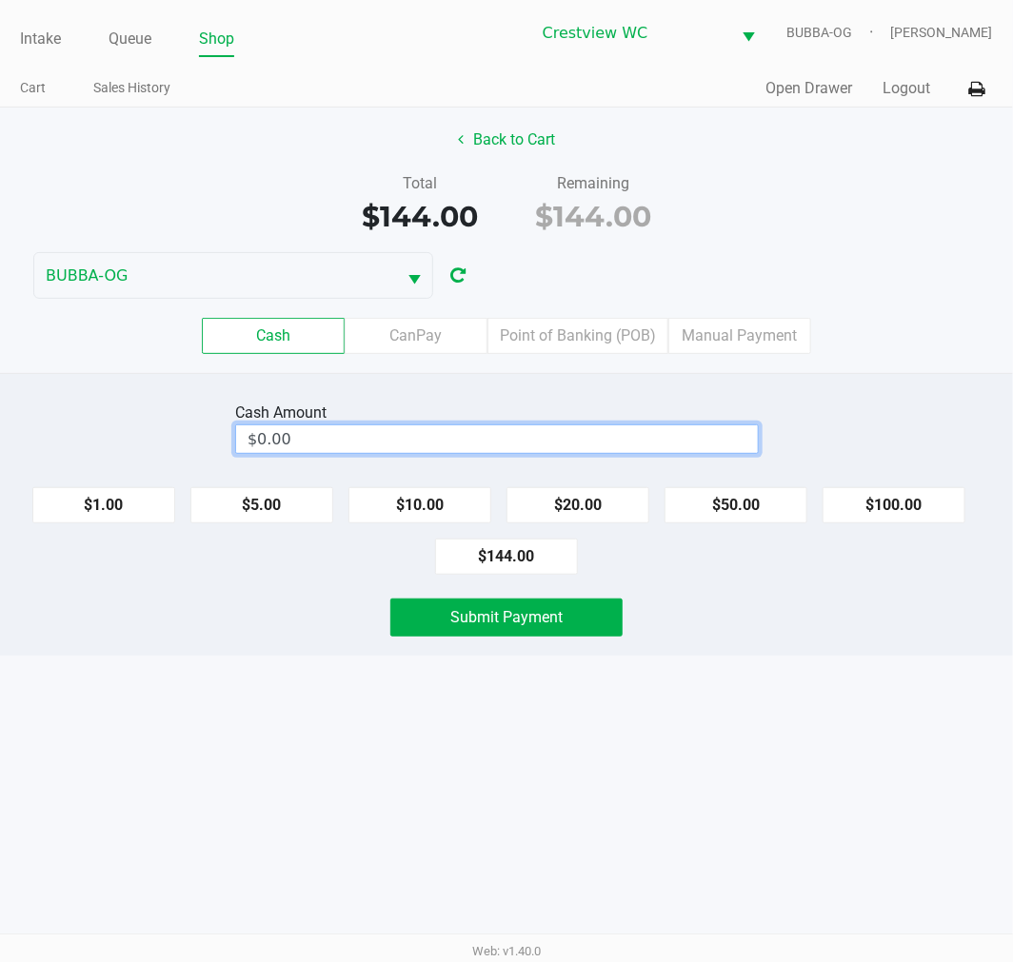
click at [535, 431] on input "$0.00" at bounding box center [497, 439] width 522 height 28
click at [566, 661] on div "Intake Queue Shop Crestview WC BUBBA-OG [PERSON_NAME] Cart Sales History Quick …" at bounding box center [506, 481] width 1013 height 962
type input "$145.00"
click at [526, 624] on span "Submit Payment" at bounding box center [506, 617] width 112 height 18
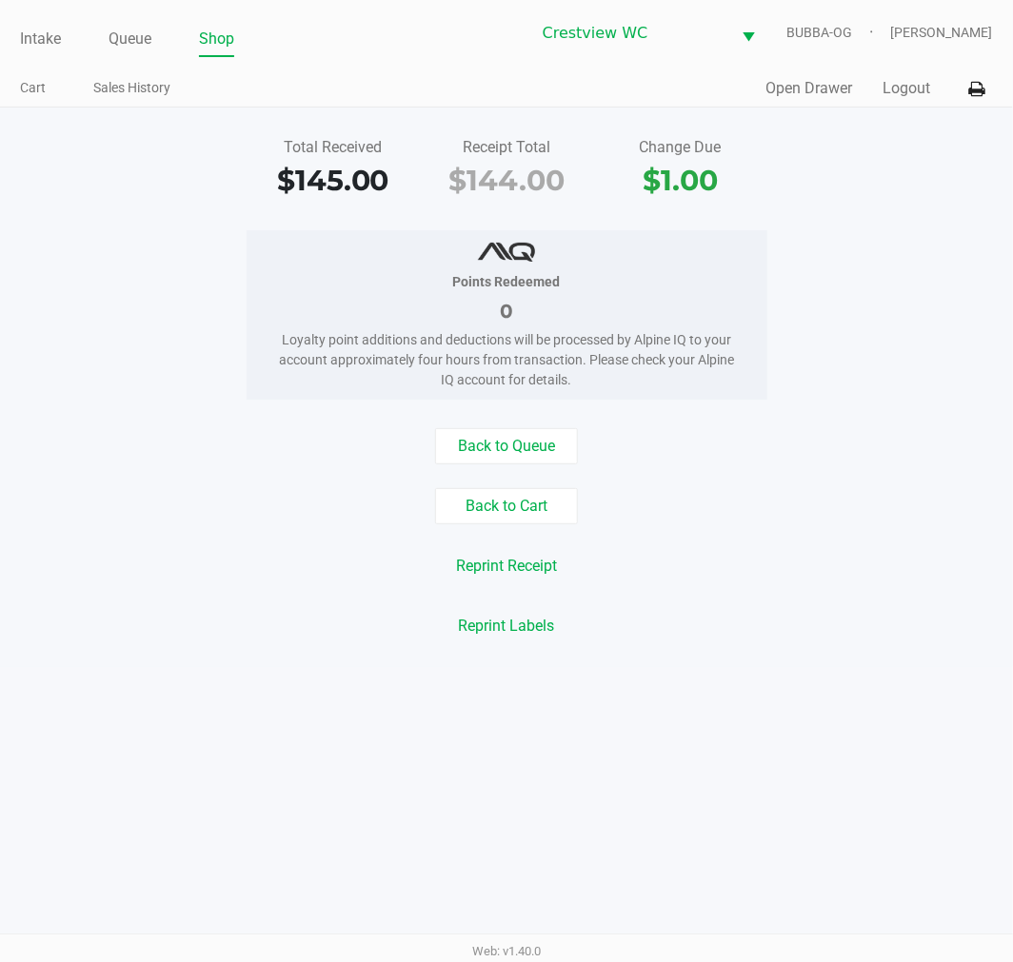
click at [129, 34] on link "Queue" at bounding box center [130, 39] width 43 height 27
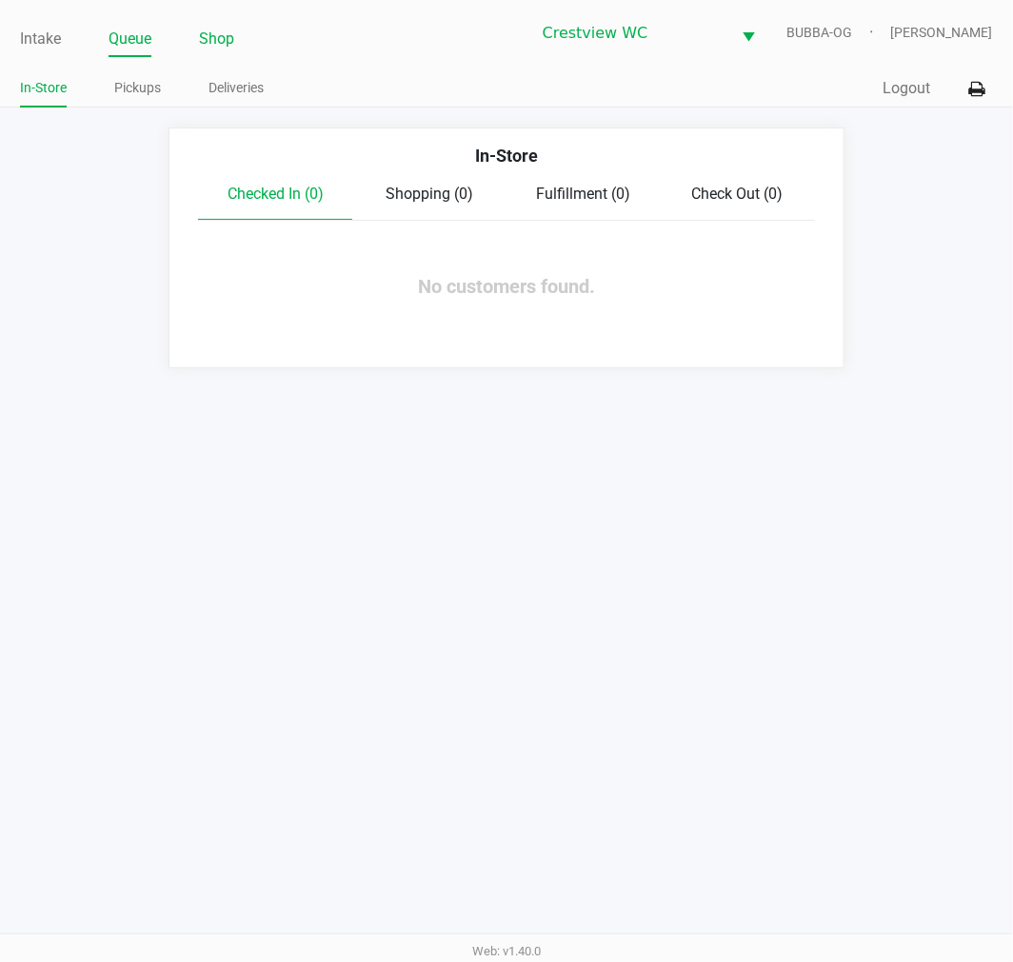
click at [209, 45] on link "Shop" at bounding box center [216, 39] width 35 height 27
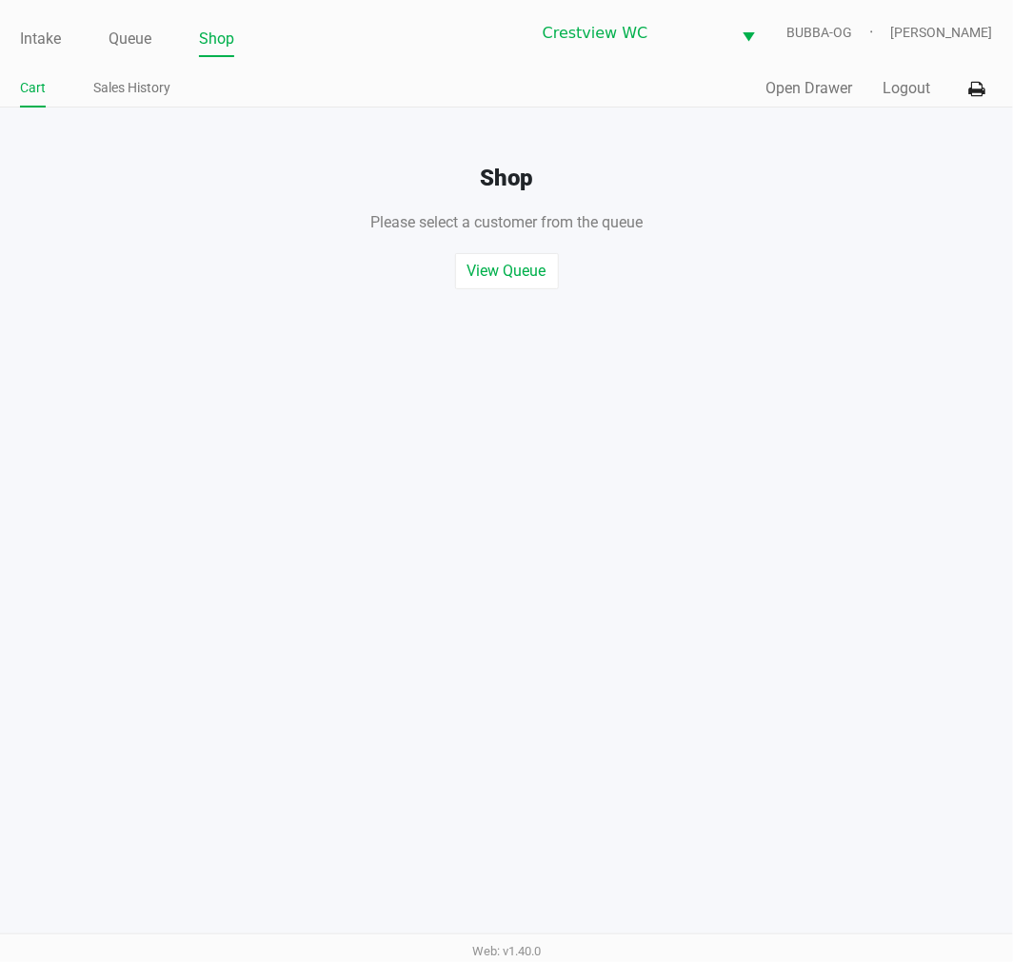
click at [812, 96] on button "Open Drawer" at bounding box center [809, 88] width 87 height 23
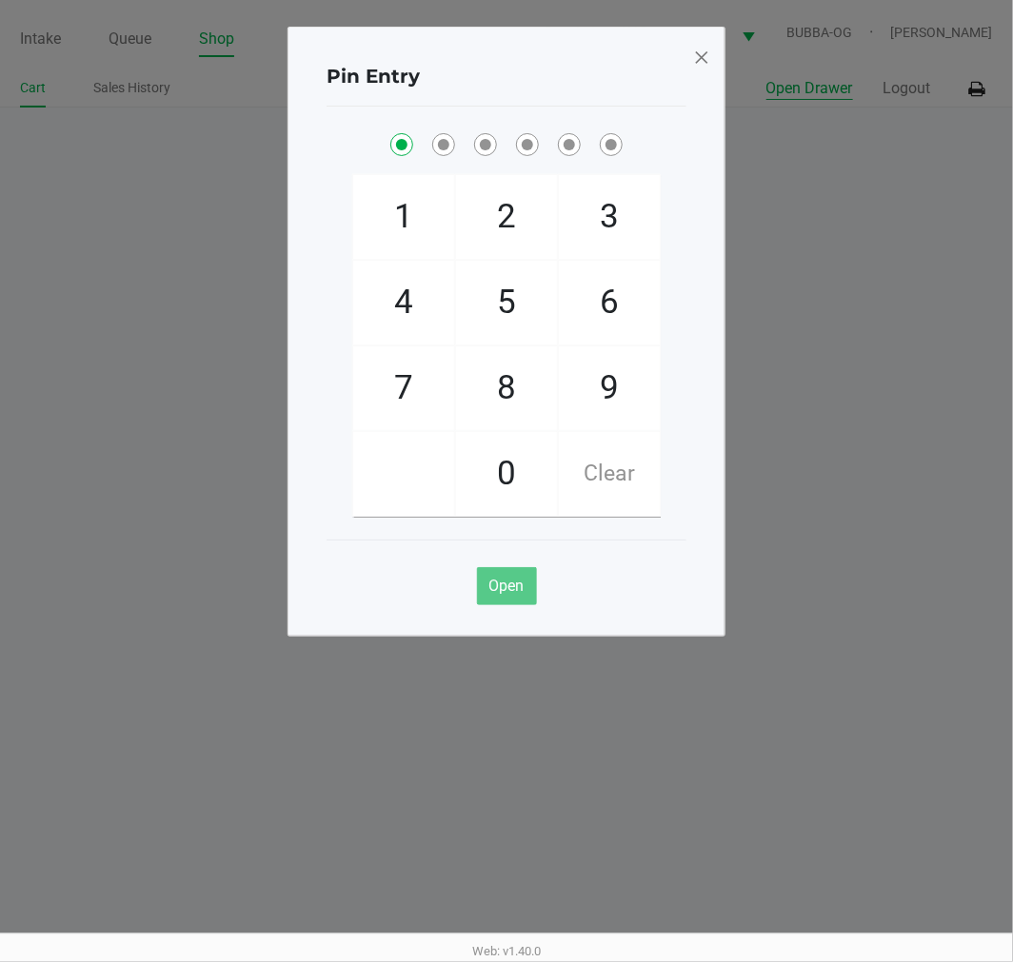
checkbox input "true"
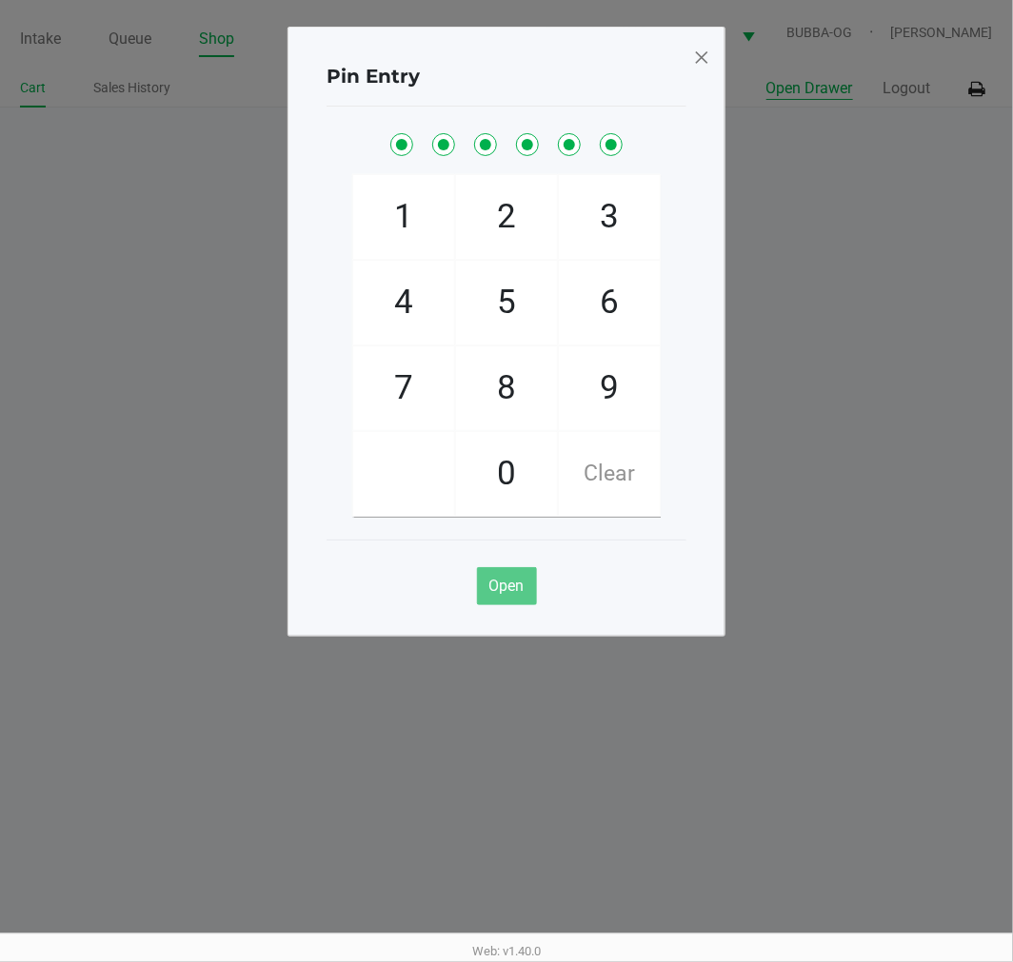
checkbox input "true"
click at [706, 50] on span at bounding box center [701, 57] width 17 height 30
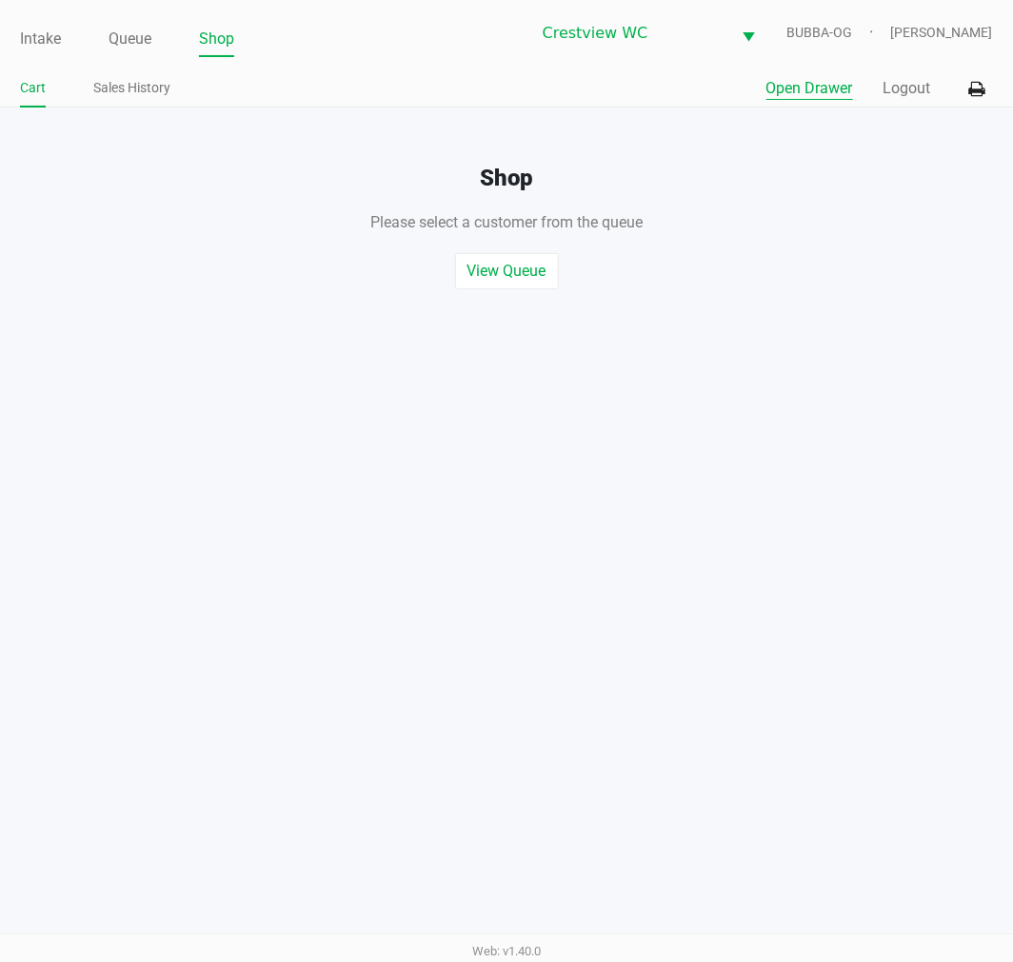
click at [126, 33] on link "Queue" at bounding box center [130, 39] width 43 height 27
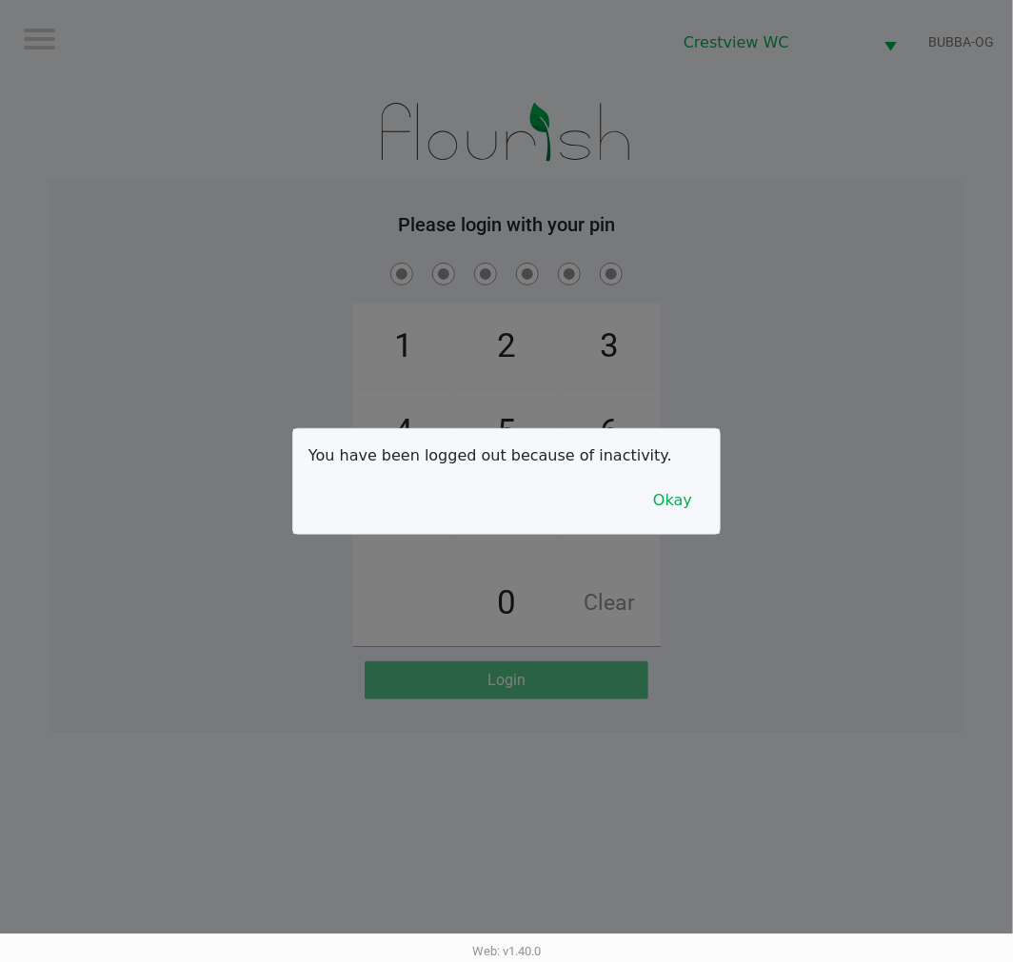
click at [693, 510] on button "Okay" at bounding box center [673, 501] width 64 height 36
click at [716, 584] on div "1 4 7 2 5 8 0 3 6 9 Clear" at bounding box center [506, 452] width 914 height 387
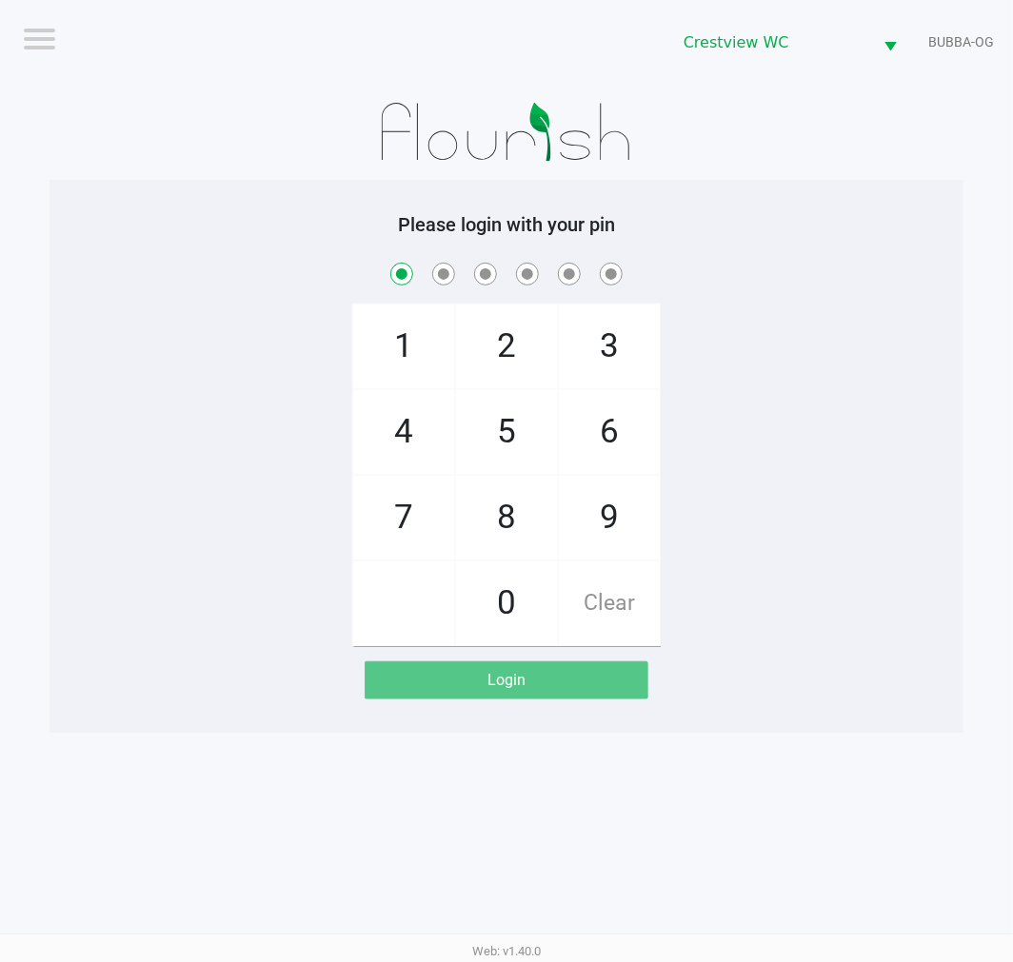
checkbox input "true"
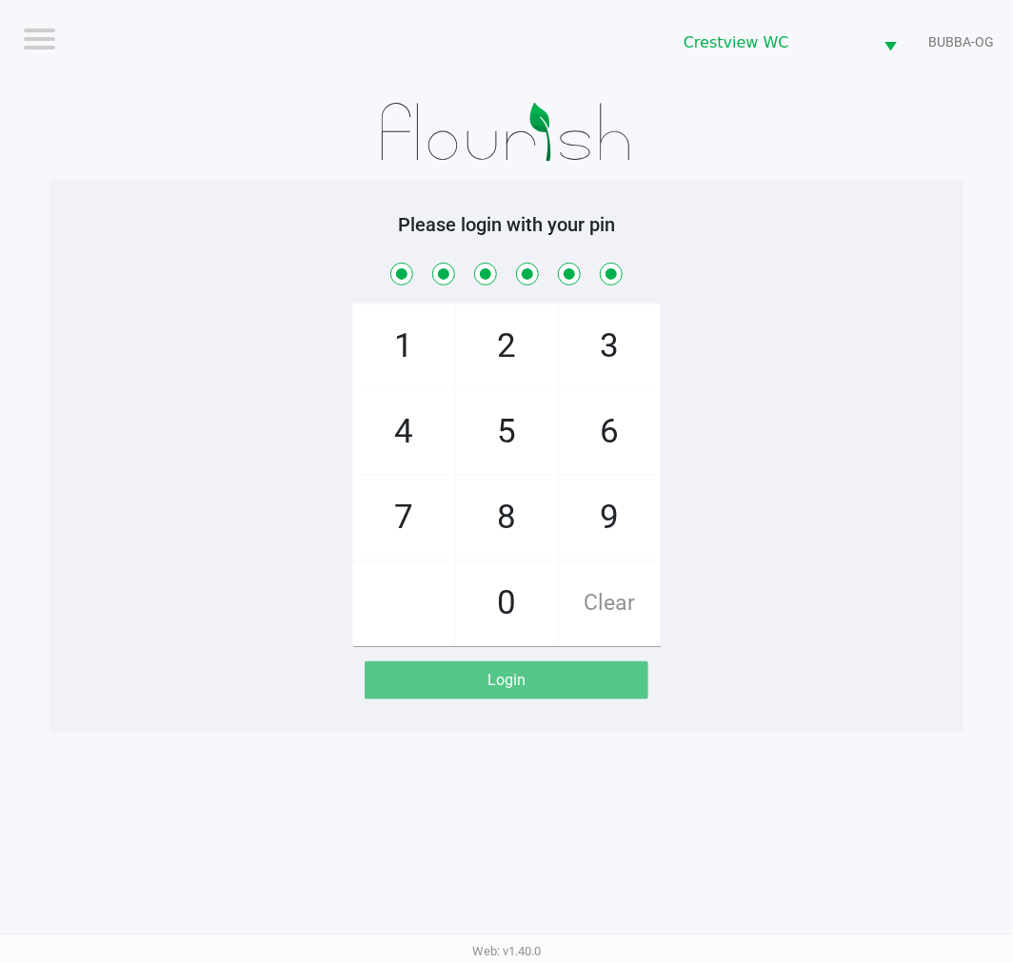
checkbox input "true"
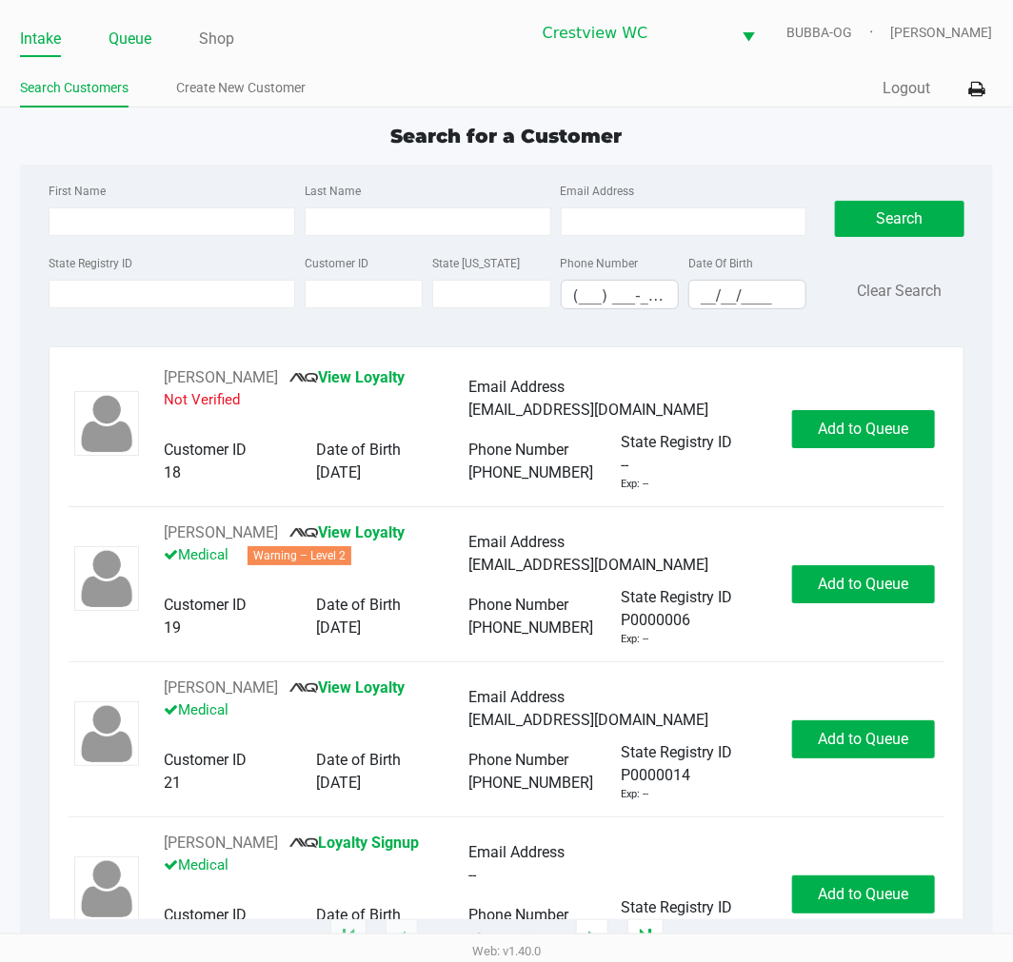
click at [115, 38] on link "Queue" at bounding box center [130, 39] width 43 height 27
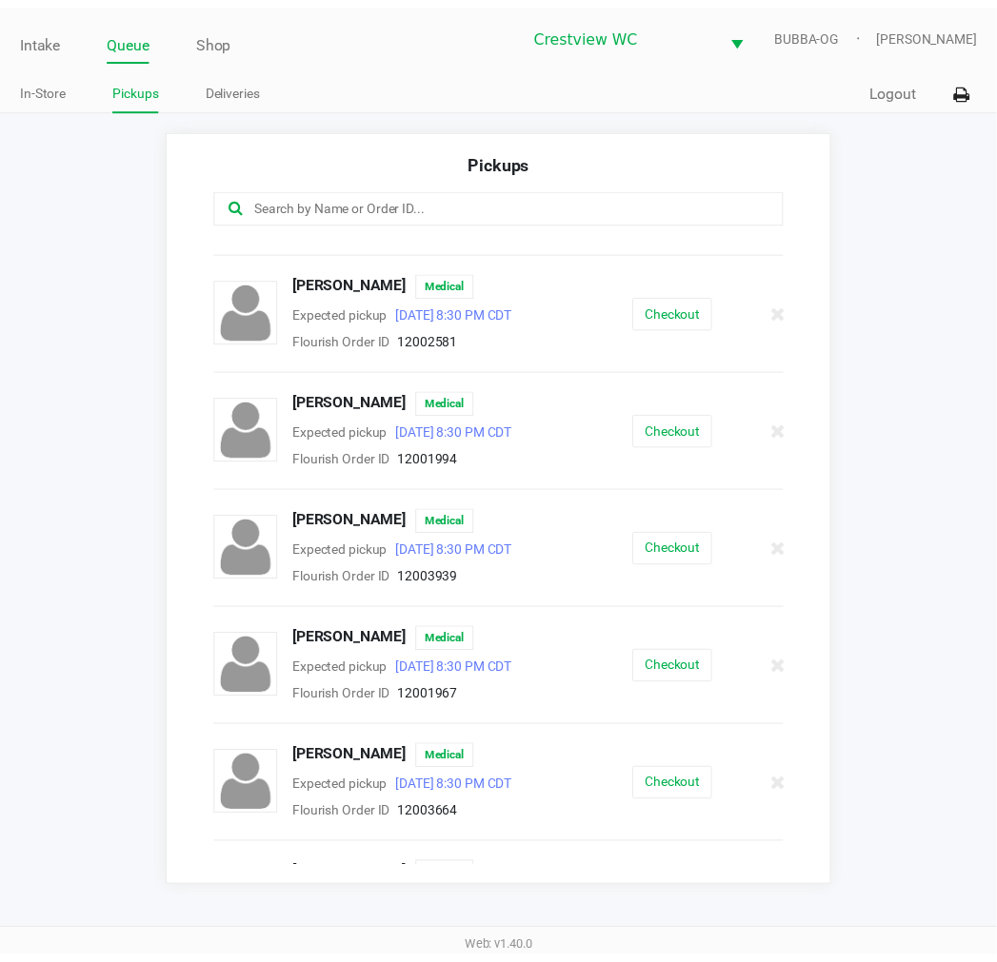
scroll to position [121, 0]
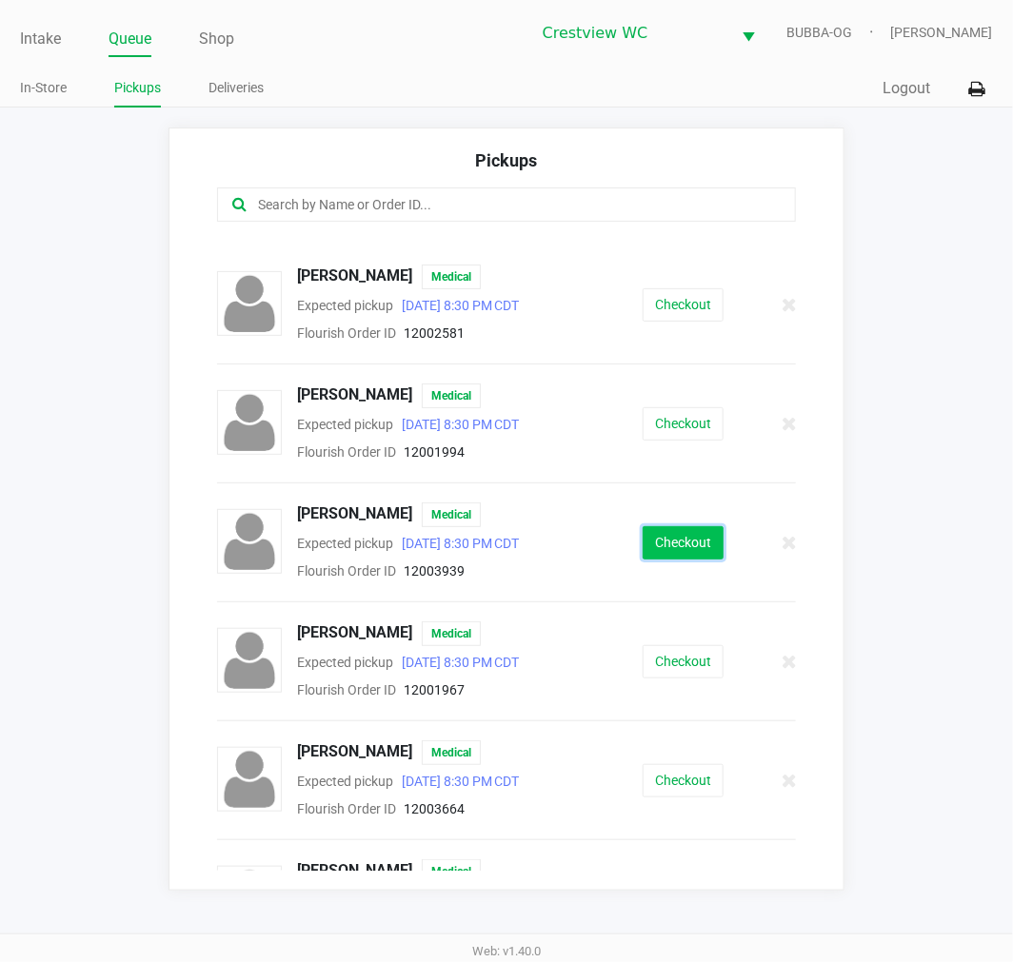
click at [678, 527] on button "Checkout" at bounding box center [683, 542] width 81 height 33
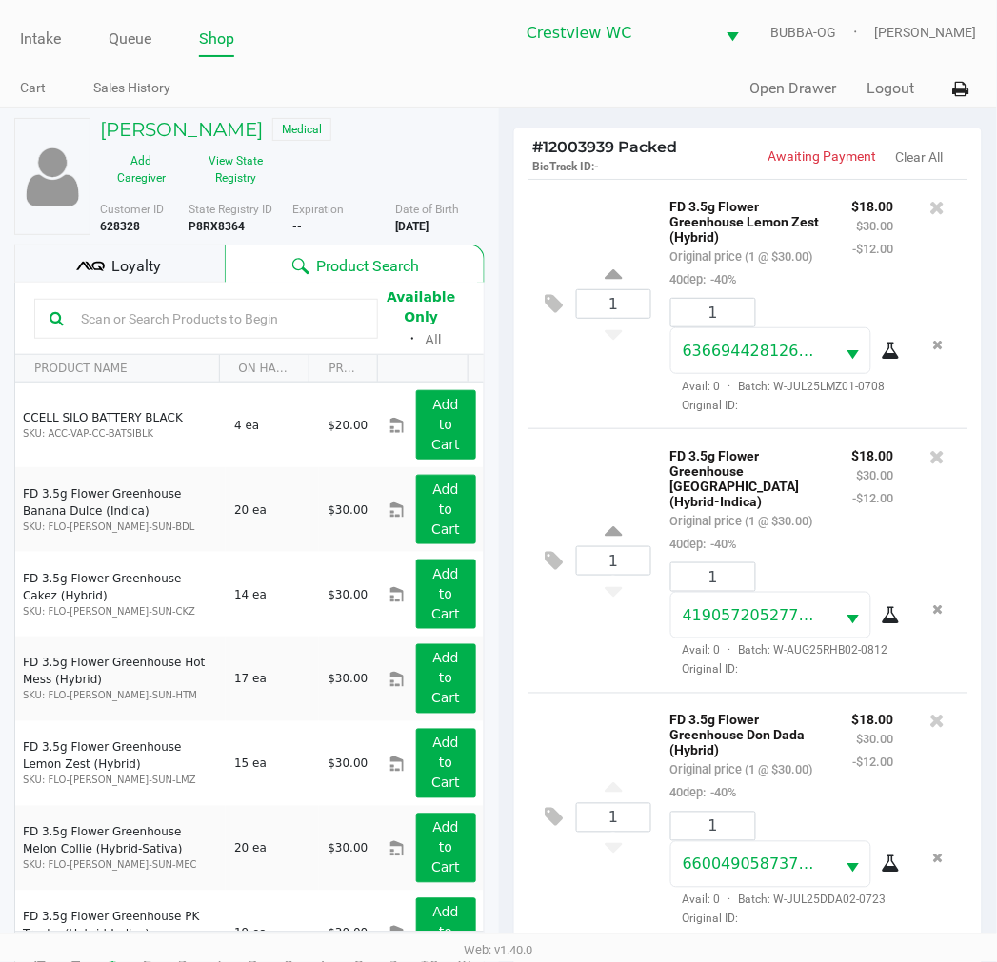
click at [182, 255] on div "Loyalty" at bounding box center [119, 264] width 210 height 38
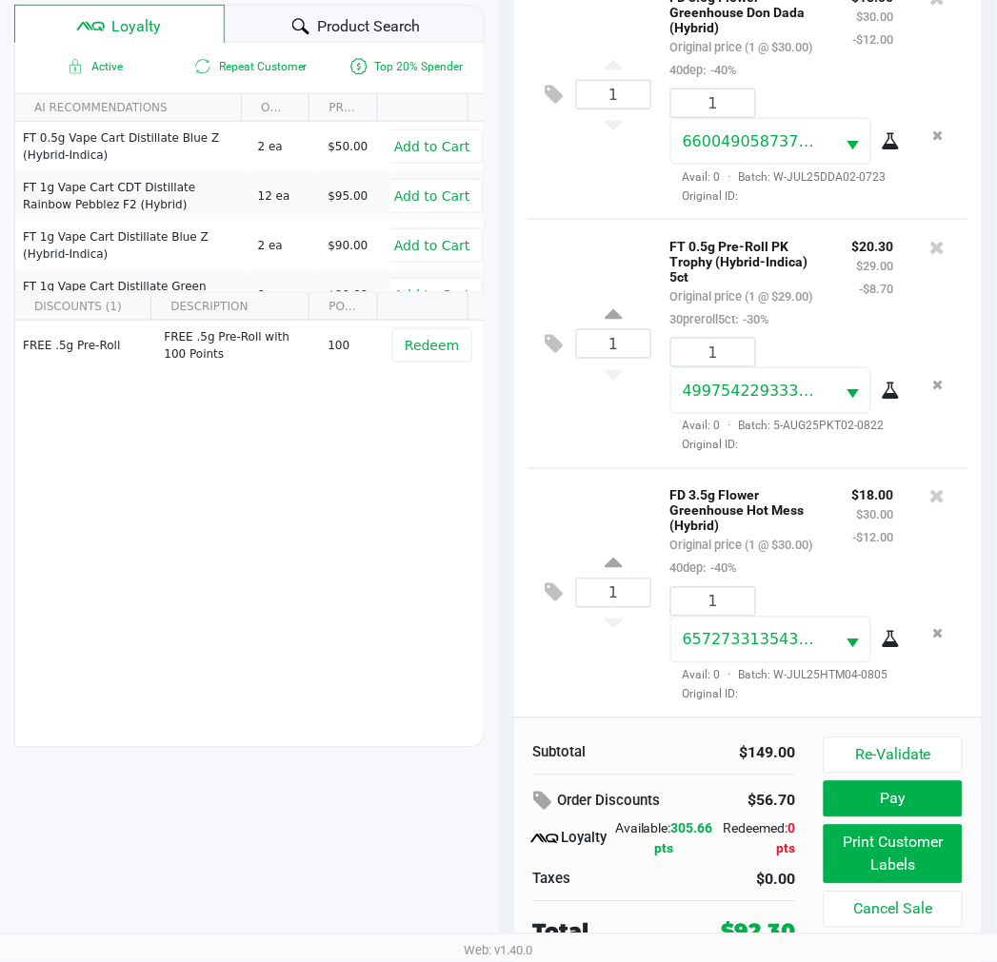
scroll to position [246, 0]
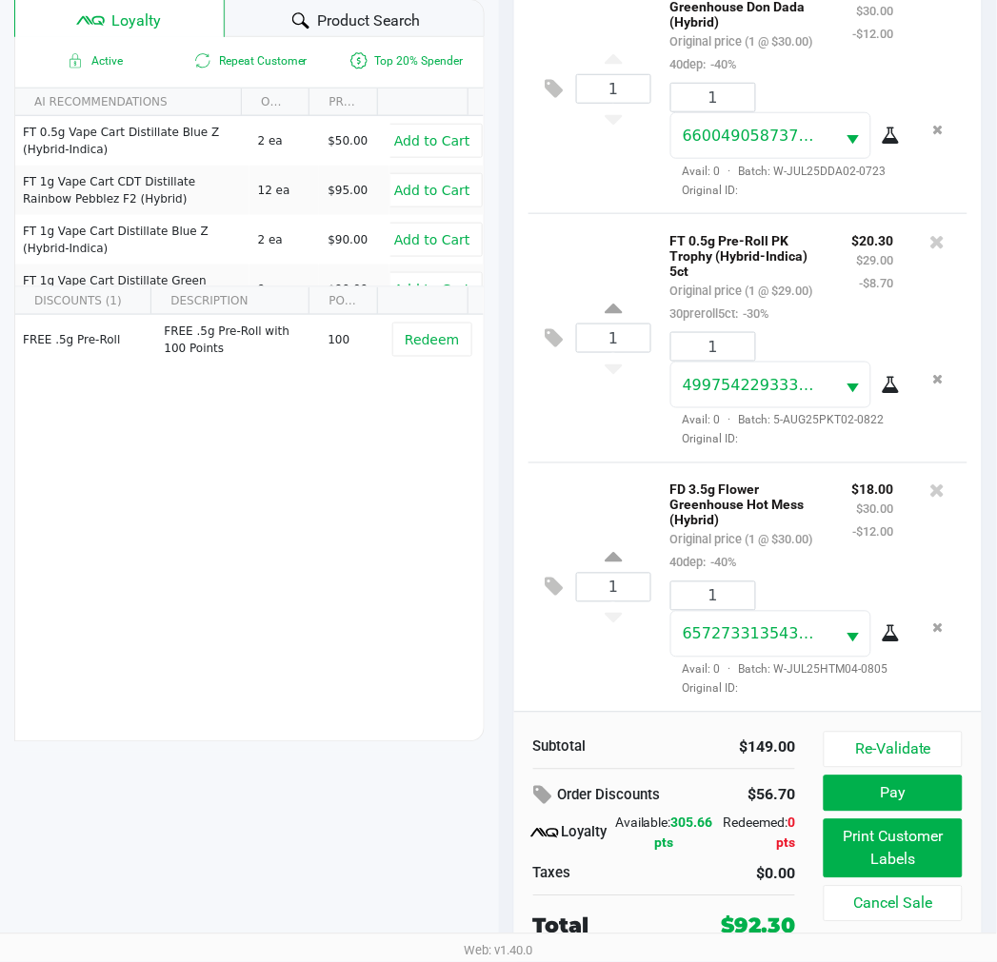
click at [889, 854] on button "Print Customer Labels" at bounding box center [892, 849] width 138 height 59
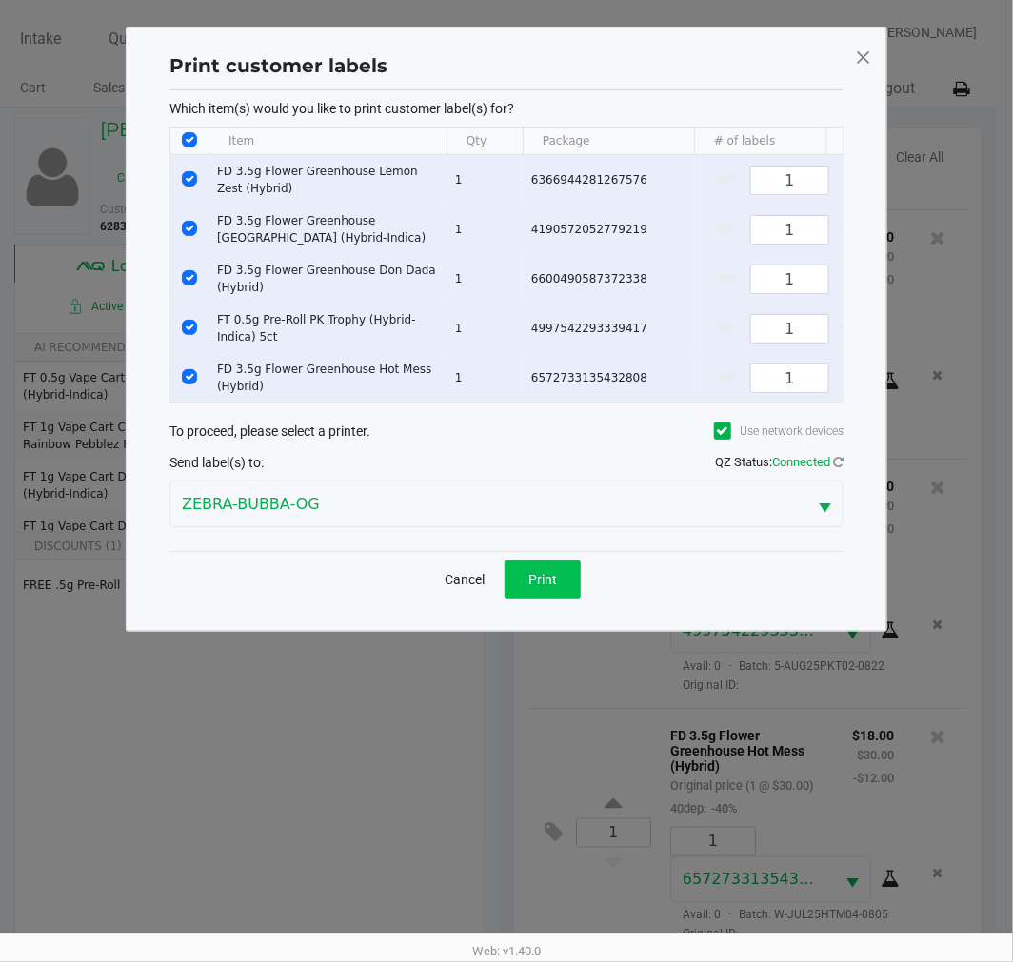
click at [511, 590] on button "Print" at bounding box center [542, 580] width 76 height 38
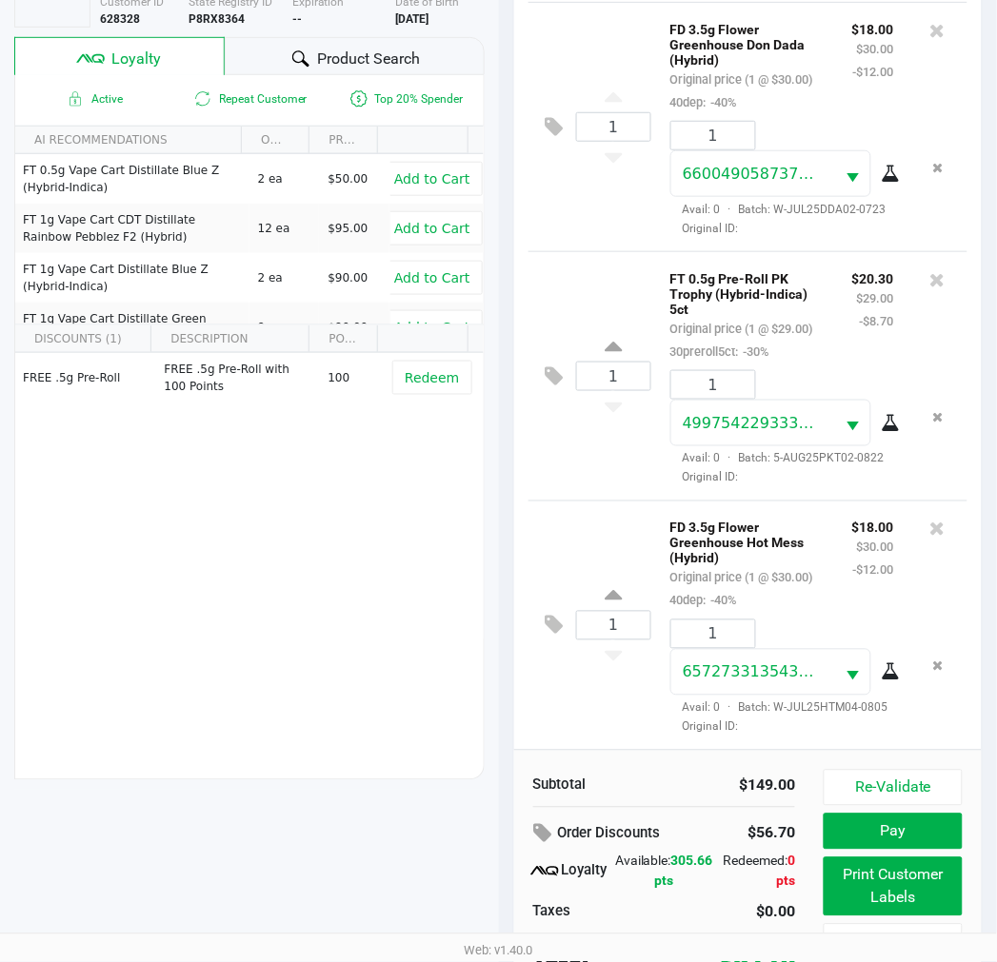
scroll to position [246, 0]
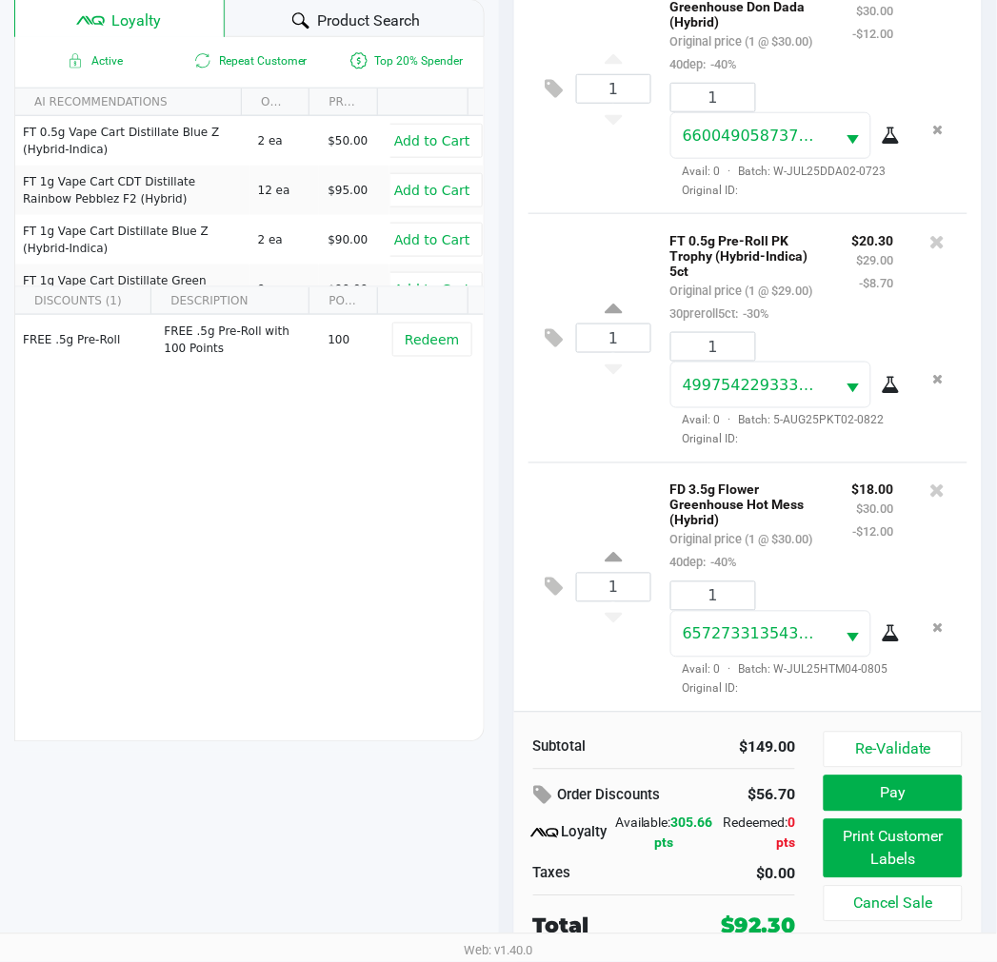
click at [901, 805] on button "Pay" at bounding box center [892, 794] width 138 height 36
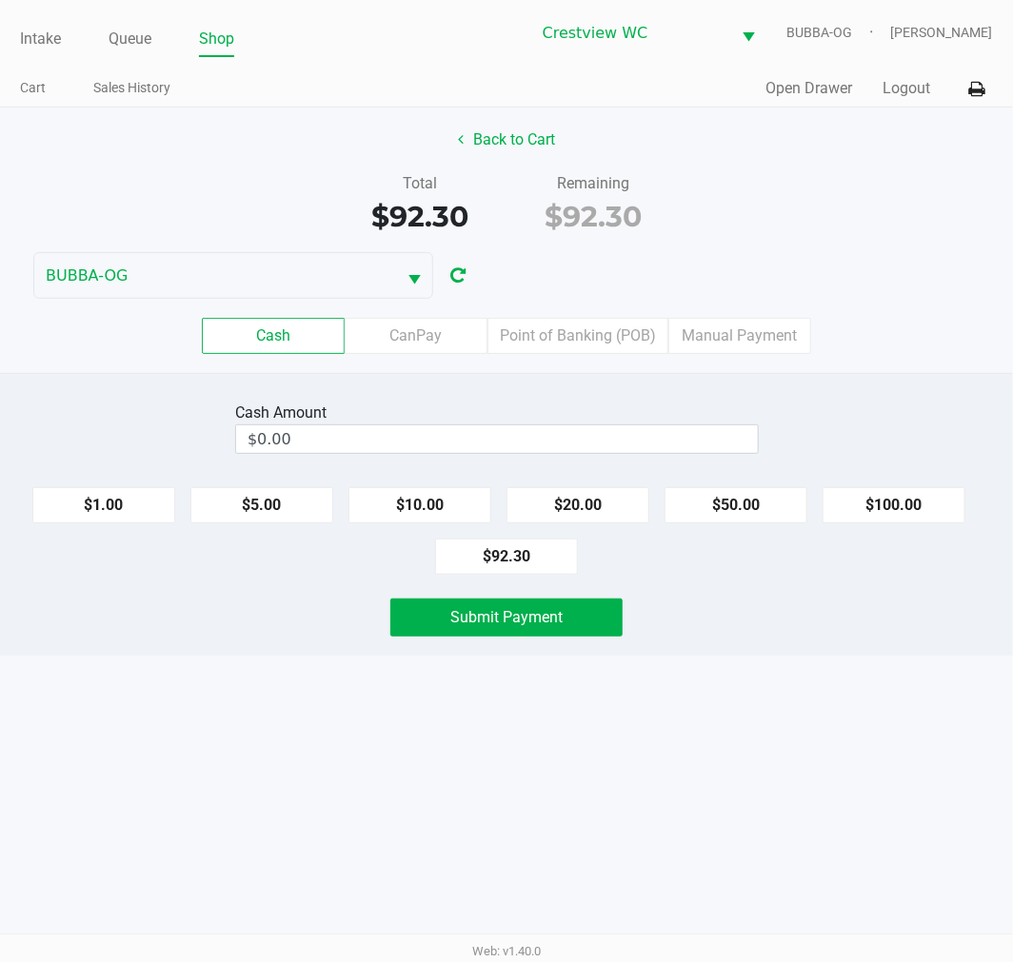
click at [628, 344] on label "Point of Banking (POB)" at bounding box center [577, 336] width 181 height 36
click at [0, 0] on 7 "Point of Banking (POB)" at bounding box center [0, 0] width 0 height 0
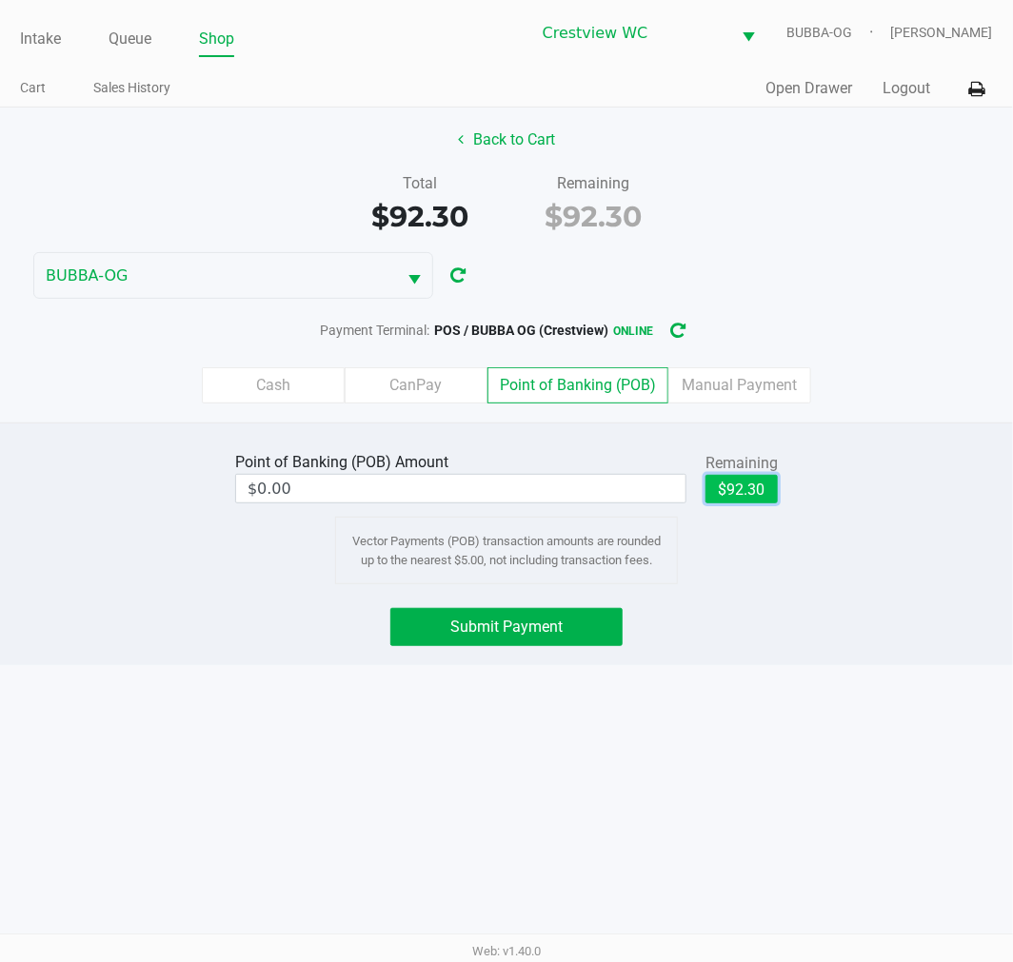
click at [752, 482] on button "$92.30" at bounding box center [741, 489] width 72 height 29
type input "$92.30"
click at [514, 631] on span "Submit Payment" at bounding box center [506, 627] width 112 height 18
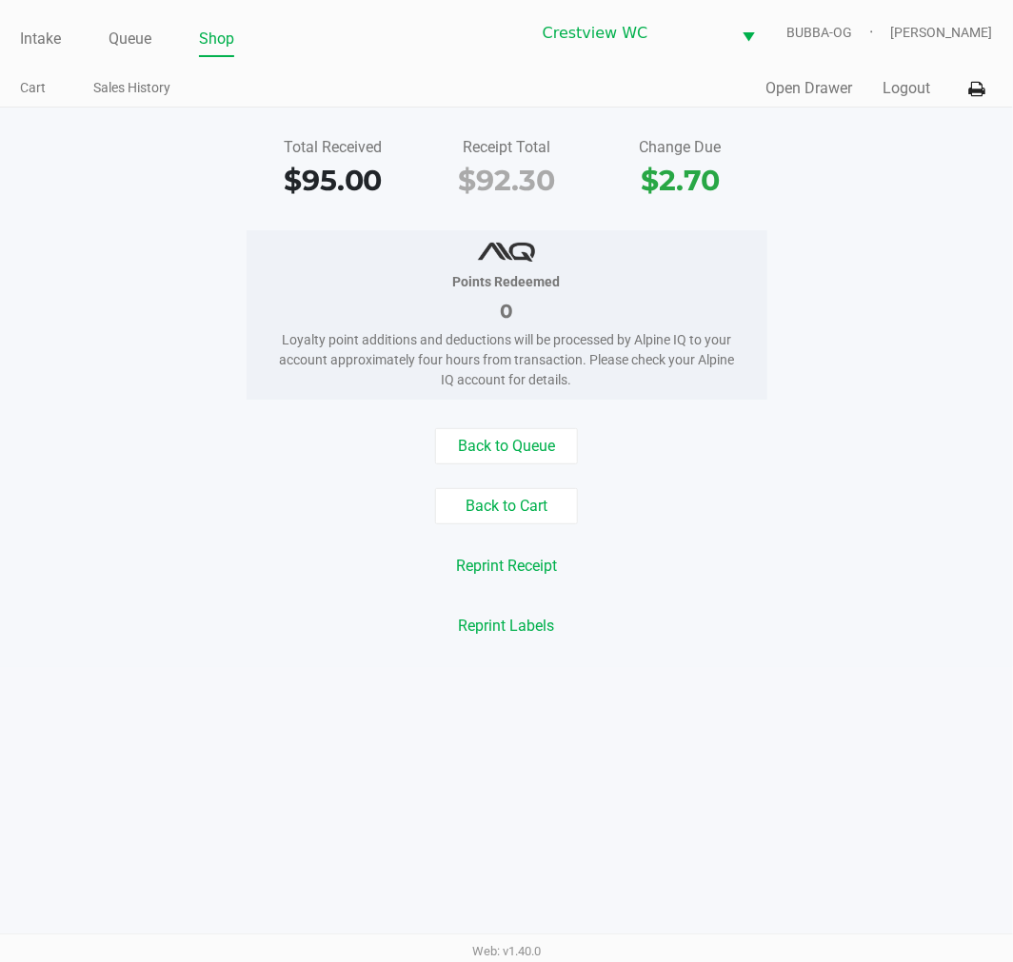
click at [145, 39] on link "Queue" at bounding box center [130, 39] width 43 height 27
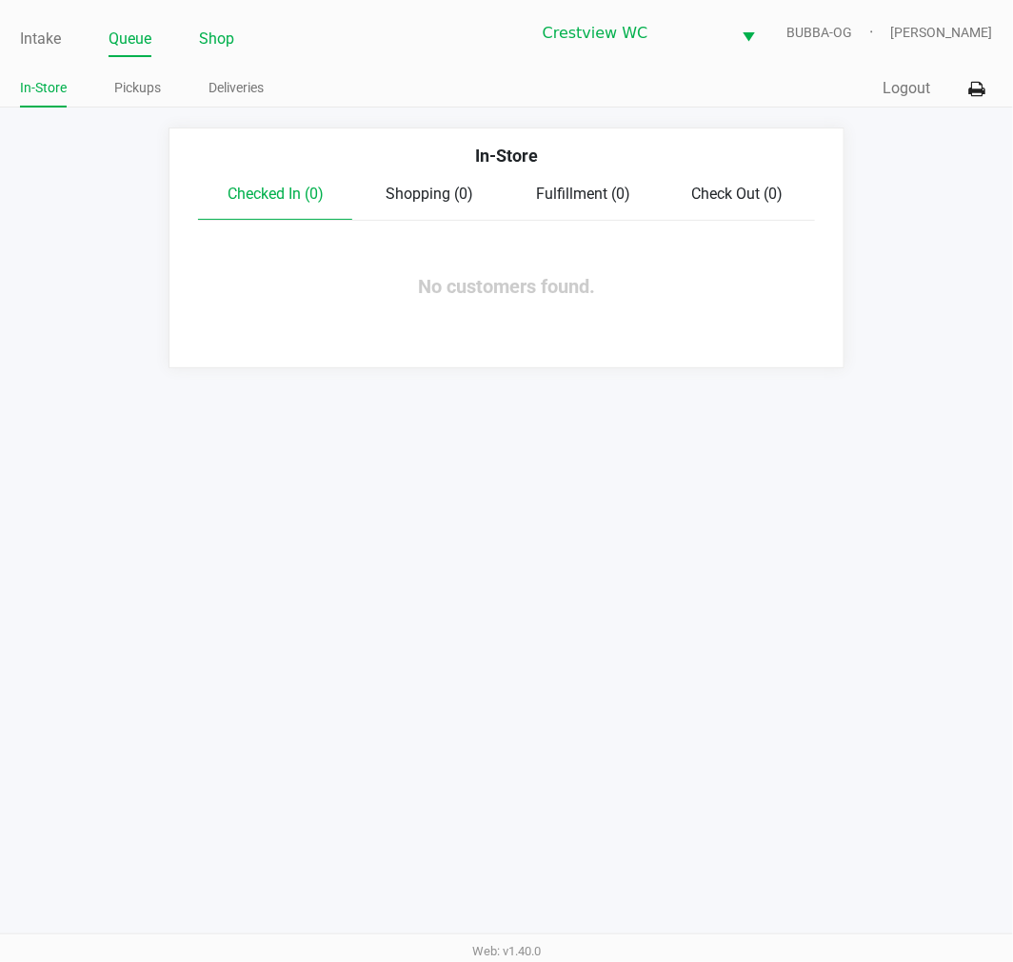
click at [230, 36] on link "Shop" at bounding box center [216, 39] width 35 height 27
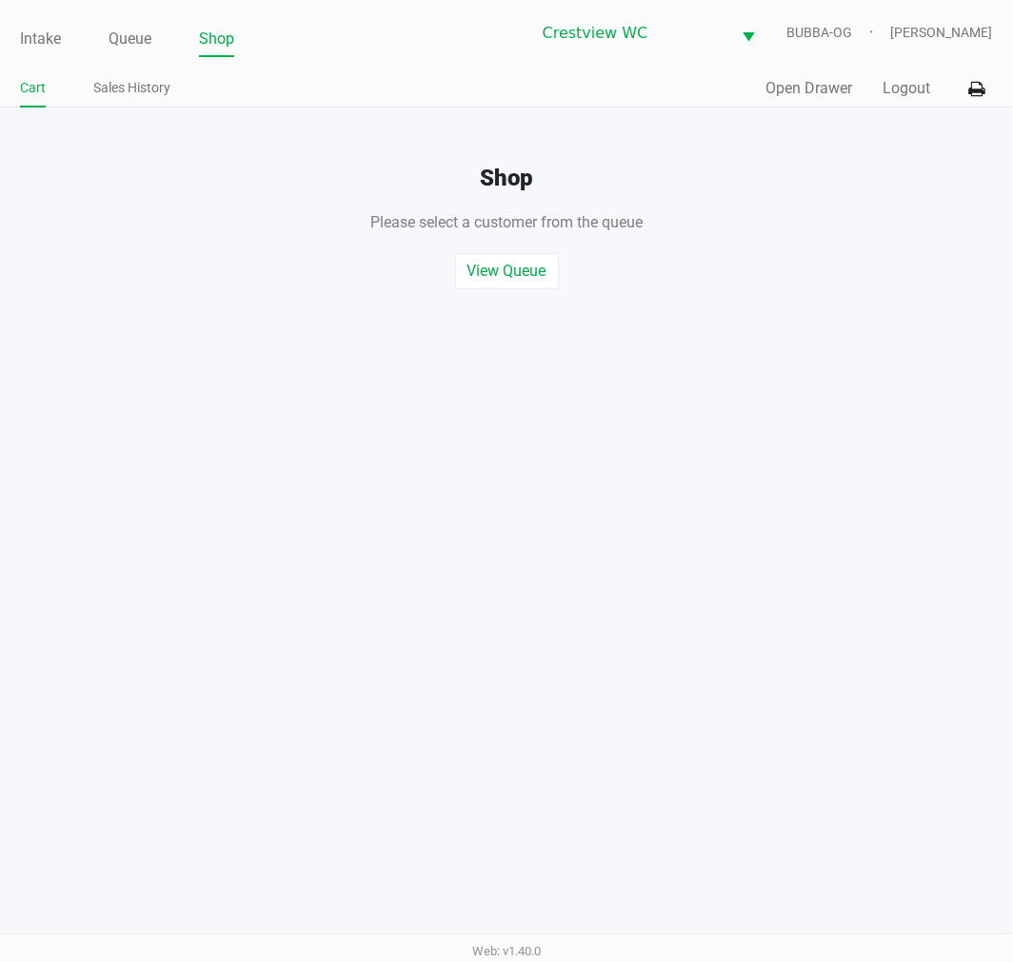
click at [807, 83] on button "Open Drawer" at bounding box center [809, 88] width 87 height 23
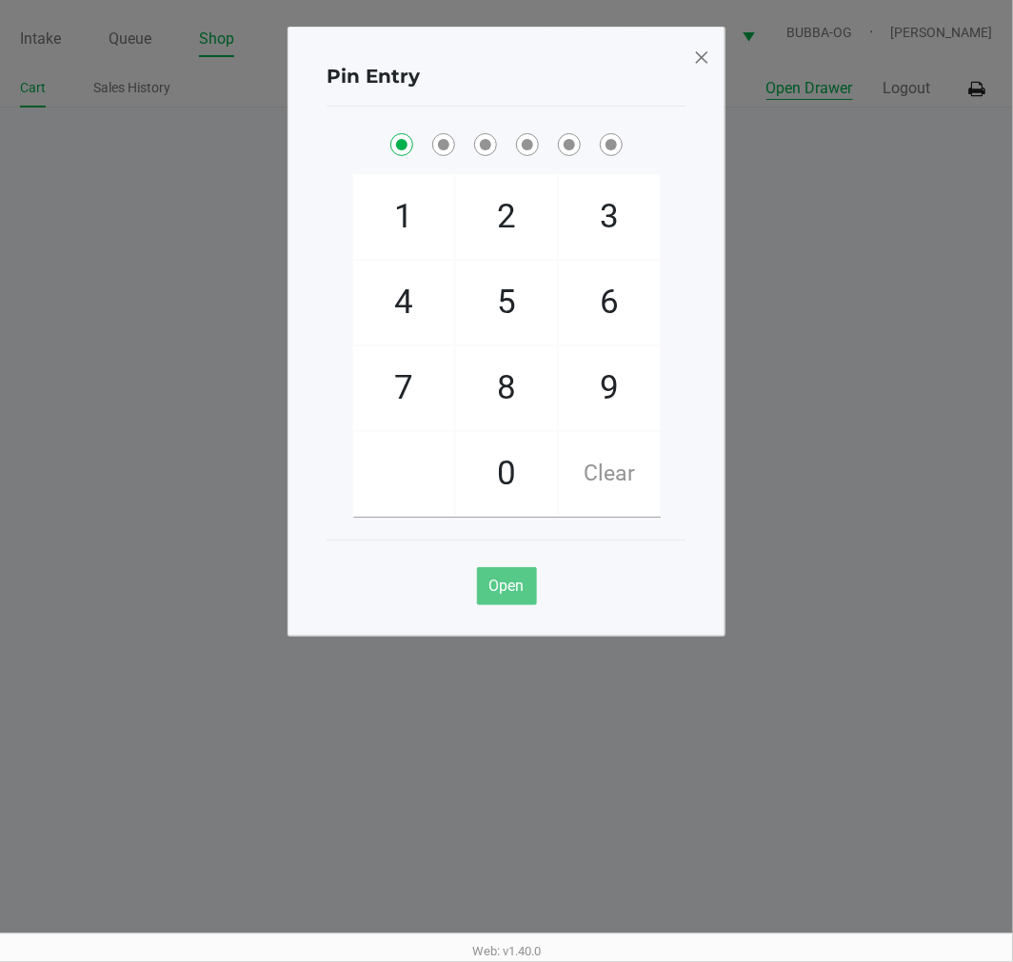
checkbox input "true"
checkbox input "false"
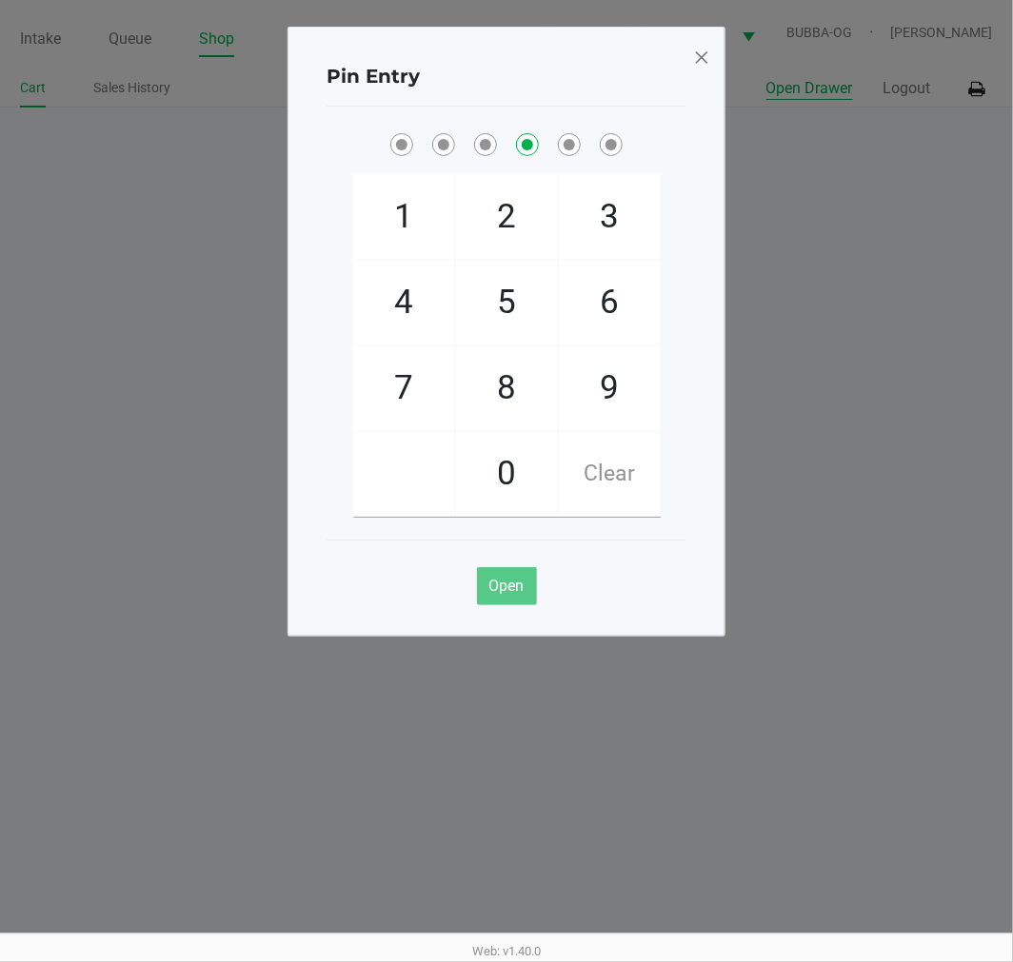
checkbox input "false"
checkbox input "true"
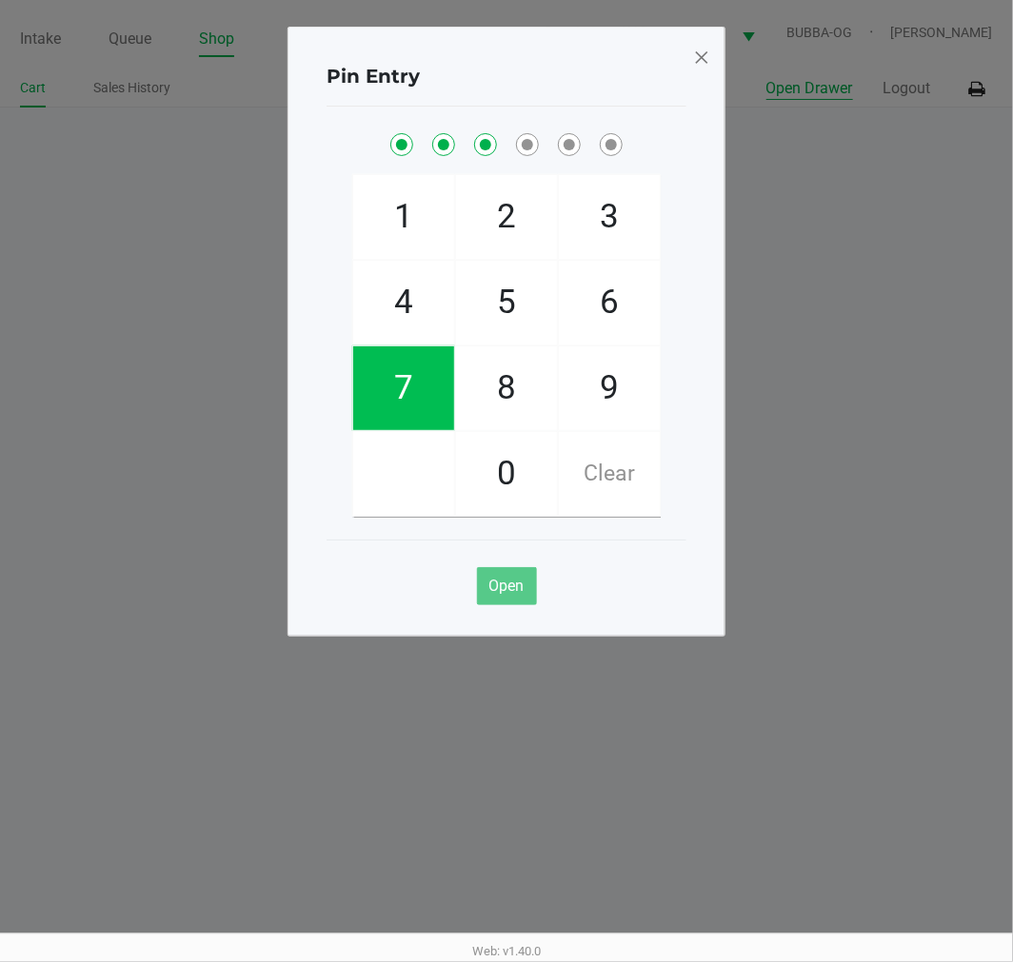
checkbox input "true"
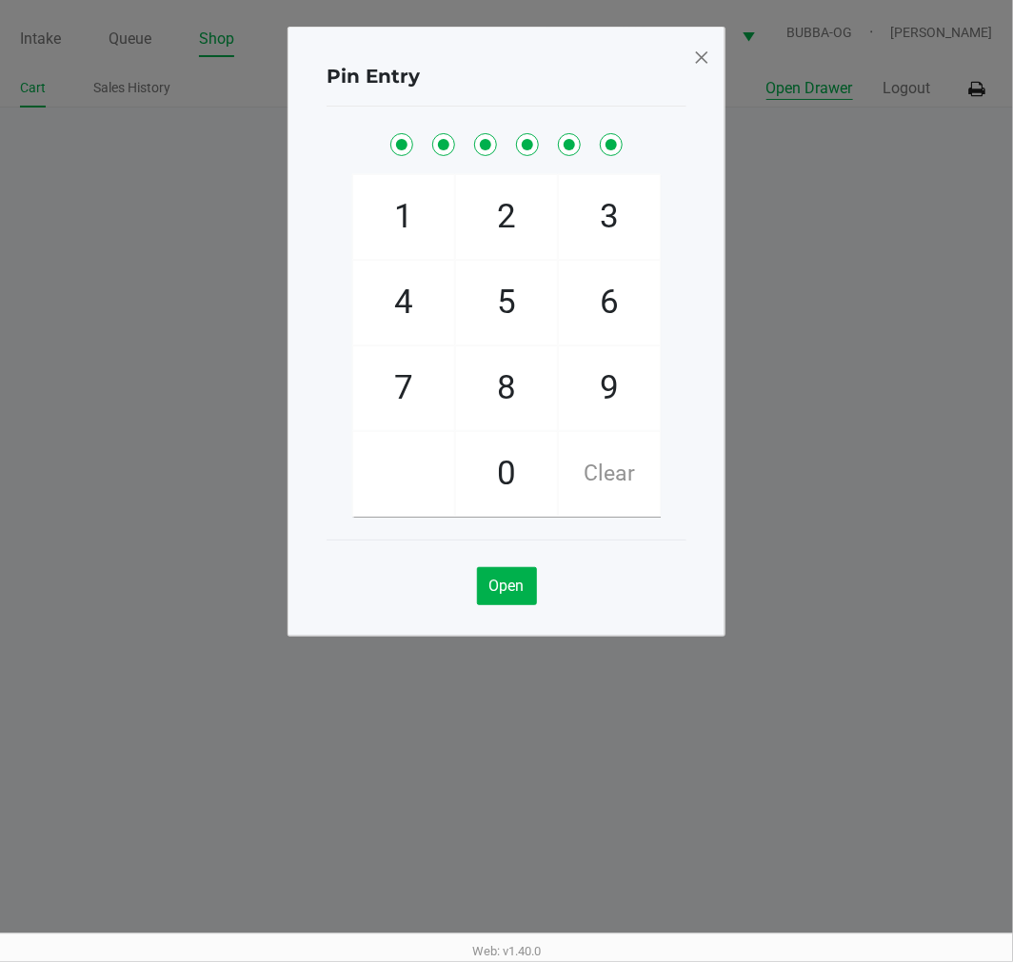
click at [709, 55] on span at bounding box center [701, 57] width 17 height 30
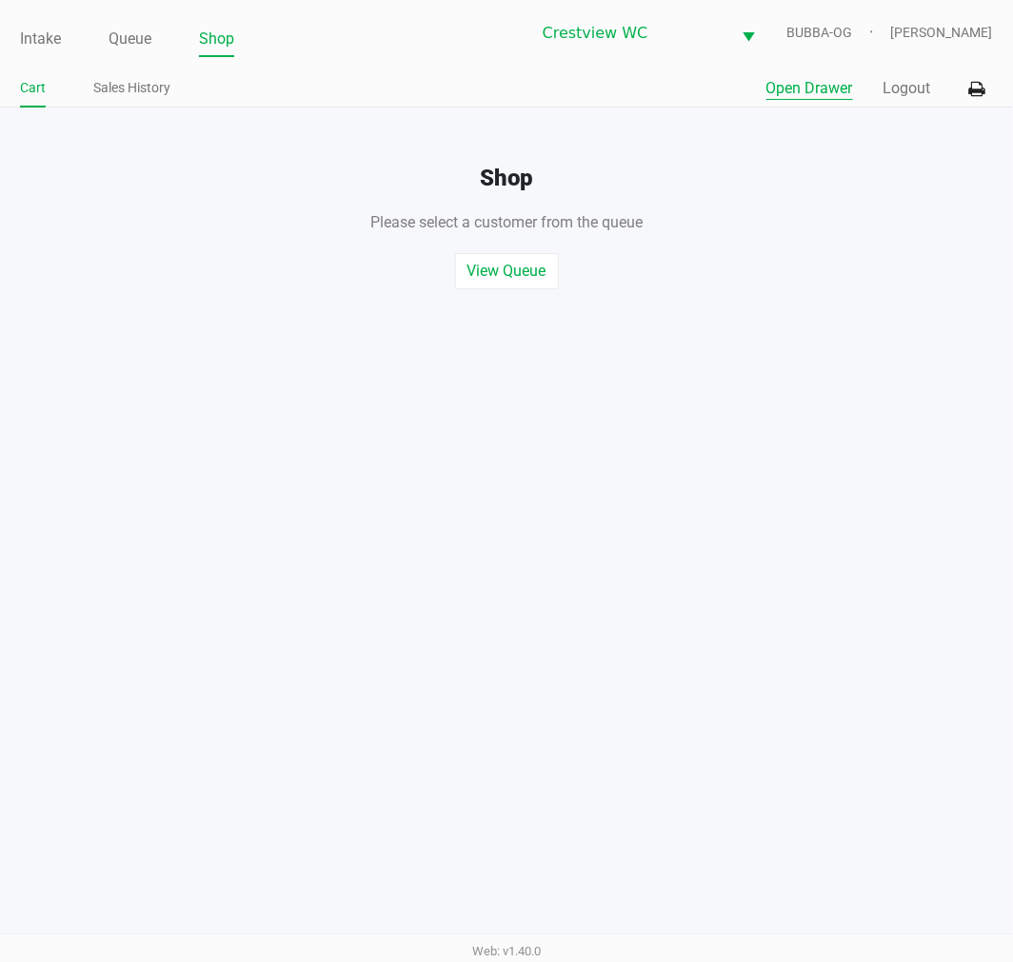
click at [150, 62] on div "Intake Queue Shop Crestview WC BUBBA-OG [PERSON_NAME] Cart Sales History Quick …" at bounding box center [506, 54] width 1013 height 108
click at [126, 32] on link "Queue" at bounding box center [130, 39] width 43 height 27
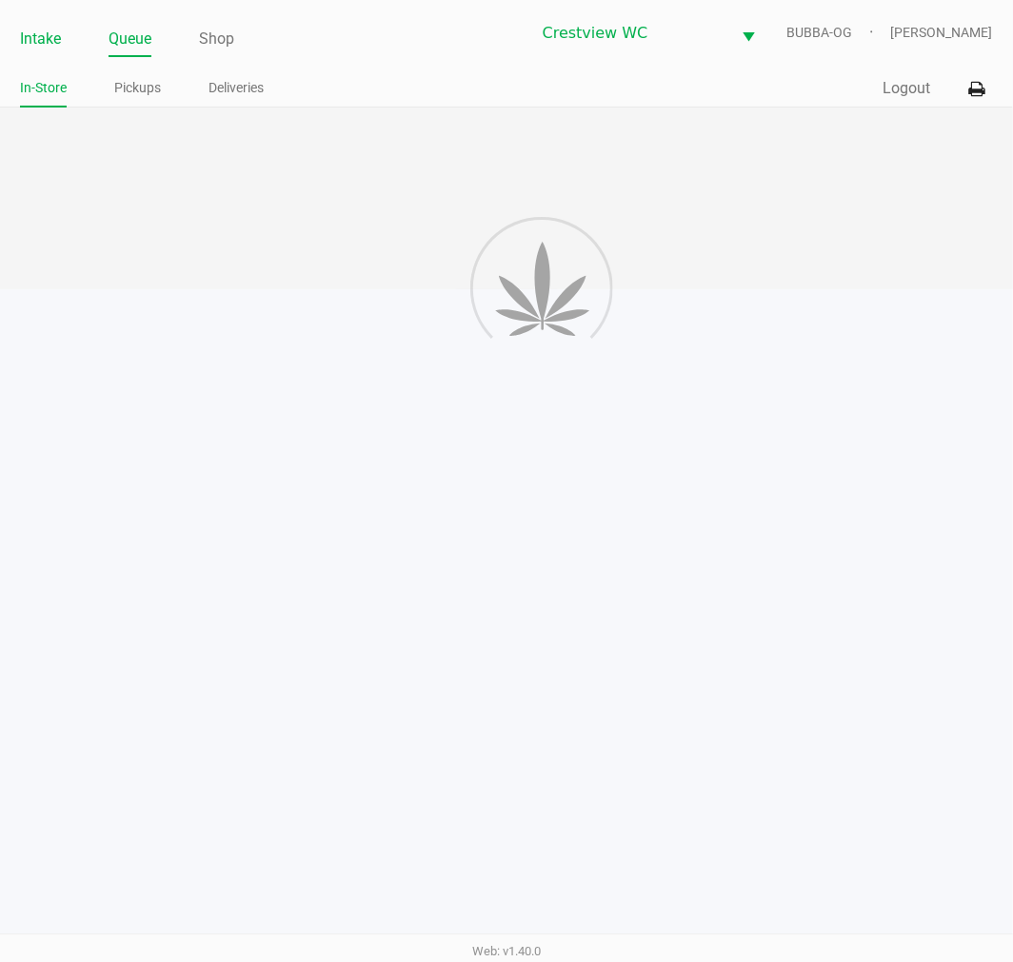
click at [22, 49] on link "Intake" at bounding box center [40, 39] width 41 height 27
